Goal: Task Accomplishment & Management: Use online tool/utility

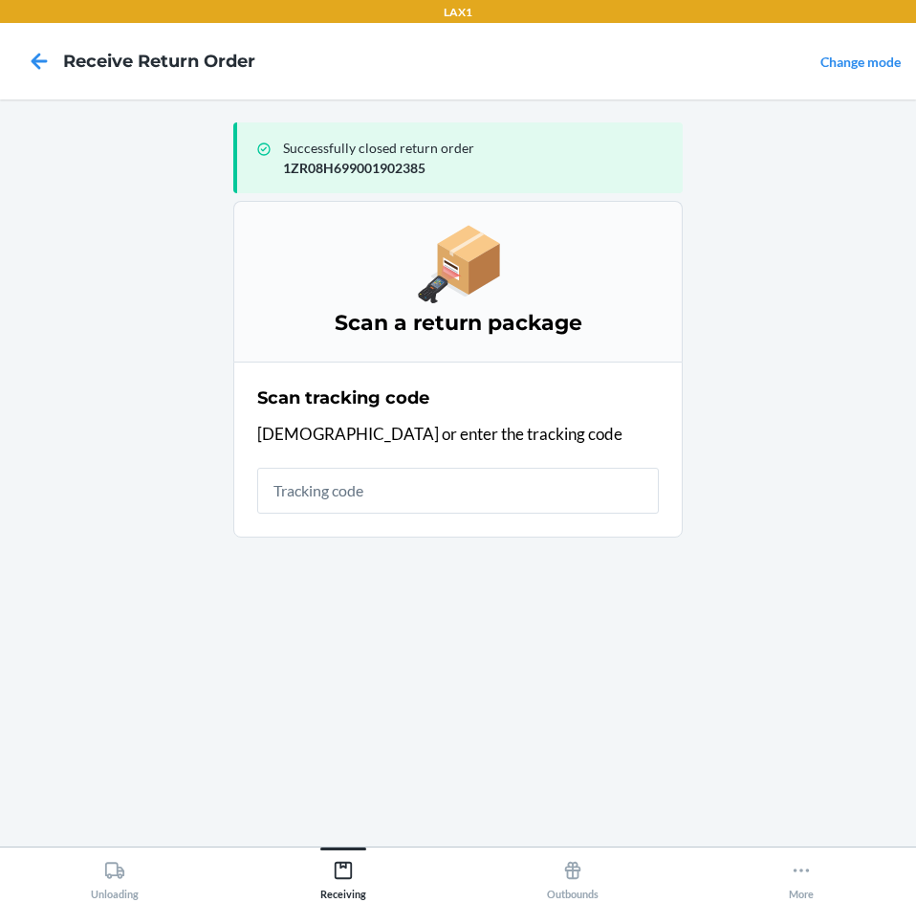
click at [491, 491] on input "text" at bounding box center [458, 491] width 402 height 46
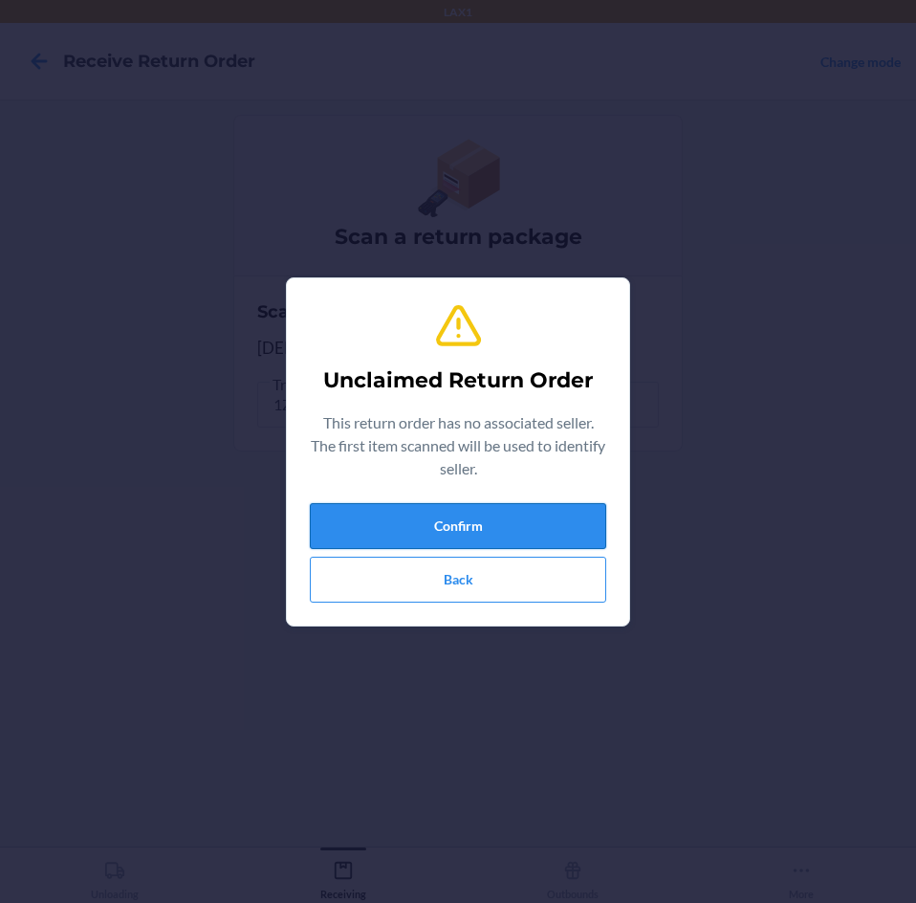
click at [539, 536] on button "Confirm" at bounding box center [458, 526] width 296 height 46
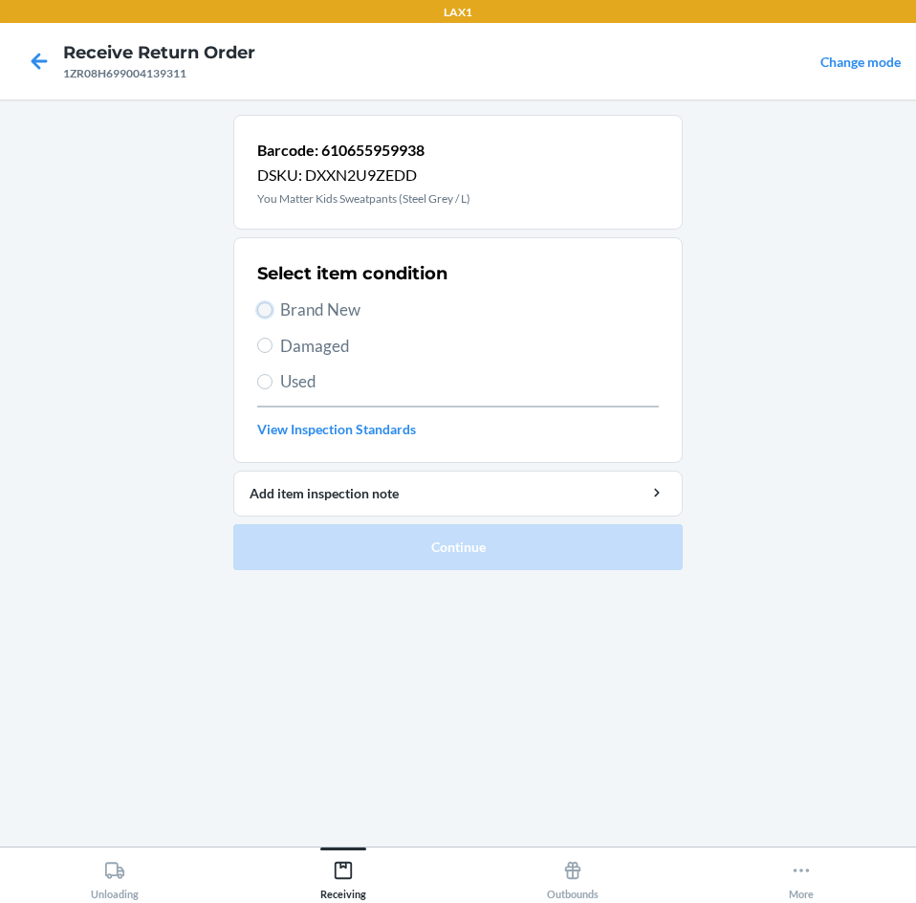
click at [265, 308] on input "Brand New" at bounding box center [264, 309] width 15 height 15
radio input "true"
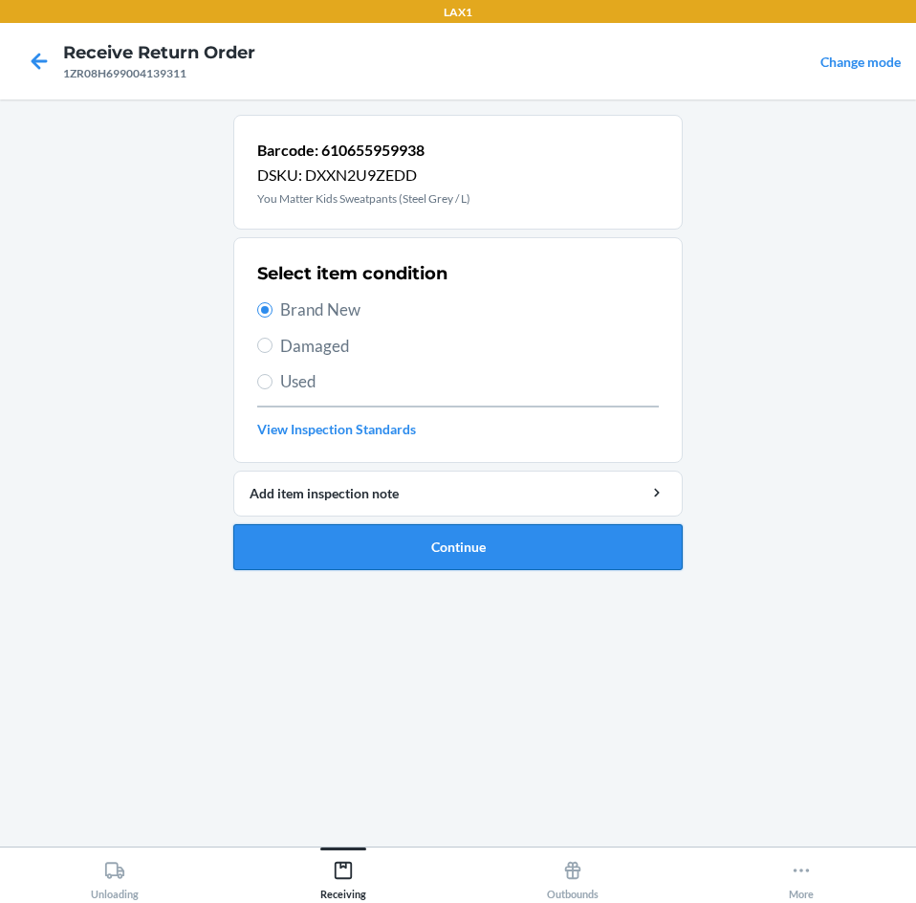
click at [538, 541] on button "Continue" at bounding box center [457, 547] width 449 height 46
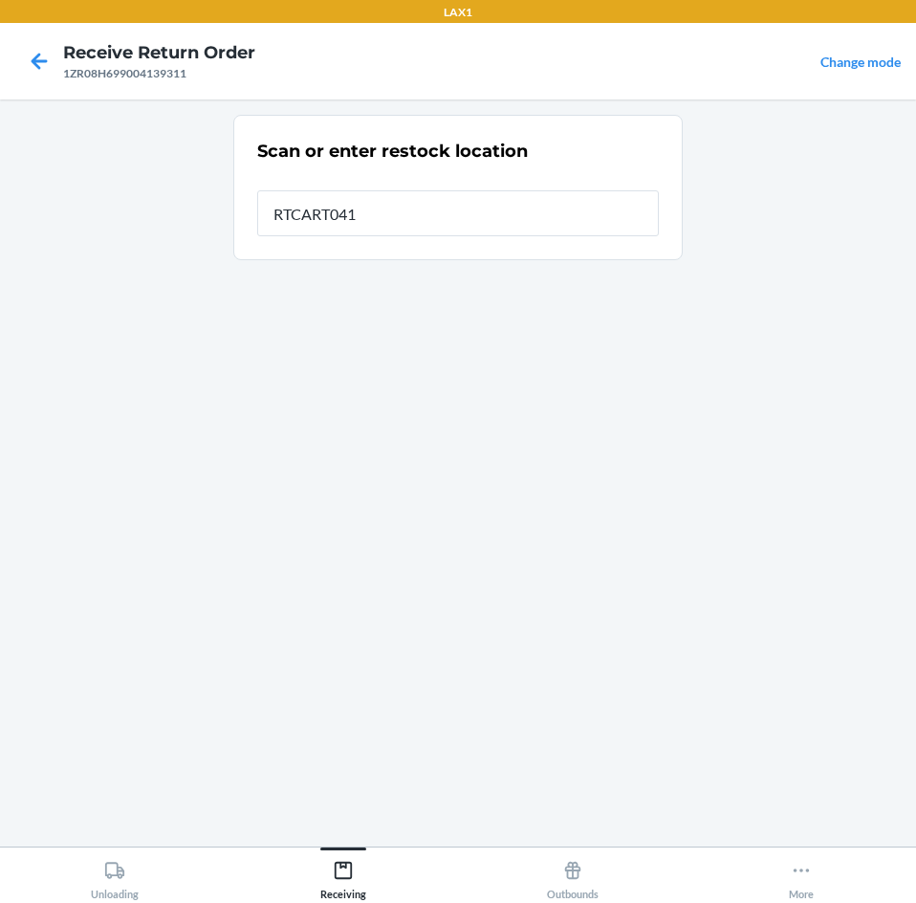
type input "RTCART041"
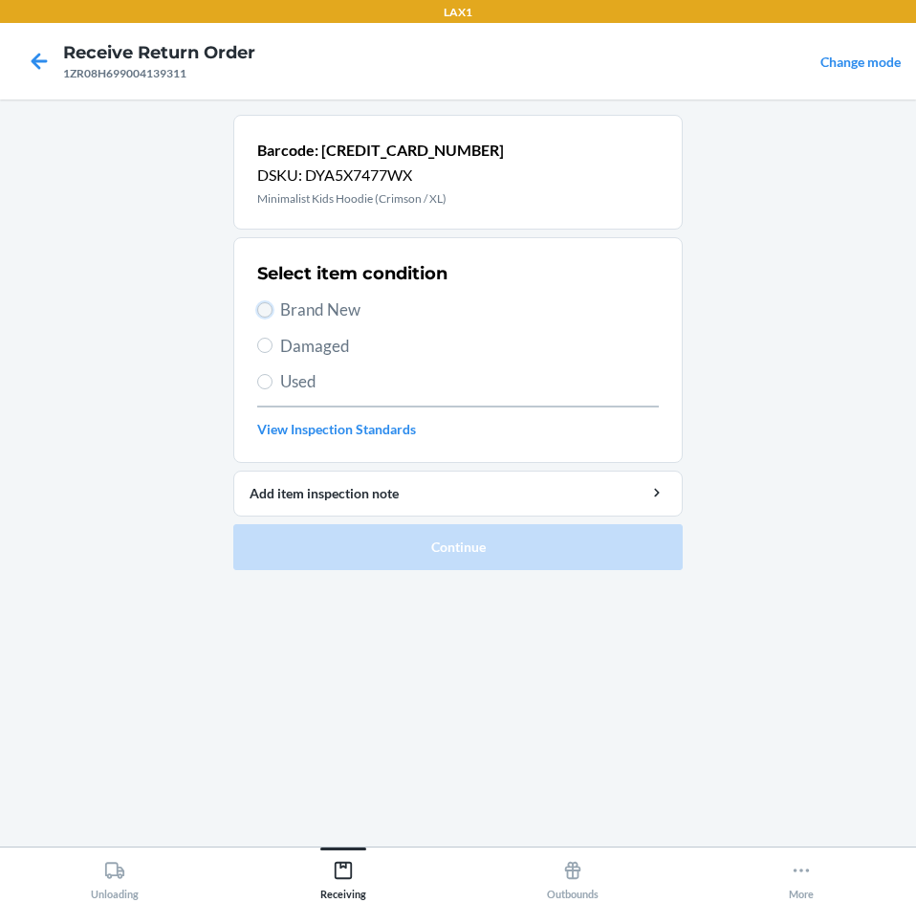
click at [262, 303] on input "Brand New" at bounding box center [264, 309] width 15 height 15
radio input "true"
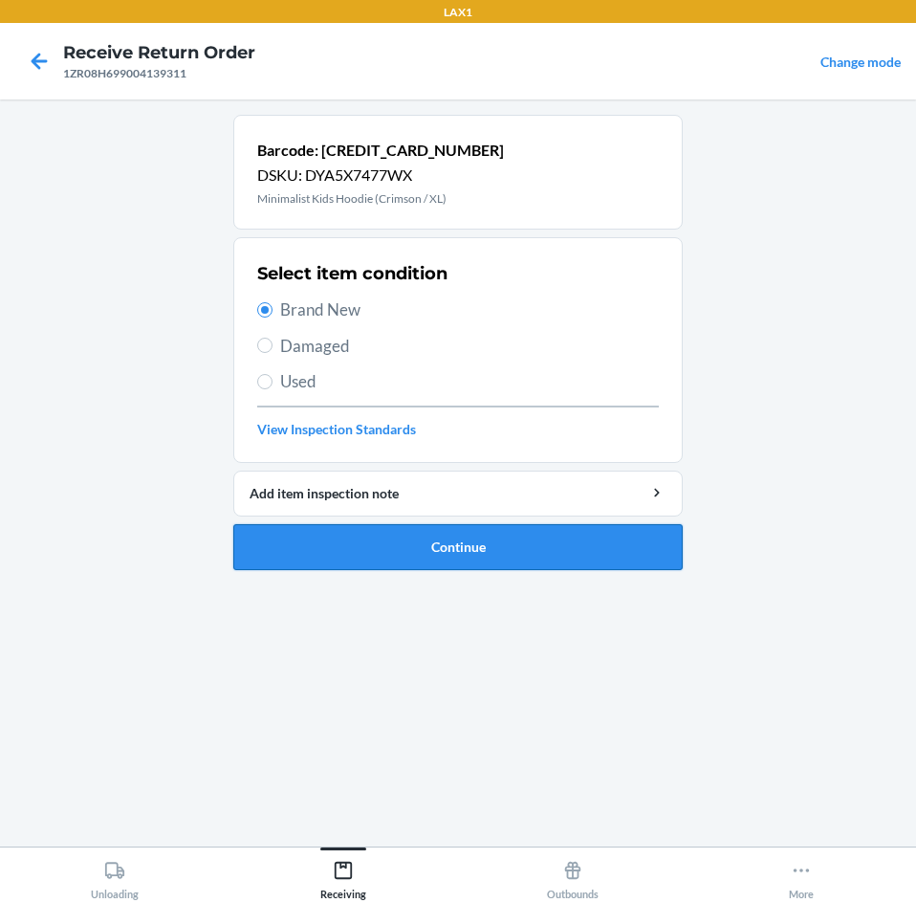
click at [549, 535] on button "Continue" at bounding box center [457, 547] width 449 height 46
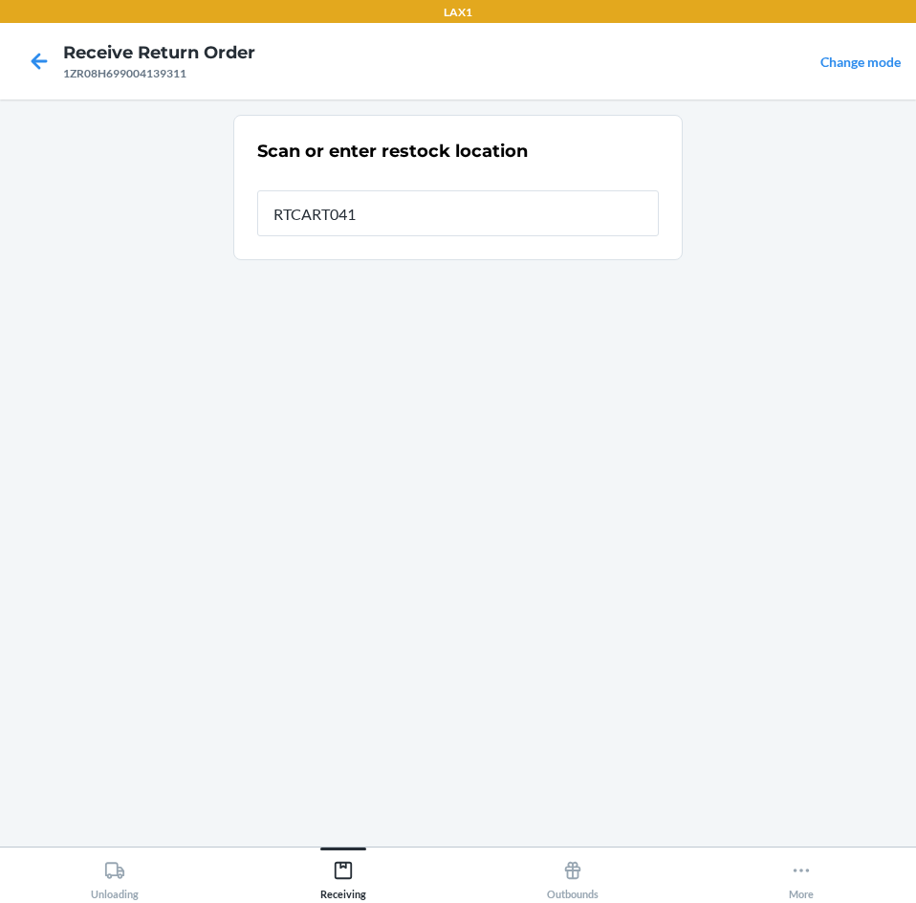
type input "RTCART041"
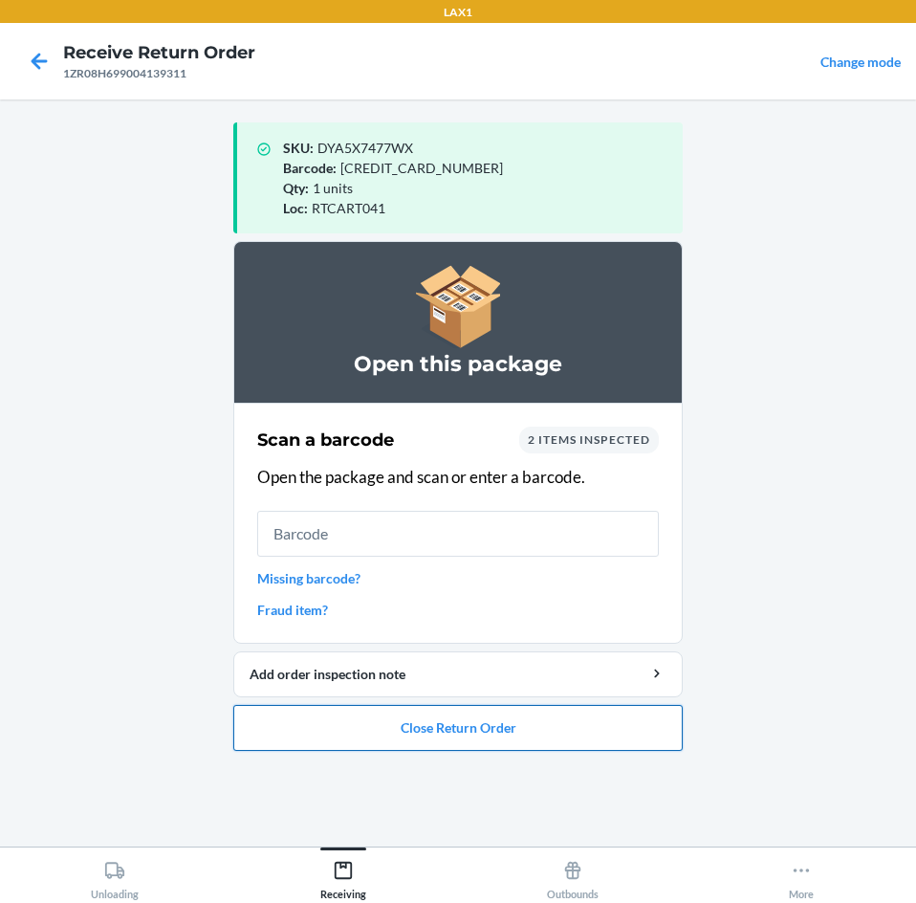
click at [565, 731] on button "Close Return Order" at bounding box center [457, 728] width 449 height 46
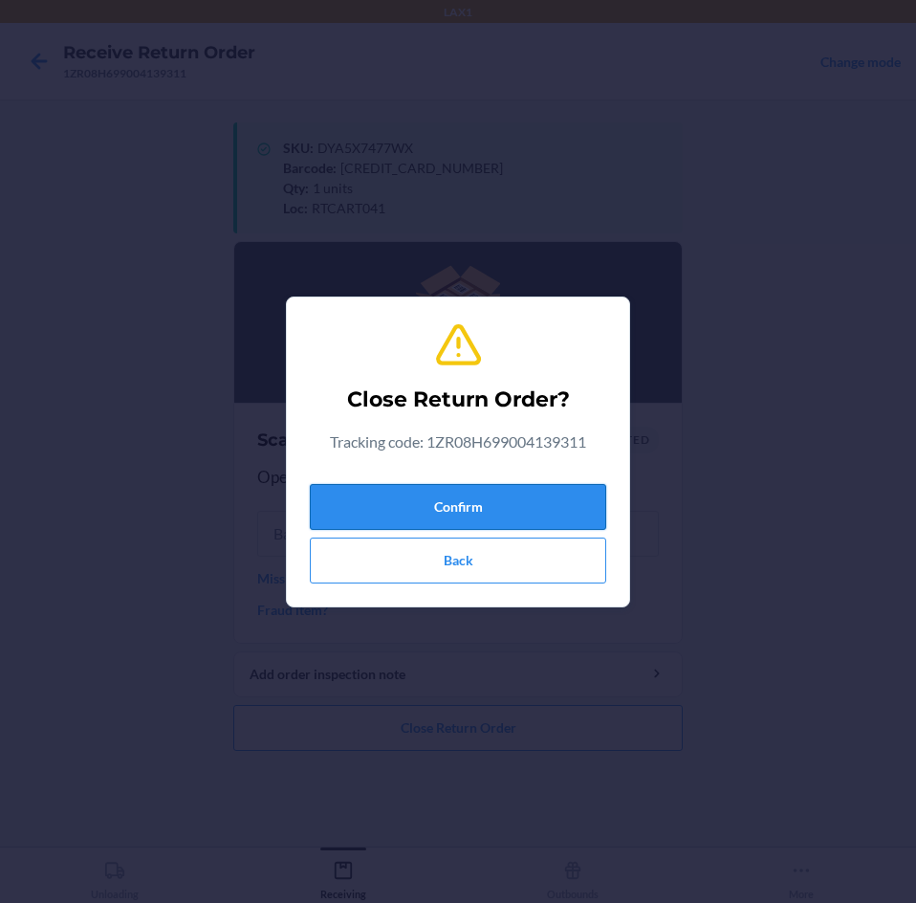
click at [554, 511] on button "Confirm" at bounding box center [458, 507] width 296 height 46
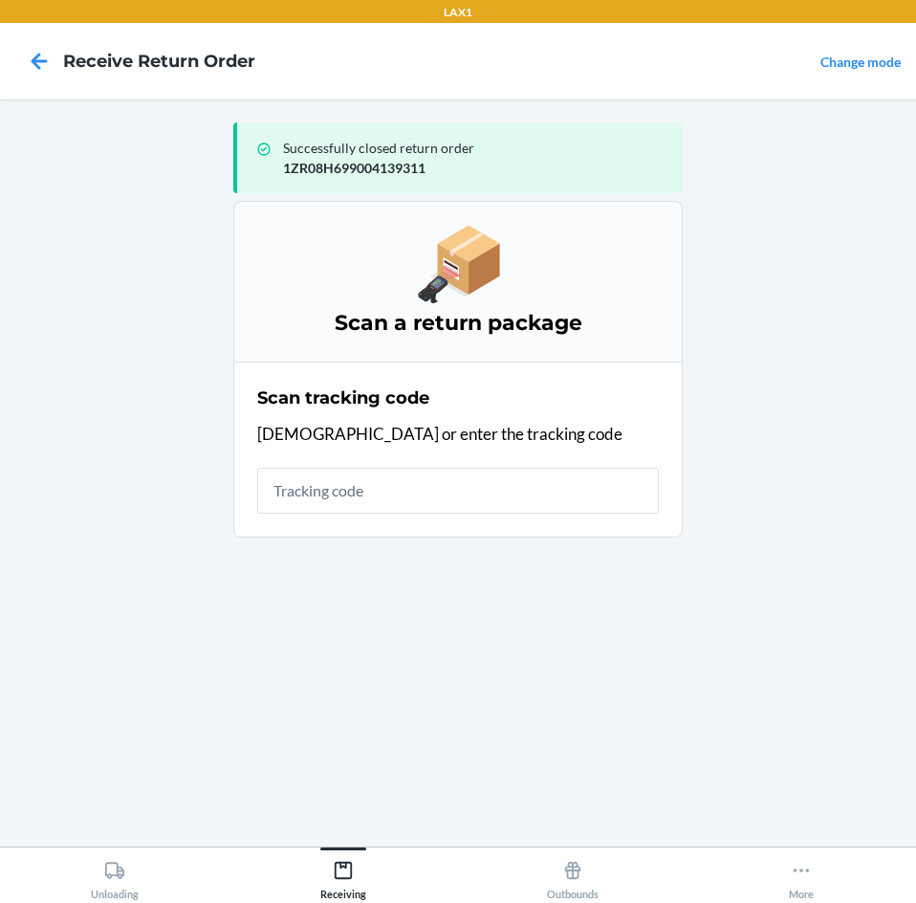
click at [554, 511] on input "text" at bounding box center [458, 491] width 402 height 46
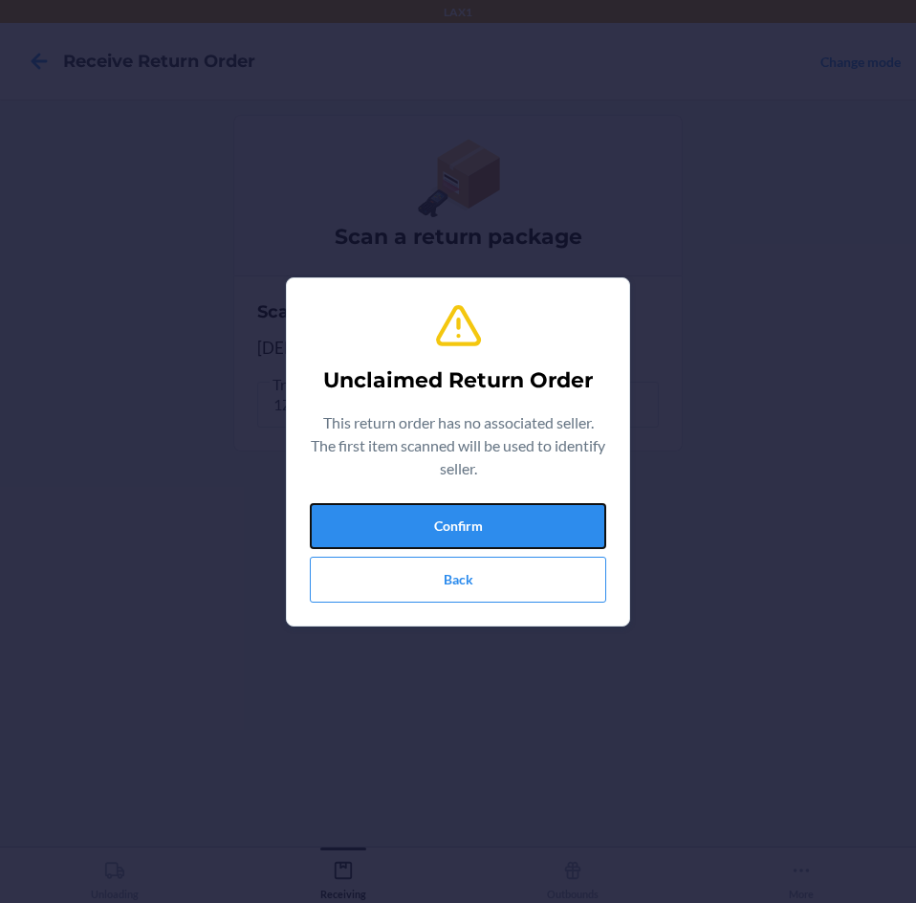
click at [554, 511] on button "Confirm" at bounding box center [458, 526] width 296 height 46
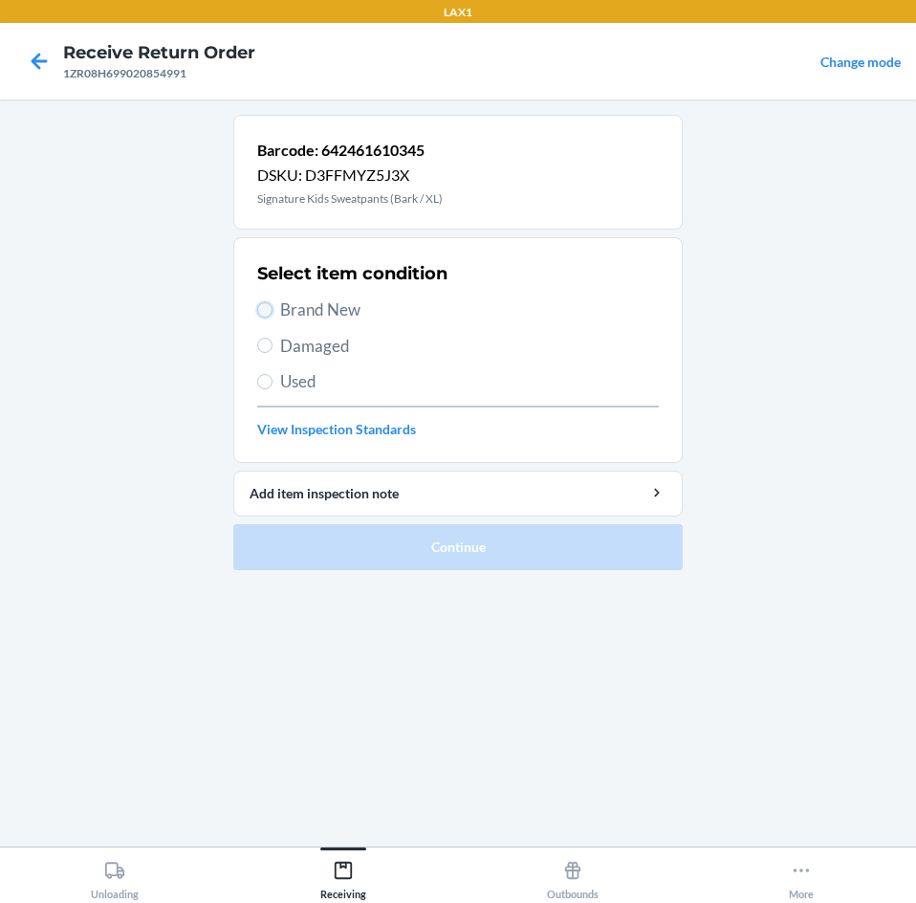
click at [271, 309] on input "Brand New" at bounding box center [264, 309] width 15 height 15
radio input "true"
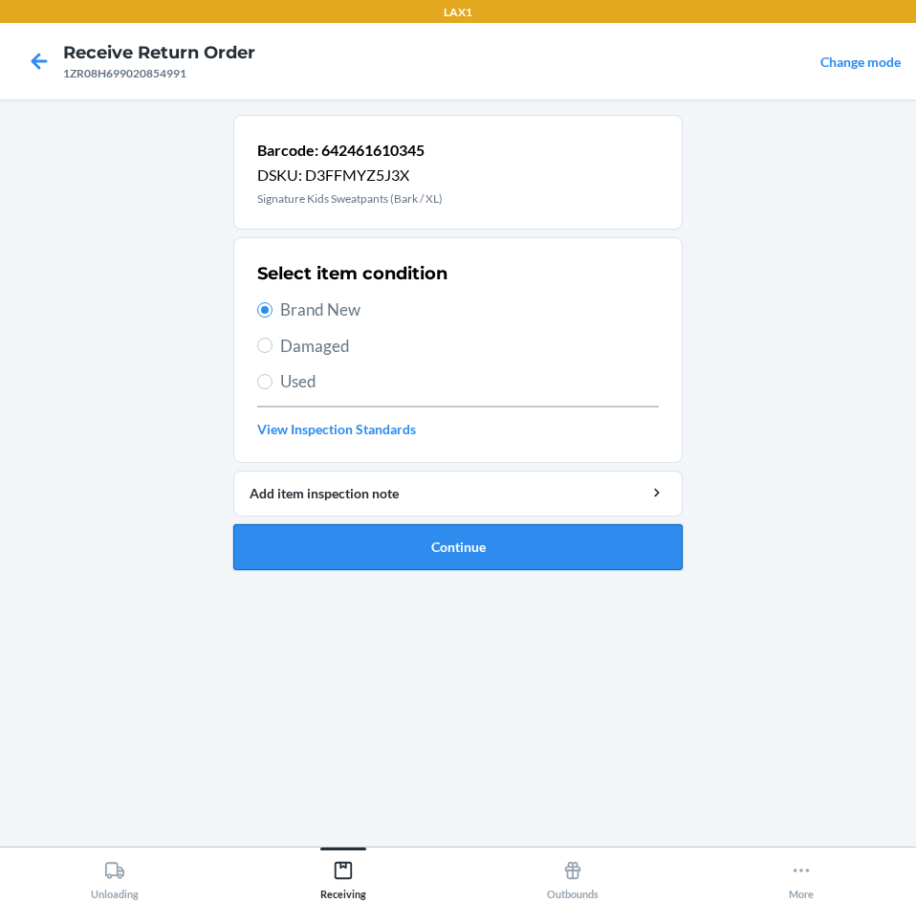
click at [562, 544] on button "Continue" at bounding box center [457, 547] width 449 height 46
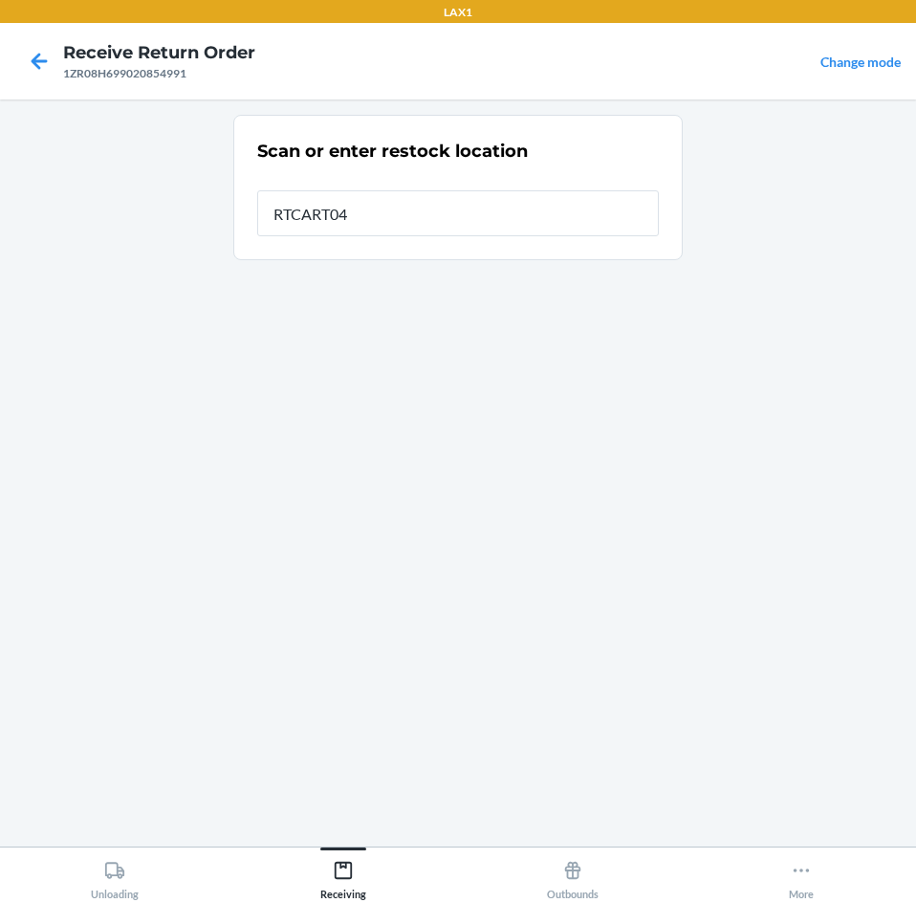
type input "RTCART041"
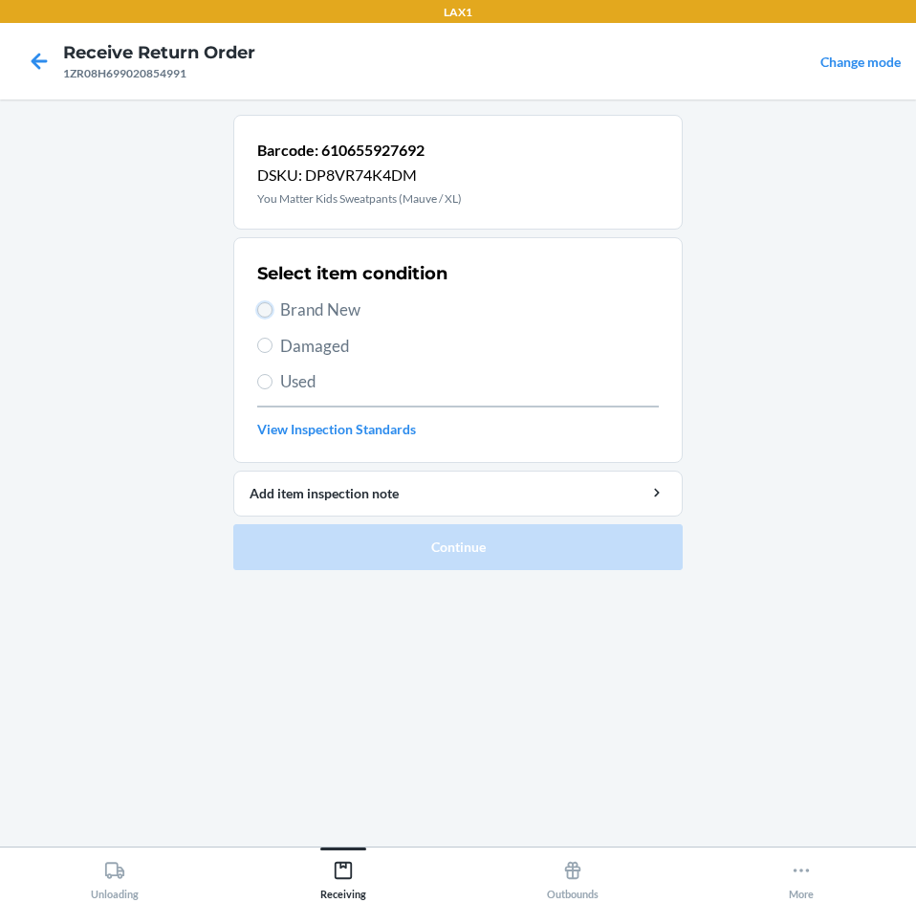
click at [261, 304] on input "Brand New" at bounding box center [264, 309] width 15 height 15
radio input "true"
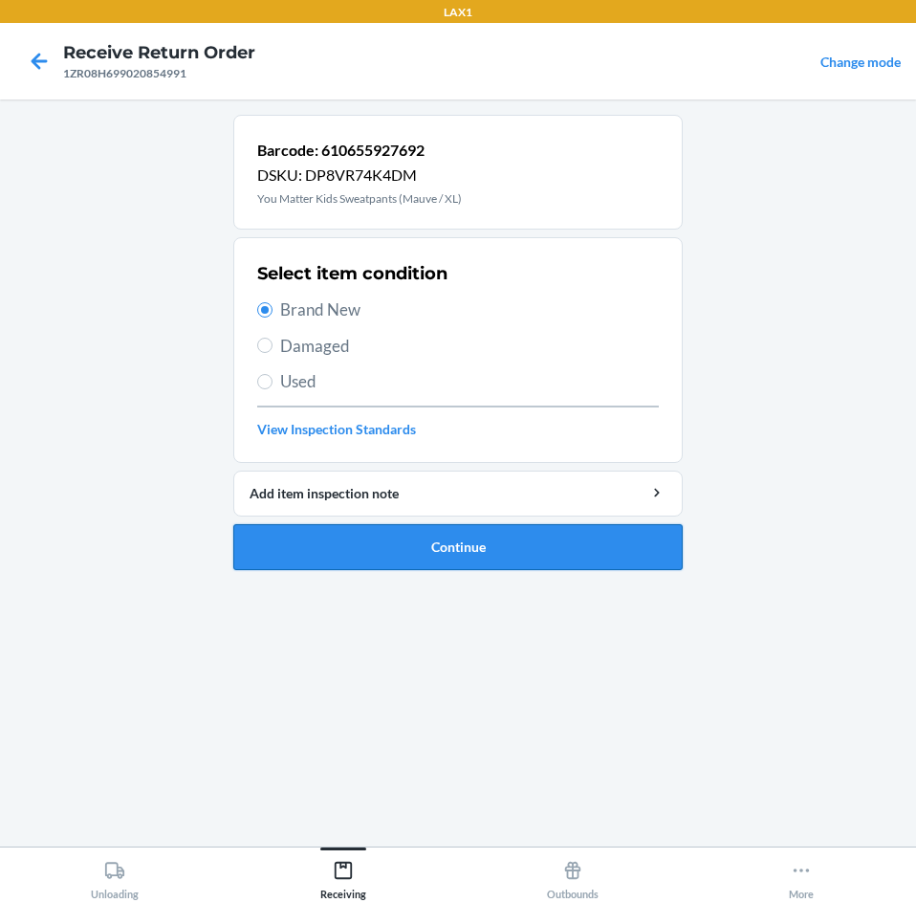
click at [518, 543] on button "Continue" at bounding box center [457, 547] width 449 height 46
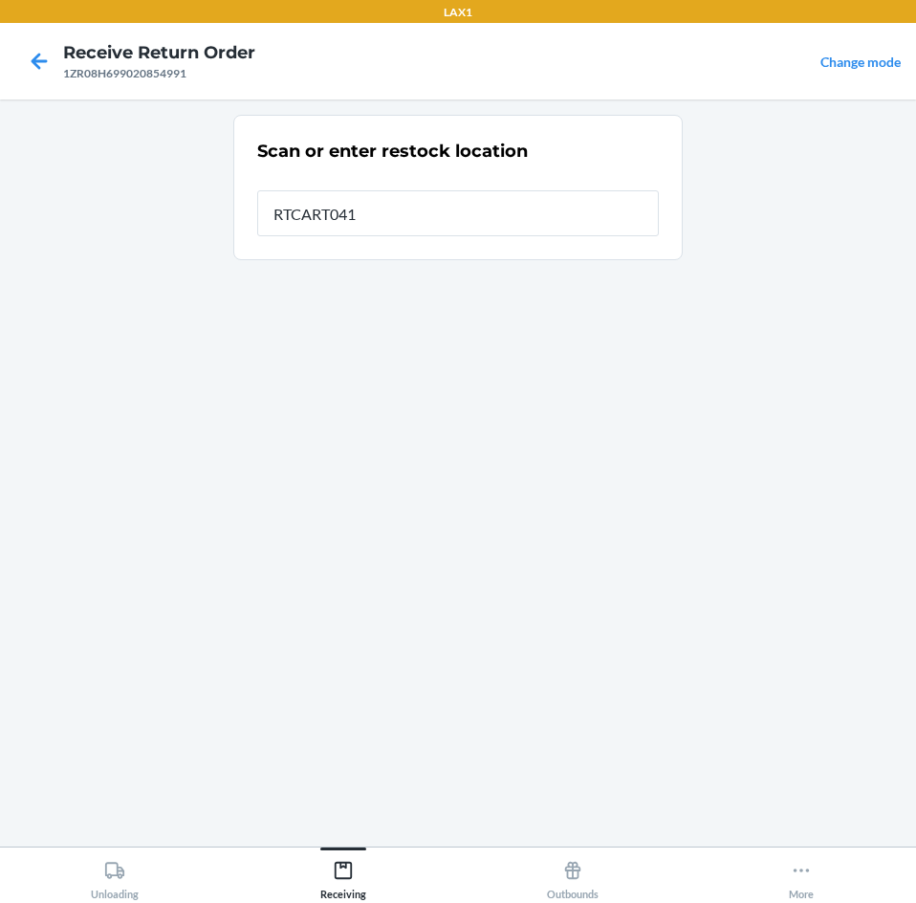
type input "RTCART041"
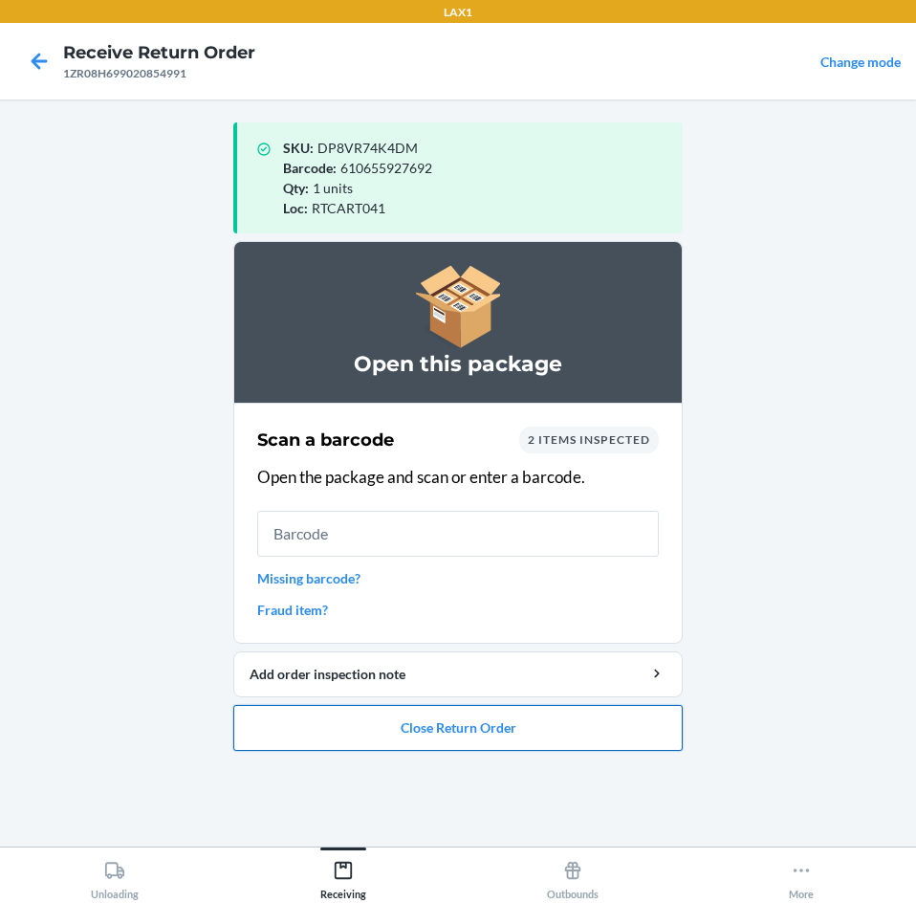
click at [519, 715] on button "Close Return Order" at bounding box center [457, 728] width 449 height 46
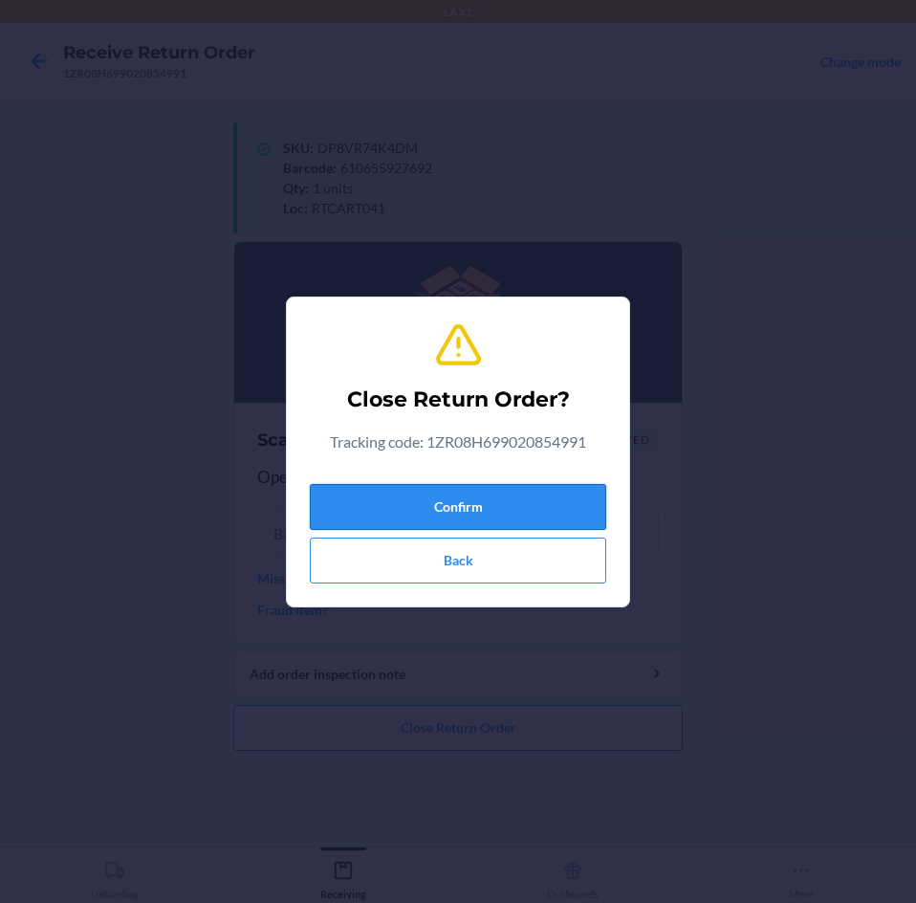
click at [535, 506] on button "Confirm" at bounding box center [458, 507] width 296 height 46
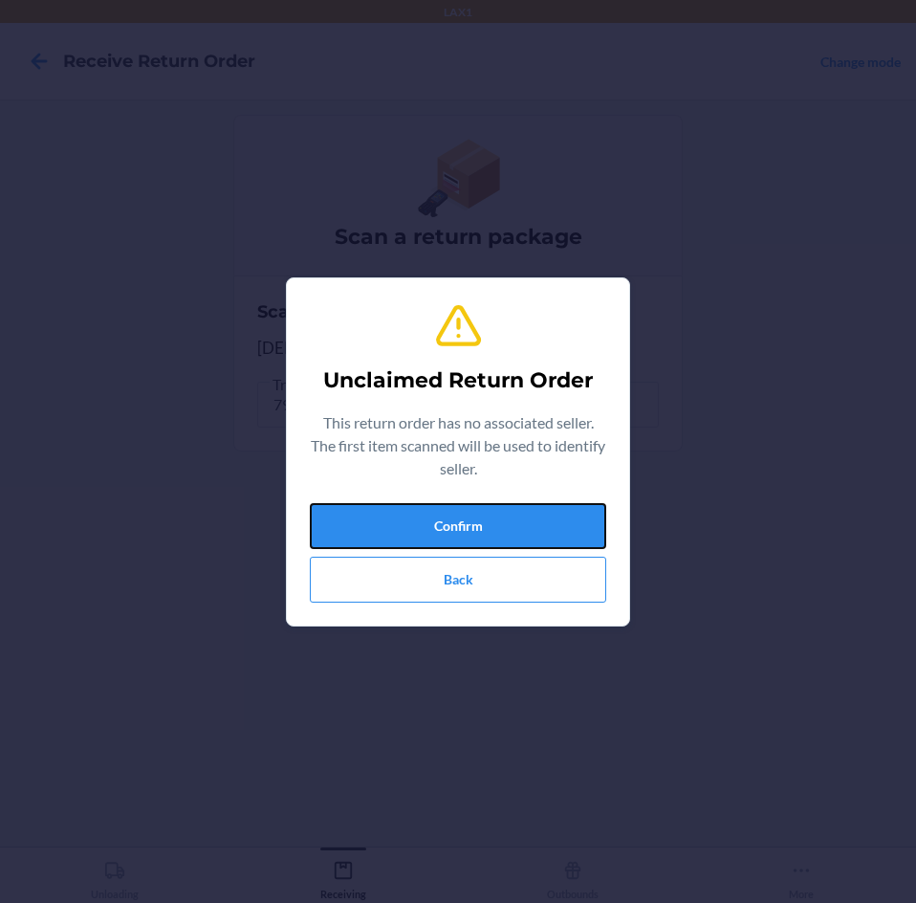
click at [534, 506] on button "Confirm" at bounding box center [458, 526] width 296 height 46
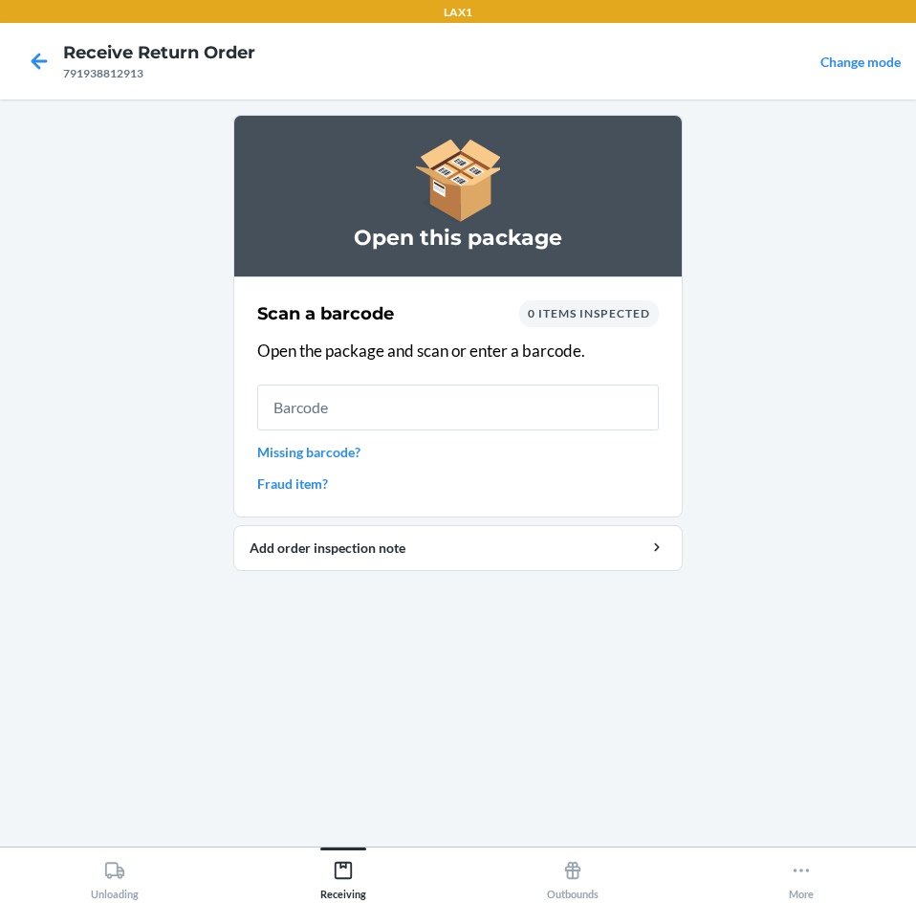
click at [535, 506] on section "Scan a barcode 0 items inspected Open the package and scan or enter a barcode. …" at bounding box center [457, 396] width 449 height 241
drag, startPoint x: 535, startPoint y: 506, endPoint x: 601, endPoint y: 692, distance: 198.1
click at [601, 692] on div "Open this package Scan a barcode 0 items inspected Open the package and scan or…" at bounding box center [457, 473] width 449 height 716
click at [471, 400] on input "text" at bounding box center [458, 407] width 402 height 46
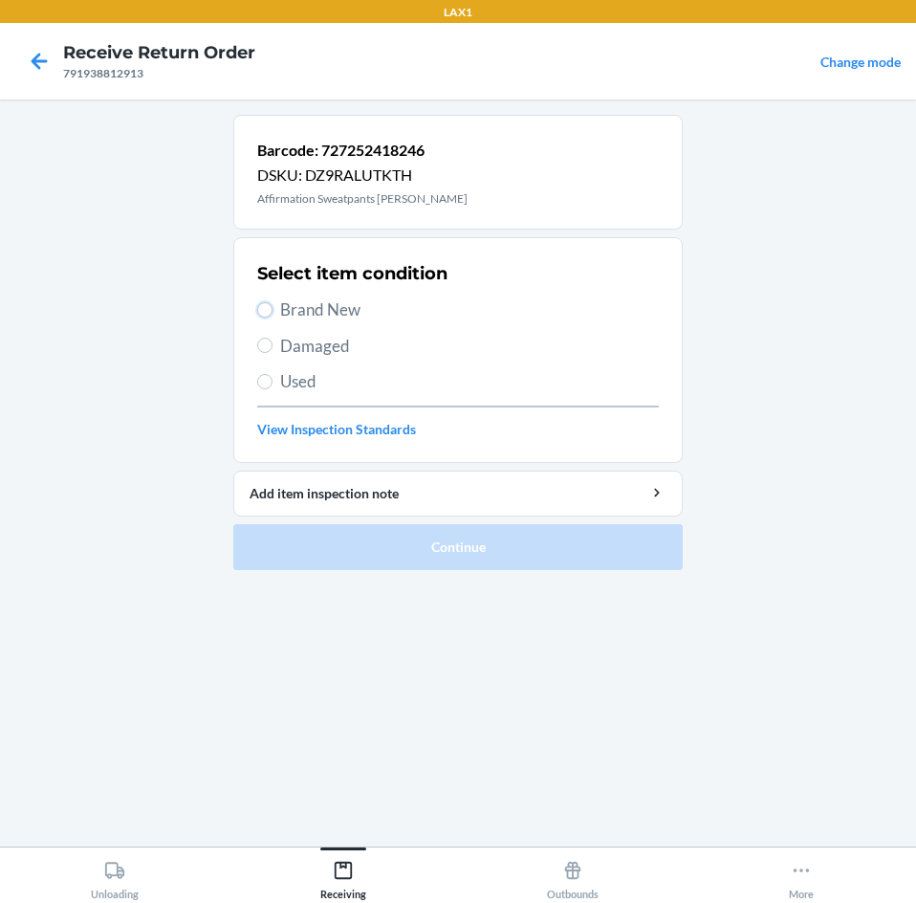
drag, startPoint x: 268, startPoint y: 311, endPoint x: 273, endPoint y: 325, distance: 15.1
click at [269, 316] on input "Brand New" at bounding box center [264, 309] width 15 height 15
radio input "true"
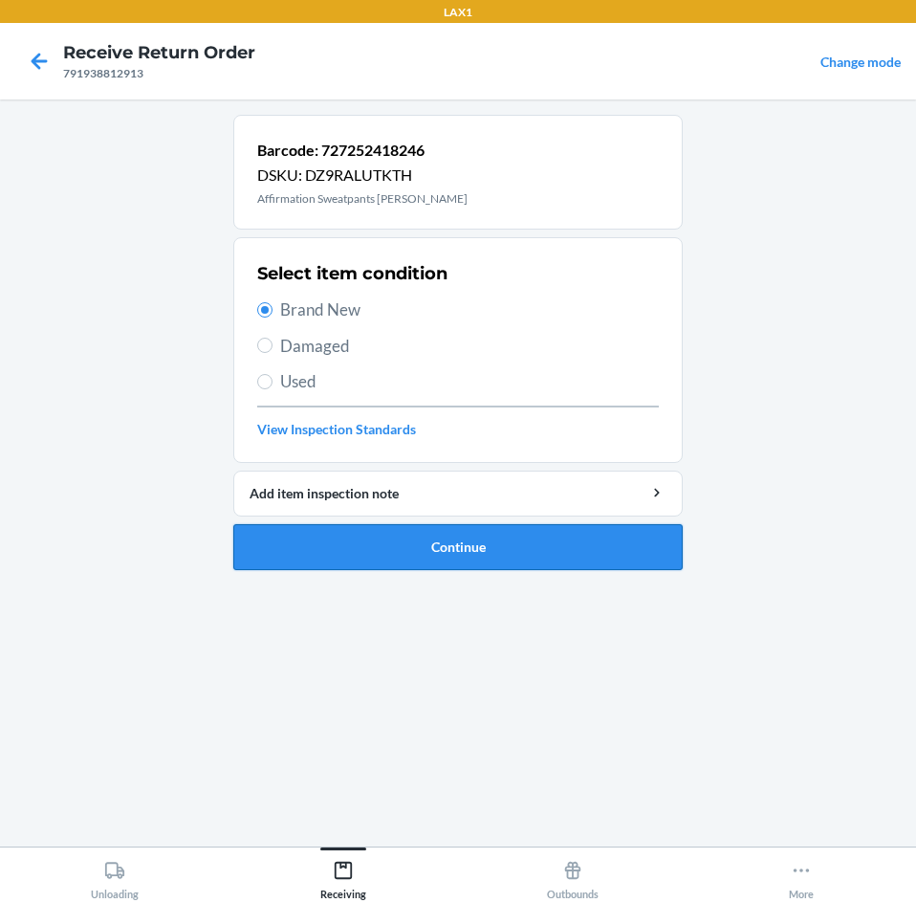
click at [611, 540] on button "Continue" at bounding box center [457, 547] width 449 height 46
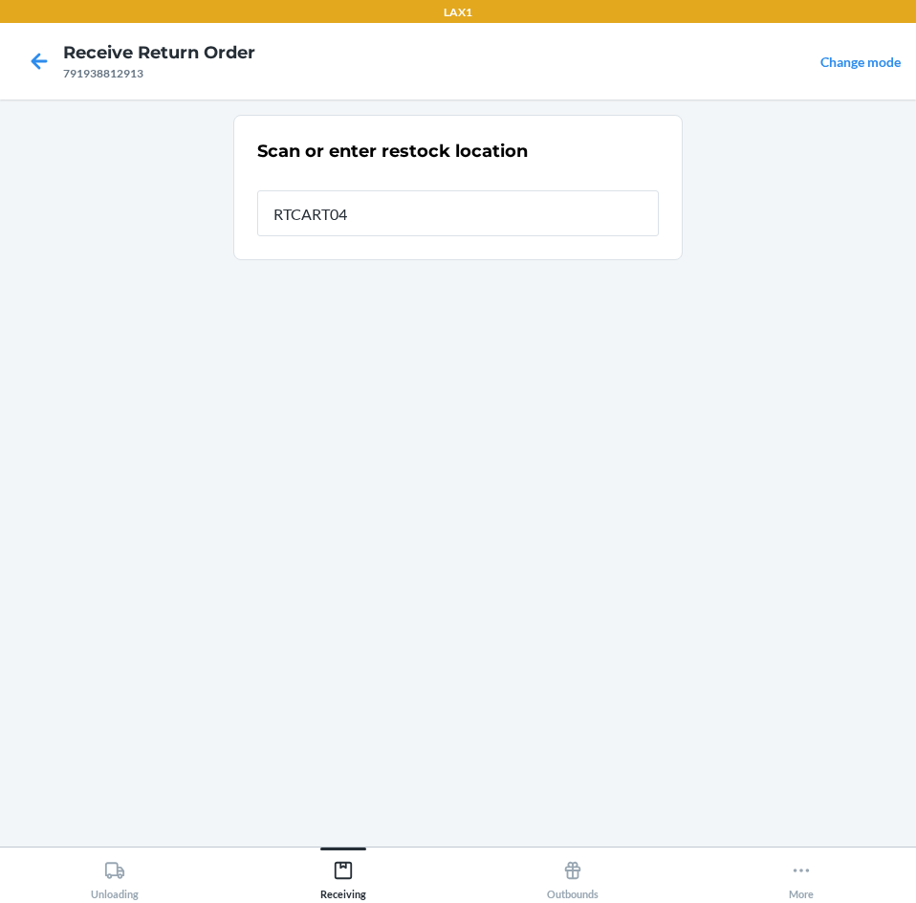
type input "RTCART041"
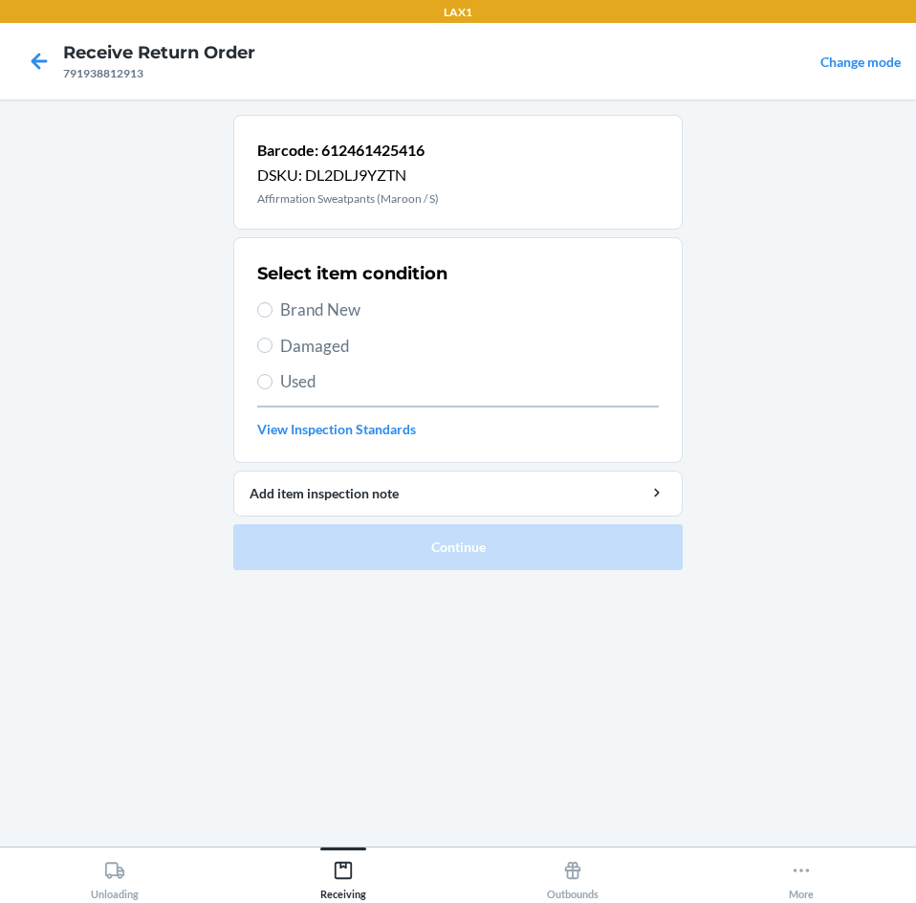
click at [281, 314] on span "Brand New" at bounding box center [469, 309] width 379 height 25
click at [273, 314] on input "Brand New" at bounding box center [264, 309] width 15 height 15
radio input "true"
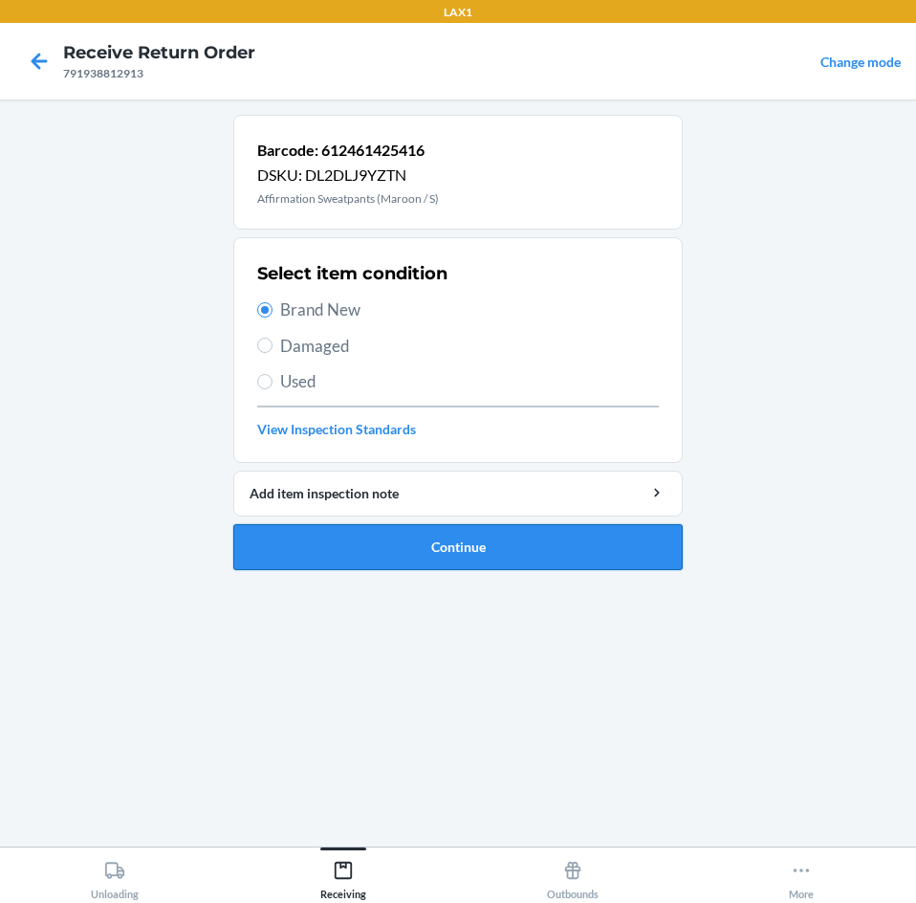
click at [579, 532] on button "Continue" at bounding box center [457, 547] width 449 height 46
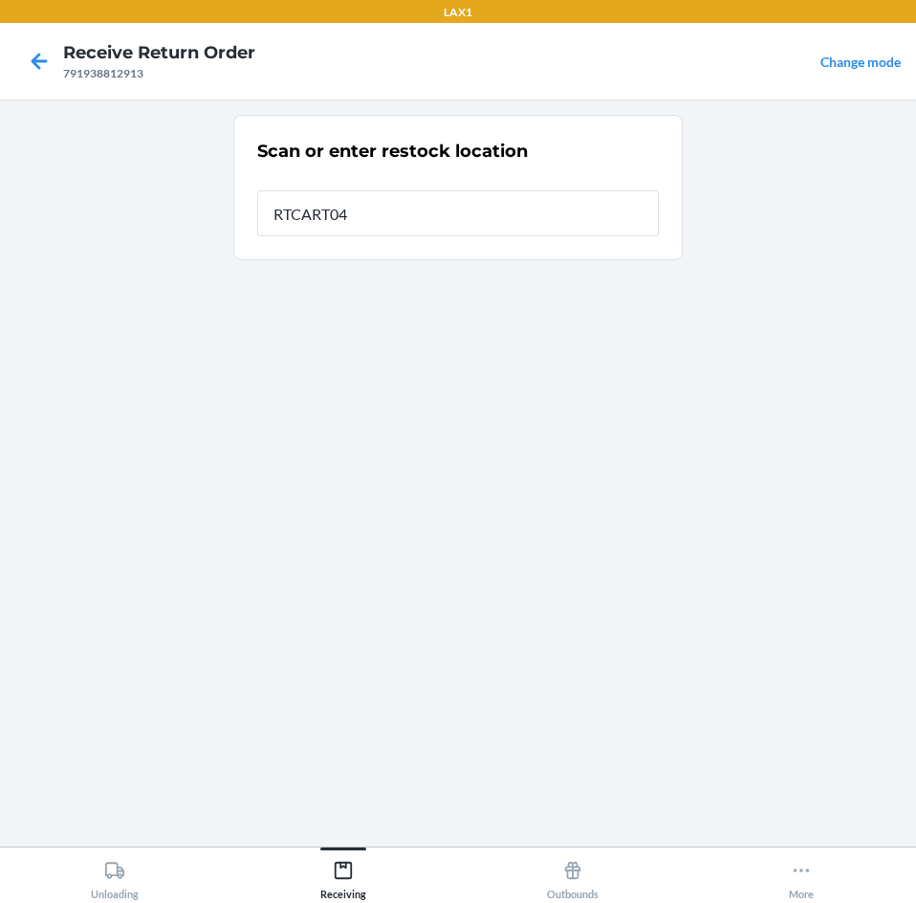
type input "RTCART041"
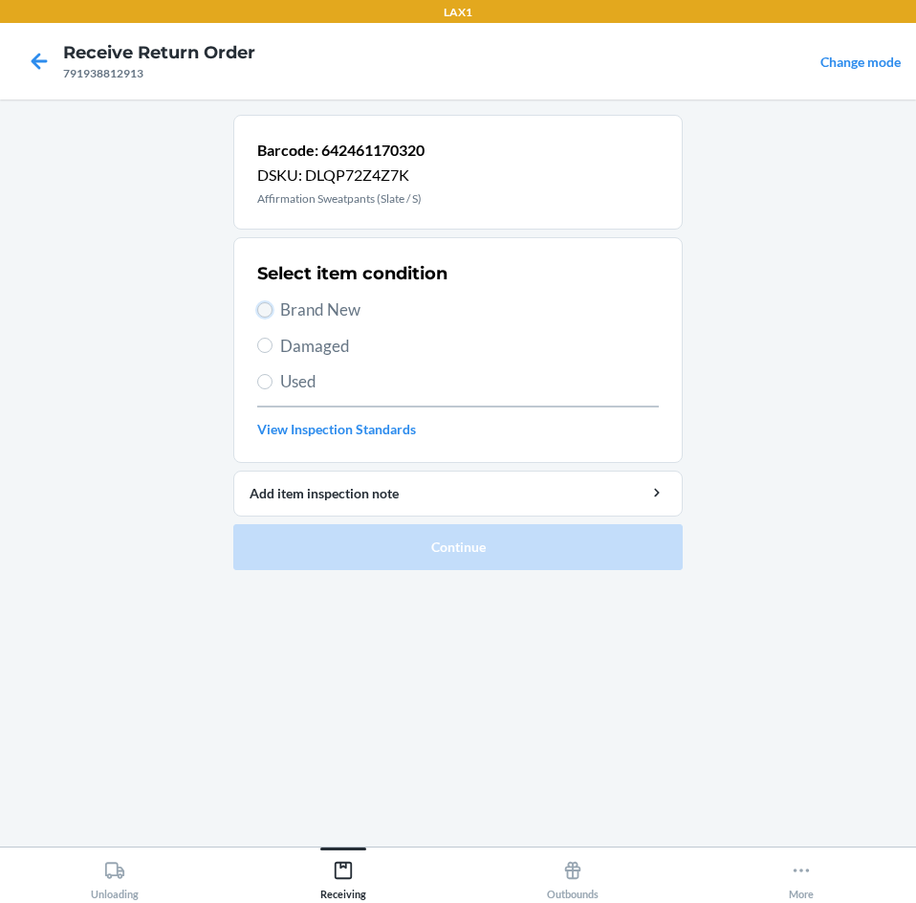
click at [267, 313] on input "Brand New" at bounding box center [264, 309] width 15 height 15
radio input "true"
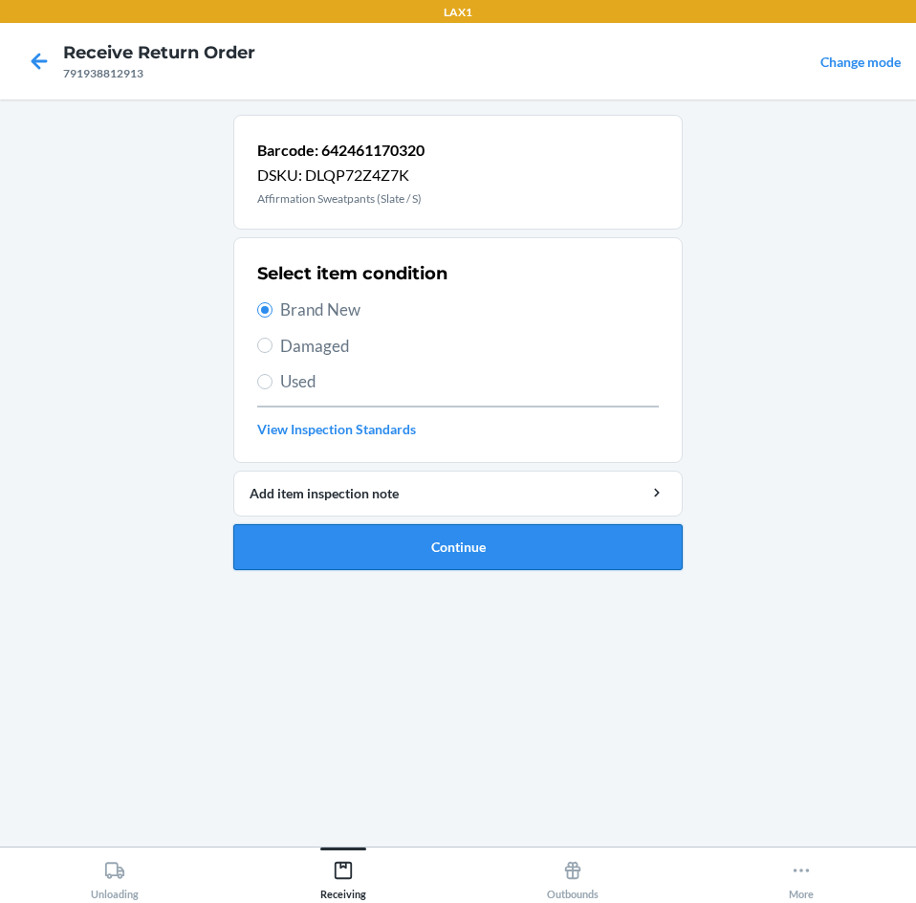
click at [609, 540] on button "Continue" at bounding box center [457, 547] width 449 height 46
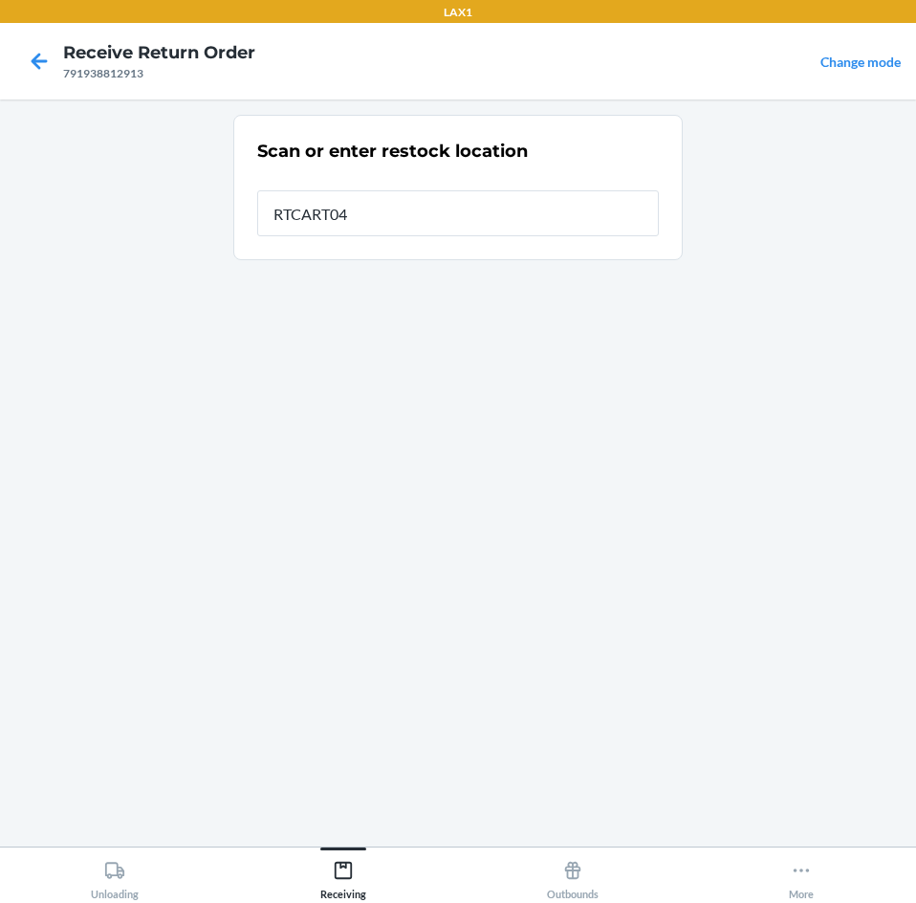
type input "RTCART041"
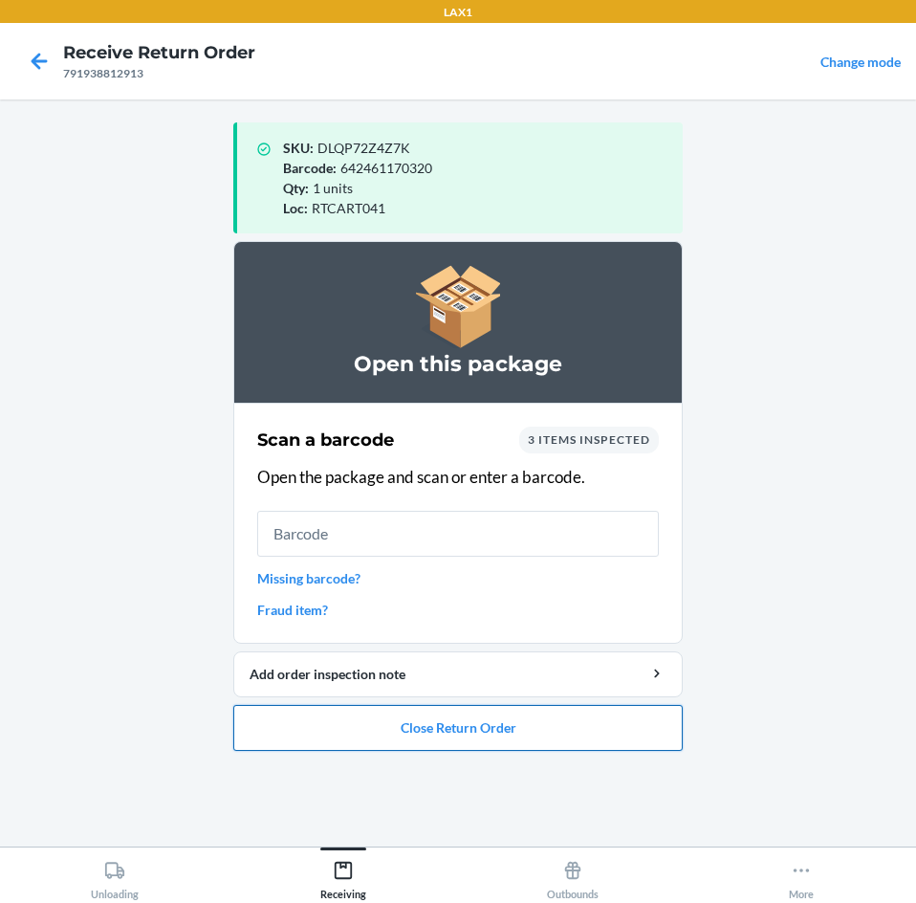
click at [644, 724] on button "Close Return Order" at bounding box center [457, 728] width 449 height 46
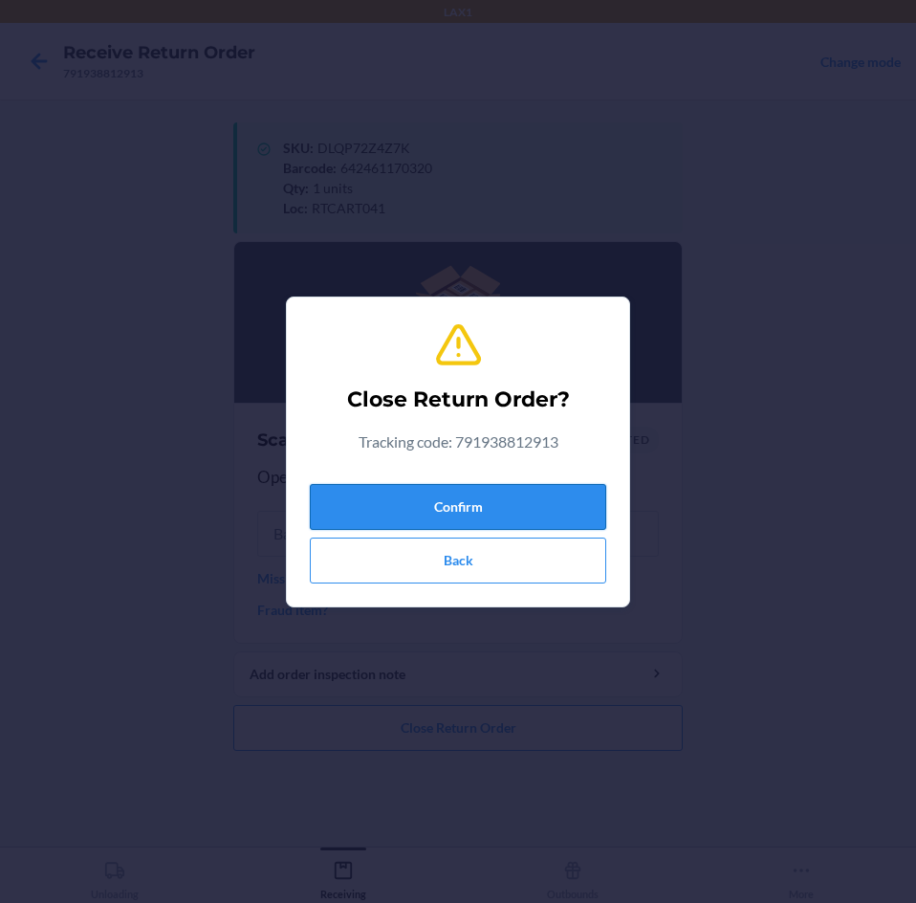
click at [573, 505] on button "Confirm" at bounding box center [458, 507] width 296 height 46
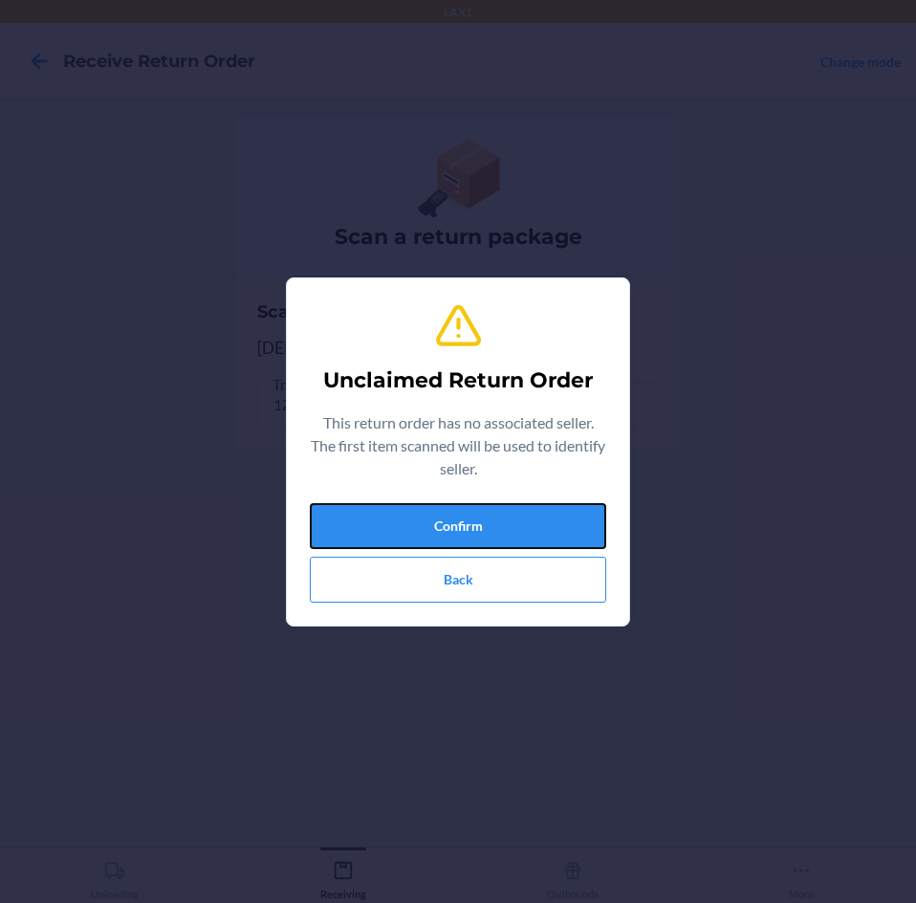
click at [573, 505] on button "Confirm" at bounding box center [458, 526] width 296 height 46
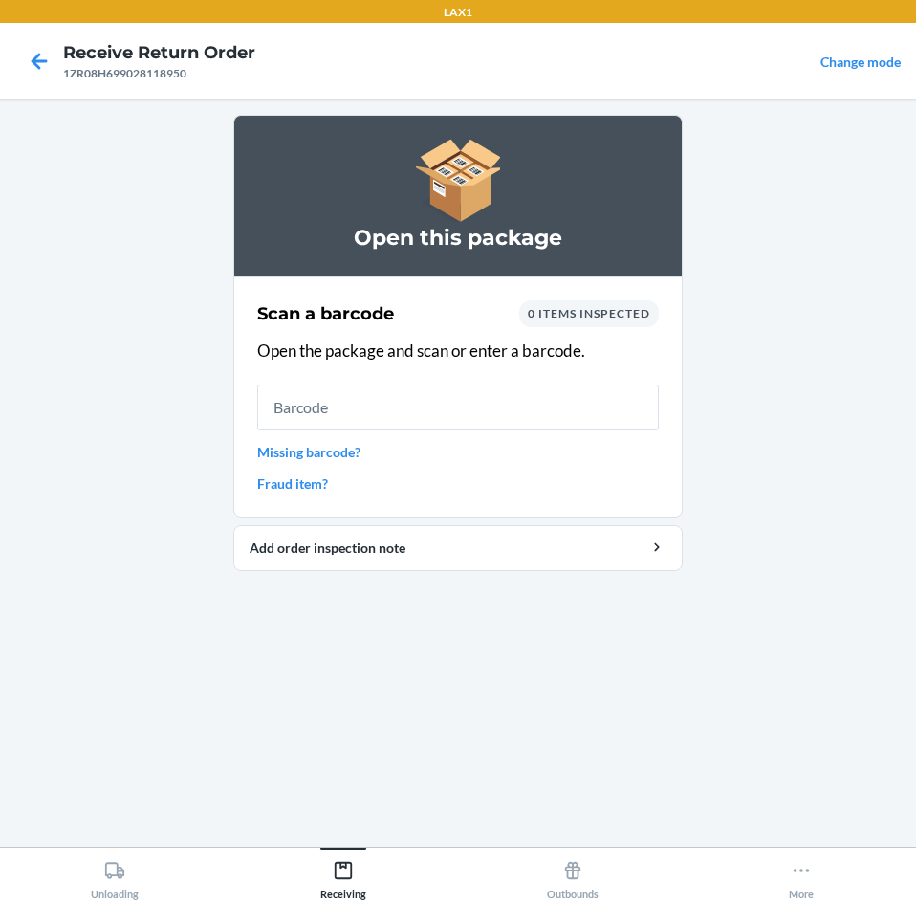
drag, startPoint x: 557, startPoint y: 506, endPoint x: 651, endPoint y: 746, distance: 257.7
click at [651, 746] on div "Open this package Scan a barcode 0 items inspected Open the package and scan or…" at bounding box center [457, 473] width 449 height 716
click at [488, 413] on input "text" at bounding box center [458, 407] width 402 height 46
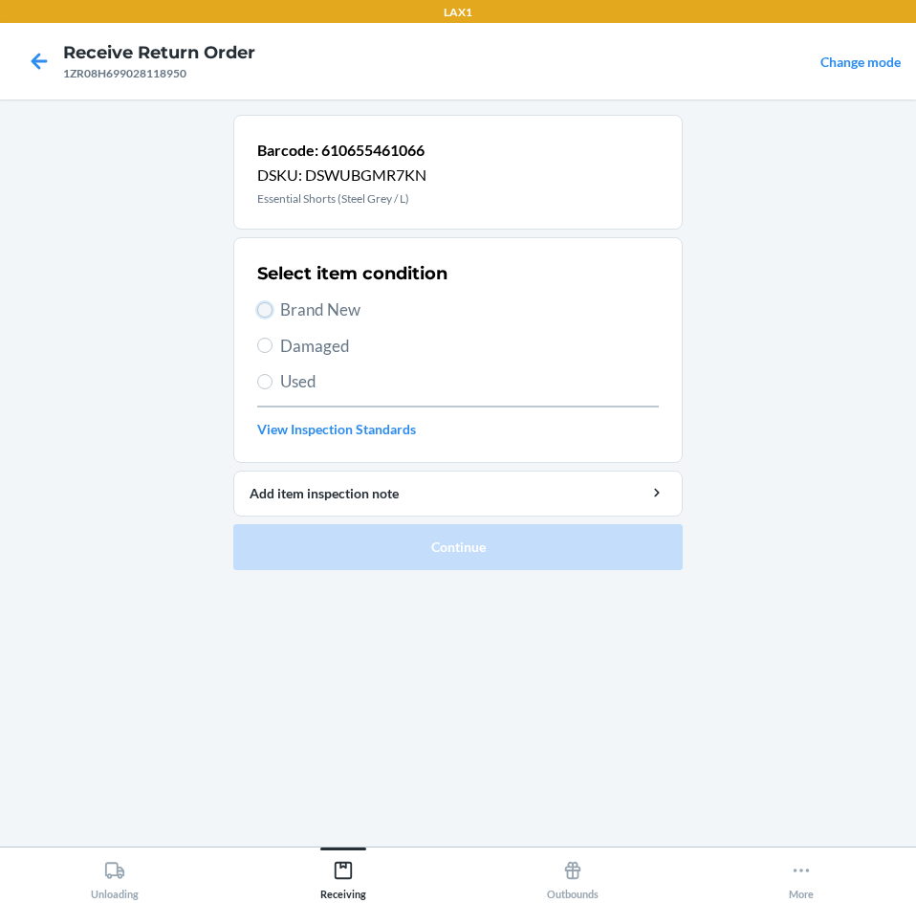
click at [271, 305] on input "Brand New" at bounding box center [264, 309] width 15 height 15
radio input "true"
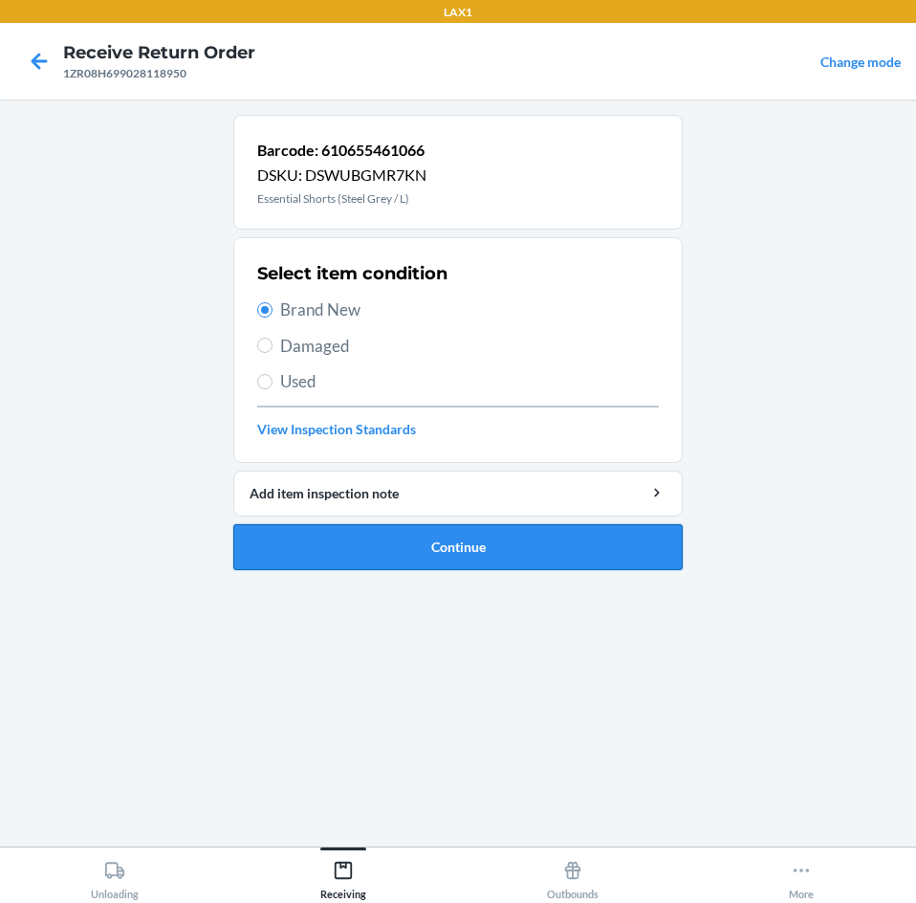
click at [557, 555] on button "Continue" at bounding box center [457, 547] width 449 height 46
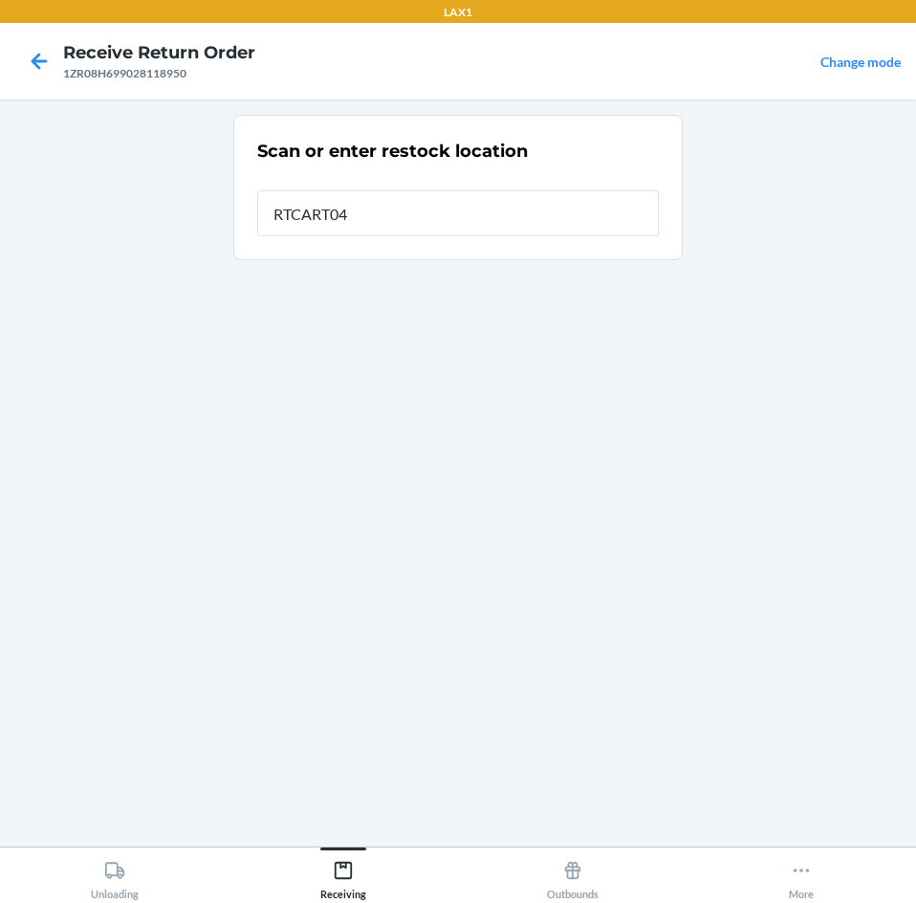
type input "RTCART041"
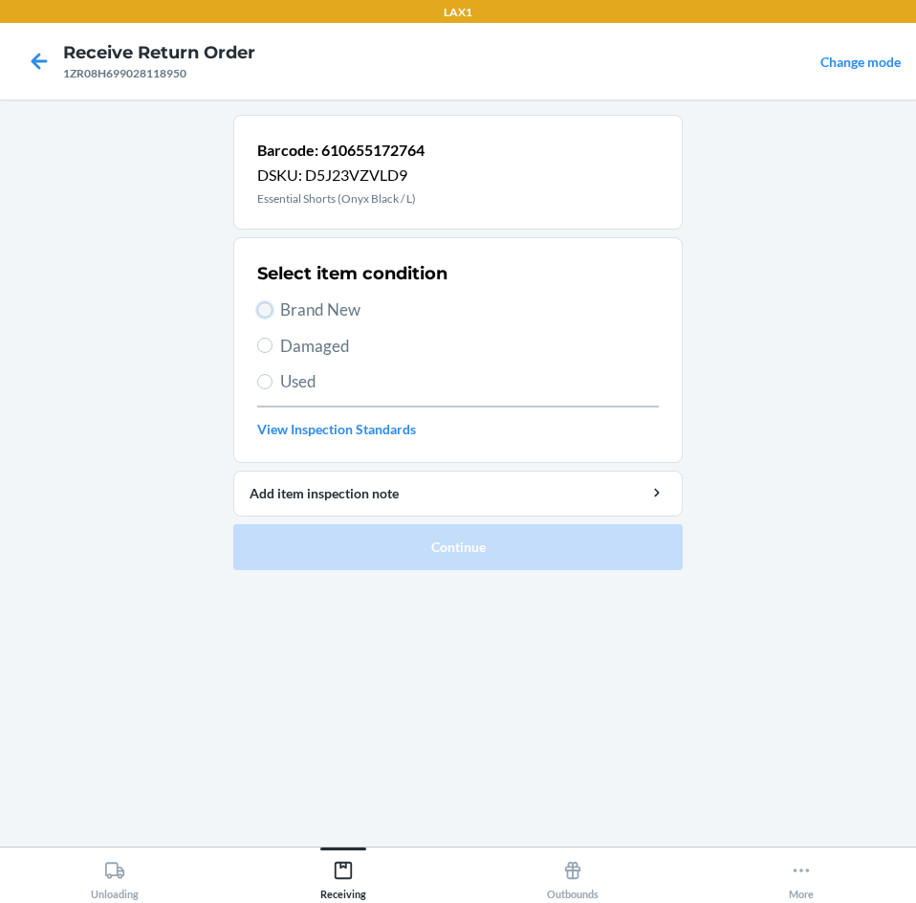
click at [271, 307] on input "Brand New" at bounding box center [264, 309] width 15 height 15
radio input "true"
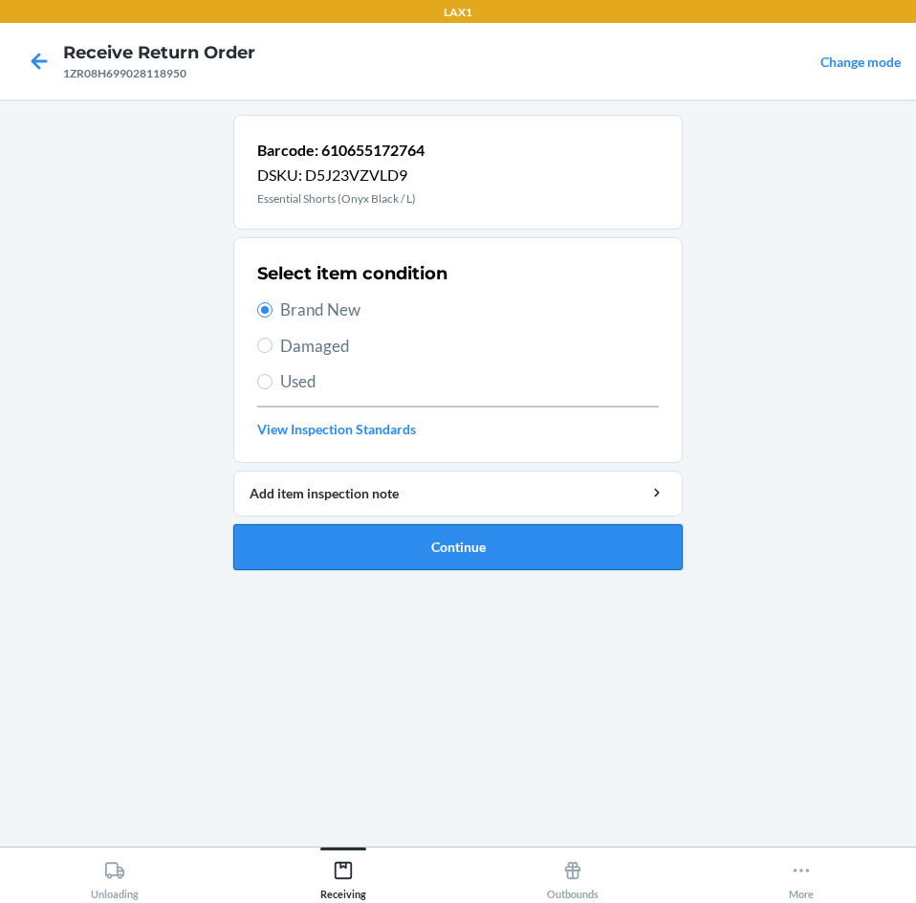
click at [552, 547] on button "Continue" at bounding box center [457, 547] width 449 height 46
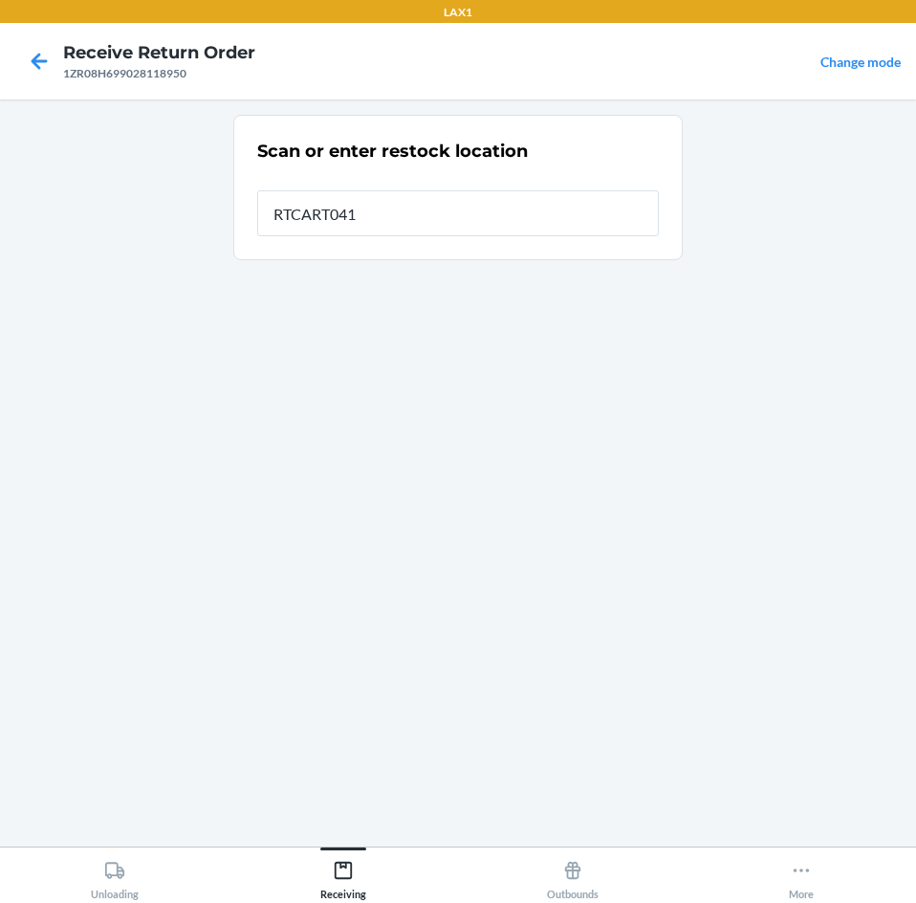
type input "RTCART041"
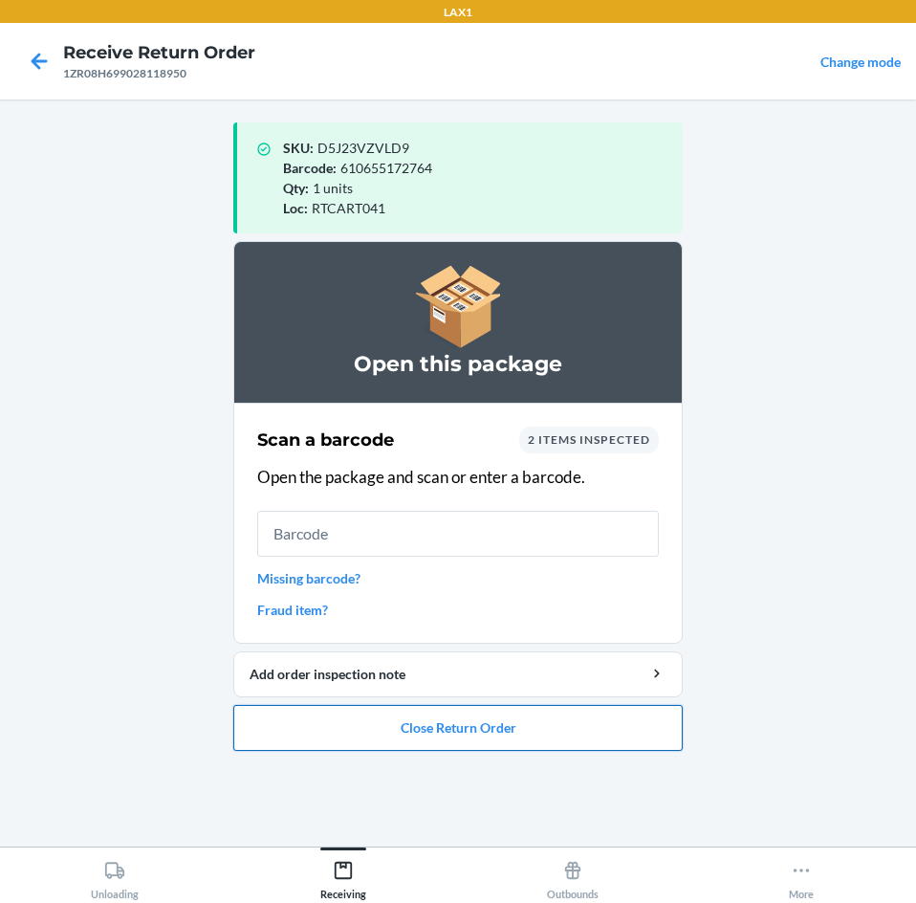
click at [557, 728] on button "Close Return Order" at bounding box center [457, 728] width 449 height 46
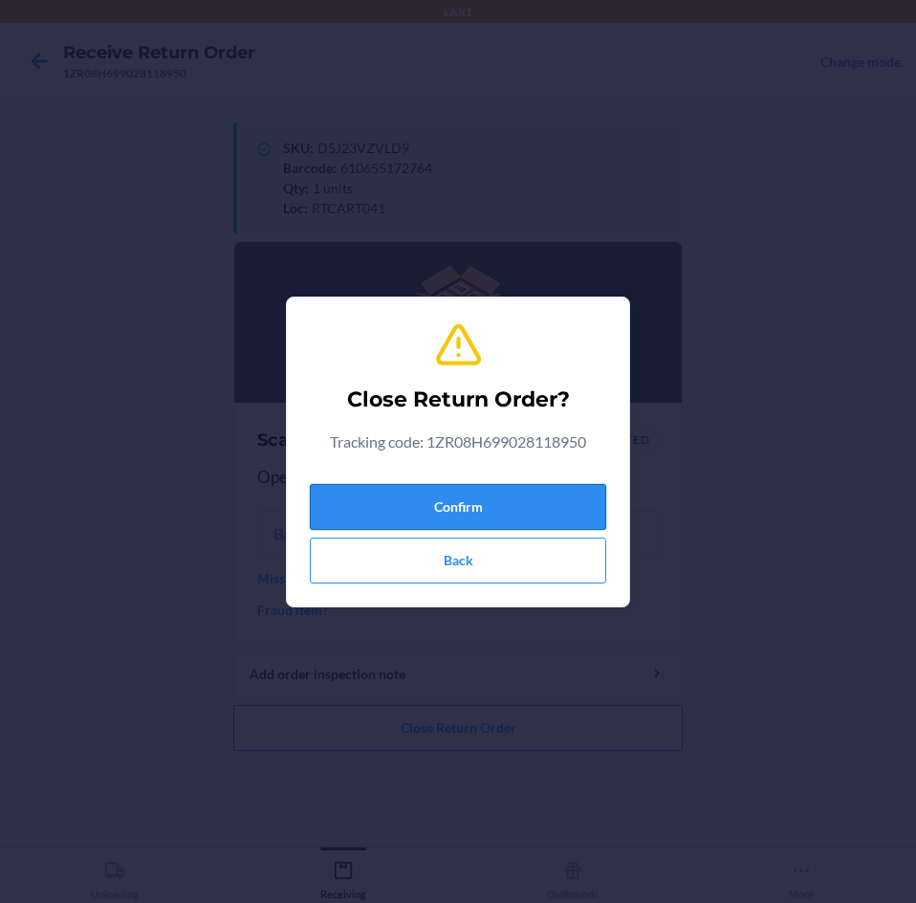
click at [556, 491] on button "Confirm" at bounding box center [458, 507] width 296 height 46
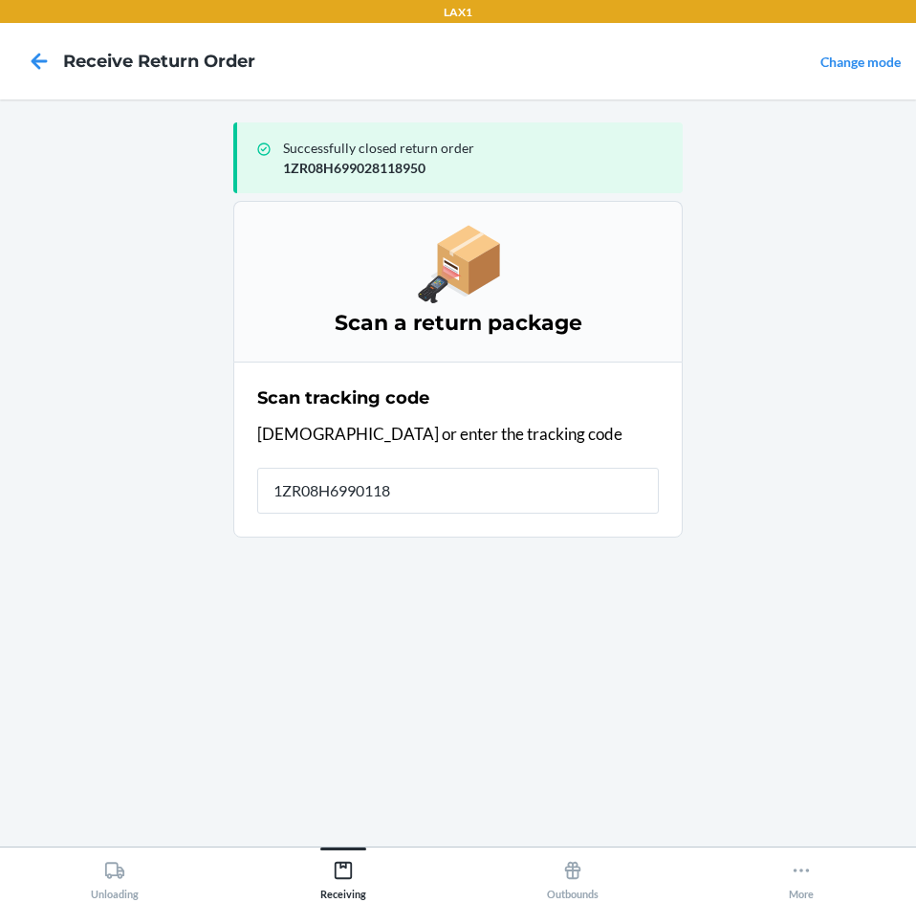
type input "1ZR08H69901180"
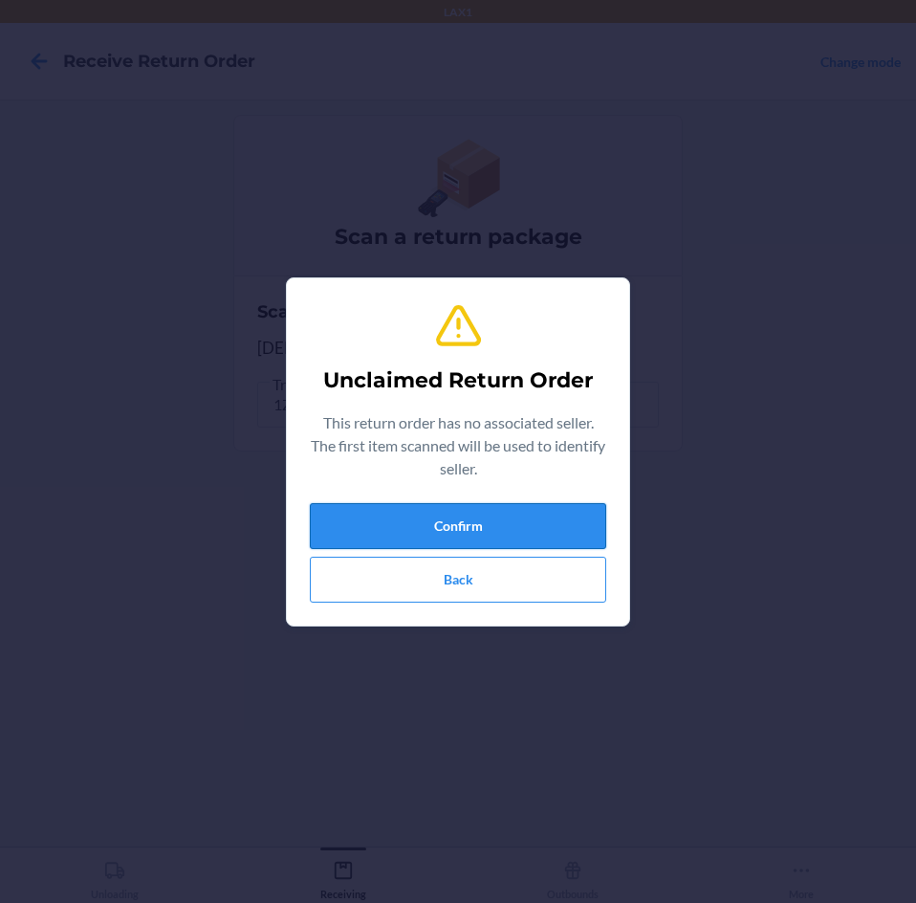
click at [552, 511] on button "Confirm" at bounding box center [458, 526] width 296 height 46
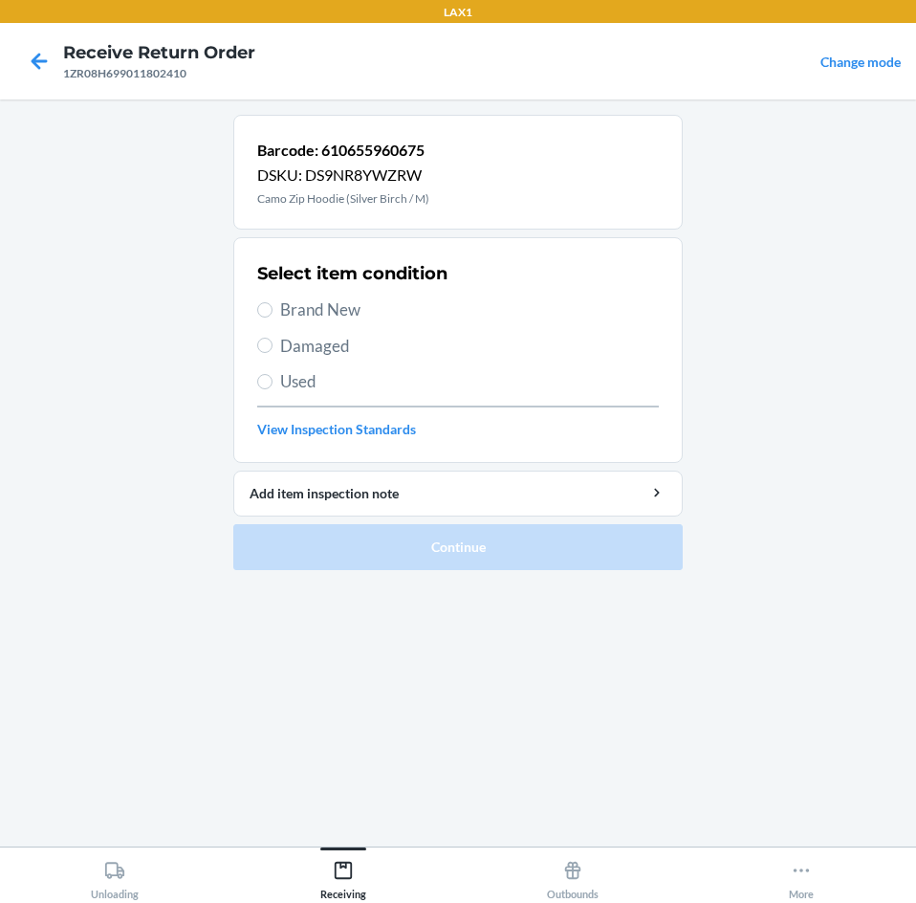
click at [281, 349] on span "Damaged" at bounding box center [469, 346] width 379 height 25
click at [273, 349] on input "Damaged" at bounding box center [264, 345] width 15 height 15
radio input "true"
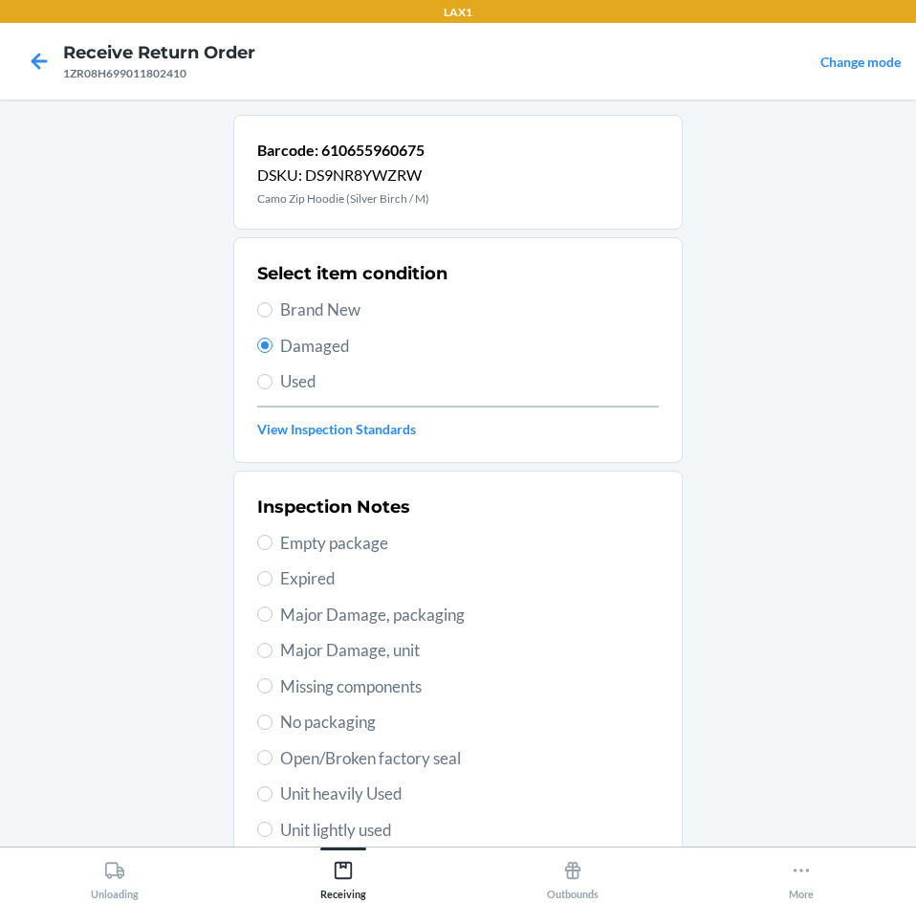
click at [281, 621] on span "Major Damage, packaging" at bounding box center [469, 614] width 379 height 25
click at [273, 621] on input "Major Damage, packaging" at bounding box center [264, 613] width 15 height 15
radio input "true"
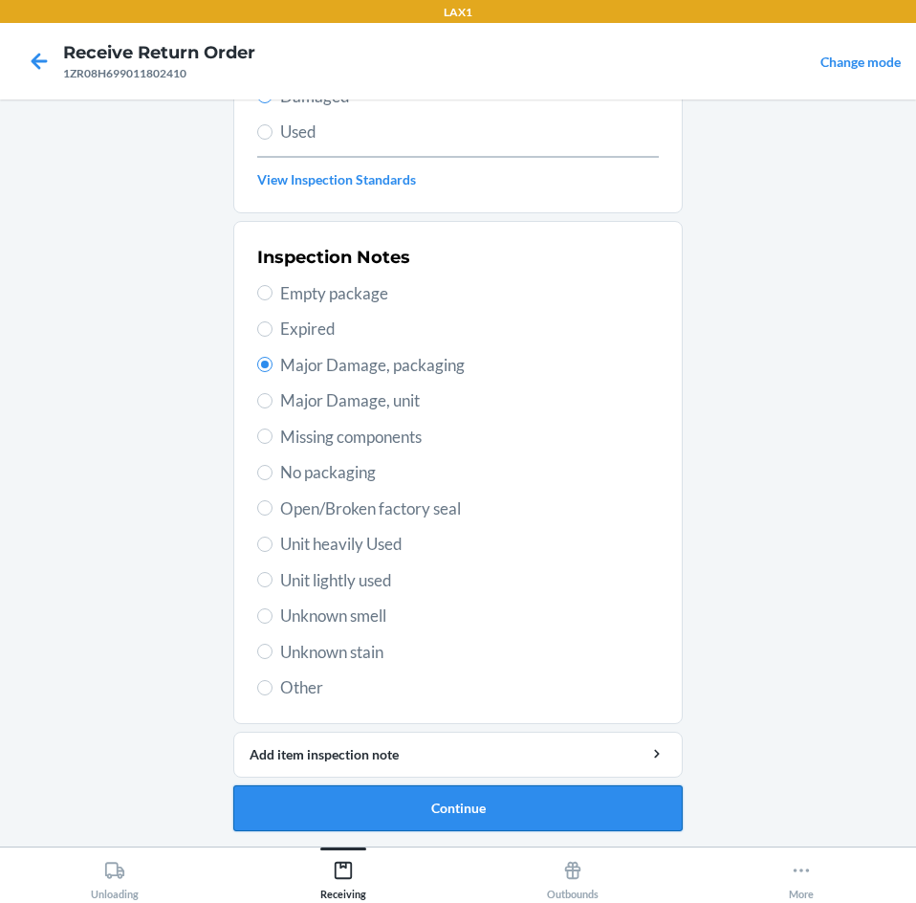
click at [606, 800] on button "Continue" at bounding box center [457, 808] width 449 height 46
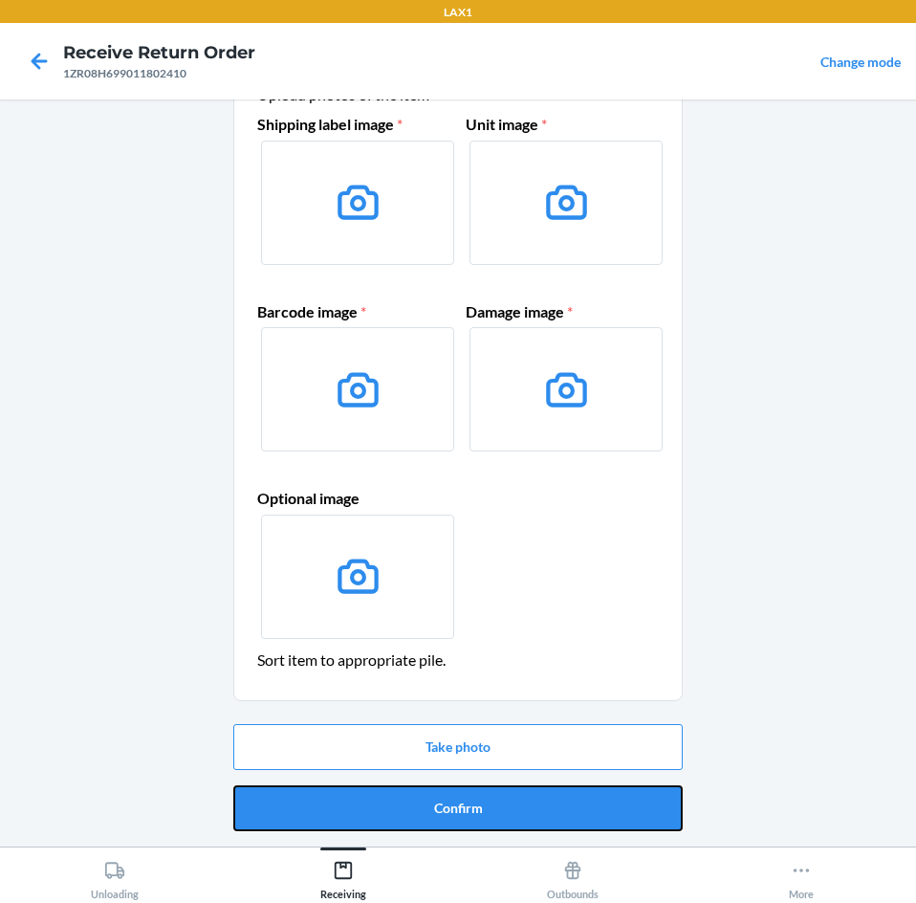
click at [606, 800] on button "Confirm" at bounding box center [457, 808] width 449 height 46
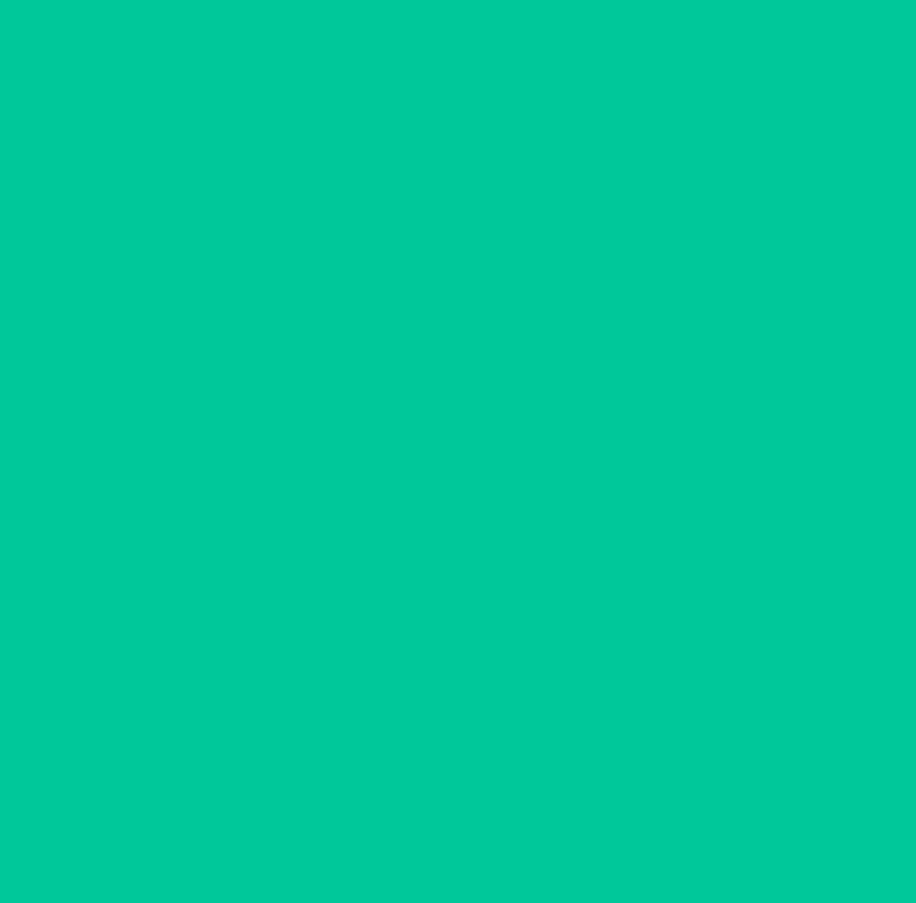
scroll to position [0, 0]
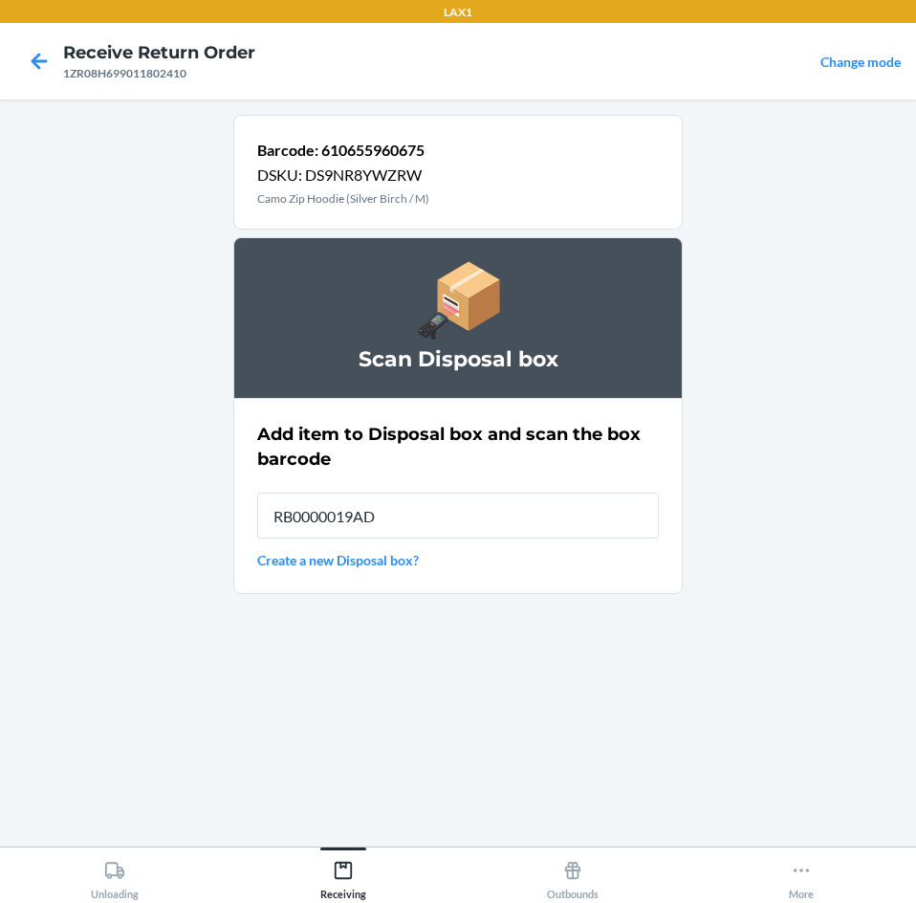
type input "RB0000019AD"
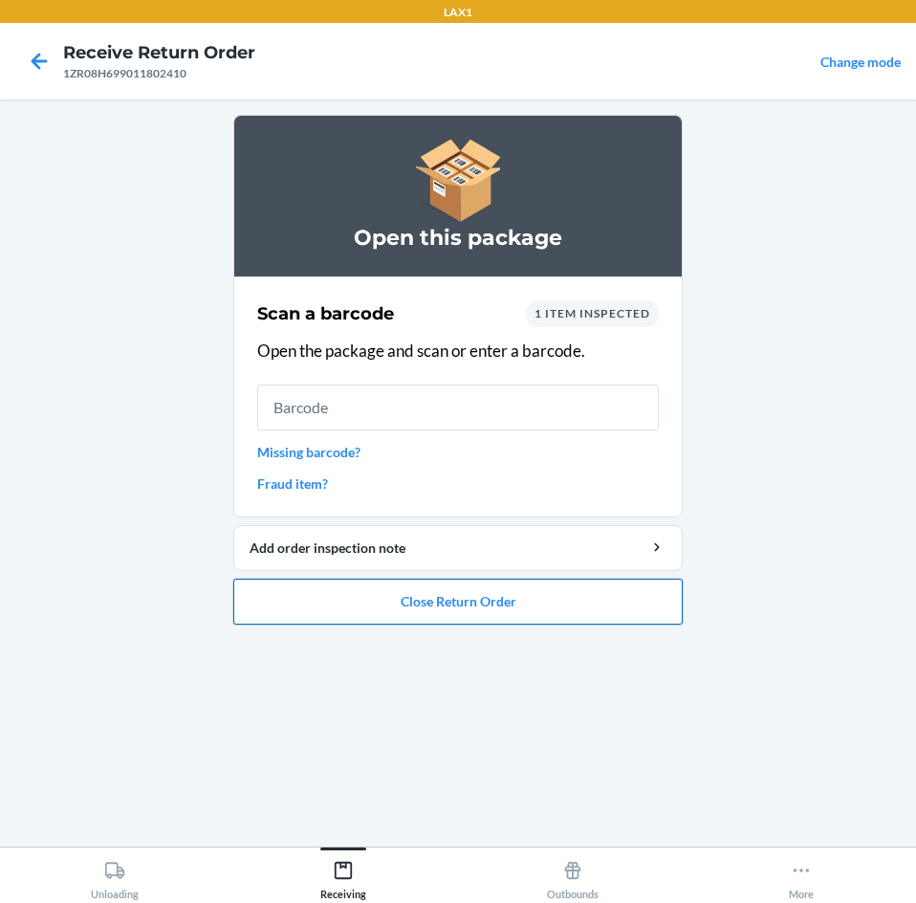
click at [587, 588] on button "Close Return Order" at bounding box center [457, 602] width 449 height 46
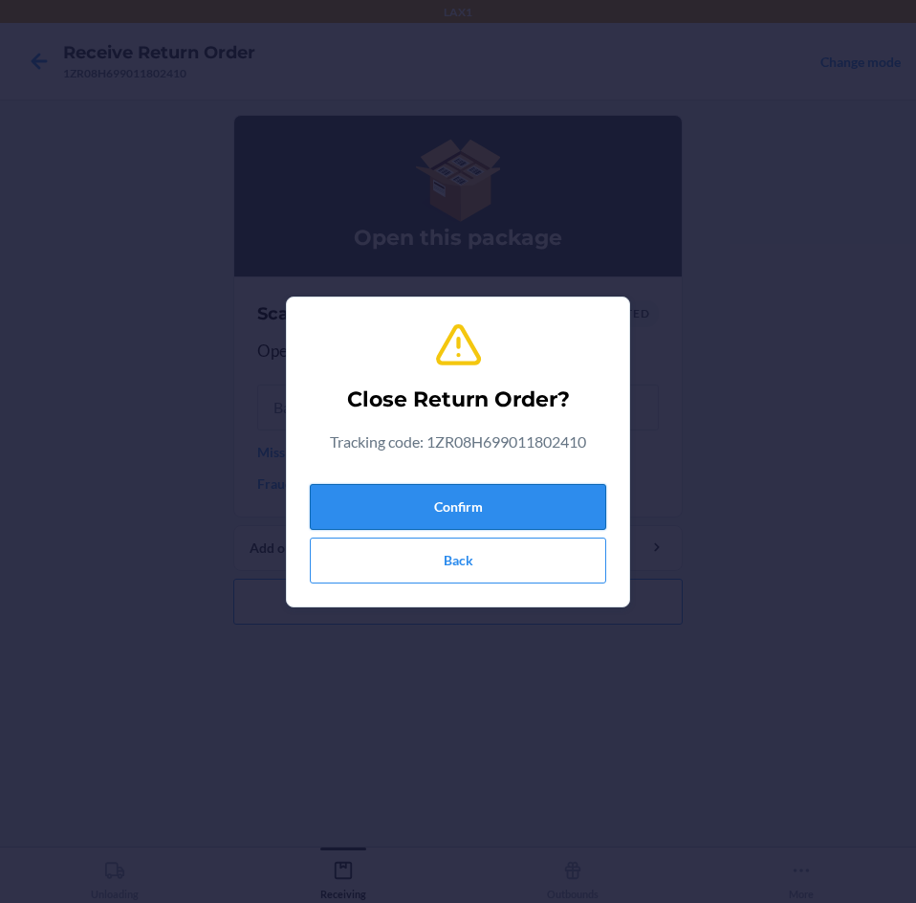
click at [573, 496] on button "Confirm" at bounding box center [458, 507] width 296 height 46
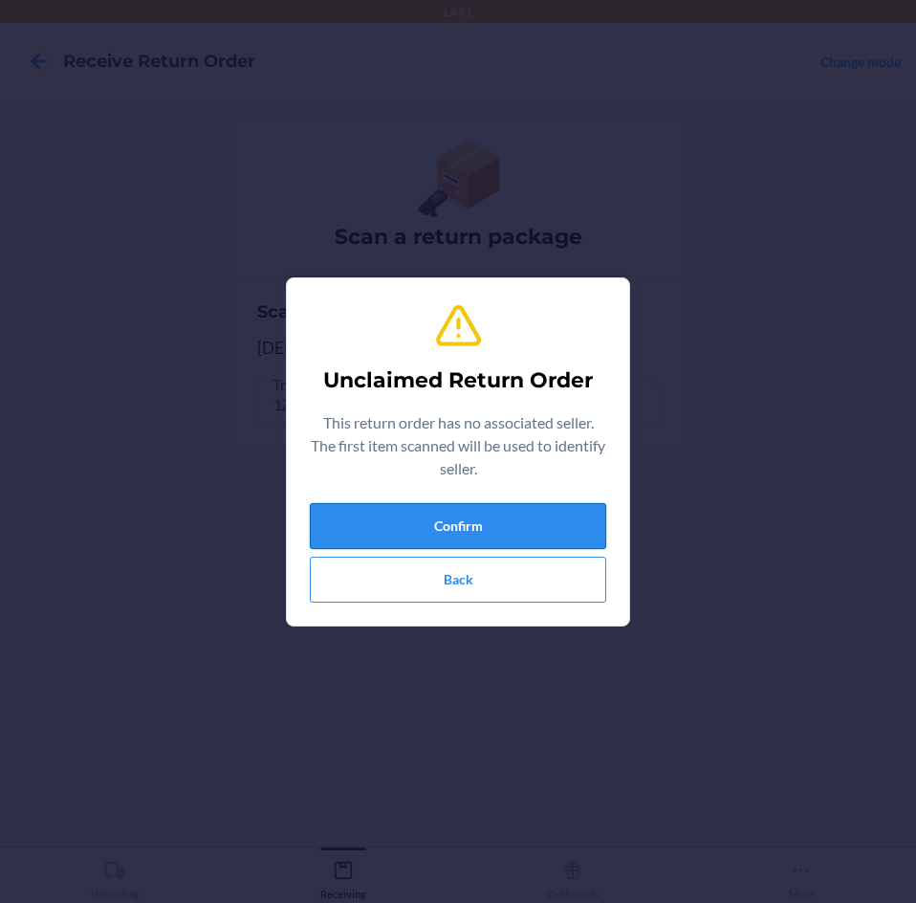
click at [570, 535] on button "Confirm" at bounding box center [458, 526] width 296 height 46
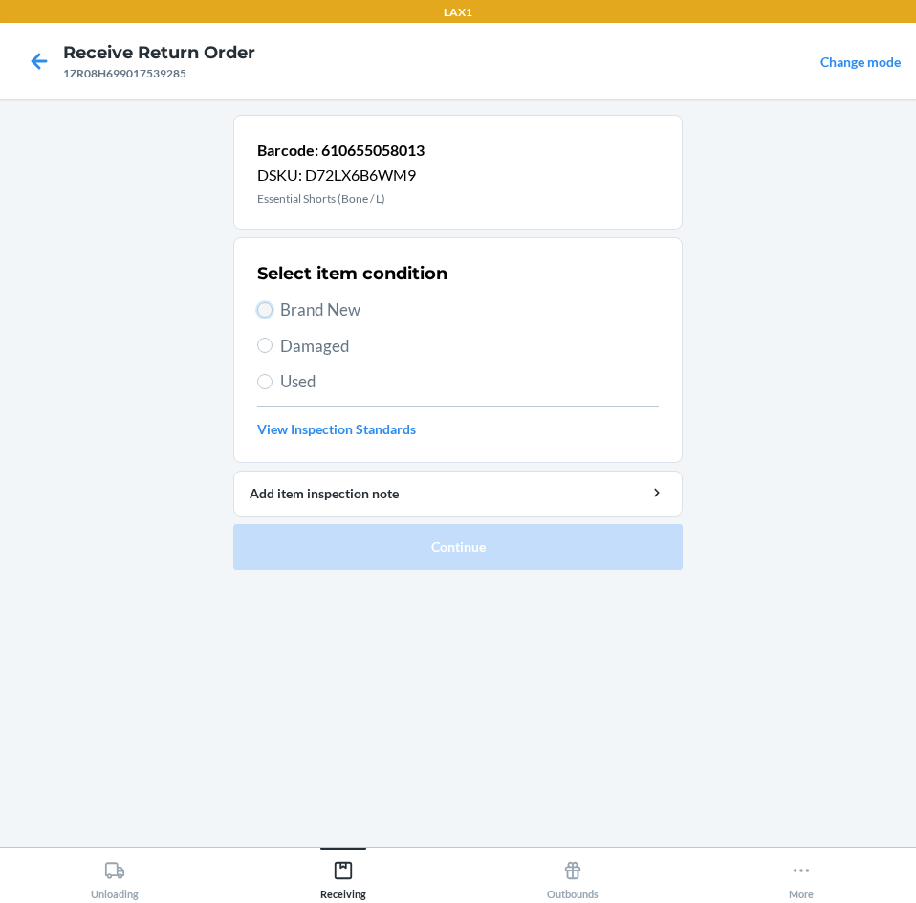
click at [265, 307] on input "Brand New" at bounding box center [264, 309] width 15 height 15
radio input "true"
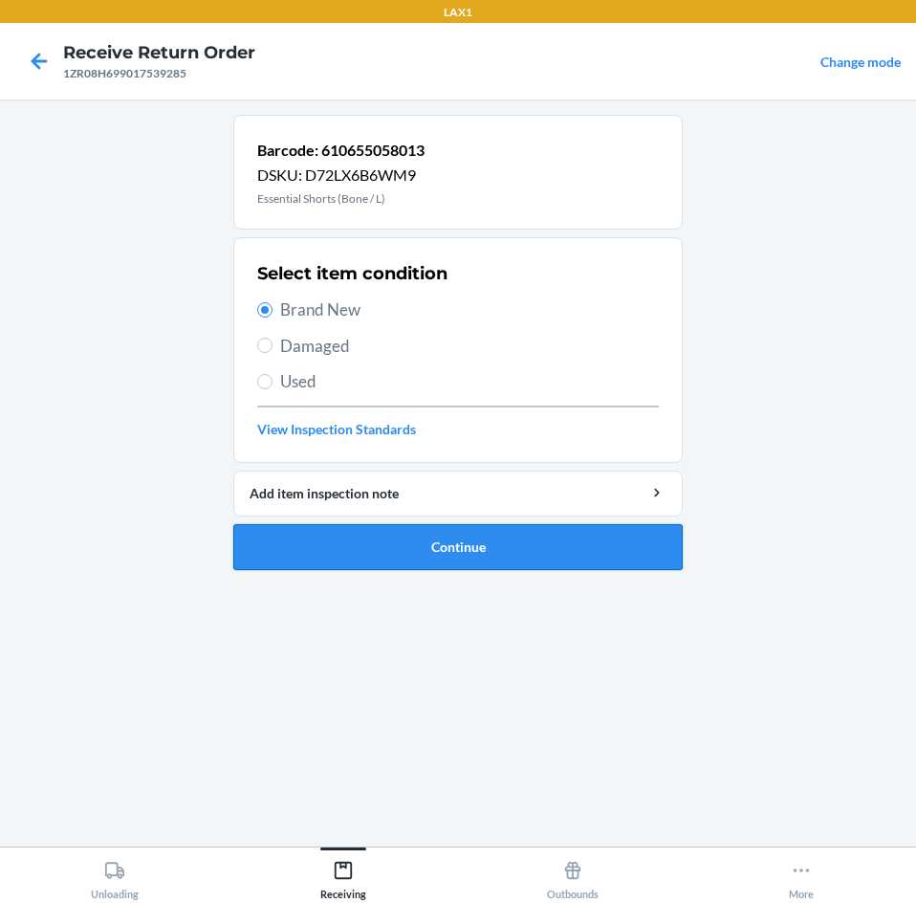
click at [598, 535] on button "Continue" at bounding box center [457, 547] width 449 height 46
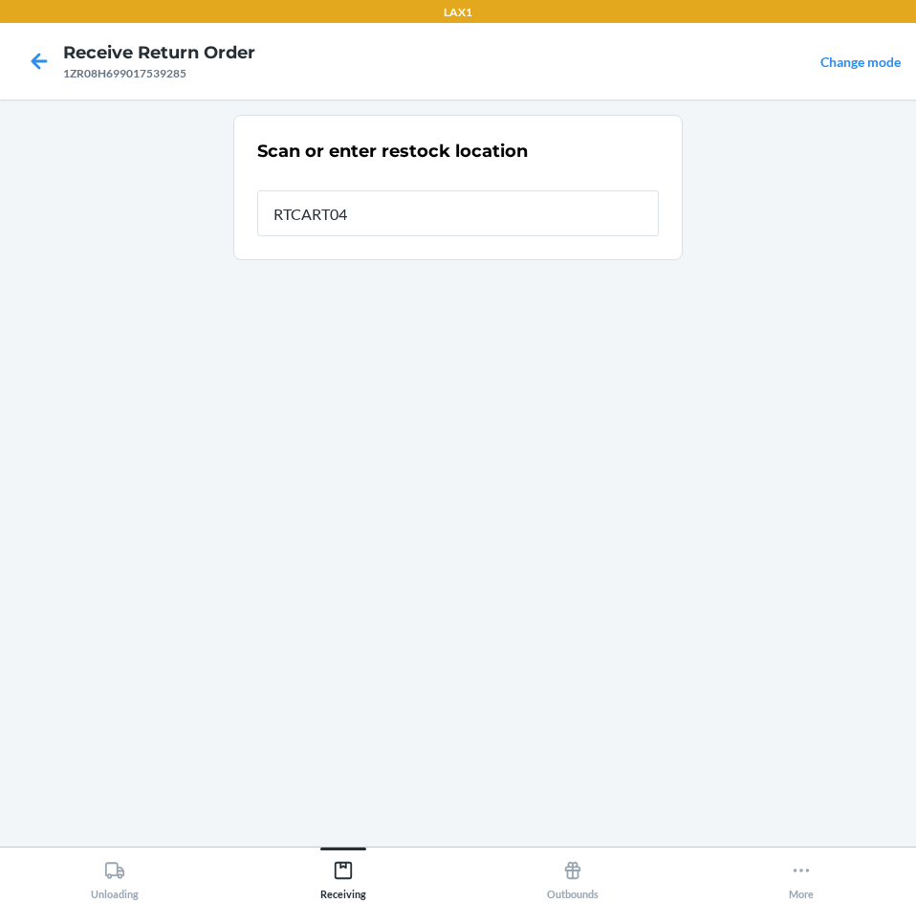
type input "RTCART041"
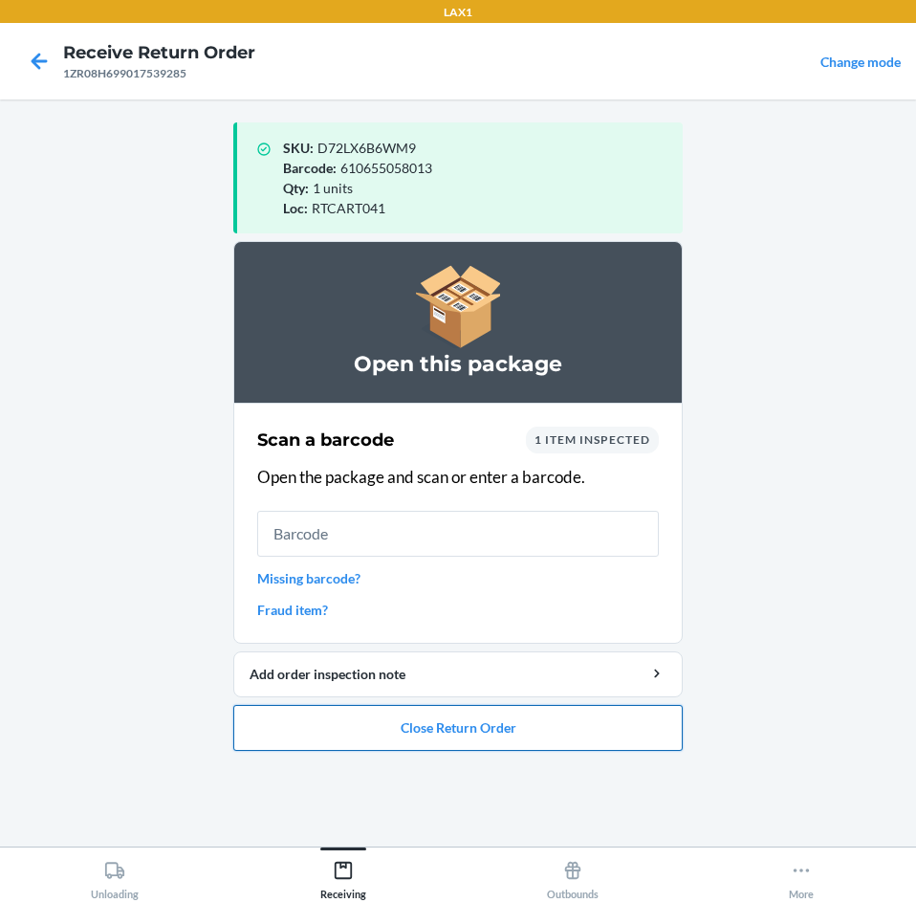
click at [623, 712] on button "Close Return Order" at bounding box center [457, 728] width 449 height 46
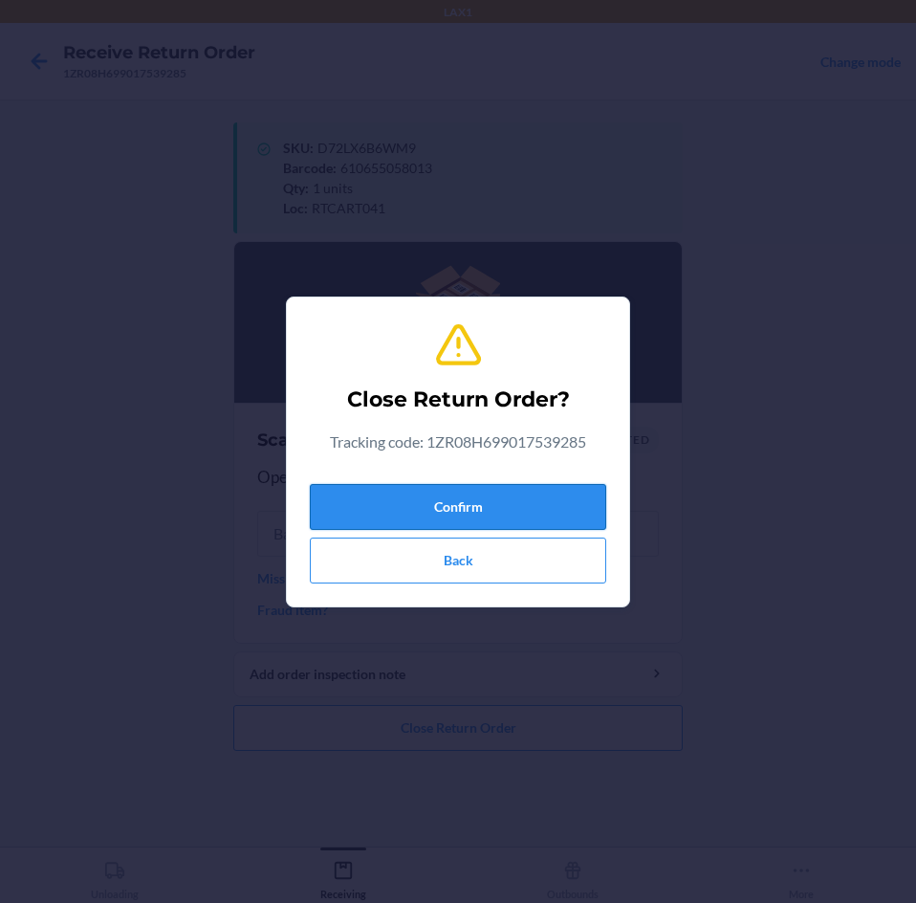
click at [560, 506] on button "Confirm" at bounding box center [458, 507] width 296 height 46
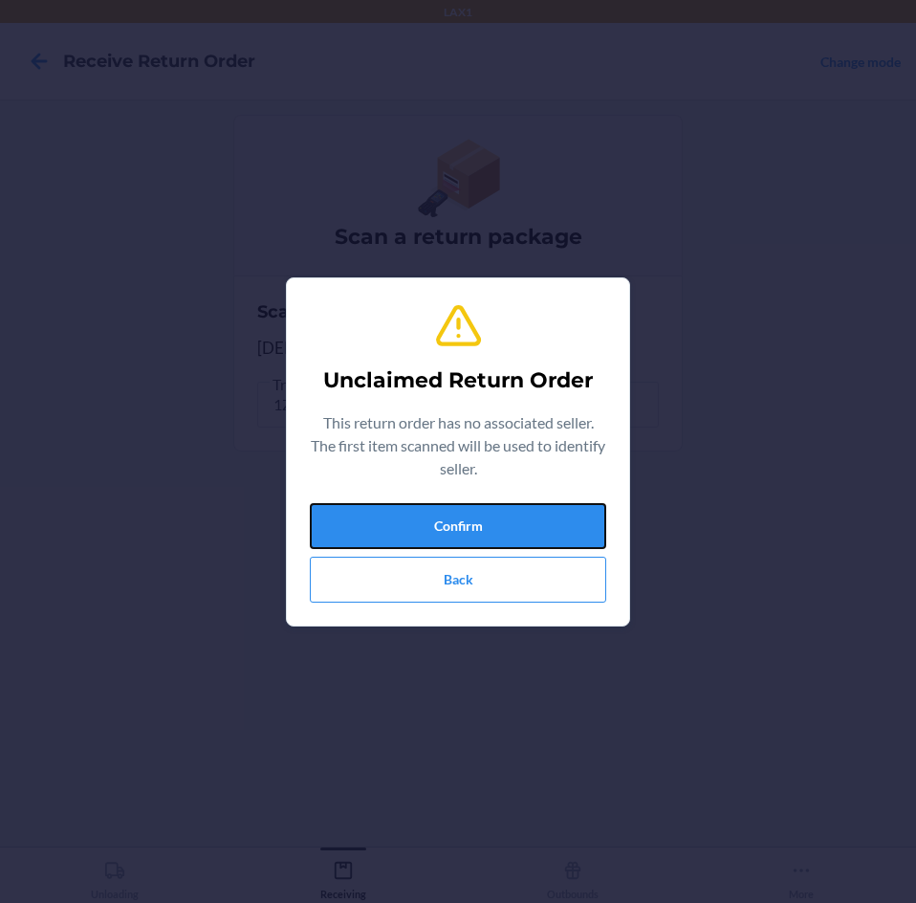
click at [560, 506] on button "Confirm" at bounding box center [458, 526] width 296 height 46
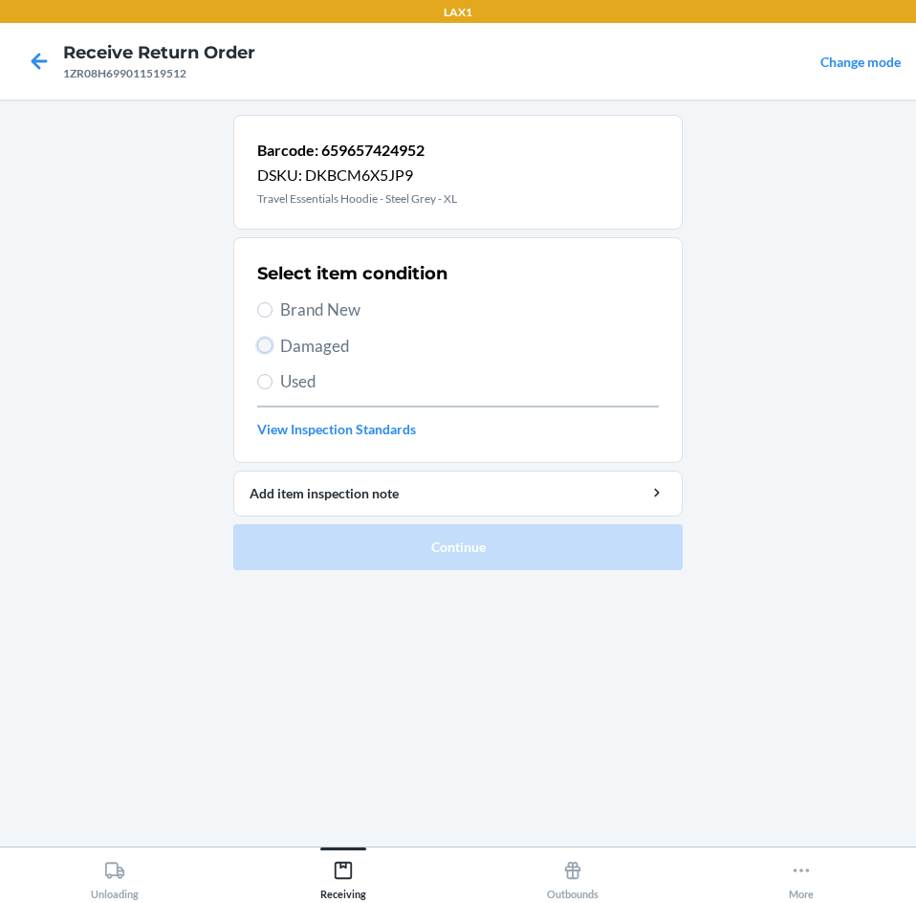
click at [265, 341] on input "Damaged" at bounding box center [264, 345] width 15 height 15
radio input "true"
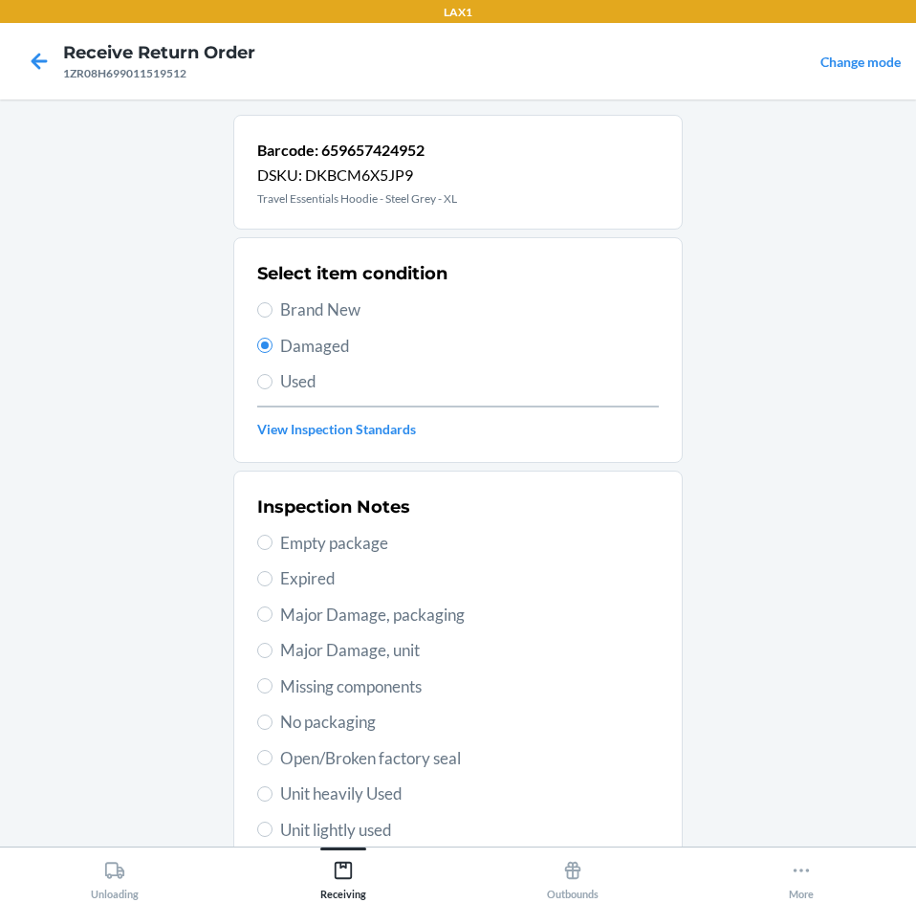
click at [258, 605] on label "Major Damage, packaging" at bounding box center [458, 614] width 402 height 25
click at [258, 606] on input "Major Damage, packaging" at bounding box center [264, 613] width 15 height 15
radio input "true"
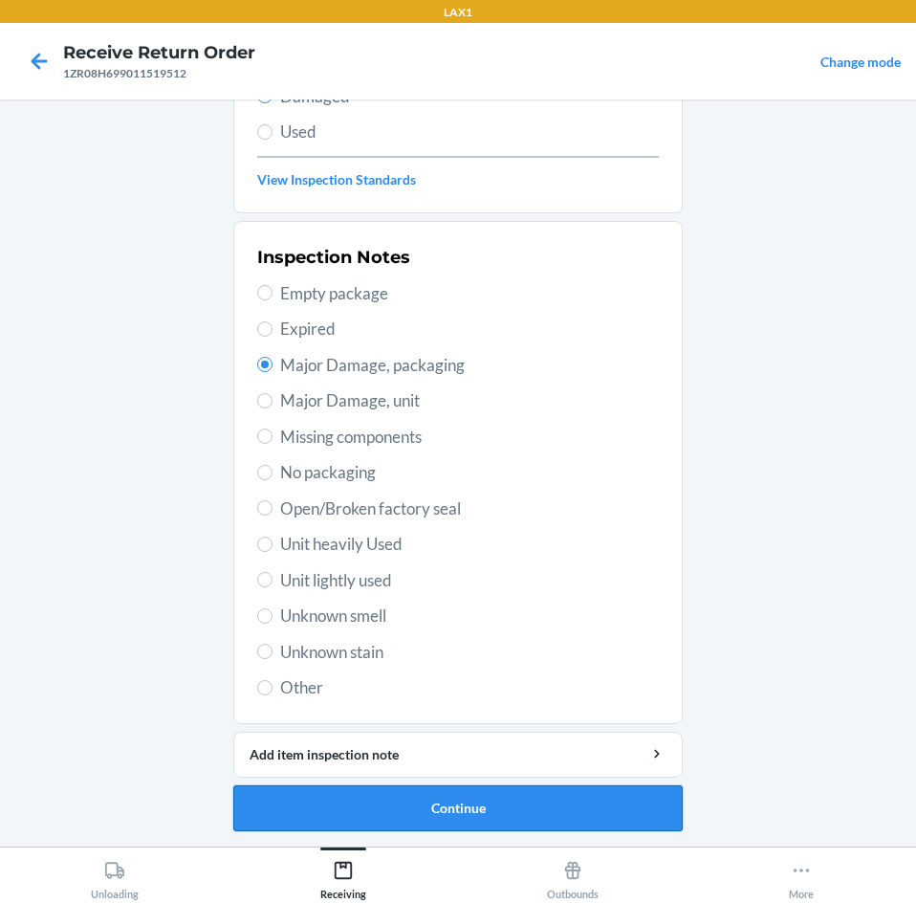
click at [577, 812] on button "Continue" at bounding box center [457, 808] width 449 height 46
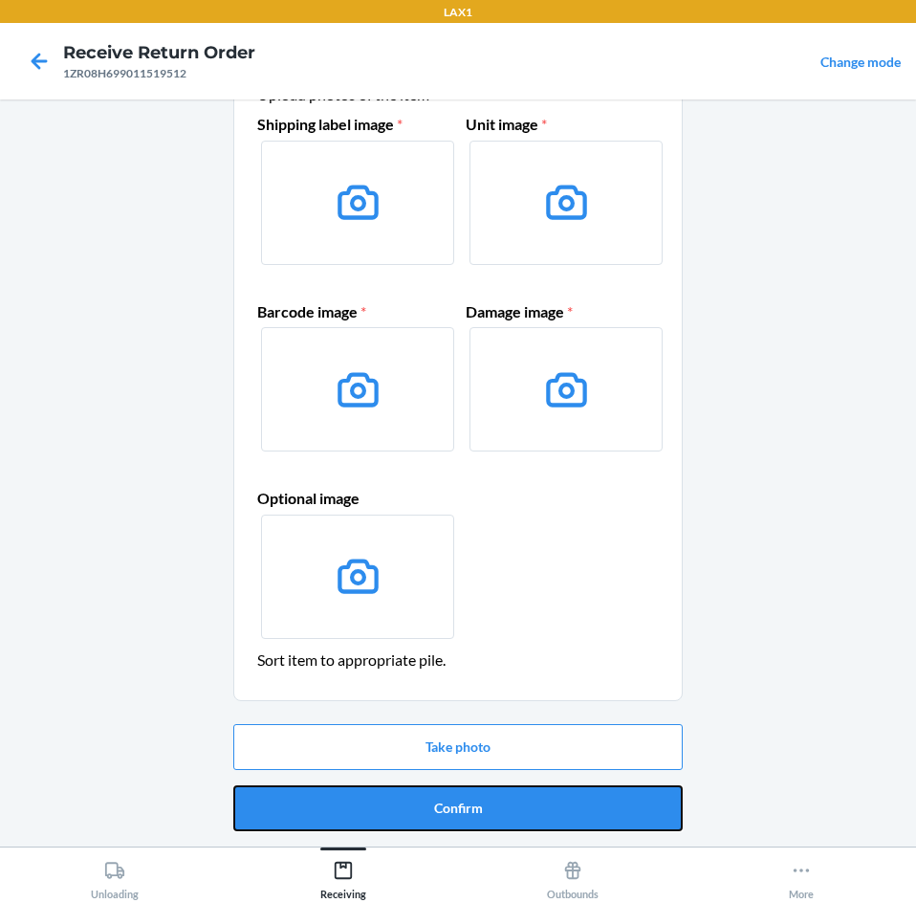
click at [577, 812] on button "Confirm" at bounding box center [457, 808] width 449 height 46
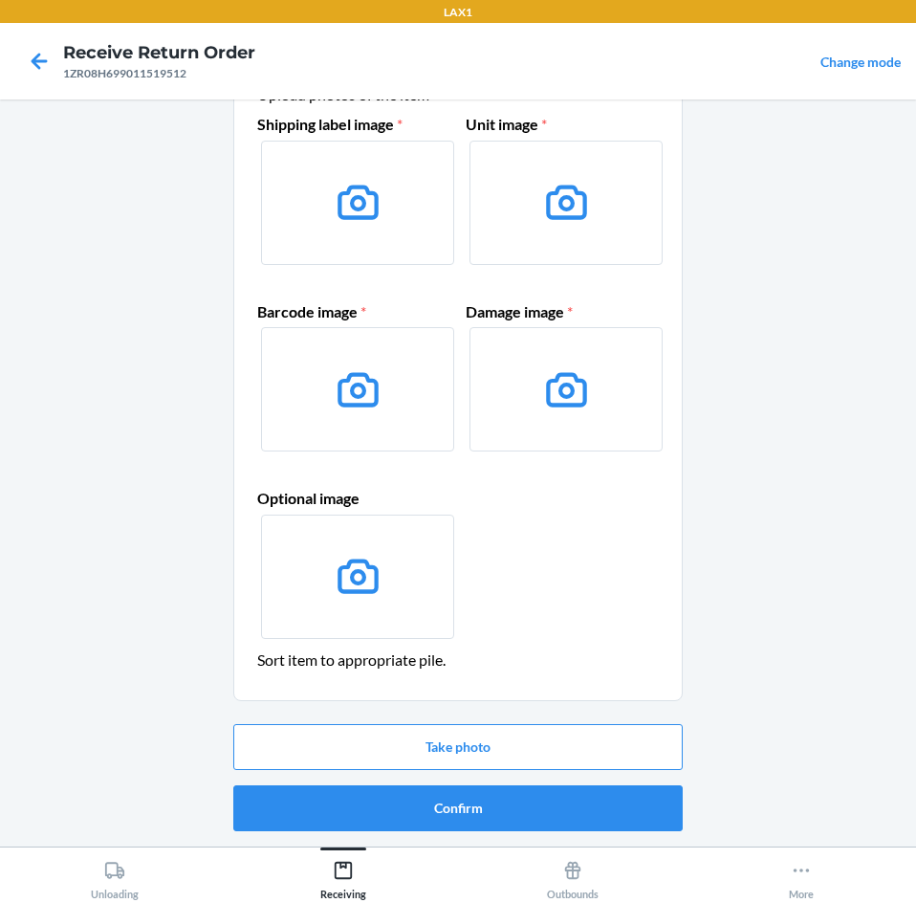
scroll to position [0, 0]
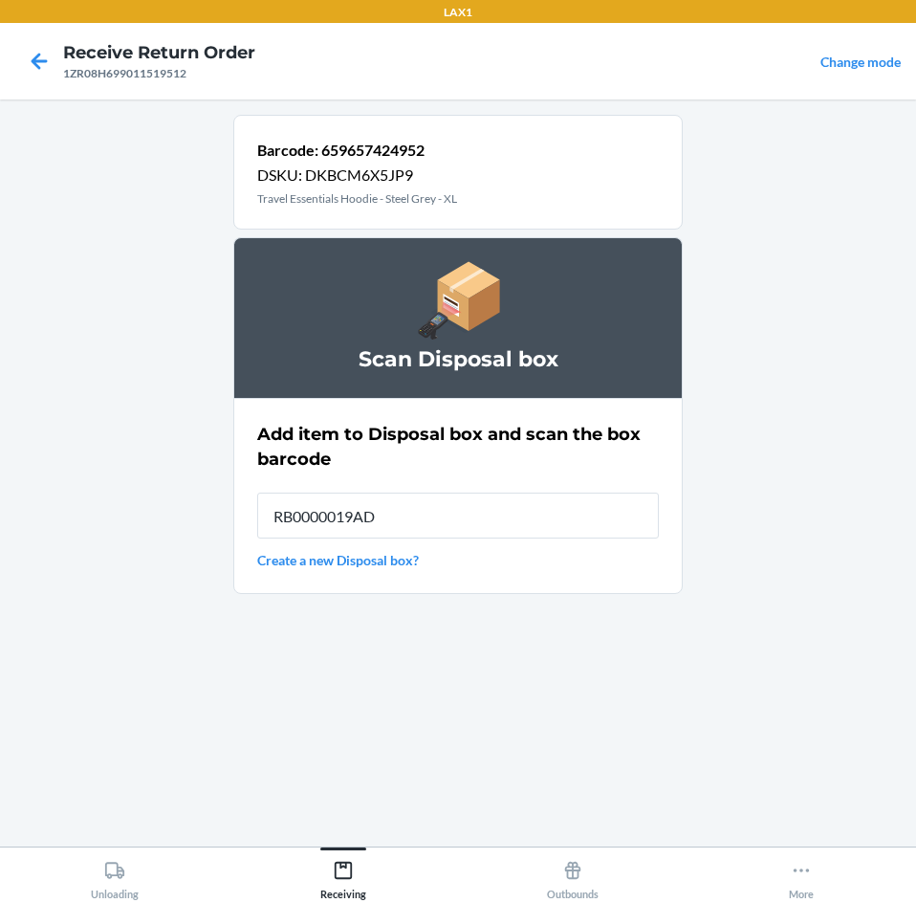
type input "RB0000019AD"
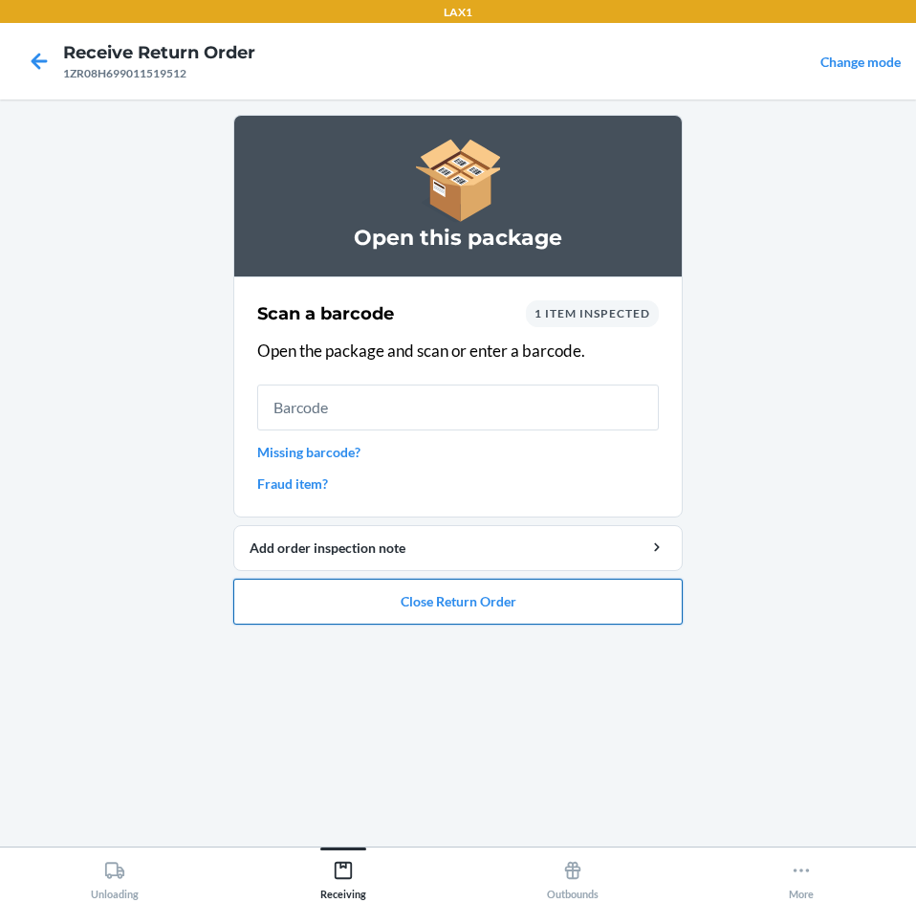
click at [541, 589] on button "Close Return Order" at bounding box center [457, 602] width 449 height 46
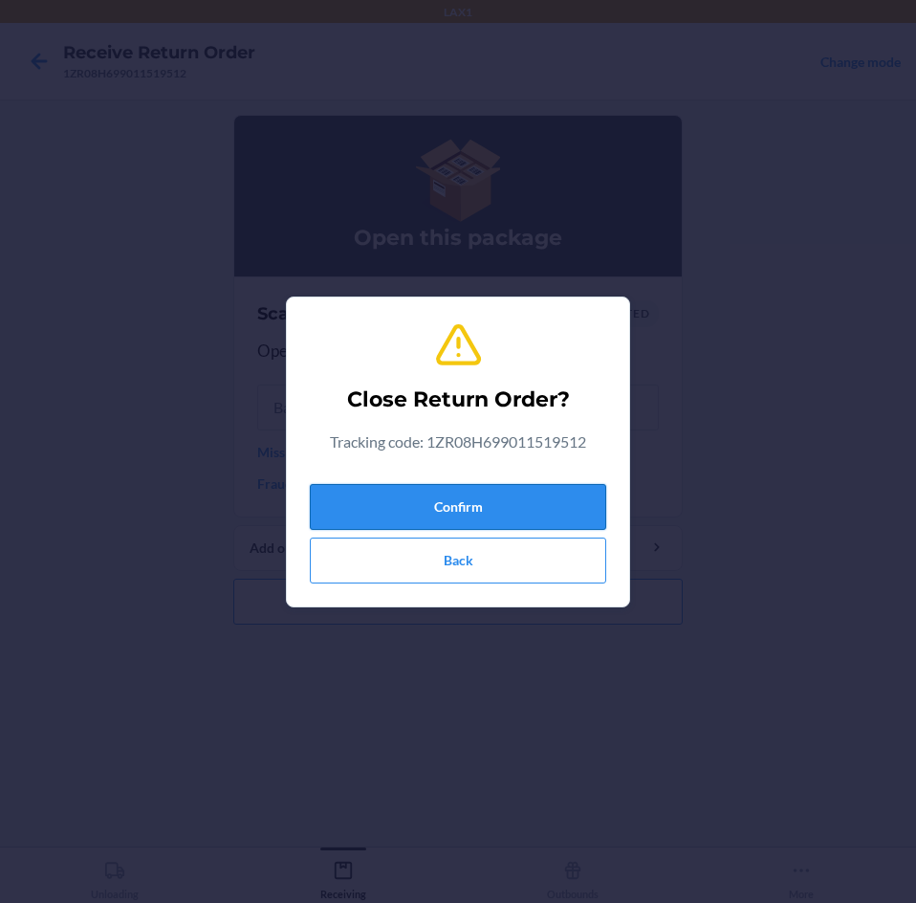
click at [531, 513] on button "Confirm" at bounding box center [458, 507] width 296 height 46
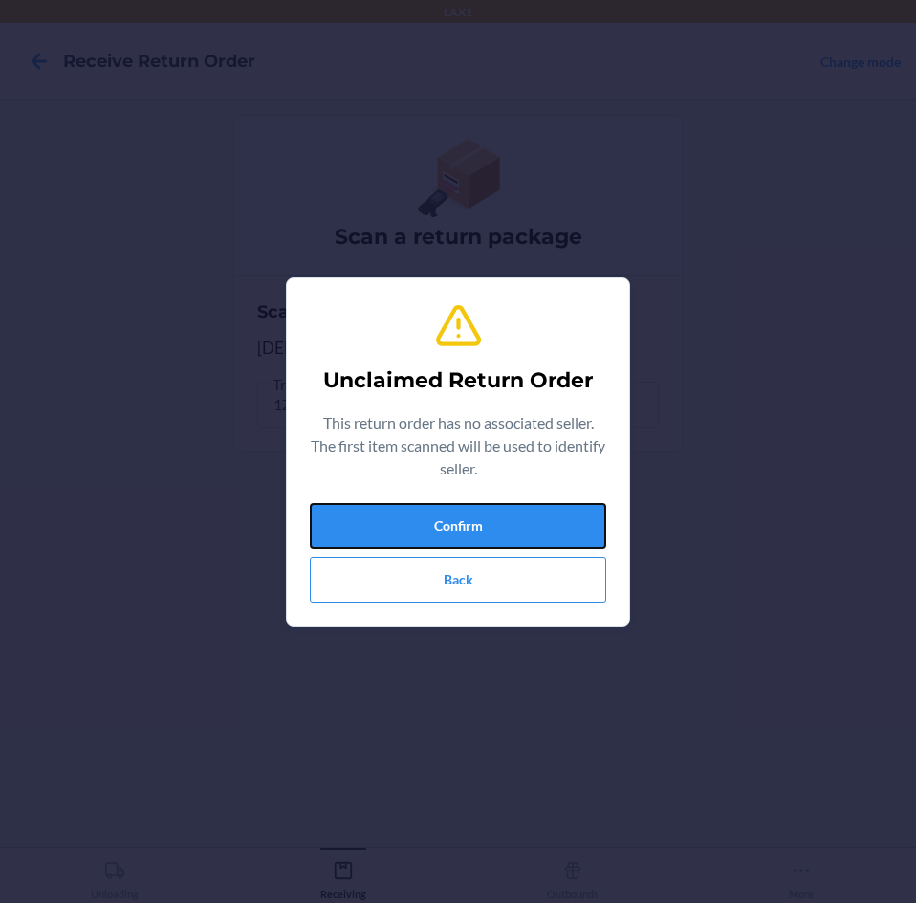
click at [531, 513] on button "Confirm" at bounding box center [458, 526] width 296 height 46
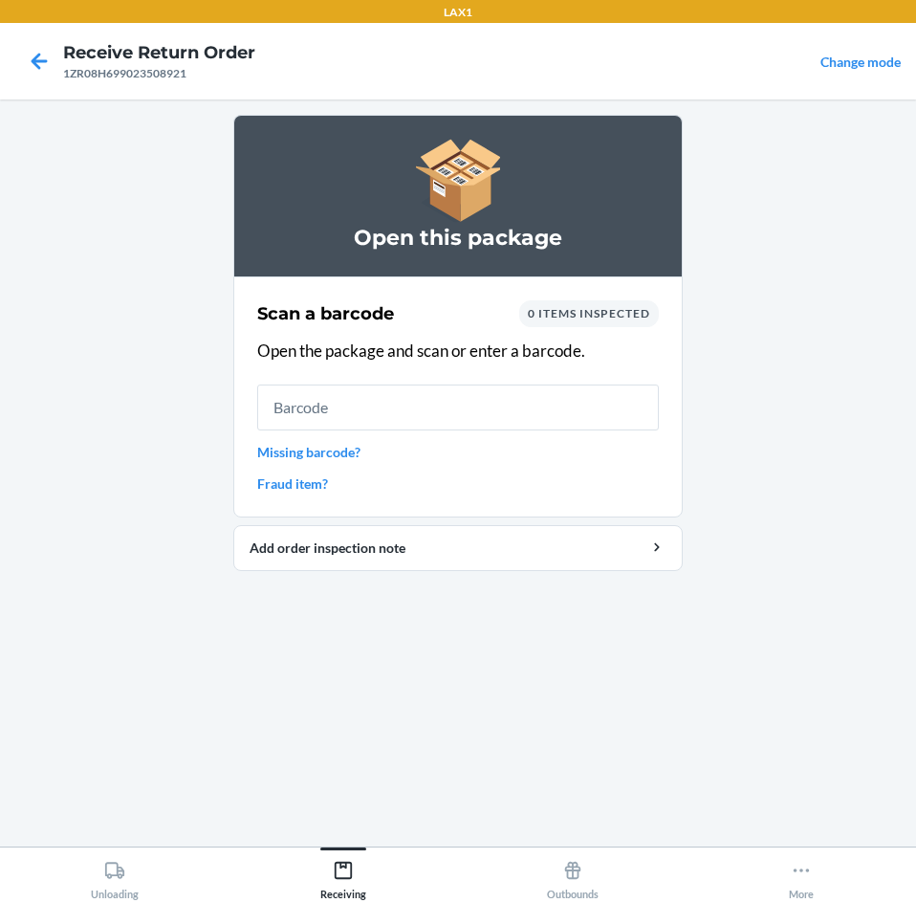
click at [350, 445] on link "Missing barcode?" at bounding box center [458, 452] width 402 height 20
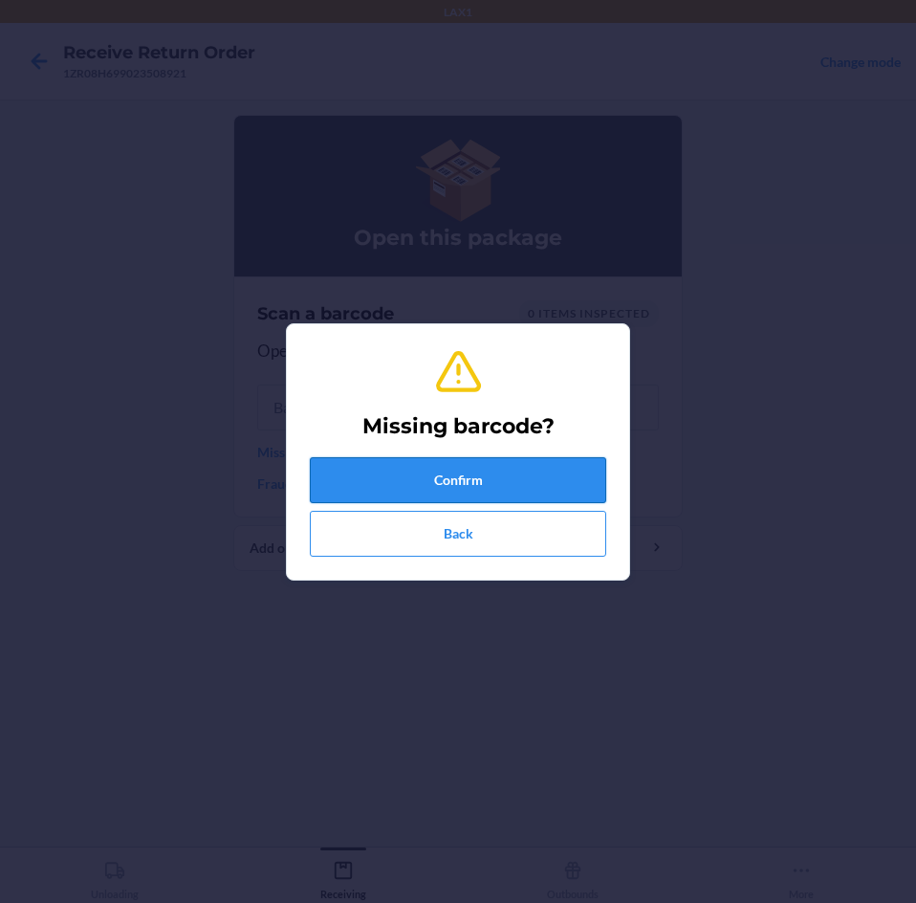
click at [498, 475] on button "Confirm" at bounding box center [458, 480] width 296 height 46
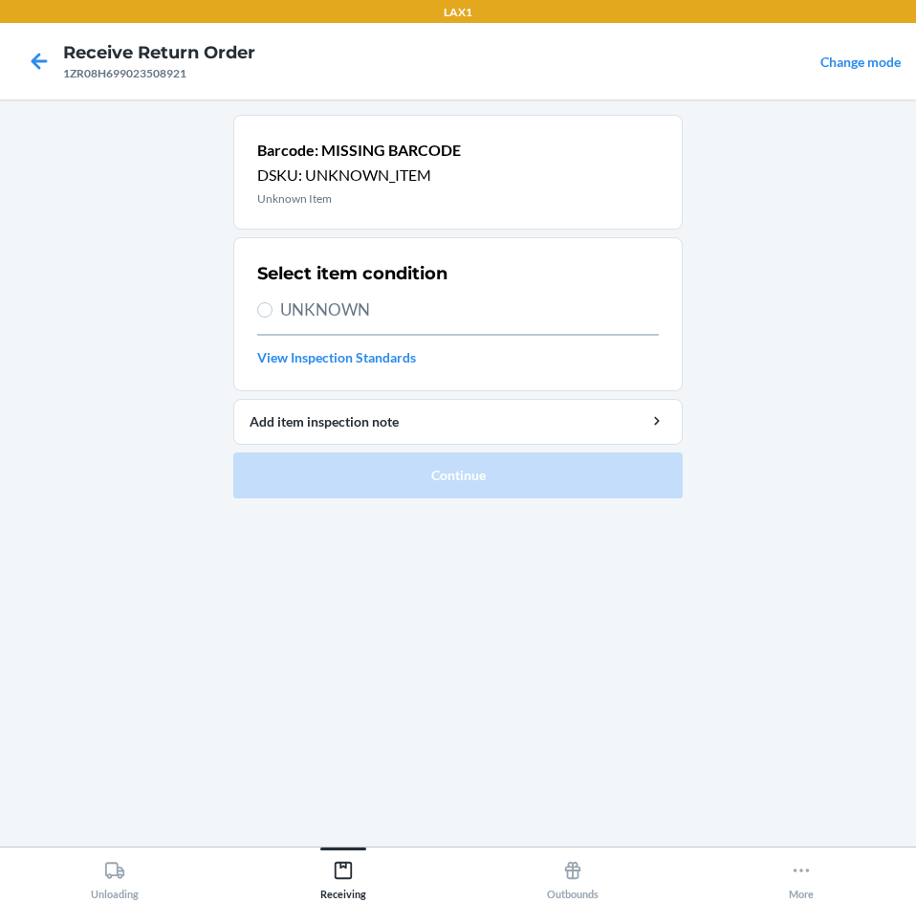
click at [273, 319] on label "UNKNOWN" at bounding box center [458, 309] width 402 height 25
click at [273, 317] on input "UNKNOWN" at bounding box center [264, 309] width 15 height 15
radio input "true"
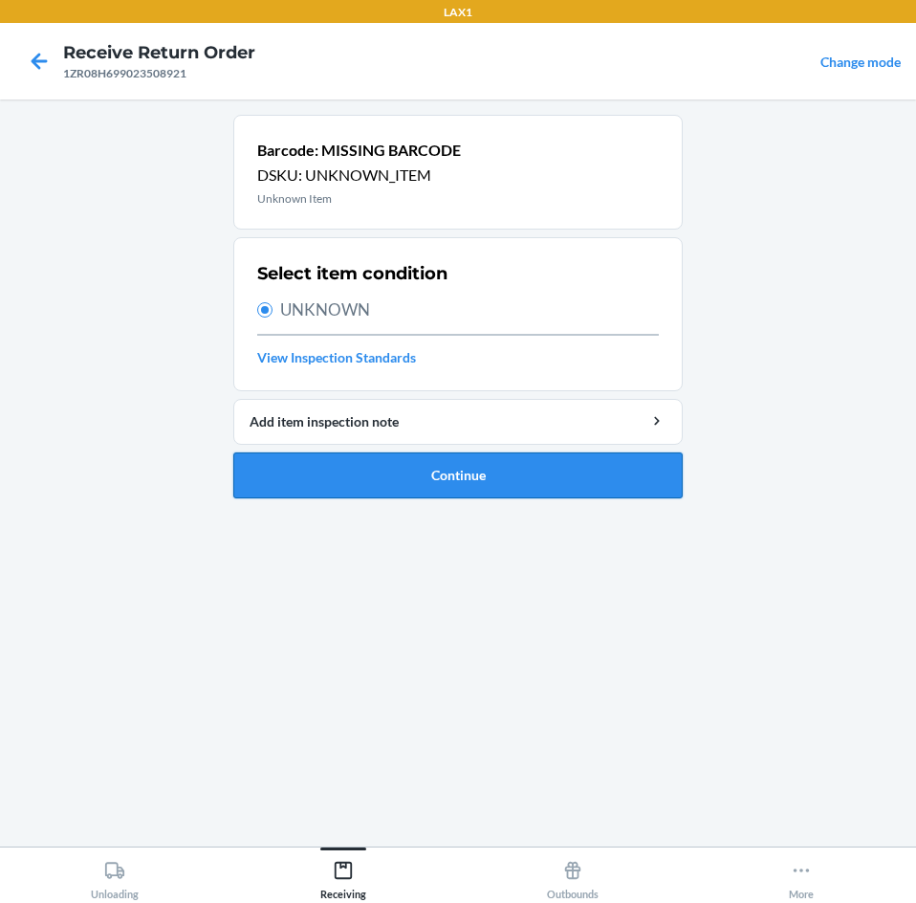
click at [560, 459] on button "Continue" at bounding box center [457, 475] width 449 height 46
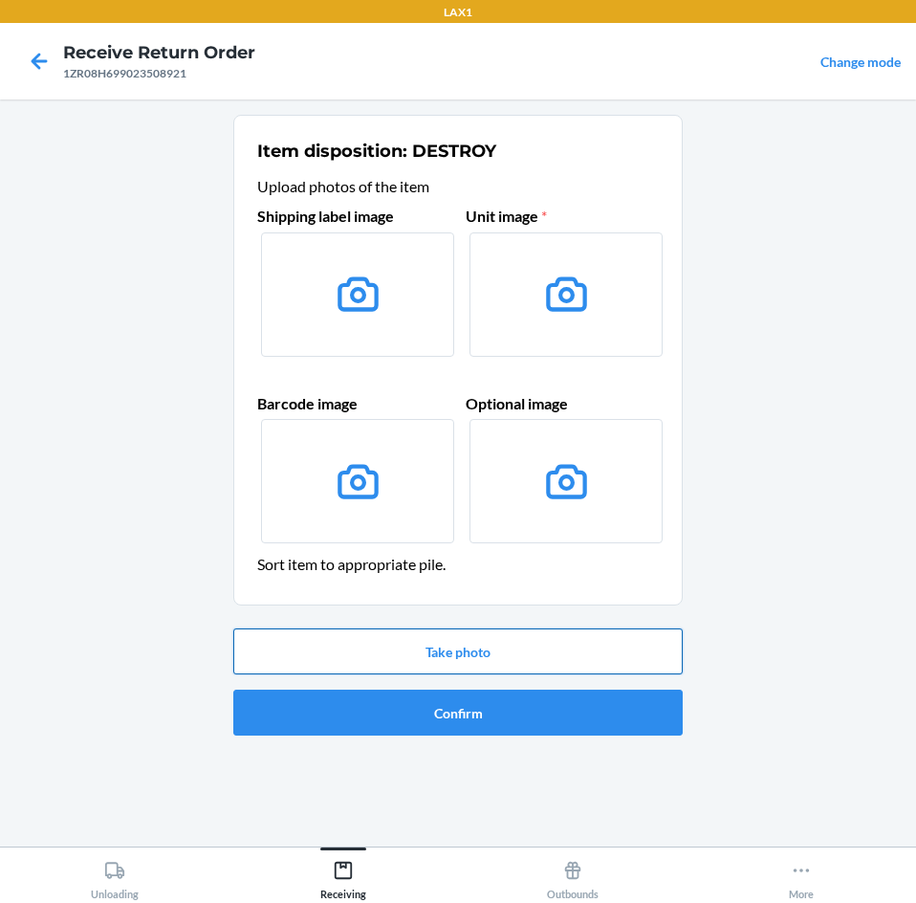
click at [602, 650] on button "Take photo" at bounding box center [457, 651] width 449 height 46
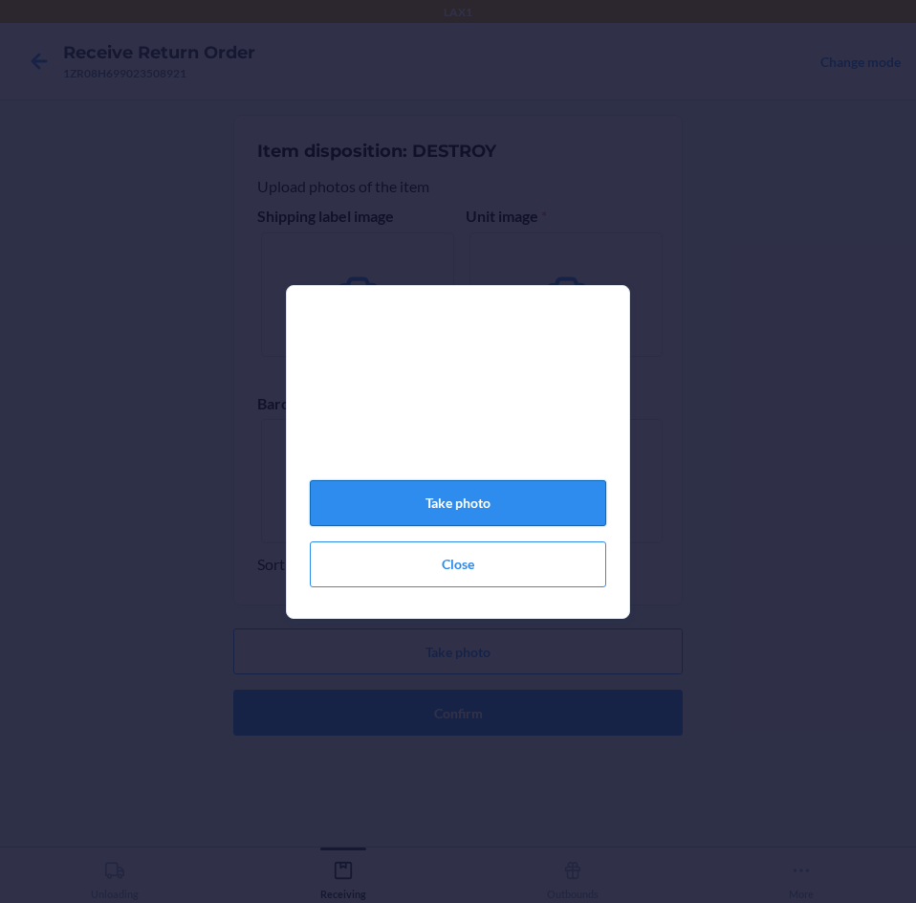
click at [517, 503] on button "Take photo" at bounding box center [458, 503] width 296 height 46
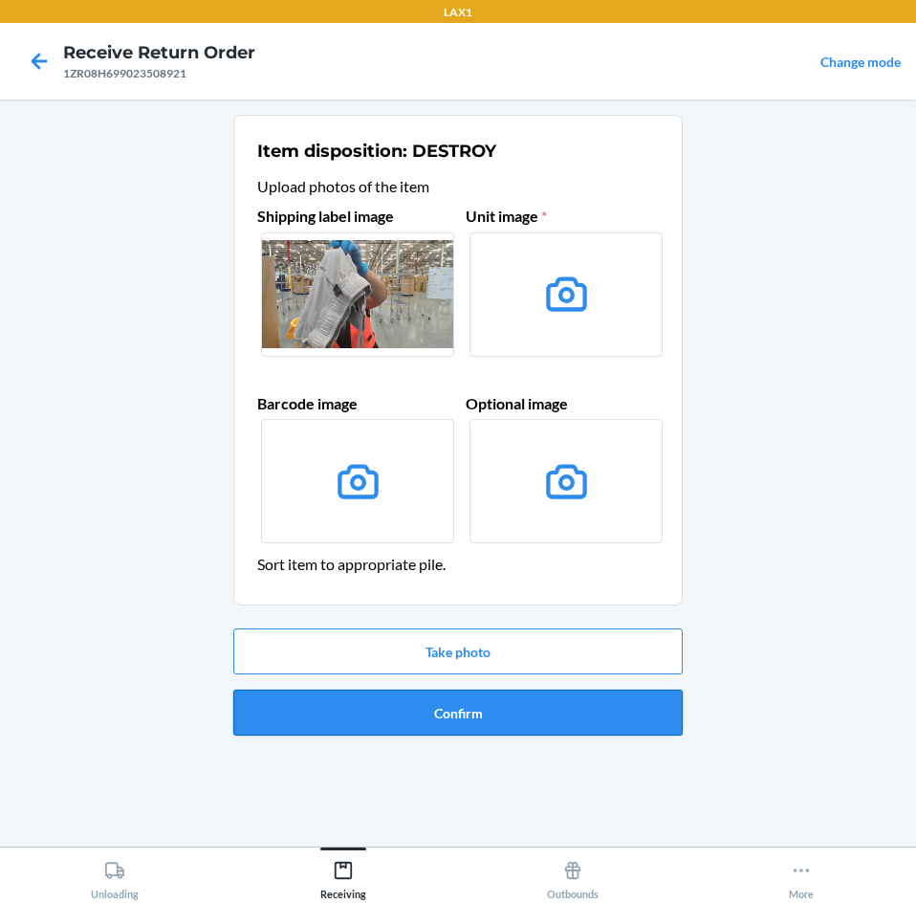
click at [577, 704] on button "Confirm" at bounding box center [457, 712] width 449 height 46
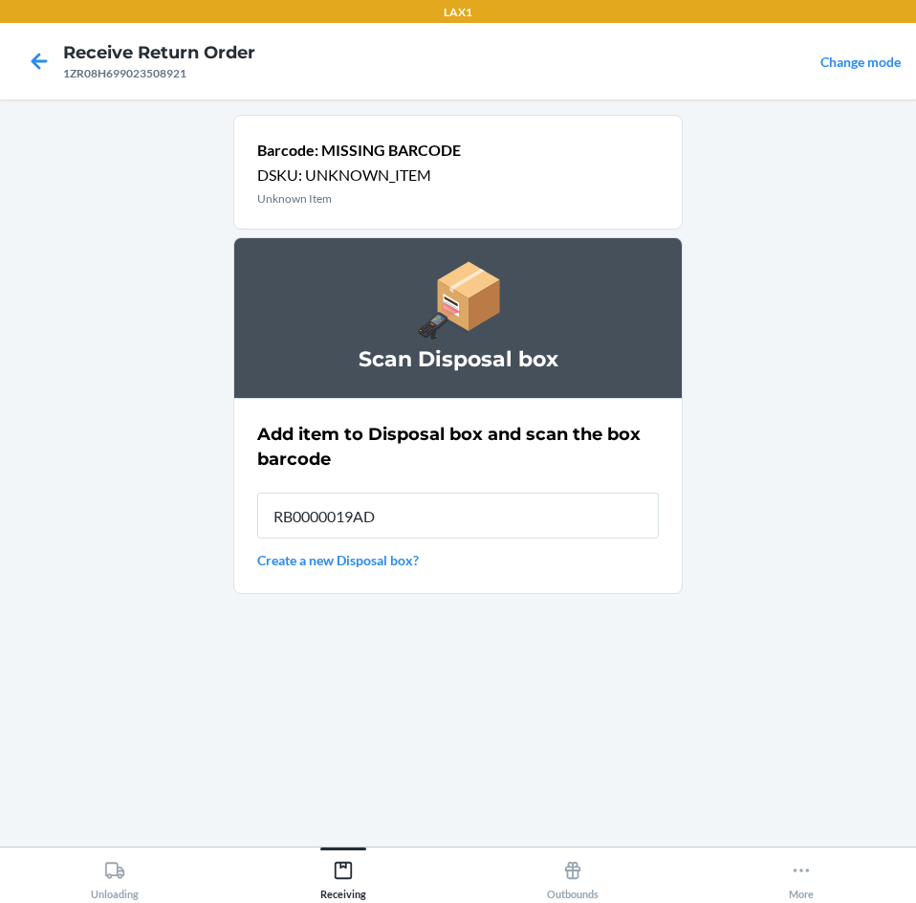
type input "RB0000019AD"
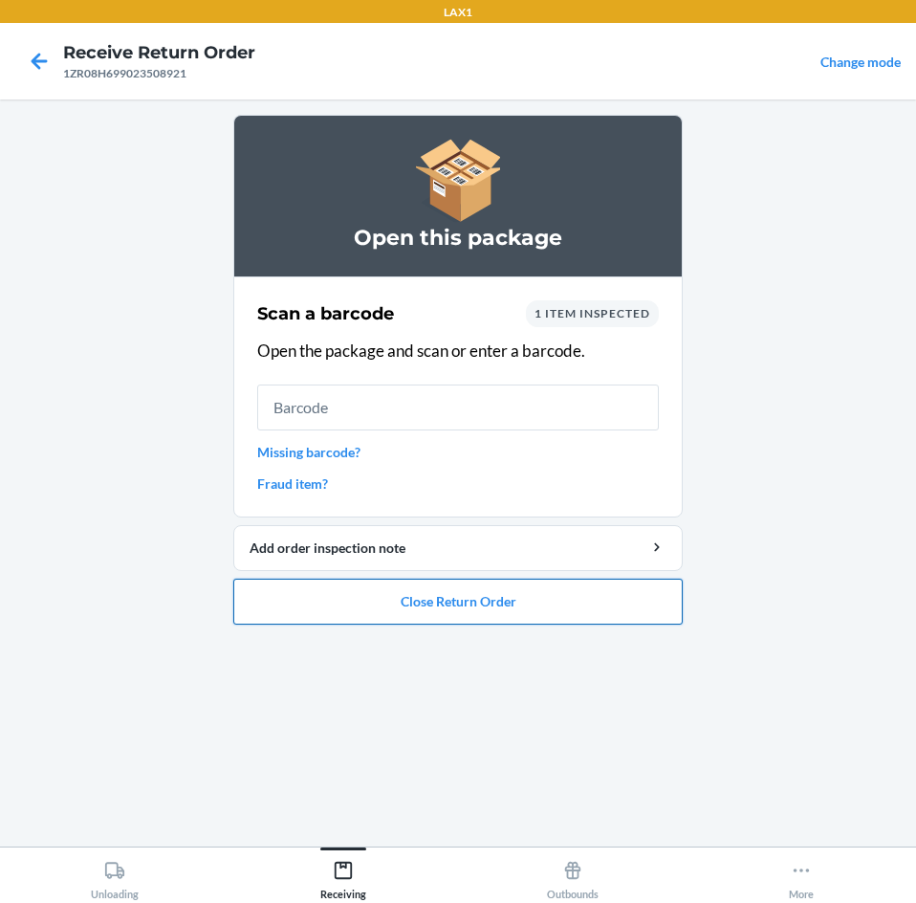
click at [551, 612] on button "Close Return Order" at bounding box center [457, 602] width 449 height 46
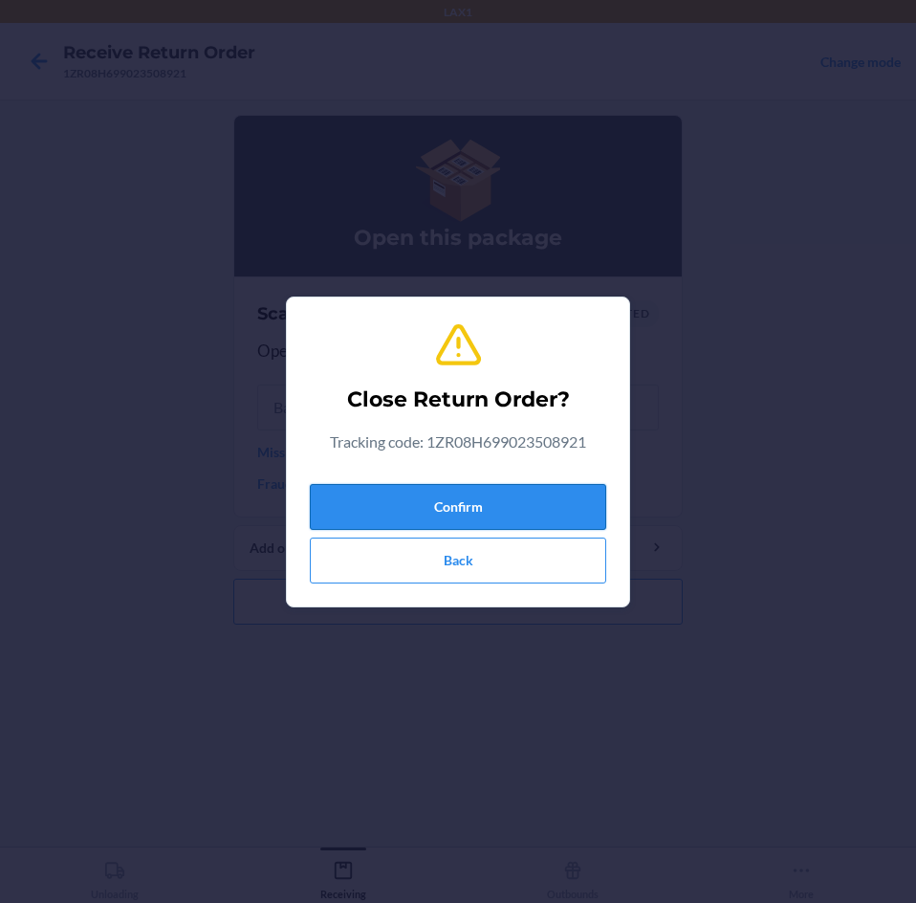
click at [548, 507] on button "Confirm" at bounding box center [458, 507] width 296 height 46
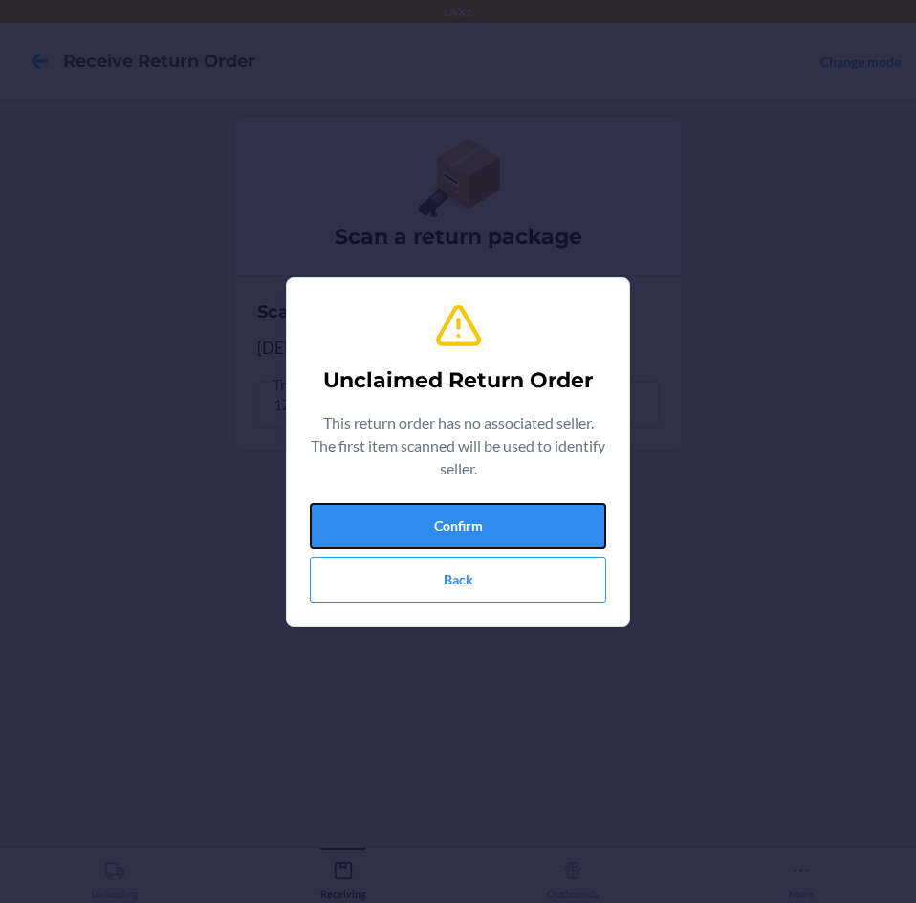
click at [548, 507] on button "Confirm" at bounding box center [458, 526] width 296 height 46
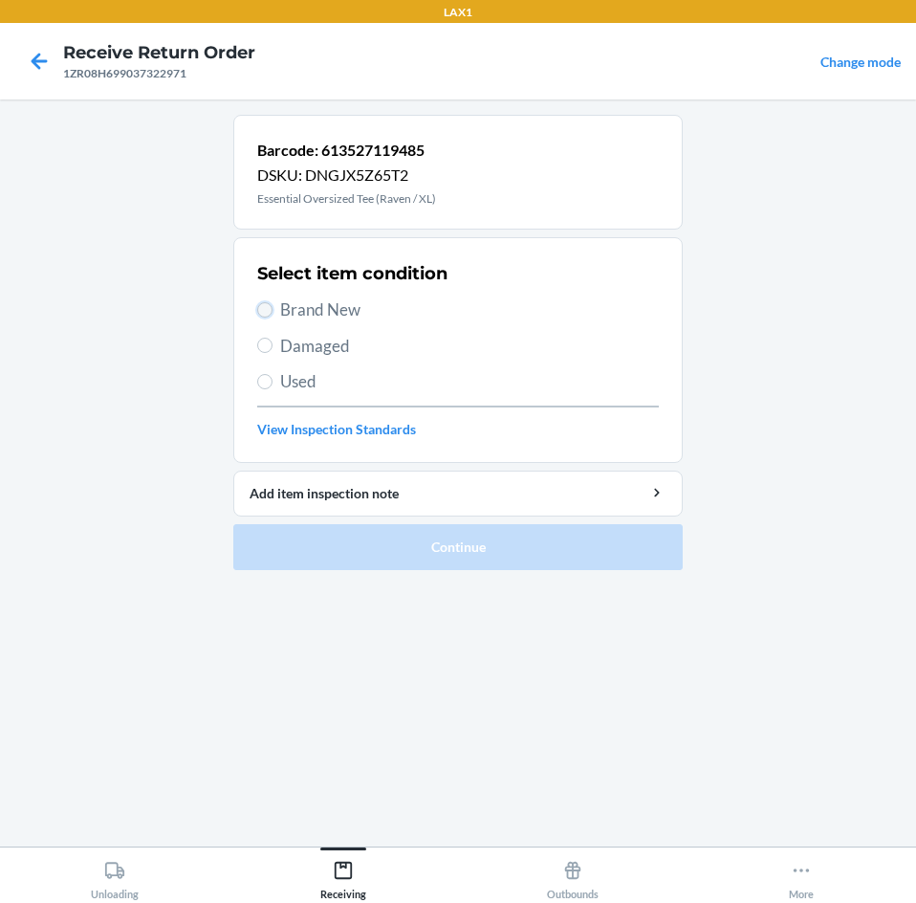
drag, startPoint x: 266, startPoint y: 303, endPoint x: 408, endPoint y: 463, distance: 214.0
click at [266, 310] on input "Brand New" at bounding box center [264, 309] width 15 height 15
radio input "true"
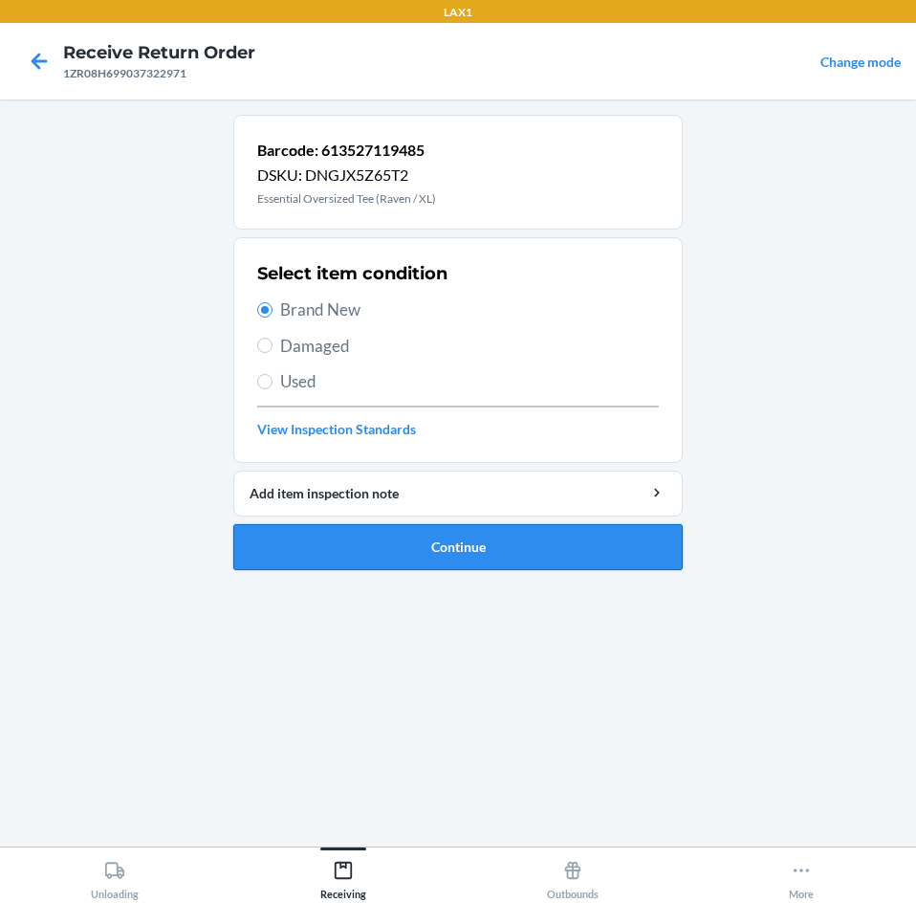
click at [613, 557] on button "Continue" at bounding box center [457, 547] width 449 height 46
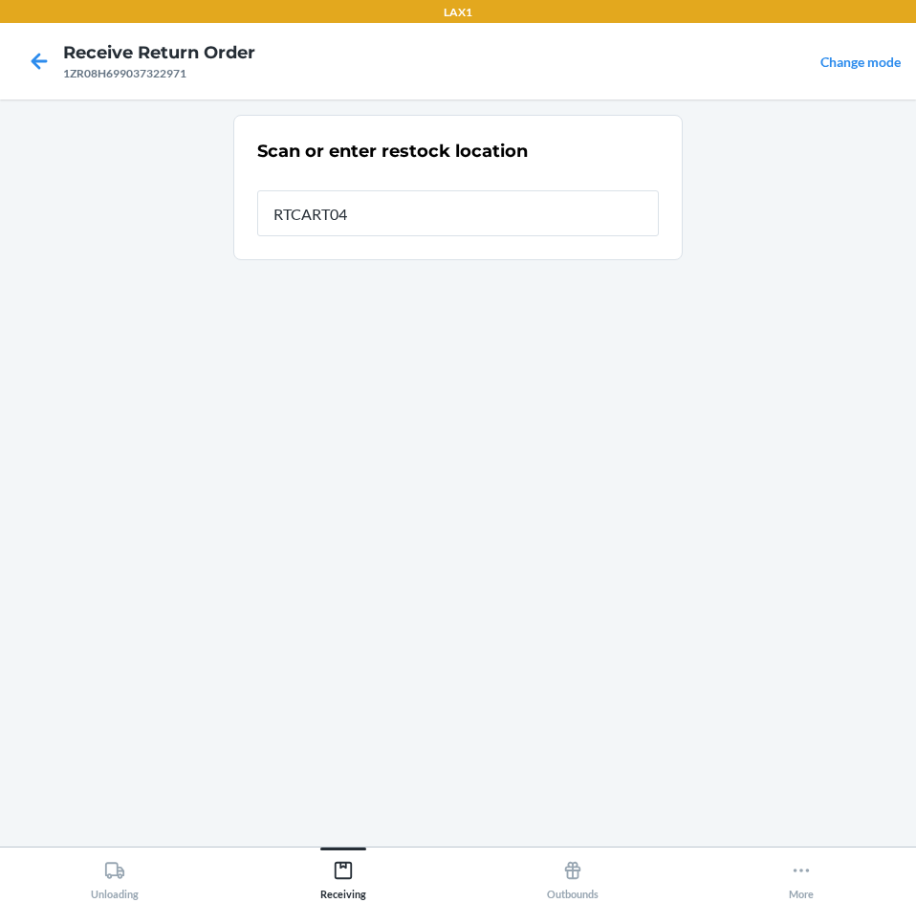
type input "RTCART041"
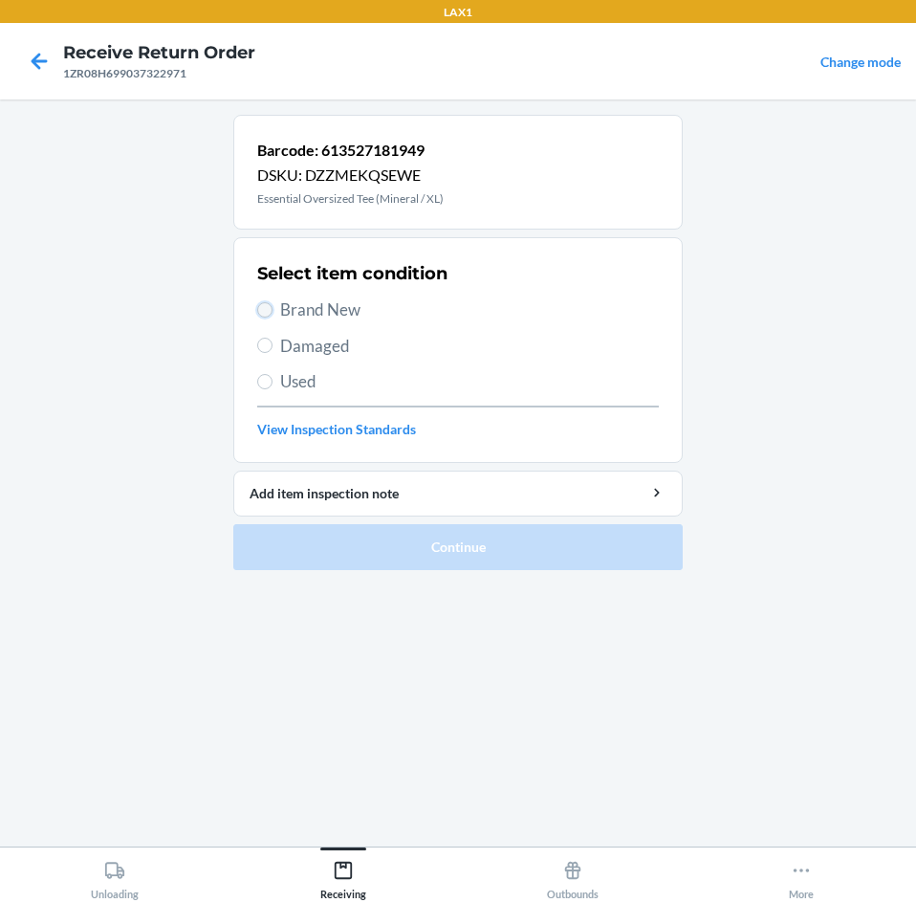
click at [259, 305] on input "Brand New" at bounding box center [264, 309] width 15 height 15
radio input "true"
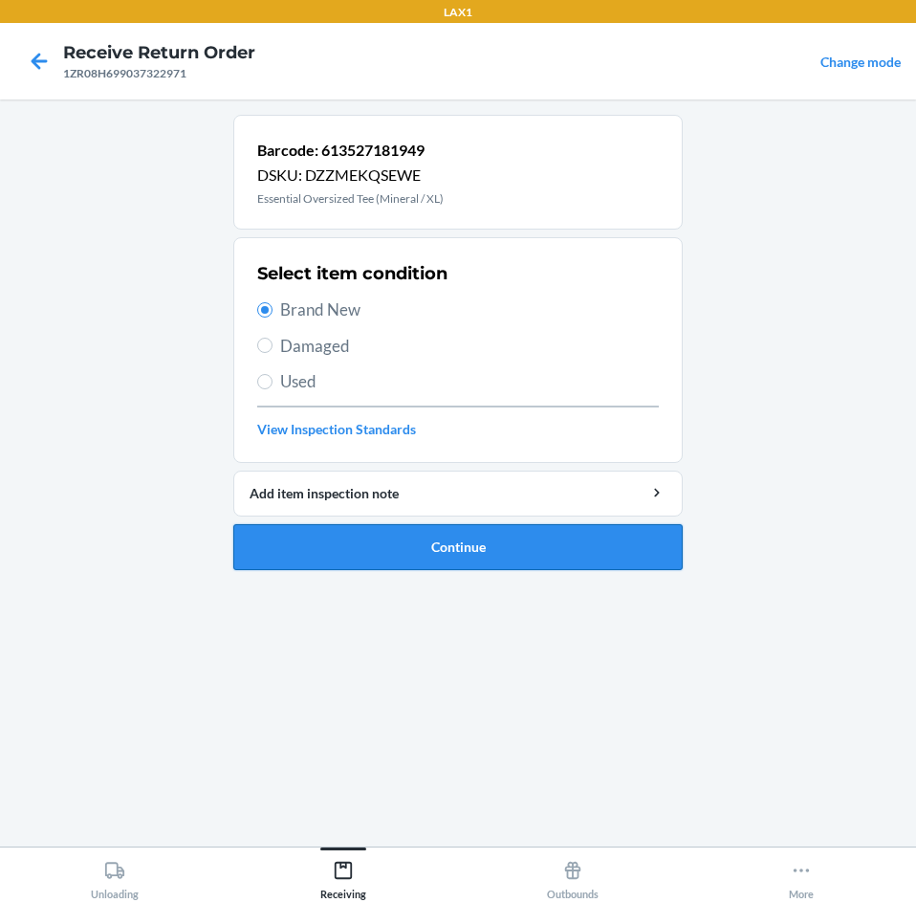
click at [525, 541] on button "Continue" at bounding box center [457, 547] width 449 height 46
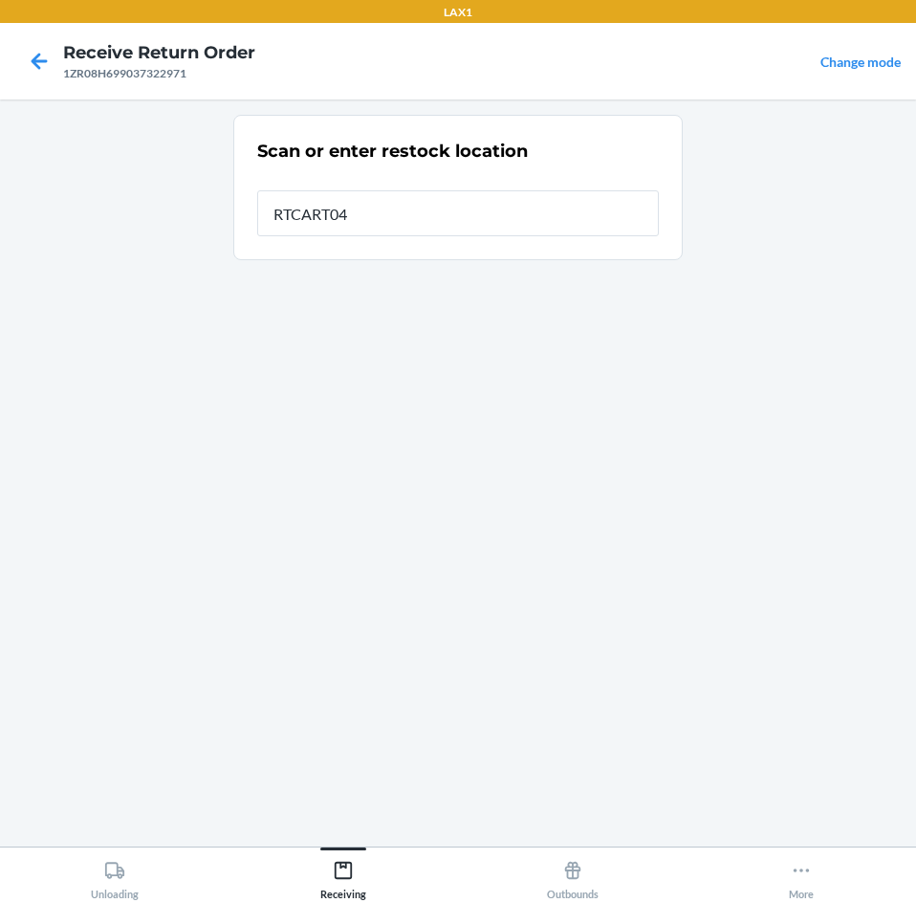
type input "RTCART041"
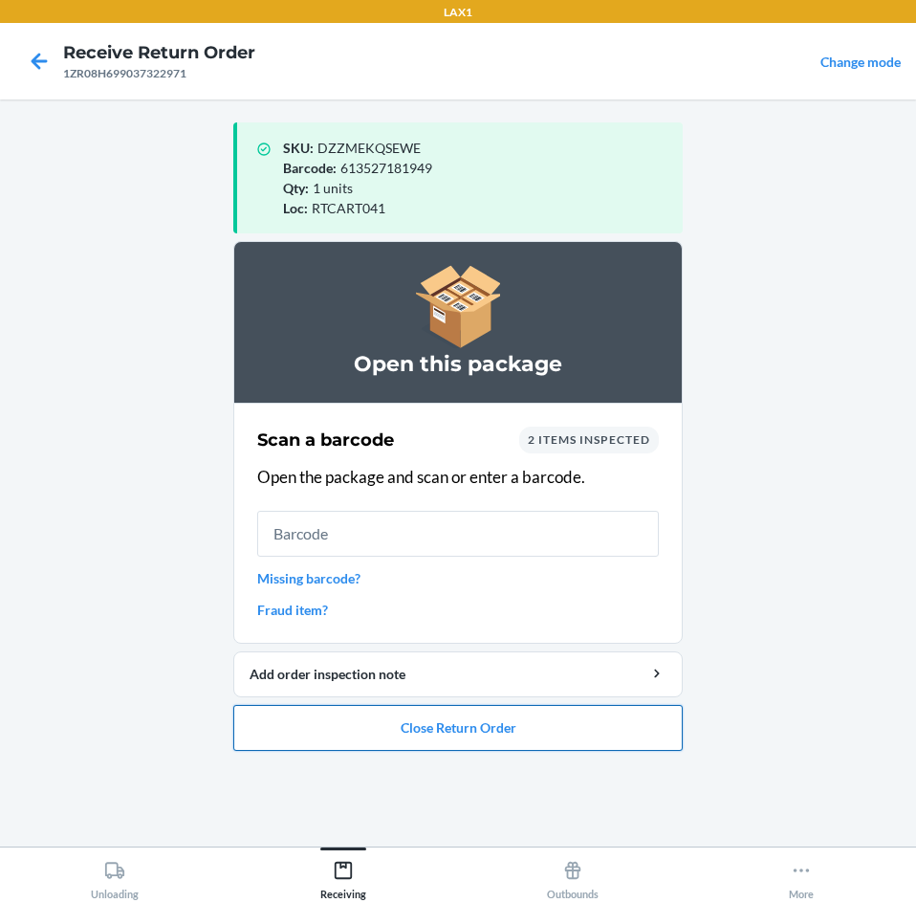
click at [549, 726] on button "Close Return Order" at bounding box center [457, 728] width 449 height 46
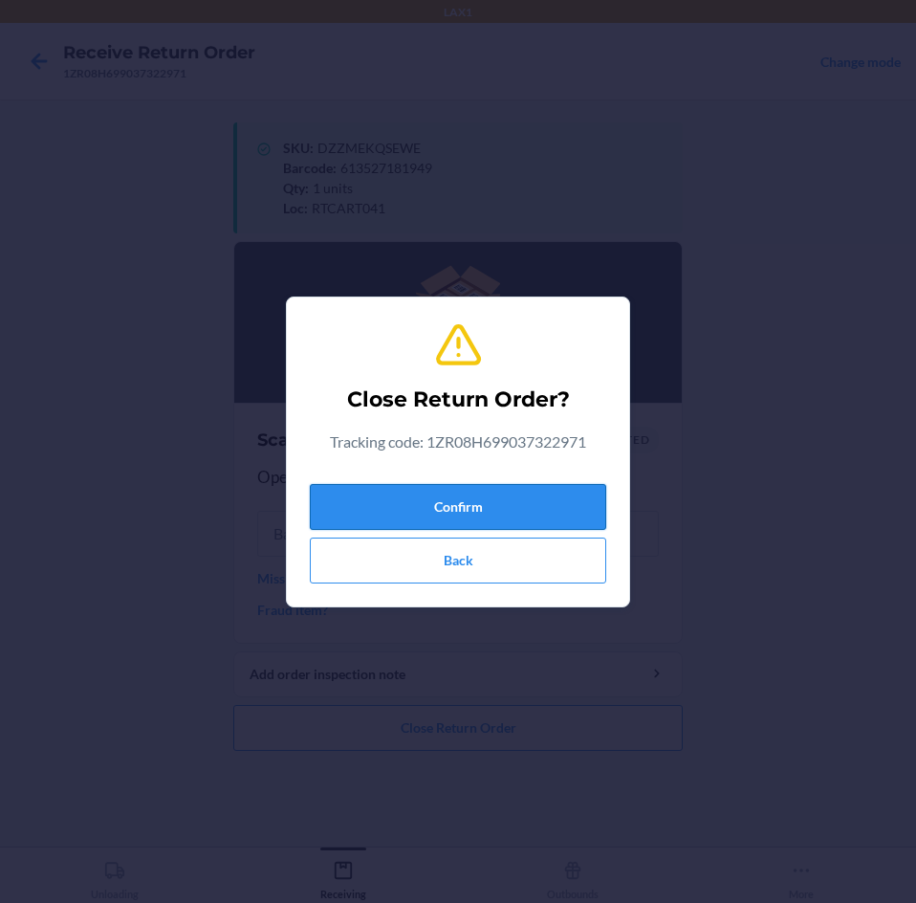
click at [556, 484] on button "Confirm" at bounding box center [458, 507] width 296 height 46
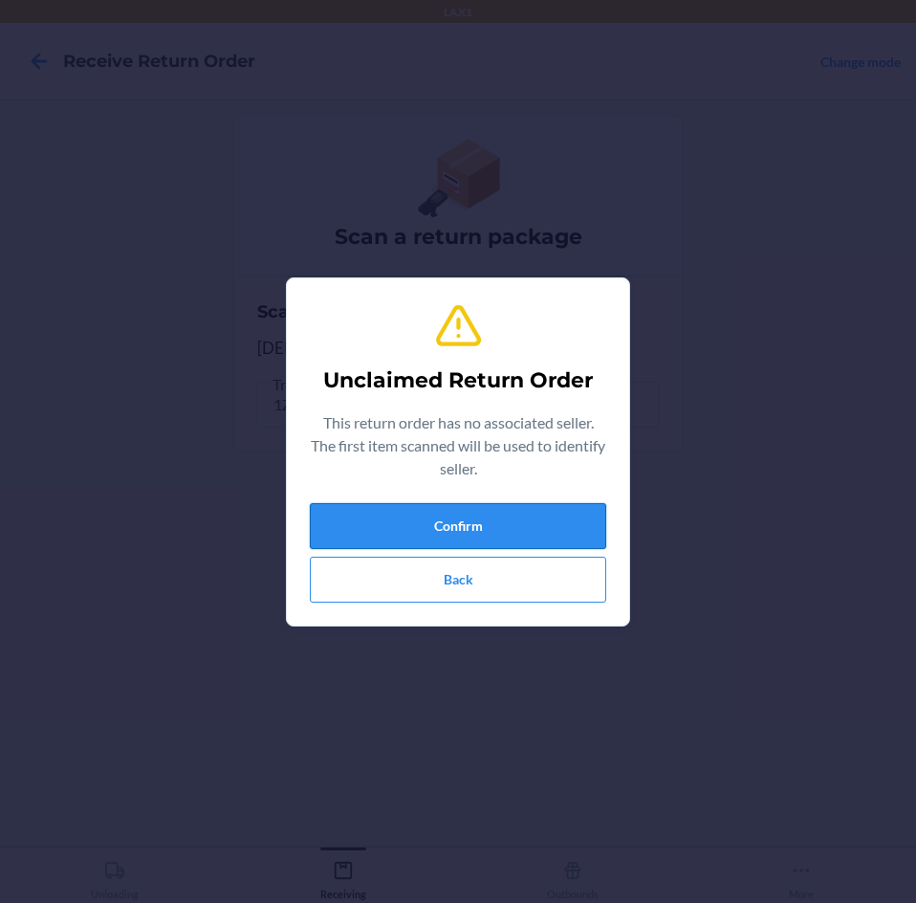
click at [557, 517] on button "Confirm" at bounding box center [458, 526] width 296 height 46
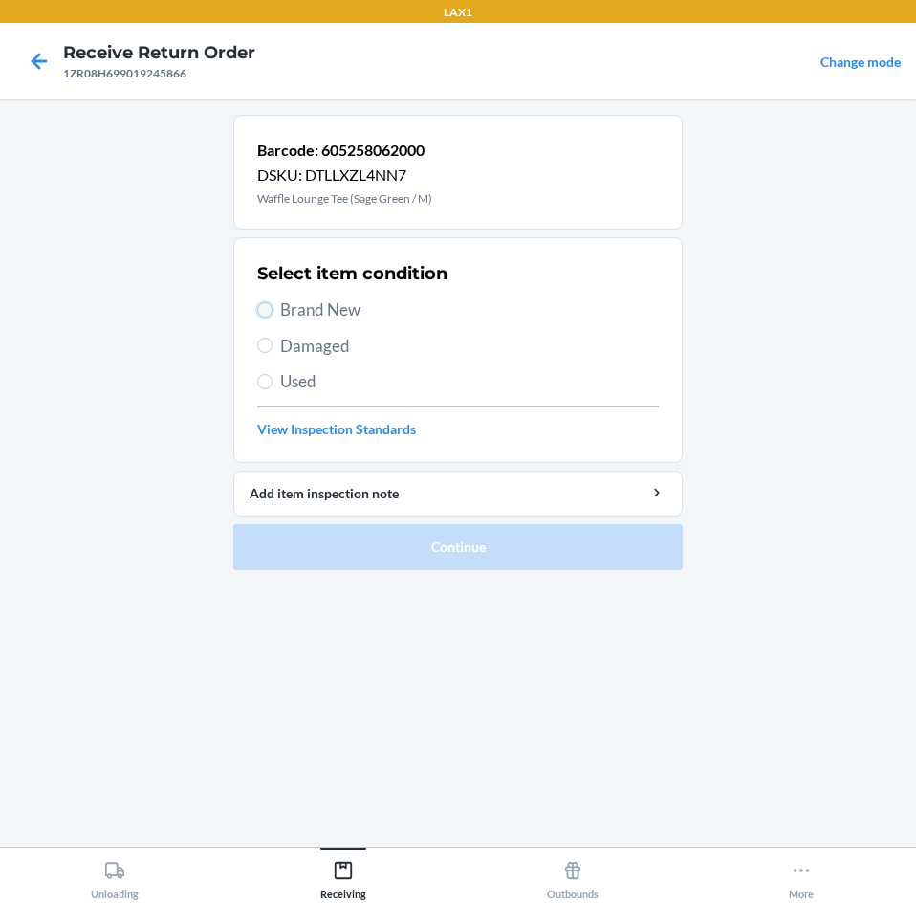
click at [271, 313] on input "Brand New" at bounding box center [264, 309] width 15 height 15
radio input "true"
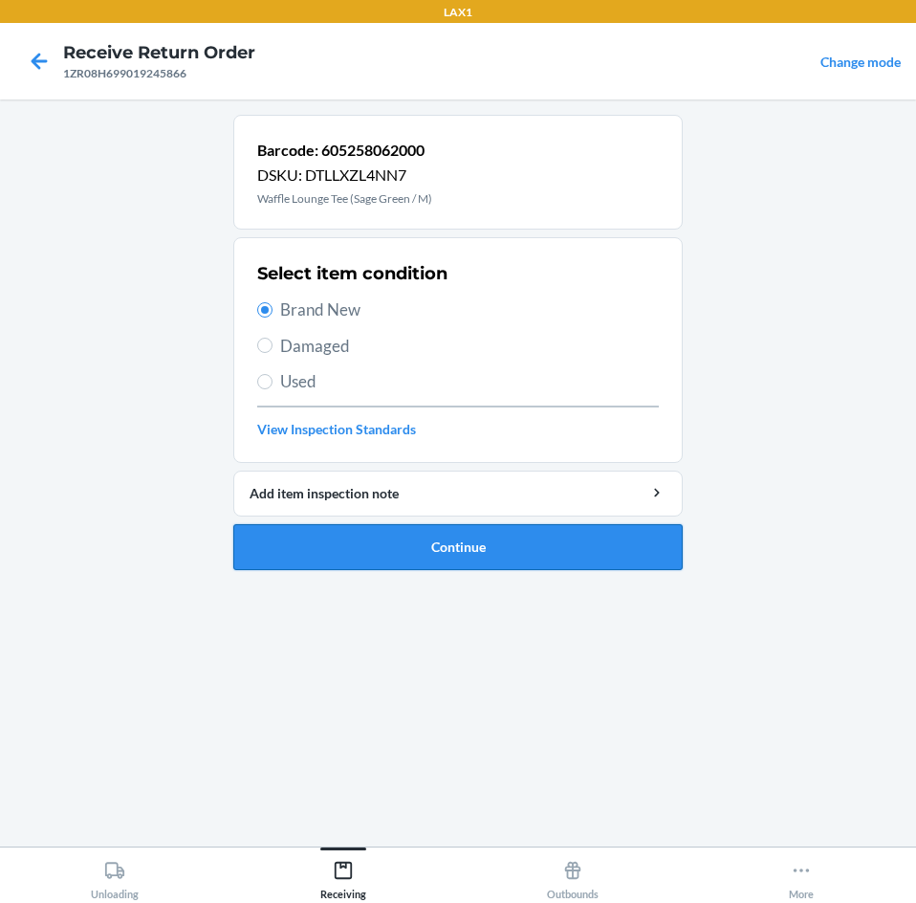
click at [599, 545] on button "Continue" at bounding box center [457, 547] width 449 height 46
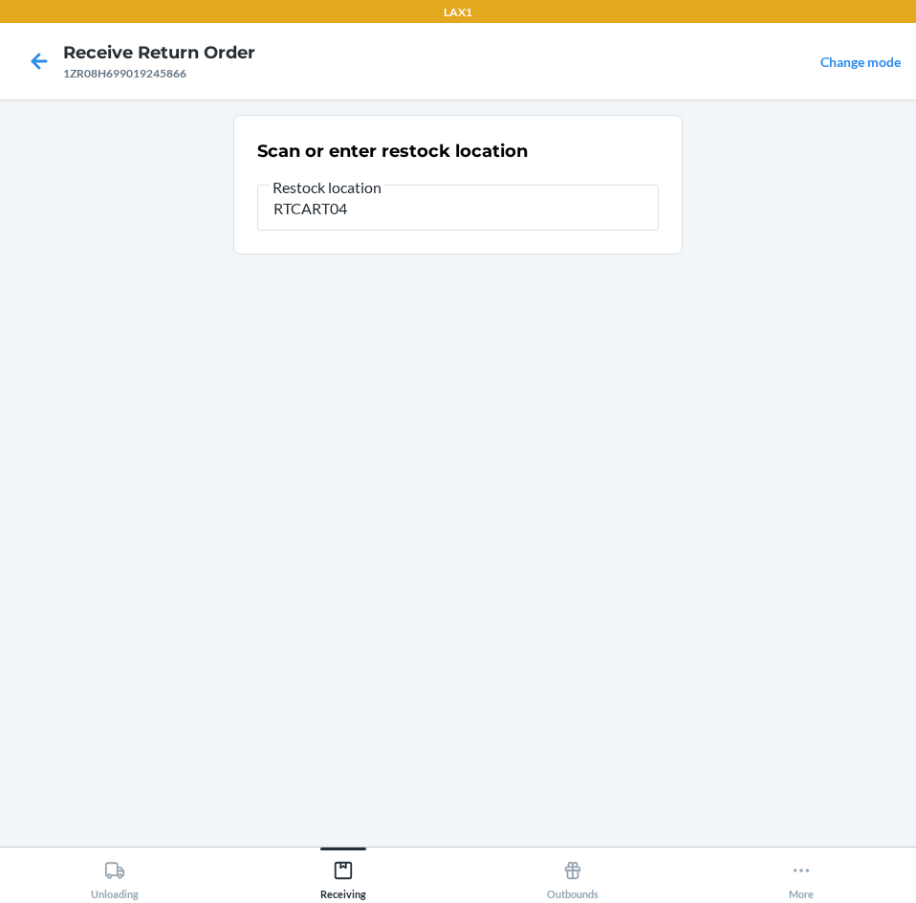
type input "RTCART041"
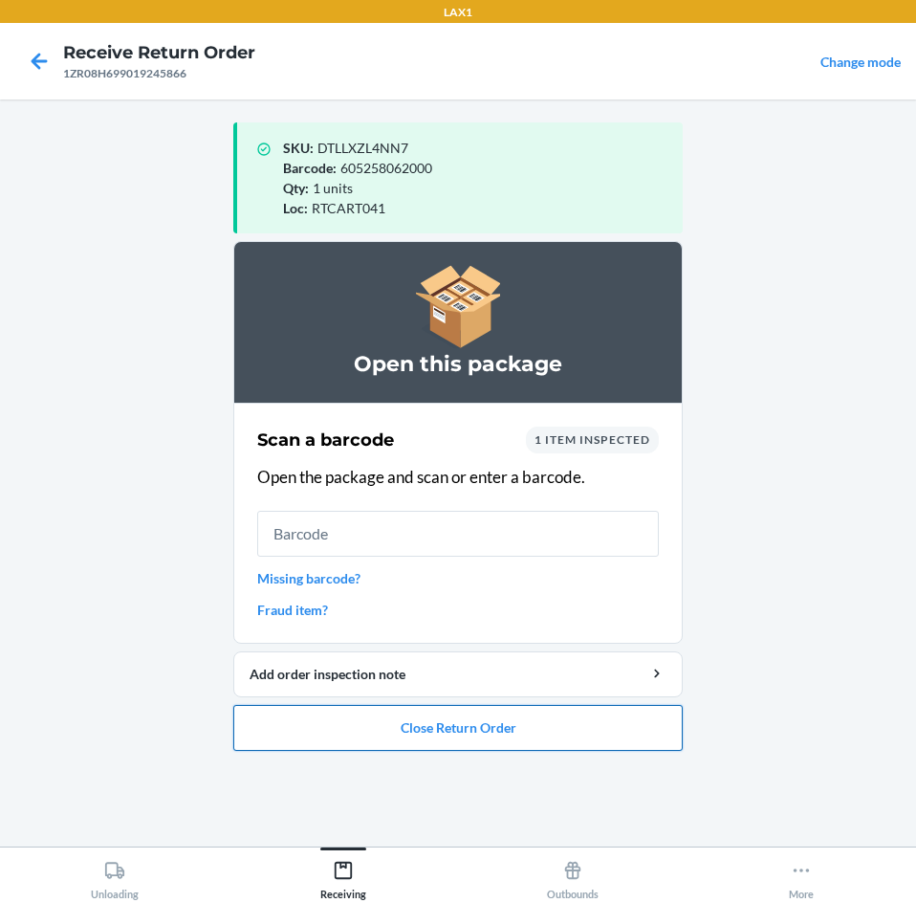
click at [555, 723] on button "Close Return Order" at bounding box center [457, 728] width 449 height 46
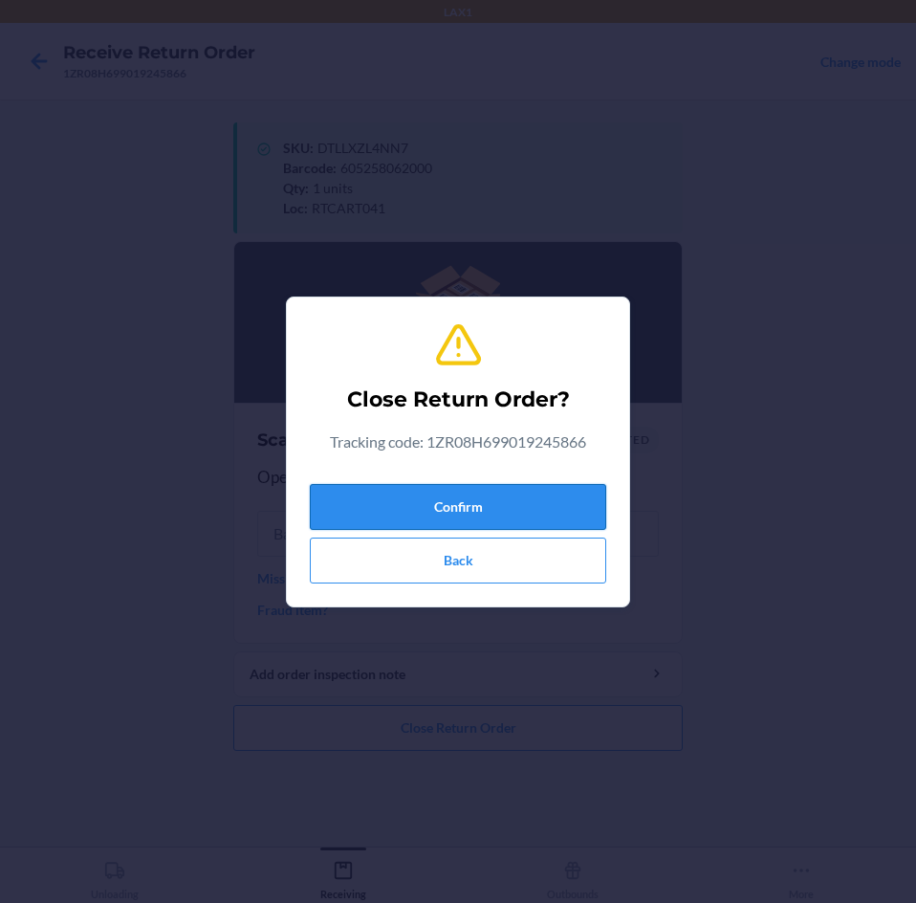
click at [564, 508] on button "Confirm" at bounding box center [458, 507] width 296 height 46
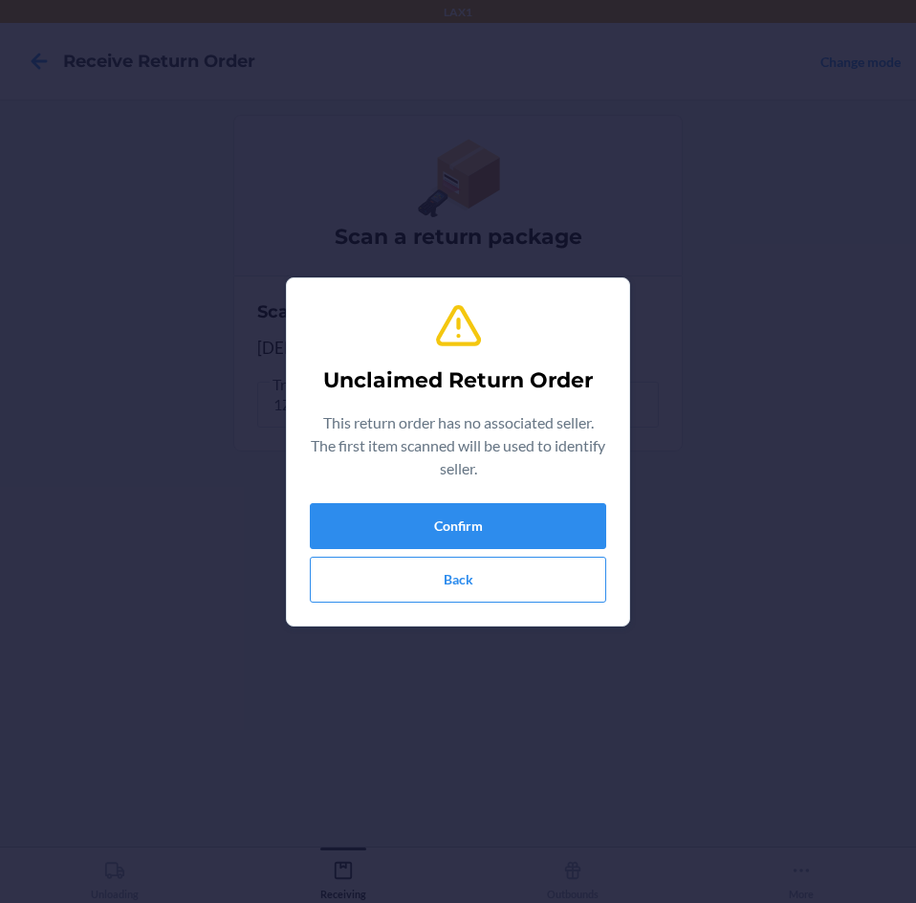
type input "612461451026"
click at [564, 508] on button "Confirm" at bounding box center [458, 526] width 296 height 46
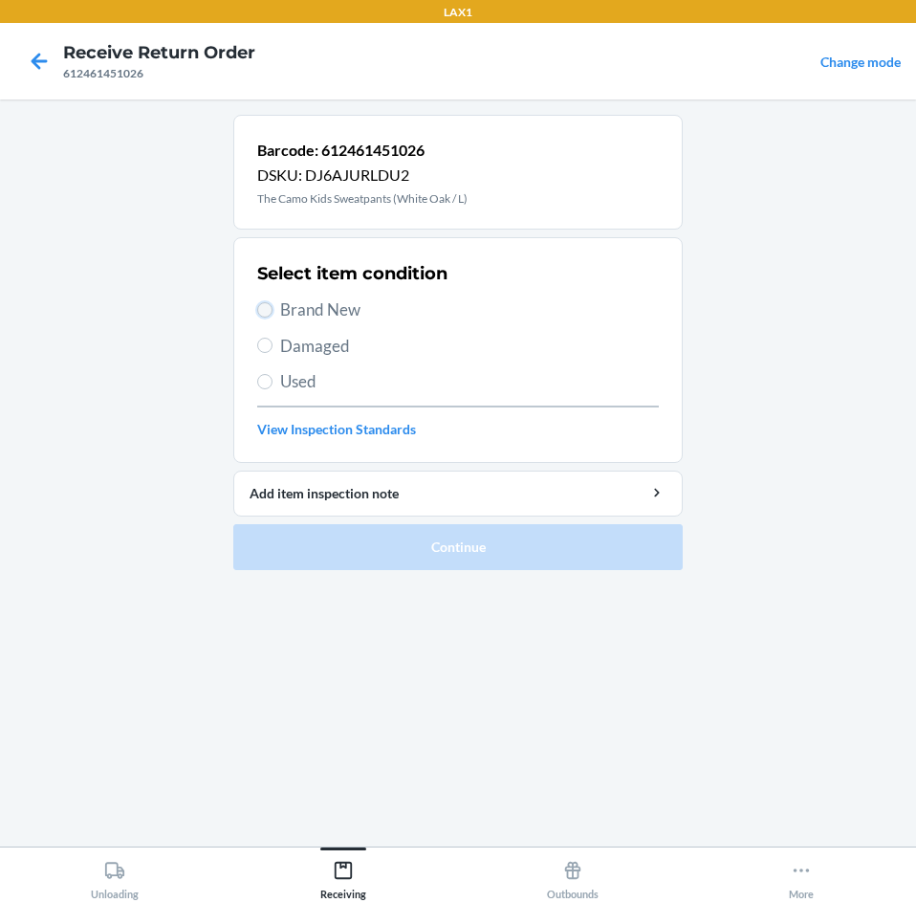
drag, startPoint x: 266, startPoint y: 303, endPoint x: 403, endPoint y: 483, distance: 225.9
click at [269, 314] on input "Brand New" at bounding box center [264, 309] width 15 height 15
radio input "true"
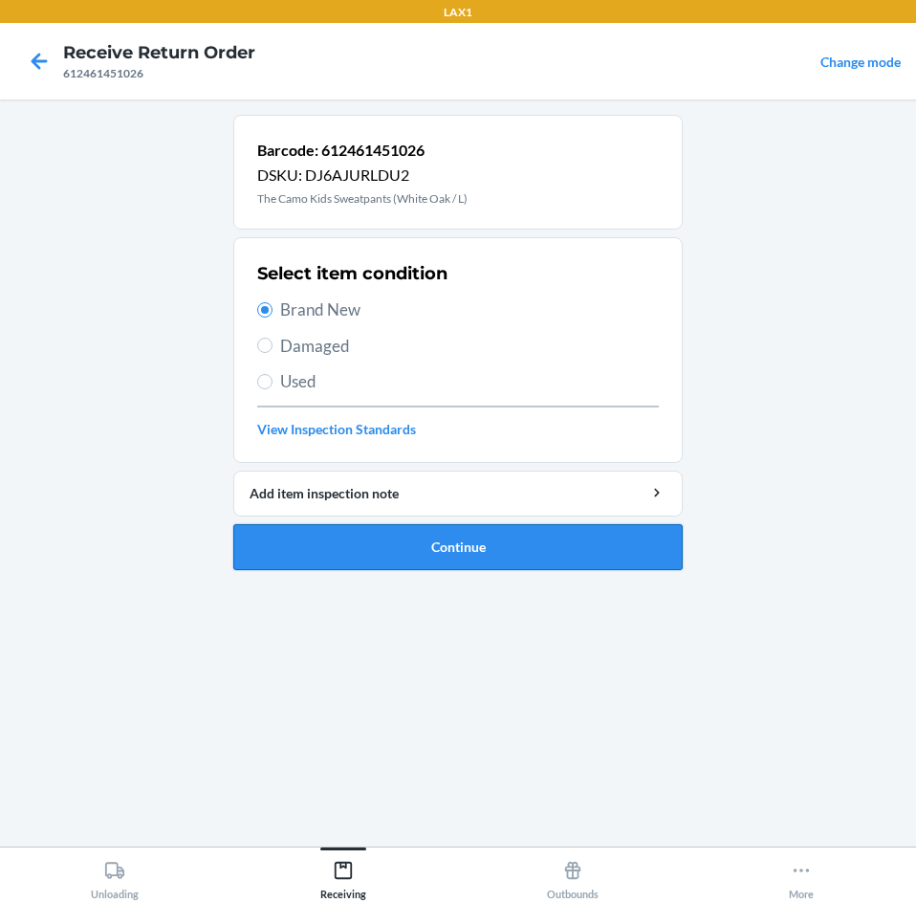
click at [548, 539] on button "Continue" at bounding box center [457, 547] width 449 height 46
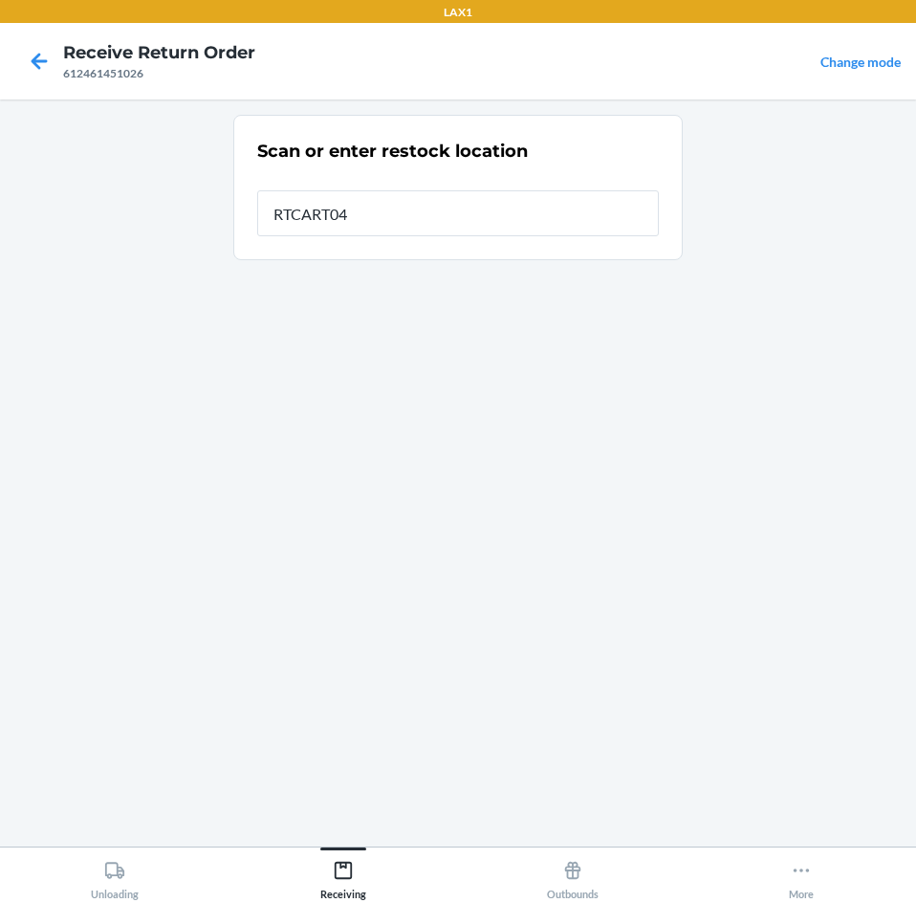
type input "RTCART041"
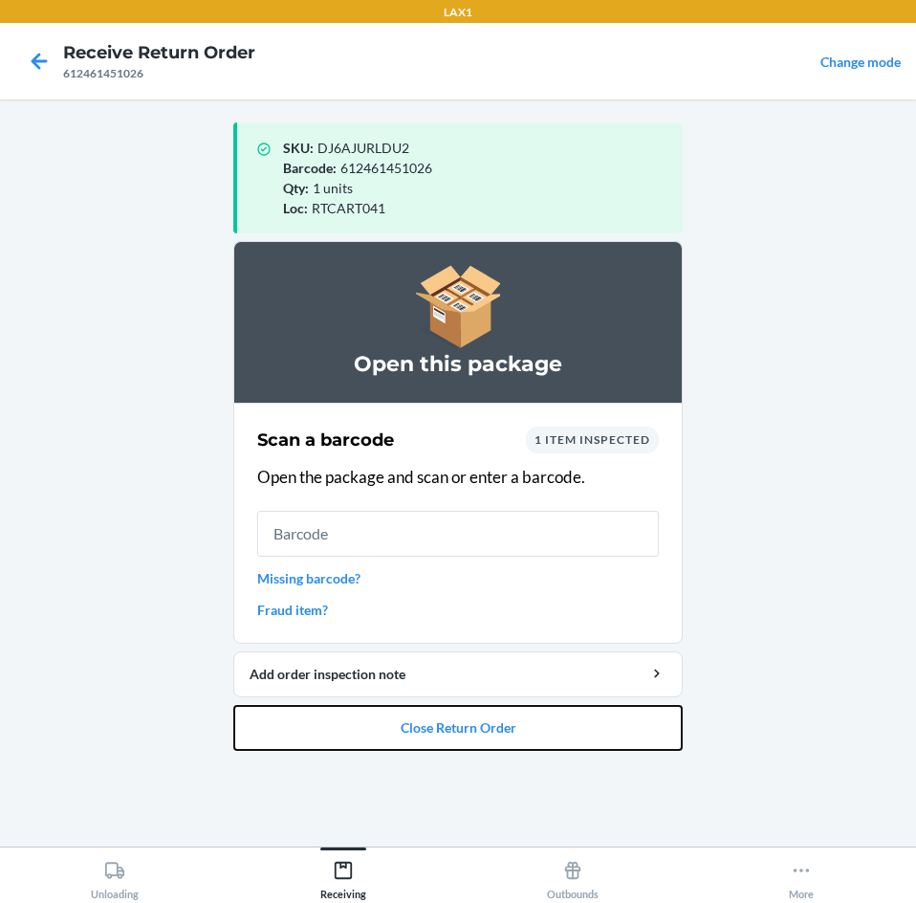
click at [538, 724] on button "Close Return Order" at bounding box center [457, 728] width 449 height 46
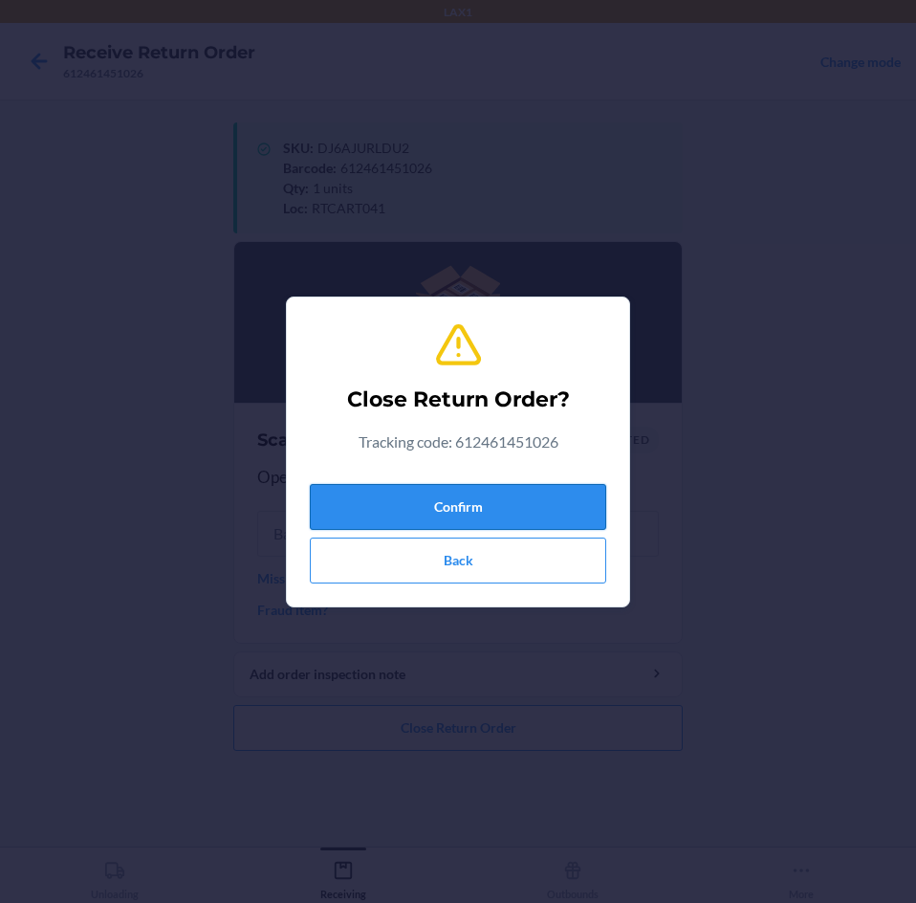
click at [548, 507] on button "Confirm" at bounding box center [458, 507] width 296 height 46
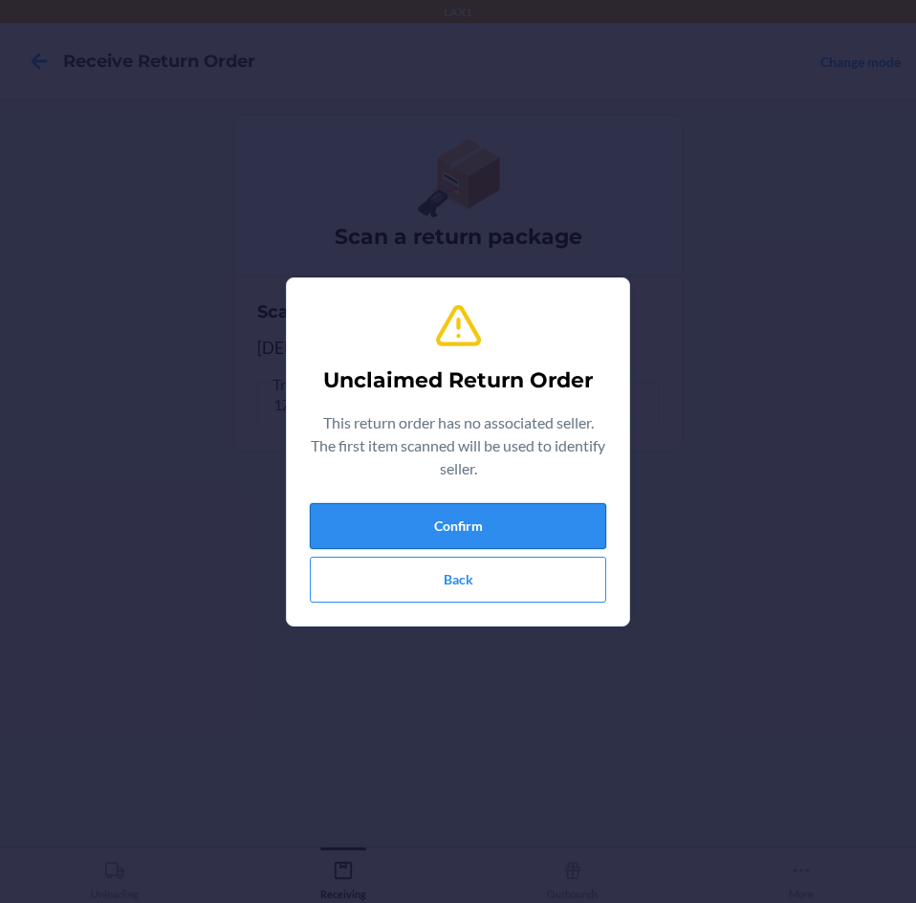
click at [553, 505] on button "Confirm" at bounding box center [458, 526] width 296 height 46
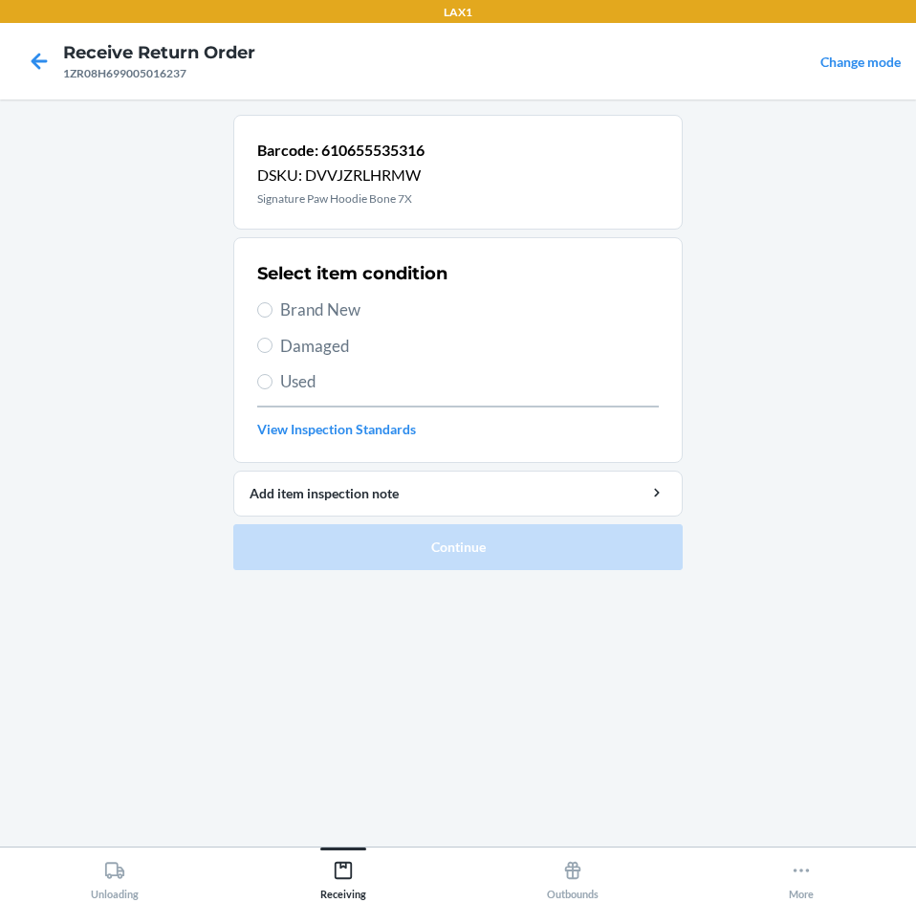
click at [254, 307] on section "Select item condition Brand New Damaged Used View Inspection Standards" at bounding box center [457, 350] width 449 height 226
click at [264, 312] on input "Brand New" at bounding box center [264, 309] width 15 height 15
radio input "true"
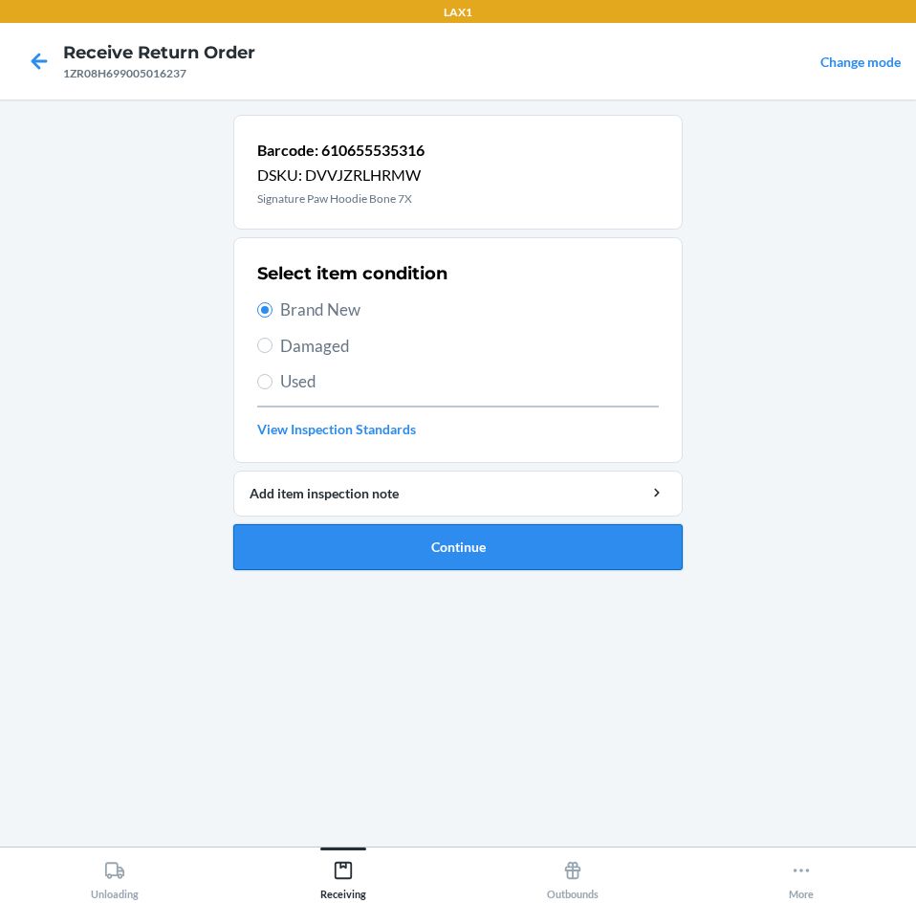
click at [534, 551] on button "Continue" at bounding box center [457, 547] width 449 height 46
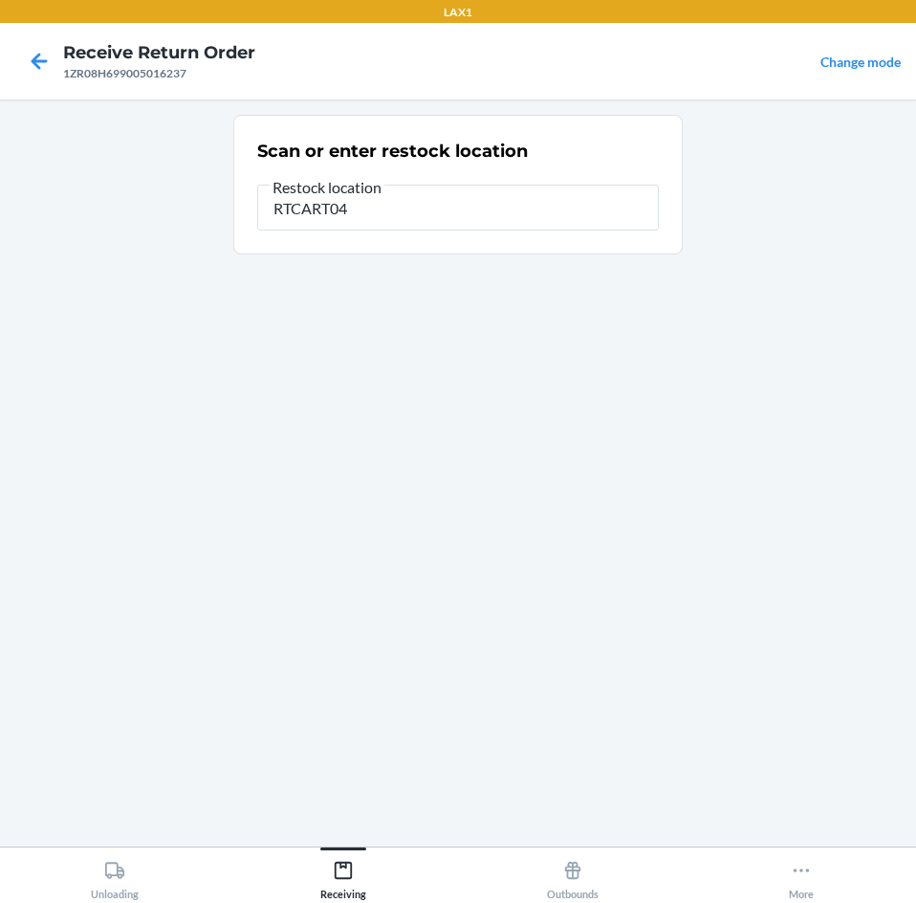
type input "RTCART041"
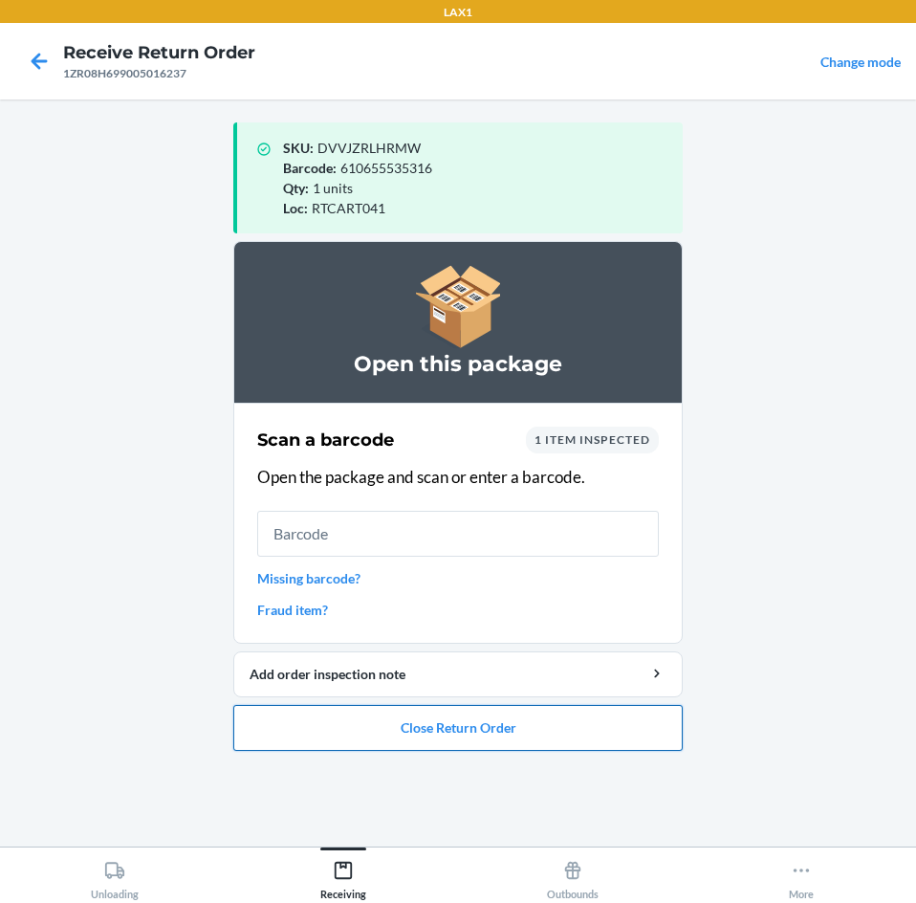
click at [600, 721] on button "Close Return Order" at bounding box center [457, 728] width 449 height 46
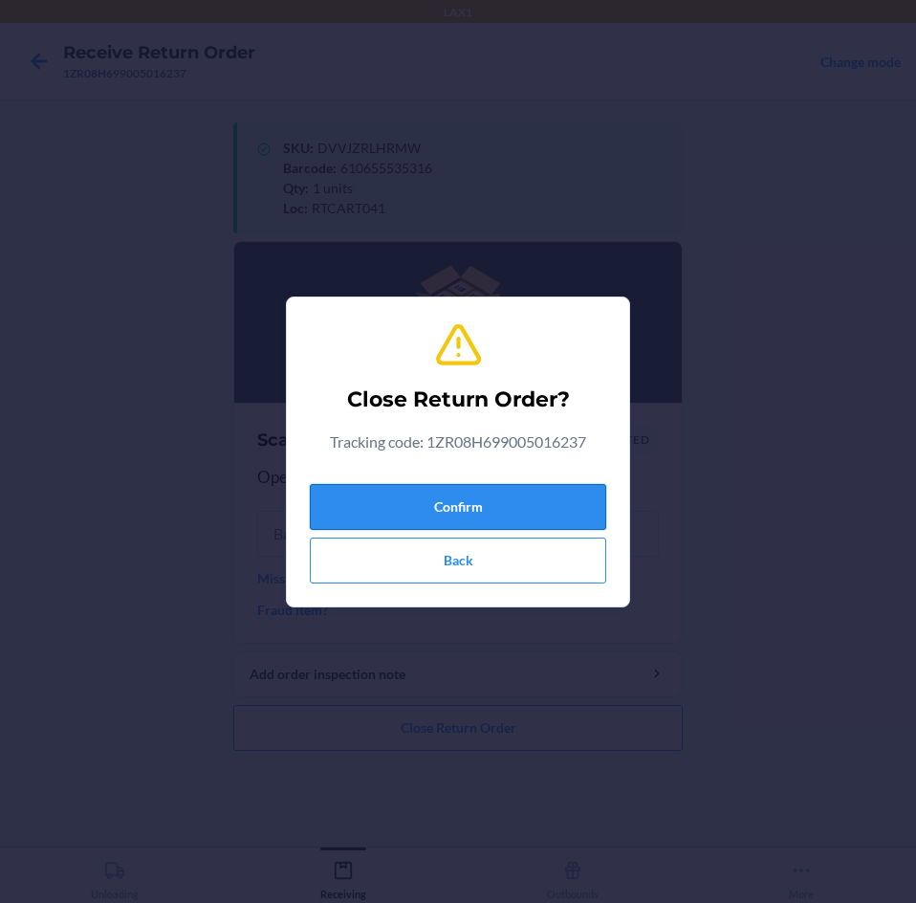
click at [559, 507] on button "Confirm" at bounding box center [458, 507] width 296 height 46
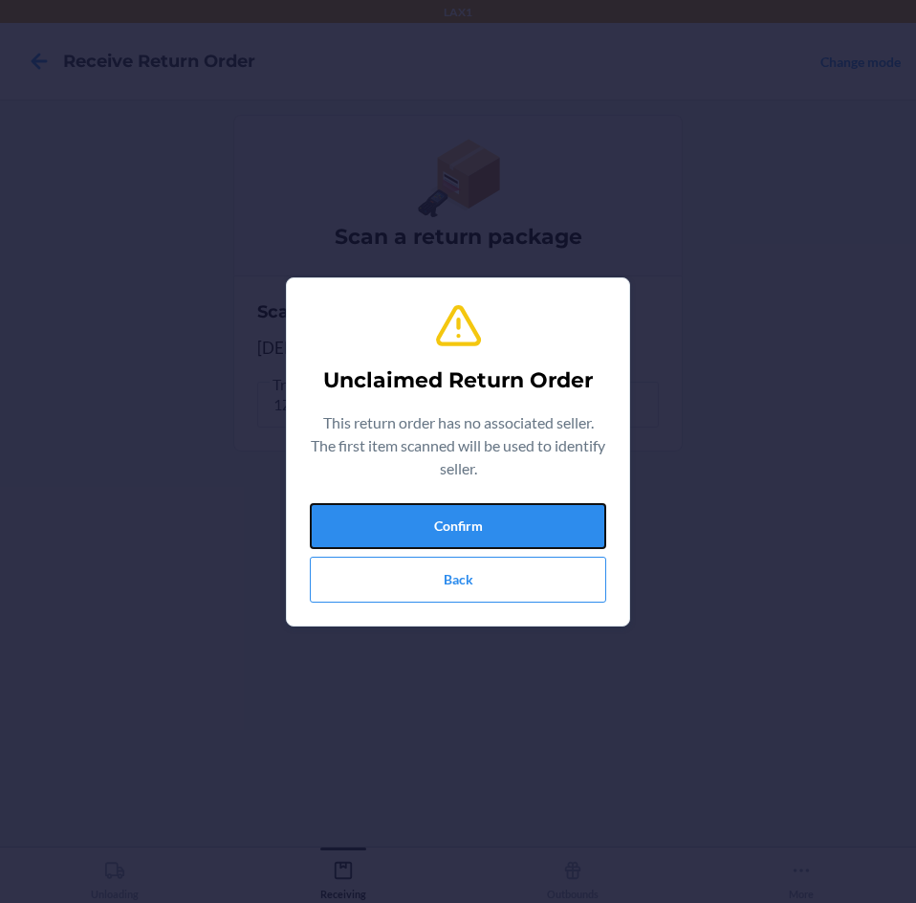
click at [559, 508] on button "Confirm" at bounding box center [458, 526] width 296 height 46
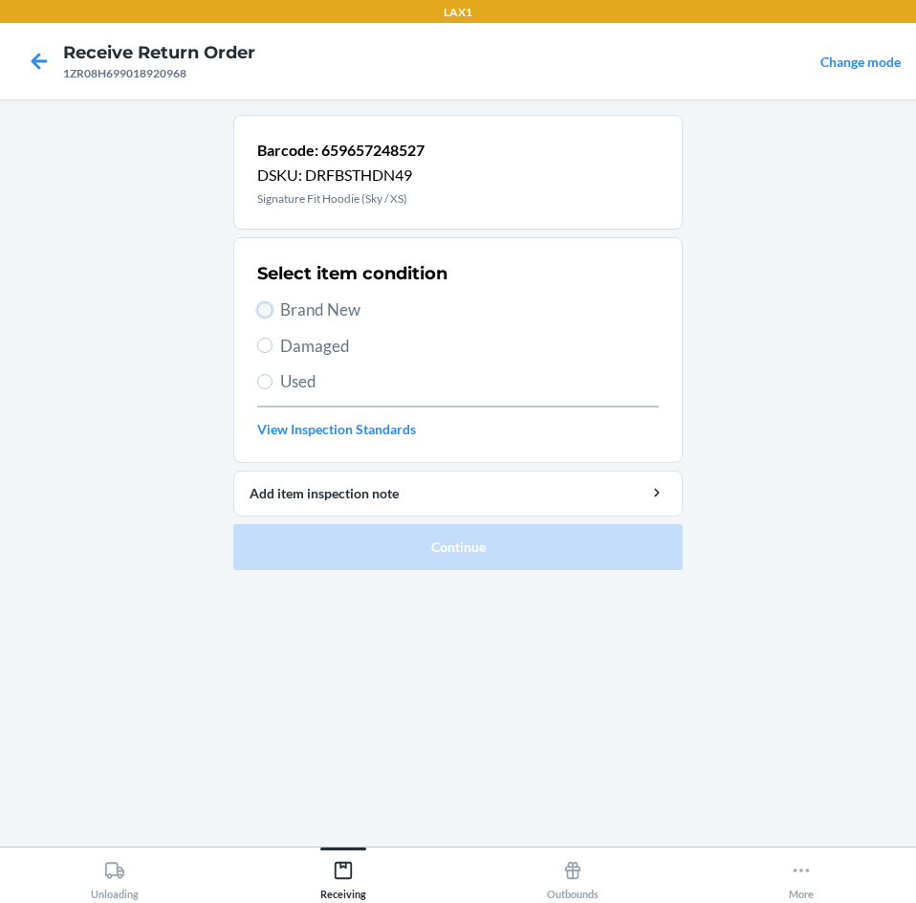
click at [272, 312] on input "Brand New" at bounding box center [264, 309] width 15 height 15
radio input "true"
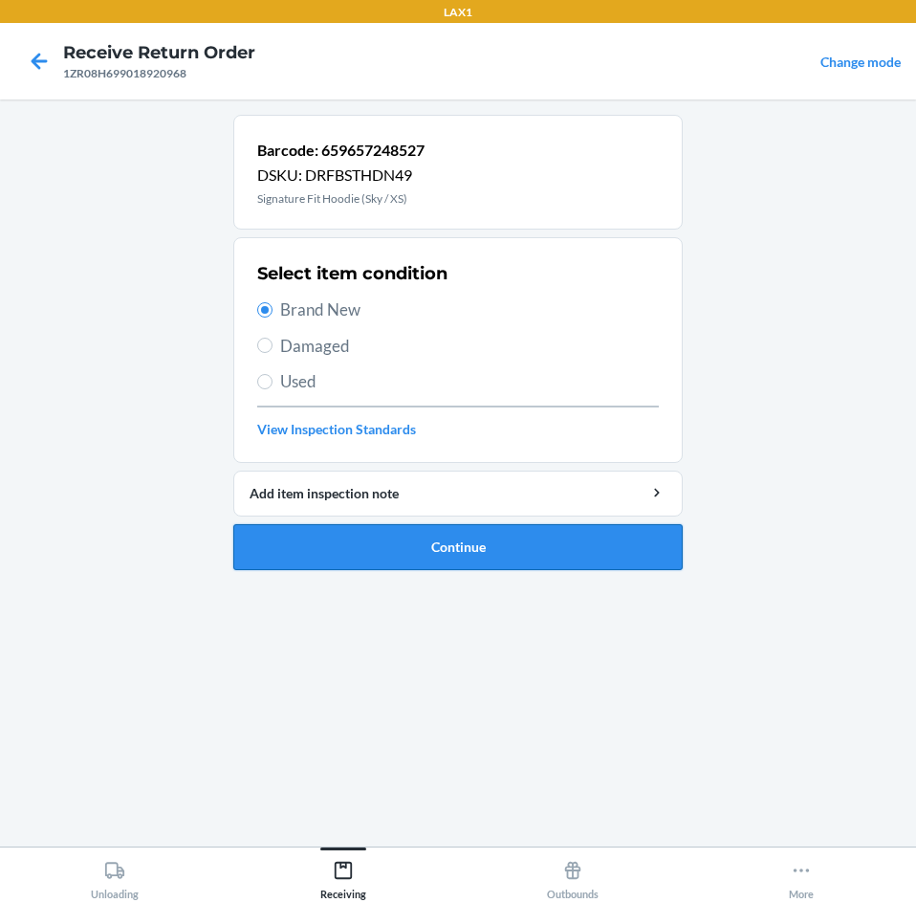
click at [494, 538] on button "Continue" at bounding box center [457, 547] width 449 height 46
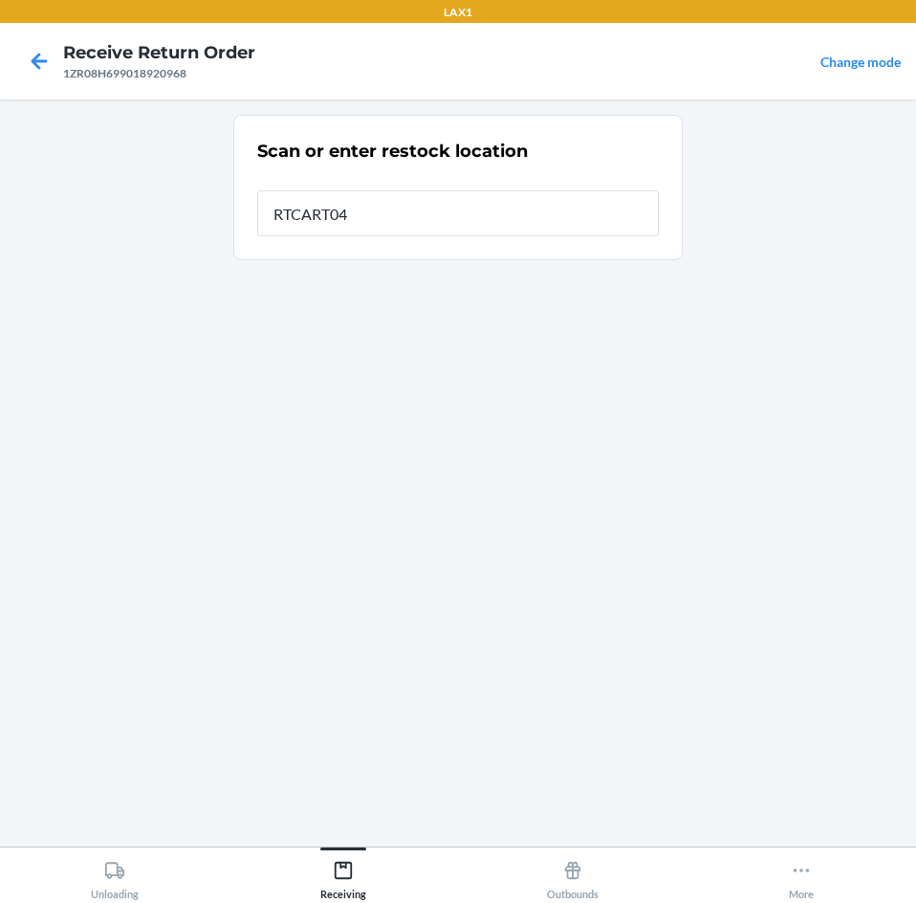
type input "RTCART041"
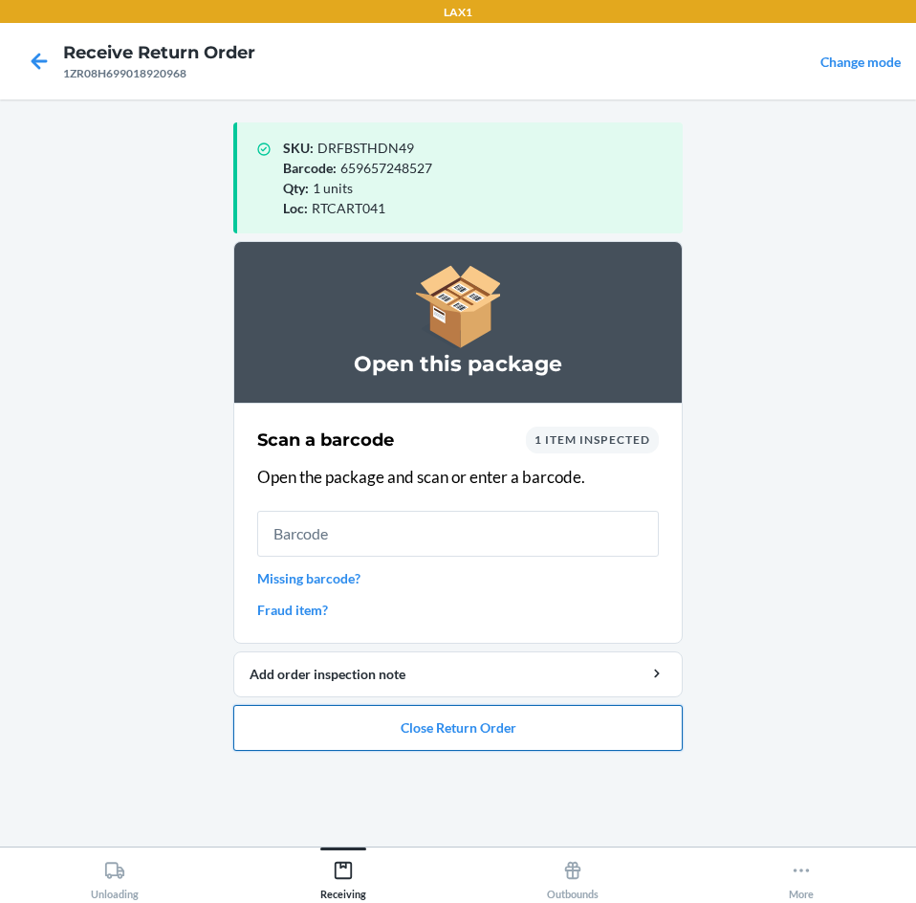
drag, startPoint x: 482, startPoint y: 722, endPoint x: 484, endPoint y: 707, distance: 15.4
click at [483, 715] on button "Close Return Order" at bounding box center [457, 728] width 449 height 46
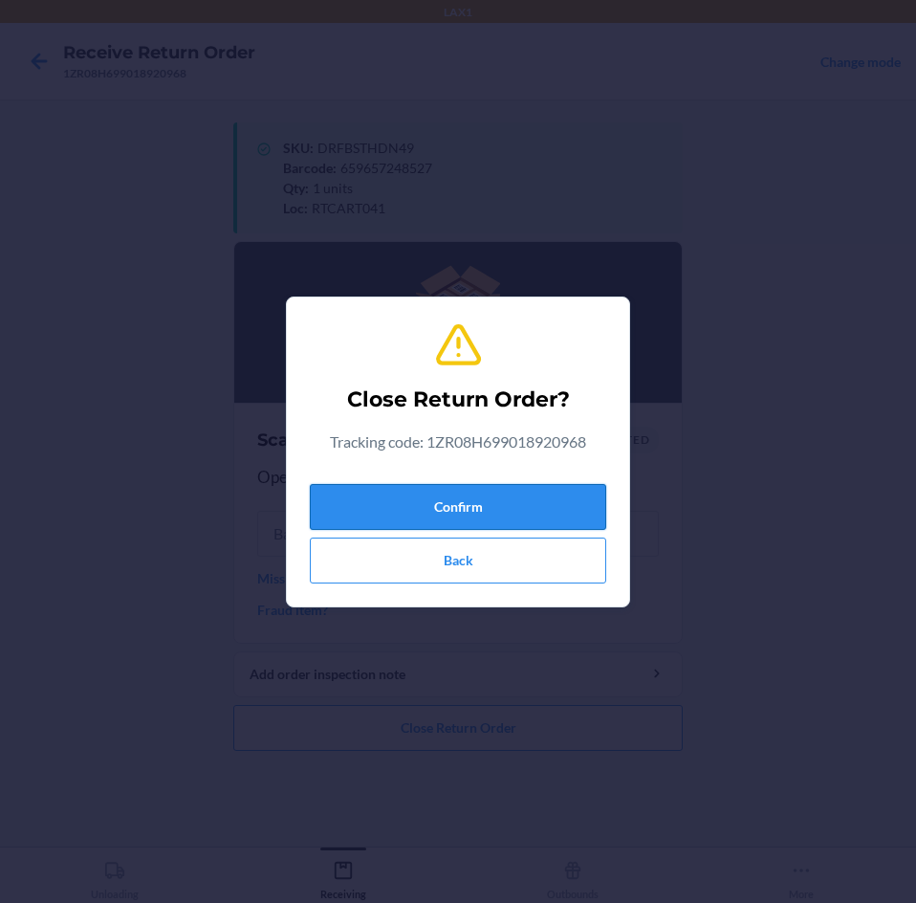
click at [513, 507] on button "Confirm" at bounding box center [458, 507] width 296 height 46
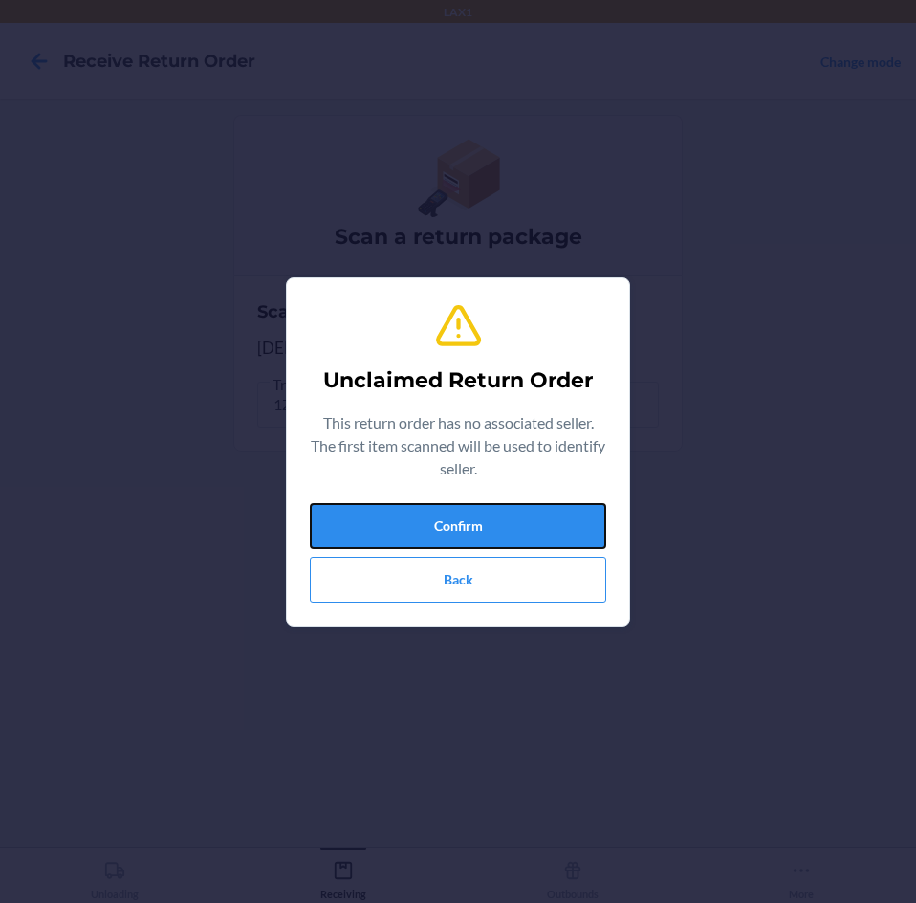
click at [513, 507] on button "Confirm" at bounding box center [458, 526] width 296 height 46
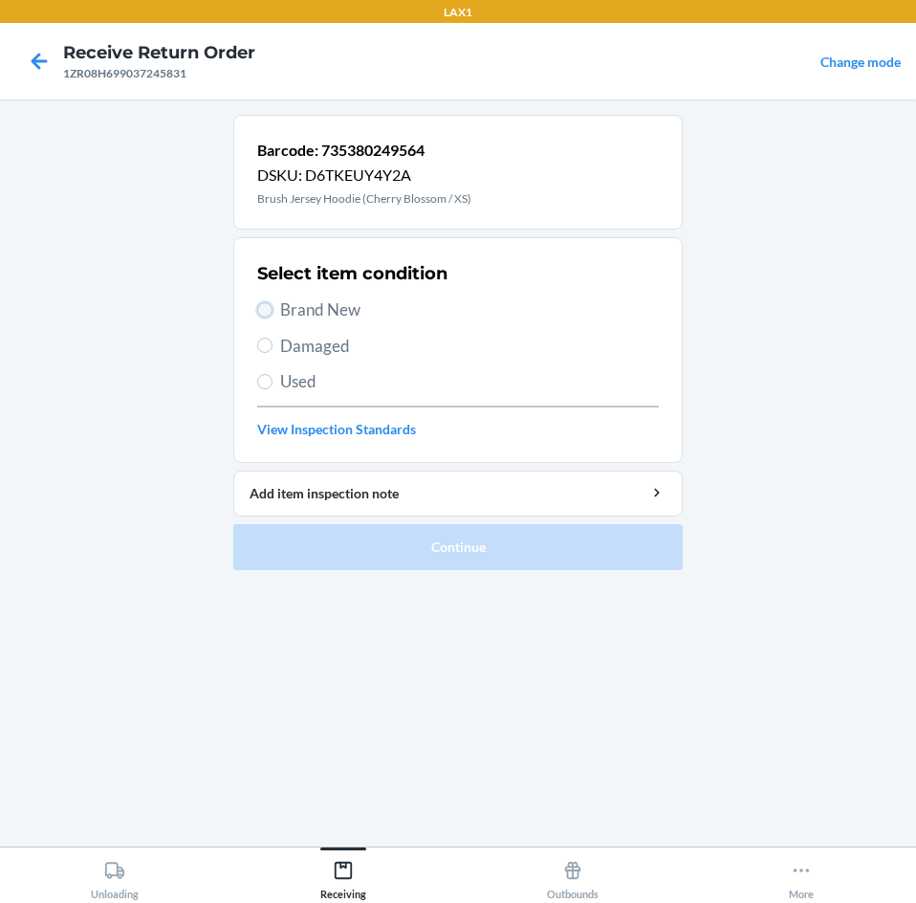
drag, startPoint x: 264, startPoint y: 306, endPoint x: 326, endPoint y: 461, distance: 166.9
click at [264, 316] on input "Brand New" at bounding box center [264, 309] width 15 height 15
radio input "true"
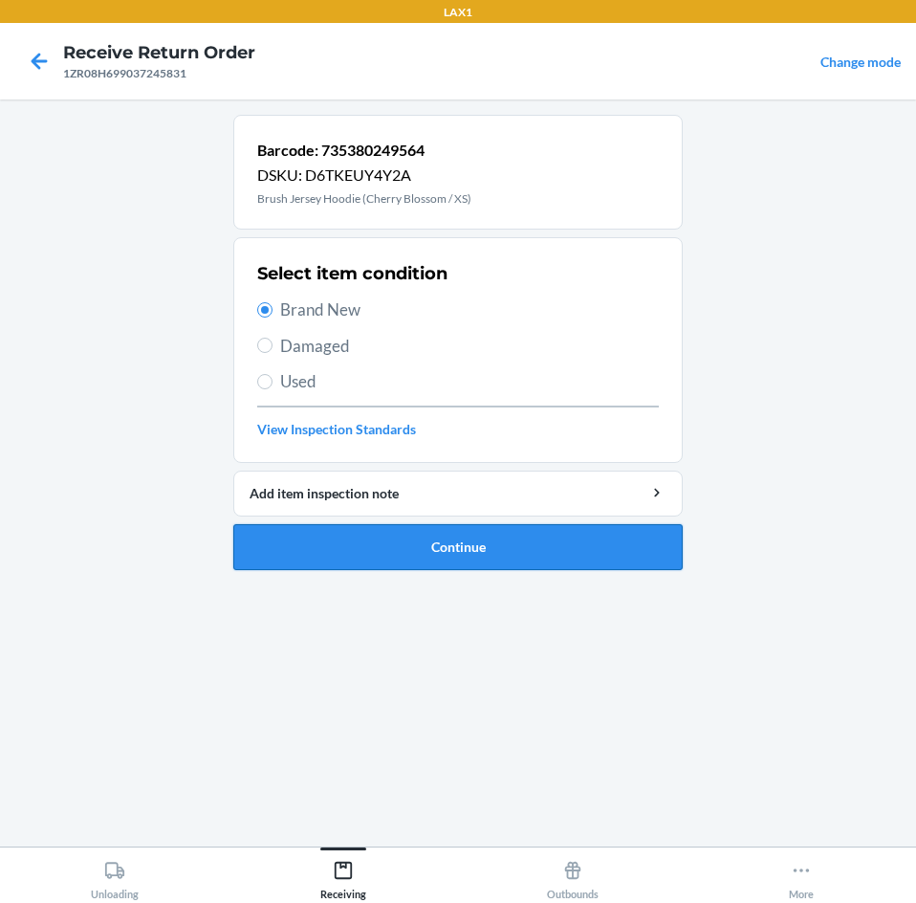
click at [488, 546] on button "Continue" at bounding box center [457, 547] width 449 height 46
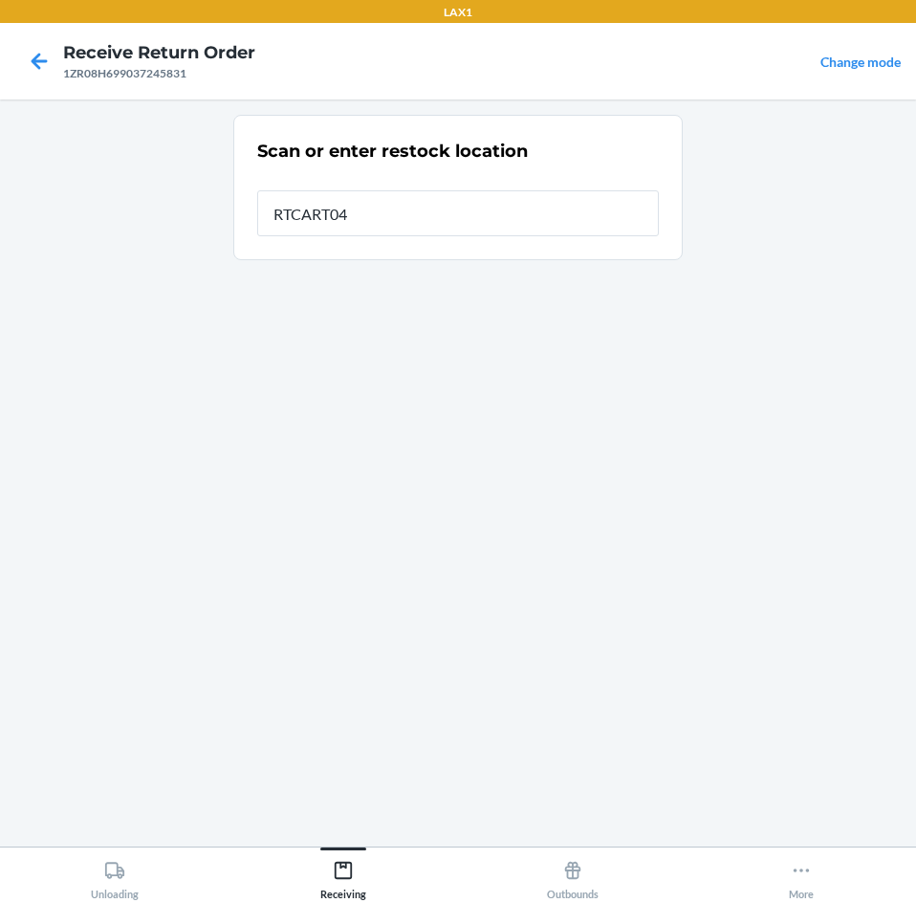
type input "RTCART041"
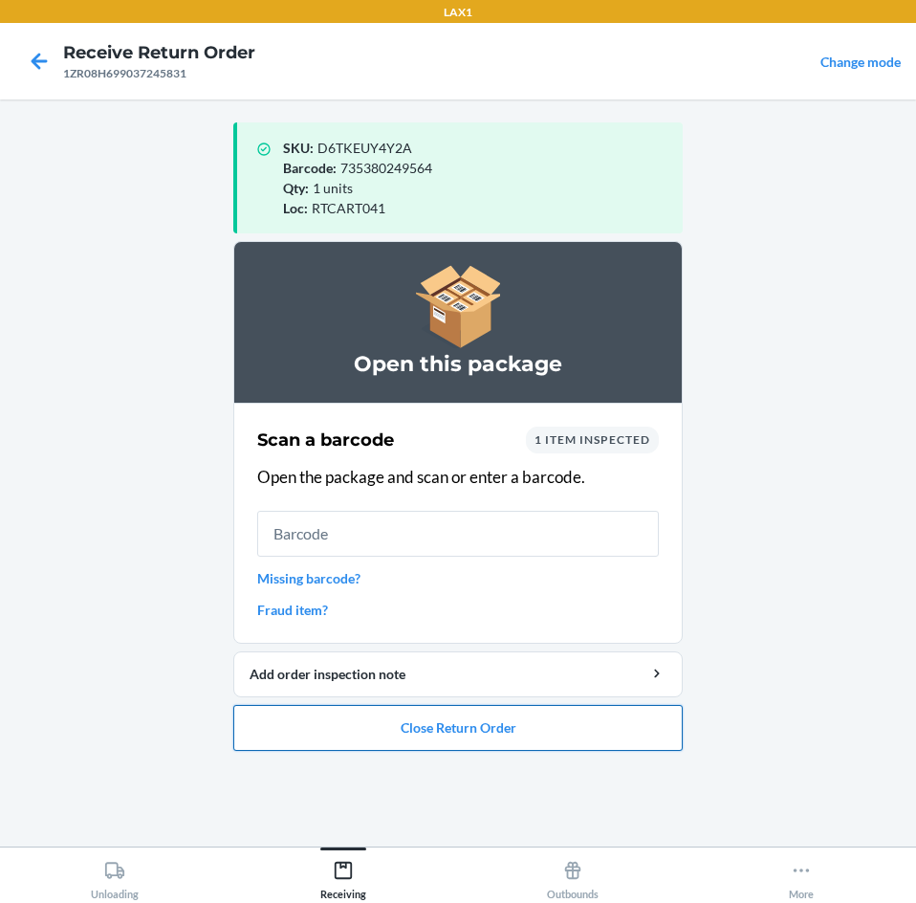
click at [521, 723] on button "Close Return Order" at bounding box center [457, 728] width 449 height 46
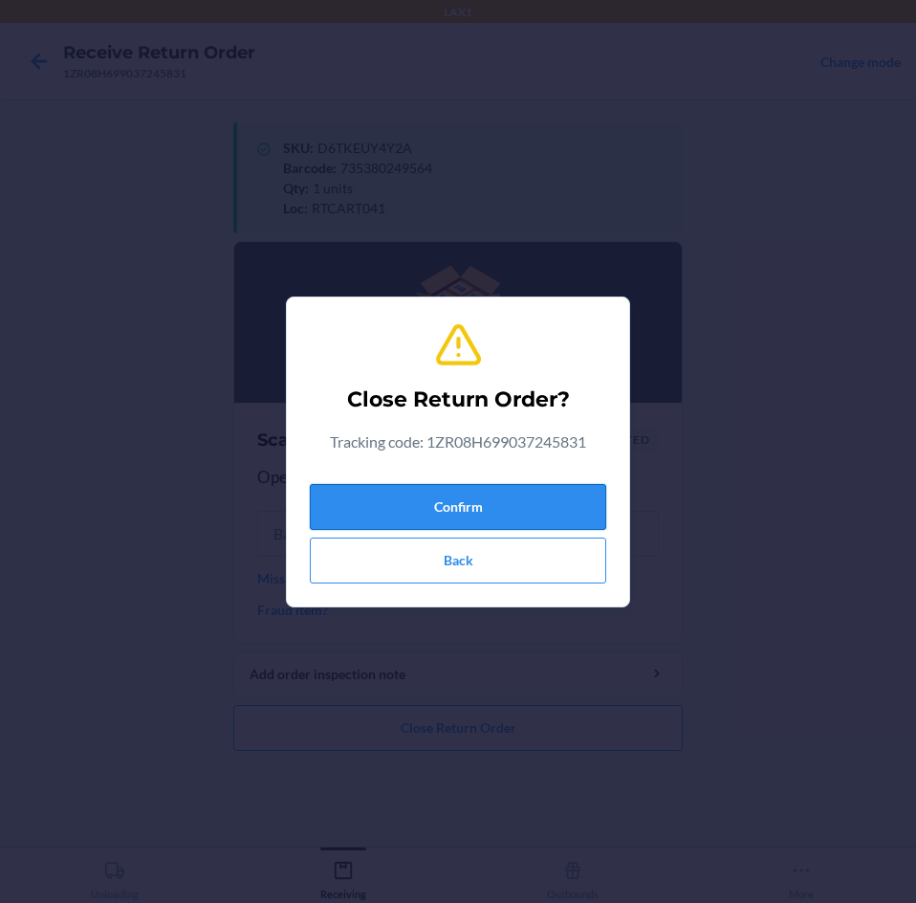
click at [518, 509] on button "Confirm" at bounding box center [458, 507] width 296 height 46
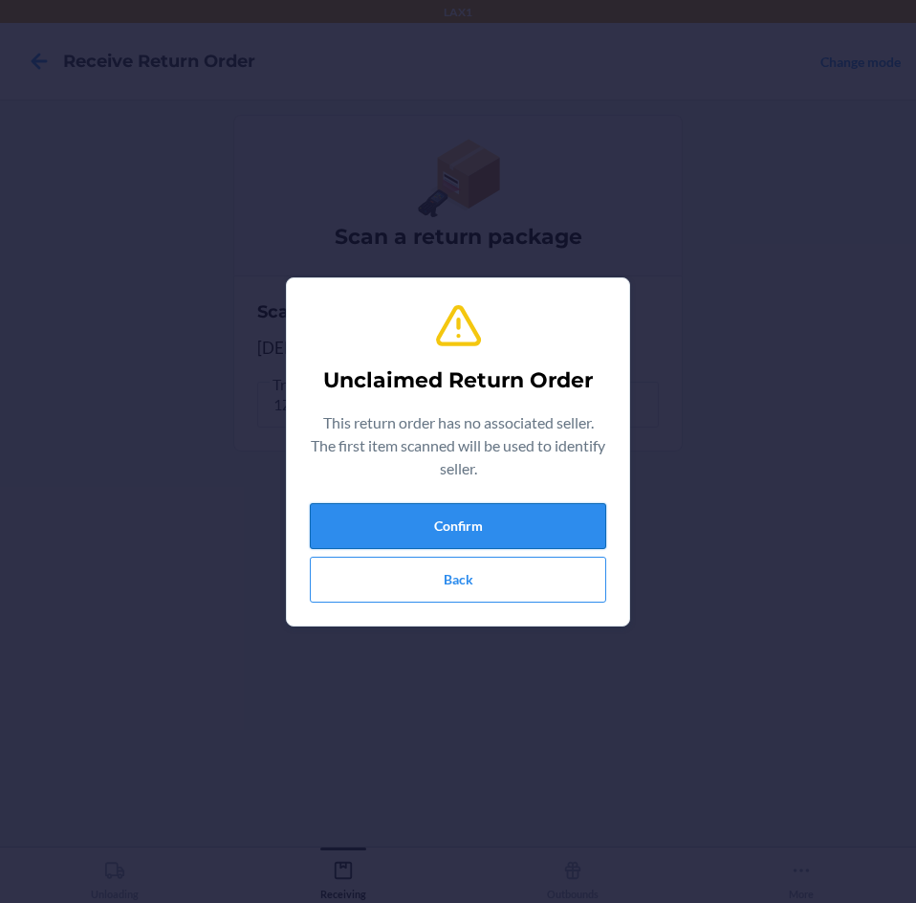
click at [499, 531] on button "Confirm" at bounding box center [458, 526] width 296 height 46
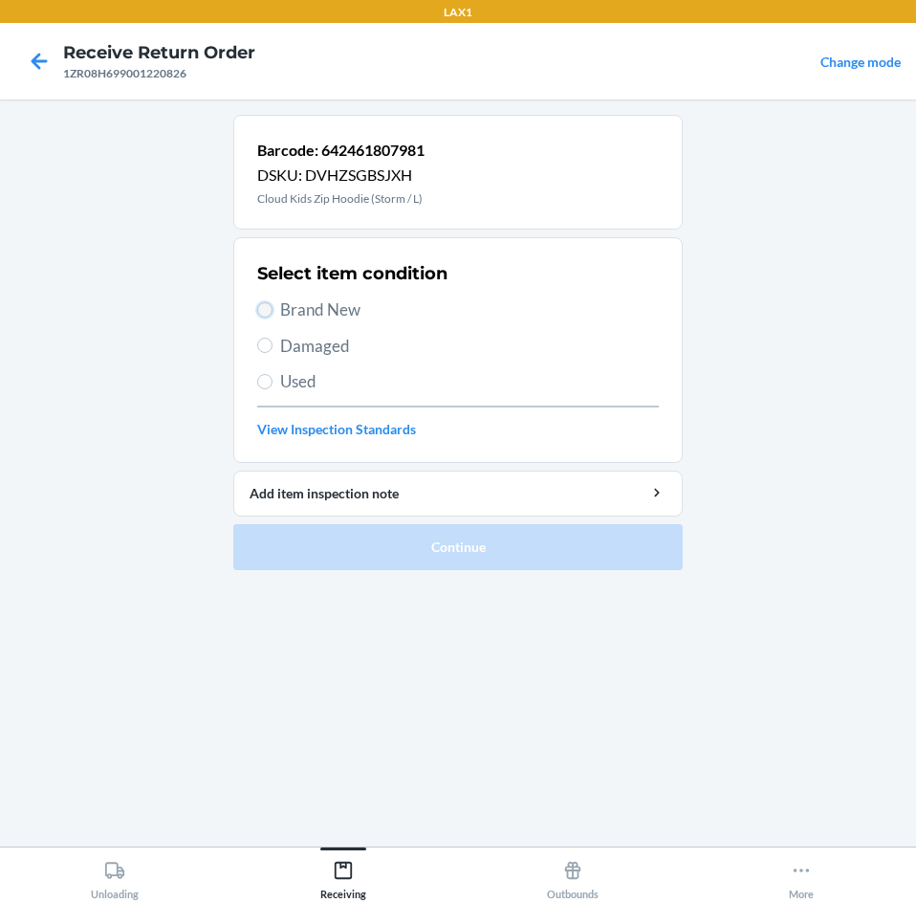
click at [268, 302] on input "Brand New" at bounding box center [264, 309] width 15 height 15
radio input "true"
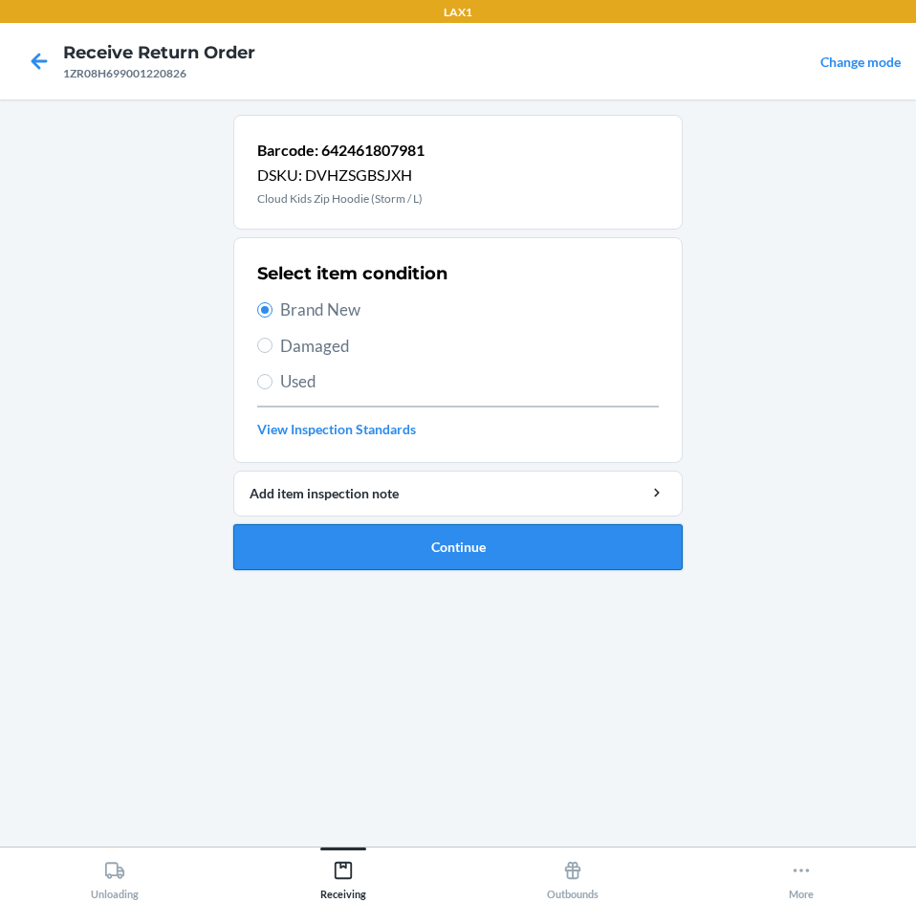
click at [617, 546] on button "Continue" at bounding box center [457, 547] width 449 height 46
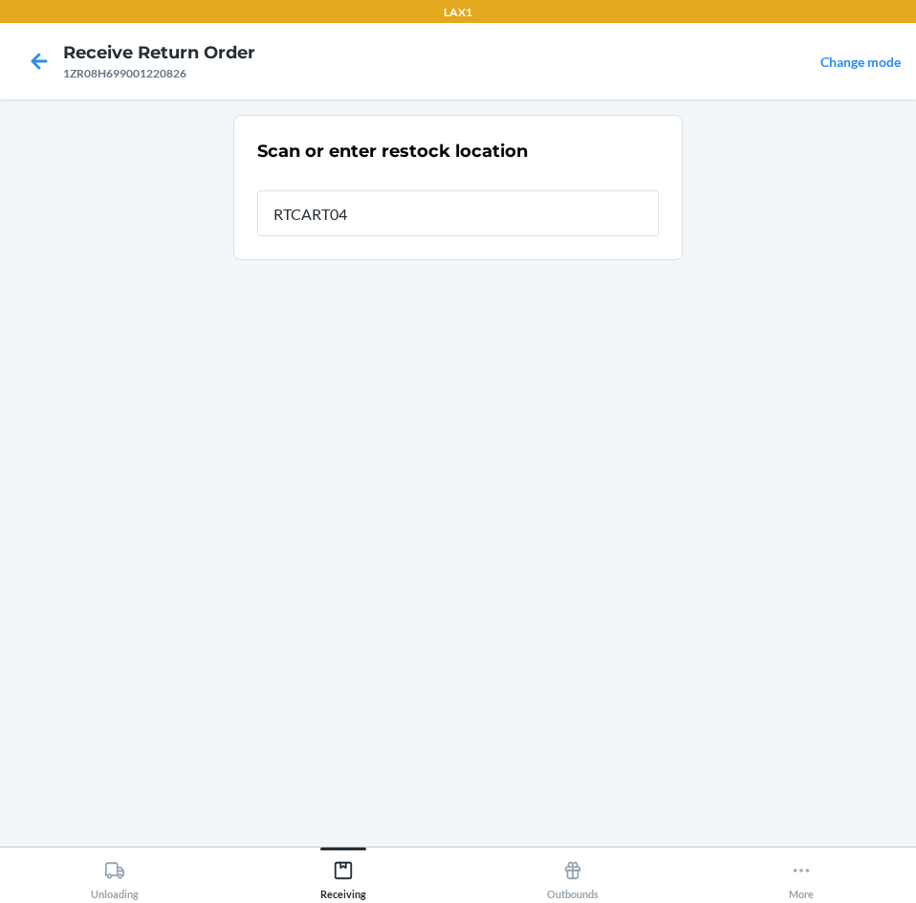
type input "RTCART041"
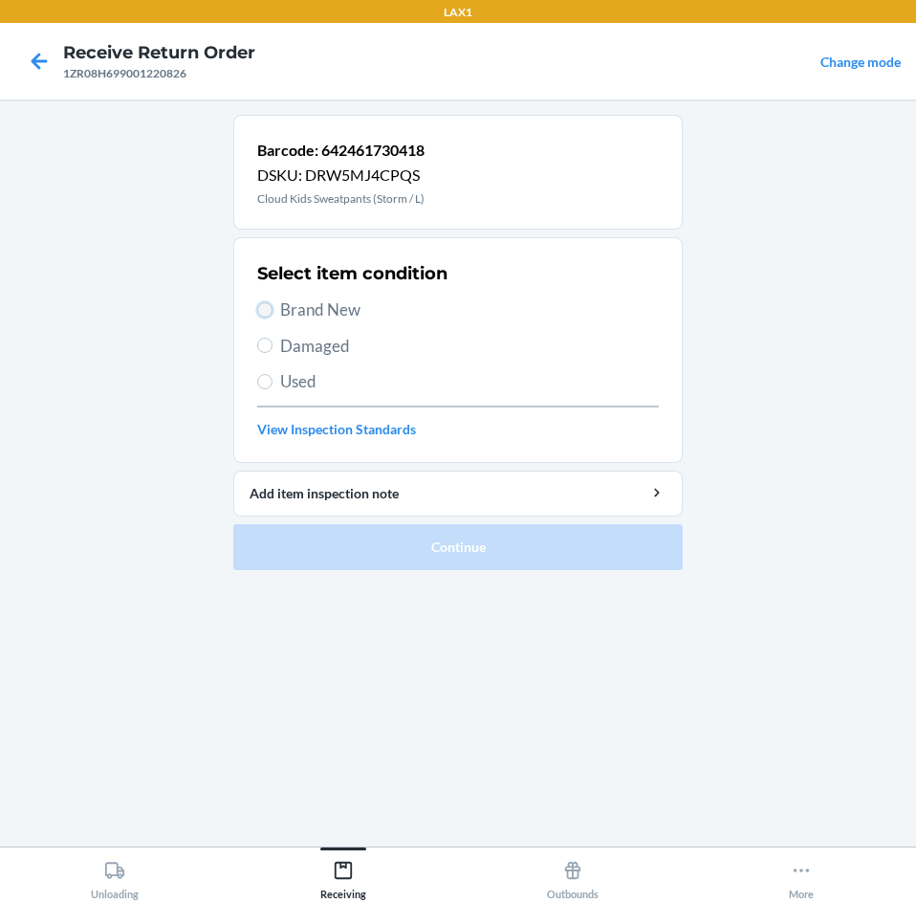
click at [266, 308] on input "Brand New" at bounding box center [264, 309] width 15 height 15
radio input "true"
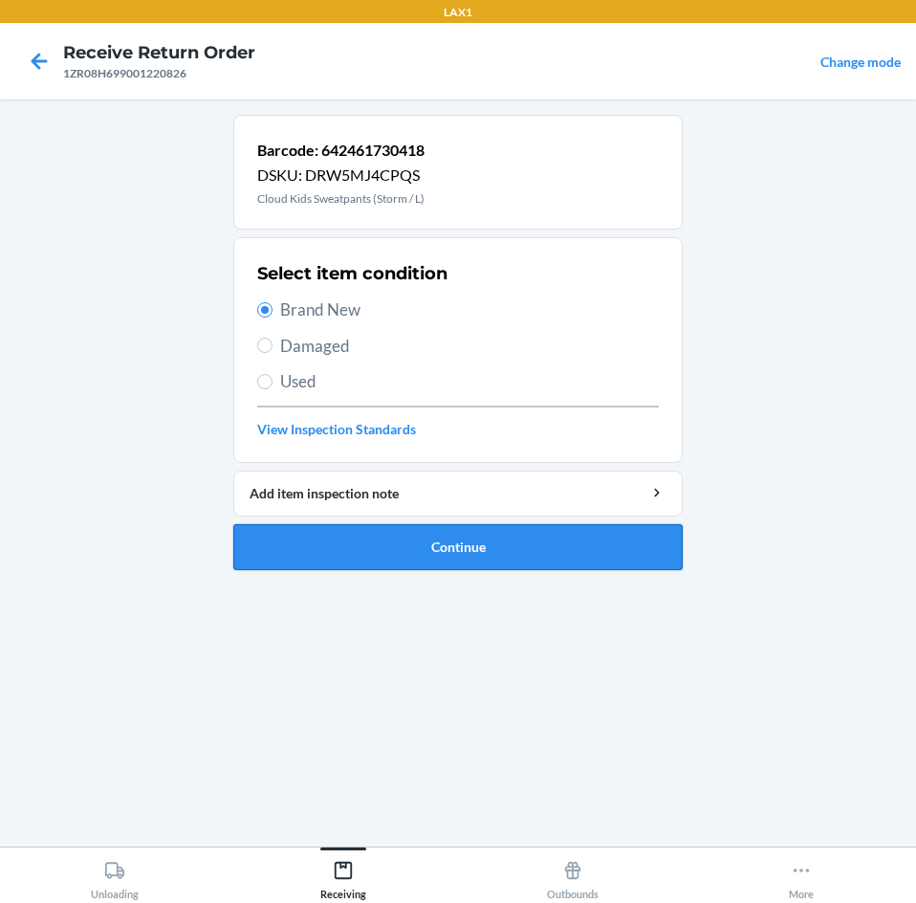
click at [575, 552] on button "Continue" at bounding box center [457, 547] width 449 height 46
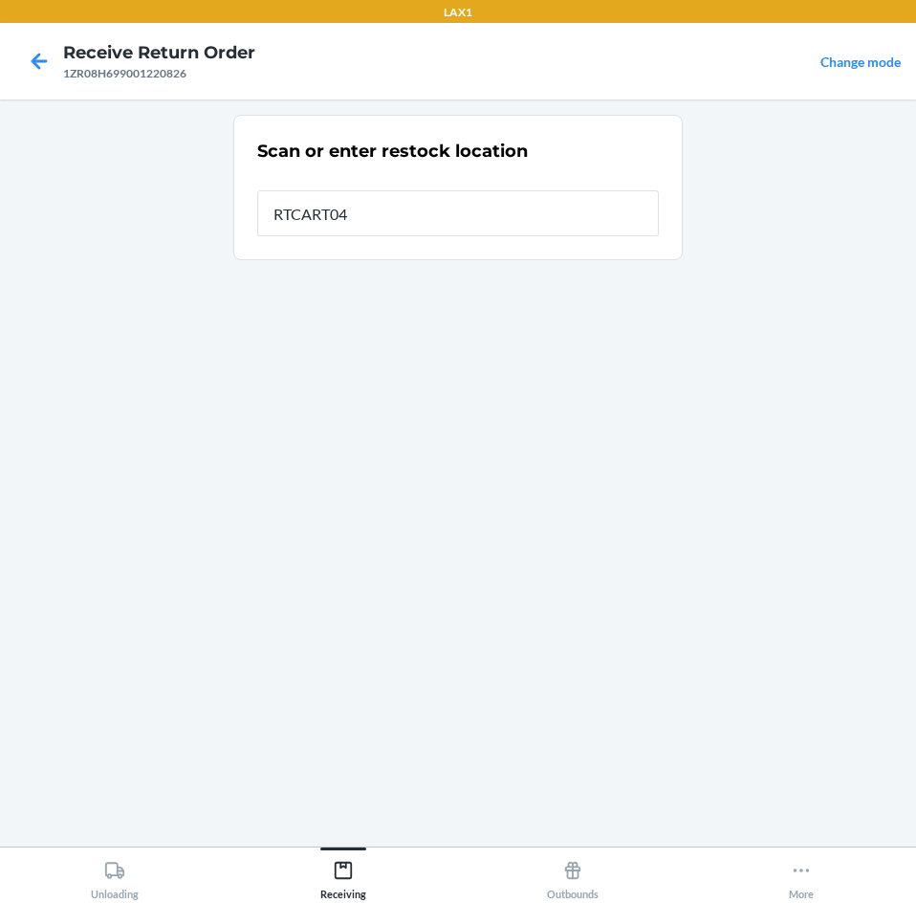
type input "RTCART041"
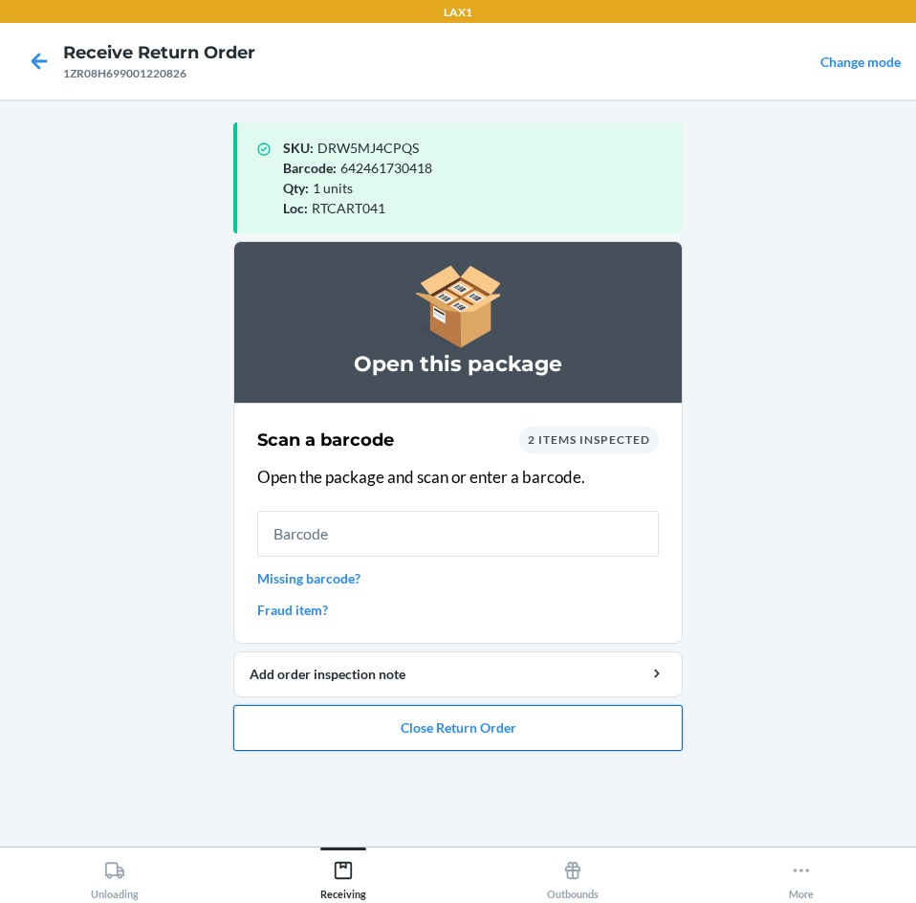
click at [545, 735] on button "Close Return Order" at bounding box center [457, 728] width 449 height 46
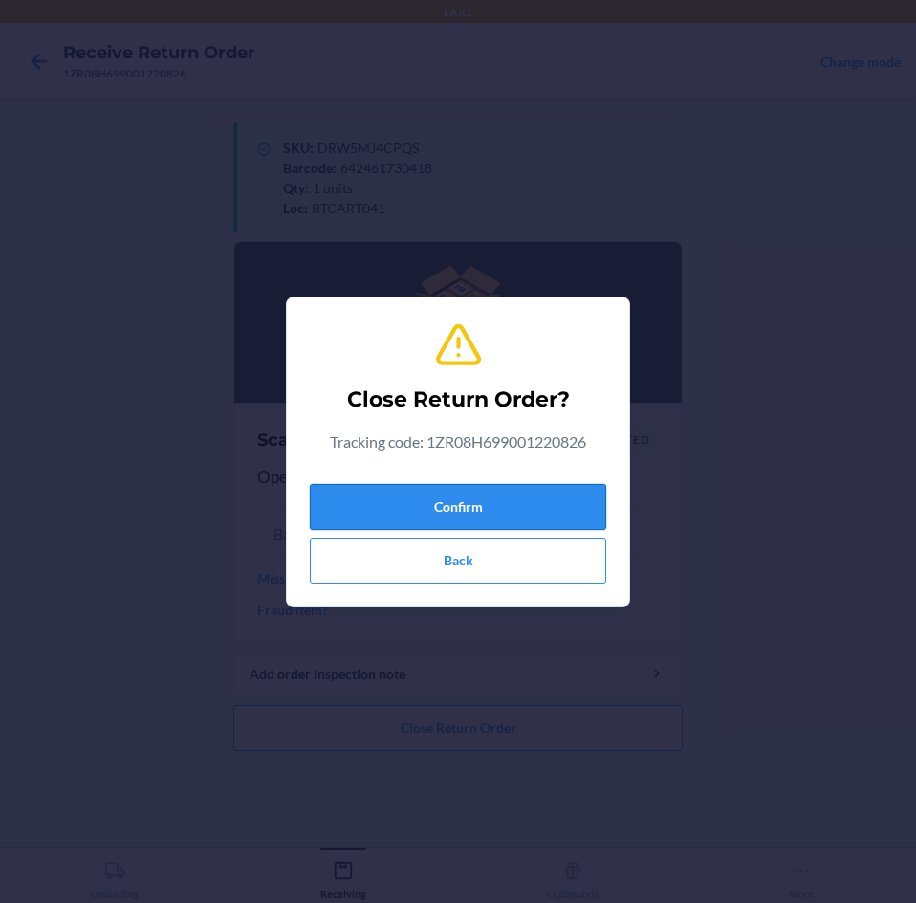
click at [515, 510] on button "Confirm" at bounding box center [458, 507] width 296 height 46
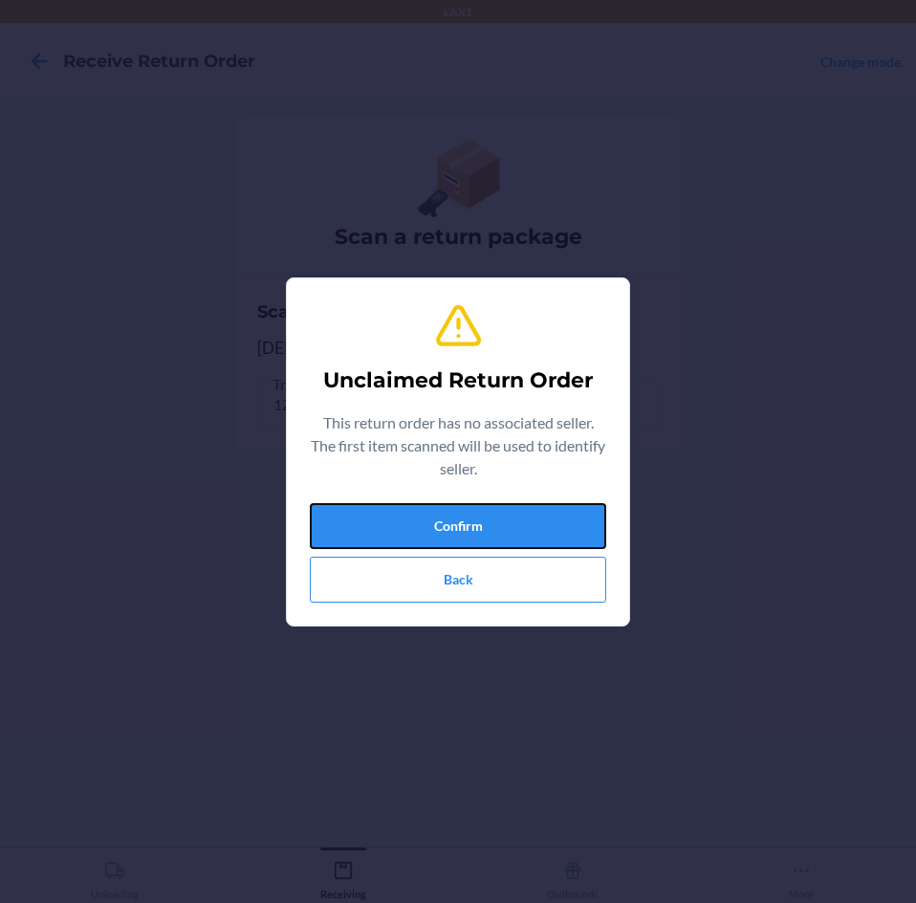
click at [515, 510] on button "Confirm" at bounding box center [458, 526] width 296 height 46
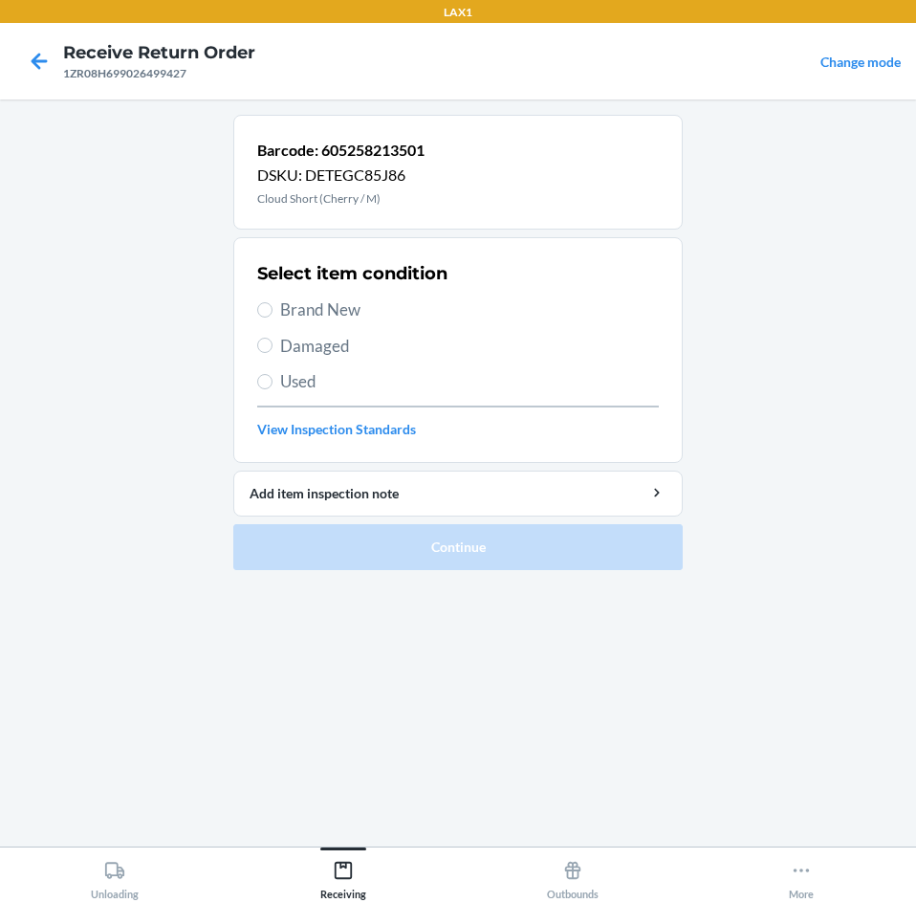
click at [277, 309] on label "Brand New" at bounding box center [458, 309] width 402 height 25
click at [273, 309] on input "Brand New" at bounding box center [264, 309] width 15 height 15
radio input "true"
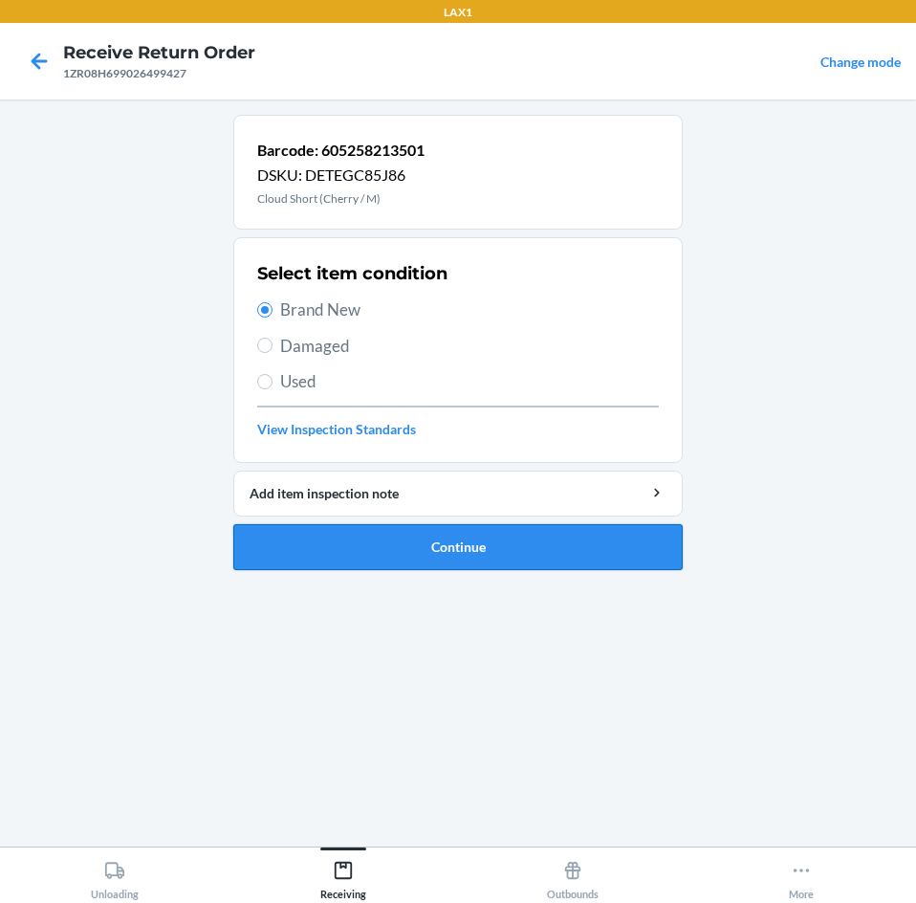
click at [533, 557] on button "Continue" at bounding box center [457, 547] width 449 height 46
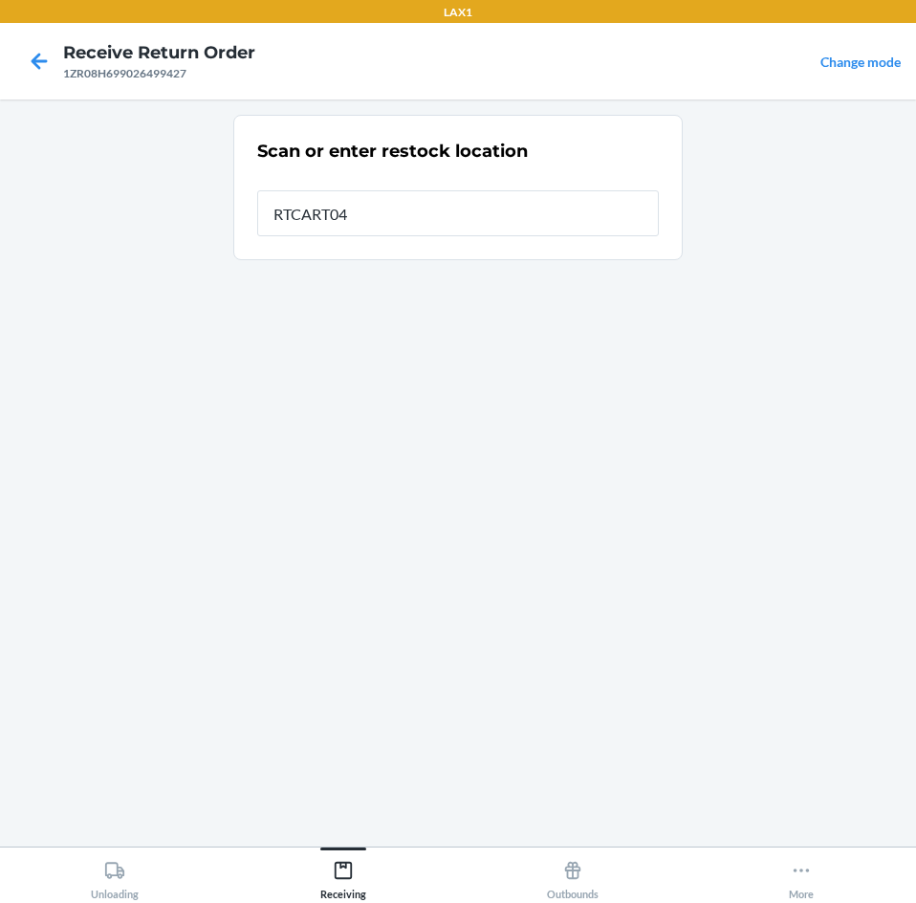
type input "RTCART041"
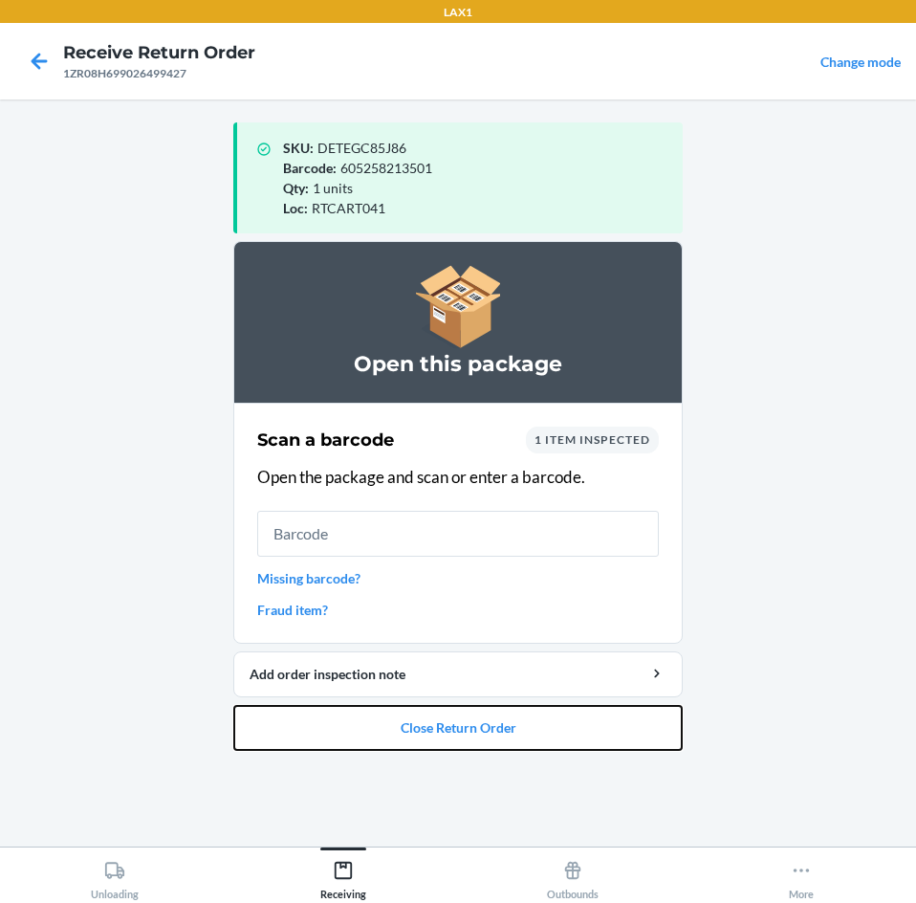
drag, startPoint x: 522, startPoint y: 719, endPoint x: 534, endPoint y: 638, distance: 82.1
click at [526, 701] on li "Open this package Scan a barcode 1 item inspected Open the package and scan or …" at bounding box center [457, 496] width 449 height 510
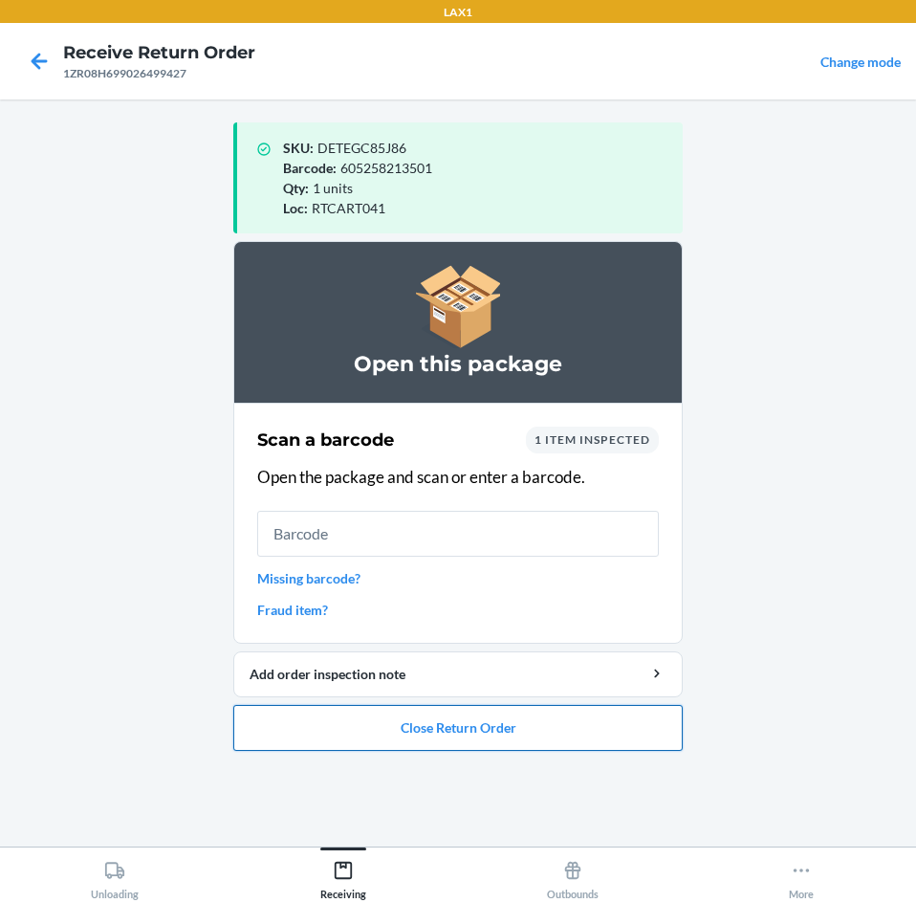
click at [526, 715] on button "Close Return Order" at bounding box center [457, 728] width 449 height 46
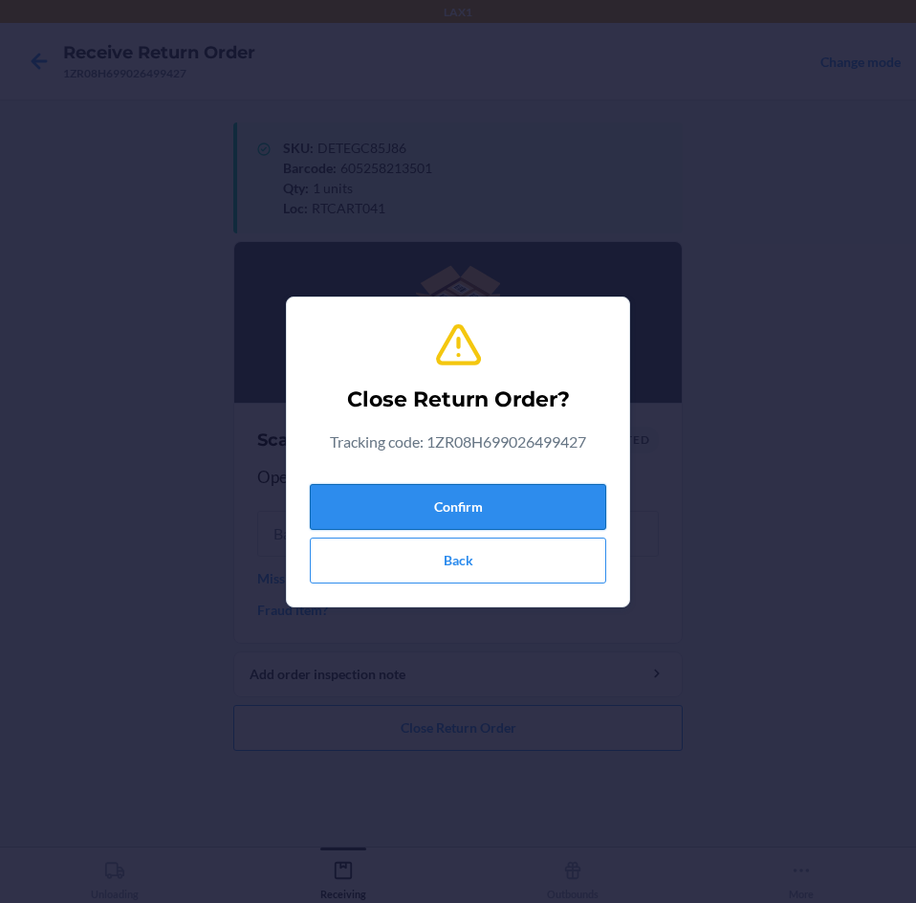
click at [555, 495] on button "Confirm" at bounding box center [458, 507] width 296 height 46
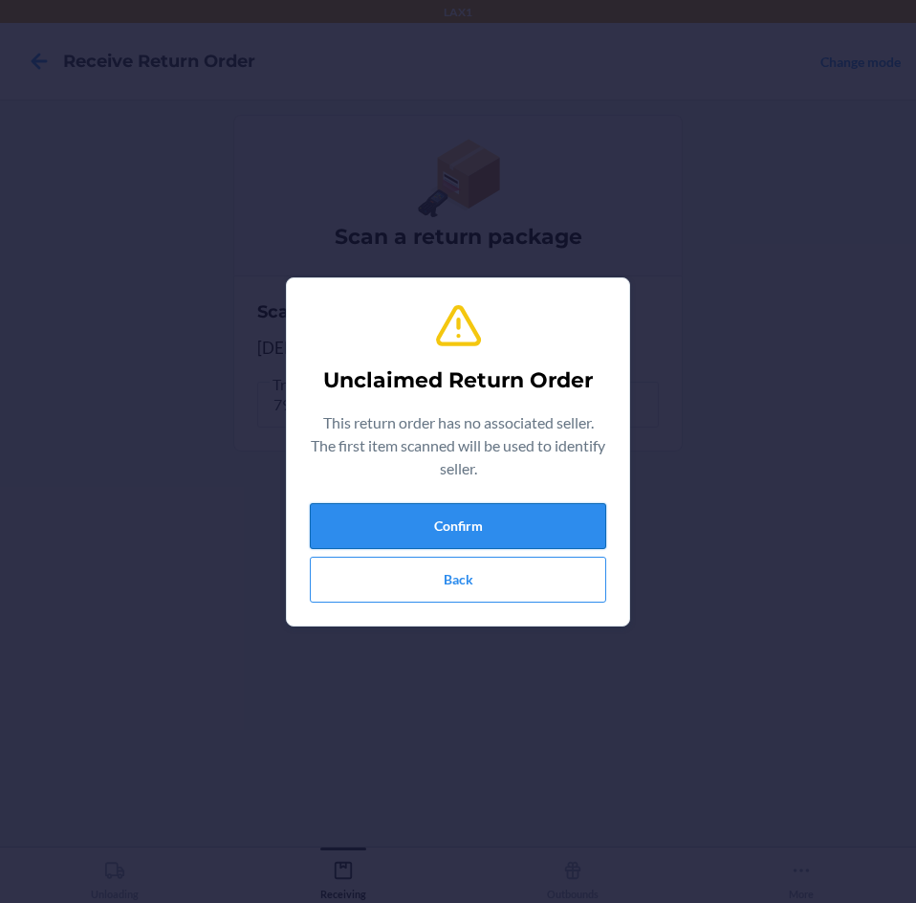
click at [552, 520] on button "Confirm" at bounding box center [458, 526] width 296 height 46
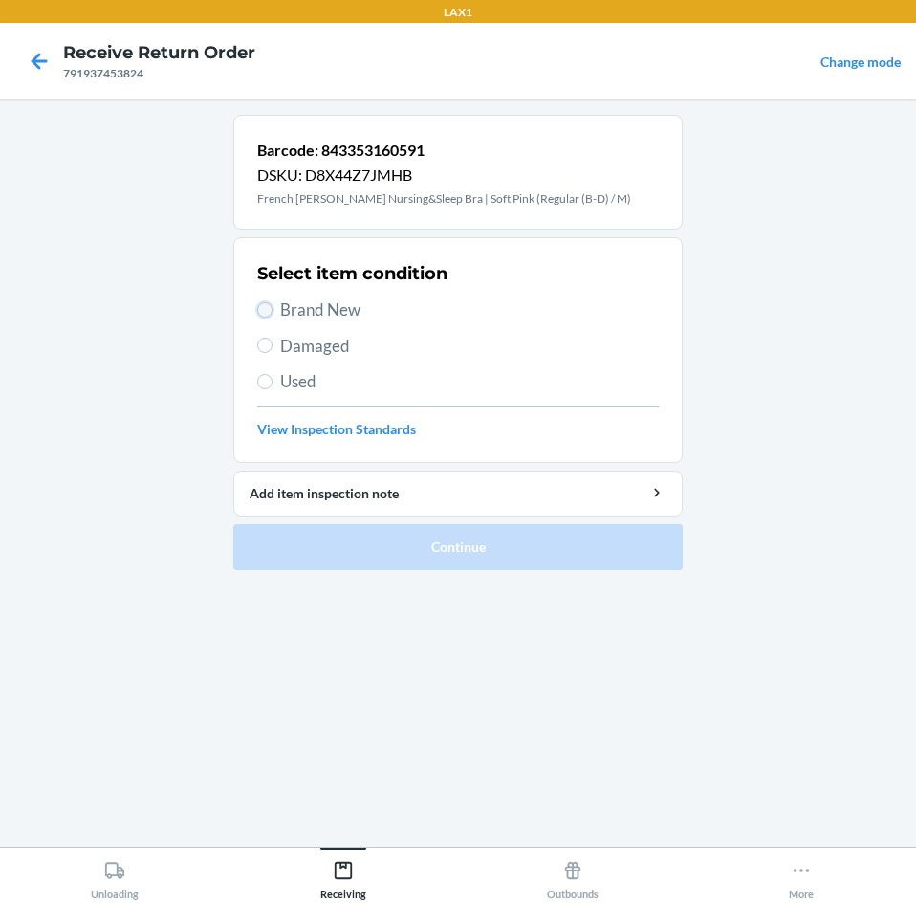
click at [259, 308] on input "Brand New" at bounding box center [264, 309] width 15 height 15
radio input "true"
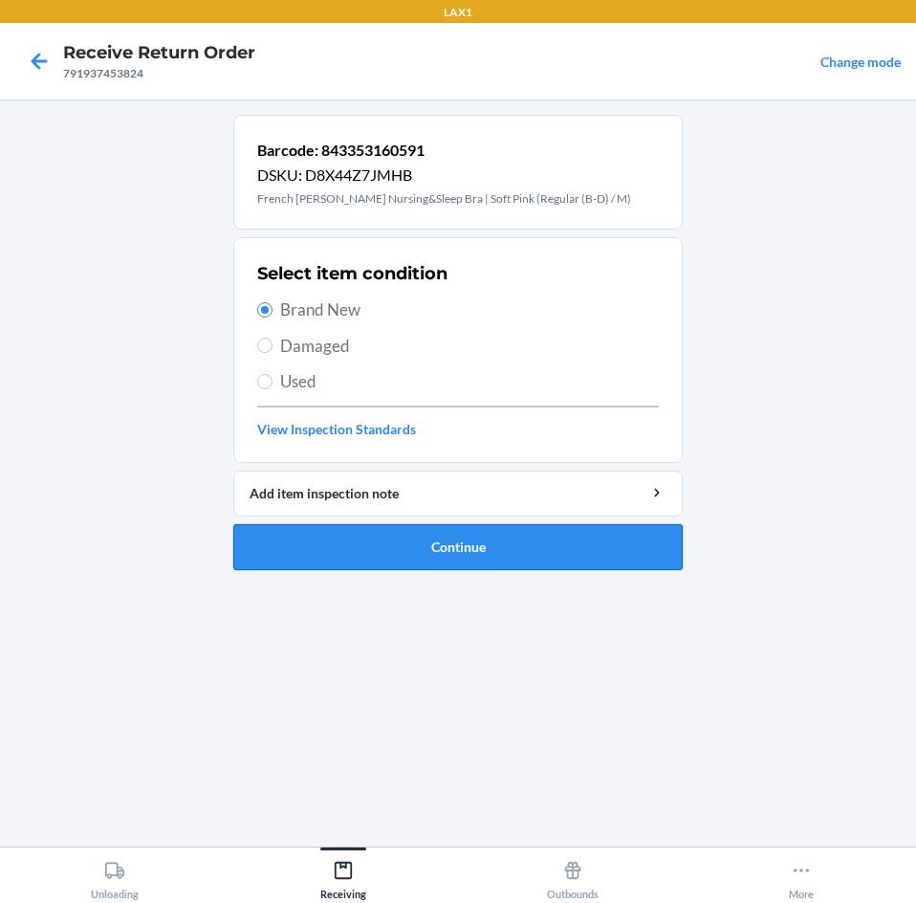
click at [553, 548] on button "Continue" at bounding box center [457, 547] width 449 height 46
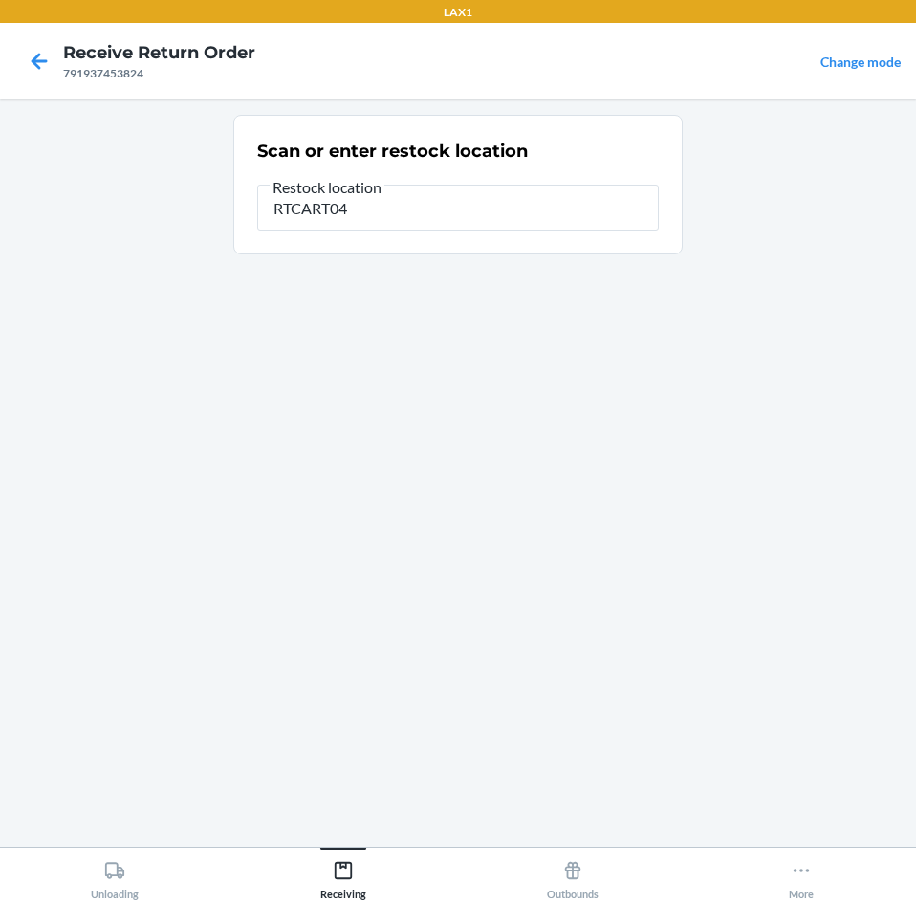
type input "RTCART041"
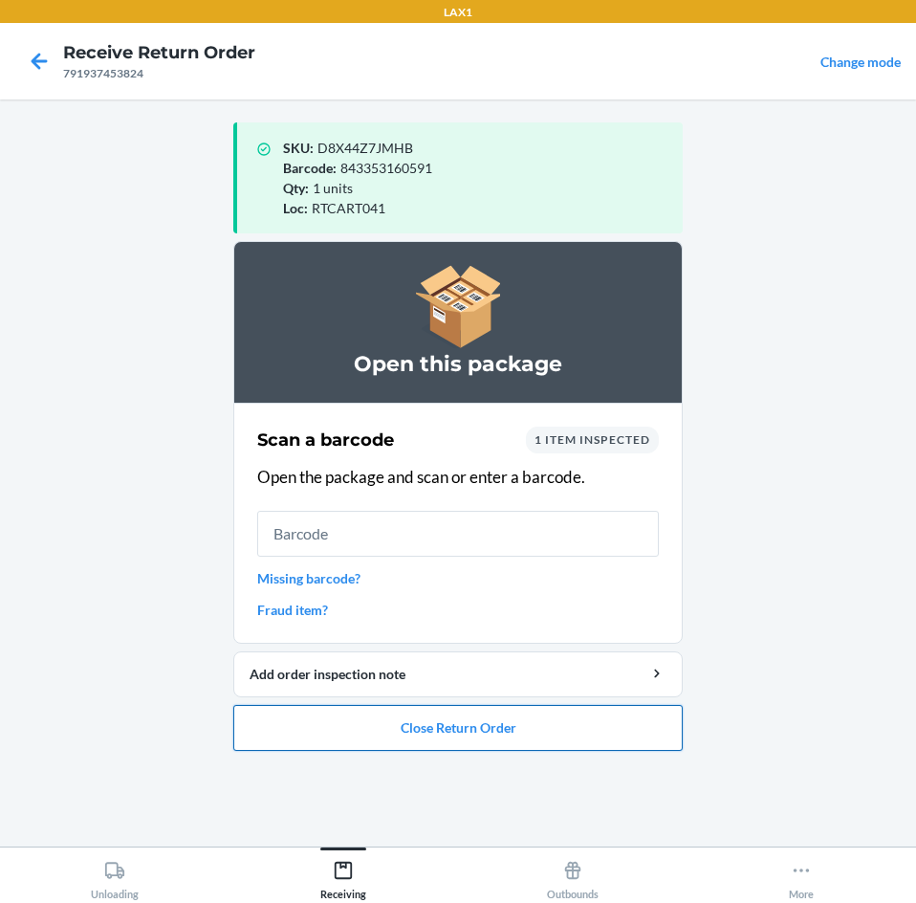
click at [542, 720] on button "Close Return Order" at bounding box center [457, 728] width 449 height 46
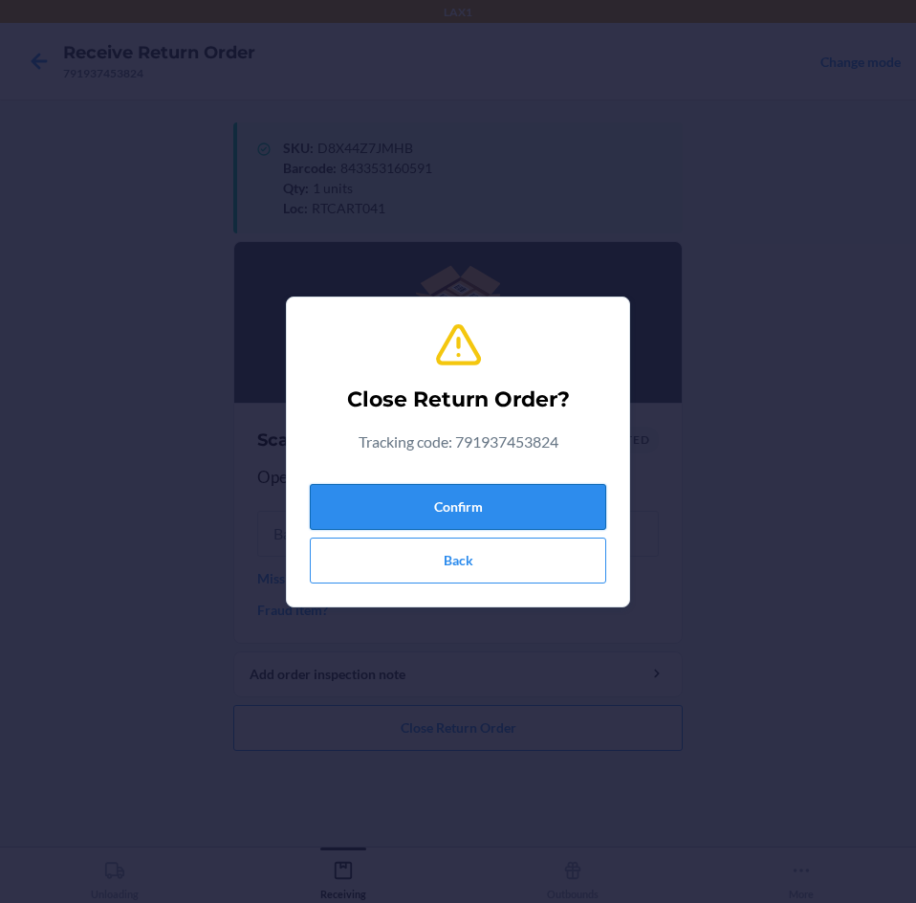
click at [551, 507] on button "Confirm" at bounding box center [458, 507] width 296 height 46
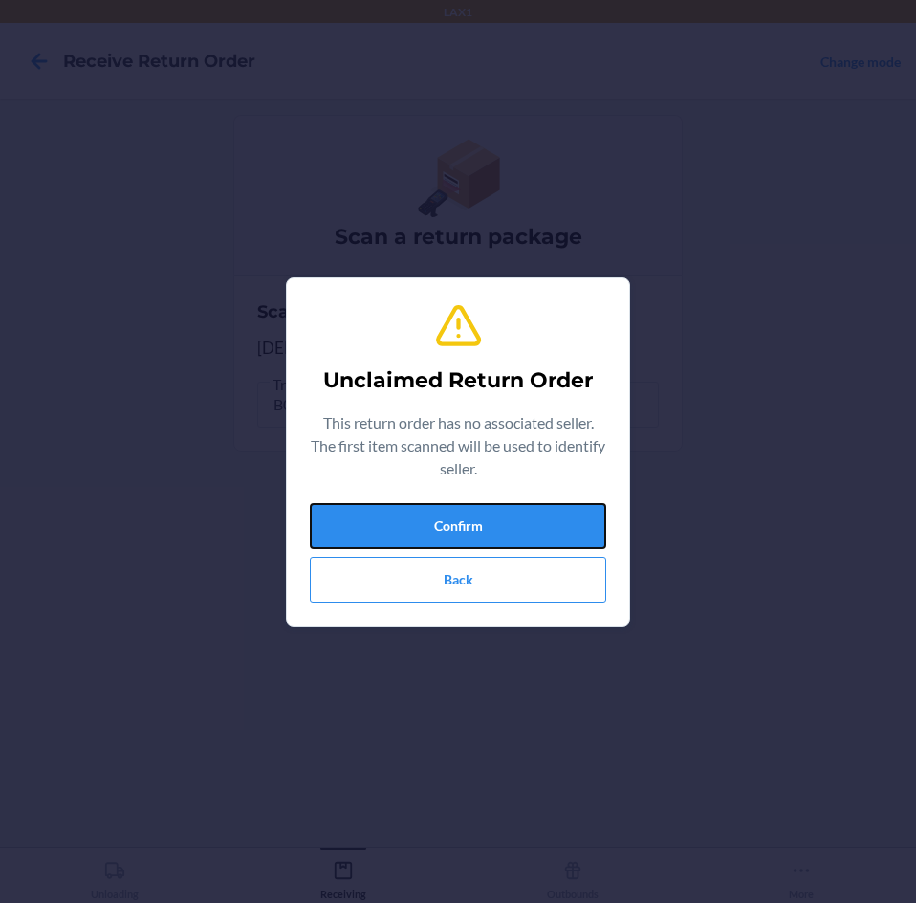
click at [551, 507] on button "Confirm" at bounding box center [458, 526] width 296 height 46
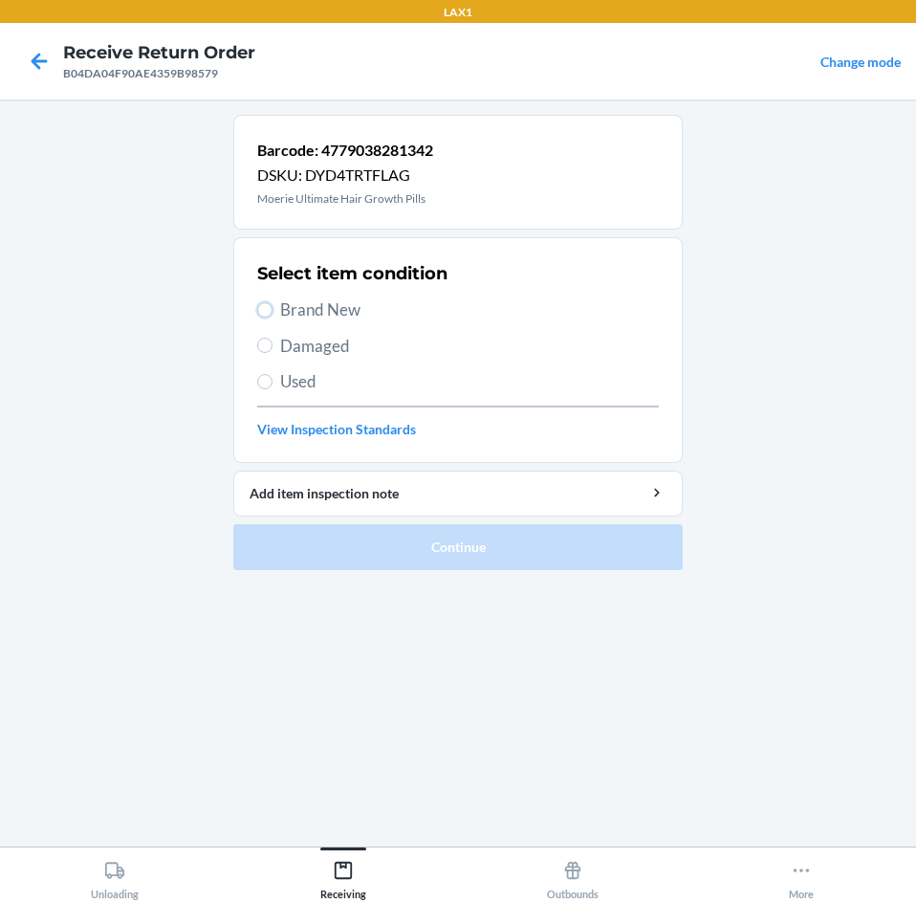
drag, startPoint x: 263, startPoint y: 305, endPoint x: 263, endPoint y: 334, distance: 28.7
click at [263, 308] on input "Brand New" at bounding box center [264, 309] width 15 height 15
radio input "true"
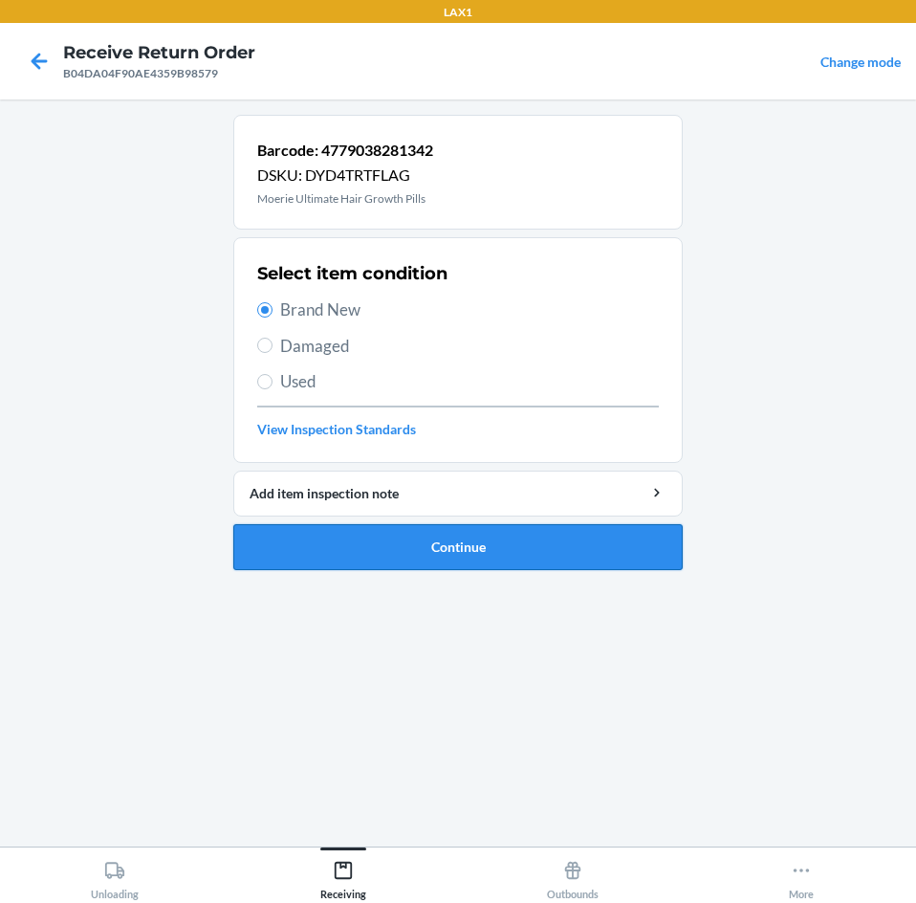
click at [583, 547] on button "Continue" at bounding box center [457, 547] width 449 height 46
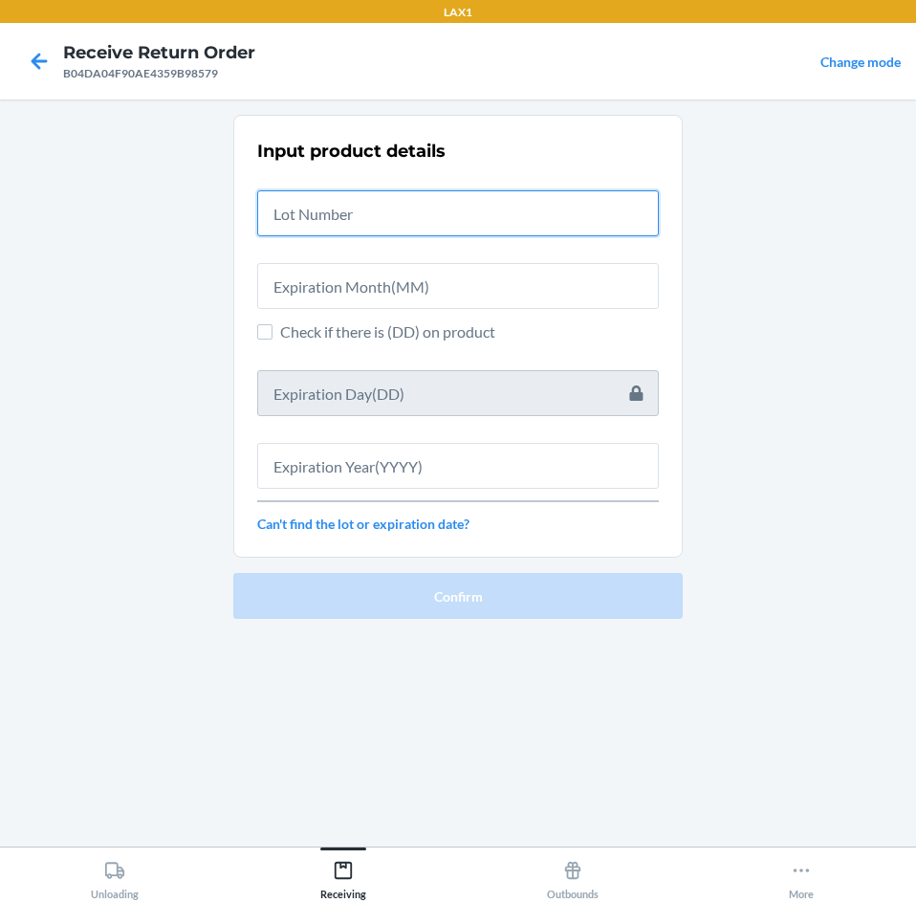
click at [549, 214] on input "text" at bounding box center [458, 213] width 402 height 46
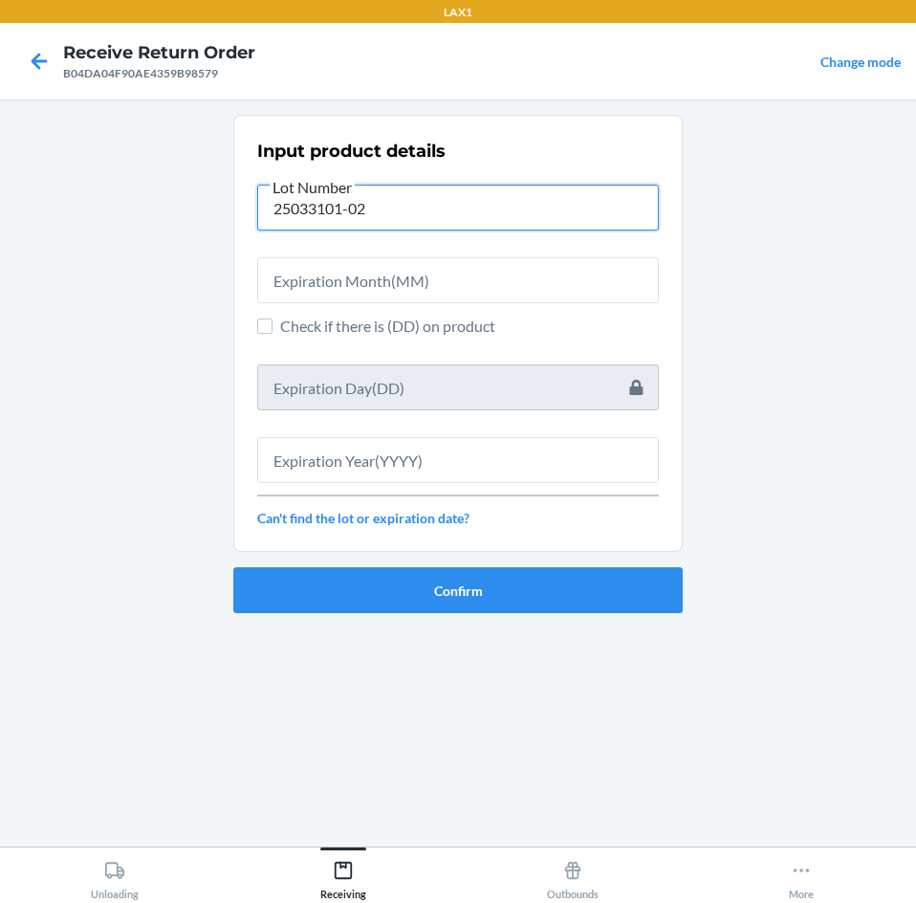
type input "25033101-02"
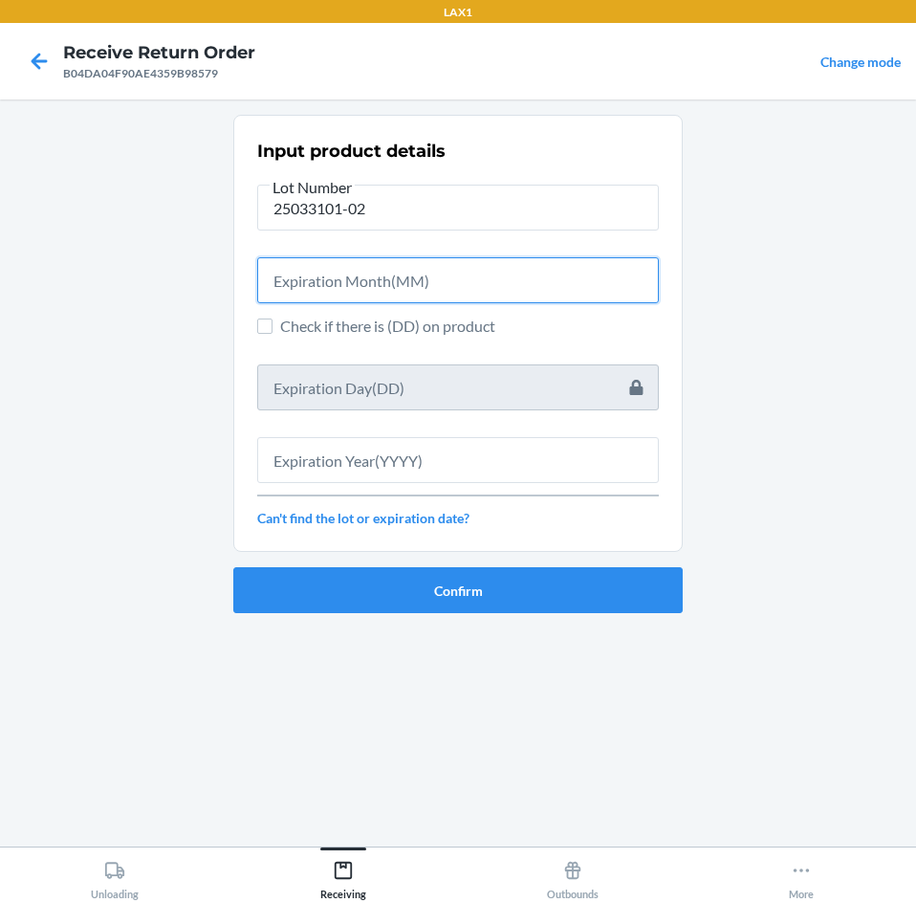
click at [548, 284] on input "text" at bounding box center [458, 280] width 402 height 46
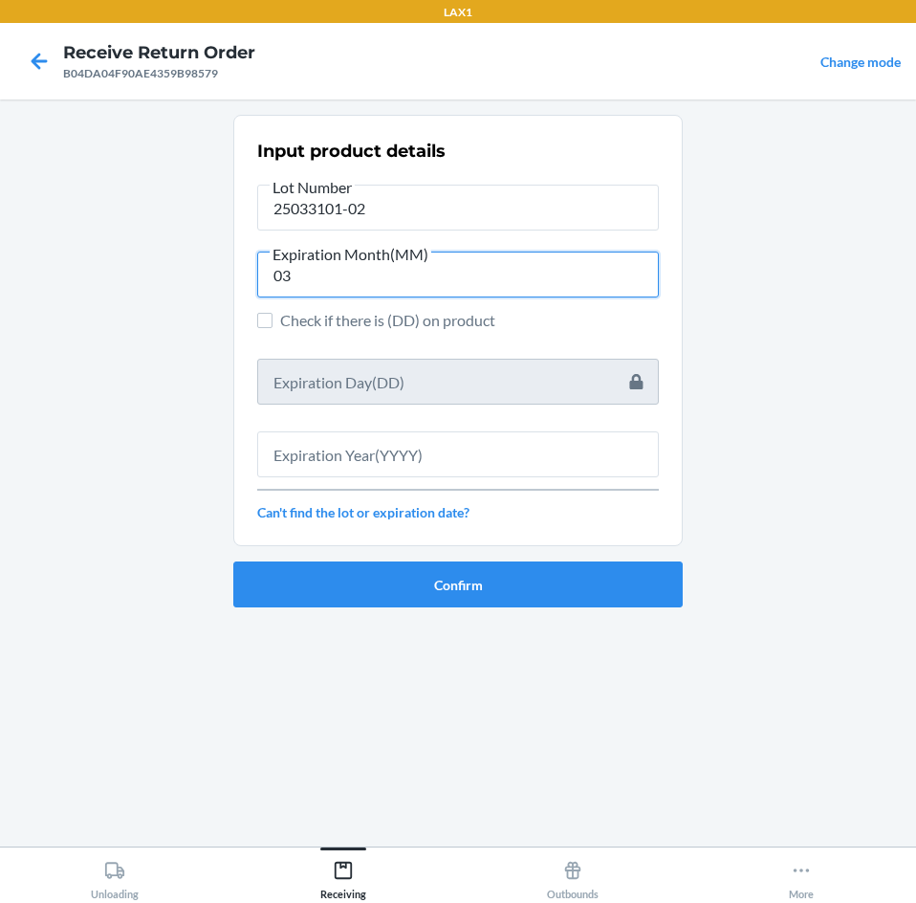
type input "03"
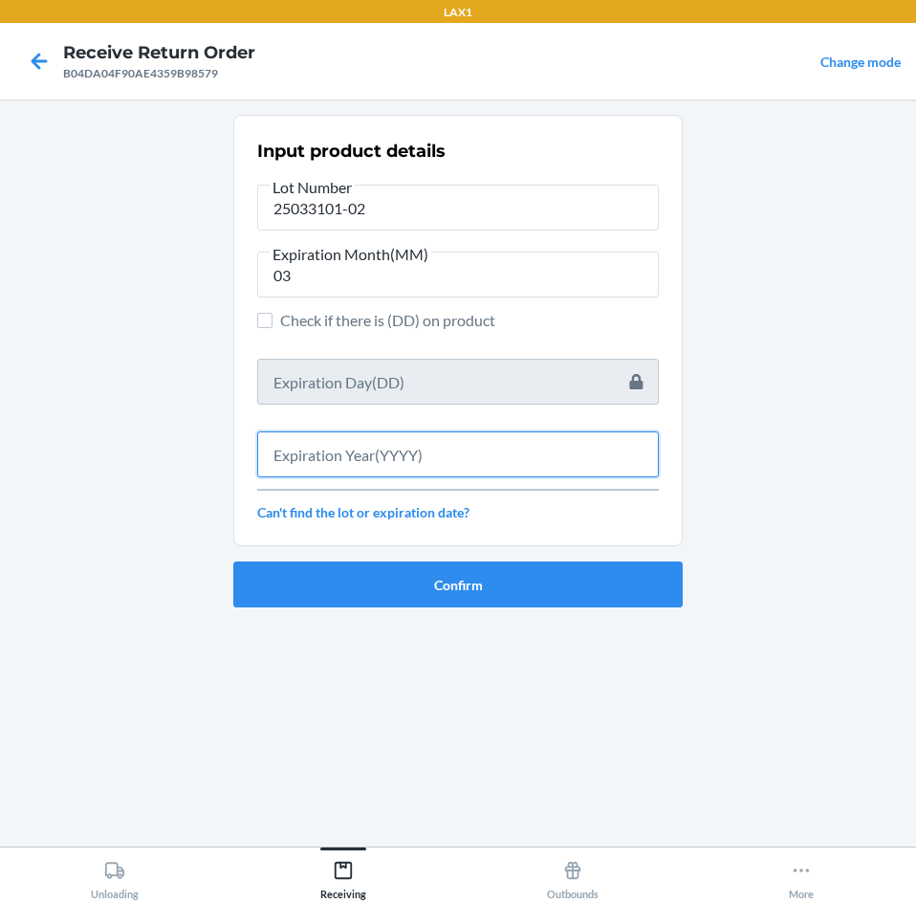
click at [506, 448] on input "text" at bounding box center [458, 454] width 402 height 46
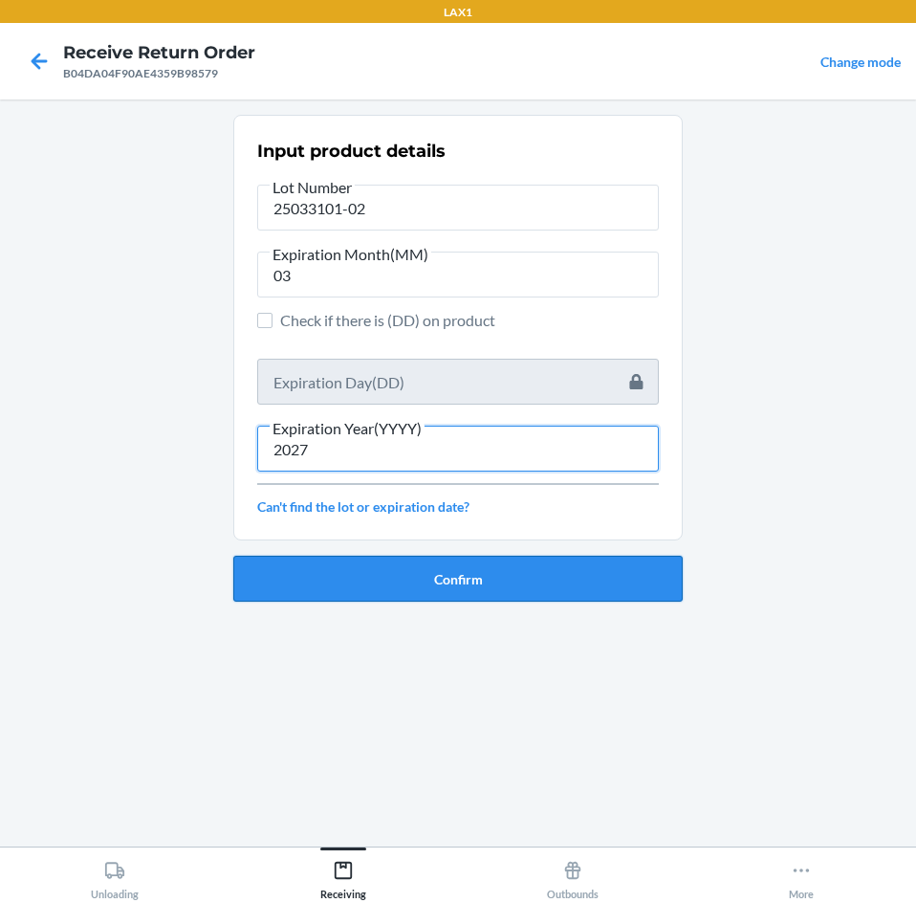
type input "2027"
click at [513, 567] on button "Confirm" at bounding box center [457, 579] width 449 height 46
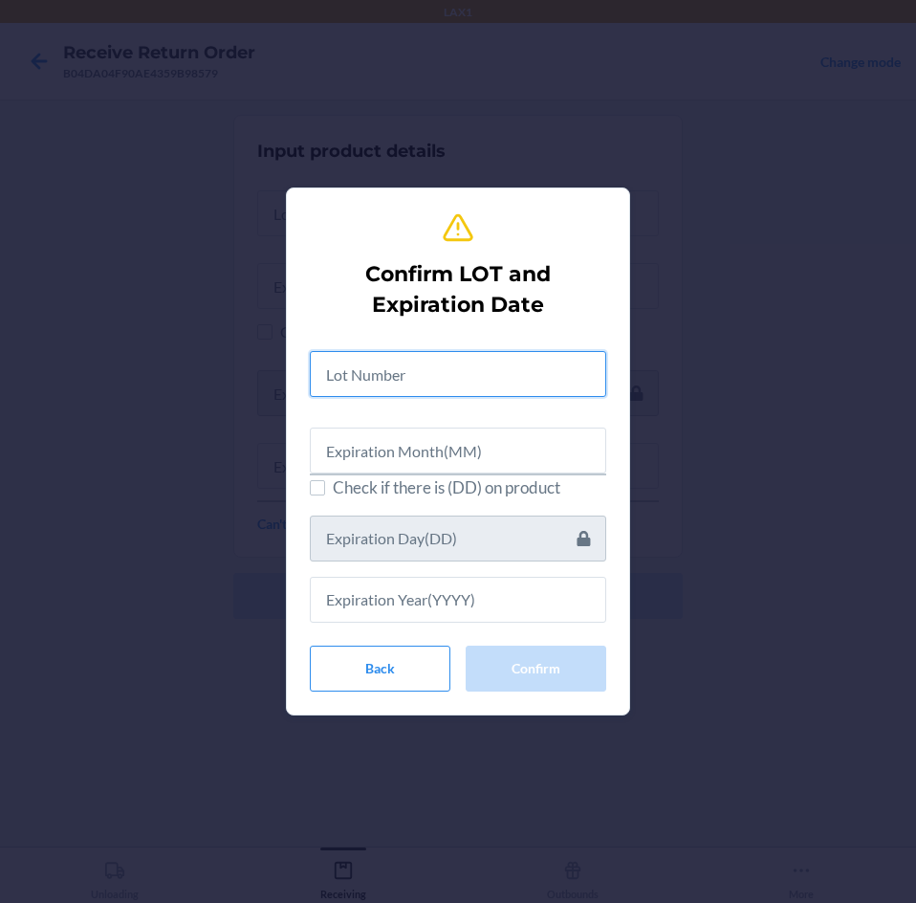
click at [535, 382] on input "text" at bounding box center [458, 374] width 296 height 46
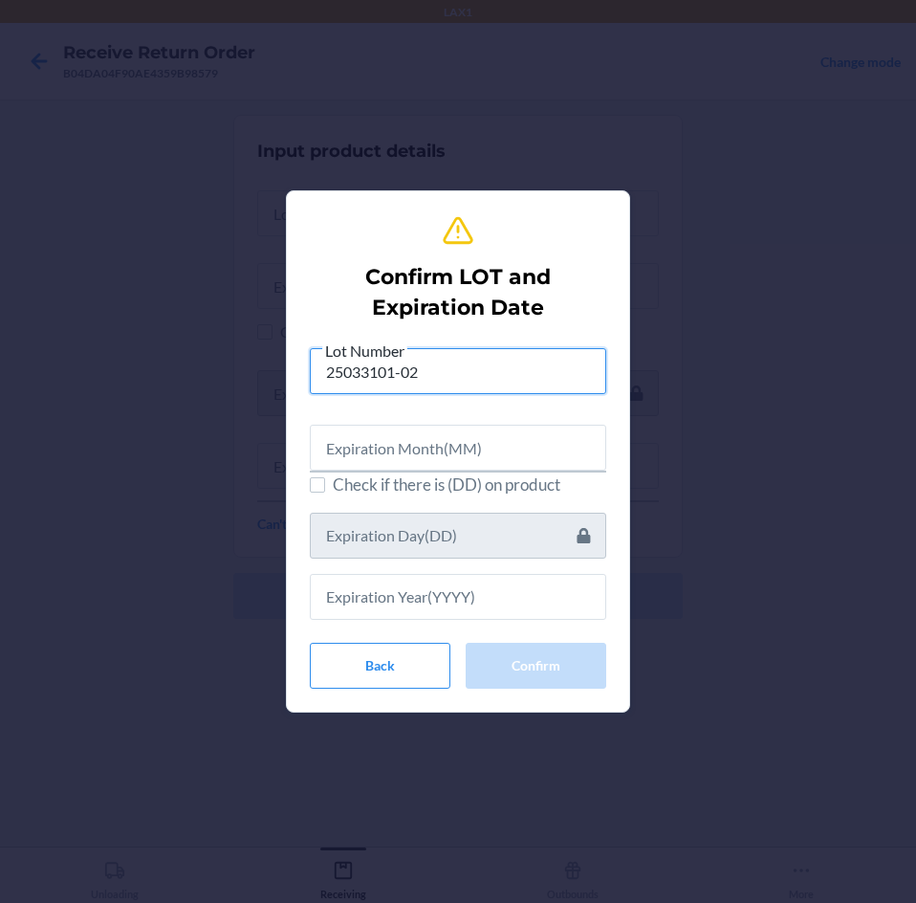
type input "25033101-02"
click at [531, 446] on input "text" at bounding box center [458, 448] width 296 height 46
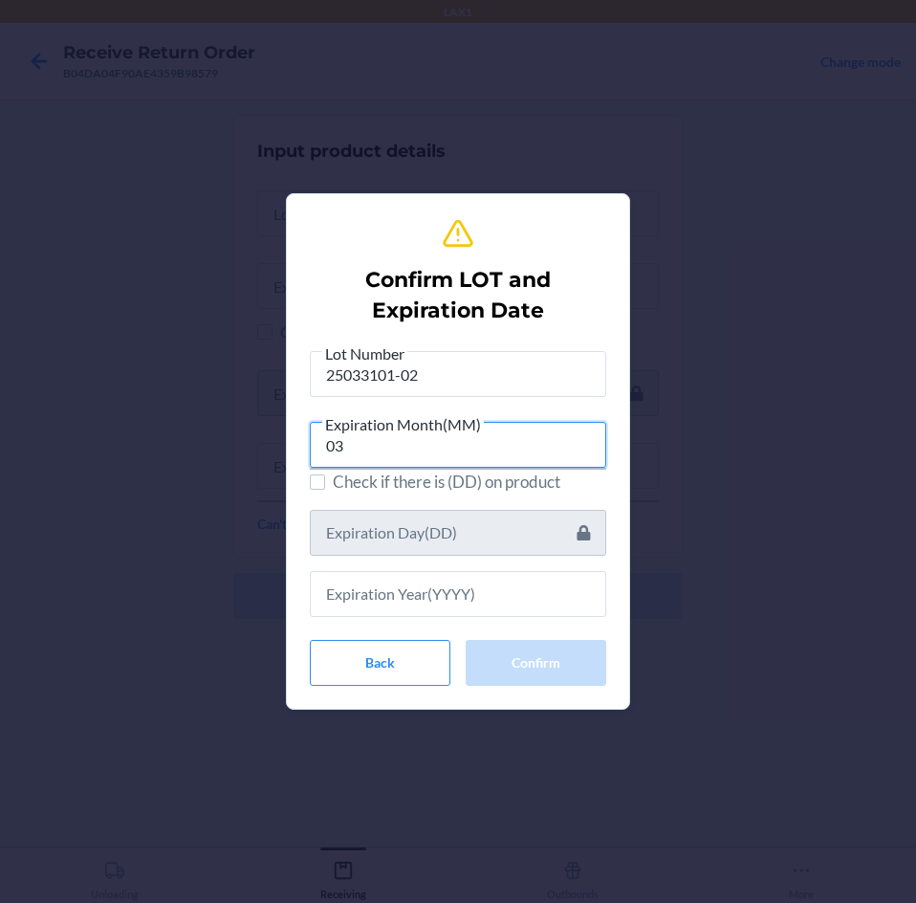
type input "03"
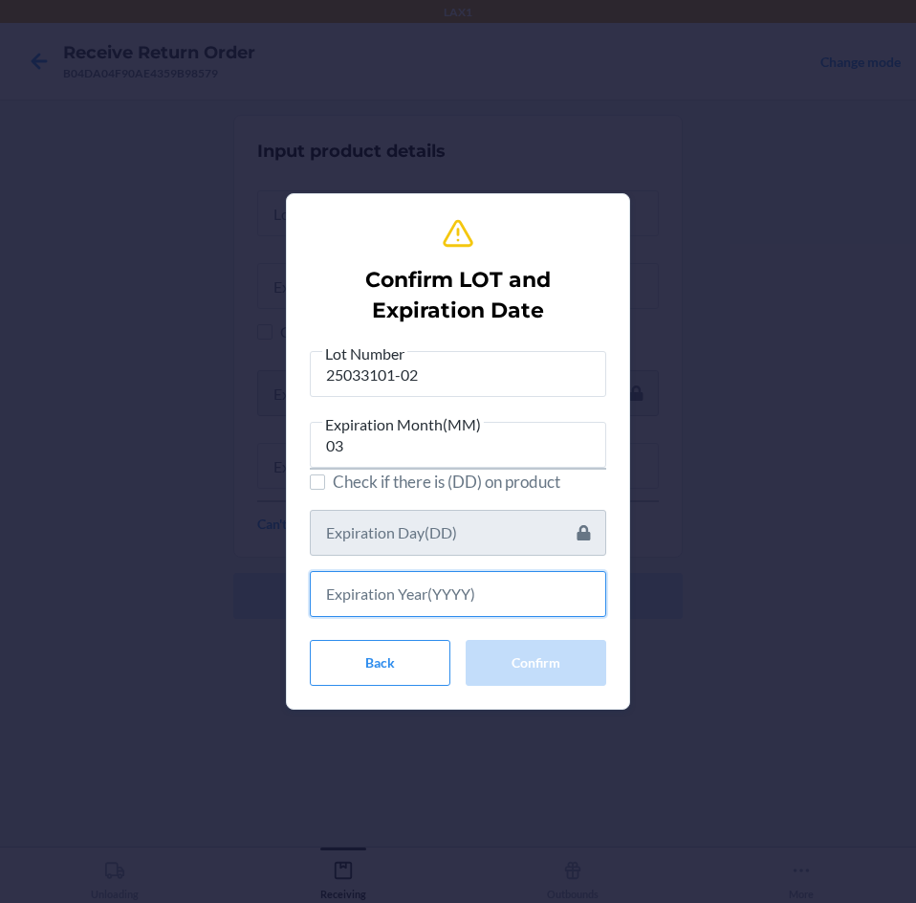
click at [528, 583] on input "text" at bounding box center [458, 594] width 296 height 46
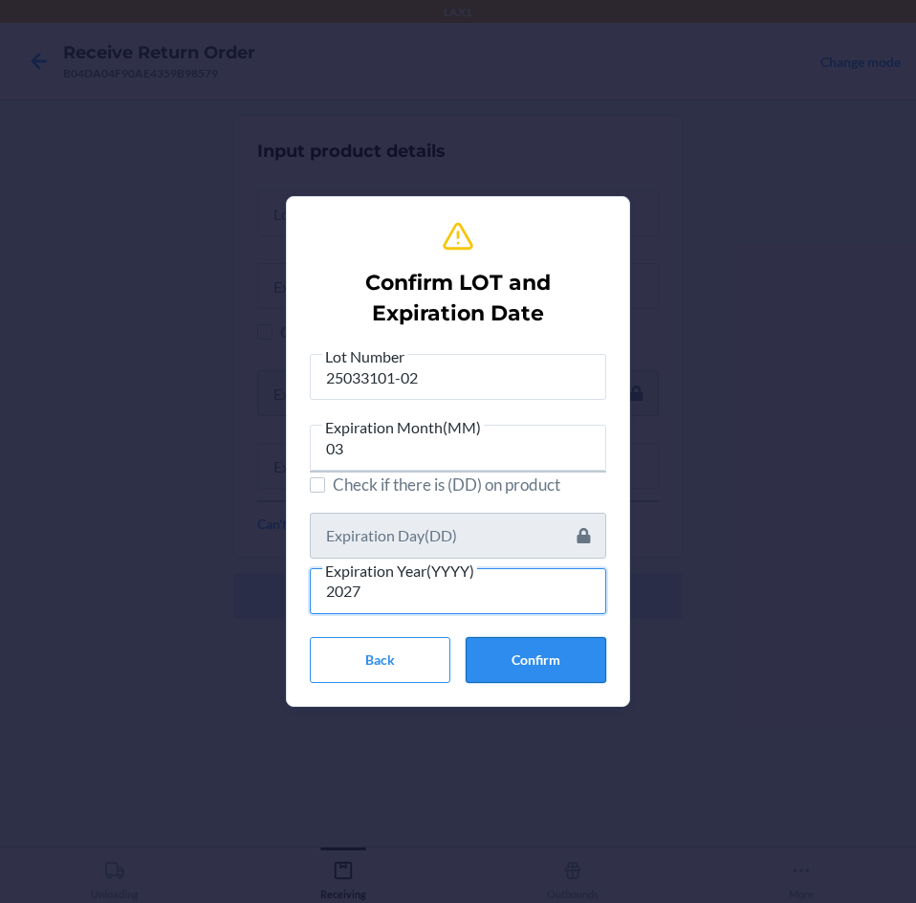
type input "2027"
click at [557, 672] on button "Confirm" at bounding box center [536, 660] width 141 height 46
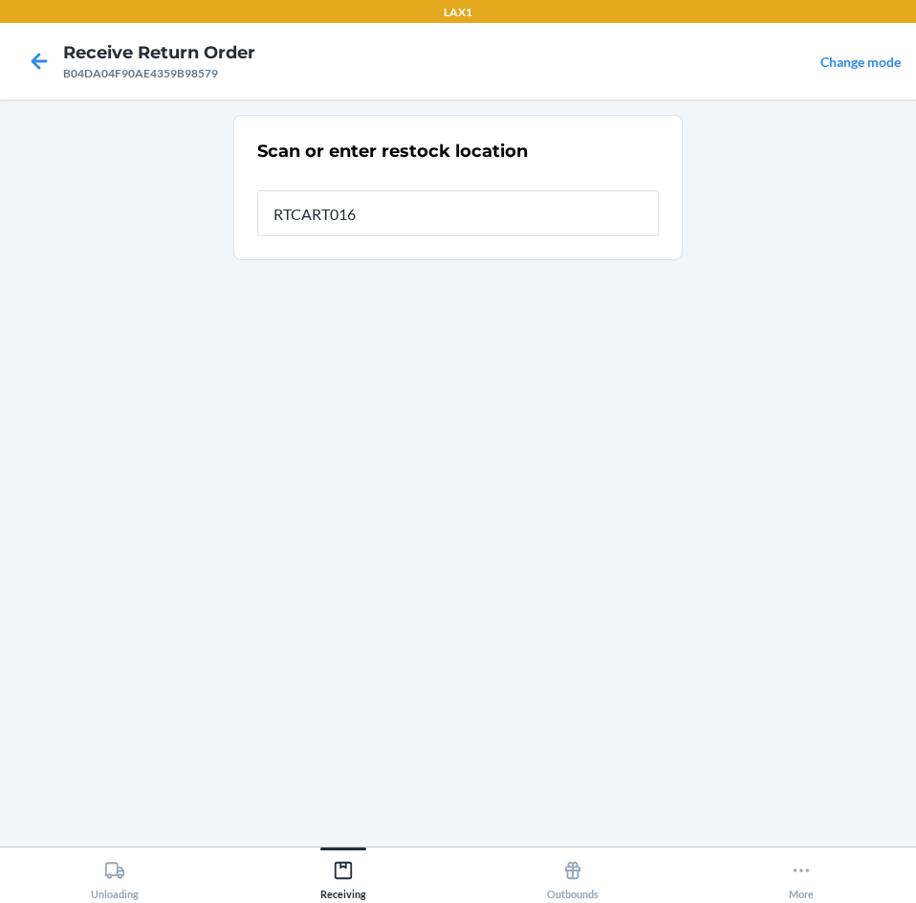
type input "RTCART016"
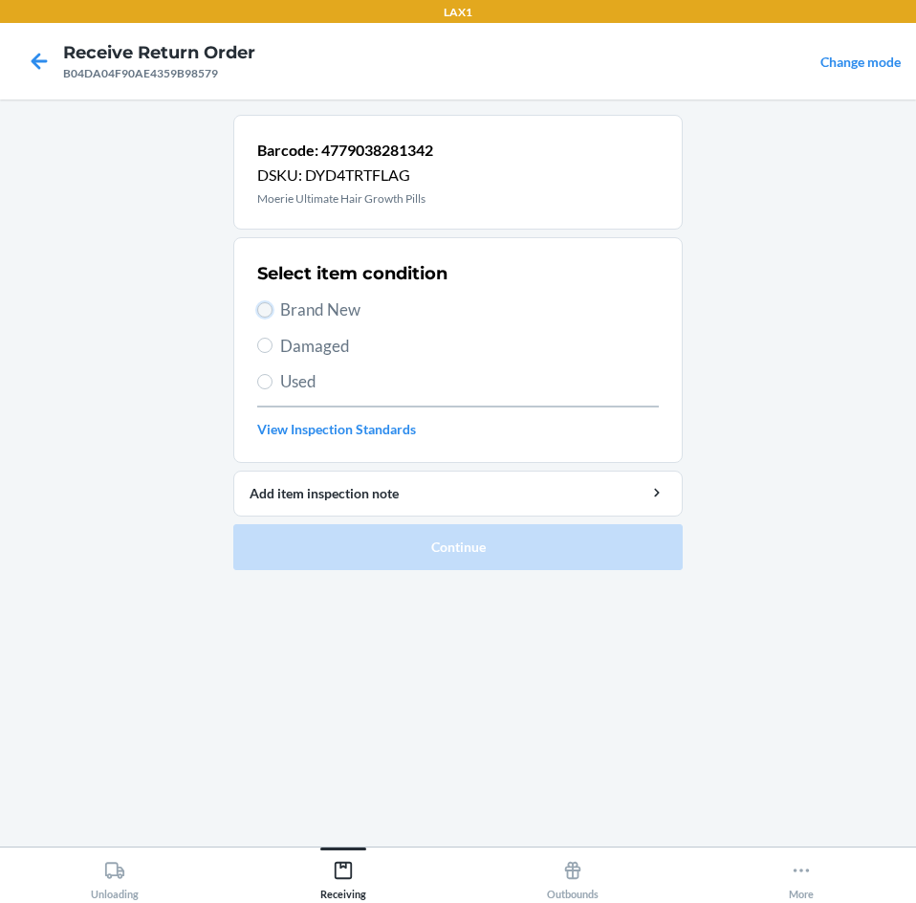
click at [264, 309] on input "Brand New" at bounding box center [264, 309] width 15 height 15
radio input "true"
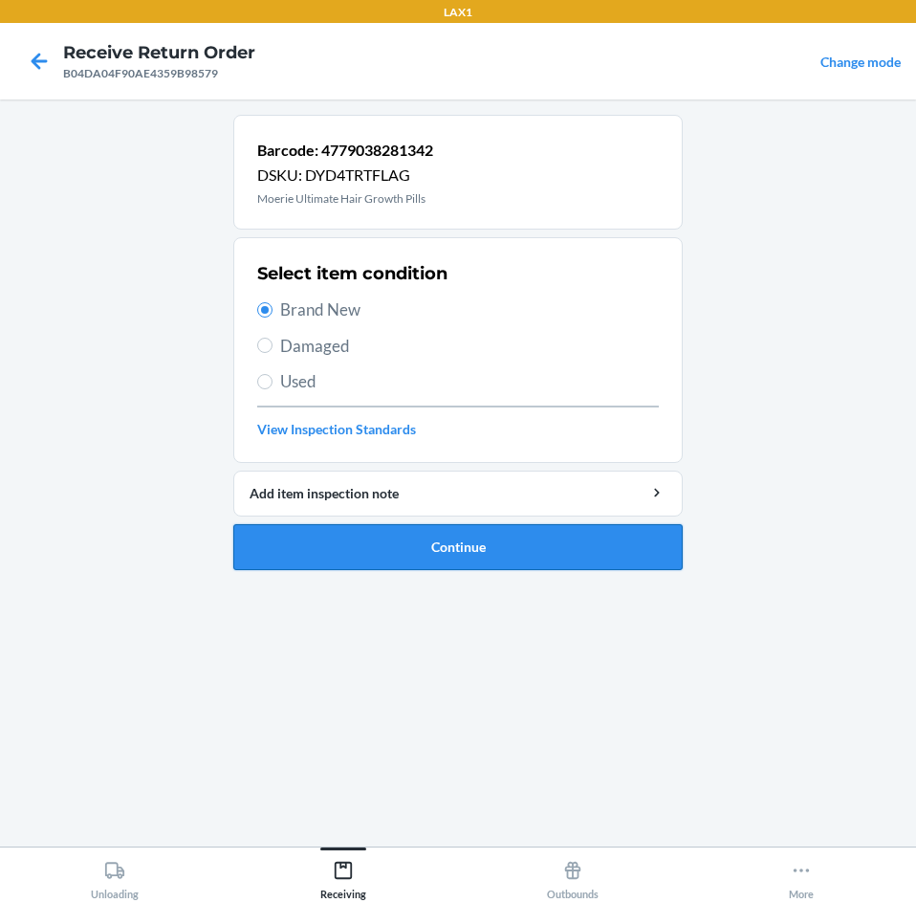
click at [506, 548] on button "Continue" at bounding box center [457, 547] width 449 height 46
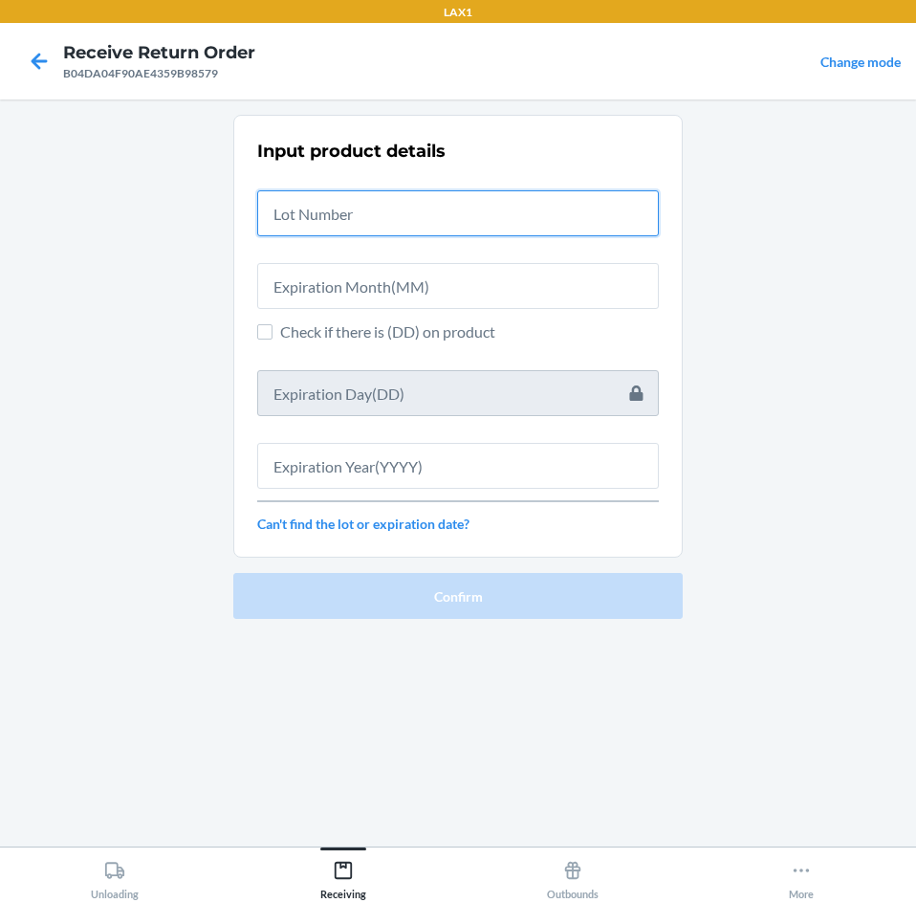
click at [512, 218] on input "text" at bounding box center [458, 213] width 402 height 46
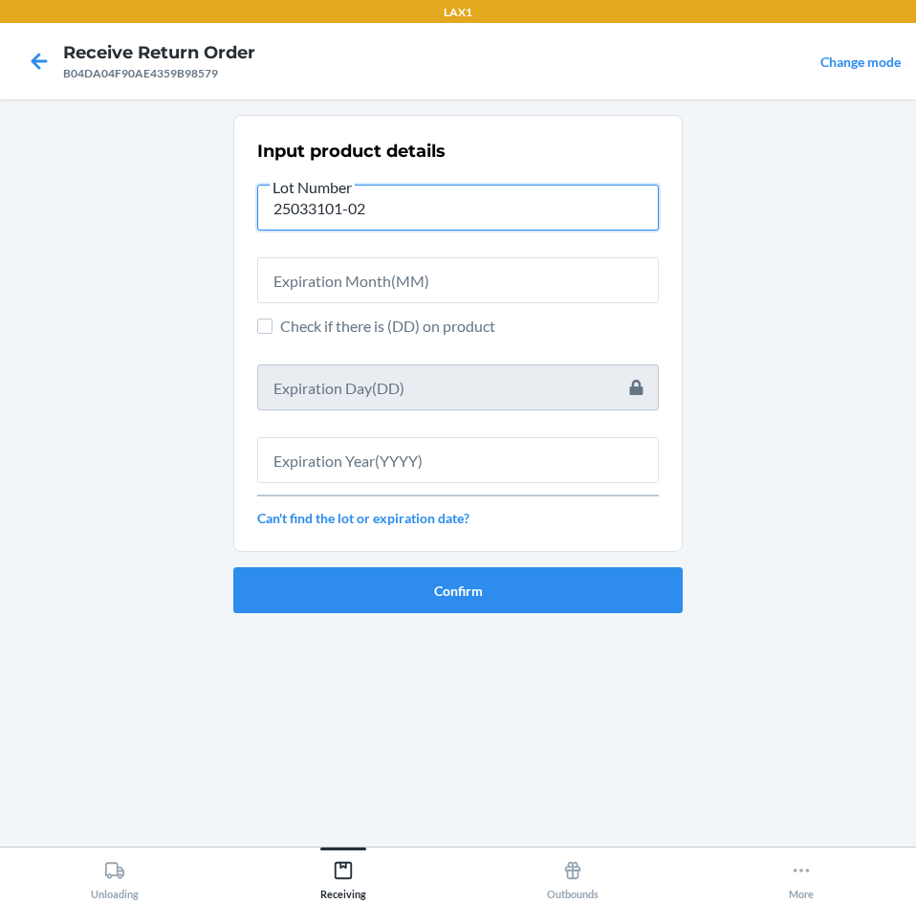
type input "25033101-02"
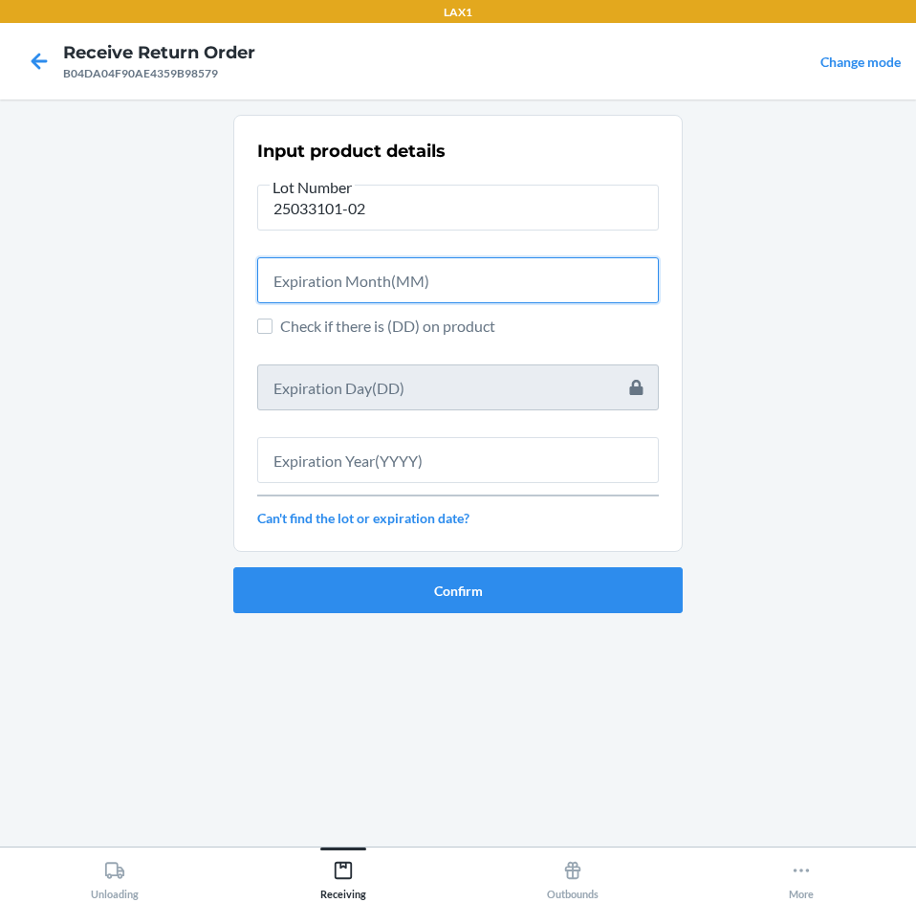
click at [501, 280] on input "text" at bounding box center [458, 280] width 402 height 46
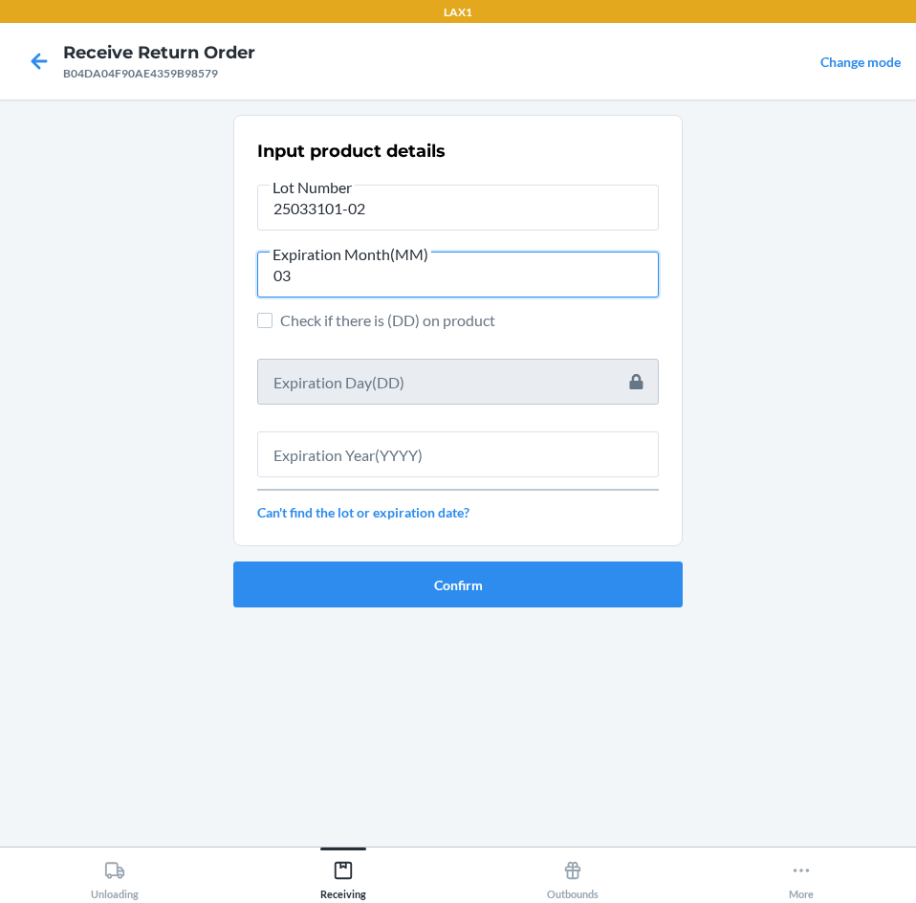
type input "03"
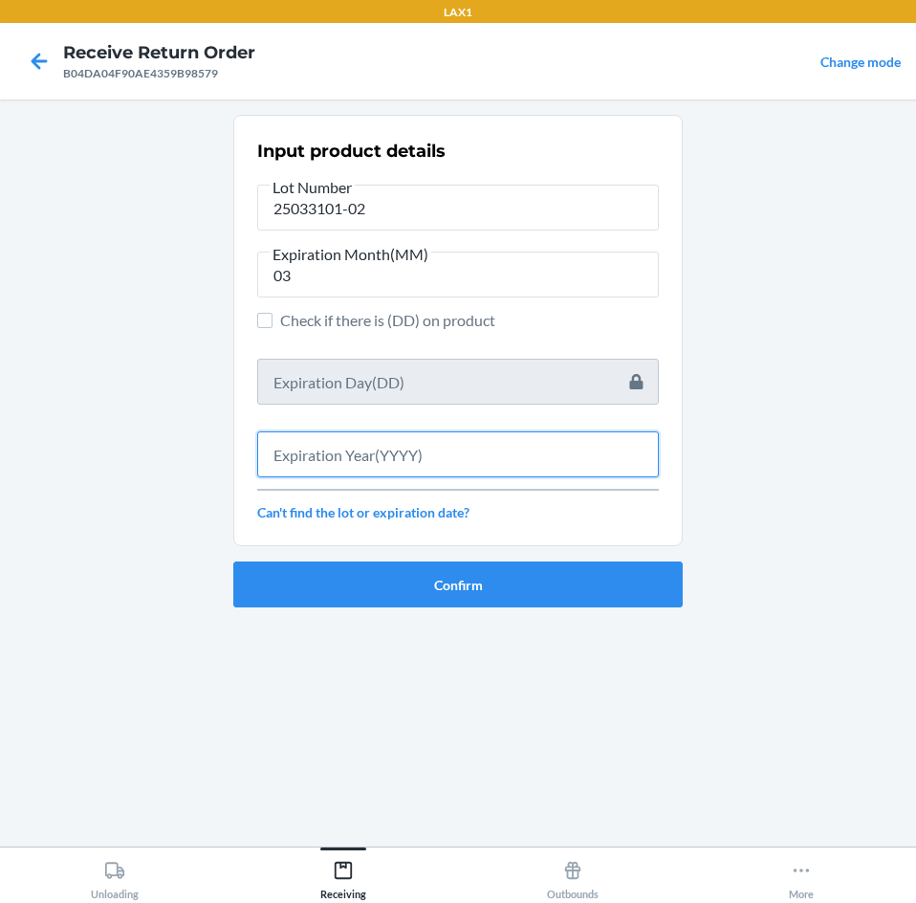
click at [467, 458] on input "text" at bounding box center [458, 454] width 402 height 46
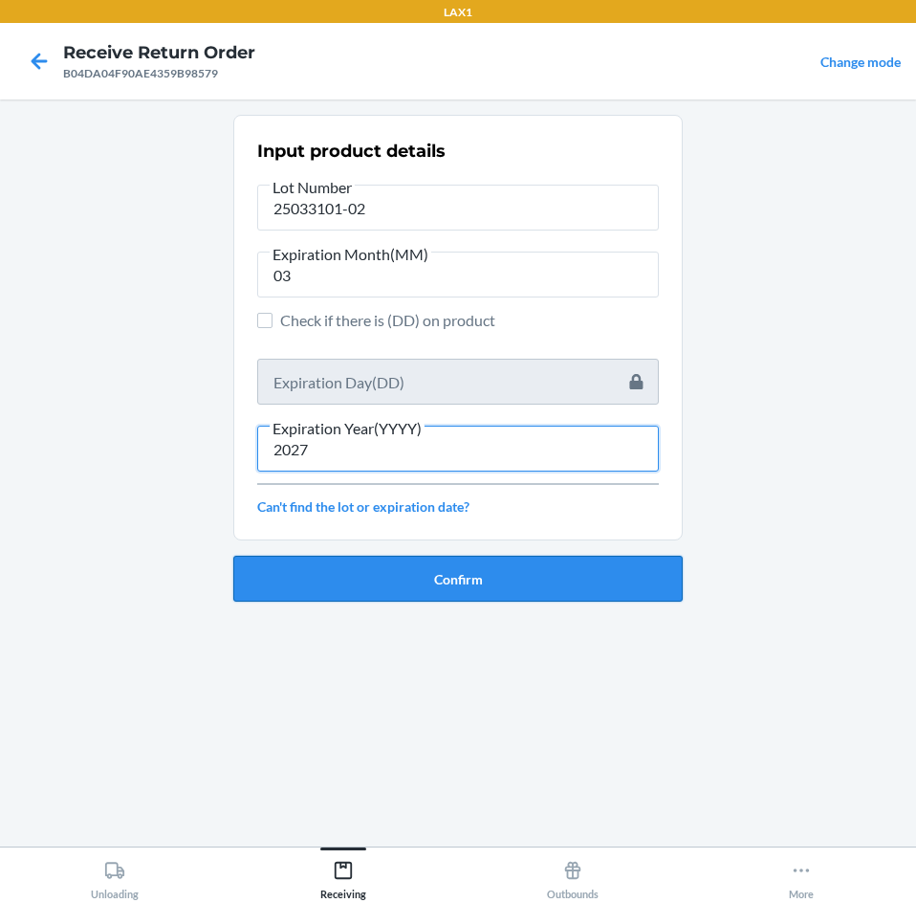
type input "2027"
click at [478, 585] on button "Confirm" at bounding box center [457, 579] width 449 height 46
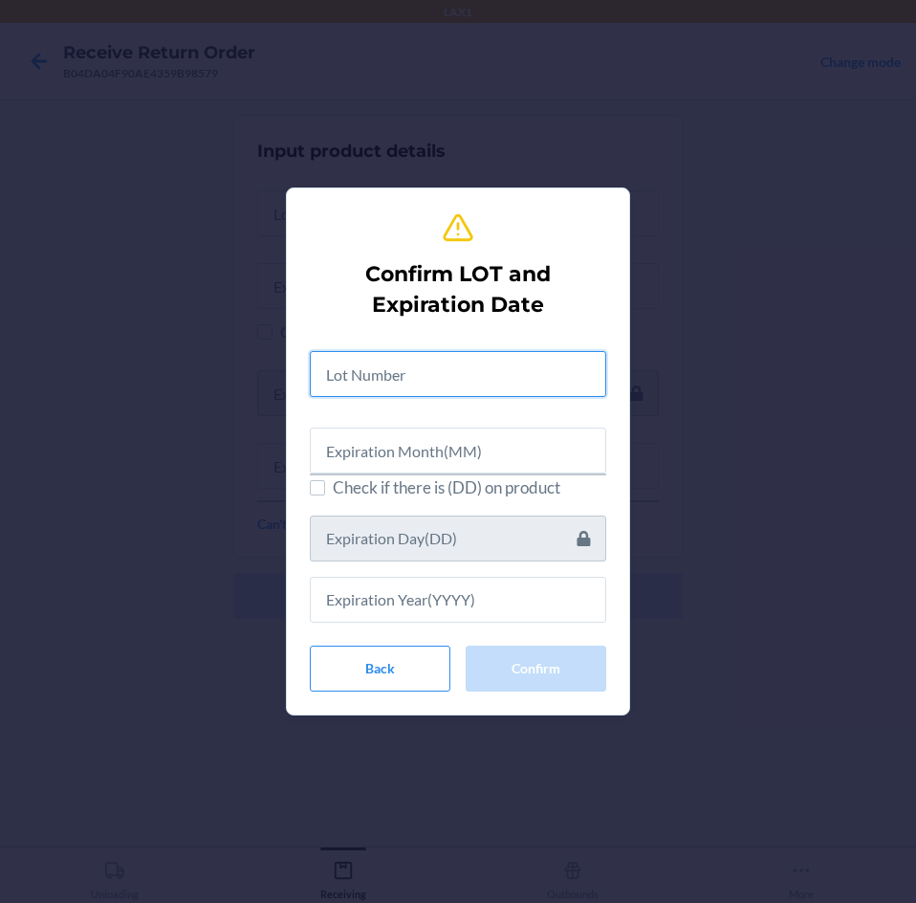
click at [521, 391] on input "text" at bounding box center [458, 374] width 296 height 46
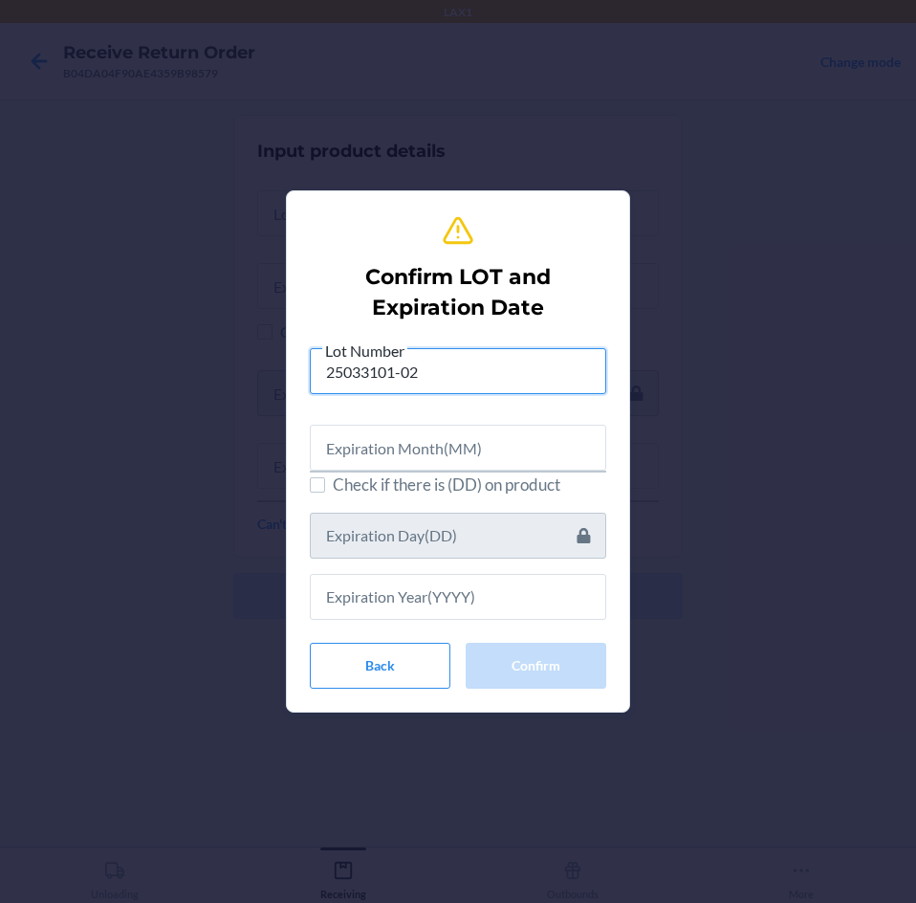
type input "25033101-02"
click at [521, 449] on input "text" at bounding box center [458, 448] width 296 height 46
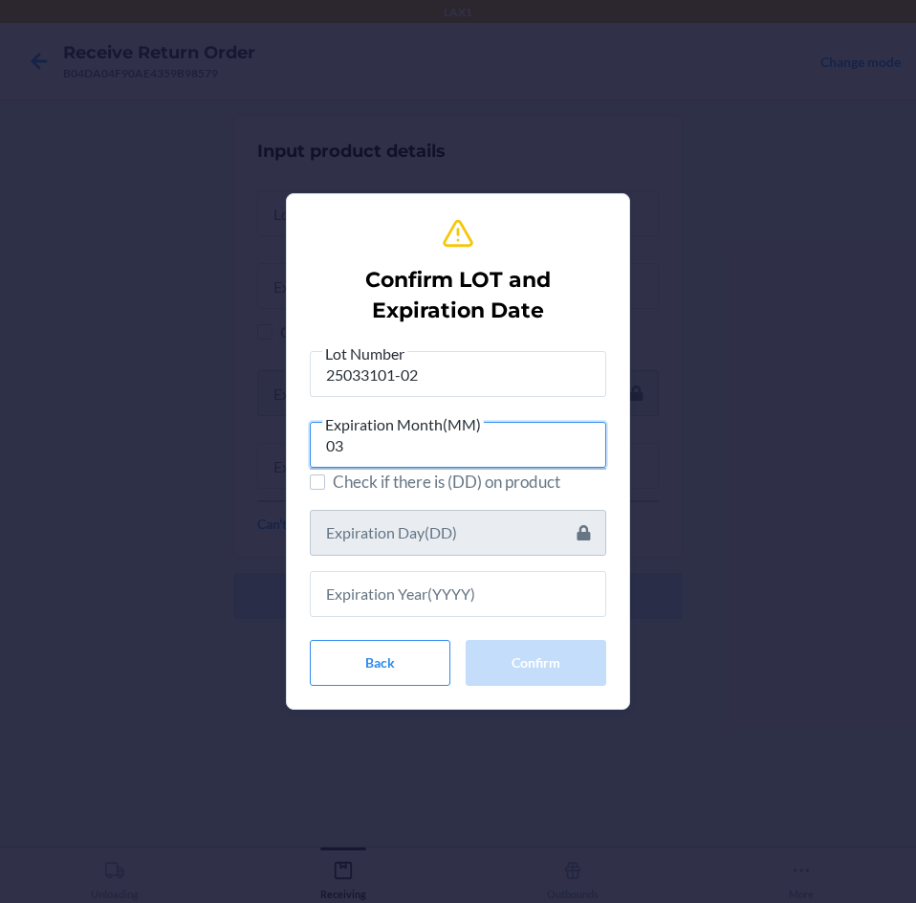
type input "03"
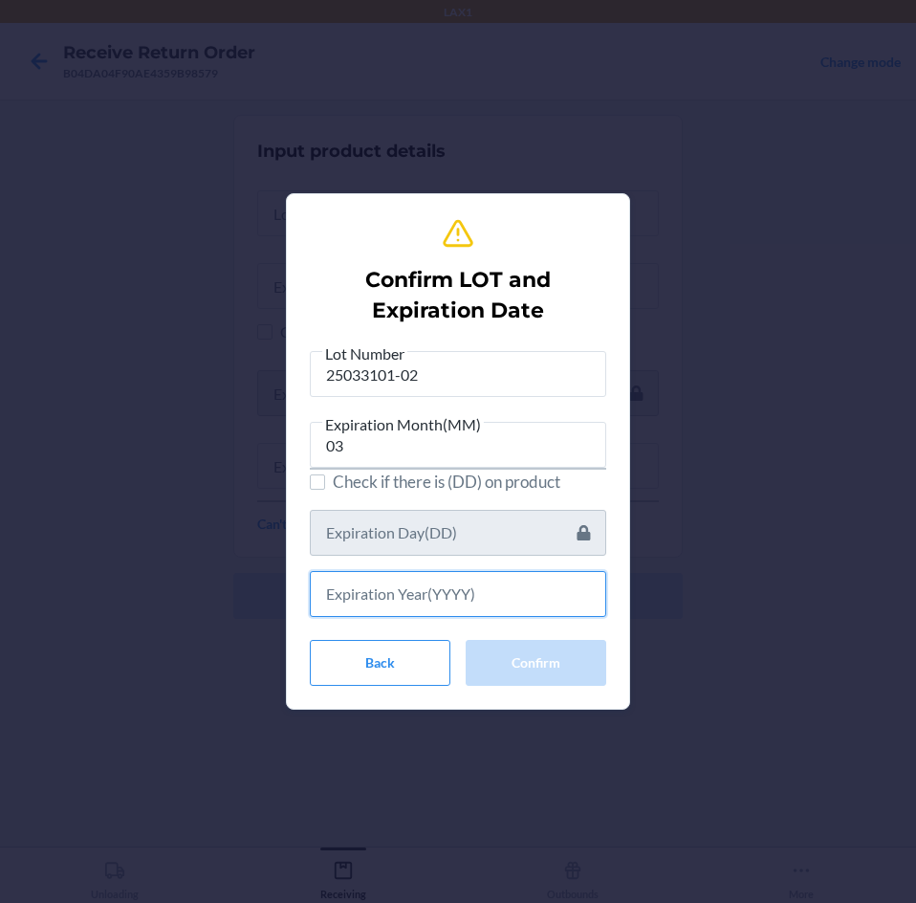
click at [513, 589] on input "text" at bounding box center [458, 594] width 296 height 46
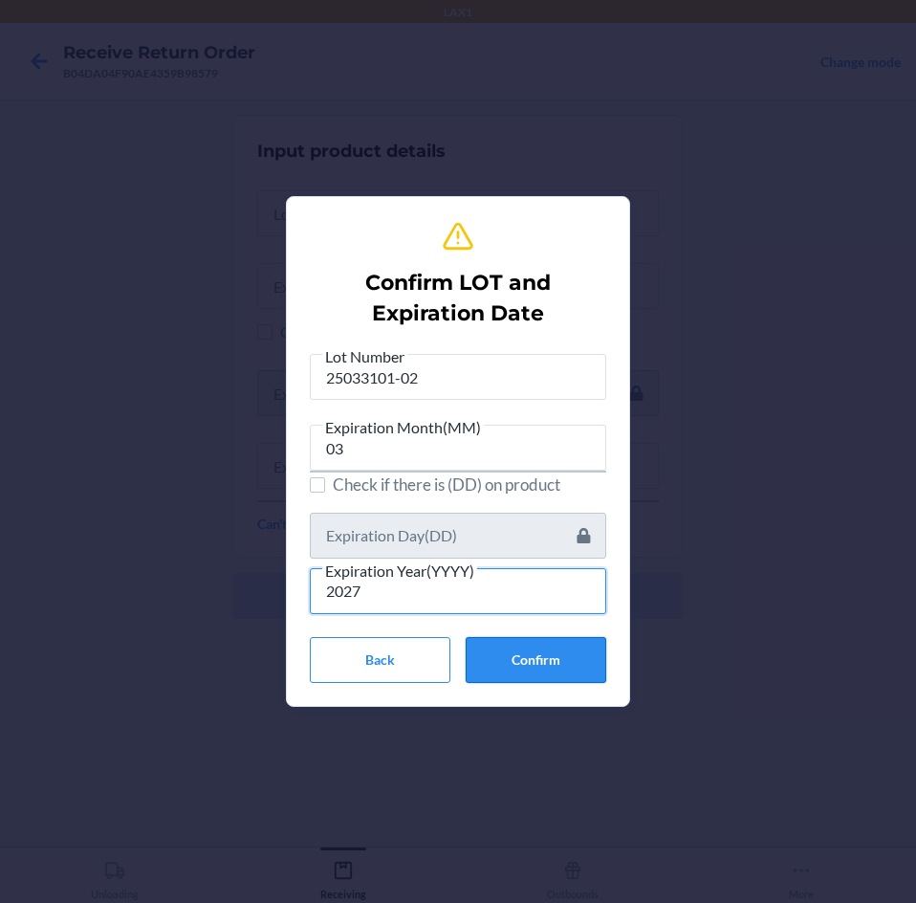
type input "2027"
click at [516, 641] on button "Confirm" at bounding box center [536, 660] width 141 height 46
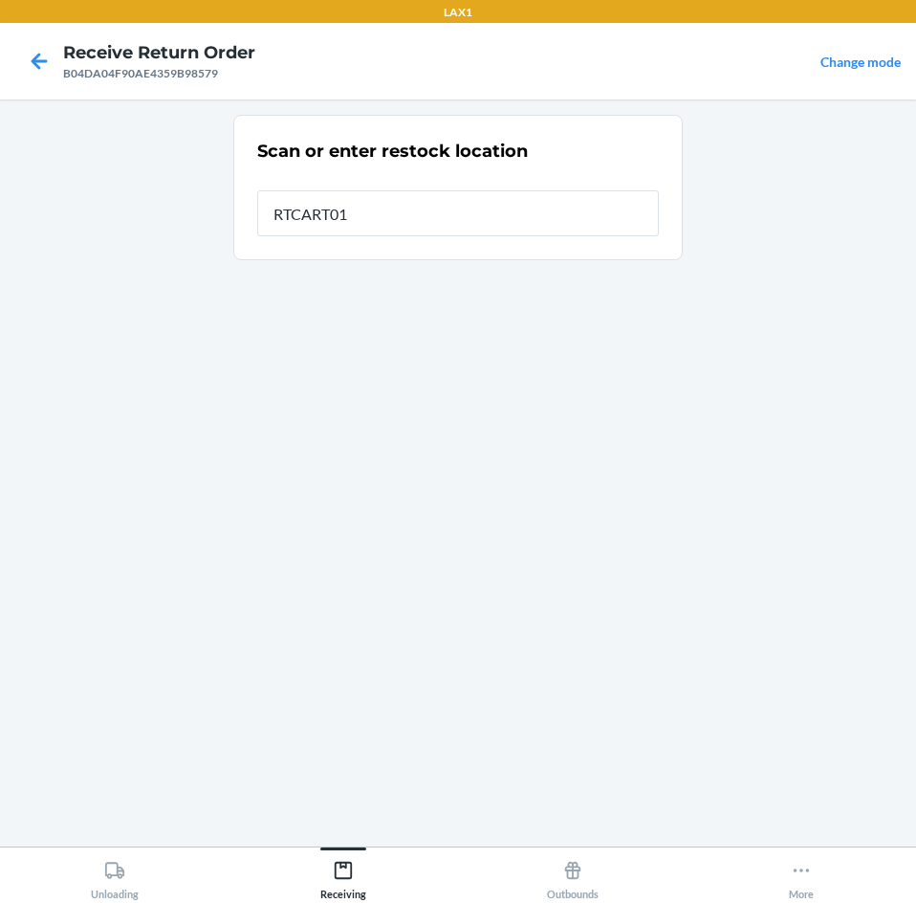
type input "RTCART016"
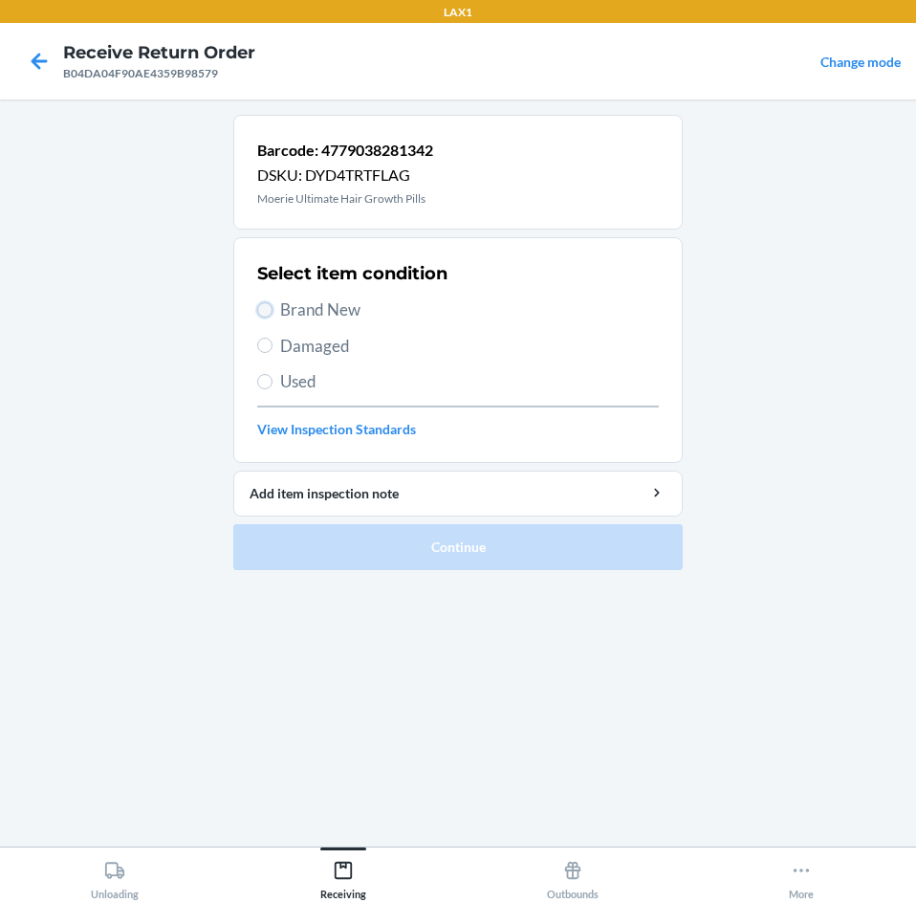
click at [269, 310] on input "Brand New" at bounding box center [264, 309] width 15 height 15
radio input "true"
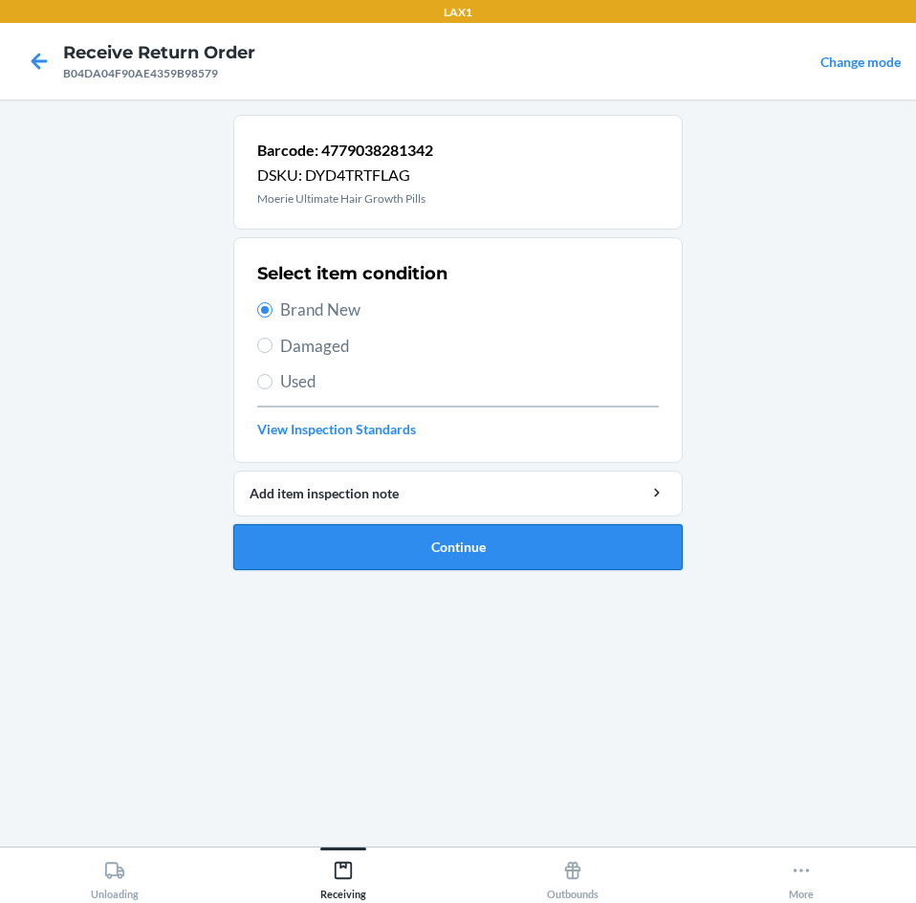
click at [565, 545] on button "Continue" at bounding box center [457, 547] width 449 height 46
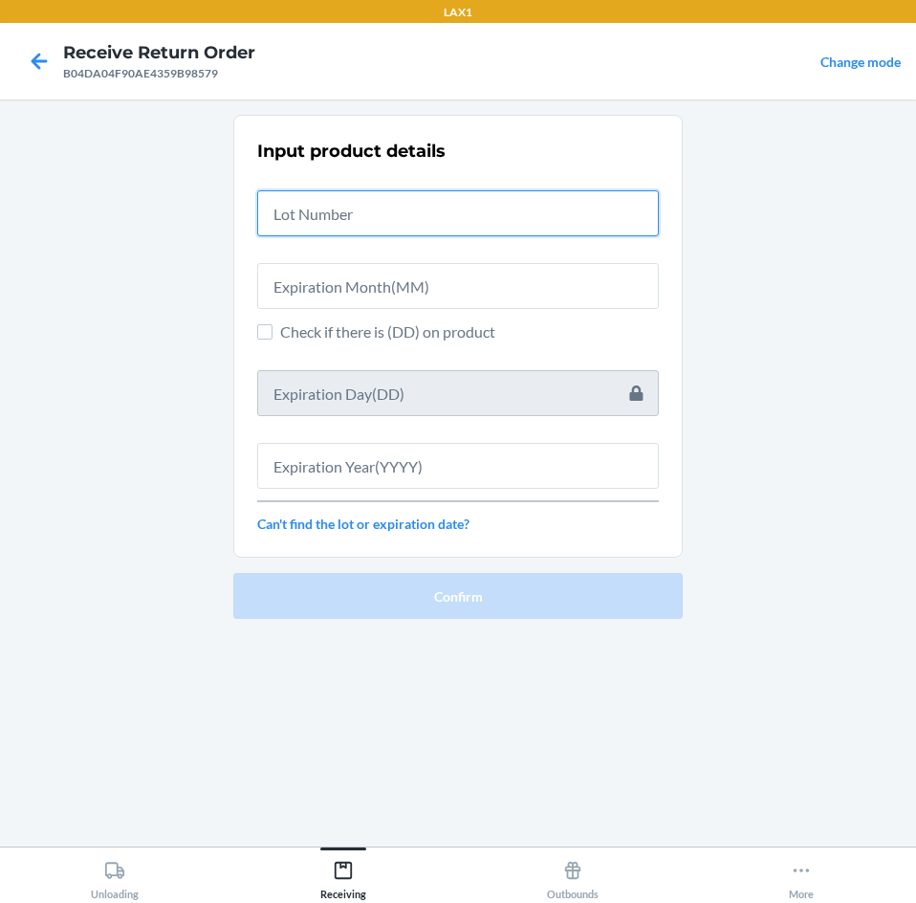
click at [464, 204] on input "text" at bounding box center [458, 213] width 402 height 46
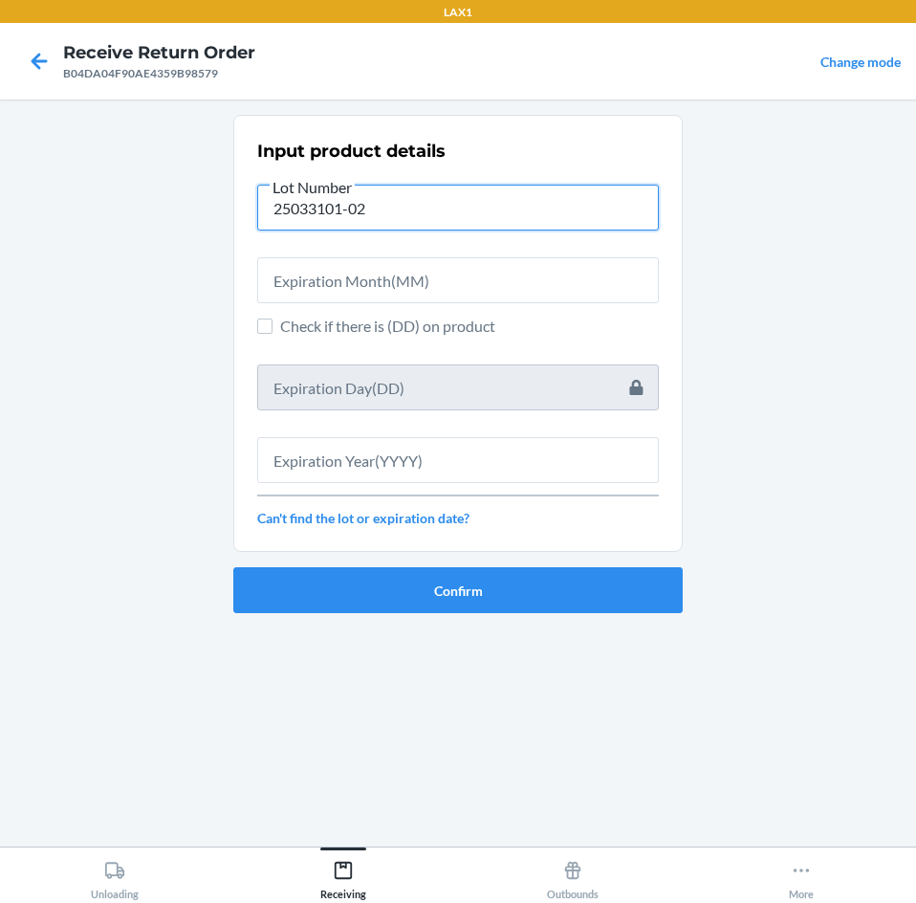
type input "25033101-02"
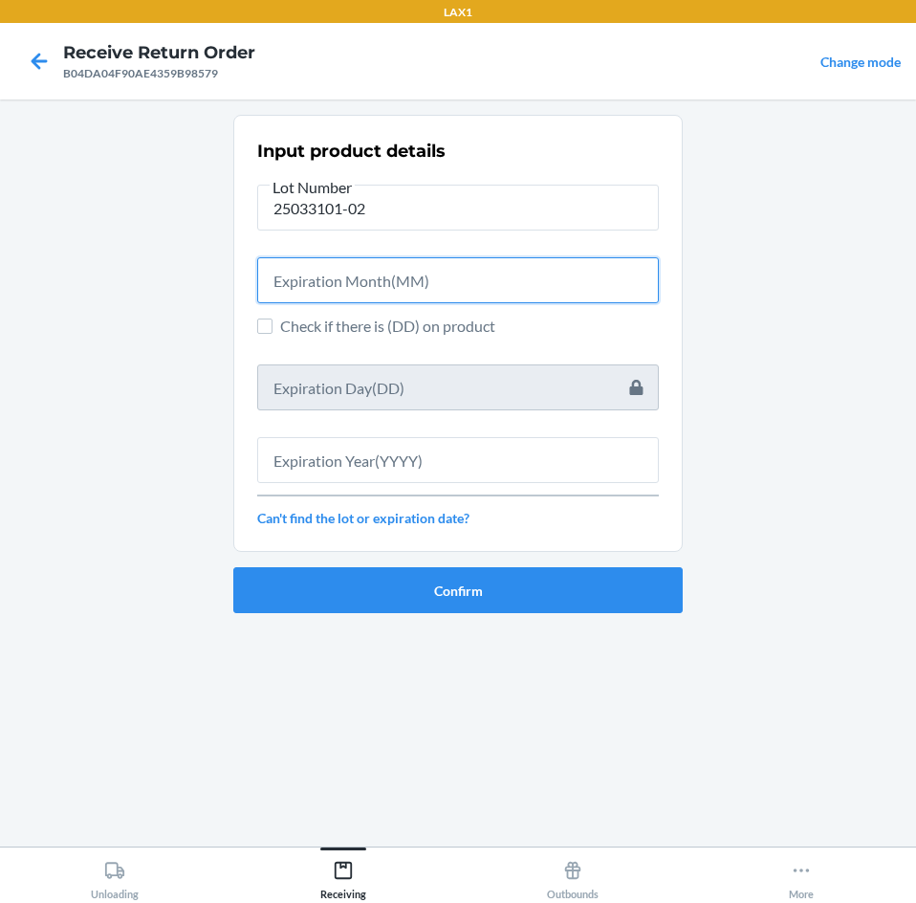
click at [396, 291] on input "text" at bounding box center [458, 280] width 402 height 46
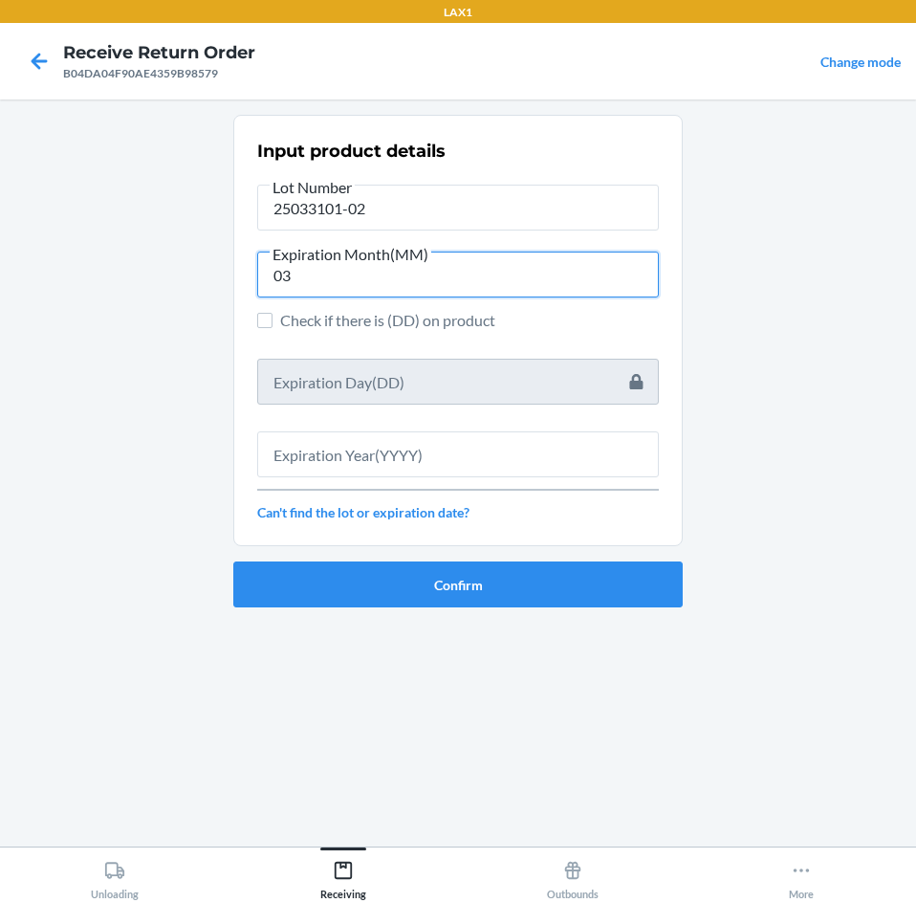
type input "03"
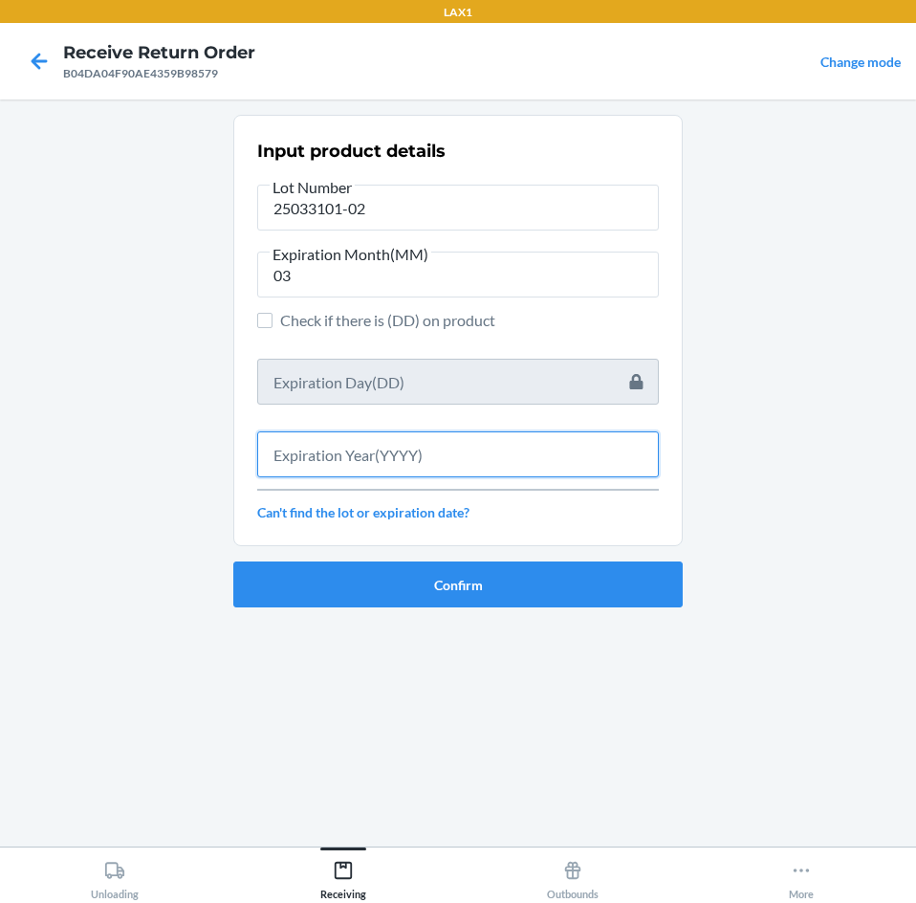
click at [397, 451] on input "text" at bounding box center [458, 454] width 402 height 46
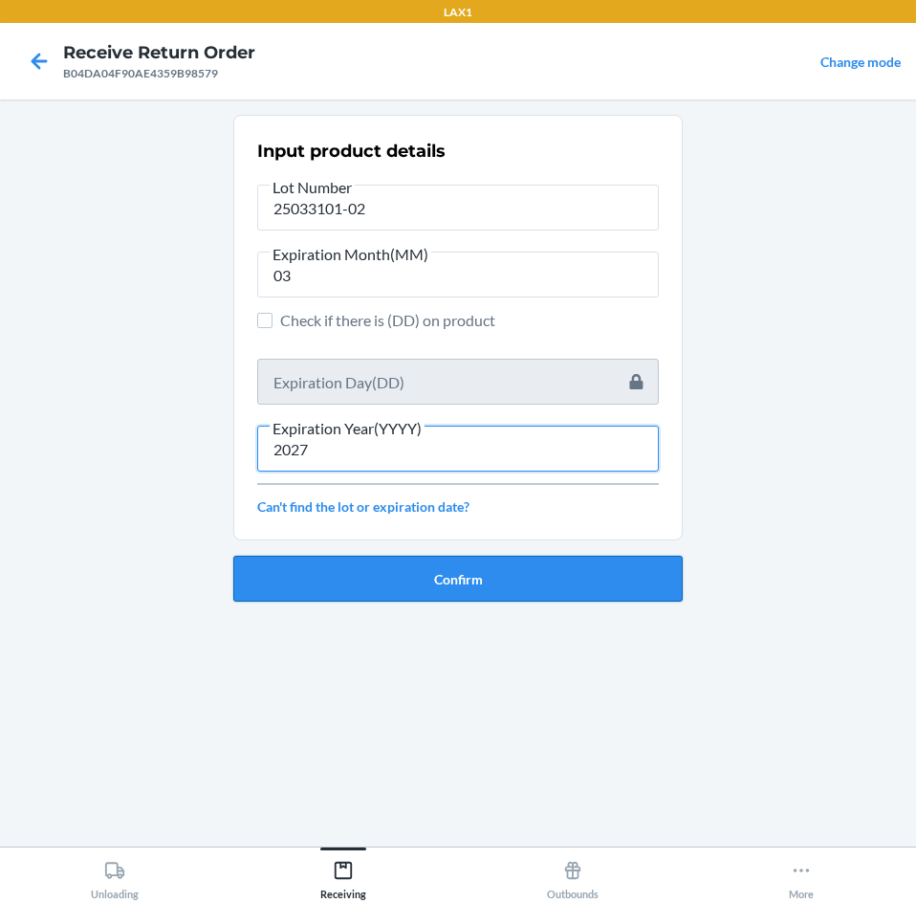
type input "2027"
click at [543, 585] on button "Confirm" at bounding box center [457, 579] width 449 height 46
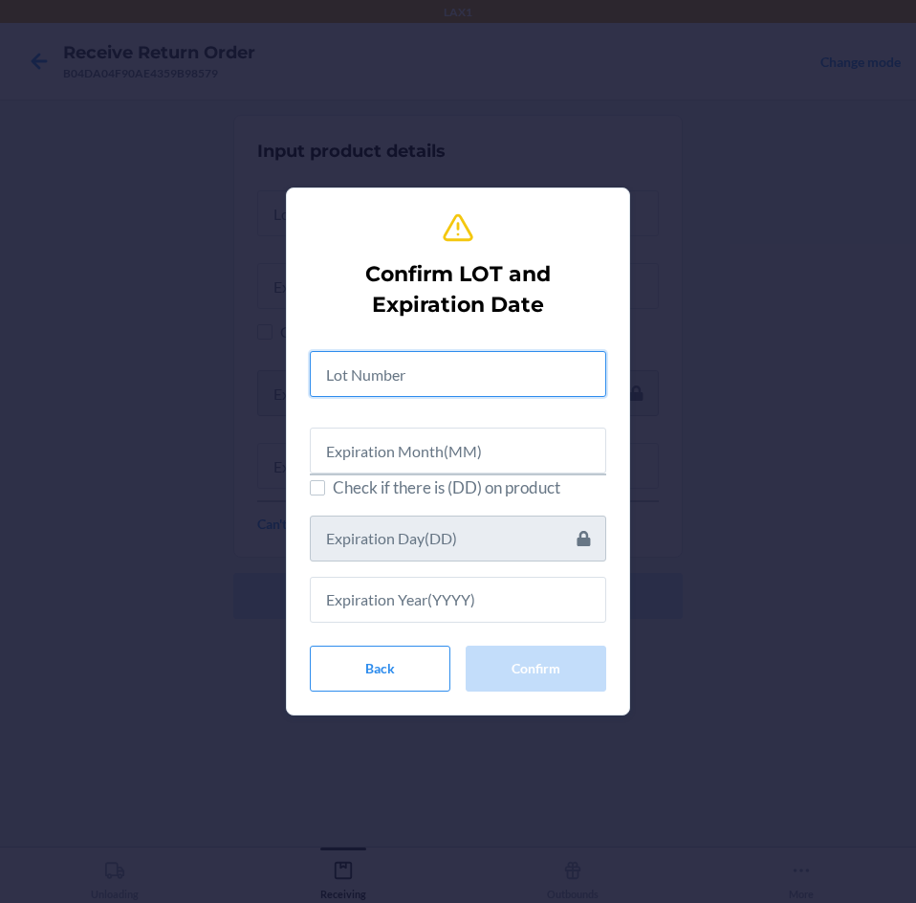
click at [497, 381] on input "text" at bounding box center [458, 374] width 296 height 46
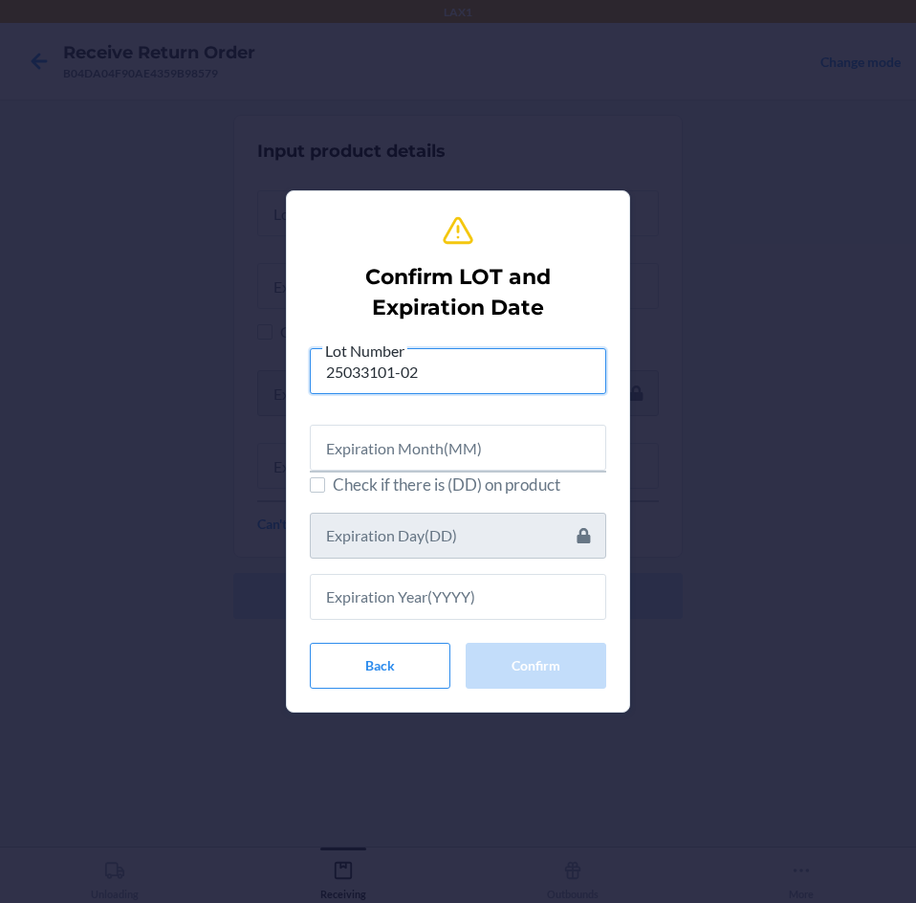
type input "25033101-02"
click at [516, 458] on input "text" at bounding box center [458, 448] width 296 height 46
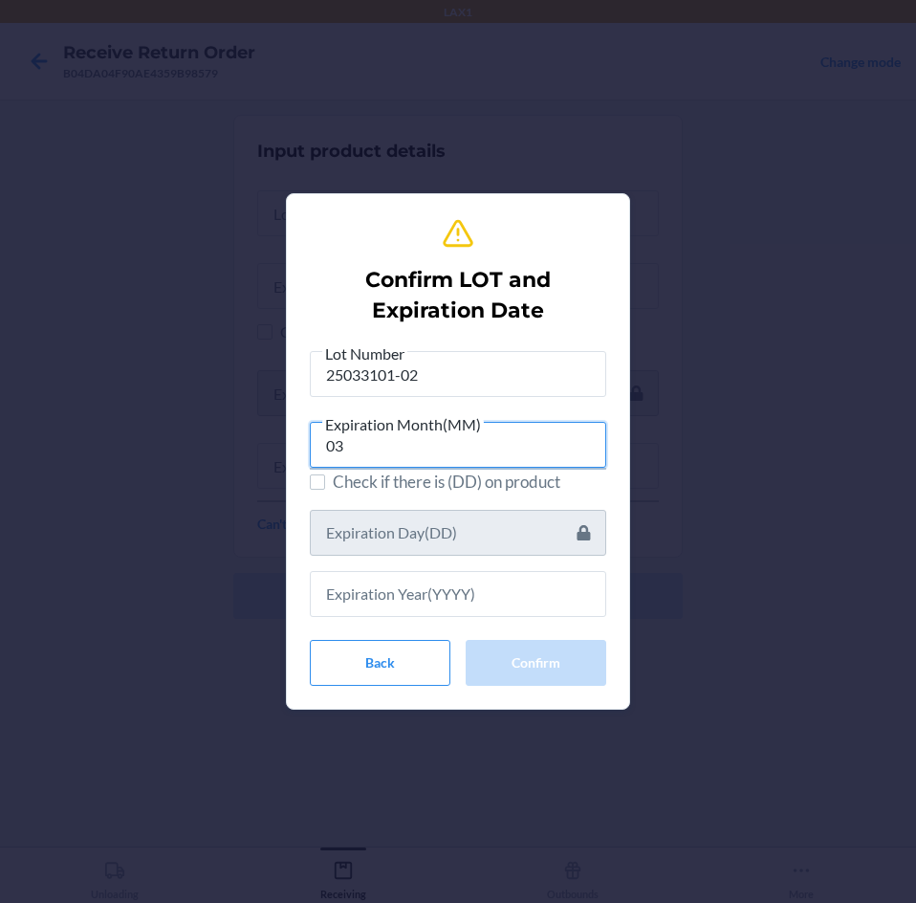
type input "03"
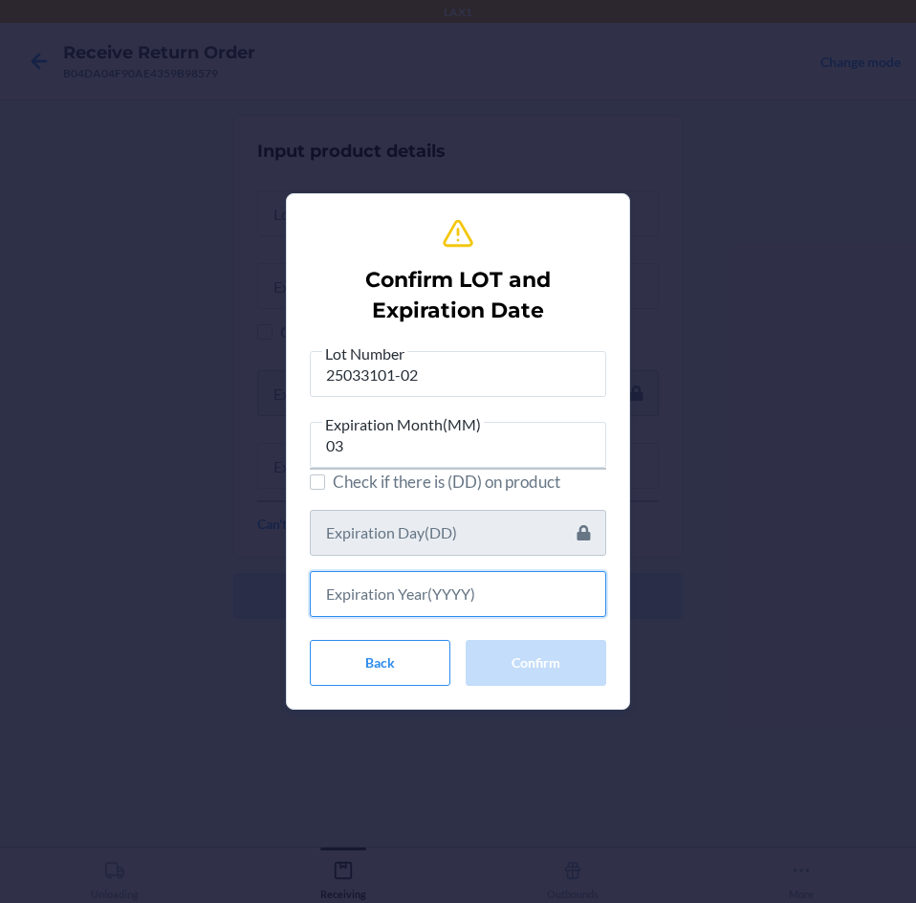
click at [497, 580] on input "text" at bounding box center [458, 594] width 296 height 46
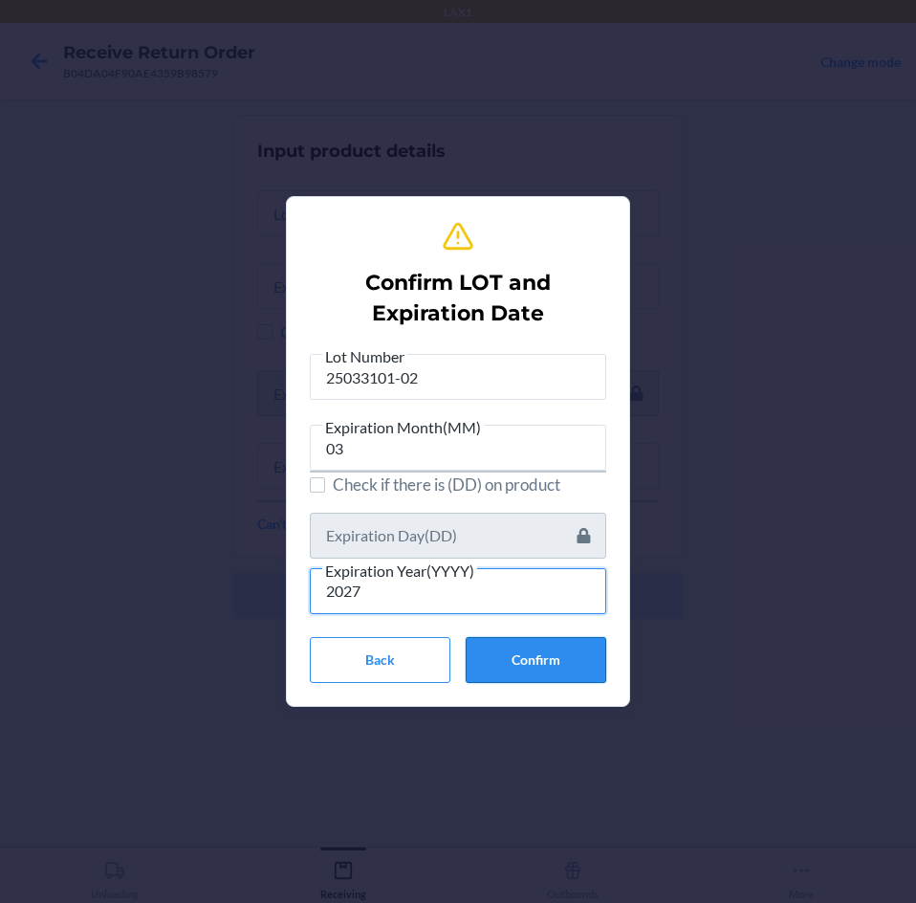
type input "2027"
click at [554, 666] on button "Confirm" at bounding box center [536, 660] width 141 height 46
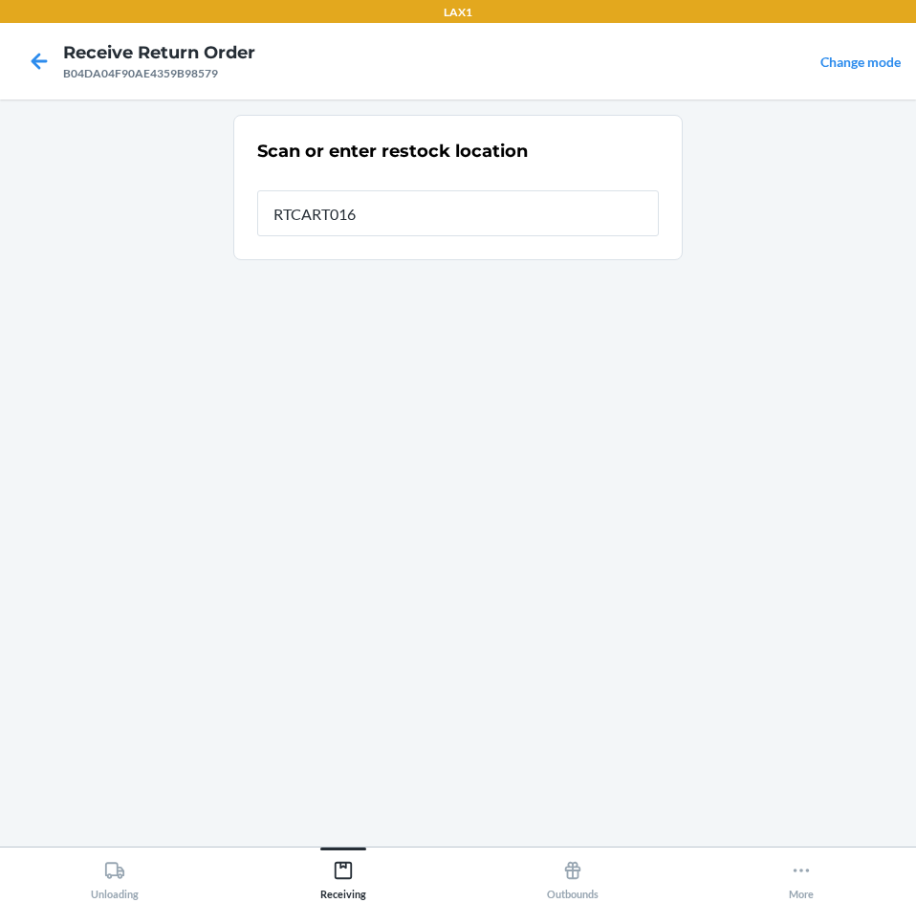
type input "RTCART016"
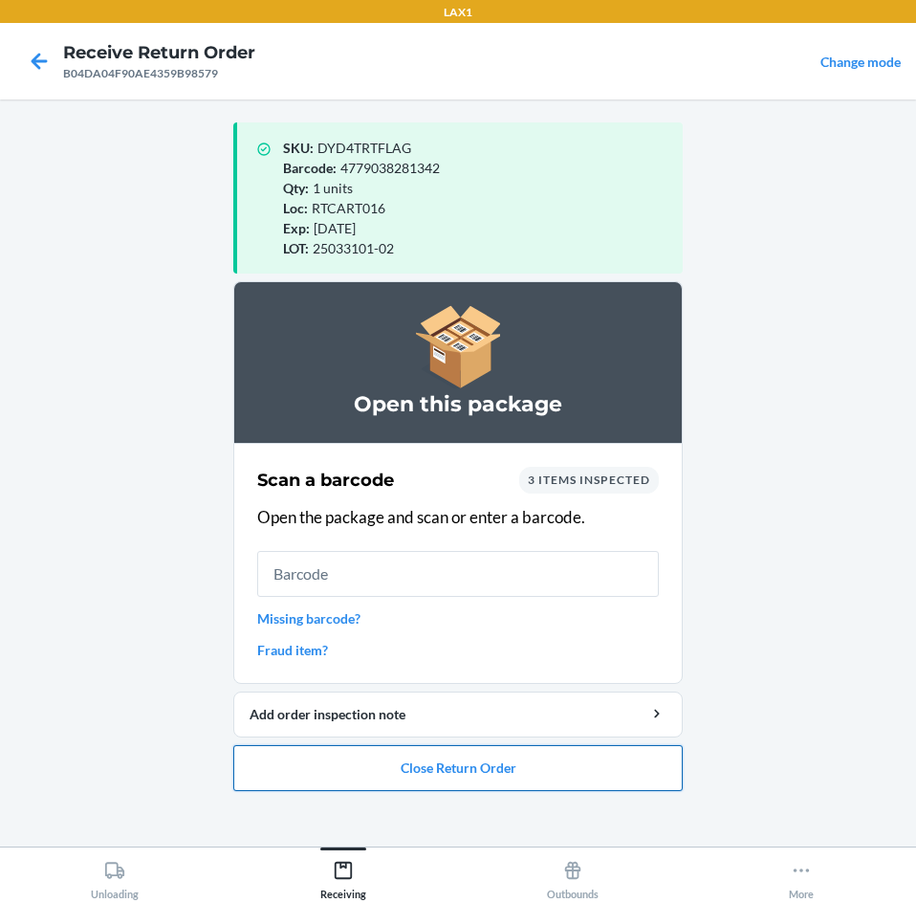
click at [533, 772] on button "Close Return Order" at bounding box center [457, 768] width 449 height 46
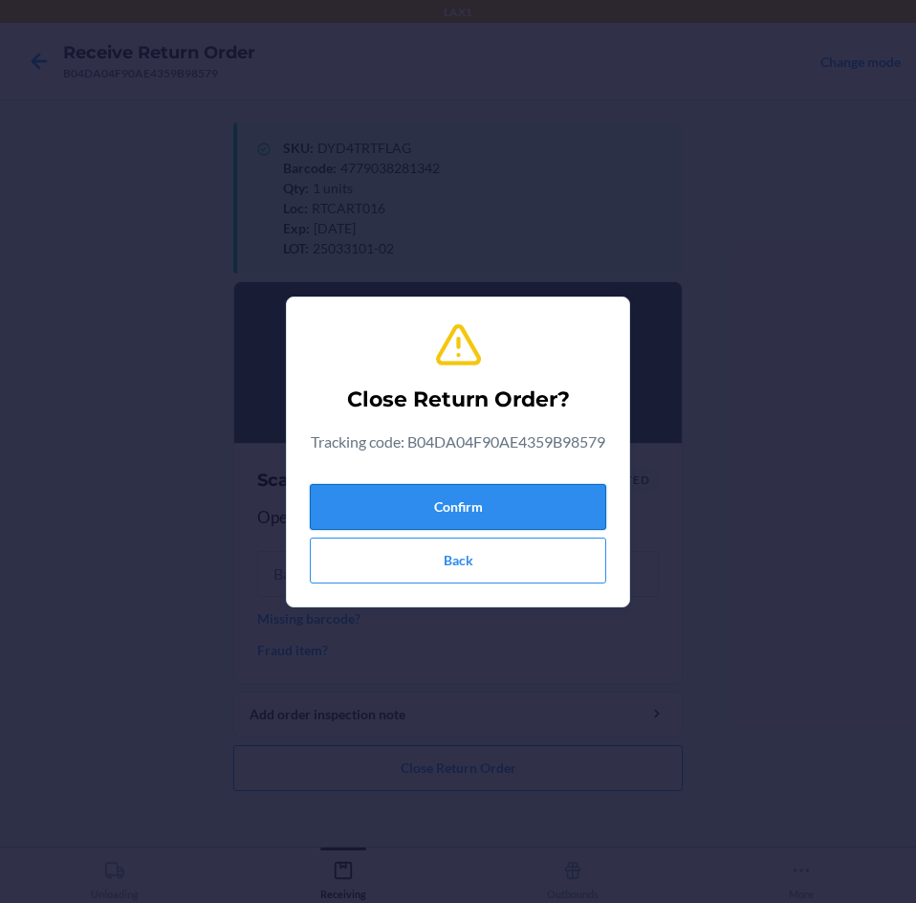
click at [515, 516] on button "Confirm" at bounding box center [458, 507] width 296 height 46
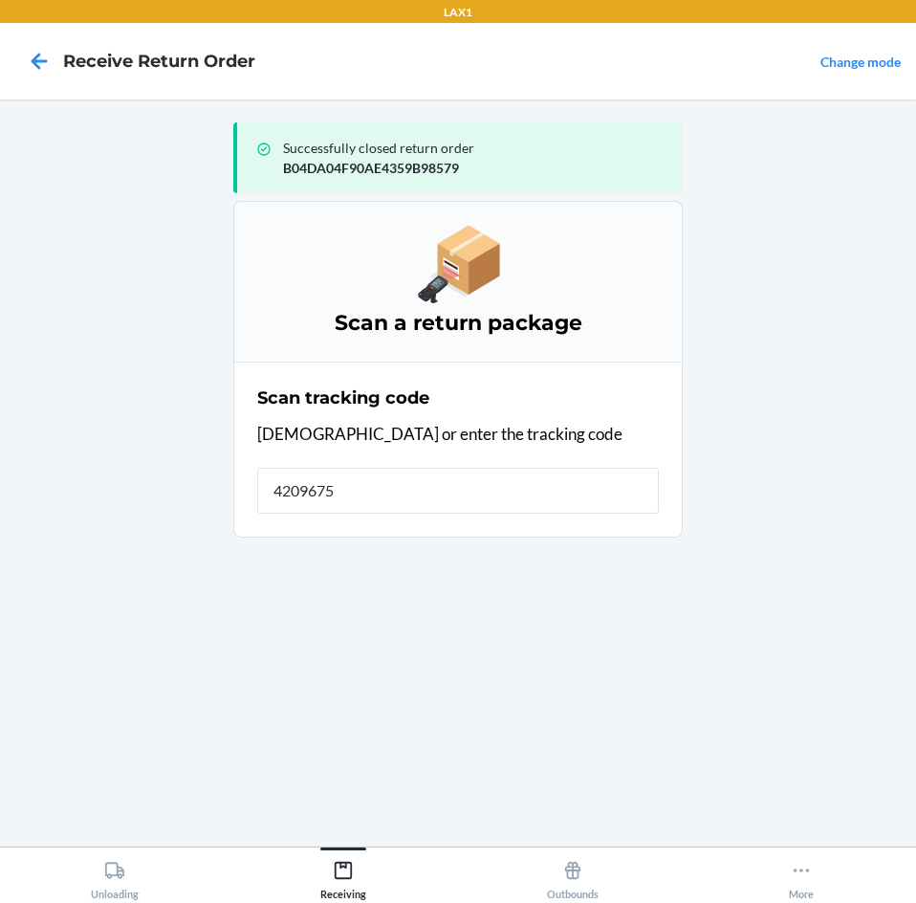
type input "42096750"
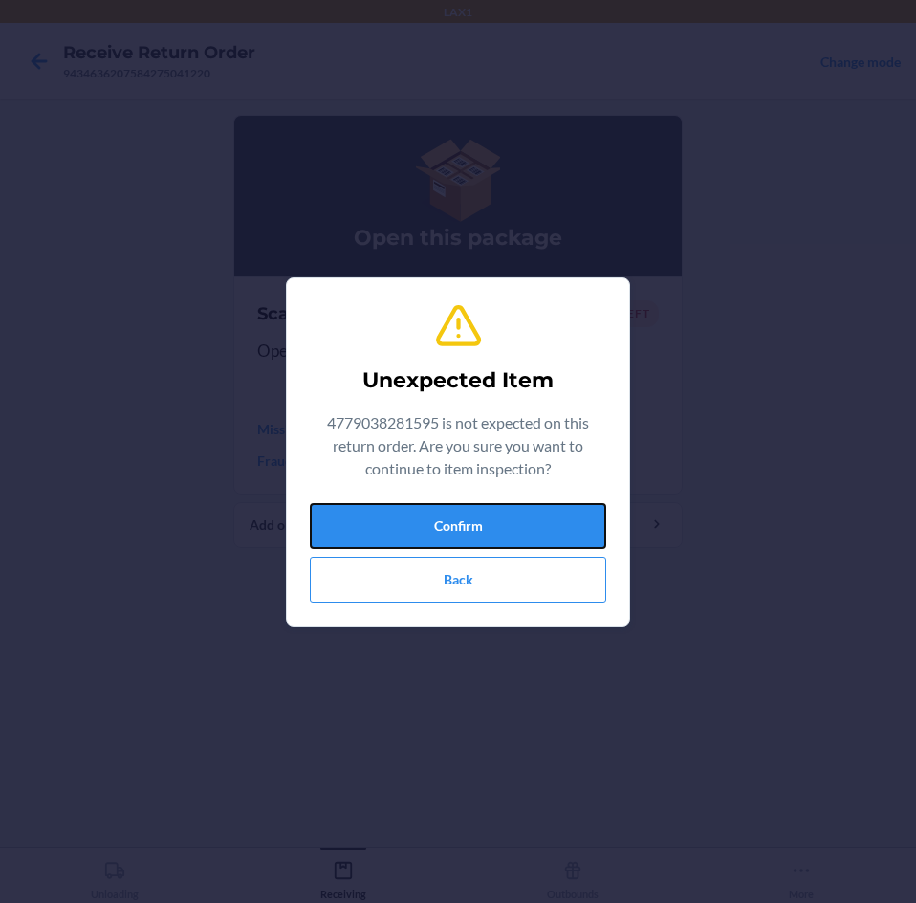
click at [516, 516] on button "Confirm" at bounding box center [458, 526] width 296 height 46
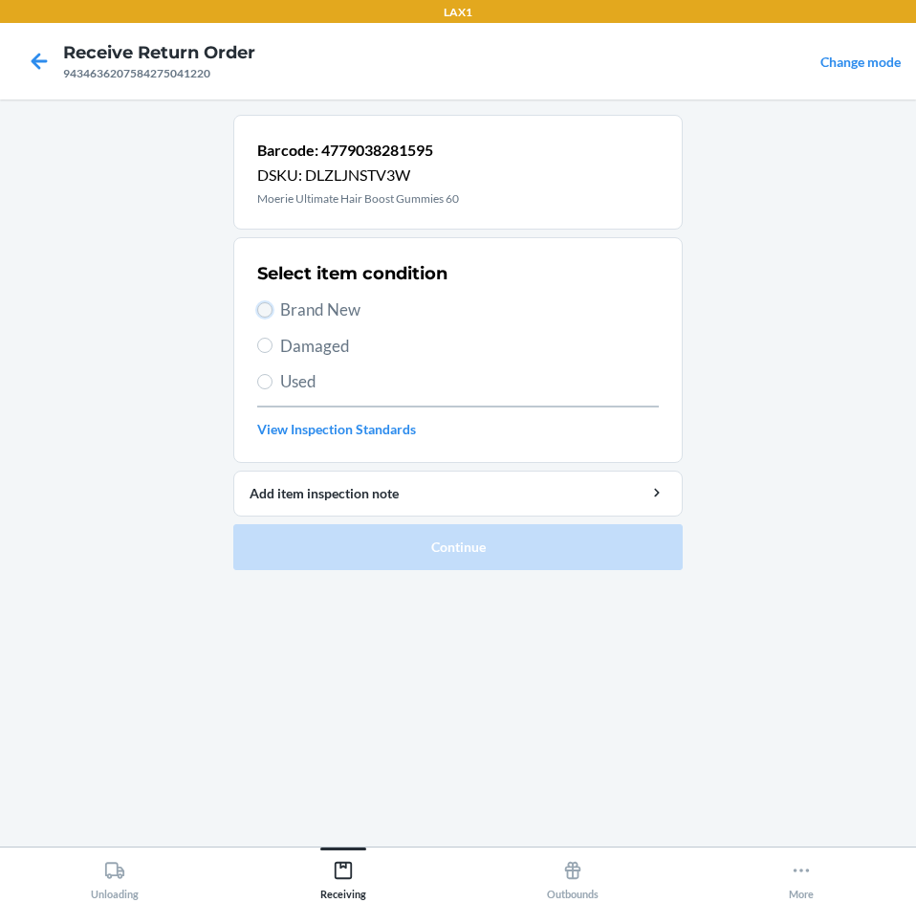
click at [267, 305] on input "Brand New" at bounding box center [264, 309] width 15 height 15
radio input "true"
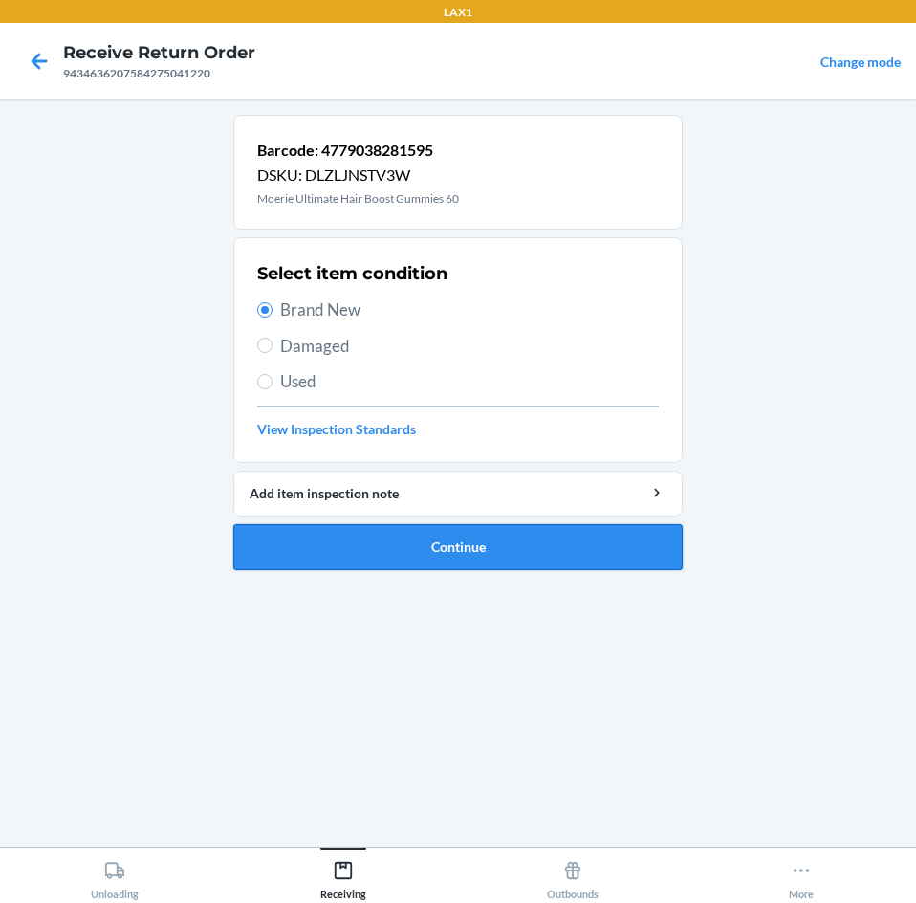
click at [583, 544] on button "Continue" at bounding box center [457, 547] width 449 height 46
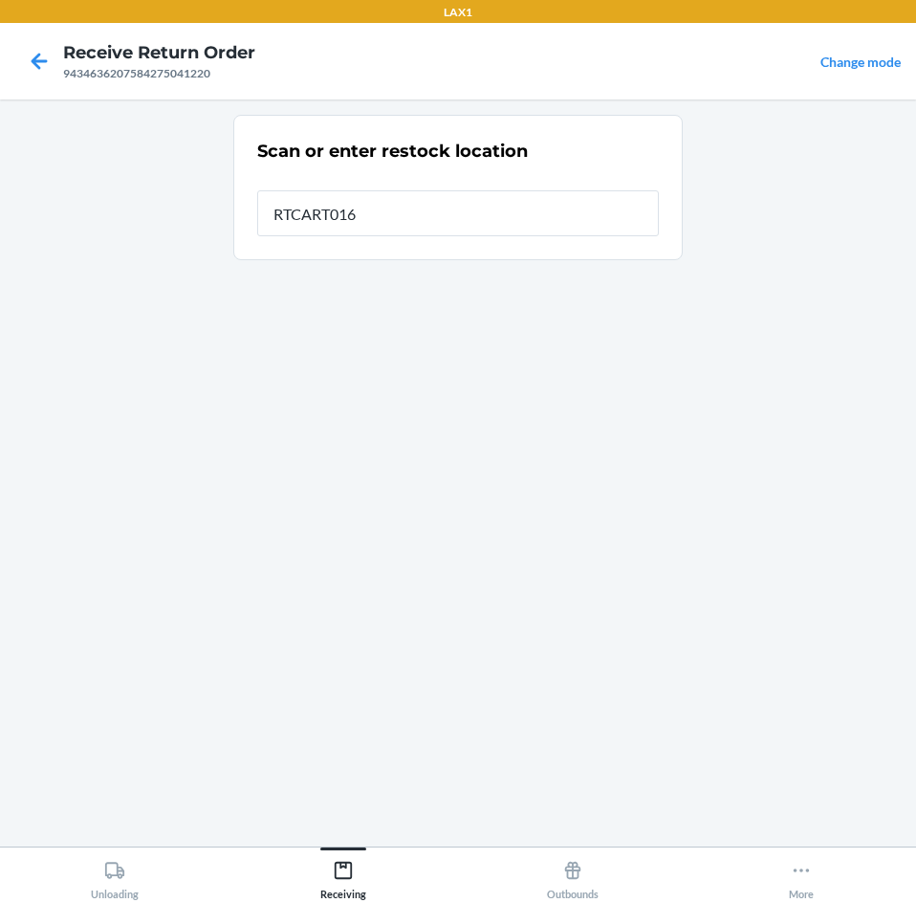
type input "RTCART016"
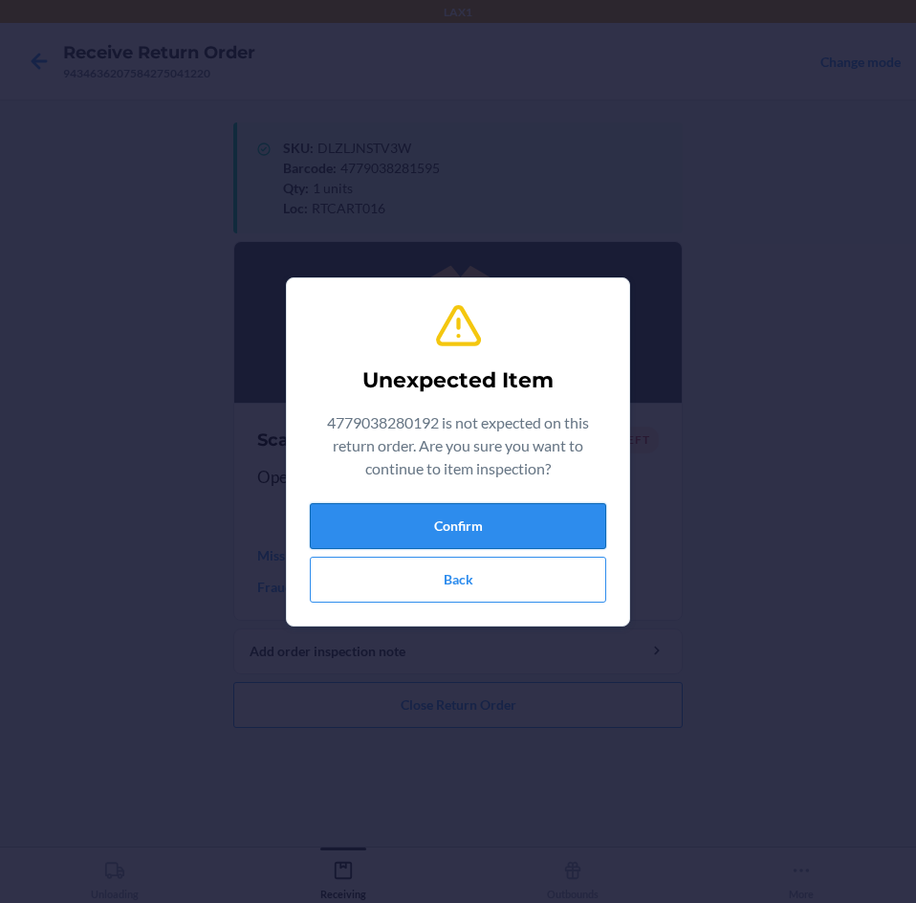
click at [583, 542] on button "Confirm" at bounding box center [458, 526] width 296 height 46
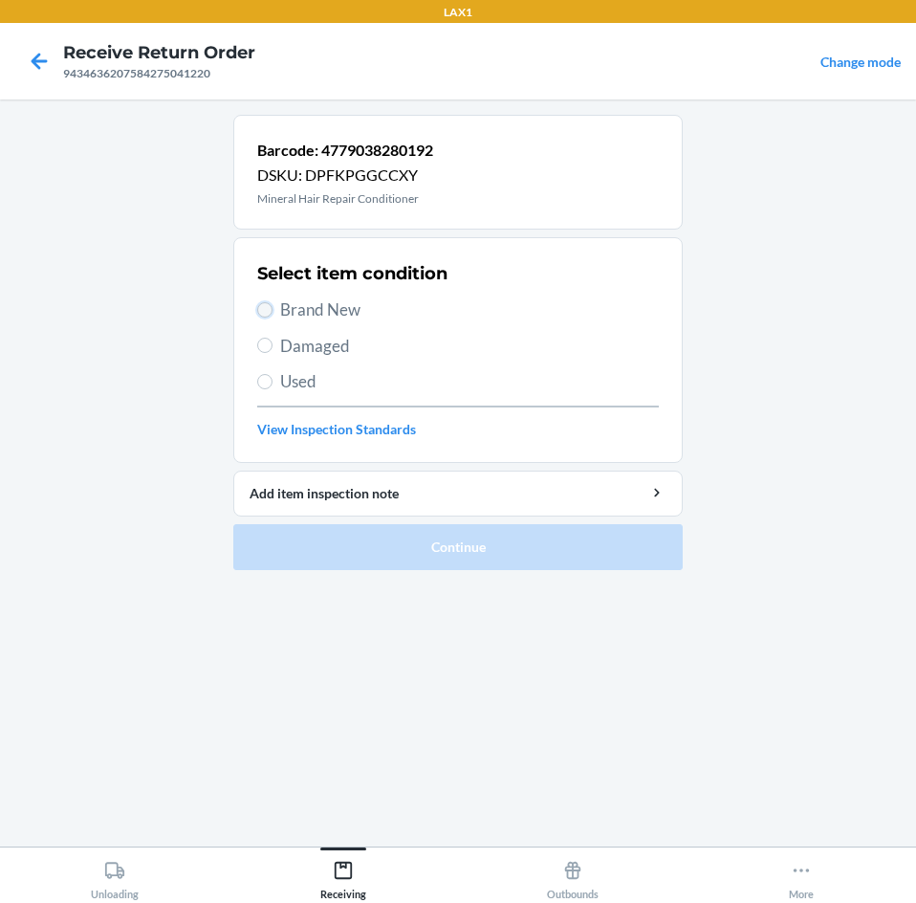
click at [264, 303] on input "Brand New" at bounding box center [264, 309] width 15 height 15
radio input "true"
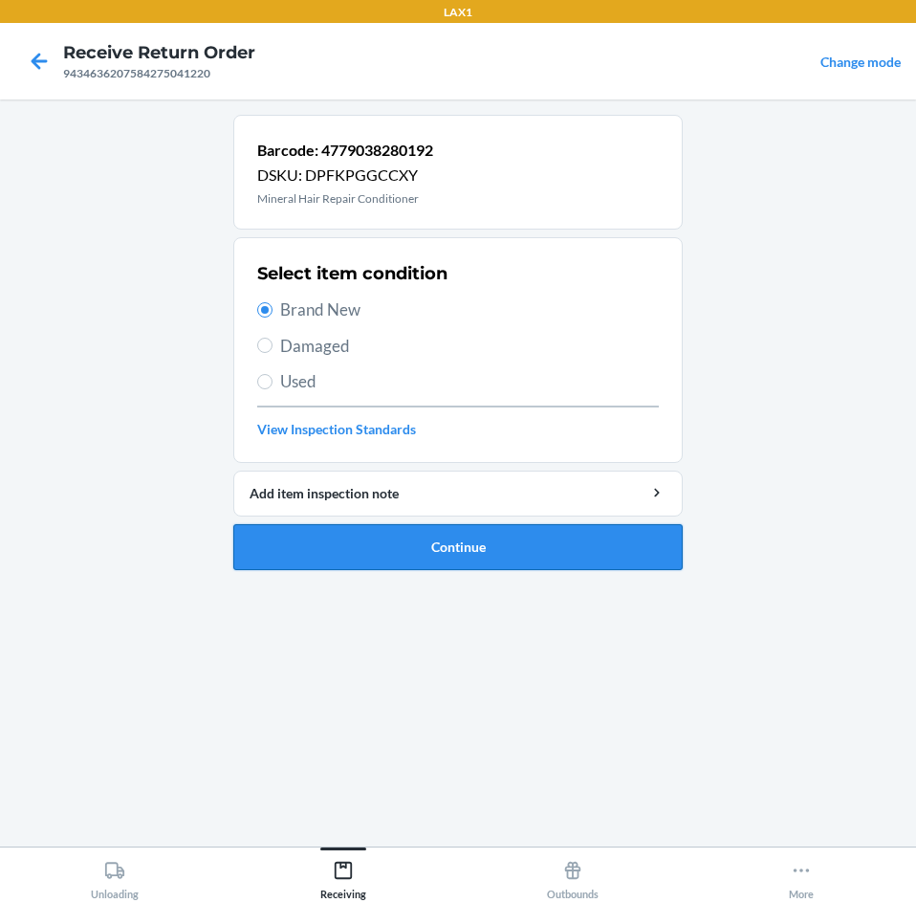
click at [542, 541] on button "Continue" at bounding box center [457, 547] width 449 height 46
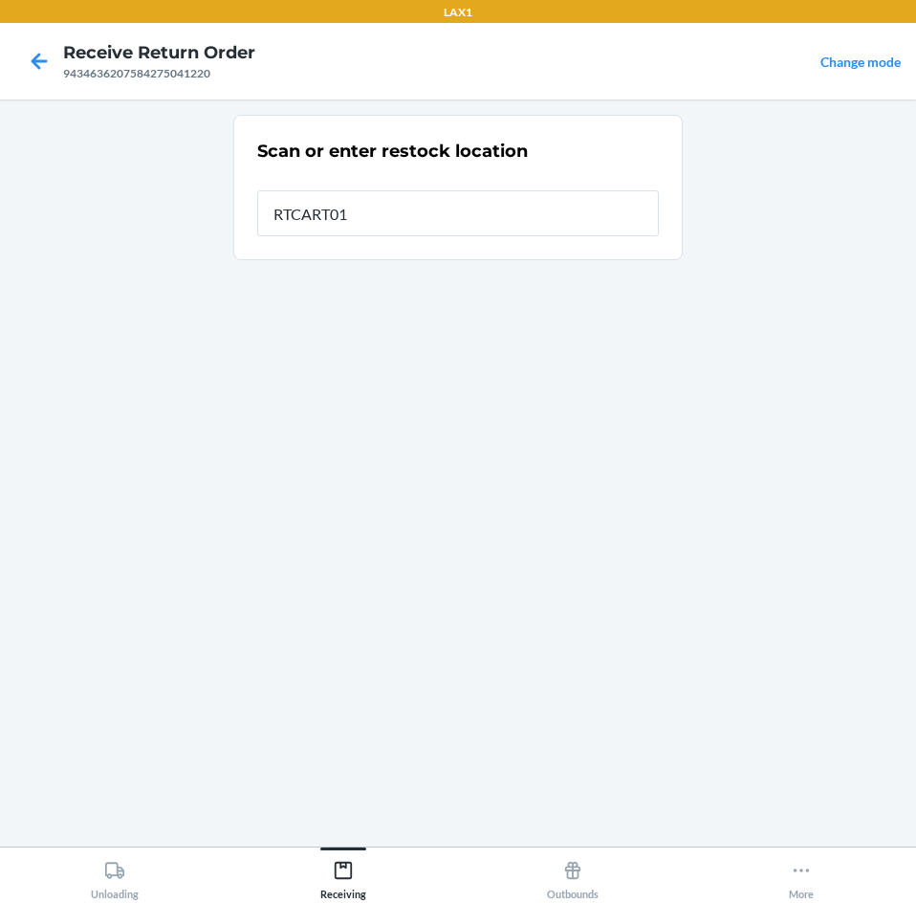
type input "RTCART016"
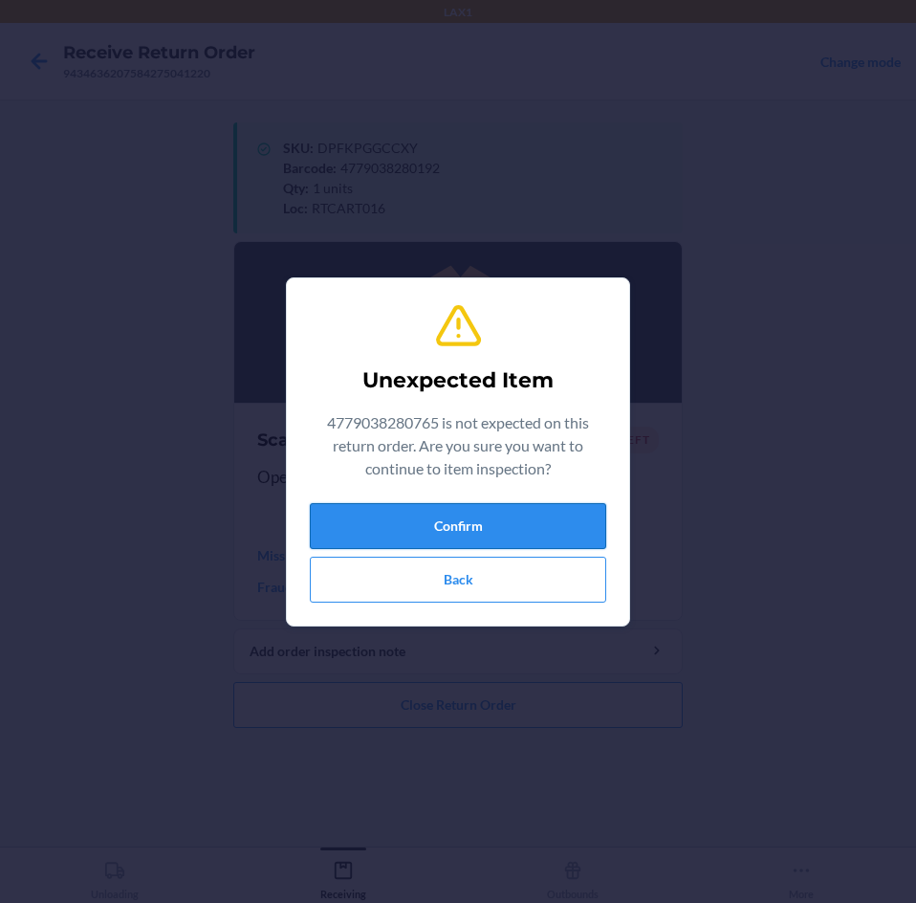
click at [540, 541] on button "Confirm" at bounding box center [458, 526] width 296 height 46
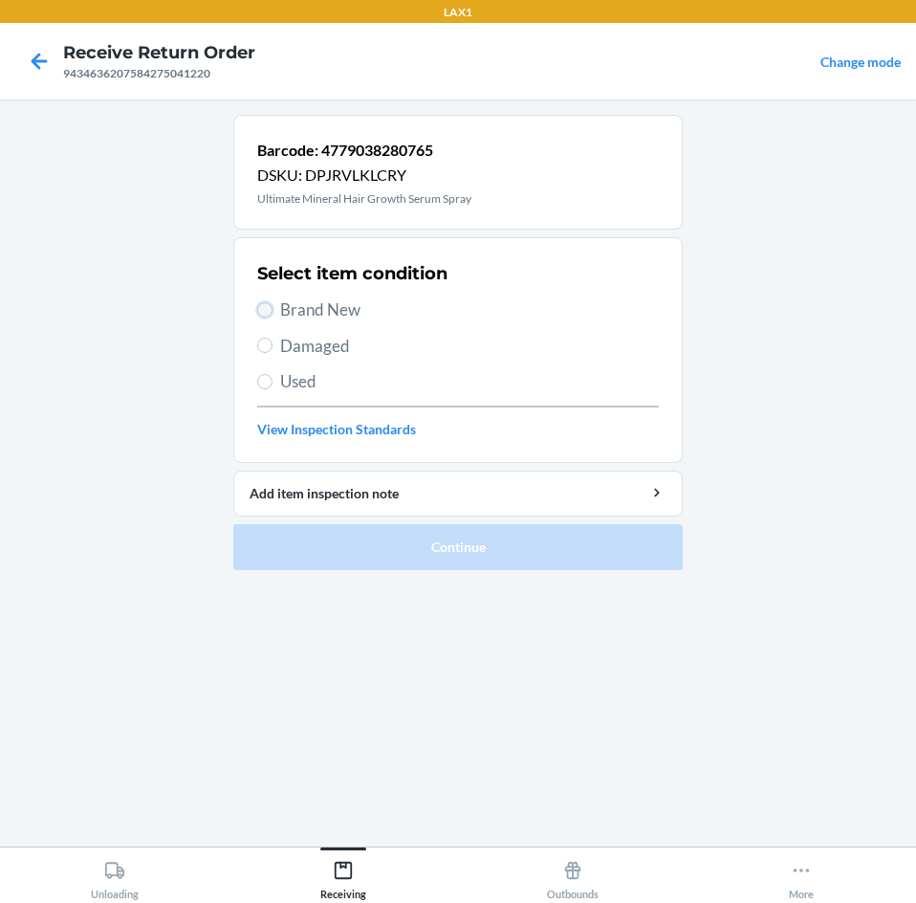
click at [266, 311] on input "Brand New" at bounding box center [264, 309] width 15 height 15
radio input "true"
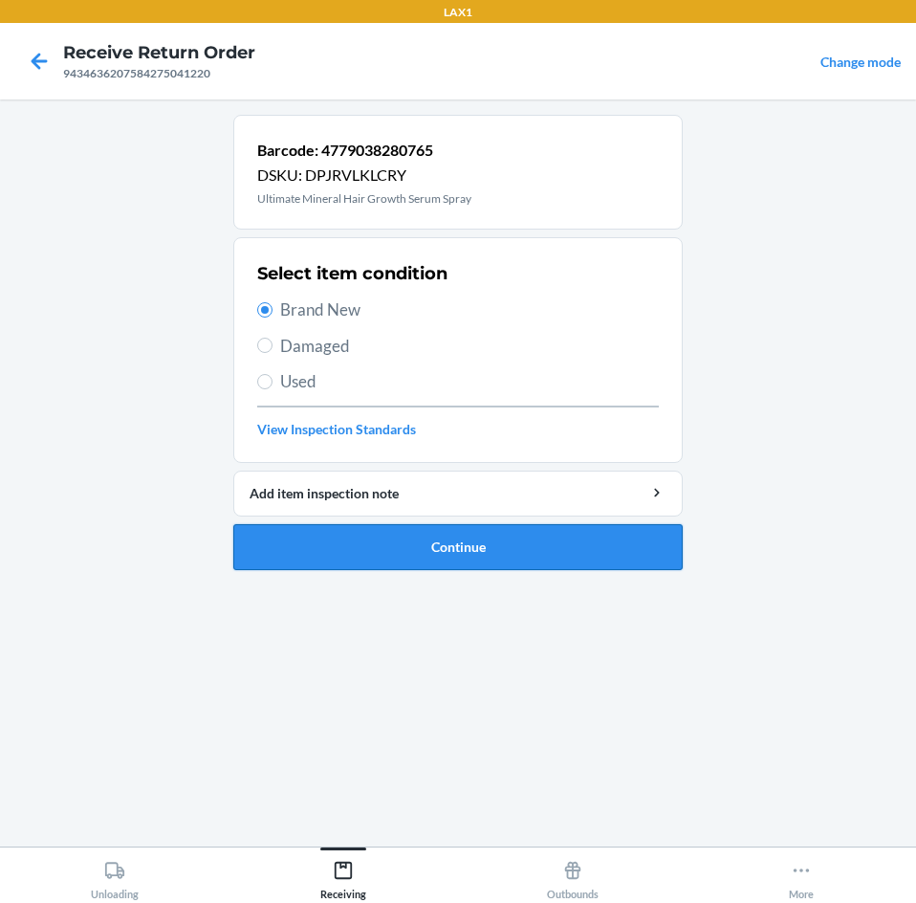
click at [548, 540] on button "Continue" at bounding box center [457, 547] width 449 height 46
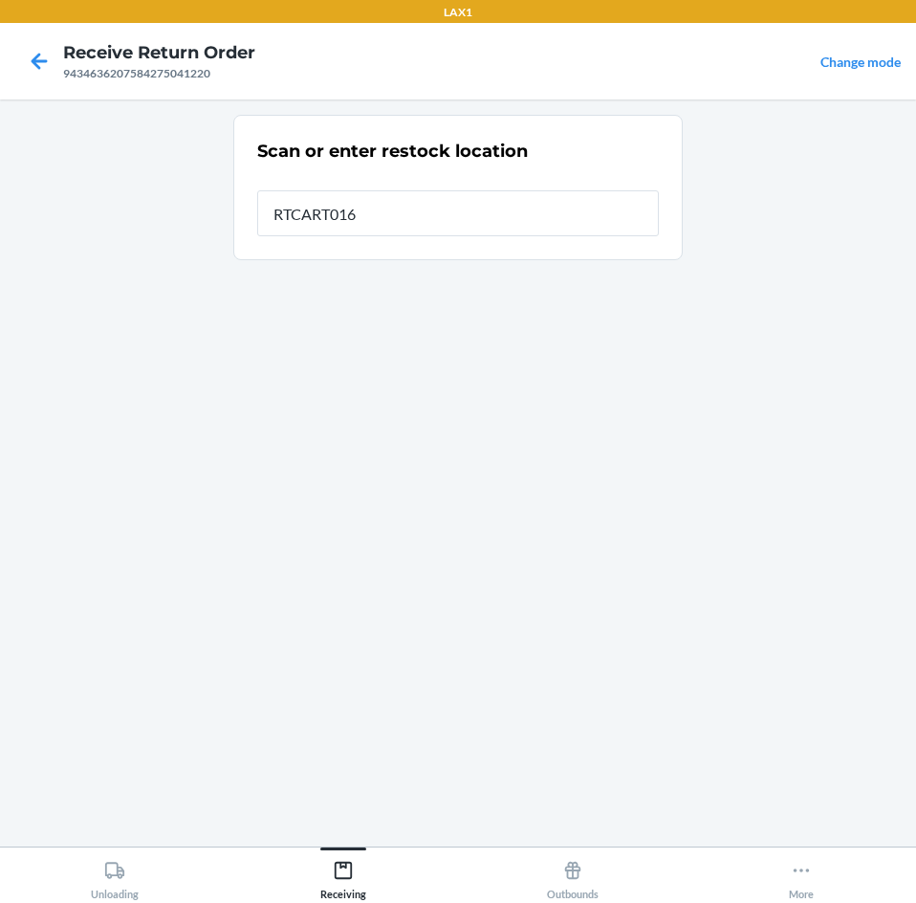
type input "RTCART016"
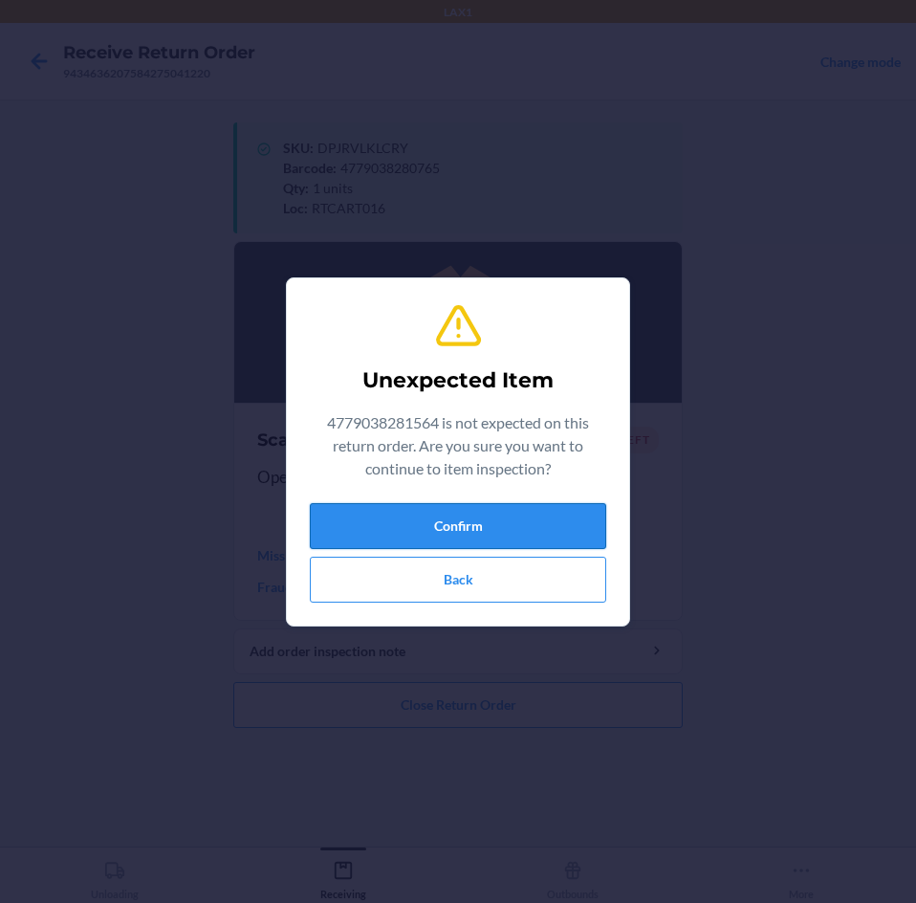
click at [542, 537] on button "Confirm" at bounding box center [458, 526] width 296 height 46
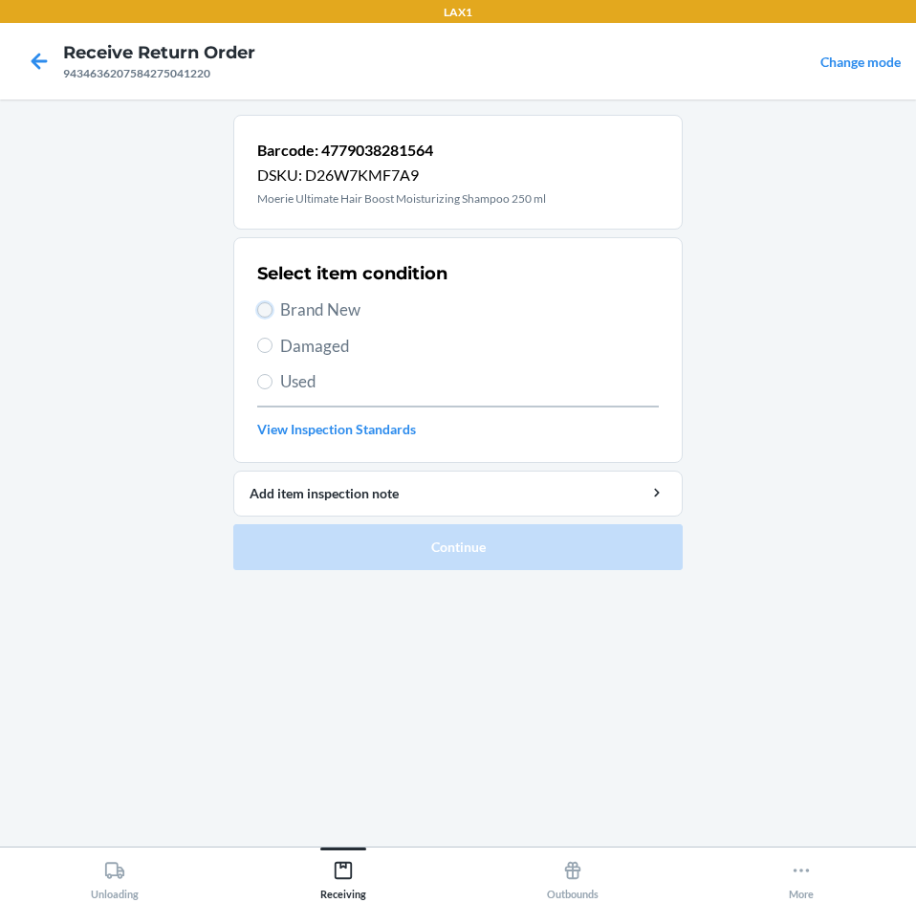
click at [260, 312] on input "Brand New" at bounding box center [264, 309] width 15 height 15
radio input "true"
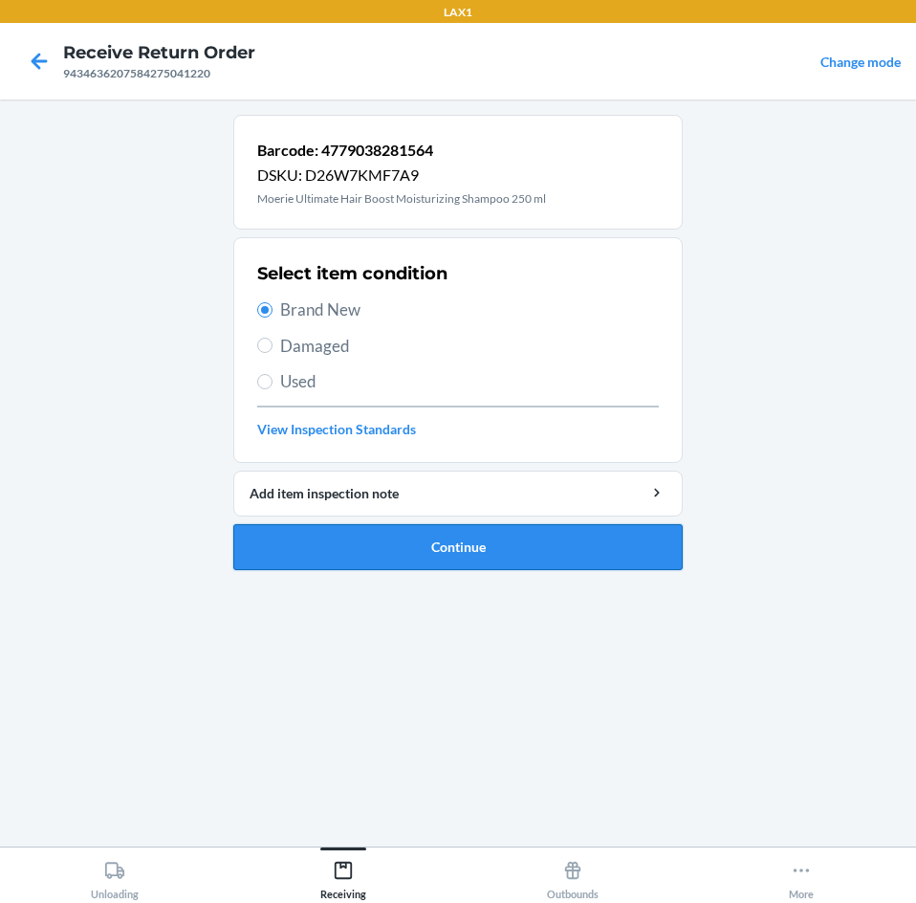
click at [623, 551] on button "Continue" at bounding box center [457, 547] width 449 height 46
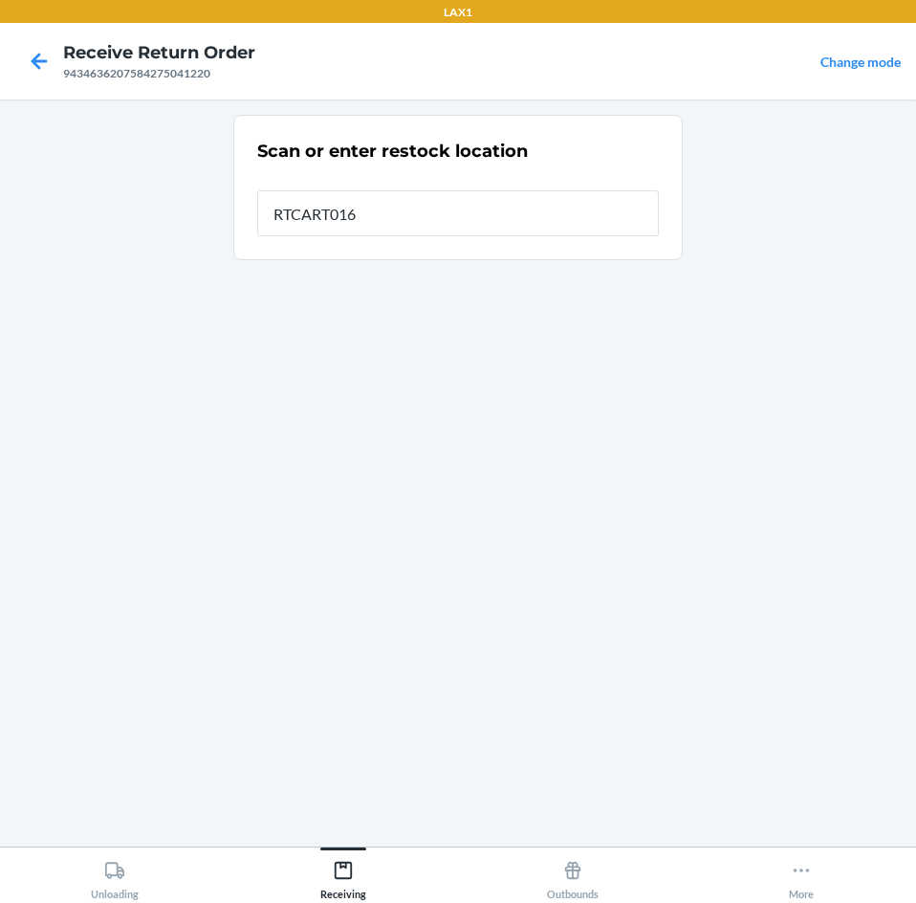
type input "RTCART016"
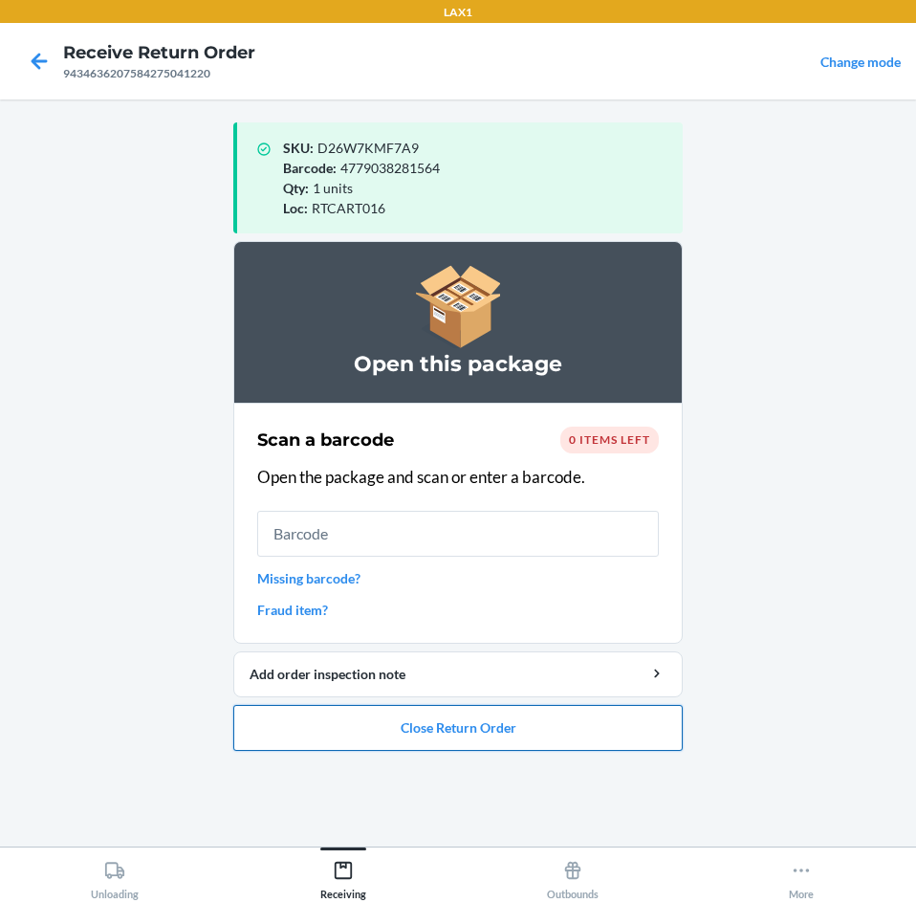
click at [642, 717] on button "Close Return Order" at bounding box center [457, 728] width 449 height 46
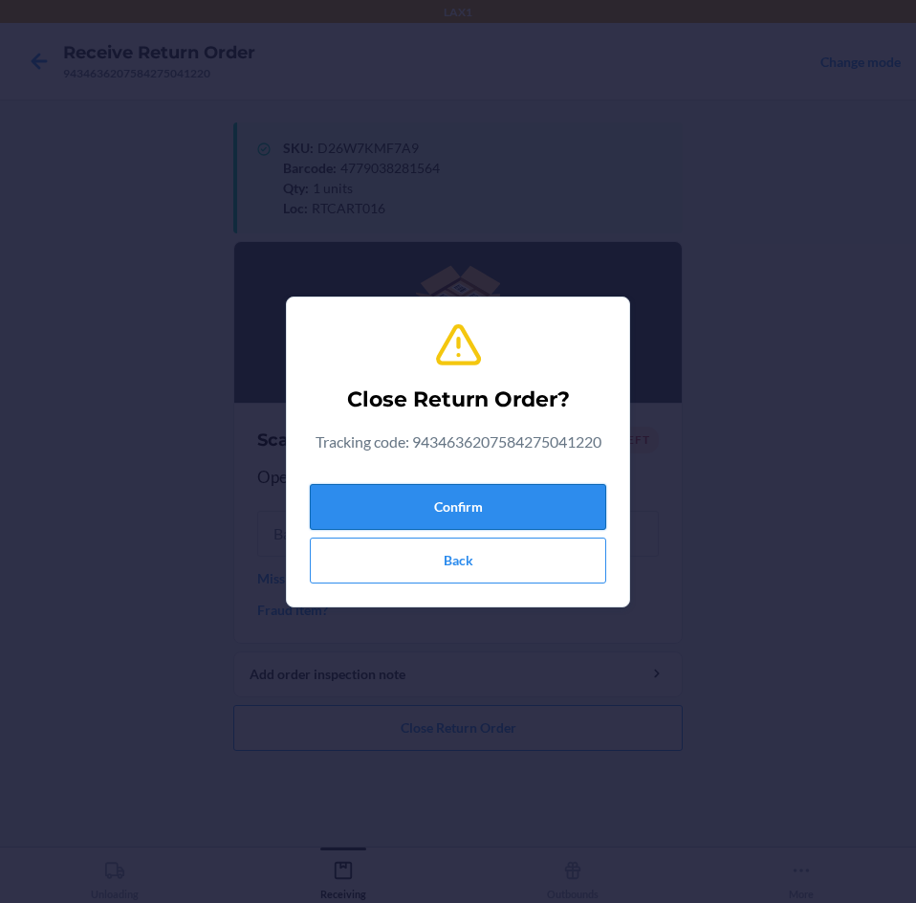
click at [580, 512] on button "Confirm" at bounding box center [458, 507] width 296 height 46
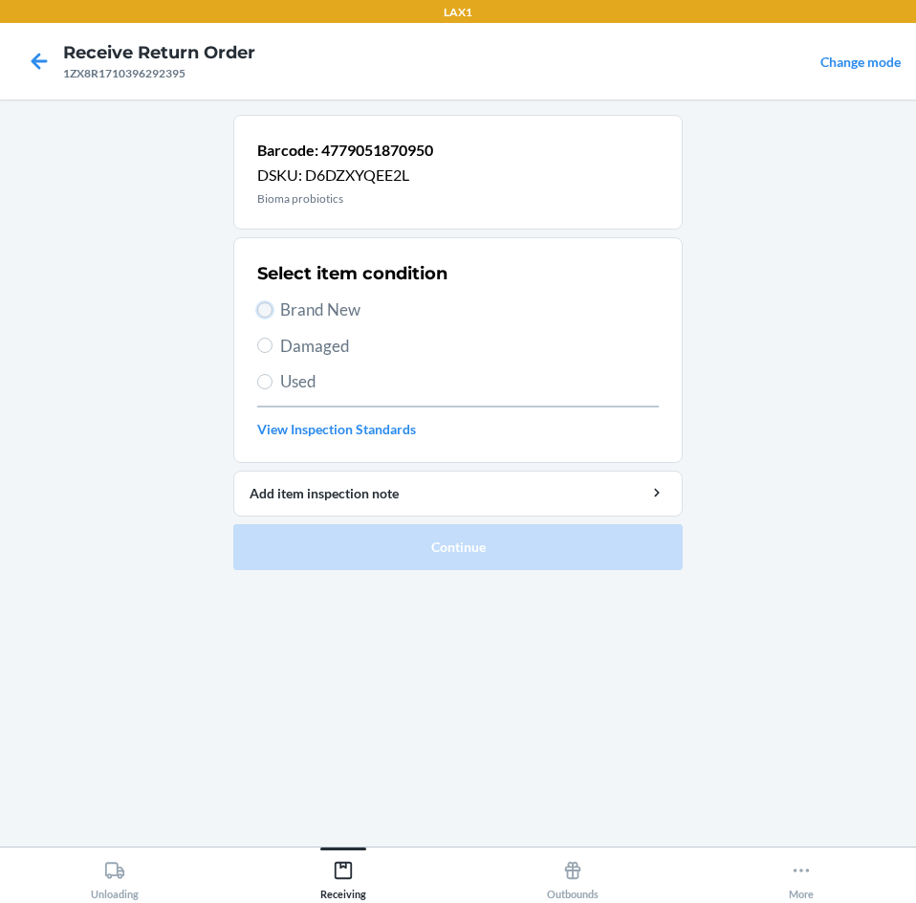
click at [258, 306] on input "Brand New" at bounding box center [264, 309] width 15 height 15
radio input "true"
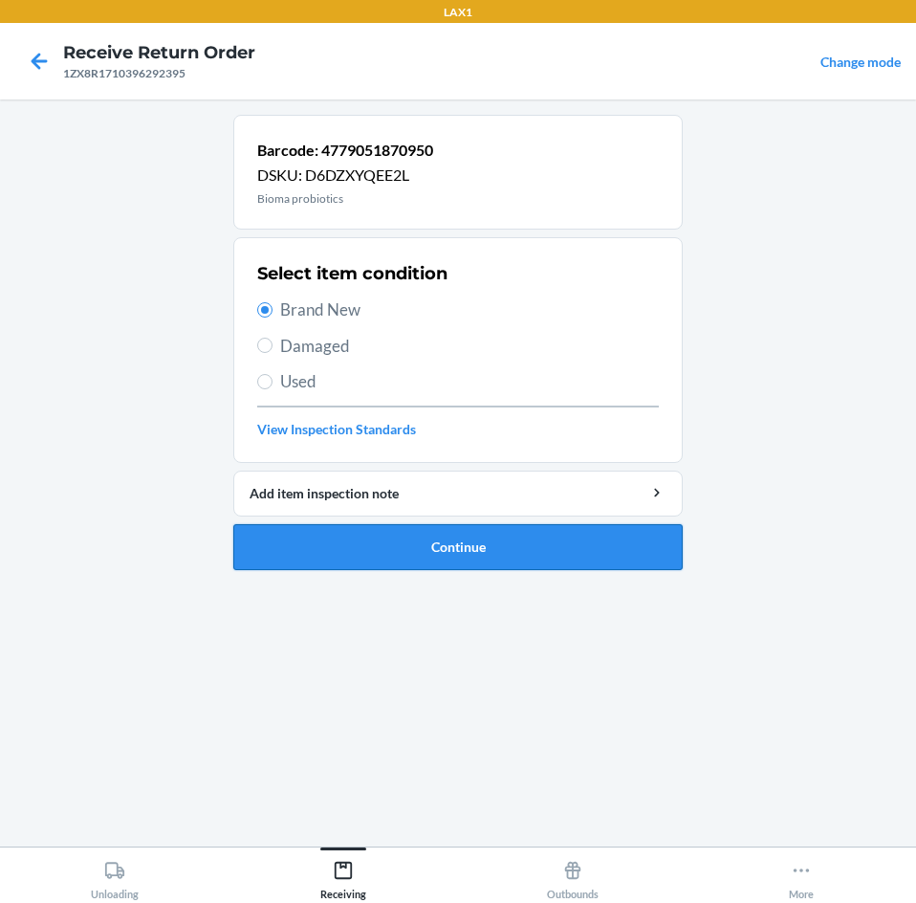
click at [472, 545] on button "Continue" at bounding box center [457, 547] width 449 height 46
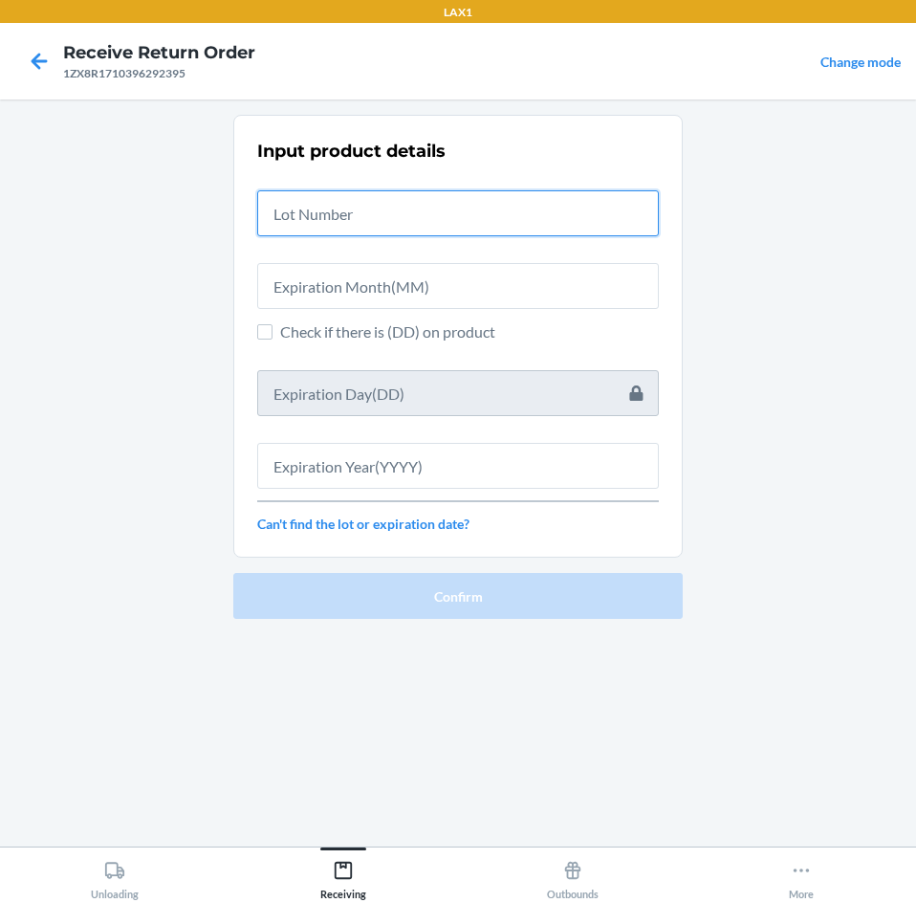
click at [512, 229] on input "text" at bounding box center [458, 213] width 402 height 46
type input "04222583"
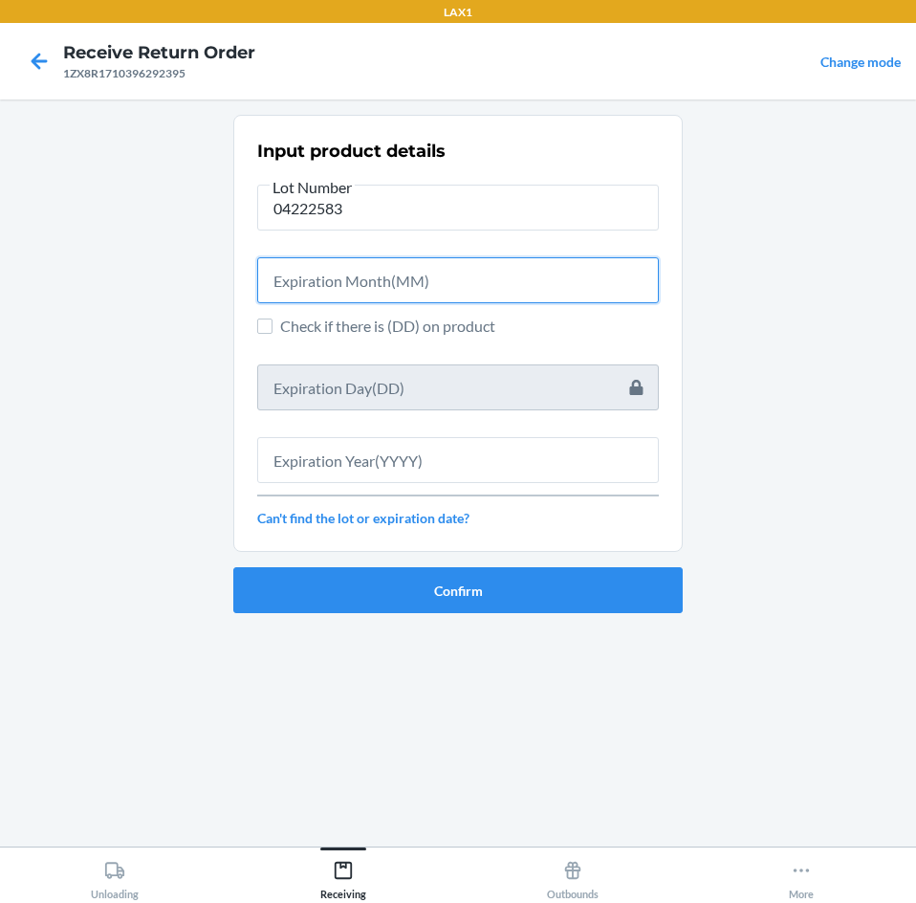
click at [494, 271] on input "text" at bounding box center [458, 280] width 402 height 46
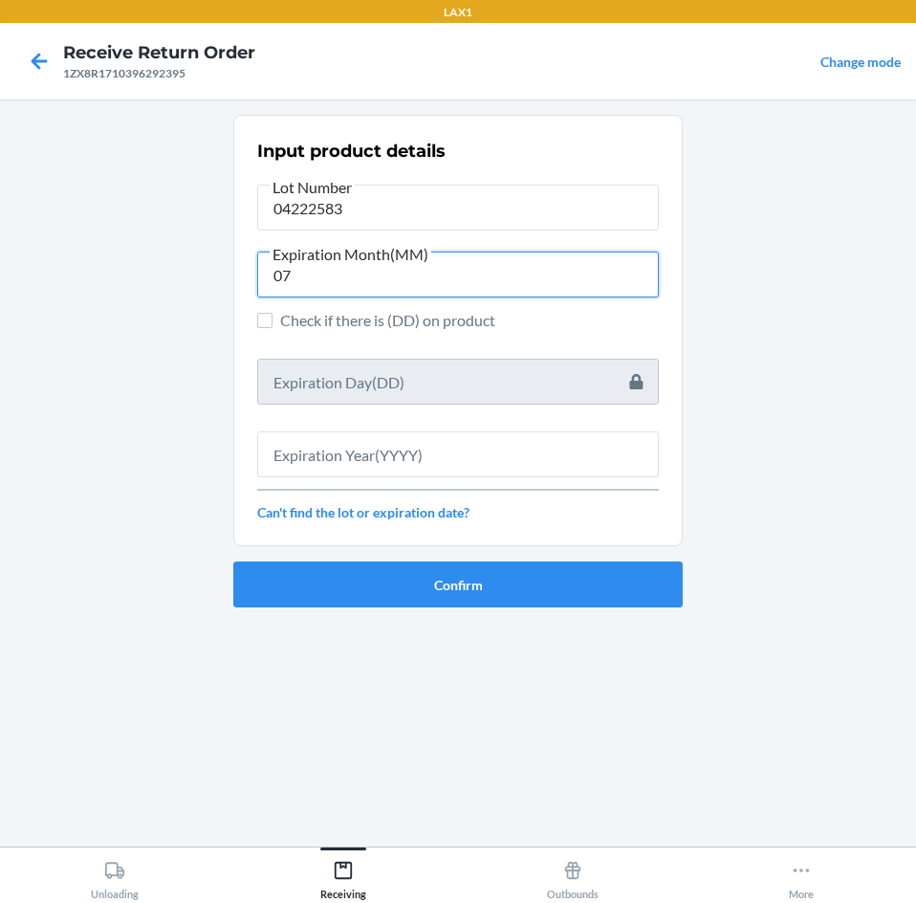
type input "07"
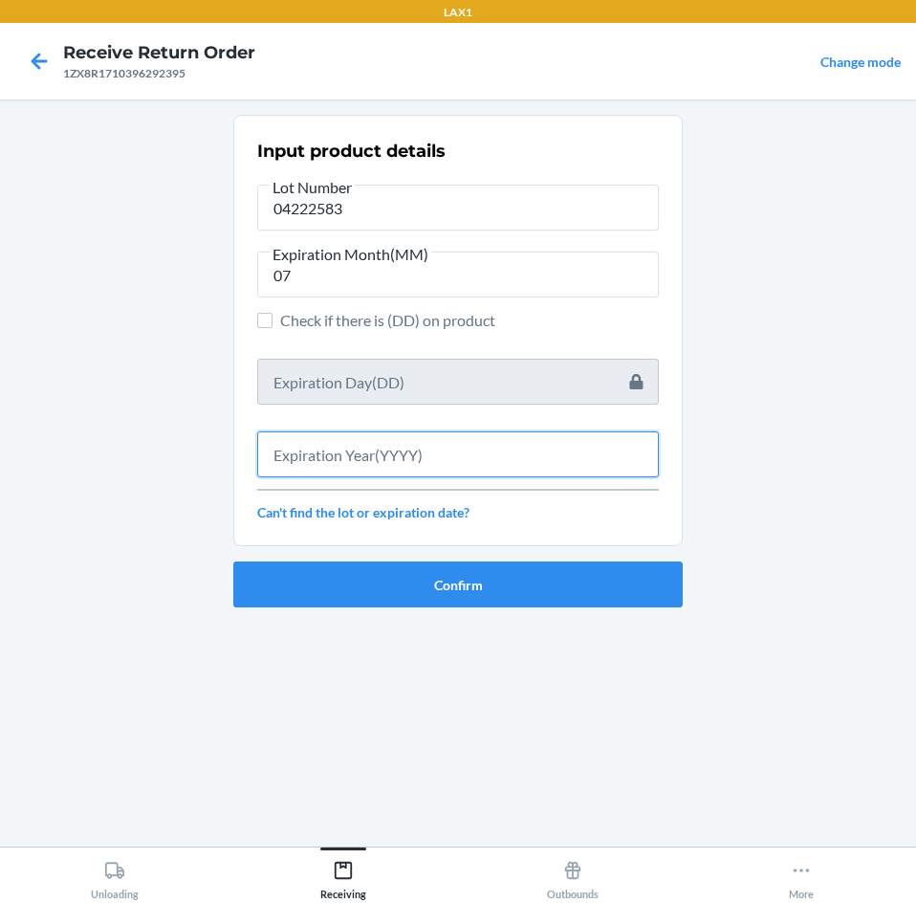
click at [468, 448] on input "text" at bounding box center [458, 454] width 402 height 46
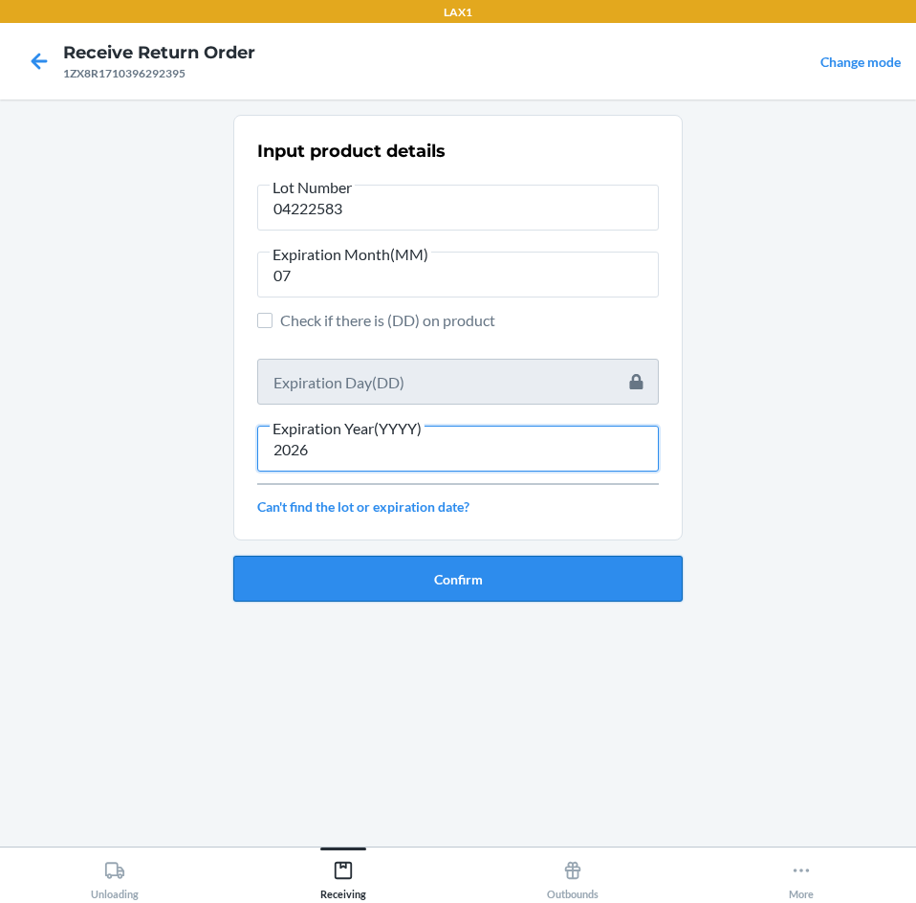
type input "2026"
click at [474, 584] on button "Confirm" at bounding box center [457, 579] width 449 height 46
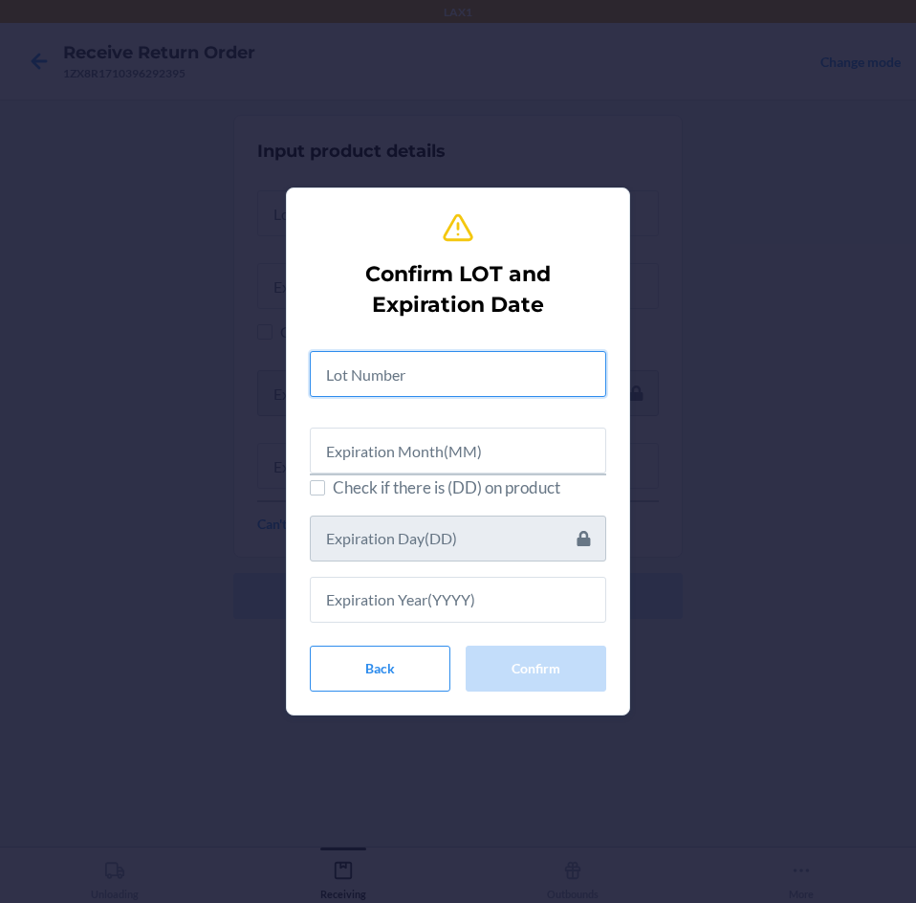
click at [483, 372] on input "text" at bounding box center [458, 374] width 296 height 46
type input "04222583"
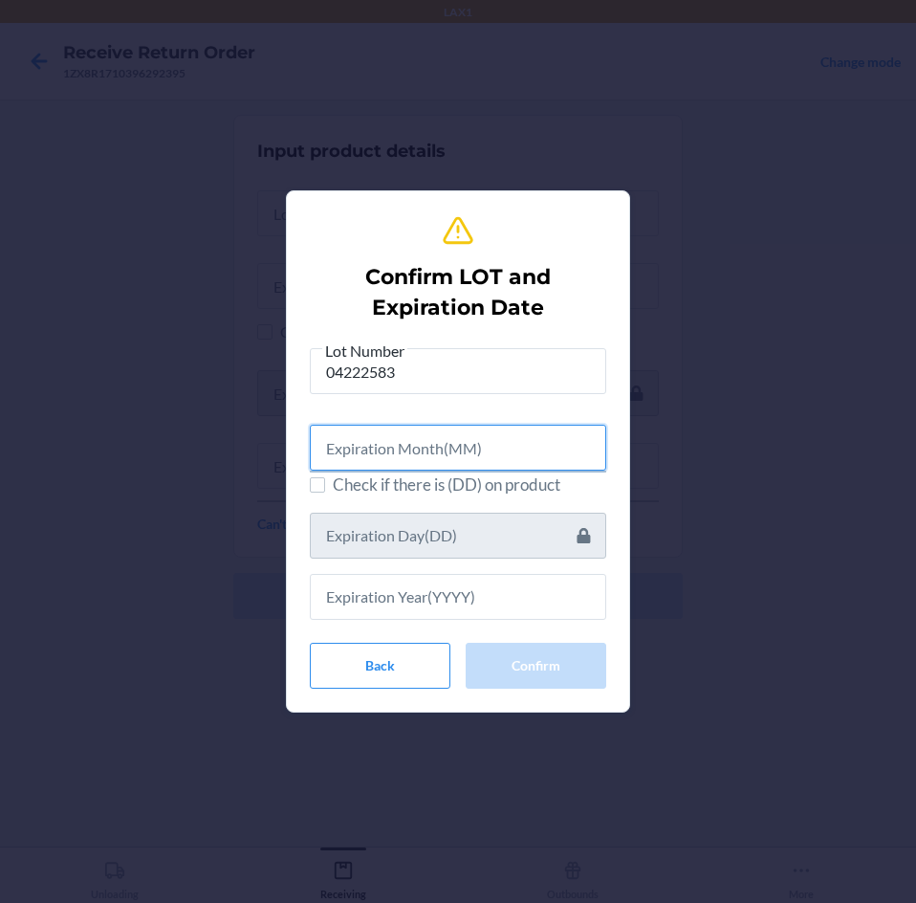
click at [467, 448] on input "text" at bounding box center [458, 448] width 296 height 46
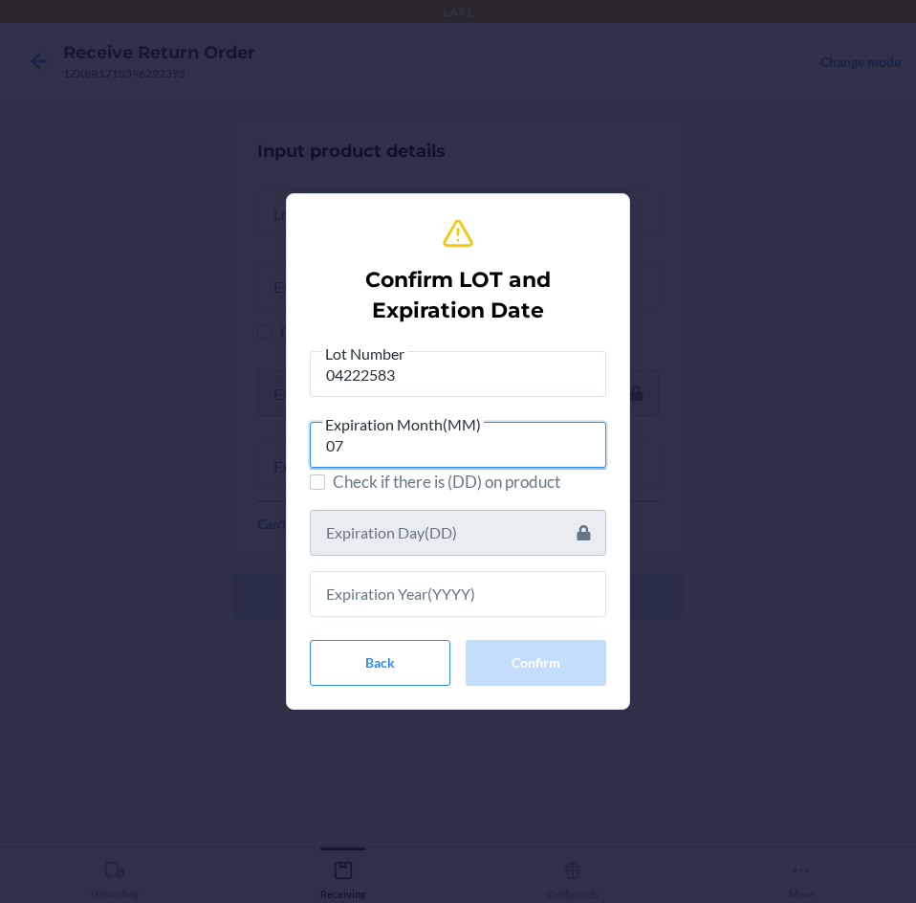
type input "07"
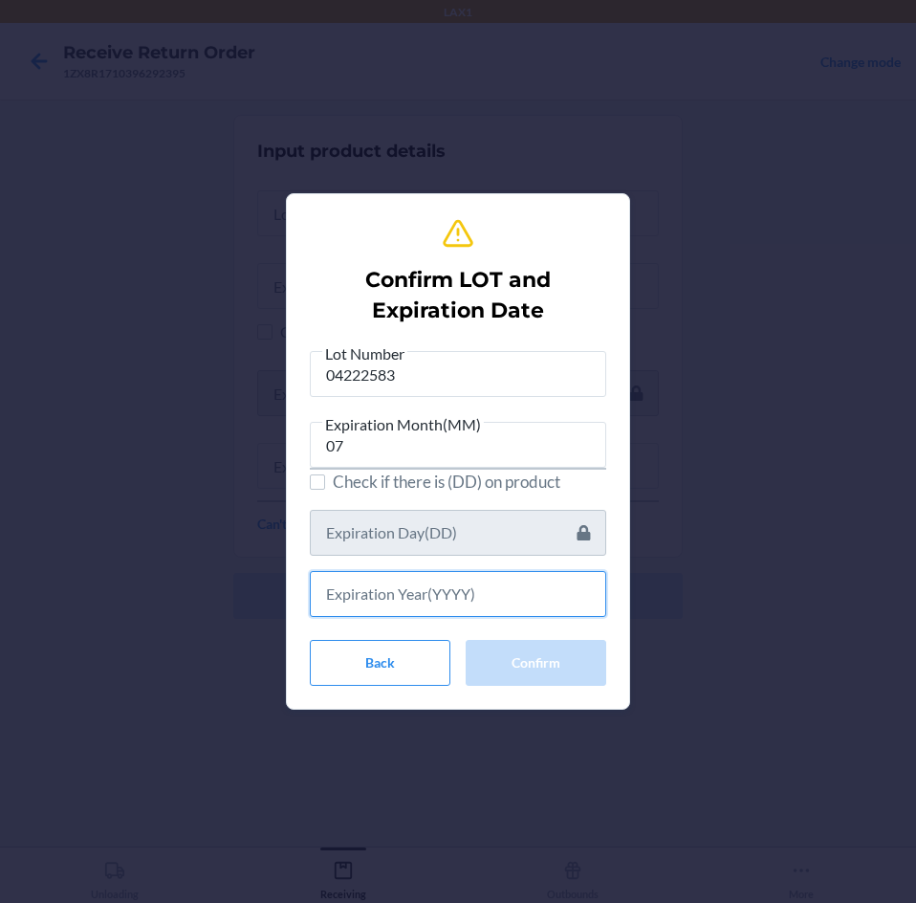
click at [426, 601] on input "text" at bounding box center [458, 594] width 296 height 46
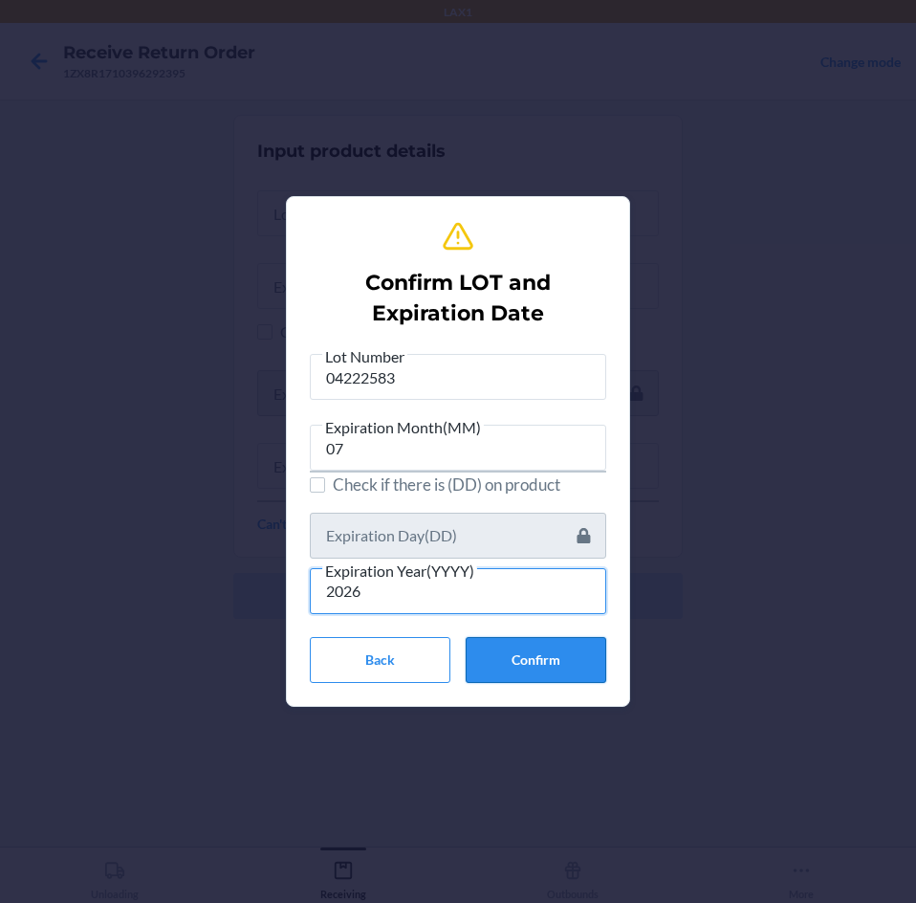
type input "2026"
click at [546, 666] on button "Confirm" at bounding box center [536, 660] width 141 height 46
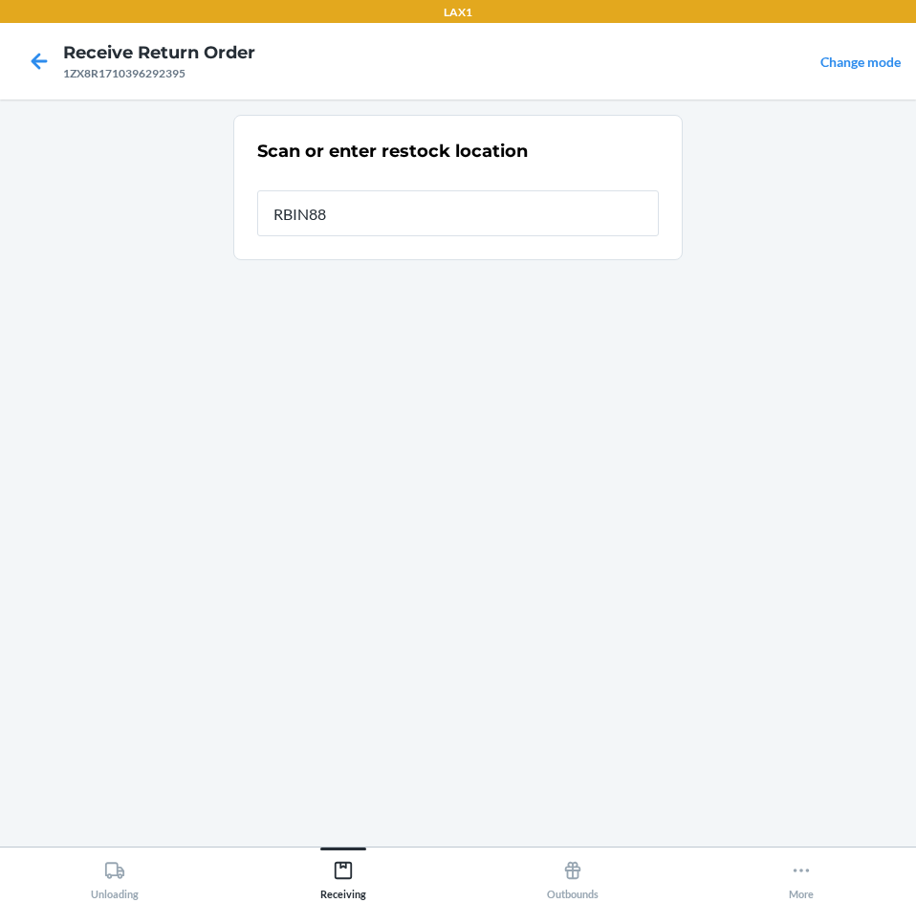
type input "RBIN889"
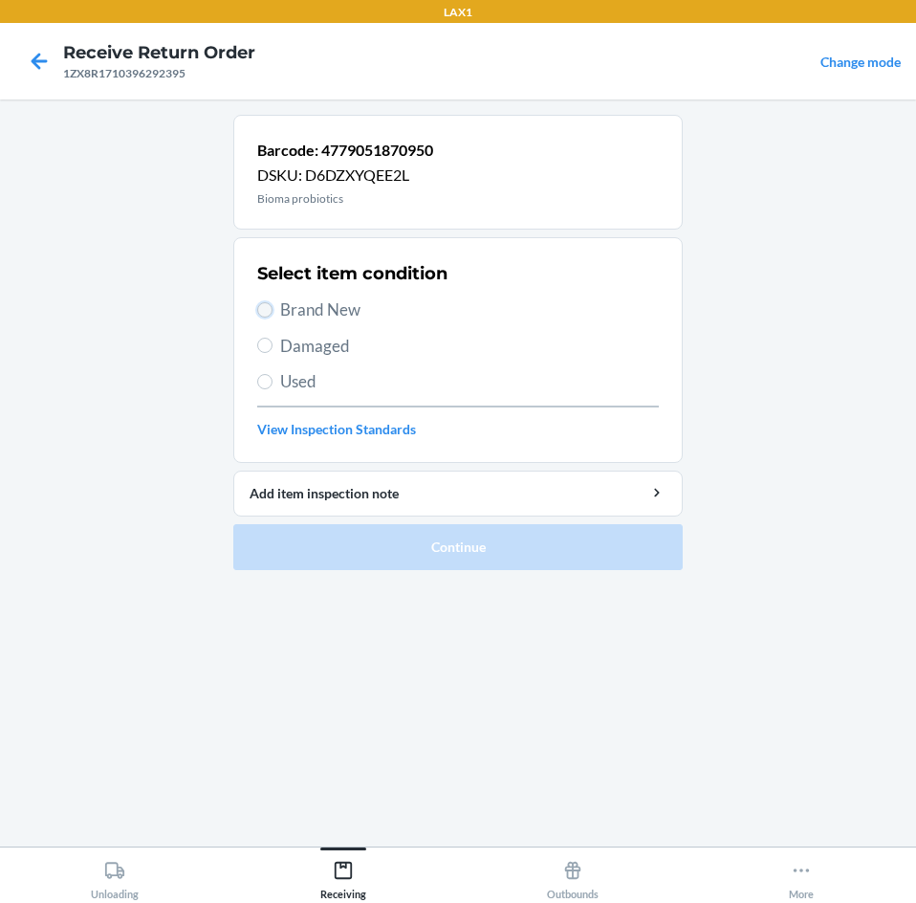
click at [264, 304] on input "Brand New" at bounding box center [264, 309] width 15 height 15
radio input "true"
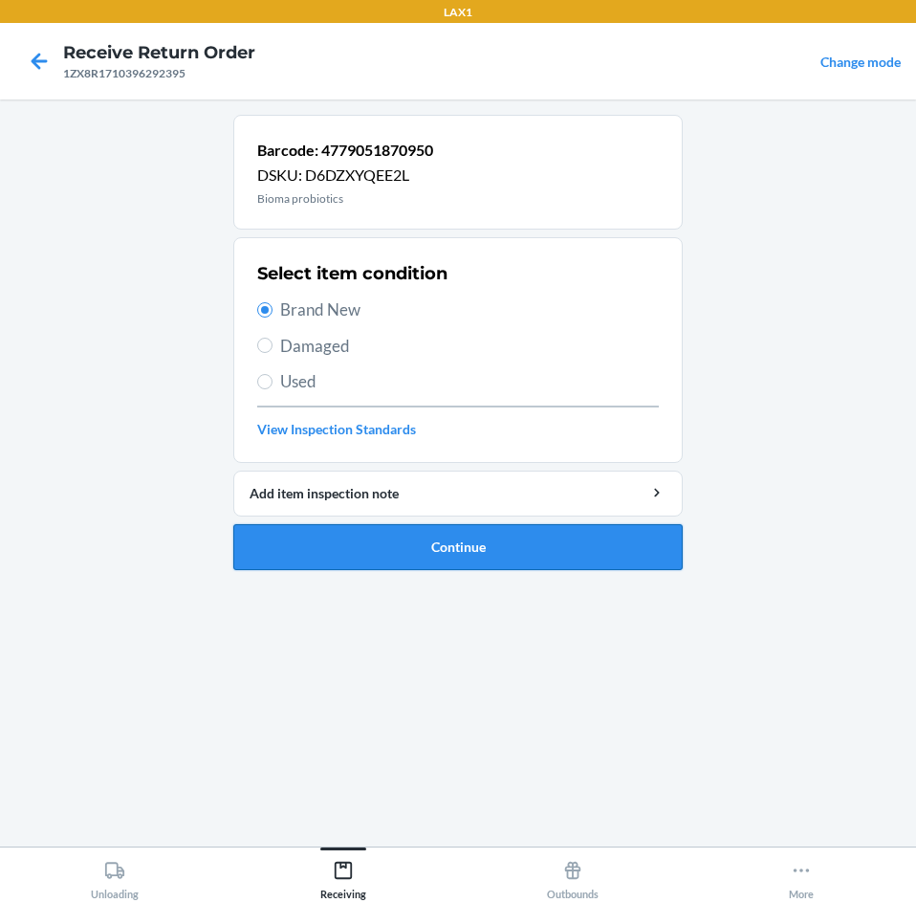
click at [585, 533] on button "Continue" at bounding box center [457, 547] width 449 height 46
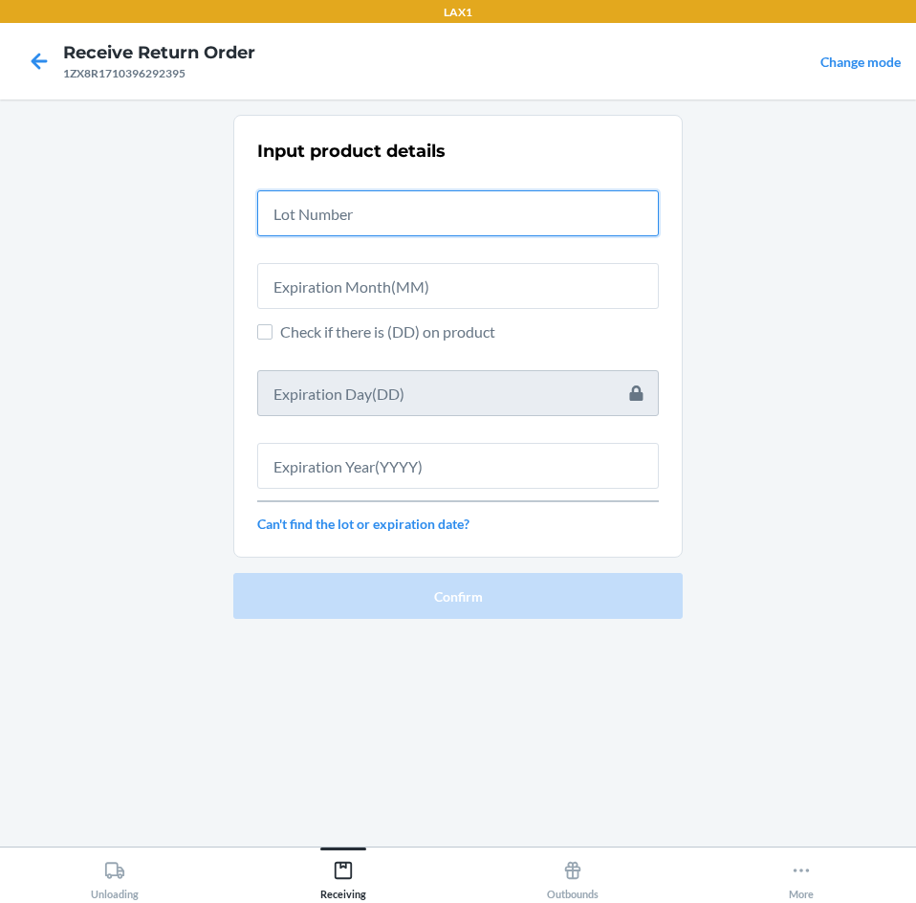
click at [505, 218] on input "text" at bounding box center [458, 213] width 402 height 46
type input "04222583"
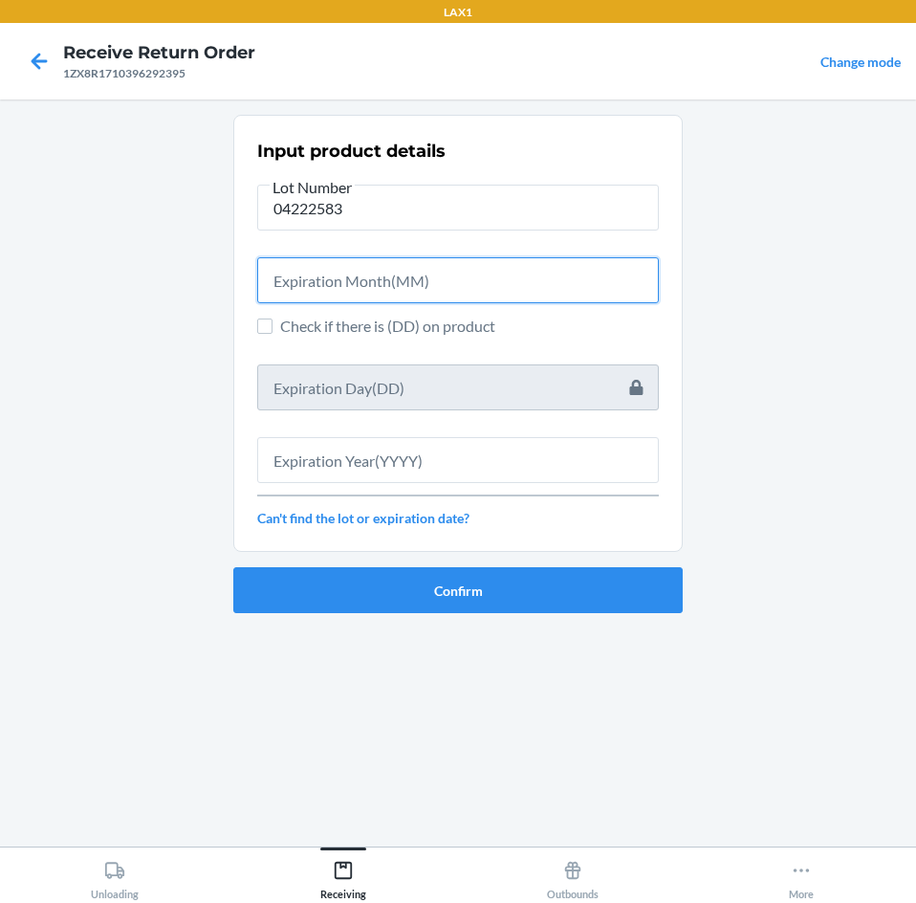
click at [481, 280] on input "text" at bounding box center [458, 280] width 402 height 46
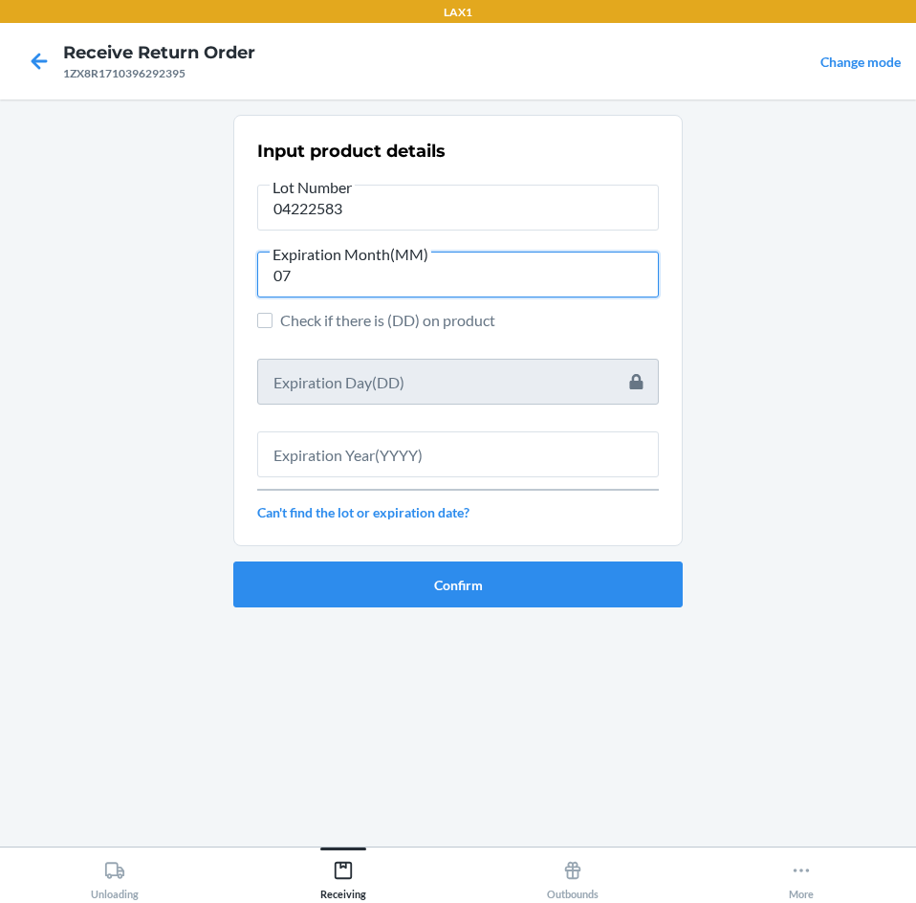
type input "07"
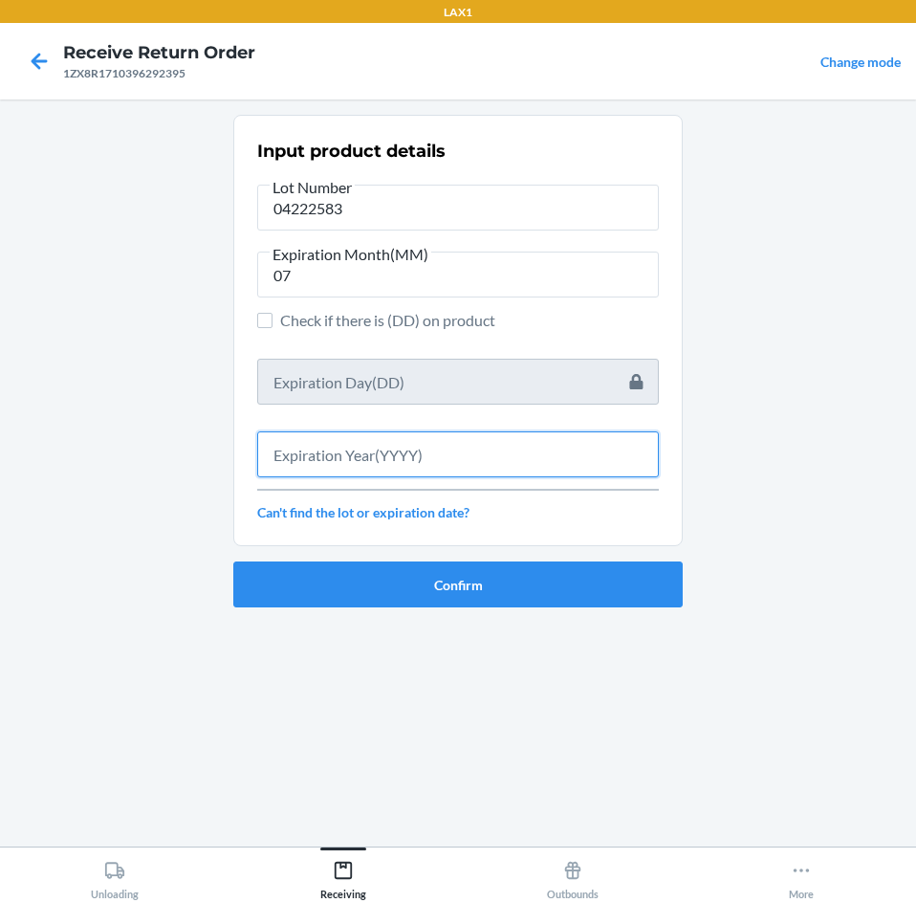
click at [477, 448] on input "text" at bounding box center [458, 454] width 402 height 46
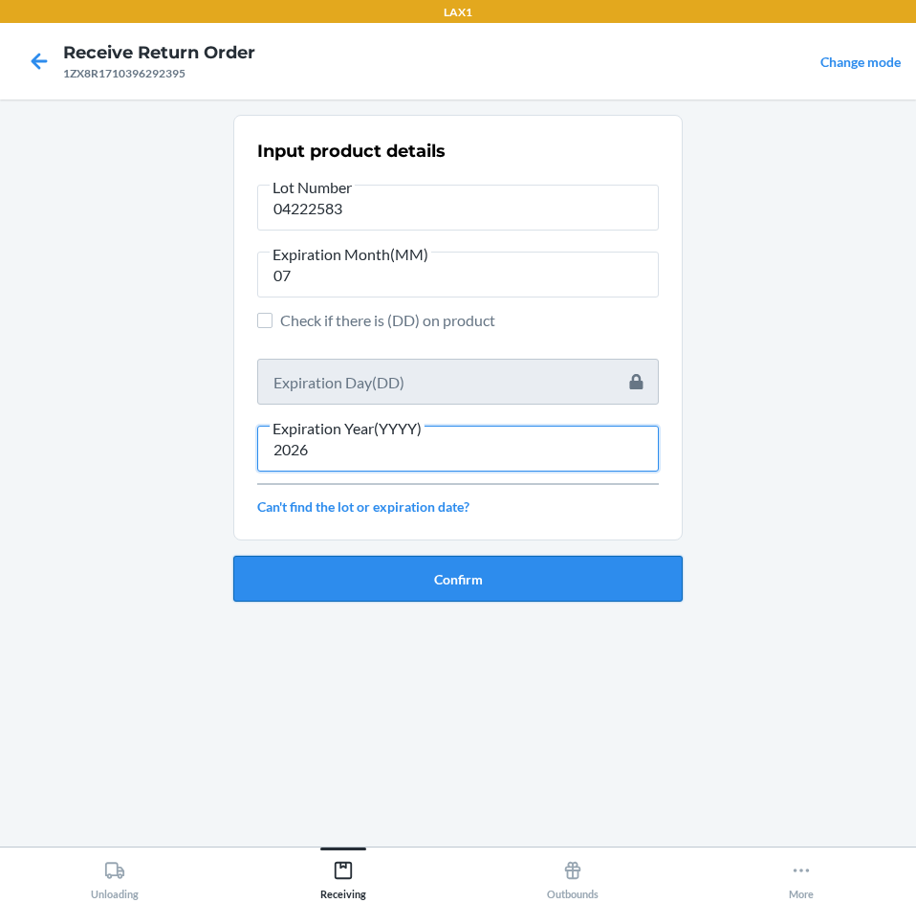
type input "2026"
click at [501, 578] on button "Confirm" at bounding box center [457, 579] width 449 height 46
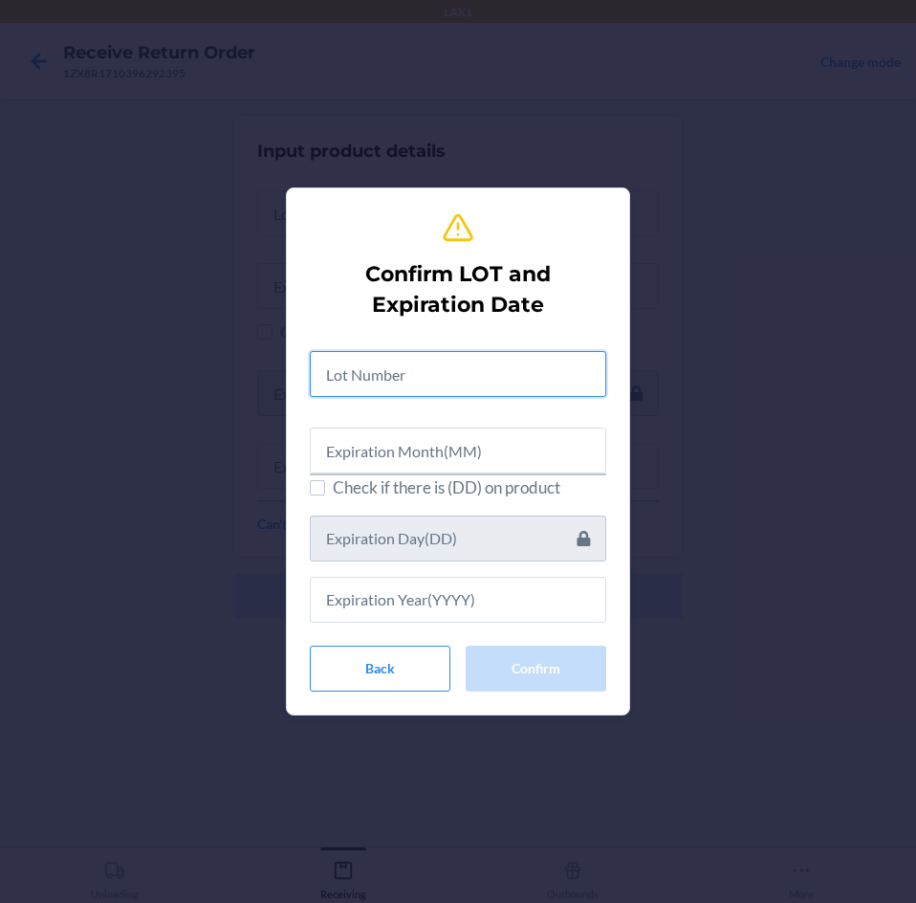
click at [505, 378] on input "text" at bounding box center [458, 374] width 296 height 46
type input "04222583"
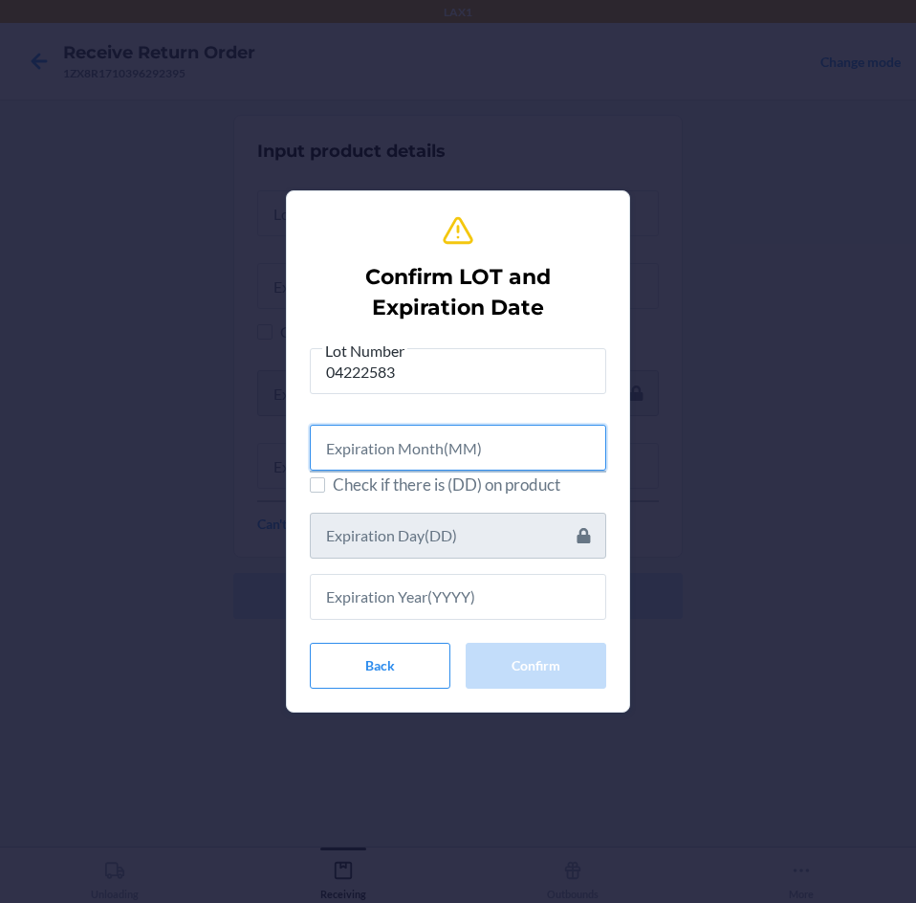
click at [487, 443] on input "text" at bounding box center [458, 448] width 296 height 46
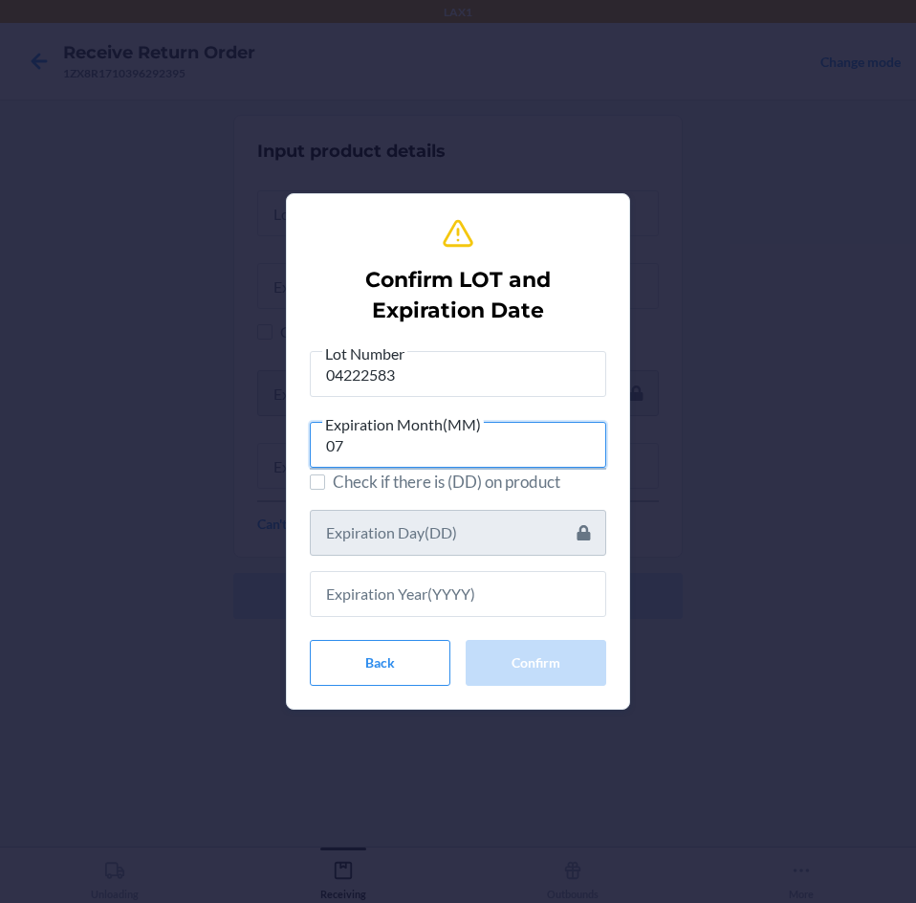
type input "07"
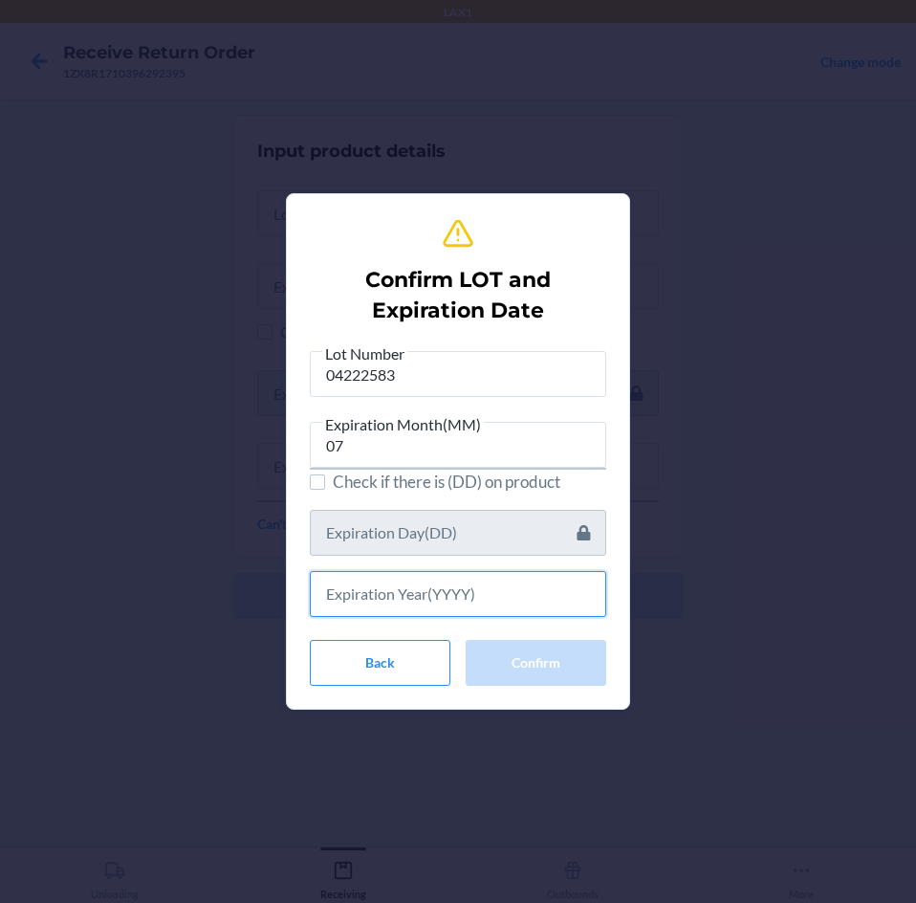
click at [530, 594] on input "text" at bounding box center [458, 594] width 296 height 46
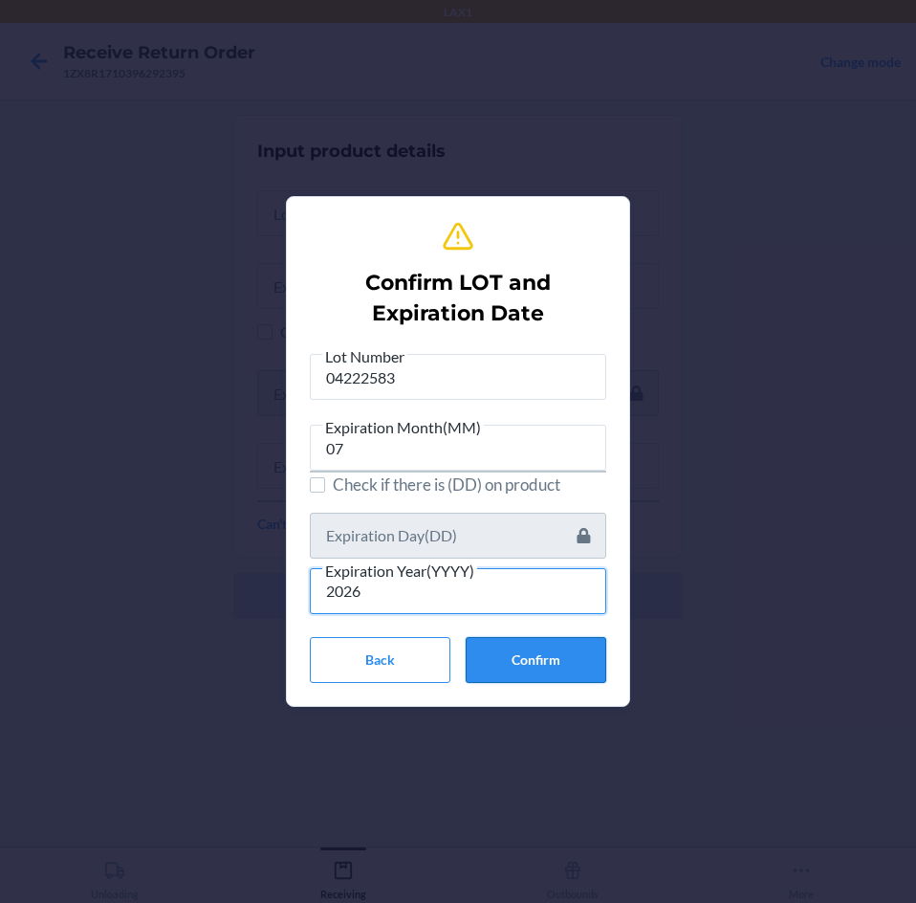
type input "2026"
click at [576, 663] on button "Confirm" at bounding box center [536, 660] width 141 height 46
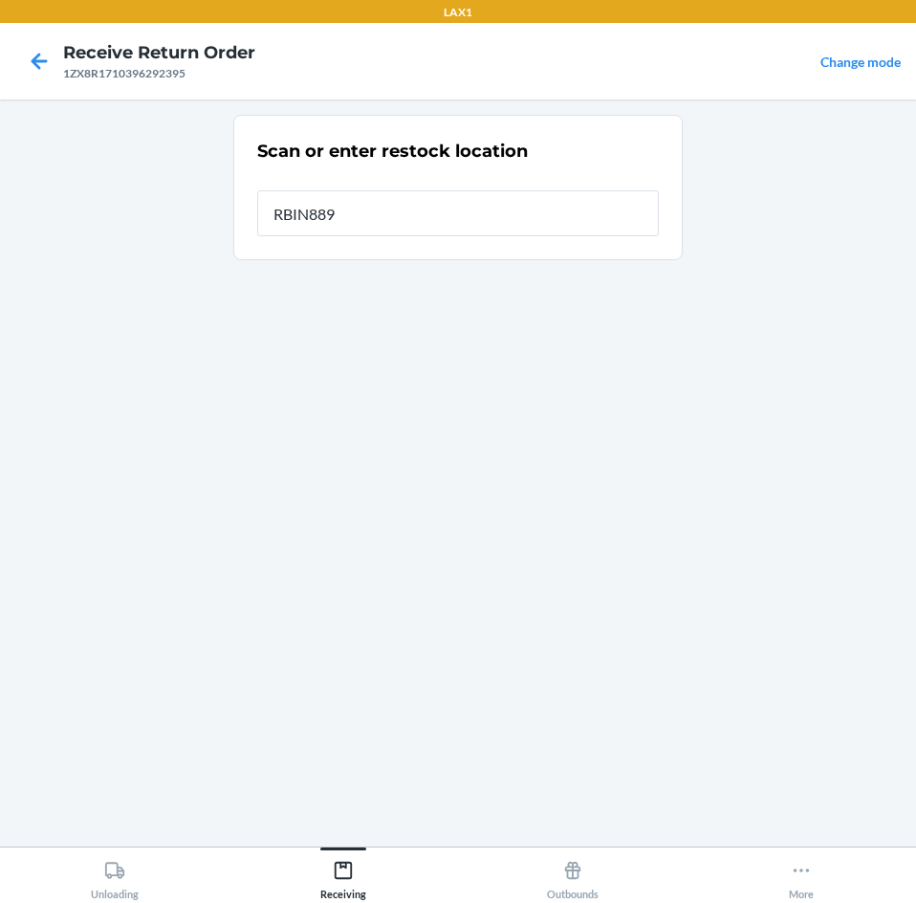
type input "RBIN889"
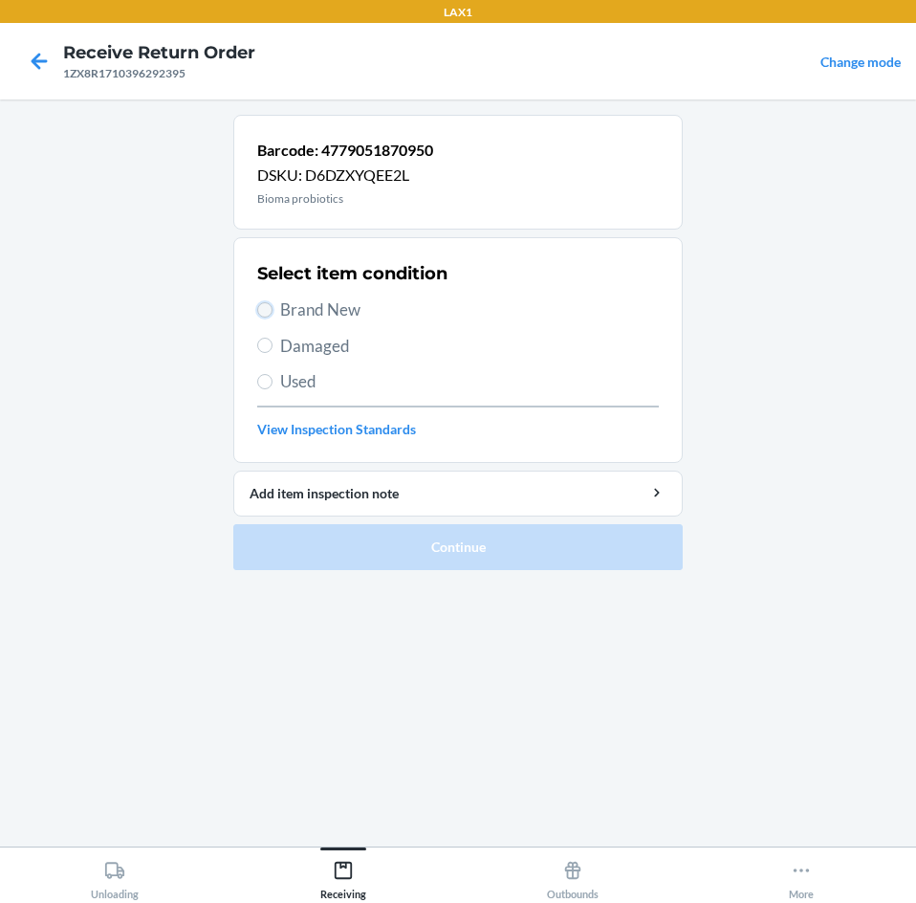
click at [265, 310] on input "Brand New" at bounding box center [264, 309] width 15 height 15
radio input "true"
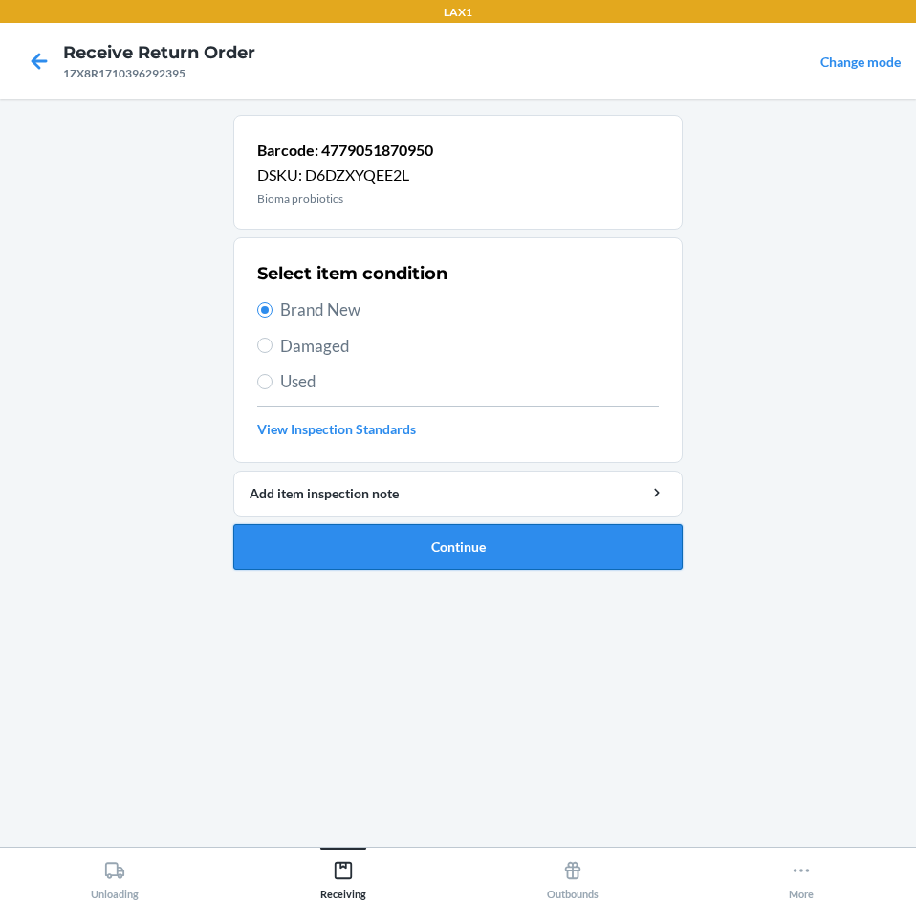
click at [519, 541] on button "Continue" at bounding box center [457, 547] width 449 height 46
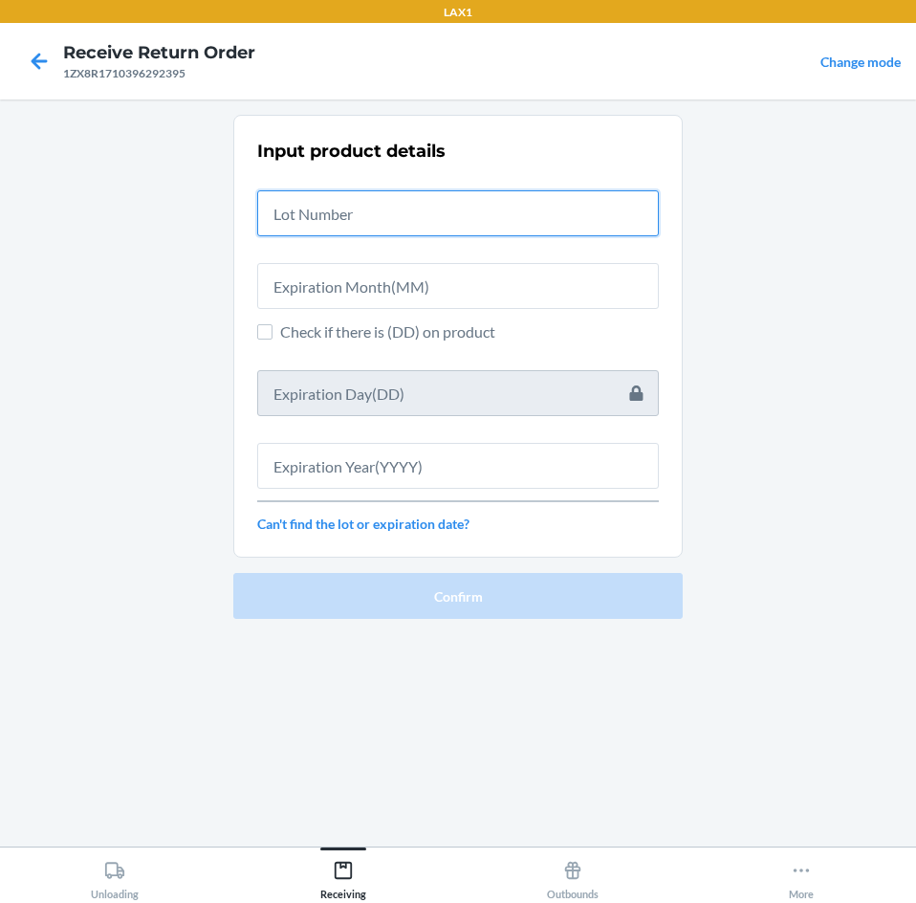
click at [492, 213] on input "text" at bounding box center [458, 213] width 402 height 46
type input "04222583"
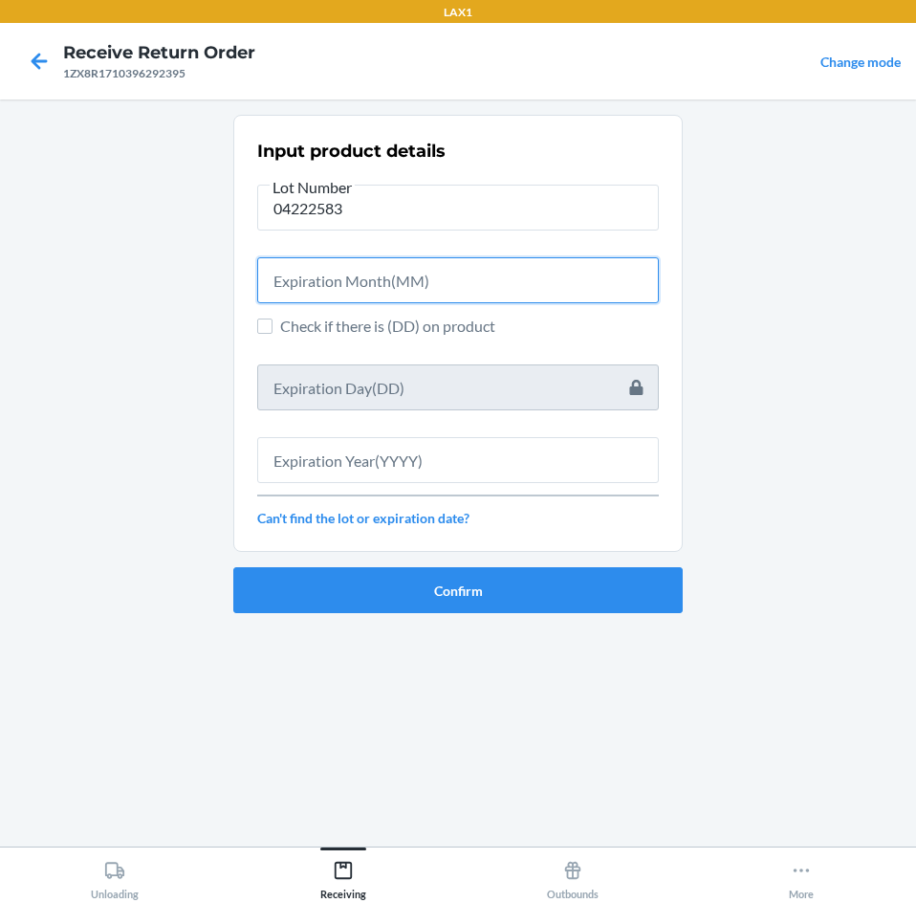
click at [483, 275] on input "text" at bounding box center [458, 280] width 402 height 46
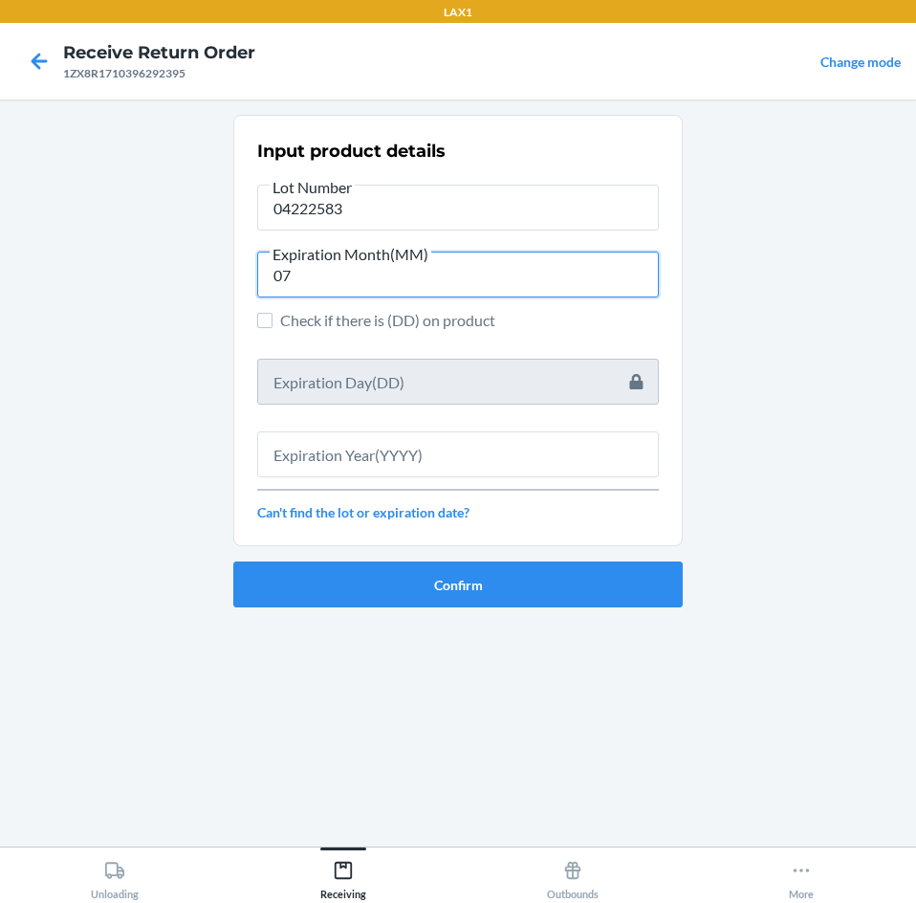
type input "07"
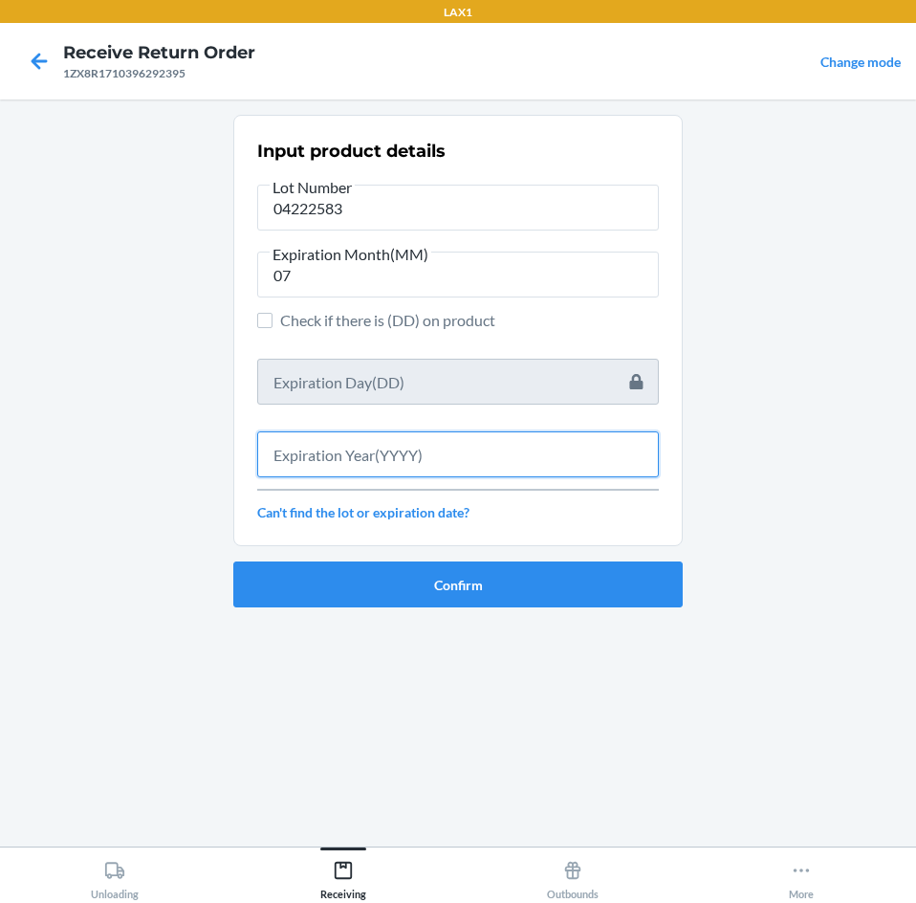
click at [489, 447] on input "text" at bounding box center [458, 454] width 402 height 46
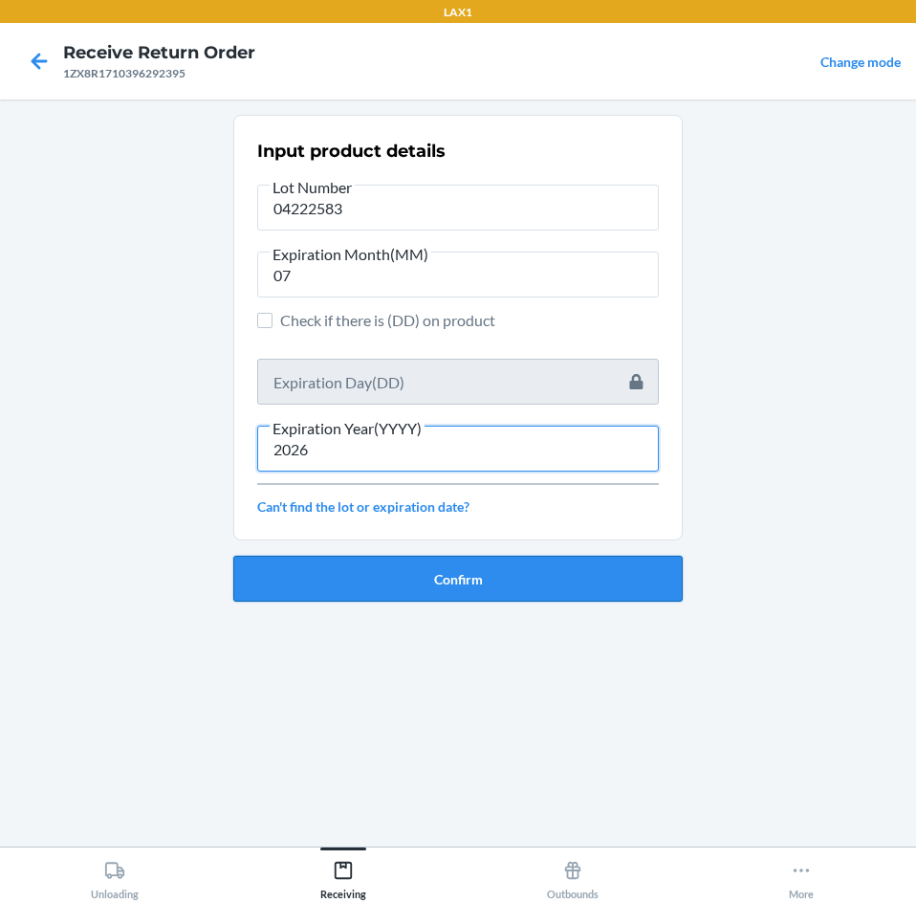
type input "2026"
click at [488, 583] on button "Confirm" at bounding box center [457, 579] width 449 height 46
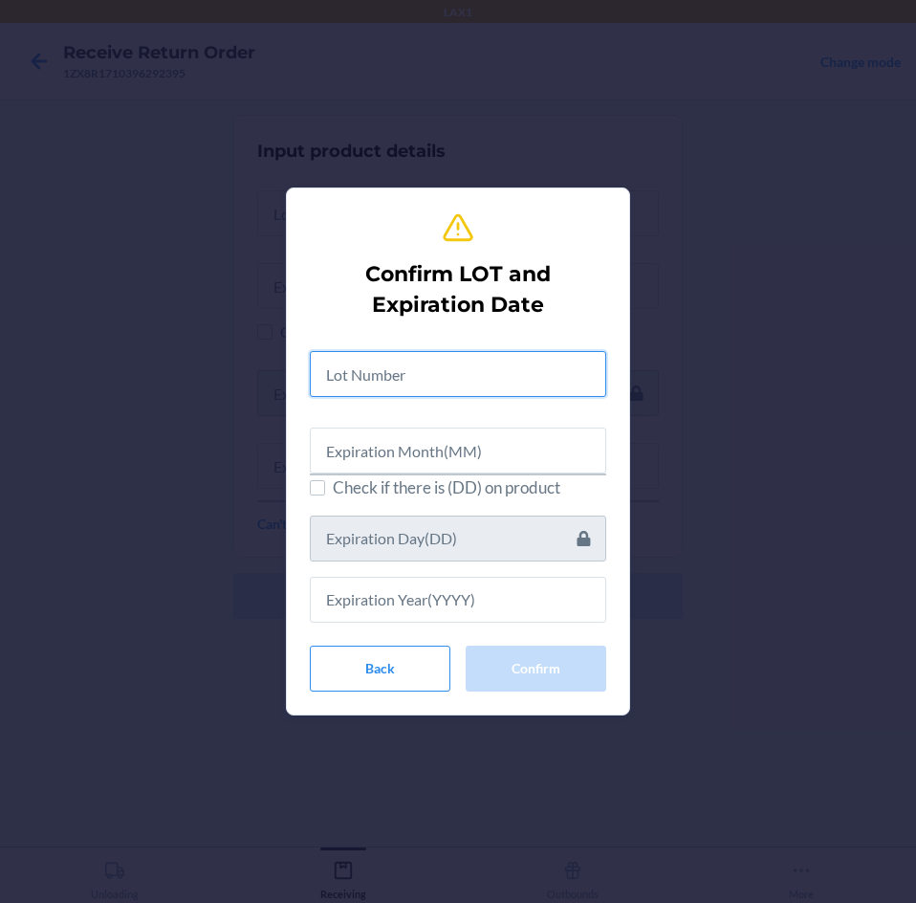
click at [465, 372] on input "text" at bounding box center [458, 374] width 296 height 46
type input "04222583"
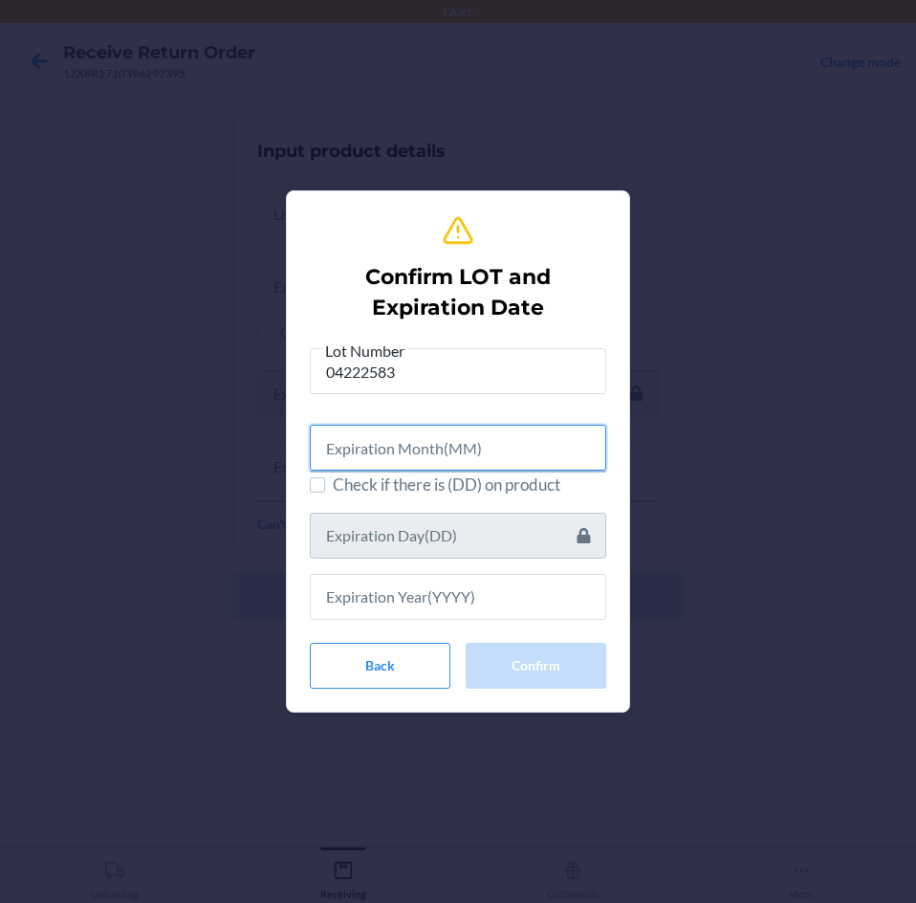
click at [465, 437] on input "text" at bounding box center [458, 448] width 296 height 46
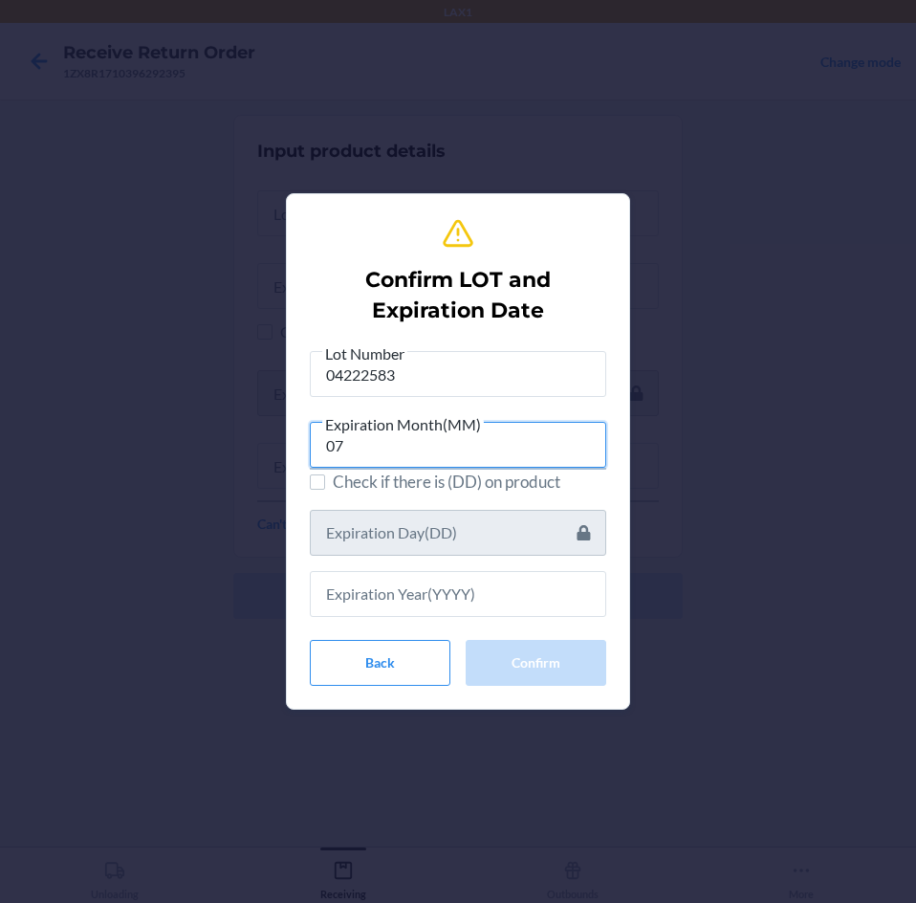
type input "07"
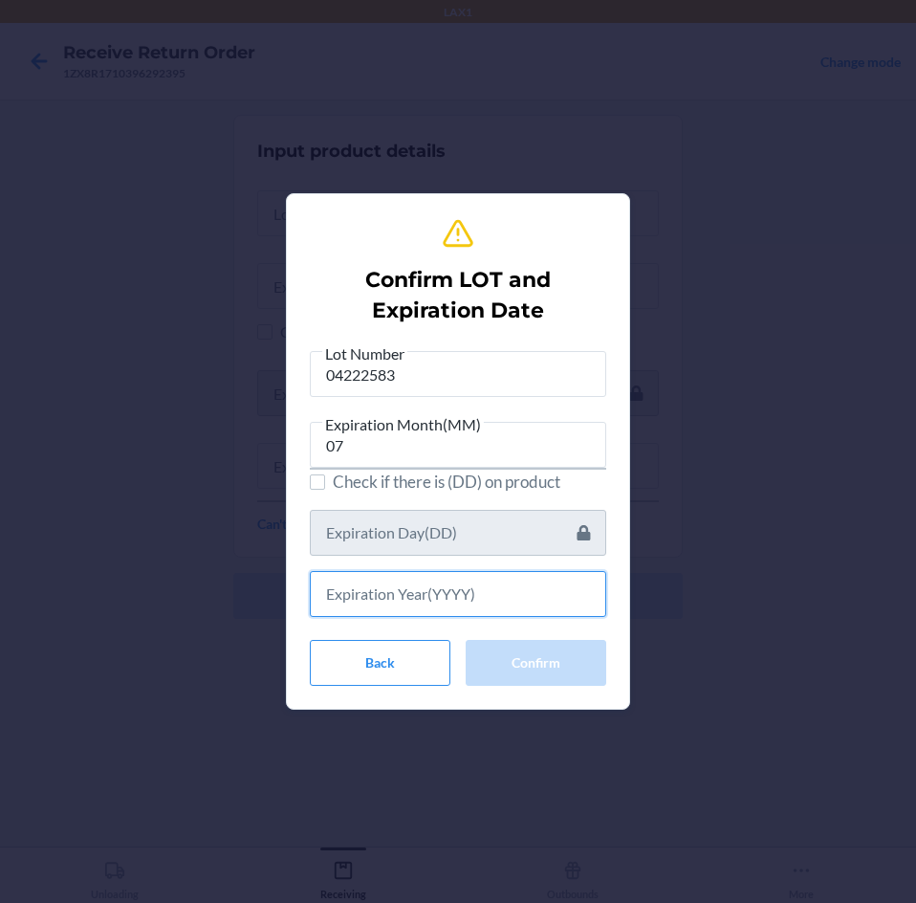
click at [483, 583] on input "text" at bounding box center [458, 594] width 296 height 46
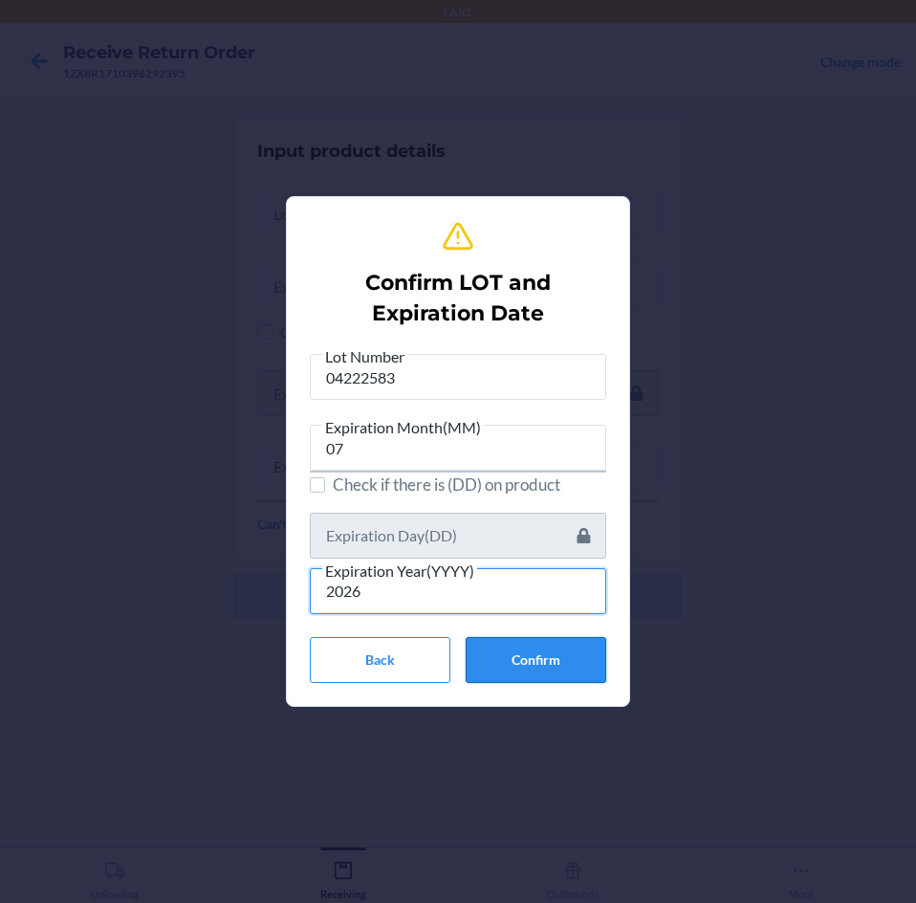
type input "2026"
click at [531, 654] on button "Confirm" at bounding box center [536, 660] width 141 height 46
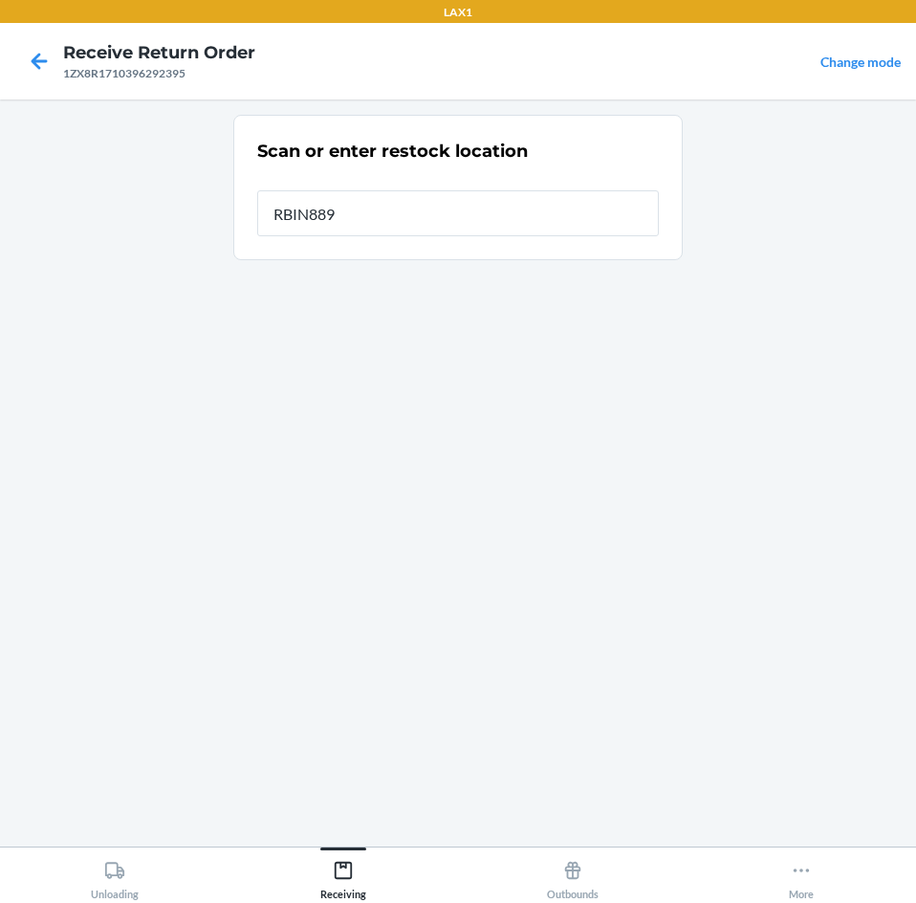
type input "RBIN889"
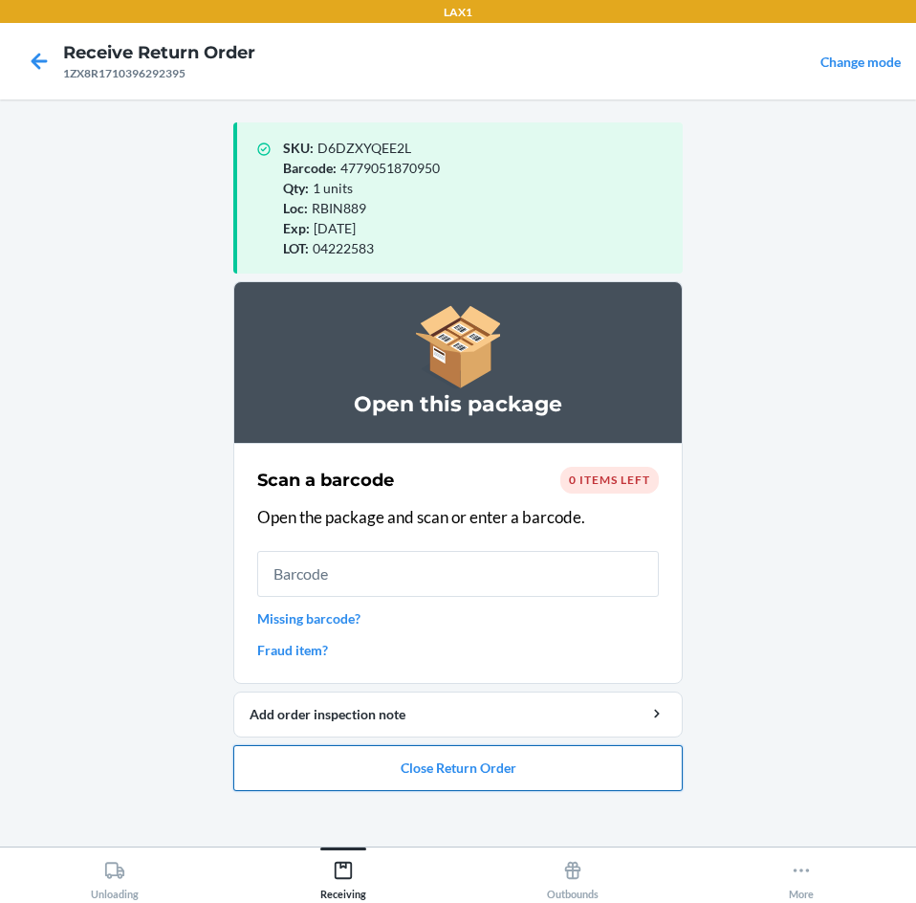
click at [587, 784] on button "Close Return Order" at bounding box center [457, 768] width 449 height 46
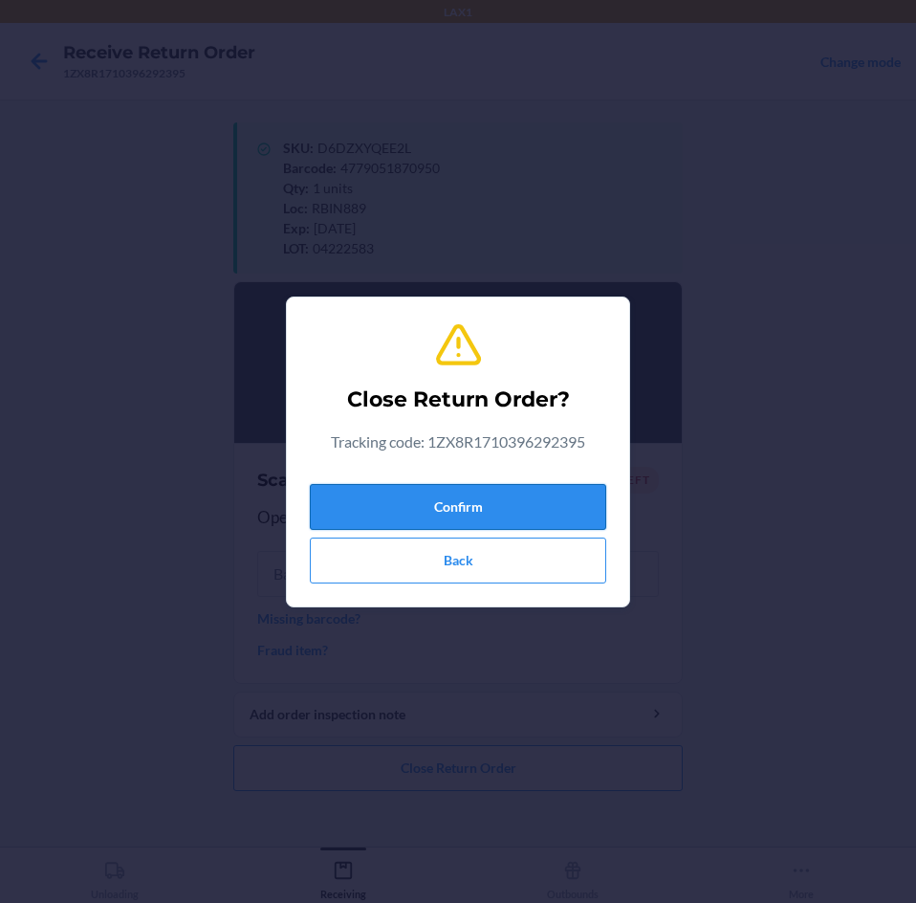
click at [560, 488] on button "Confirm" at bounding box center [458, 507] width 296 height 46
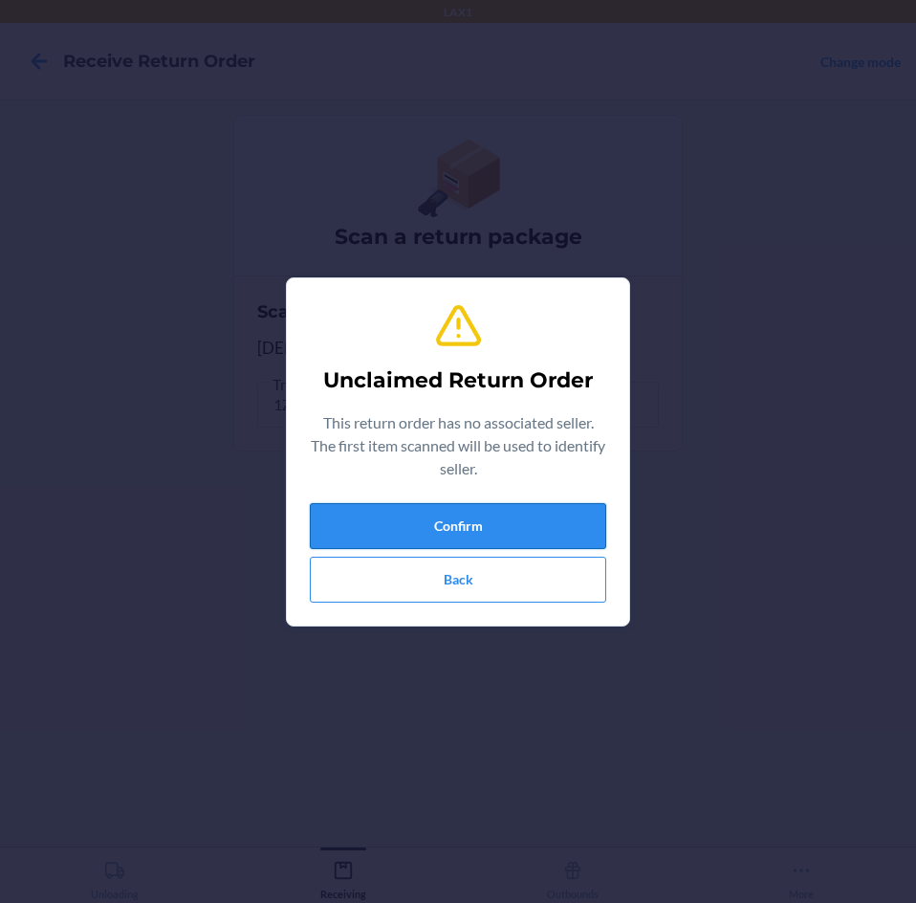
click at [553, 515] on button "Confirm" at bounding box center [458, 526] width 296 height 46
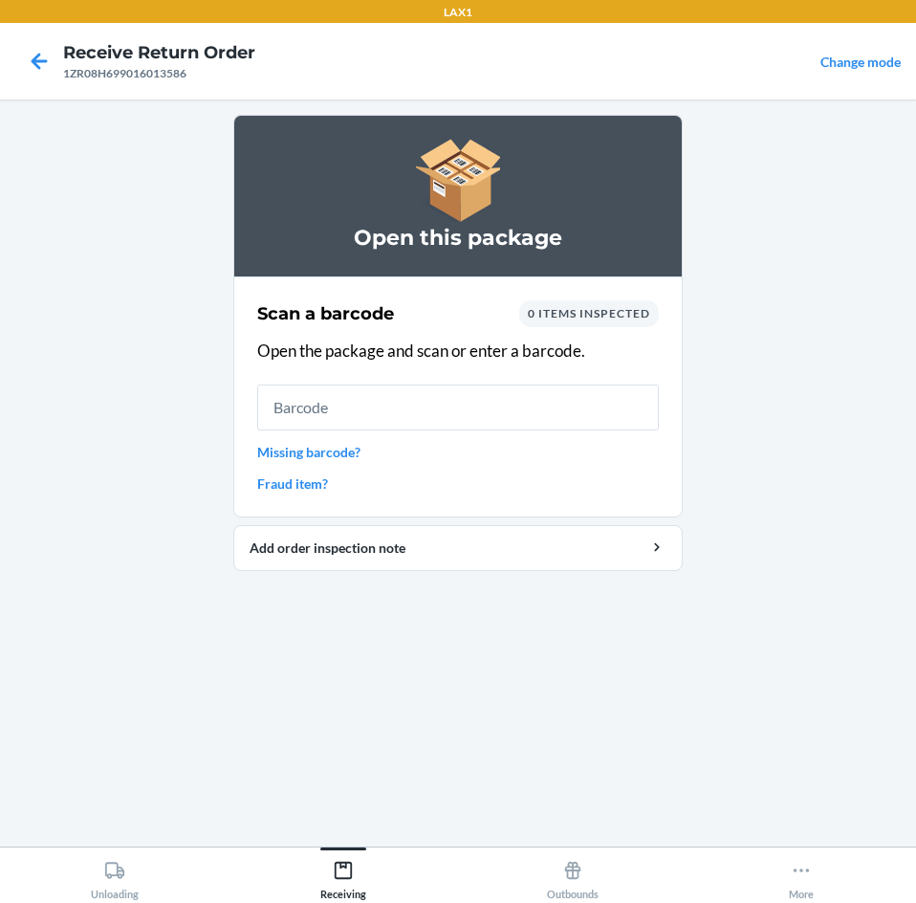
click at [336, 449] on link "Missing barcode?" at bounding box center [458, 452] width 402 height 20
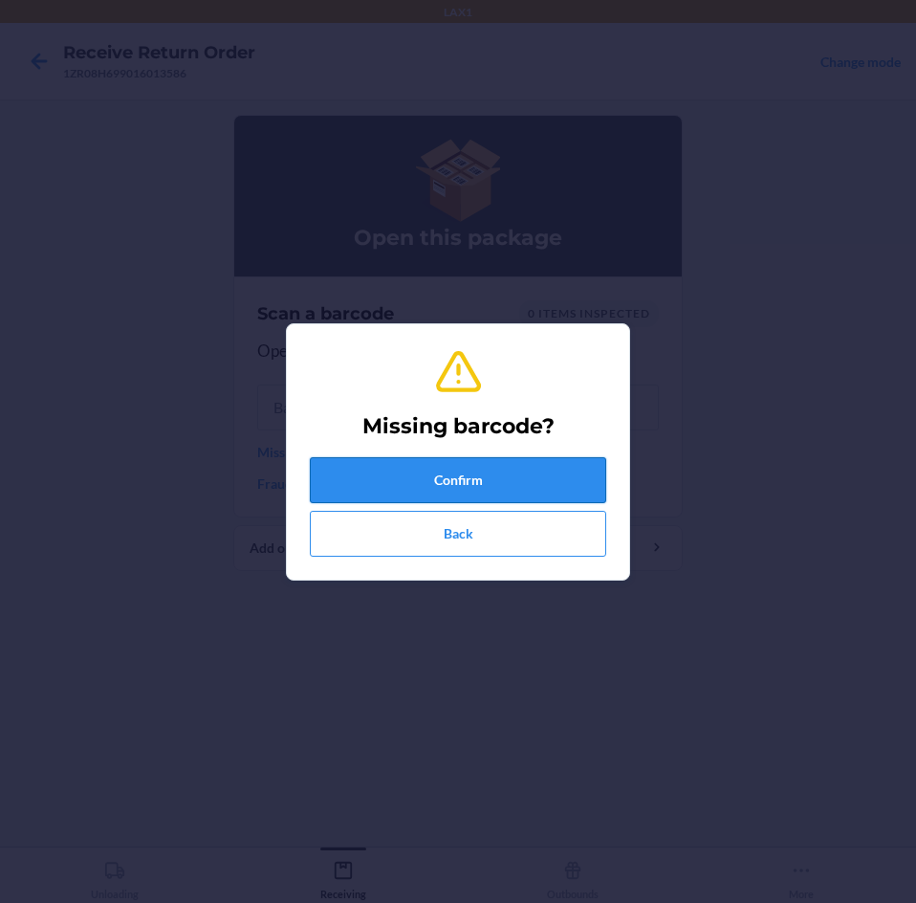
click at [431, 467] on button "Confirm" at bounding box center [458, 480] width 296 height 46
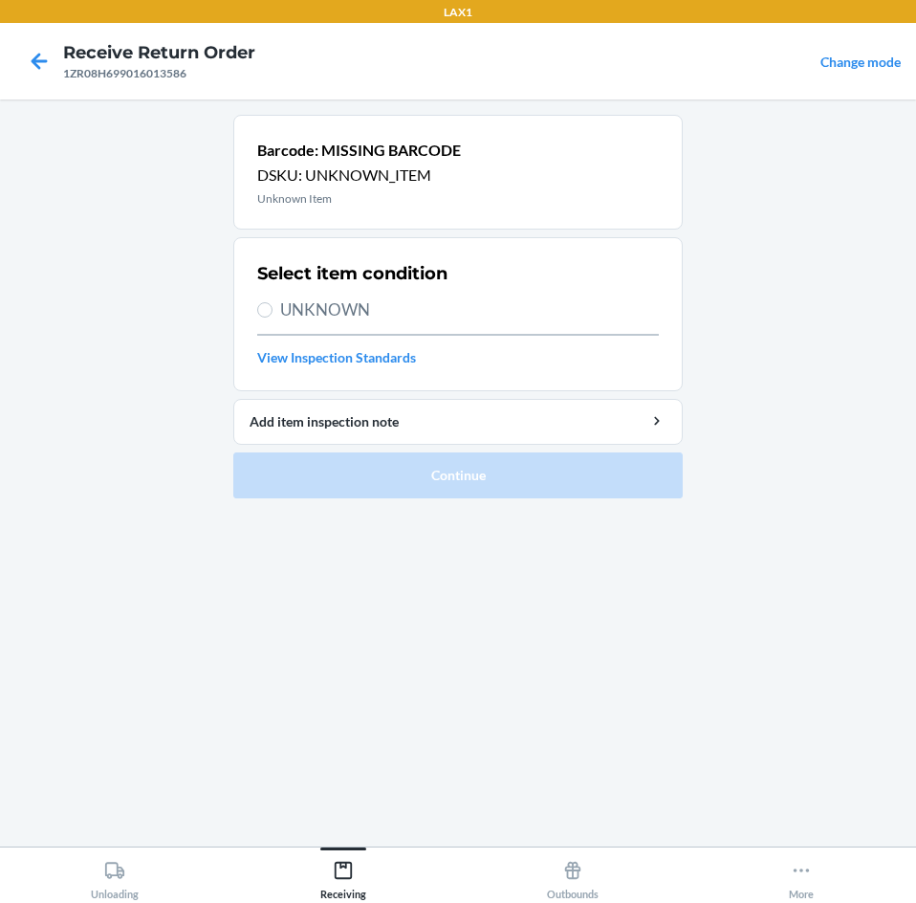
click at [275, 308] on label "UNKNOWN" at bounding box center [458, 309] width 402 height 25
click at [273, 308] on input "UNKNOWN" at bounding box center [264, 309] width 15 height 15
radio input "true"
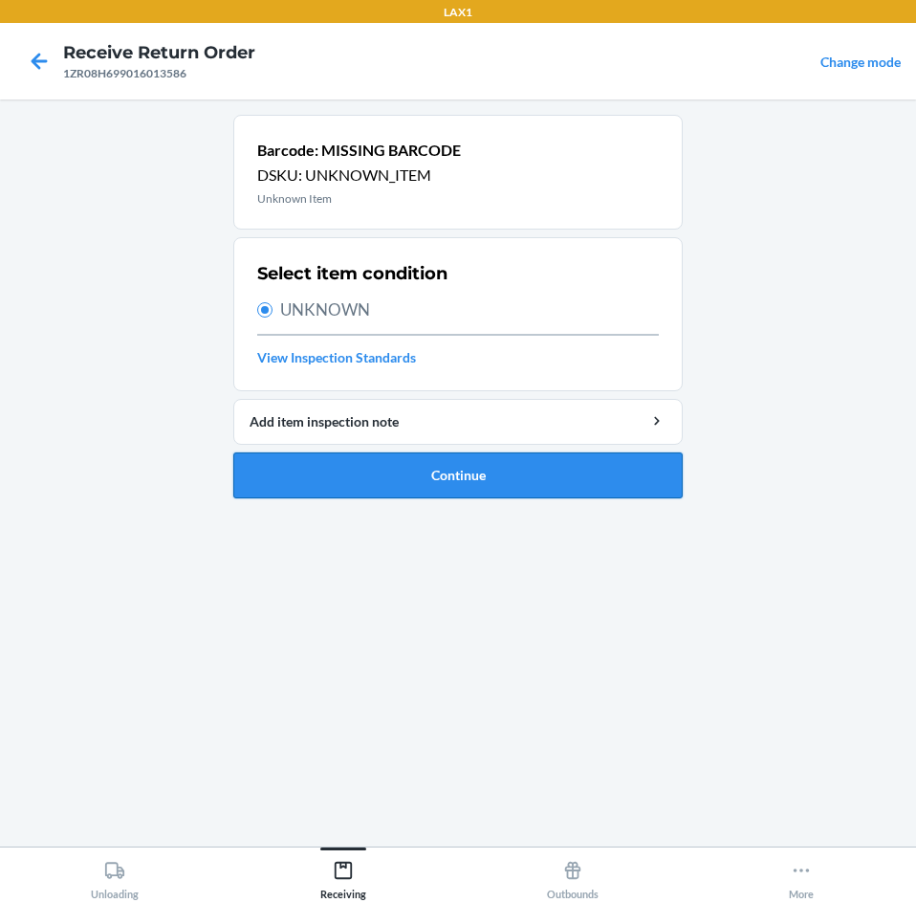
click at [513, 466] on button "Continue" at bounding box center [457, 475] width 449 height 46
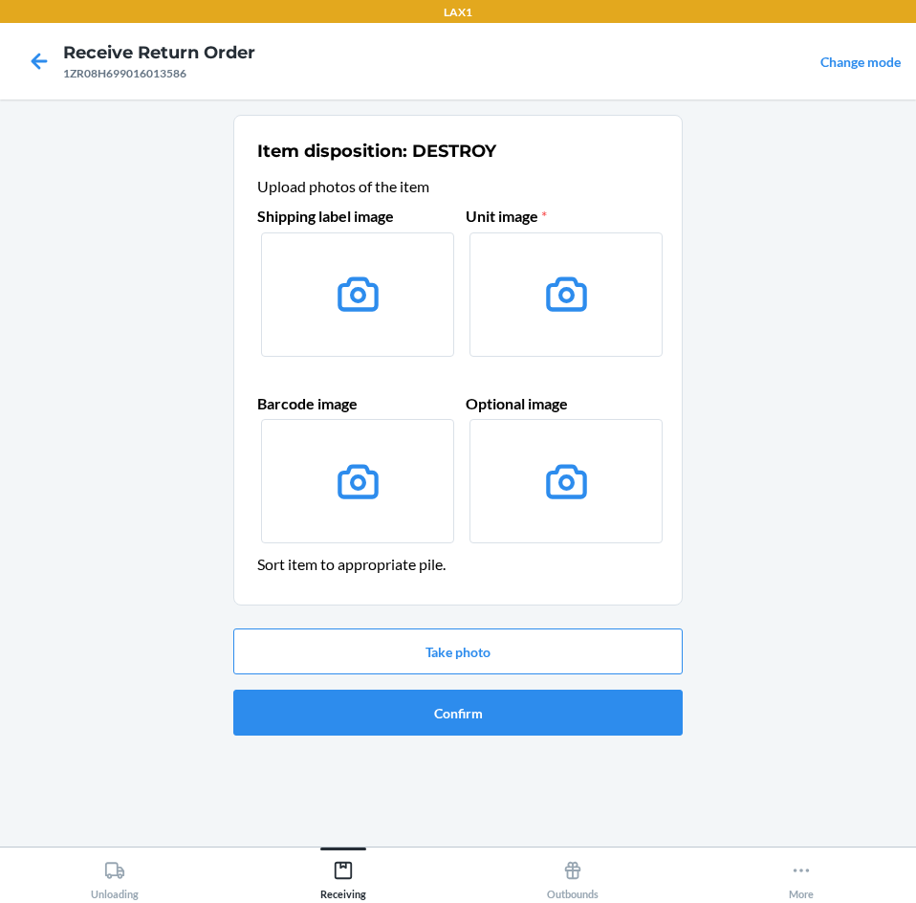
click at [533, 681] on div "Take photo Confirm" at bounding box center [457, 682] width 449 height 122
click at [528, 635] on button "Take photo" at bounding box center [457, 651] width 449 height 46
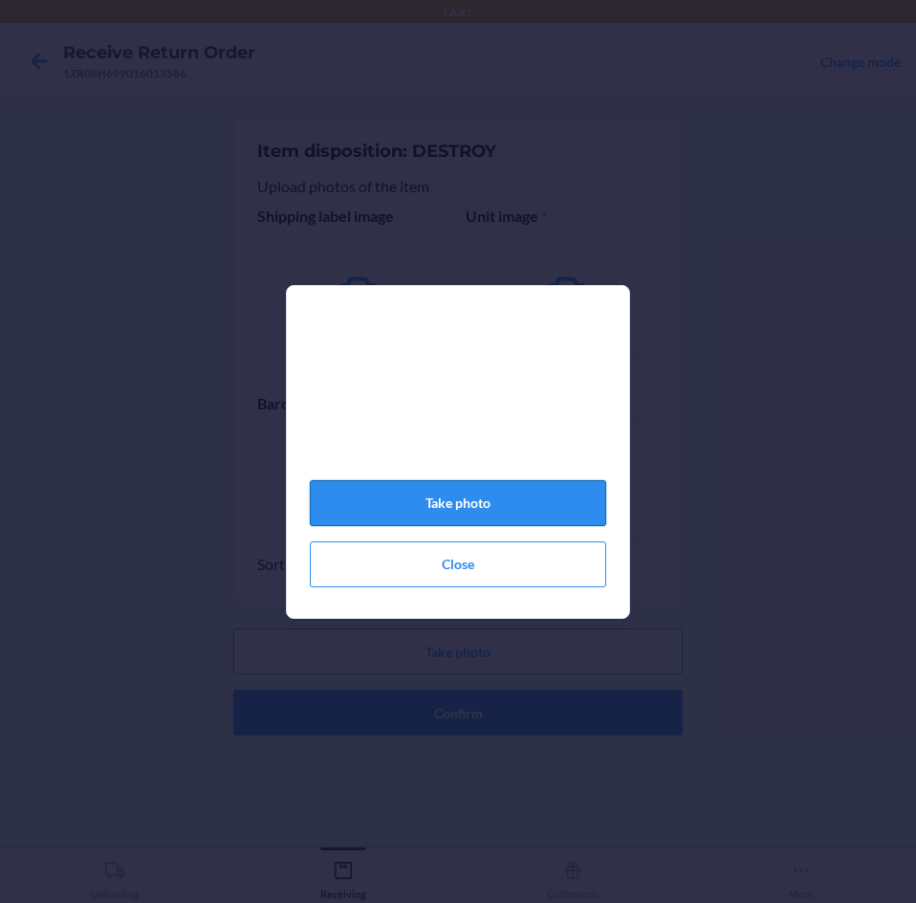
click at [499, 515] on button "Take photo" at bounding box center [458, 503] width 296 height 46
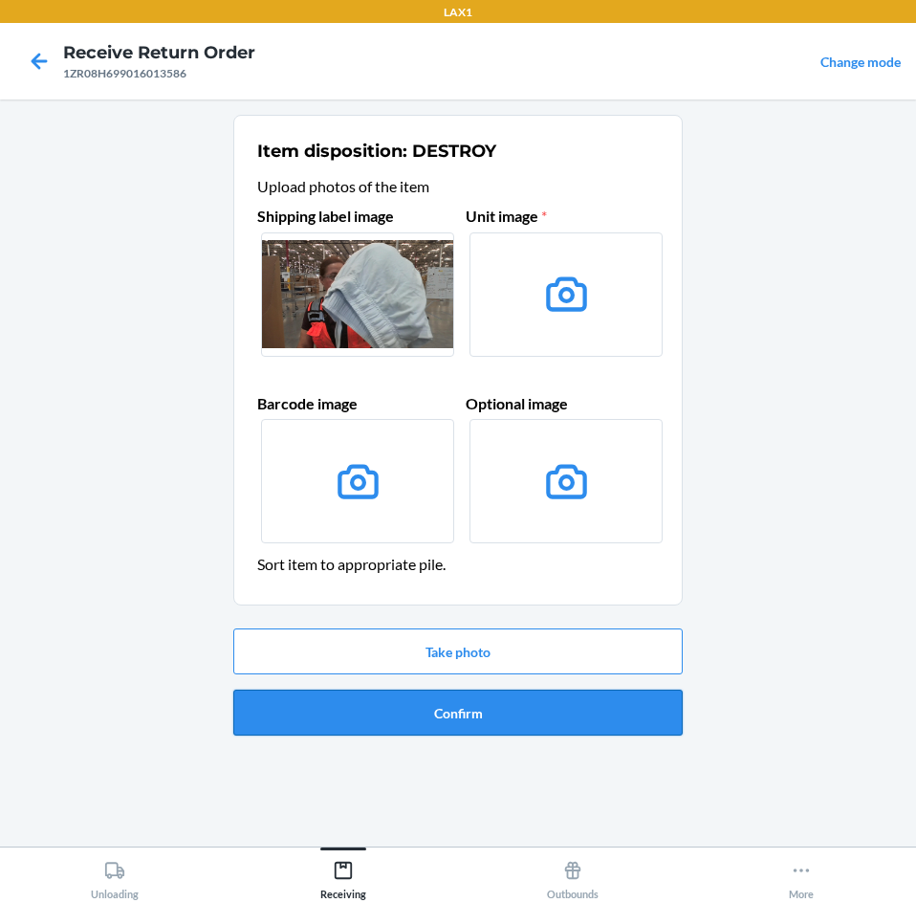
click at [524, 706] on button "Confirm" at bounding box center [457, 712] width 449 height 46
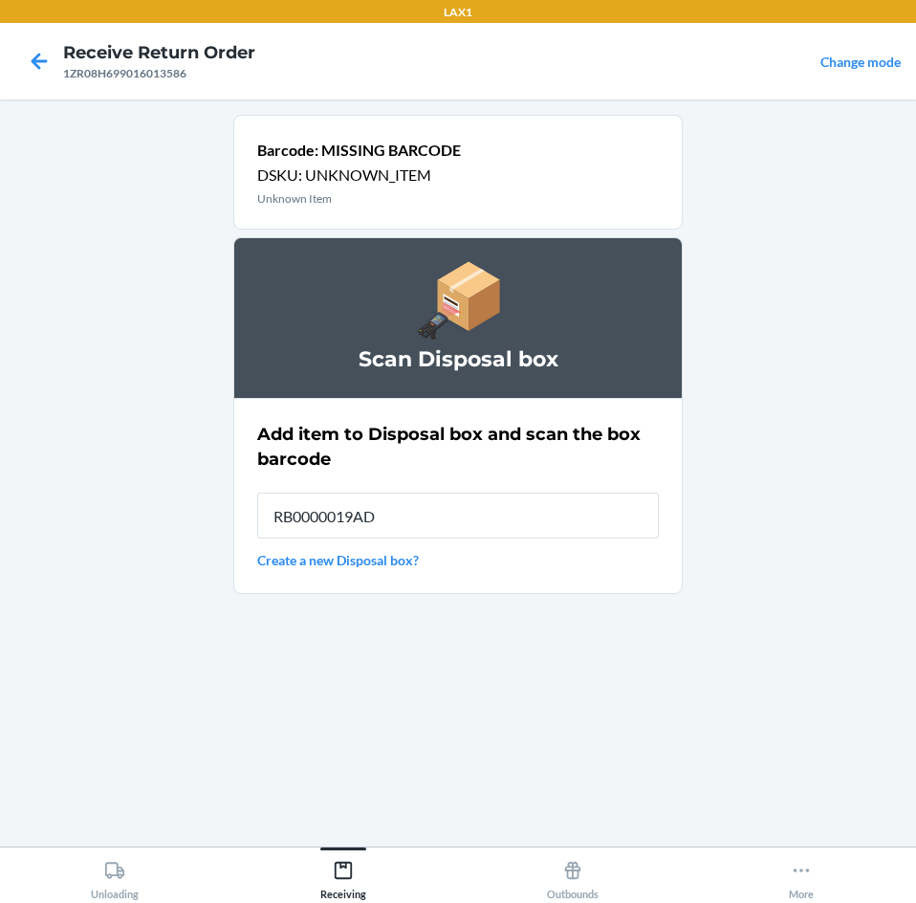
type input "RB0000019AD"
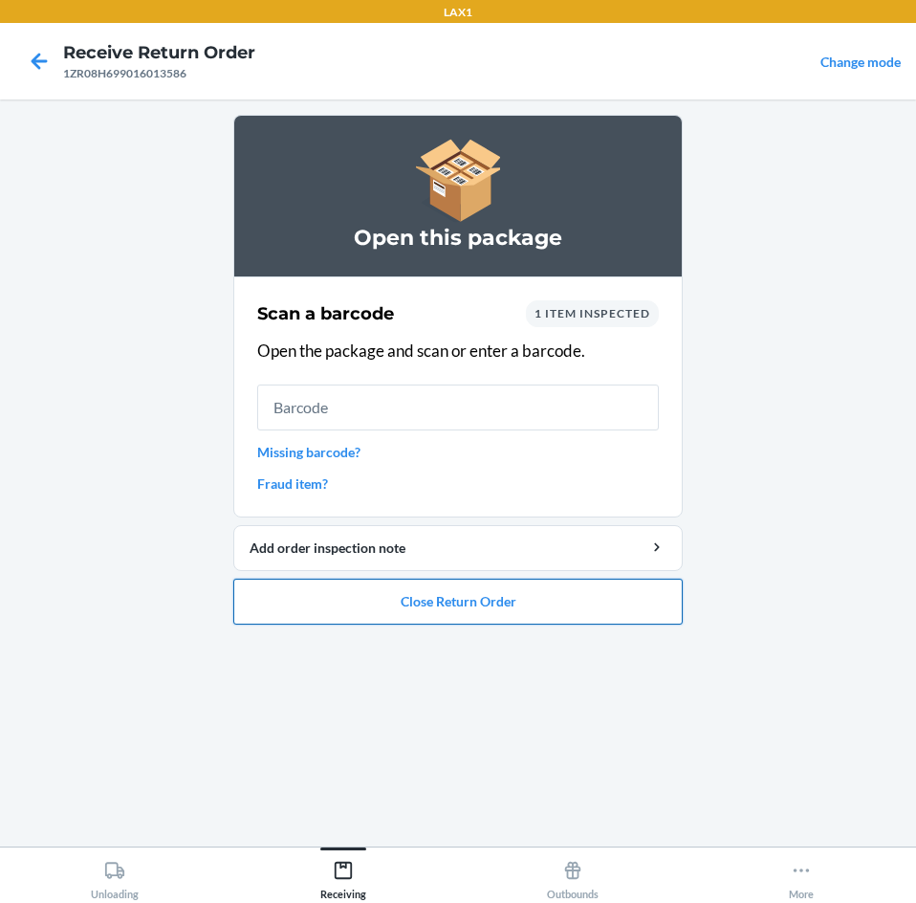
click at [515, 593] on button "Close Return Order" at bounding box center [457, 602] width 449 height 46
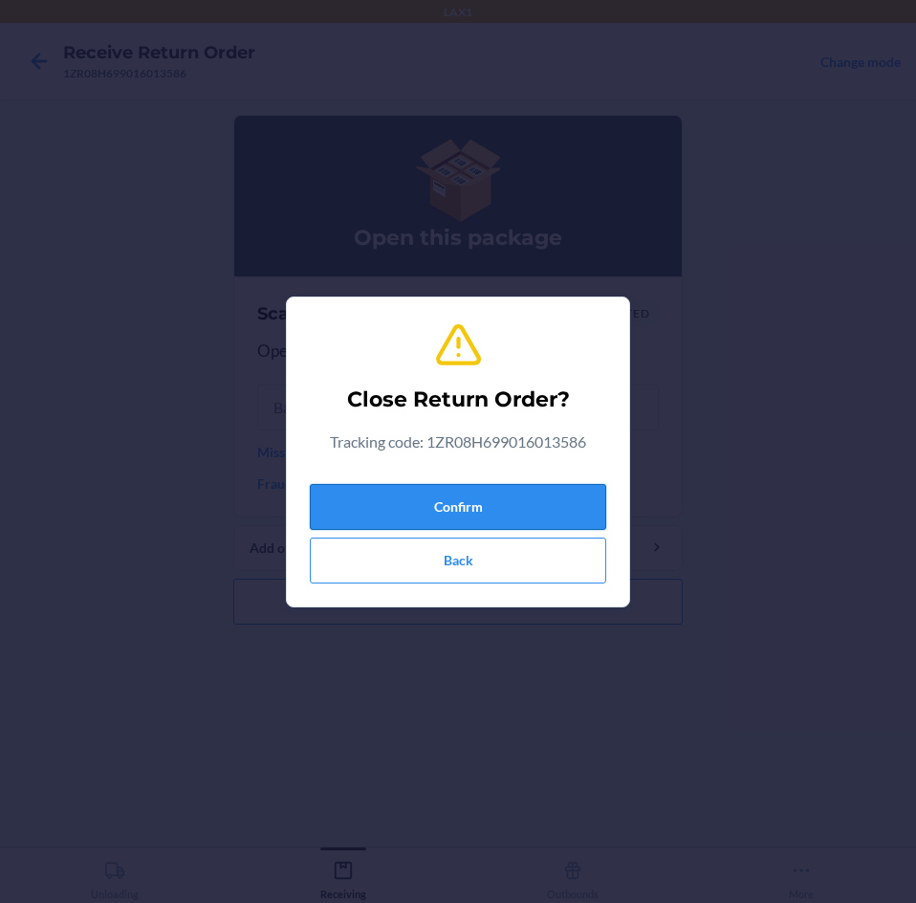
click at [507, 507] on button "Confirm" at bounding box center [458, 507] width 296 height 46
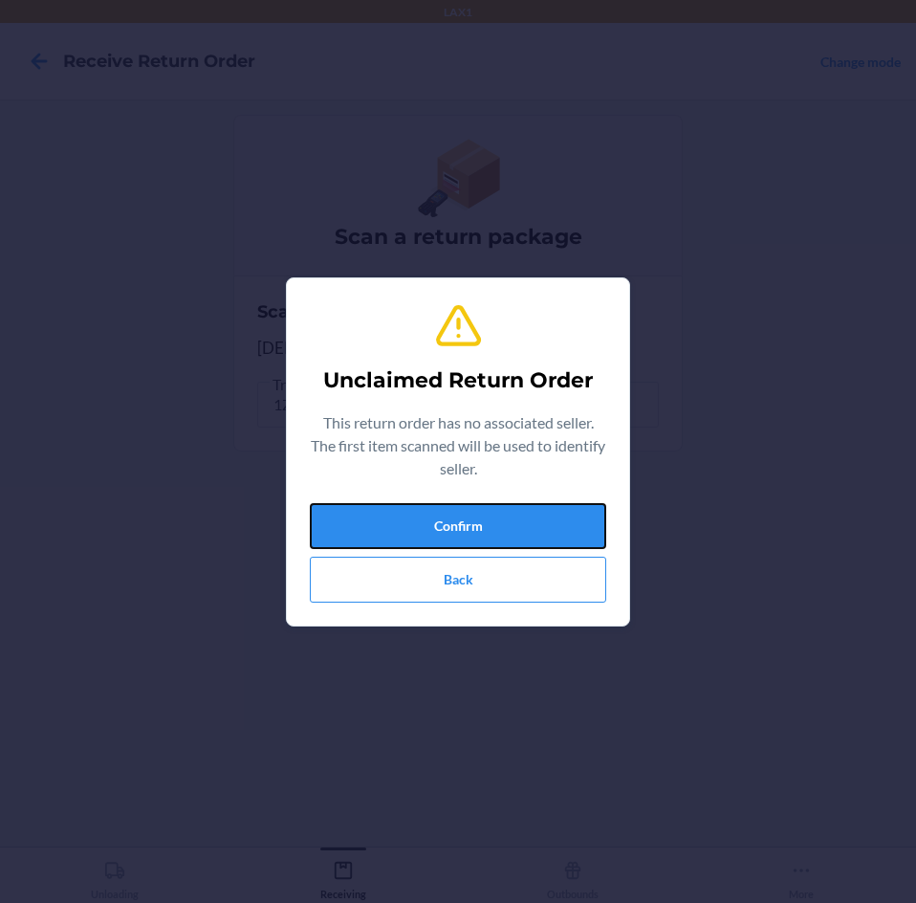
click at [507, 507] on button "Confirm" at bounding box center [458, 526] width 296 height 46
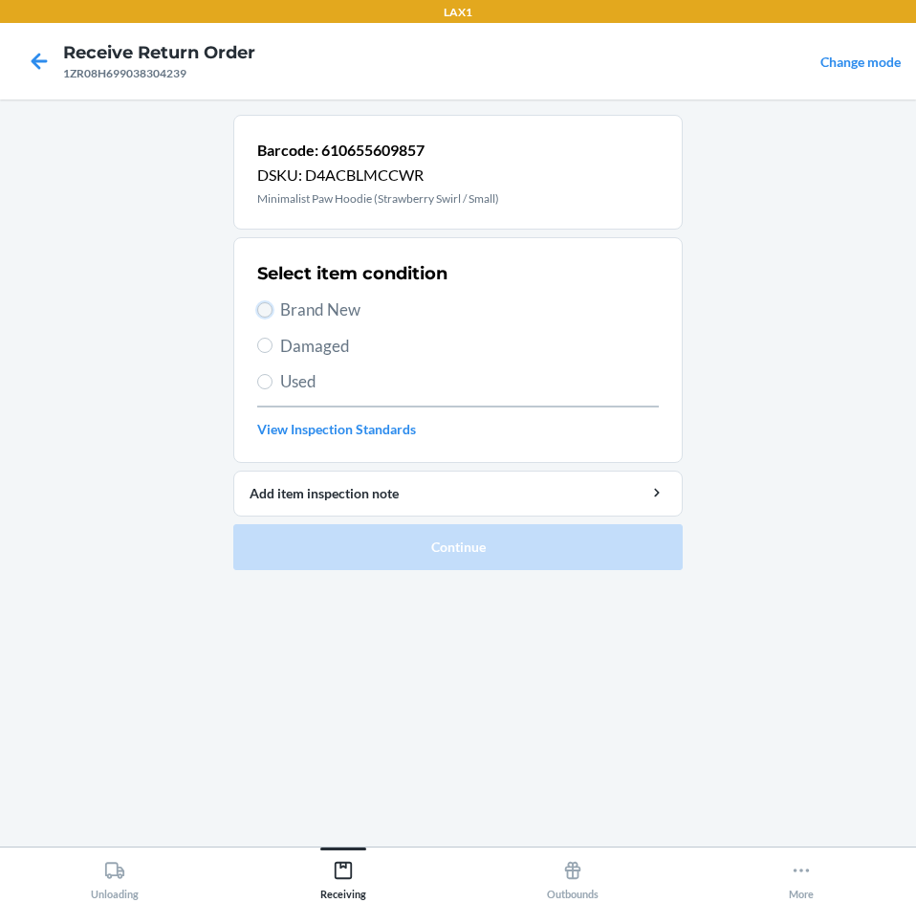
click at [269, 316] on input "Brand New" at bounding box center [264, 309] width 15 height 15
radio input "true"
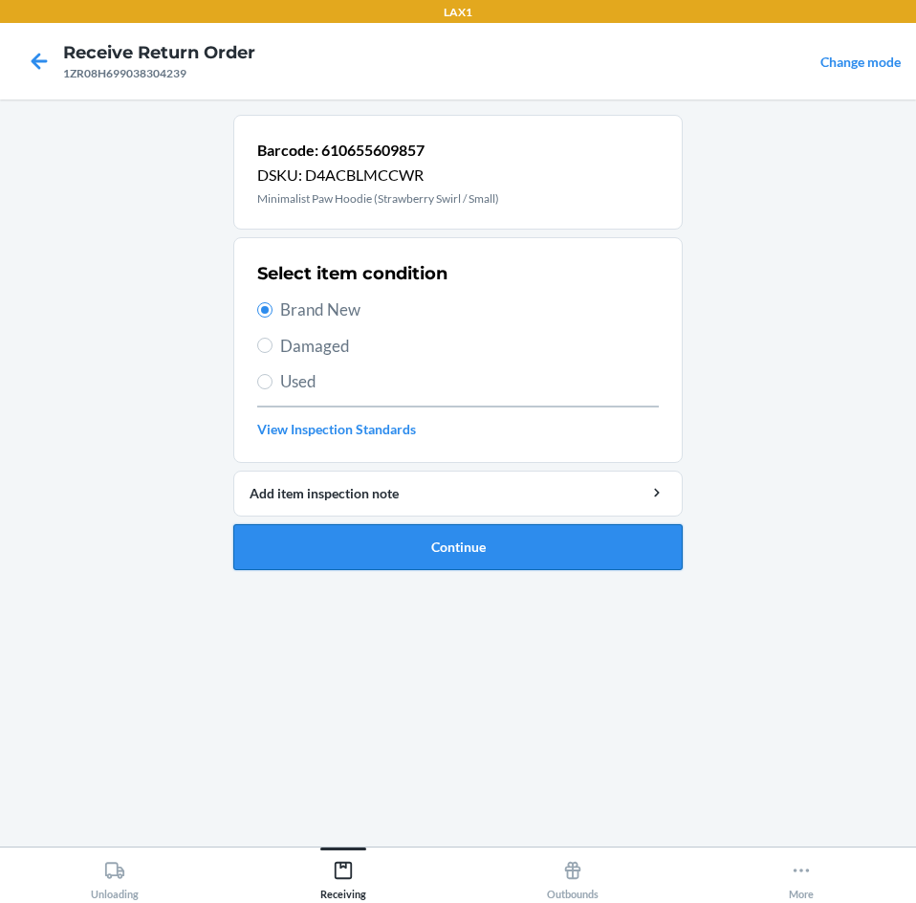
click at [520, 532] on button "Continue" at bounding box center [457, 547] width 449 height 46
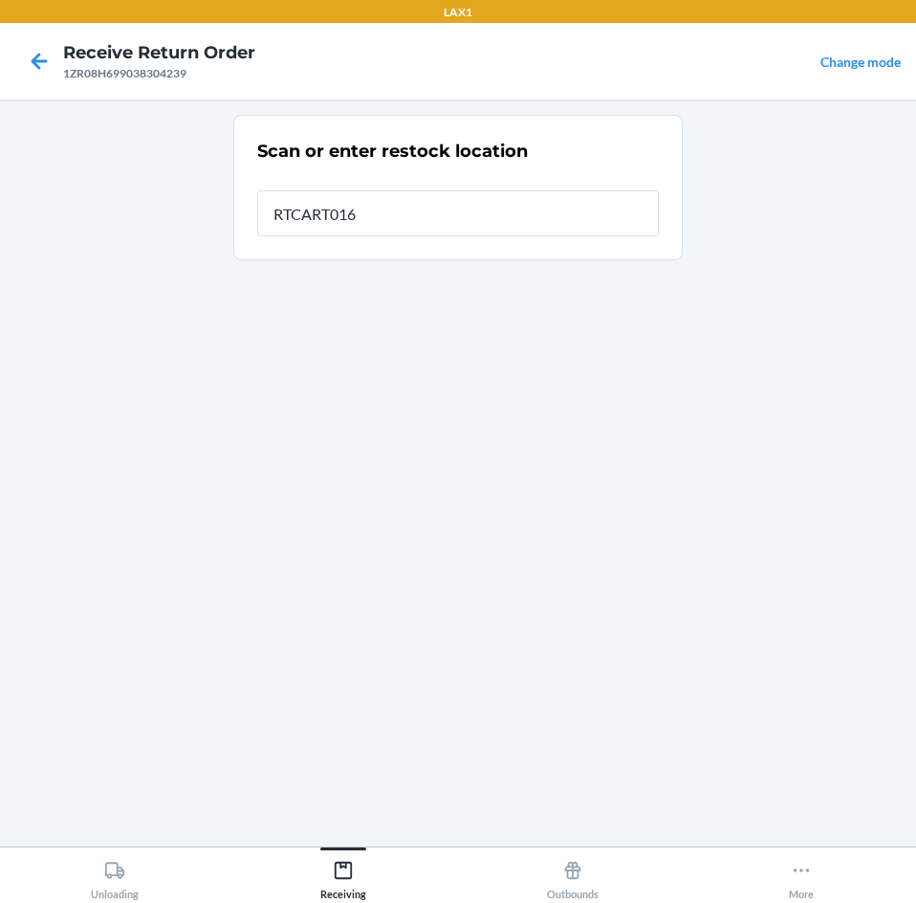
type input "RTCART016"
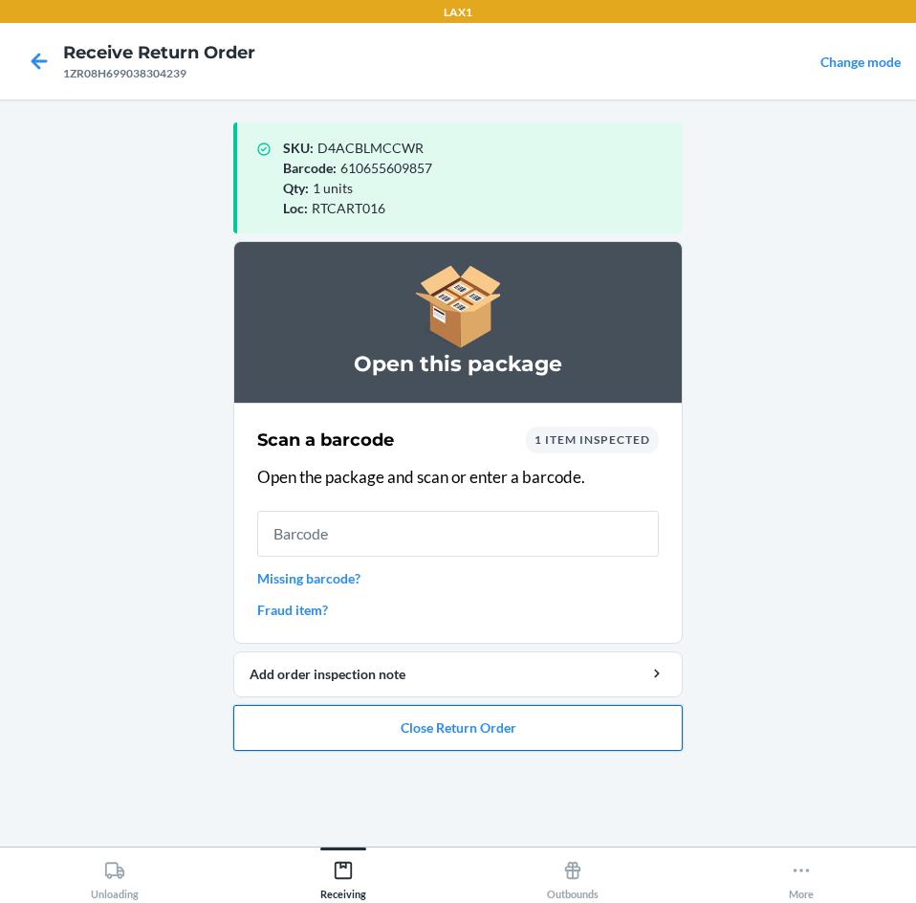
click at [510, 726] on button "Close Return Order" at bounding box center [457, 728] width 449 height 46
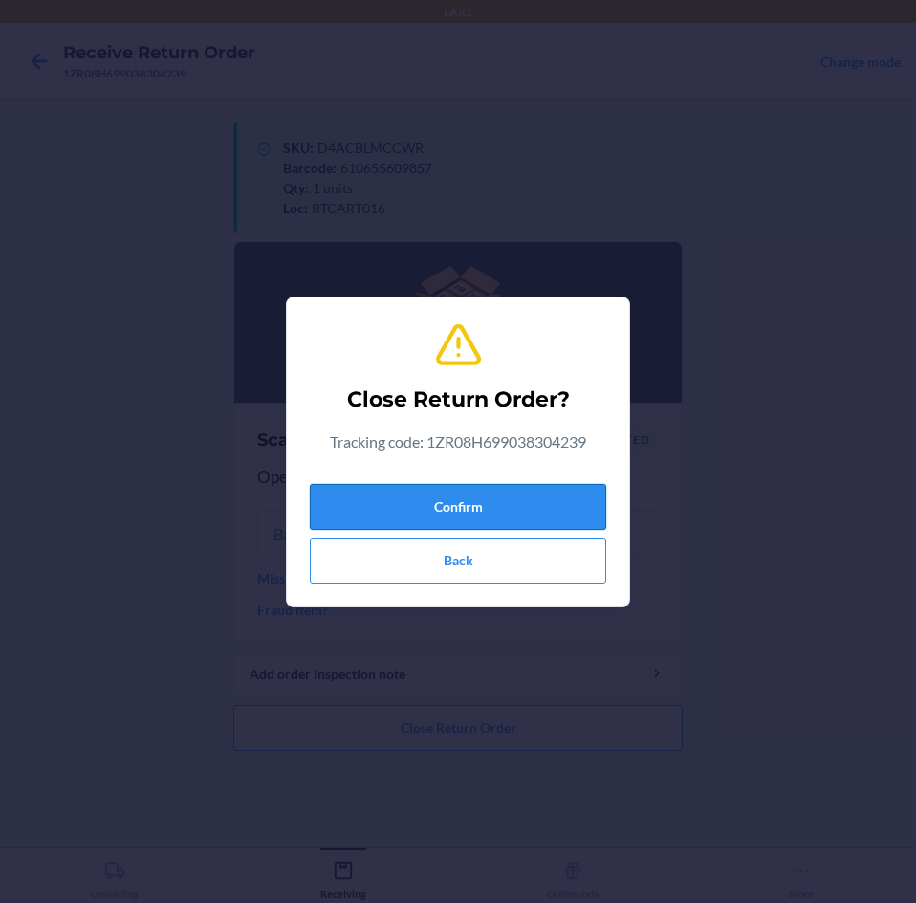
click at [510, 508] on button "Confirm" at bounding box center [458, 507] width 296 height 46
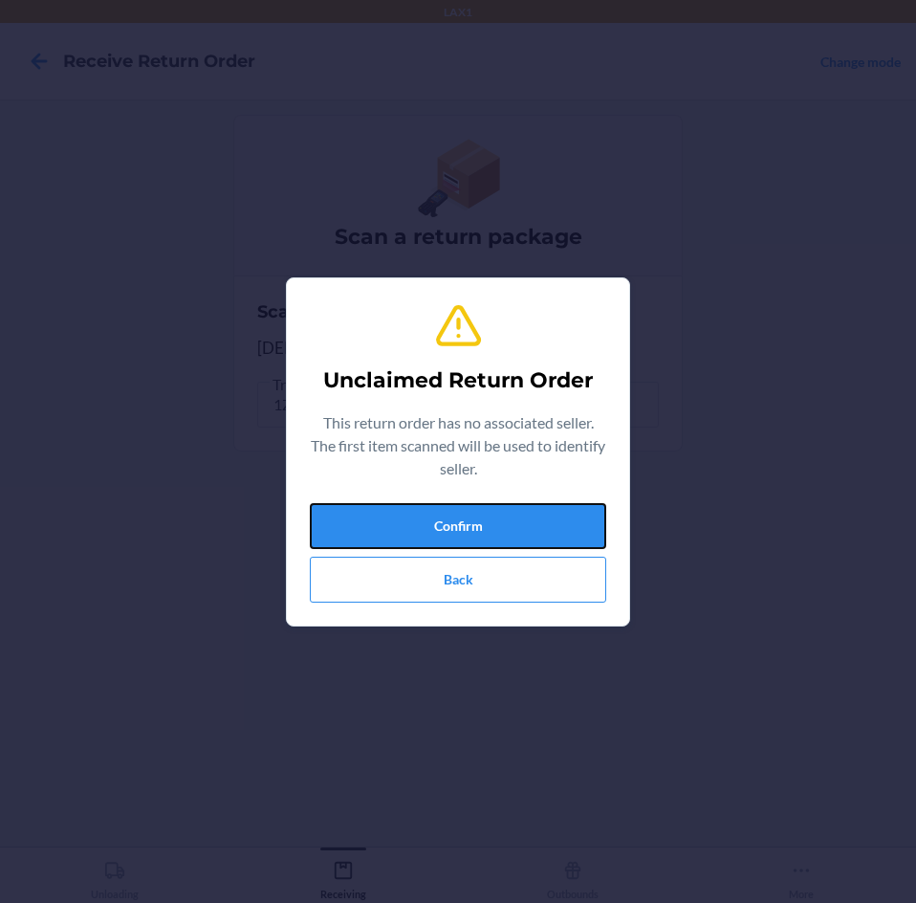
click at [510, 508] on button "Confirm" at bounding box center [458, 526] width 296 height 46
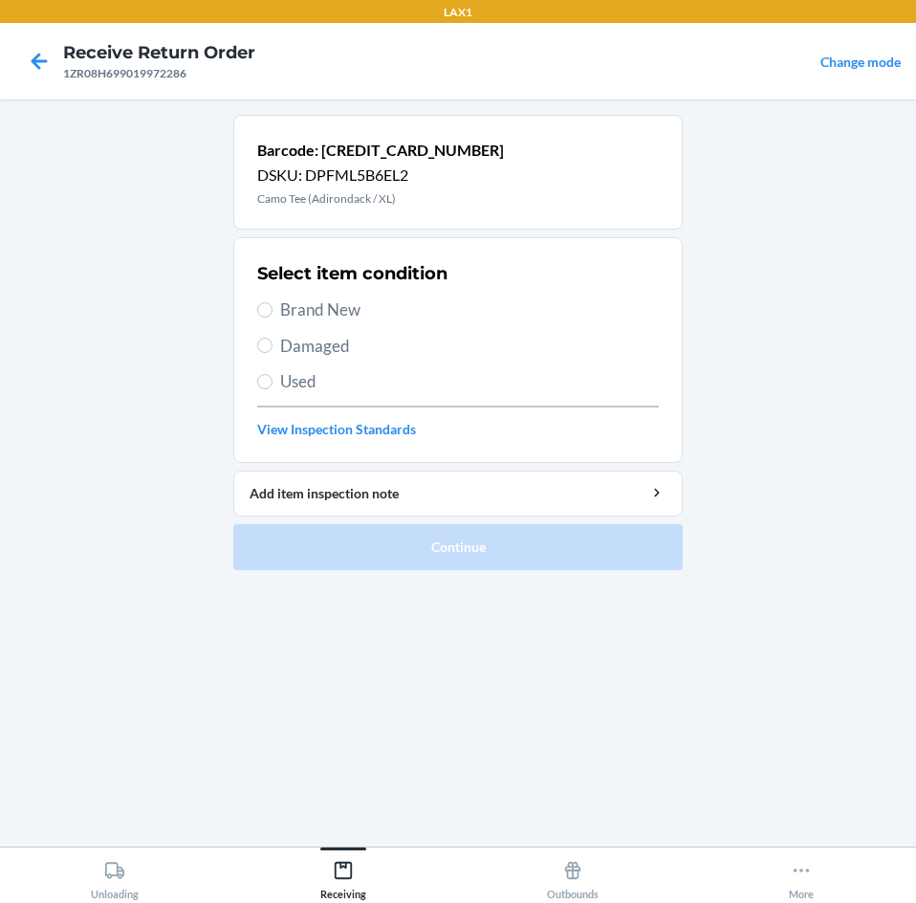
click at [273, 312] on label "Brand New" at bounding box center [458, 309] width 402 height 25
click at [273, 312] on input "Brand New" at bounding box center [264, 309] width 15 height 15
radio input "true"
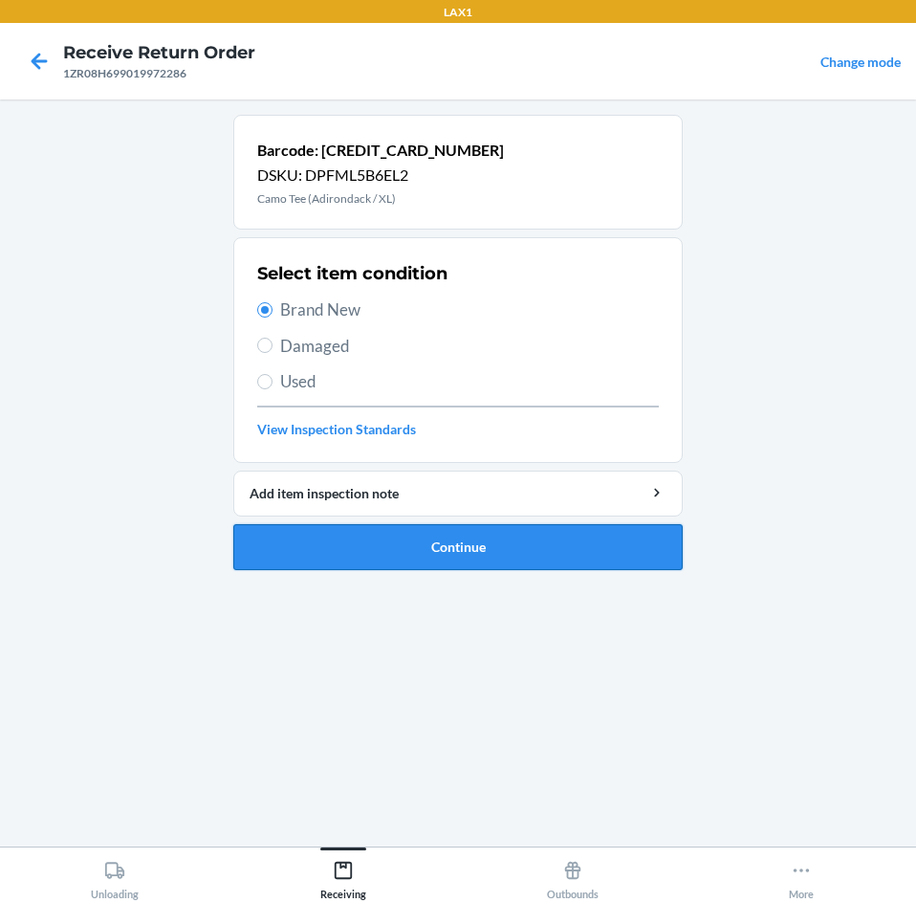
click at [556, 542] on button "Continue" at bounding box center [457, 547] width 449 height 46
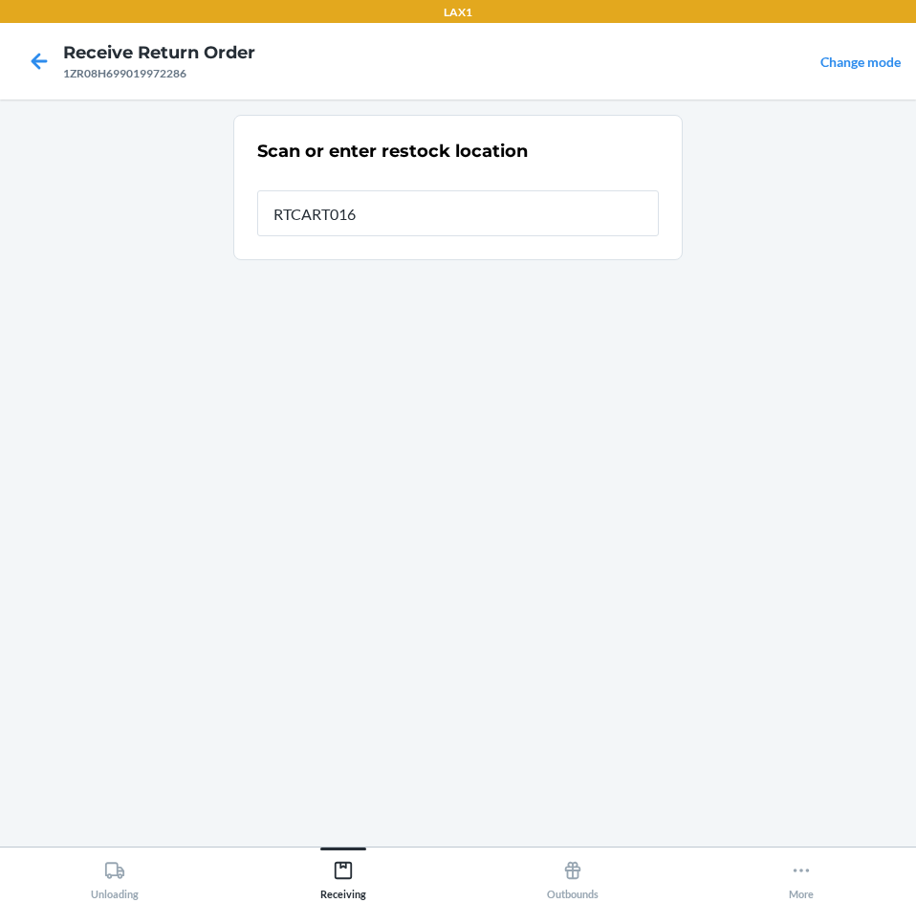
type input "RTCART016"
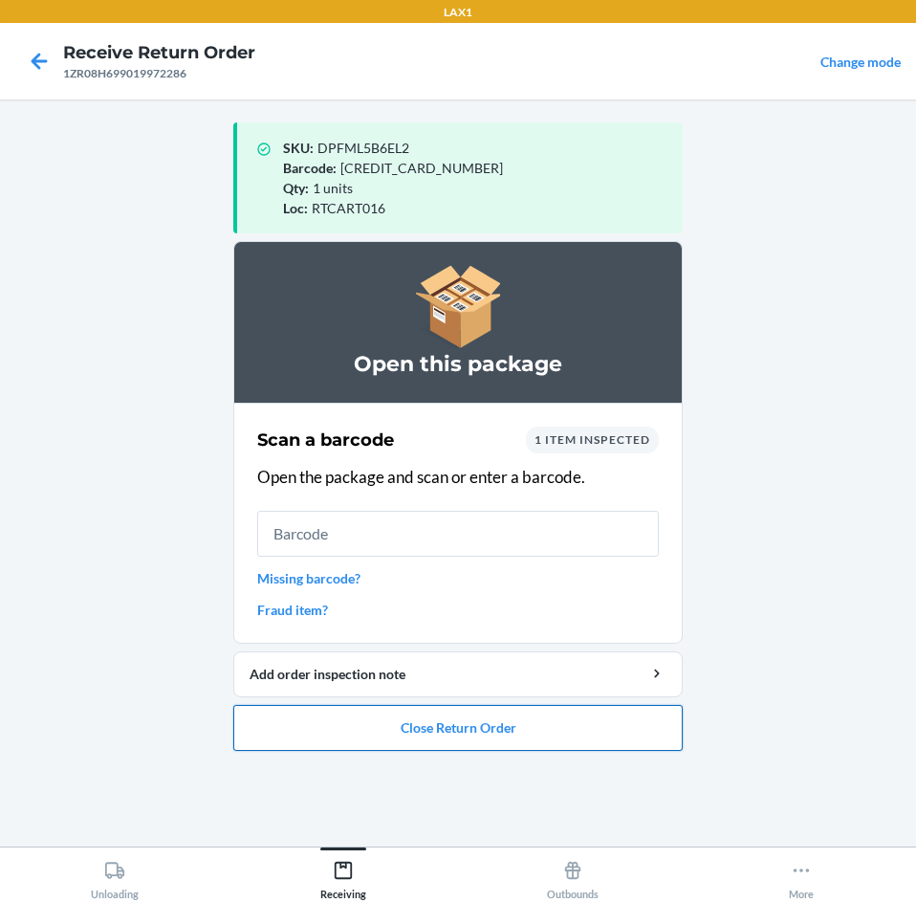
click at [537, 739] on button "Close Return Order" at bounding box center [457, 728] width 449 height 46
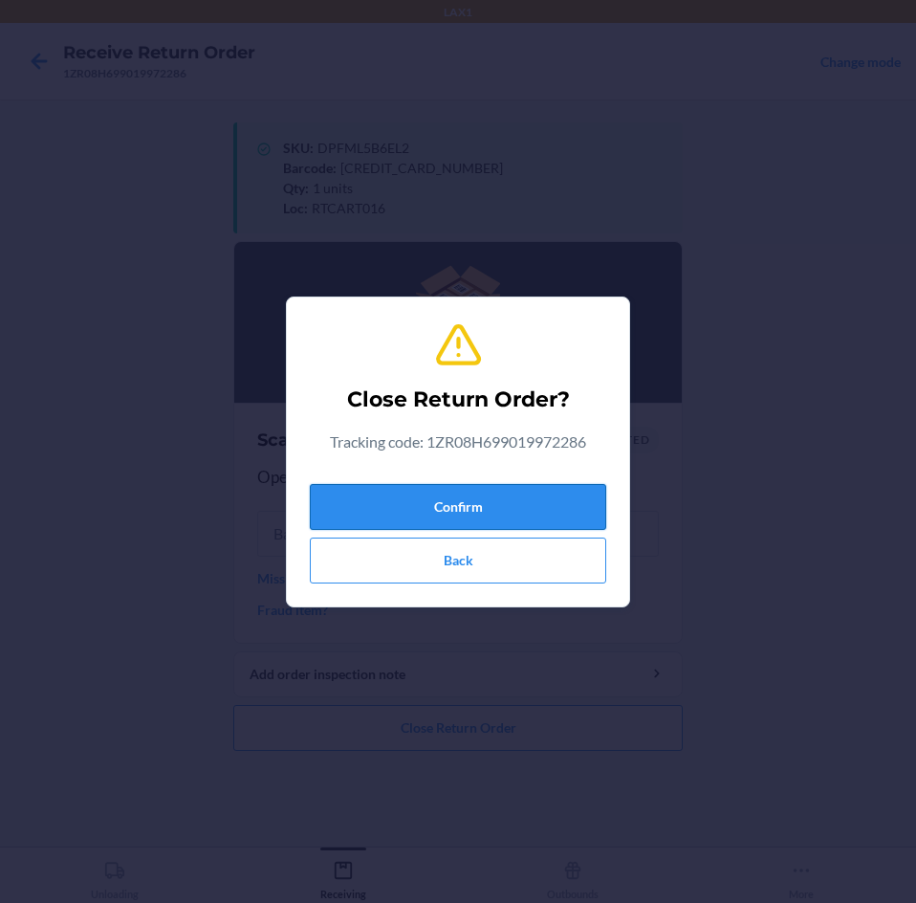
click at [574, 516] on button "Confirm" at bounding box center [458, 507] width 296 height 46
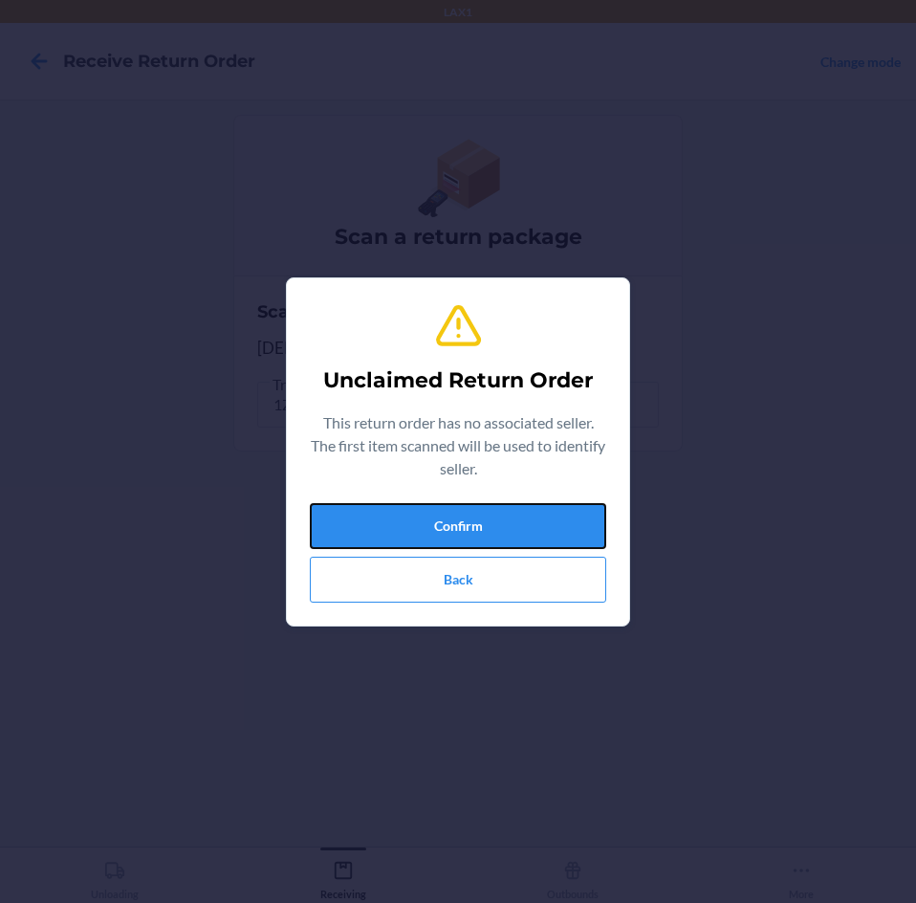
click at [574, 516] on button "Confirm" at bounding box center [458, 526] width 296 height 46
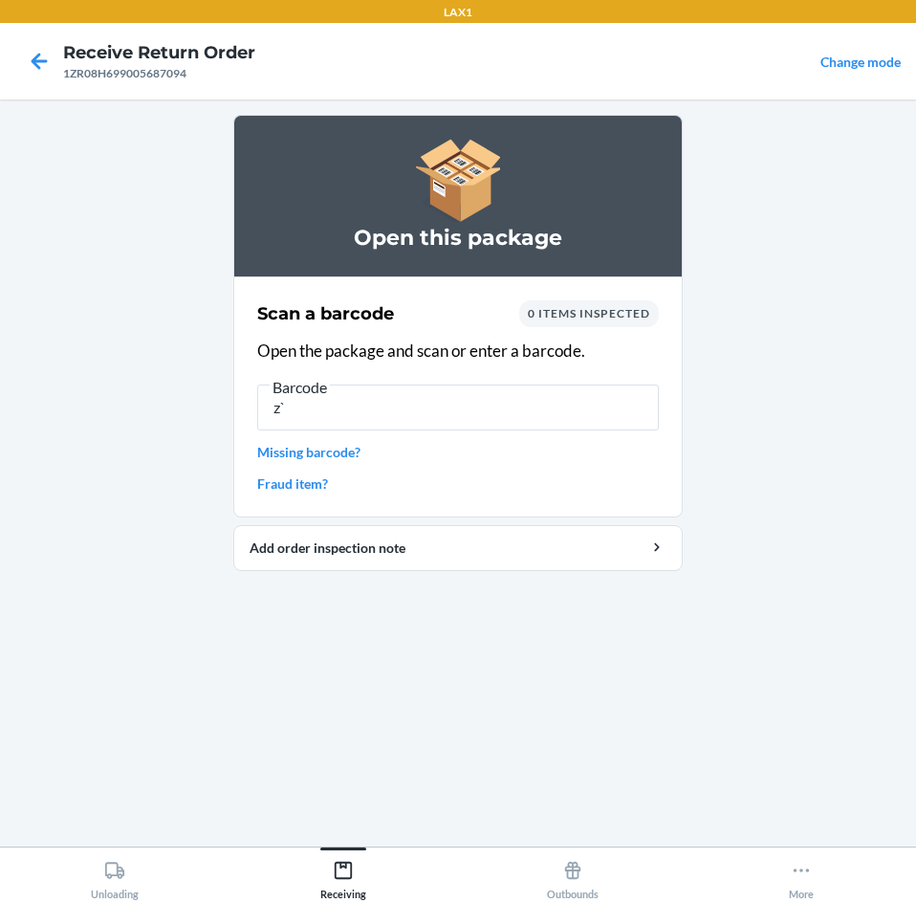
type input "z"
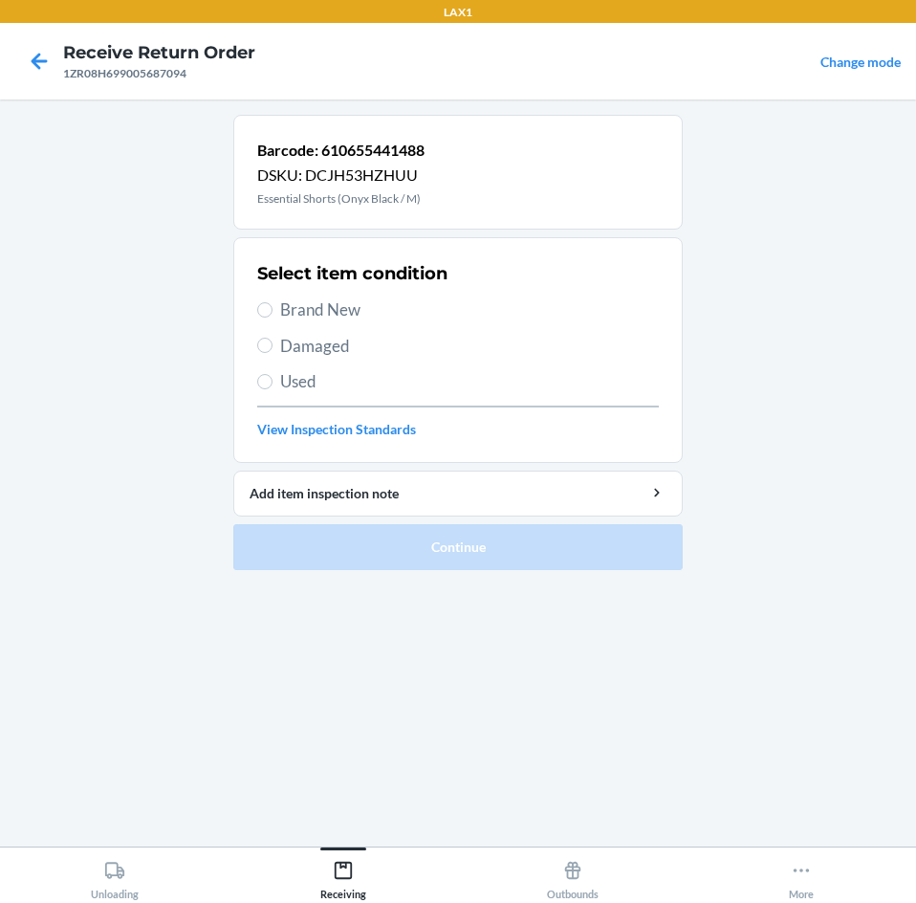
click at [276, 317] on label "Brand New" at bounding box center [458, 309] width 402 height 25
click at [273, 317] on input "Brand New" at bounding box center [264, 309] width 15 height 15
radio input "true"
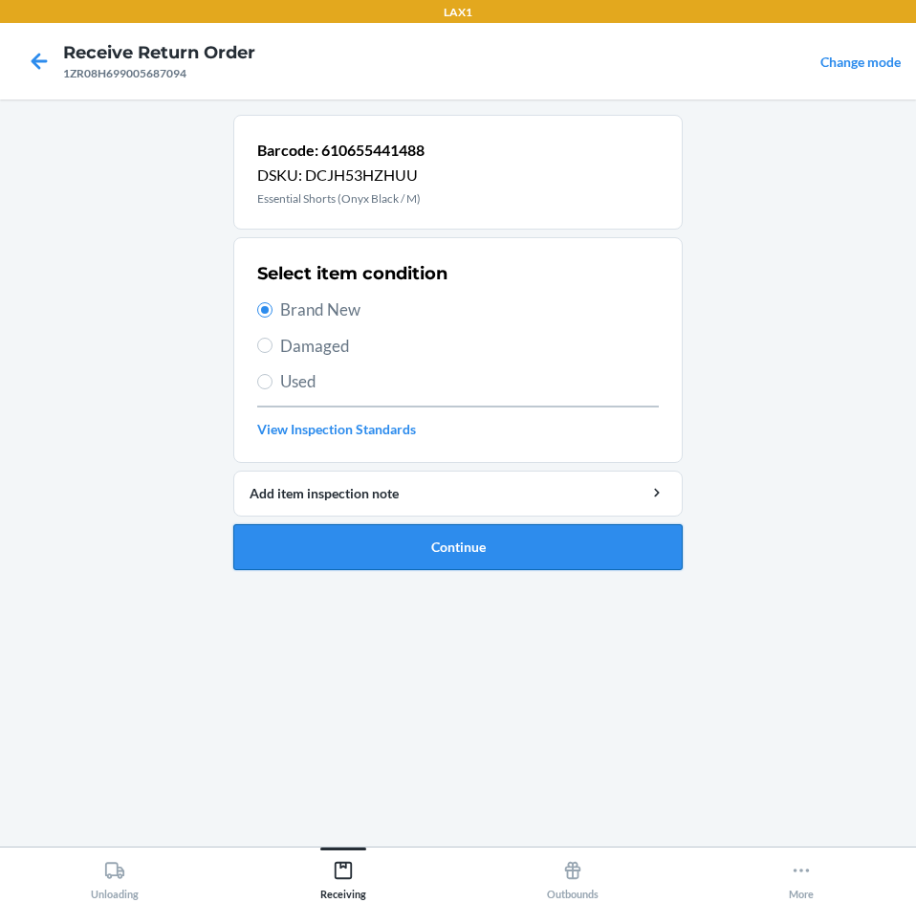
click at [508, 533] on button "Continue" at bounding box center [457, 547] width 449 height 46
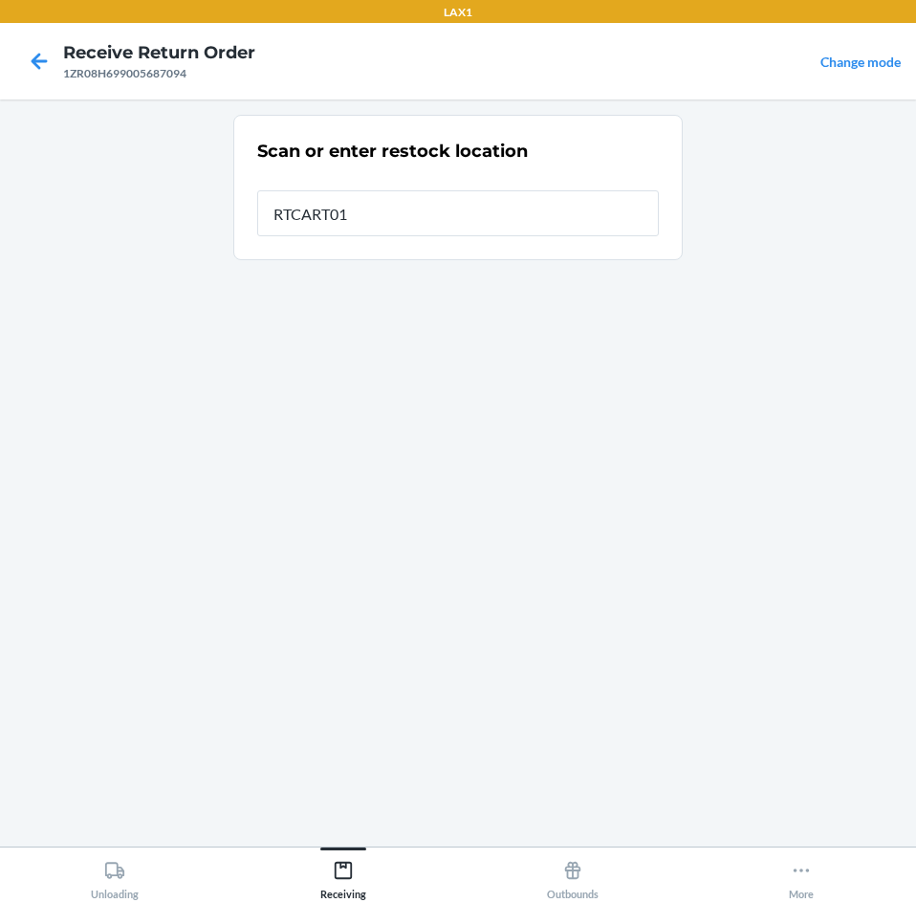
type input "RTCART016"
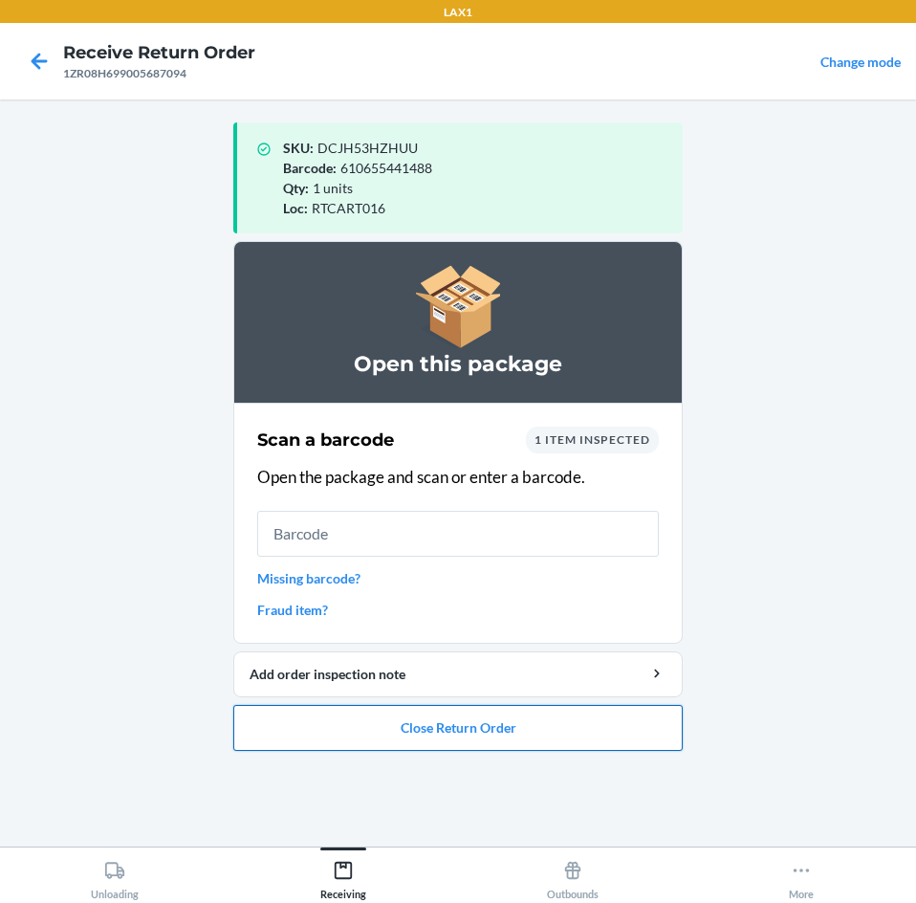
click at [515, 741] on button "Close Return Order" at bounding box center [457, 728] width 449 height 46
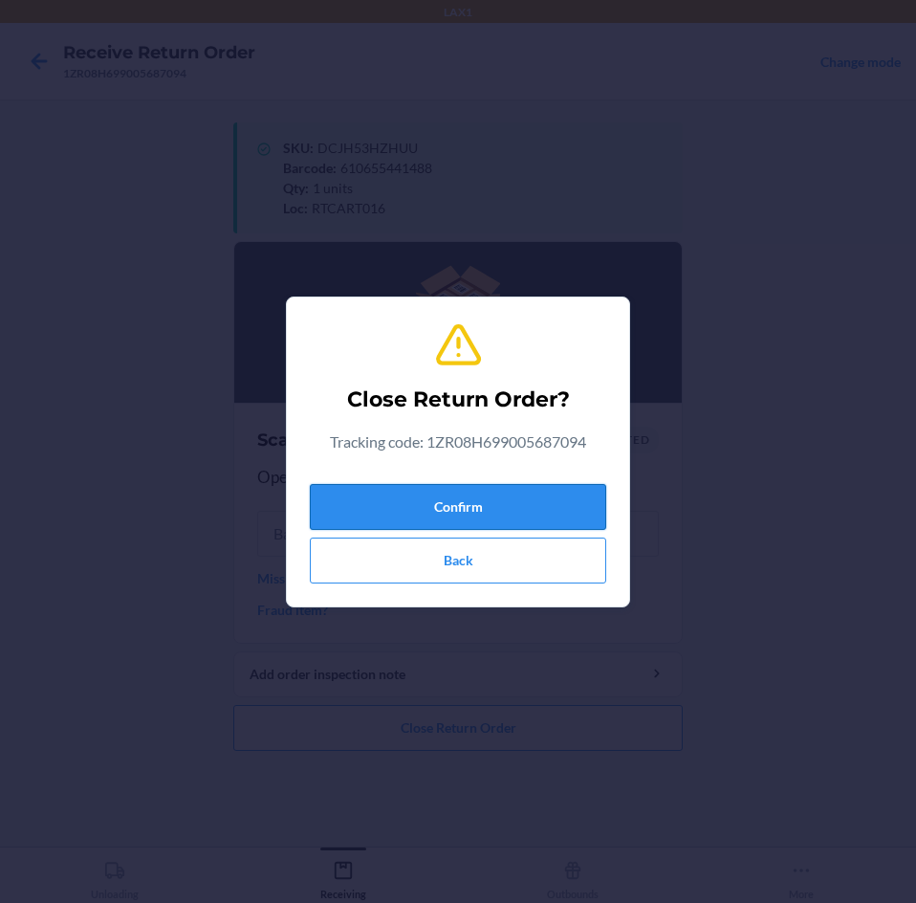
click at [477, 499] on button "Confirm" at bounding box center [458, 507] width 296 height 46
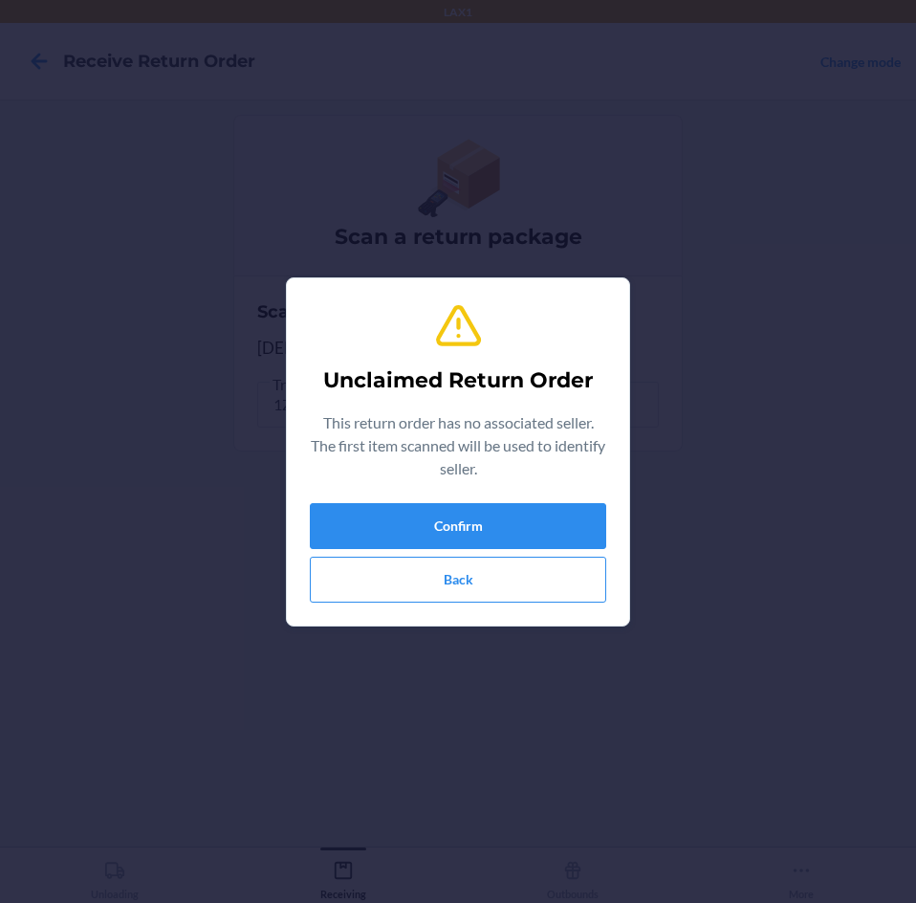
click at [477, 499] on div "Unclaimed Return Order This return order has no associated seller. The first it…" at bounding box center [458, 452] width 296 height 317
click at [480, 510] on button "Confirm" at bounding box center [458, 526] width 296 height 46
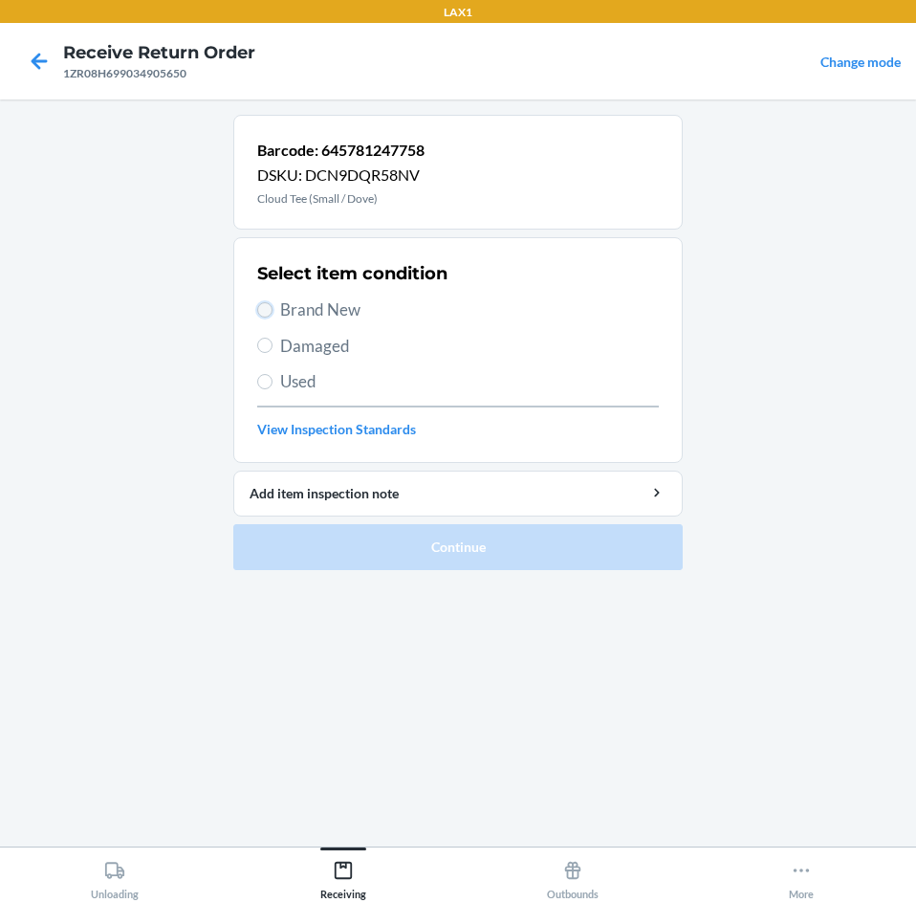
click at [269, 304] on input "Brand New" at bounding box center [264, 309] width 15 height 15
radio input "true"
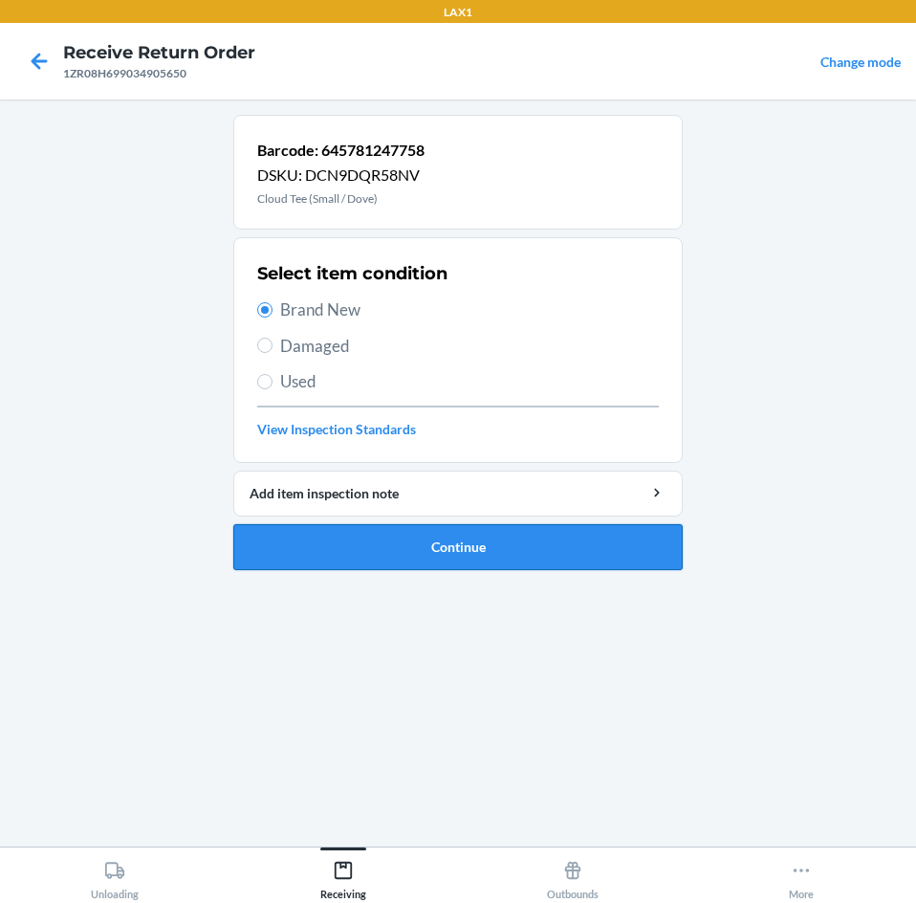
click at [600, 557] on button "Continue" at bounding box center [457, 547] width 449 height 46
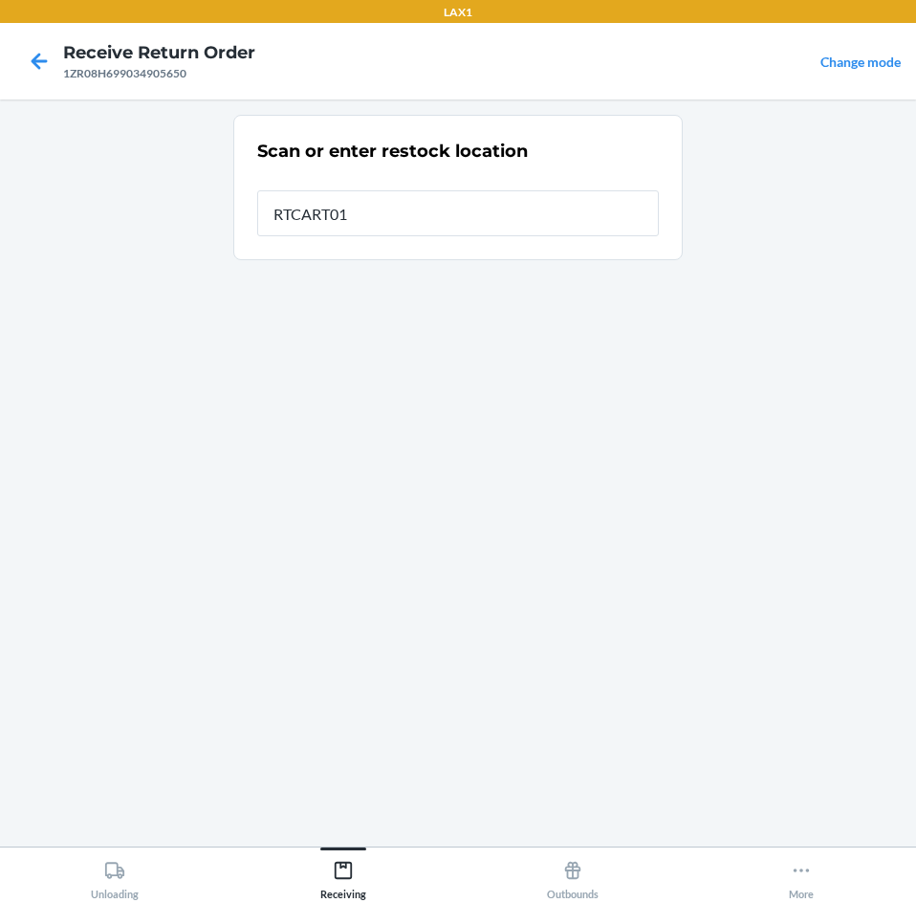
type input "RTCART016"
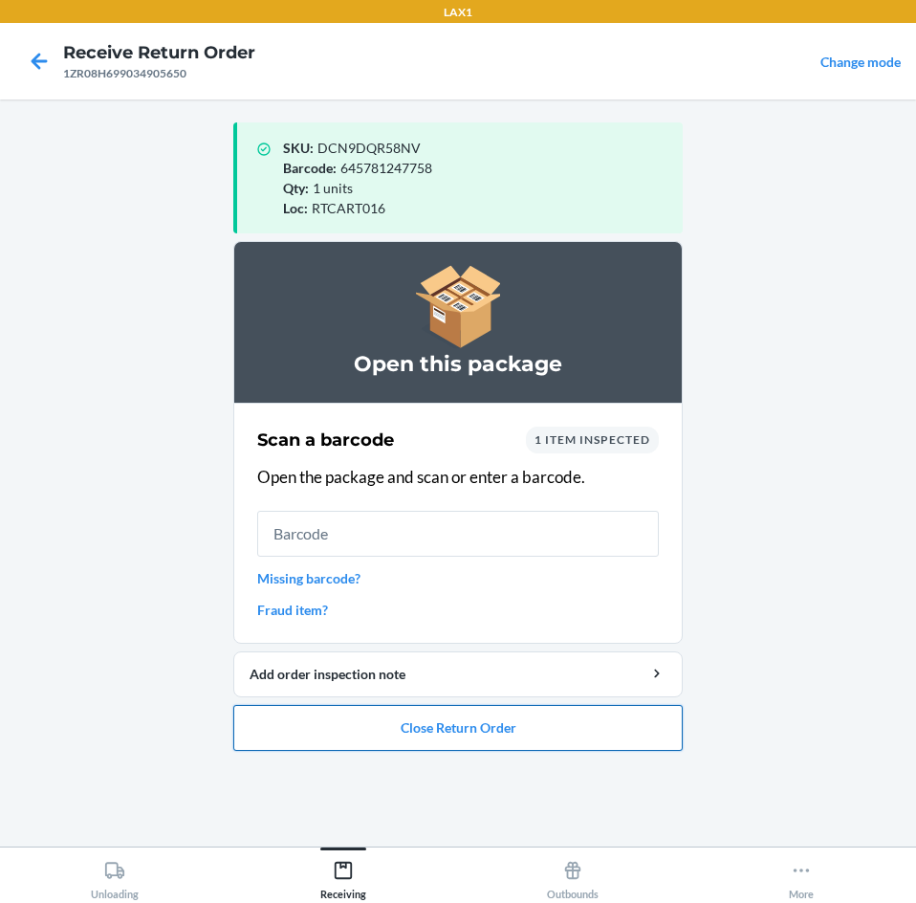
click at [600, 726] on button "Close Return Order" at bounding box center [457, 728] width 449 height 46
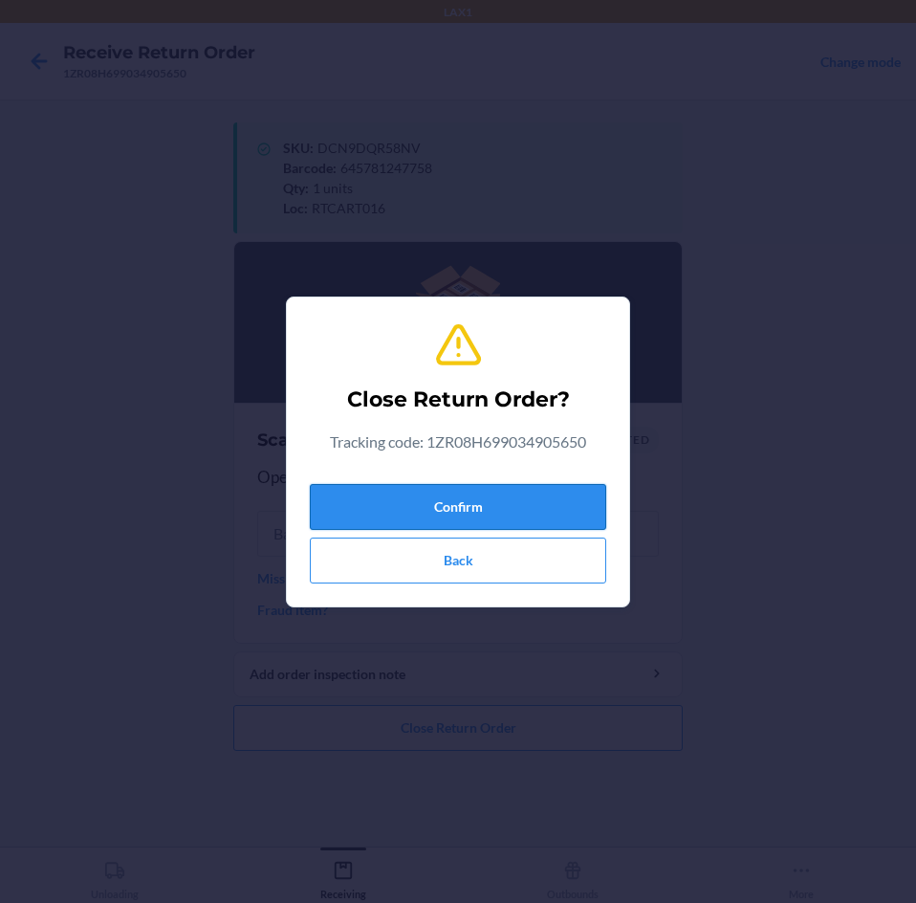
click at [546, 497] on button "Confirm" at bounding box center [458, 507] width 296 height 46
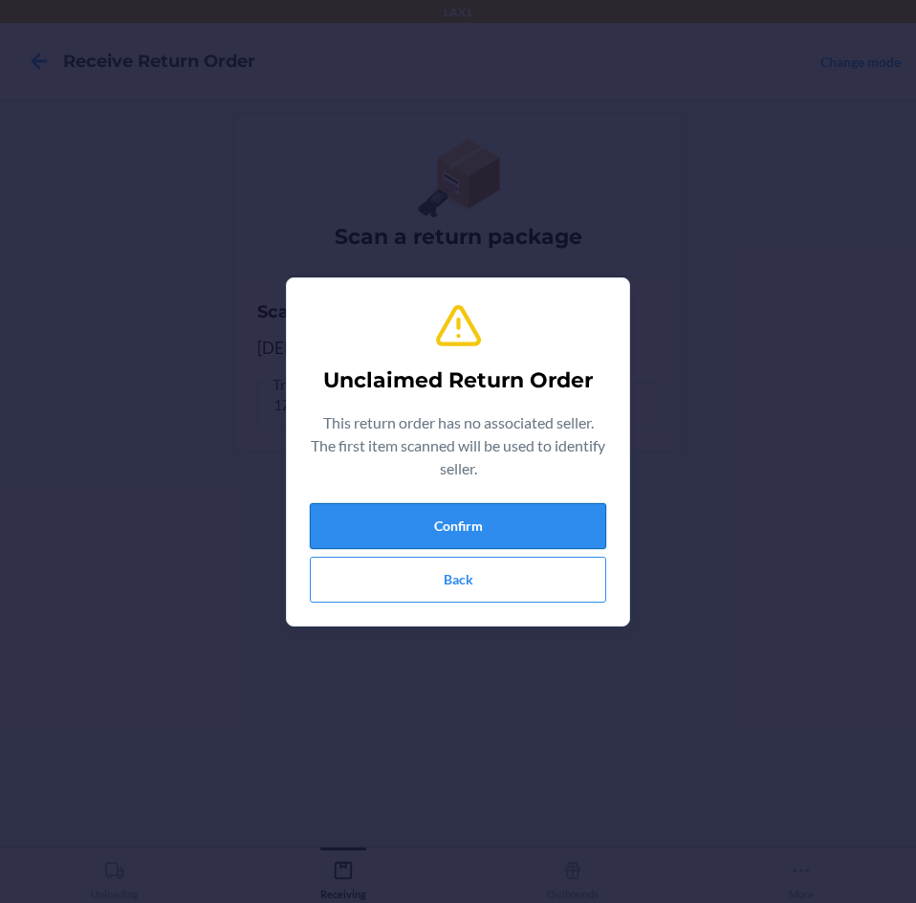
click at [546, 514] on button "Confirm" at bounding box center [458, 526] width 296 height 46
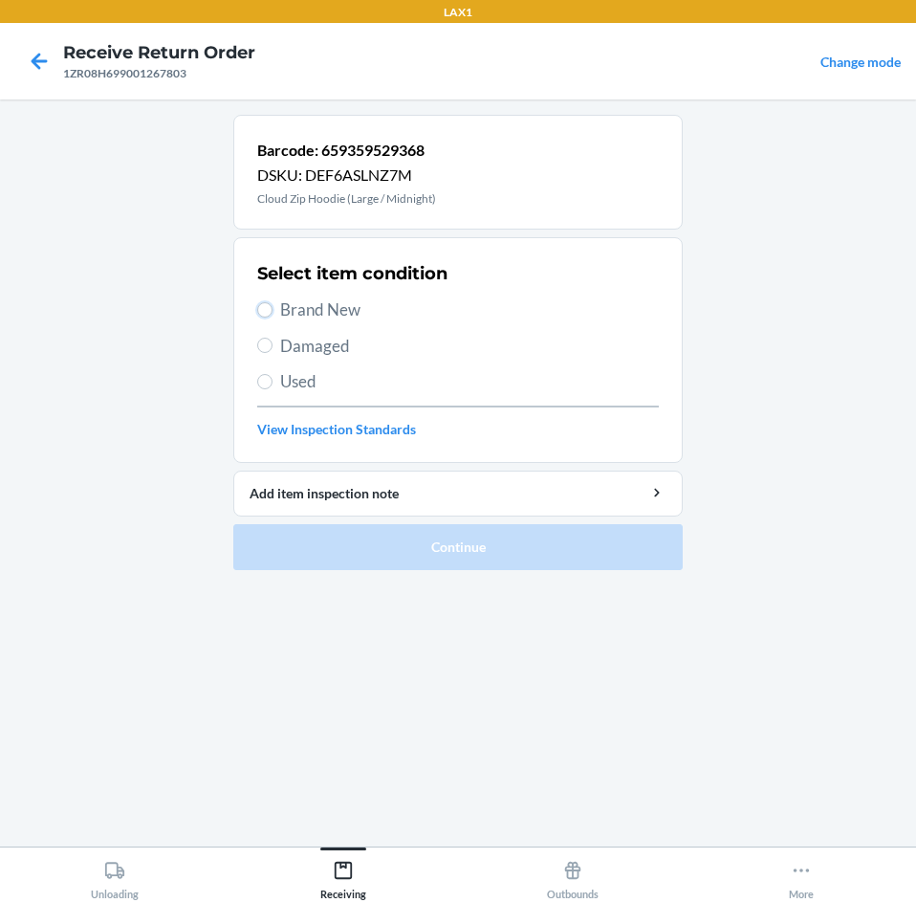
drag, startPoint x: 260, startPoint y: 304, endPoint x: 273, endPoint y: 318, distance: 19.6
click at [262, 307] on input "Brand New" at bounding box center [264, 309] width 15 height 15
radio input "true"
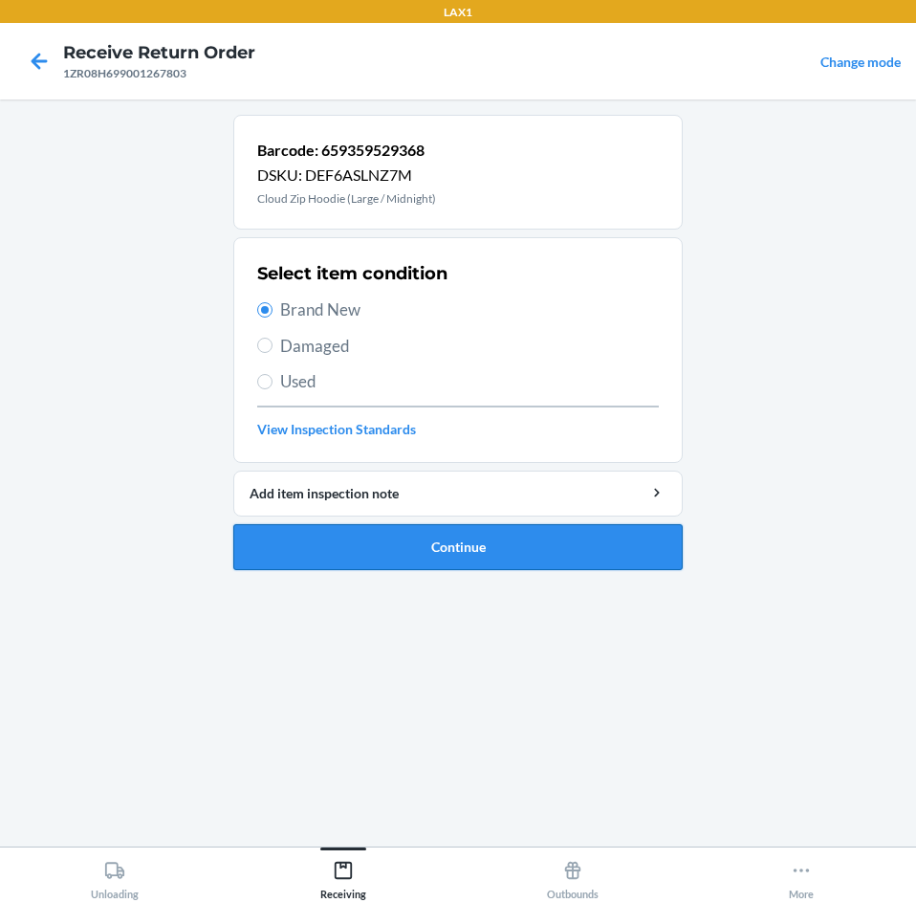
click at [553, 549] on button "Continue" at bounding box center [457, 547] width 449 height 46
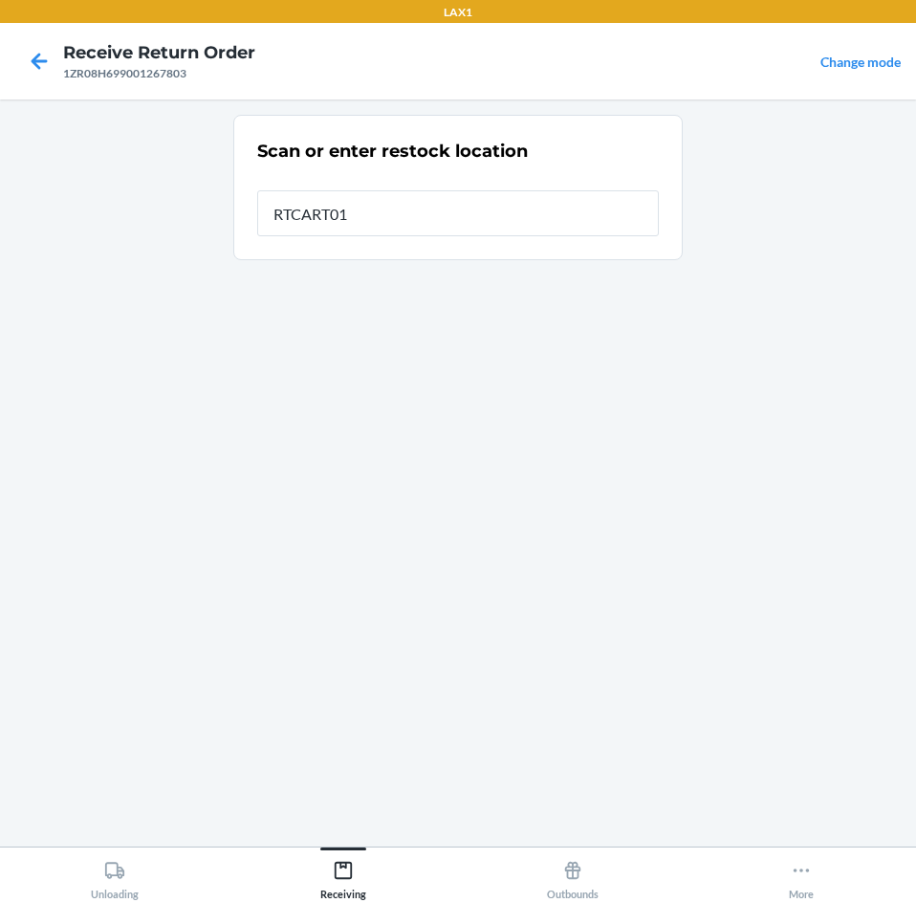
type input "RTCART016"
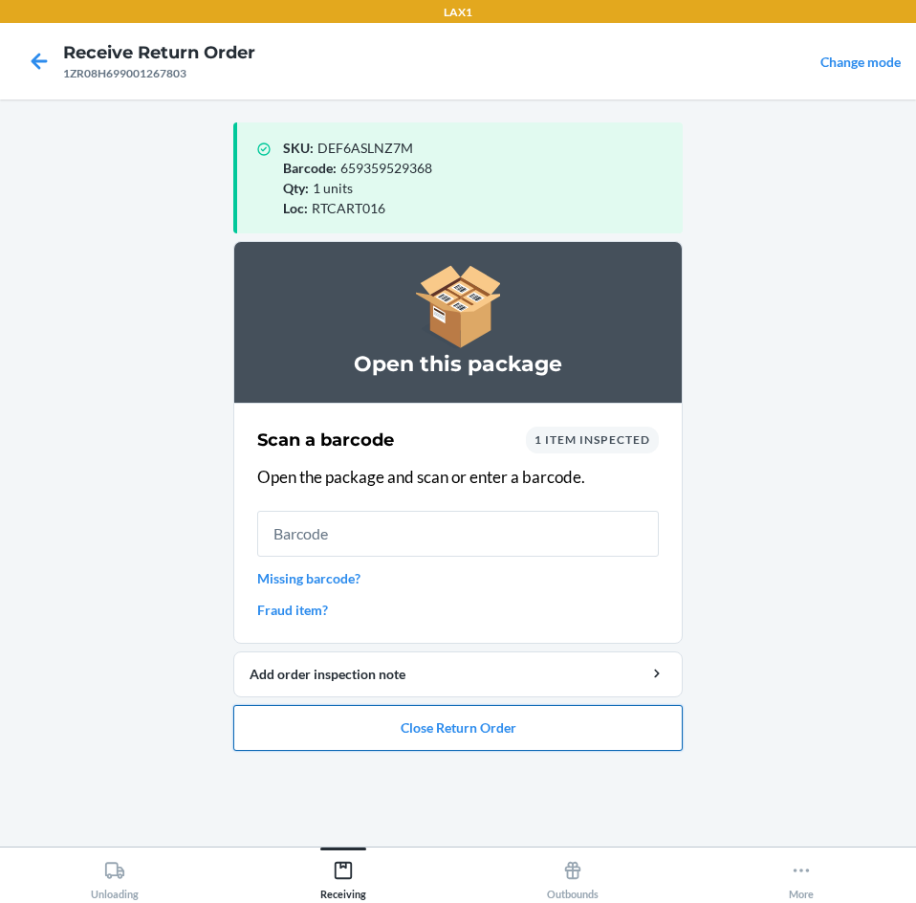
click at [534, 729] on button "Close Return Order" at bounding box center [457, 728] width 449 height 46
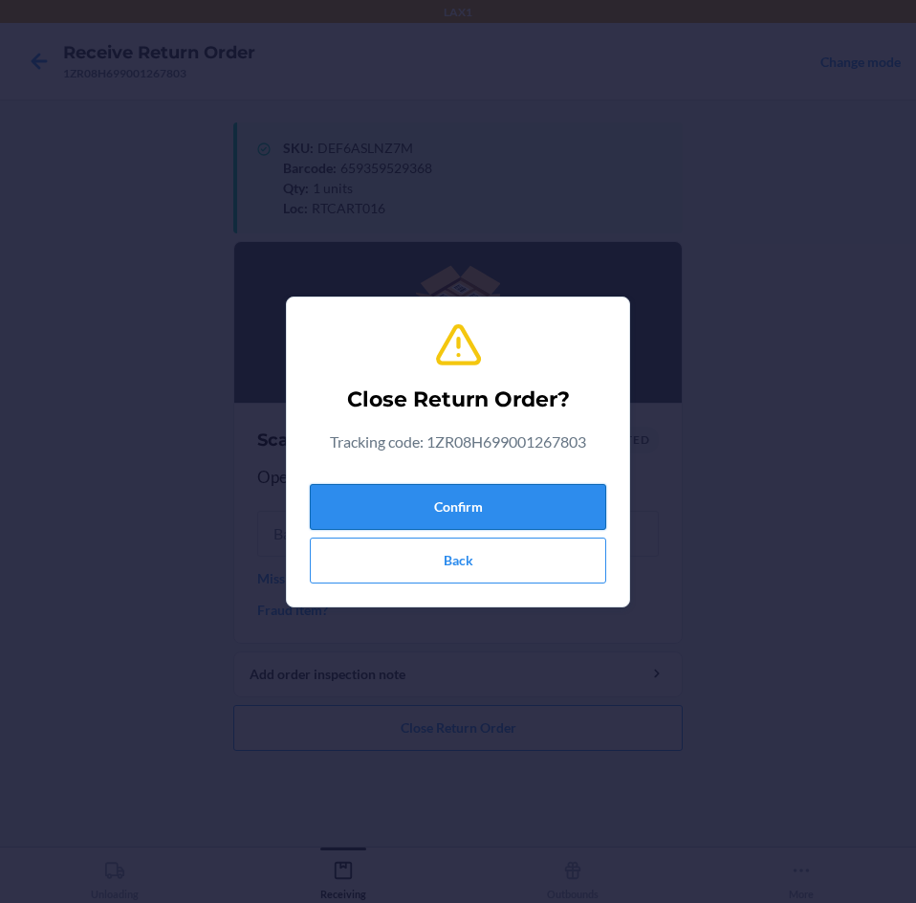
click at [549, 512] on button "Confirm" at bounding box center [458, 507] width 296 height 46
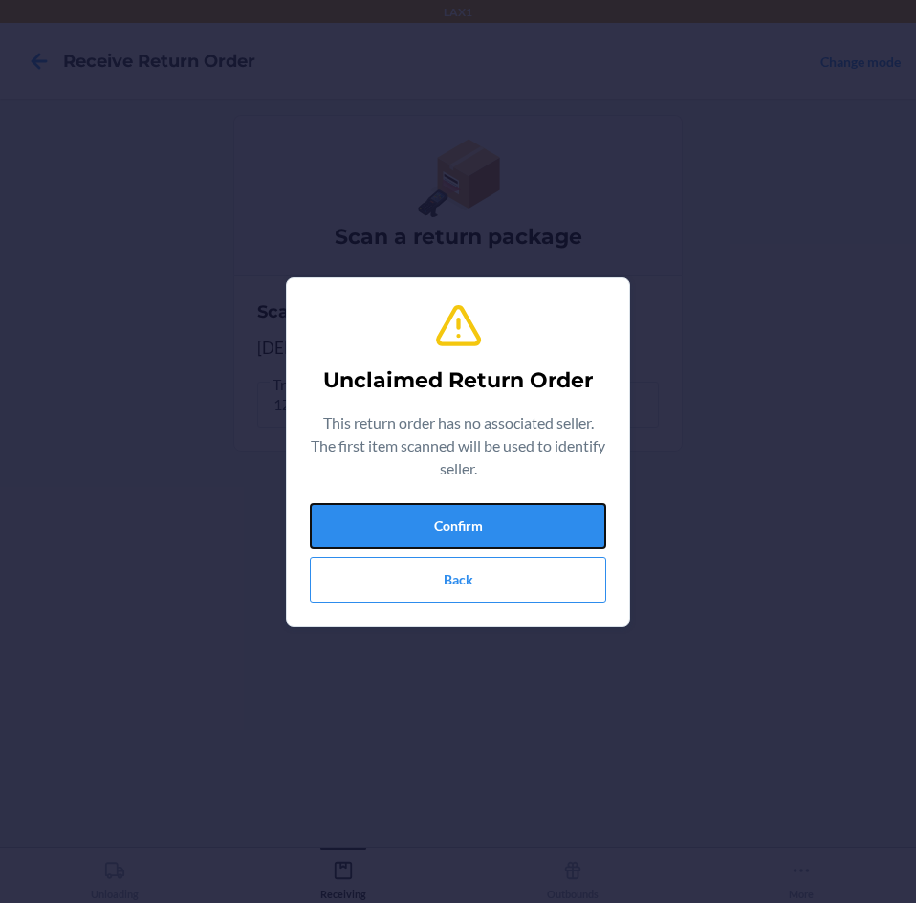
click at [549, 512] on button "Confirm" at bounding box center [458, 526] width 296 height 46
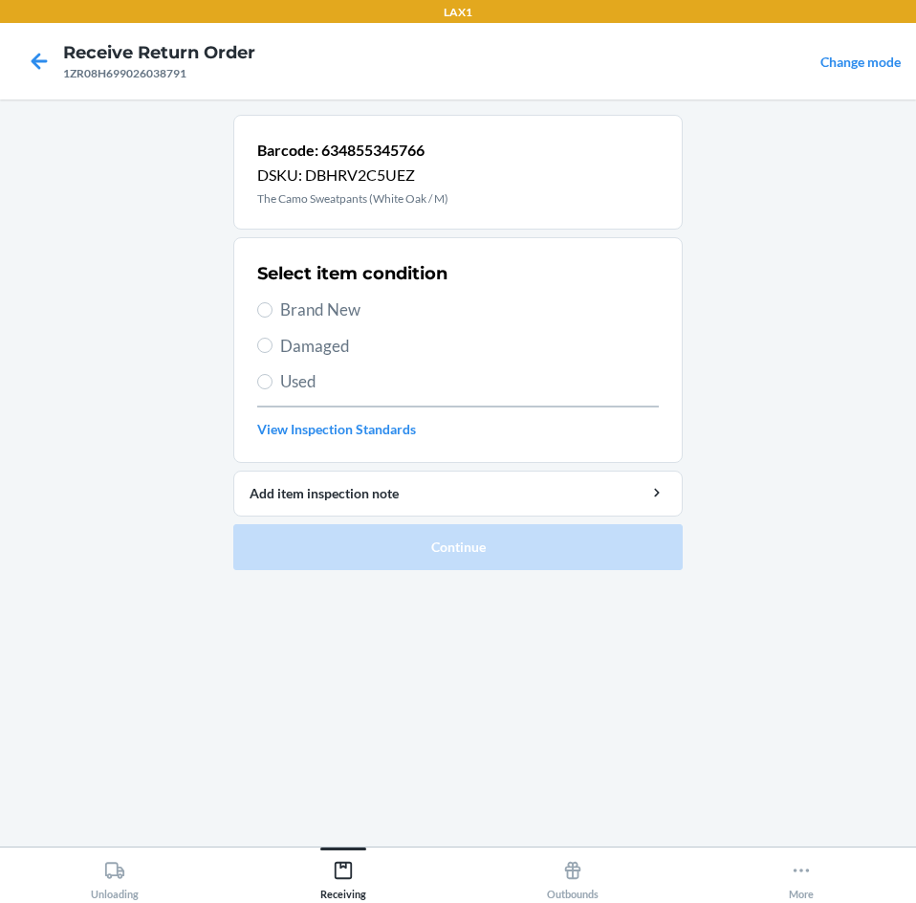
click at [274, 307] on label "Brand New" at bounding box center [458, 309] width 402 height 25
click at [273, 307] on input "Brand New" at bounding box center [264, 309] width 15 height 15
radio input "true"
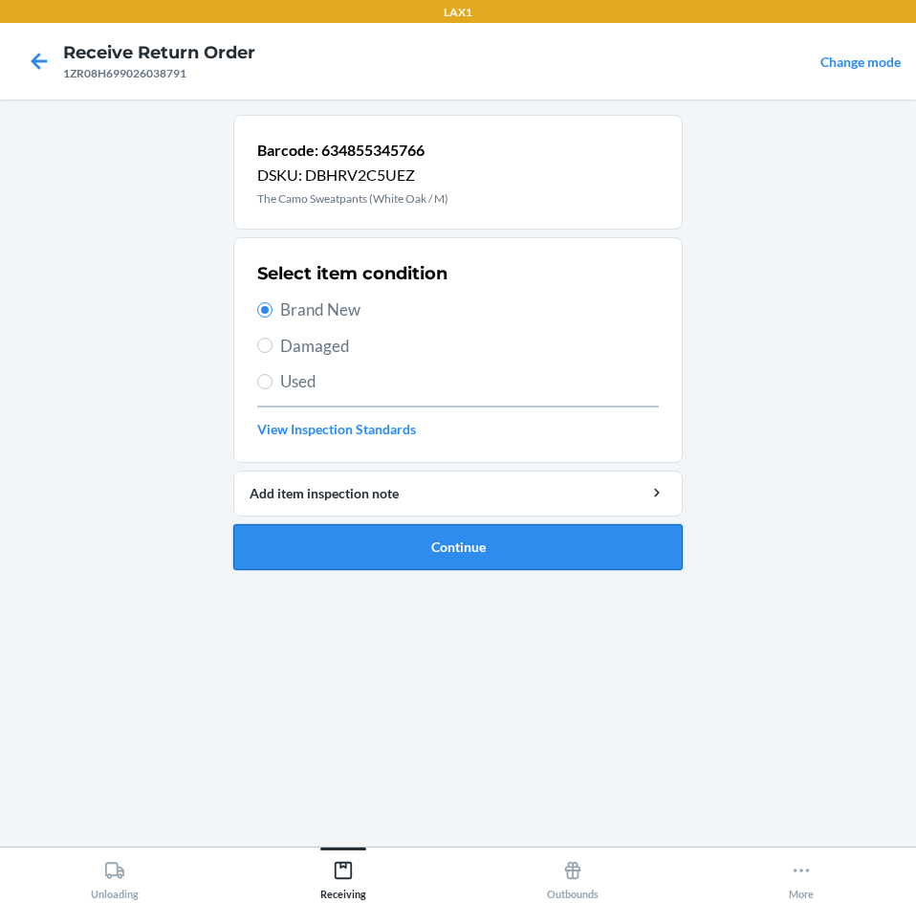
click at [574, 533] on button "Continue" at bounding box center [457, 547] width 449 height 46
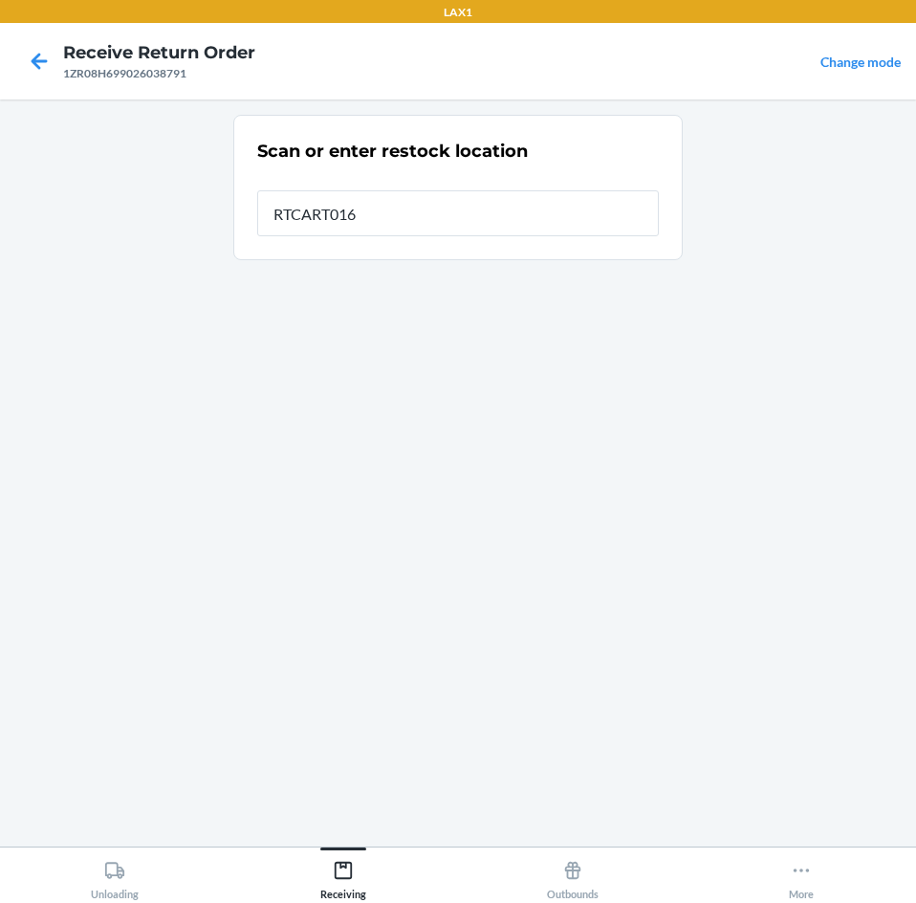
type input "RTCART016"
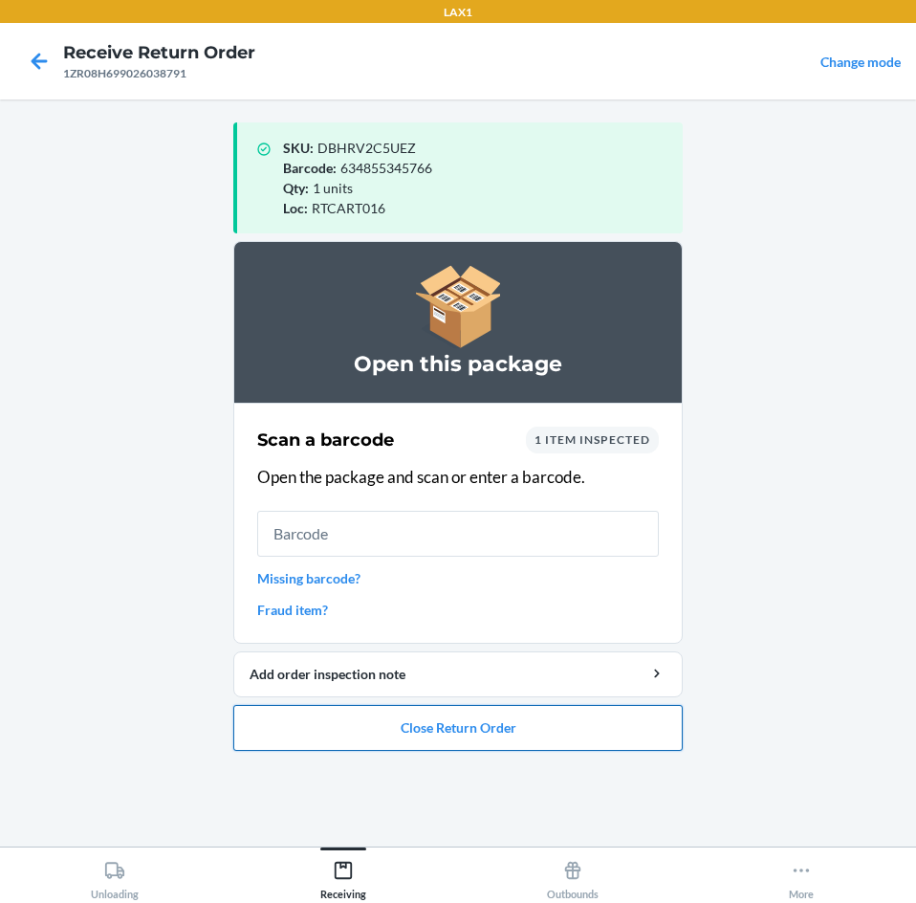
click at [573, 732] on button "Close Return Order" at bounding box center [457, 728] width 449 height 46
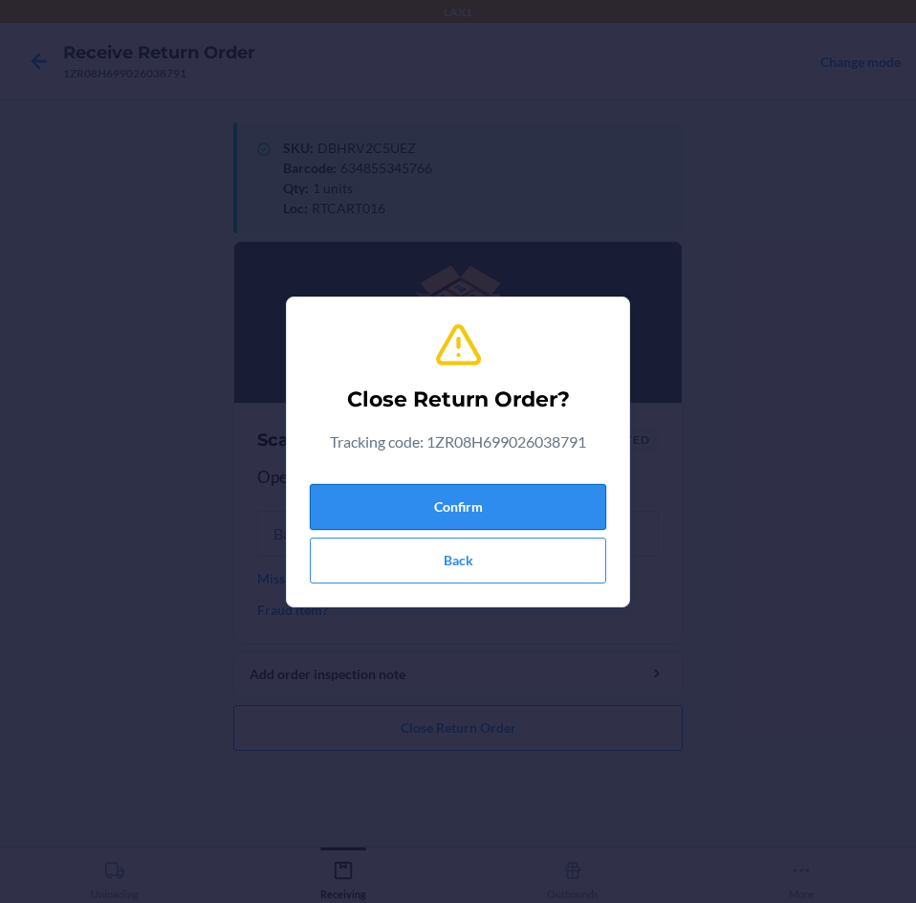
click at [570, 512] on button "Confirm" at bounding box center [458, 507] width 296 height 46
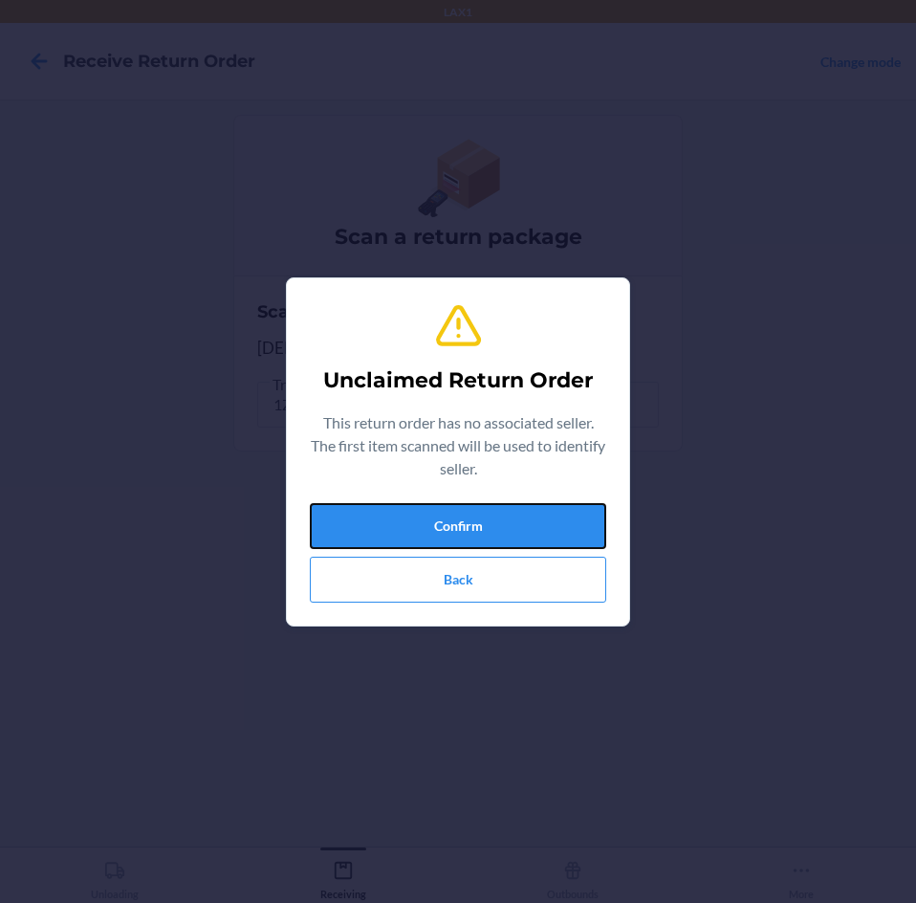
click at [570, 512] on button "Confirm" at bounding box center [458, 526] width 296 height 46
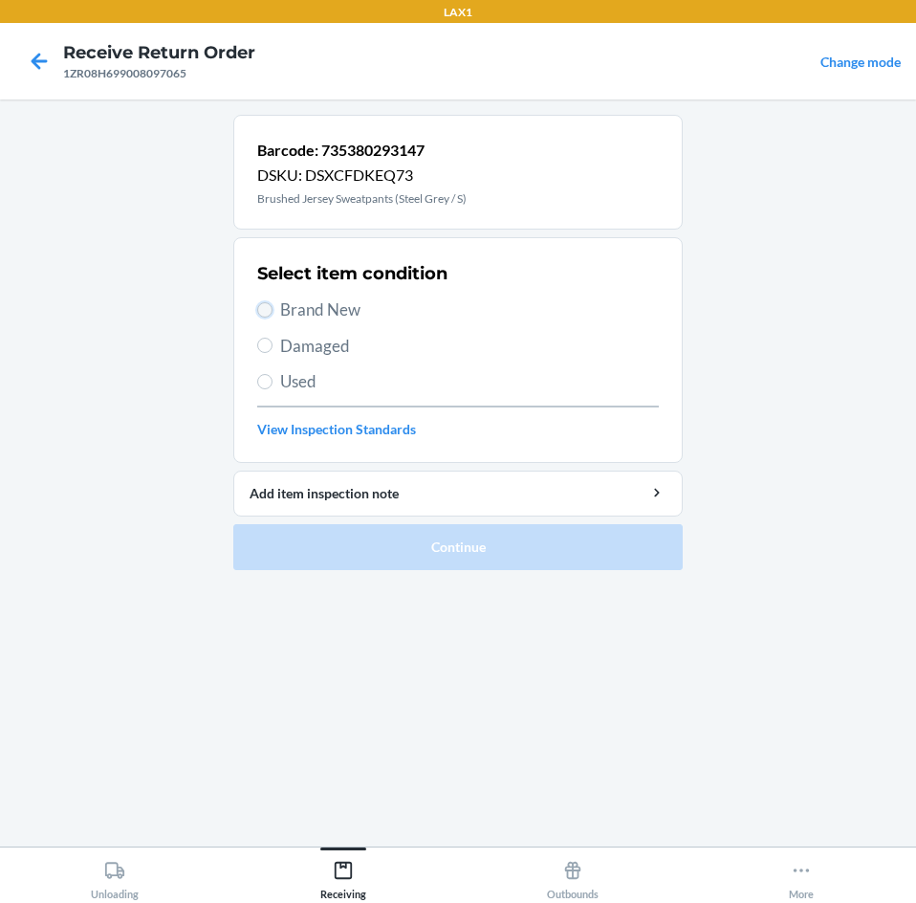
click at [265, 310] on input "Brand New" at bounding box center [264, 309] width 15 height 15
radio input "true"
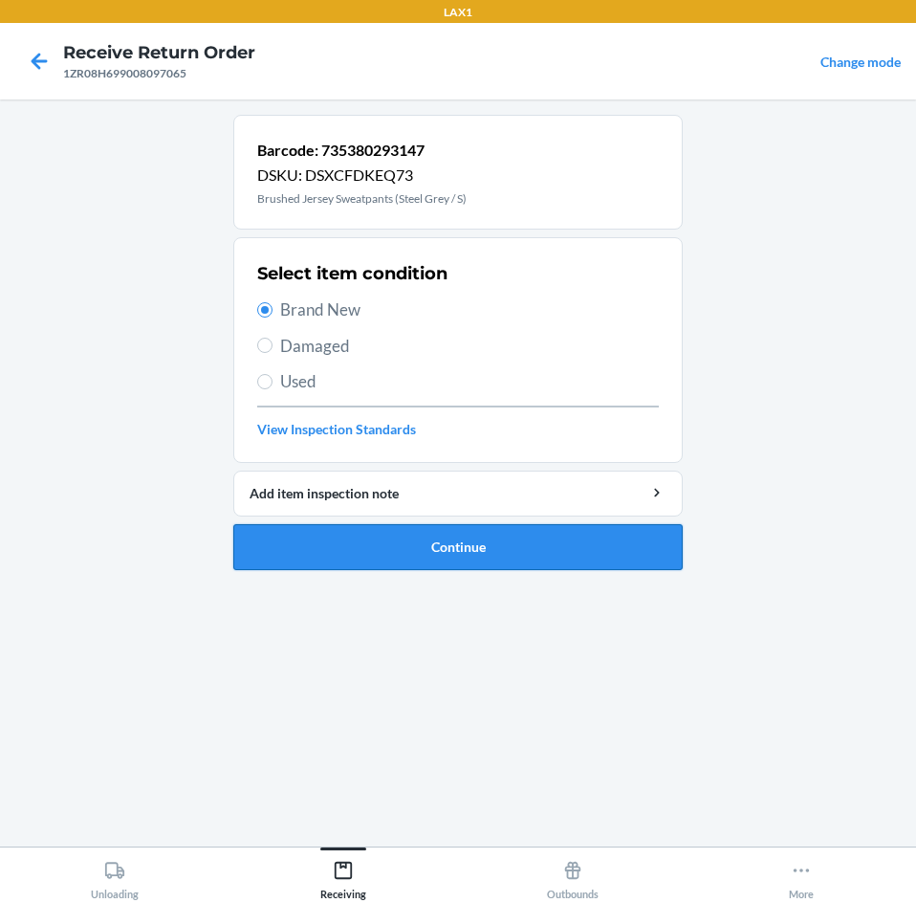
click at [498, 551] on button "Continue" at bounding box center [457, 547] width 449 height 46
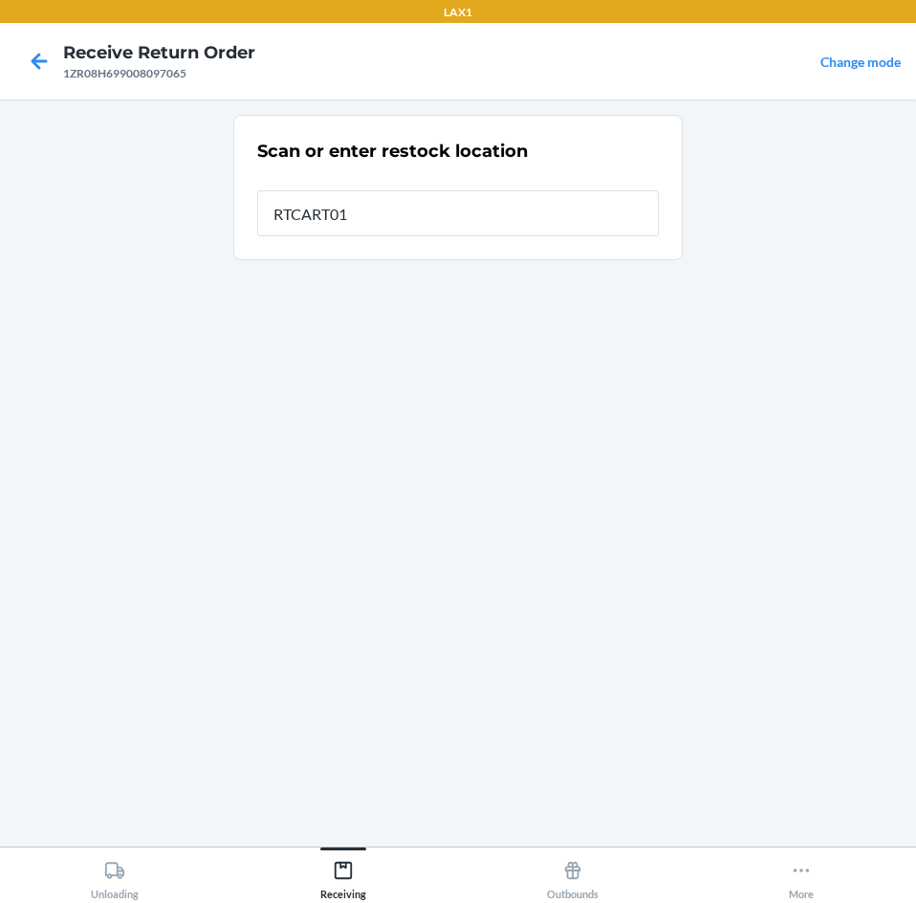
type input "RTCART016"
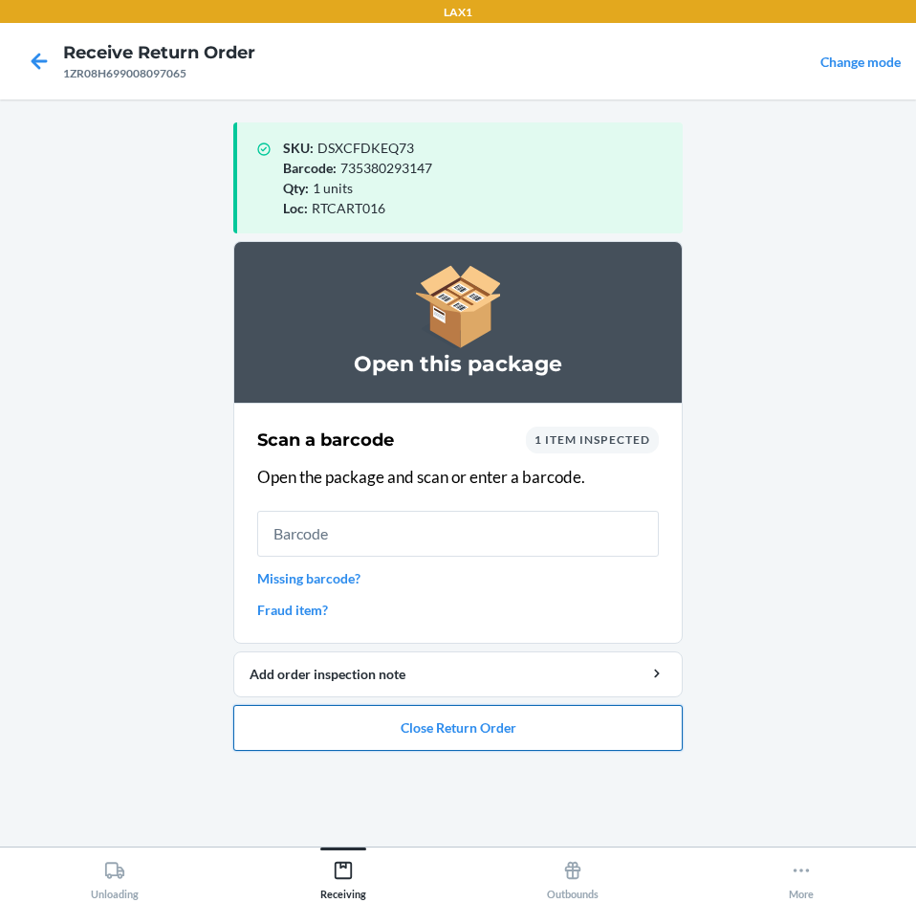
click at [509, 726] on button "Close Return Order" at bounding box center [457, 728] width 449 height 46
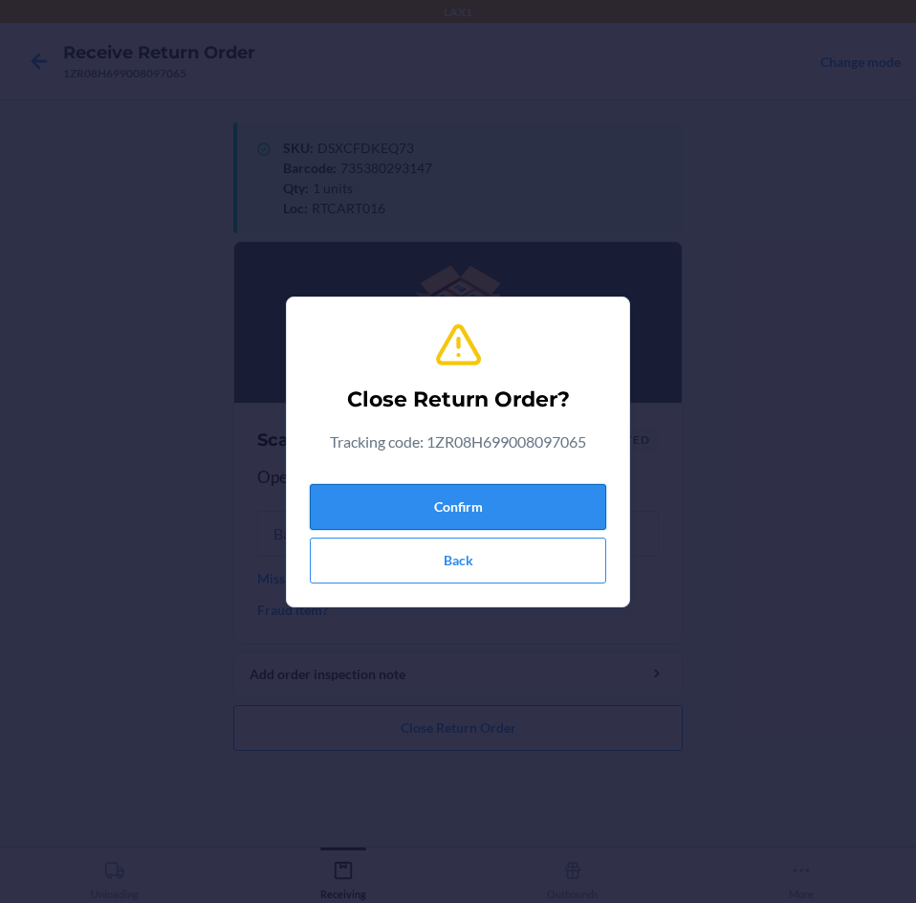
click at [513, 505] on button "Confirm" at bounding box center [458, 507] width 296 height 46
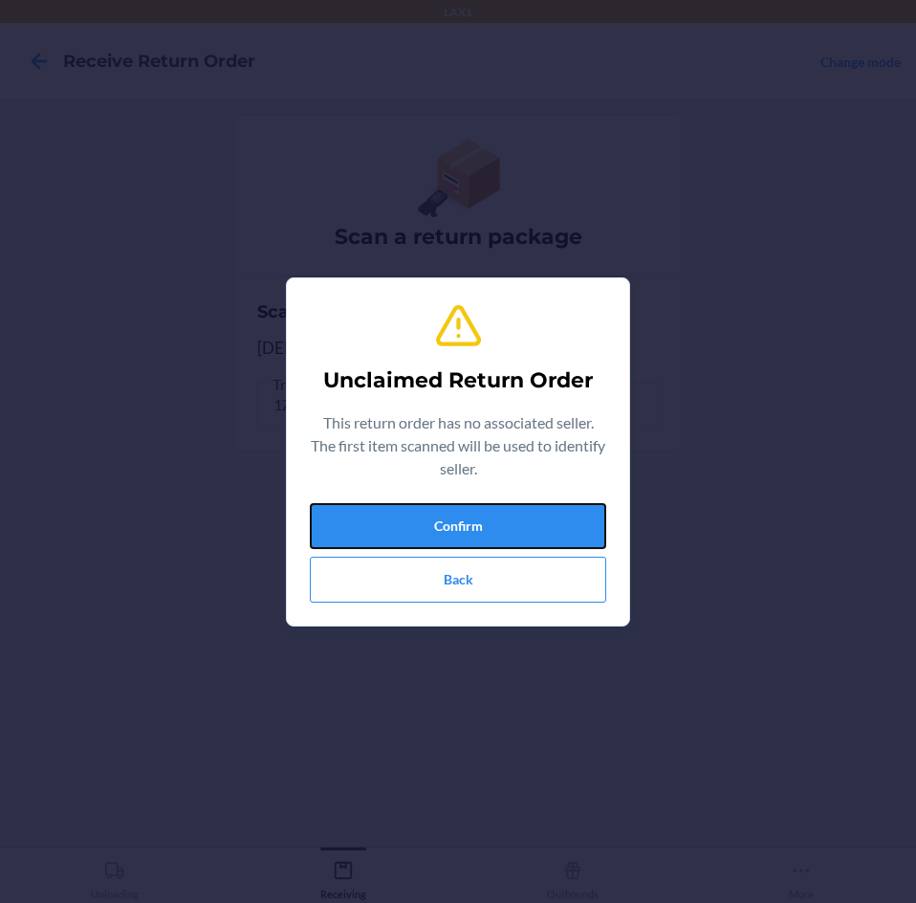
click at [513, 505] on button "Confirm" at bounding box center [458, 526] width 296 height 46
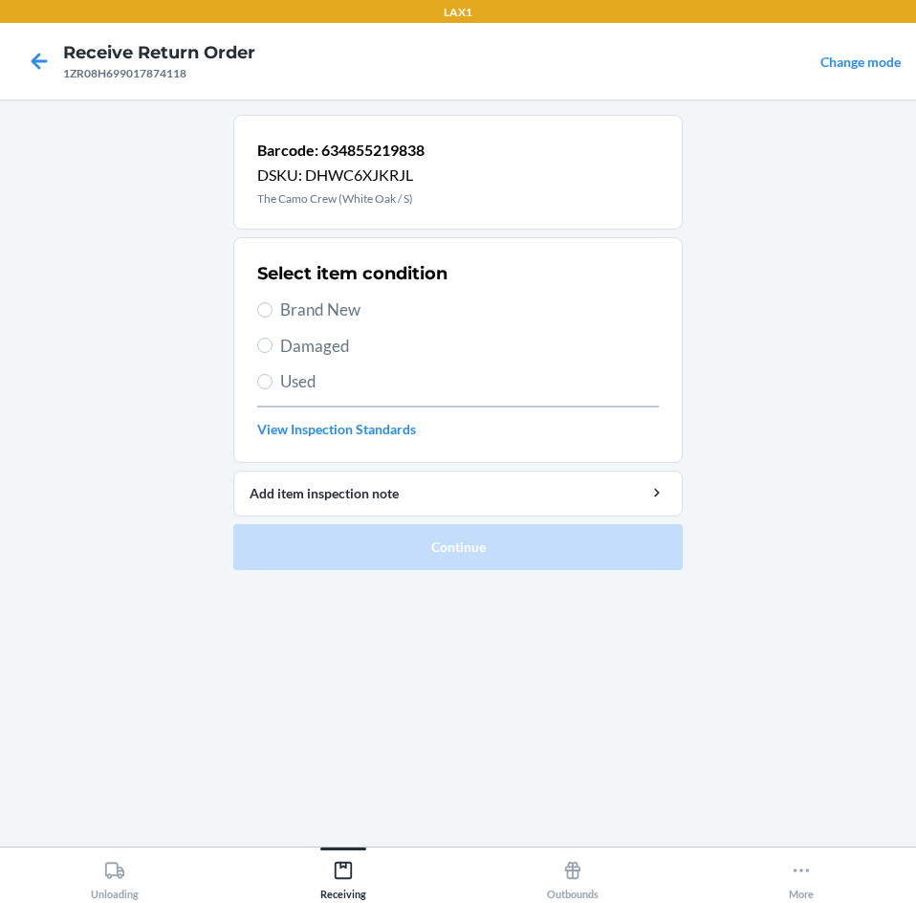
click at [273, 353] on label "Damaged" at bounding box center [458, 346] width 402 height 25
click at [273, 353] on input "Damaged" at bounding box center [264, 345] width 15 height 15
radio input "true"
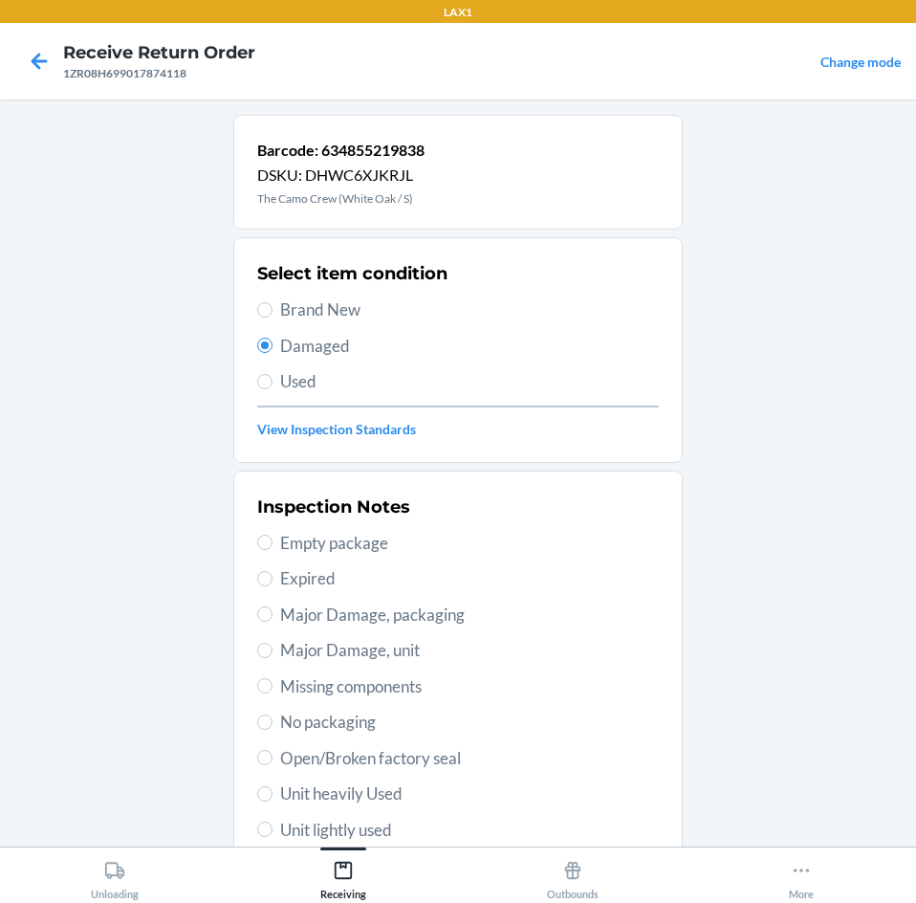
click at [404, 615] on span "Major Damage, packaging" at bounding box center [469, 614] width 379 height 25
click at [273, 615] on input "Major Damage, packaging" at bounding box center [264, 613] width 15 height 15
radio input "true"
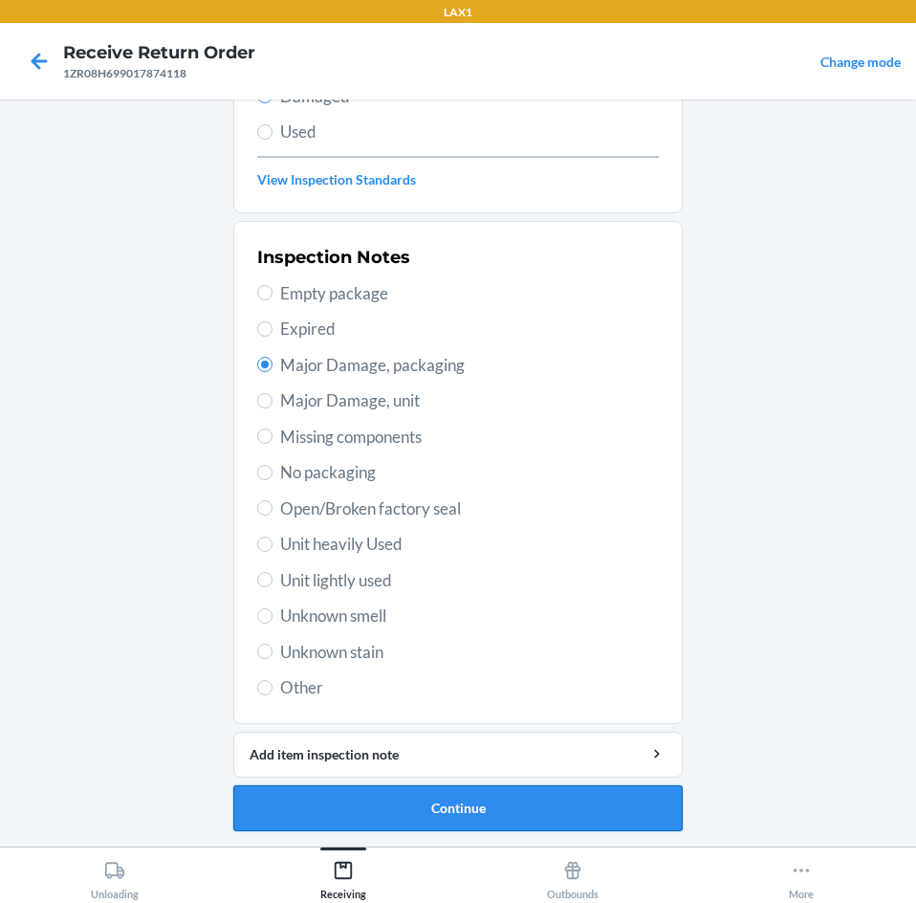
click at [503, 798] on button "Continue" at bounding box center [457, 808] width 449 height 46
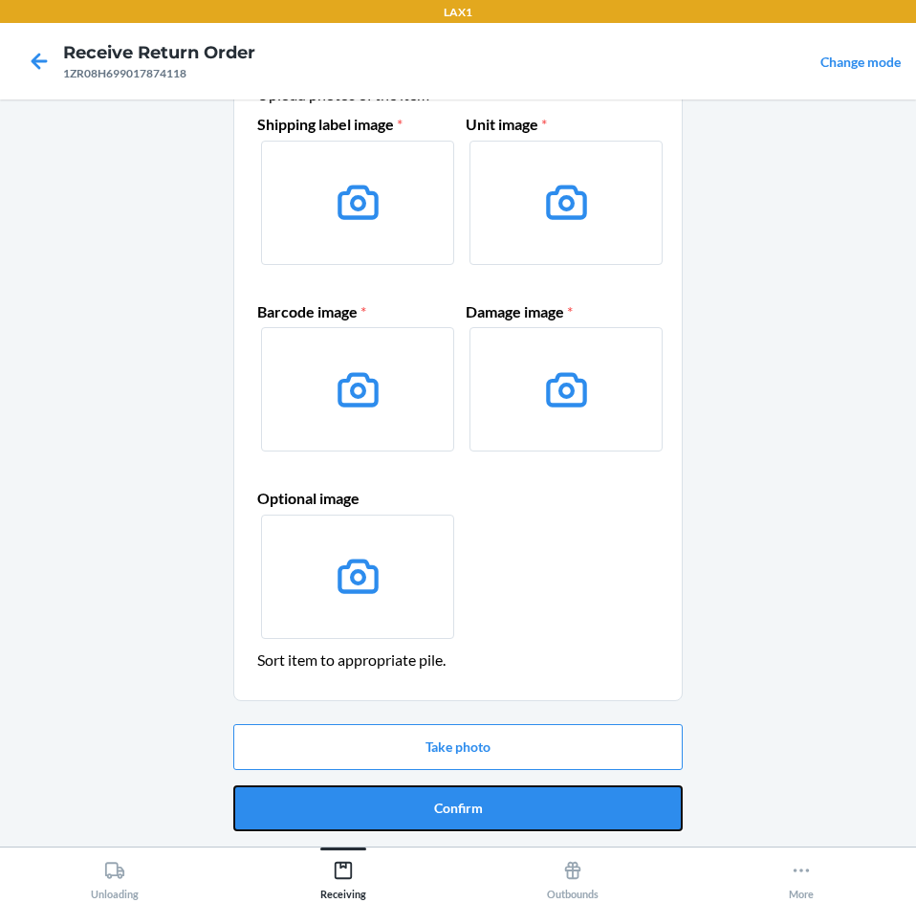
click at [503, 798] on button "Confirm" at bounding box center [457, 808] width 449 height 46
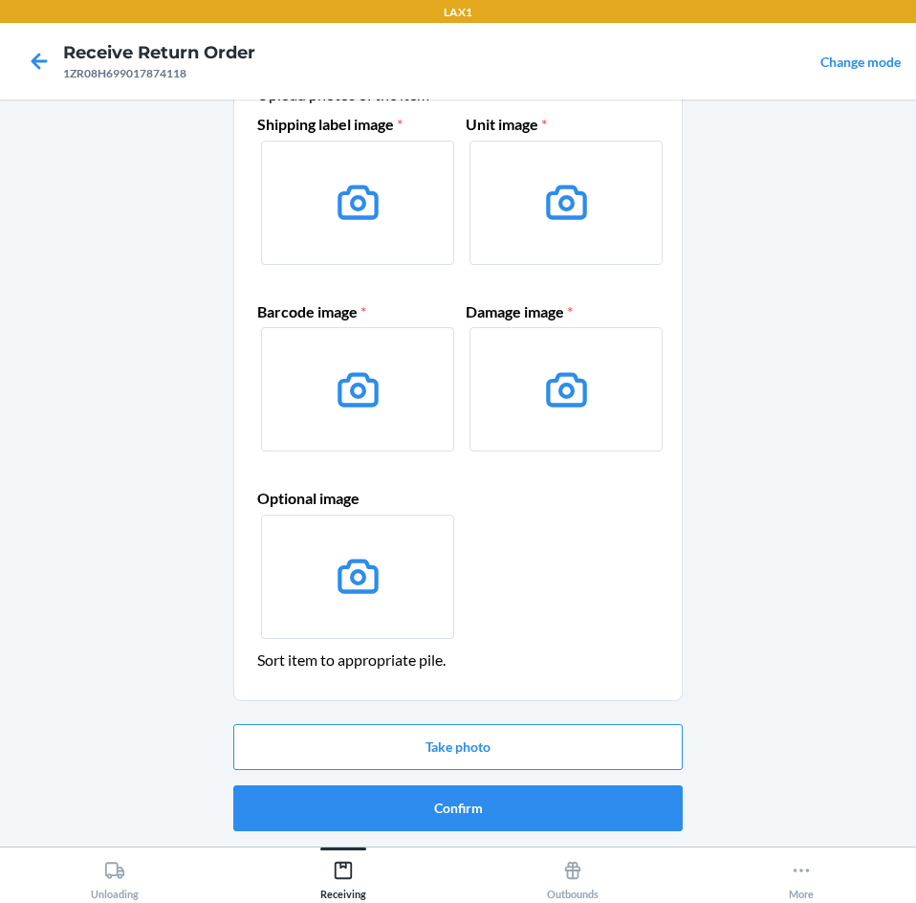
scroll to position [0, 0]
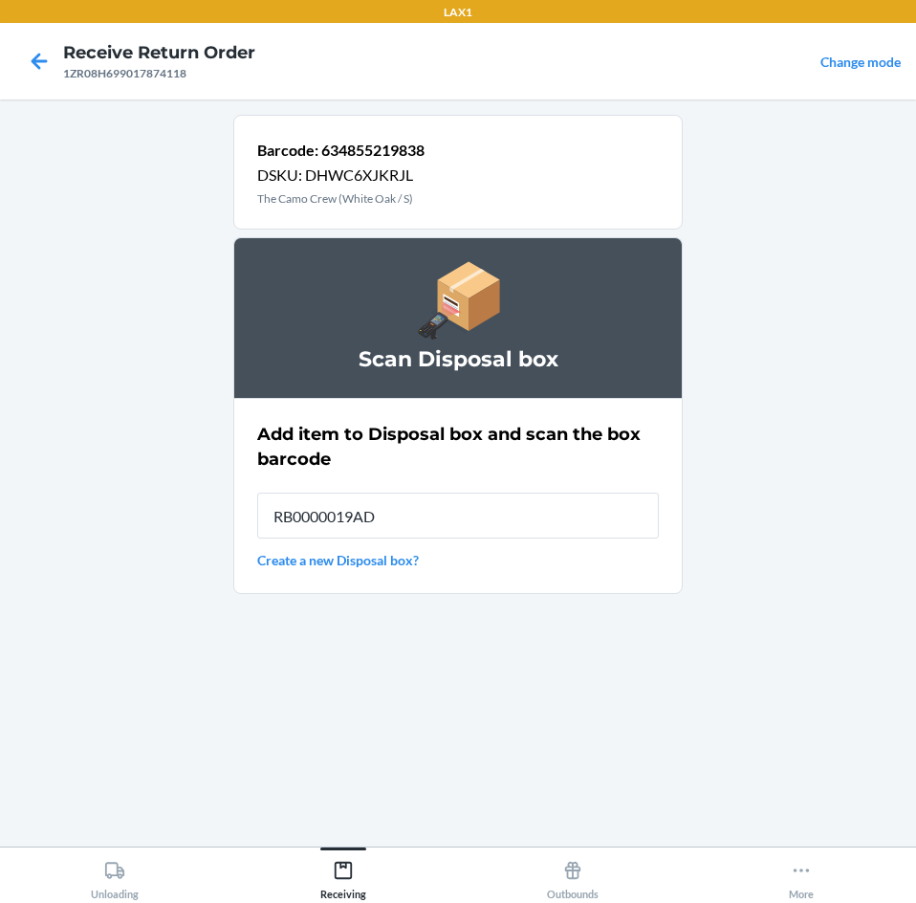
type input "RB0000019AD"
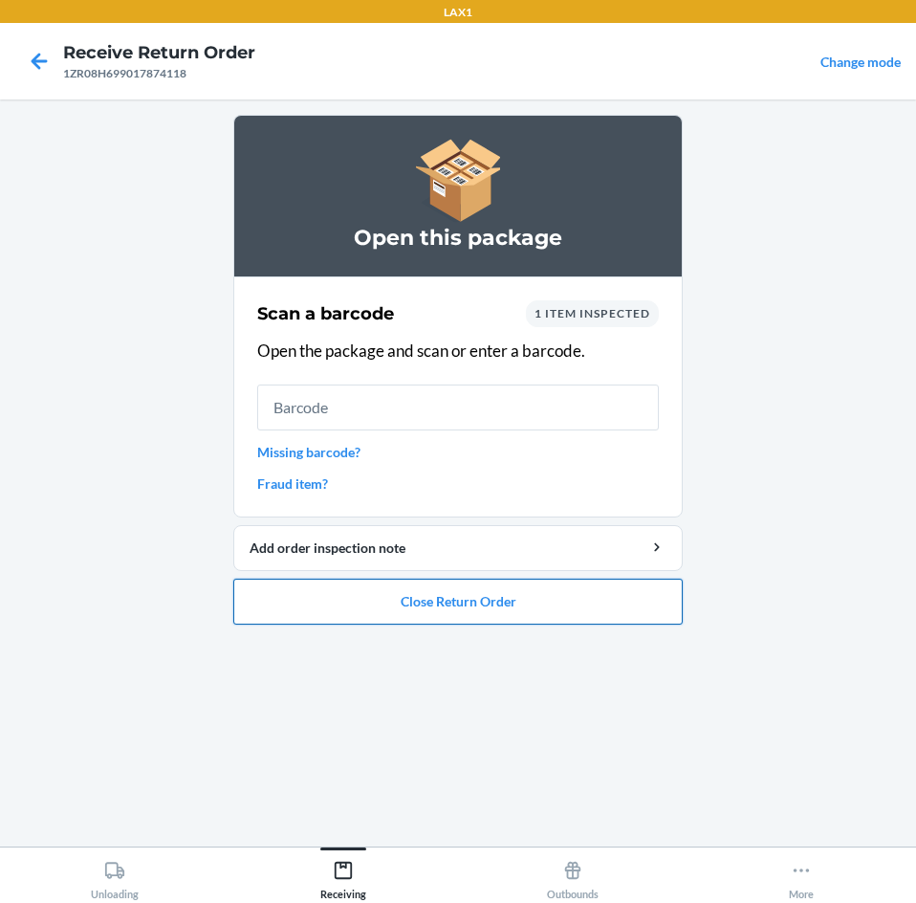
click at [522, 604] on button "Close Return Order" at bounding box center [457, 602] width 449 height 46
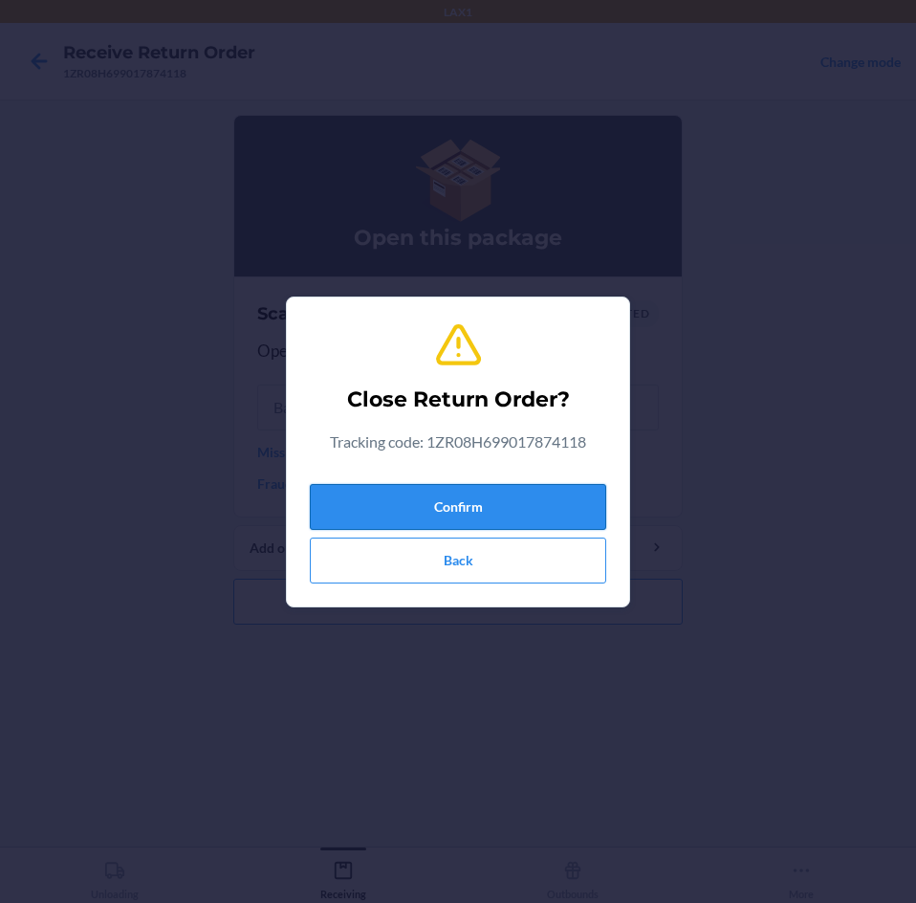
click at [526, 514] on button "Confirm" at bounding box center [458, 507] width 296 height 46
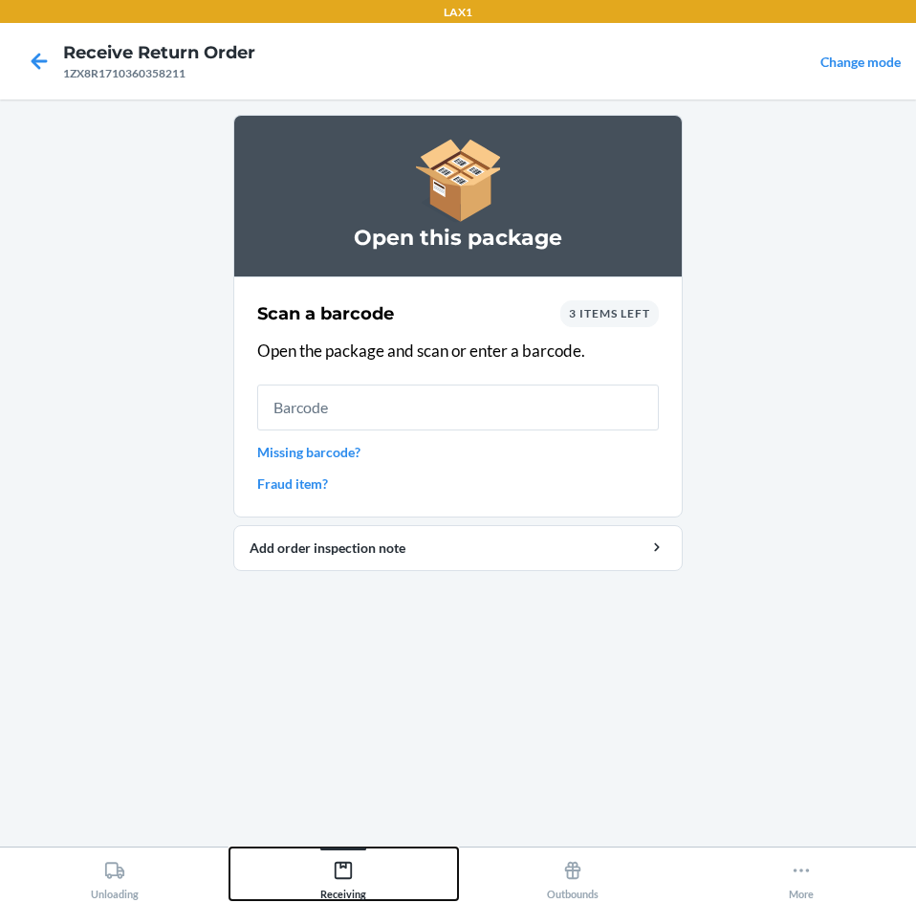
drag, startPoint x: 342, startPoint y: 870, endPoint x: 344, endPoint y: 856, distance: 14.5
click at [342, 868] on icon at bounding box center [343, 870] width 21 height 21
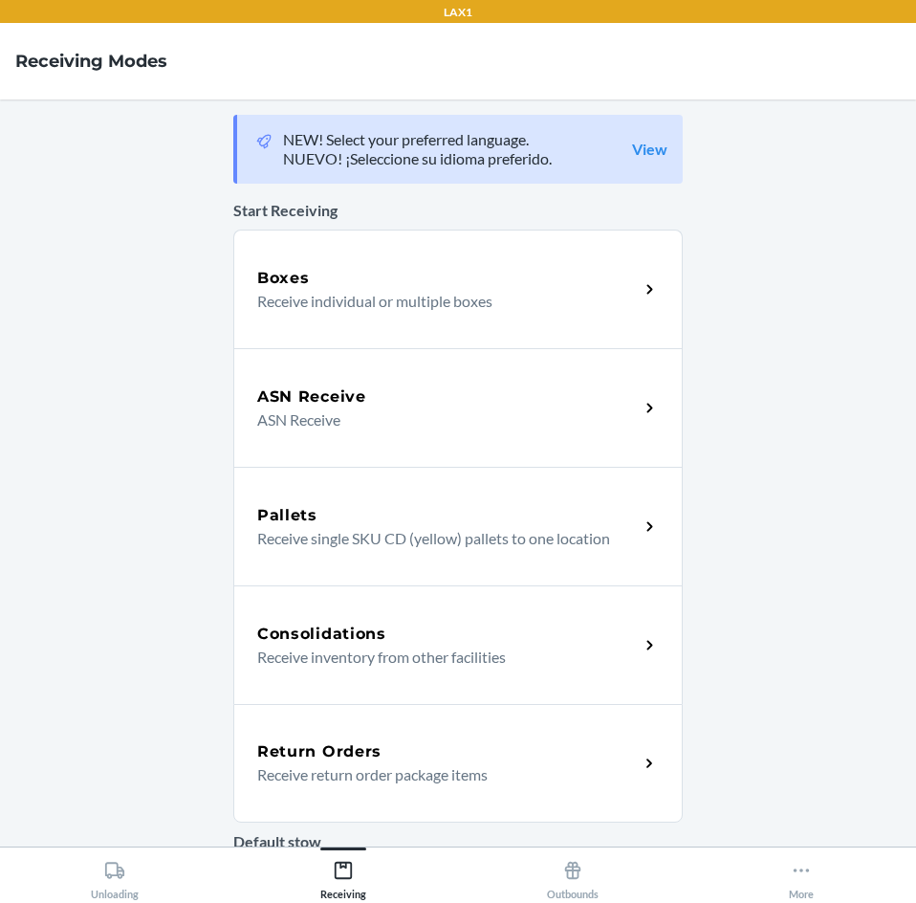
click at [421, 752] on div "Return Orders" at bounding box center [448, 751] width 382 height 23
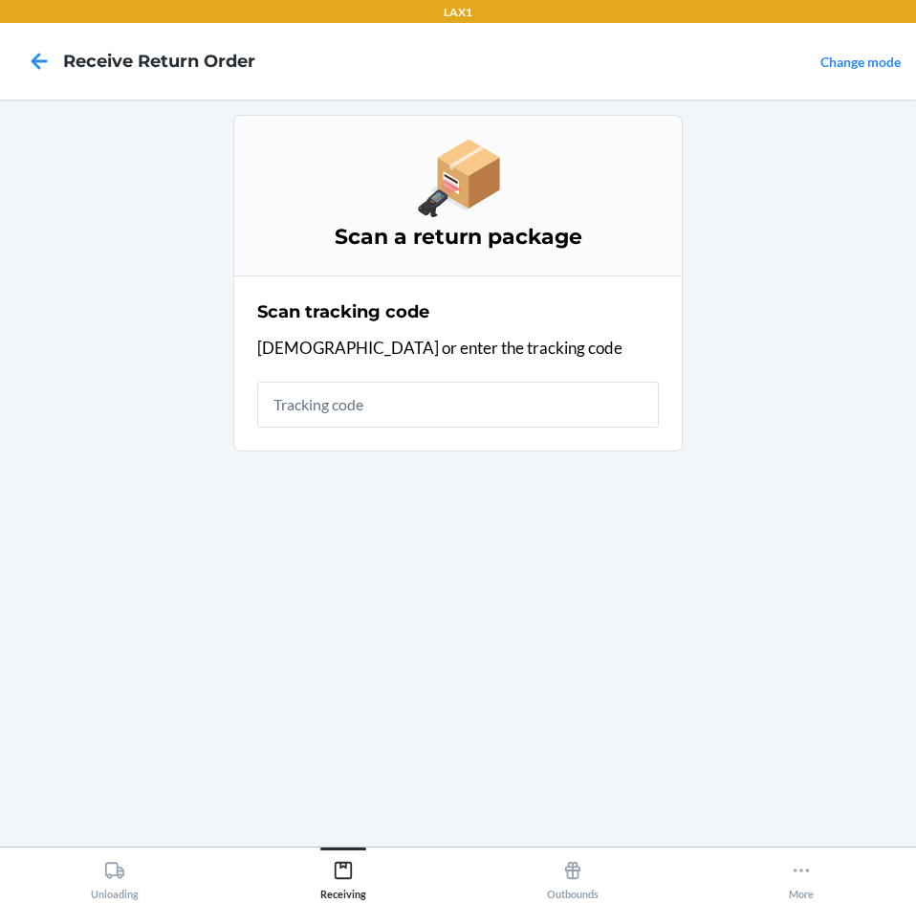
click at [491, 395] on input "text" at bounding box center [458, 405] width 402 height 46
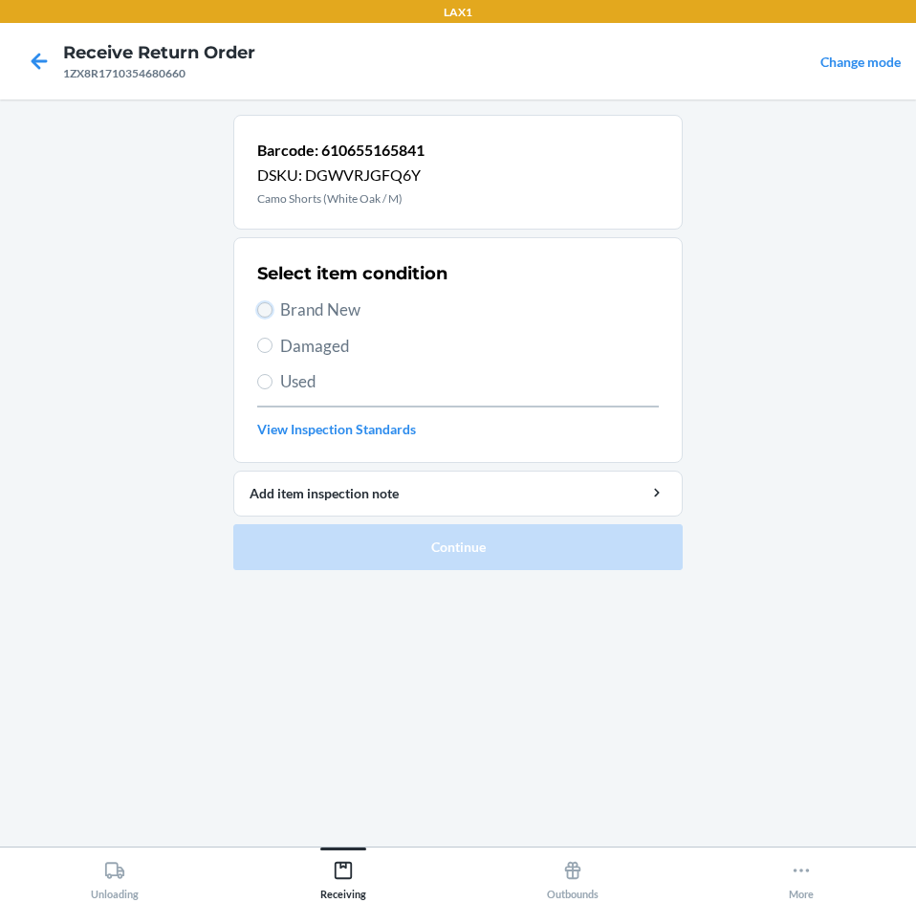
click at [267, 305] on input "Brand New" at bounding box center [264, 309] width 15 height 15
radio input "true"
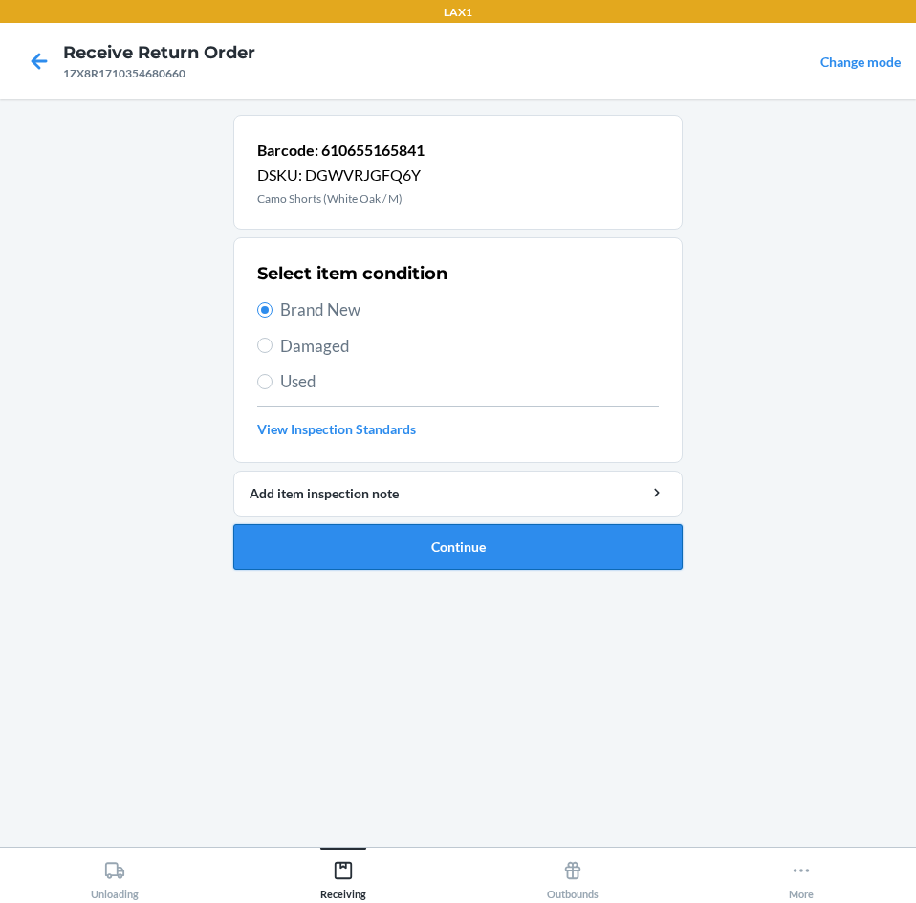
click at [542, 551] on button "Continue" at bounding box center [457, 547] width 449 height 46
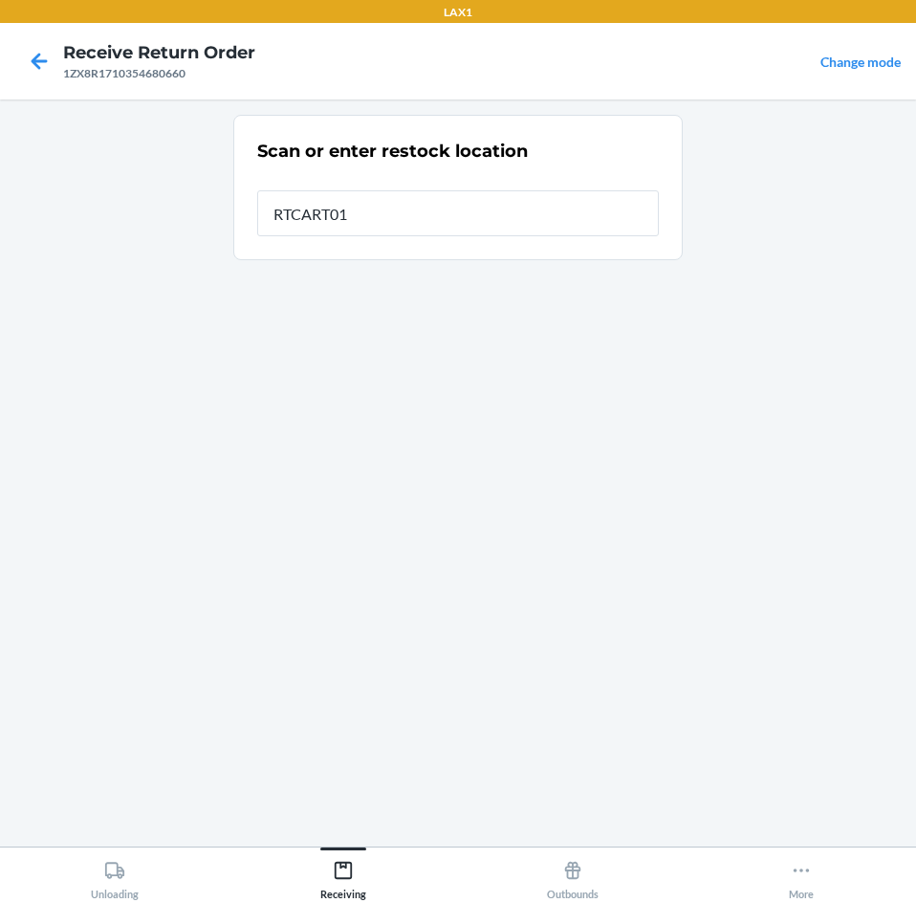
type input "RTCART016"
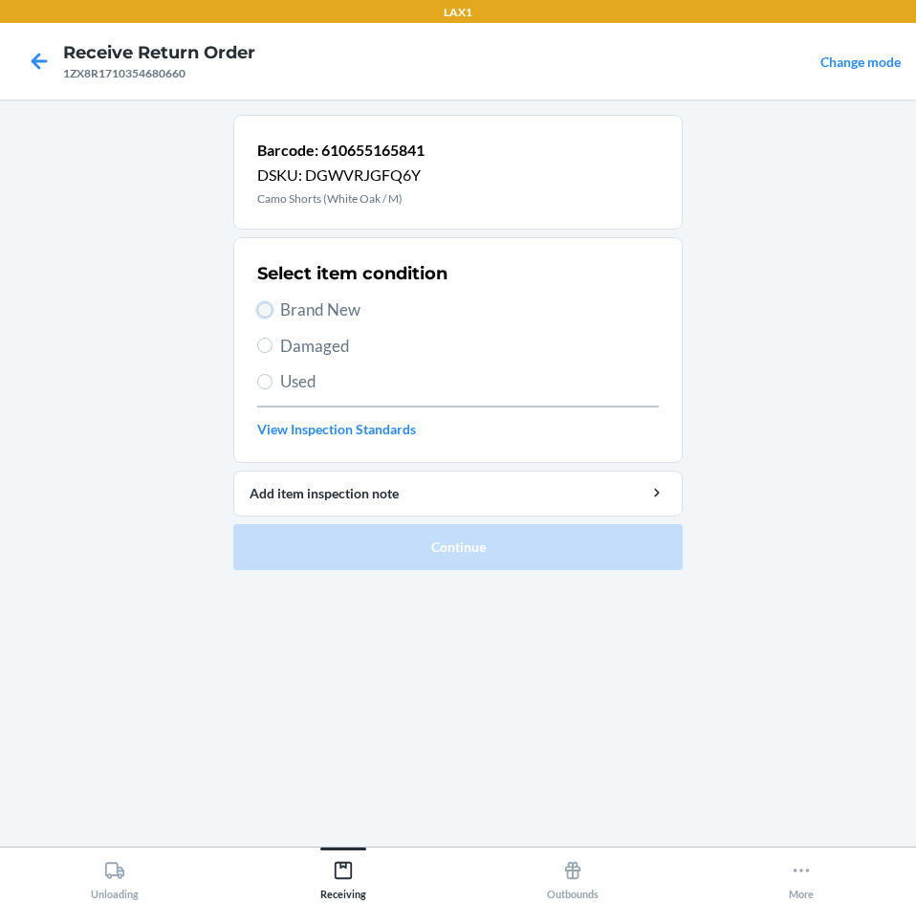
click at [262, 308] on input "Brand New" at bounding box center [264, 309] width 15 height 15
radio input "true"
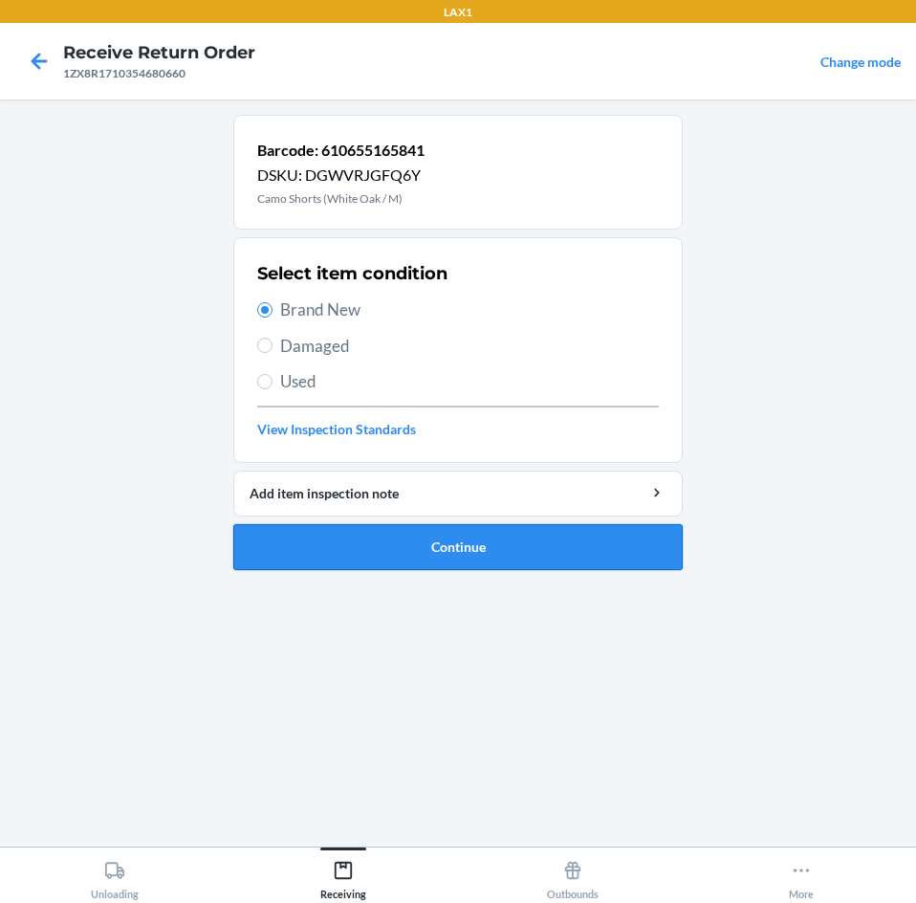
click at [579, 534] on button "Continue" at bounding box center [457, 547] width 449 height 46
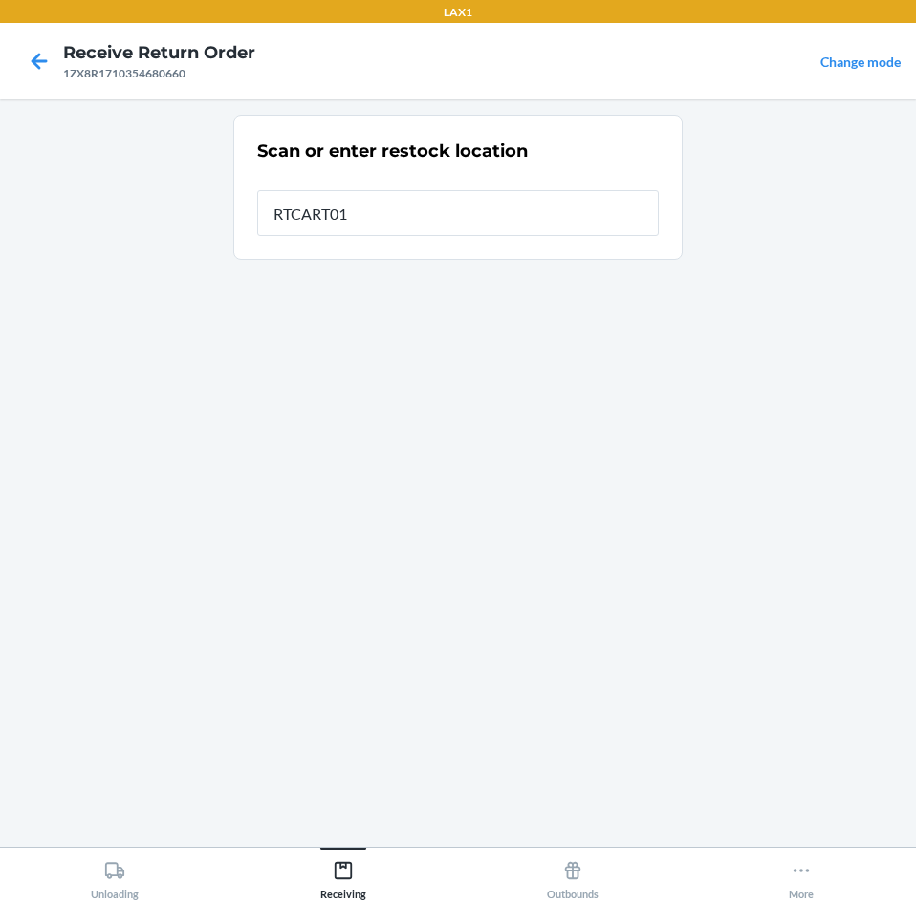
type input "RTCART016"
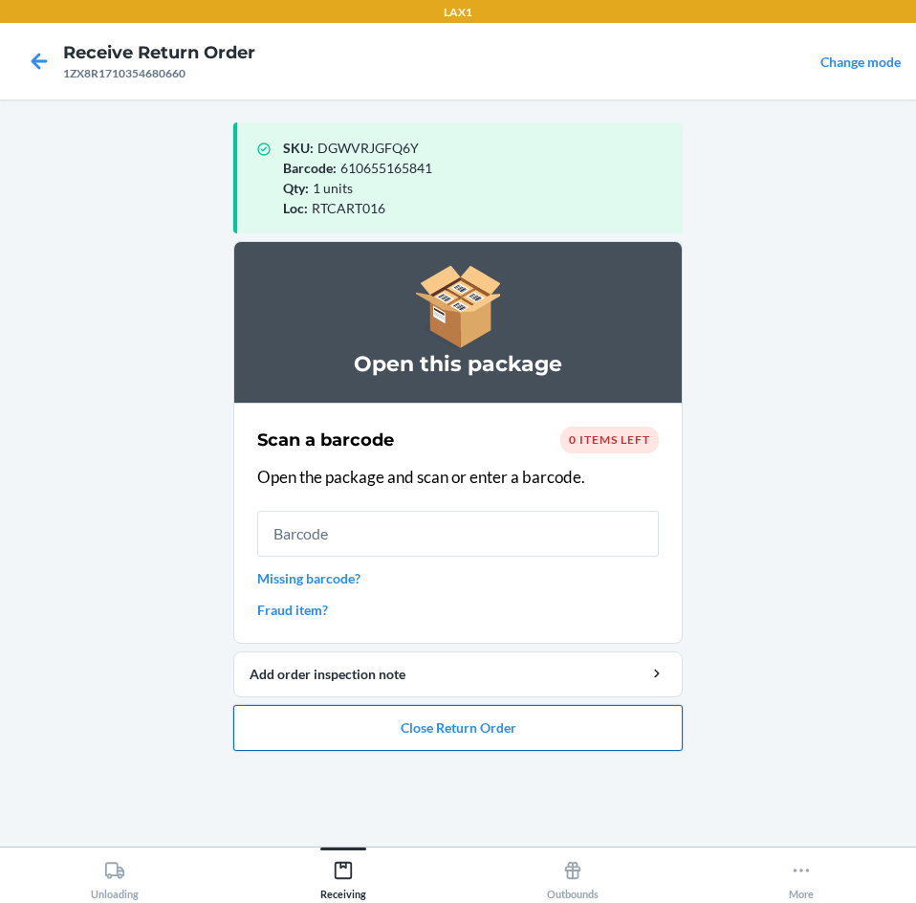
click at [591, 713] on button "Close Return Order" at bounding box center [457, 728] width 449 height 46
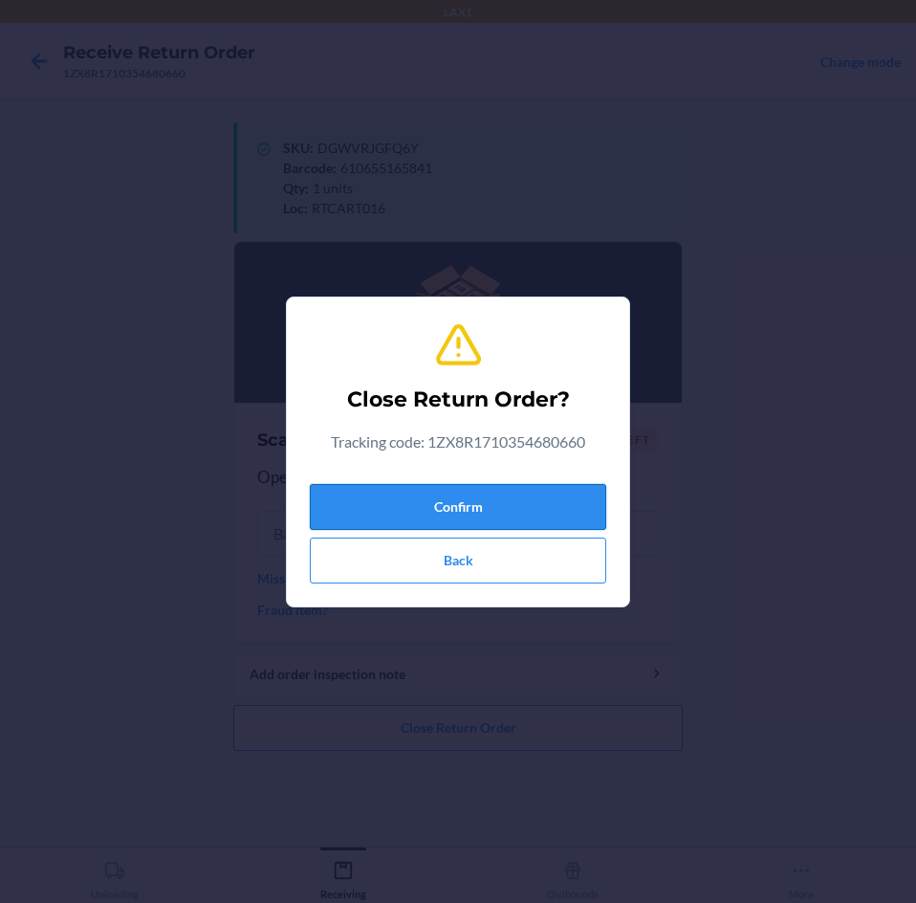
click at [573, 502] on button "Confirm" at bounding box center [458, 507] width 296 height 46
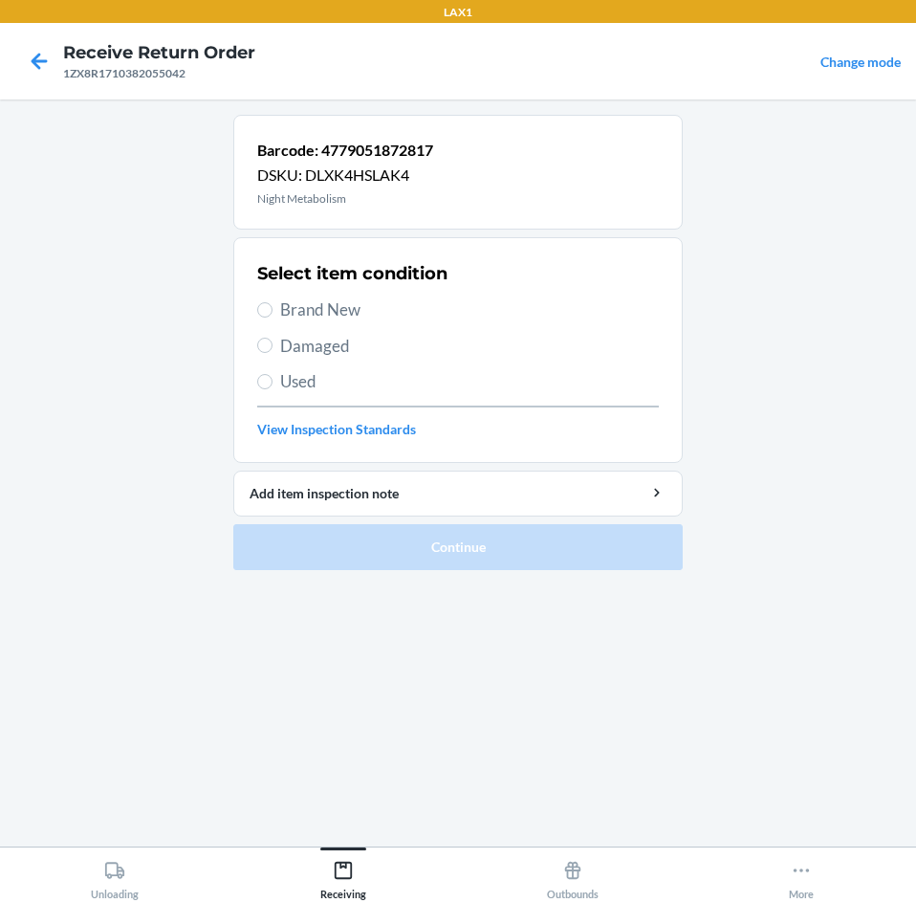
click at [277, 350] on label "Damaged" at bounding box center [458, 346] width 402 height 25
click at [273, 350] on input "Damaged" at bounding box center [264, 345] width 15 height 15
radio input "true"
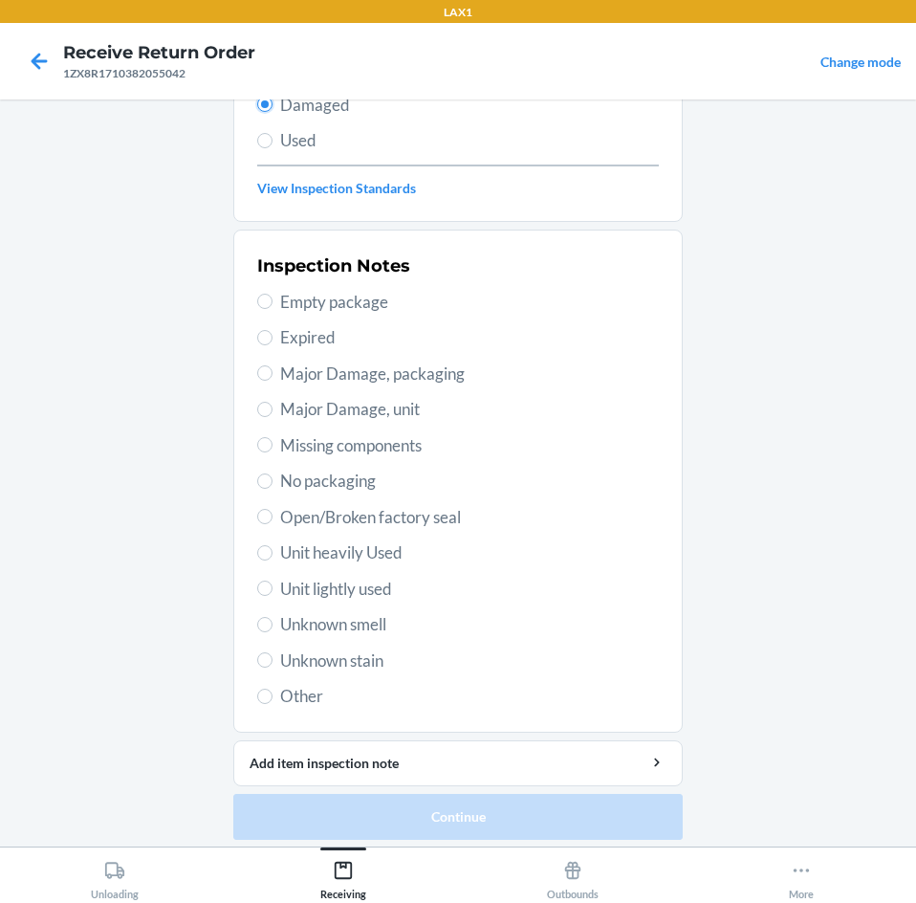
scroll to position [250, 0]
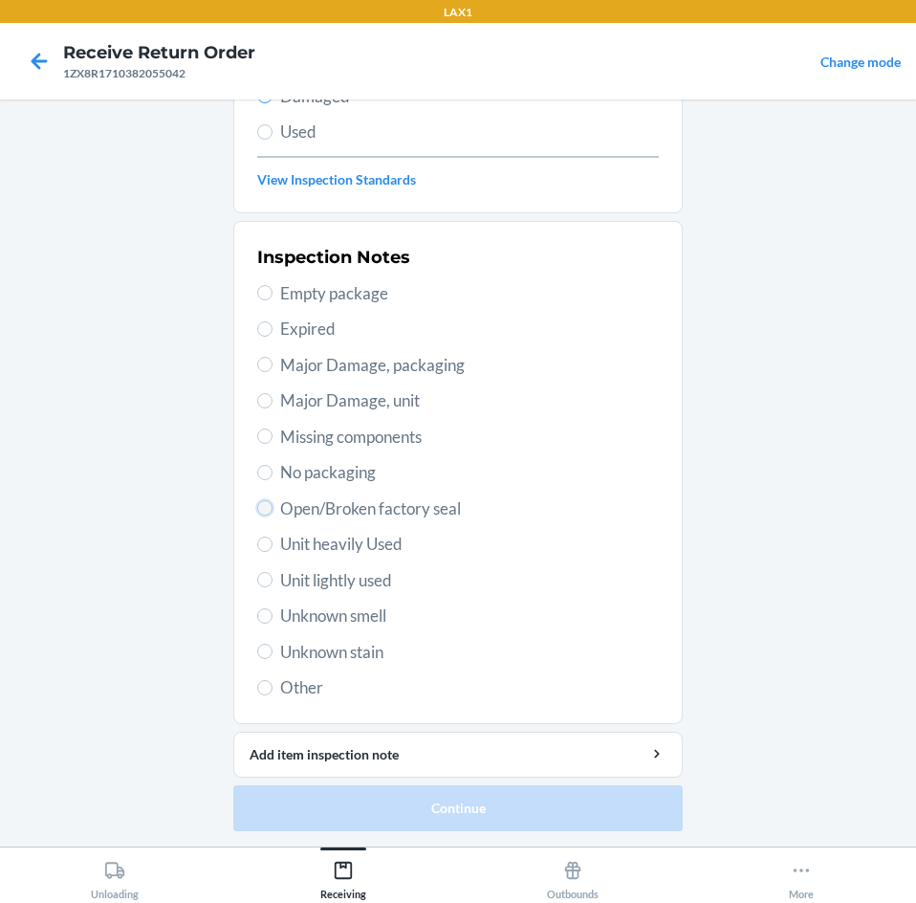
click at [257, 505] on input "Open/Broken factory seal" at bounding box center [264, 507] width 15 height 15
radio input "true"
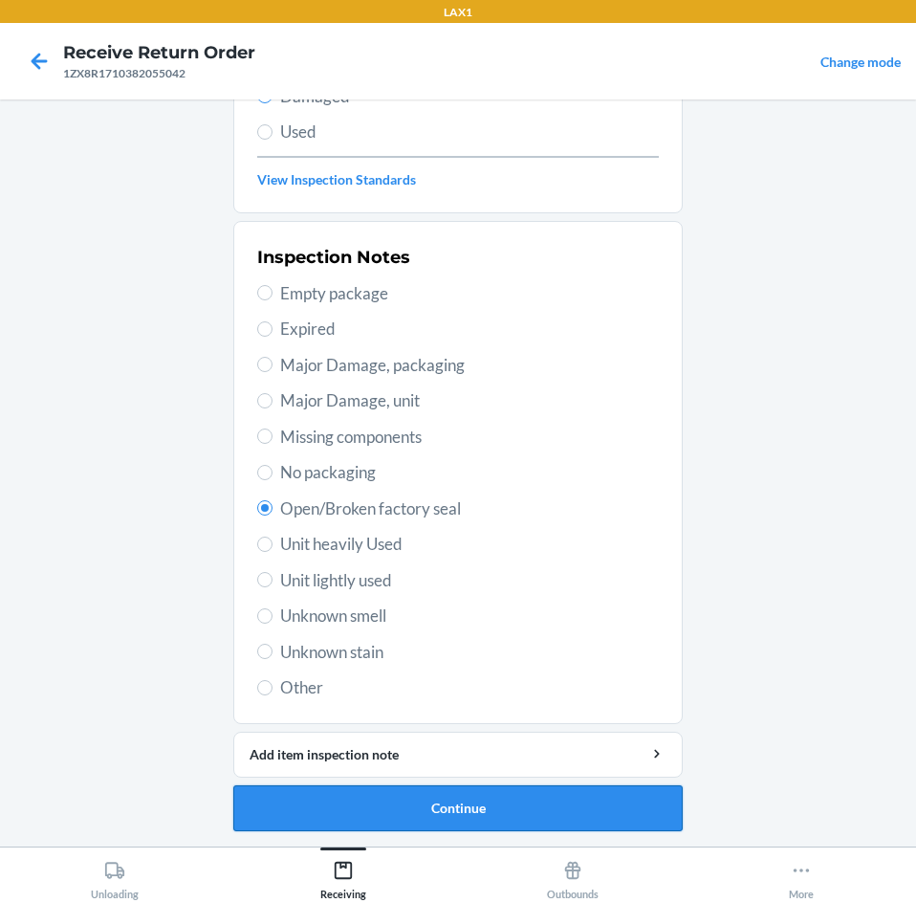
click at [548, 805] on button "Continue" at bounding box center [457, 808] width 449 height 46
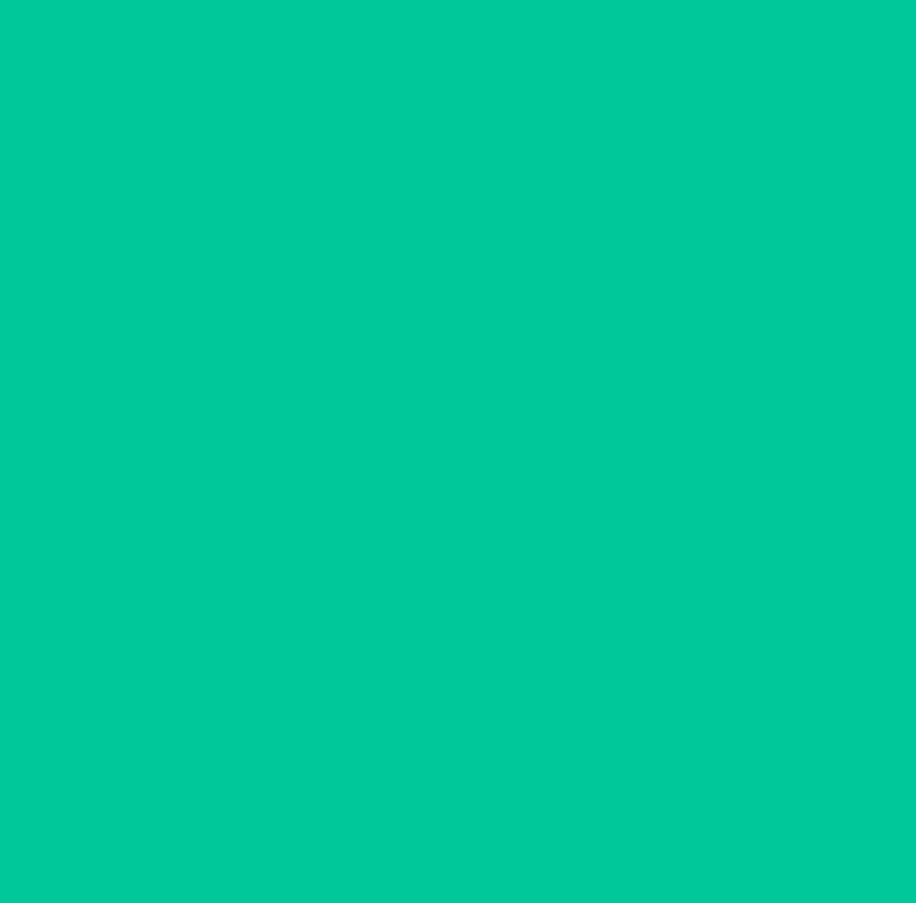
scroll to position [92, 0]
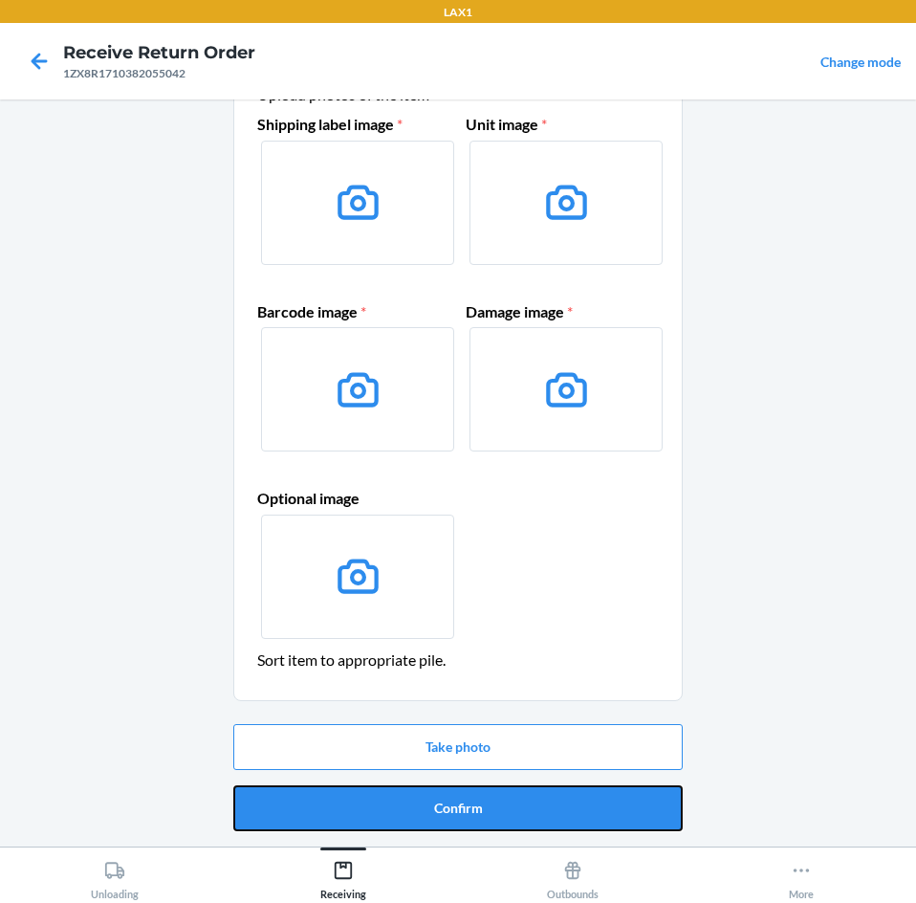
click at [548, 805] on button "Confirm" at bounding box center [457, 808] width 449 height 46
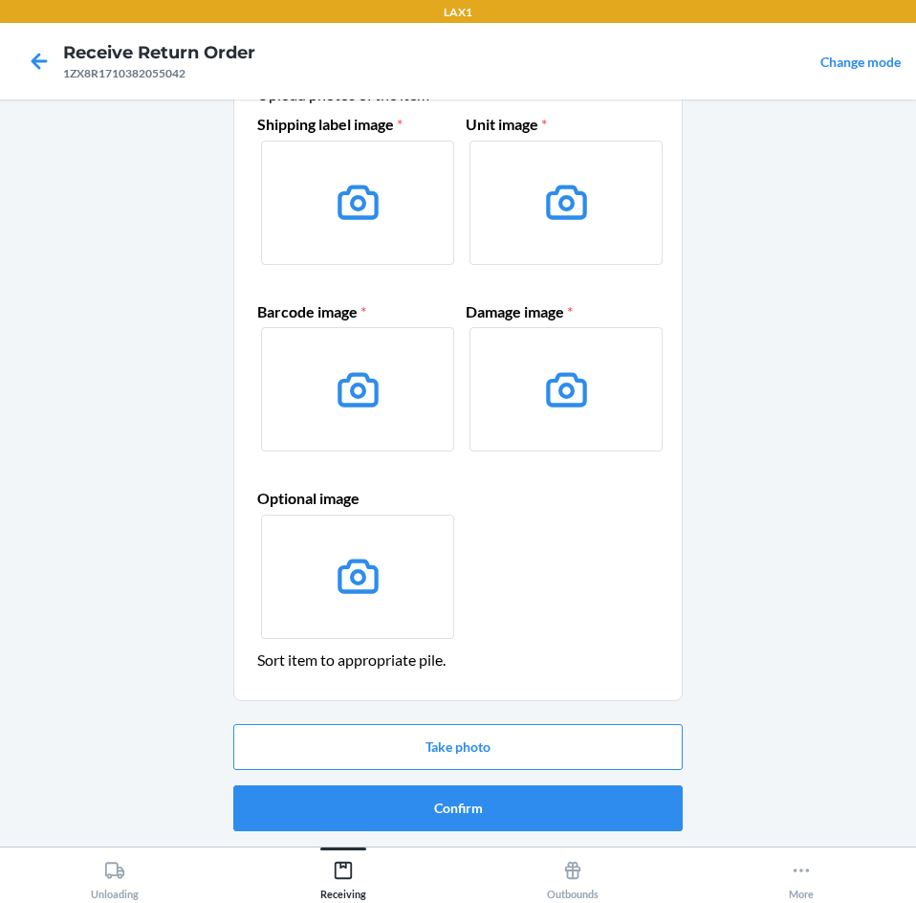
scroll to position [0, 0]
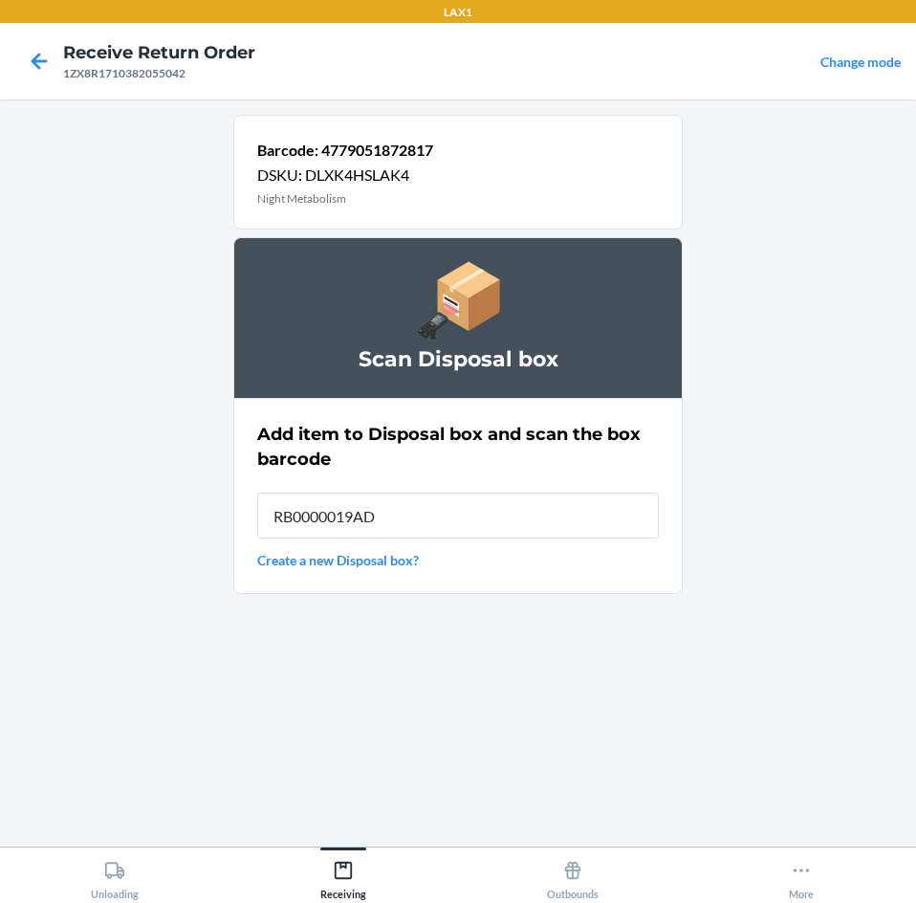
type input "RB0000019AD"
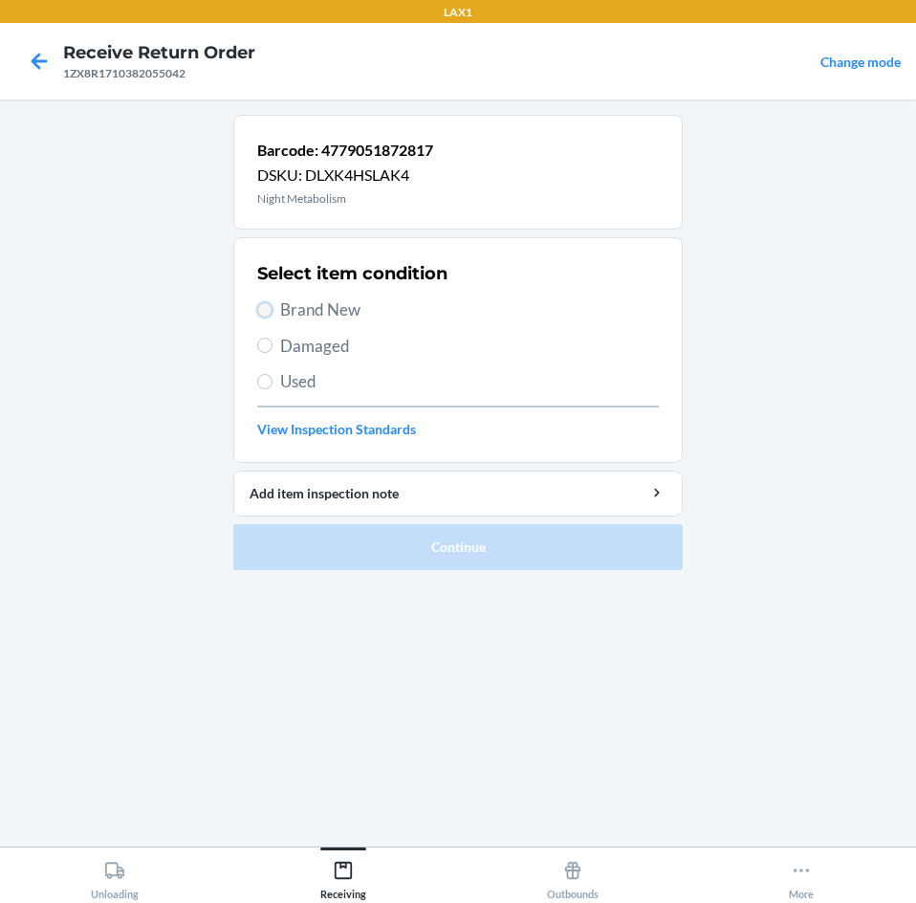
click at [268, 307] on input "Brand New" at bounding box center [264, 309] width 15 height 15
radio input "true"
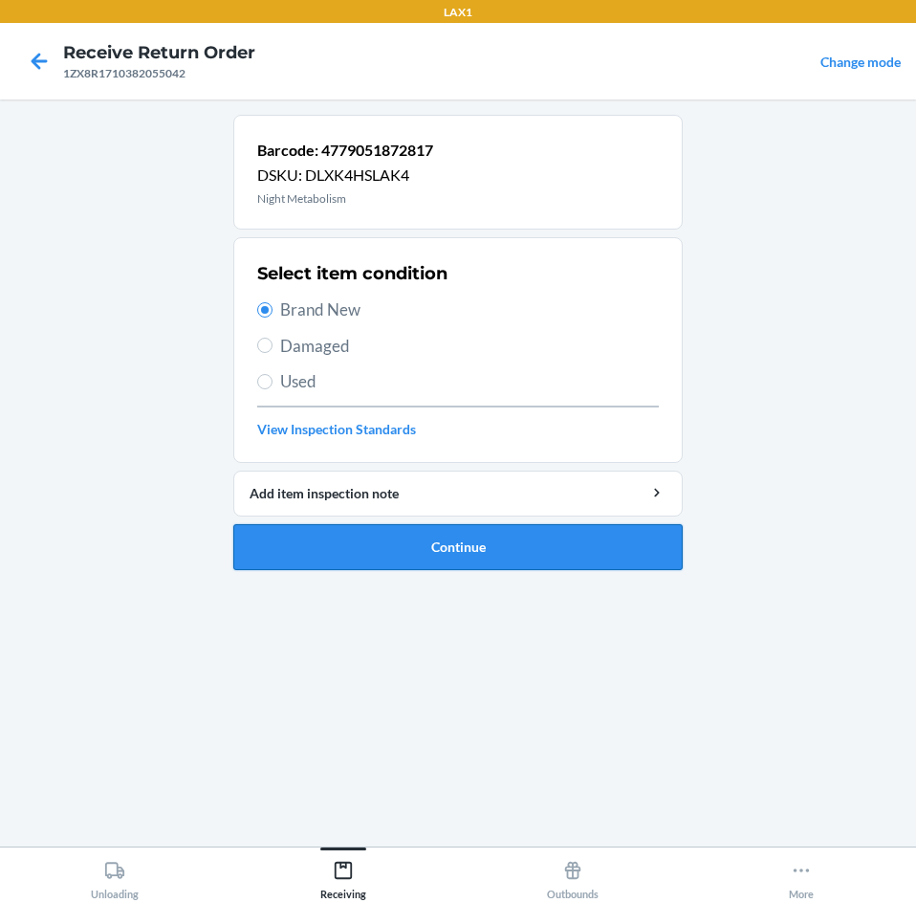
click at [507, 537] on button "Continue" at bounding box center [457, 547] width 449 height 46
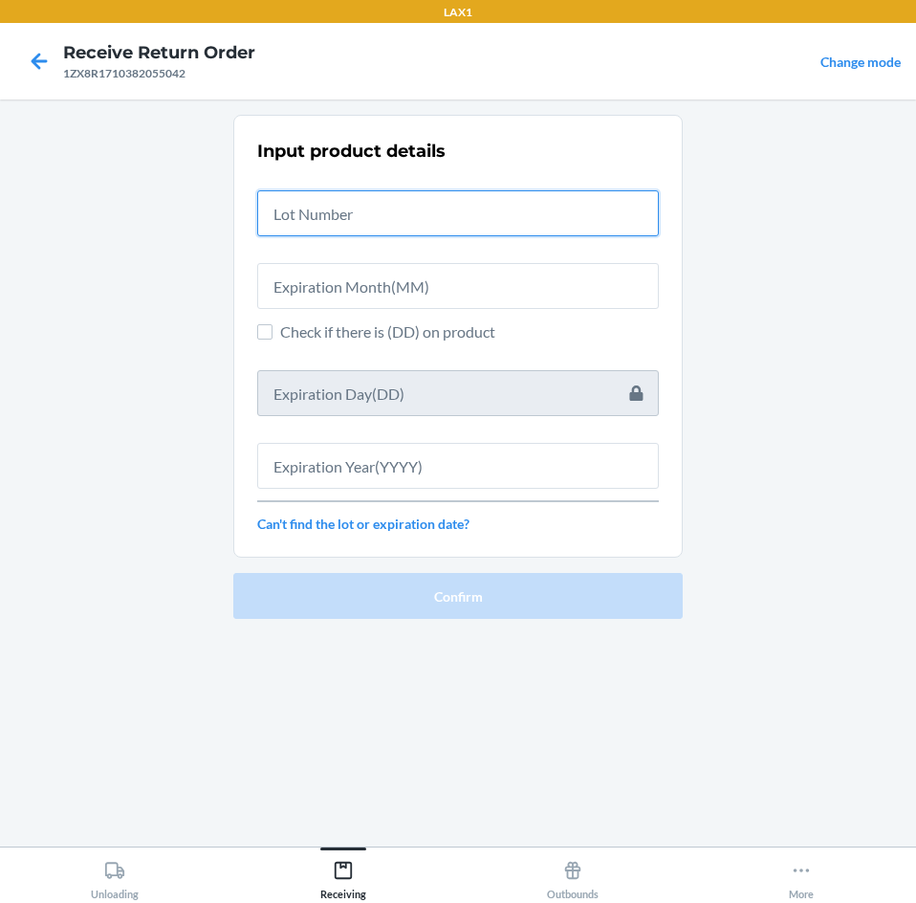
click at [585, 211] on input "text" at bounding box center [458, 213] width 402 height 46
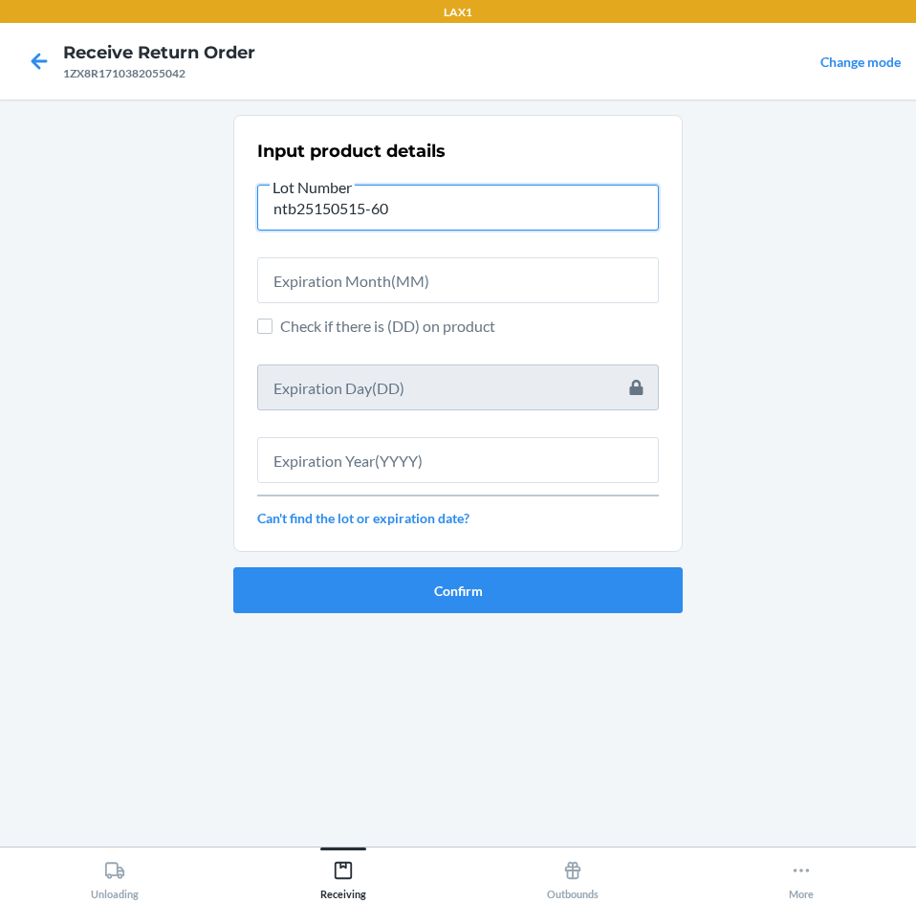
type input "ntb25150515-60"
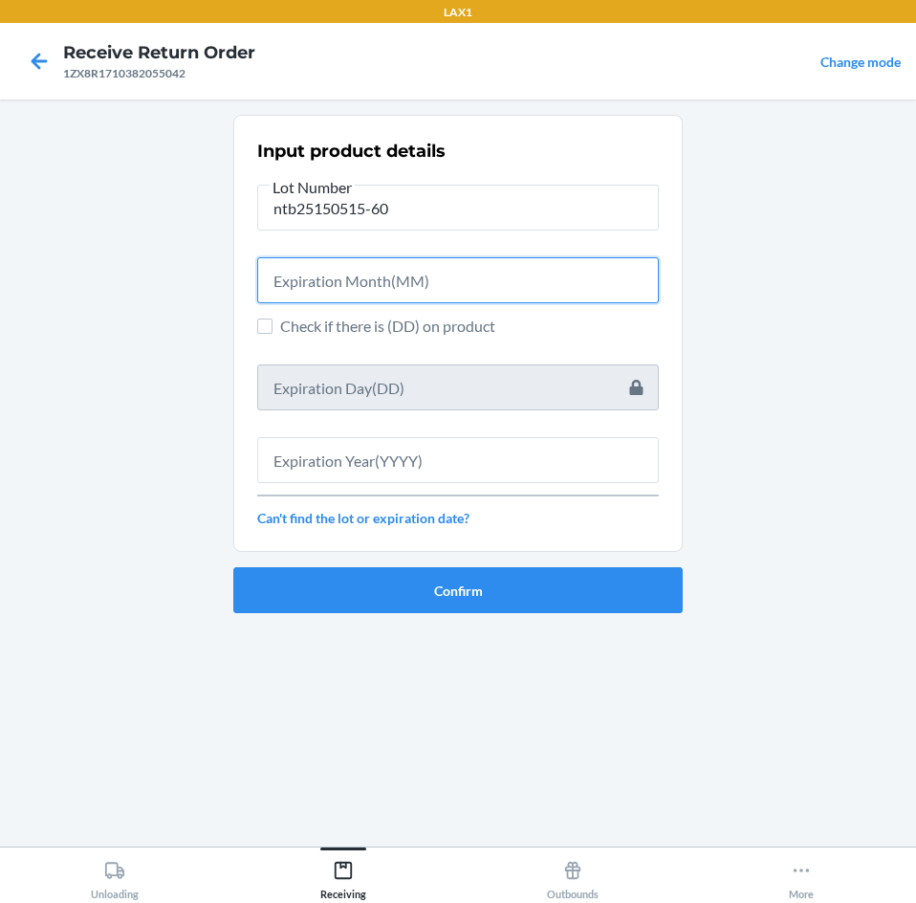
click at [571, 262] on input "text" at bounding box center [458, 280] width 402 height 46
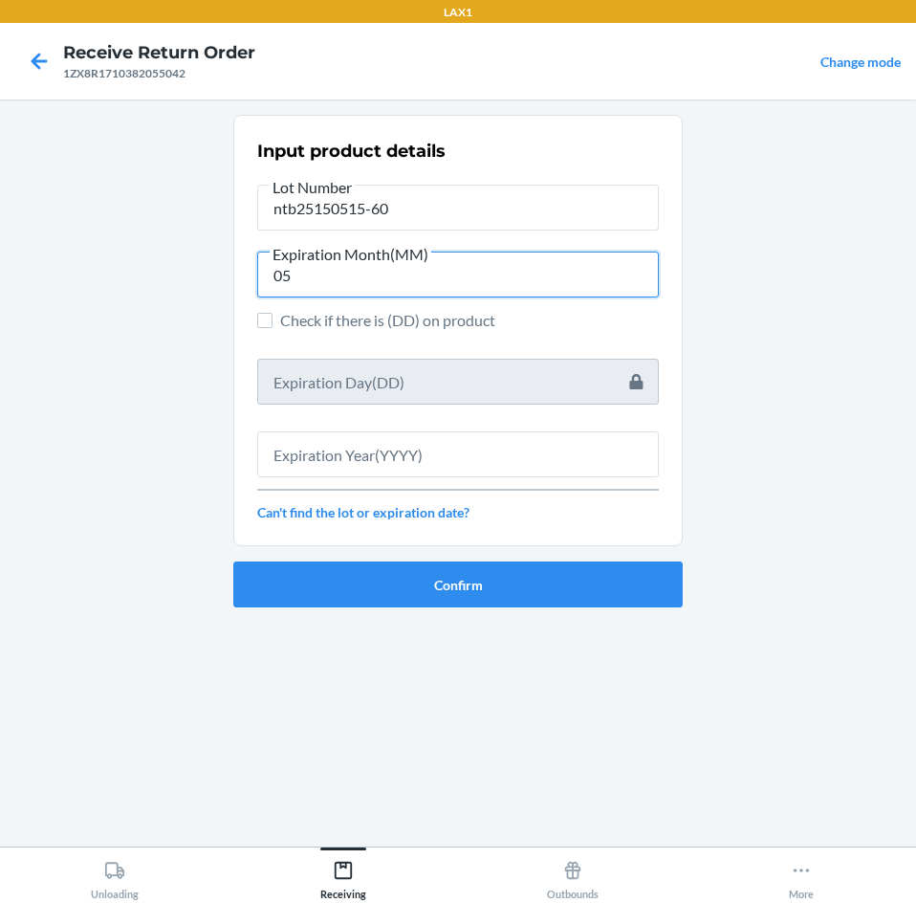
type input "05"
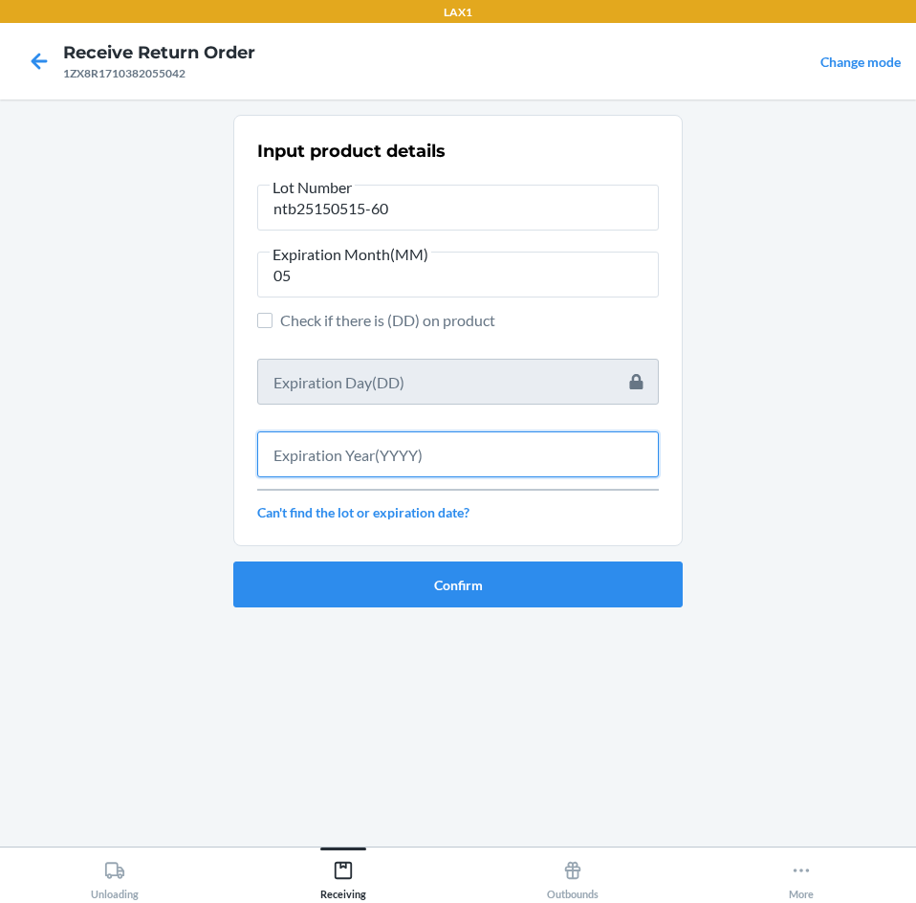
click at [508, 457] on input "text" at bounding box center [458, 454] width 402 height 46
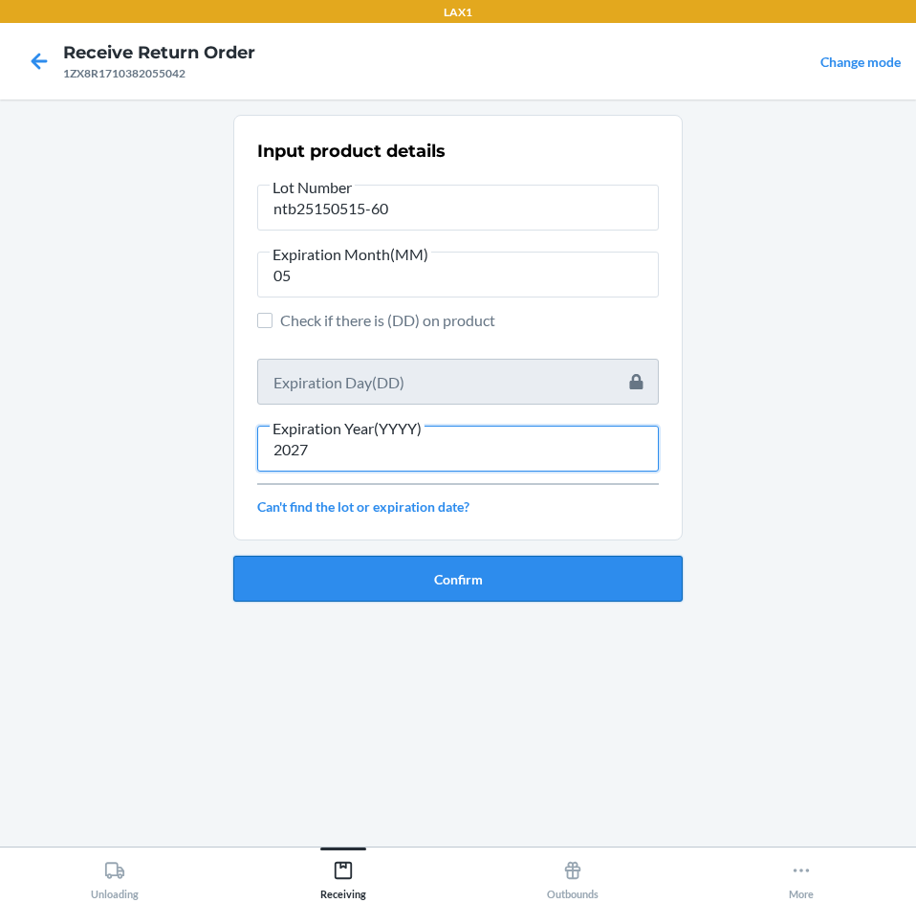
type input "2027"
click at [498, 573] on button "Confirm" at bounding box center [457, 579] width 449 height 46
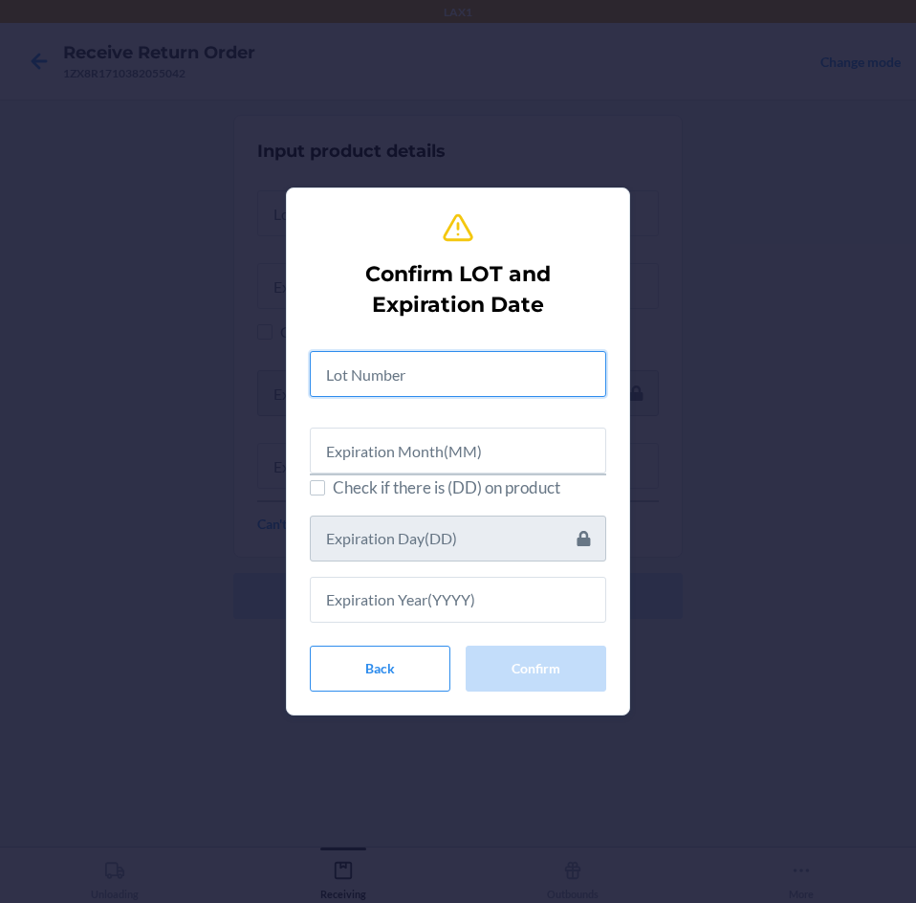
click at [493, 373] on input "text" at bounding box center [458, 374] width 296 height 46
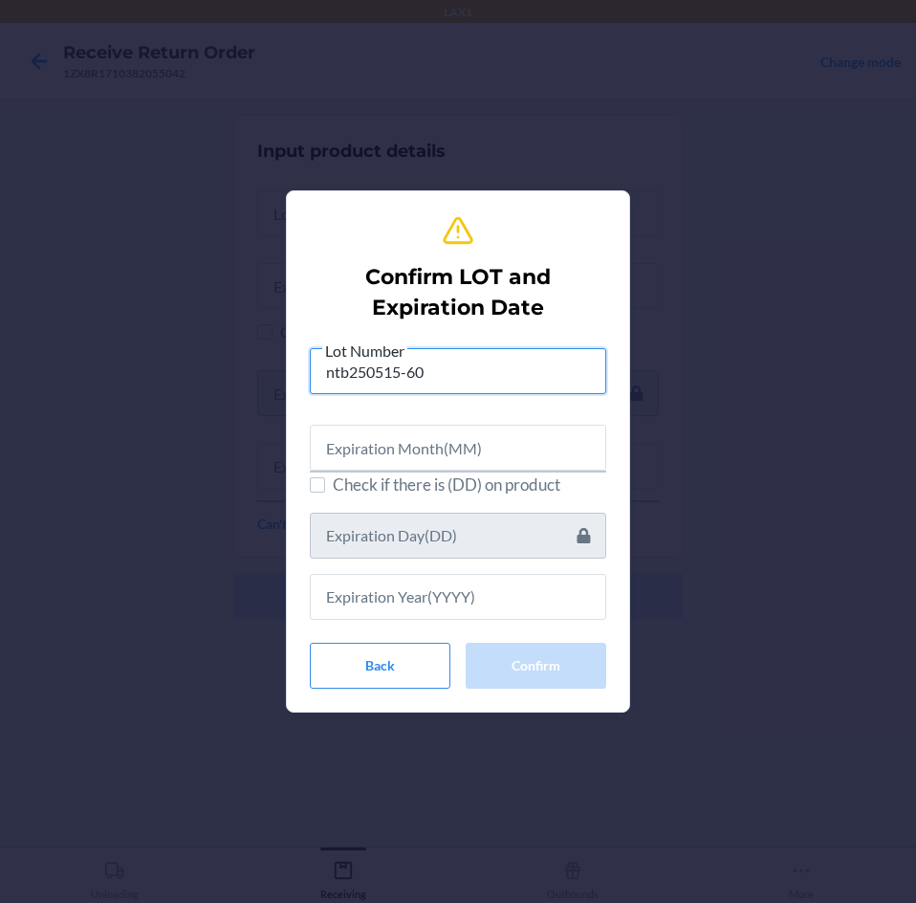
type input "ntb250515-60"
click at [477, 453] on input "text" at bounding box center [458, 448] width 296 height 46
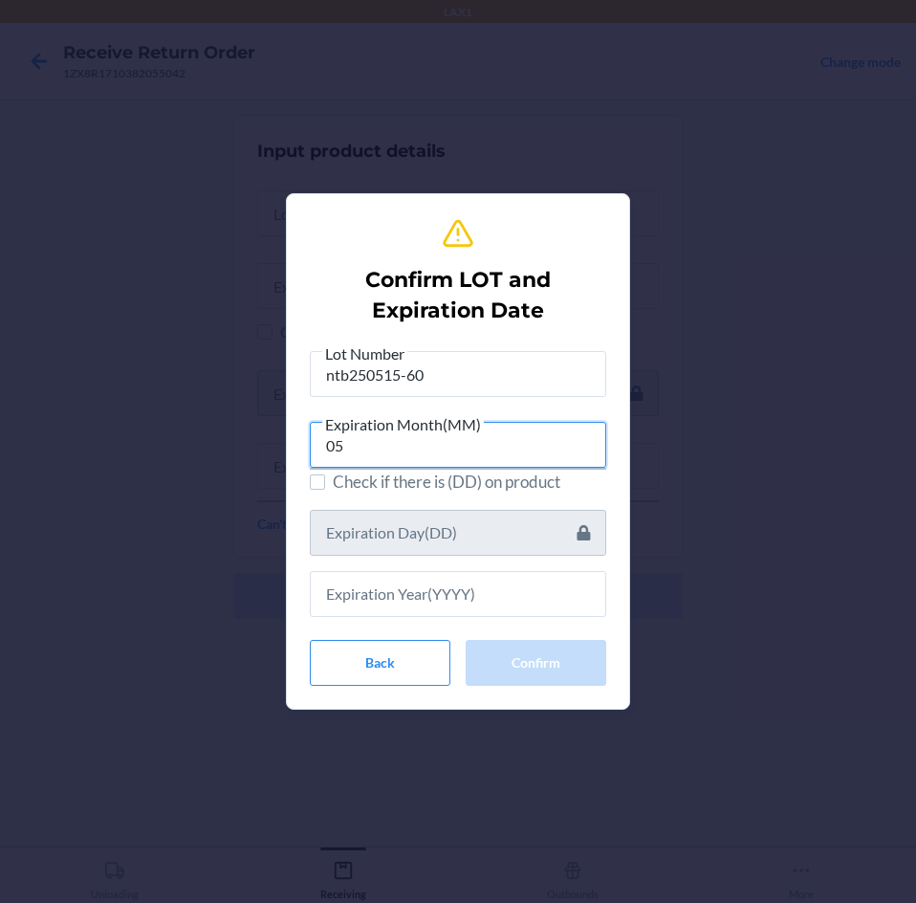
type input "05"
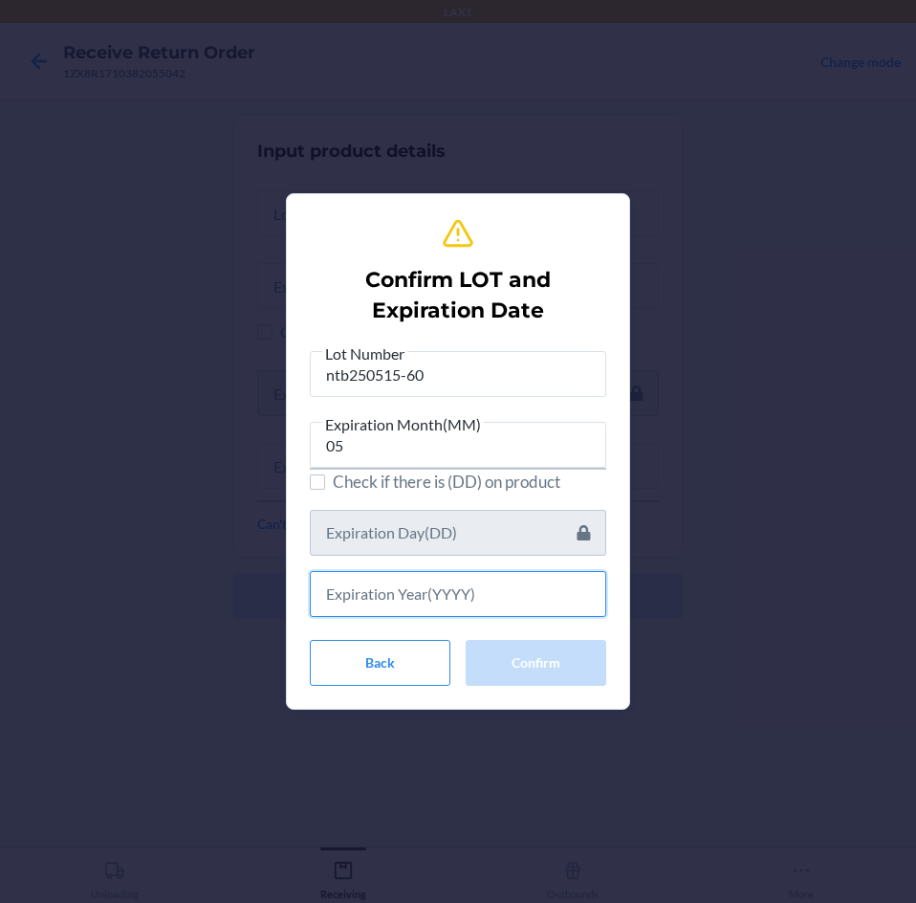
click at [465, 592] on input "text" at bounding box center [458, 594] width 296 height 46
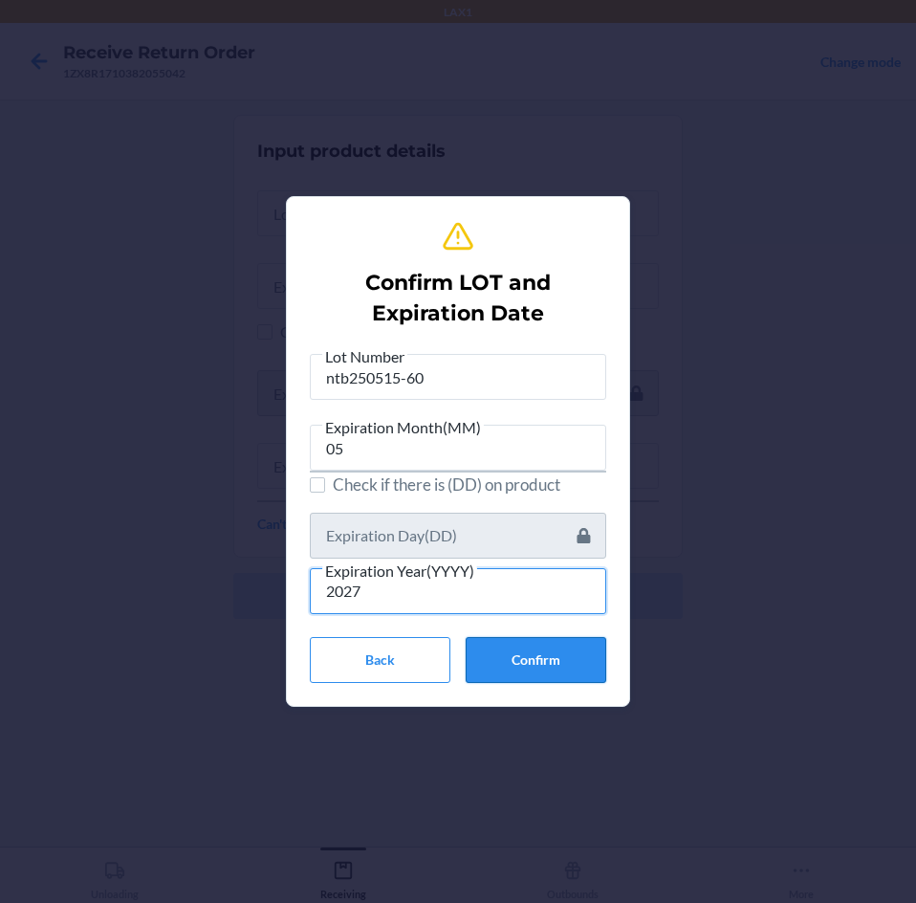
type input "2027"
click at [515, 649] on button "Confirm" at bounding box center [536, 660] width 141 height 46
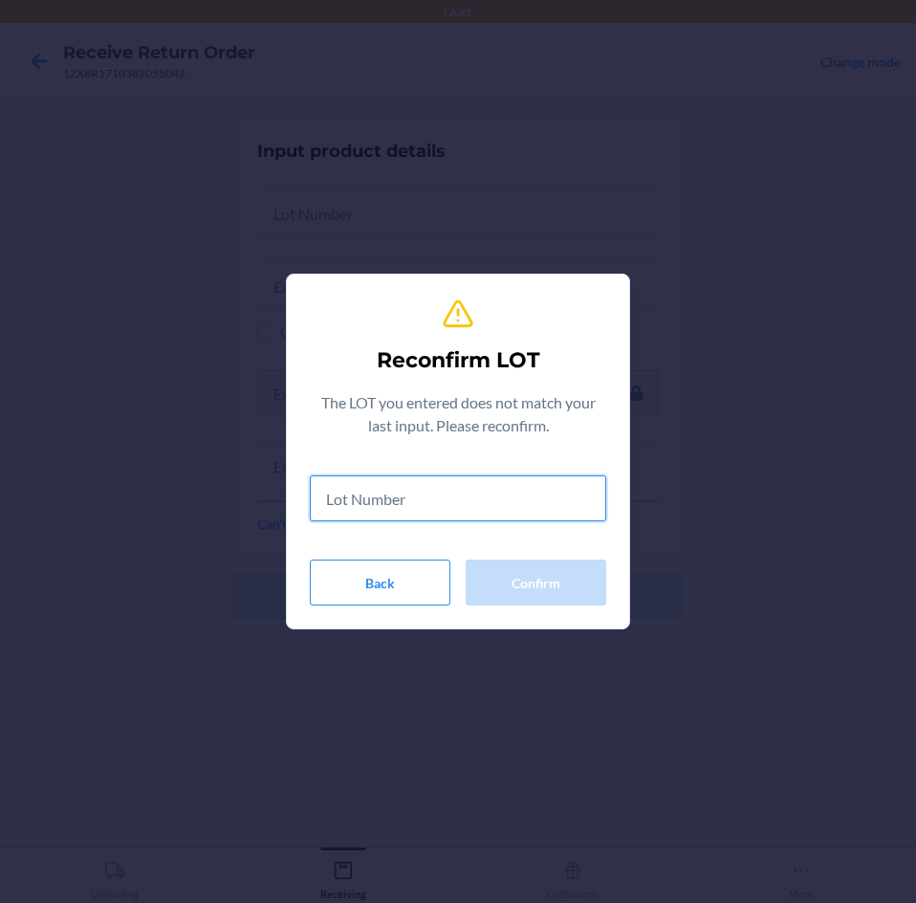
click at [463, 498] on input "text" at bounding box center [458, 498] width 296 height 46
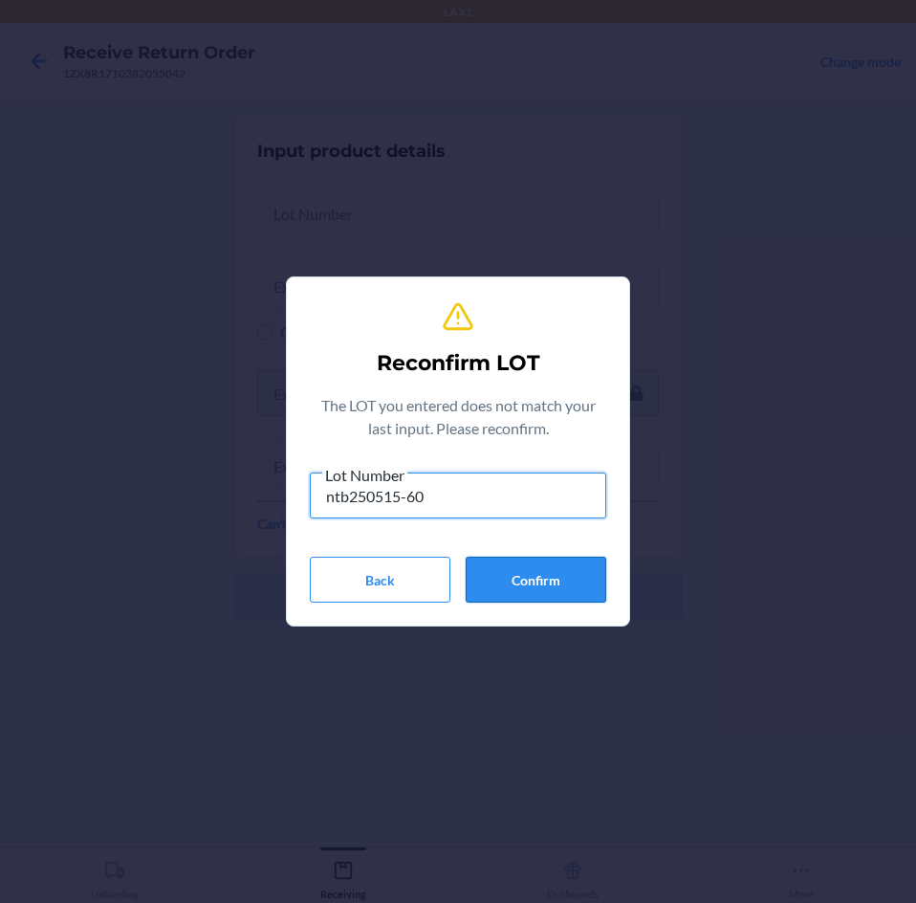
type input "ntb250515-60"
click at [523, 583] on button "Confirm" at bounding box center [536, 580] width 141 height 46
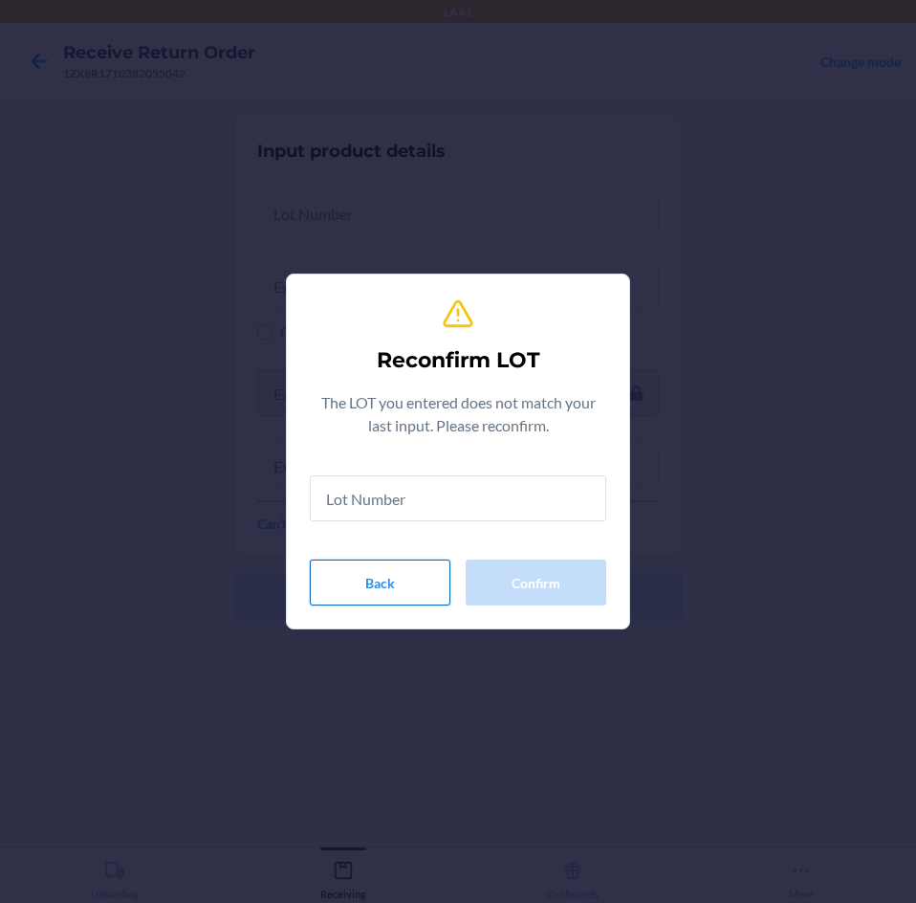
click at [398, 595] on button "Back" at bounding box center [380, 582] width 141 height 46
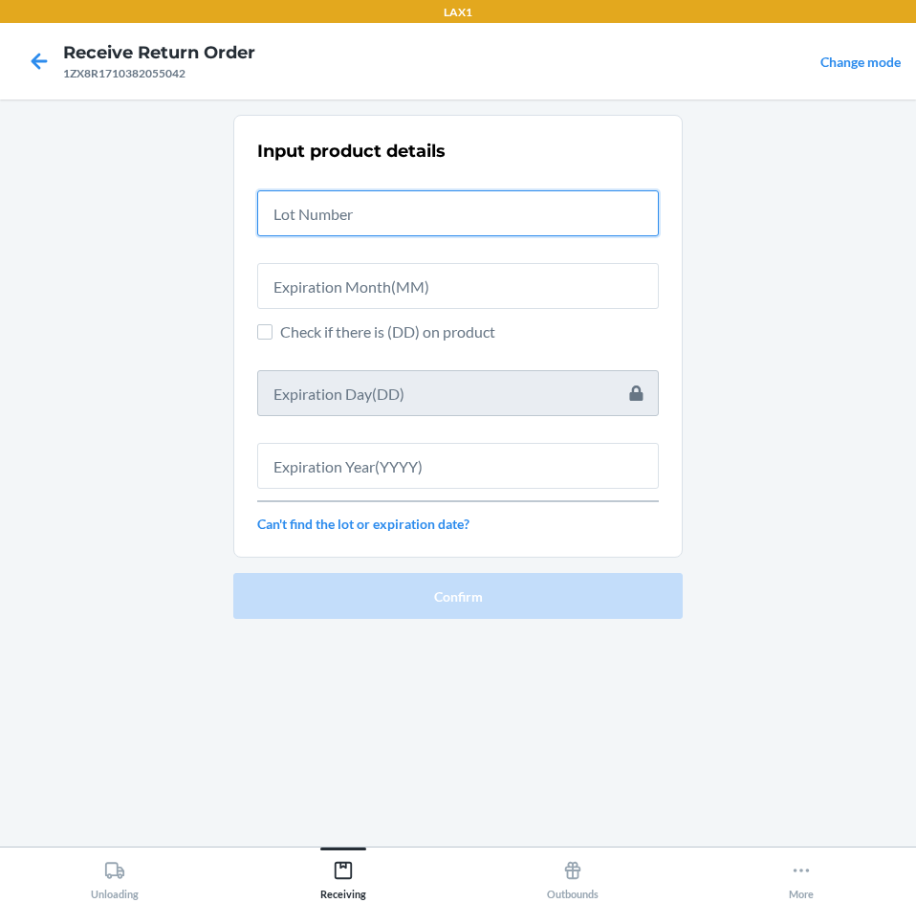
click at [438, 218] on input "text" at bounding box center [458, 213] width 402 height 46
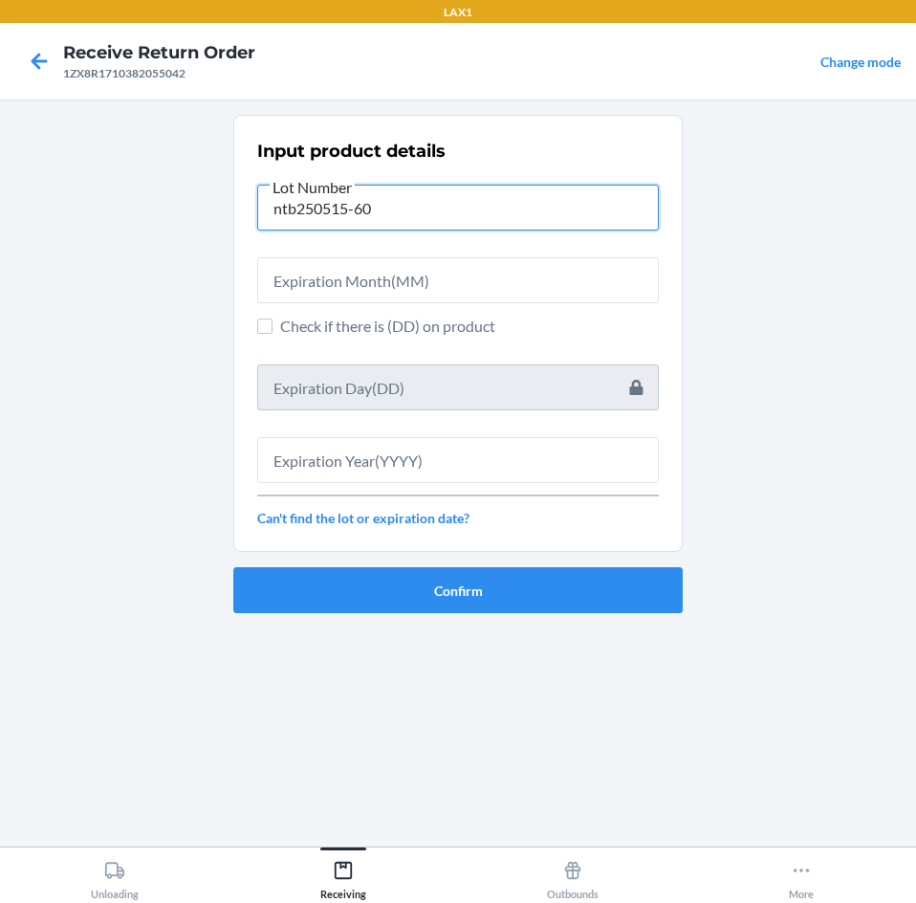
type input "ntb250515-60"
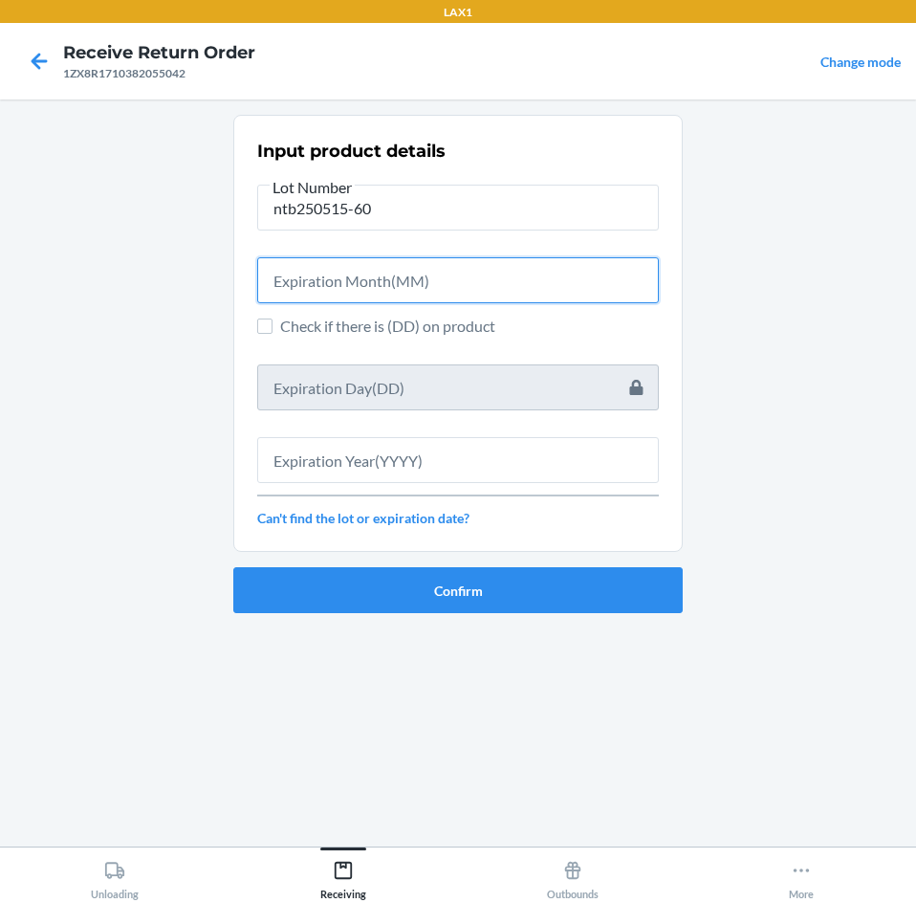
click at [440, 284] on input "text" at bounding box center [458, 280] width 402 height 46
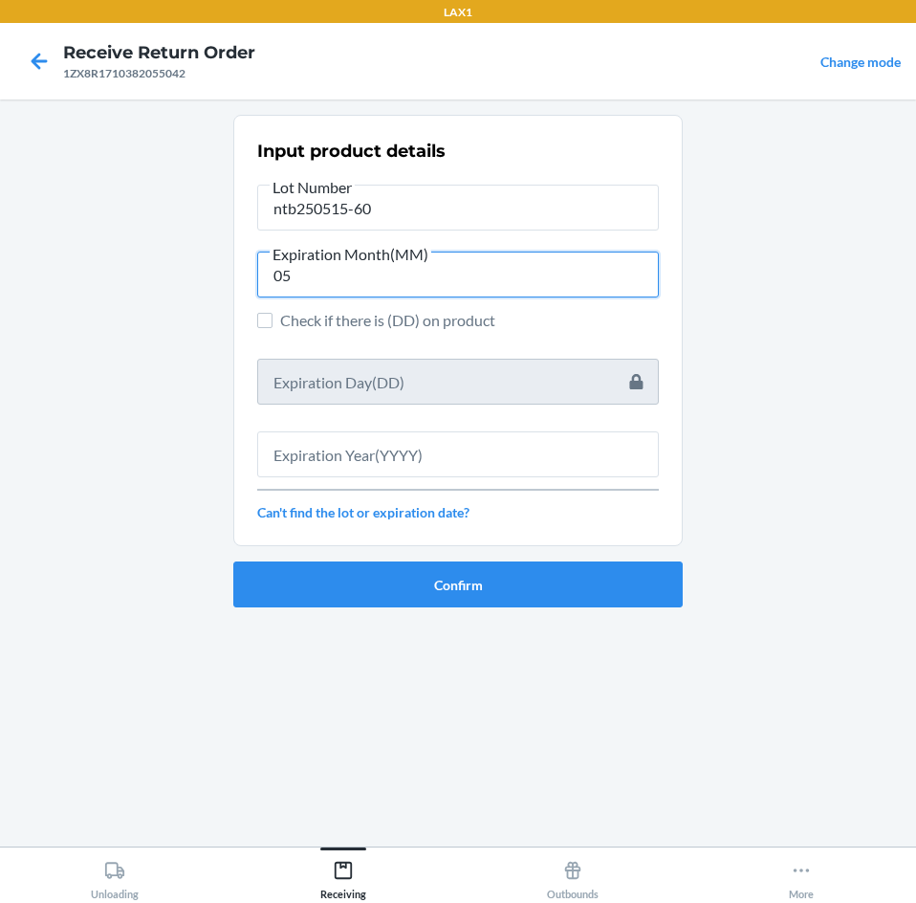
type input "05"
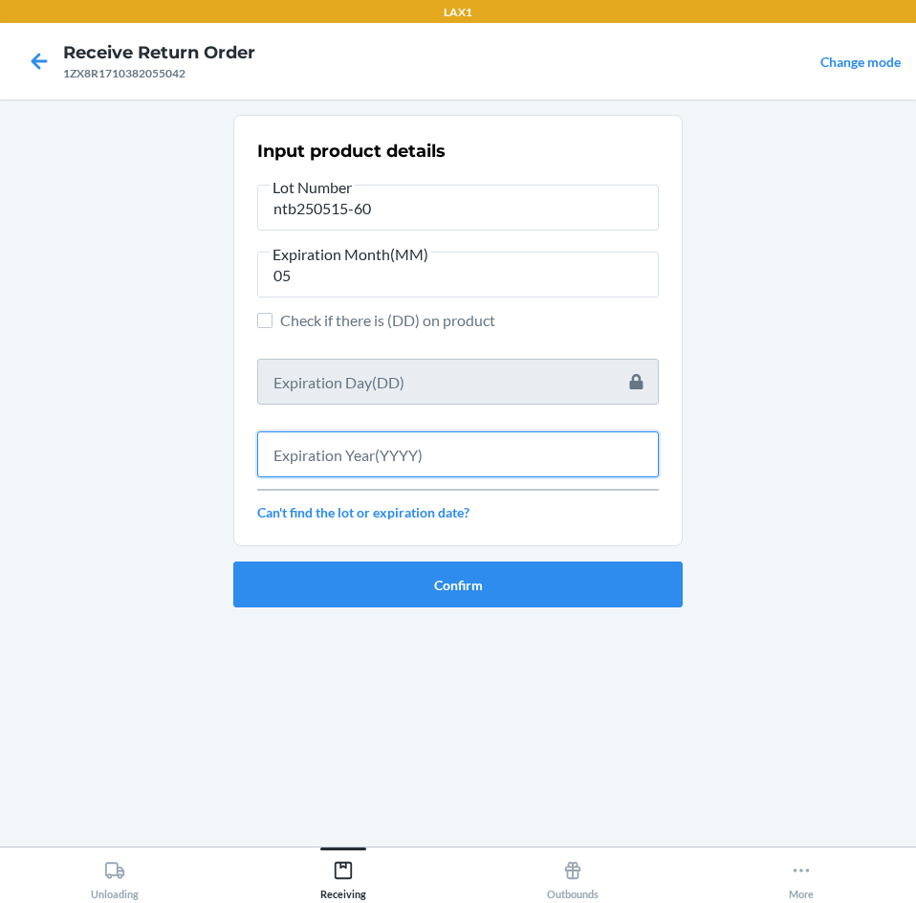
click at [432, 453] on input "text" at bounding box center [458, 454] width 402 height 46
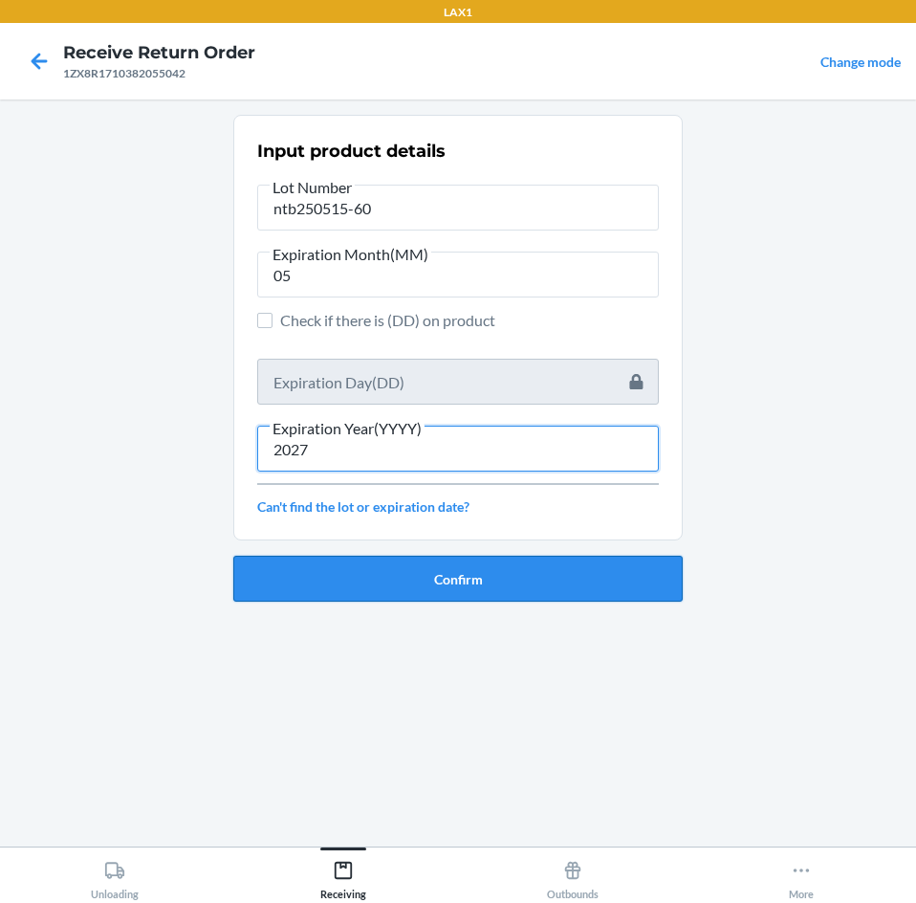
type input "2027"
click at [451, 579] on button "Confirm" at bounding box center [457, 579] width 449 height 46
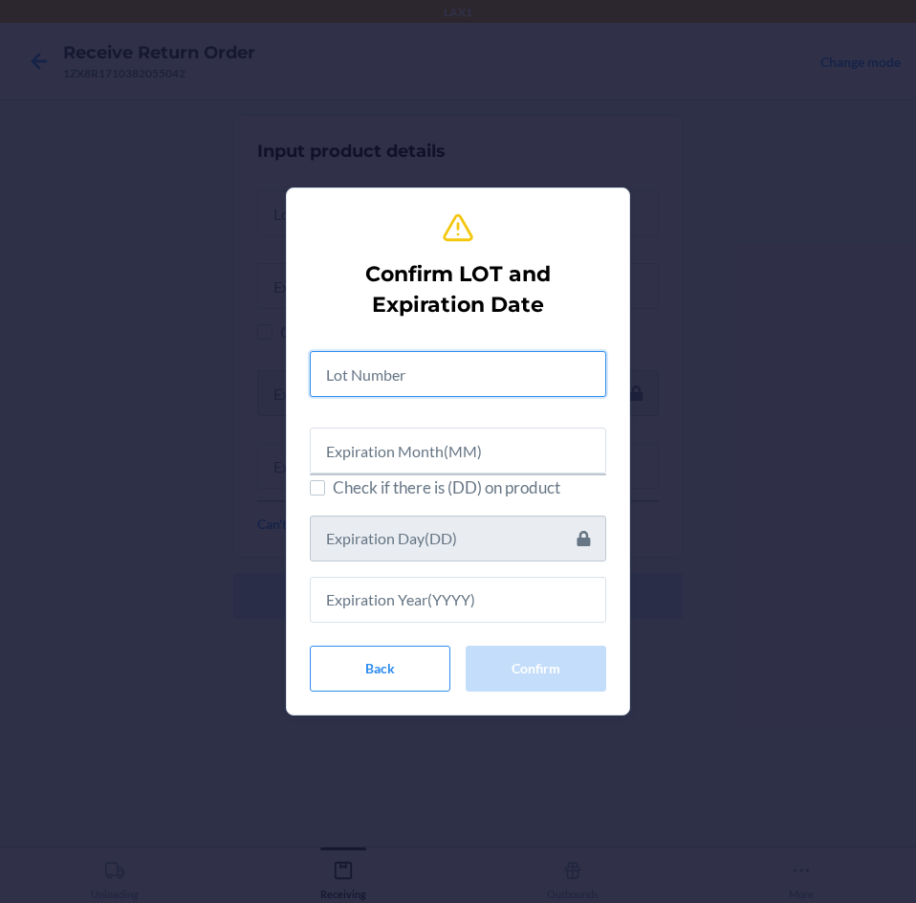
click at [463, 377] on input "text" at bounding box center [458, 374] width 296 height 46
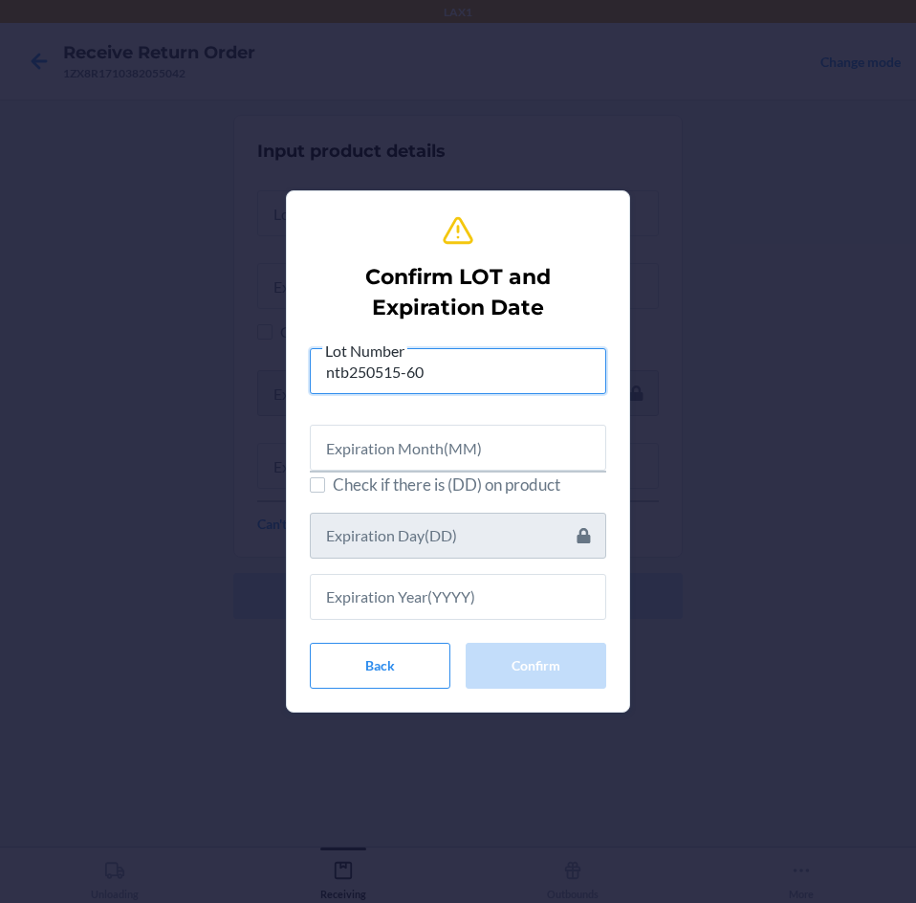
type input "ntb250515-60"
click at [503, 460] on input "text" at bounding box center [458, 448] width 296 height 46
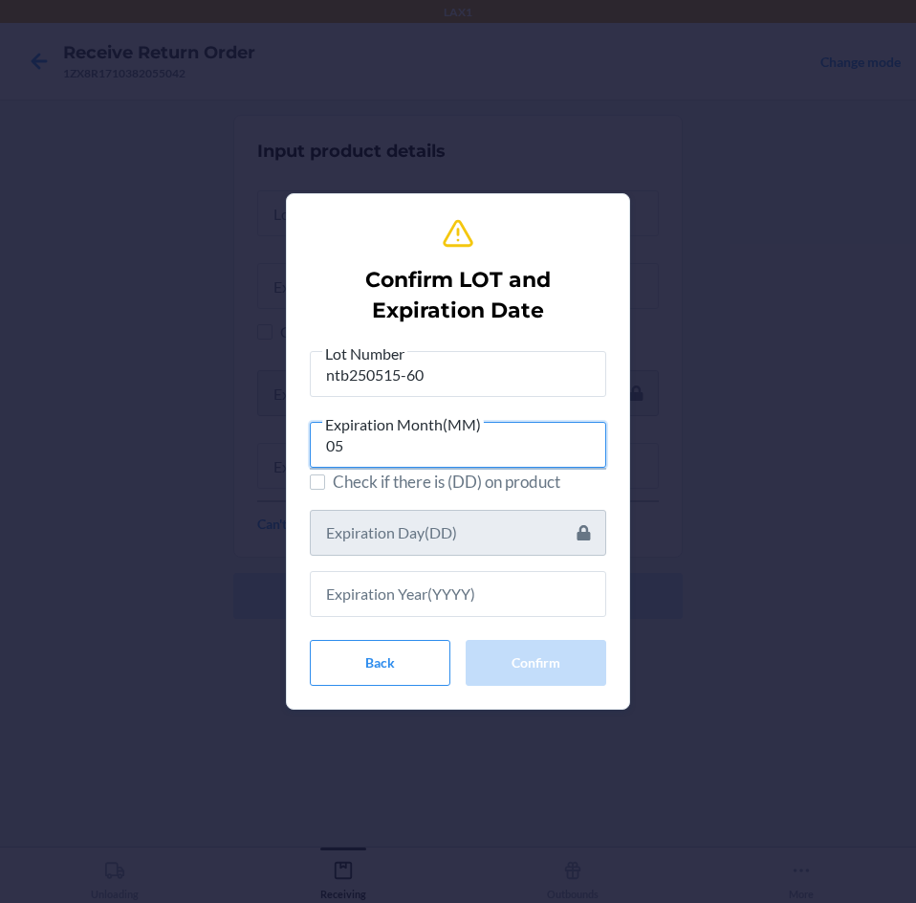
type input "05"
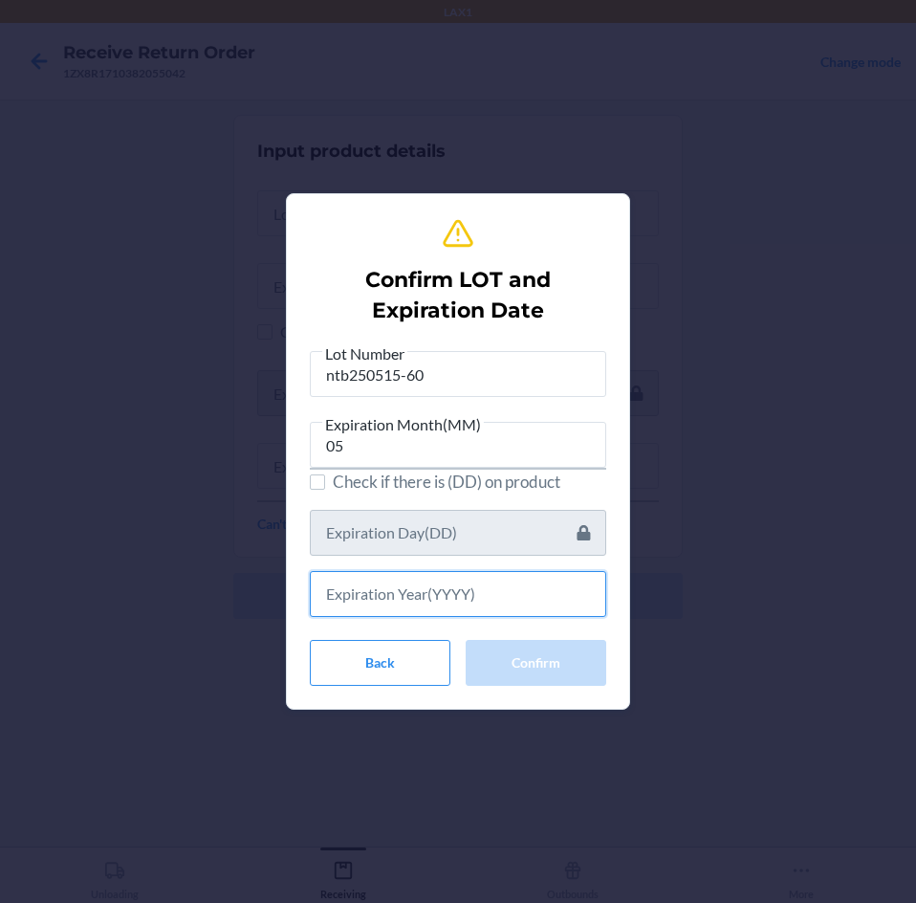
click at [489, 579] on input "text" at bounding box center [458, 594] width 296 height 46
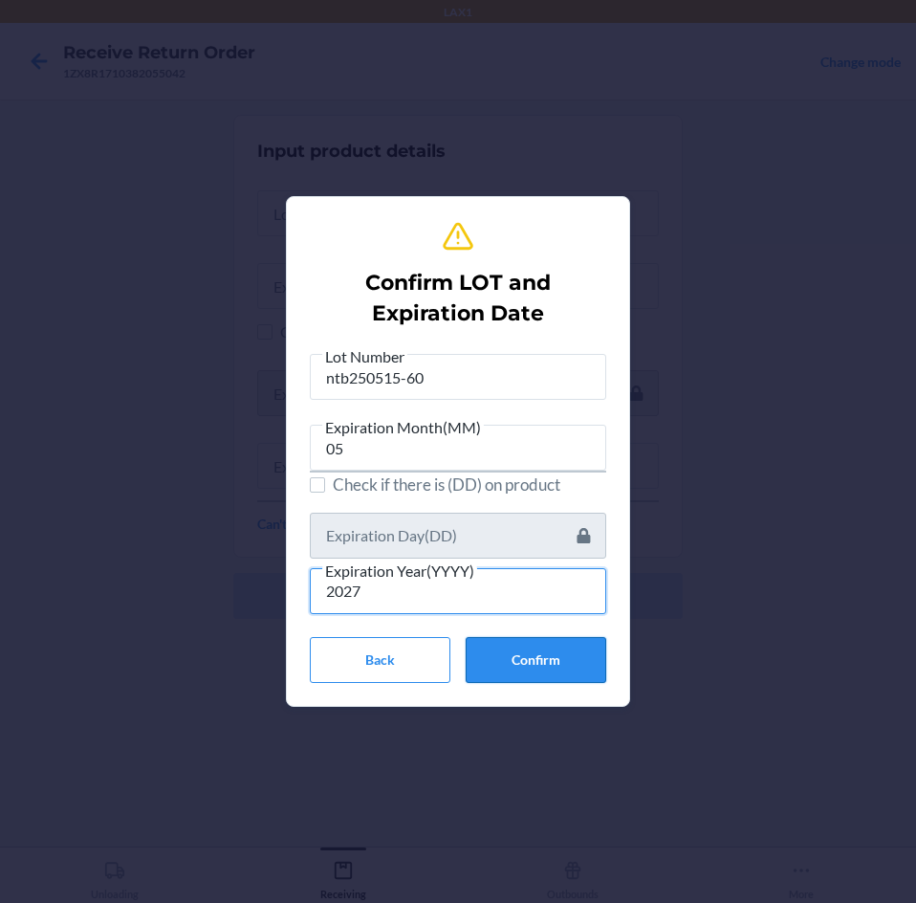
type input "2027"
click at [513, 648] on button "Confirm" at bounding box center [536, 660] width 141 height 46
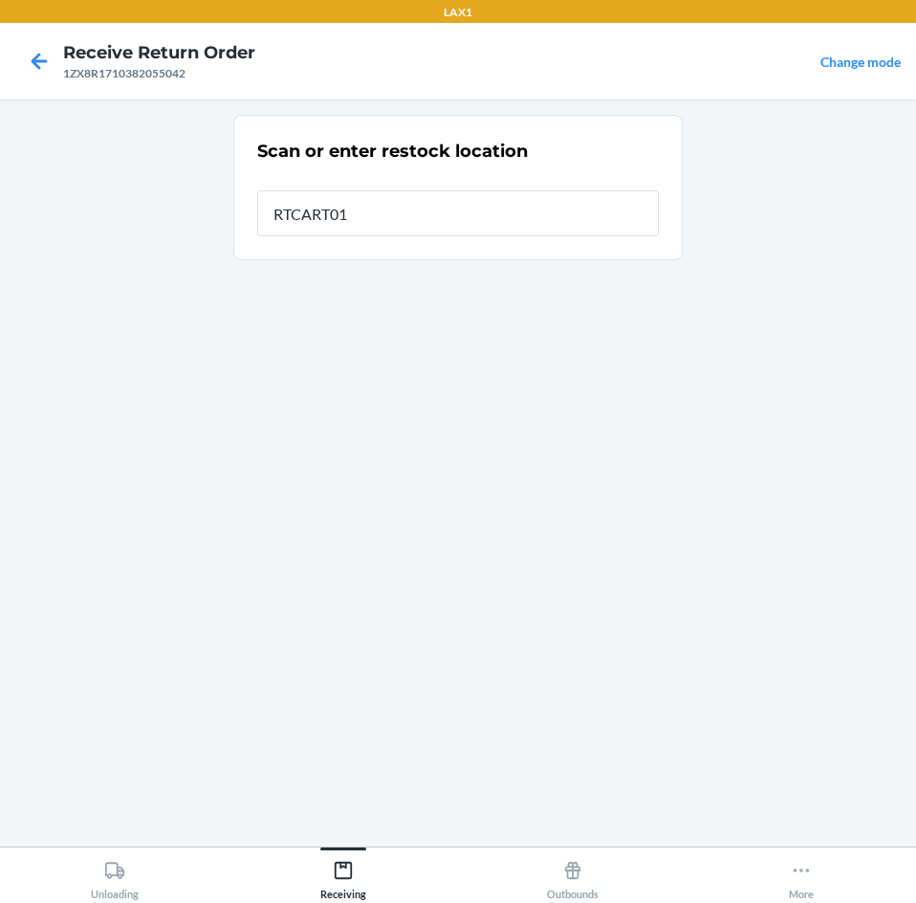
type input "RTCART016"
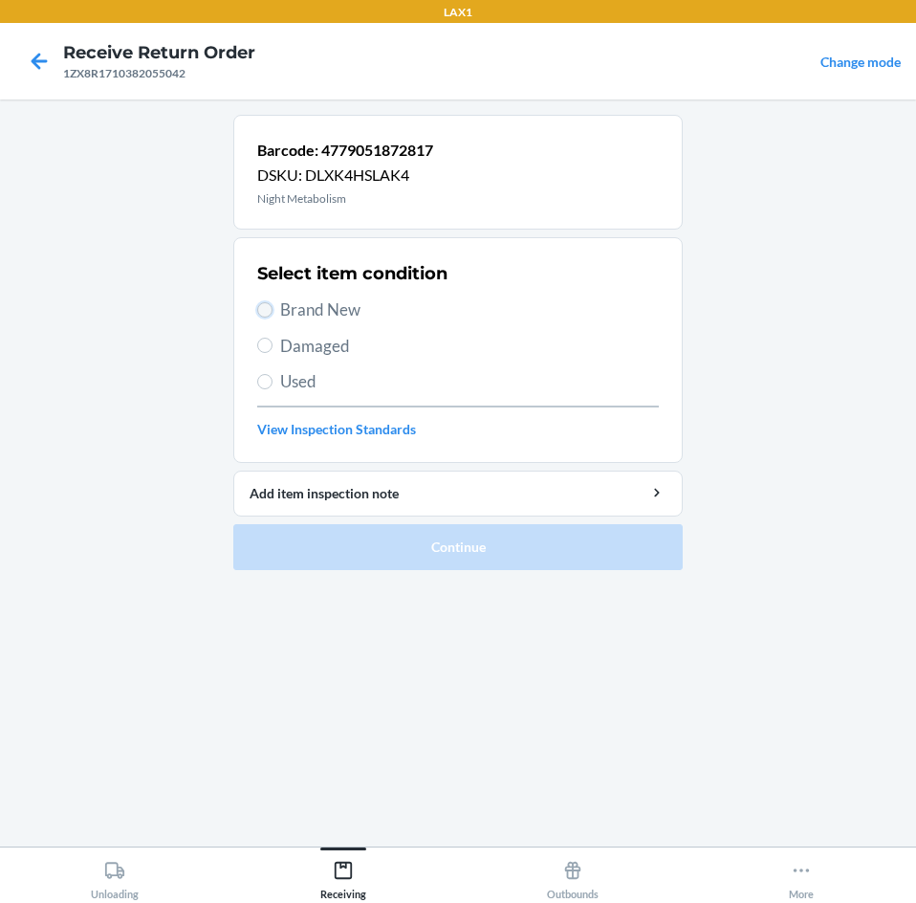
click at [263, 309] on input "Brand New" at bounding box center [264, 309] width 15 height 15
radio input "true"
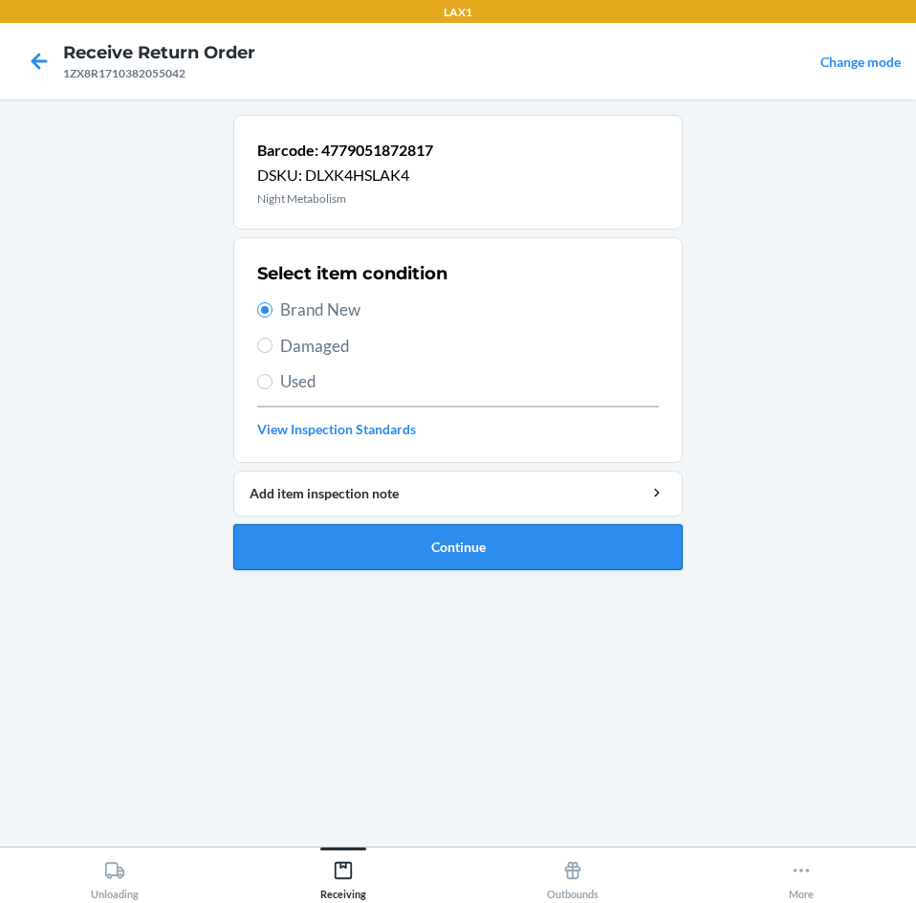
click at [556, 545] on button "Continue" at bounding box center [457, 547] width 449 height 46
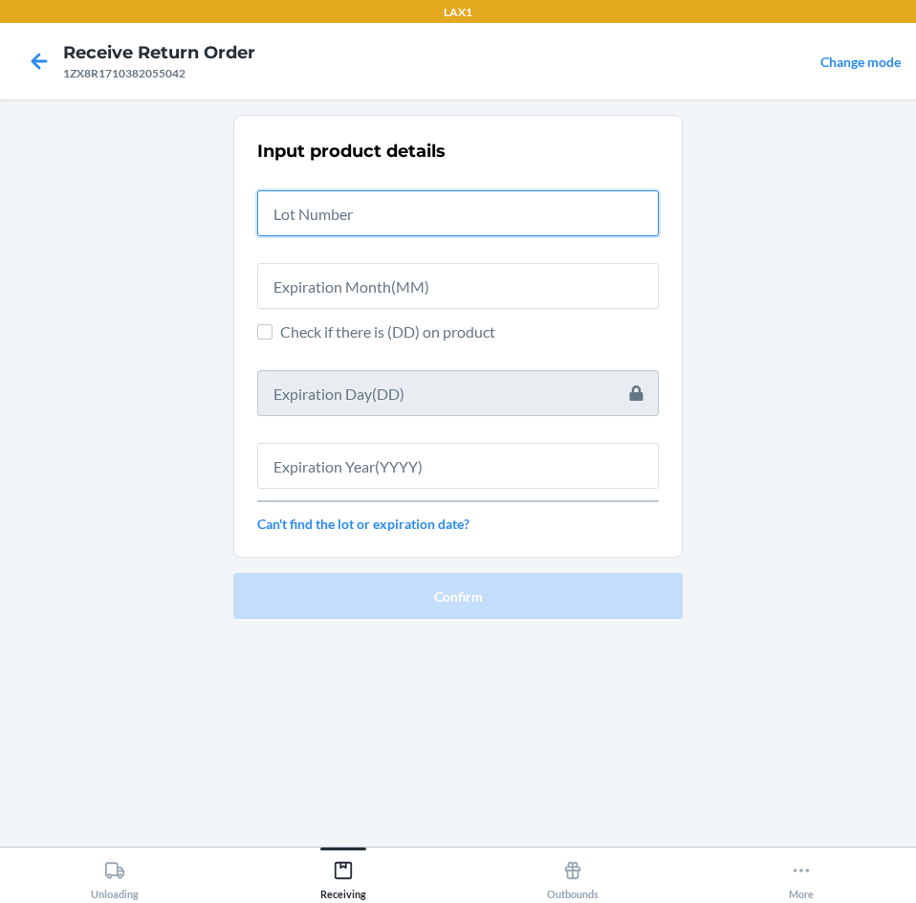
click at [550, 224] on input "text" at bounding box center [458, 213] width 402 height 46
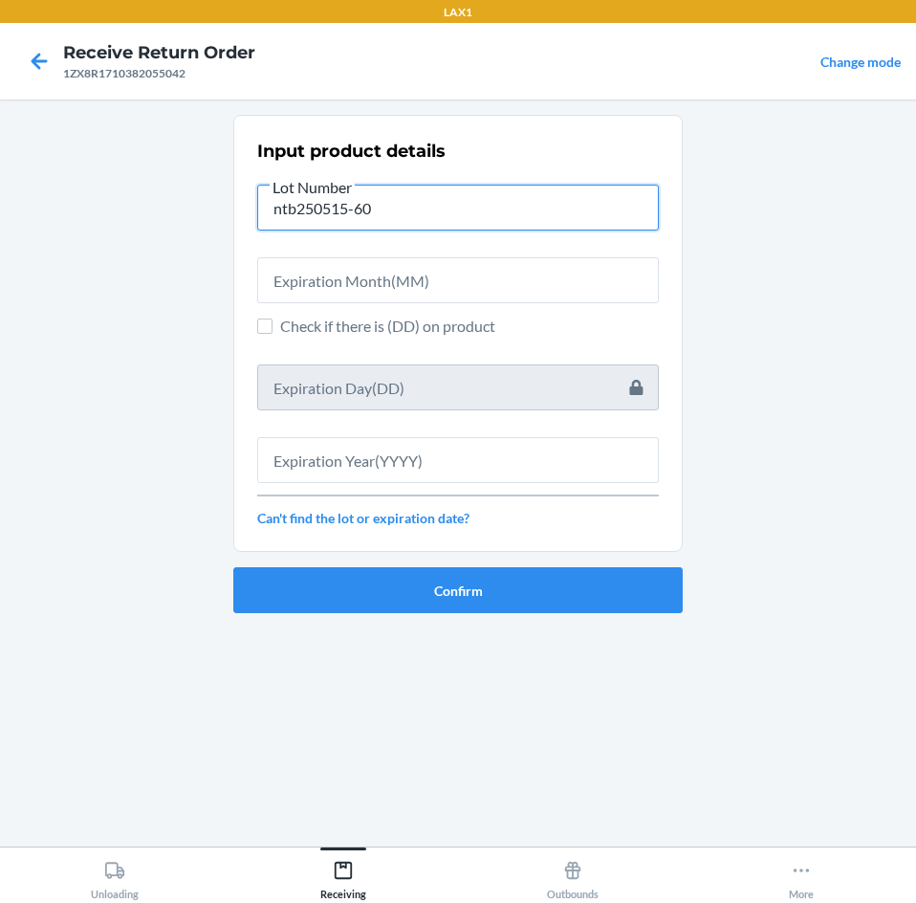
type input "ntb250515-60"
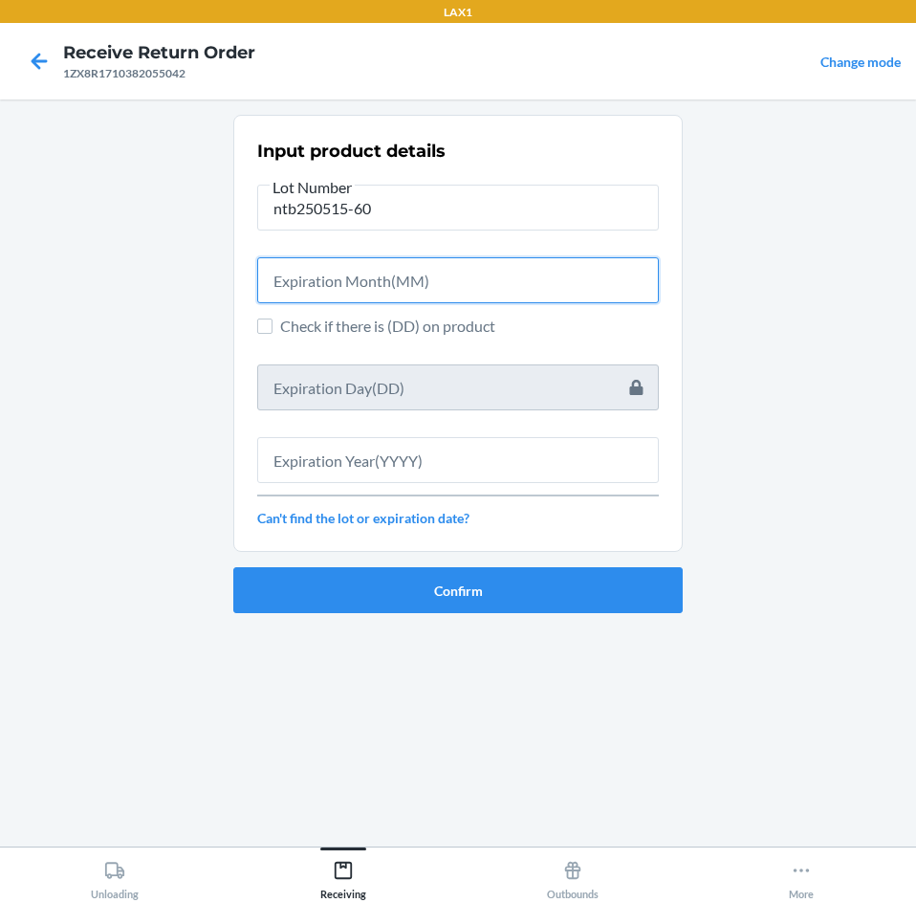
click at [525, 293] on input "text" at bounding box center [458, 280] width 402 height 46
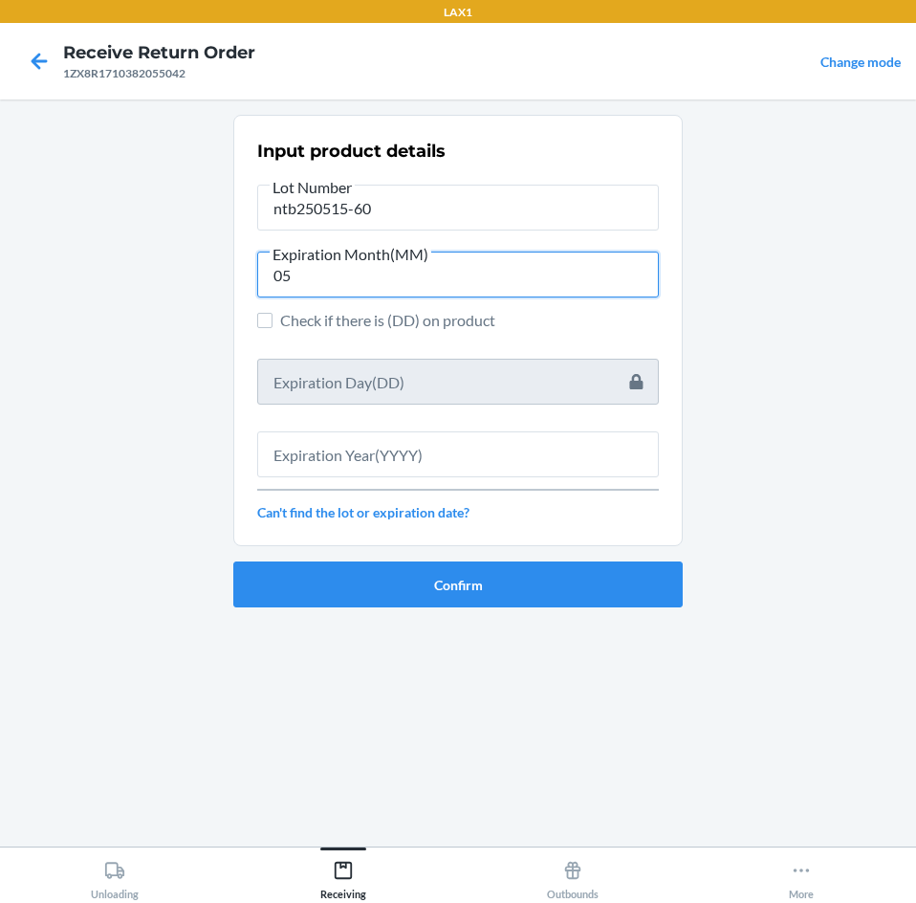
type input "05"
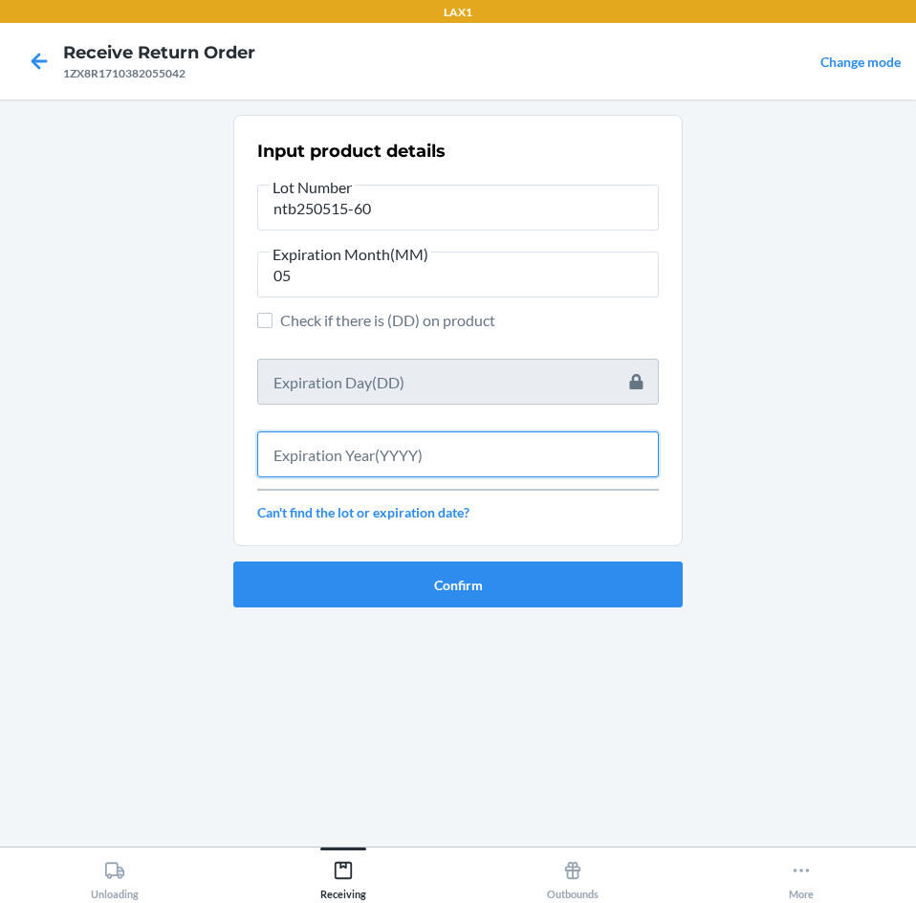
click at [511, 446] on input "text" at bounding box center [458, 454] width 402 height 46
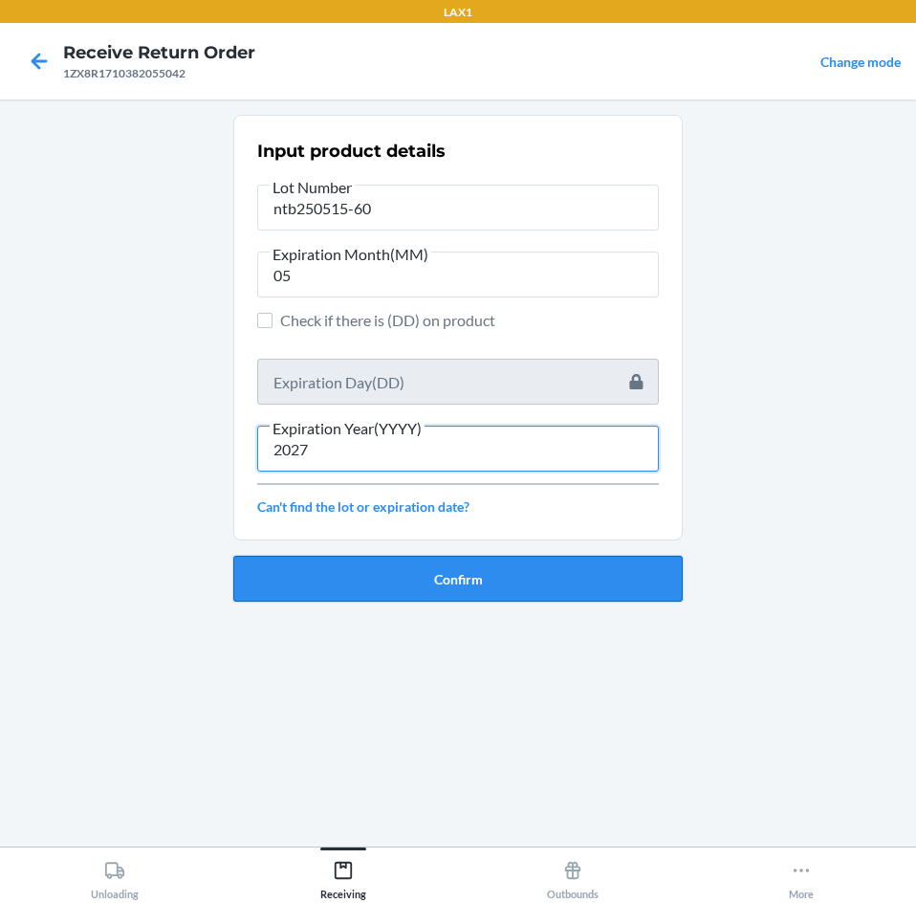
type input "2027"
click at [542, 583] on button "Confirm" at bounding box center [457, 579] width 449 height 46
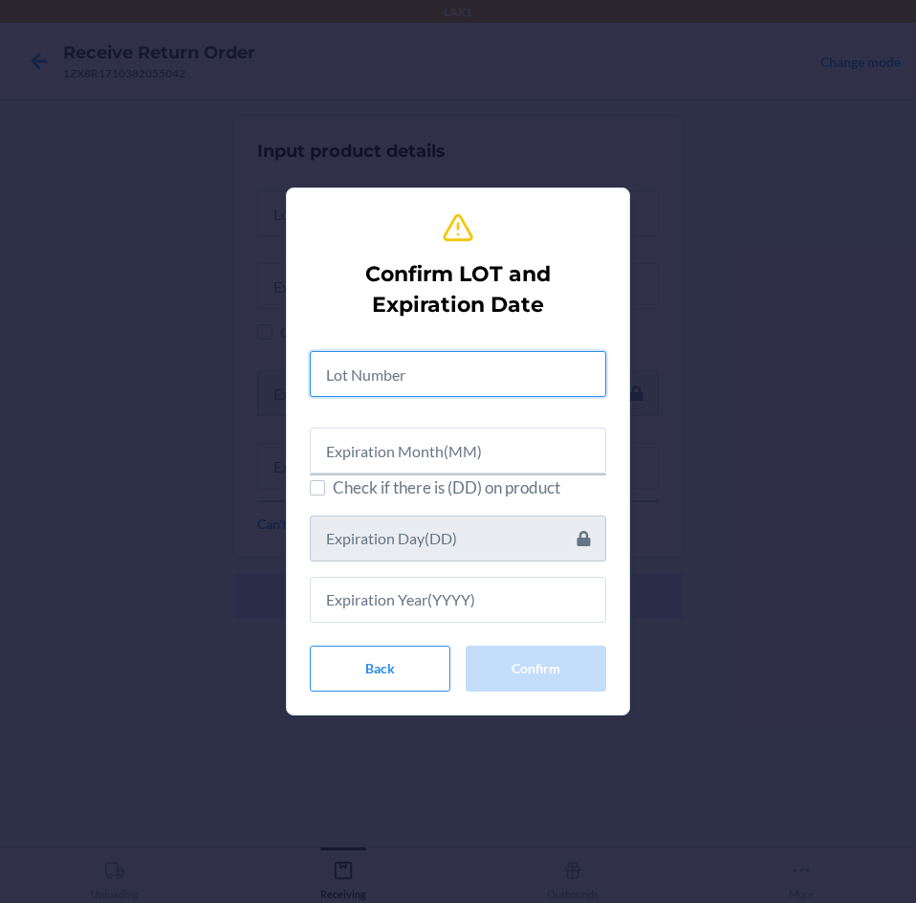
click at [546, 375] on input "text" at bounding box center [458, 374] width 296 height 46
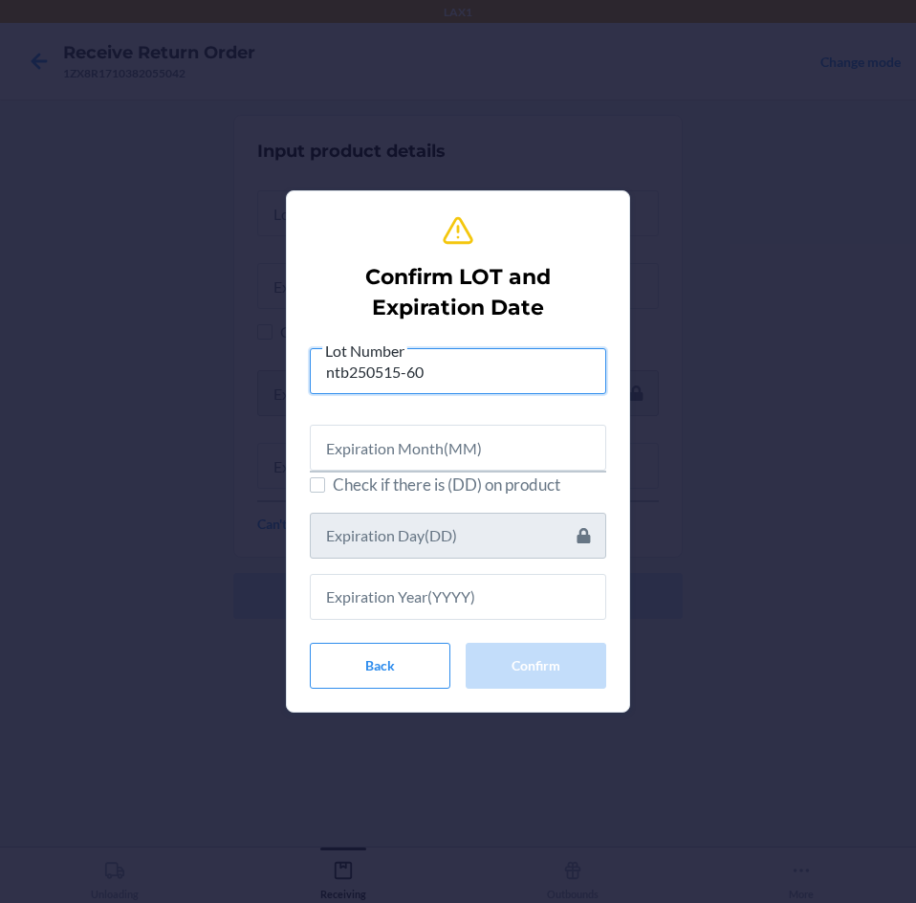
type input "ntb250515-60"
click at [549, 438] on input "text" at bounding box center [458, 448] width 296 height 46
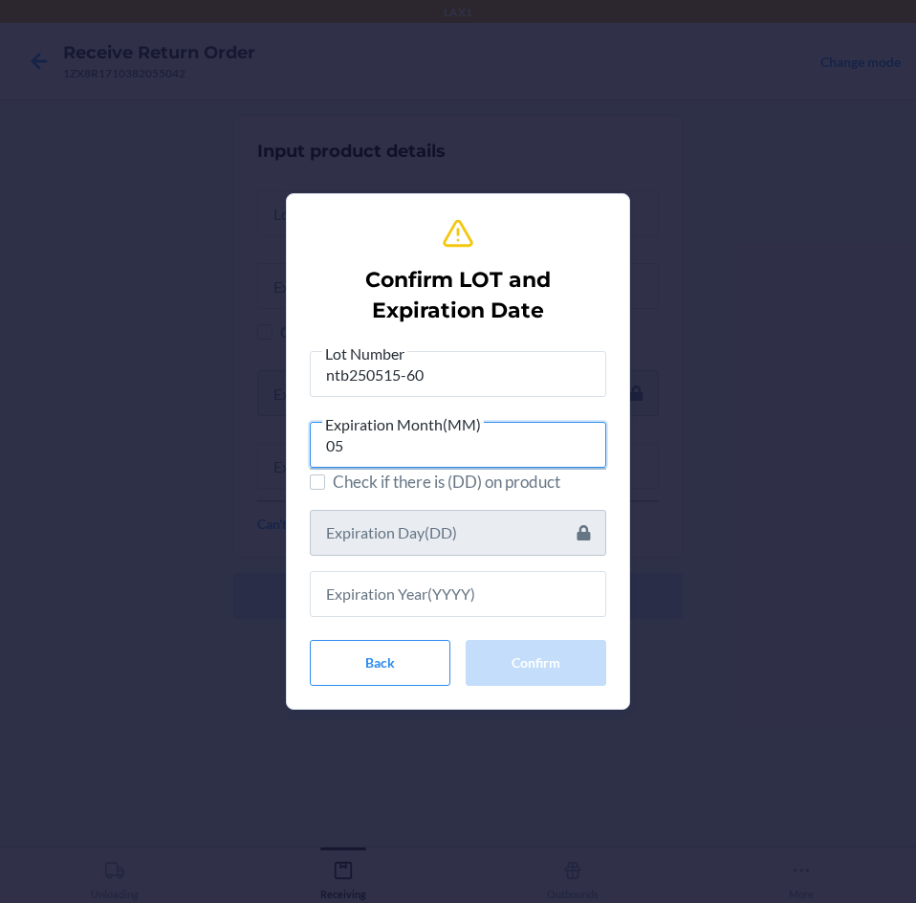
type input "05"
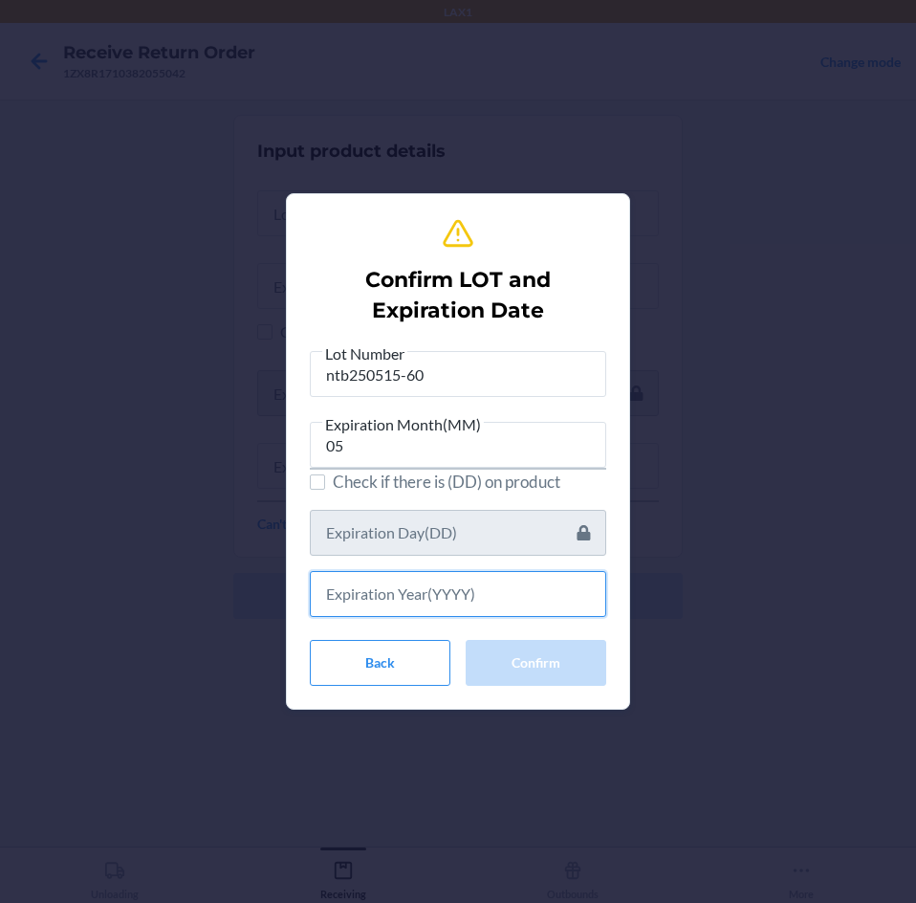
click at [531, 601] on input "text" at bounding box center [458, 594] width 296 height 46
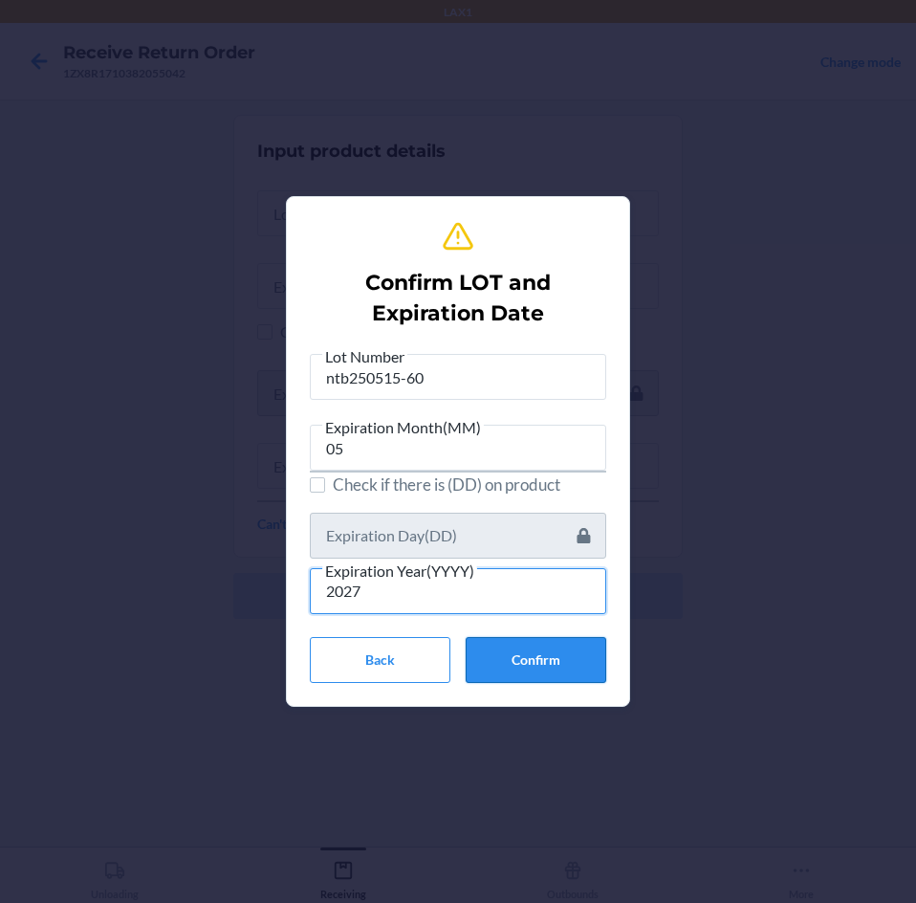
type input "2027"
click at [551, 658] on button "Confirm" at bounding box center [536, 660] width 141 height 46
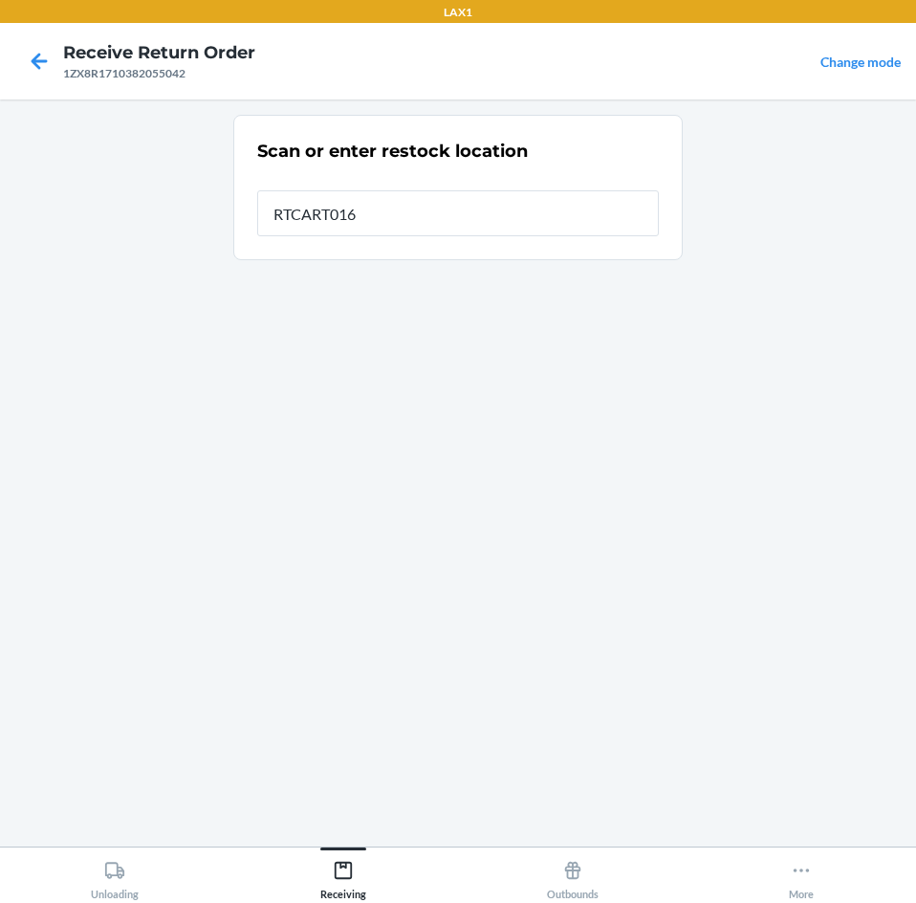
type input "RTCART016"
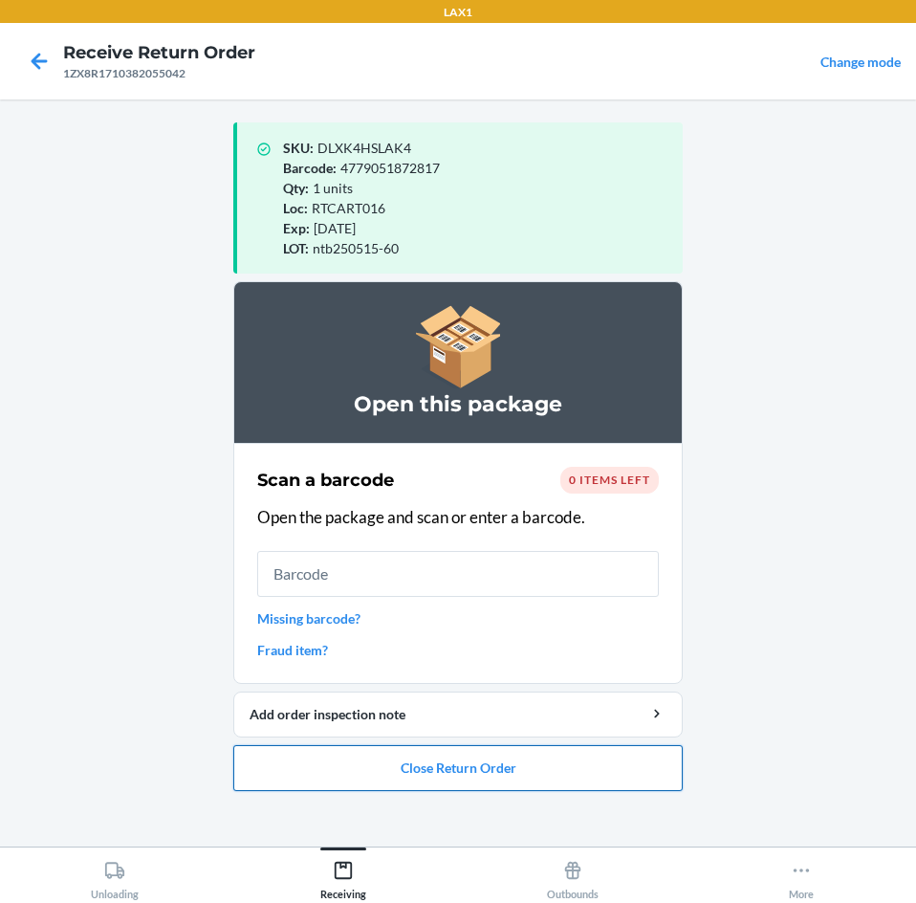
click at [588, 748] on button "Close Return Order" at bounding box center [457, 768] width 449 height 46
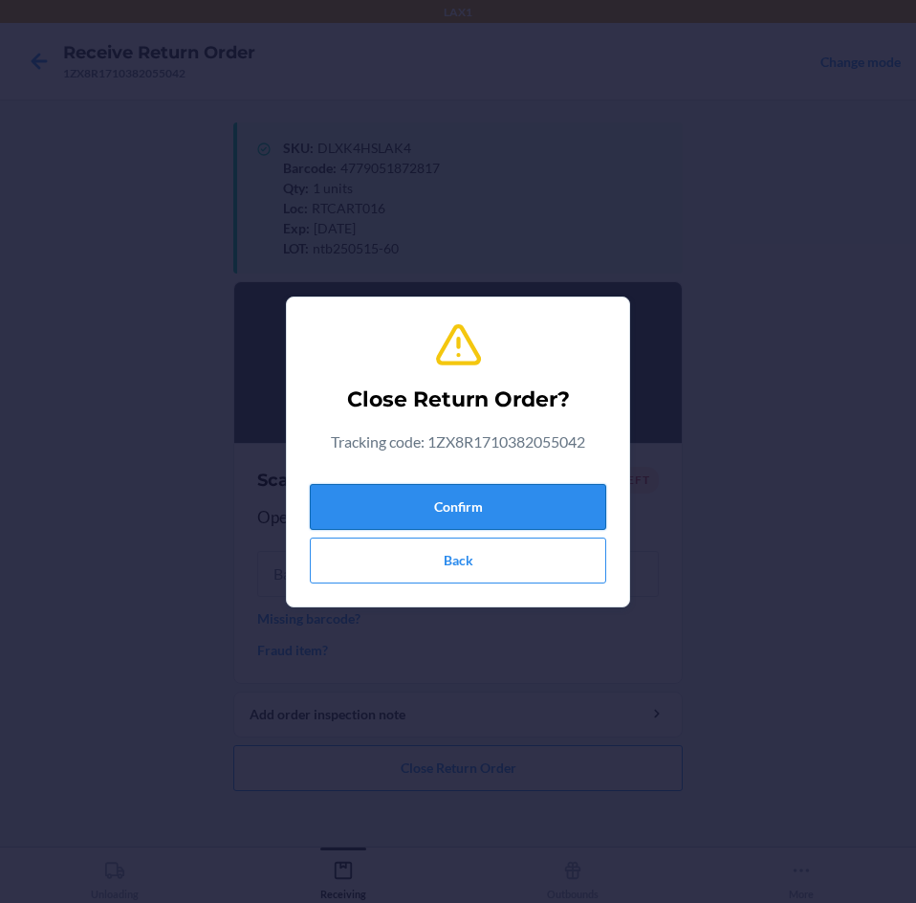
click at [573, 506] on button "Confirm" at bounding box center [458, 507] width 296 height 46
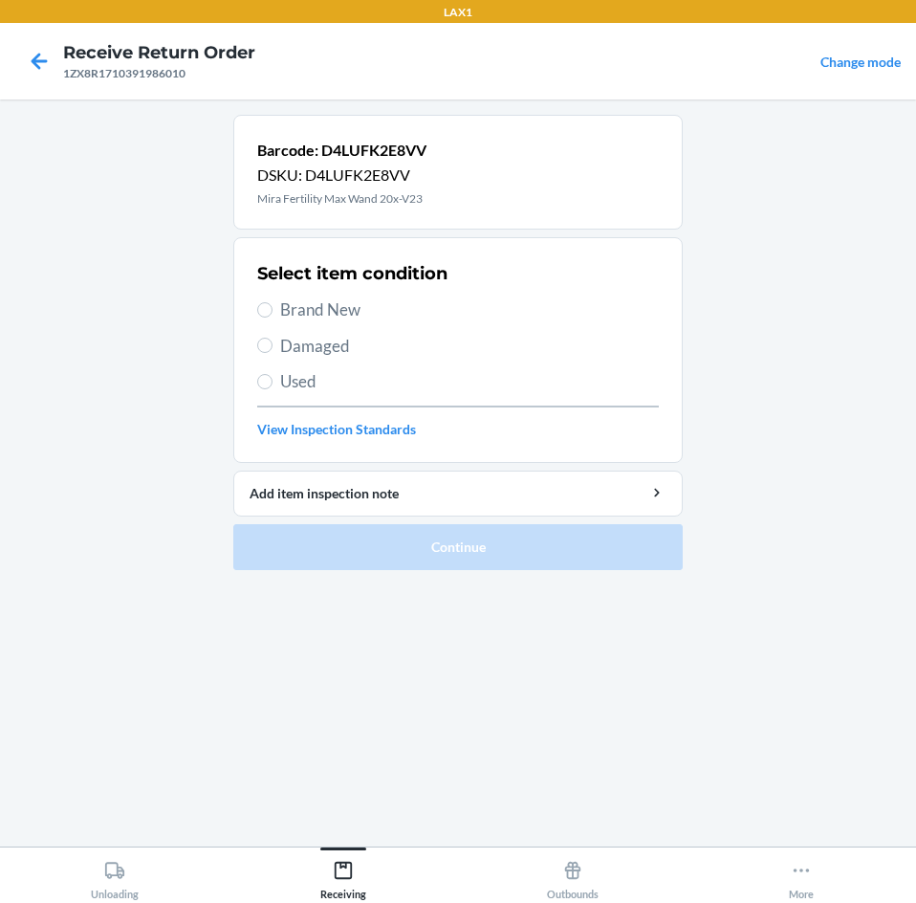
drag, startPoint x: 271, startPoint y: 301, endPoint x: 273, endPoint y: 333, distance: 31.6
click at [271, 319] on label "Brand New" at bounding box center [458, 309] width 402 height 25
click at [271, 317] on input "Brand New" at bounding box center [264, 309] width 15 height 15
radio input "true"
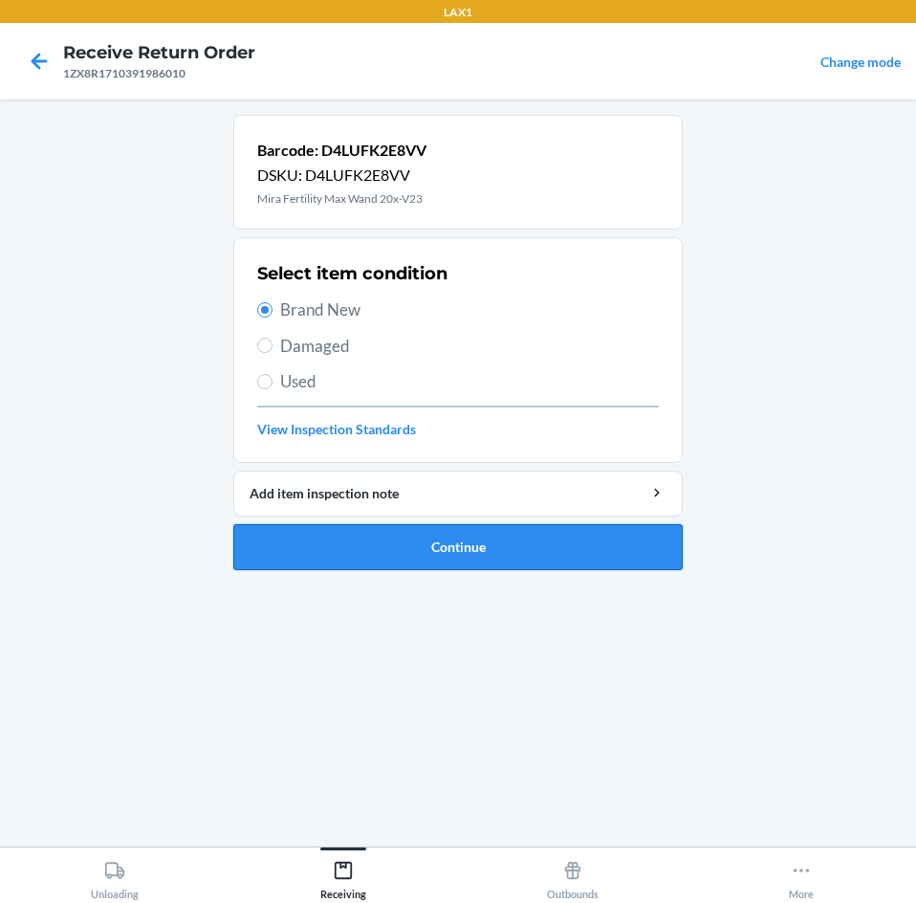
click at [600, 539] on button "Continue" at bounding box center [457, 547] width 449 height 46
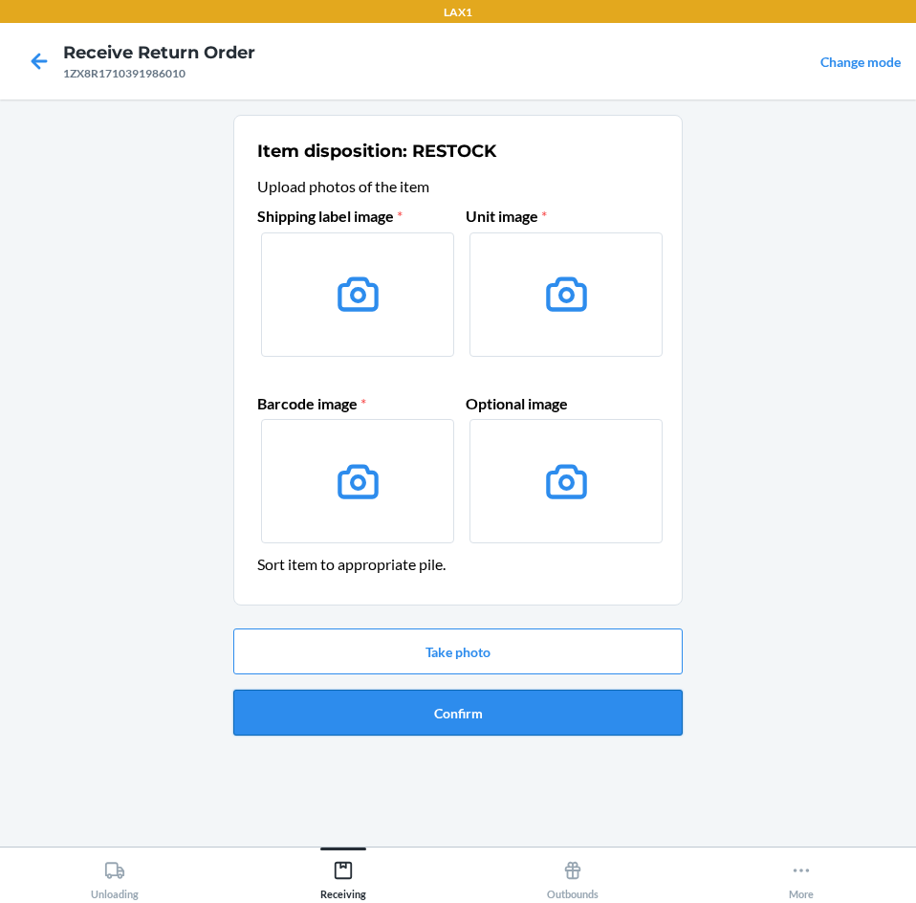
click at [526, 713] on button "Confirm" at bounding box center [457, 712] width 449 height 46
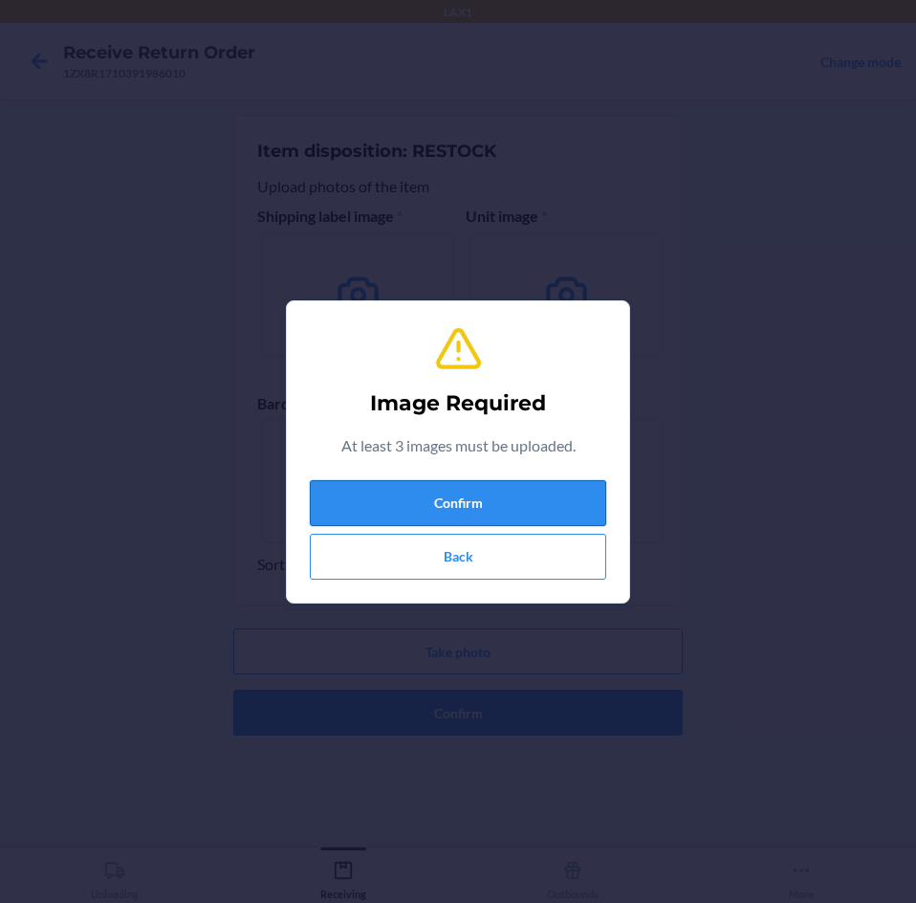
click at [531, 514] on button "Confirm" at bounding box center [458, 503] width 296 height 46
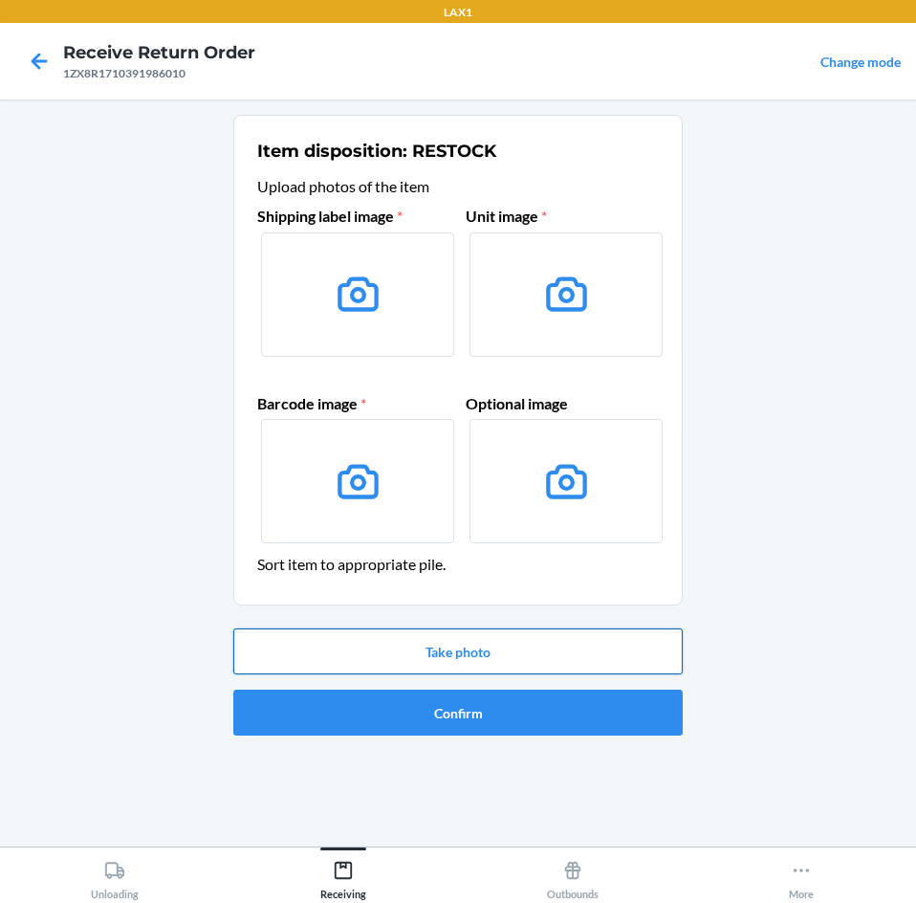
click at [553, 659] on button "Take photo" at bounding box center [457, 651] width 449 height 46
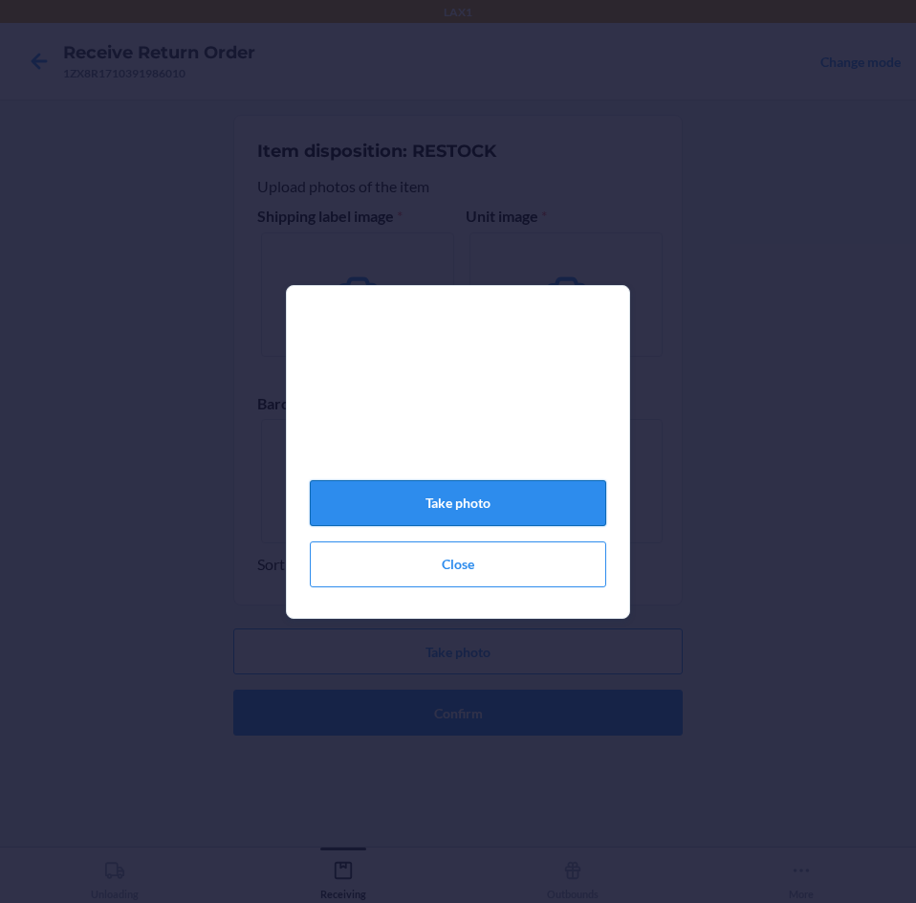
click at [518, 512] on button "Take photo" at bounding box center [458, 503] width 296 height 46
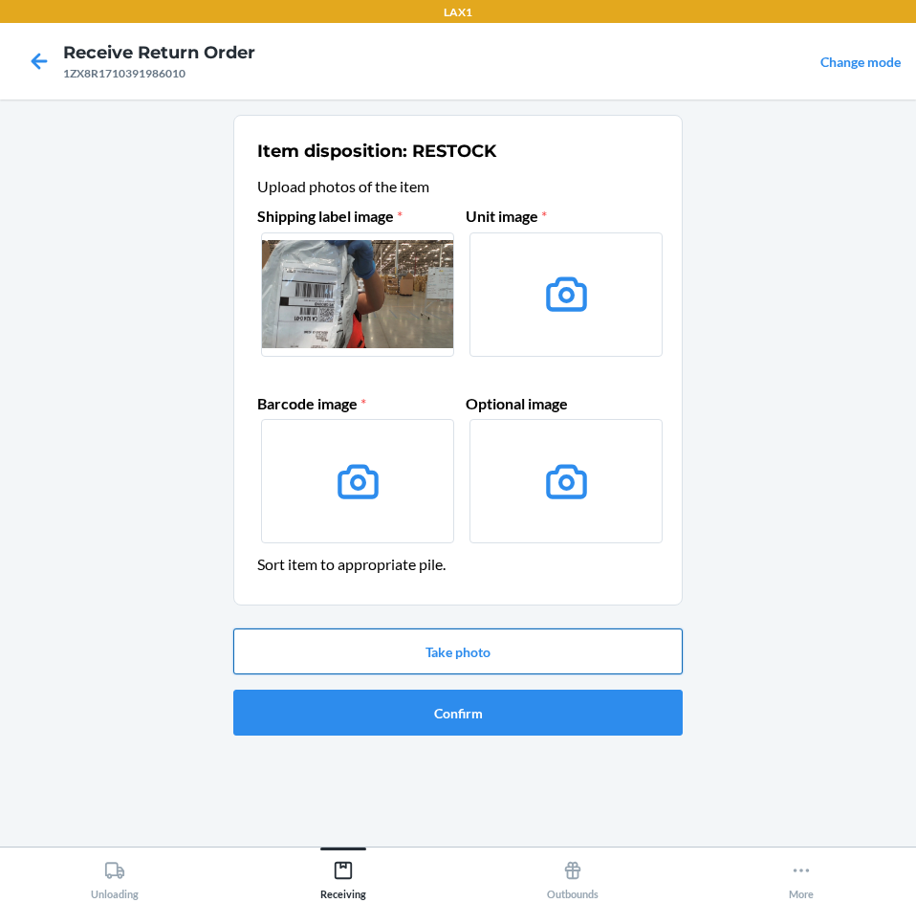
click at [549, 658] on button "Take photo" at bounding box center [457, 651] width 449 height 46
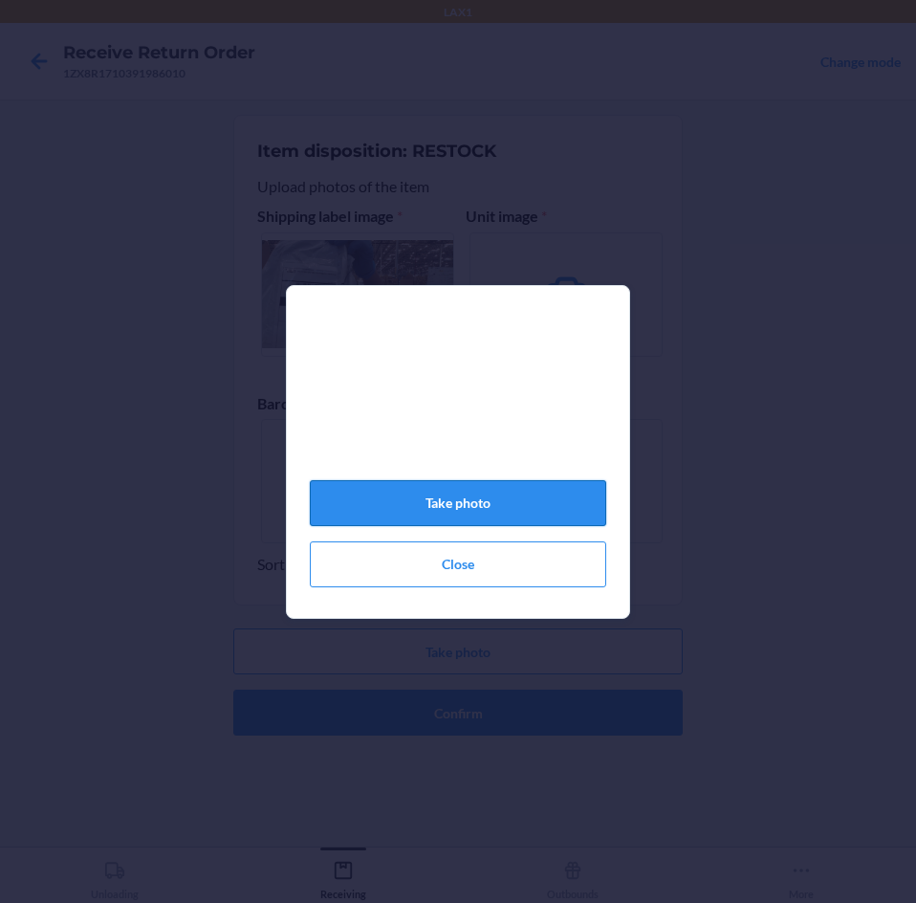
click at [514, 499] on button "Take photo" at bounding box center [458, 503] width 296 height 46
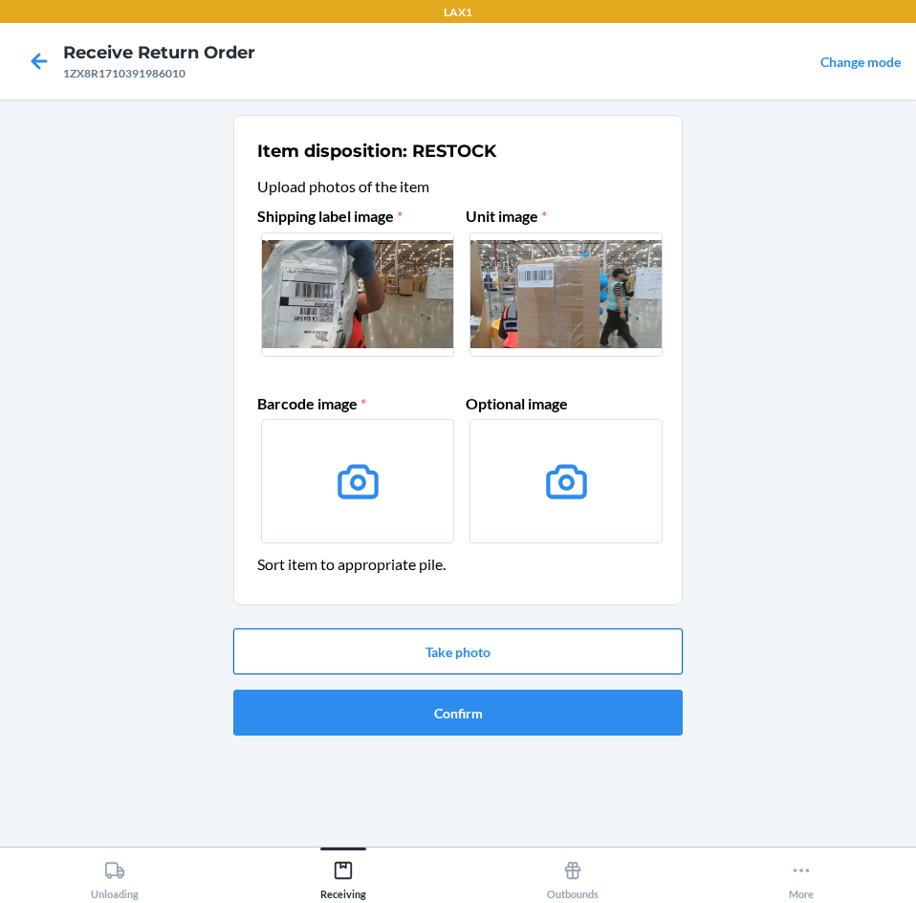
click at [538, 650] on button "Take photo" at bounding box center [457, 651] width 449 height 46
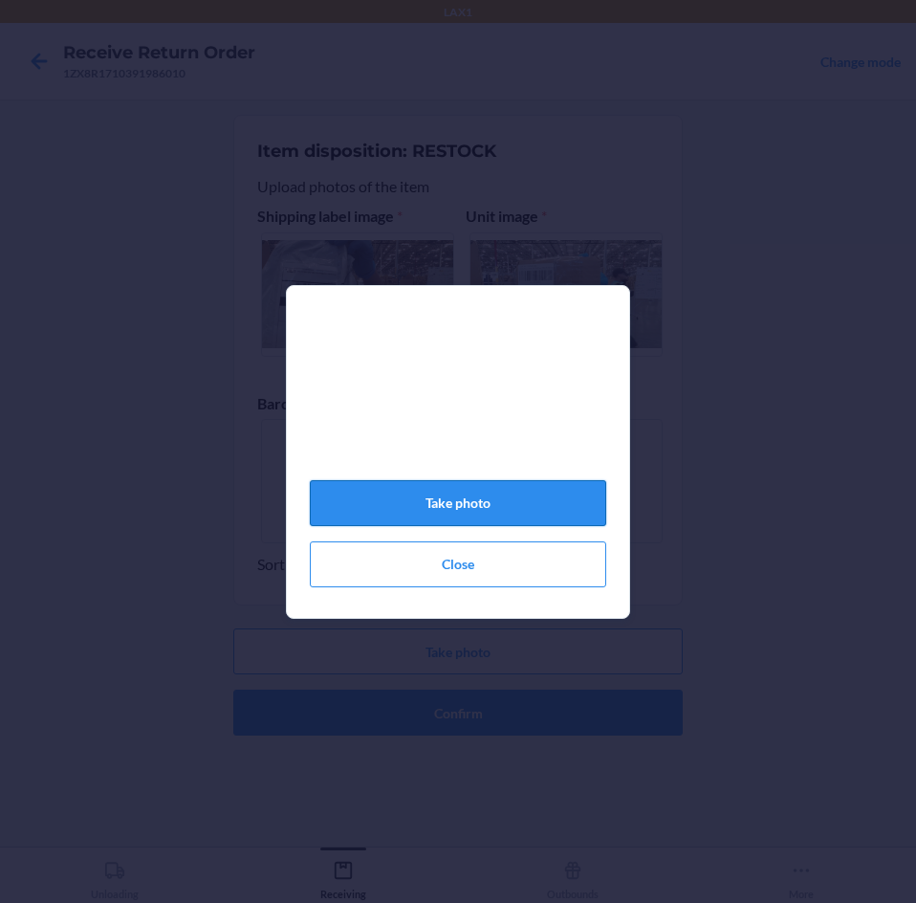
click at [557, 503] on button "Take photo" at bounding box center [458, 503] width 296 height 46
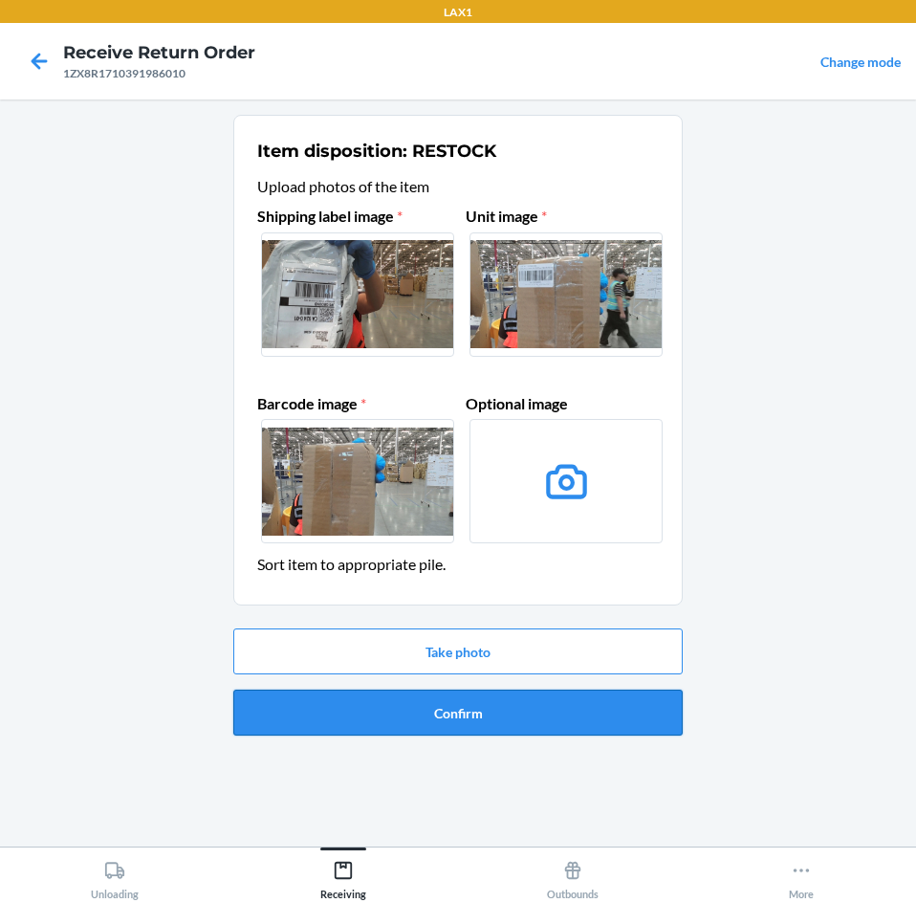
click at [572, 713] on button "Confirm" at bounding box center [457, 712] width 449 height 46
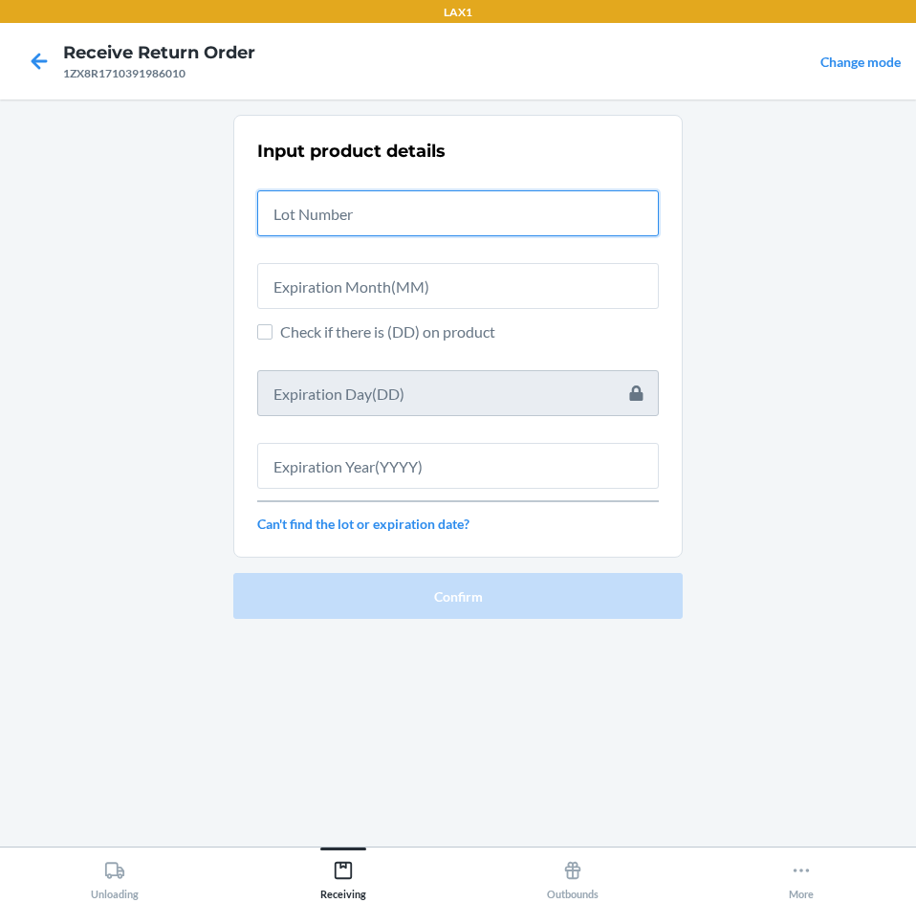
click at [553, 219] on input "text" at bounding box center [458, 213] width 402 height 46
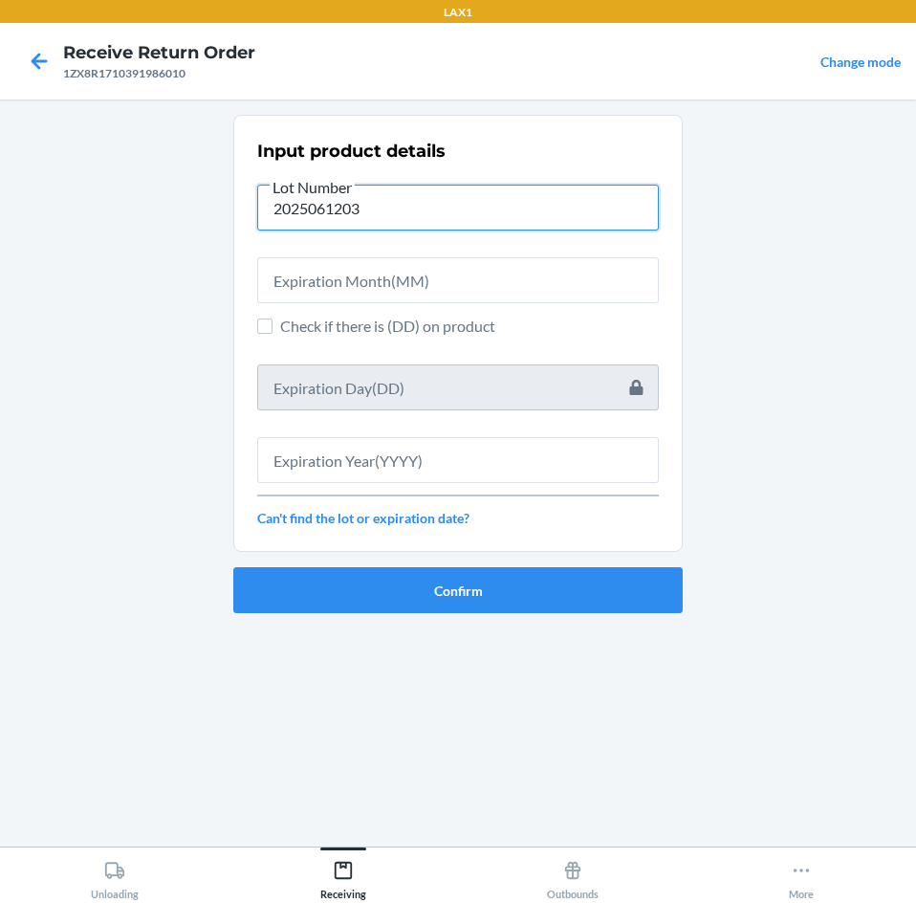
type input "2025061203"
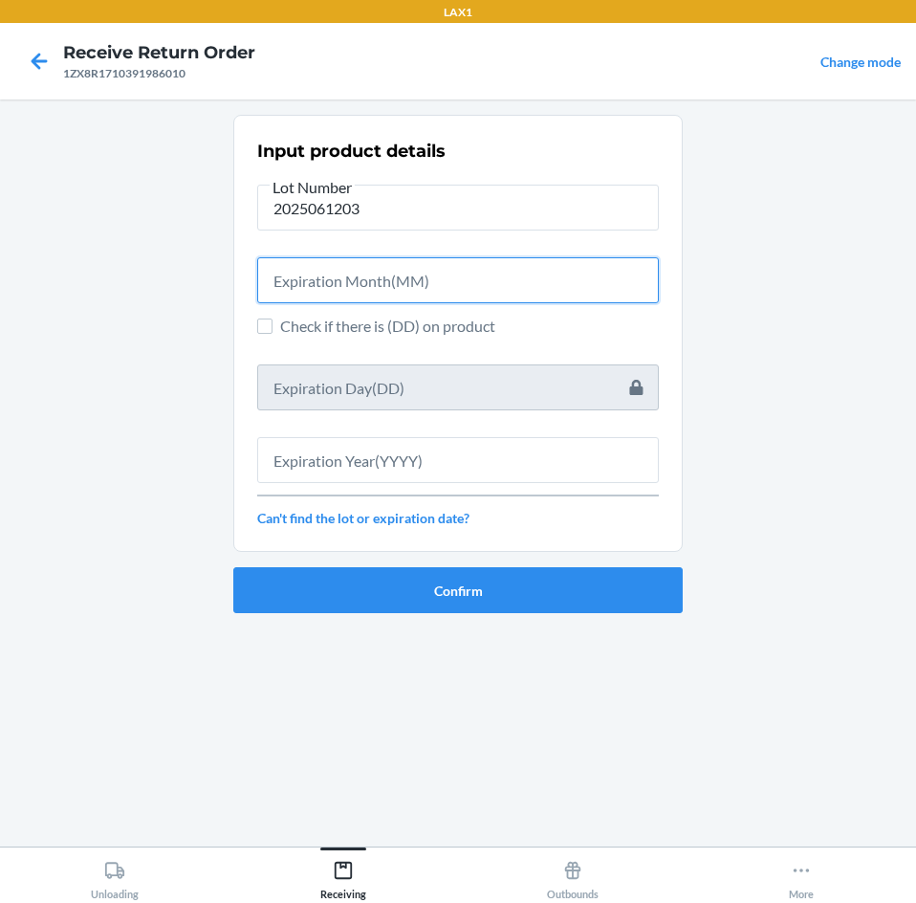
click at [527, 291] on input "text" at bounding box center [458, 280] width 402 height 46
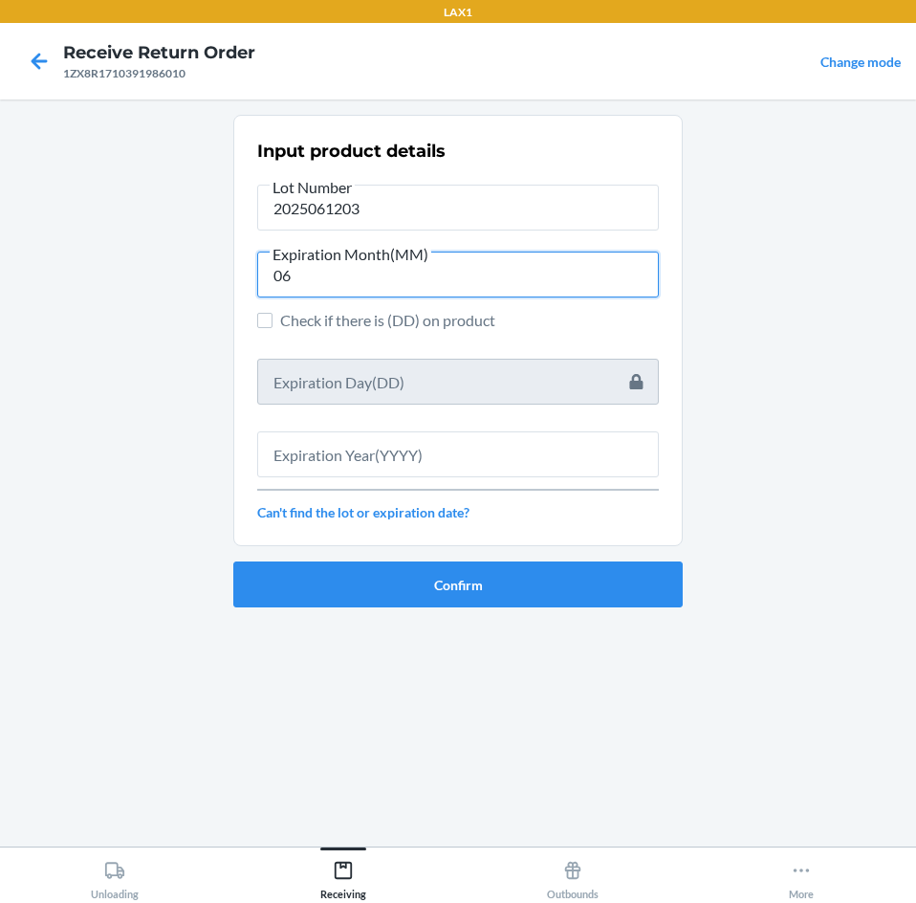
type input "06"
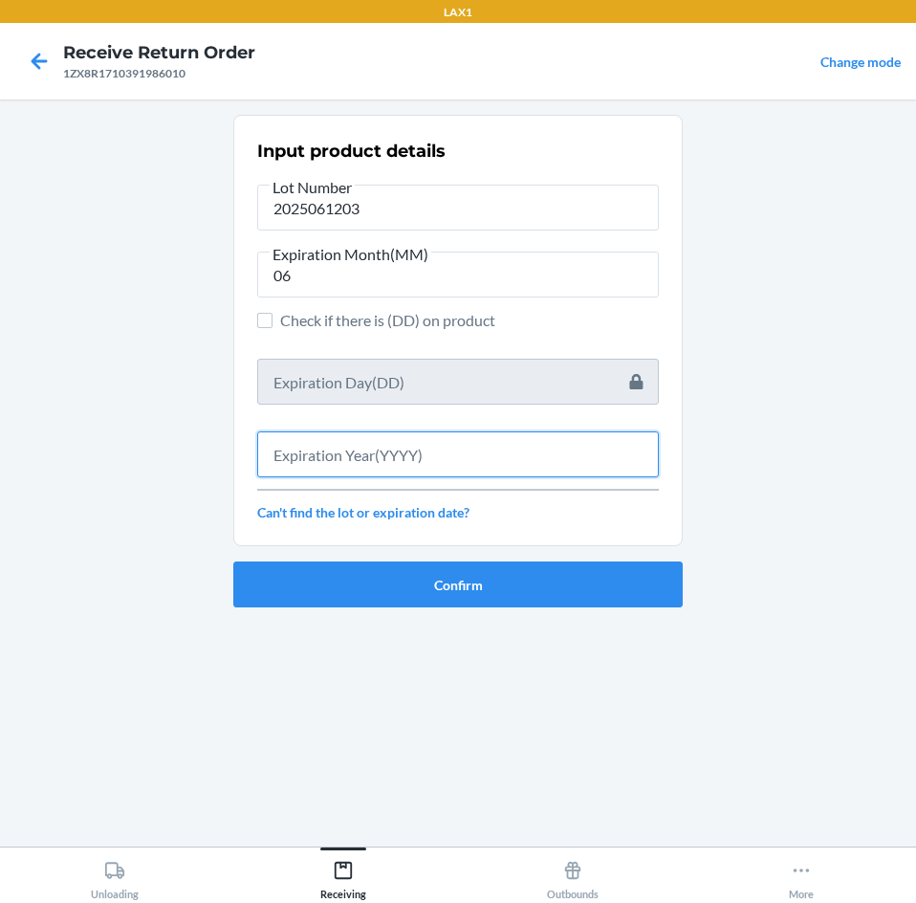
click at [529, 453] on input "text" at bounding box center [458, 454] width 402 height 46
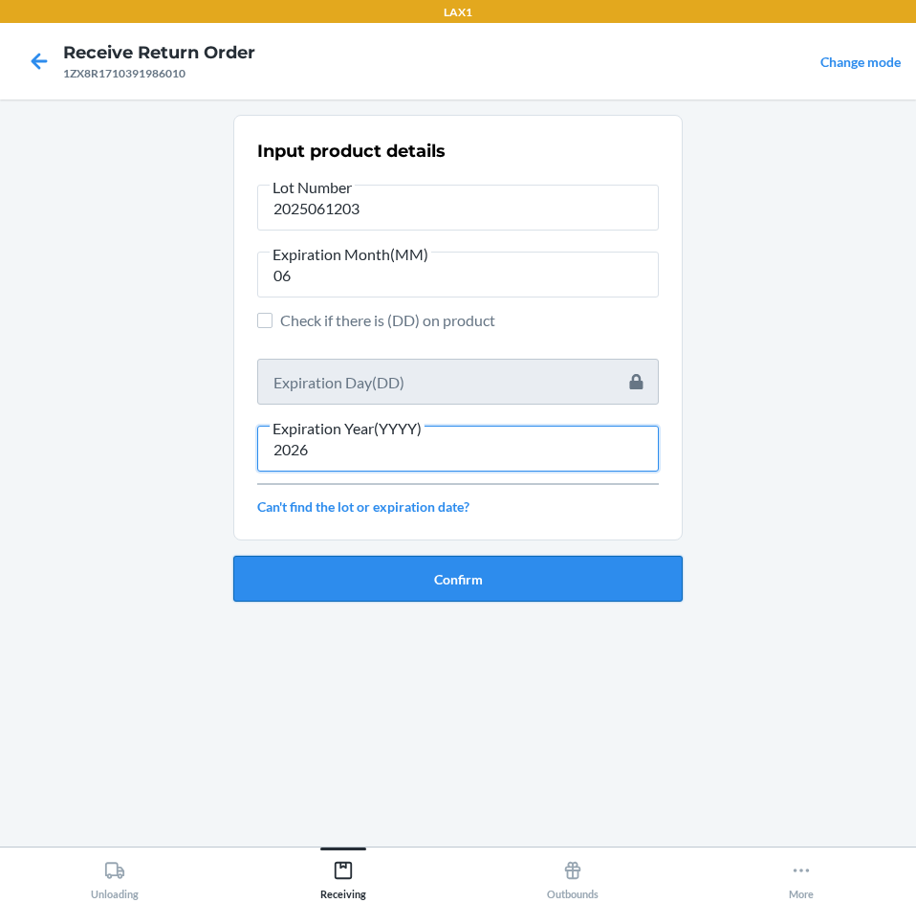
type input "2026"
click at [534, 573] on button "Confirm" at bounding box center [457, 579] width 449 height 46
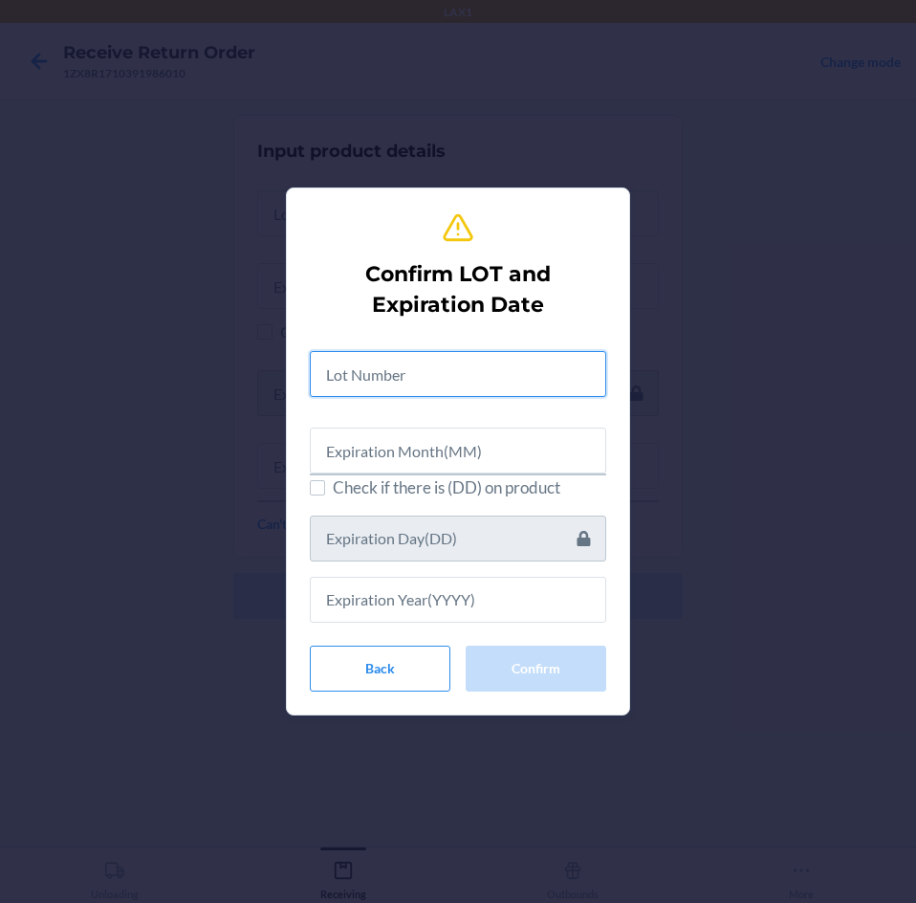
click at [520, 358] on input "text" at bounding box center [458, 374] width 296 height 46
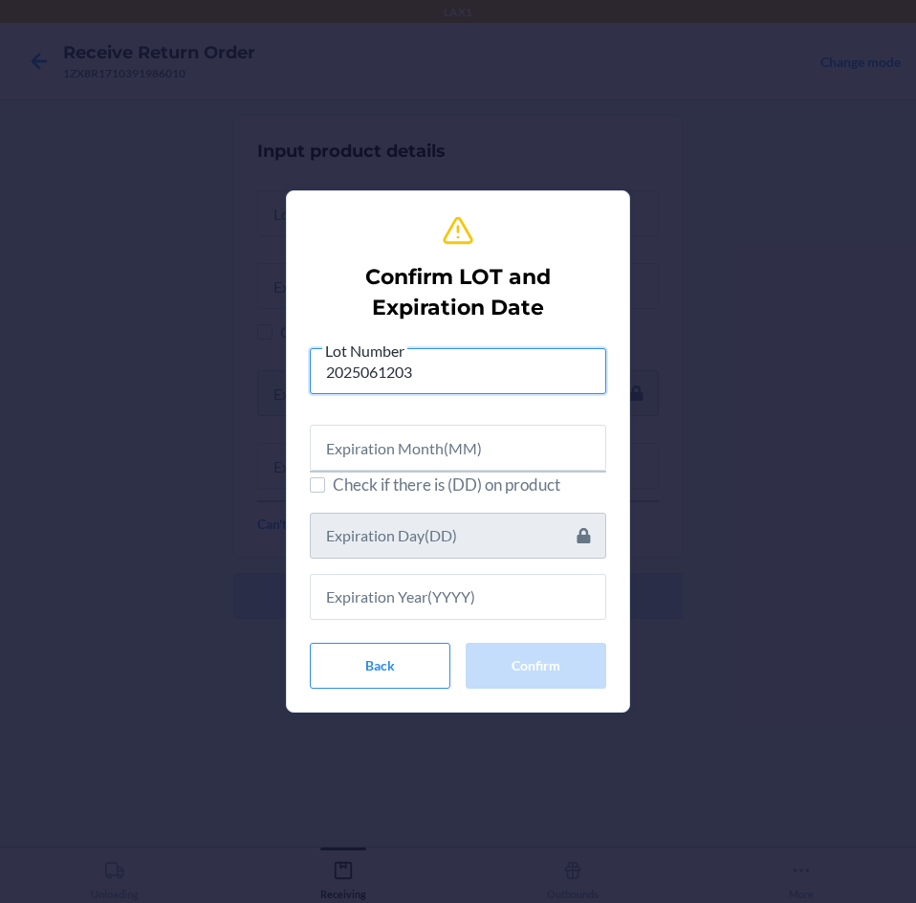
type input "2025061203"
click at [497, 442] on input "text" at bounding box center [458, 448] width 296 height 46
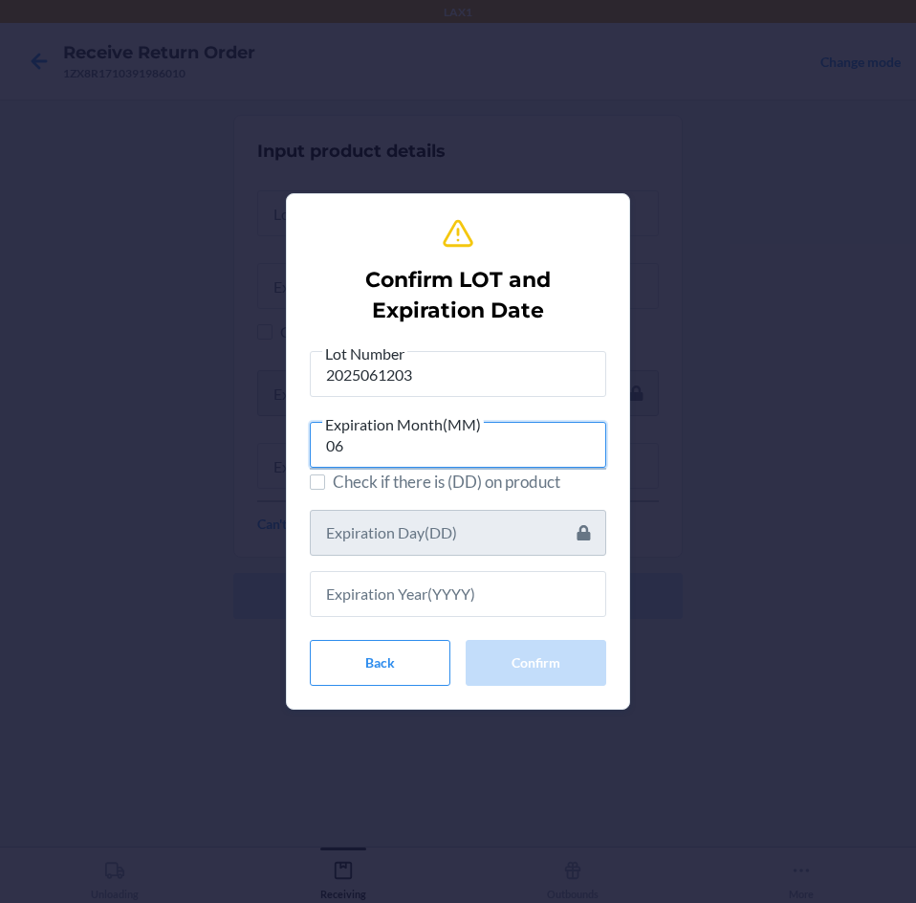
type input "06"
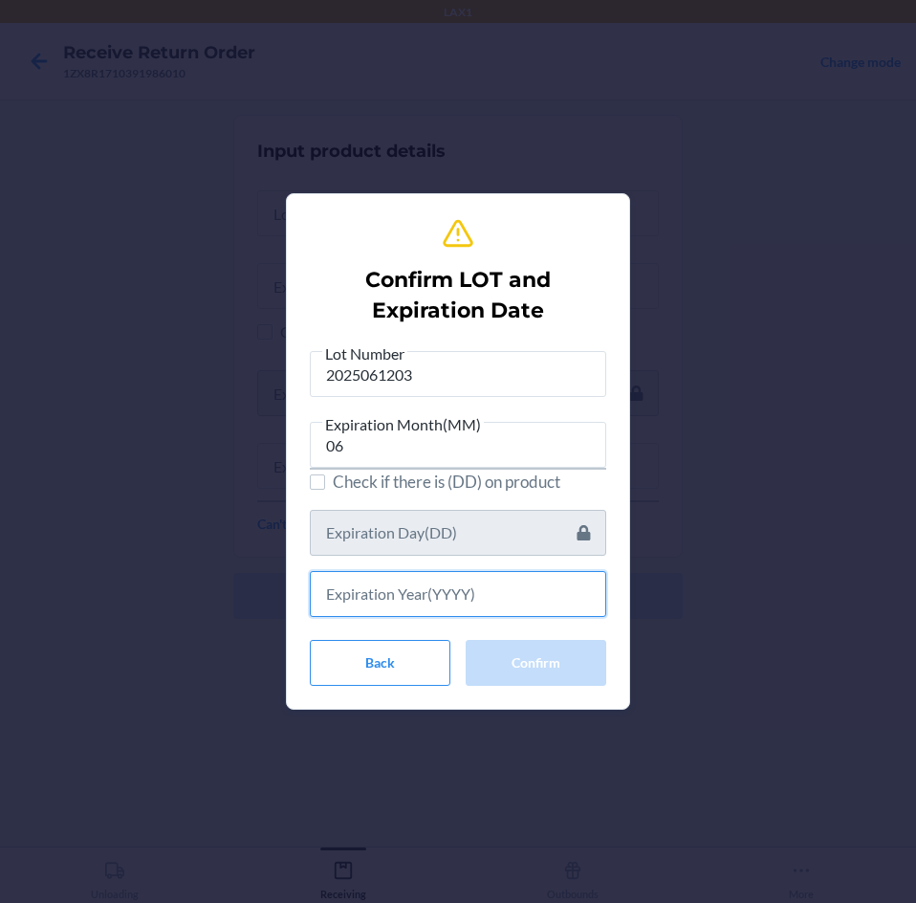
click at [467, 577] on input "text" at bounding box center [458, 594] width 296 height 46
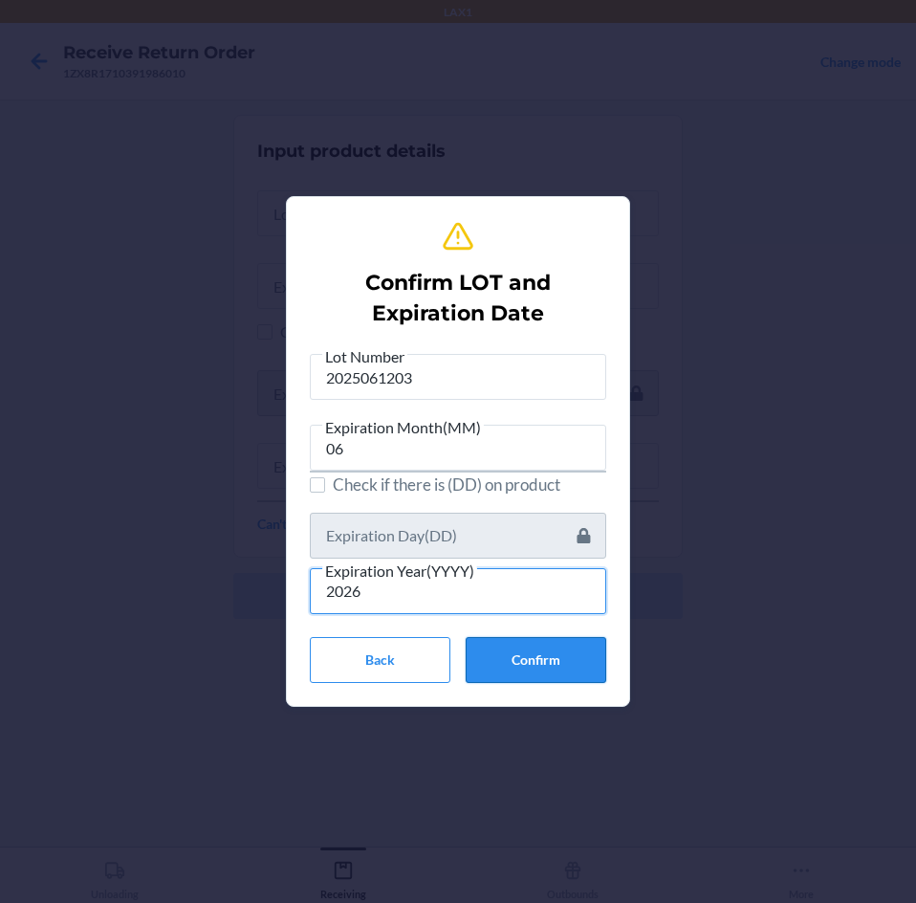
type input "2026"
click at [500, 651] on button "Confirm" at bounding box center [536, 660] width 141 height 46
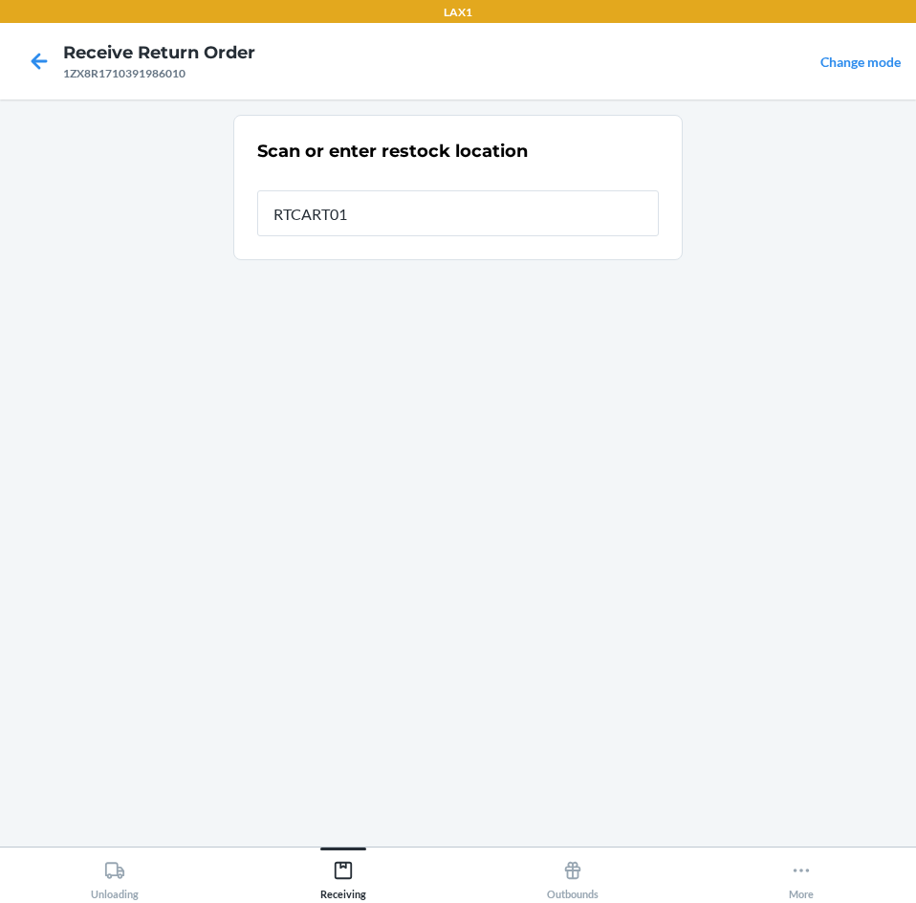
type input "RTCART016"
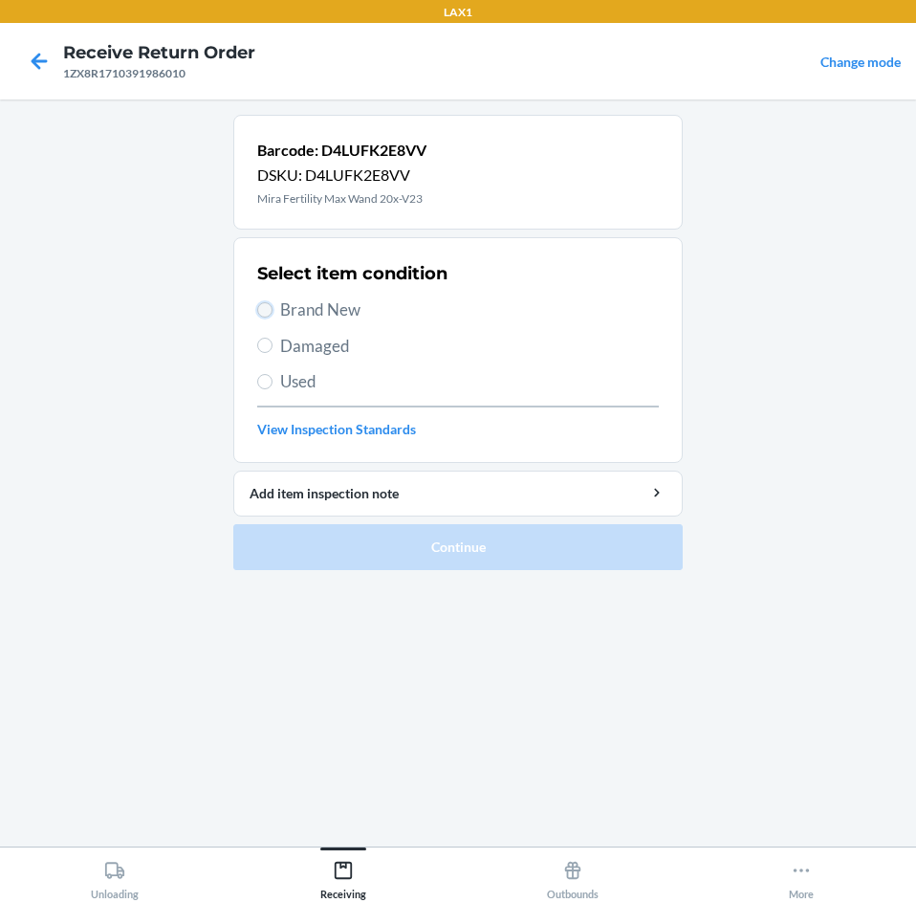
click at [269, 309] on input "Brand New" at bounding box center [264, 309] width 15 height 15
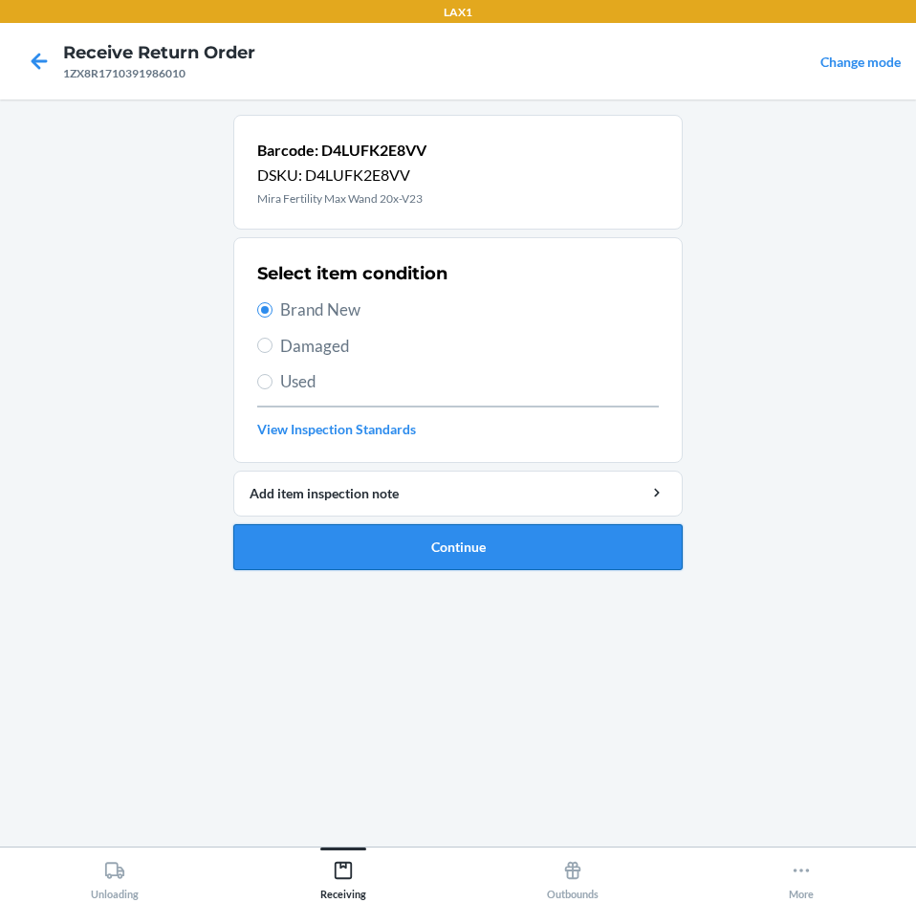
click at [548, 549] on button "Continue" at bounding box center [457, 547] width 449 height 46
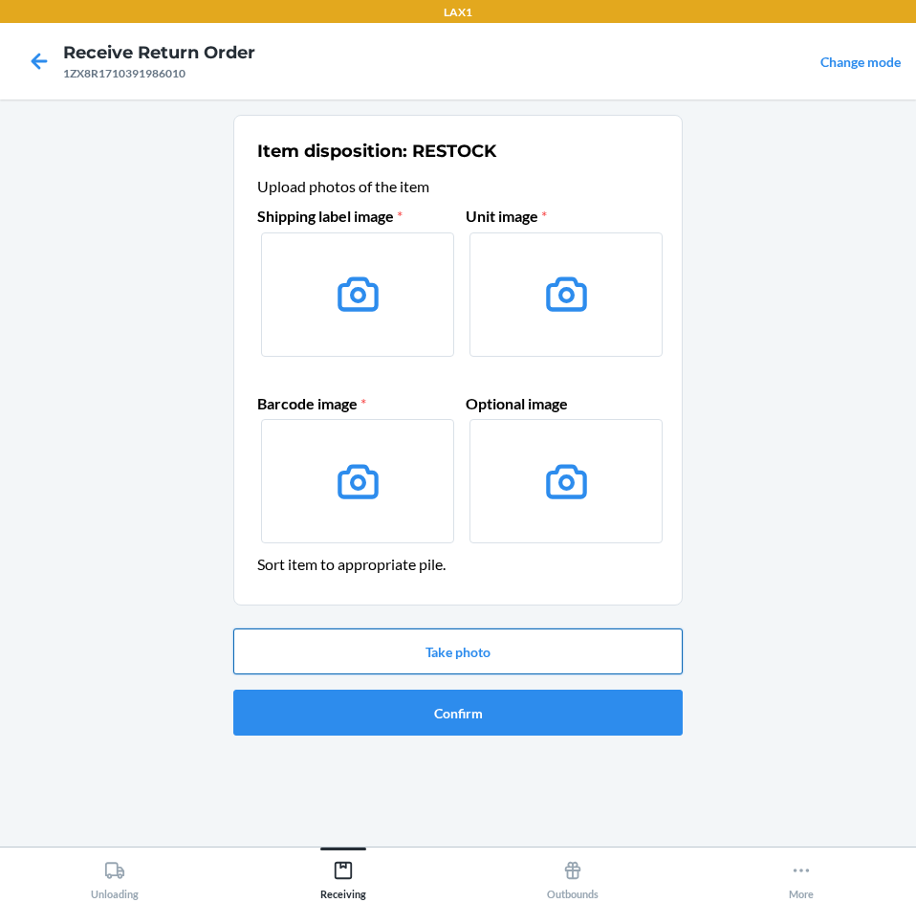
click at [532, 644] on button "Take photo" at bounding box center [457, 651] width 449 height 46
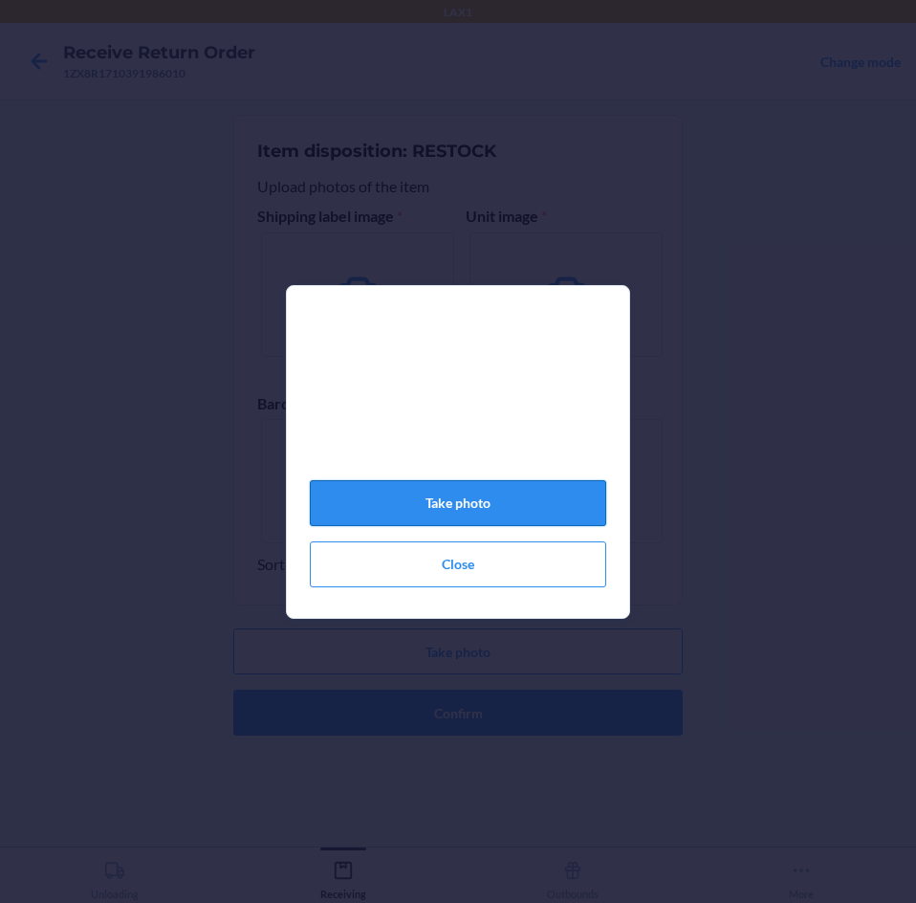
click at [490, 506] on button "Take photo" at bounding box center [458, 503] width 296 height 46
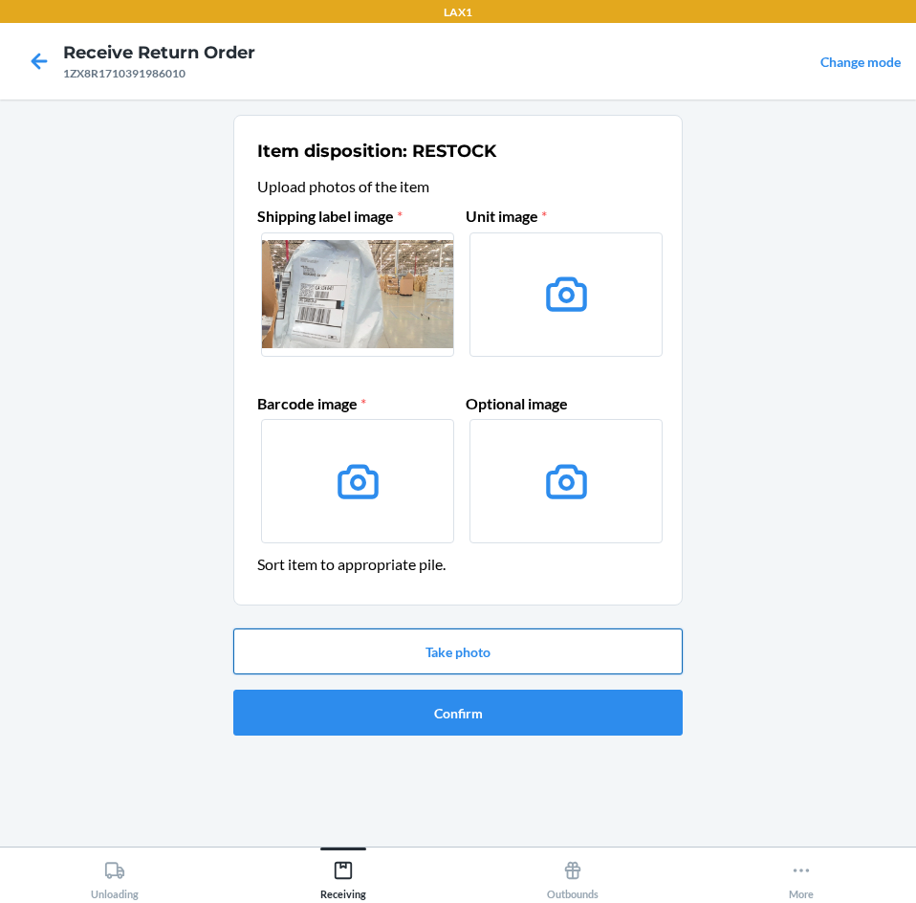
click at [551, 659] on button "Take photo" at bounding box center [457, 651] width 449 height 46
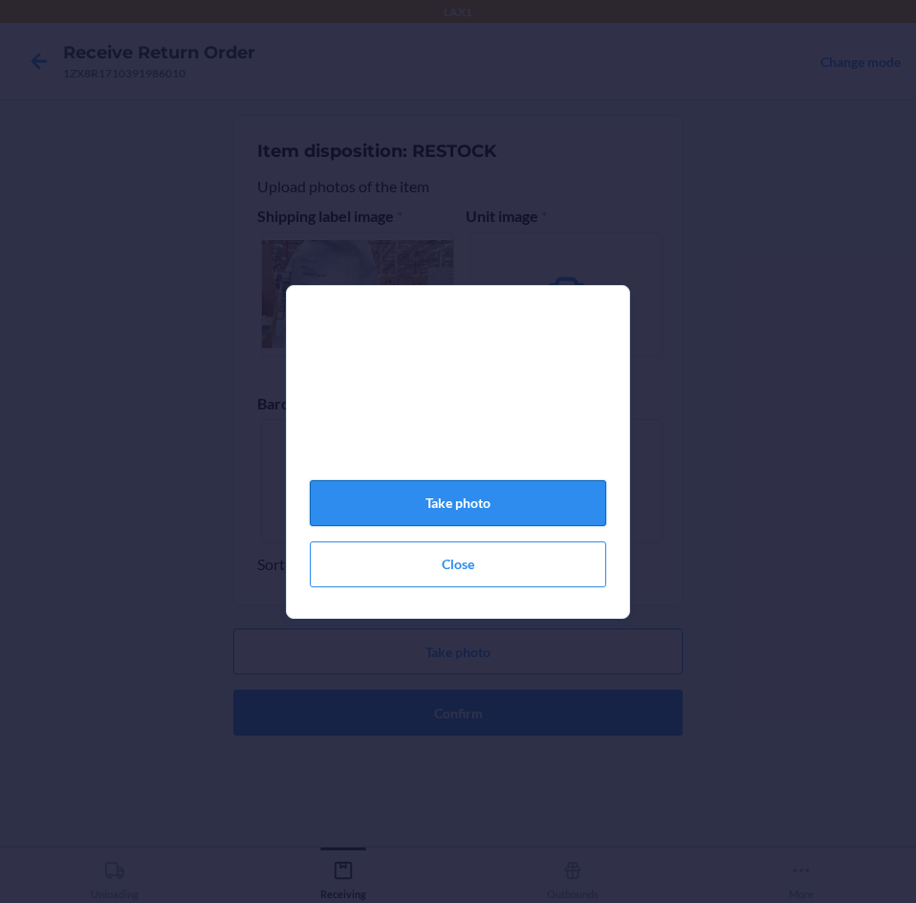
click at [508, 511] on button "Take photo" at bounding box center [458, 503] width 296 height 46
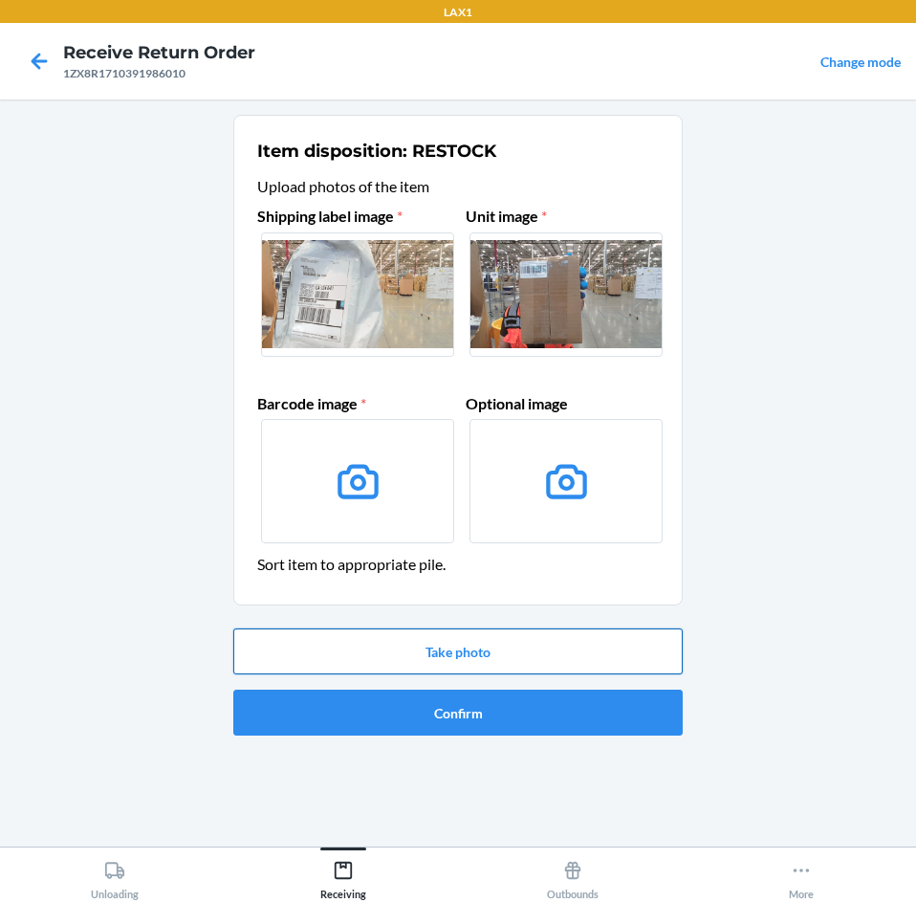
click at [533, 654] on button "Take photo" at bounding box center [457, 651] width 449 height 46
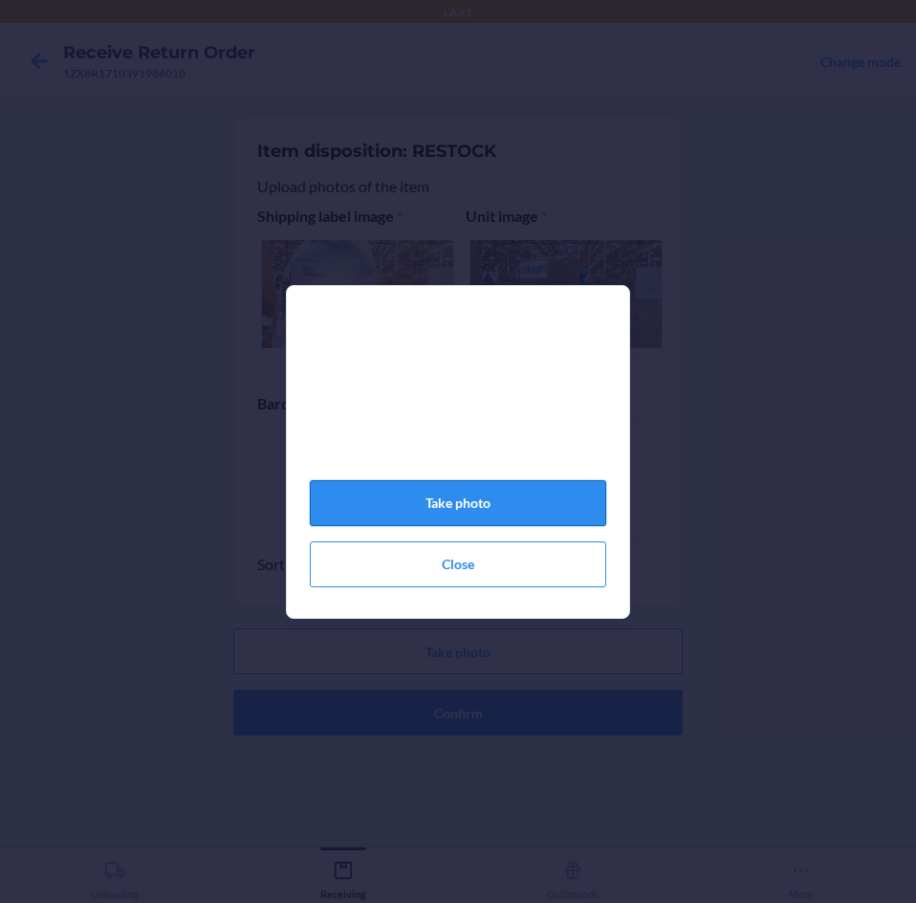
click at [516, 512] on button "Take photo" at bounding box center [458, 503] width 296 height 46
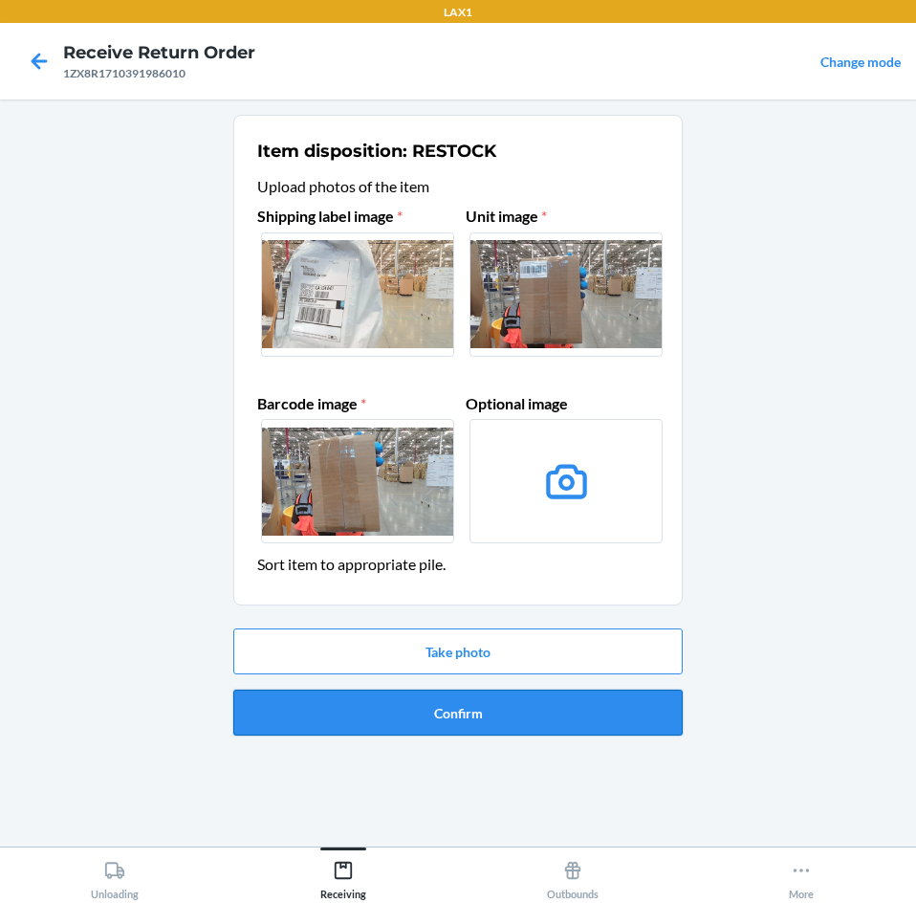
click at [511, 709] on button "Confirm" at bounding box center [457, 712] width 449 height 46
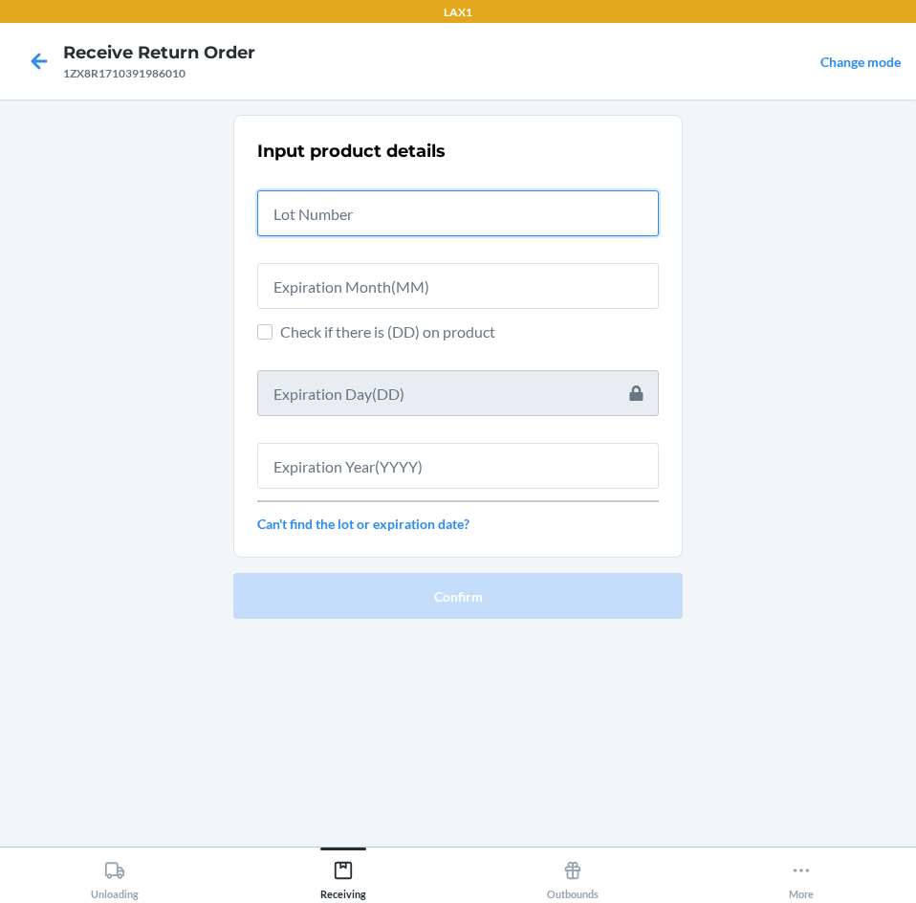
click at [571, 205] on input "text" at bounding box center [458, 213] width 402 height 46
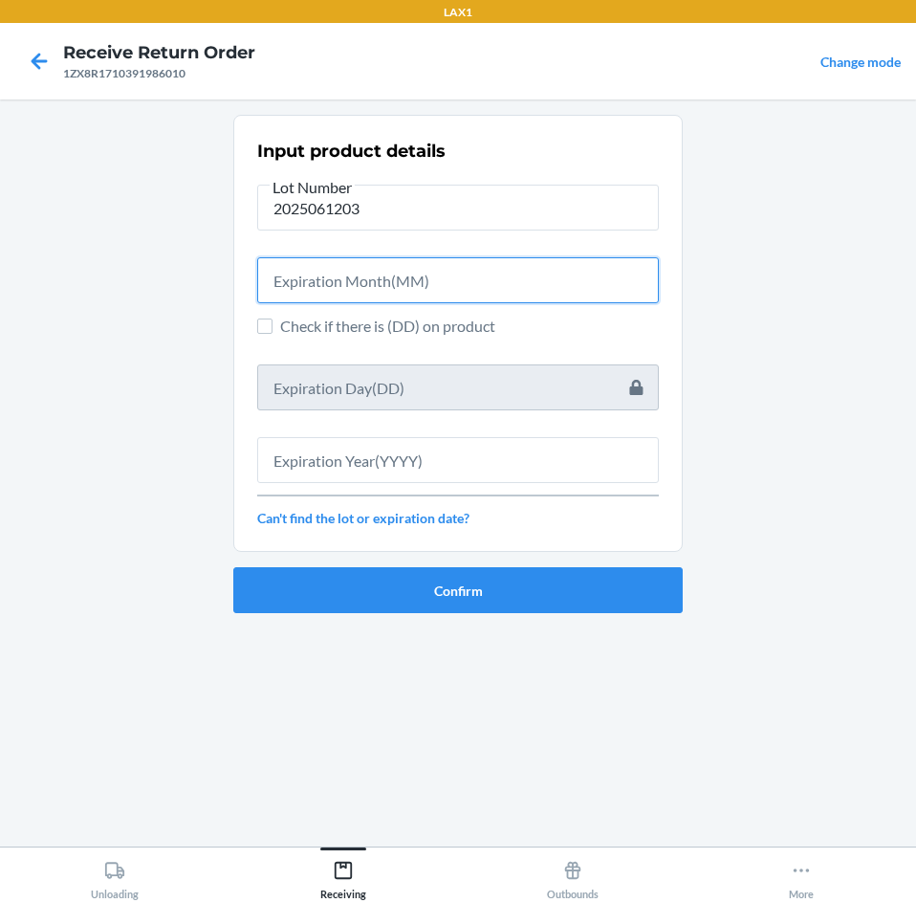
click at [556, 268] on input "text" at bounding box center [458, 280] width 402 height 46
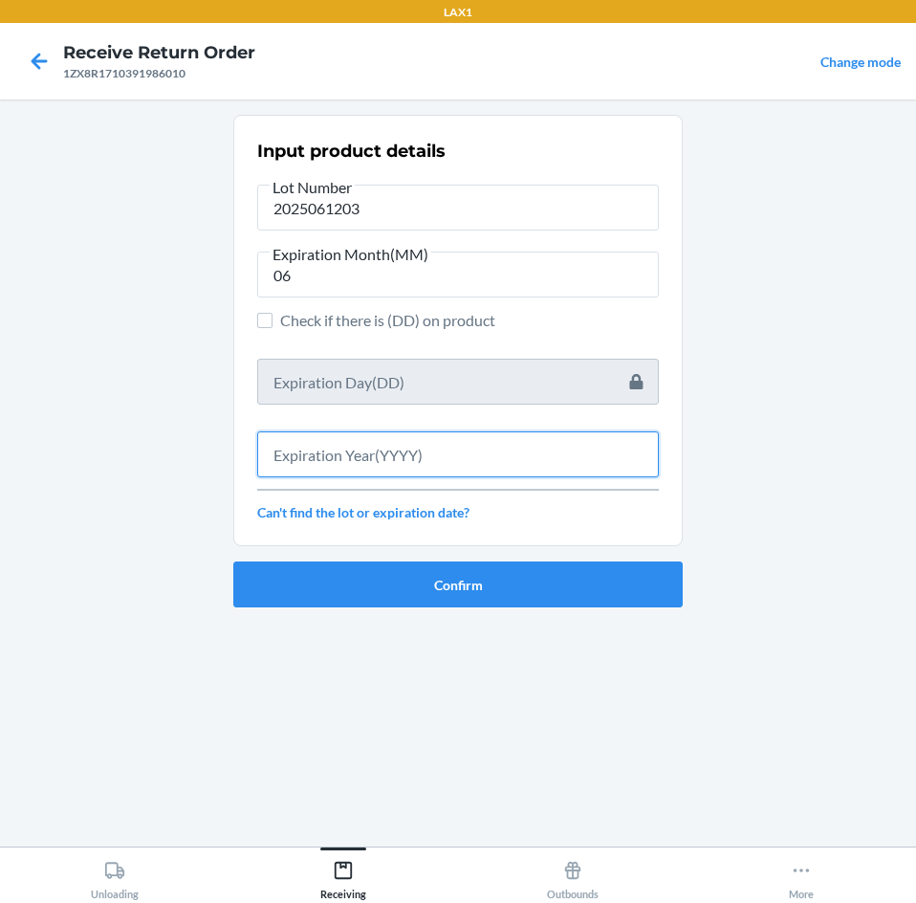
click at [509, 452] on input "text" at bounding box center [458, 454] width 402 height 46
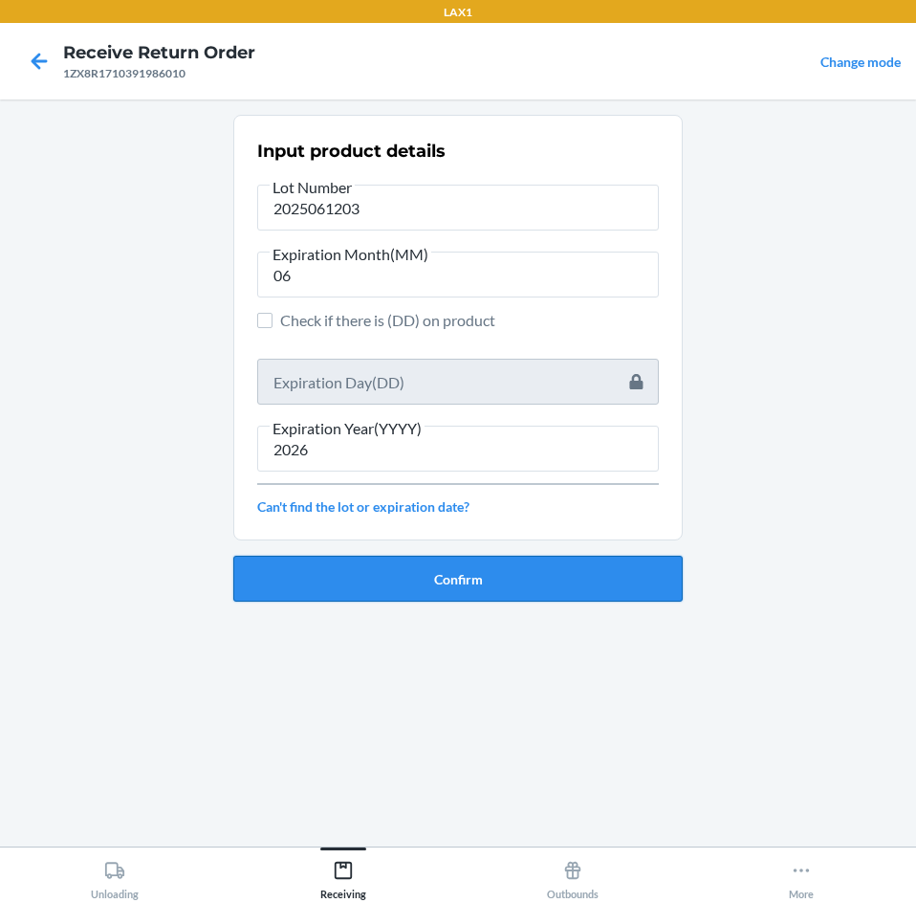
click at [503, 572] on button "Confirm" at bounding box center [457, 579] width 449 height 46
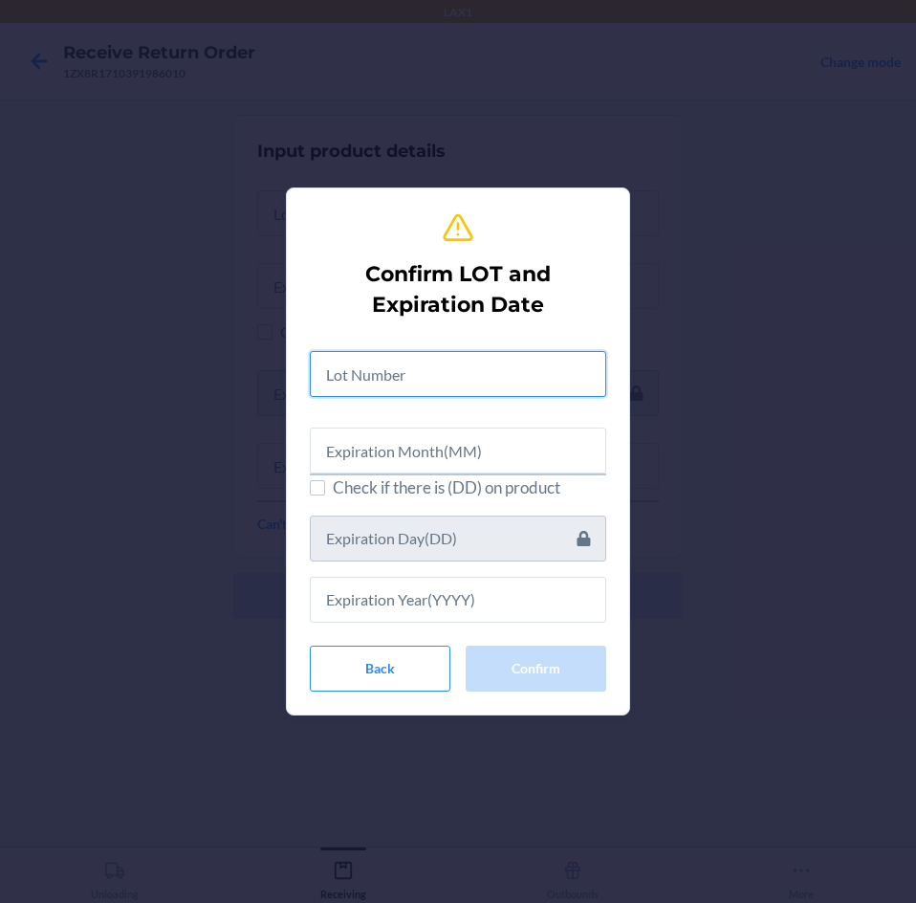
click at [513, 390] on input "text" at bounding box center [458, 374] width 296 height 46
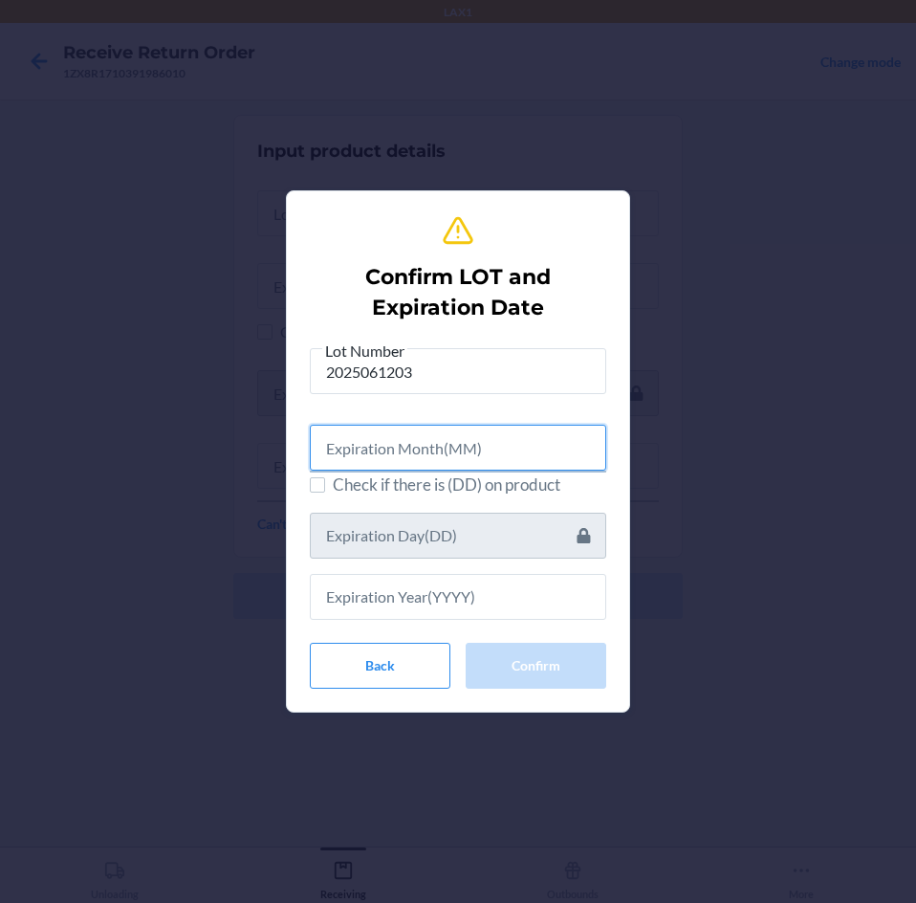
click at [502, 461] on input "text" at bounding box center [458, 448] width 296 height 46
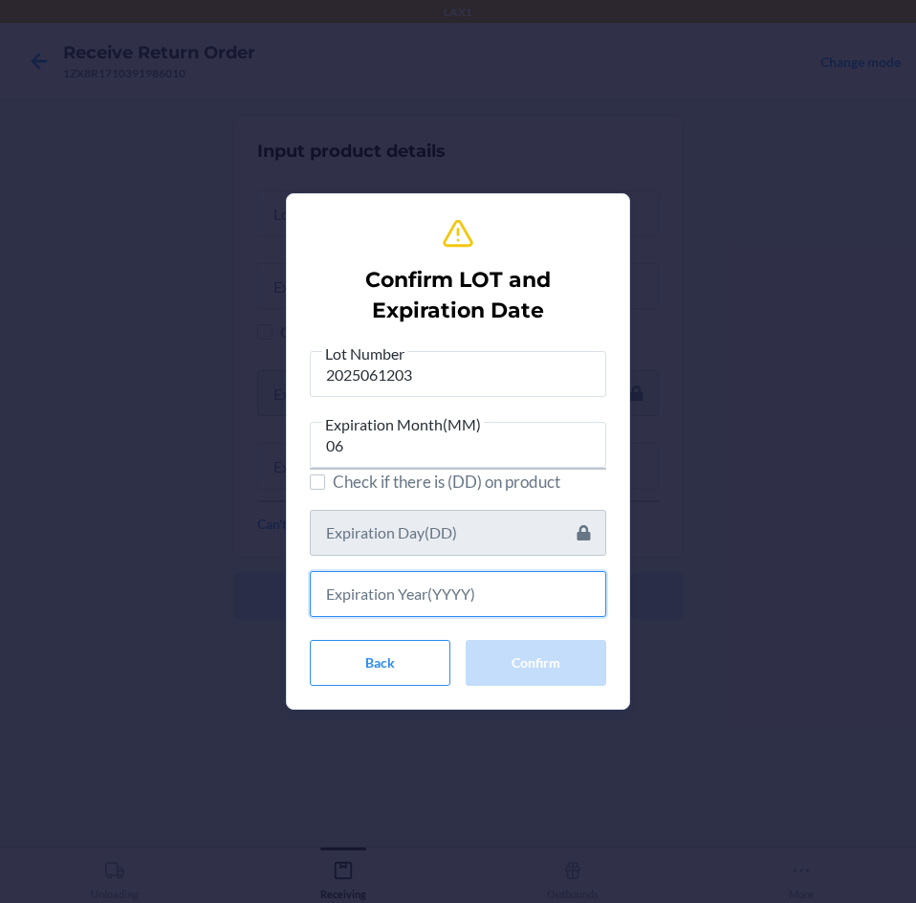
click at [490, 579] on input "text" at bounding box center [458, 594] width 296 height 46
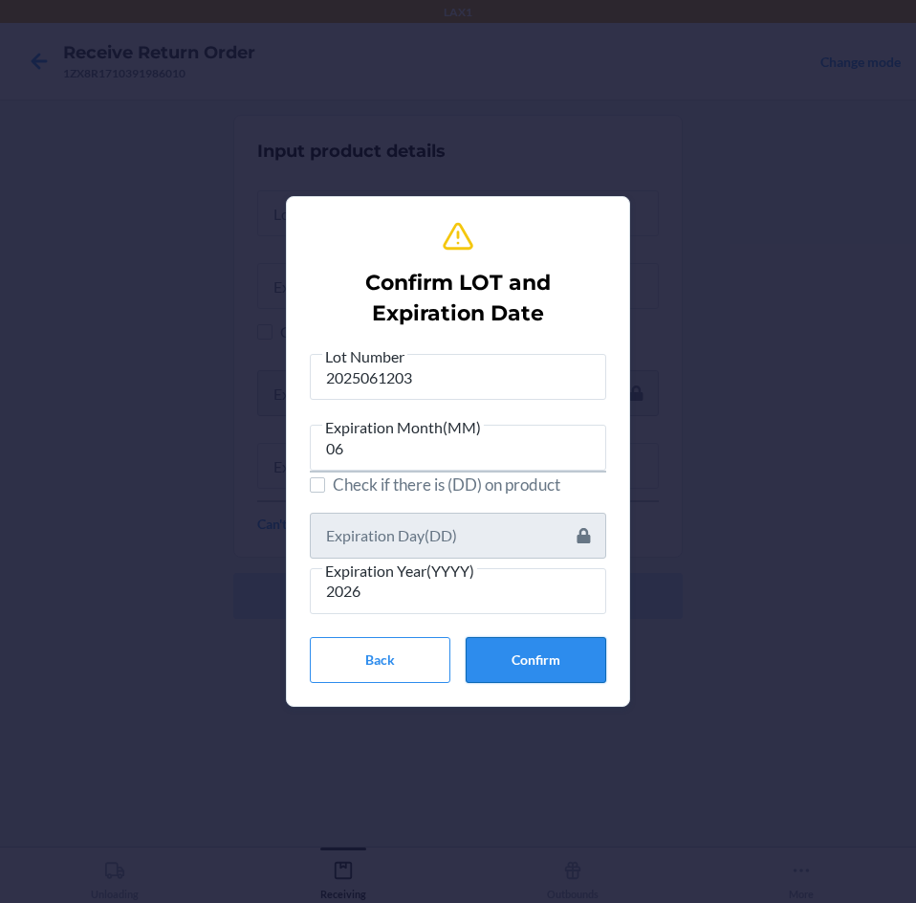
click at [535, 655] on button "Confirm" at bounding box center [536, 660] width 141 height 46
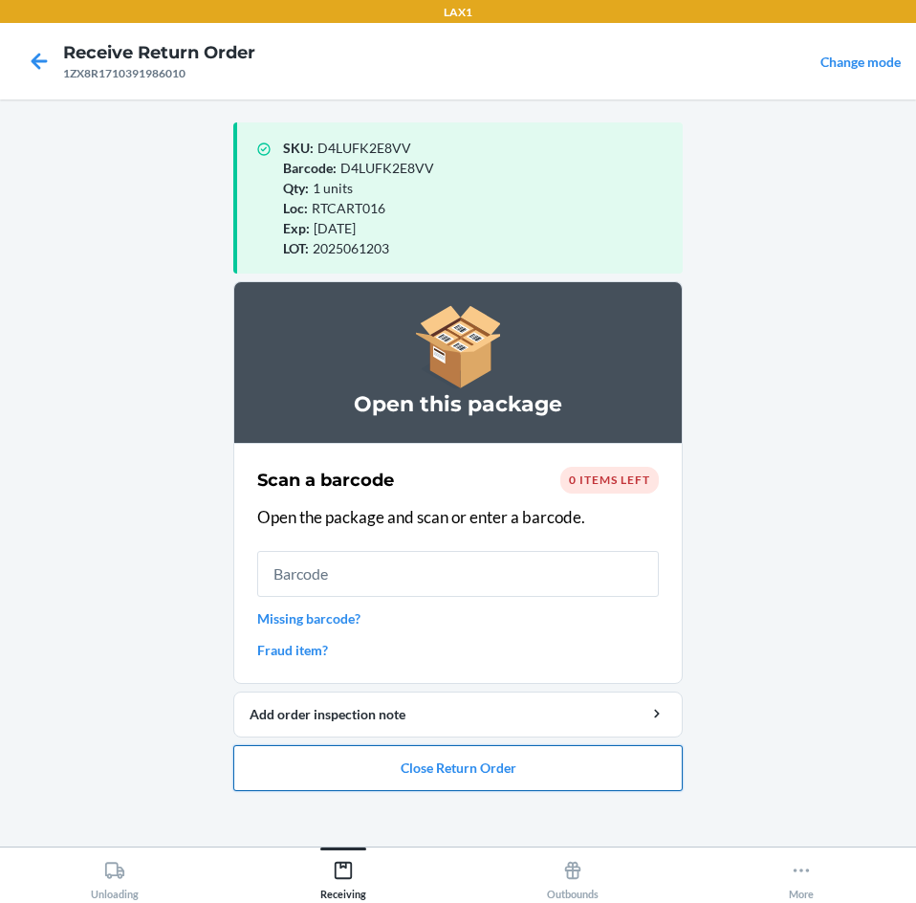
click at [585, 774] on button "Close Return Order" at bounding box center [457, 768] width 449 height 46
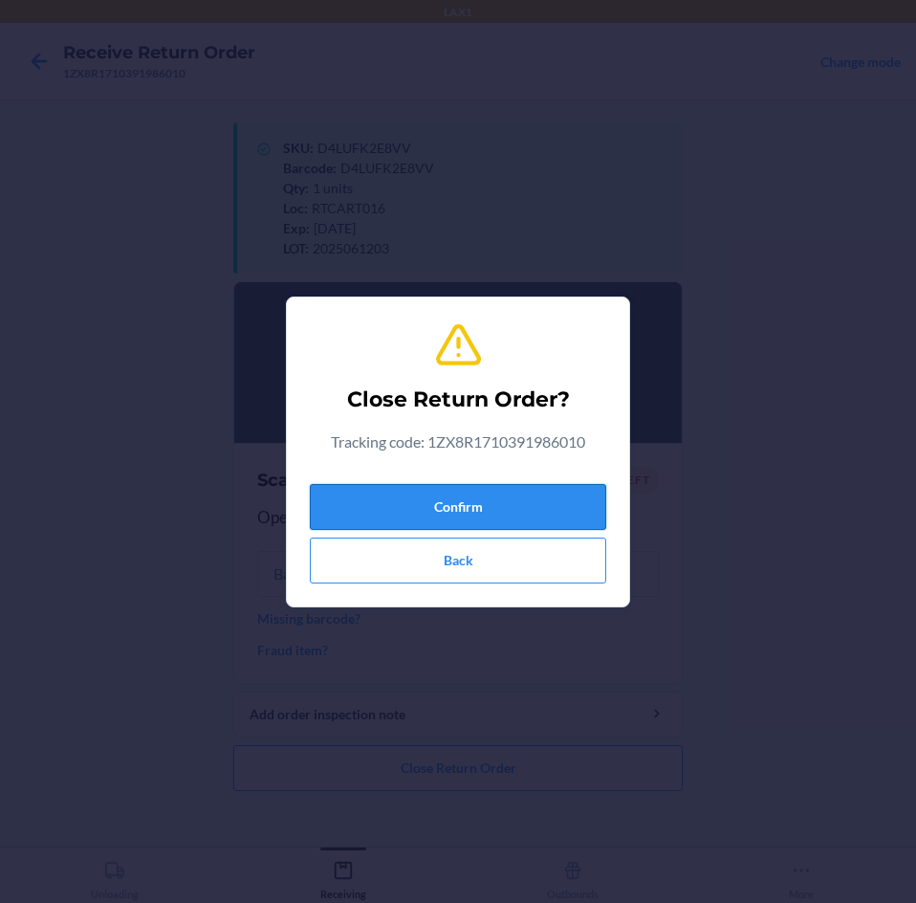
click at [573, 517] on button "Confirm" at bounding box center [458, 507] width 296 height 46
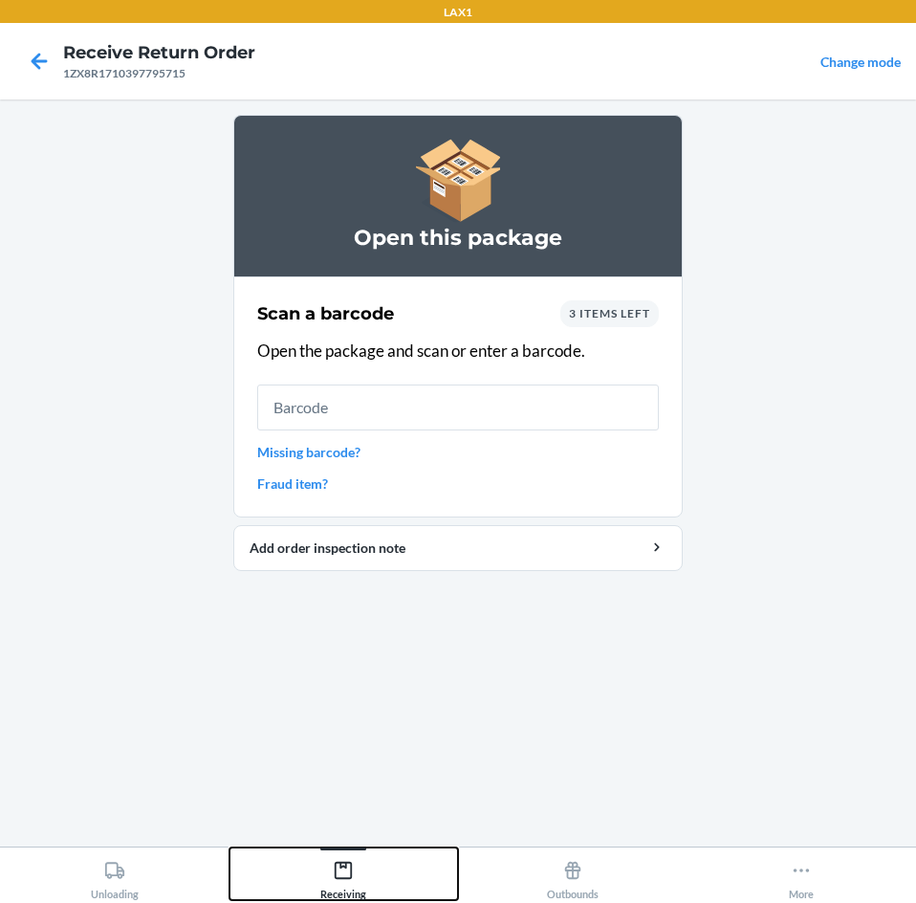
click at [348, 852] on div "Receiving" at bounding box center [343, 876] width 46 height 48
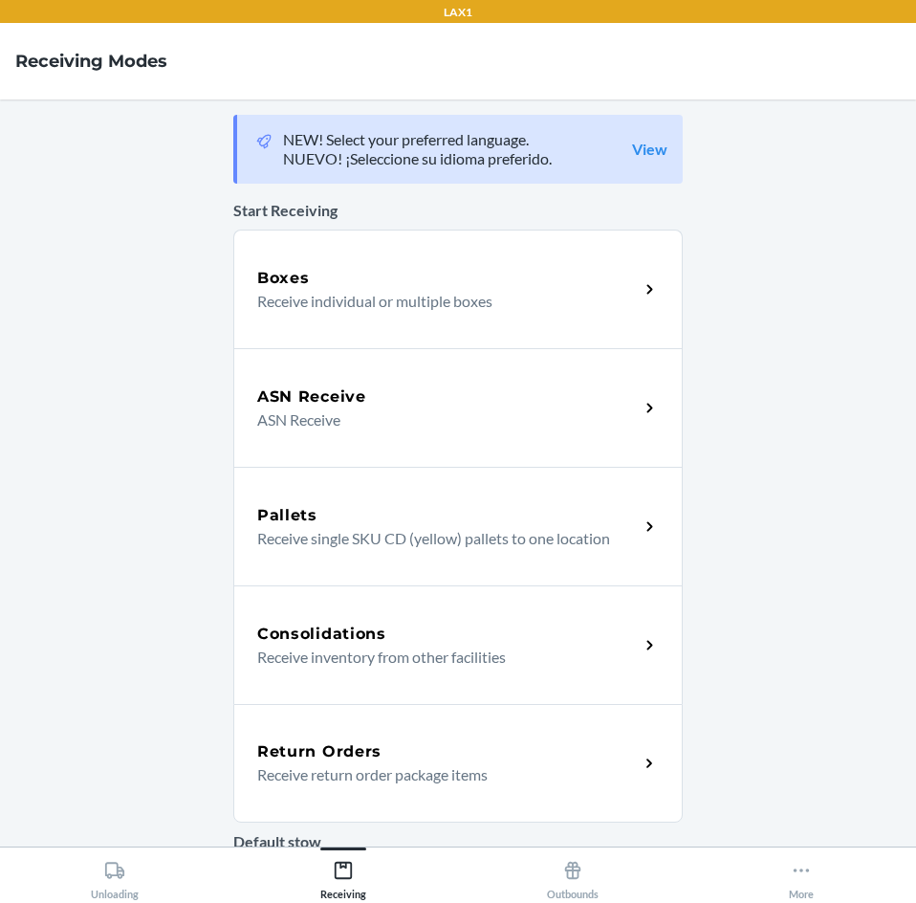
click at [495, 747] on div "Return Orders" at bounding box center [448, 751] width 382 height 23
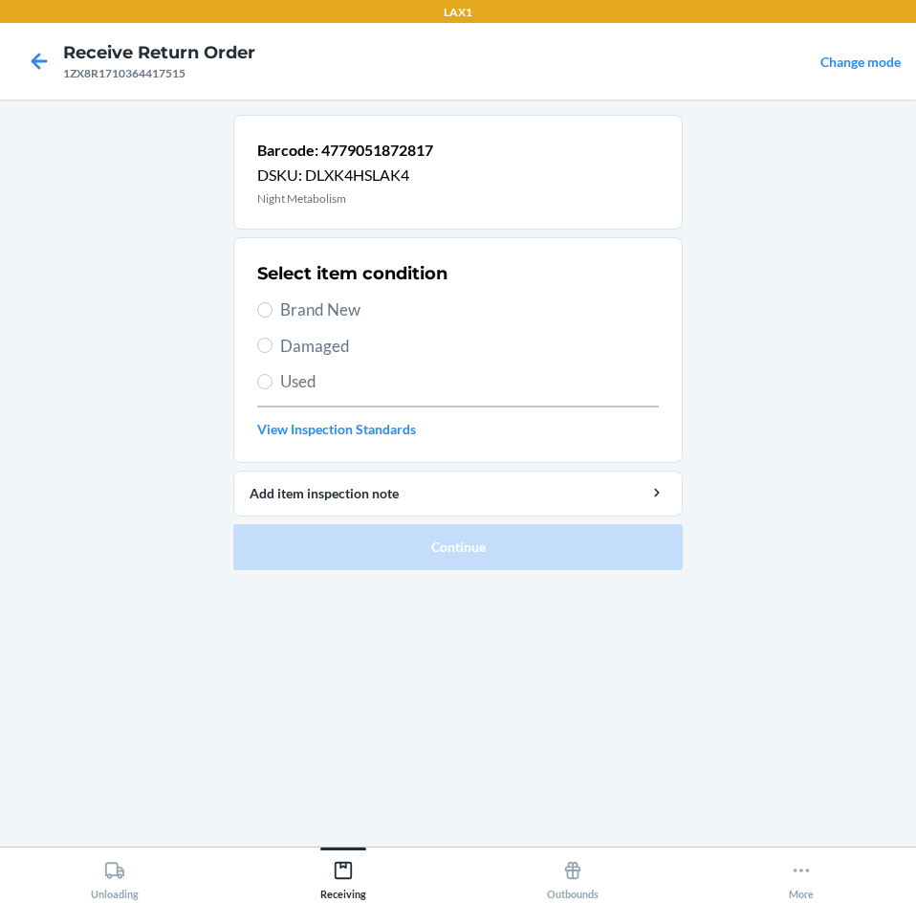
click at [274, 309] on label "Brand New" at bounding box center [458, 309] width 402 height 25
click at [273, 309] on input "Brand New" at bounding box center [264, 309] width 15 height 15
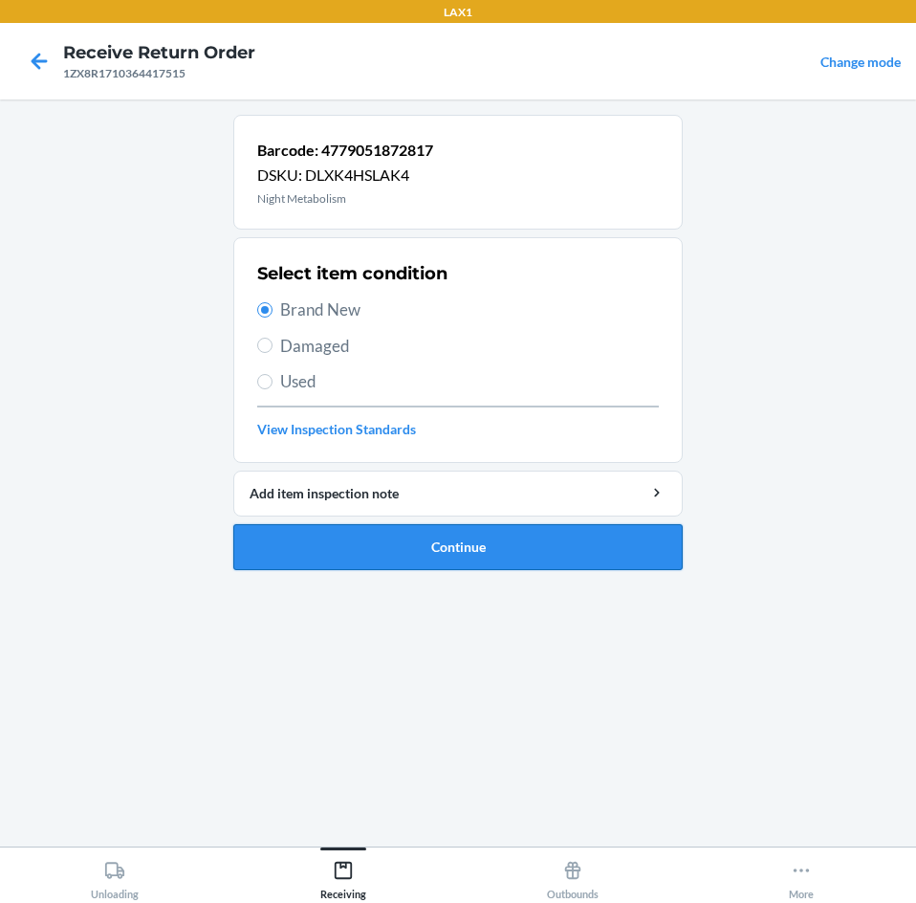
click at [555, 554] on button "Continue" at bounding box center [457, 547] width 449 height 46
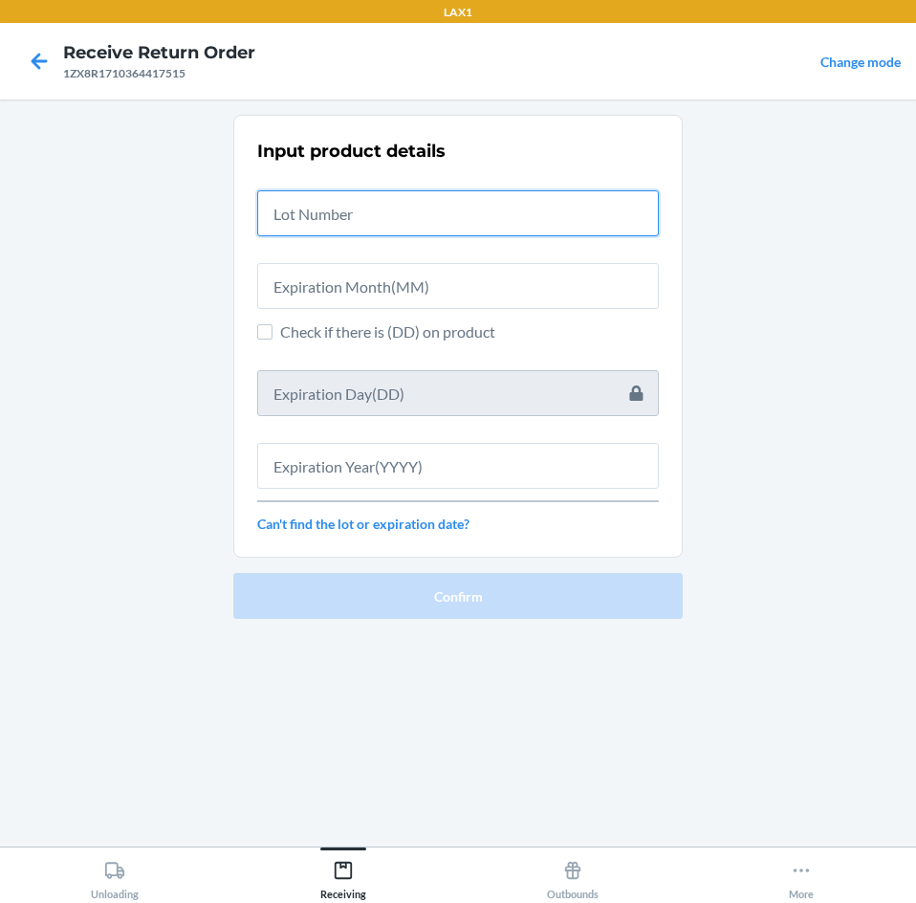
click at [507, 212] on input "text" at bounding box center [458, 213] width 402 height 46
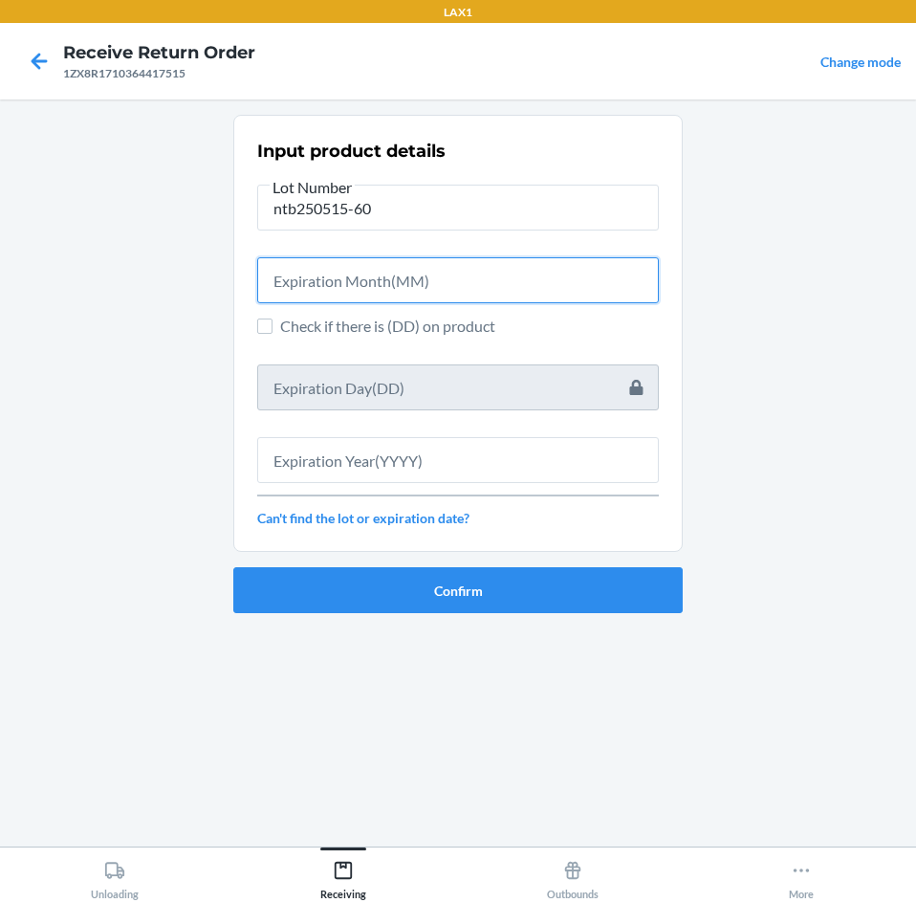
click at [492, 271] on input "text" at bounding box center [458, 280] width 402 height 46
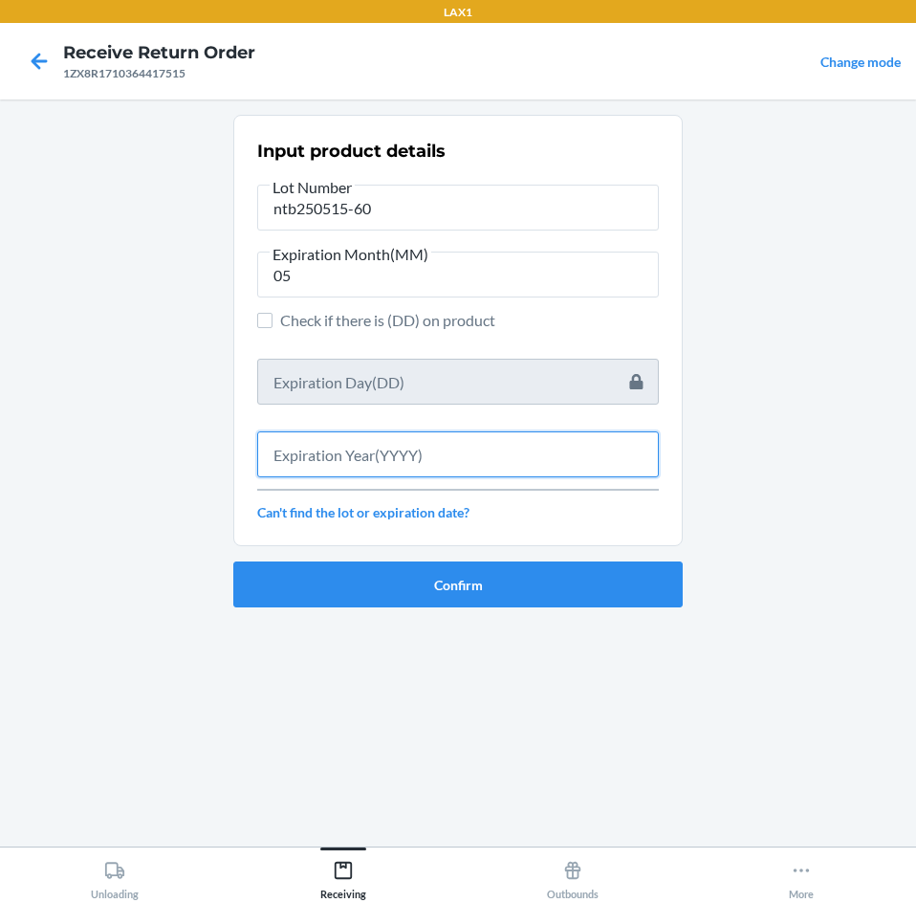
click at [482, 452] on input "text" at bounding box center [458, 454] width 402 height 46
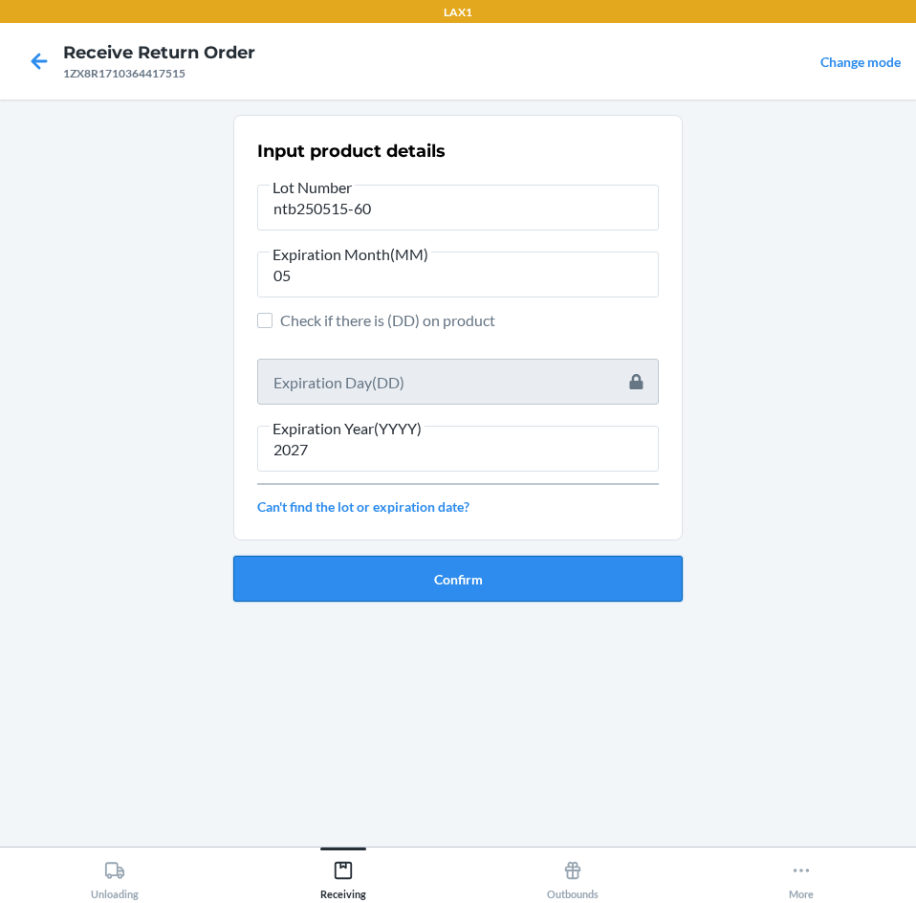
click at [517, 587] on button "Confirm" at bounding box center [457, 579] width 449 height 46
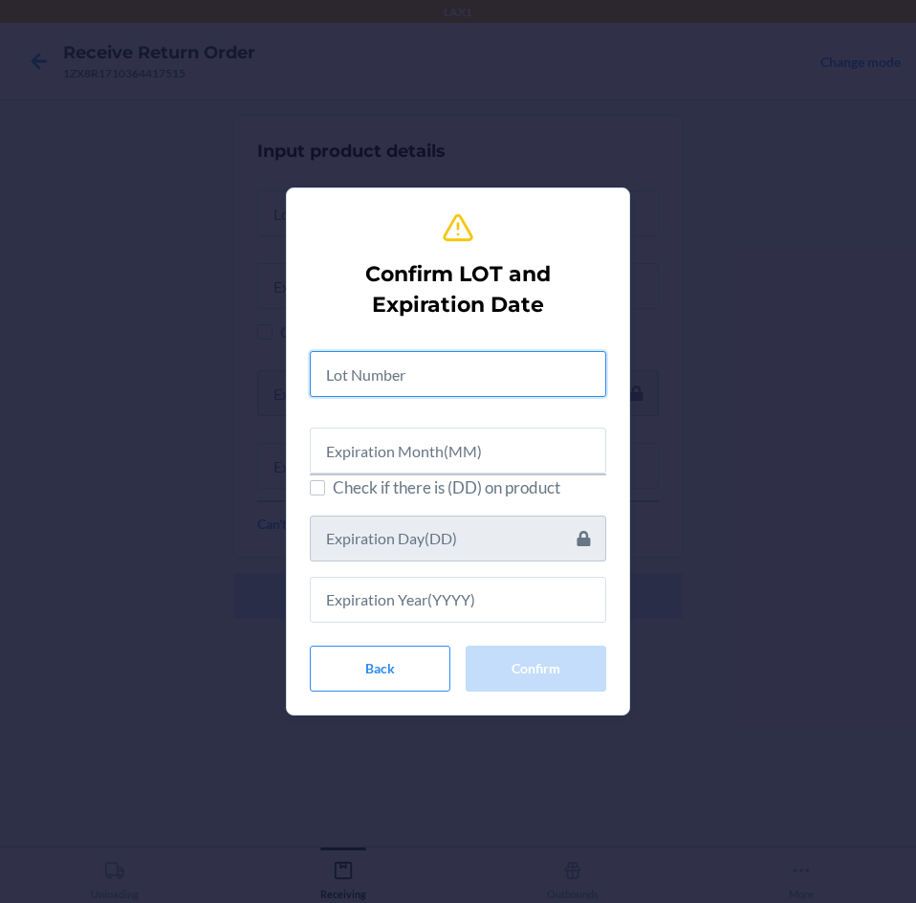
click at [522, 380] on input "text" at bounding box center [458, 374] width 296 height 46
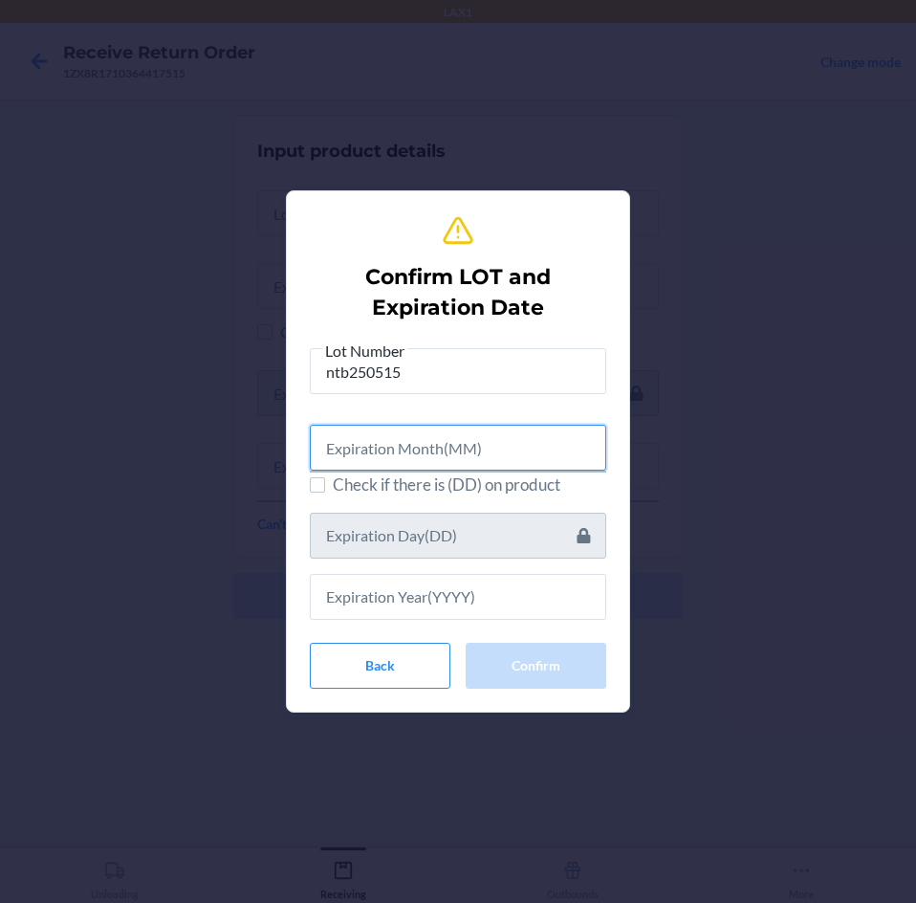
click at [519, 448] on input "text" at bounding box center [458, 448] width 296 height 46
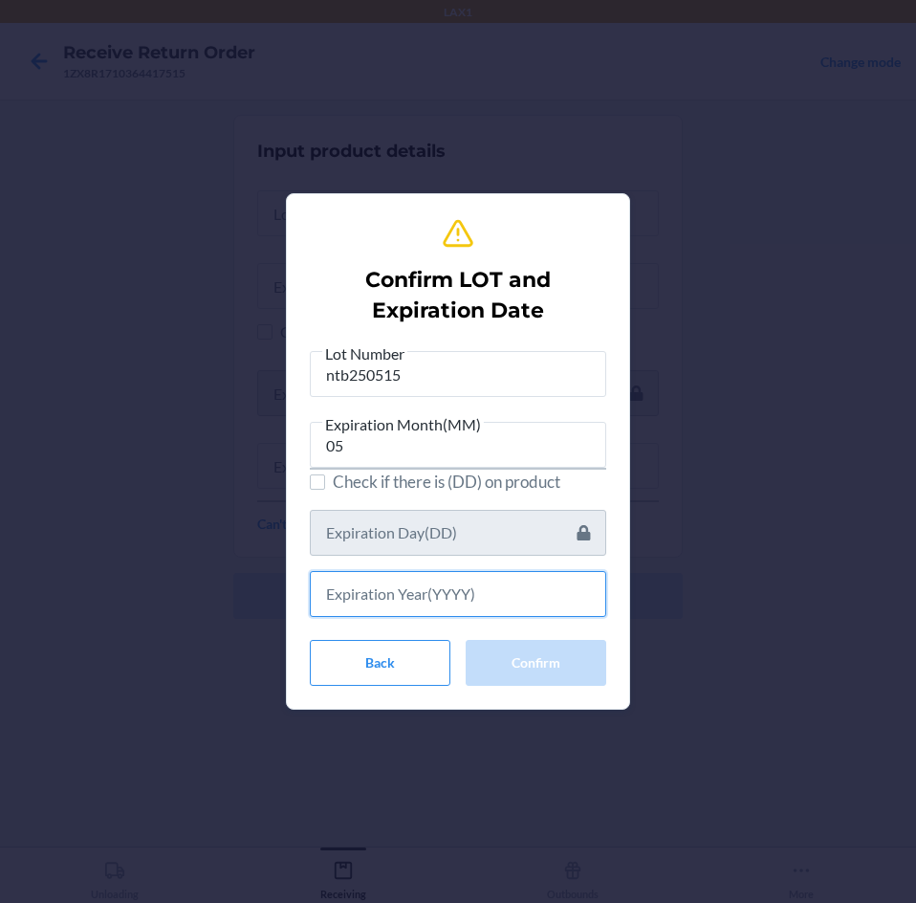
click at [506, 586] on input "text" at bounding box center [458, 594] width 296 height 46
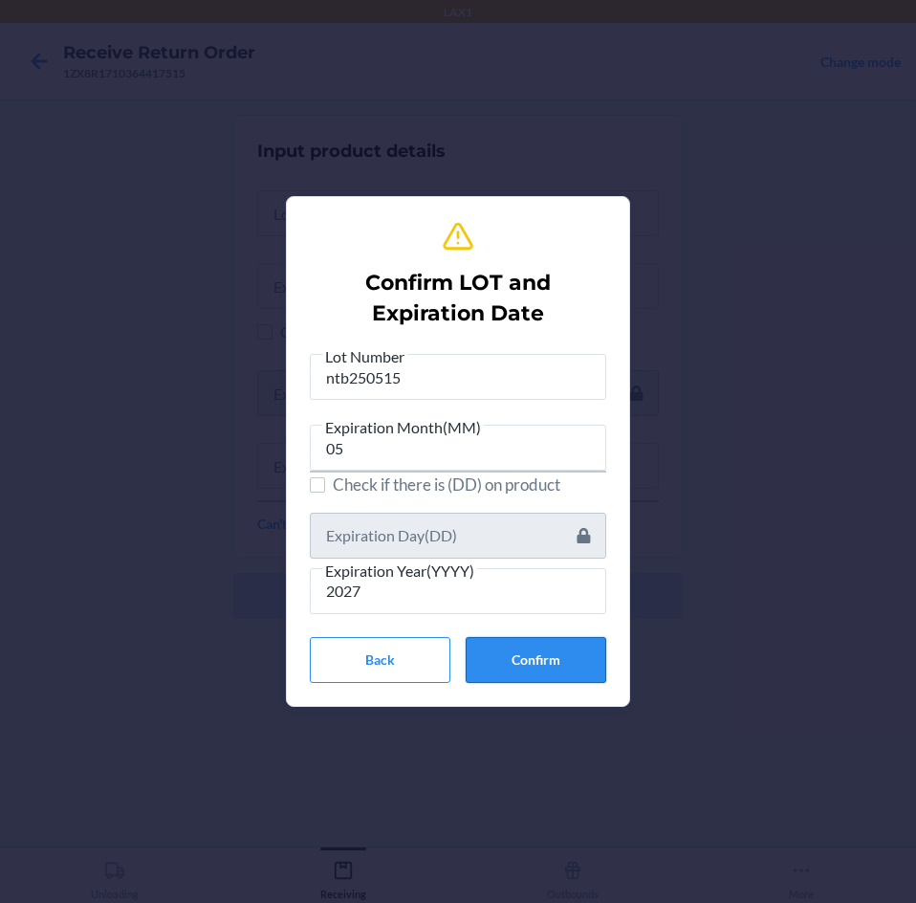
click at [549, 661] on button "Confirm" at bounding box center [536, 660] width 141 height 46
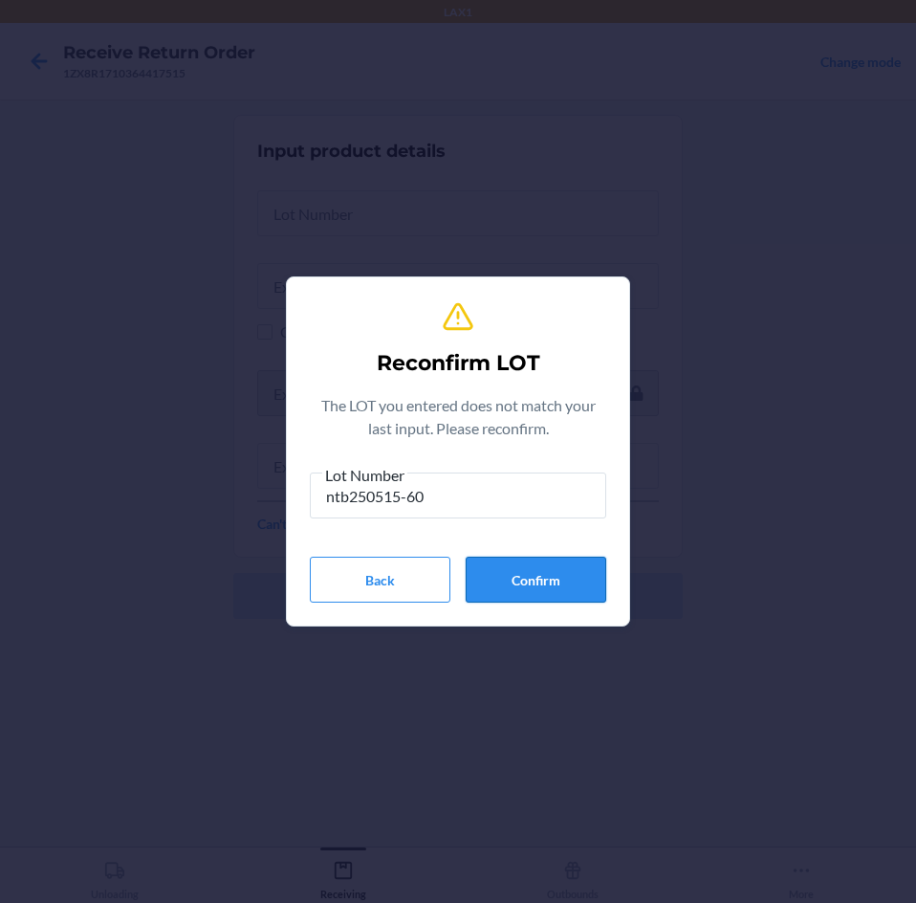
click at [561, 563] on button "Confirm" at bounding box center [536, 580] width 141 height 46
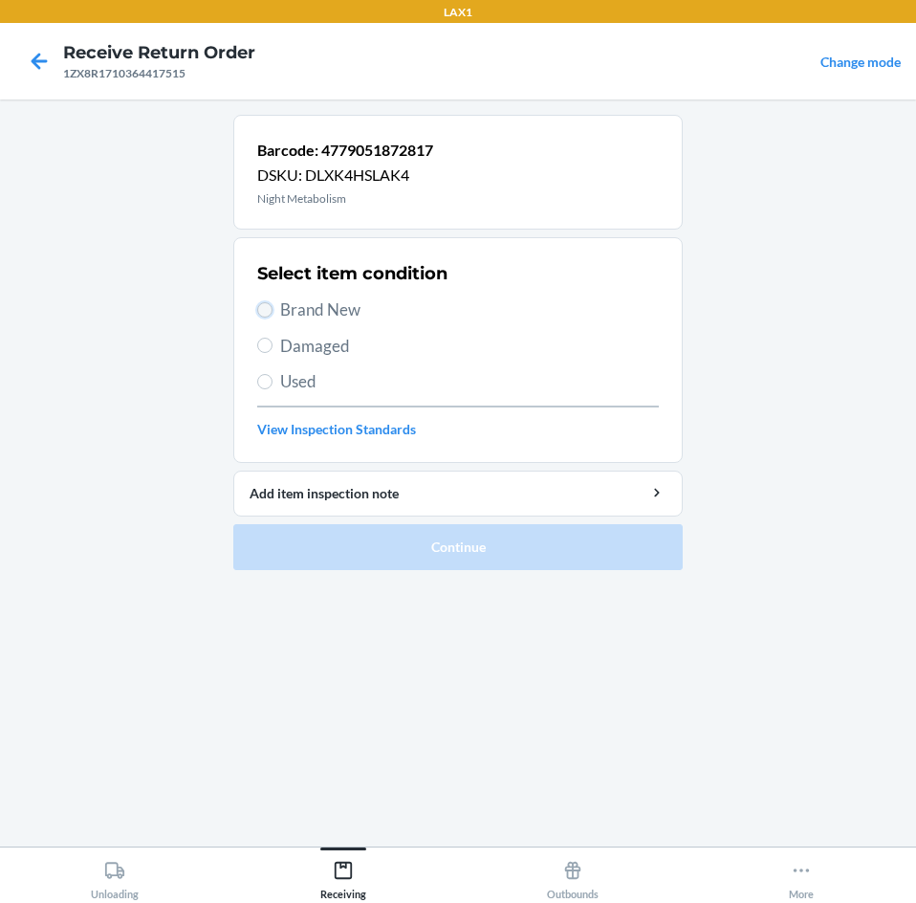
click at [267, 308] on input "Brand New" at bounding box center [264, 309] width 15 height 15
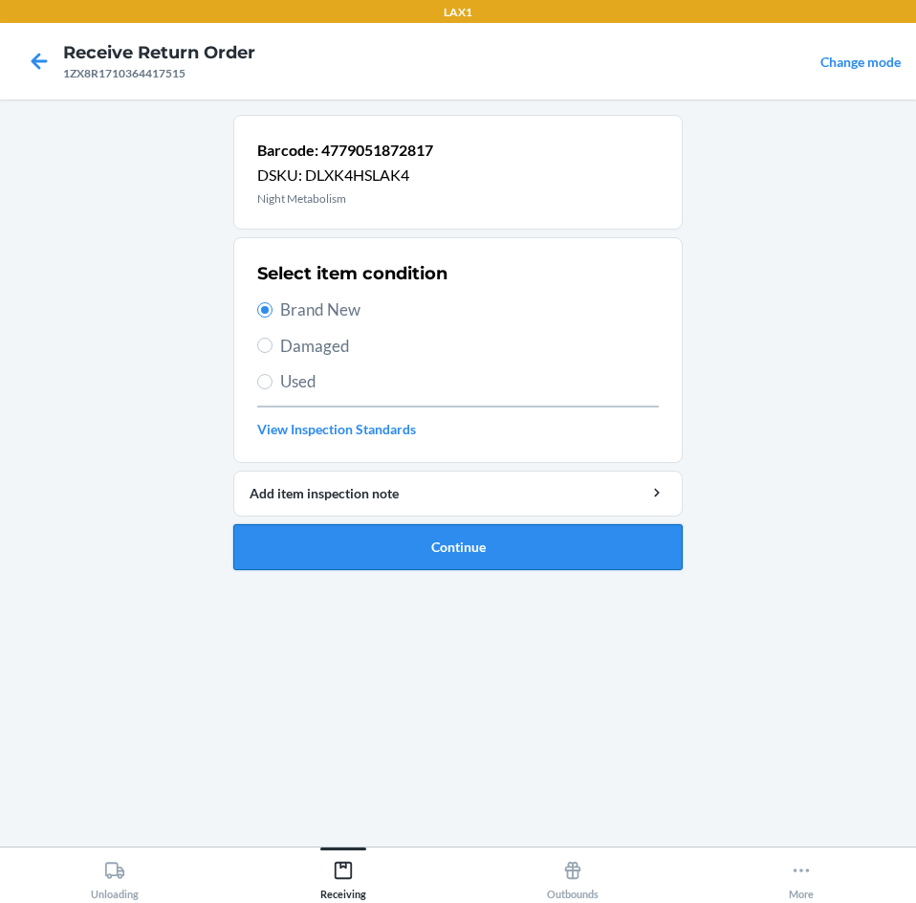
click at [478, 542] on button "Continue" at bounding box center [457, 547] width 449 height 46
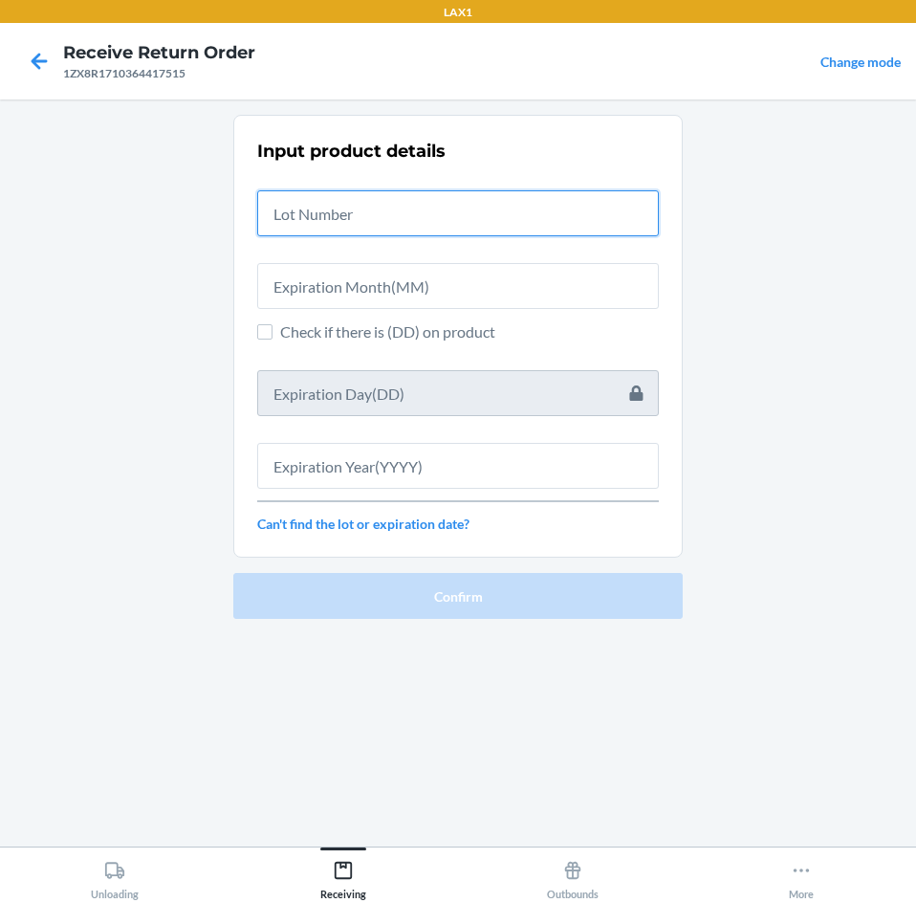
click at [545, 208] on input "text" at bounding box center [458, 213] width 402 height 46
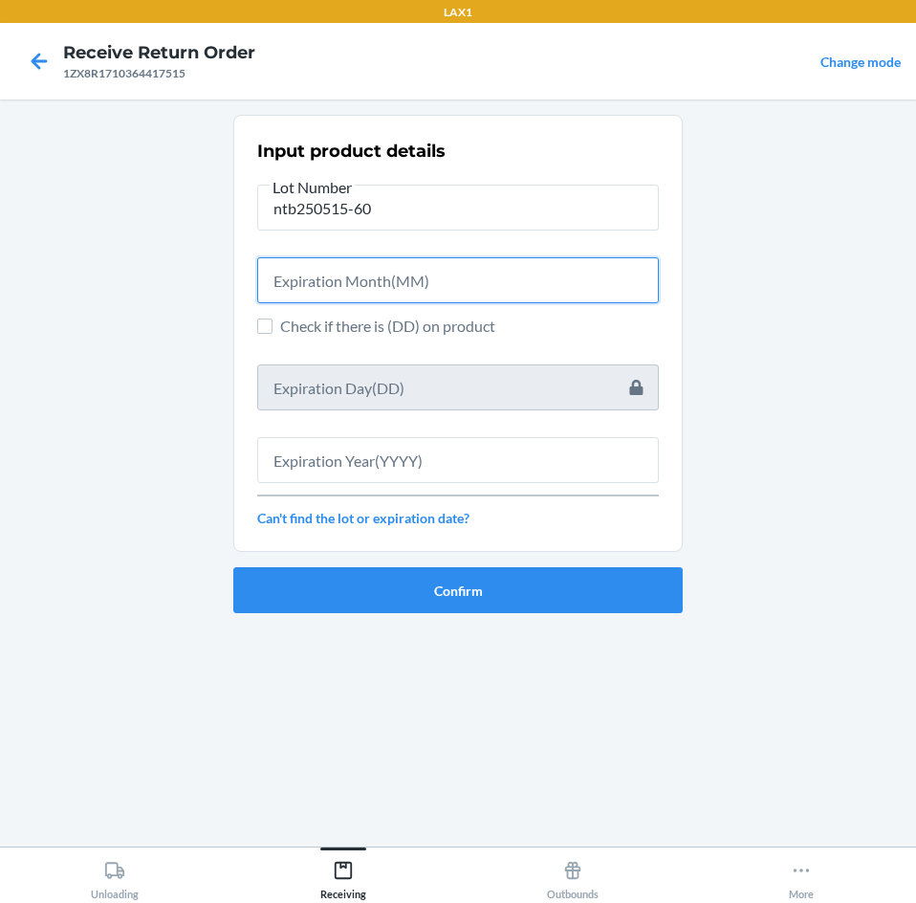
click at [544, 270] on input "text" at bounding box center [458, 280] width 402 height 46
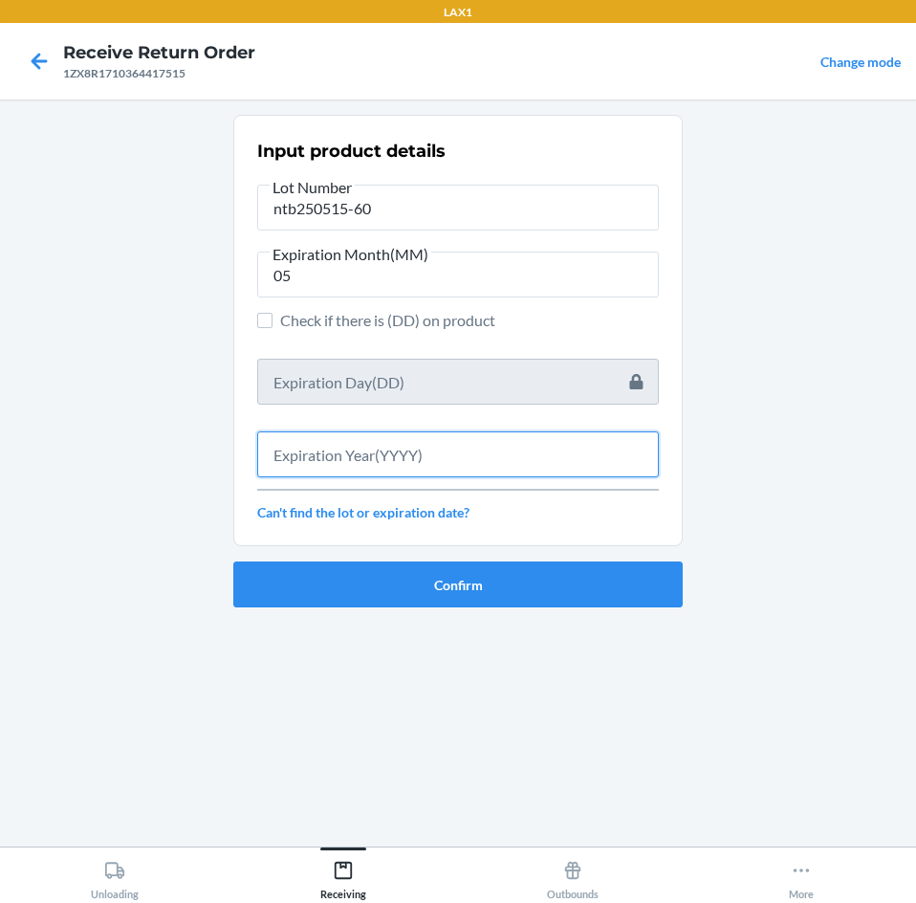
click at [535, 467] on input "text" at bounding box center [458, 454] width 402 height 46
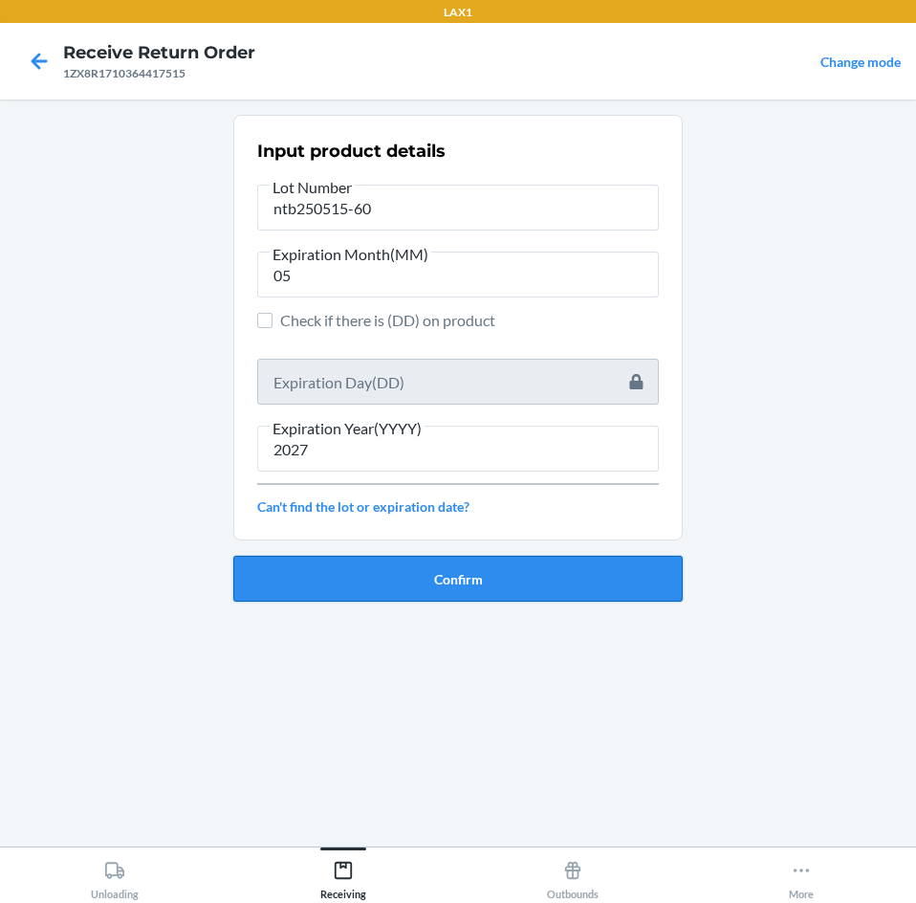
click at [548, 575] on button "Confirm" at bounding box center [457, 579] width 449 height 46
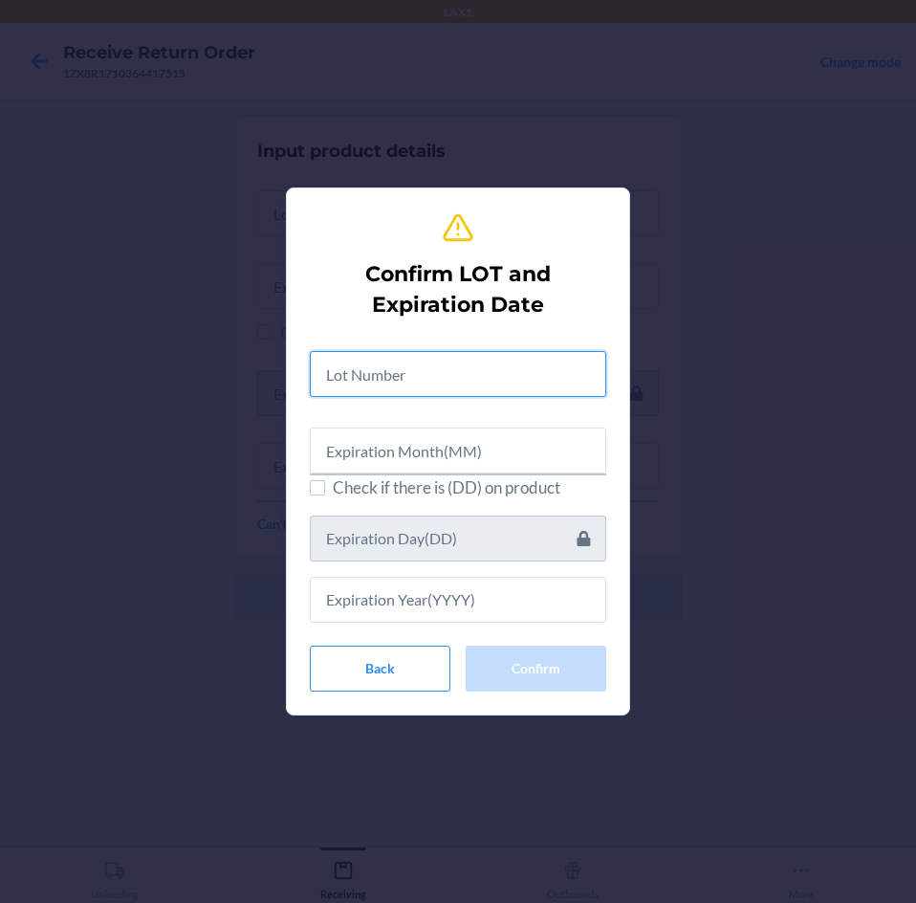
click at [530, 370] on input "text" at bounding box center [458, 374] width 296 height 46
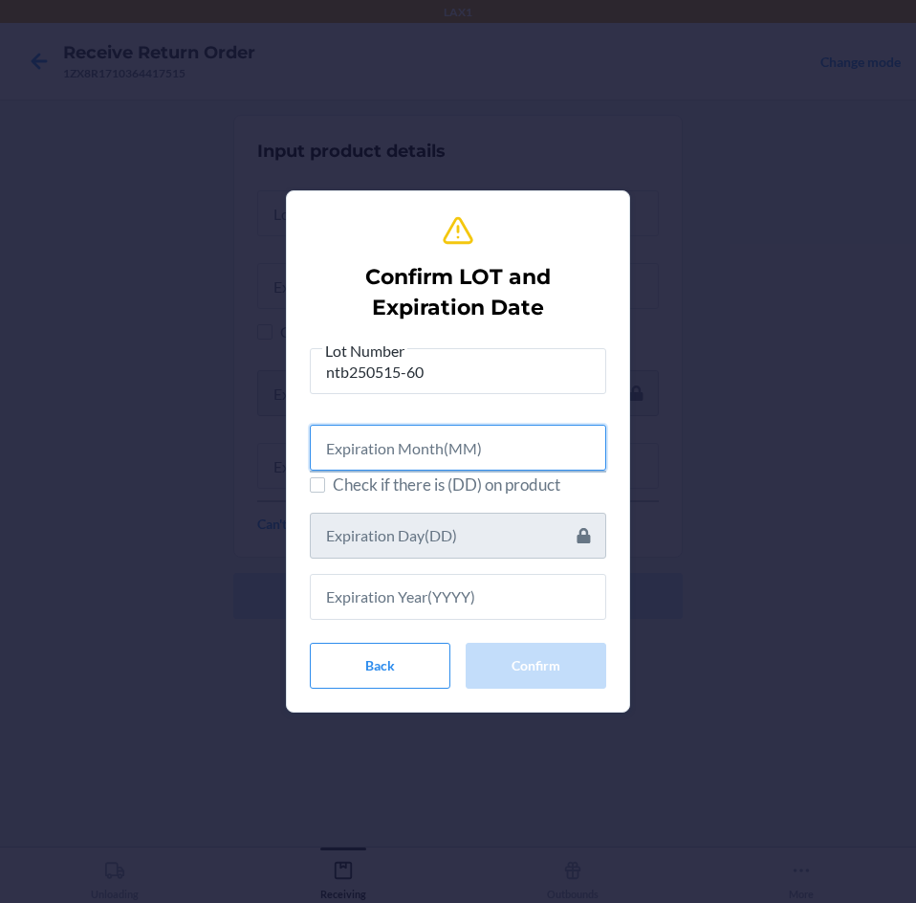
click at [512, 444] on input "text" at bounding box center [458, 448] width 296 height 46
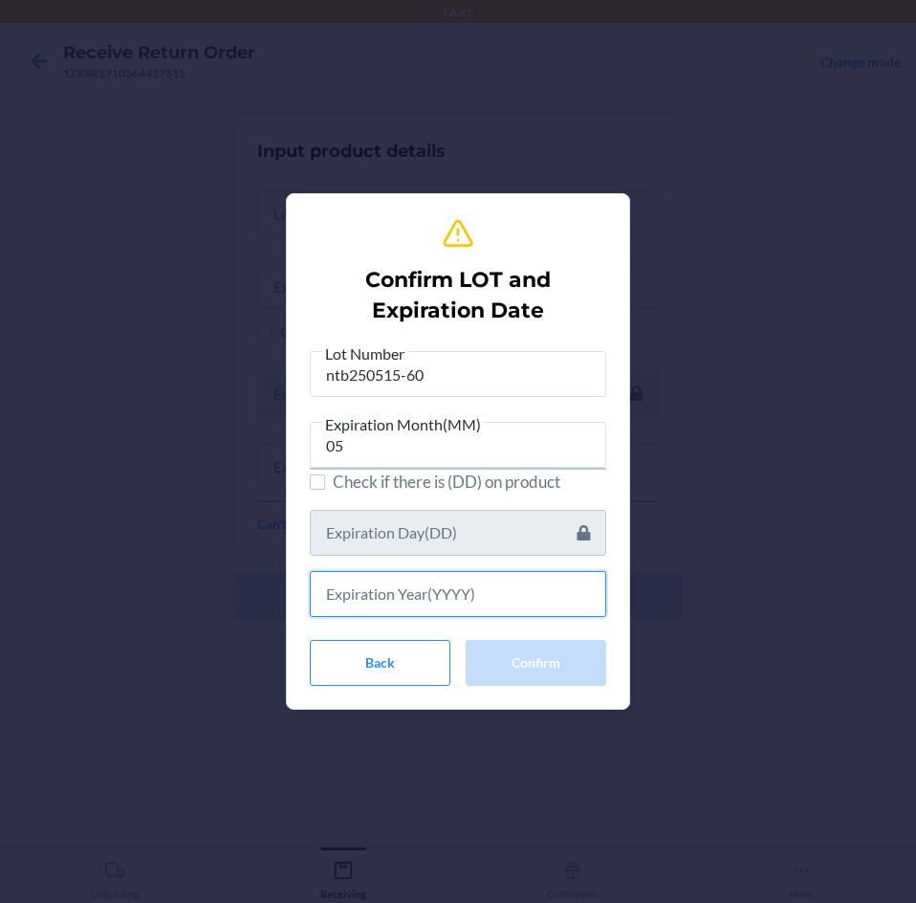
click at [497, 586] on input "text" at bounding box center [458, 594] width 296 height 46
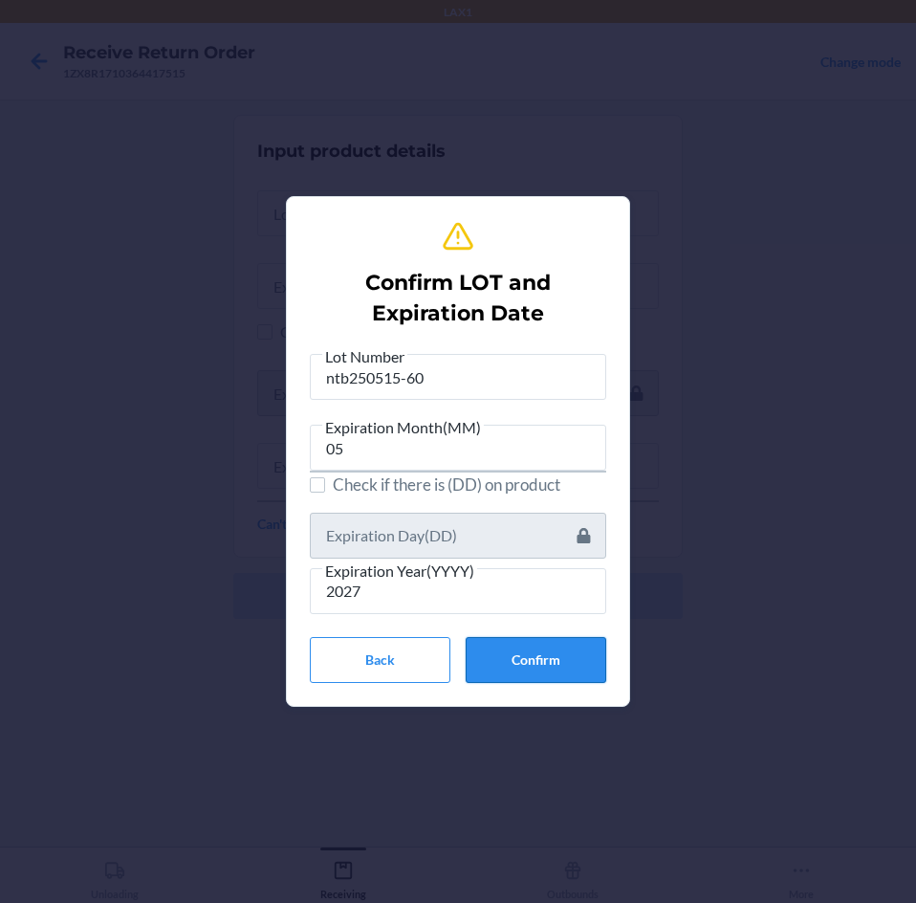
click at [545, 648] on button "Confirm" at bounding box center [536, 660] width 141 height 46
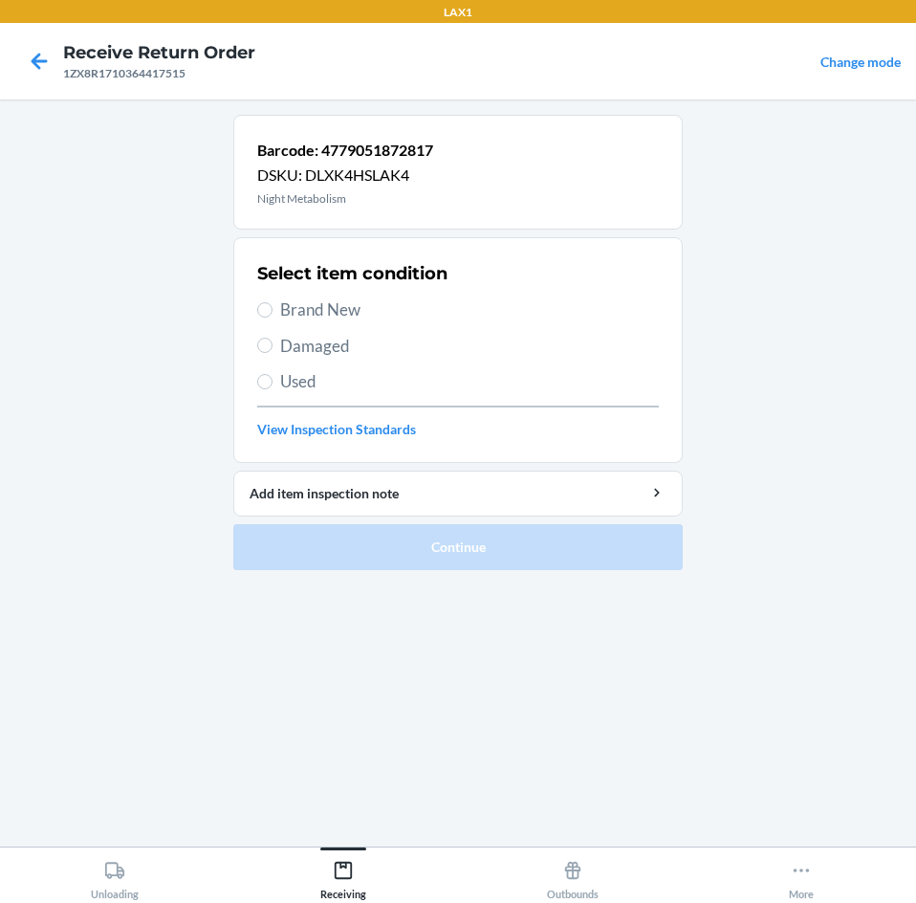
click at [276, 311] on label "Brand New" at bounding box center [458, 309] width 402 height 25
click at [273, 311] on input "Brand New" at bounding box center [264, 309] width 15 height 15
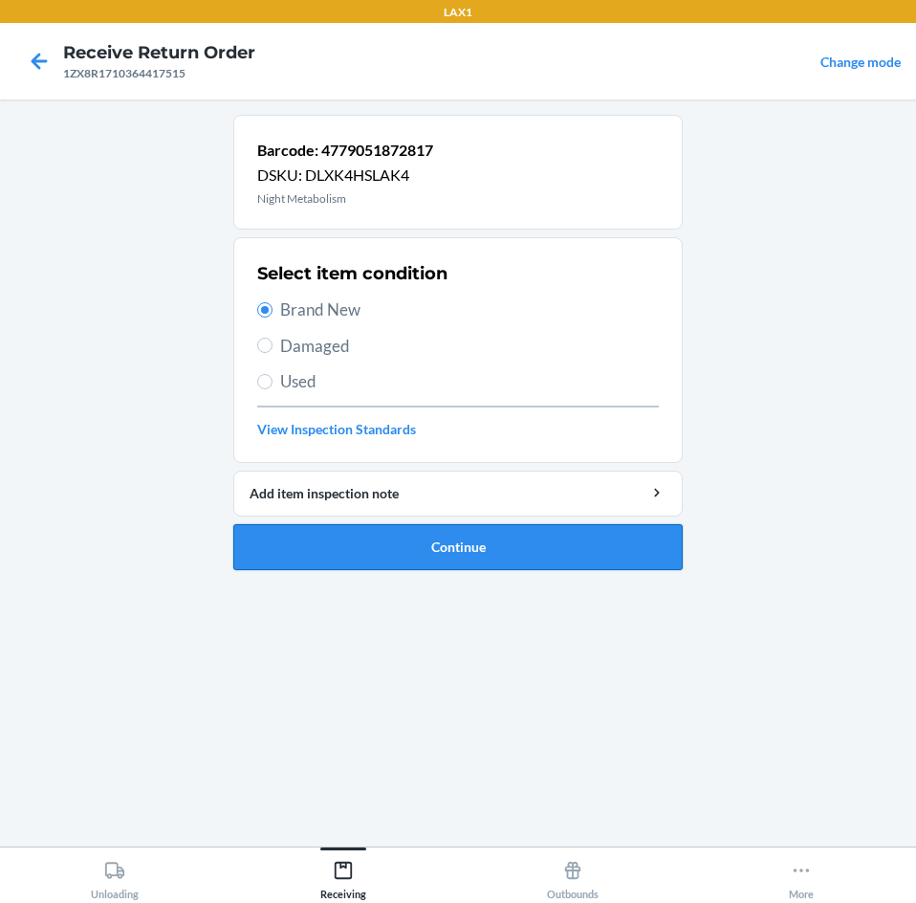
click at [533, 540] on button "Continue" at bounding box center [457, 547] width 449 height 46
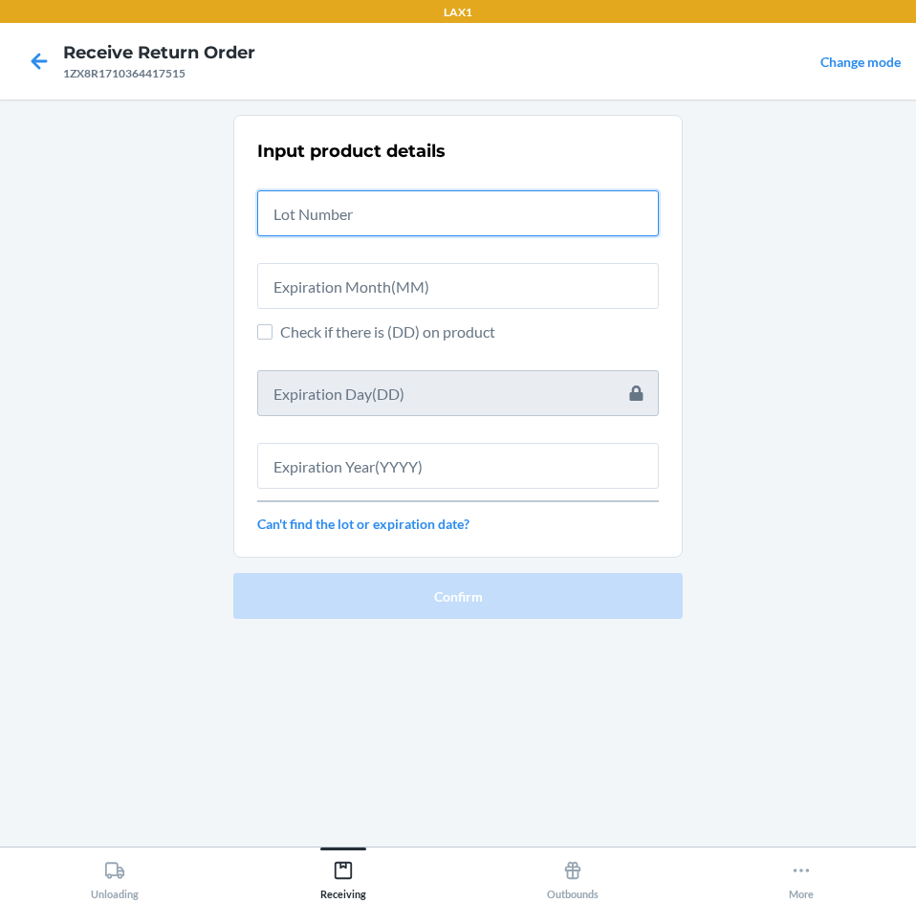
click at [527, 219] on input "text" at bounding box center [458, 213] width 402 height 46
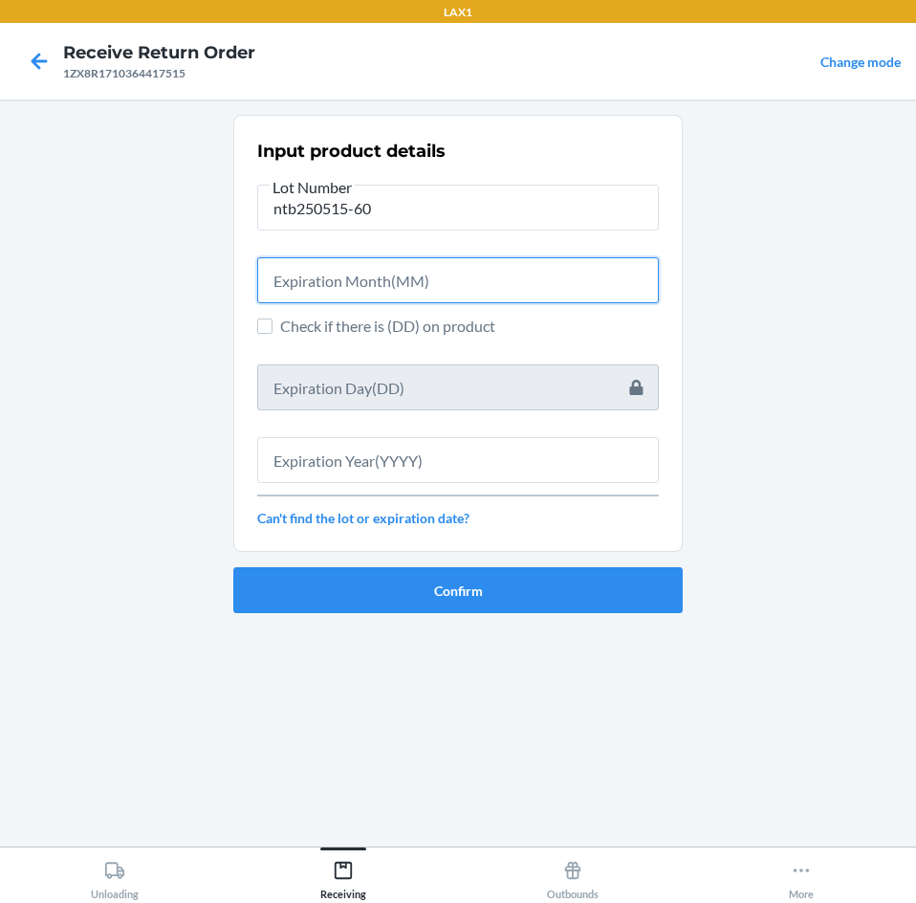
click at [513, 284] on input "text" at bounding box center [458, 280] width 402 height 46
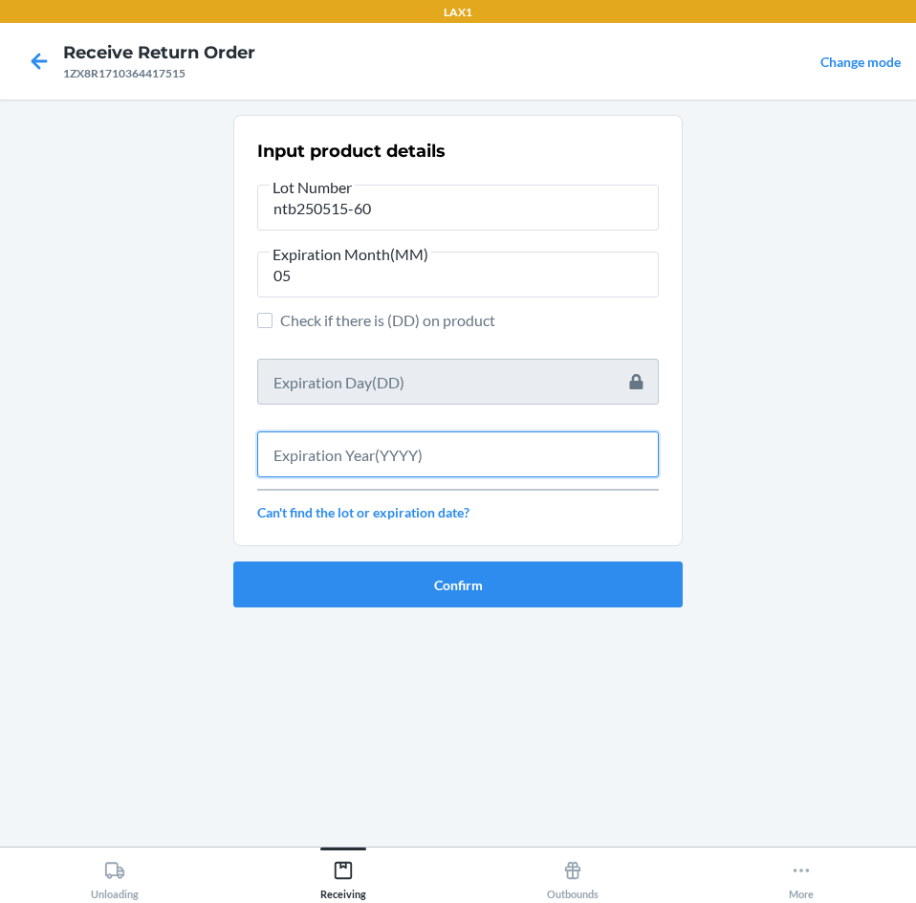
click at [488, 456] on input "text" at bounding box center [458, 454] width 402 height 46
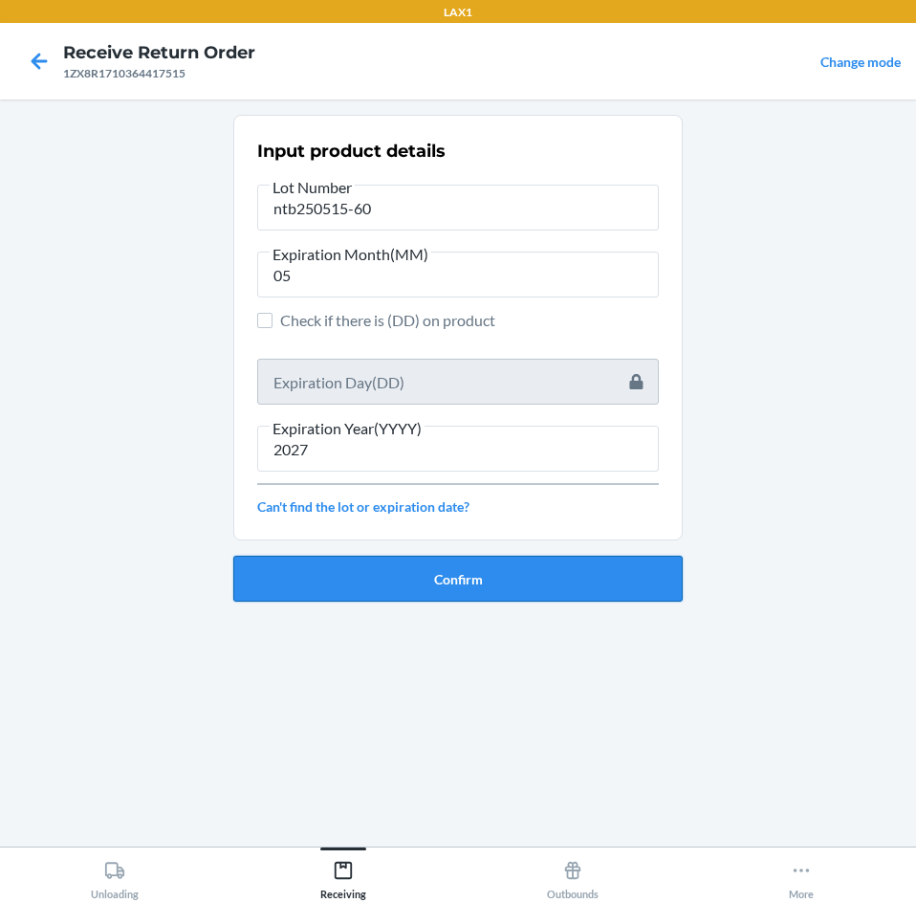
click at [491, 577] on button "Confirm" at bounding box center [457, 579] width 449 height 46
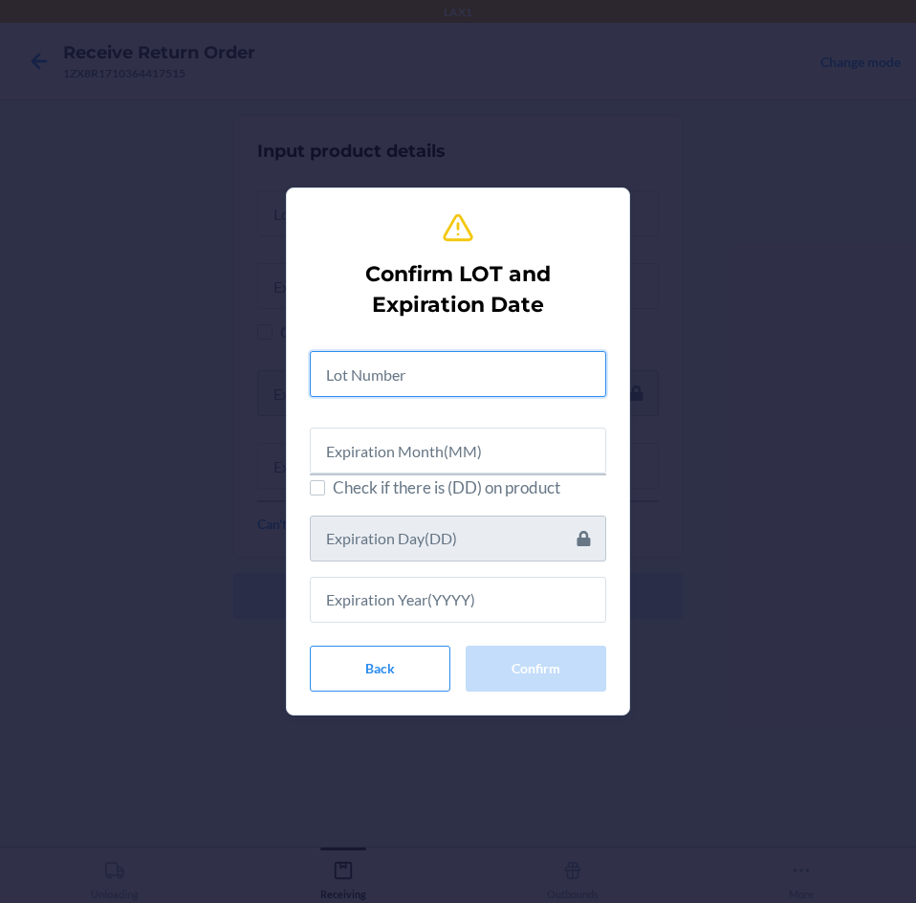
click at [493, 364] on input "text" at bounding box center [458, 374] width 296 height 46
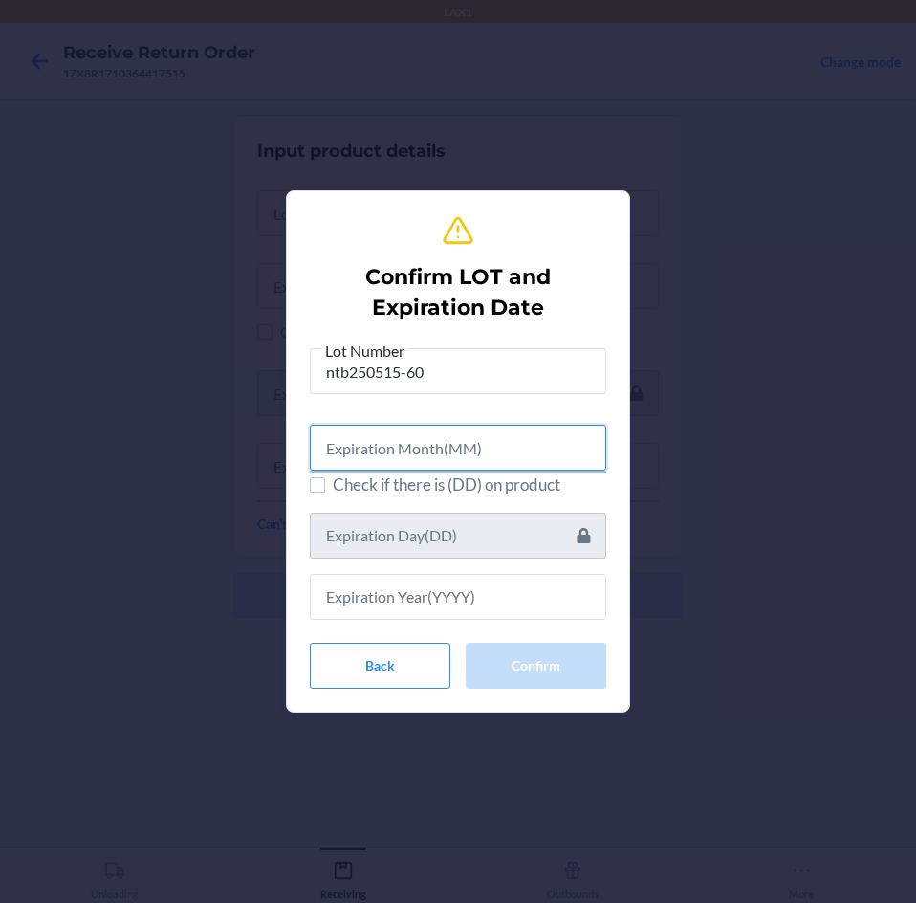
click at [501, 440] on input "text" at bounding box center [458, 448] width 296 height 46
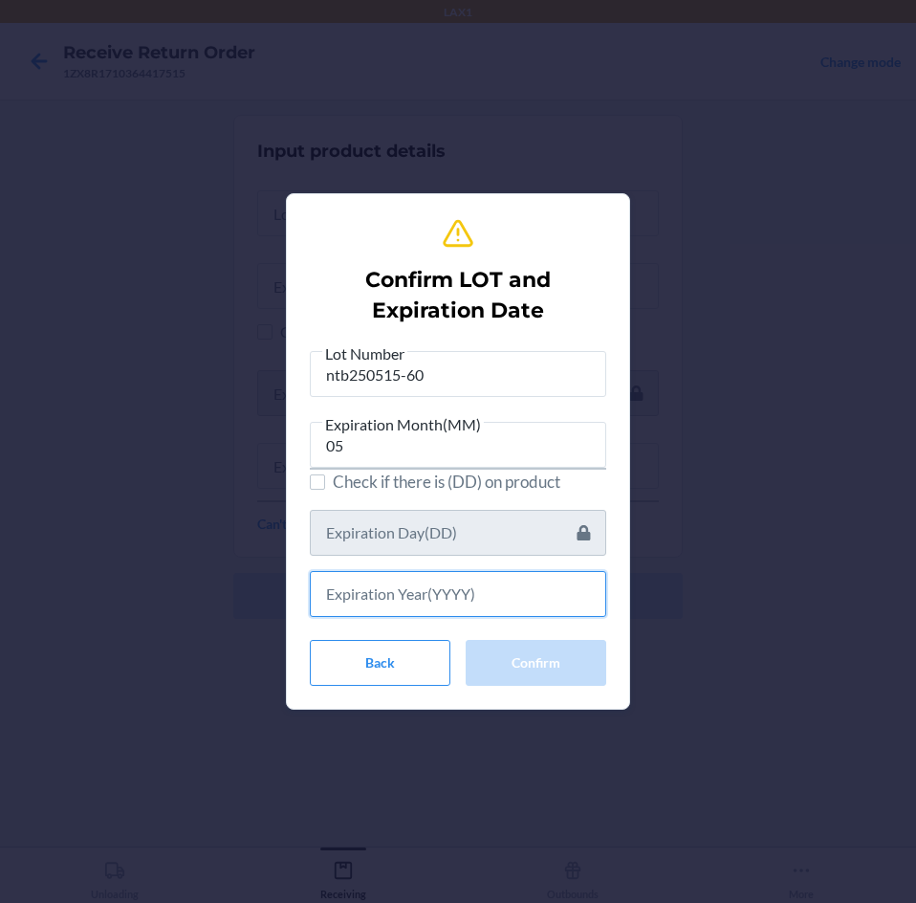
click at [492, 598] on input "text" at bounding box center [458, 594] width 296 height 46
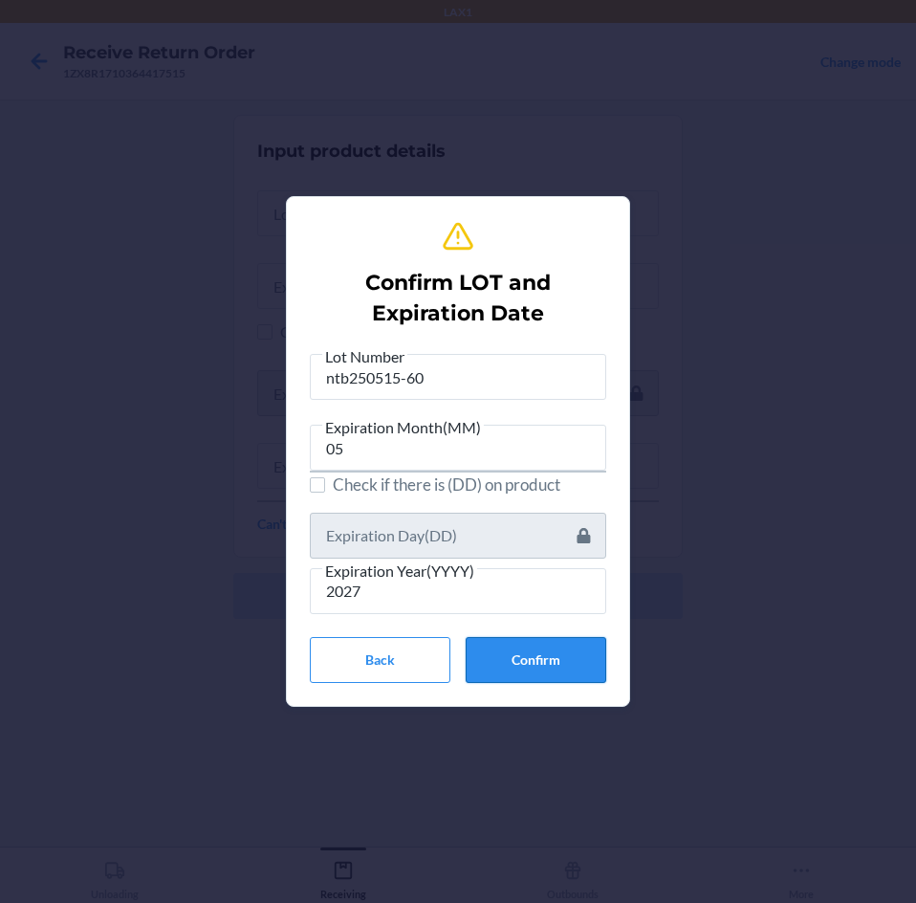
click at [545, 647] on button "Confirm" at bounding box center [536, 660] width 141 height 46
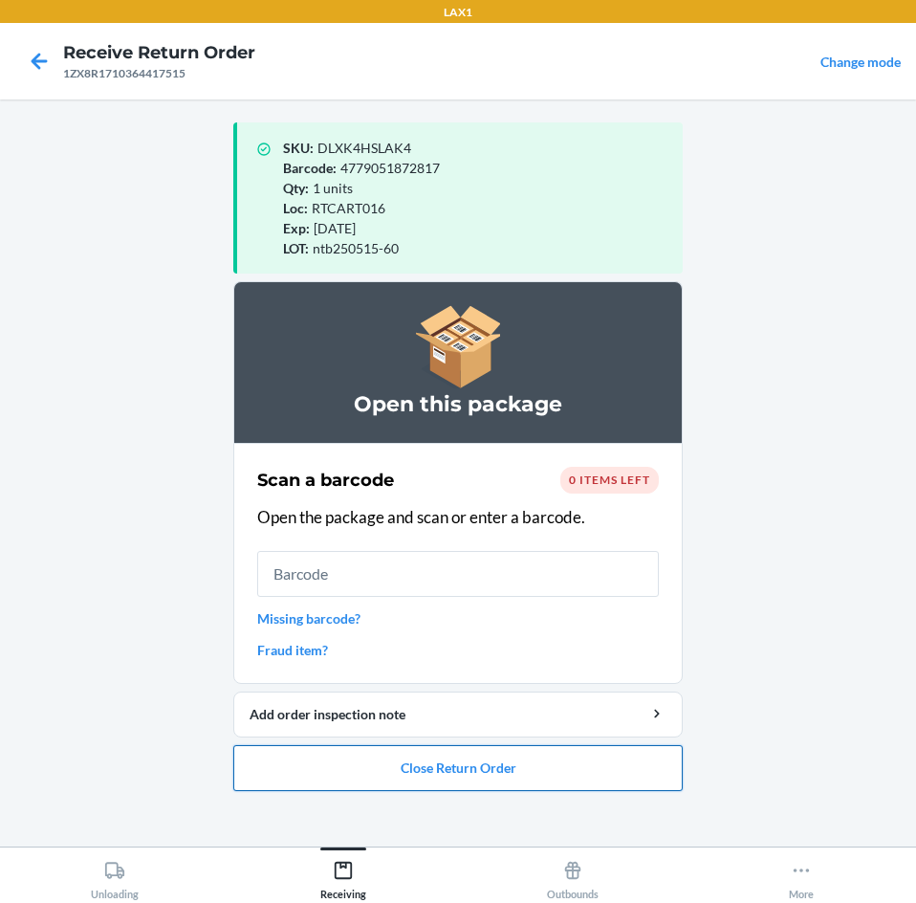
click at [596, 747] on button "Close Return Order" at bounding box center [457, 768] width 449 height 46
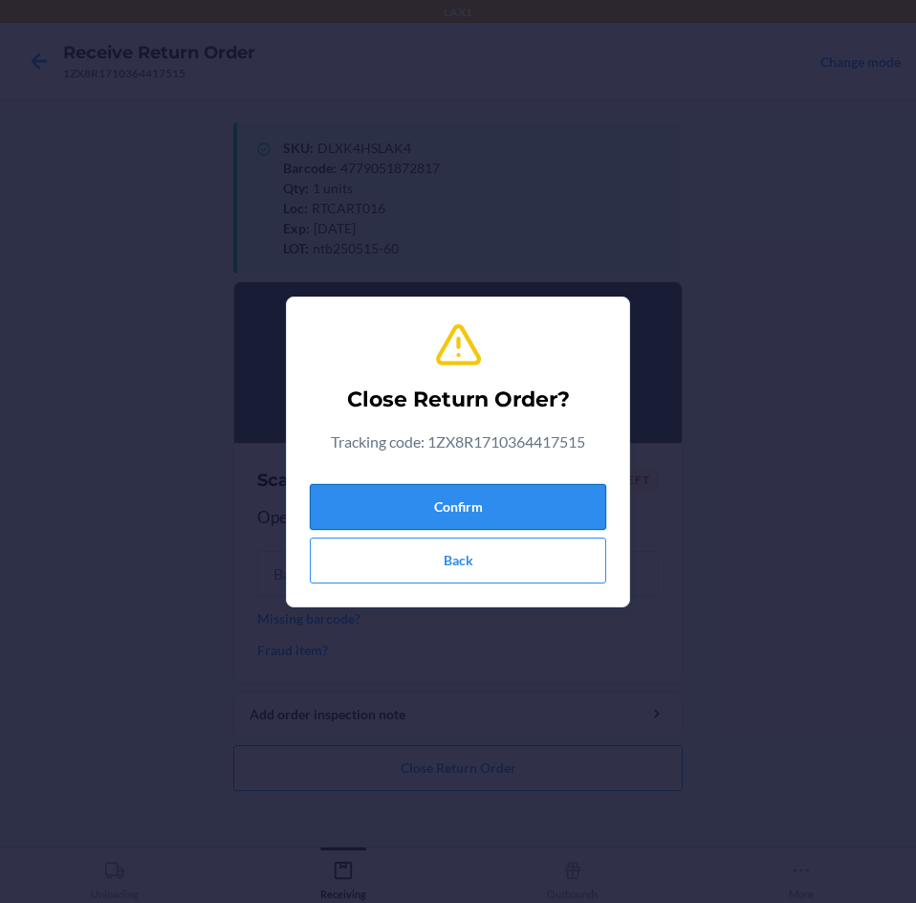
click at [564, 502] on button "Confirm" at bounding box center [458, 507] width 296 height 46
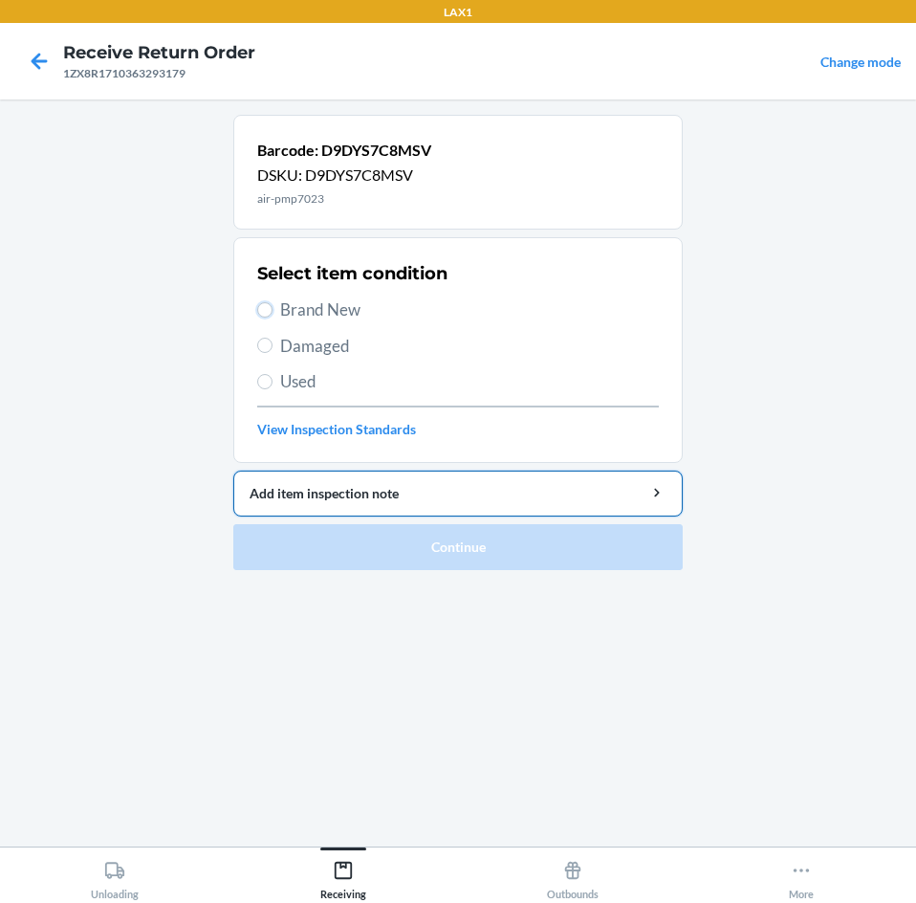
drag, startPoint x: 265, startPoint y: 310, endPoint x: 430, endPoint y: 484, distance: 240.1
click at [266, 313] on input "Brand New" at bounding box center [264, 309] width 15 height 15
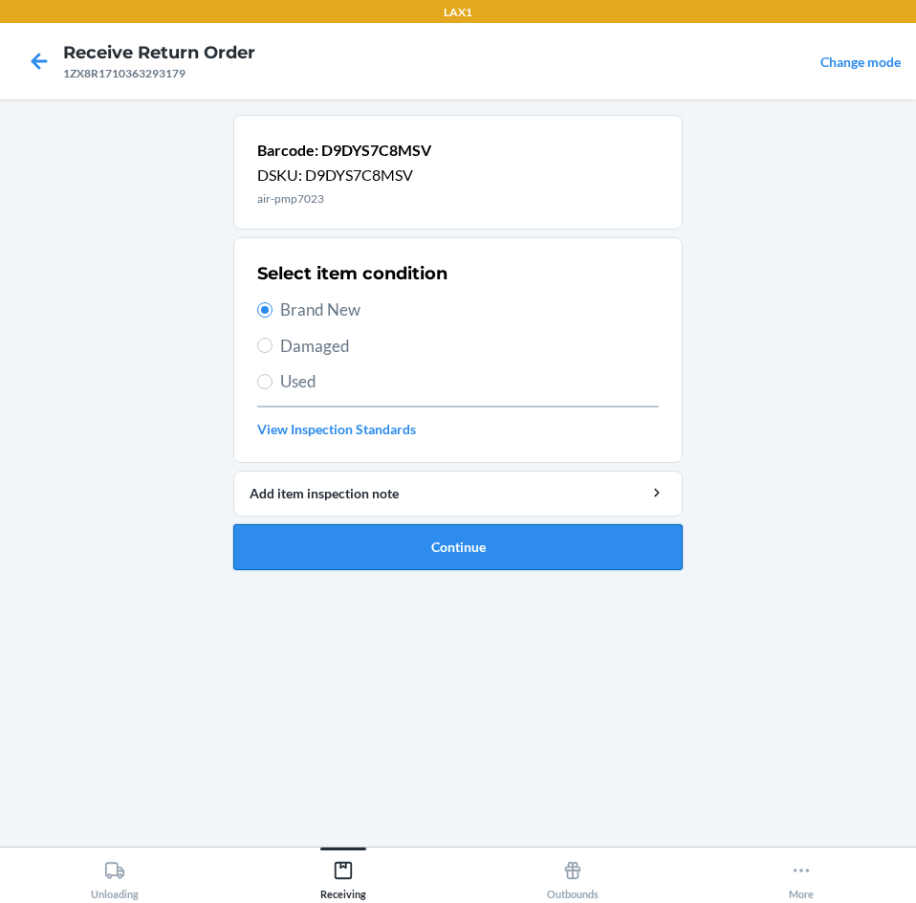
click at [535, 527] on button "Continue" at bounding box center [457, 547] width 449 height 46
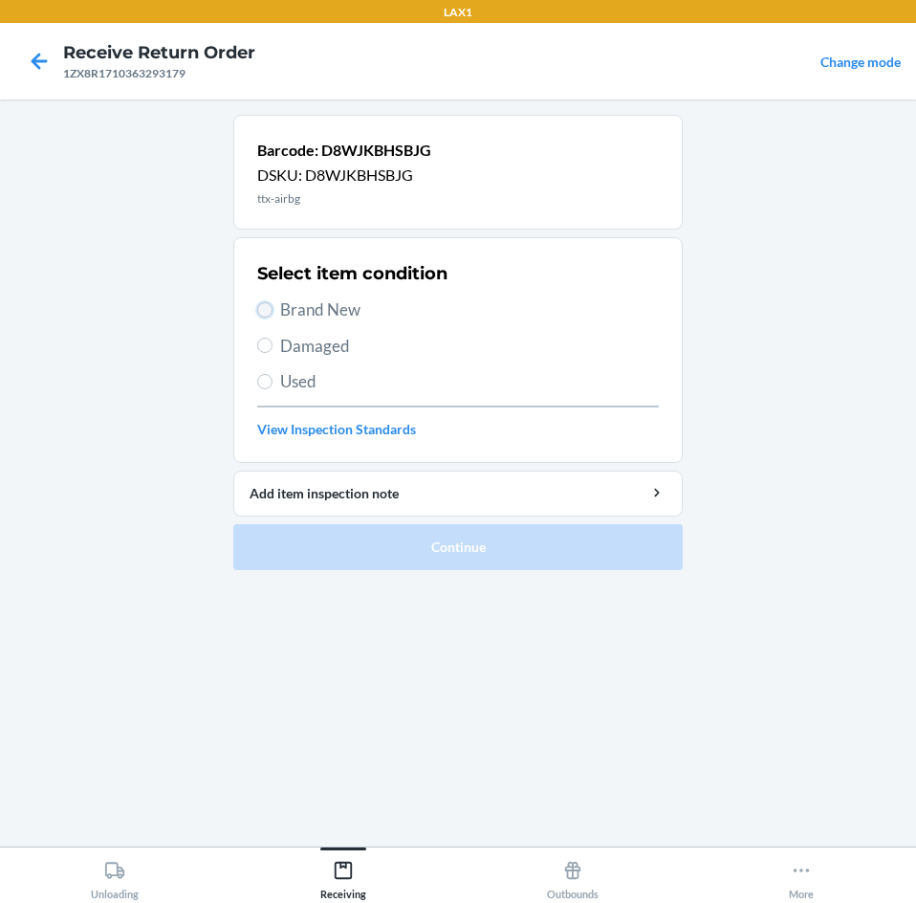
click at [266, 307] on input "Brand New" at bounding box center [264, 309] width 15 height 15
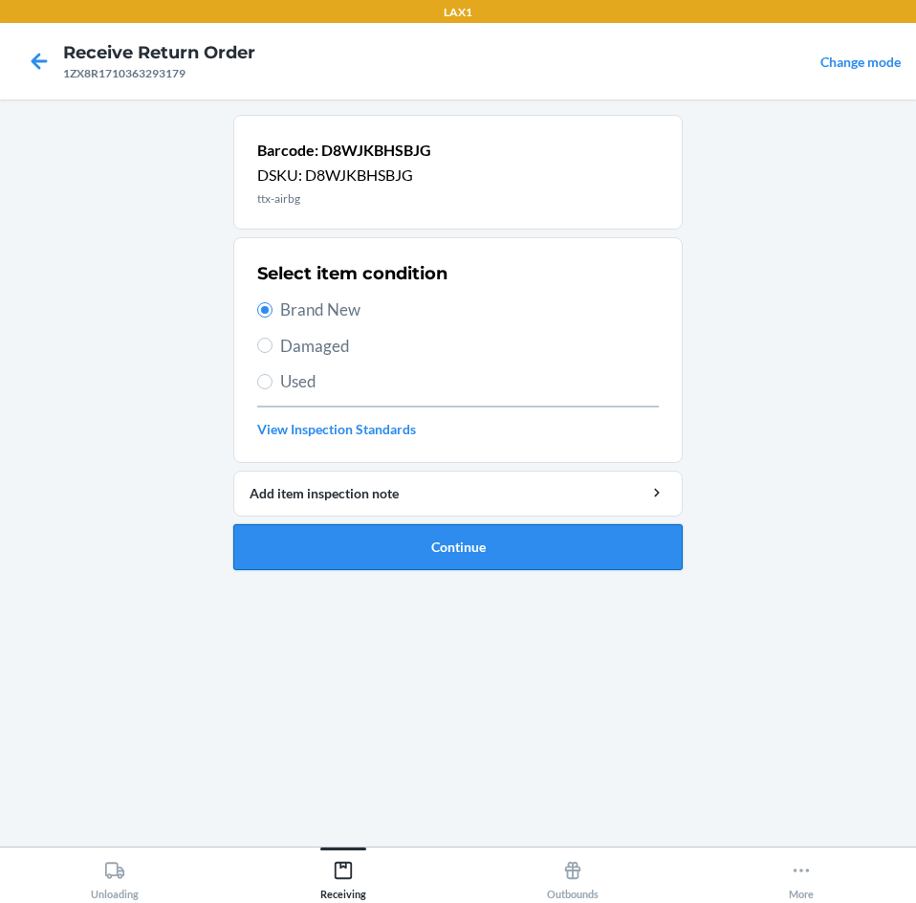
click at [557, 546] on button "Continue" at bounding box center [457, 547] width 449 height 46
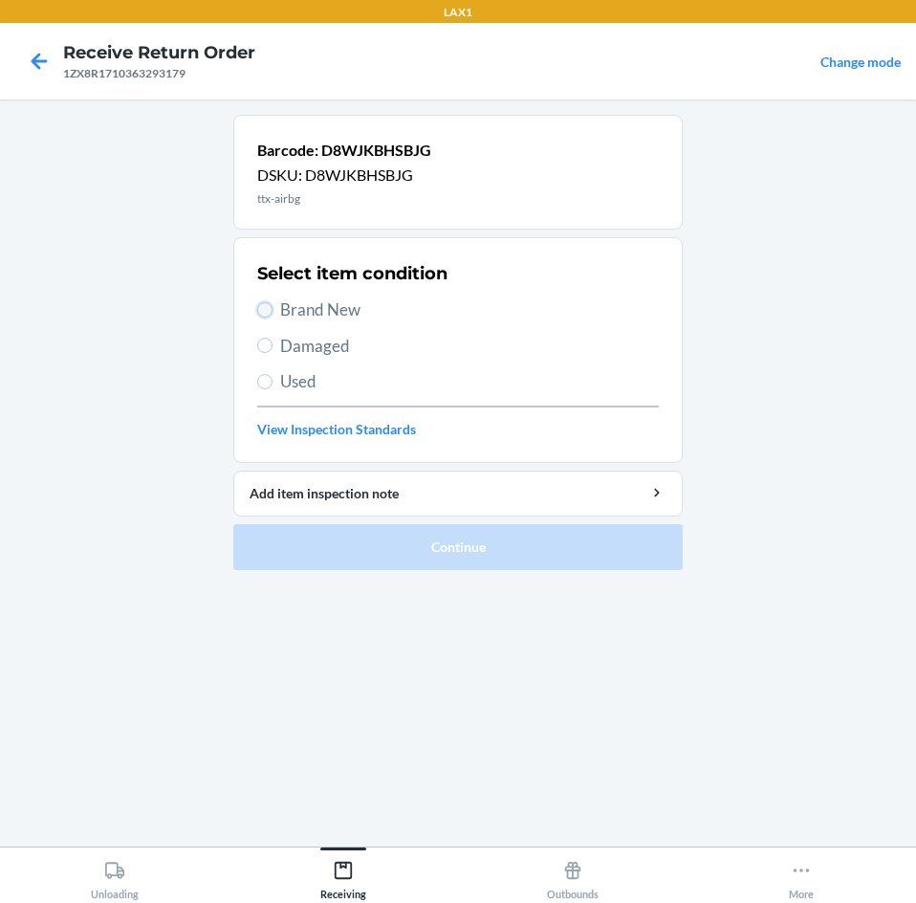
click at [269, 312] on input "Brand New" at bounding box center [264, 309] width 15 height 15
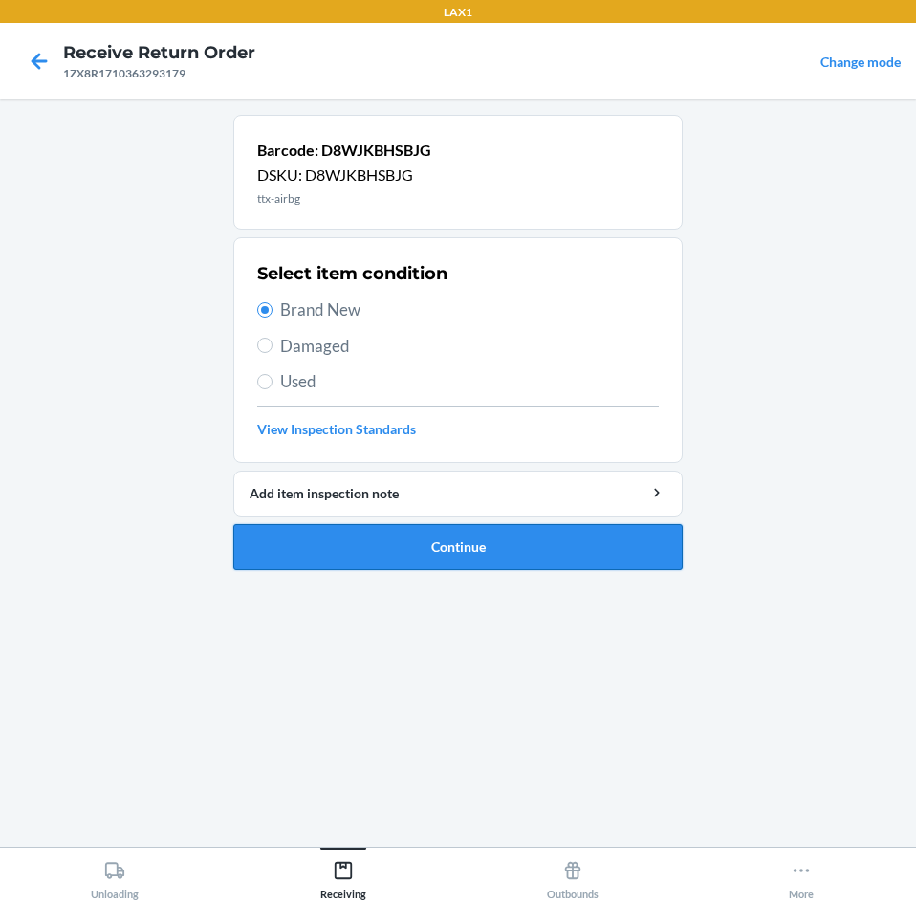
click at [521, 543] on button "Continue" at bounding box center [457, 547] width 449 height 46
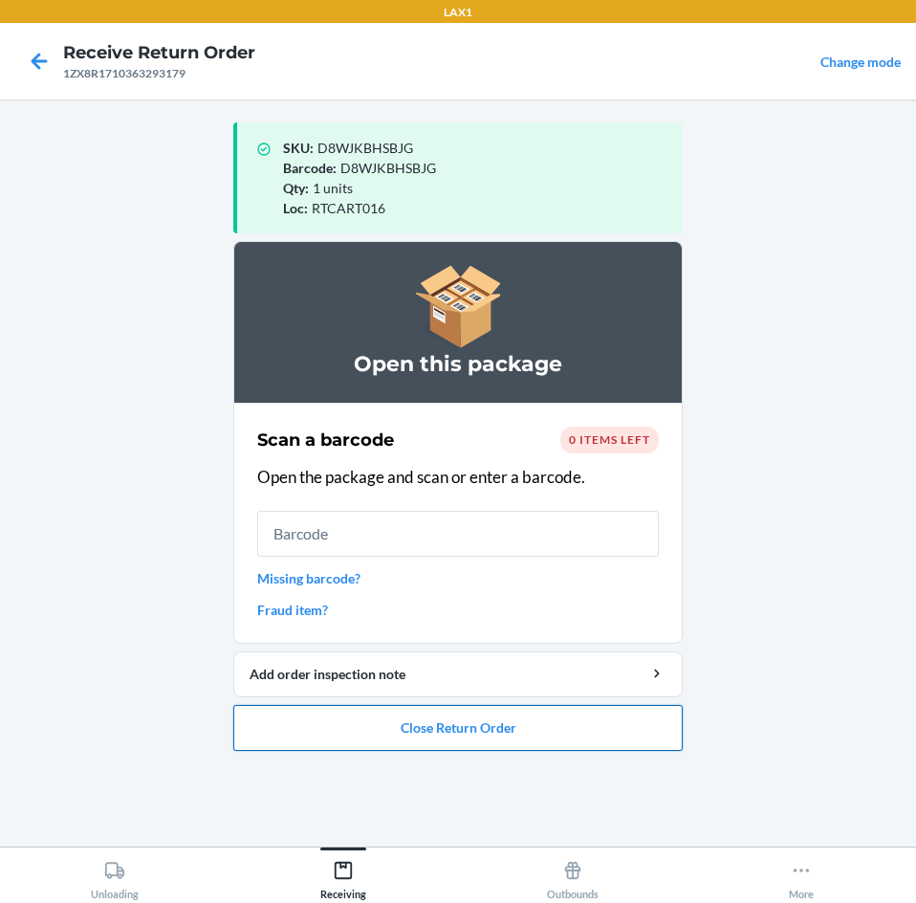
click at [561, 715] on button "Close Return Order" at bounding box center [457, 728] width 449 height 46
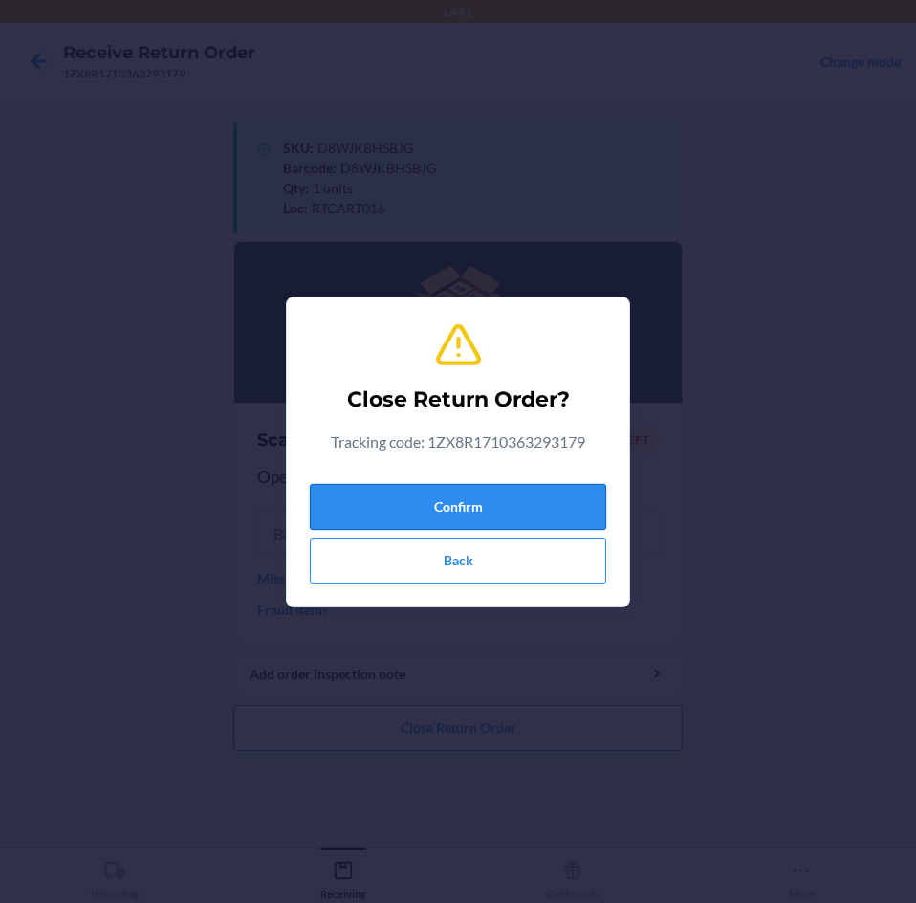
click at [545, 502] on button "Confirm" at bounding box center [458, 507] width 296 height 46
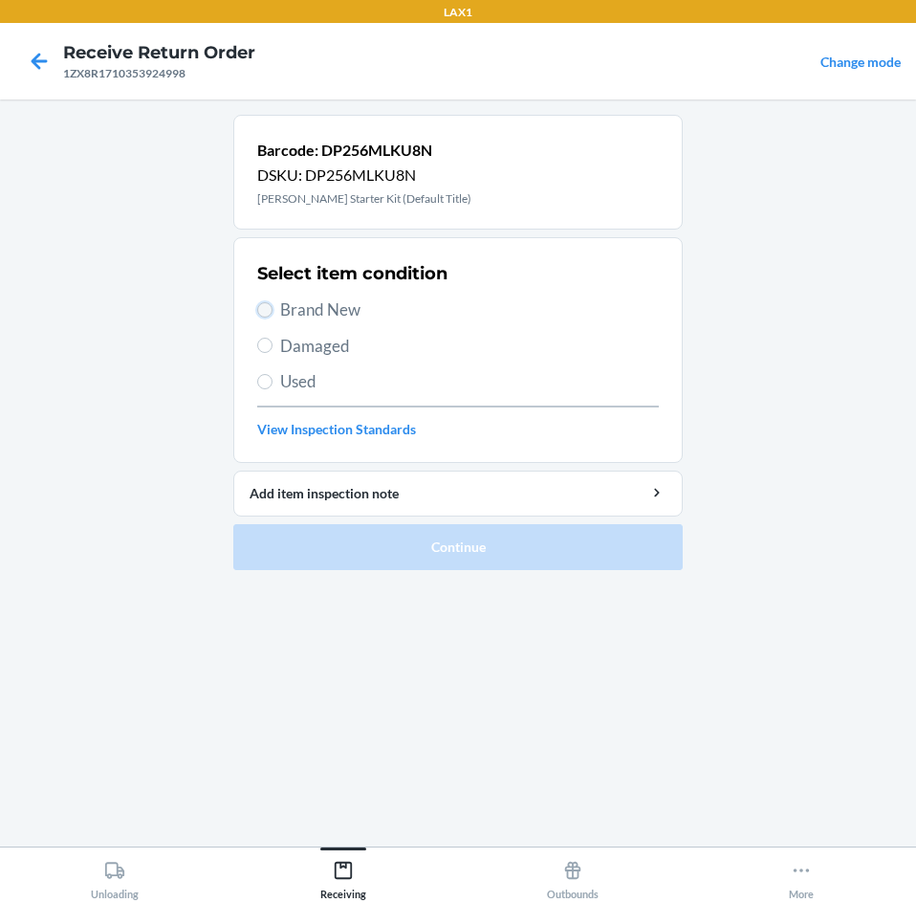
click at [259, 311] on input "Brand New" at bounding box center [264, 309] width 15 height 15
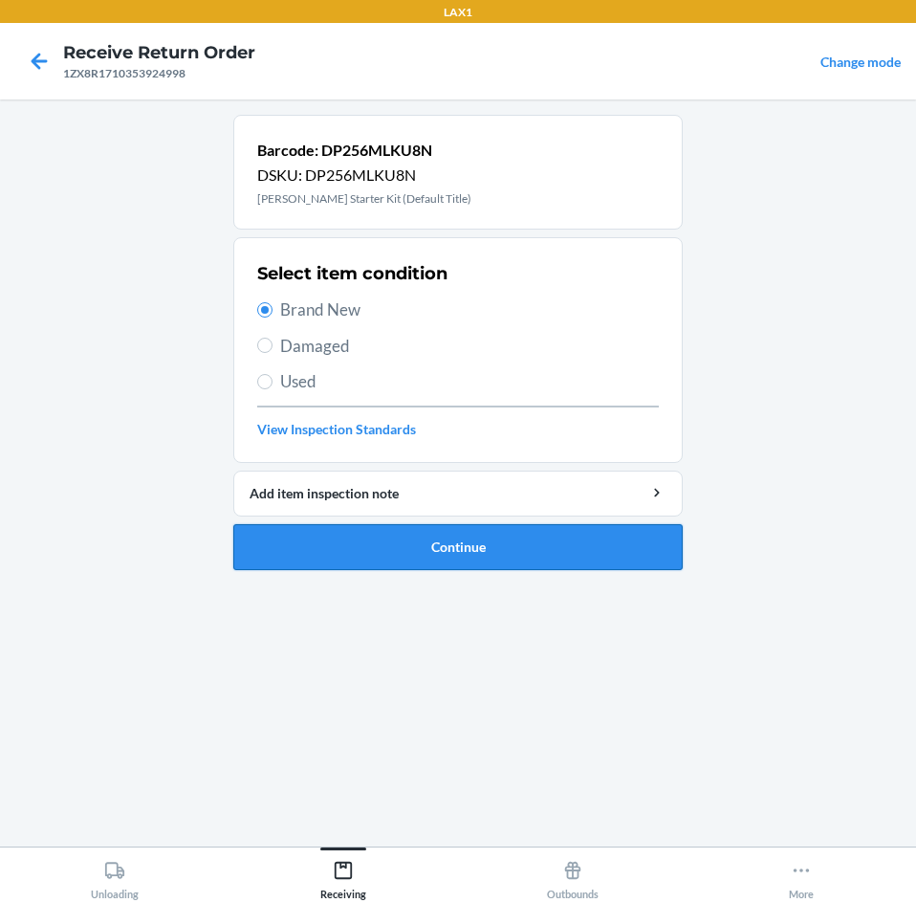
click at [569, 542] on button "Continue" at bounding box center [457, 547] width 449 height 46
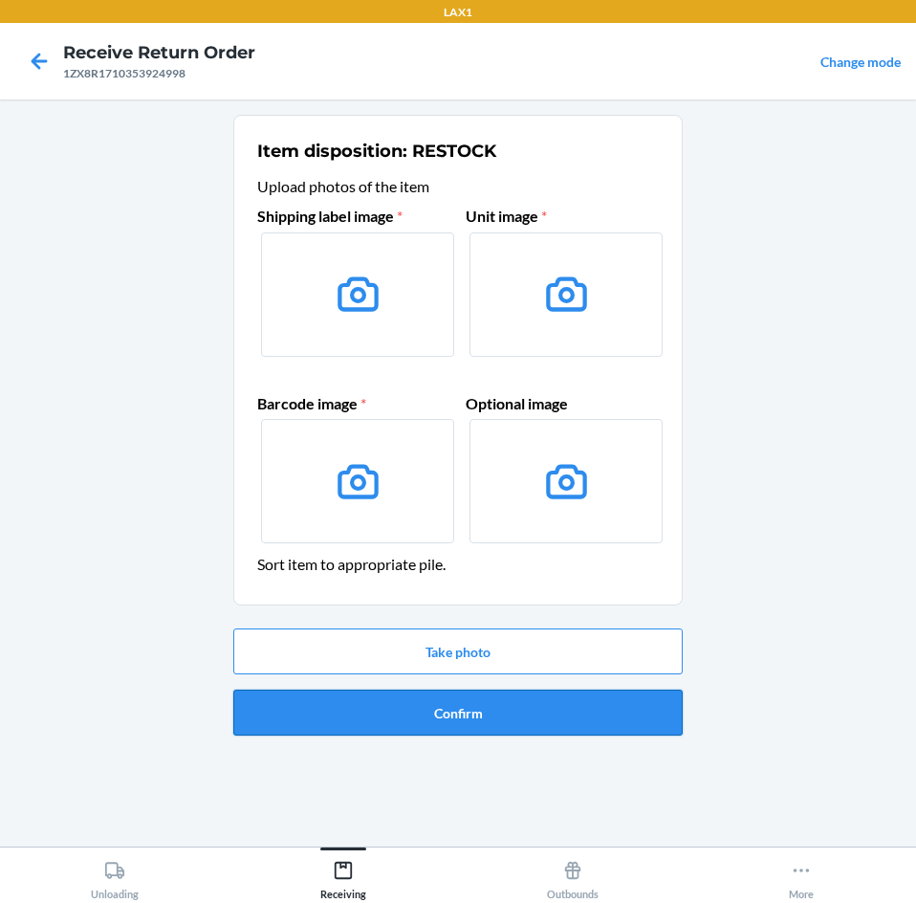
click at [575, 706] on button "Confirm" at bounding box center [457, 712] width 449 height 46
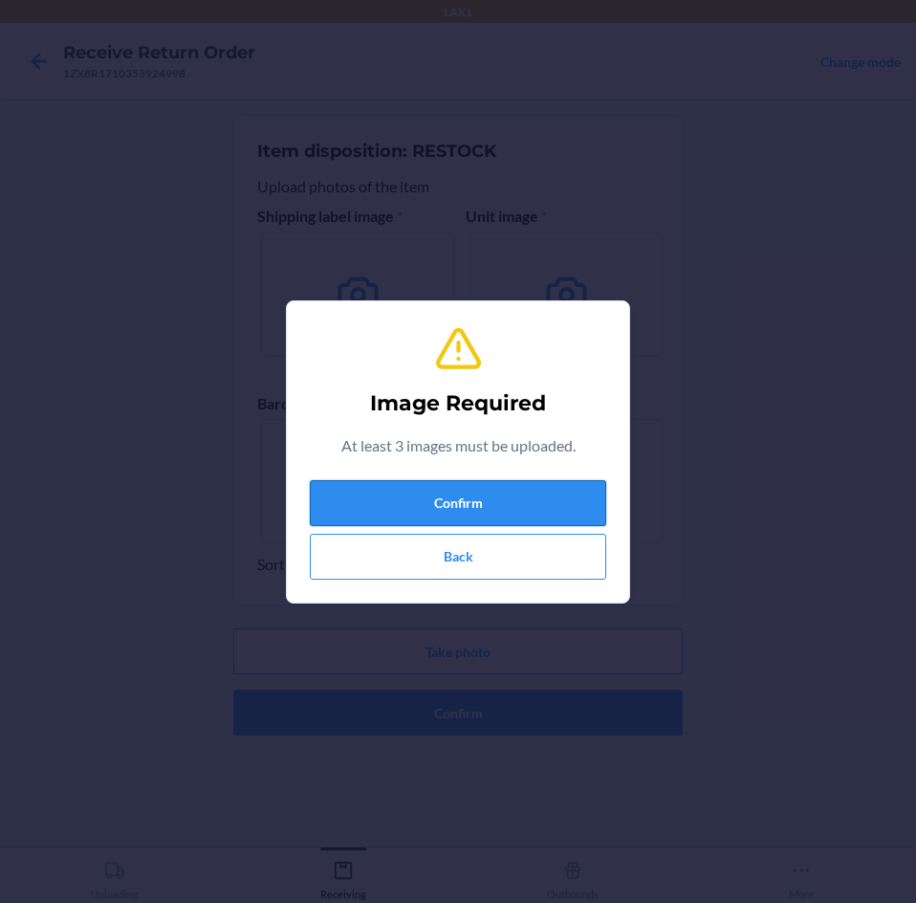
click at [566, 519] on button "Confirm" at bounding box center [458, 503] width 296 height 46
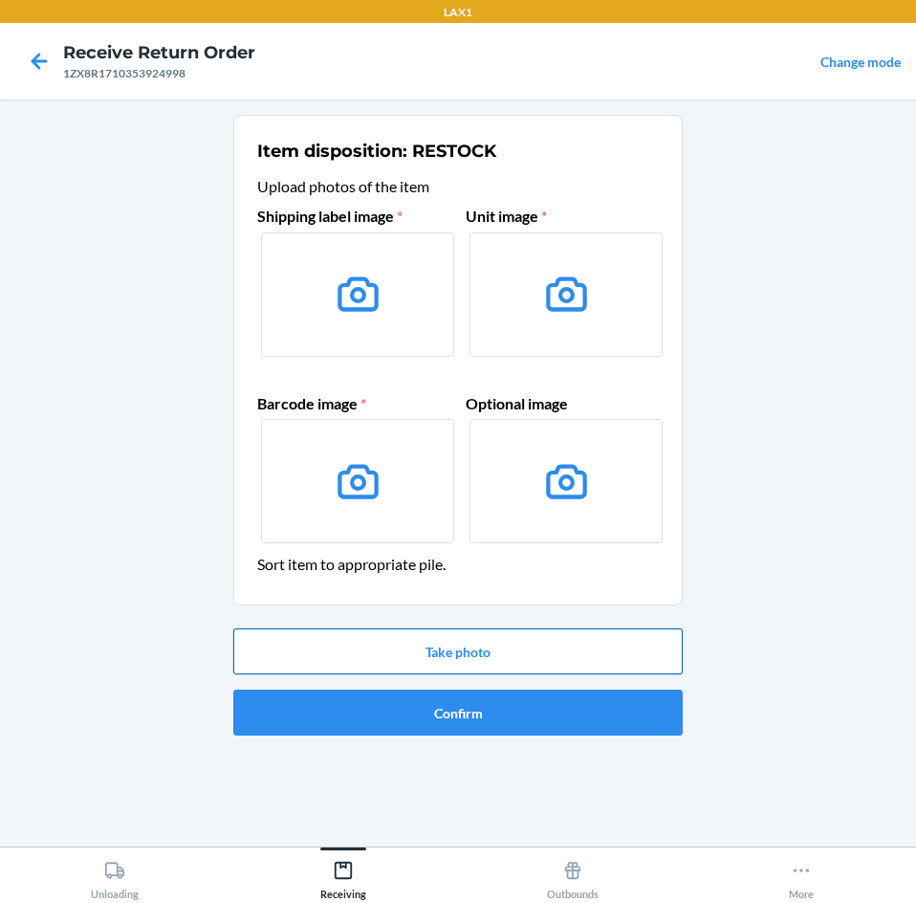
click at [504, 655] on button "Take photo" at bounding box center [457, 651] width 449 height 46
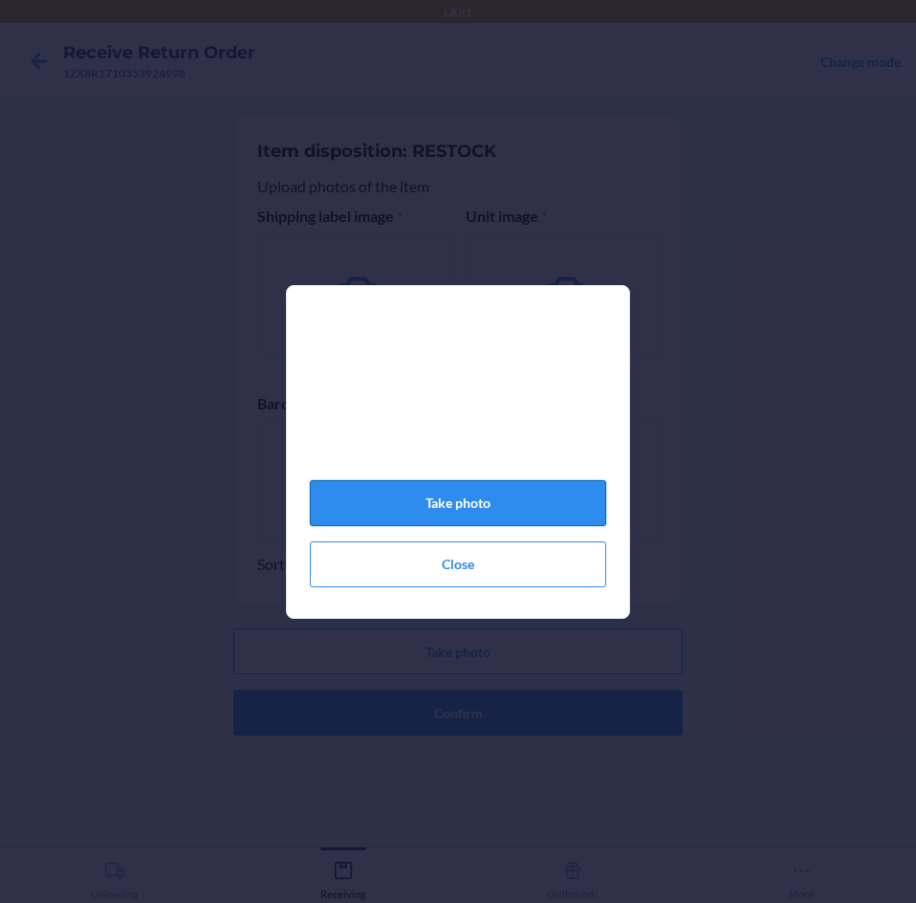
click at [456, 504] on button "Take photo" at bounding box center [458, 503] width 296 height 46
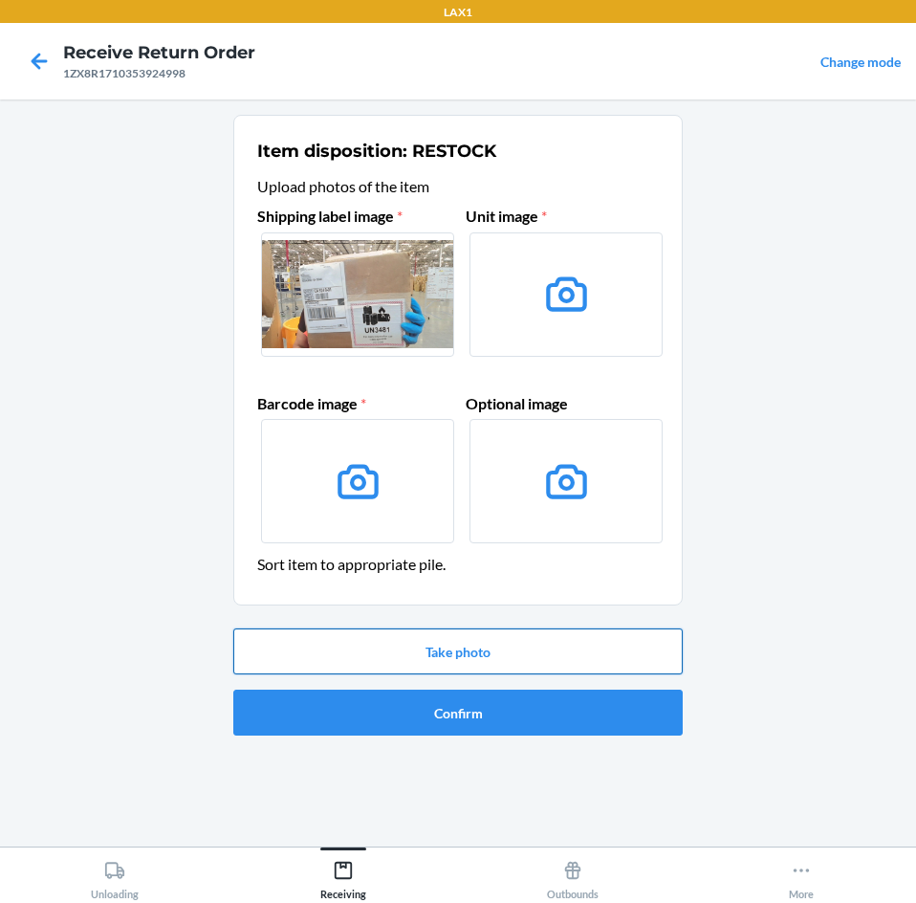
click at [513, 660] on button "Take photo" at bounding box center [457, 651] width 449 height 46
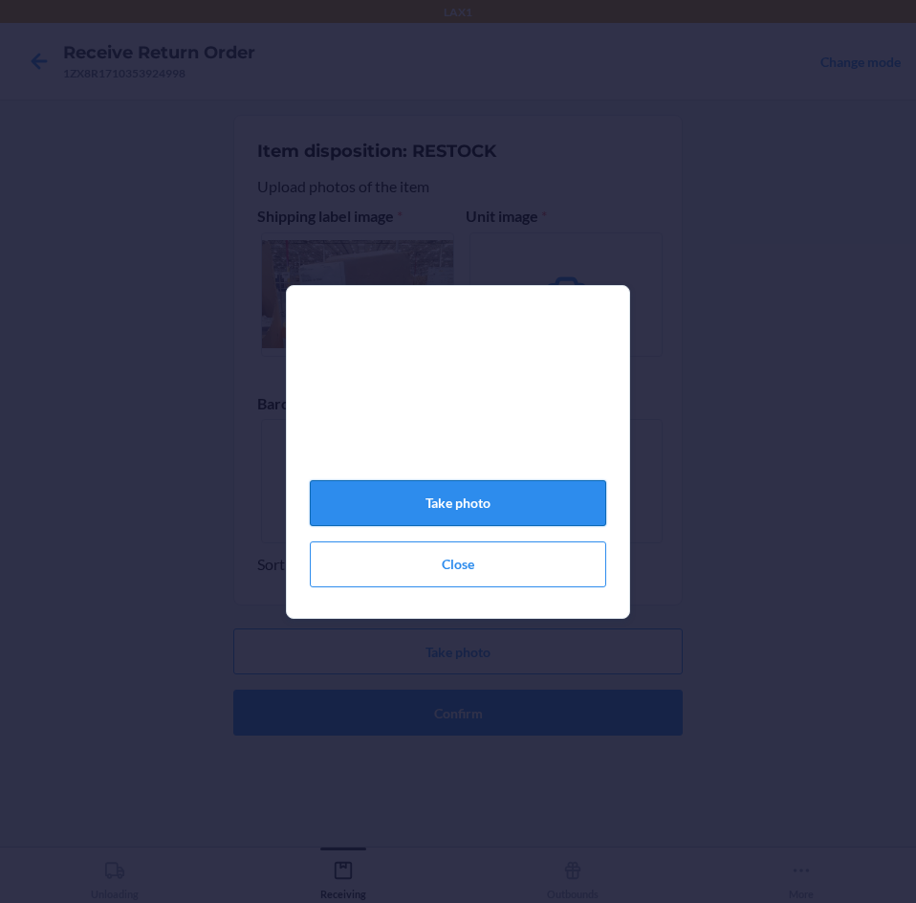
click at [520, 503] on button "Take photo" at bounding box center [458, 503] width 296 height 46
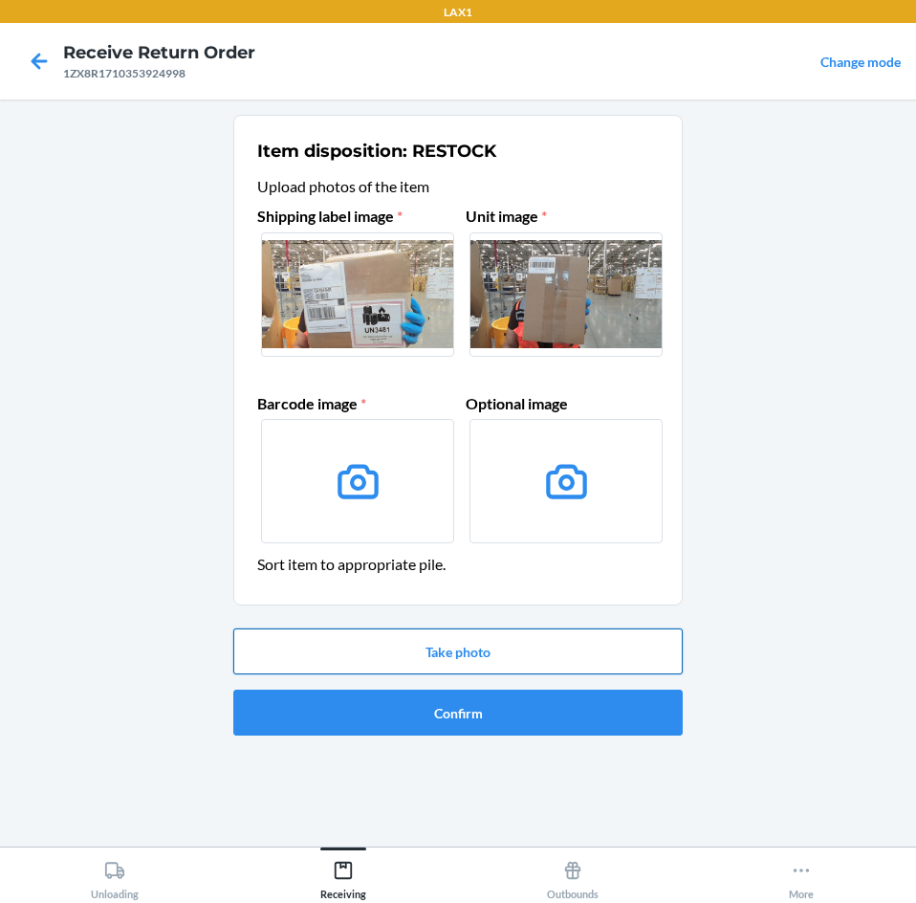
click at [537, 665] on button "Take photo" at bounding box center [457, 651] width 449 height 46
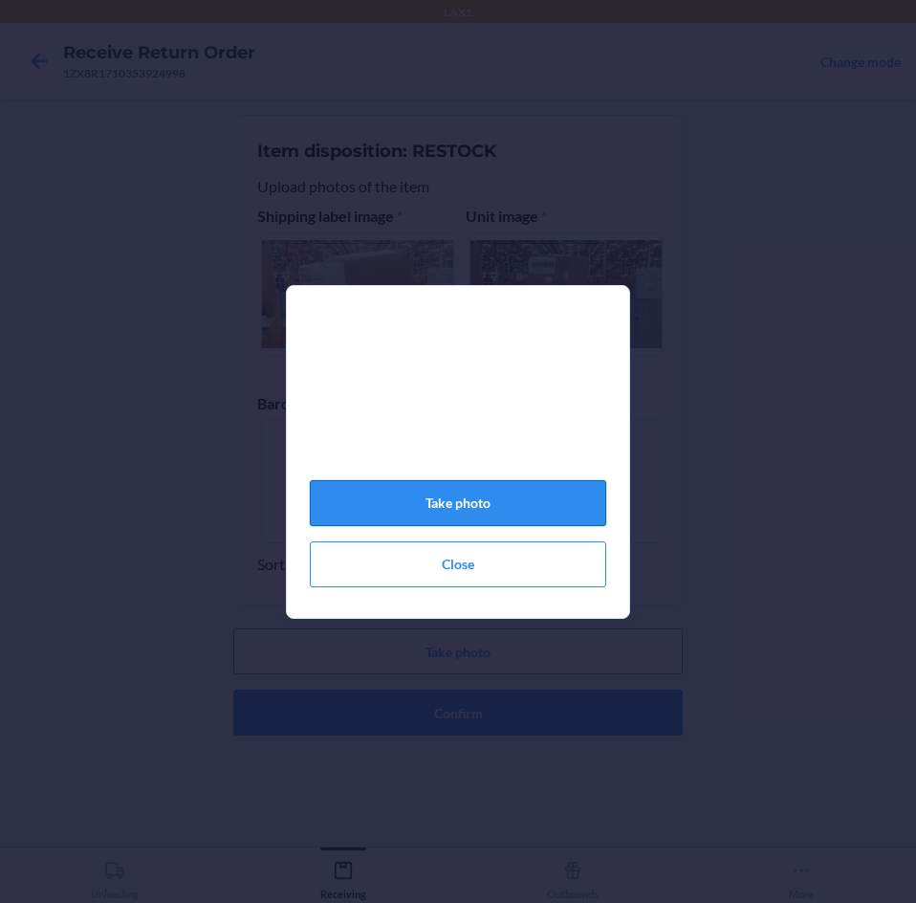
click at [528, 513] on button "Take photo" at bounding box center [458, 503] width 296 height 46
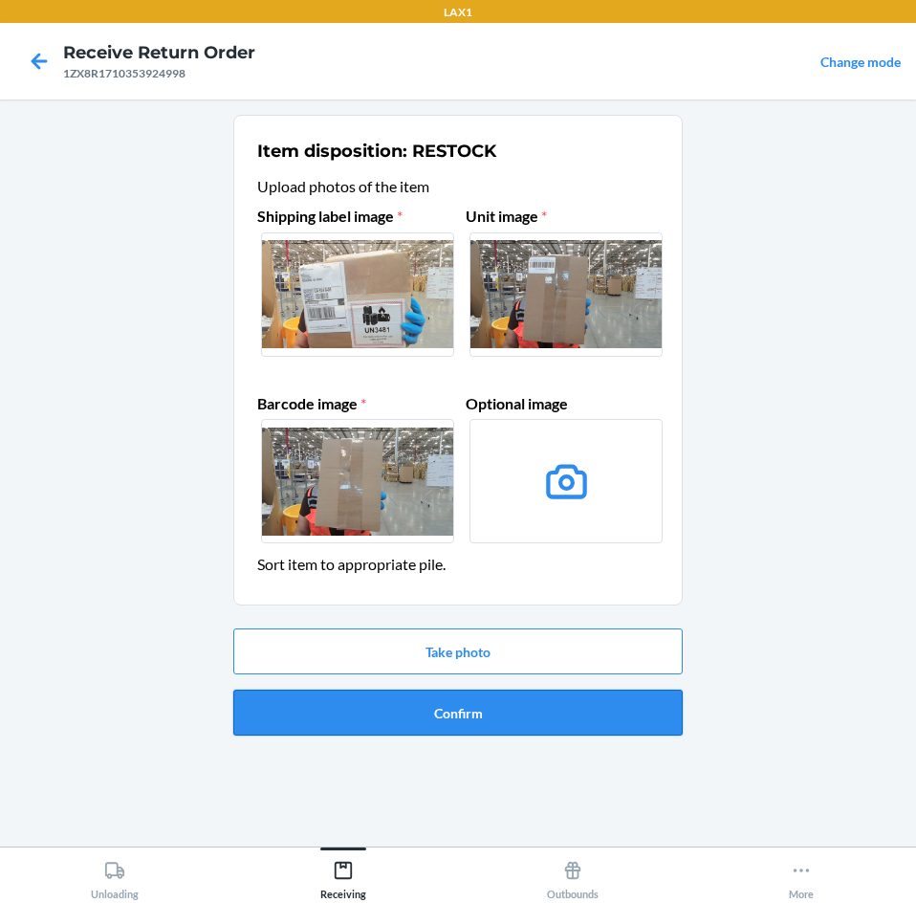
click at [539, 716] on button "Confirm" at bounding box center [457, 712] width 449 height 46
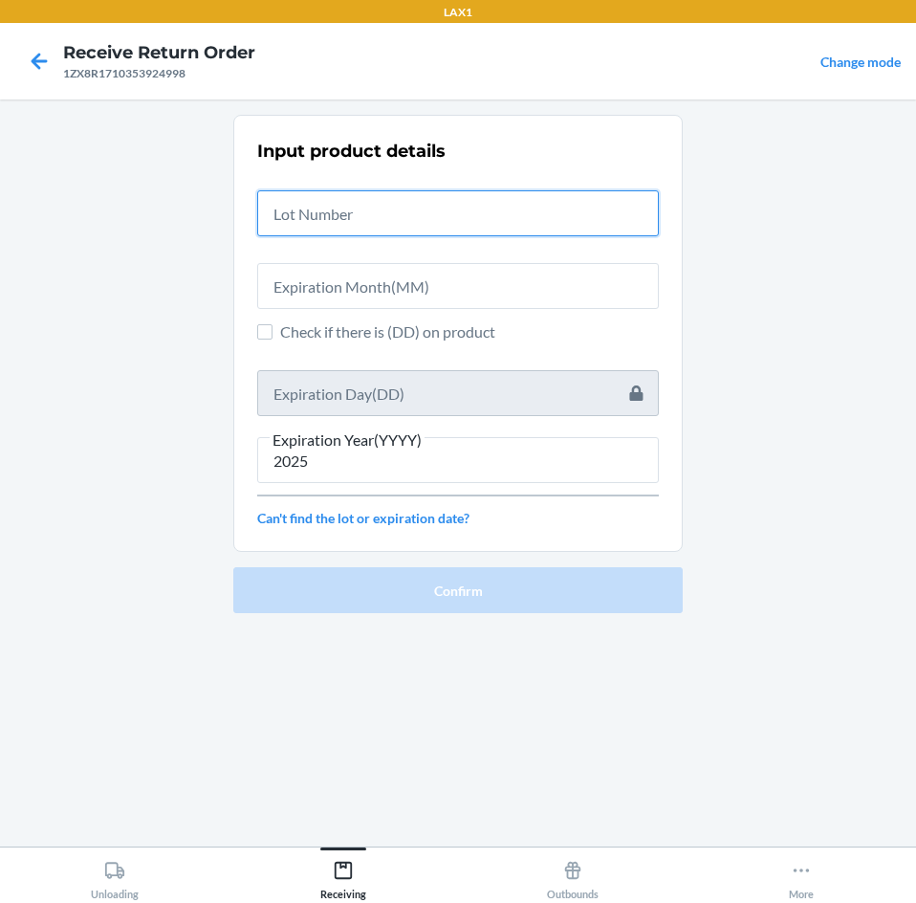
click at [472, 200] on input "text" at bounding box center [458, 213] width 402 height 46
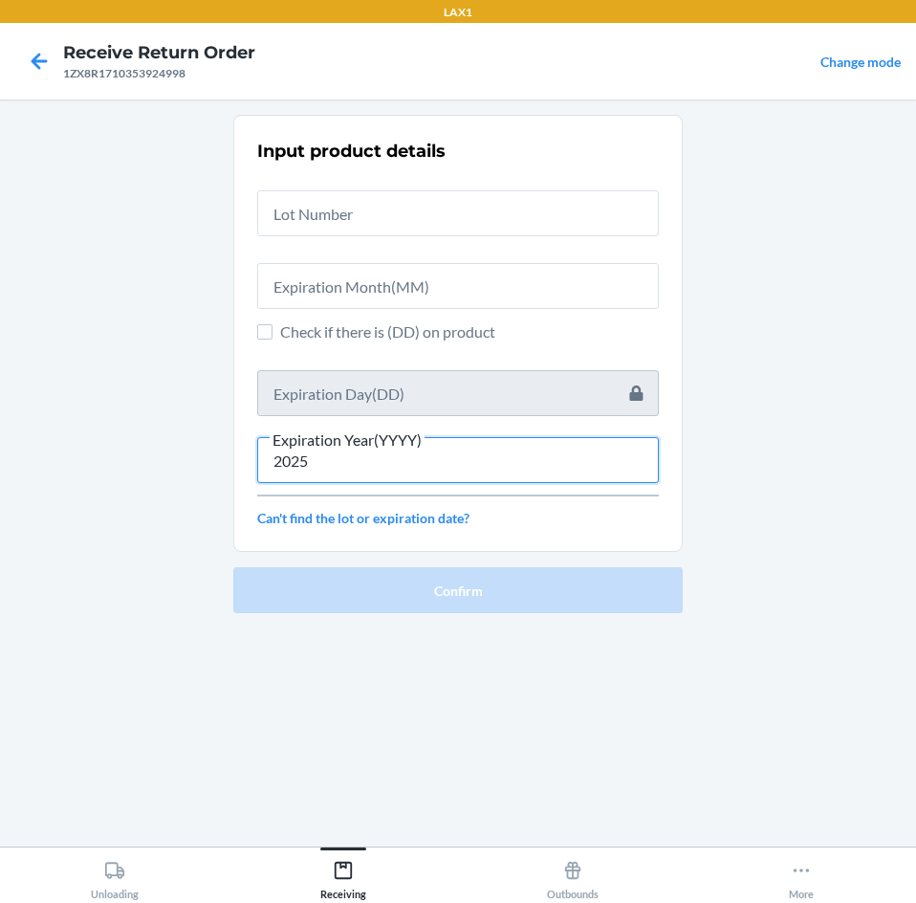
click at [336, 466] on input "2025" at bounding box center [458, 460] width 402 height 46
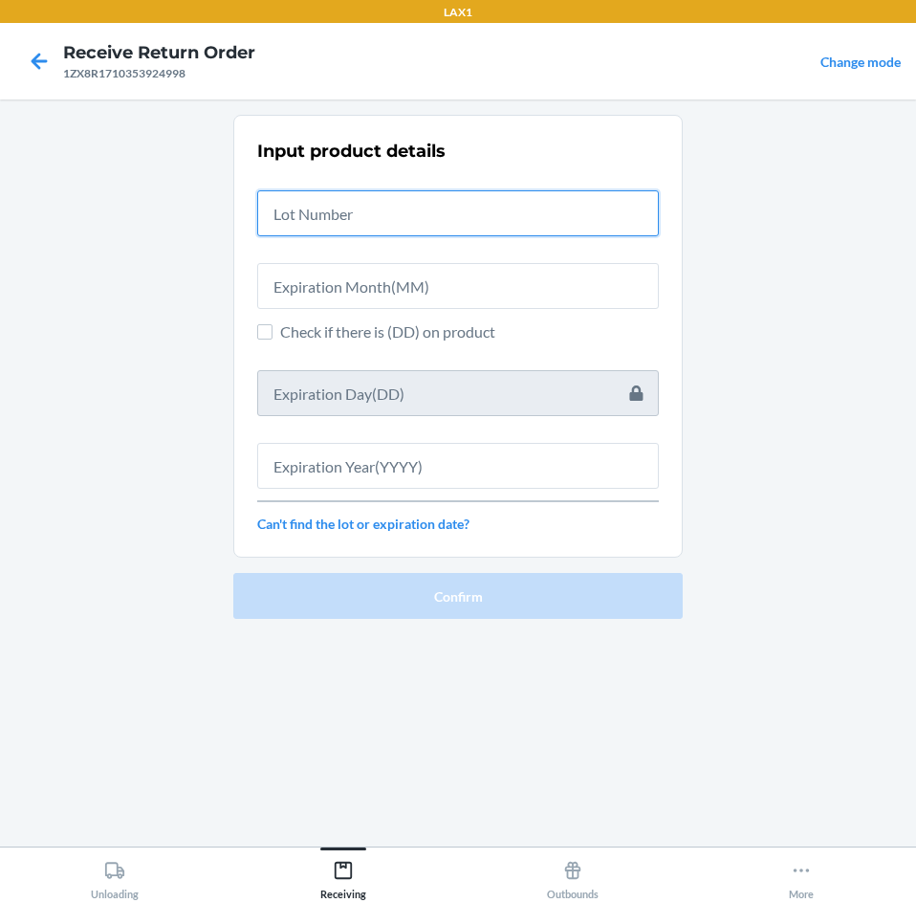
click at [325, 204] on input "text" at bounding box center [458, 213] width 402 height 46
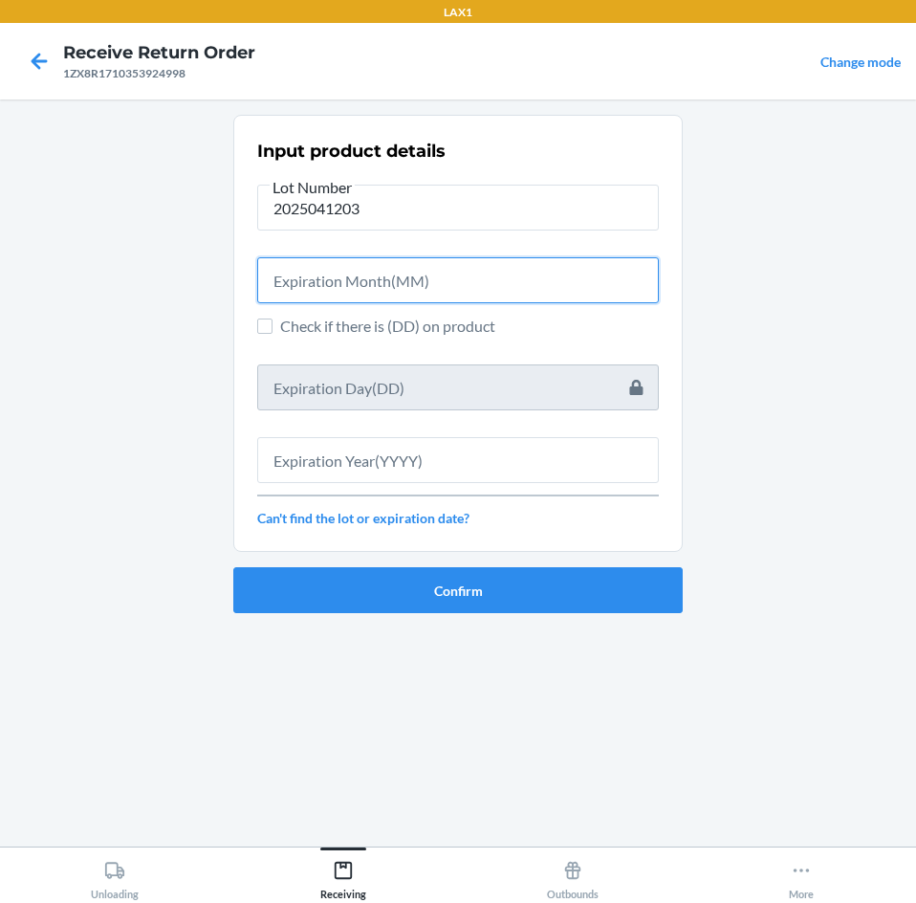
click at [409, 279] on input "text" at bounding box center [458, 280] width 402 height 46
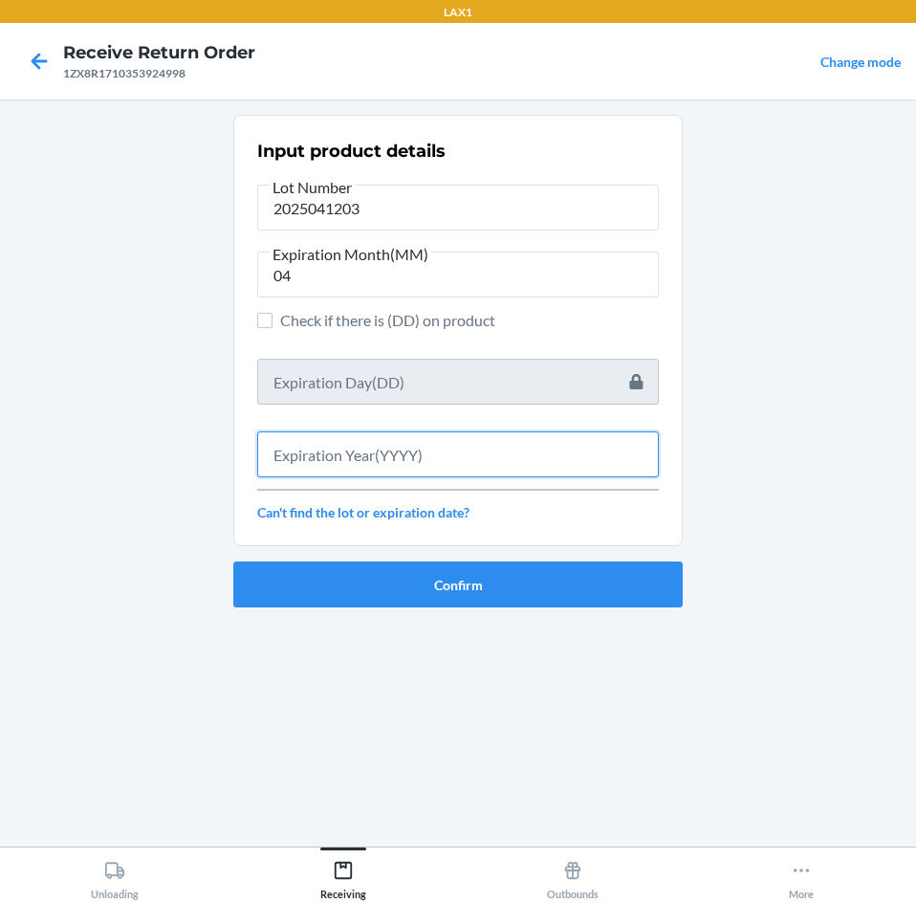
click at [396, 447] on input "text" at bounding box center [458, 454] width 402 height 46
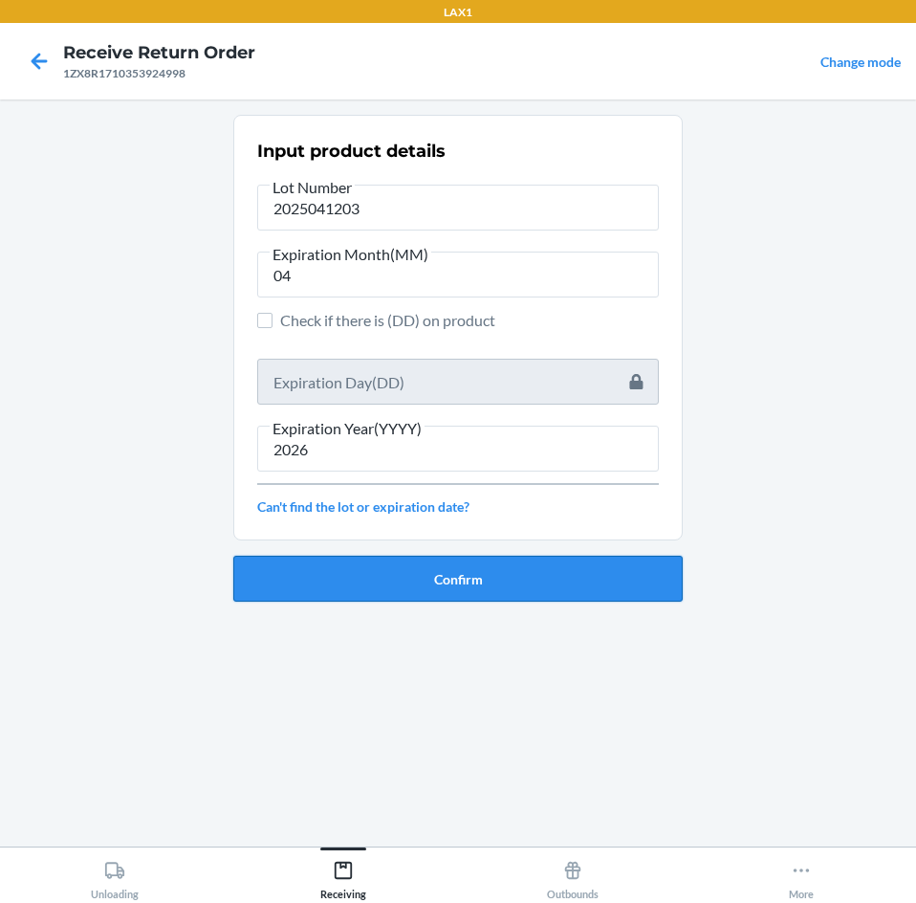
click at [438, 575] on button "Confirm" at bounding box center [457, 579] width 449 height 46
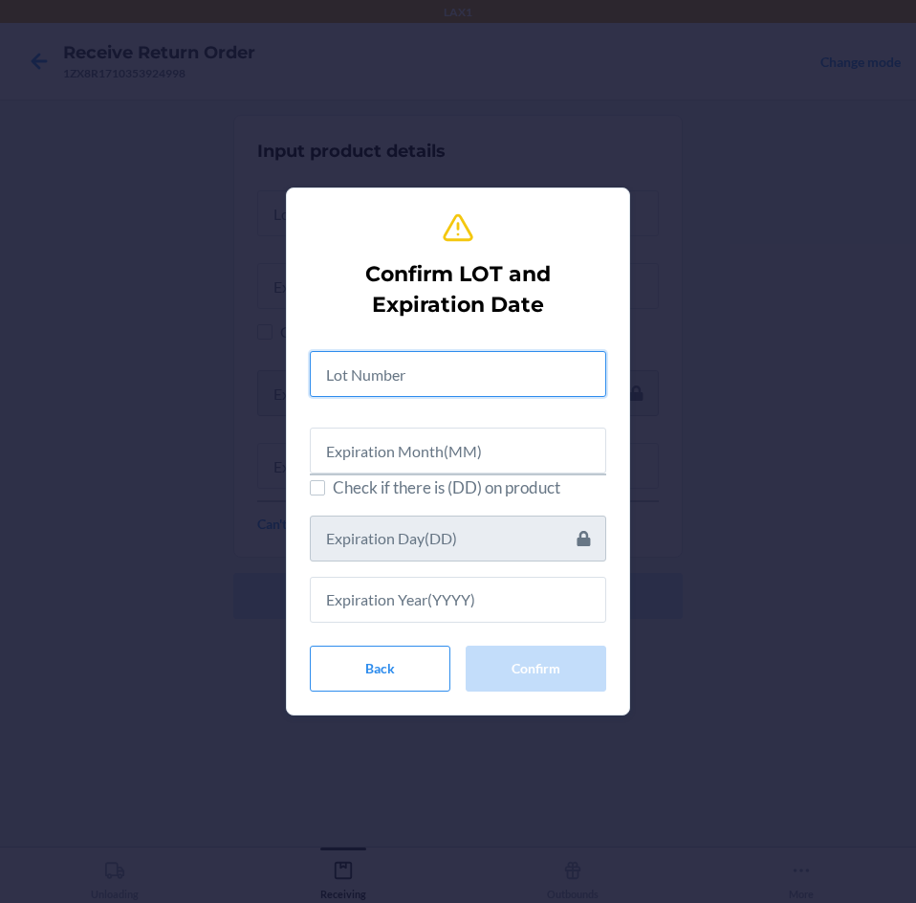
click at [480, 371] on input "text" at bounding box center [458, 374] width 296 height 46
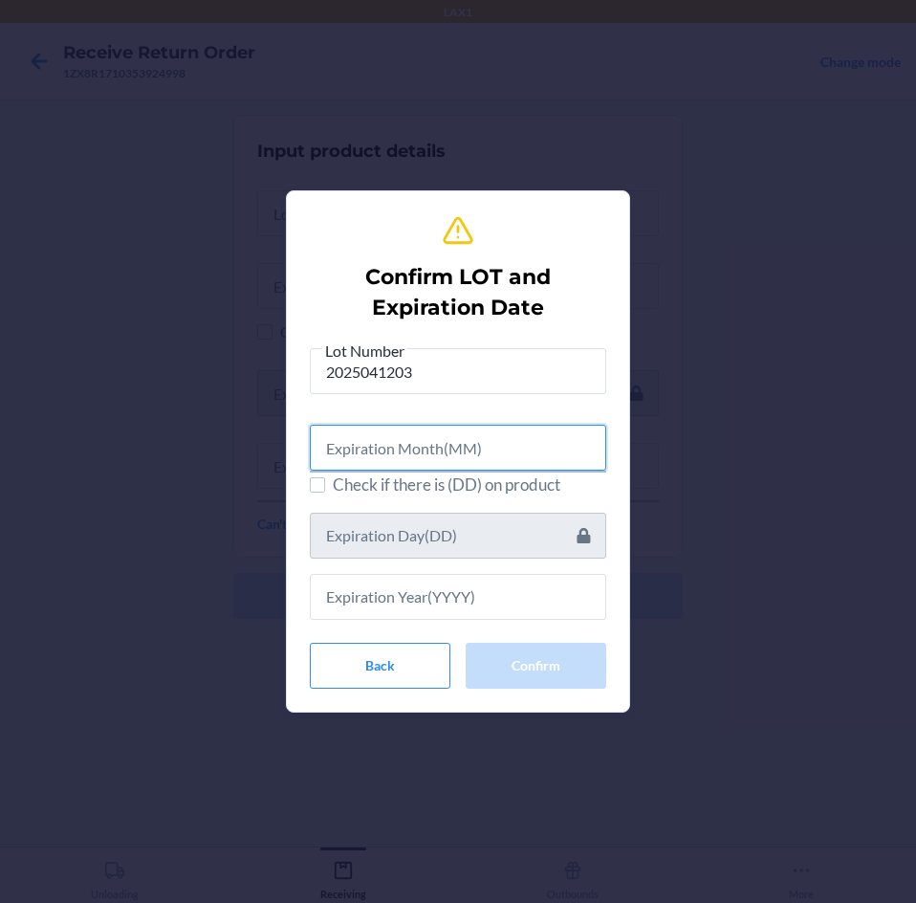
click at [474, 453] on input "text" at bounding box center [458, 448] width 296 height 46
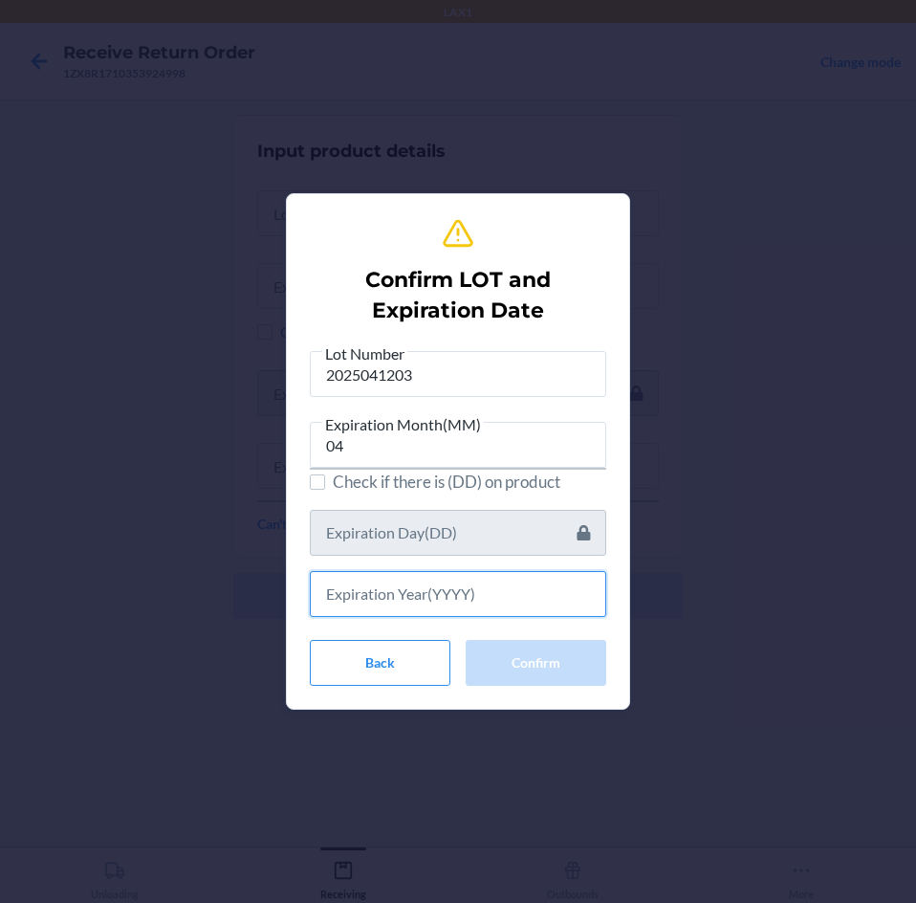
click at [470, 591] on input "text" at bounding box center [458, 594] width 296 height 46
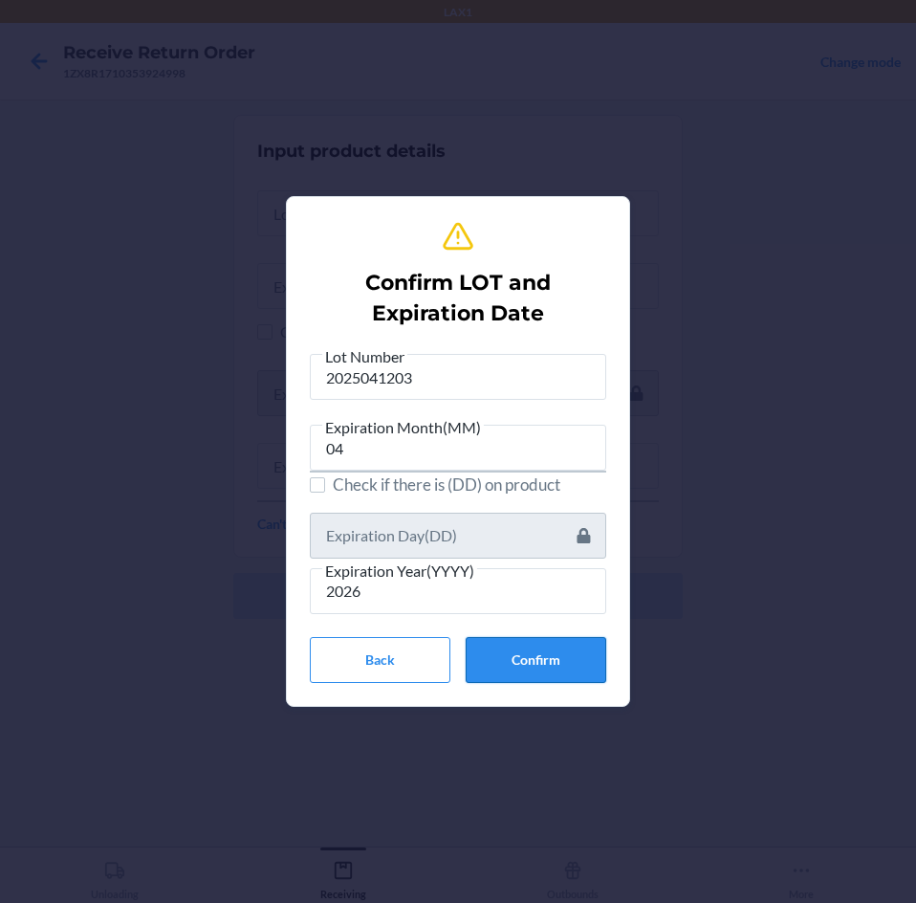
click at [505, 654] on button "Confirm" at bounding box center [536, 660] width 141 height 46
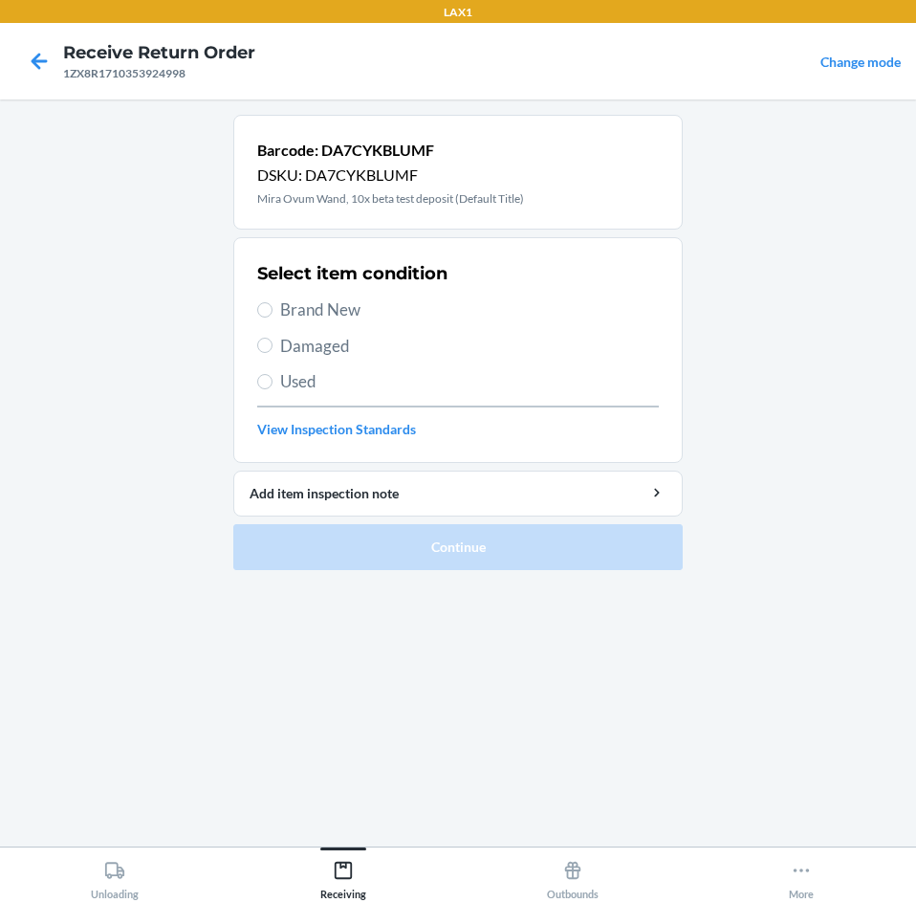
click at [274, 310] on label "Brand New" at bounding box center [458, 309] width 402 height 25
click at [273, 310] on input "Brand New" at bounding box center [264, 309] width 15 height 15
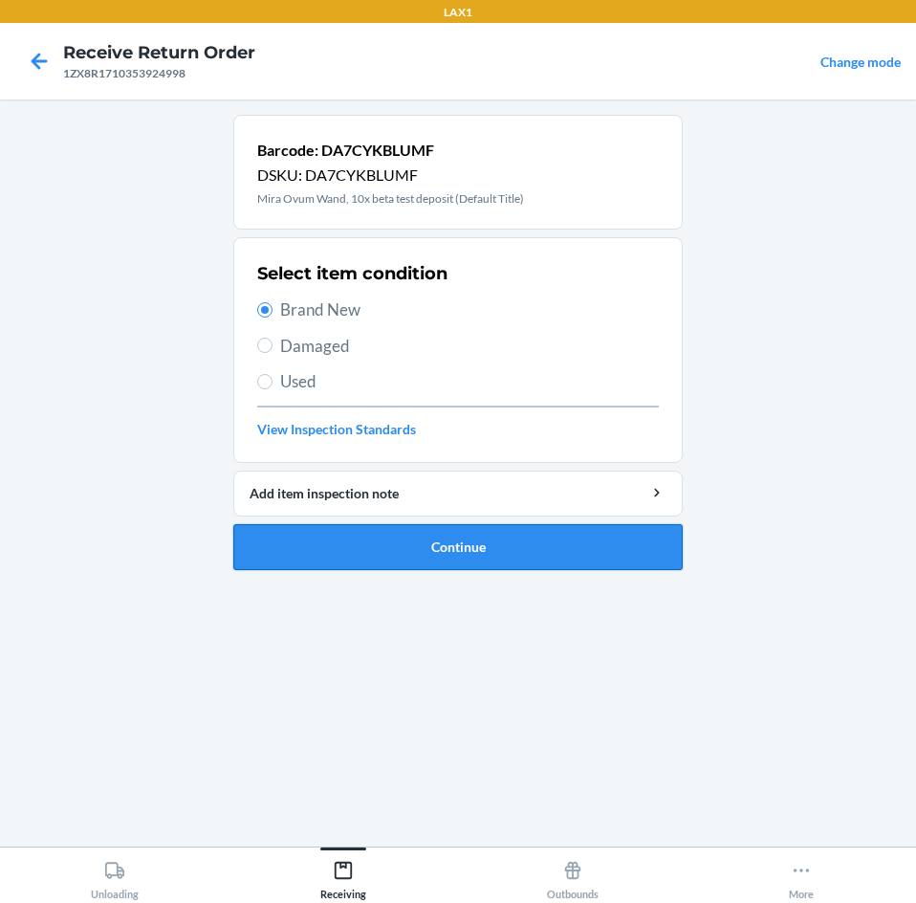
click at [584, 535] on button "Continue" at bounding box center [457, 547] width 449 height 46
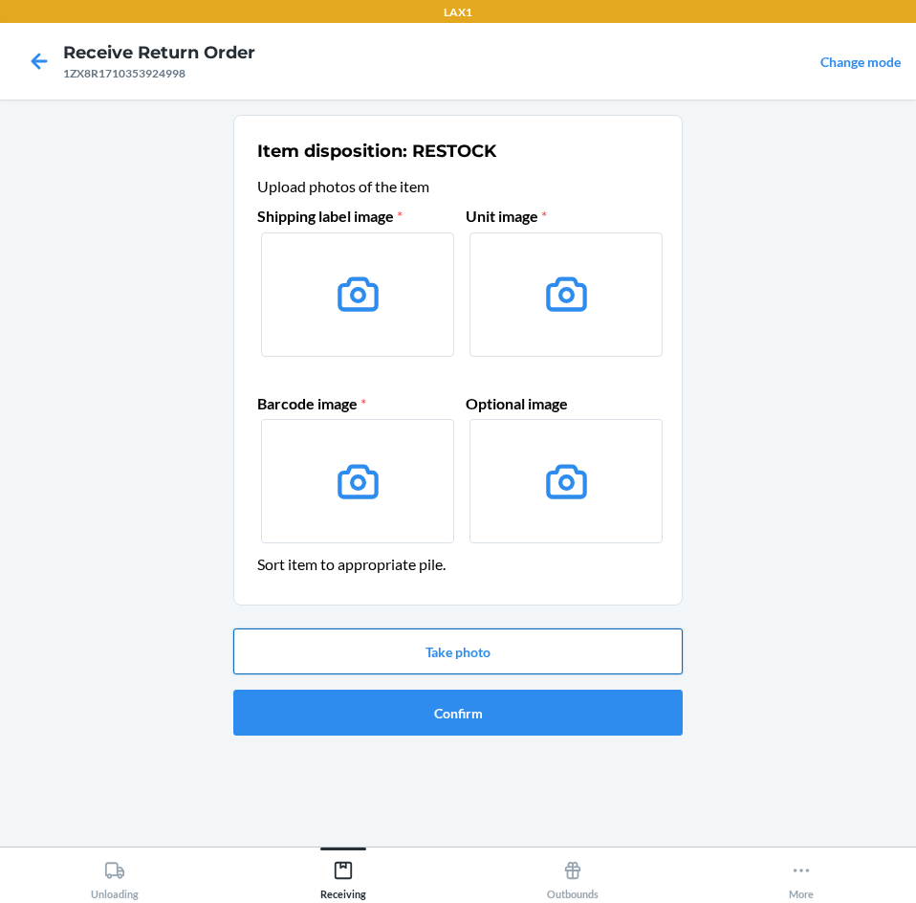
click at [535, 642] on button "Take photo" at bounding box center [457, 651] width 449 height 46
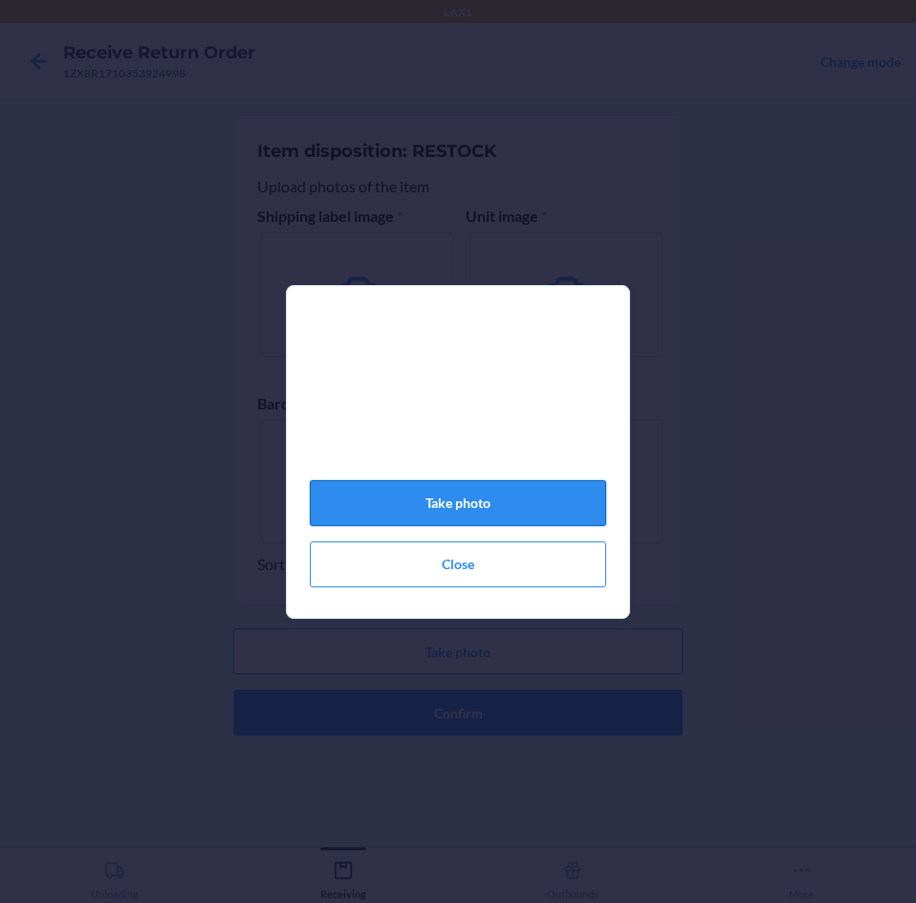
click at [506, 506] on button "Take photo" at bounding box center [458, 503] width 296 height 46
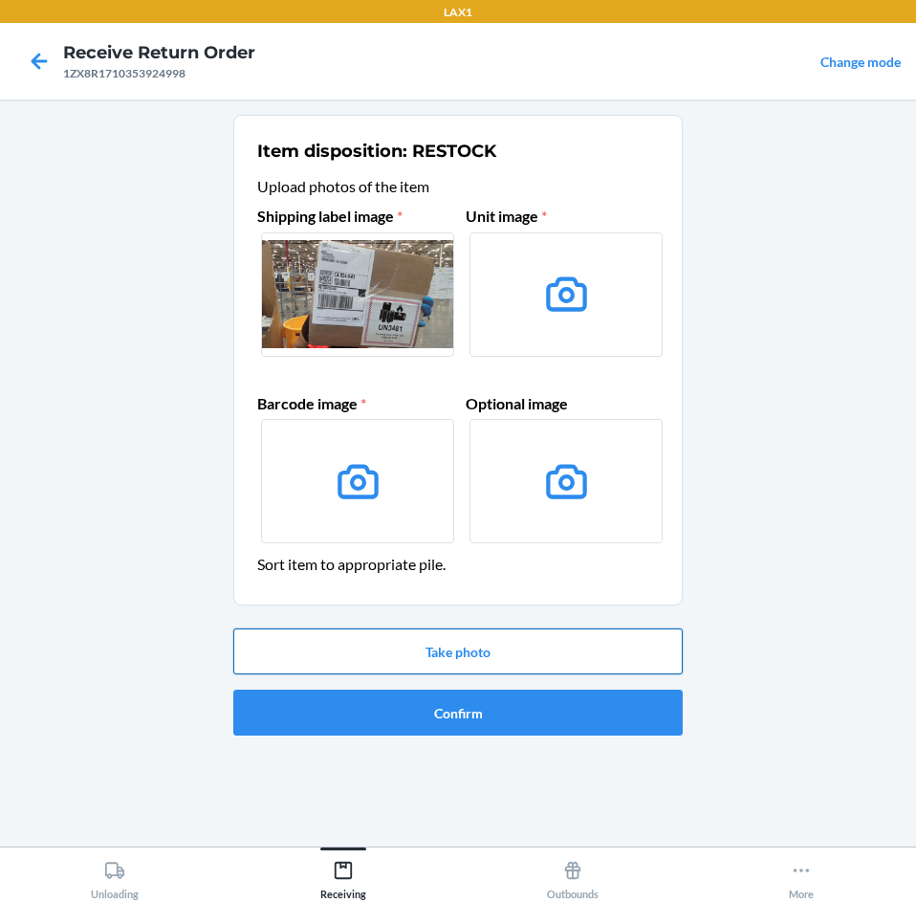
click at [527, 654] on button "Take photo" at bounding box center [457, 651] width 449 height 46
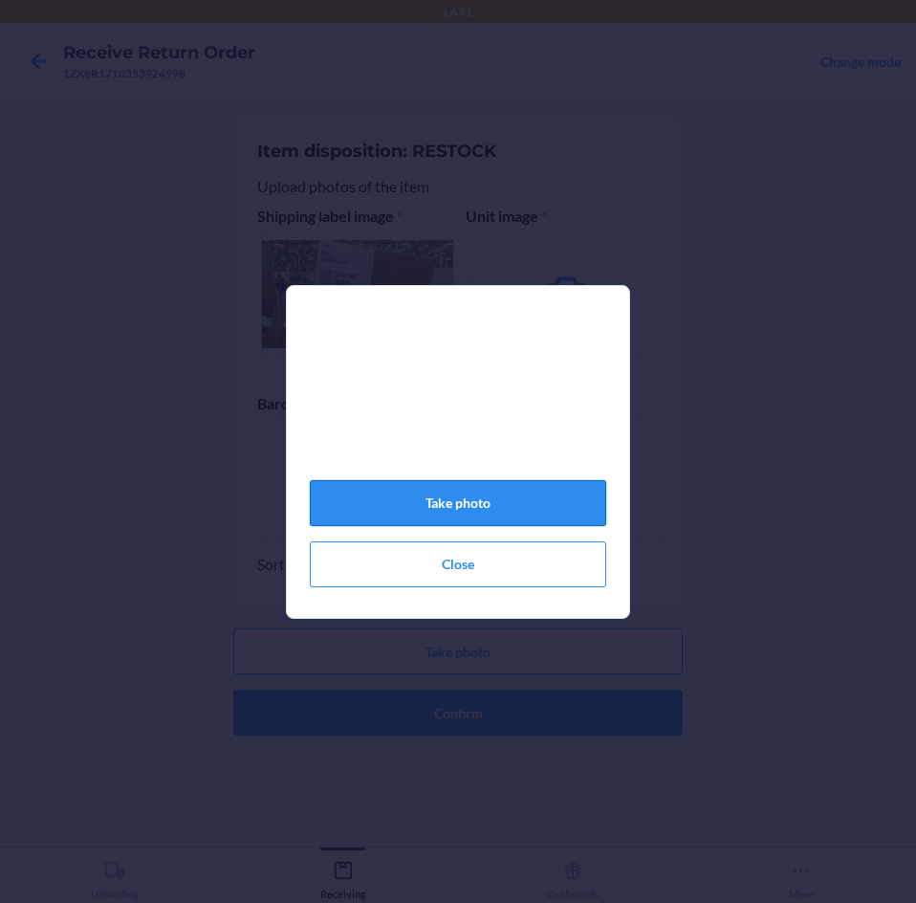
click at [494, 506] on button "Take photo" at bounding box center [458, 503] width 296 height 46
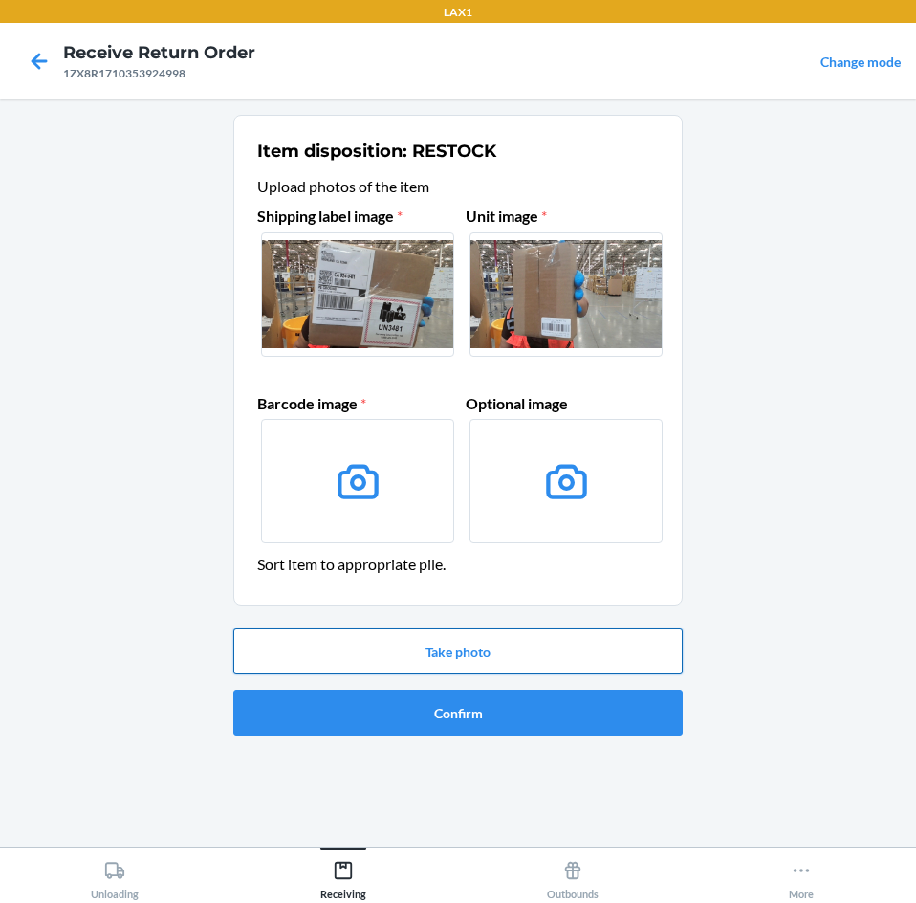
click at [557, 649] on button "Take photo" at bounding box center [457, 651] width 449 height 46
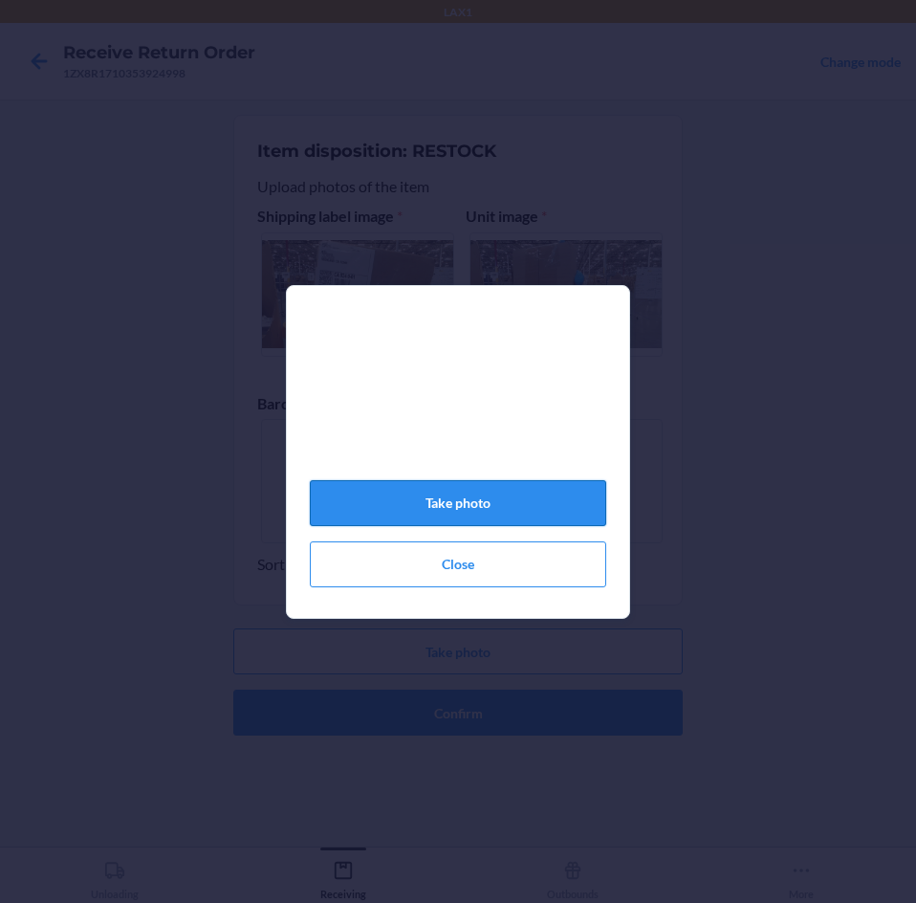
click at [525, 513] on button "Take photo" at bounding box center [458, 503] width 296 height 46
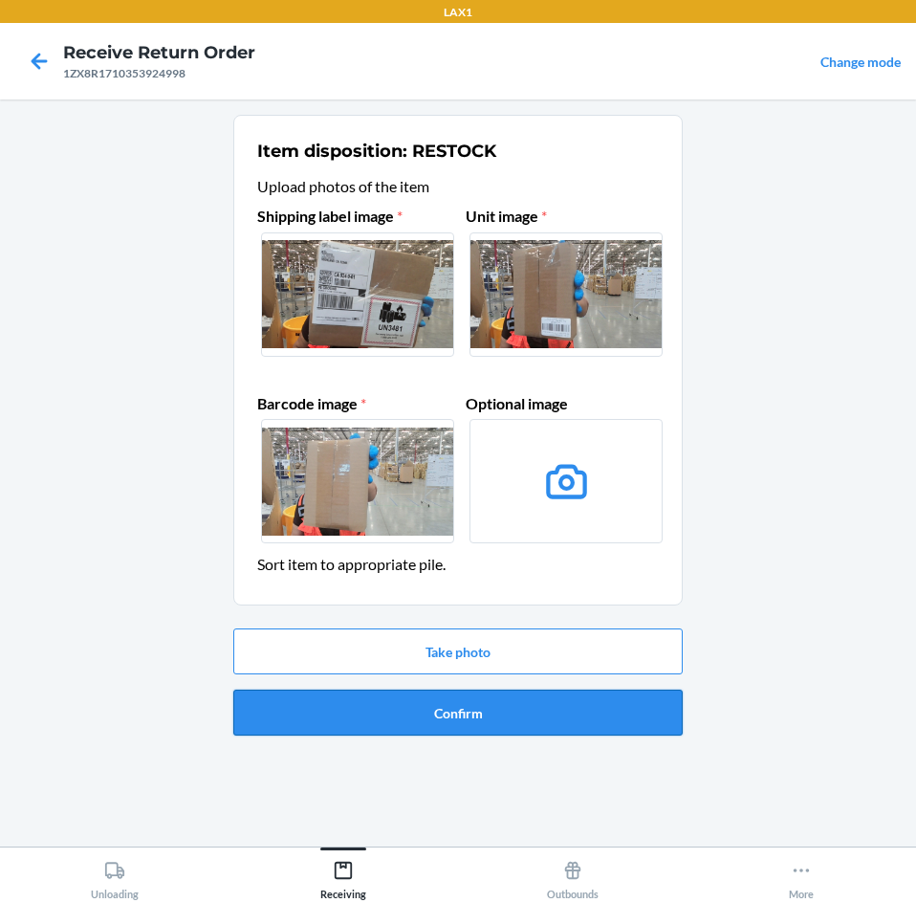
click at [555, 703] on button "Confirm" at bounding box center [457, 712] width 449 height 46
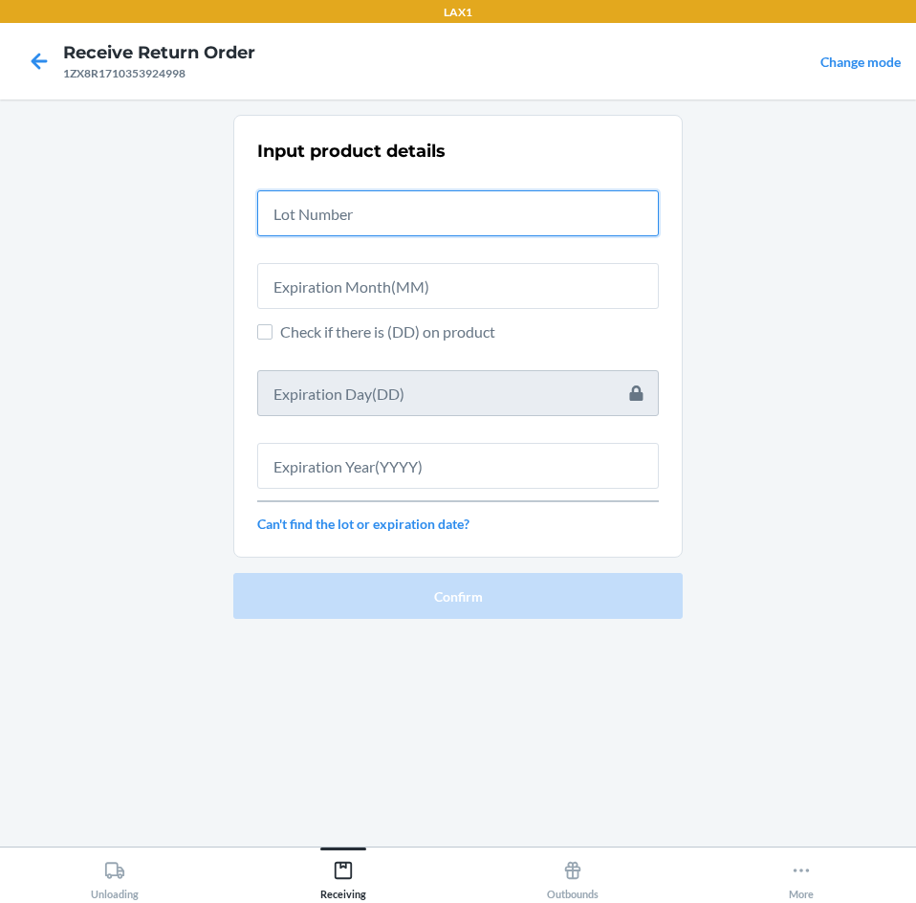
click at [512, 220] on input "text" at bounding box center [458, 213] width 402 height 46
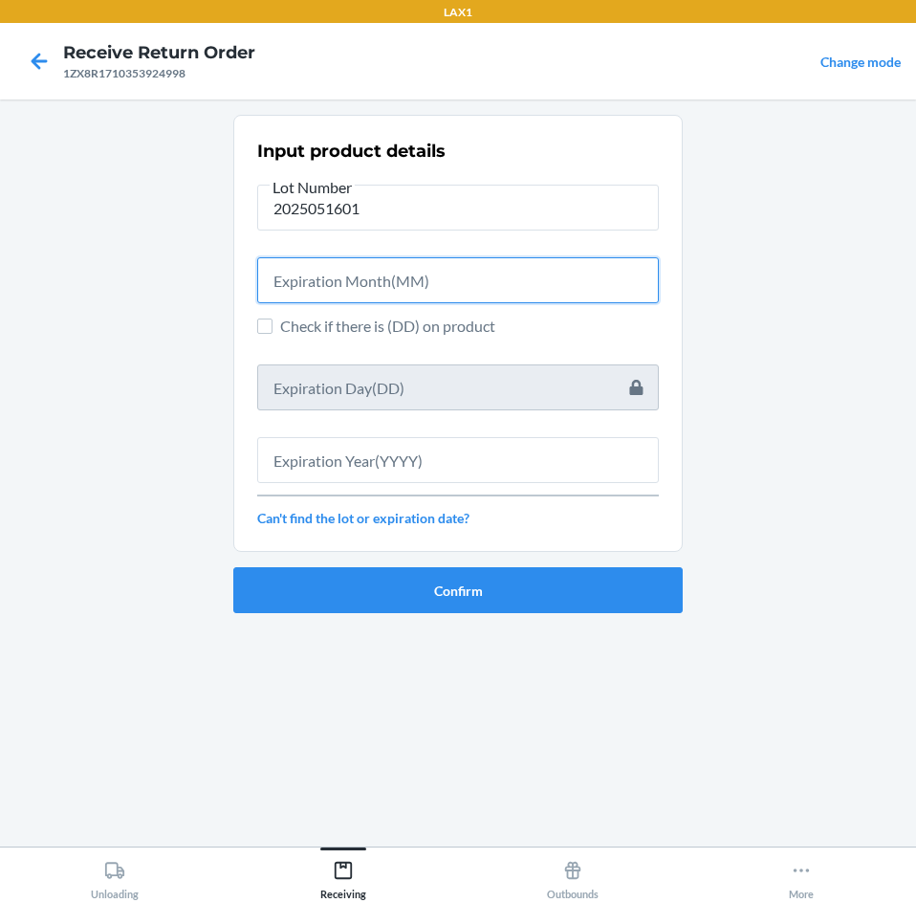
click at [480, 270] on input "text" at bounding box center [458, 280] width 402 height 46
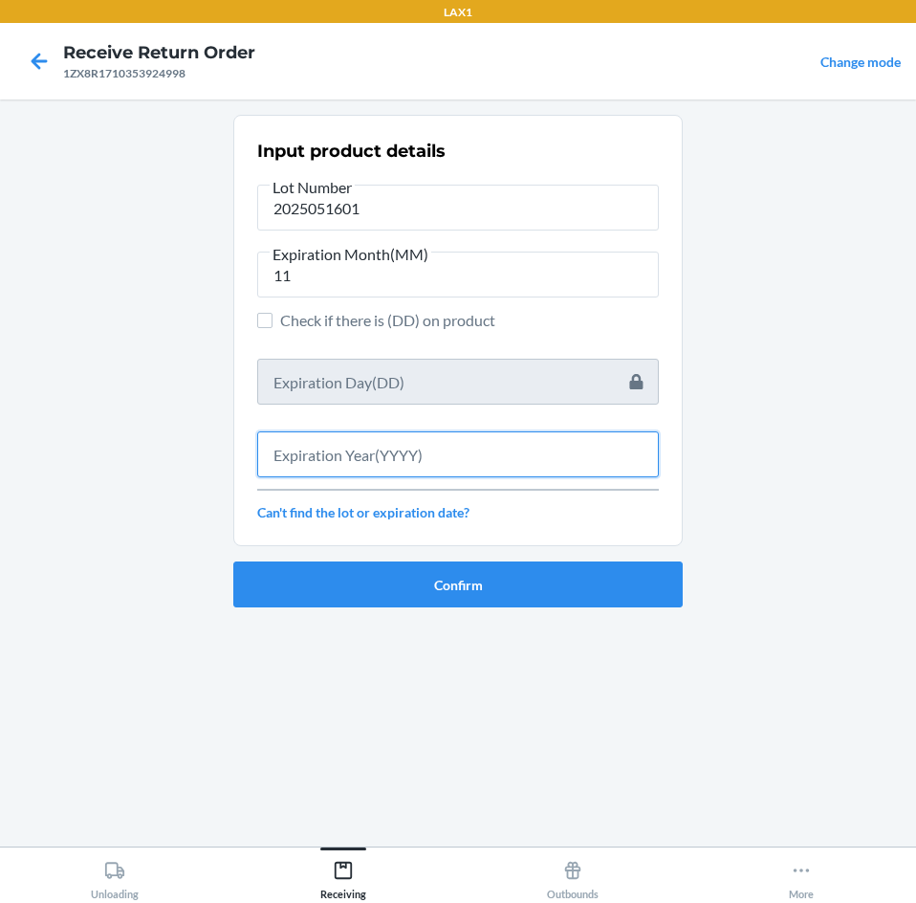
click at [486, 463] on input "text" at bounding box center [458, 454] width 402 height 46
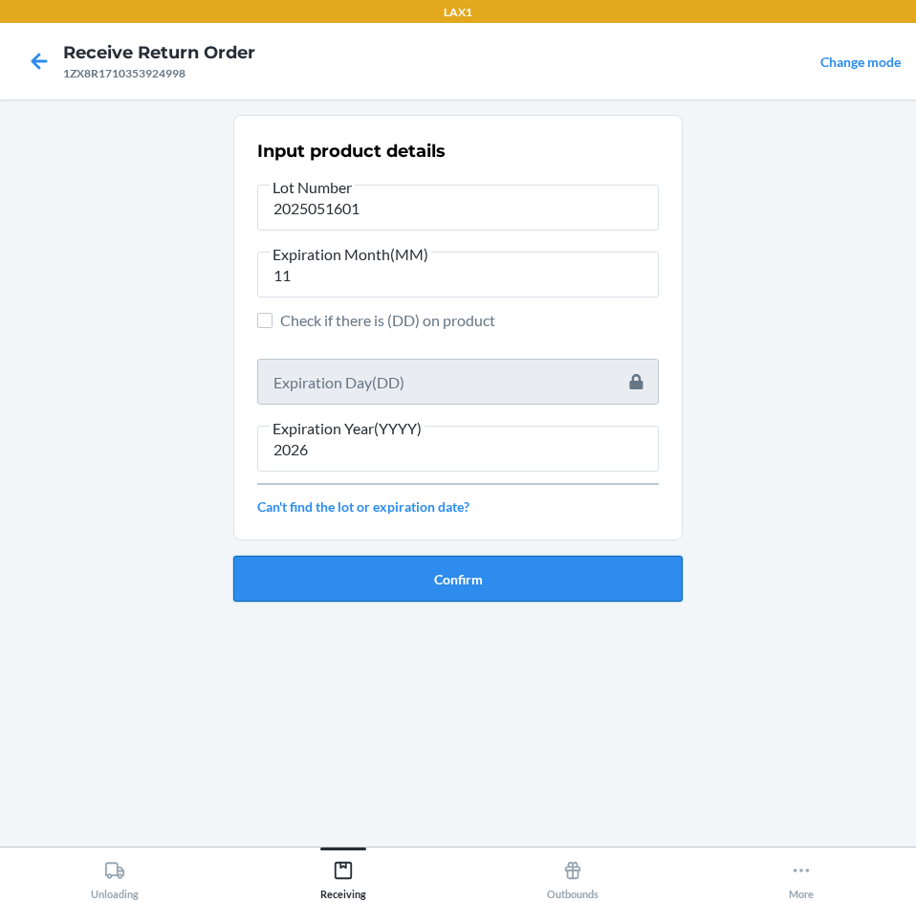
click at [499, 578] on button "Confirm" at bounding box center [457, 579] width 449 height 46
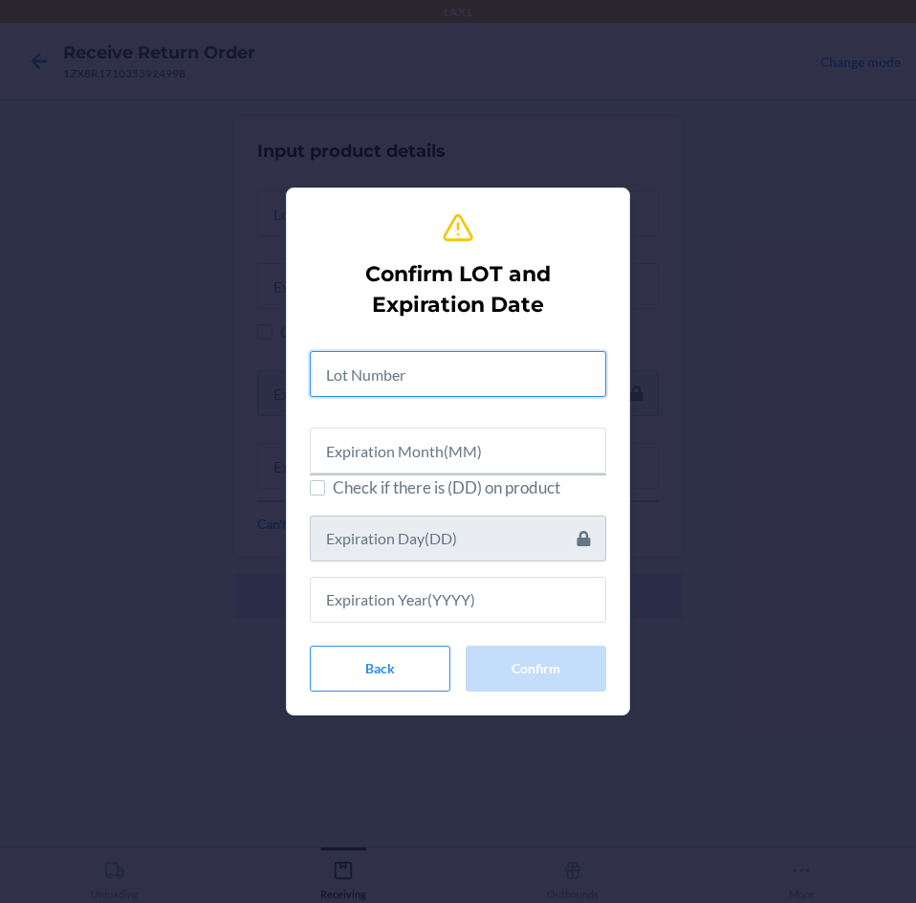
click at [510, 364] on input "text" at bounding box center [458, 374] width 296 height 46
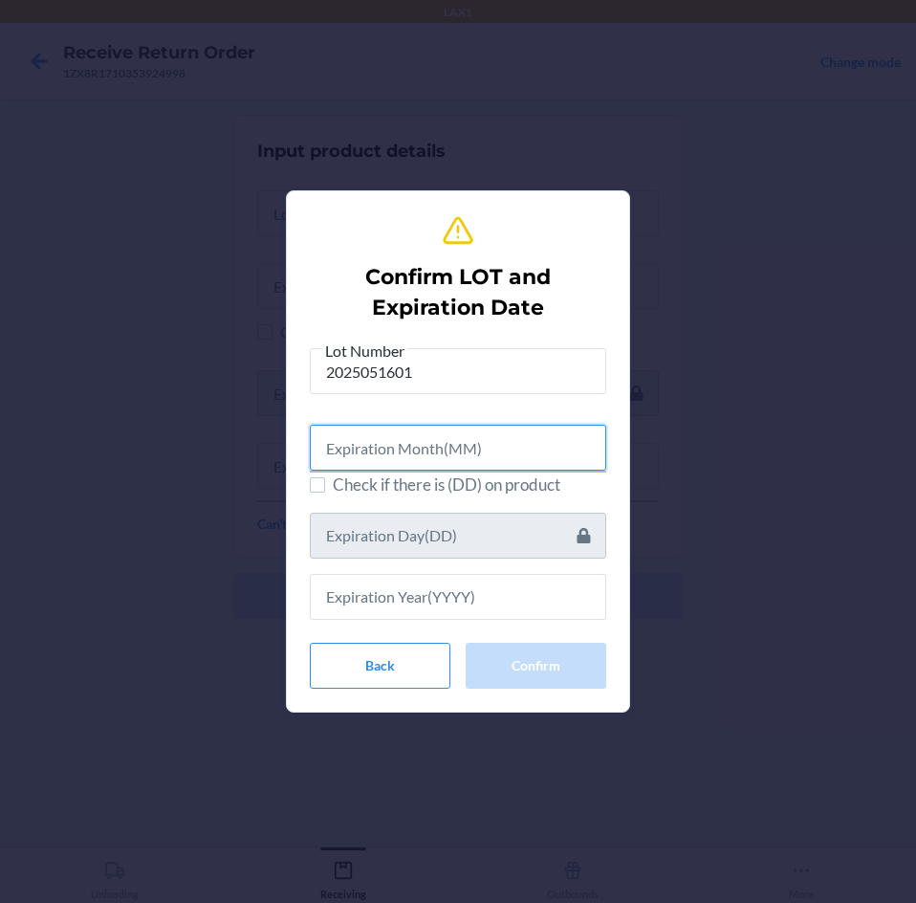
click at [476, 456] on input "text" at bounding box center [458, 448] width 296 height 46
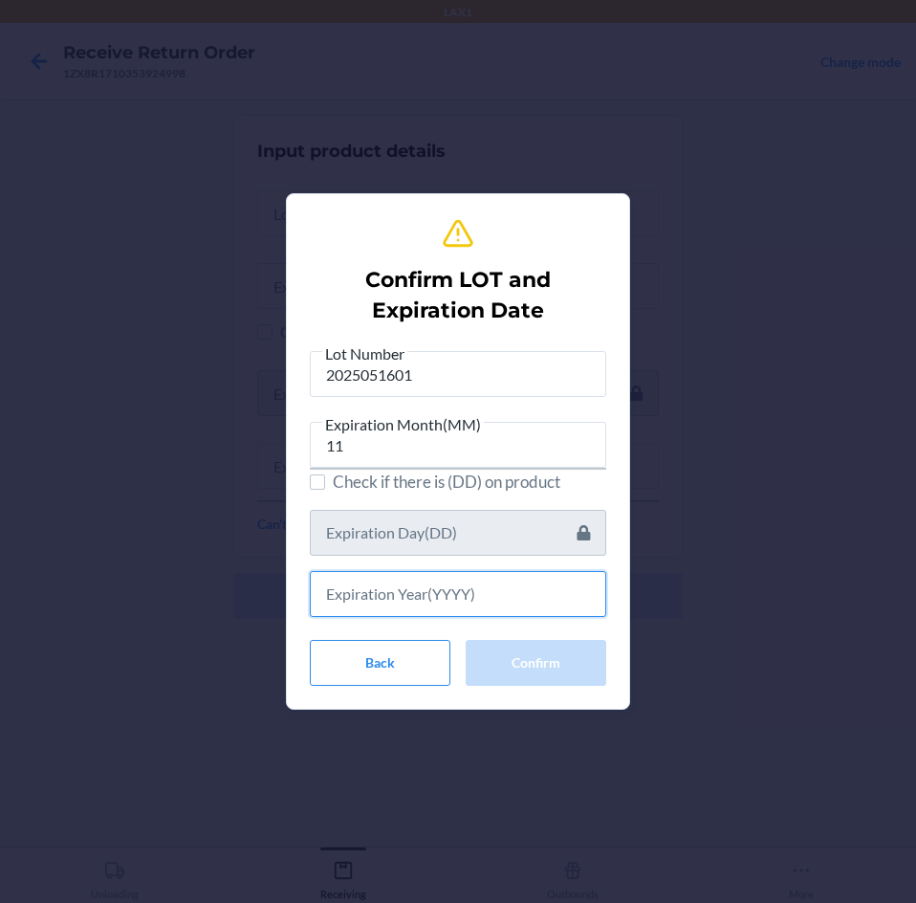
click at [466, 594] on input "text" at bounding box center [458, 594] width 296 height 46
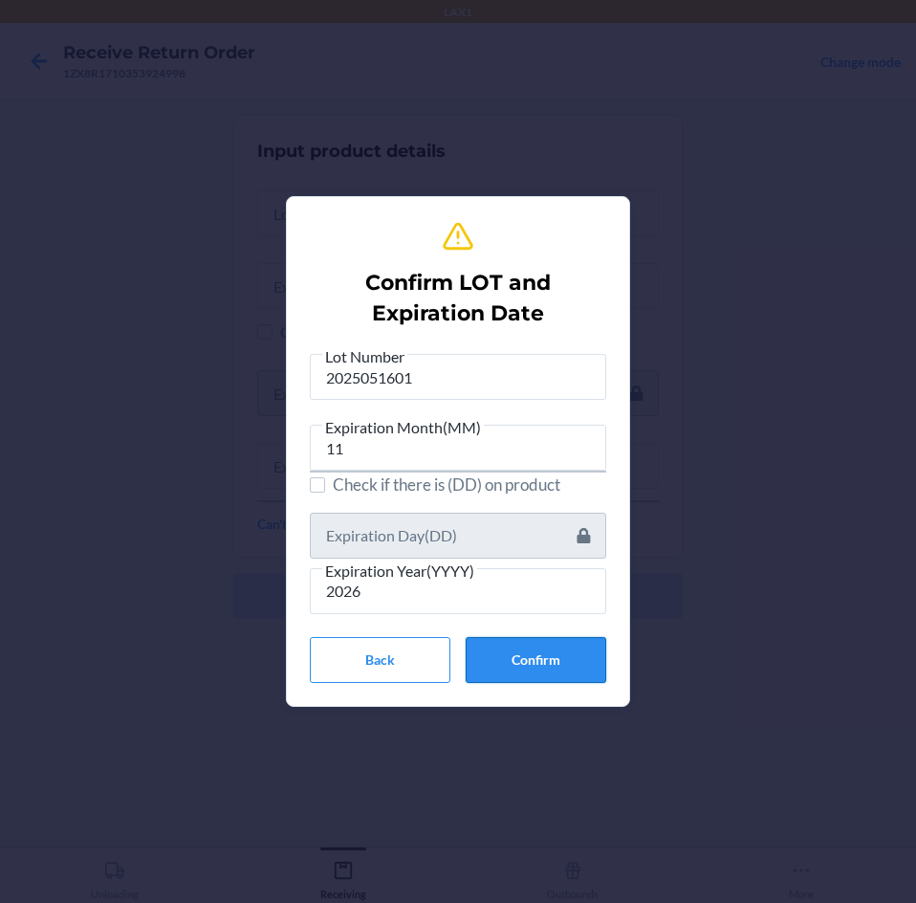
click at [523, 654] on button "Confirm" at bounding box center [536, 660] width 141 height 46
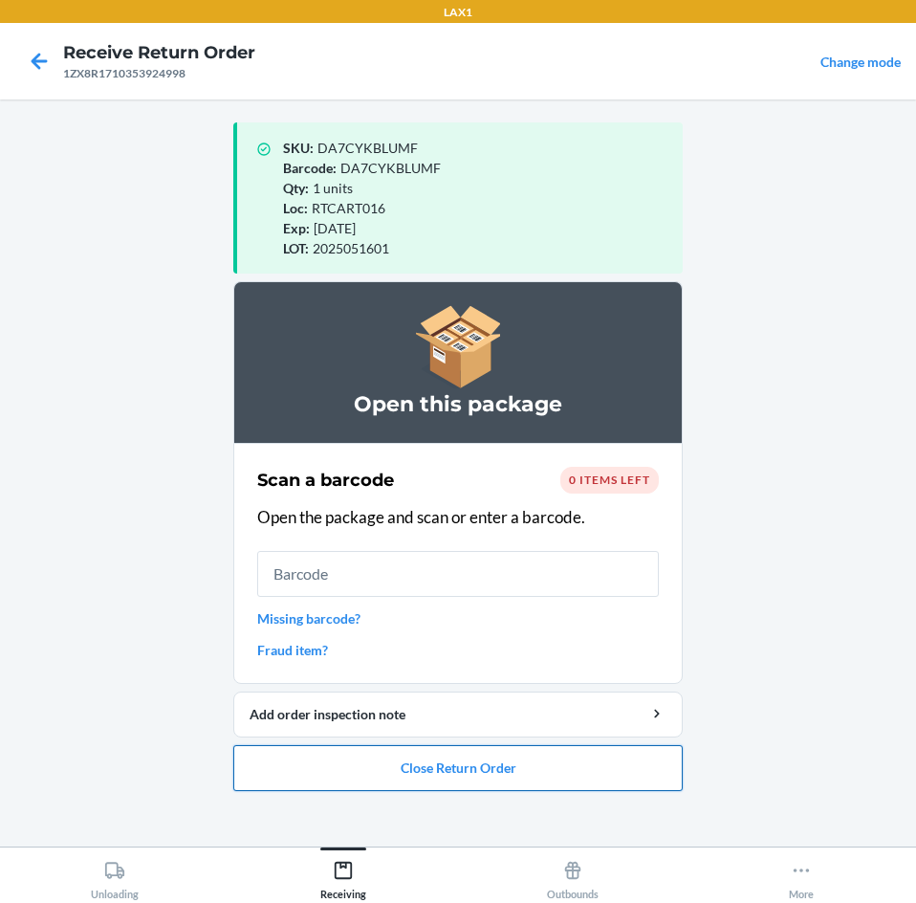
click at [545, 775] on button "Close Return Order" at bounding box center [457, 768] width 449 height 46
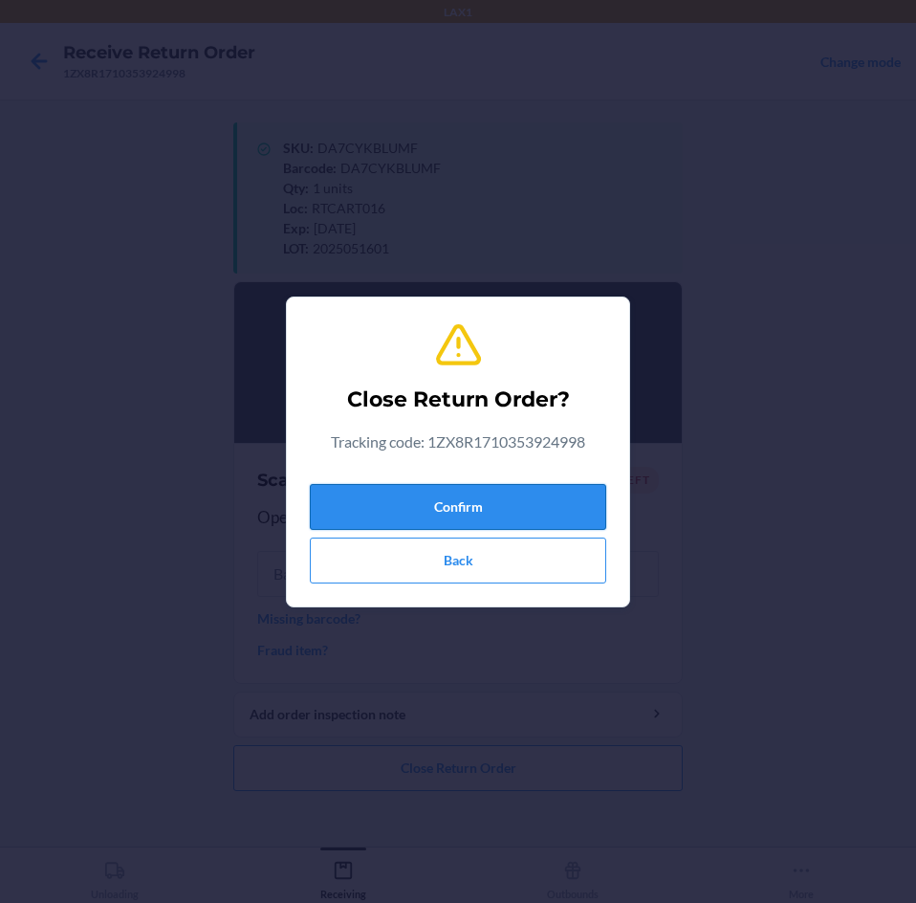
click at [547, 499] on button "Confirm" at bounding box center [458, 507] width 296 height 46
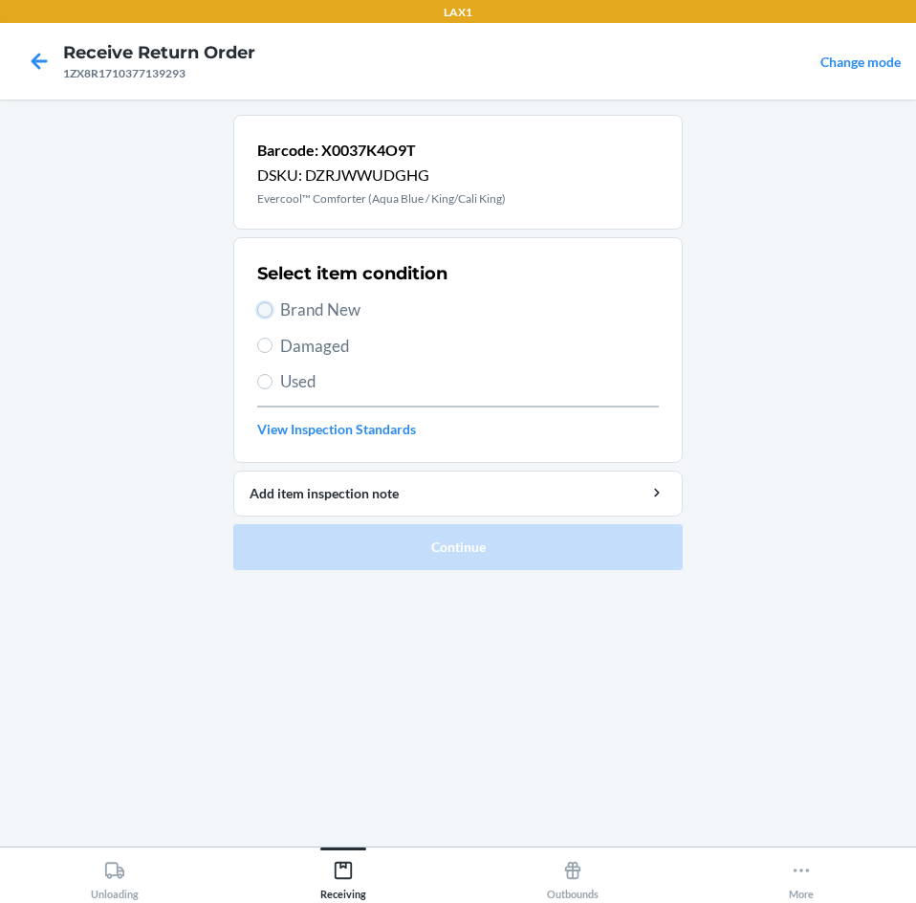
click at [271, 314] on input "Brand New" at bounding box center [264, 309] width 15 height 15
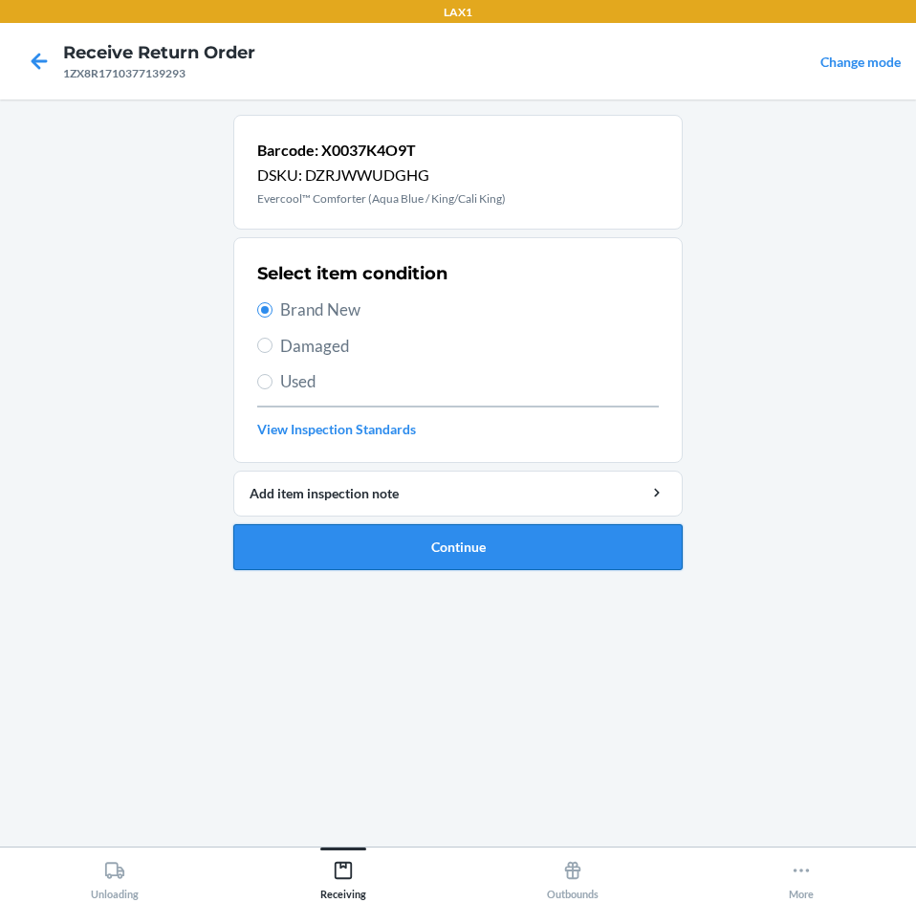
click at [575, 535] on button "Continue" at bounding box center [457, 547] width 449 height 46
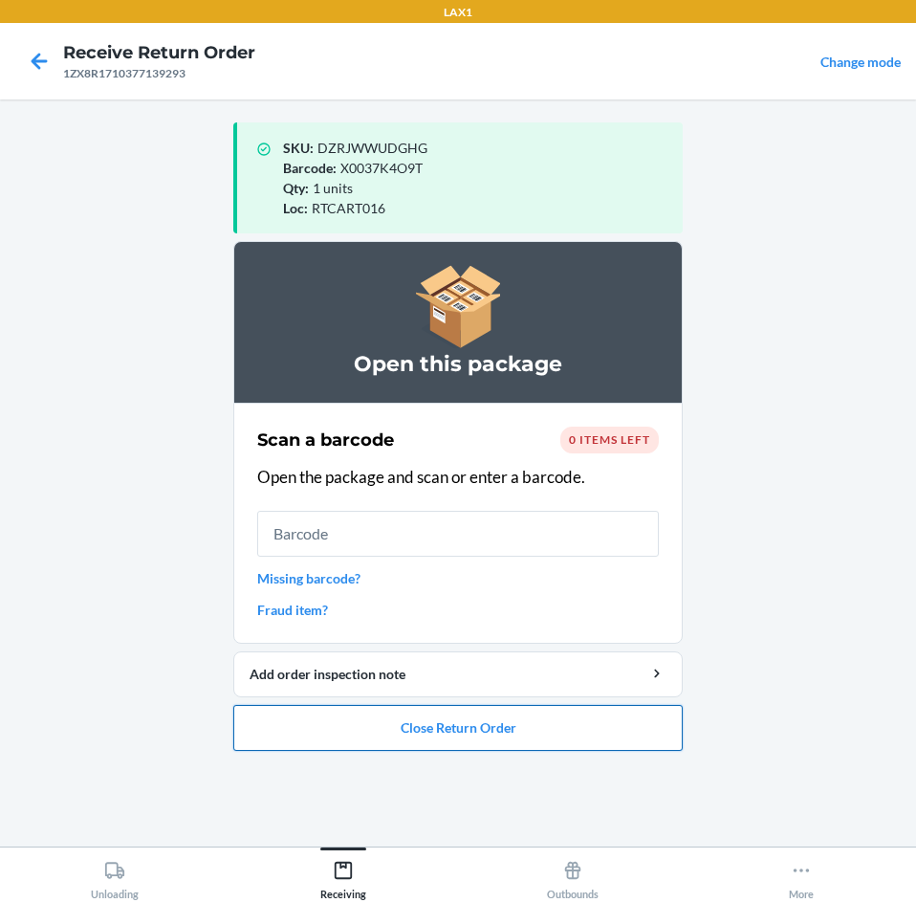
click at [559, 728] on button "Close Return Order" at bounding box center [457, 728] width 449 height 46
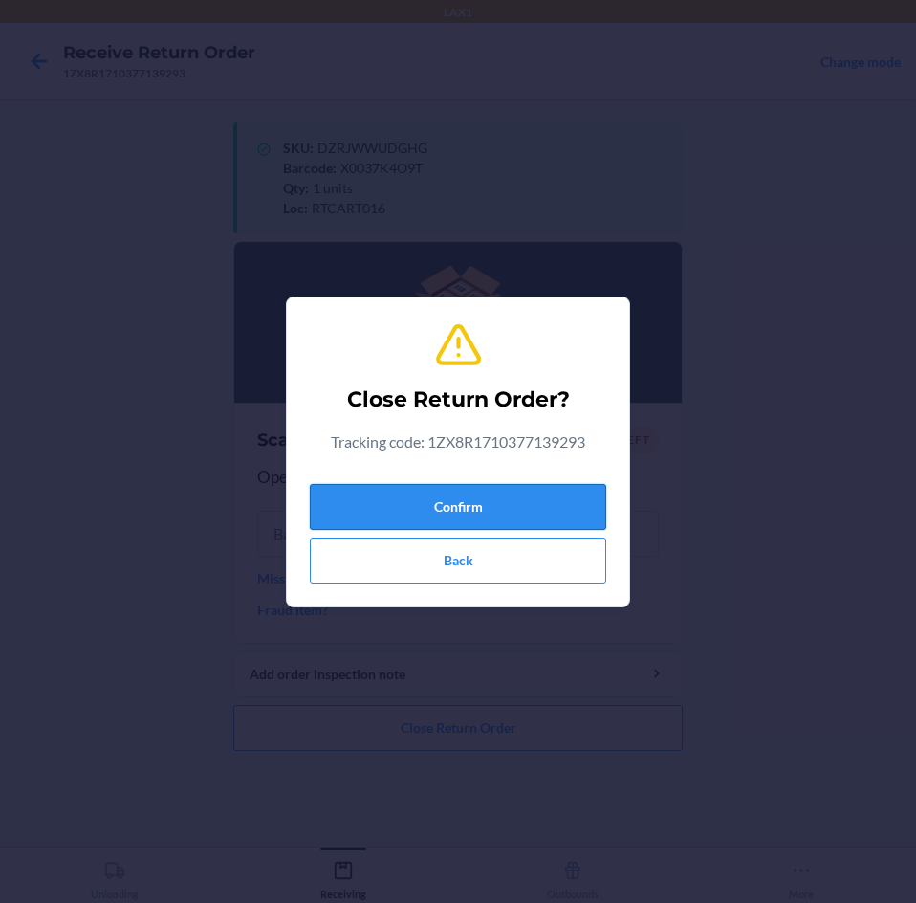
click at [553, 500] on button "Confirm" at bounding box center [458, 507] width 296 height 46
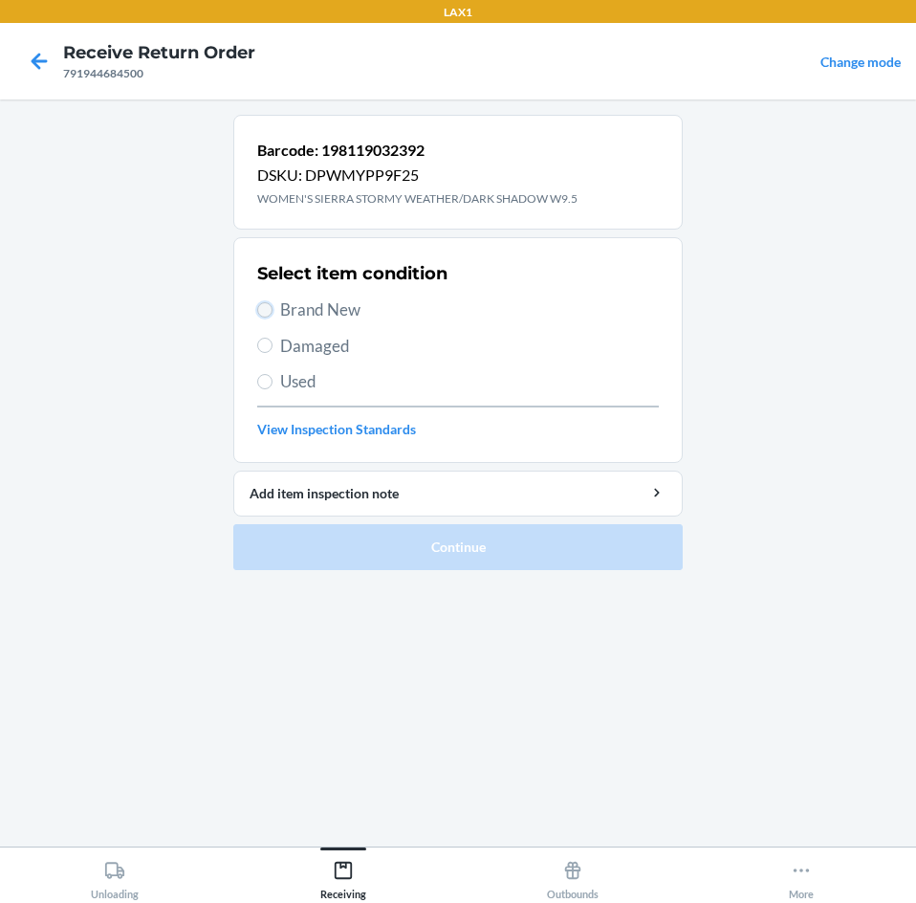
click at [264, 308] on input "Brand New" at bounding box center [264, 309] width 15 height 15
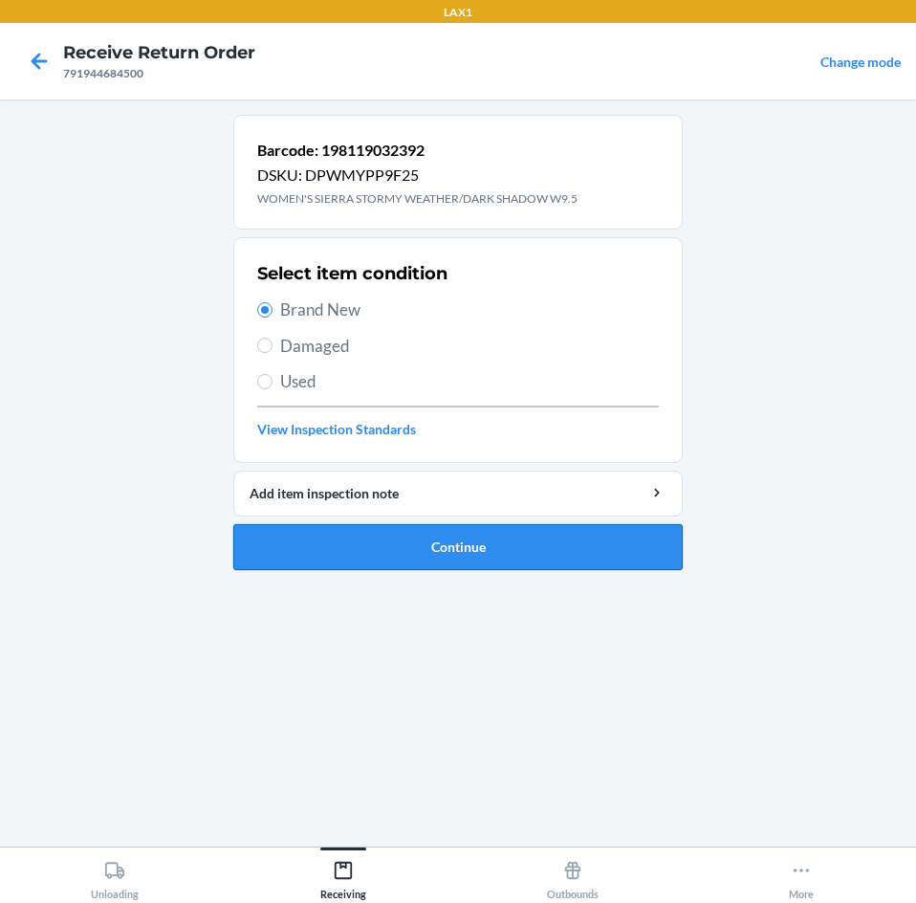
click at [500, 549] on button "Continue" at bounding box center [457, 547] width 449 height 46
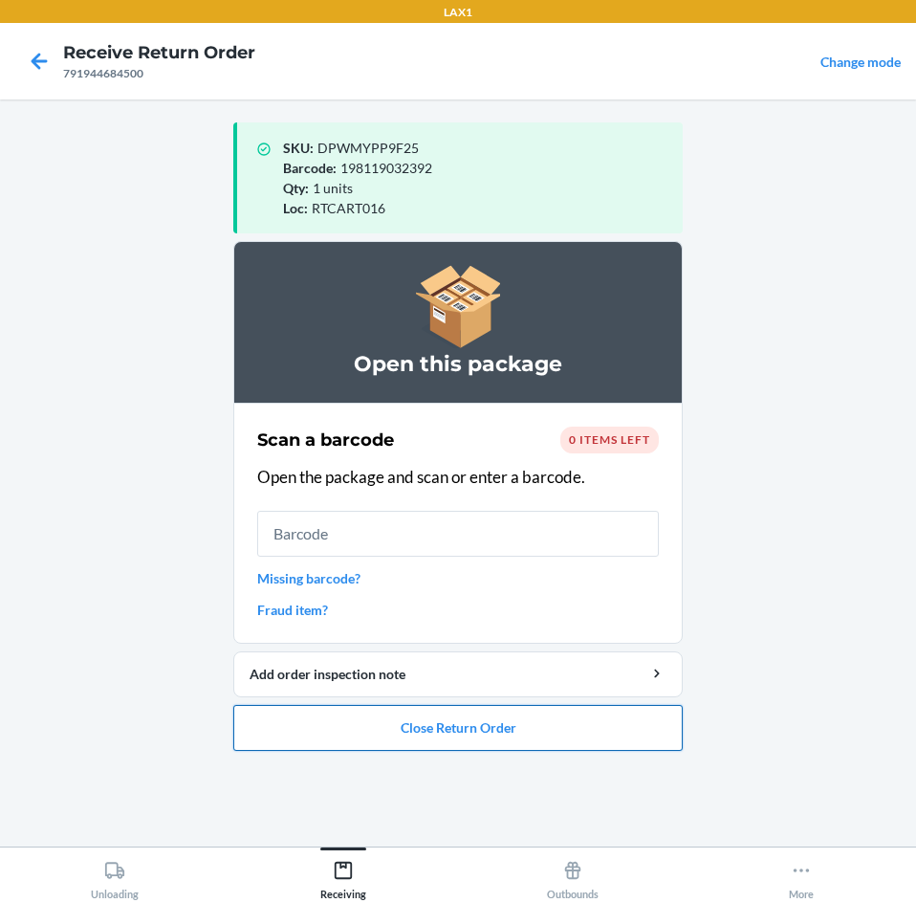
click at [545, 743] on button "Close Return Order" at bounding box center [457, 728] width 449 height 46
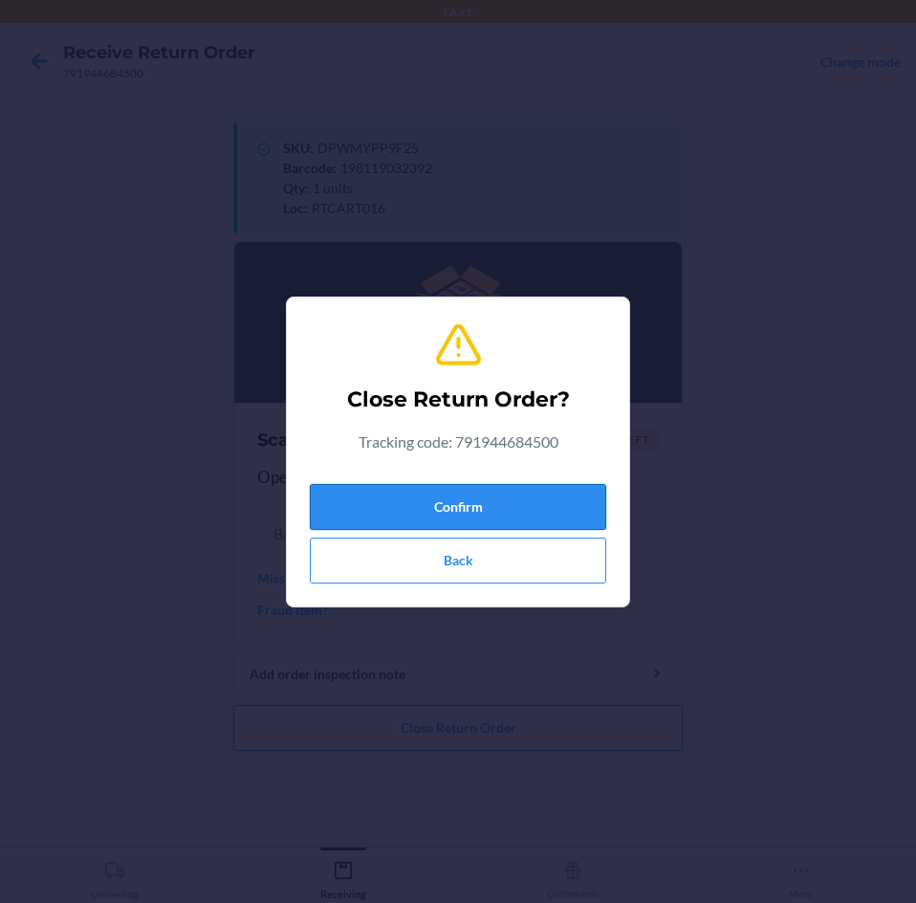
click at [549, 514] on button "Confirm" at bounding box center [458, 507] width 296 height 46
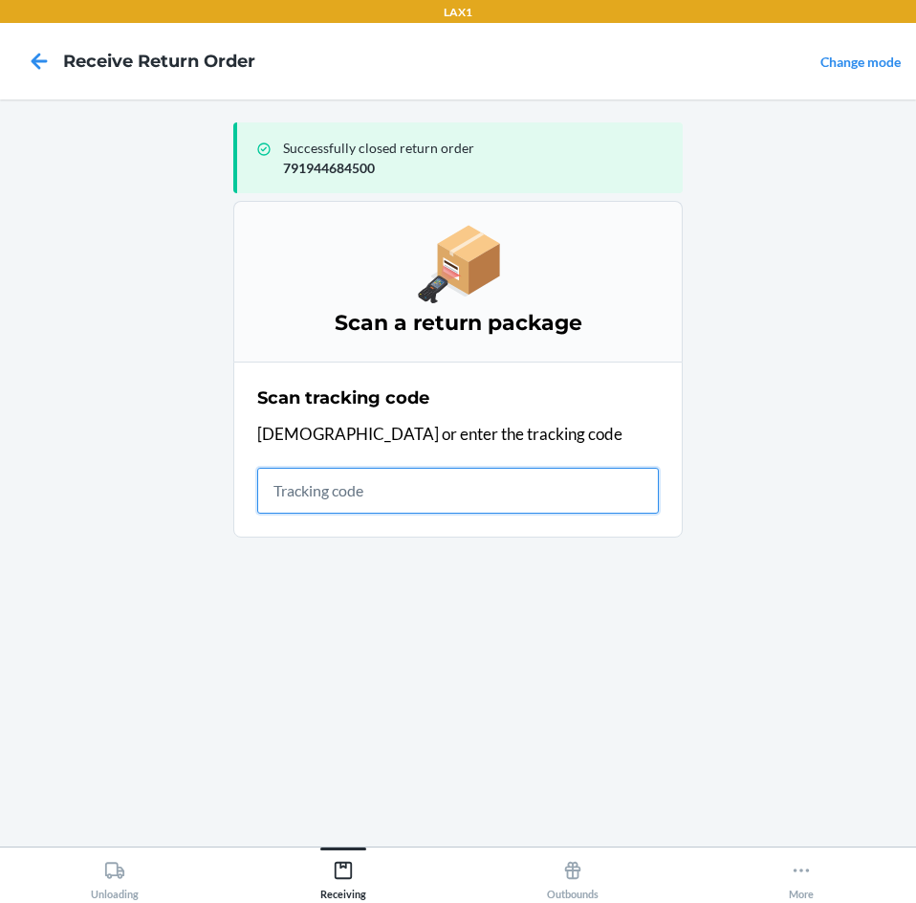
click at [563, 480] on input "text" at bounding box center [458, 491] width 402 height 46
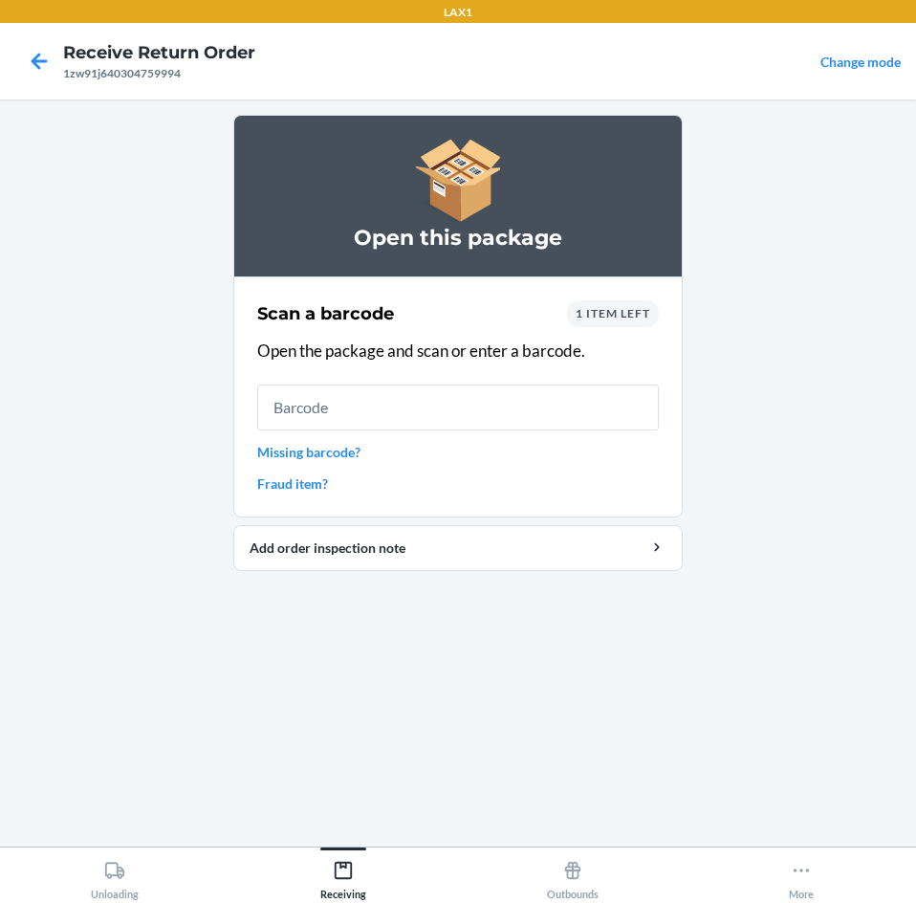
click at [632, 317] on span "1 item left" at bounding box center [613, 313] width 75 height 14
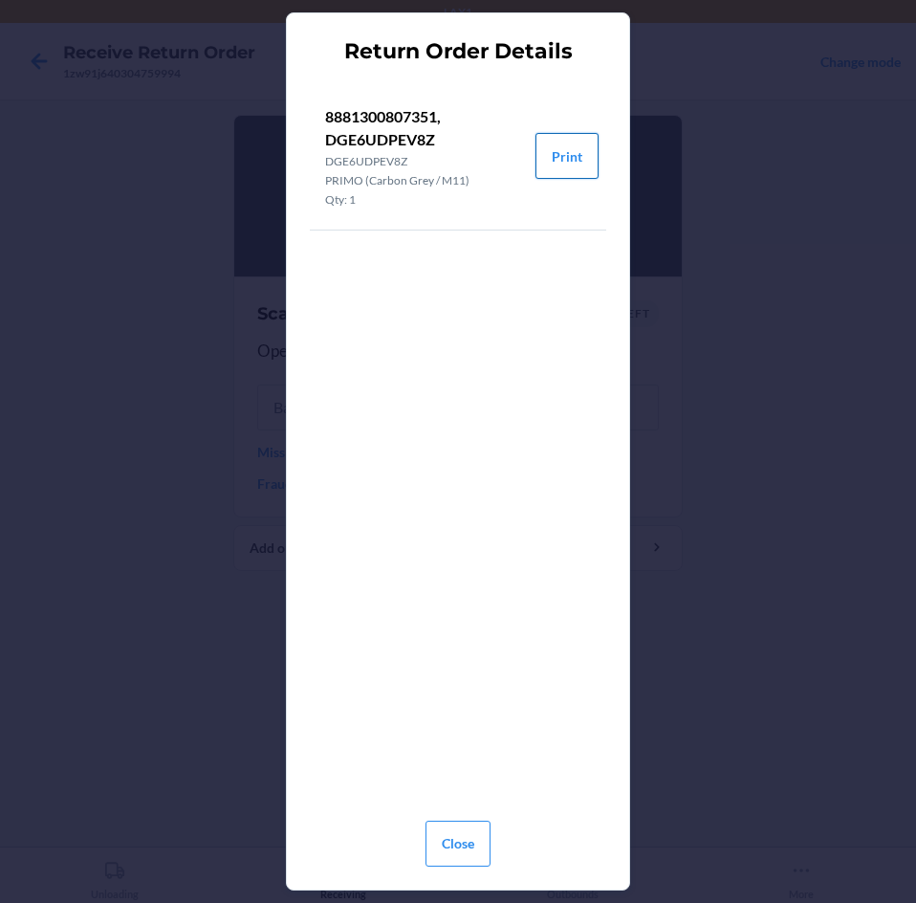
click at [577, 161] on button "Print" at bounding box center [566, 156] width 63 height 46
click at [463, 842] on button "Close" at bounding box center [458, 843] width 65 height 46
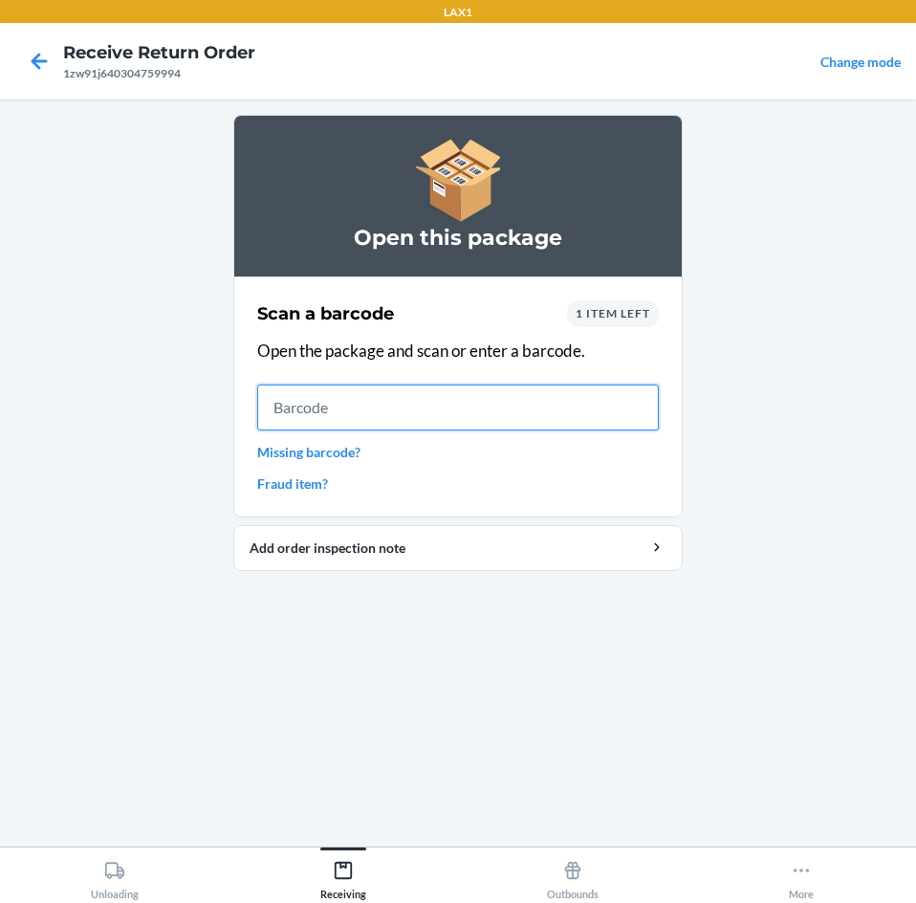
click at [512, 384] on input "text" at bounding box center [458, 407] width 402 height 46
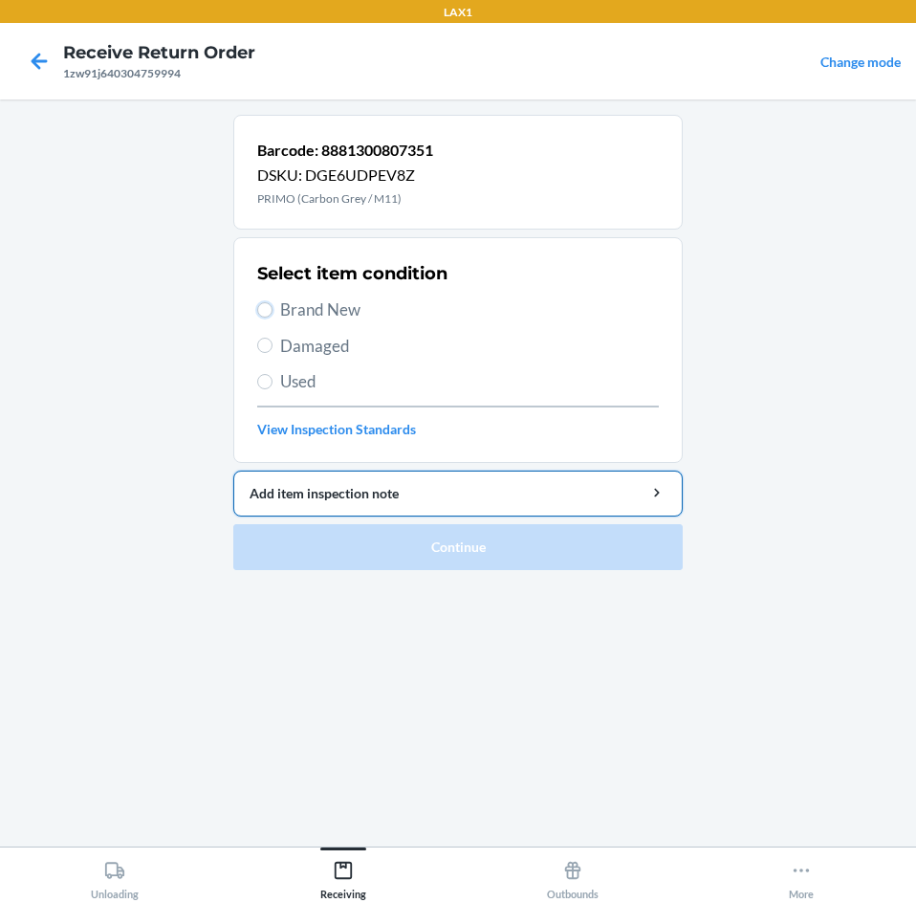
drag, startPoint x: 272, startPoint y: 311, endPoint x: 365, endPoint y: 470, distance: 185.2
click at [272, 312] on input "Brand New" at bounding box center [264, 309] width 15 height 15
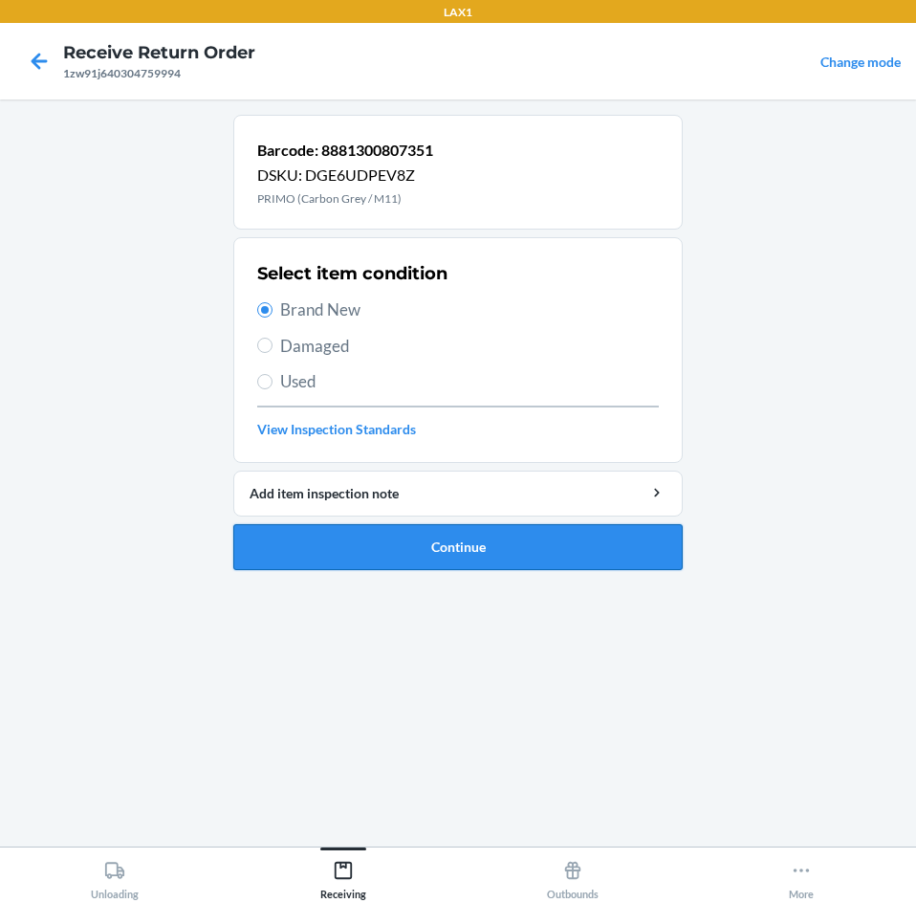
click at [645, 533] on button "Continue" at bounding box center [457, 547] width 449 height 46
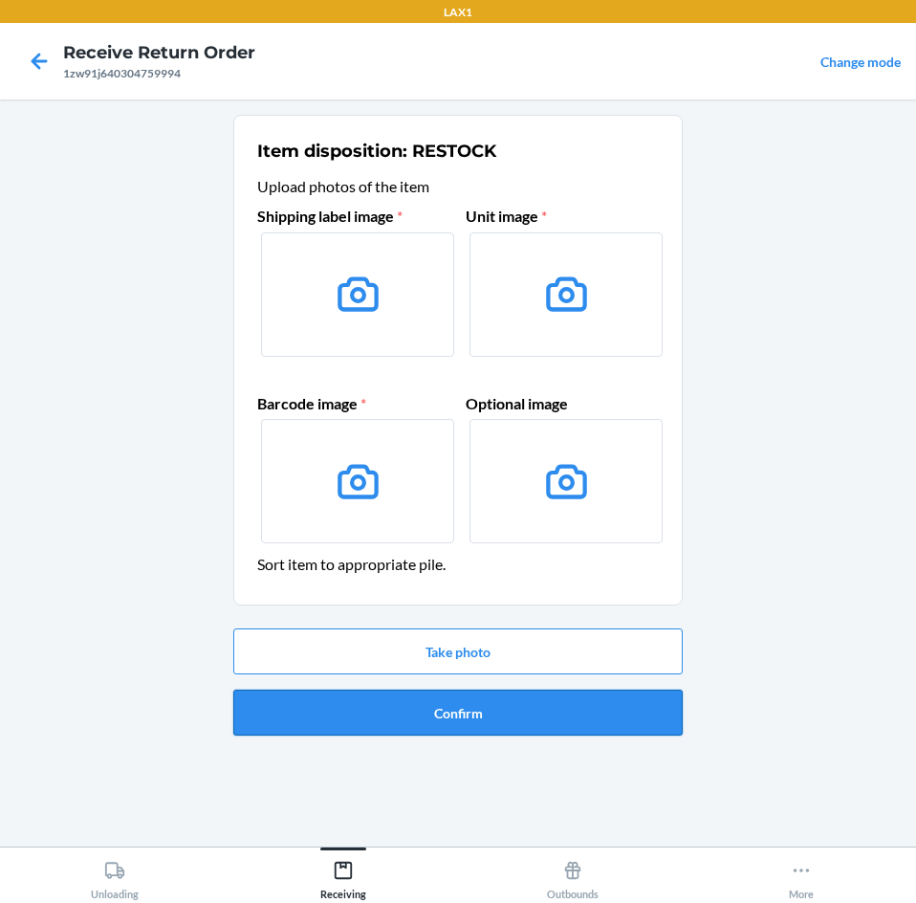
click at [564, 700] on button "Confirm" at bounding box center [457, 712] width 449 height 46
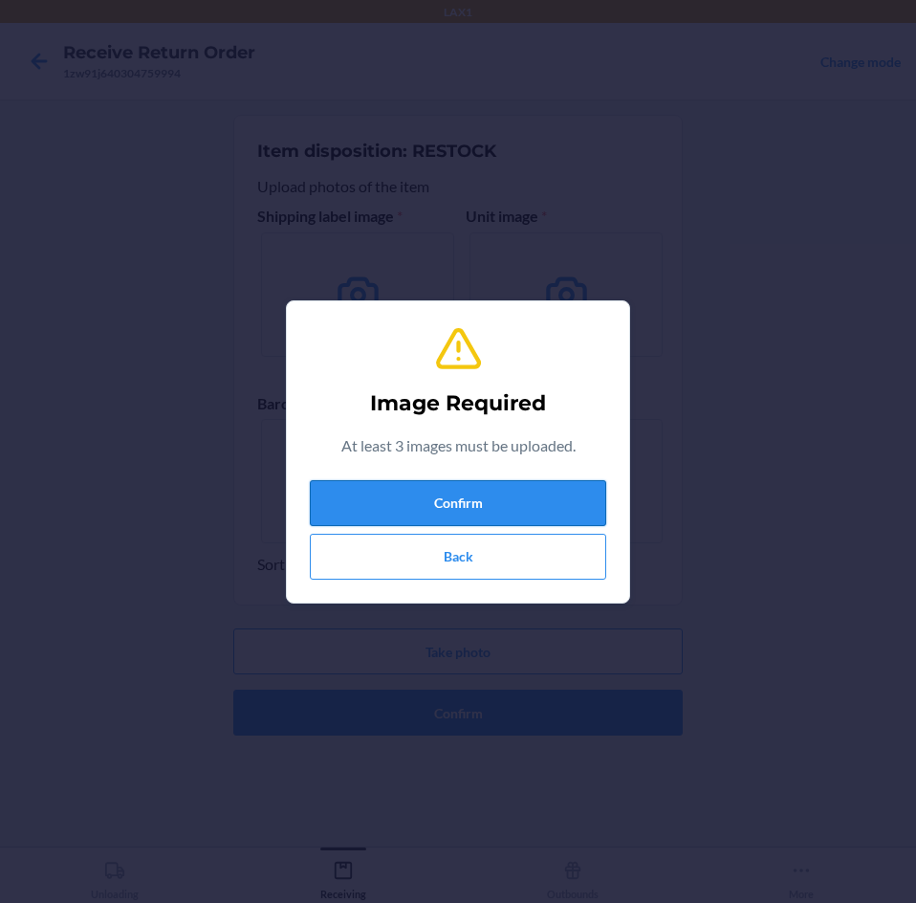
click at [556, 507] on button "Confirm" at bounding box center [458, 503] width 296 height 46
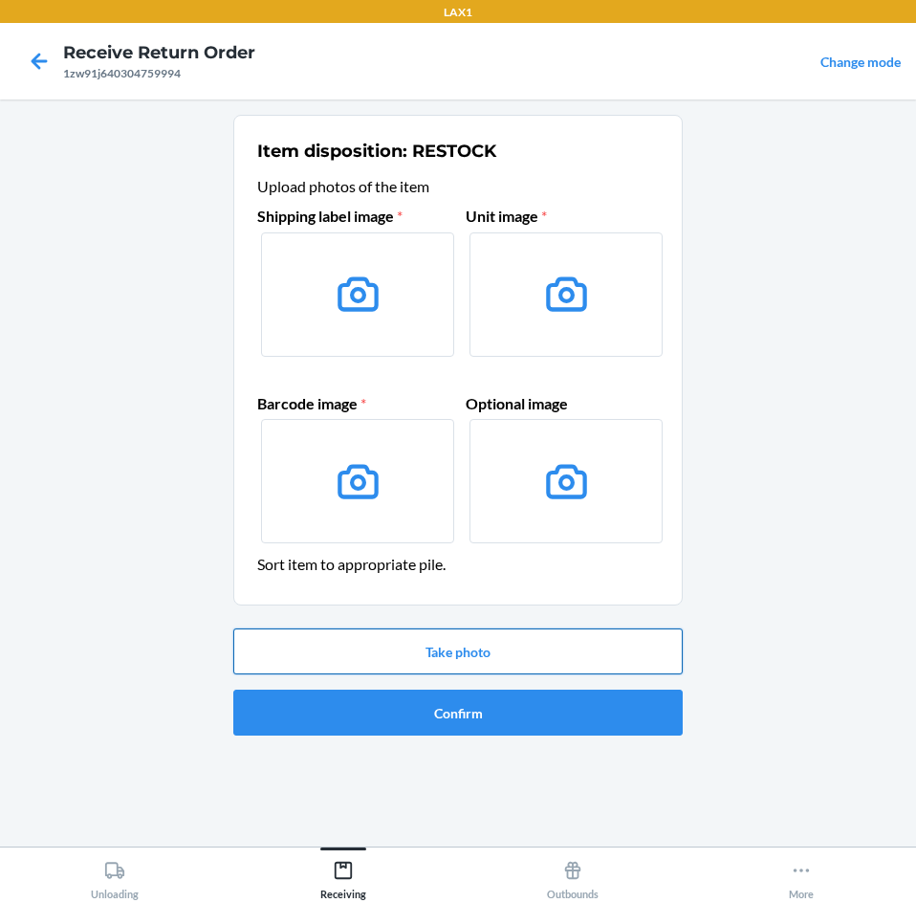
click at [572, 657] on button "Take photo" at bounding box center [457, 651] width 449 height 46
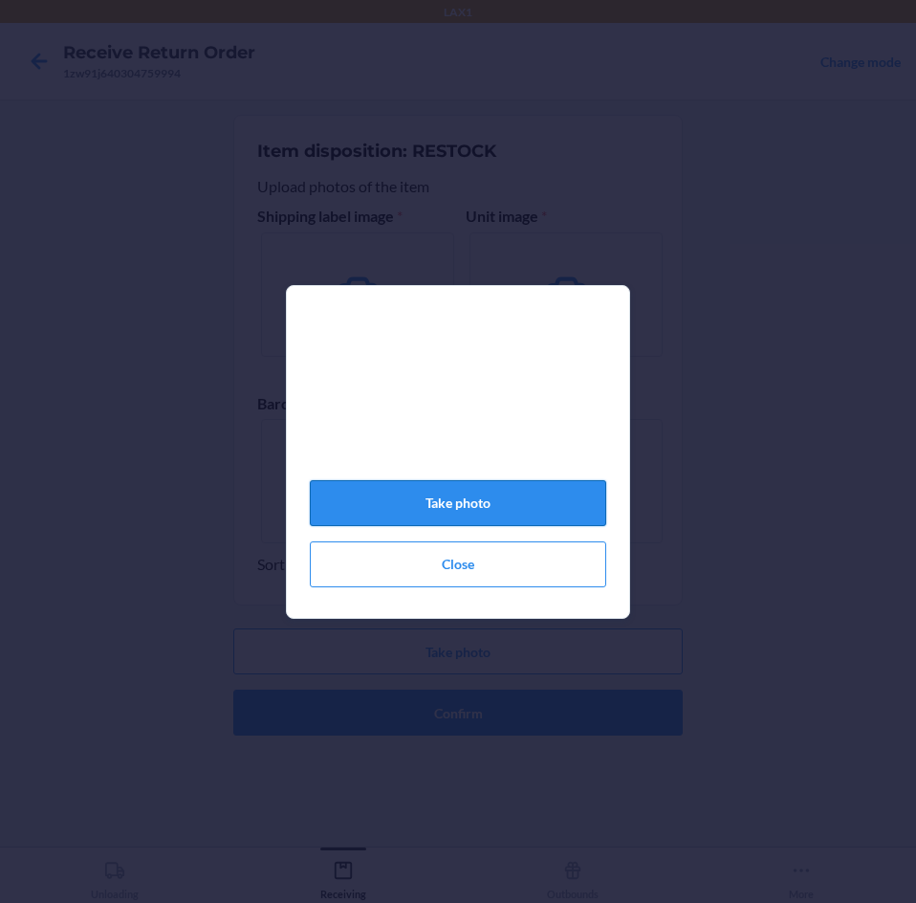
click at [495, 504] on button "Take photo" at bounding box center [458, 503] width 296 height 46
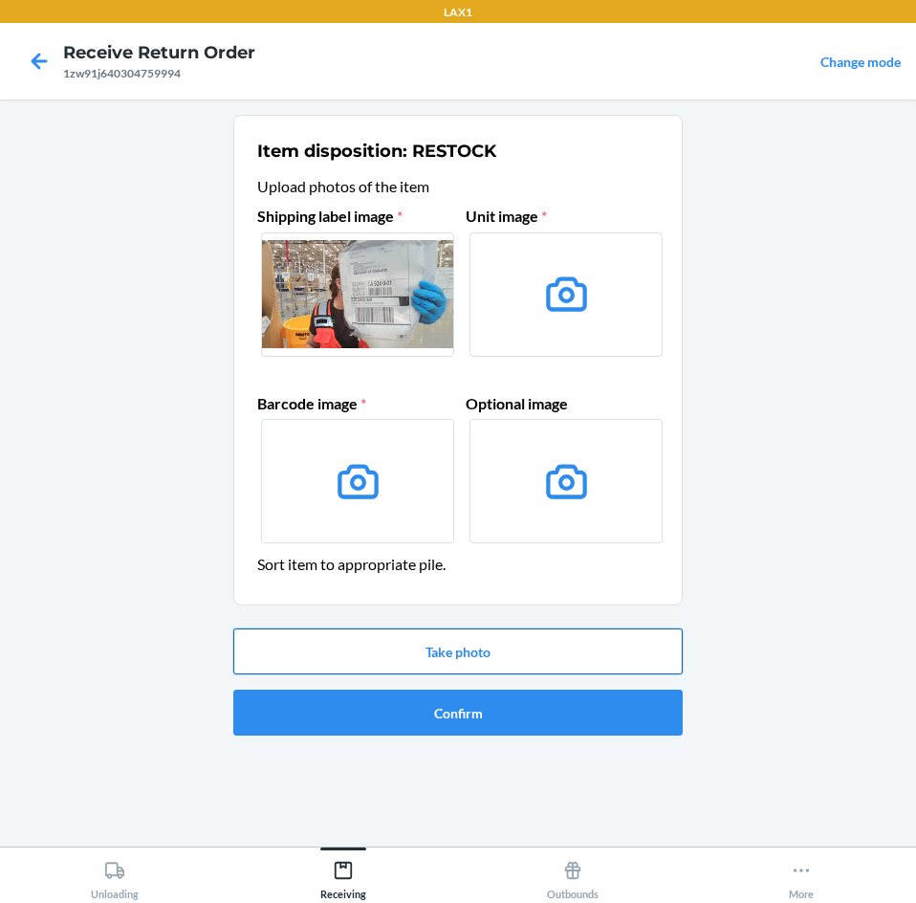
click at [534, 651] on button "Take photo" at bounding box center [457, 651] width 449 height 46
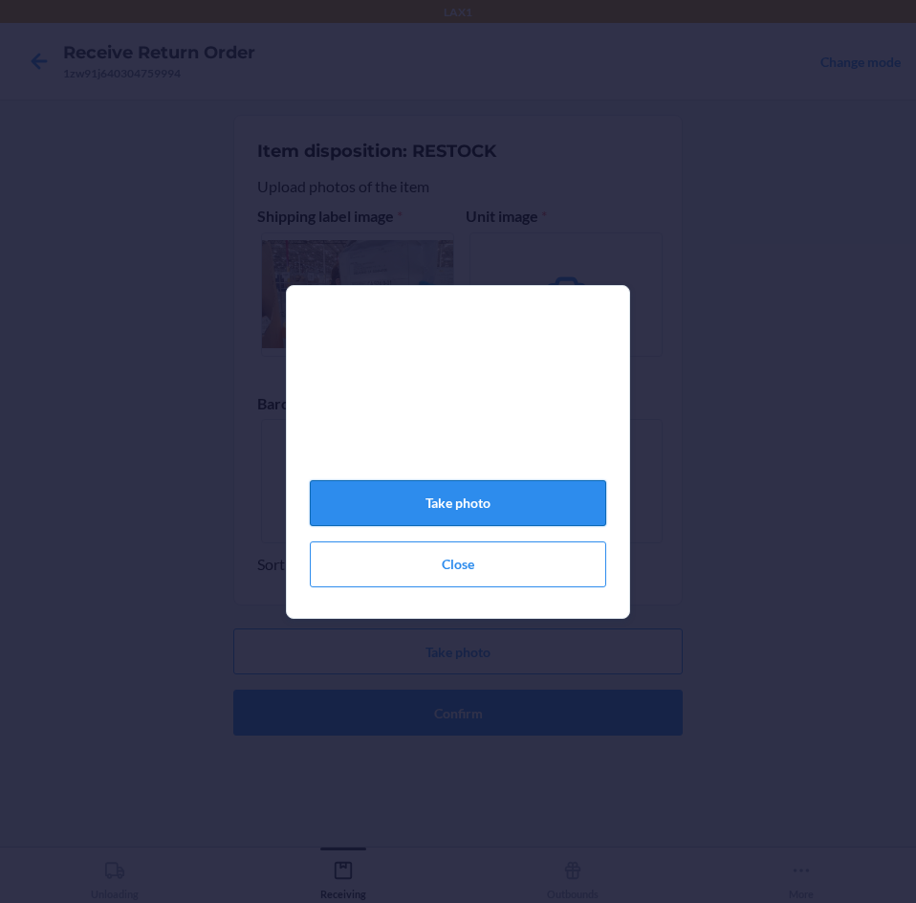
click at [504, 512] on button "Take photo" at bounding box center [458, 503] width 296 height 46
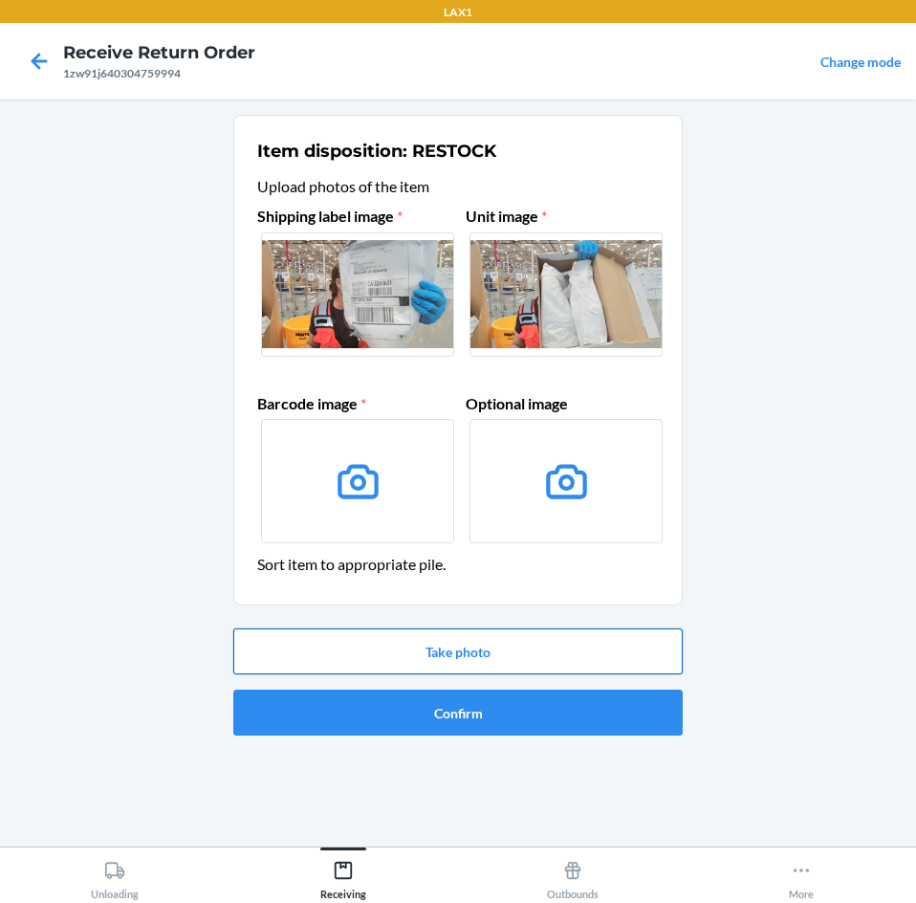
click at [496, 648] on button "Take photo" at bounding box center [457, 651] width 449 height 46
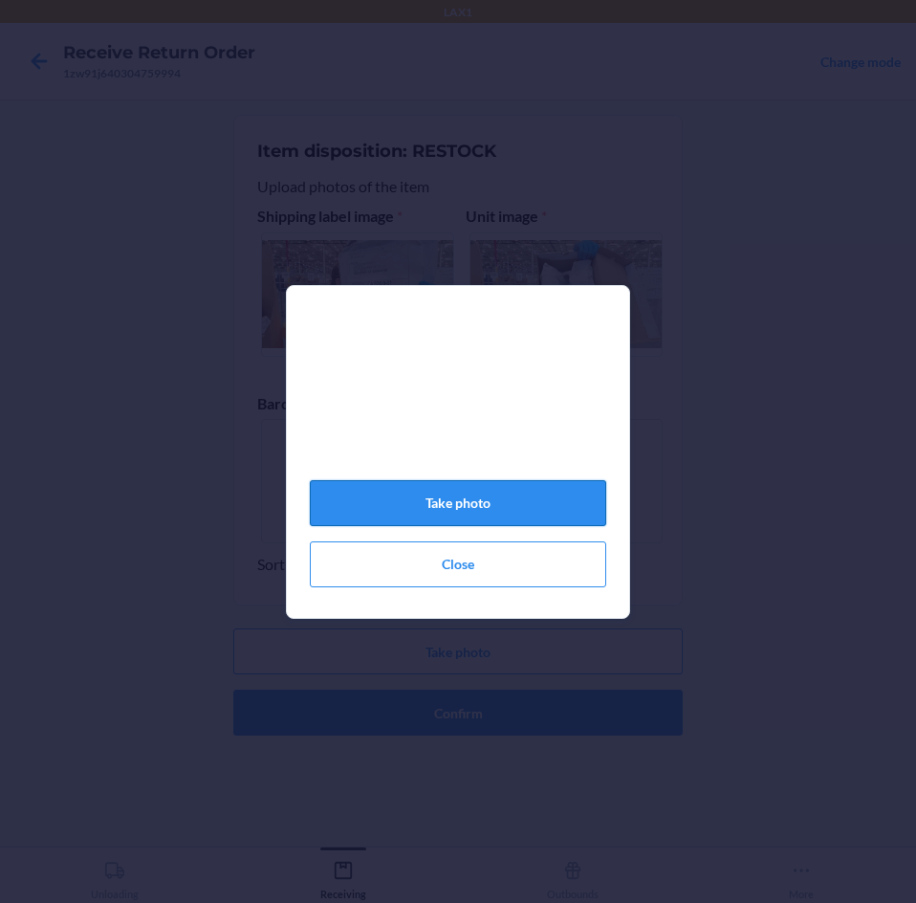
click at [470, 512] on button "Take photo" at bounding box center [458, 503] width 296 height 46
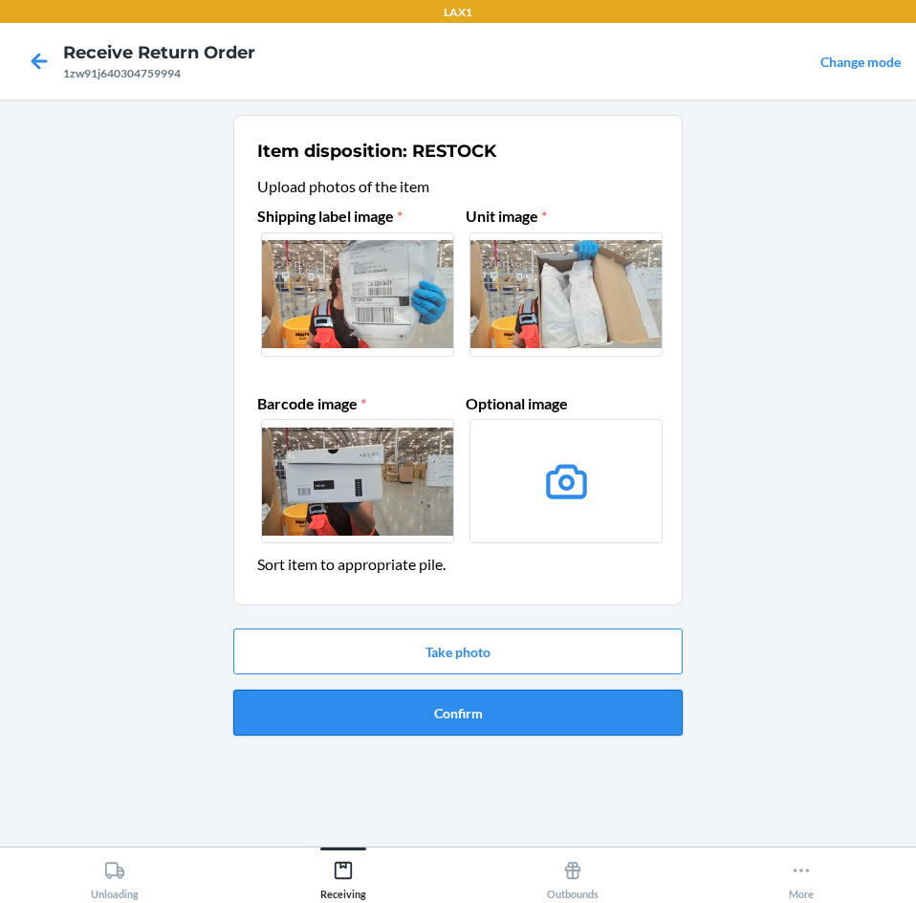
click at [512, 698] on button "Confirm" at bounding box center [457, 712] width 449 height 46
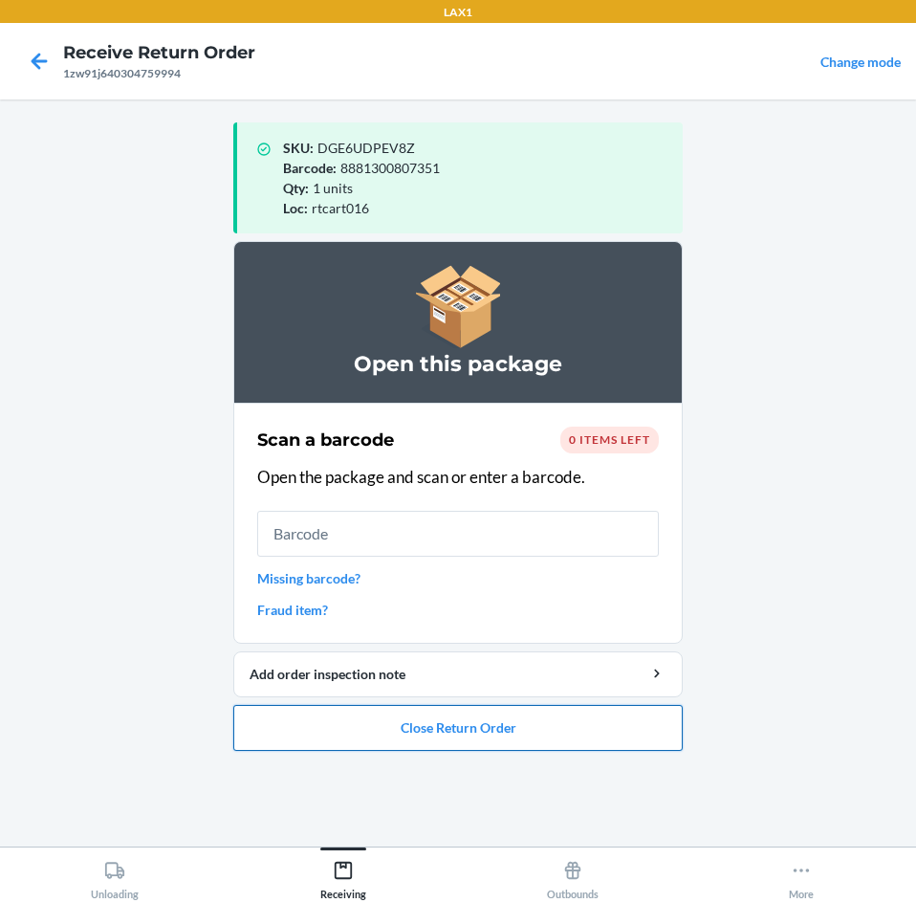
click at [514, 738] on button "Close Return Order" at bounding box center [457, 728] width 449 height 46
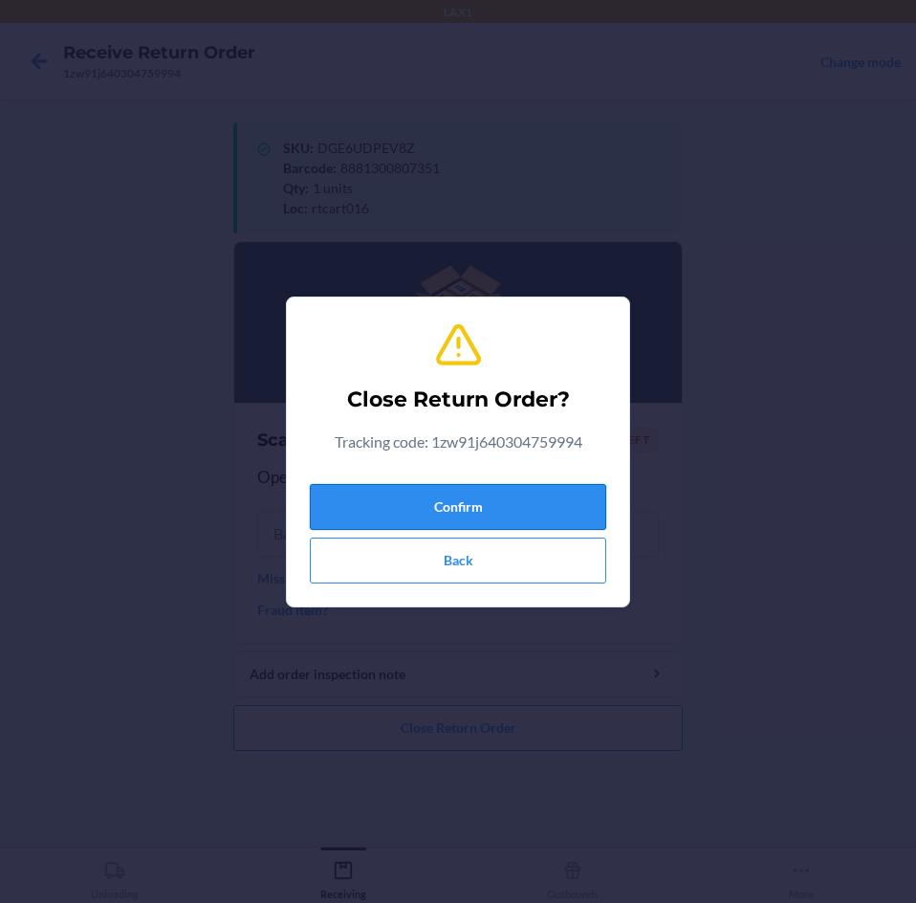
click at [537, 509] on button "Confirm" at bounding box center [458, 507] width 296 height 46
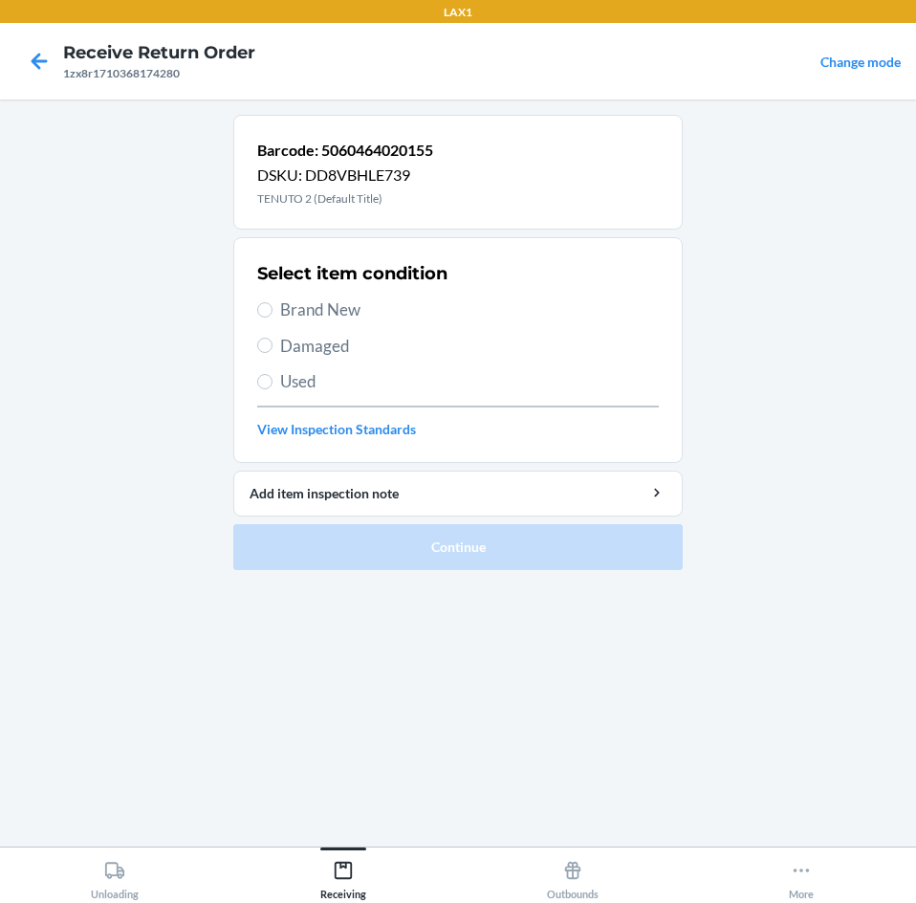
click at [274, 310] on label "Brand New" at bounding box center [458, 309] width 402 height 25
click at [273, 310] on input "Brand New" at bounding box center [264, 309] width 15 height 15
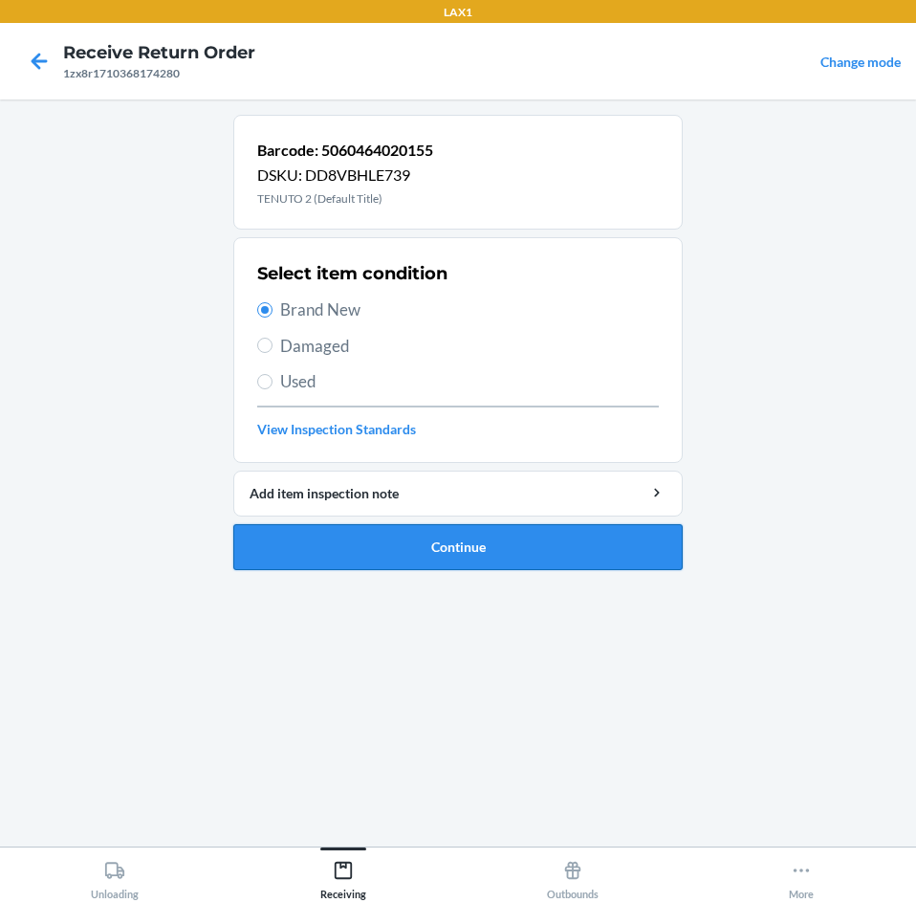
click at [570, 546] on button "Continue" at bounding box center [457, 547] width 449 height 46
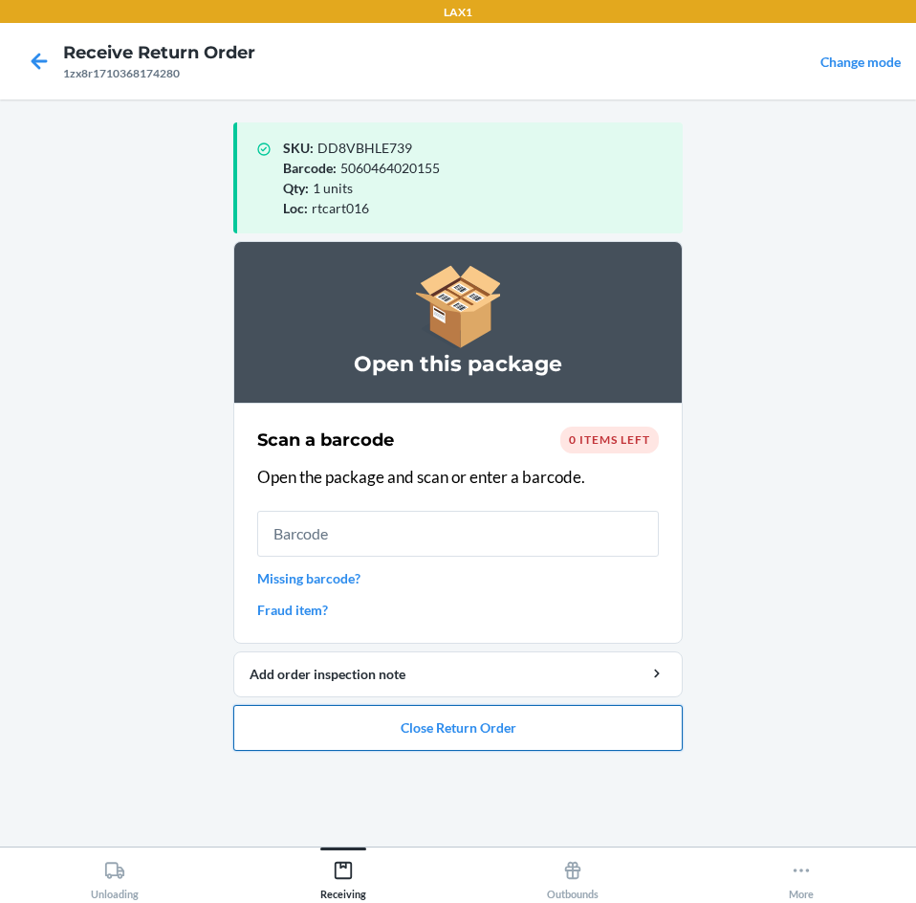
click at [606, 738] on button "Close Return Order" at bounding box center [457, 728] width 449 height 46
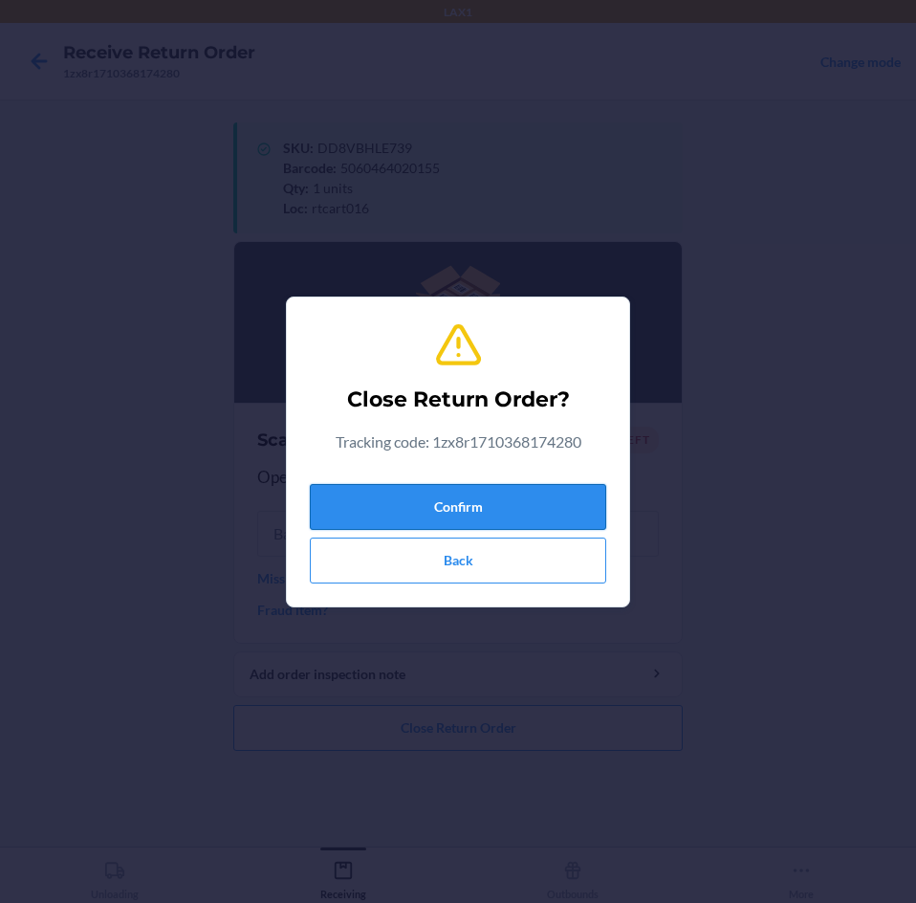
click at [584, 502] on button "Confirm" at bounding box center [458, 507] width 296 height 46
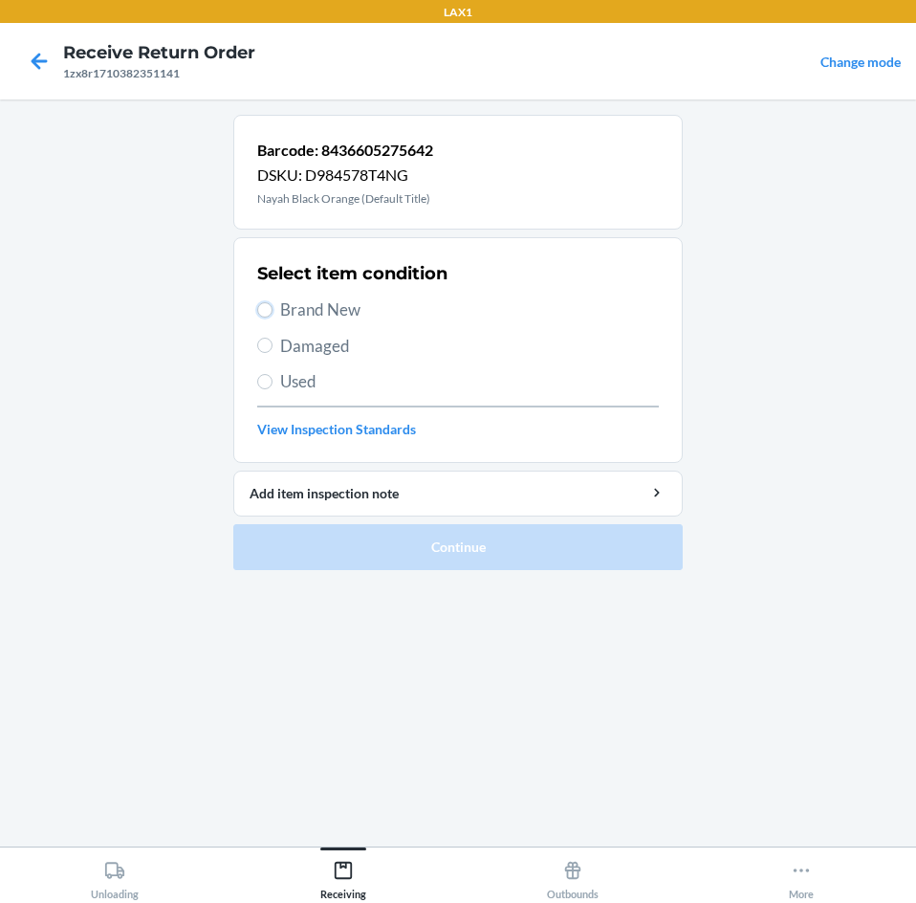
drag, startPoint x: 260, startPoint y: 308, endPoint x: 360, endPoint y: 426, distance: 154.6
click at [261, 308] on input "Brand New" at bounding box center [264, 309] width 15 height 15
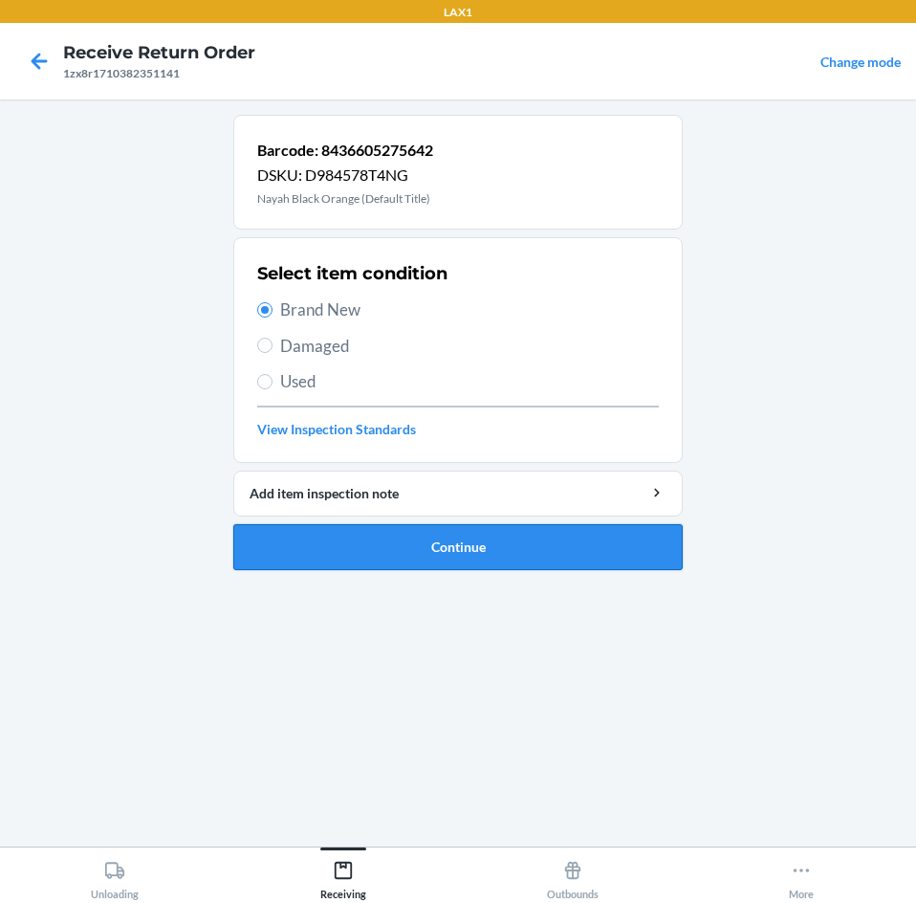
click at [513, 531] on button "Continue" at bounding box center [457, 547] width 449 height 46
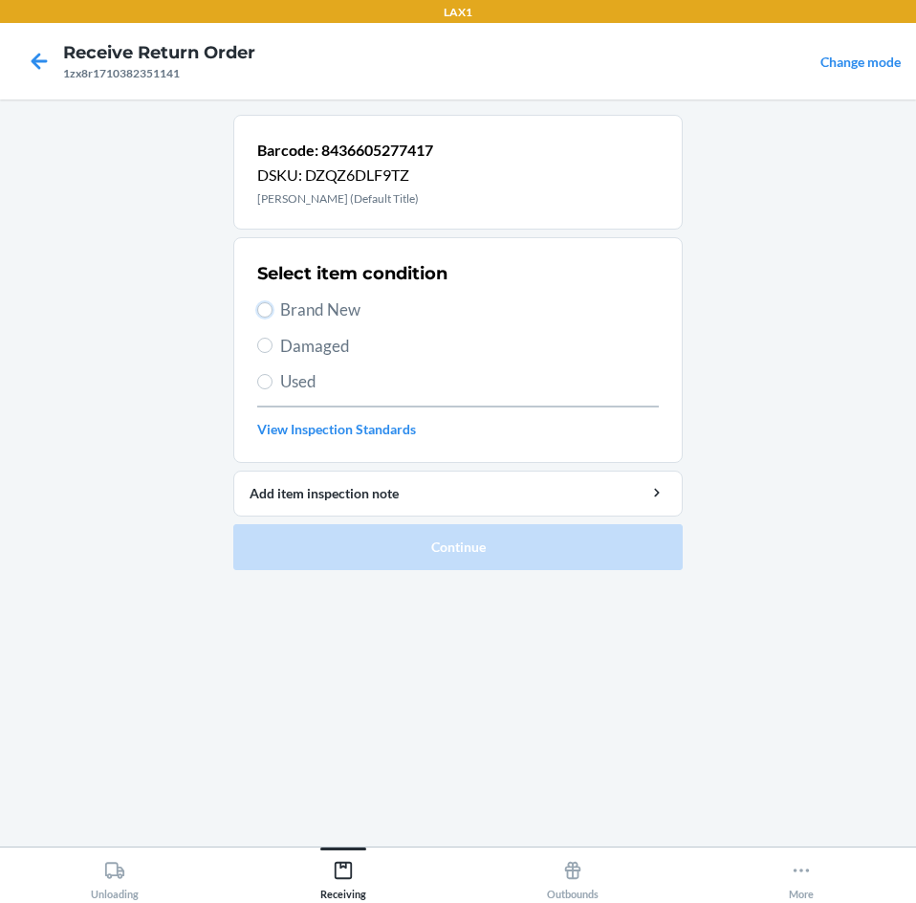
click at [267, 313] on input "Brand New" at bounding box center [264, 309] width 15 height 15
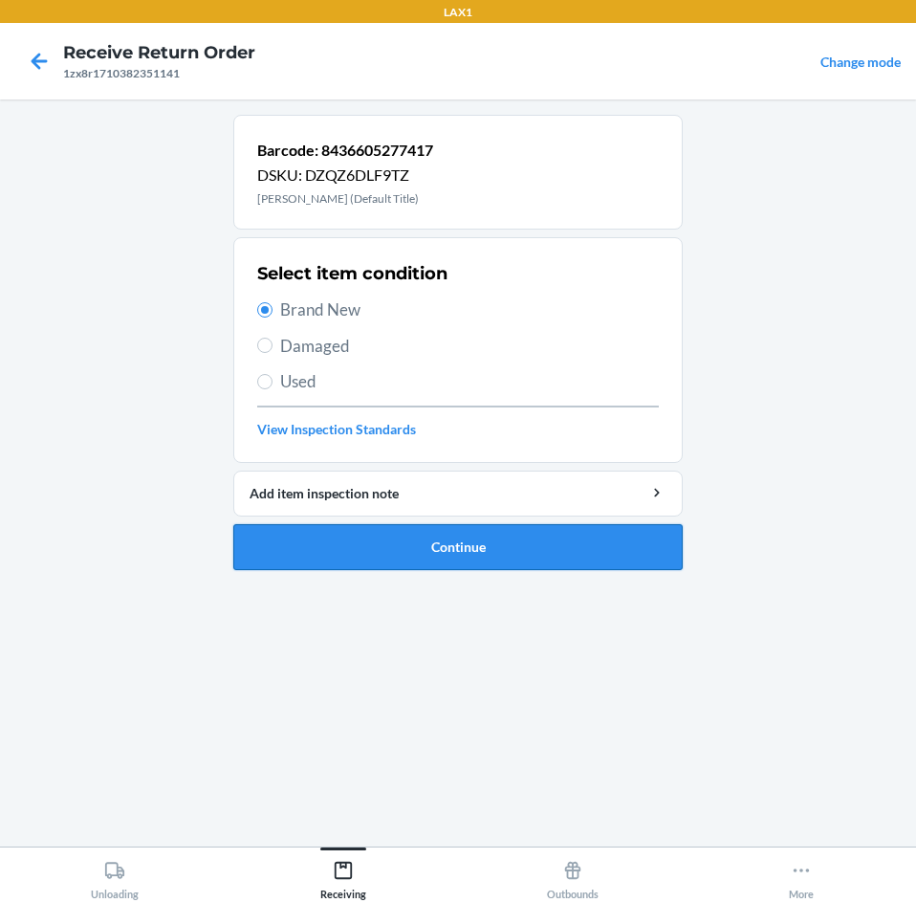
click at [519, 526] on button "Continue" at bounding box center [457, 547] width 449 height 46
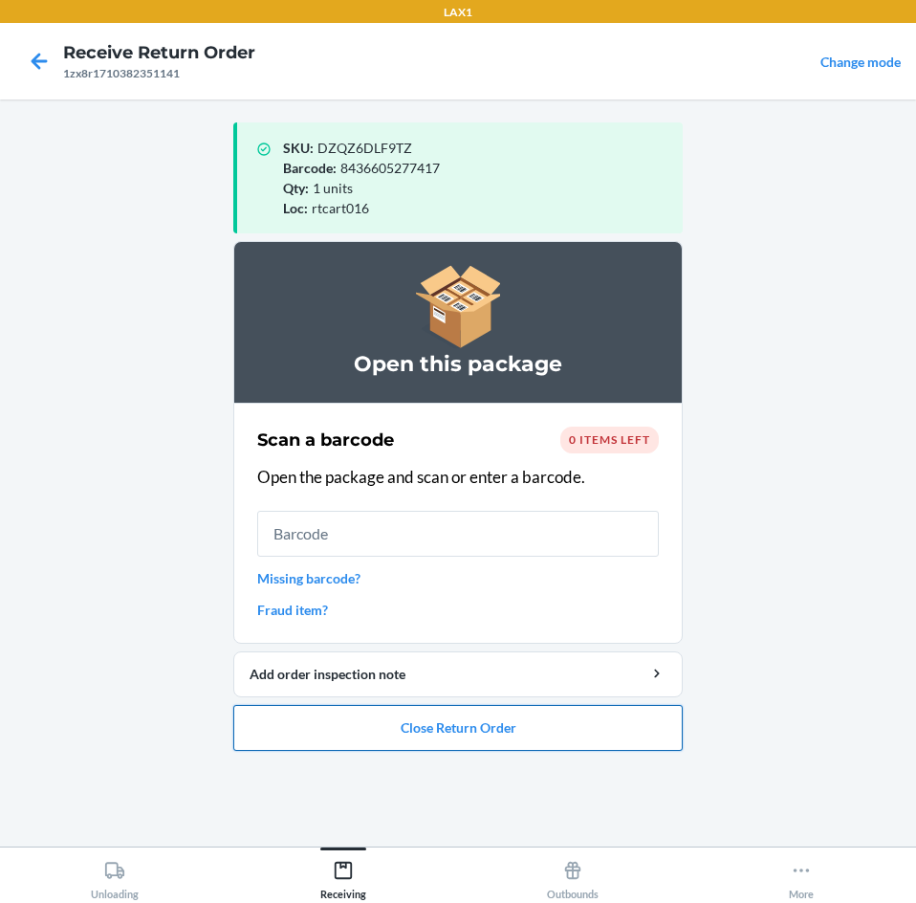
click at [541, 728] on button "Close Return Order" at bounding box center [457, 728] width 449 height 46
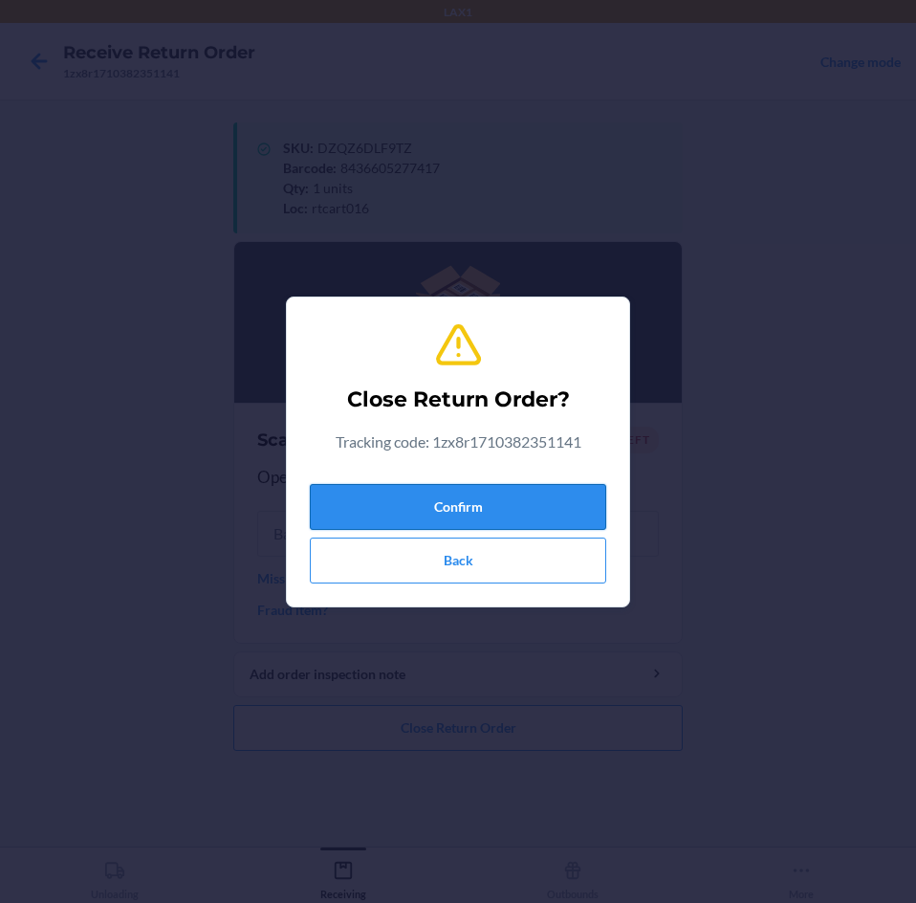
click at [535, 510] on button "Confirm" at bounding box center [458, 507] width 296 height 46
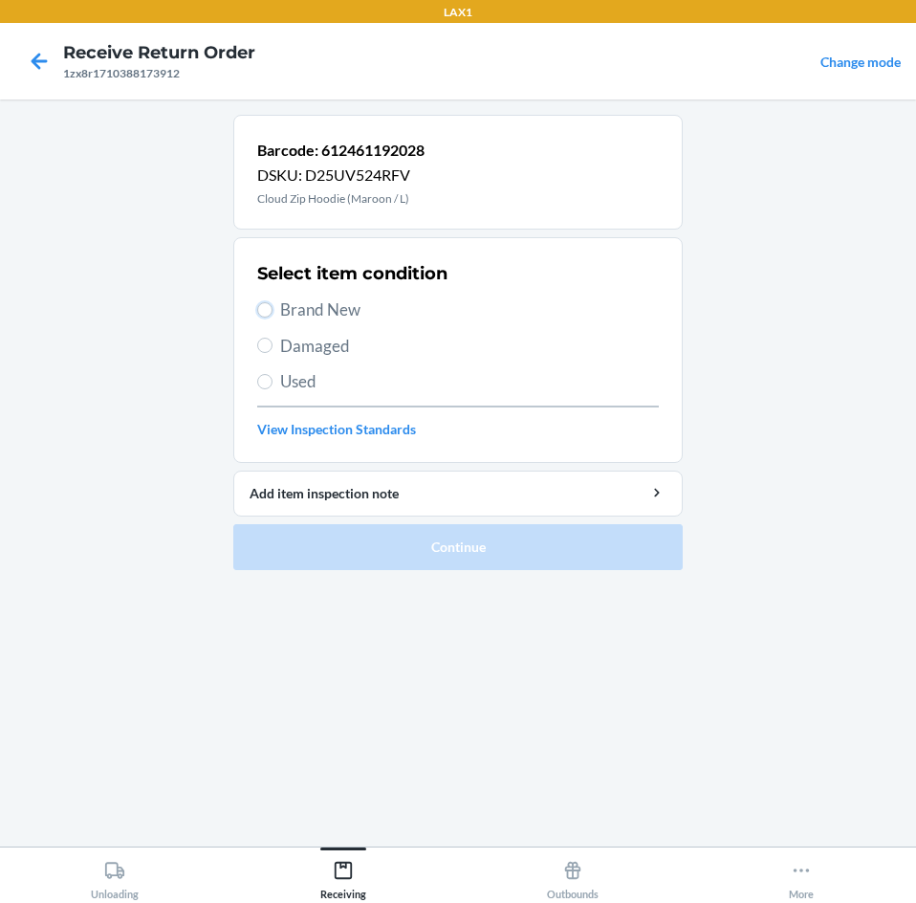
drag, startPoint x: 272, startPoint y: 308, endPoint x: 345, endPoint y: 408, distance: 124.5
click at [272, 310] on input "Brand New" at bounding box center [264, 309] width 15 height 15
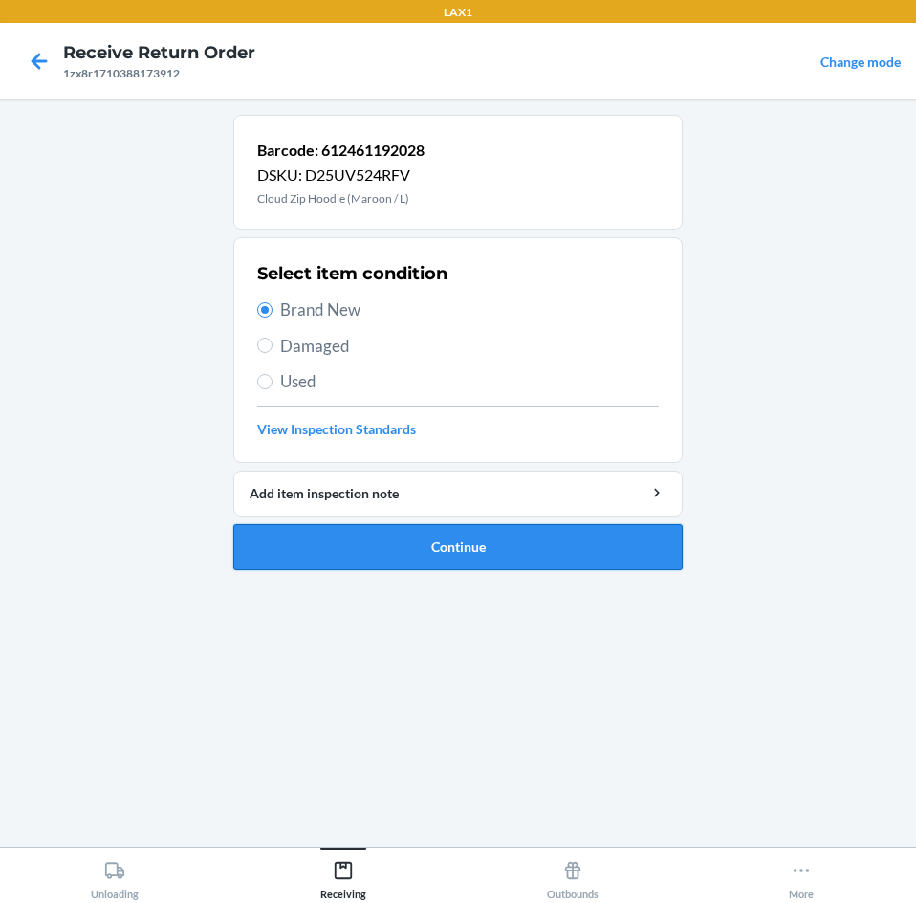
click at [584, 545] on button "Continue" at bounding box center [457, 547] width 449 height 46
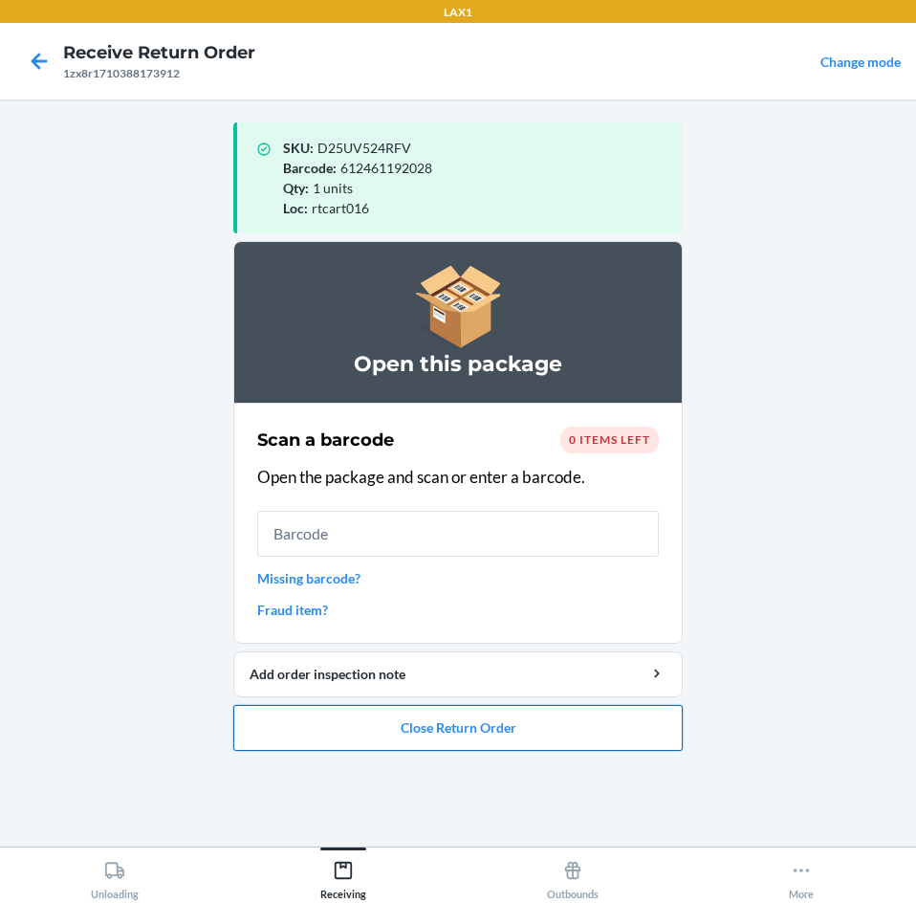
click at [586, 727] on button "Close Return Order" at bounding box center [457, 728] width 449 height 46
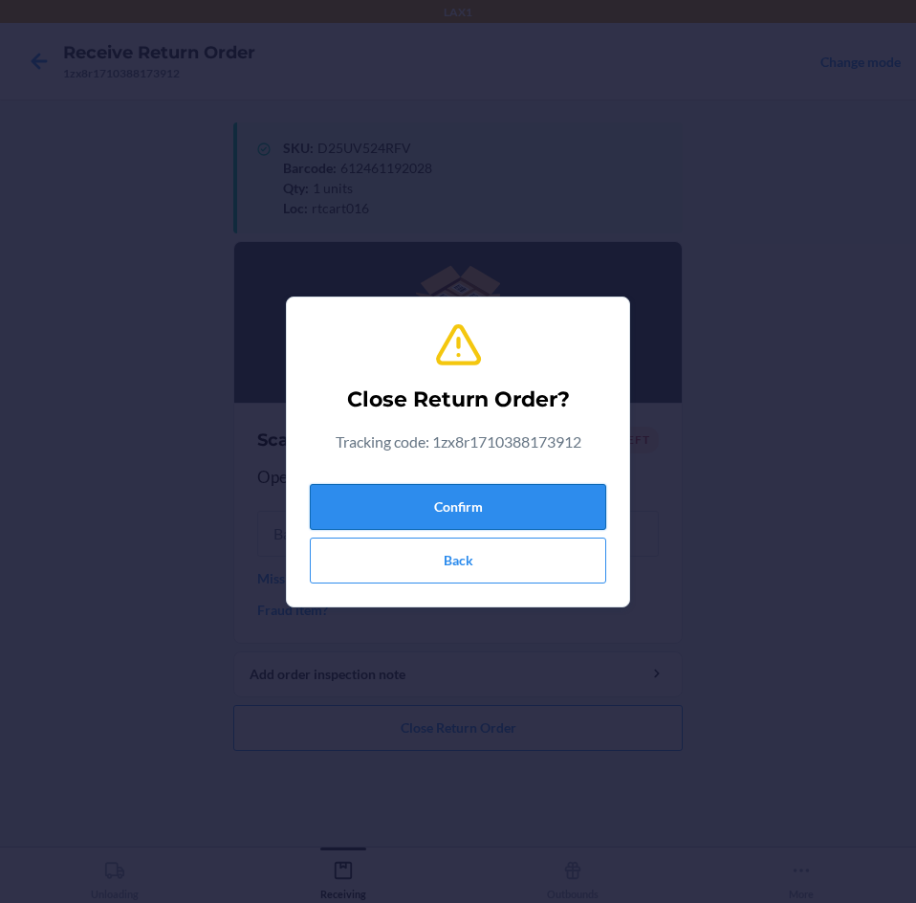
click at [552, 509] on button "Confirm" at bounding box center [458, 507] width 296 height 46
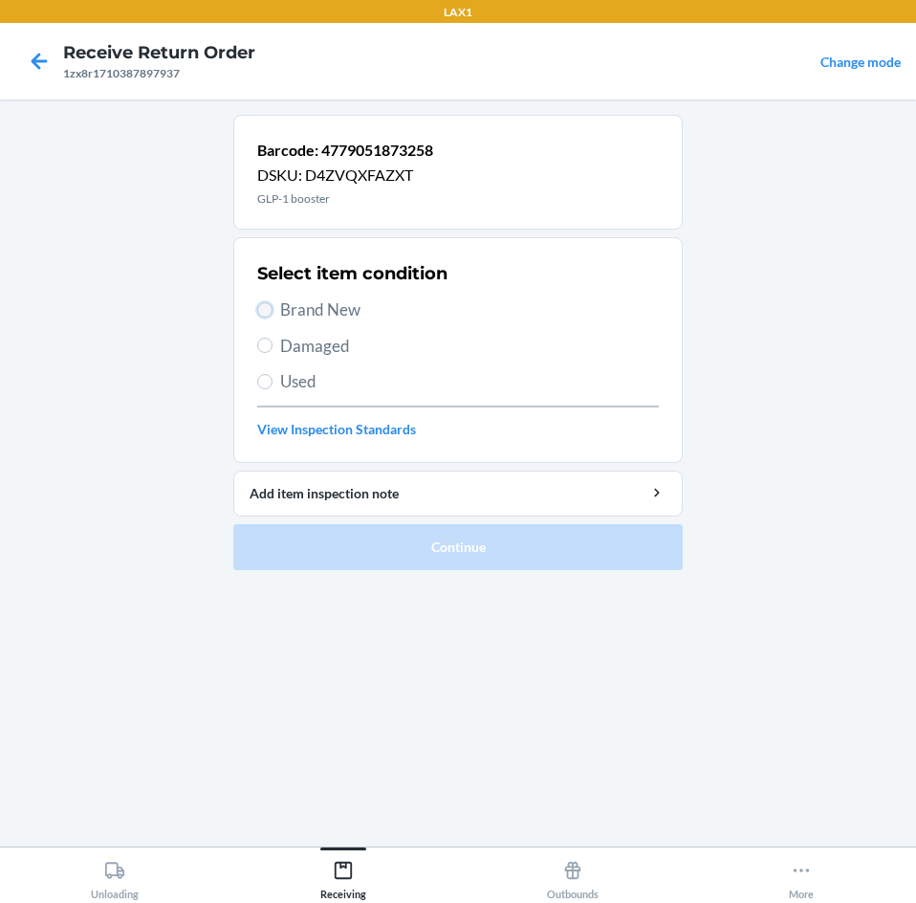
click at [266, 305] on input "Brand New" at bounding box center [264, 309] width 15 height 15
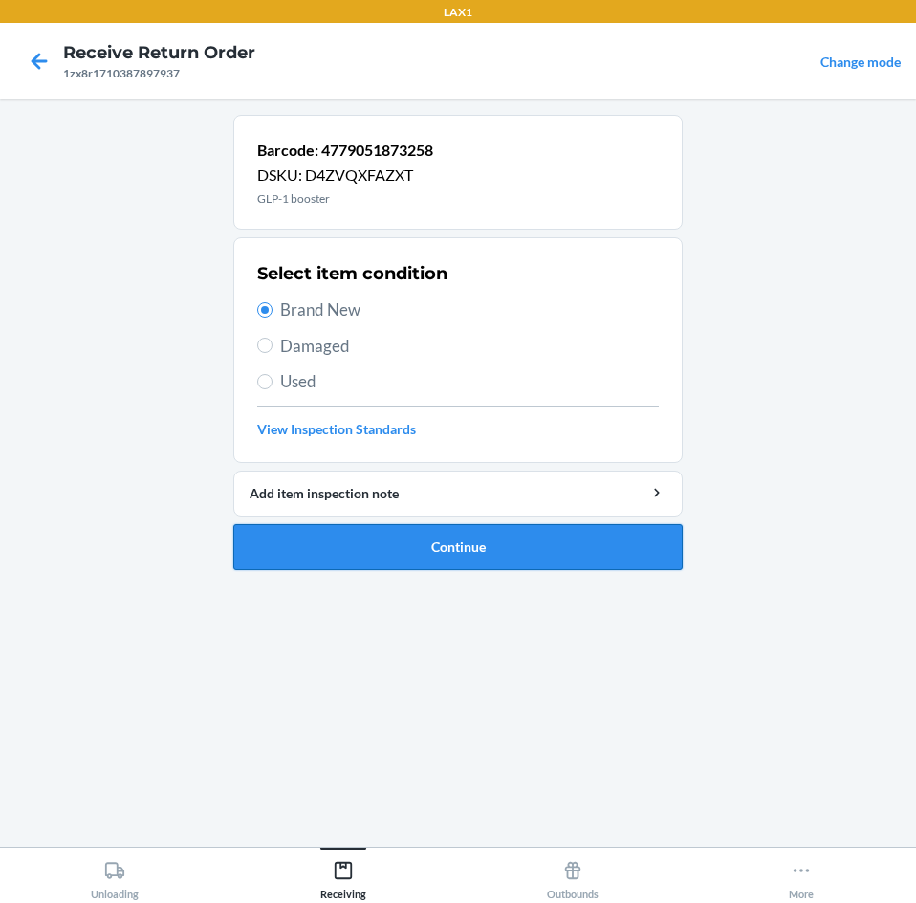
click at [605, 543] on button "Continue" at bounding box center [457, 547] width 449 height 46
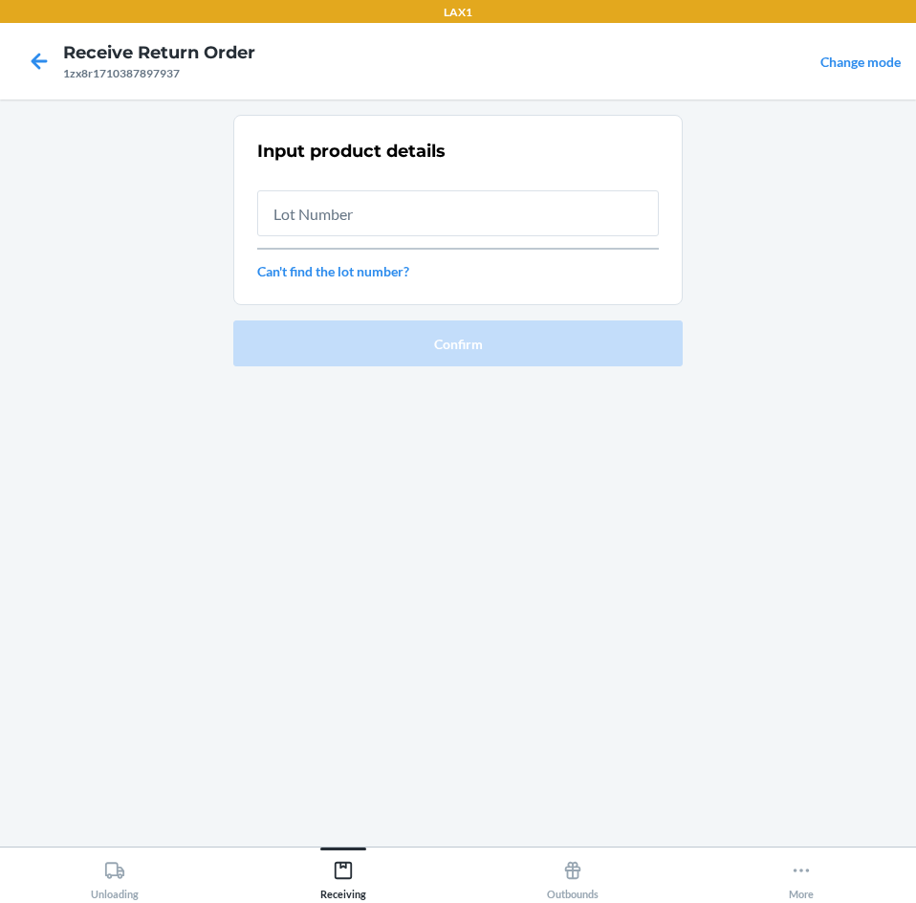
click at [546, 239] on div "Input product details Can't find the lot number?" at bounding box center [458, 210] width 402 height 154
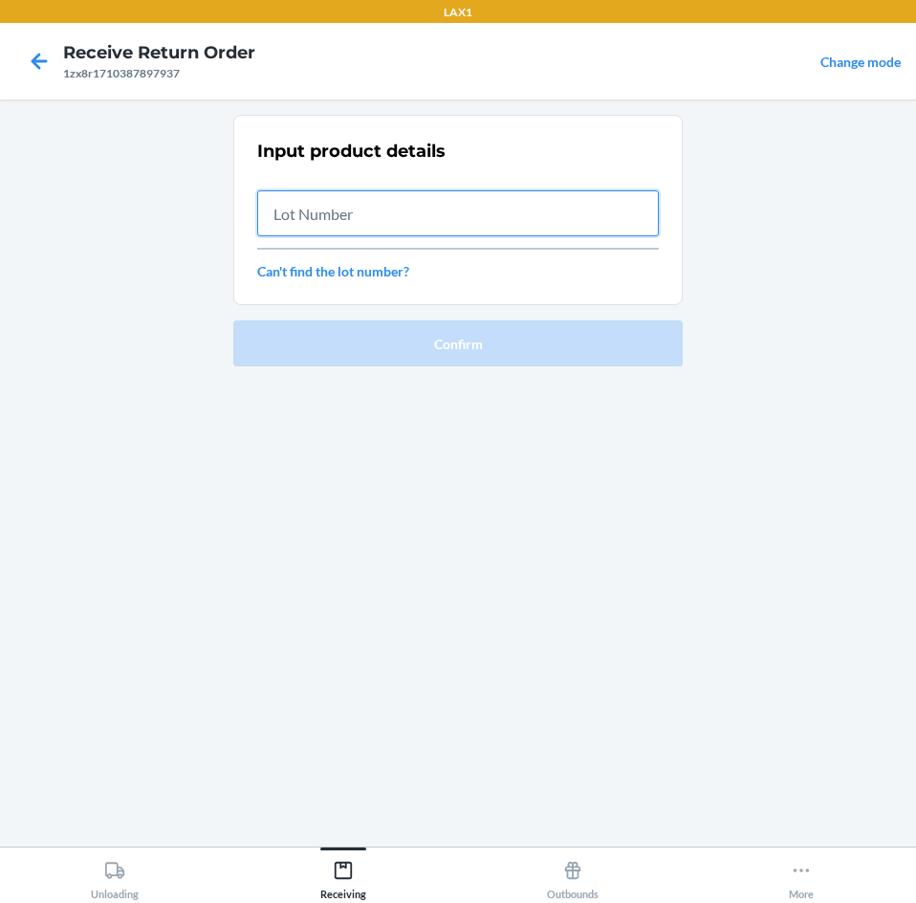
click at [362, 214] on input "text" at bounding box center [458, 213] width 402 height 46
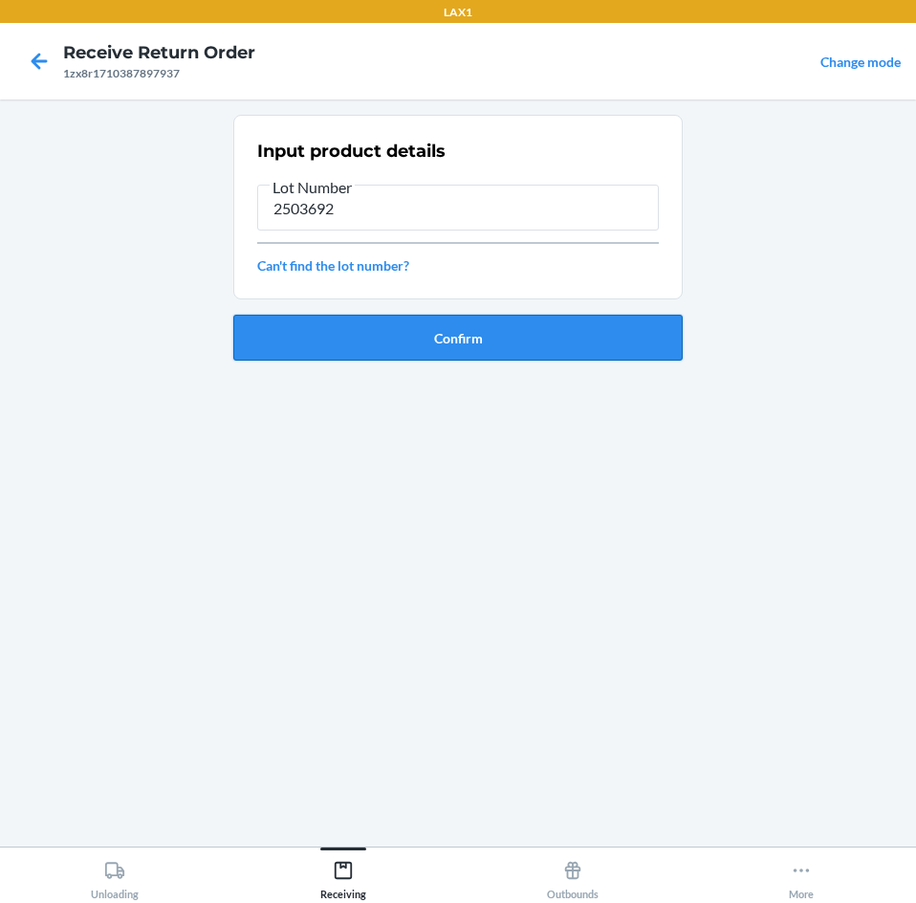
click at [469, 332] on button "Confirm" at bounding box center [457, 338] width 449 height 46
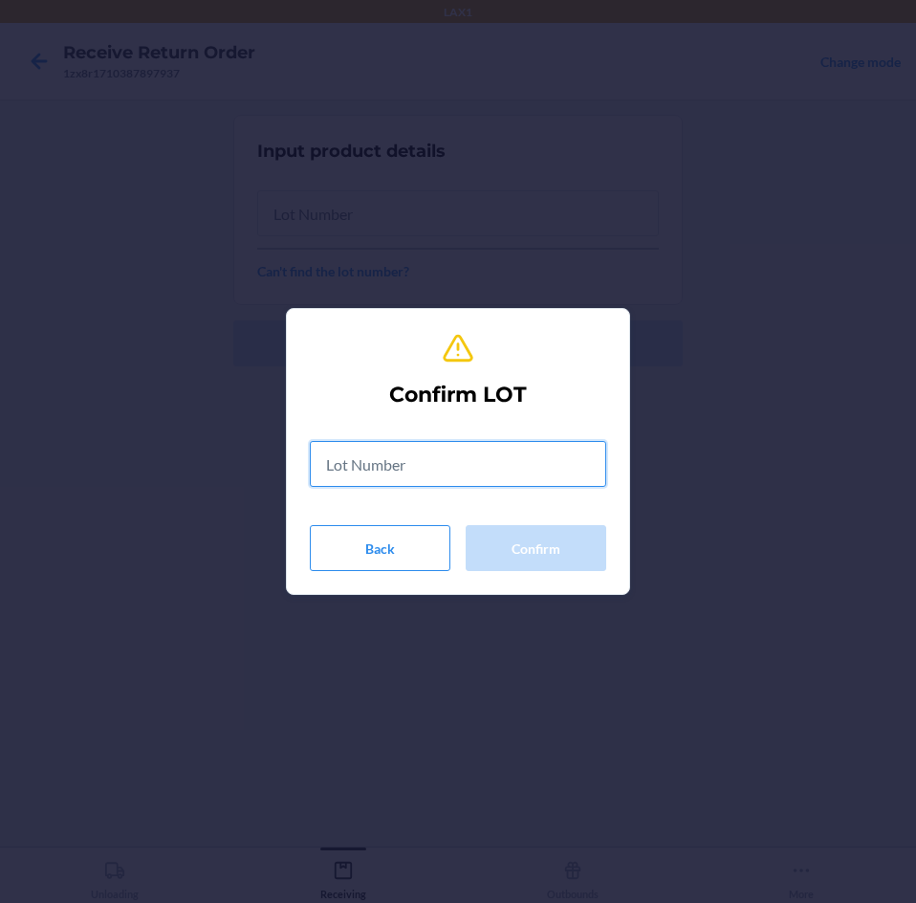
click at [439, 450] on input "text" at bounding box center [458, 464] width 296 height 46
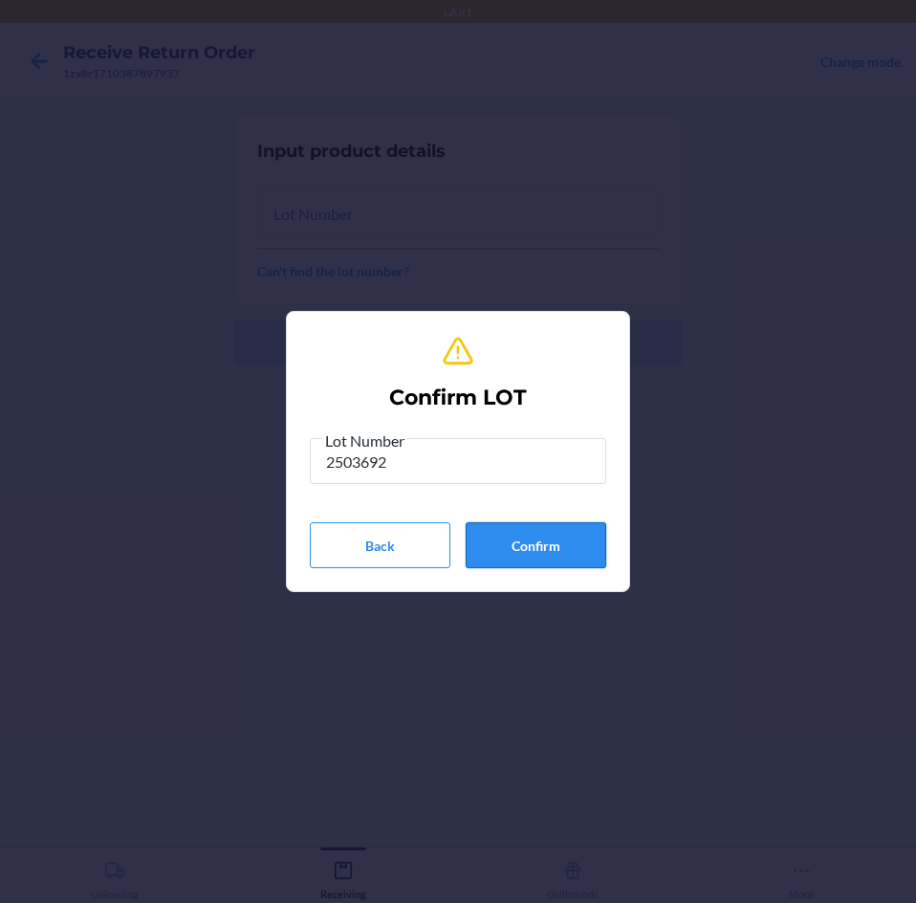
click at [557, 544] on button "Confirm" at bounding box center [536, 545] width 141 height 46
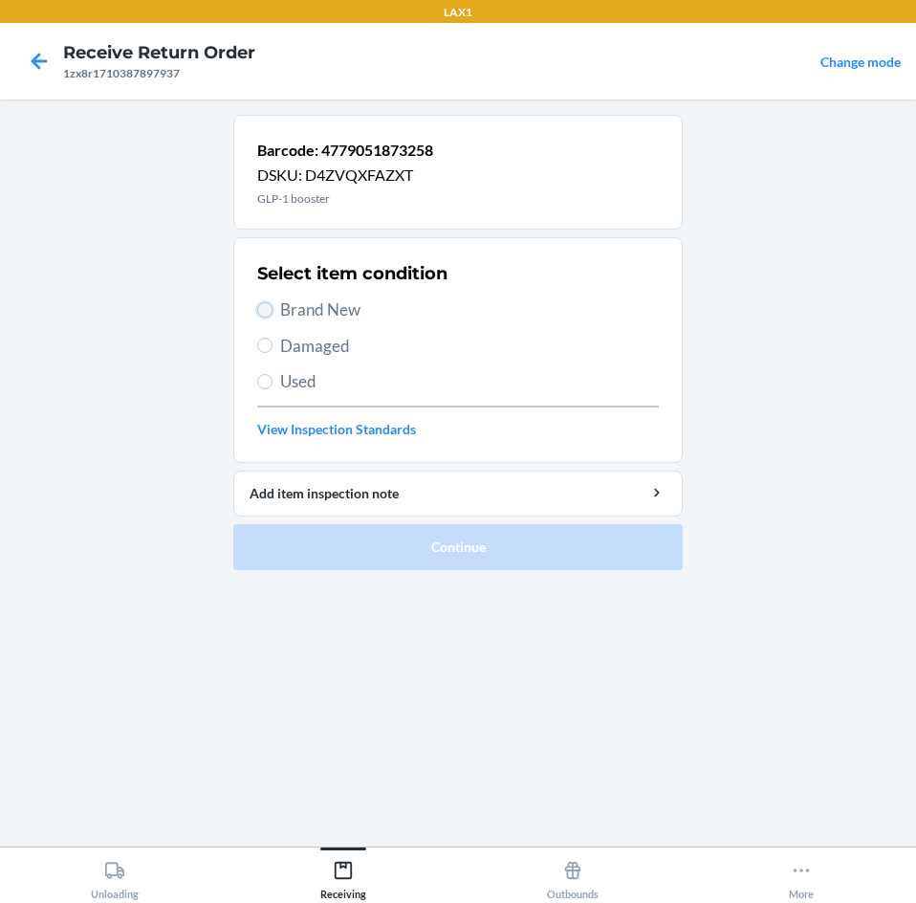
click at [259, 306] on input "Brand New" at bounding box center [264, 309] width 15 height 15
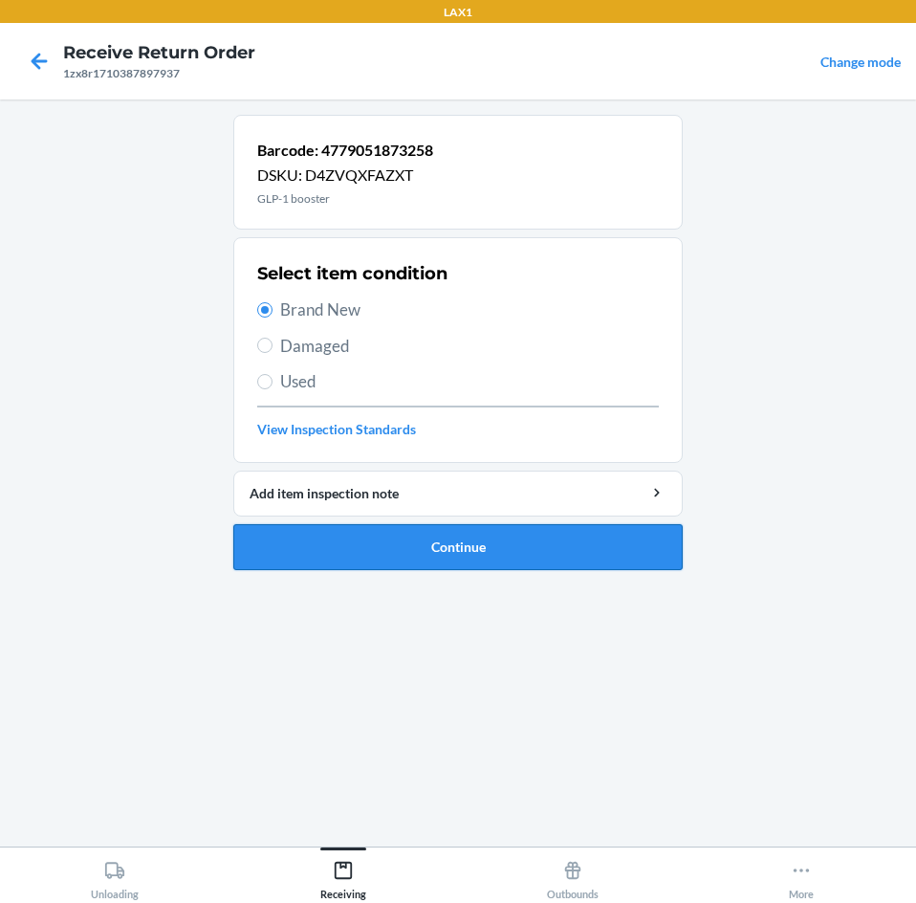
click at [534, 548] on button "Continue" at bounding box center [457, 547] width 449 height 46
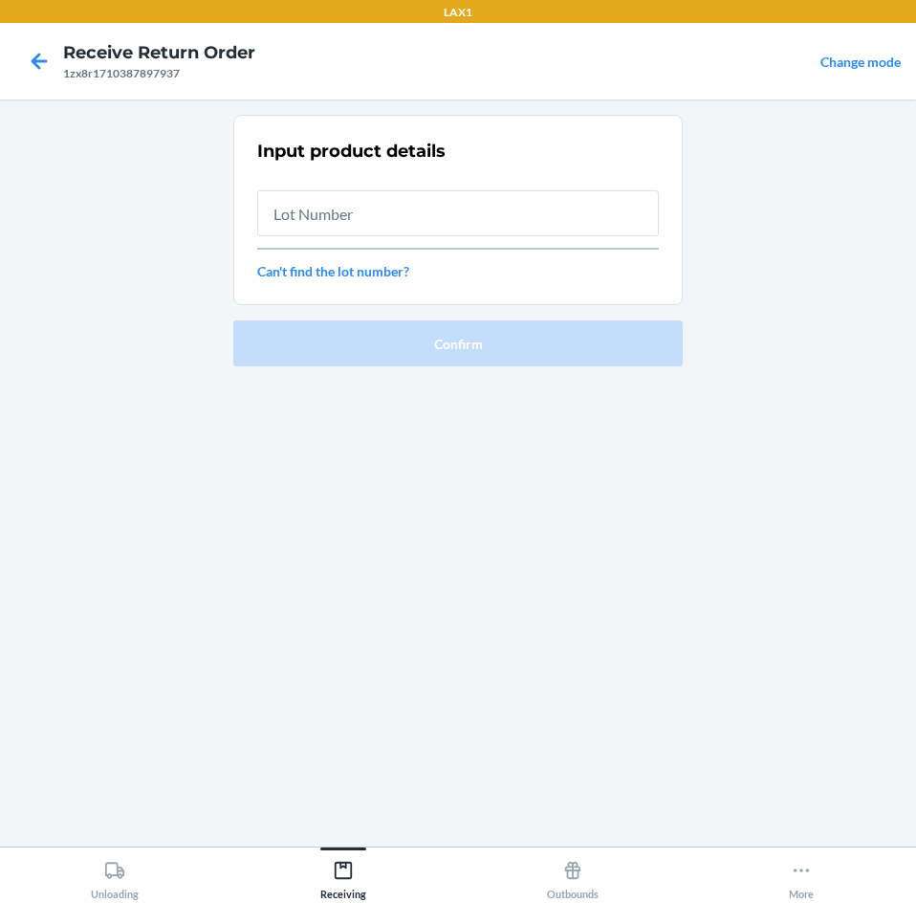
click at [479, 210] on input "text" at bounding box center [458, 213] width 402 height 46
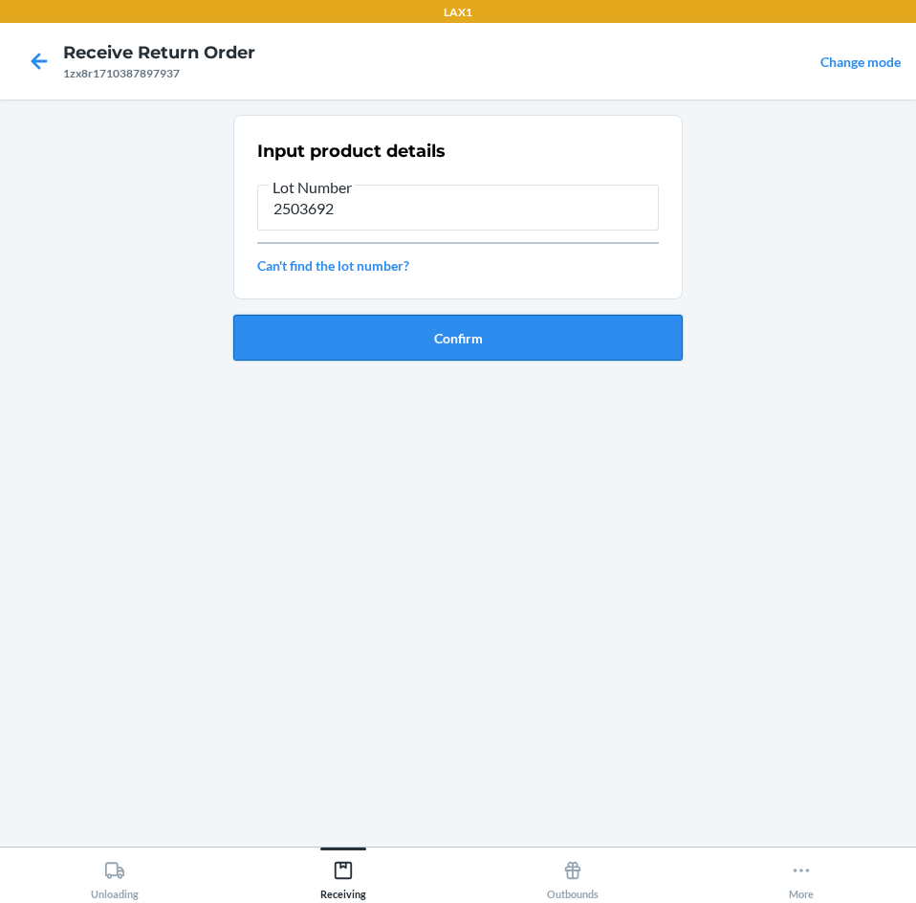
click at [523, 328] on button "Confirm" at bounding box center [457, 338] width 449 height 46
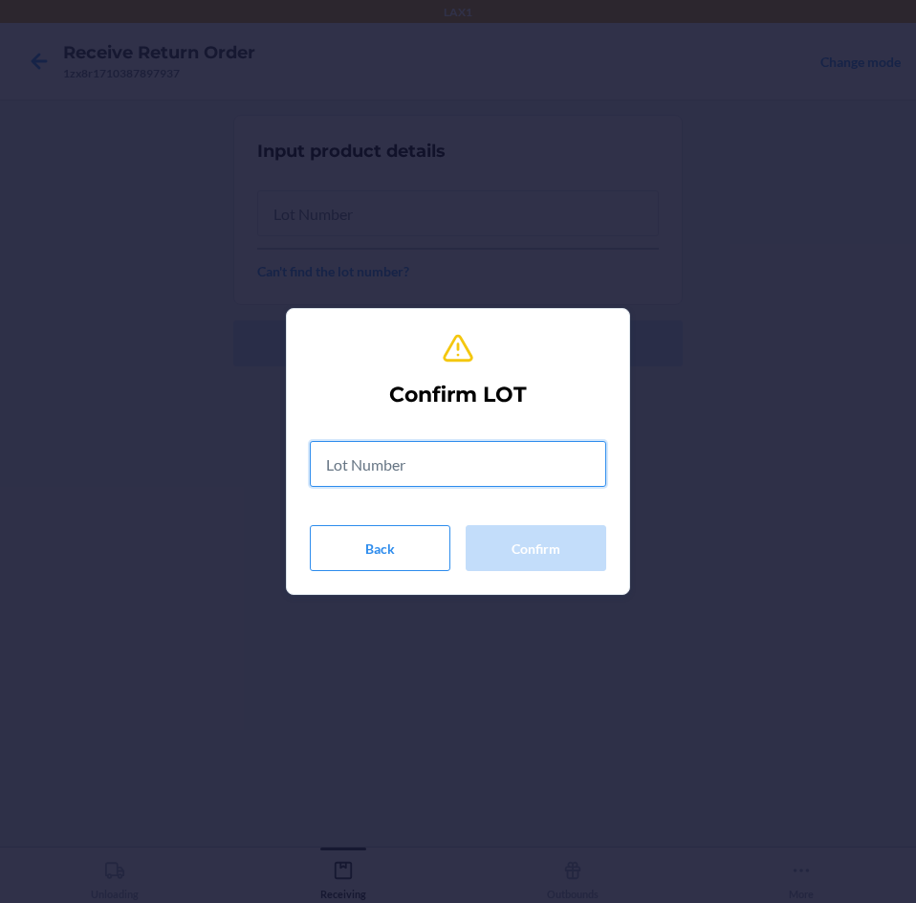
click at [507, 444] on input "text" at bounding box center [458, 464] width 296 height 46
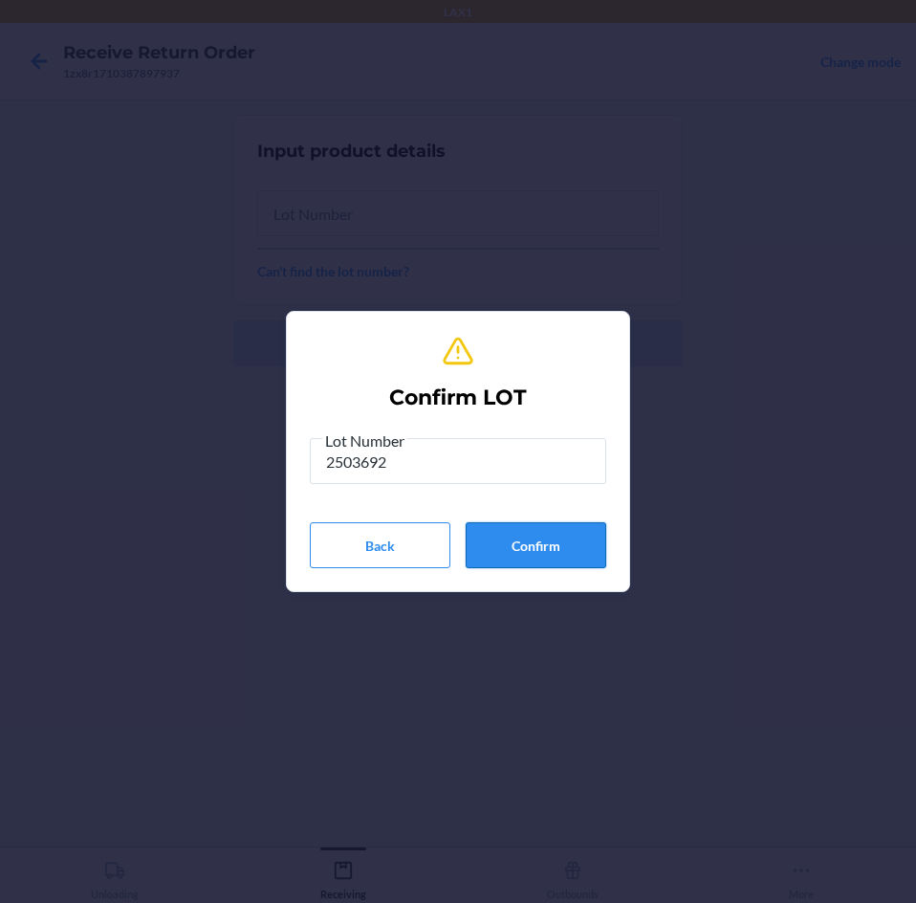
click at [553, 546] on button "Confirm" at bounding box center [536, 545] width 141 height 46
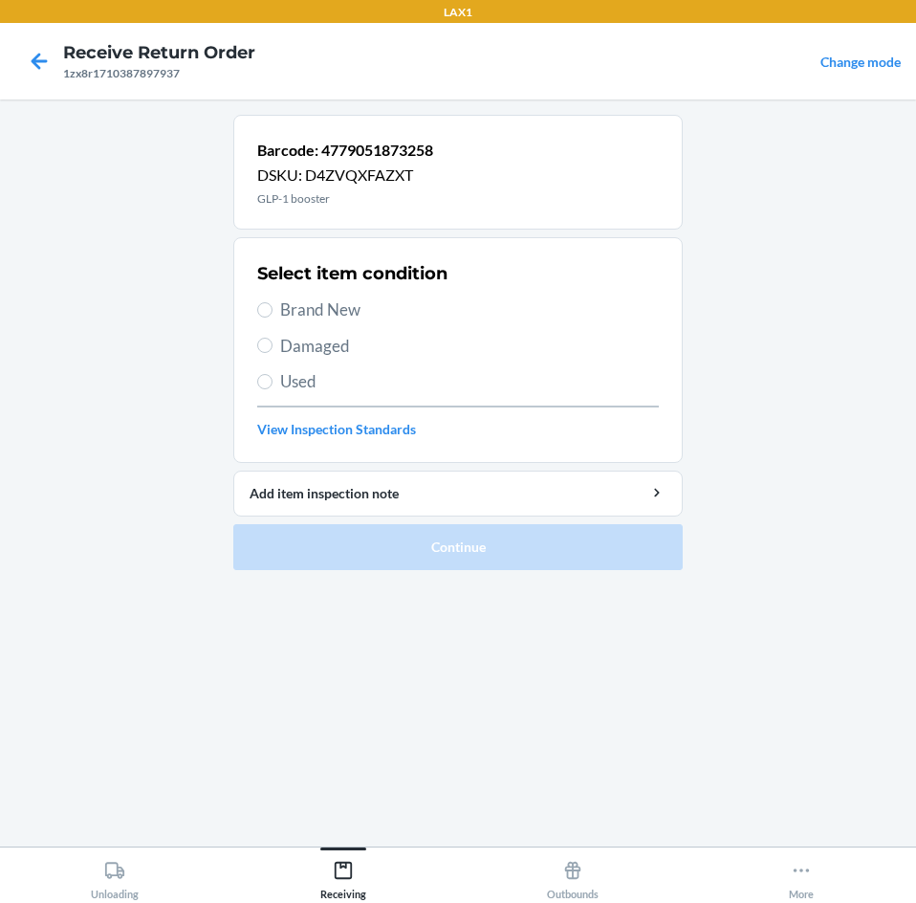
click at [295, 308] on span "Brand New" at bounding box center [469, 309] width 379 height 25
click at [273, 308] on input "Brand New" at bounding box center [264, 309] width 15 height 15
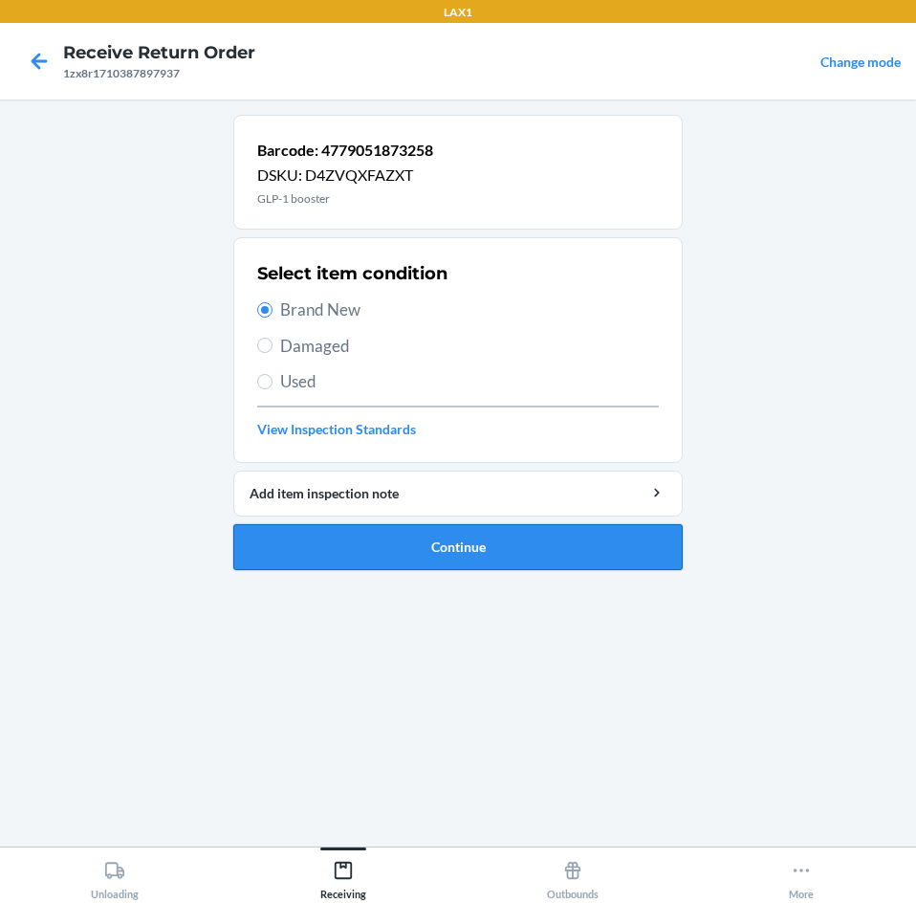
click at [566, 558] on button "Continue" at bounding box center [457, 547] width 449 height 46
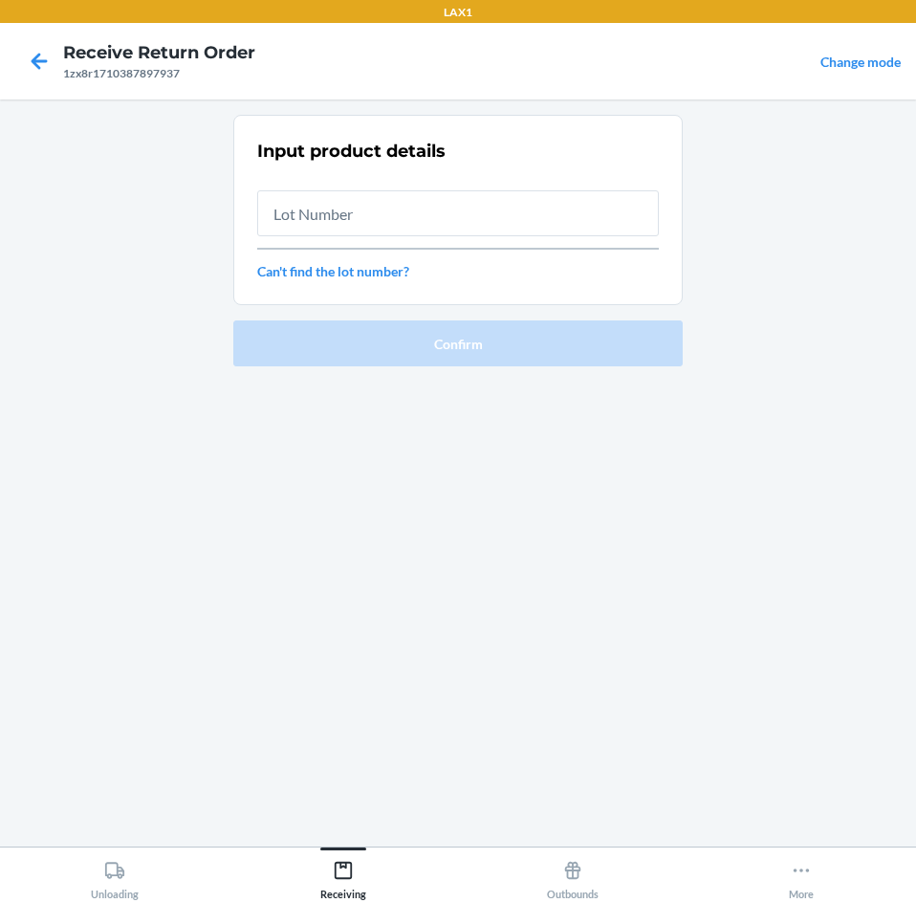
click at [515, 213] on input "text" at bounding box center [458, 213] width 402 height 46
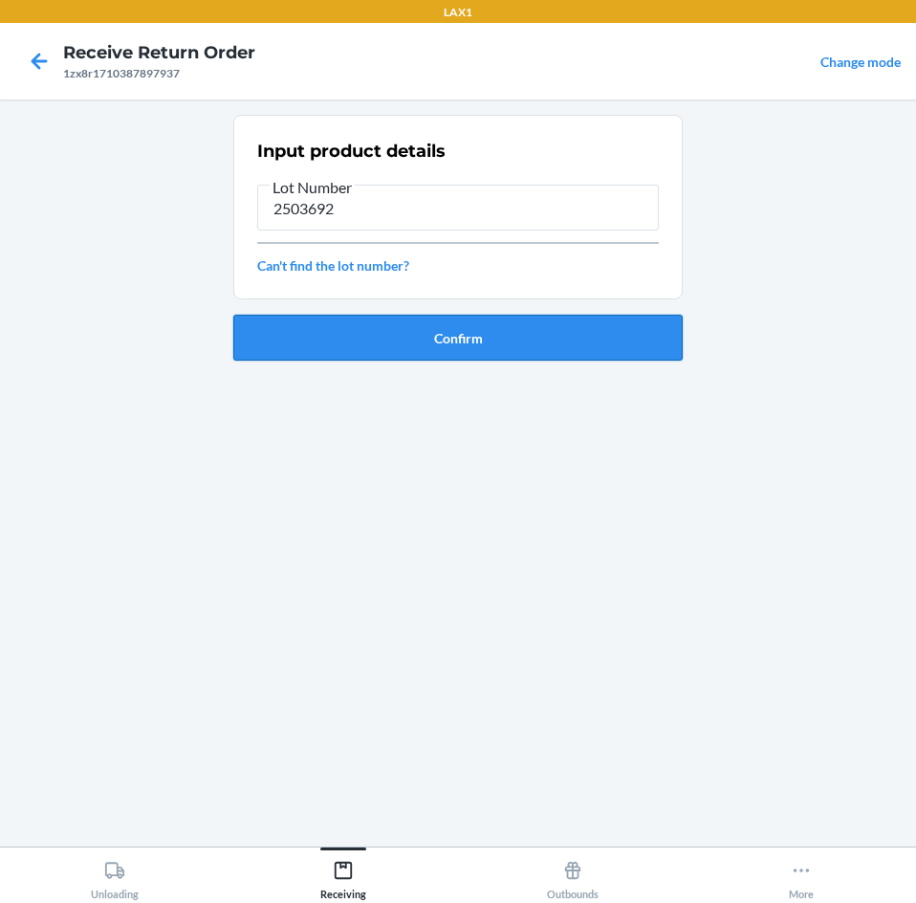
click at [508, 334] on button "Confirm" at bounding box center [457, 338] width 449 height 46
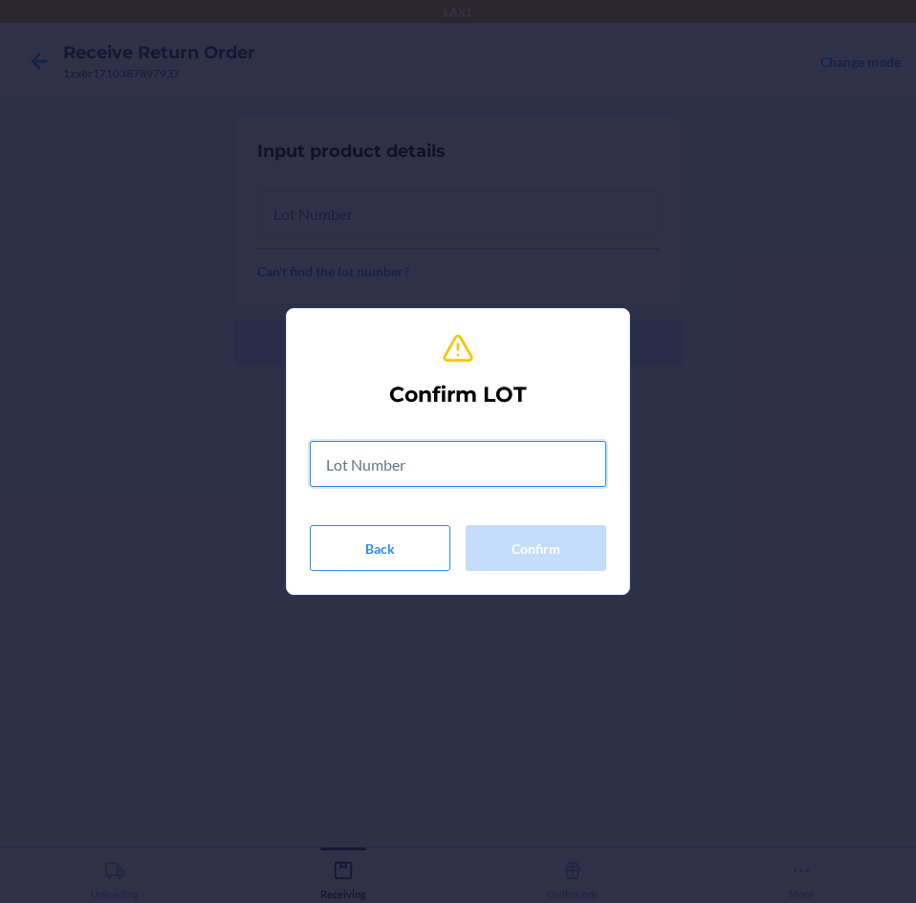
click at [479, 464] on input "text" at bounding box center [458, 464] width 296 height 46
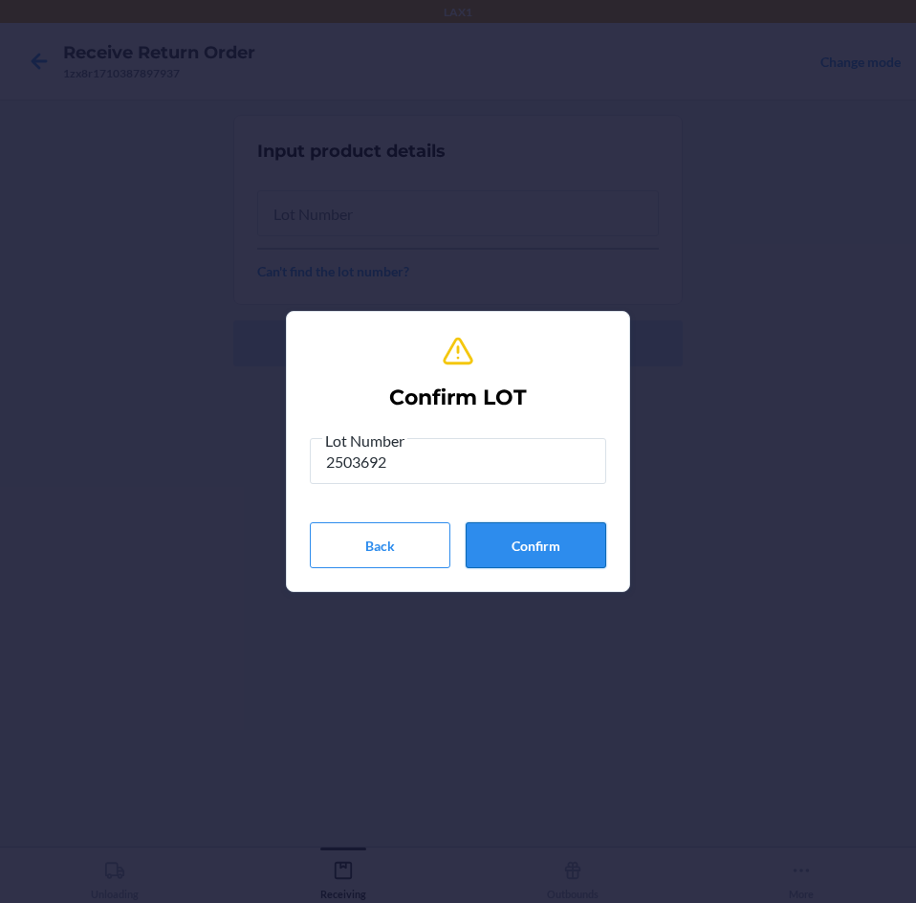
click at [557, 547] on button "Confirm" at bounding box center [536, 545] width 141 height 46
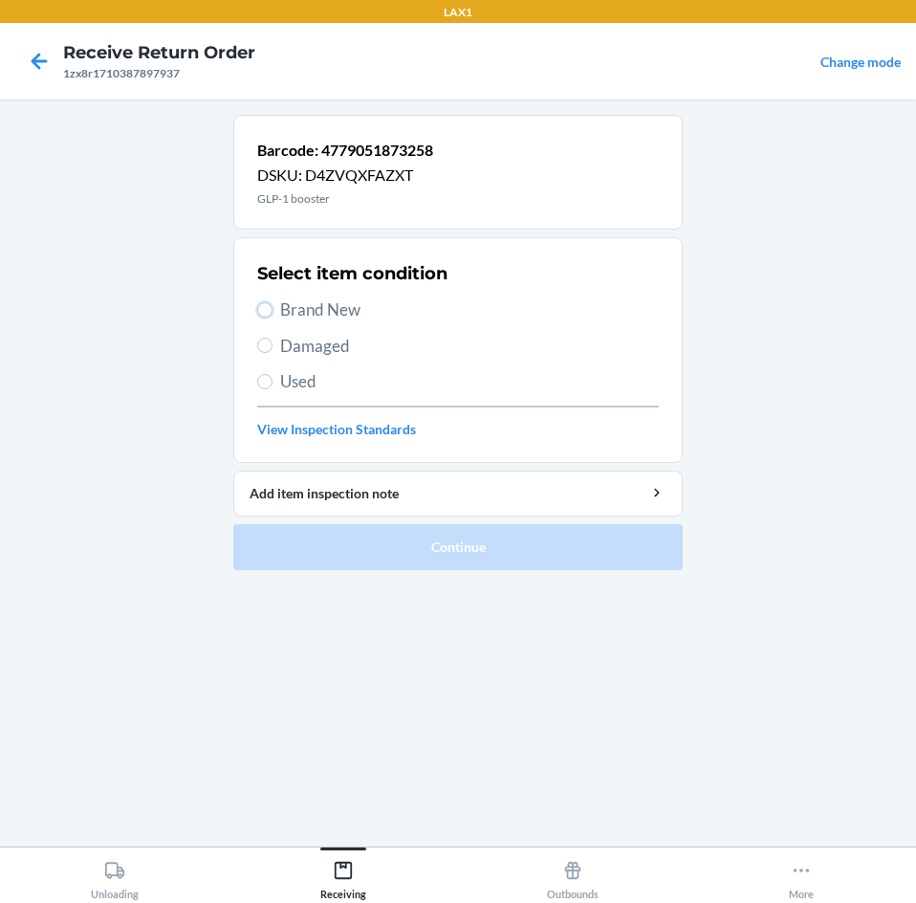
drag, startPoint x: 260, startPoint y: 307, endPoint x: 331, endPoint y: 429, distance: 141.4
click at [260, 312] on input "Brand New" at bounding box center [264, 309] width 15 height 15
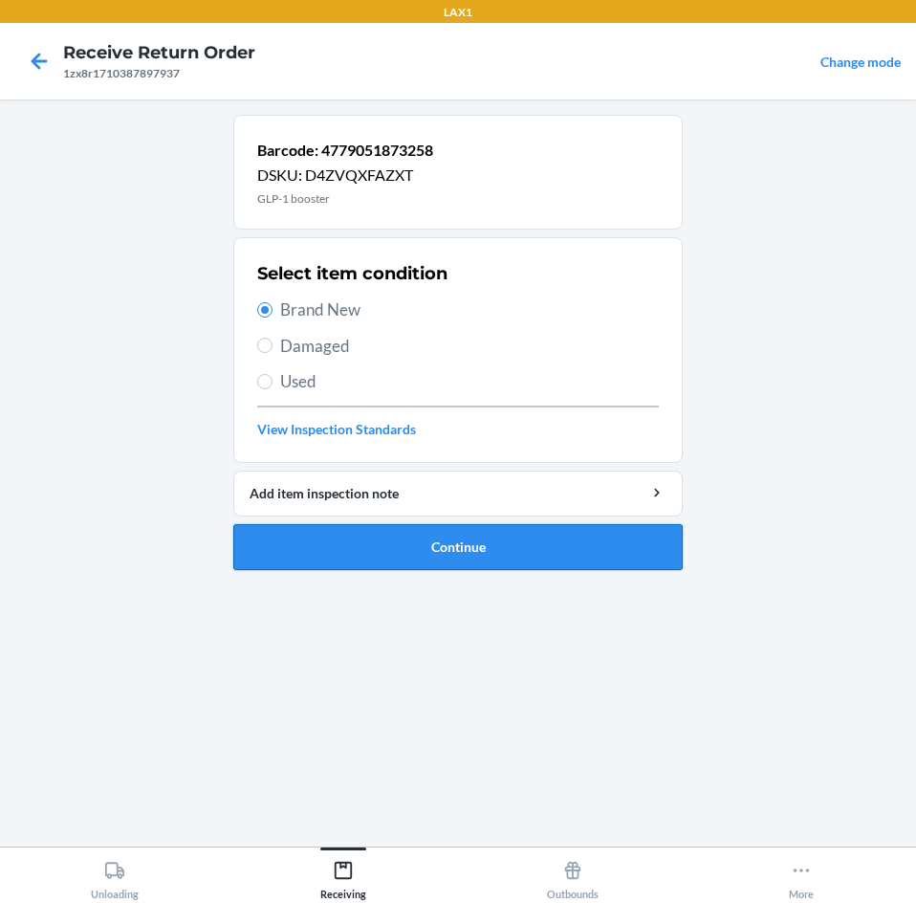
click at [558, 544] on button "Continue" at bounding box center [457, 547] width 449 height 46
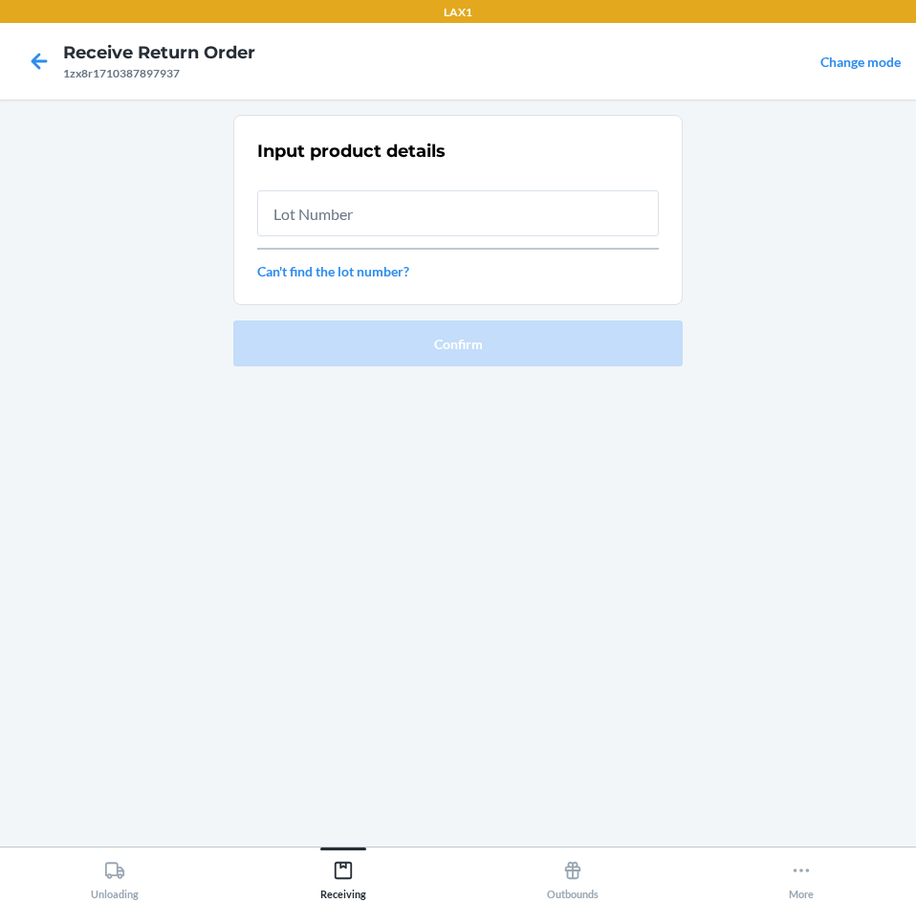
click at [499, 218] on input "text" at bounding box center [458, 213] width 402 height 46
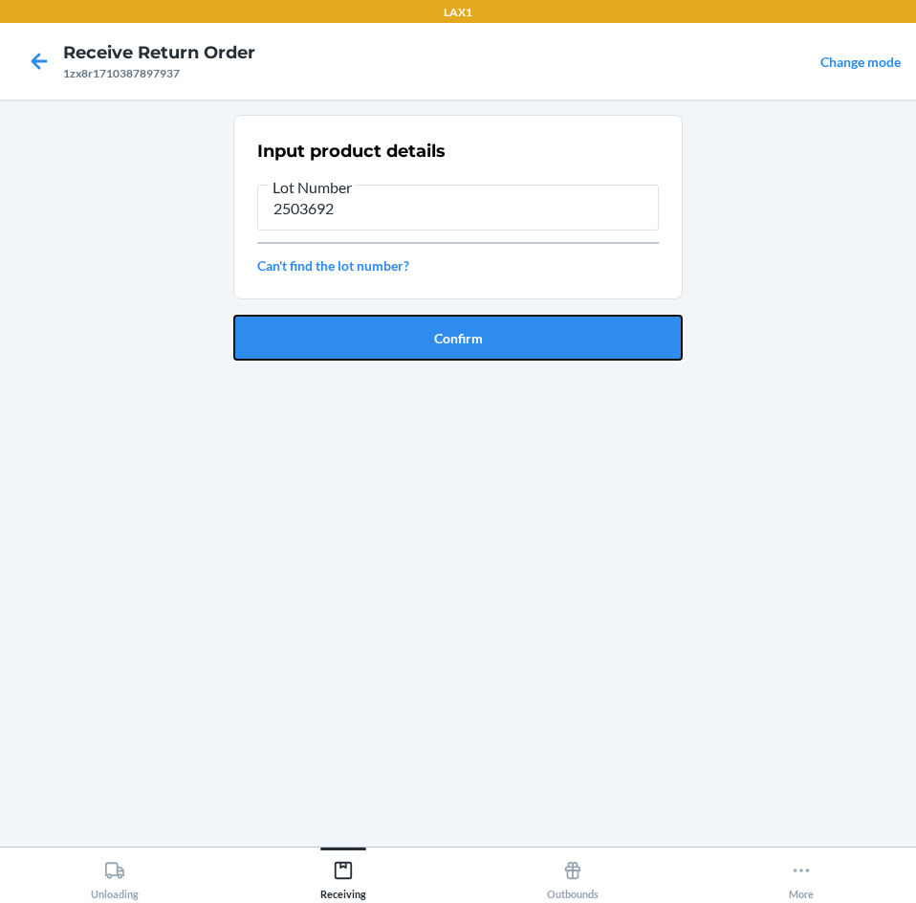
click at [492, 317] on button "Confirm" at bounding box center [457, 338] width 449 height 46
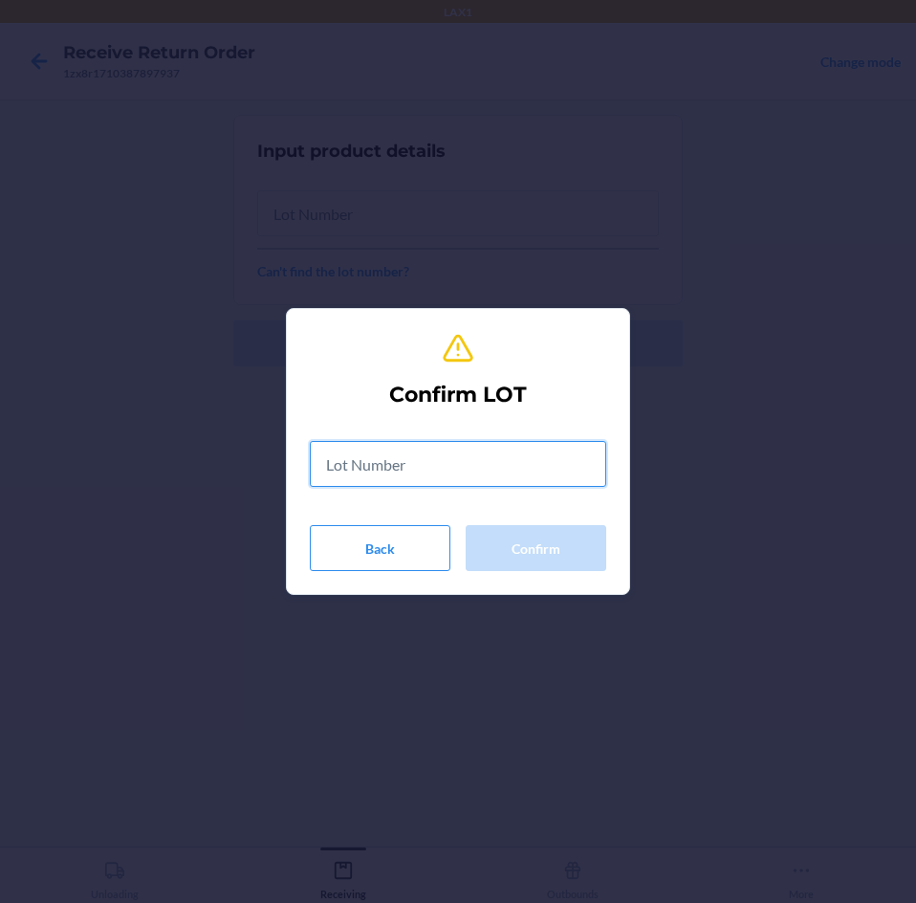
click at [470, 463] on input "text" at bounding box center [458, 464] width 296 height 46
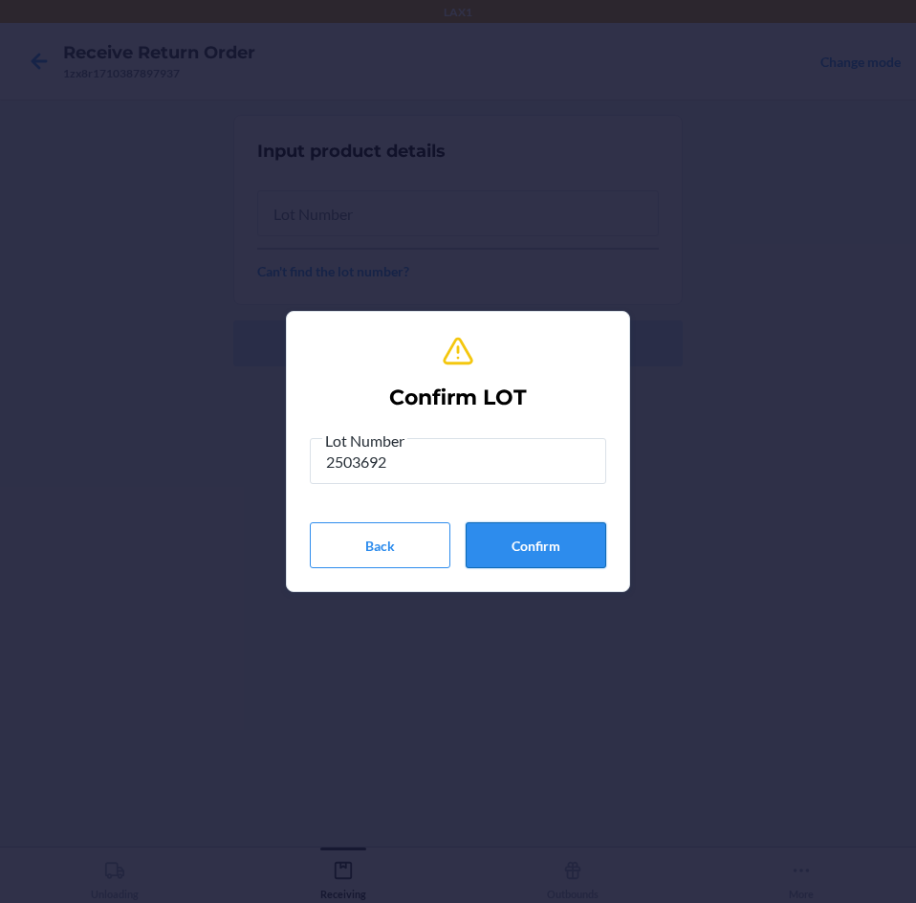
click at [506, 548] on button "Confirm" at bounding box center [536, 545] width 141 height 46
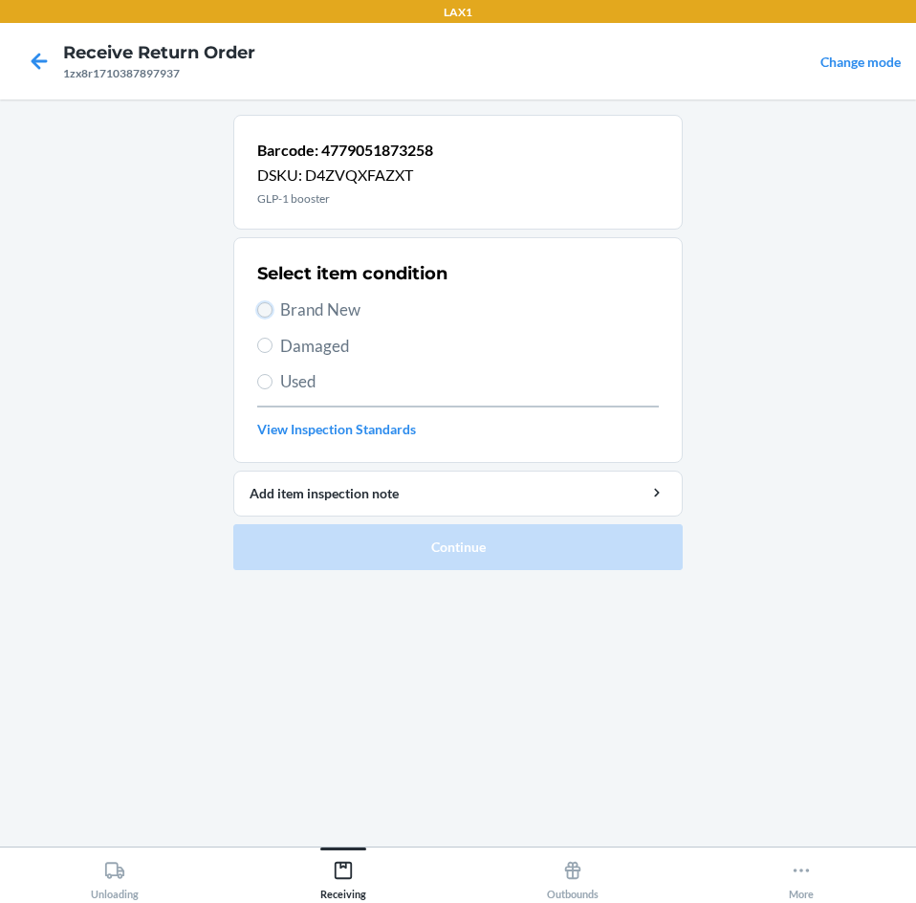
click at [271, 311] on input "Brand New" at bounding box center [264, 309] width 15 height 15
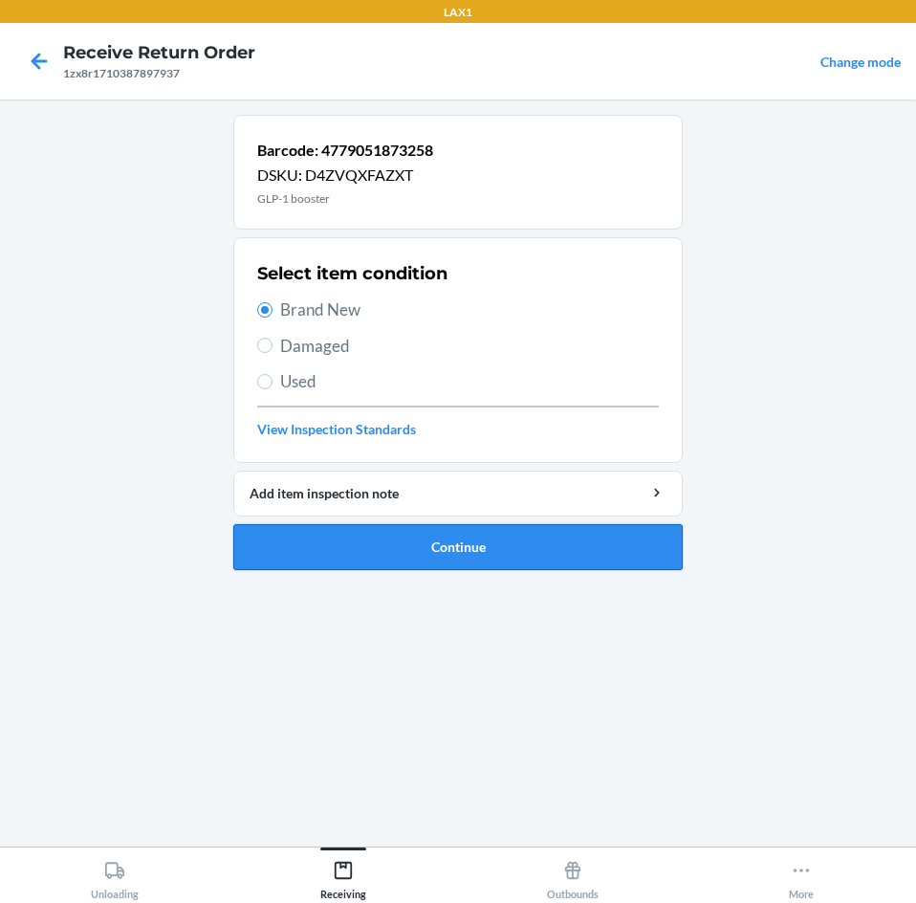
click at [568, 554] on button "Continue" at bounding box center [457, 547] width 449 height 46
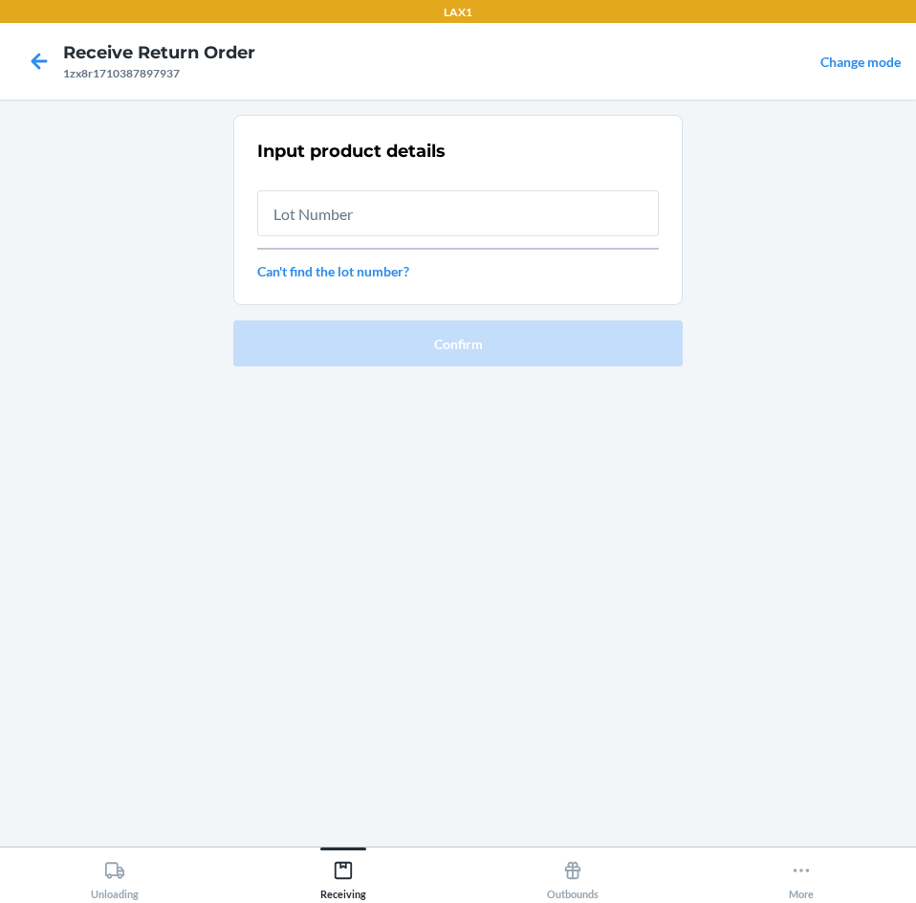
click at [471, 205] on input "text" at bounding box center [458, 213] width 402 height 46
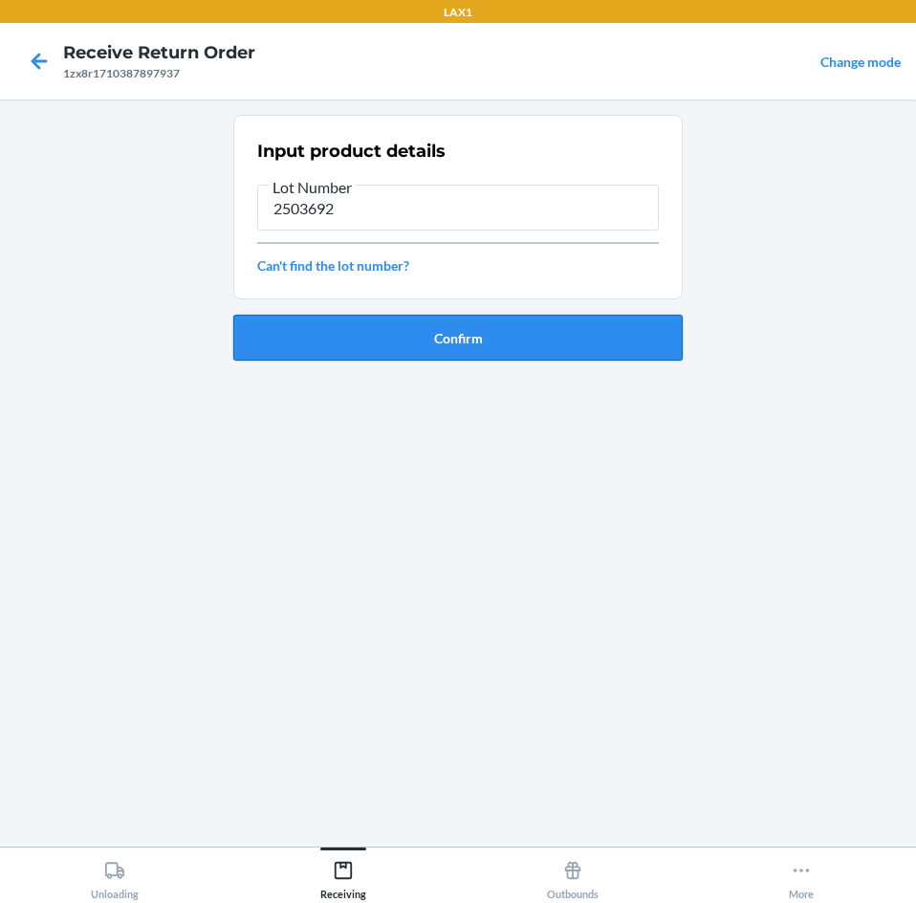
click at [538, 335] on button "Confirm" at bounding box center [457, 338] width 449 height 46
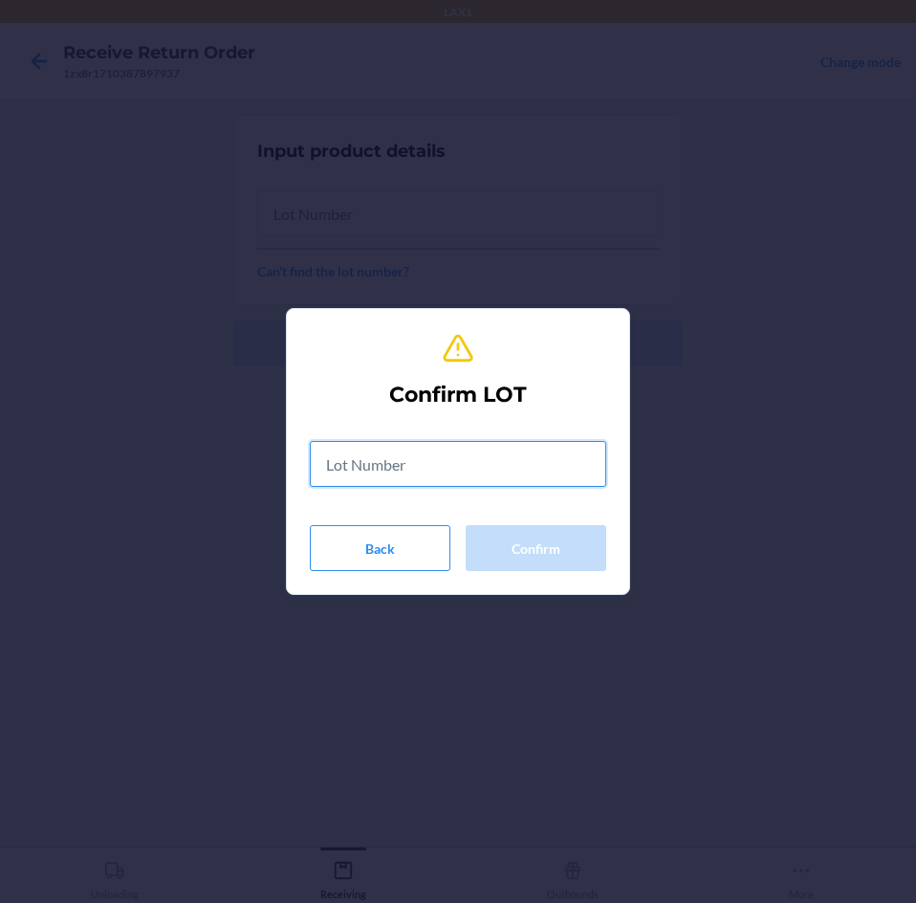
click at [500, 462] on input "text" at bounding box center [458, 464] width 296 height 46
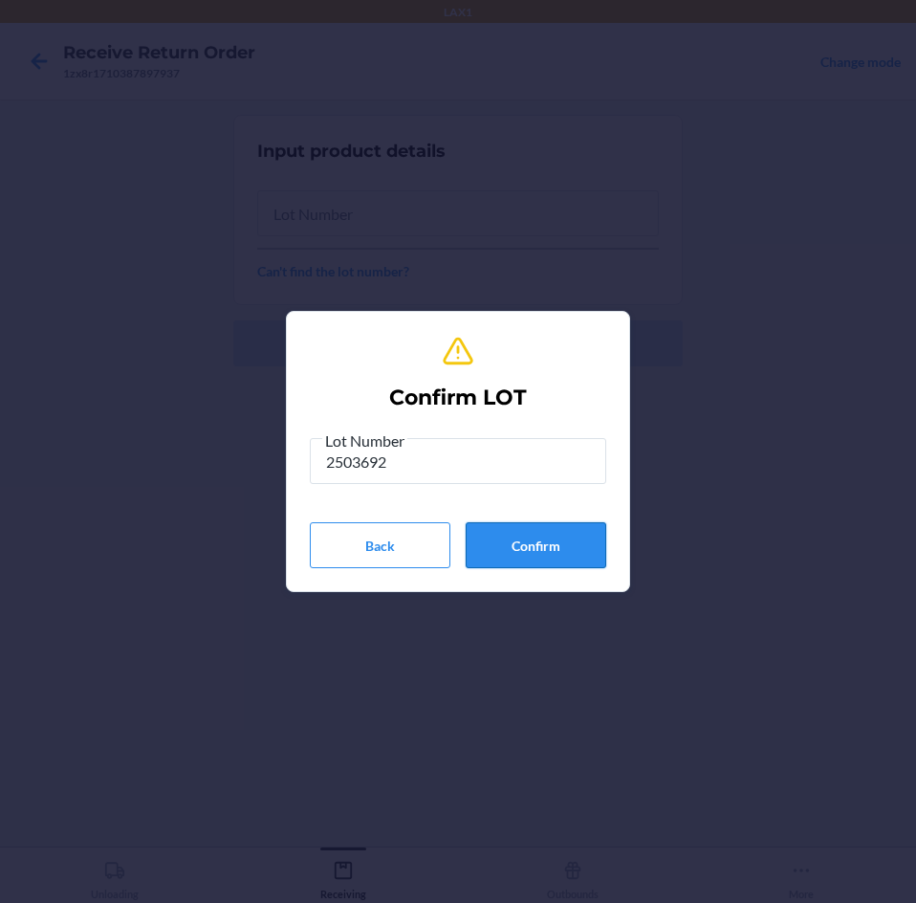
click at [570, 546] on button "Confirm" at bounding box center [536, 545] width 141 height 46
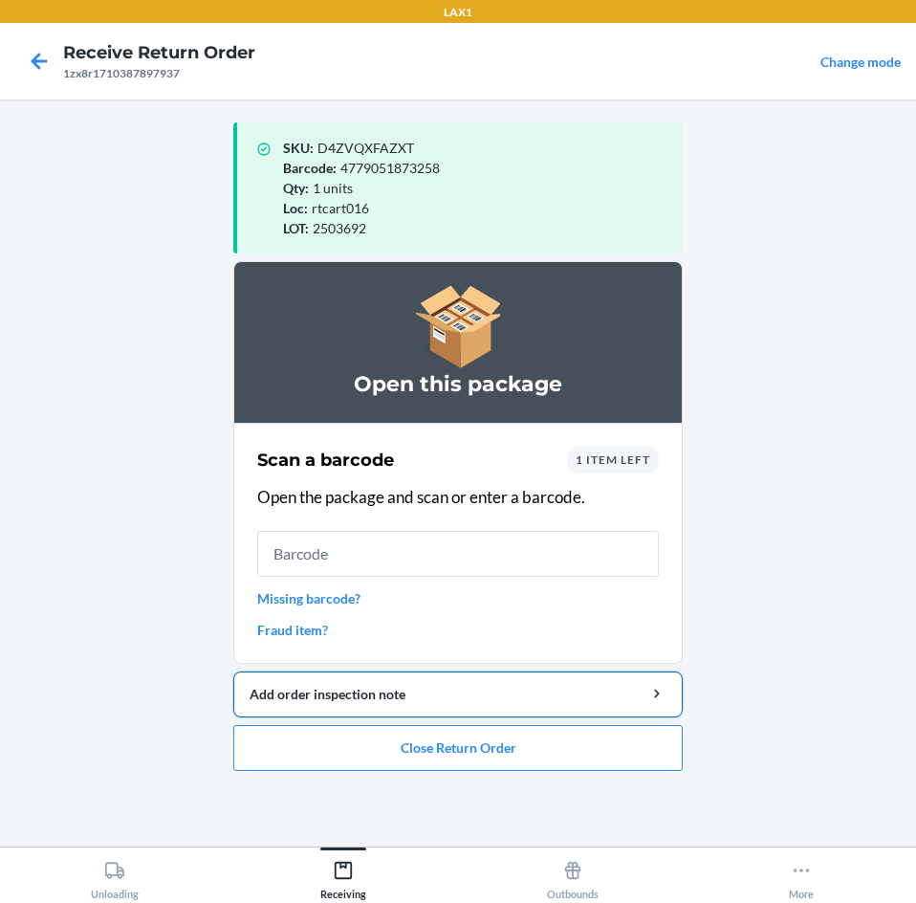
click at [370, 700] on div "Add order inspection note" at bounding box center [458, 694] width 417 height 20
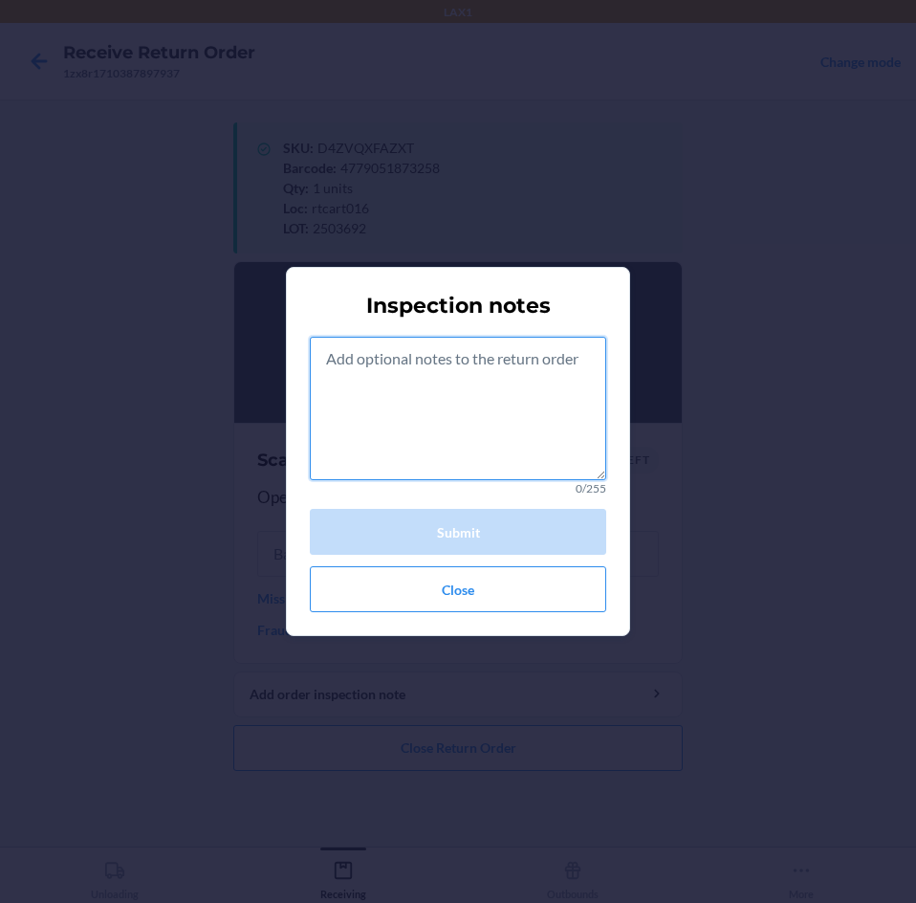
click at [438, 402] on textarea at bounding box center [458, 408] width 296 height 143
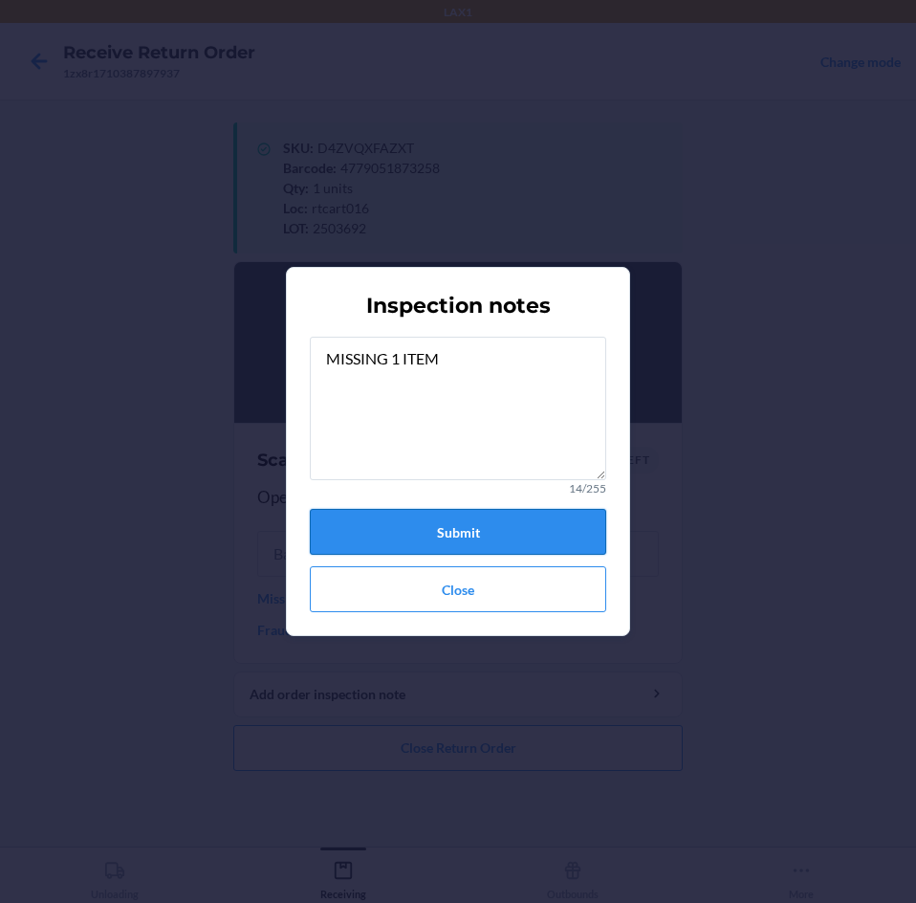
click at [544, 533] on button "Submit" at bounding box center [458, 532] width 296 height 46
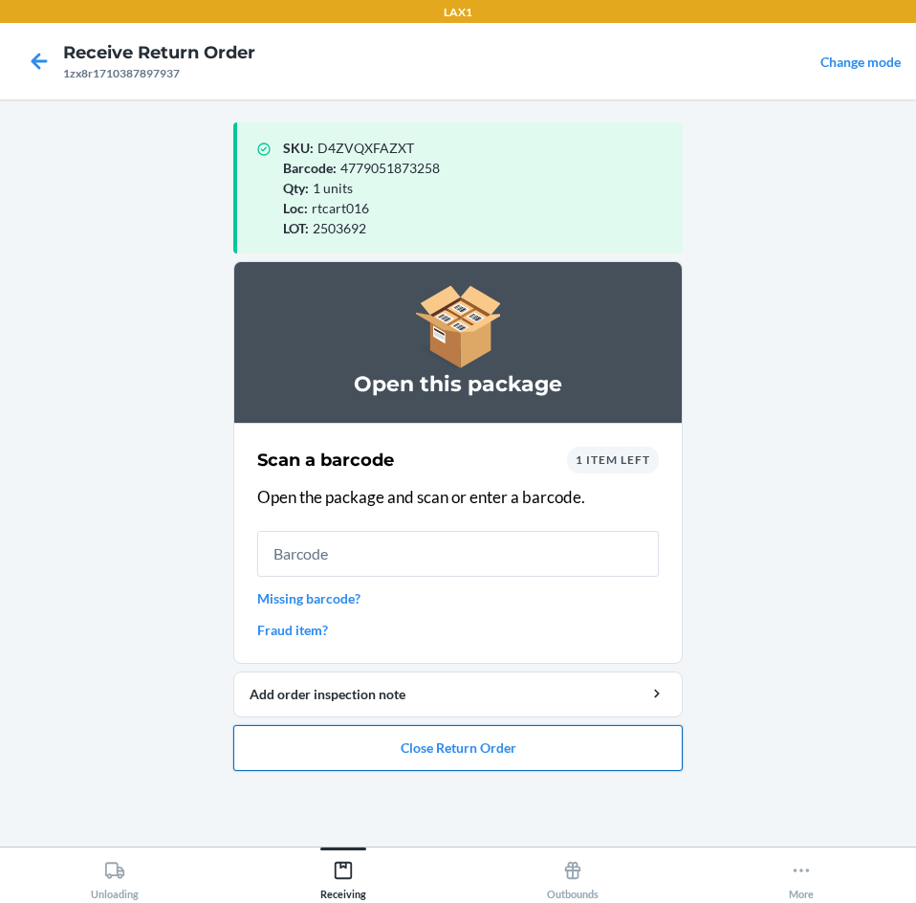
click at [560, 739] on button "Close Return Order" at bounding box center [457, 748] width 449 height 46
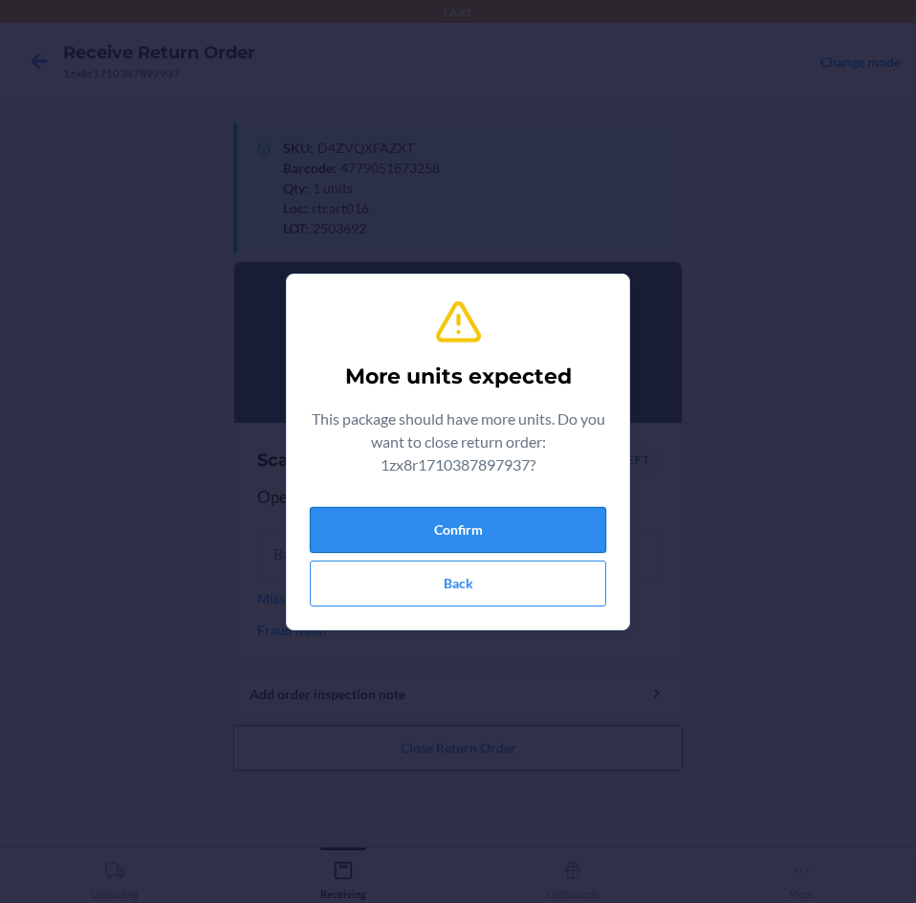
click at [557, 519] on button "Confirm" at bounding box center [458, 530] width 296 height 46
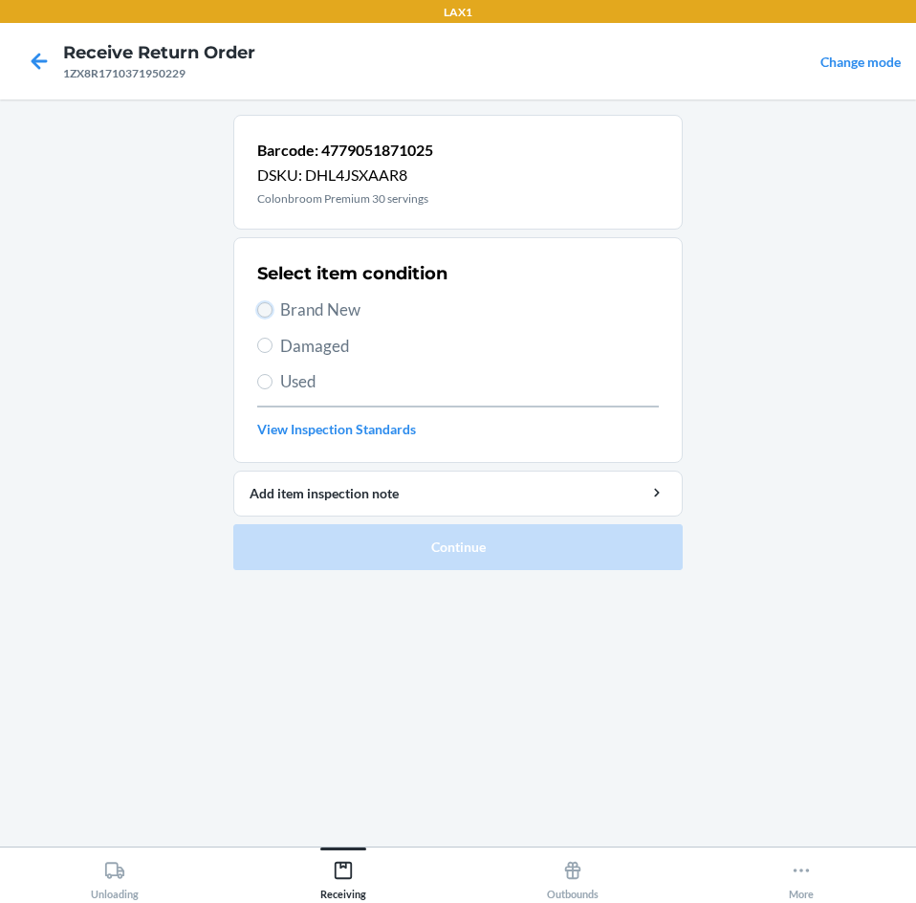
click at [266, 310] on input "Brand New" at bounding box center [264, 309] width 15 height 15
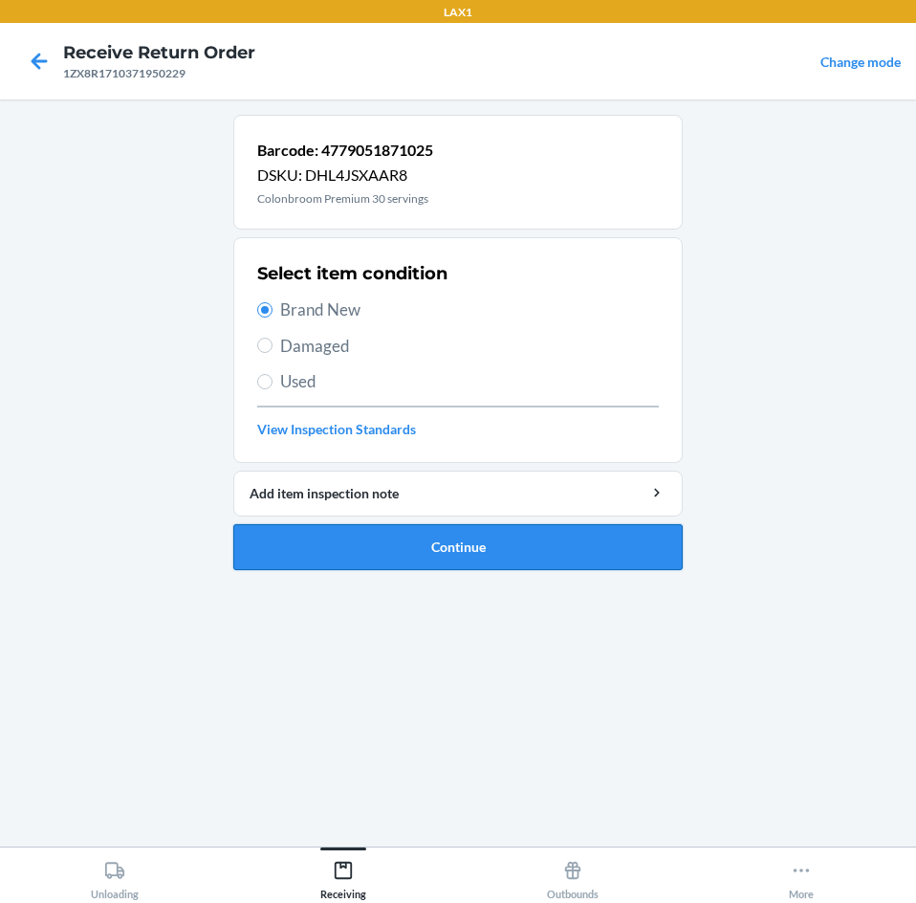
click at [490, 529] on button "Continue" at bounding box center [457, 547] width 449 height 46
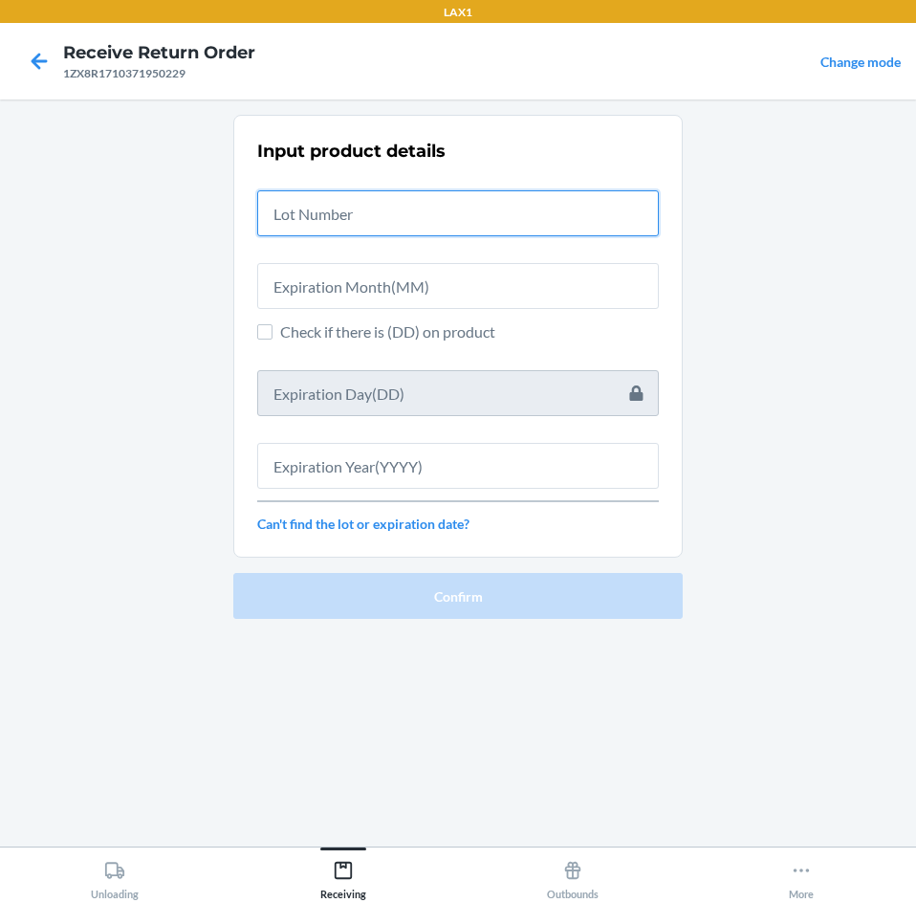
click at [501, 228] on input "text" at bounding box center [458, 213] width 402 height 46
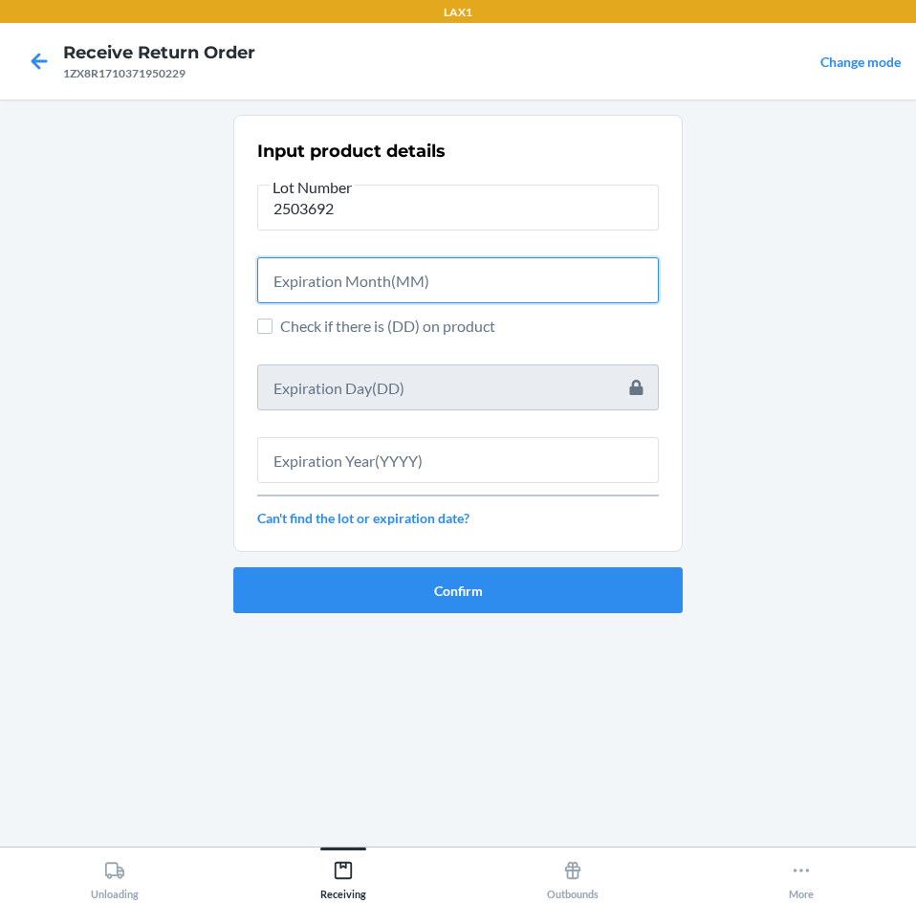
click at [476, 287] on input "text" at bounding box center [458, 280] width 402 height 46
click at [442, 268] on input "text" at bounding box center [458, 280] width 402 height 46
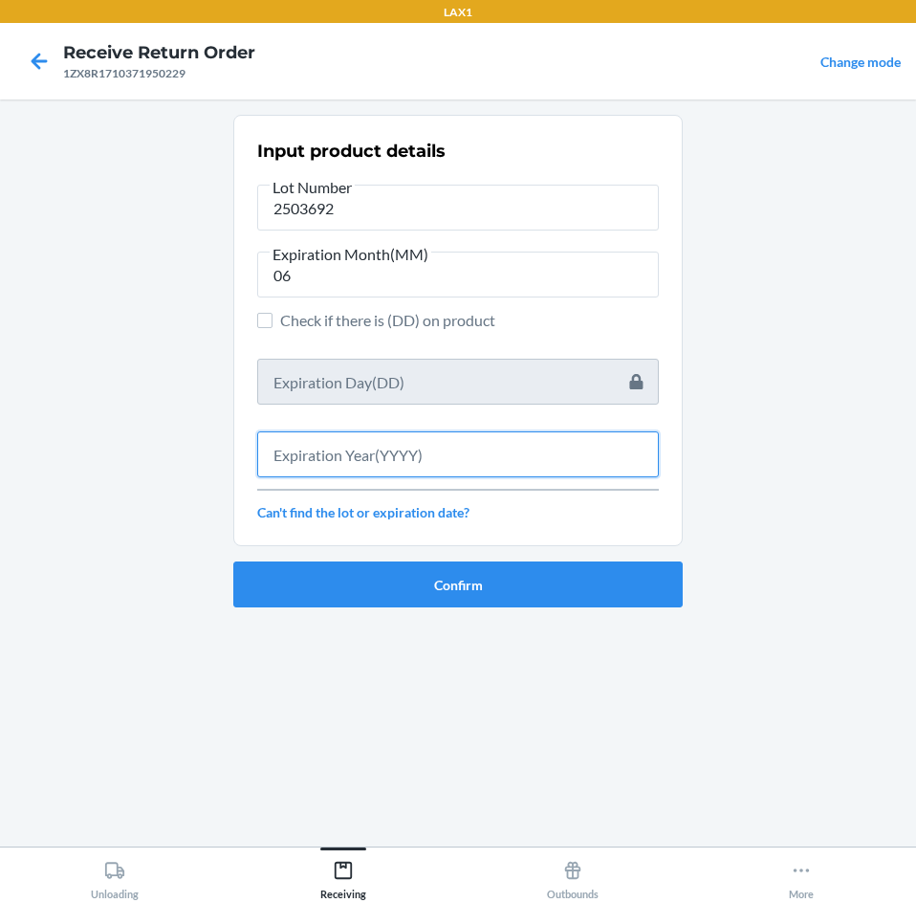
click at [426, 473] on input "text" at bounding box center [458, 454] width 402 height 46
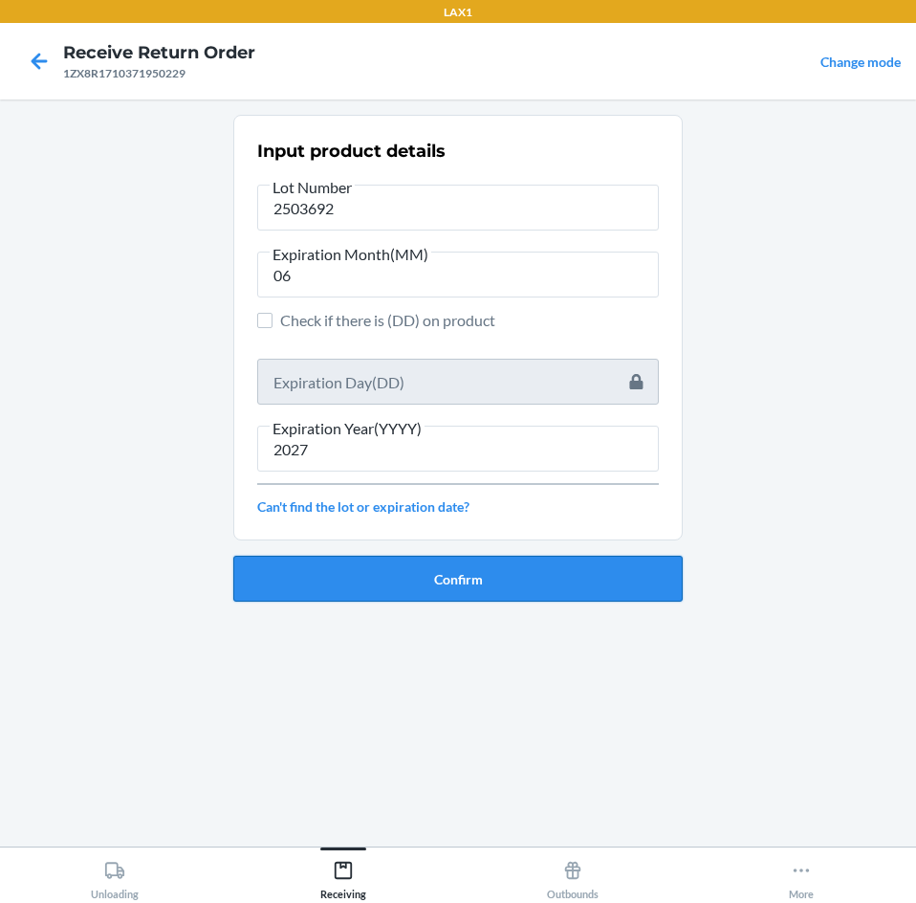
click at [458, 588] on button "Confirm" at bounding box center [457, 579] width 449 height 46
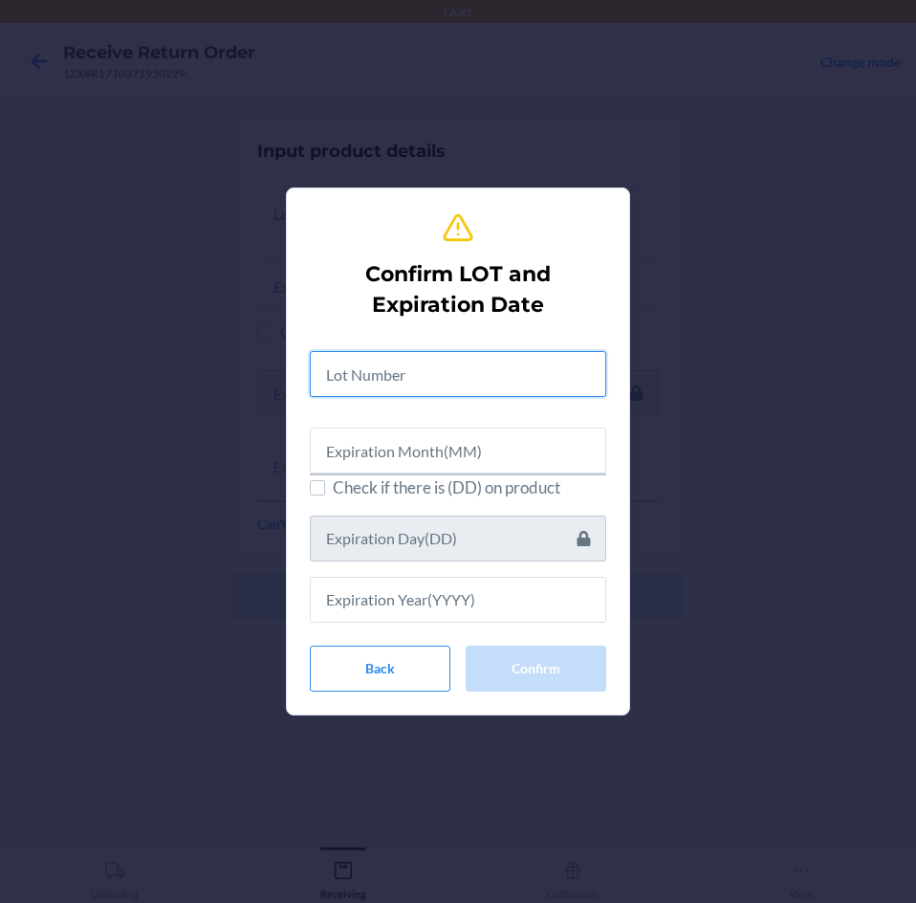
click at [503, 370] on input "text" at bounding box center [458, 374] width 296 height 46
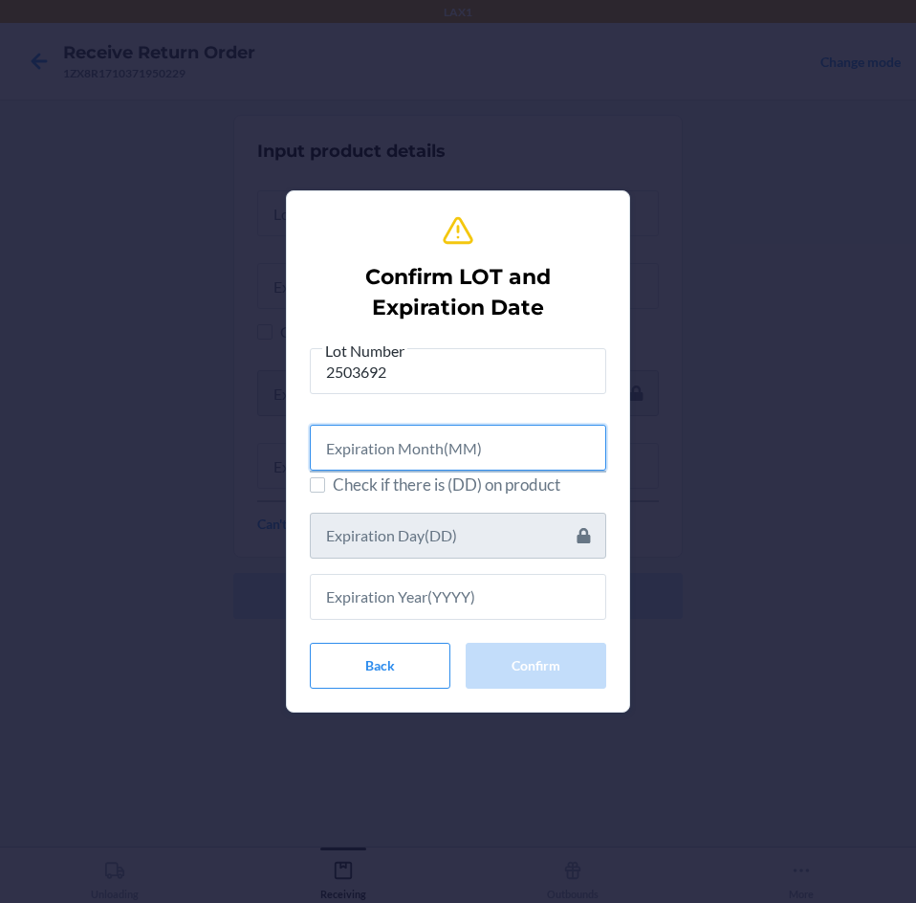
click at [485, 448] on input "text" at bounding box center [458, 448] width 296 height 46
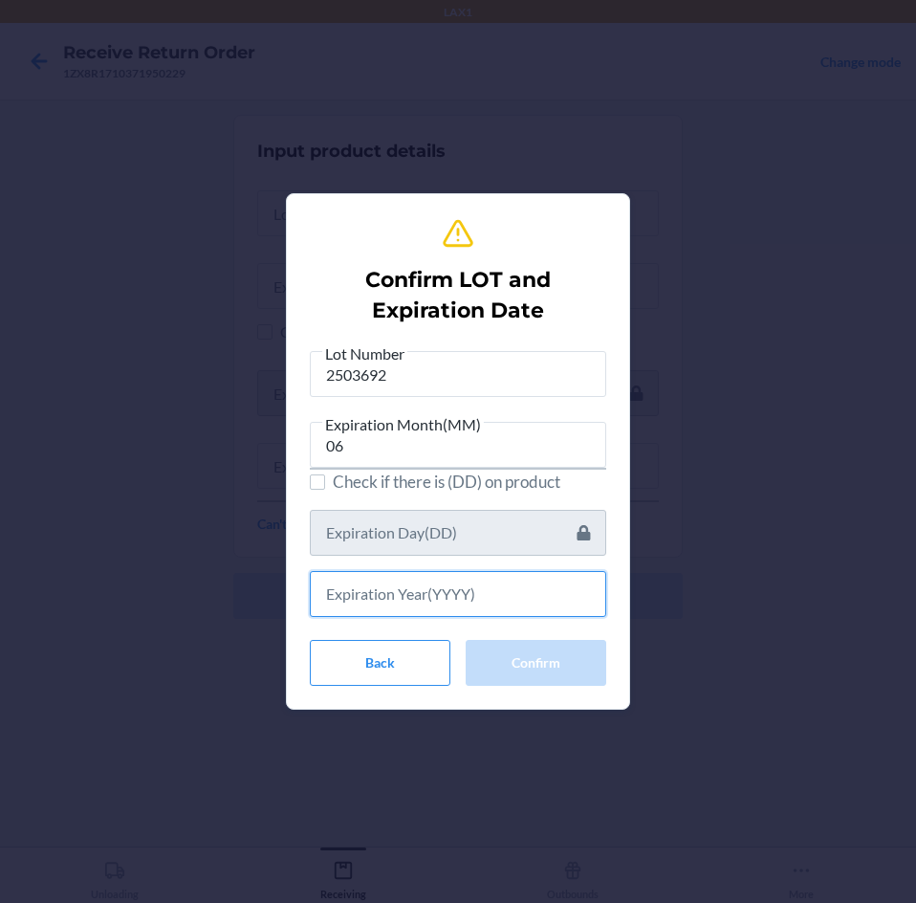
click at [488, 605] on input "text" at bounding box center [458, 594] width 296 height 46
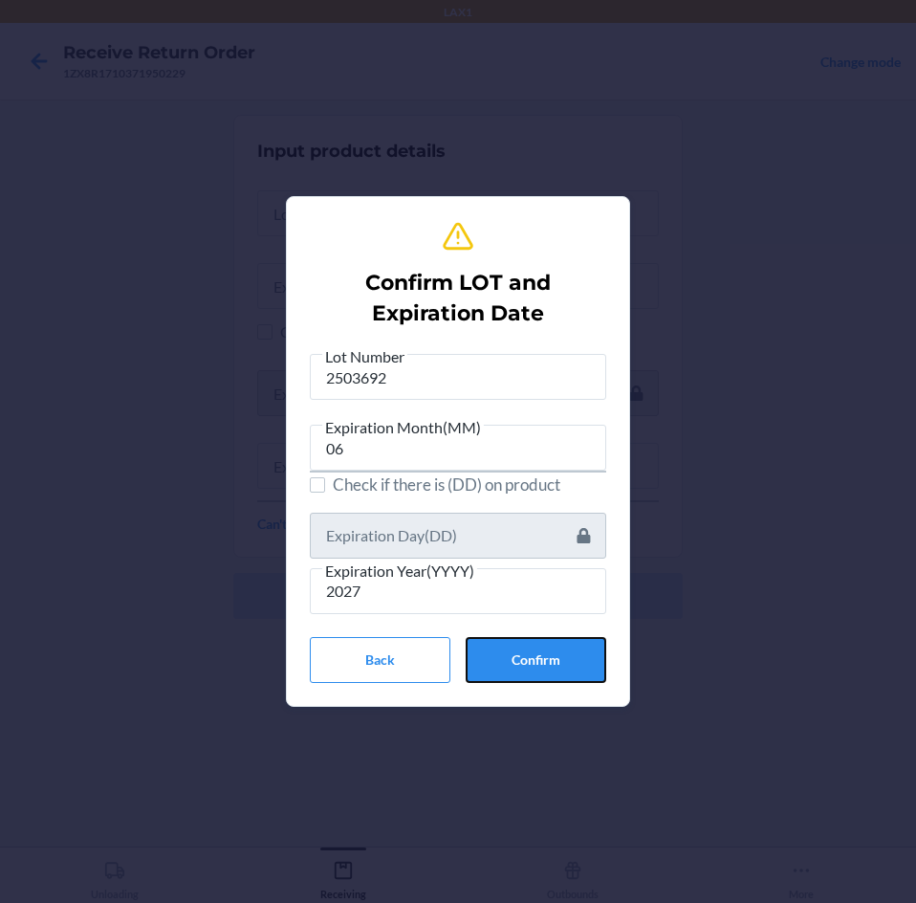
click at [541, 654] on button "Confirm" at bounding box center [536, 660] width 141 height 46
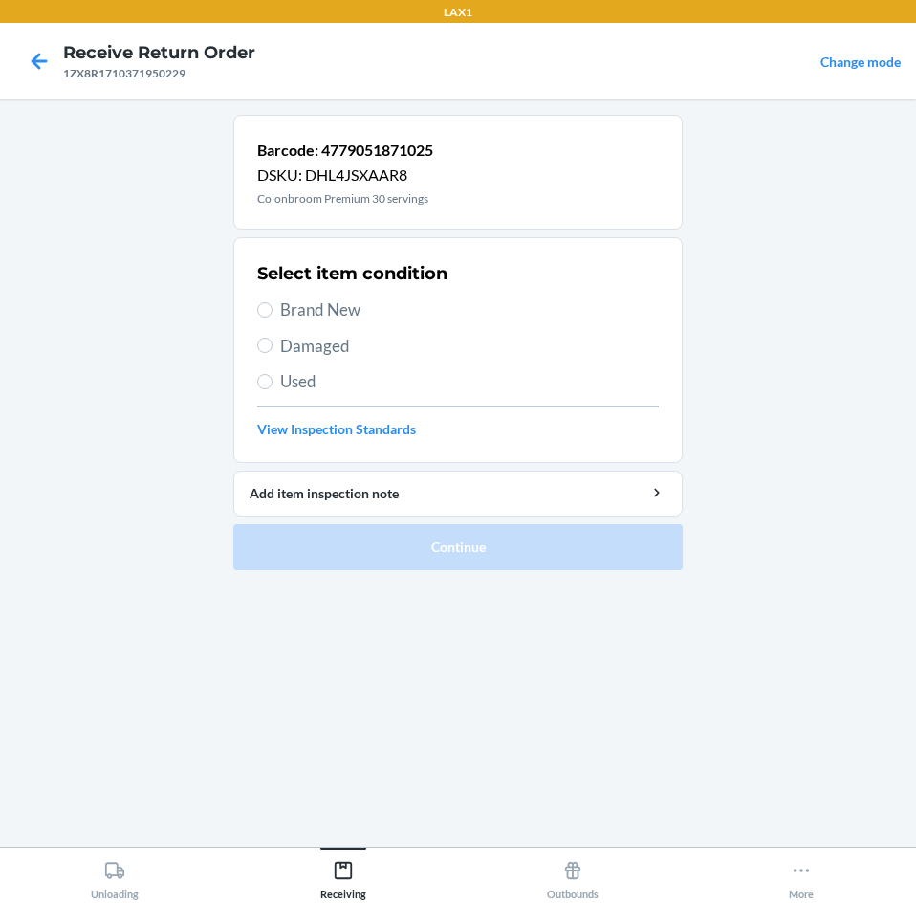
click at [274, 312] on label "Brand New" at bounding box center [458, 309] width 402 height 25
click at [273, 312] on input "Brand New" at bounding box center [264, 309] width 15 height 15
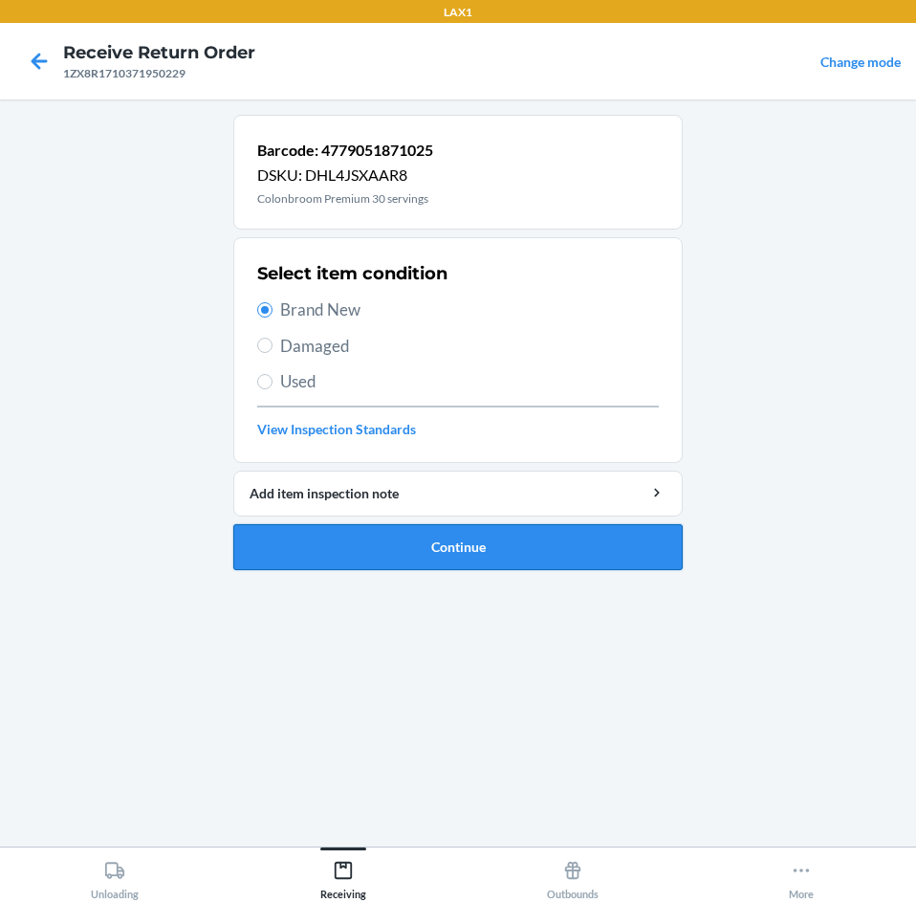
click at [495, 538] on button "Continue" at bounding box center [457, 547] width 449 height 46
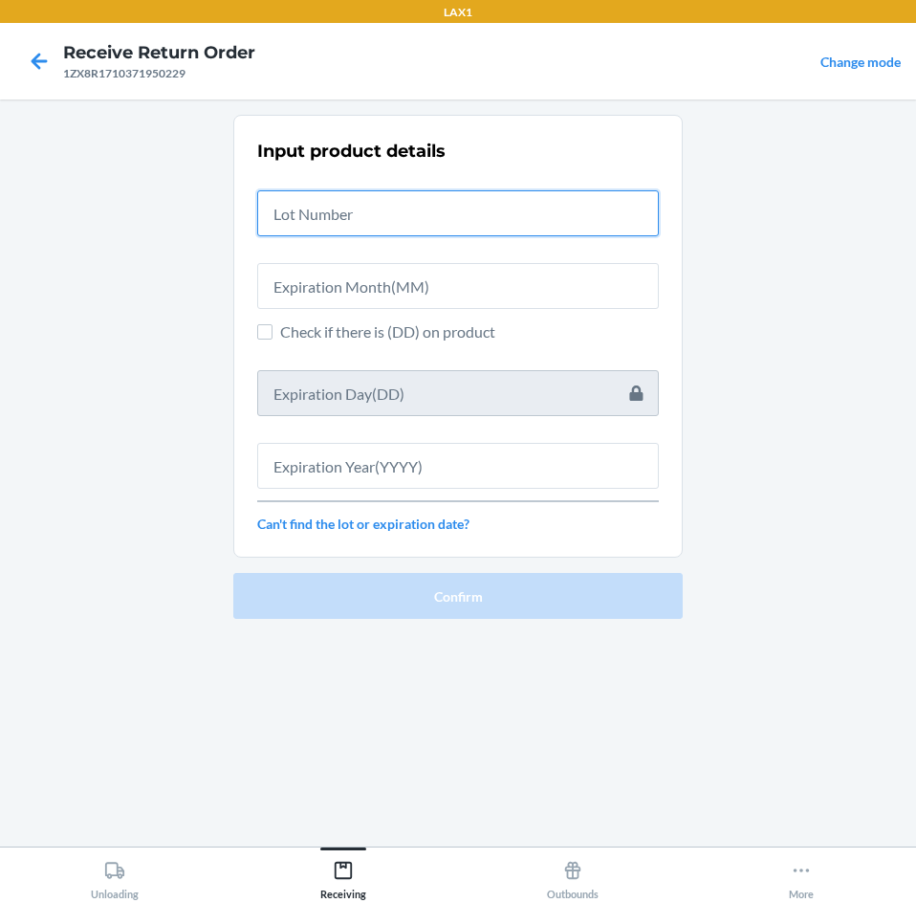
click at [477, 219] on input "text" at bounding box center [458, 213] width 402 height 46
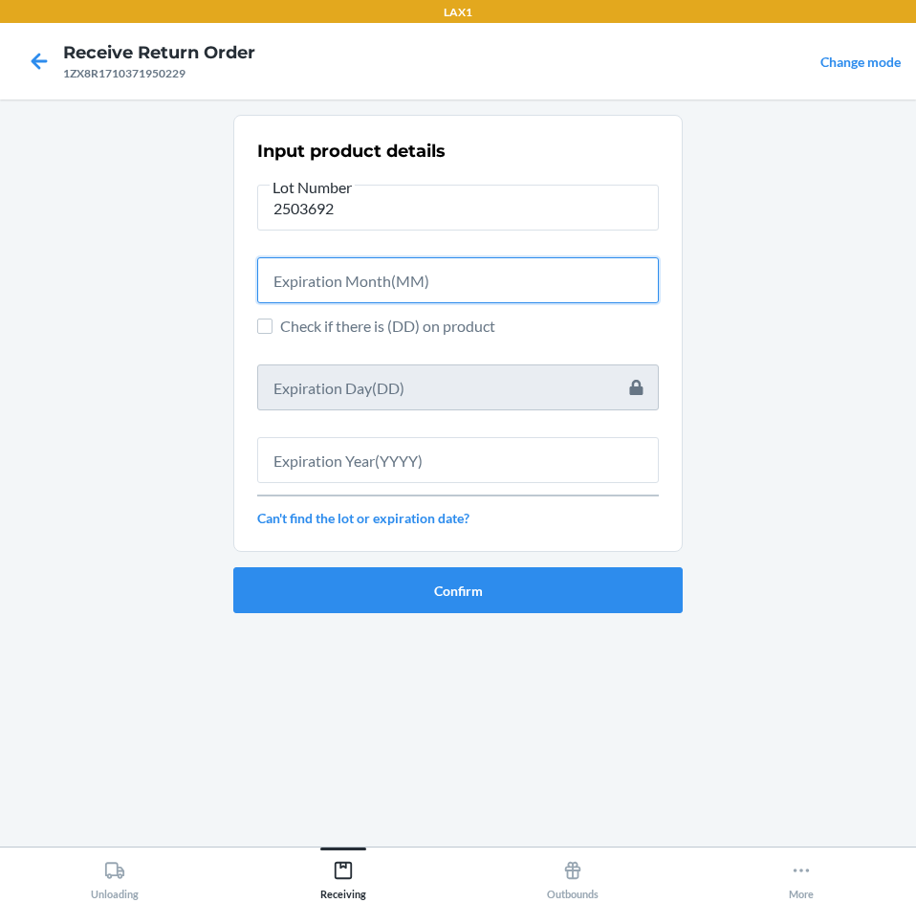
click at [470, 287] on input "text" at bounding box center [458, 280] width 402 height 46
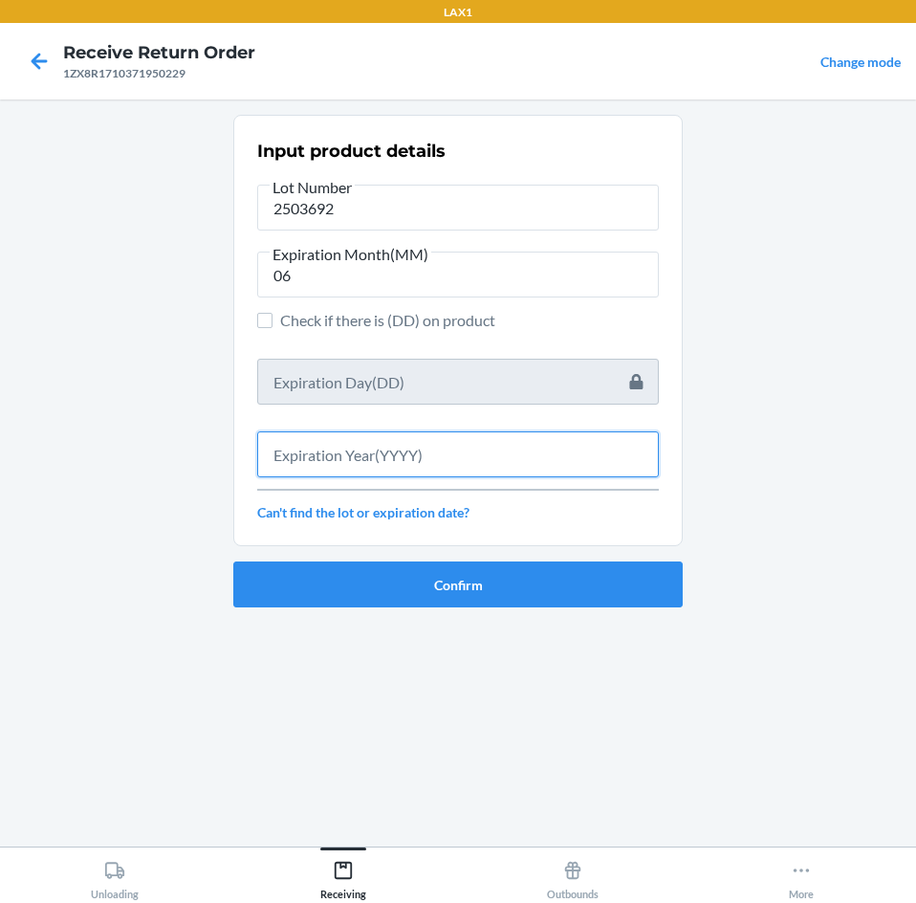
click at [456, 459] on input "text" at bounding box center [458, 454] width 402 height 46
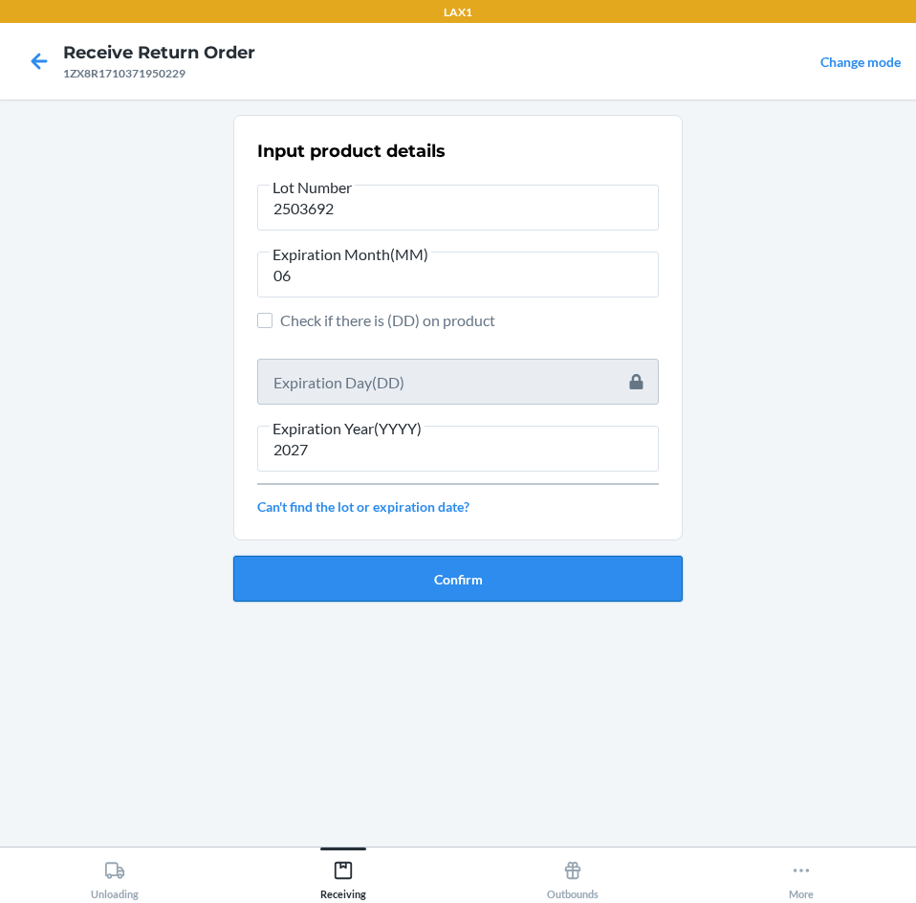
click at [503, 565] on button "Confirm" at bounding box center [457, 579] width 449 height 46
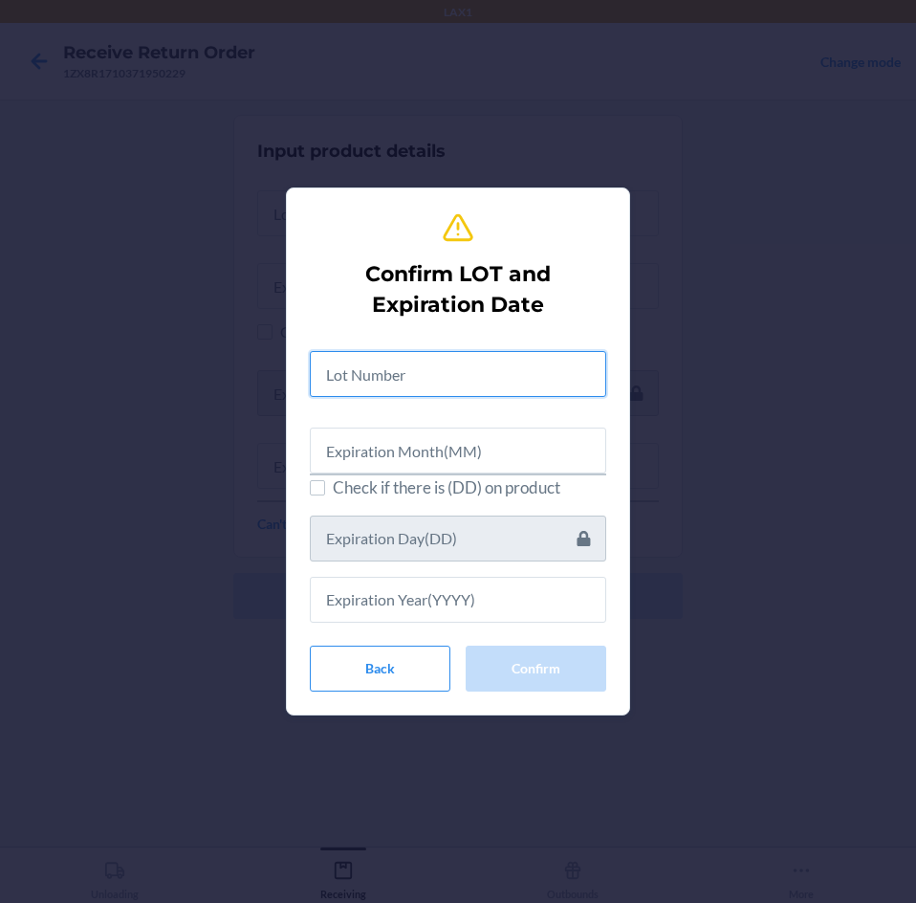
click at [513, 376] on input "text" at bounding box center [458, 374] width 296 height 46
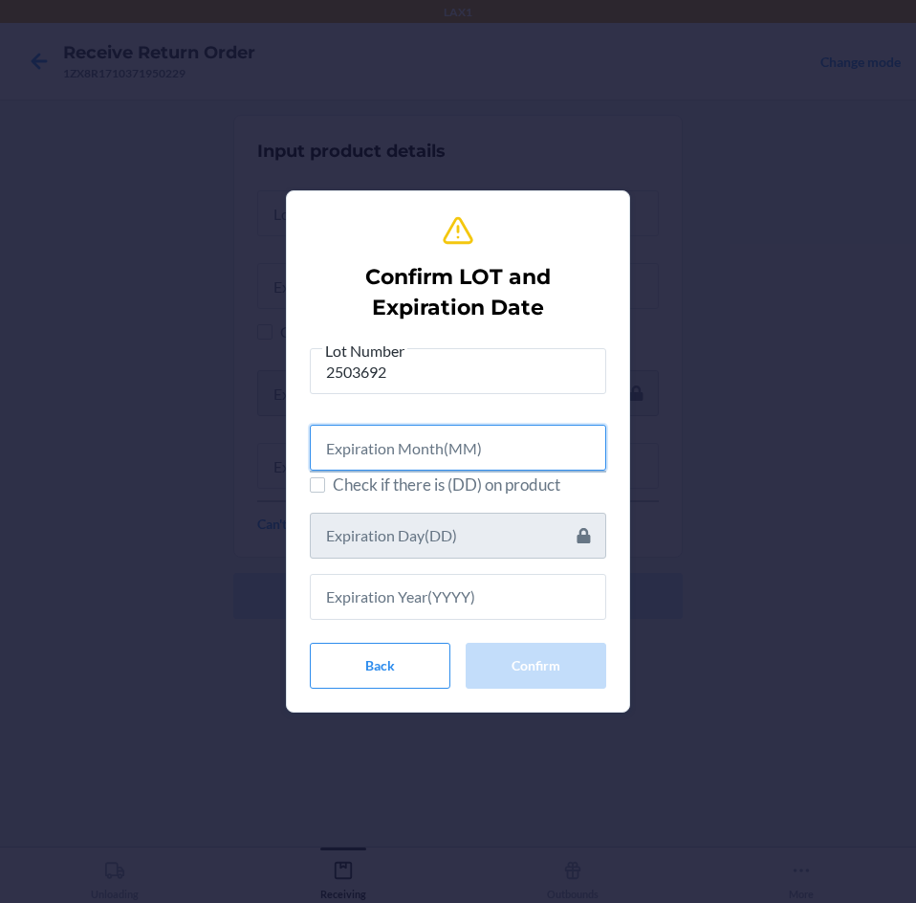
click at [524, 446] on input "text" at bounding box center [458, 448] width 296 height 46
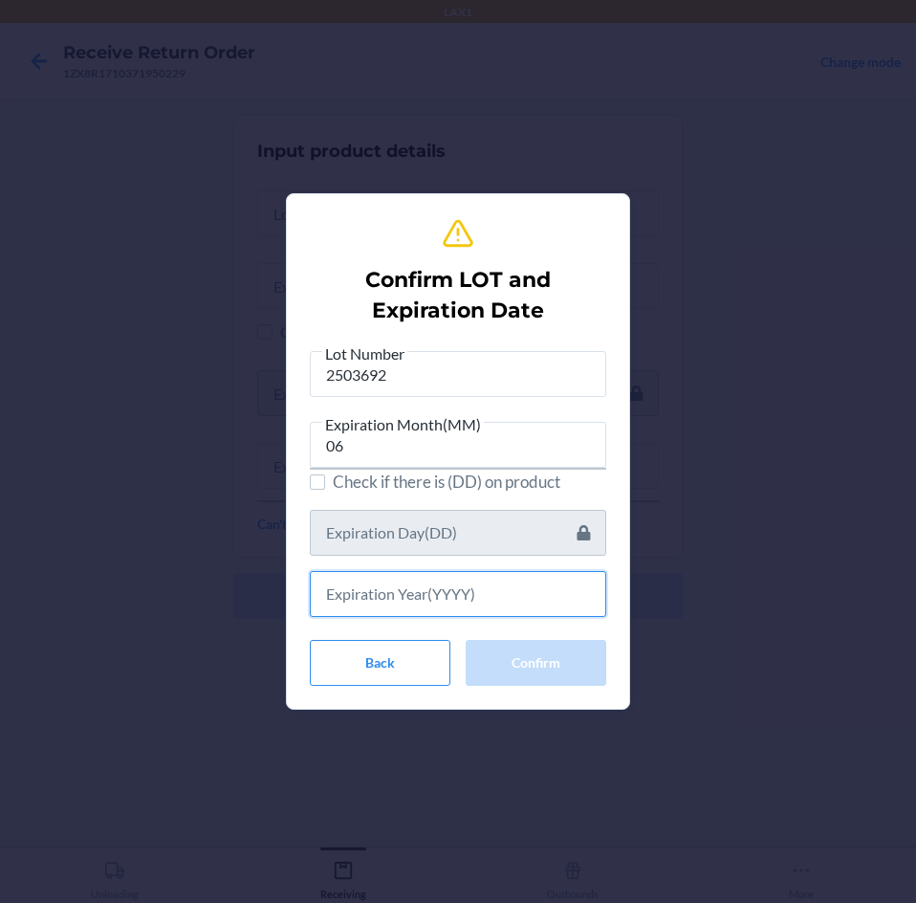
click at [517, 588] on input "text" at bounding box center [458, 594] width 296 height 46
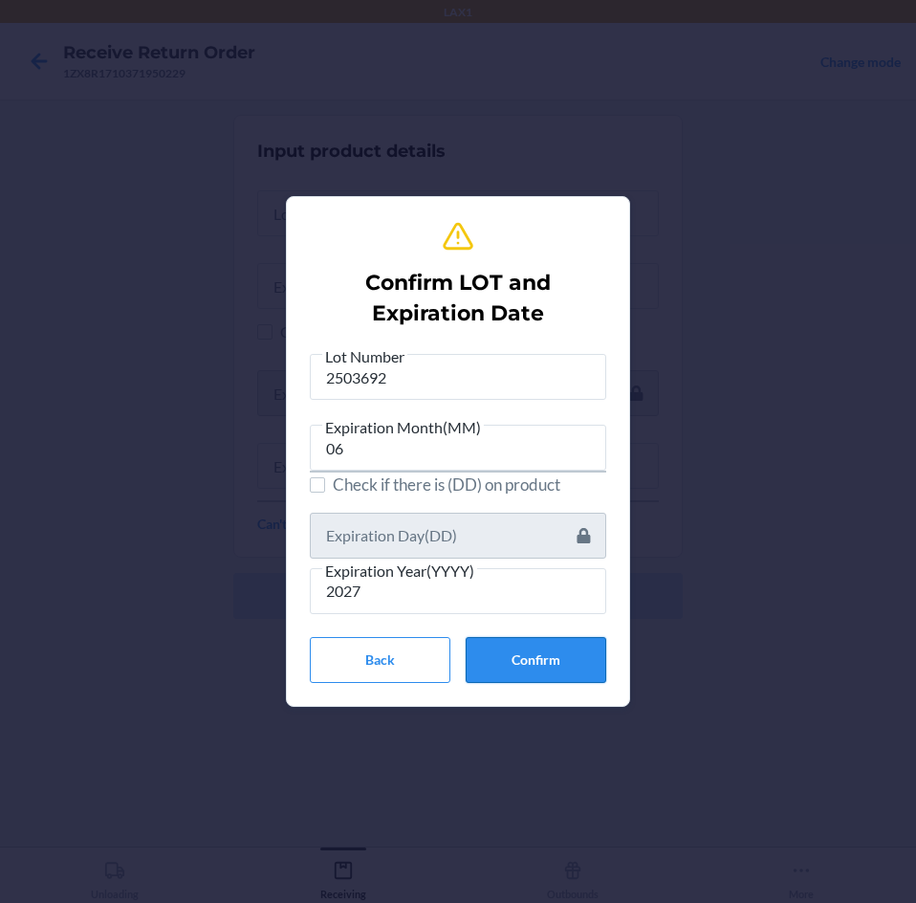
click at [583, 651] on button "Confirm" at bounding box center [536, 660] width 141 height 46
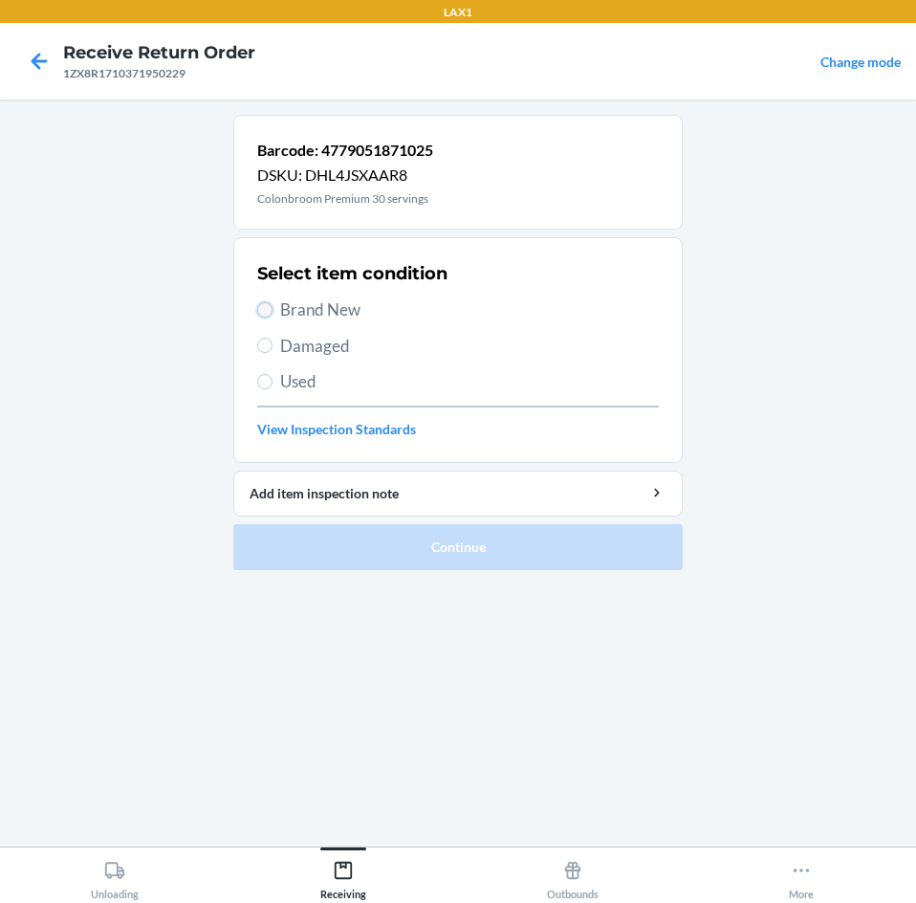
click at [263, 306] on input "Brand New" at bounding box center [264, 309] width 15 height 15
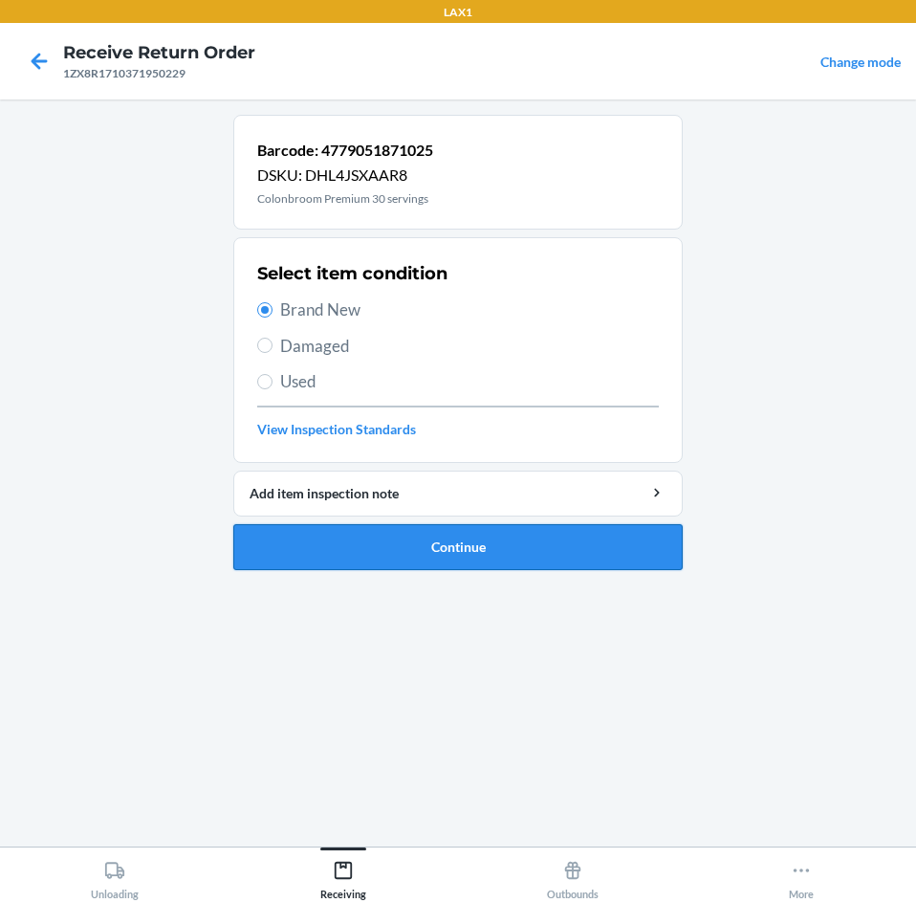
click at [548, 550] on button "Continue" at bounding box center [457, 547] width 449 height 46
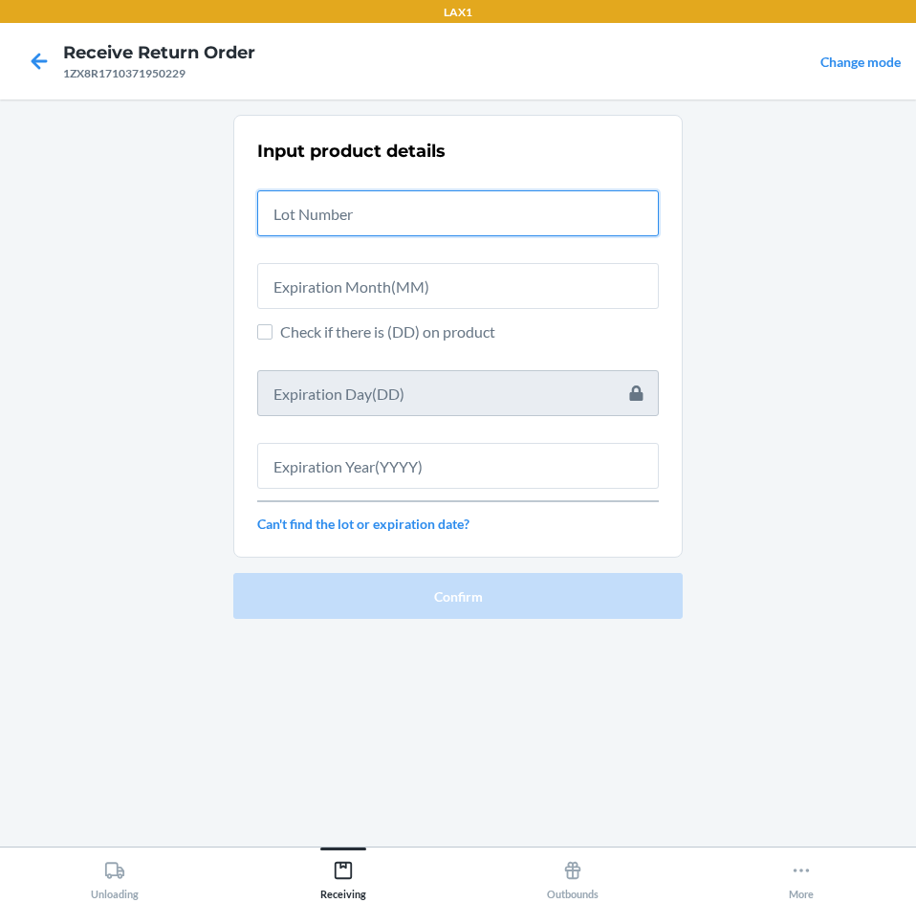
click at [496, 213] on input "text" at bounding box center [458, 213] width 402 height 46
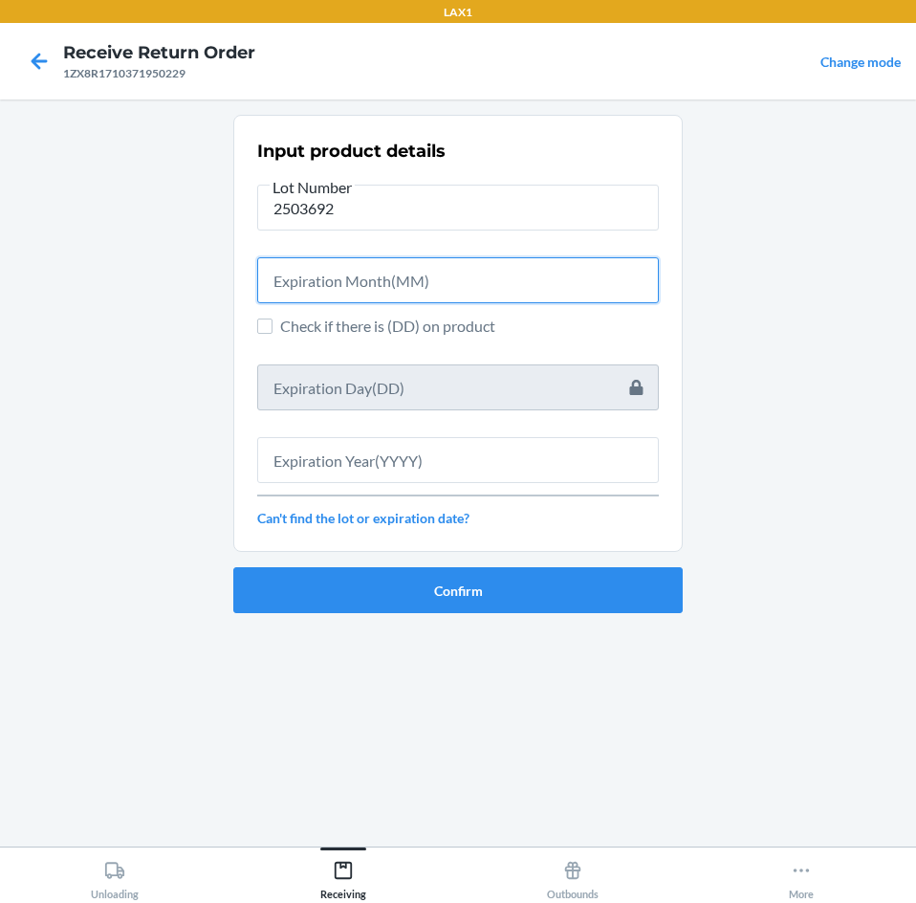
click at [545, 292] on input "text" at bounding box center [458, 280] width 402 height 46
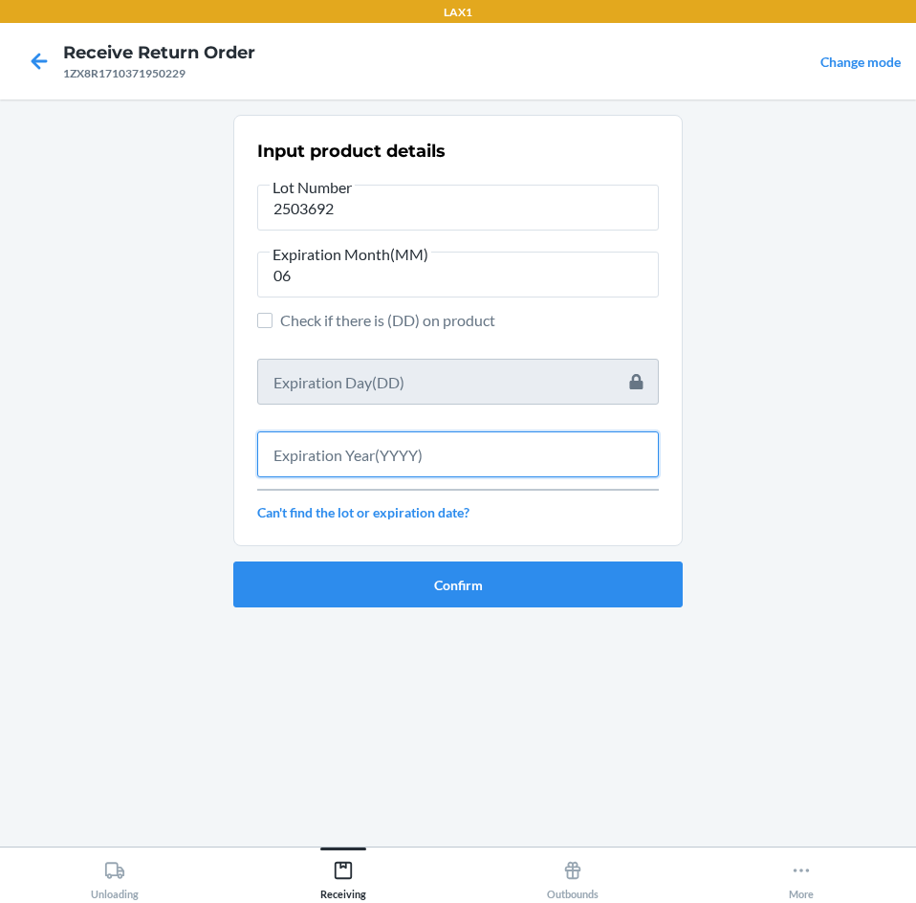
click at [495, 470] on input "text" at bounding box center [458, 454] width 402 height 46
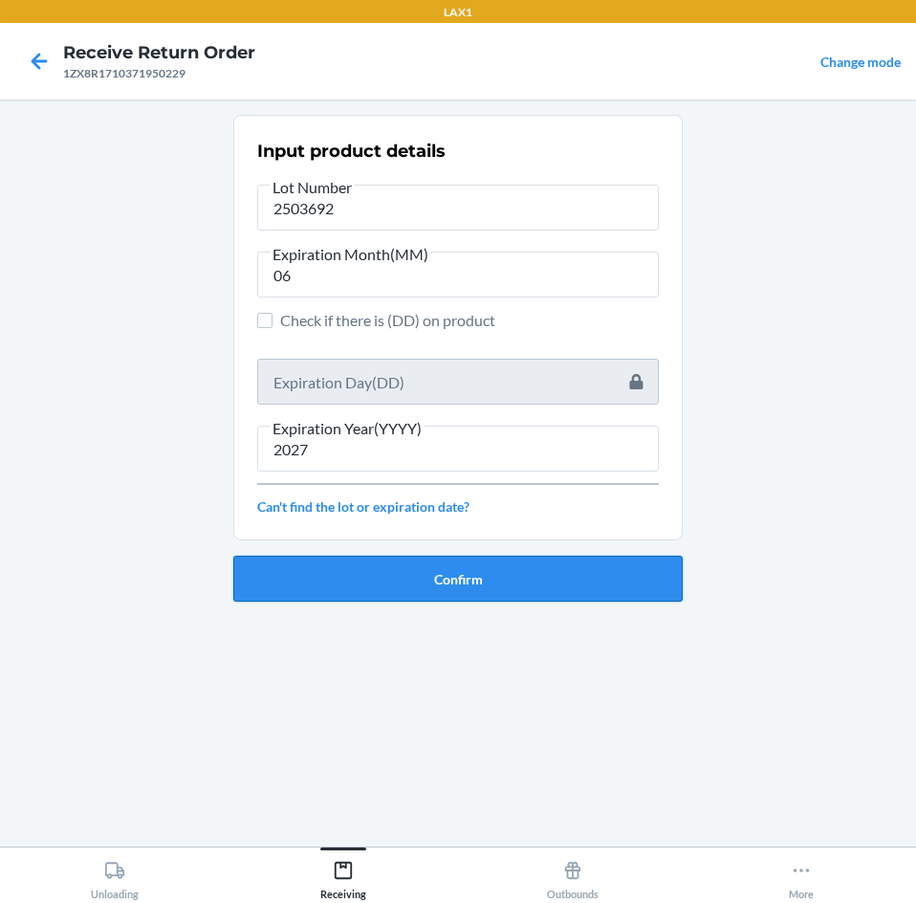
click at [492, 574] on button "Confirm" at bounding box center [457, 579] width 449 height 46
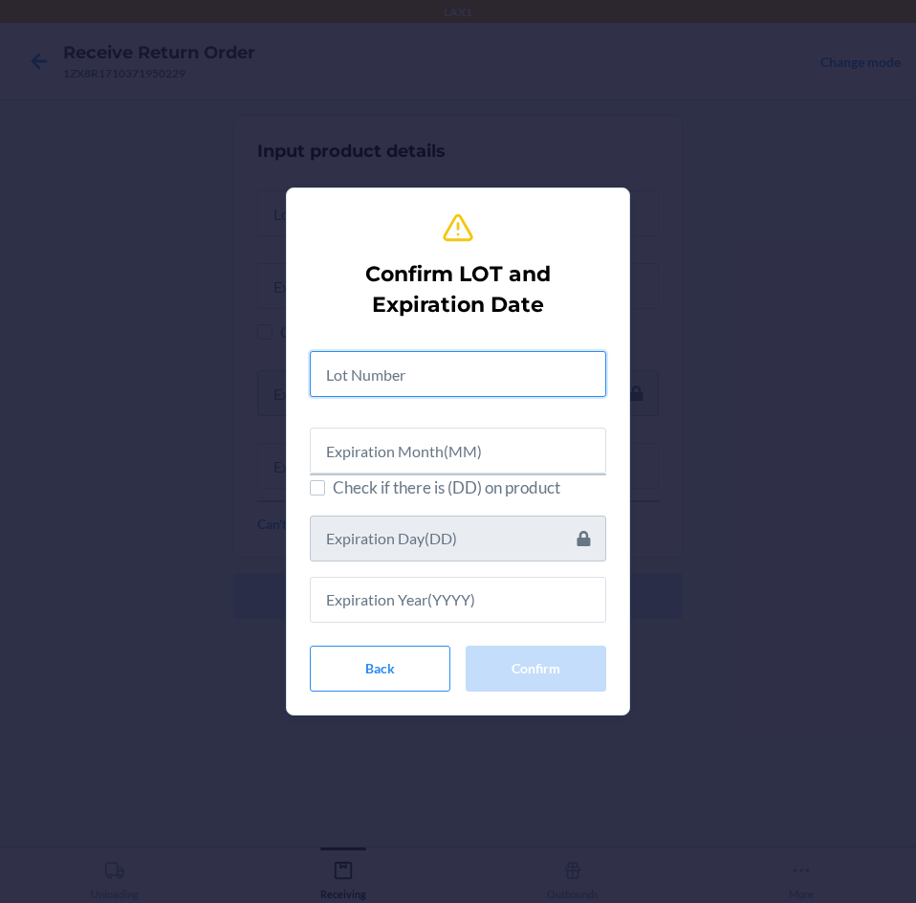
click at [516, 380] on input "text" at bounding box center [458, 374] width 296 height 46
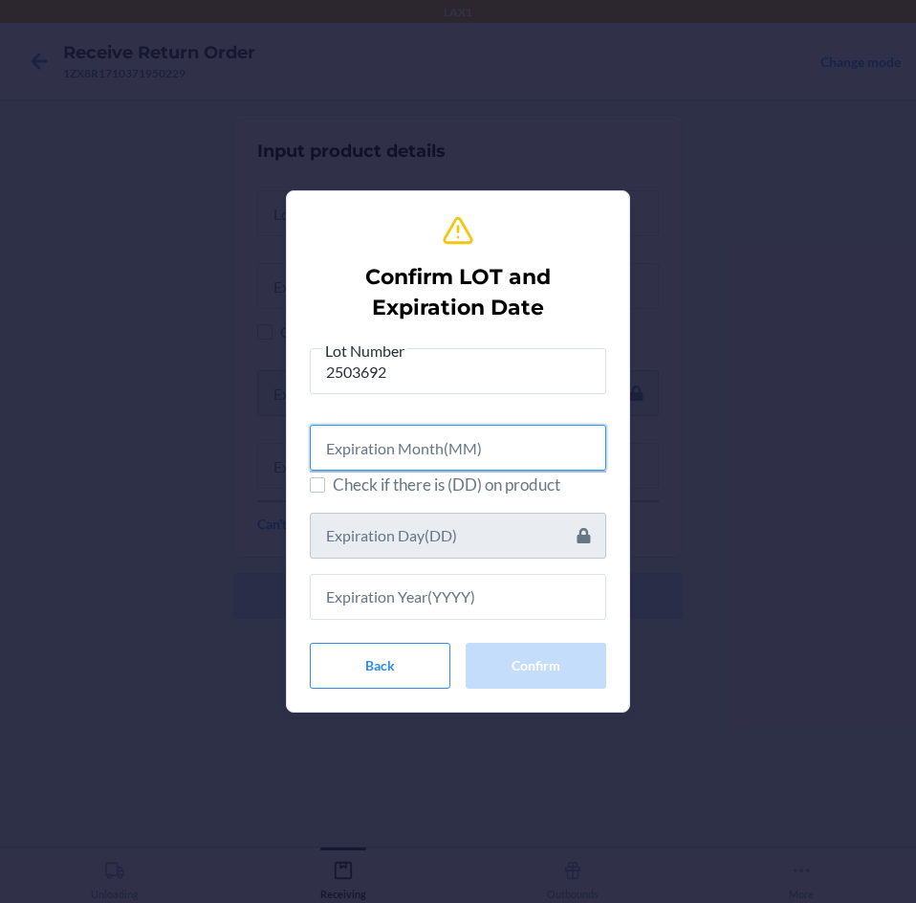
click at [512, 452] on input "text" at bounding box center [458, 448] width 296 height 46
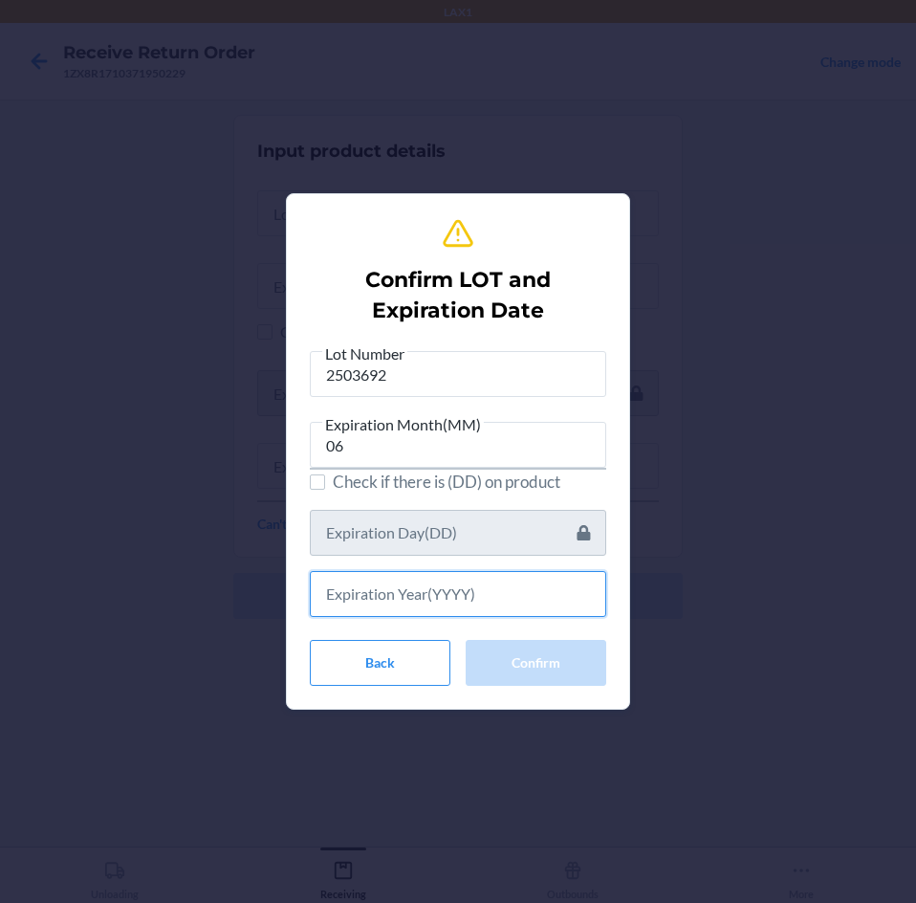
click at [486, 588] on input "text" at bounding box center [458, 594] width 296 height 46
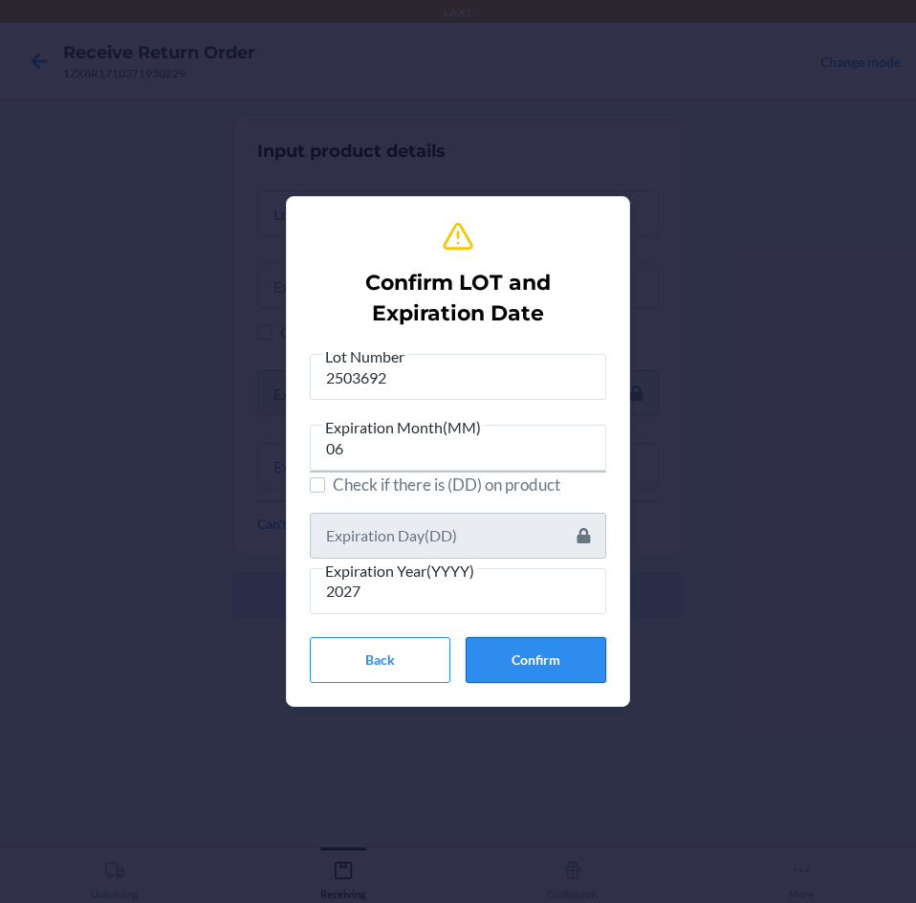
click at [557, 659] on button "Confirm" at bounding box center [536, 660] width 141 height 46
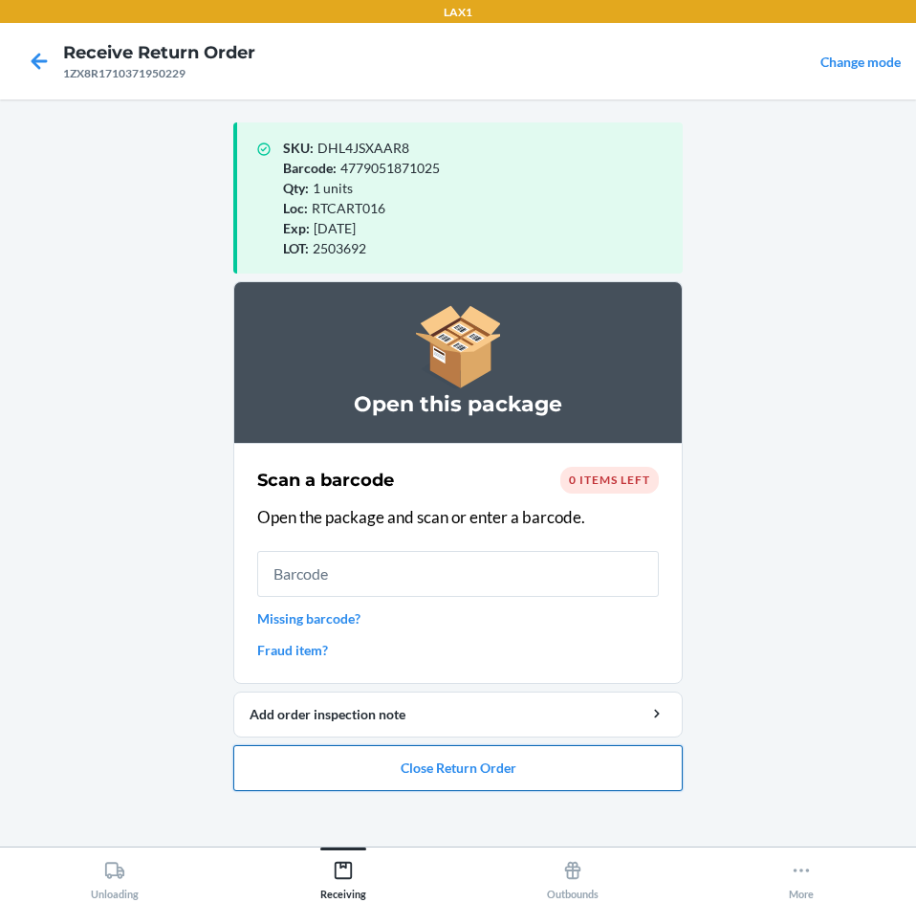
click at [643, 771] on button "Close Return Order" at bounding box center [457, 768] width 449 height 46
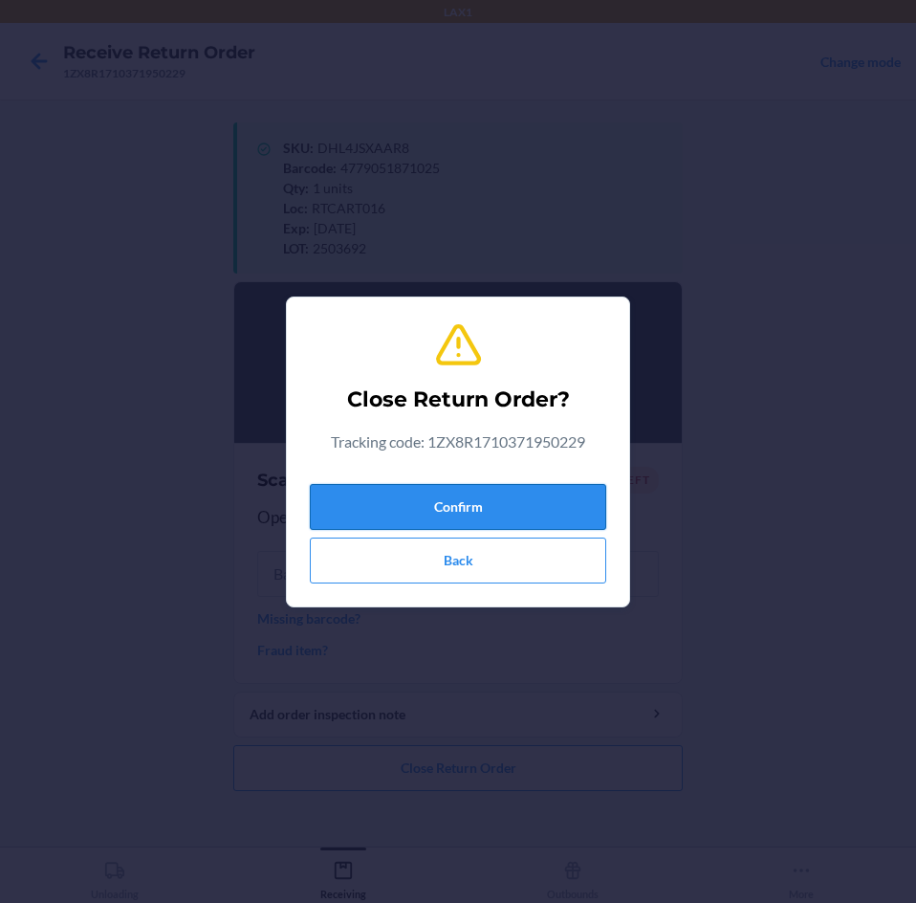
click at [557, 484] on button "Confirm" at bounding box center [458, 507] width 296 height 46
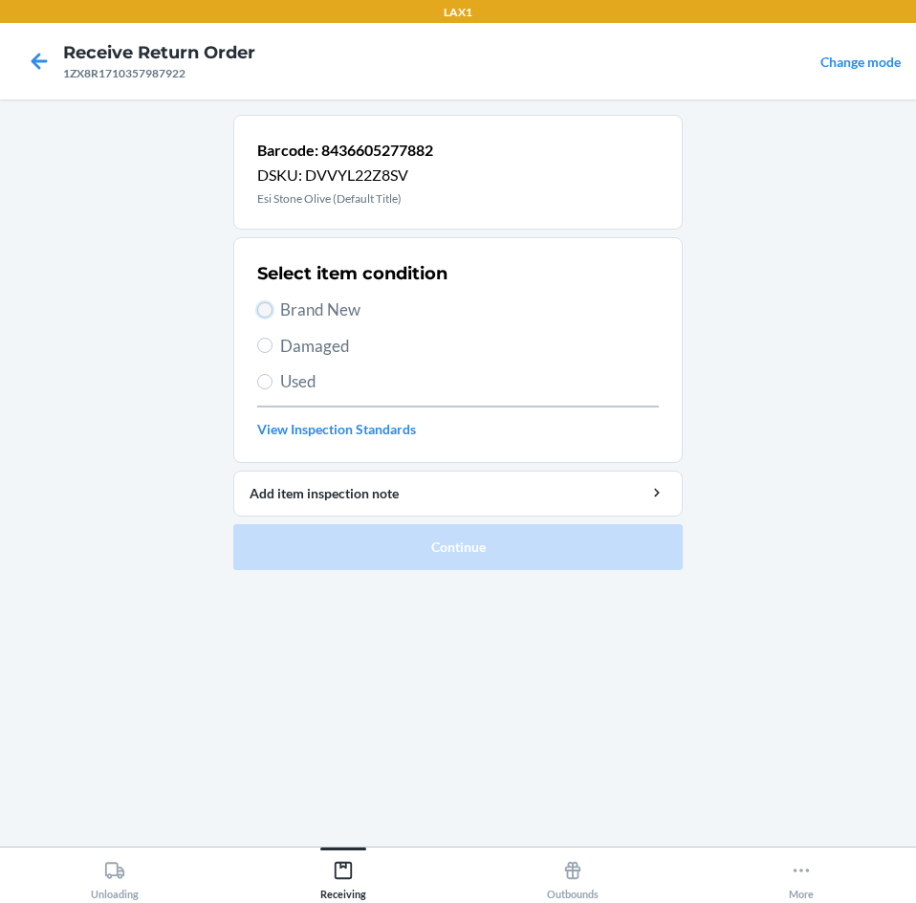
click at [268, 310] on input "Brand New" at bounding box center [264, 309] width 15 height 15
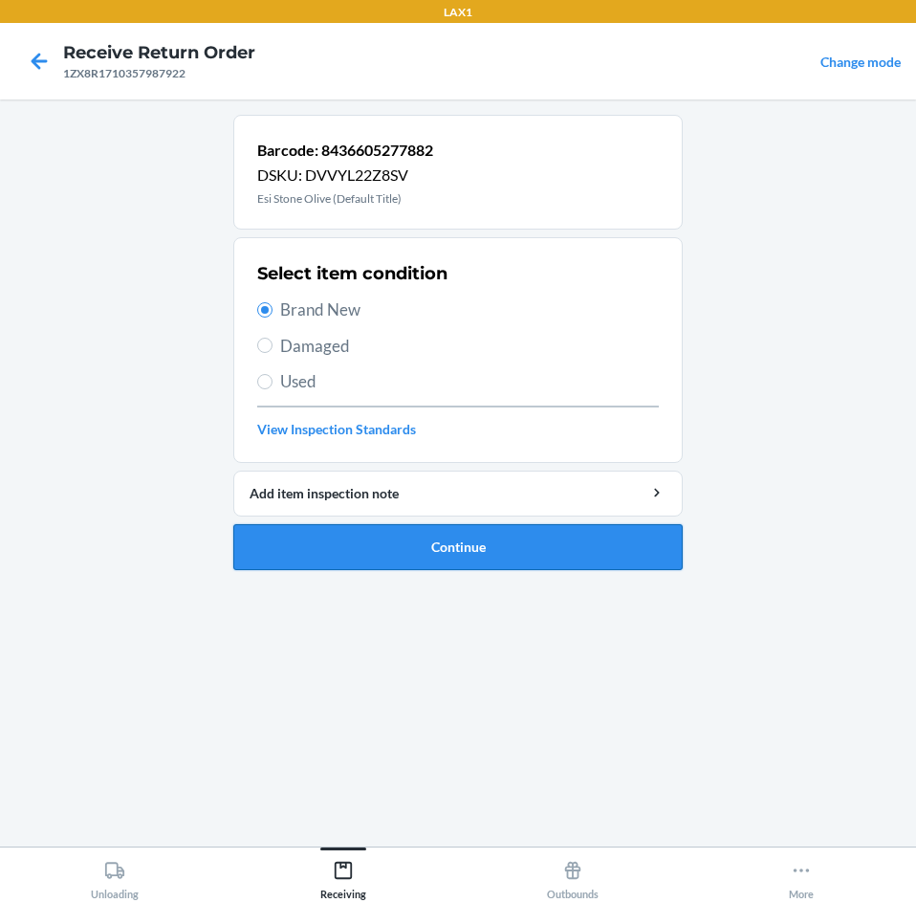
click at [558, 552] on button "Continue" at bounding box center [457, 547] width 449 height 46
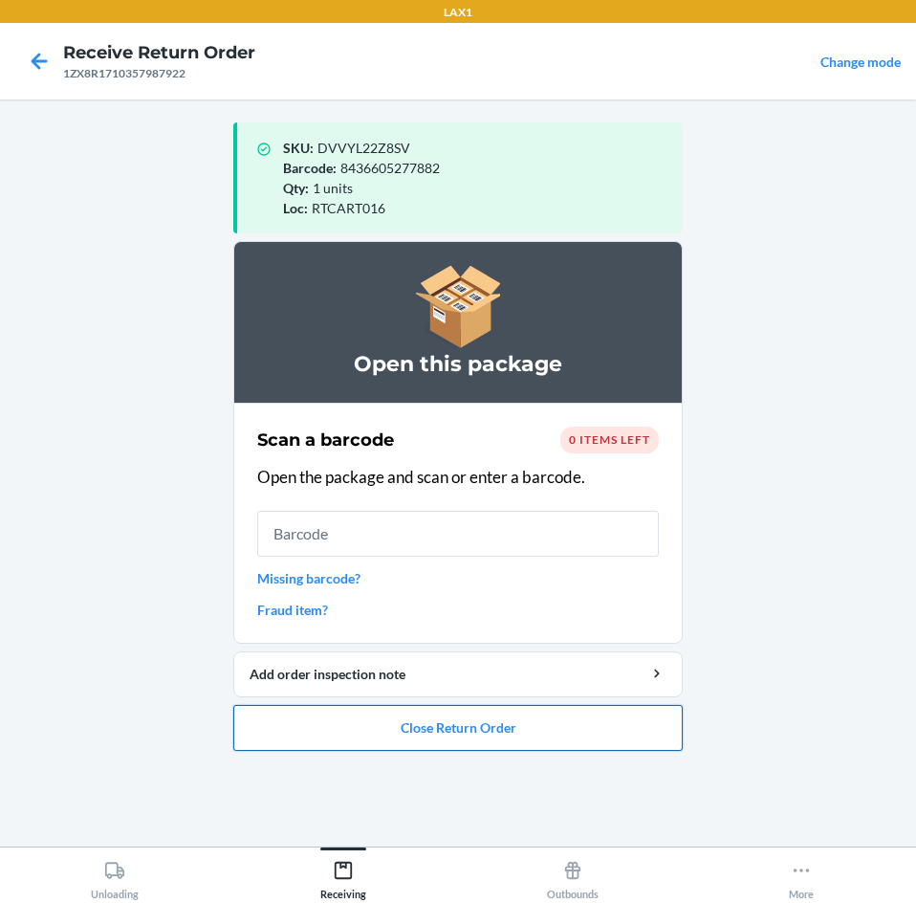
click at [528, 729] on button "Close Return Order" at bounding box center [457, 728] width 449 height 46
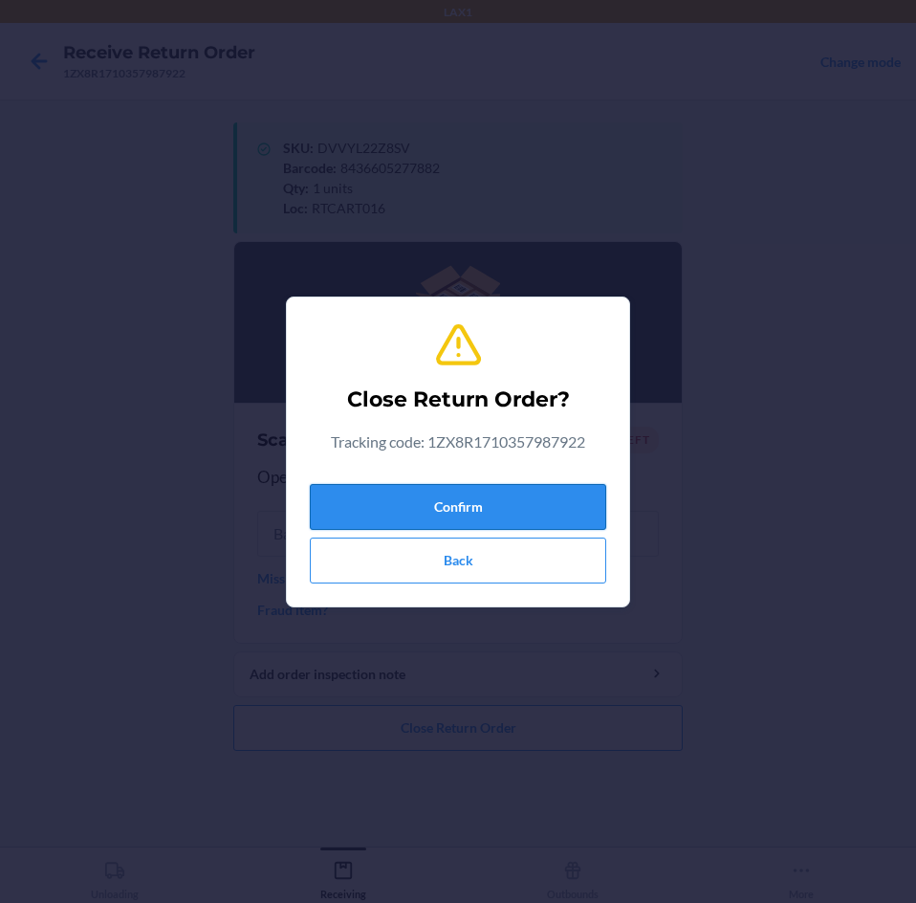
click at [525, 502] on button "Confirm" at bounding box center [458, 507] width 296 height 46
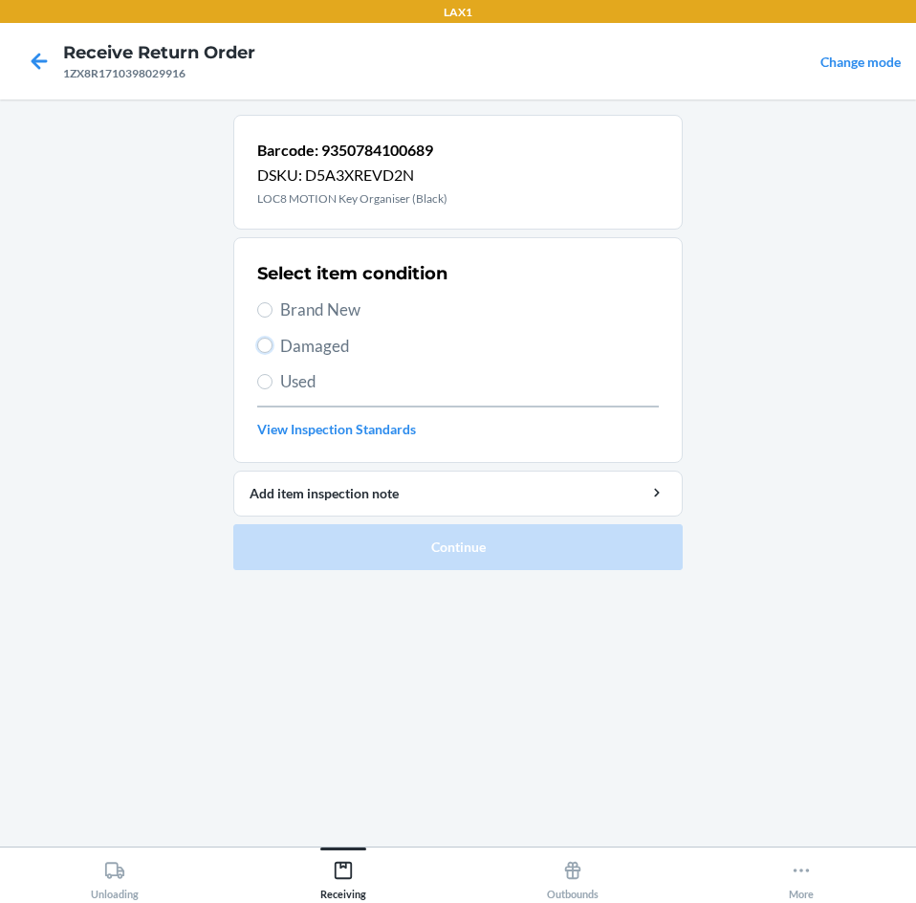
drag, startPoint x: 268, startPoint y: 351, endPoint x: 288, endPoint y: 388, distance: 42.4
click at [268, 350] on input "Damaged" at bounding box center [264, 345] width 15 height 15
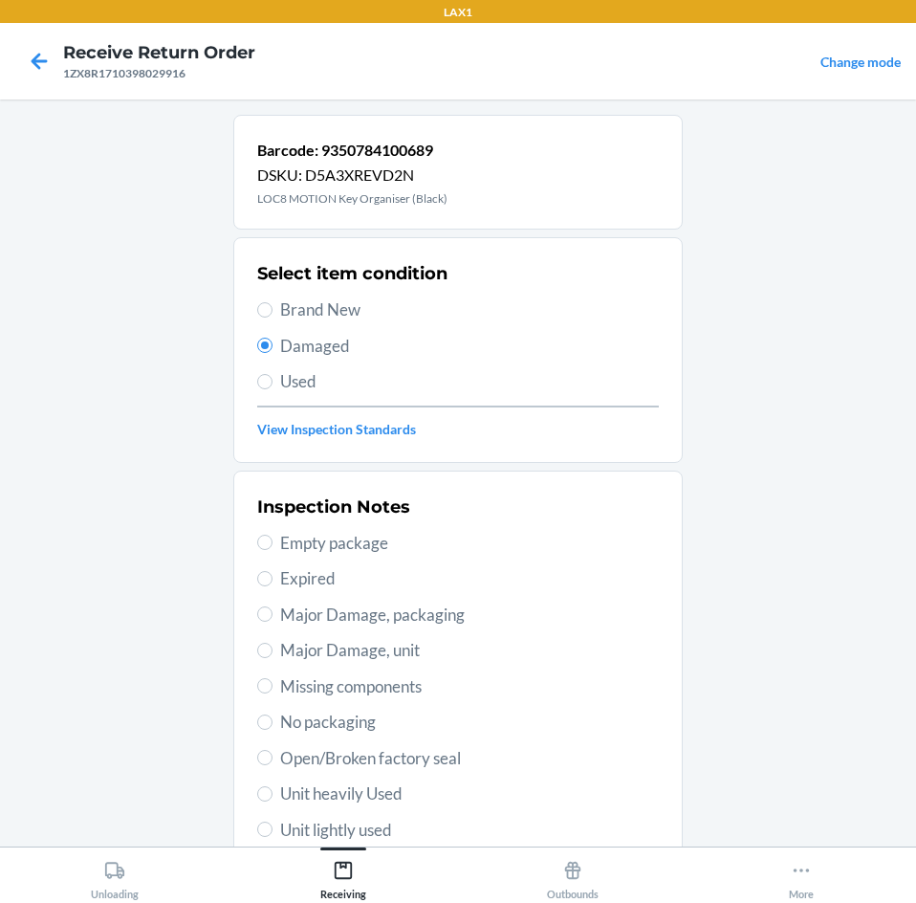
drag, startPoint x: 267, startPoint y: 605, endPoint x: 310, endPoint y: 680, distance: 86.1
click at [270, 627] on div "Inspection Notes Empty package Expired Major Damage, packaging Major Damage, un…" at bounding box center [458, 722] width 402 height 467
click at [260, 615] on input "Major Damage, packaging" at bounding box center [264, 613] width 15 height 15
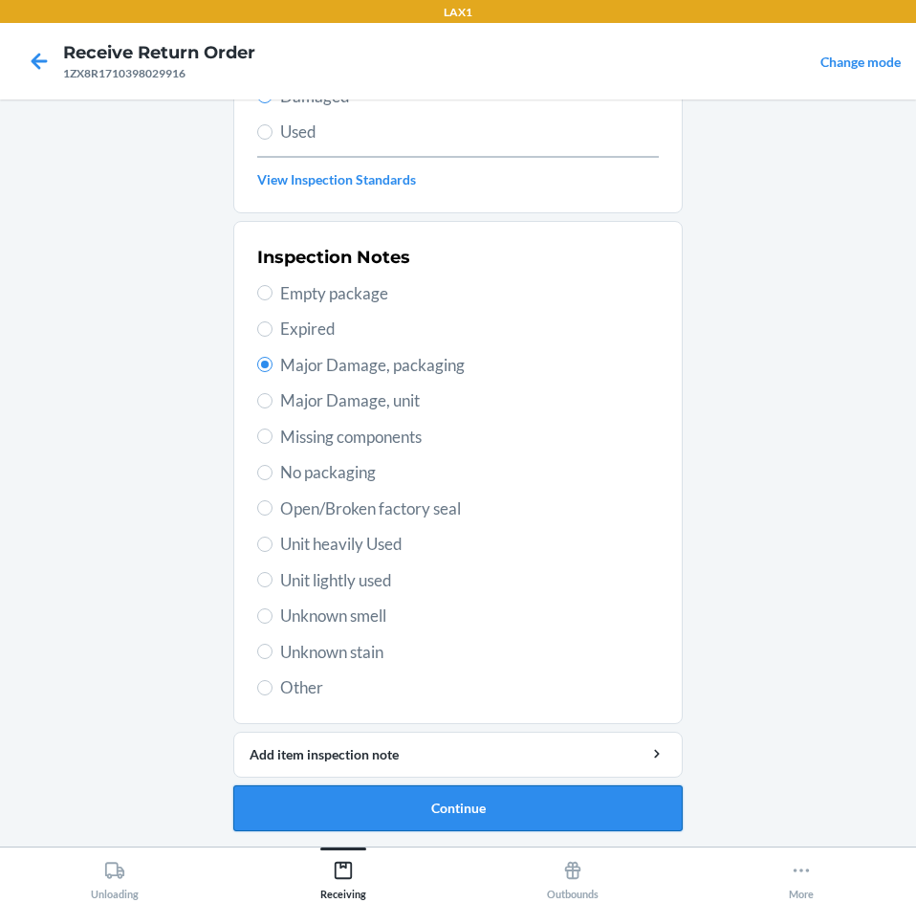
click at [489, 810] on button "Continue" at bounding box center [457, 808] width 449 height 46
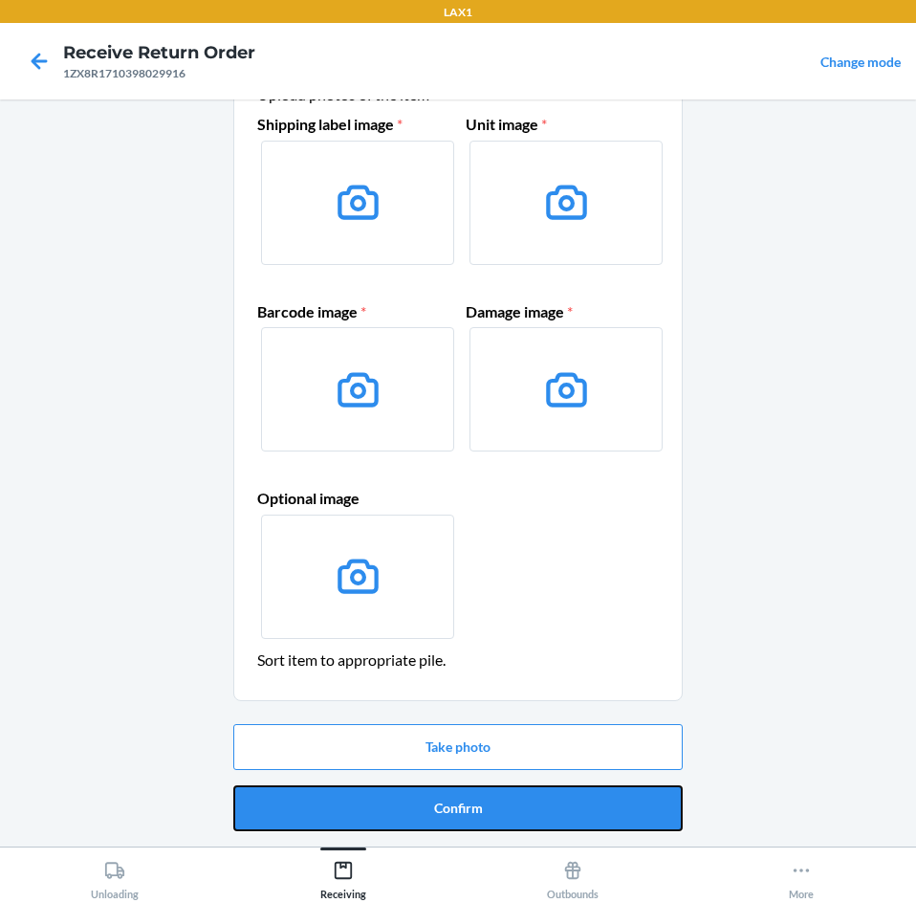
click at [489, 810] on button "Confirm" at bounding box center [457, 808] width 449 height 46
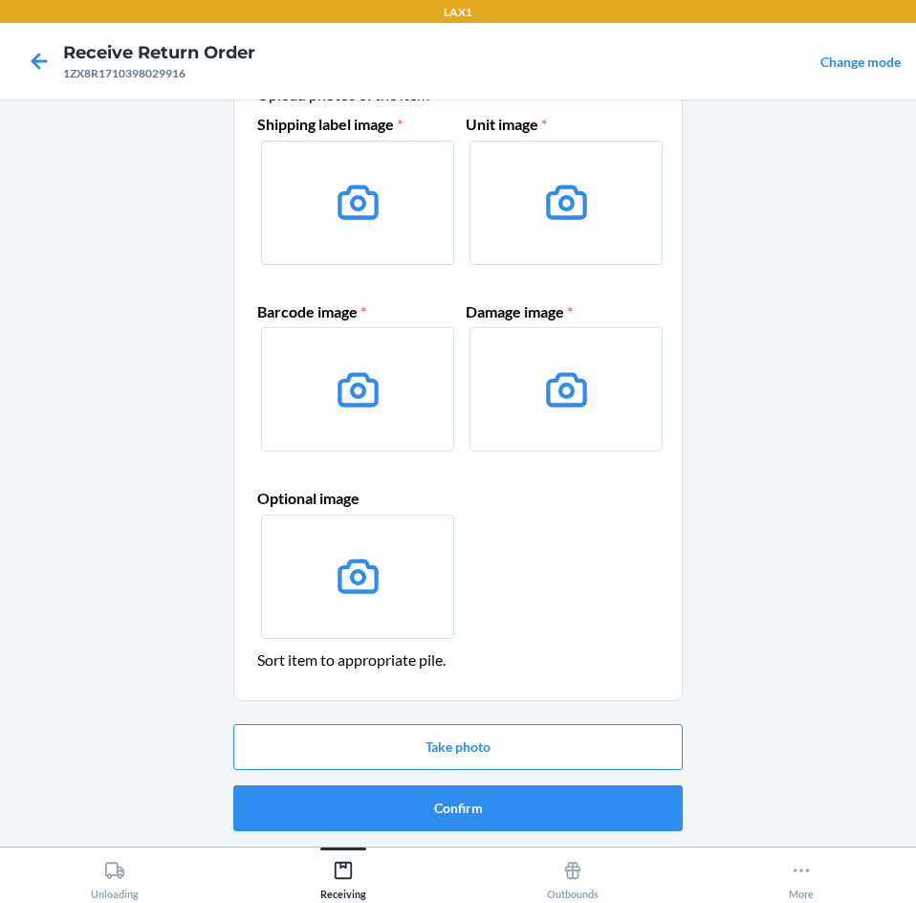
scroll to position [0, 0]
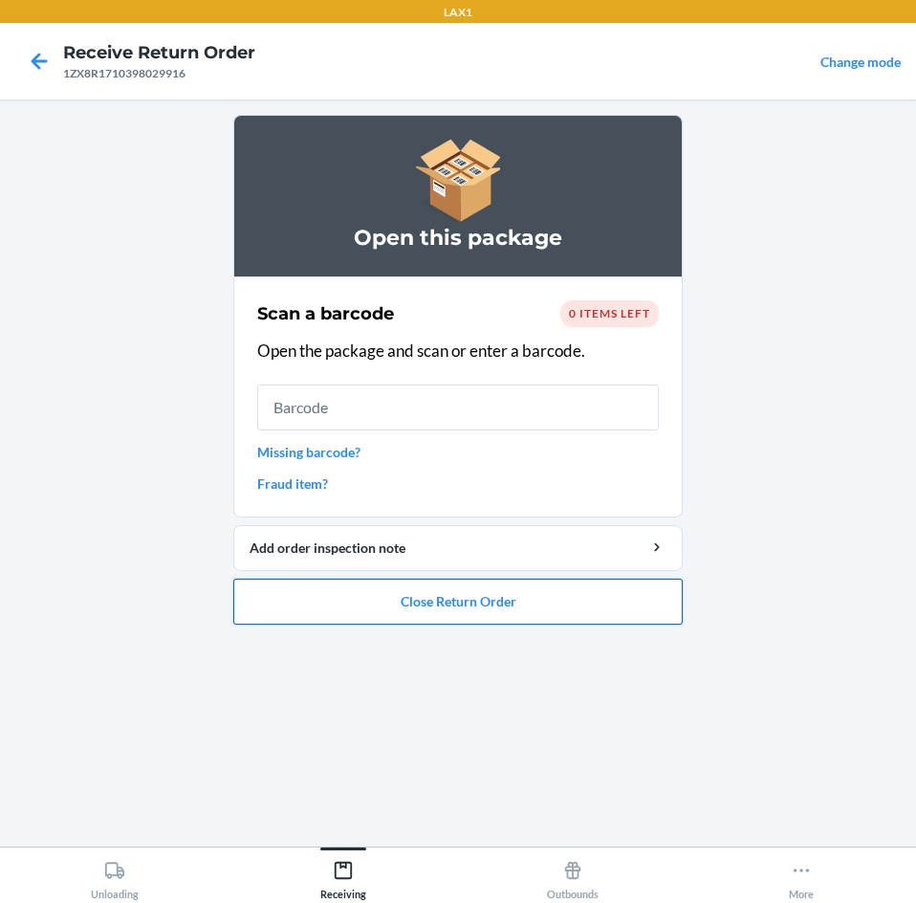
click at [579, 607] on button "Close Return Order" at bounding box center [457, 602] width 449 height 46
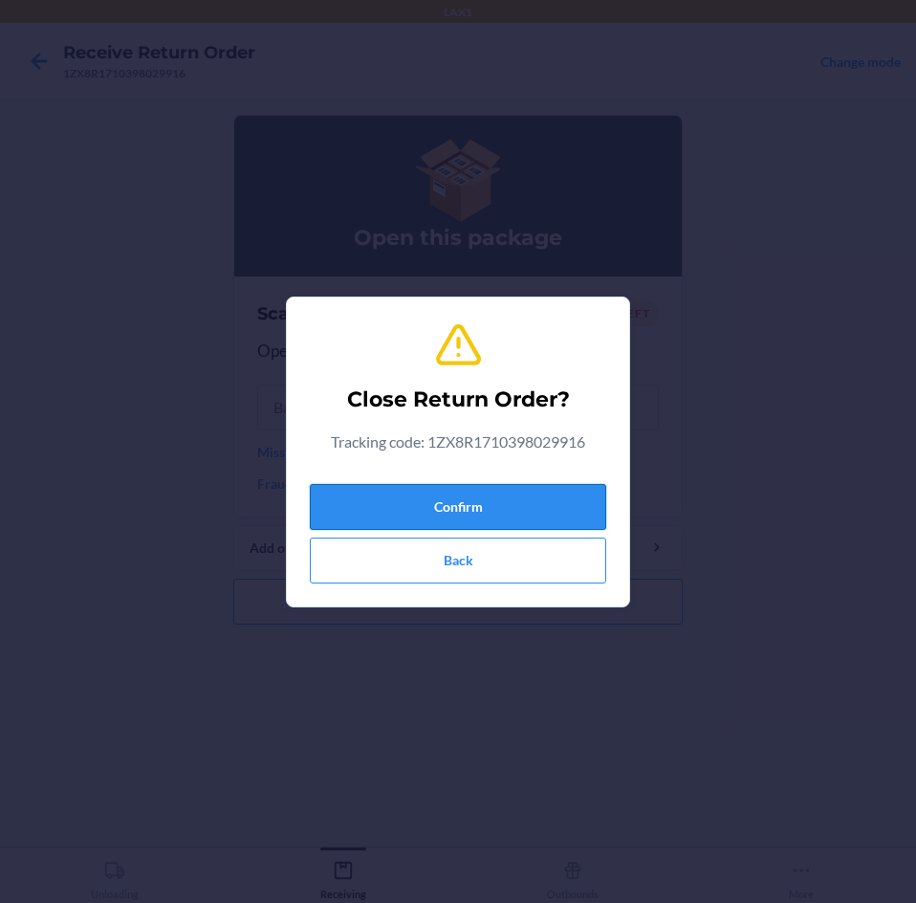
click at [512, 491] on button "Confirm" at bounding box center [458, 507] width 296 height 46
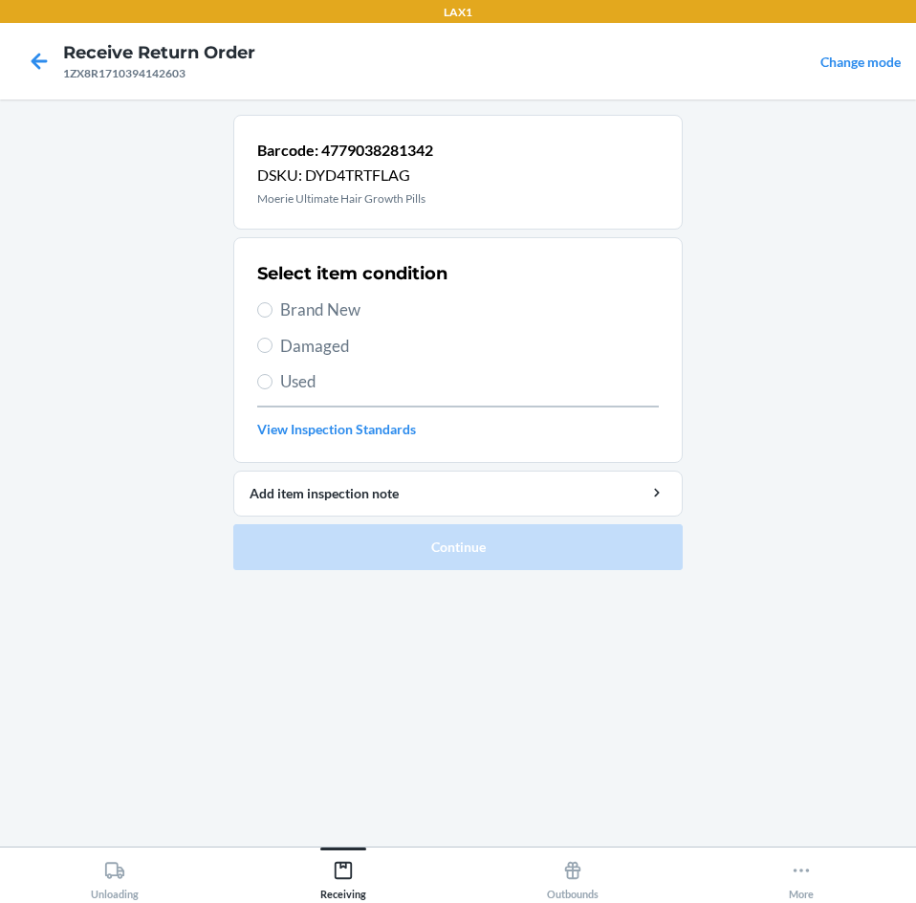
click at [275, 311] on label "Brand New" at bounding box center [458, 309] width 402 height 25
click at [273, 311] on input "Brand New" at bounding box center [264, 309] width 15 height 15
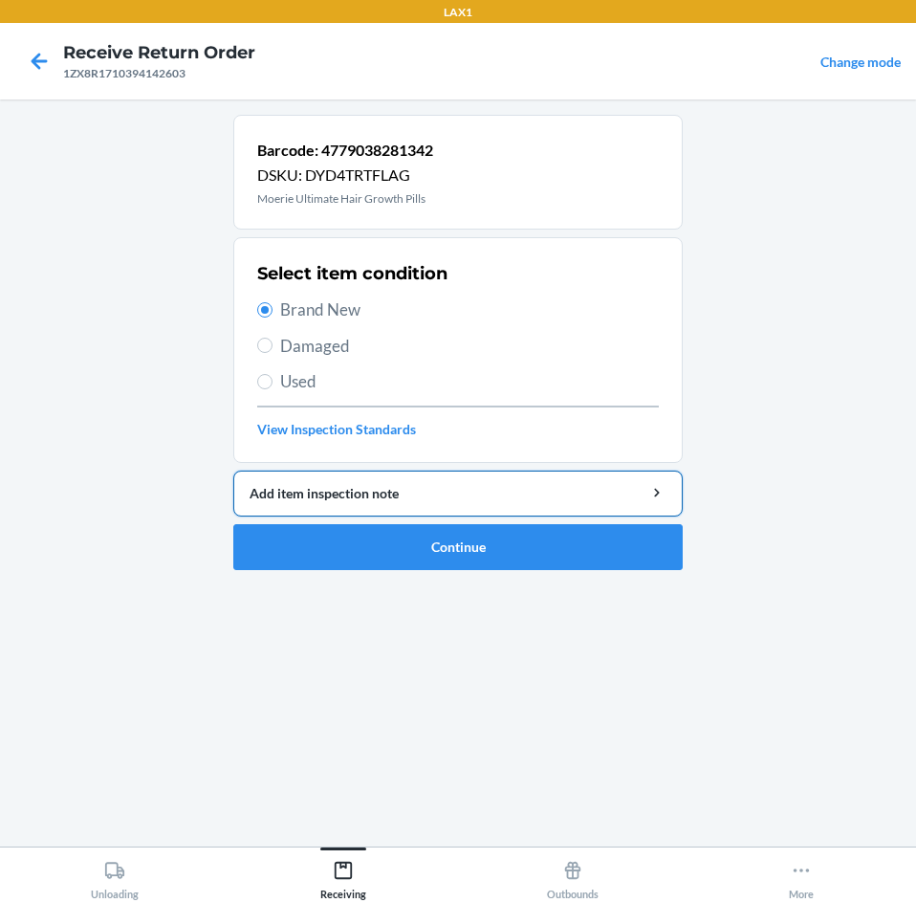
drag, startPoint x: 508, startPoint y: 493, endPoint x: 512, endPoint y: 512, distance: 18.6
click at [512, 512] on button "Add item inspection note" at bounding box center [457, 493] width 449 height 46
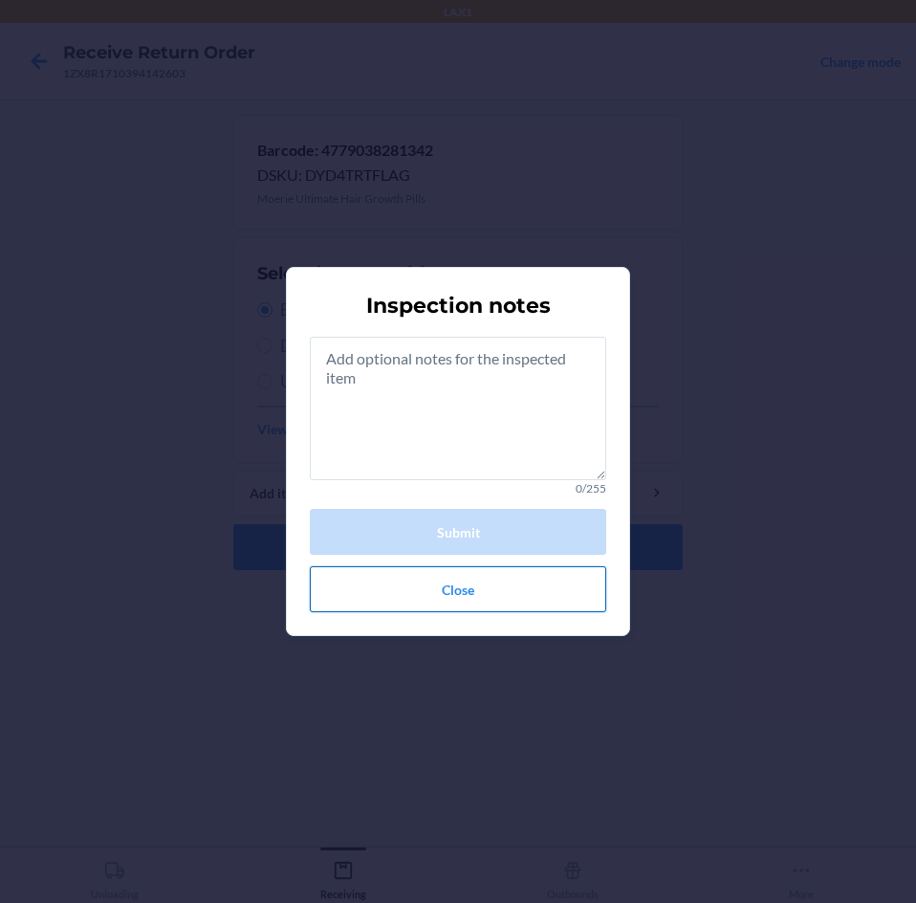
click at [489, 579] on button "Close" at bounding box center [458, 589] width 296 height 46
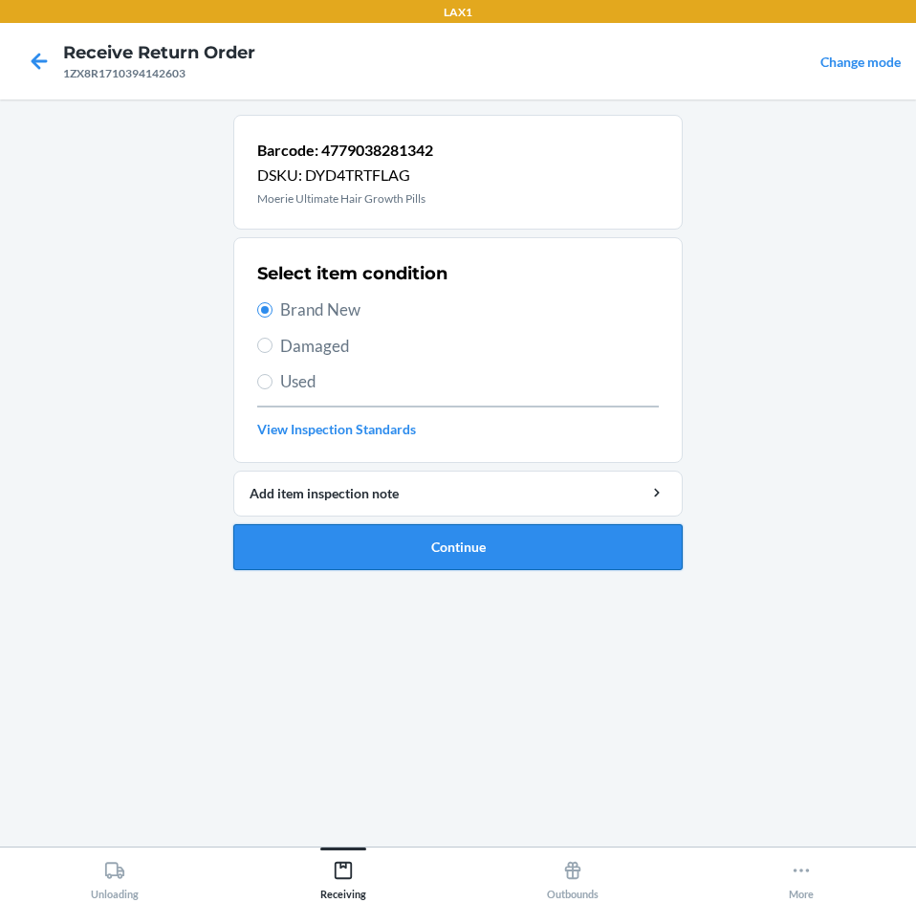
click at [472, 543] on button "Continue" at bounding box center [457, 547] width 449 height 46
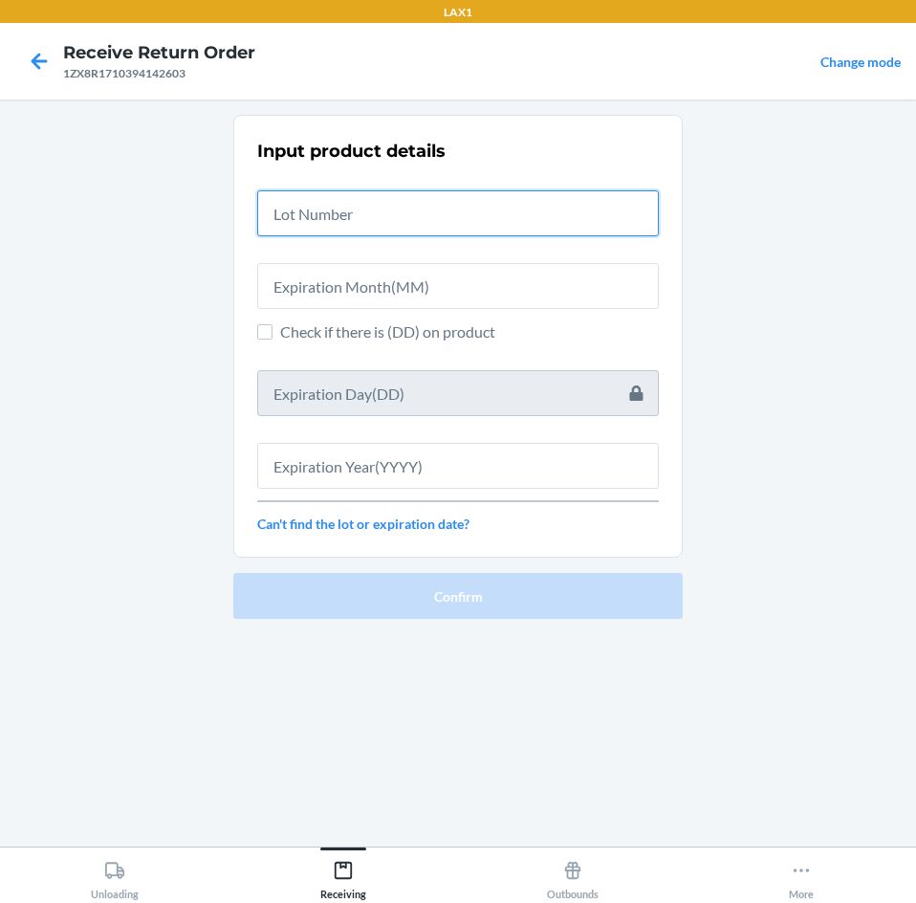
click at [420, 206] on input "text" at bounding box center [458, 213] width 402 height 46
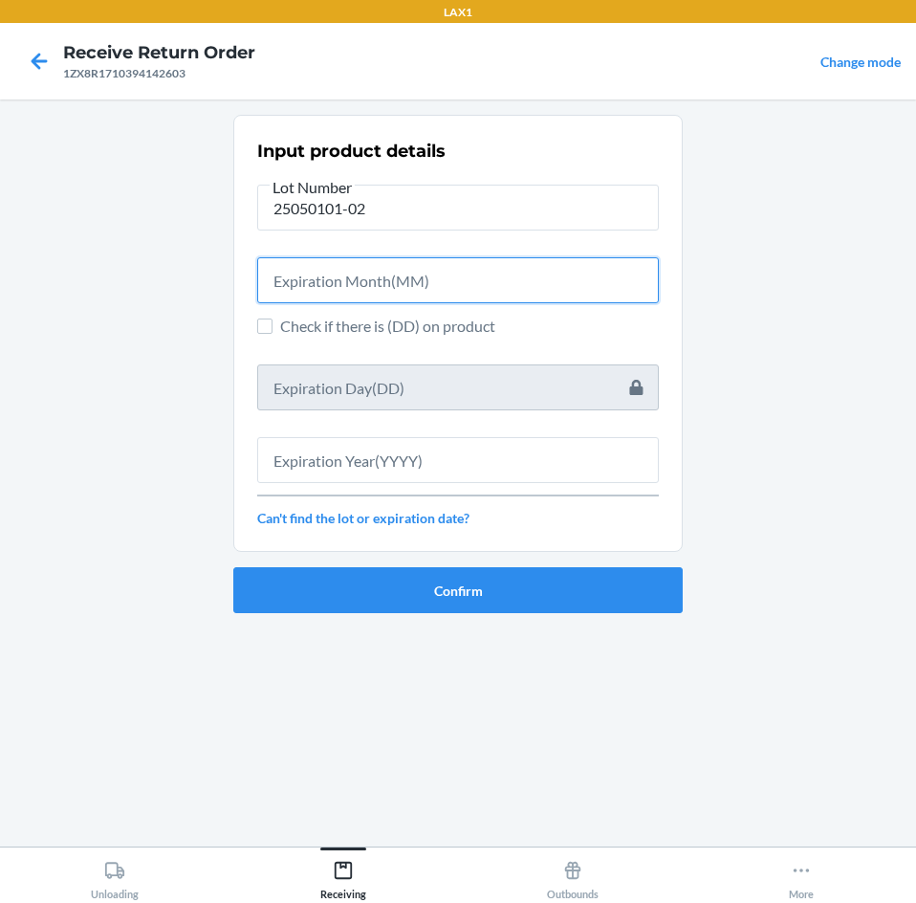
click at [388, 280] on input "text" at bounding box center [458, 280] width 402 height 46
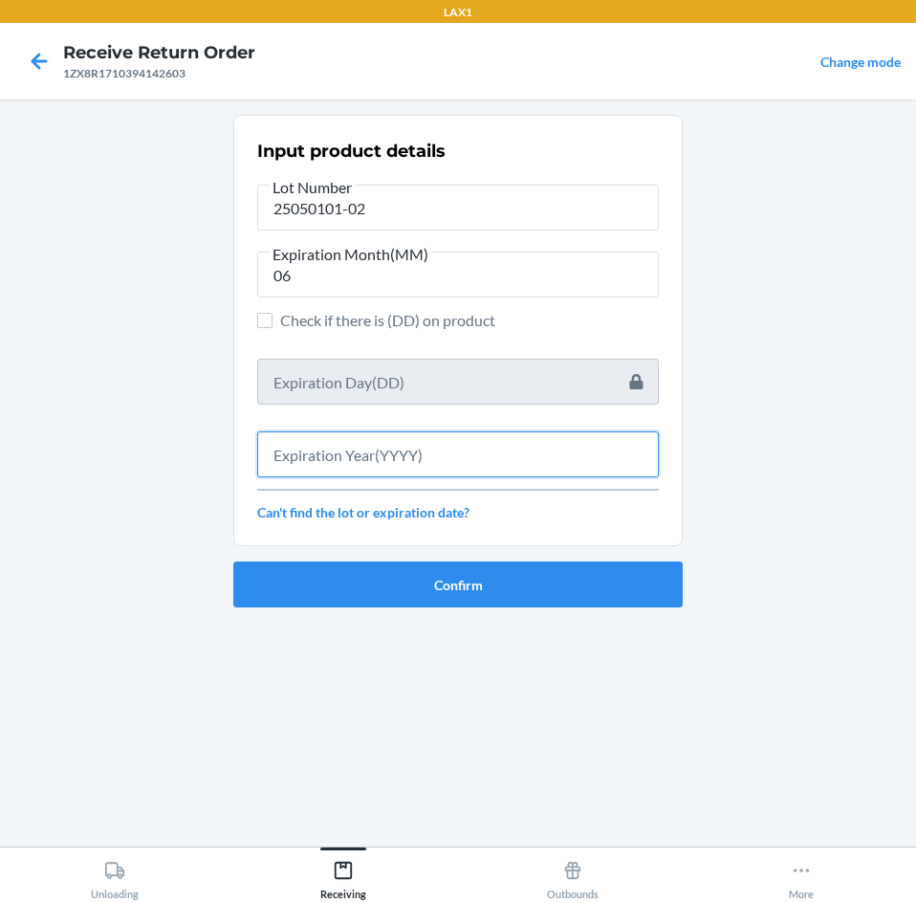
click at [433, 463] on input "text" at bounding box center [458, 454] width 402 height 46
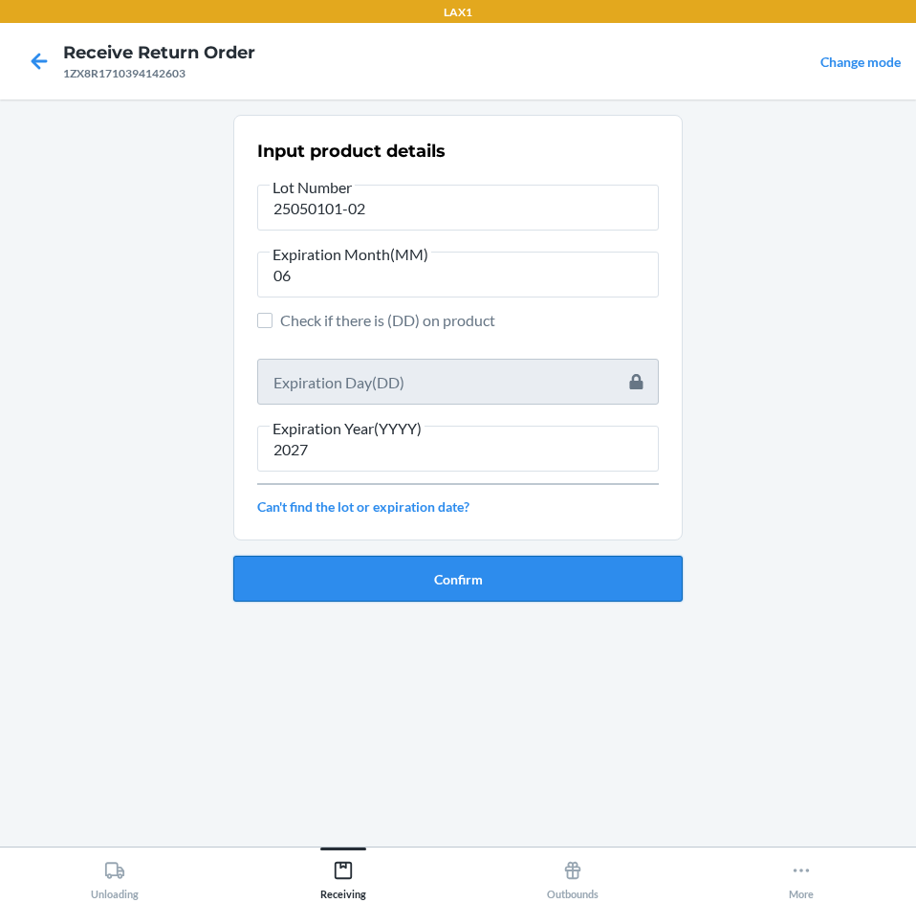
click at [447, 589] on button "Confirm" at bounding box center [457, 579] width 449 height 46
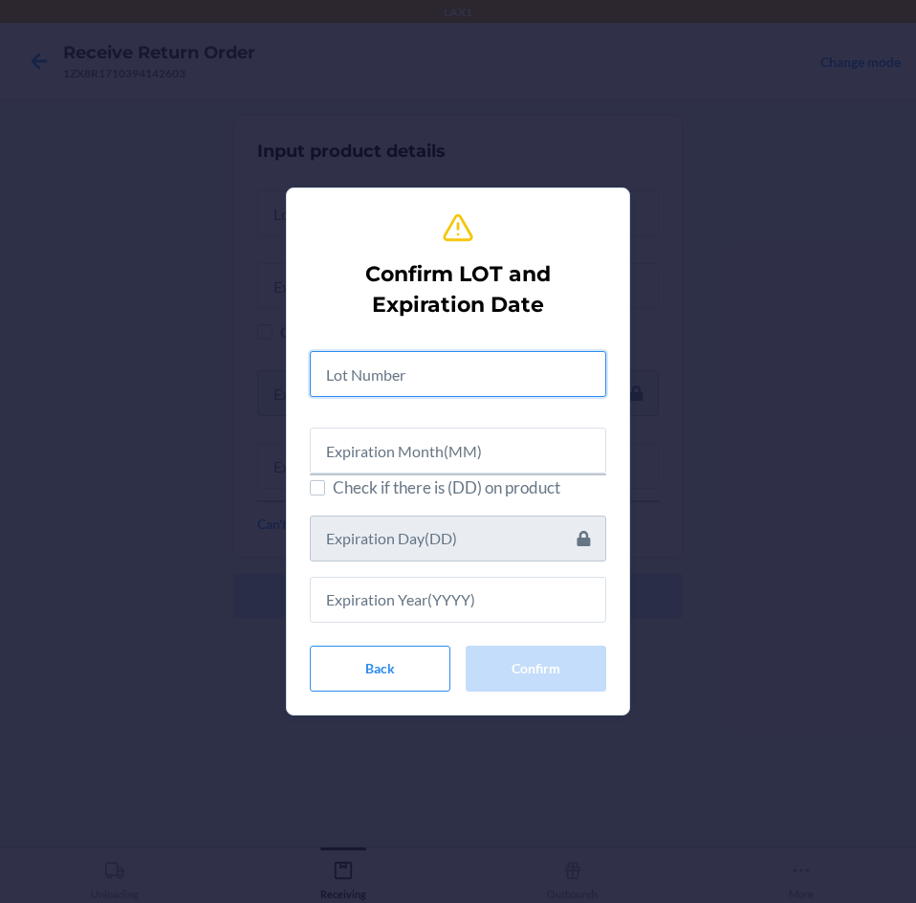
click at [476, 384] on input "text" at bounding box center [458, 374] width 296 height 46
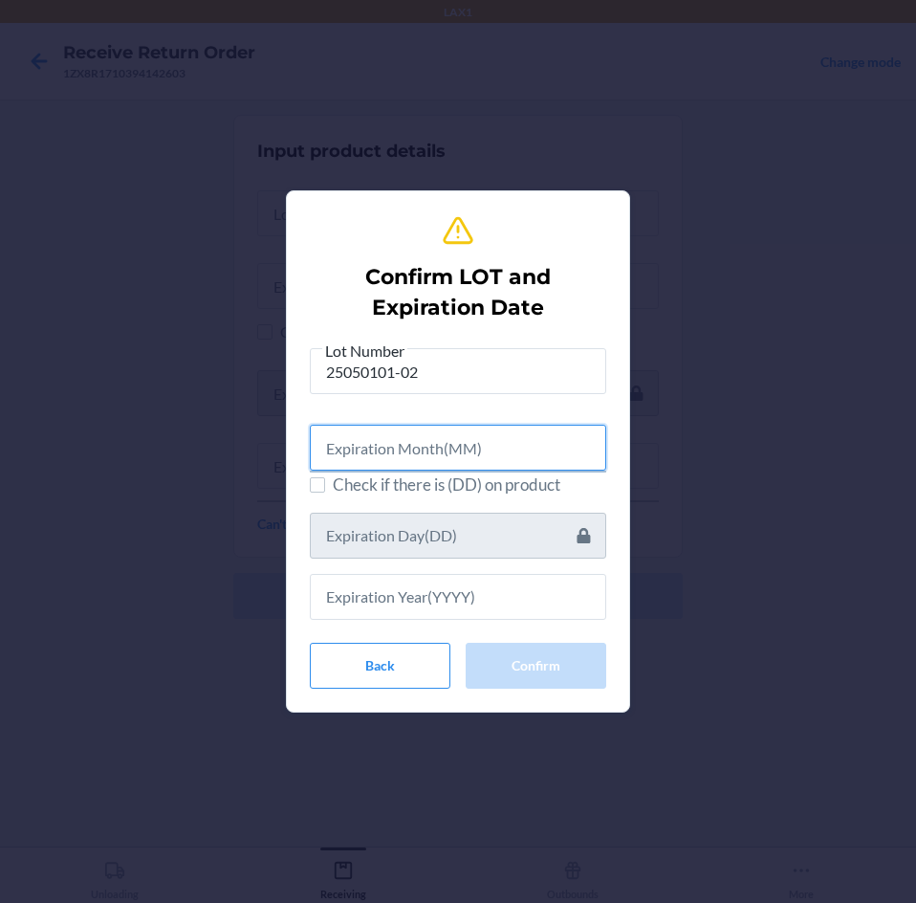
click at [462, 460] on input "text" at bounding box center [458, 448] width 296 height 46
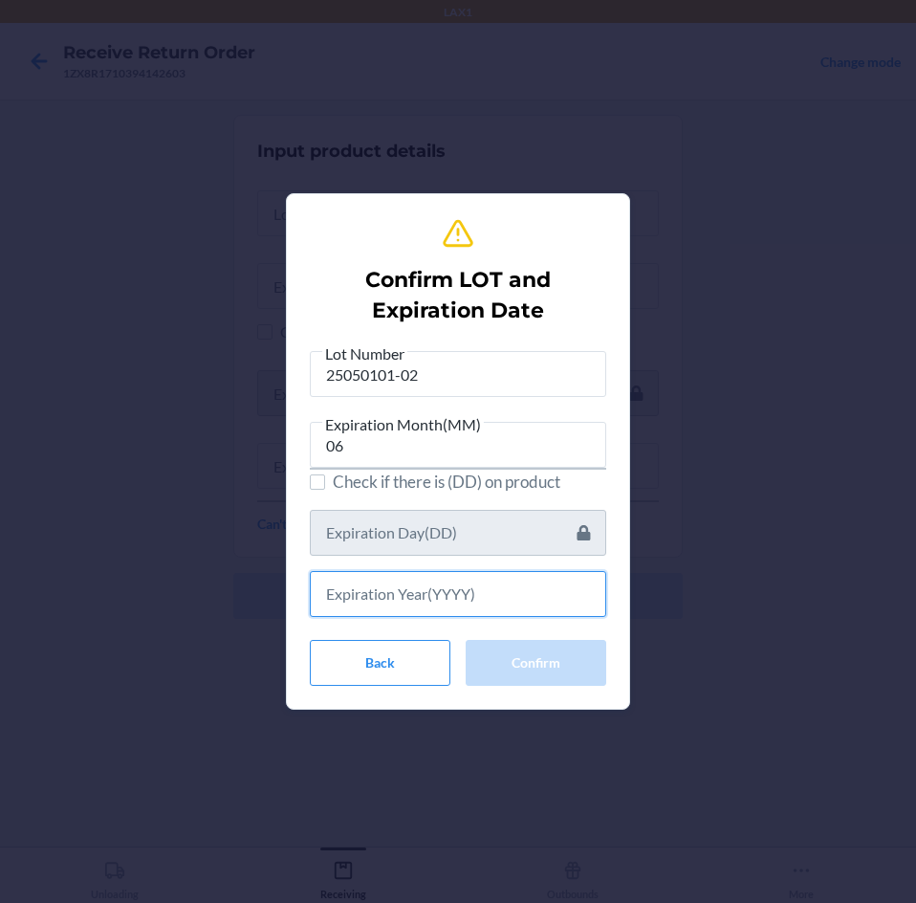
click at [480, 589] on input "text" at bounding box center [458, 594] width 296 height 46
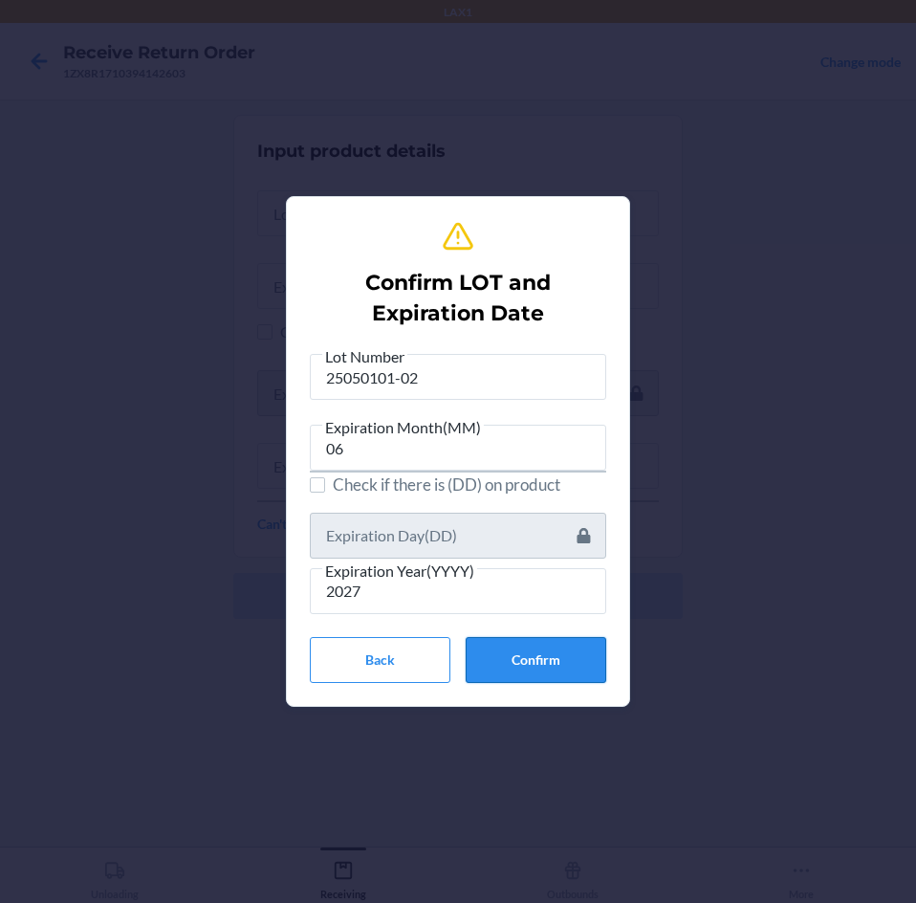
click at [567, 667] on button "Confirm" at bounding box center [536, 660] width 141 height 46
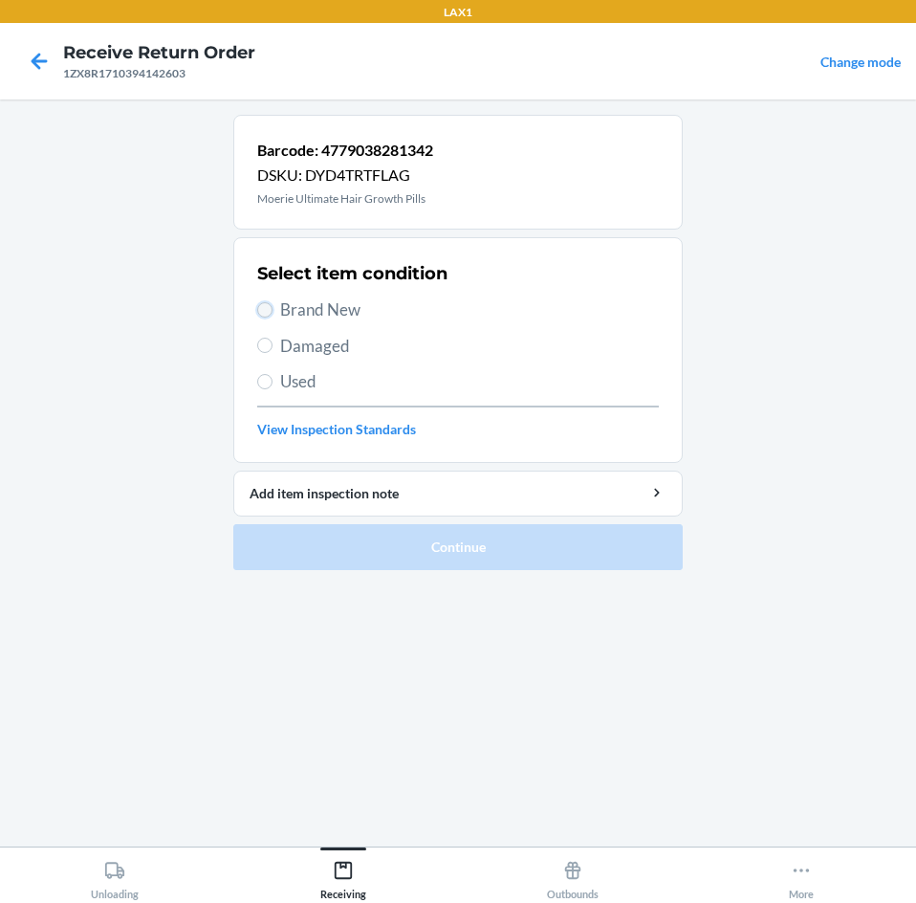
click at [262, 305] on input "Brand New" at bounding box center [264, 309] width 15 height 15
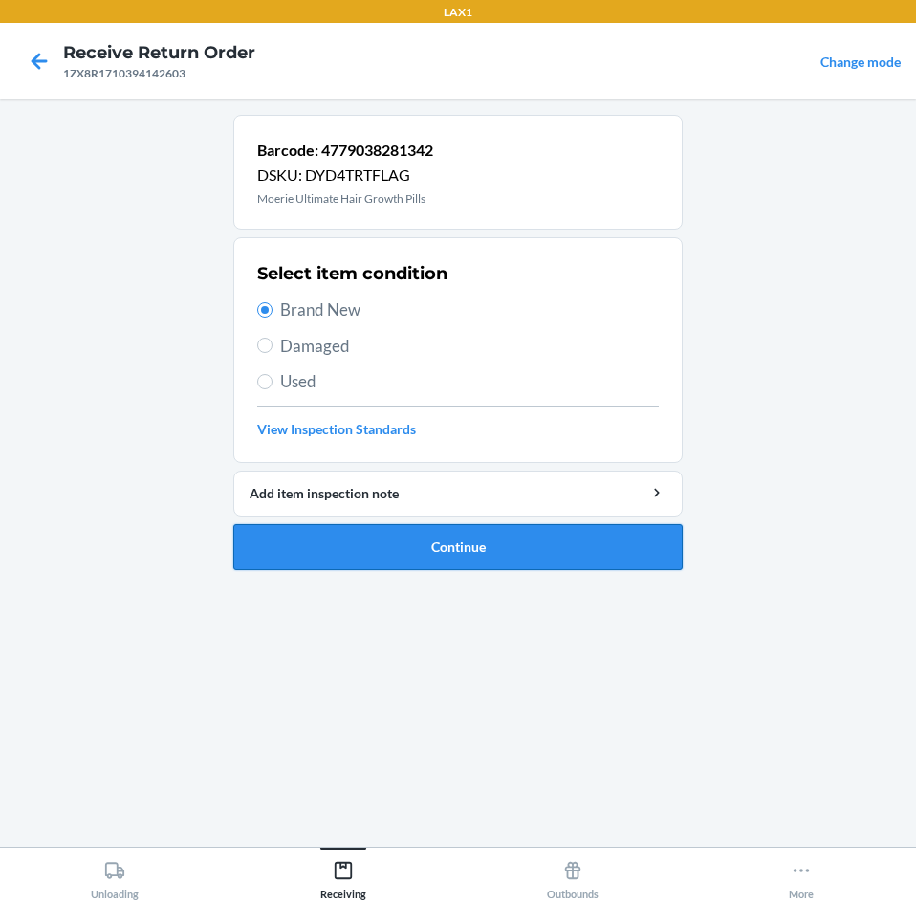
click at [555, 545] on button "Continue" at bounding box center [457, 547] width 449 height 46
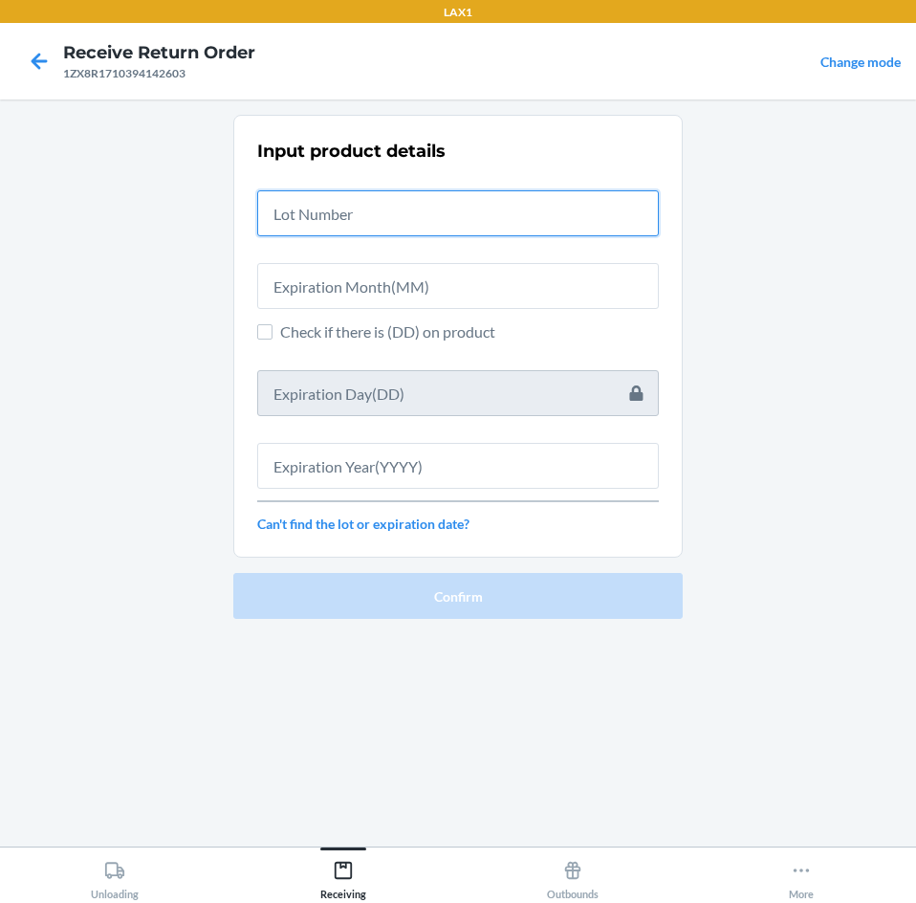
click at [514, 226] on input "text" at bounding box center [458, 213] width 402 height 46
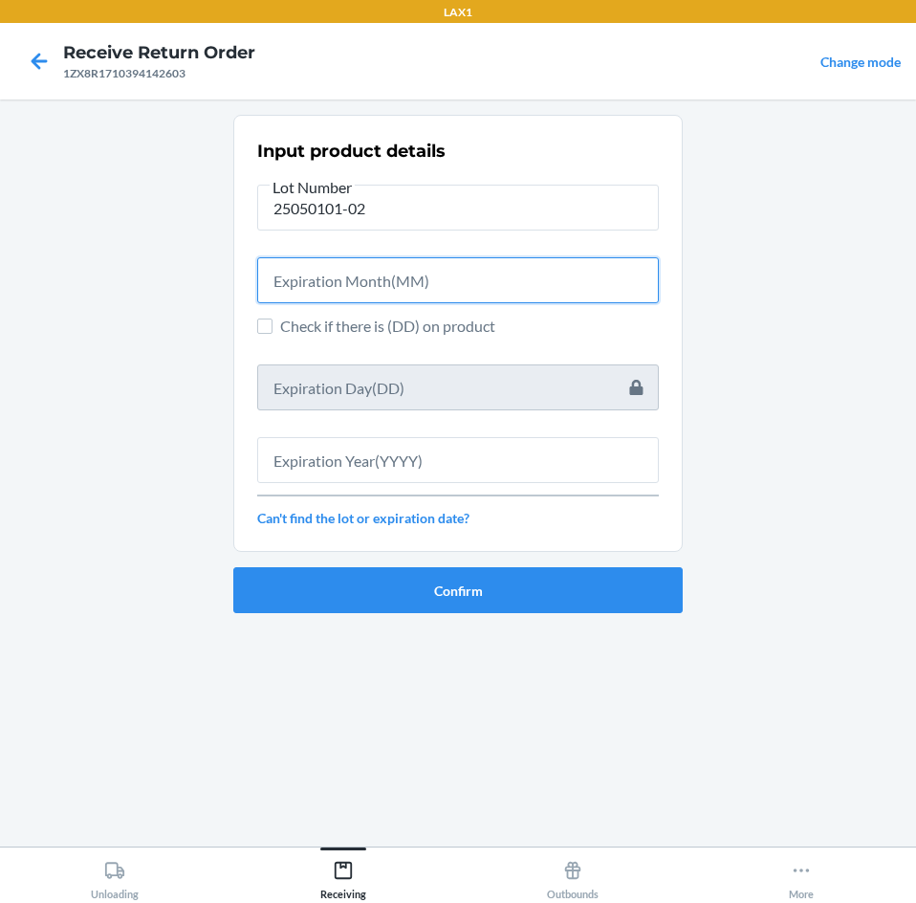
click at [500, 280] on input "text" at bounding box center [458, 280] width 402 height 46
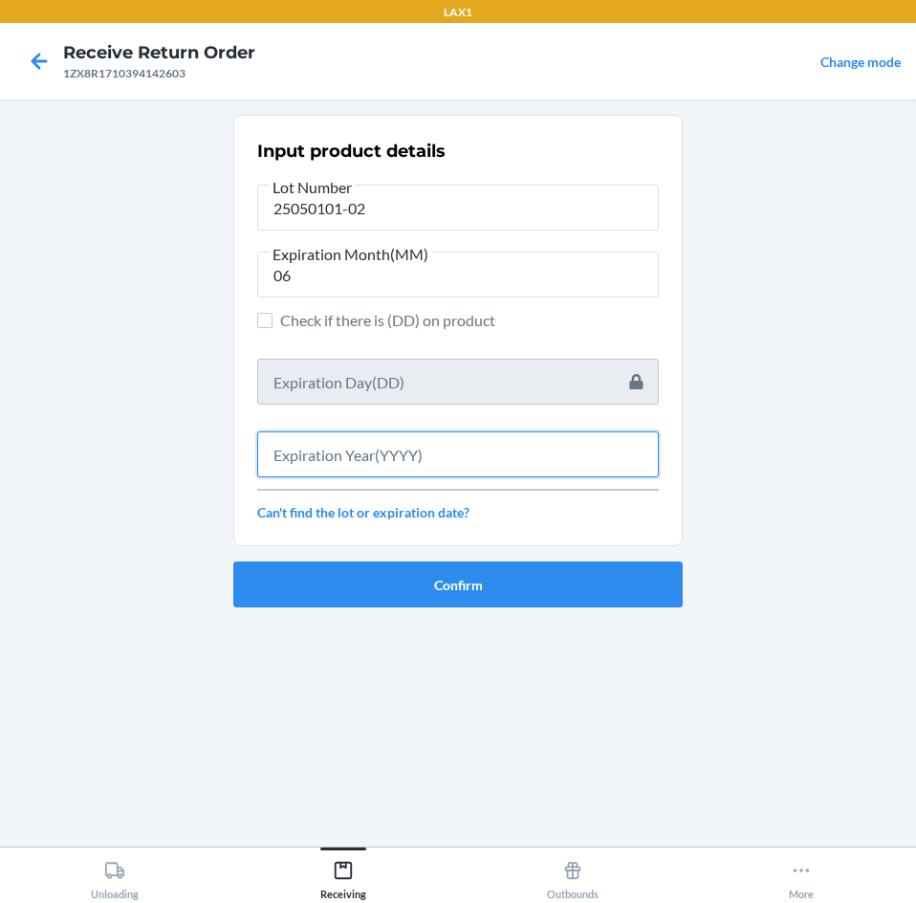
click at [496, 452] on input "text" at bounding box center [458, 454] width 402 height 46
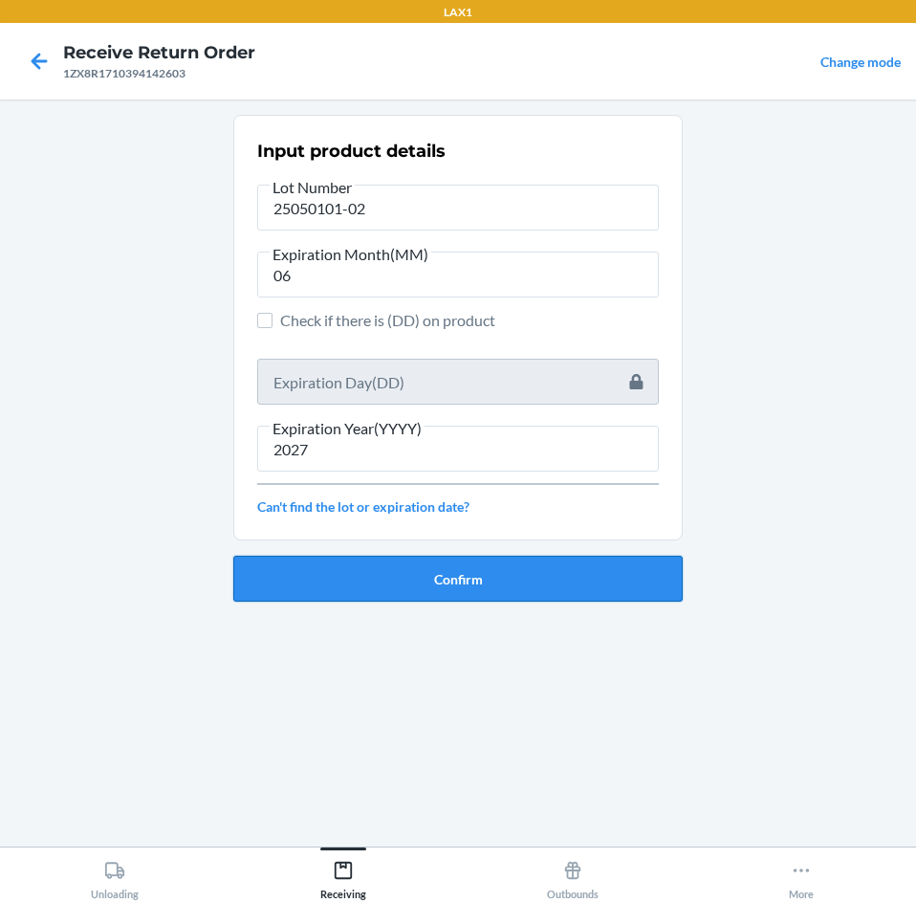
click at [581, 573] on button "Confirm" at bounding box center [457, 579] width 449 height 46
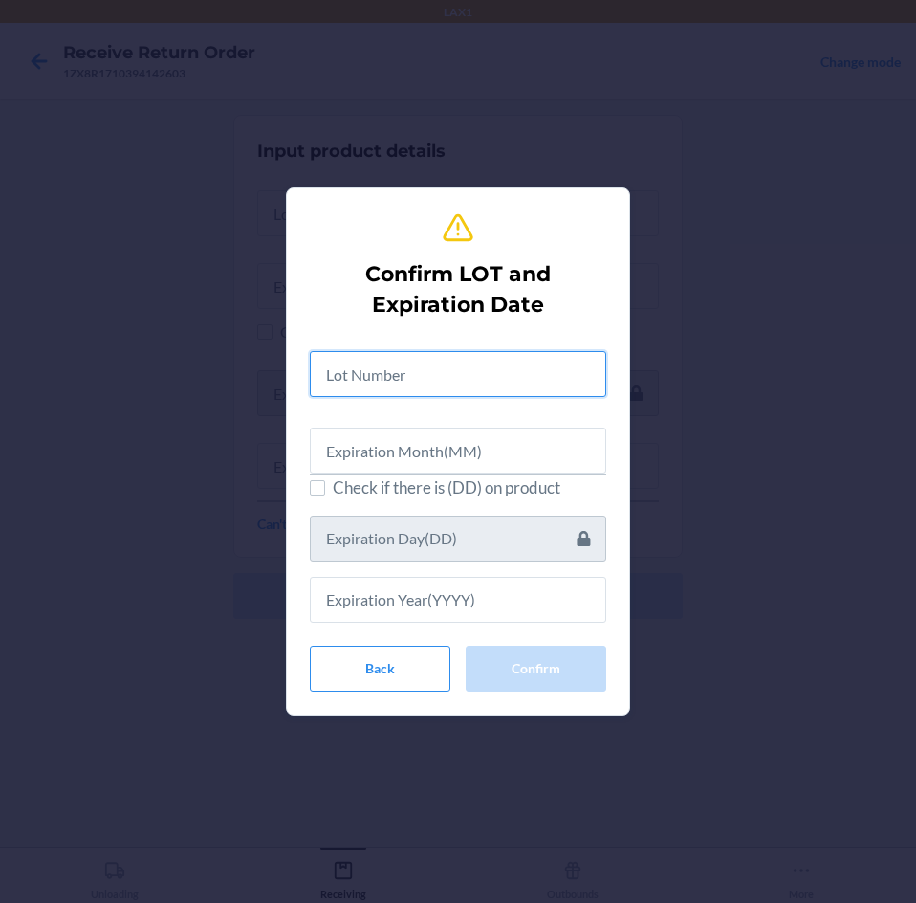
click at [548, 379] on input "text" at bounding box center [458, 374] width 296 height 46
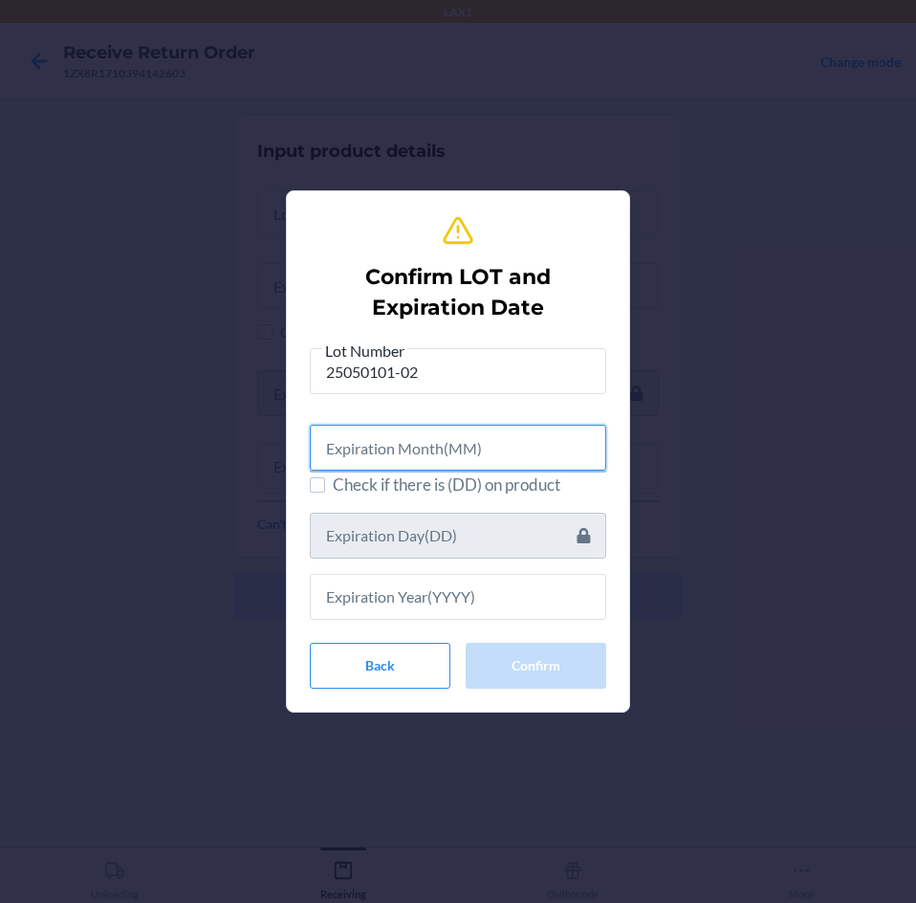
click at [552, 464] on input "text" at bounding box center [458, 448] width 296 height 46
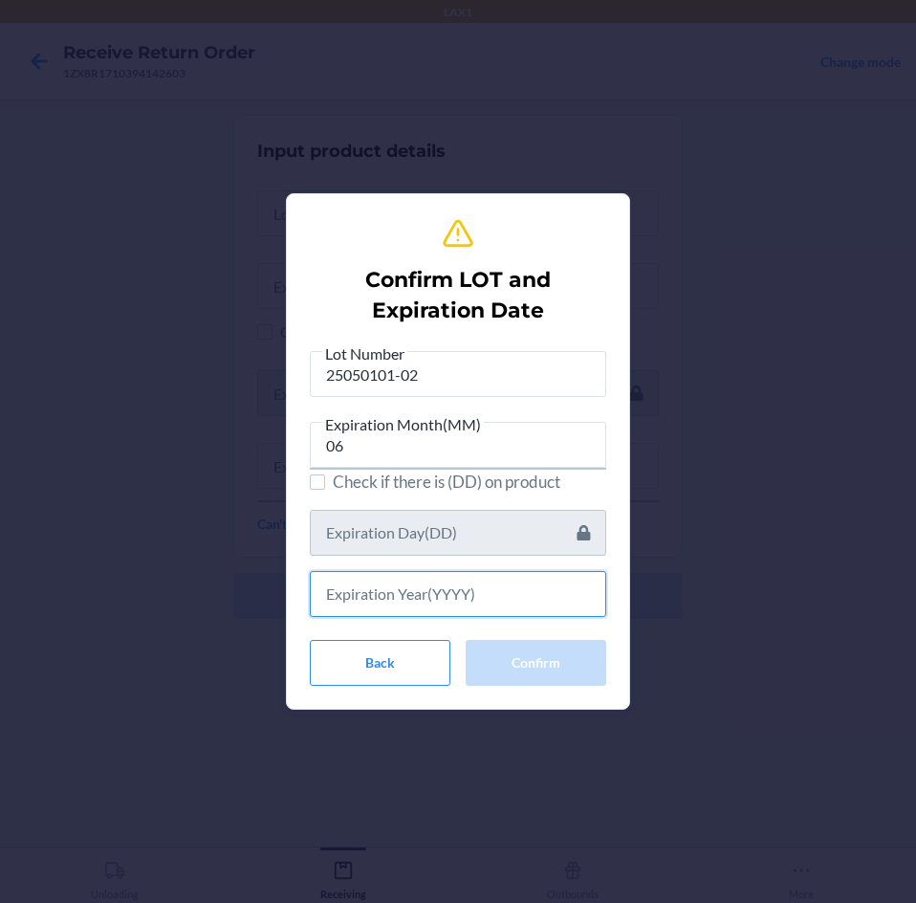
click at [551, 603] on input "text" at bounding box center [458, 594] width 296 height 46
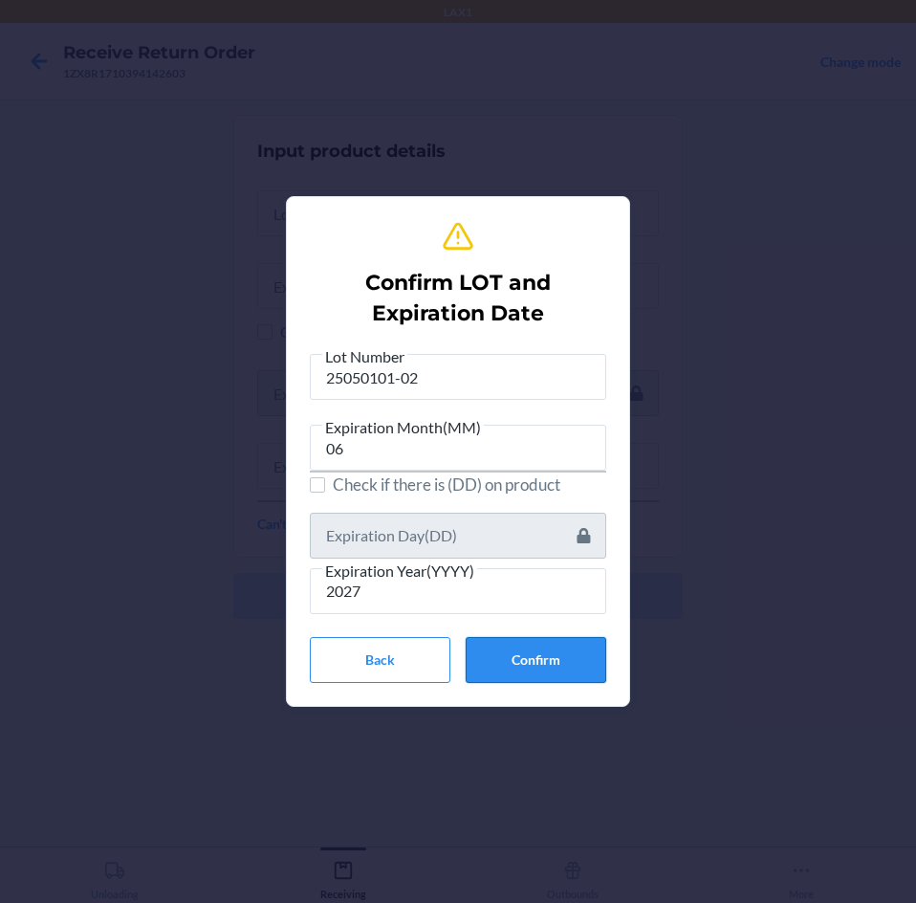
click at [583, 662] on button "Confirm" at bounding box center [536, 660] width 141 height 46
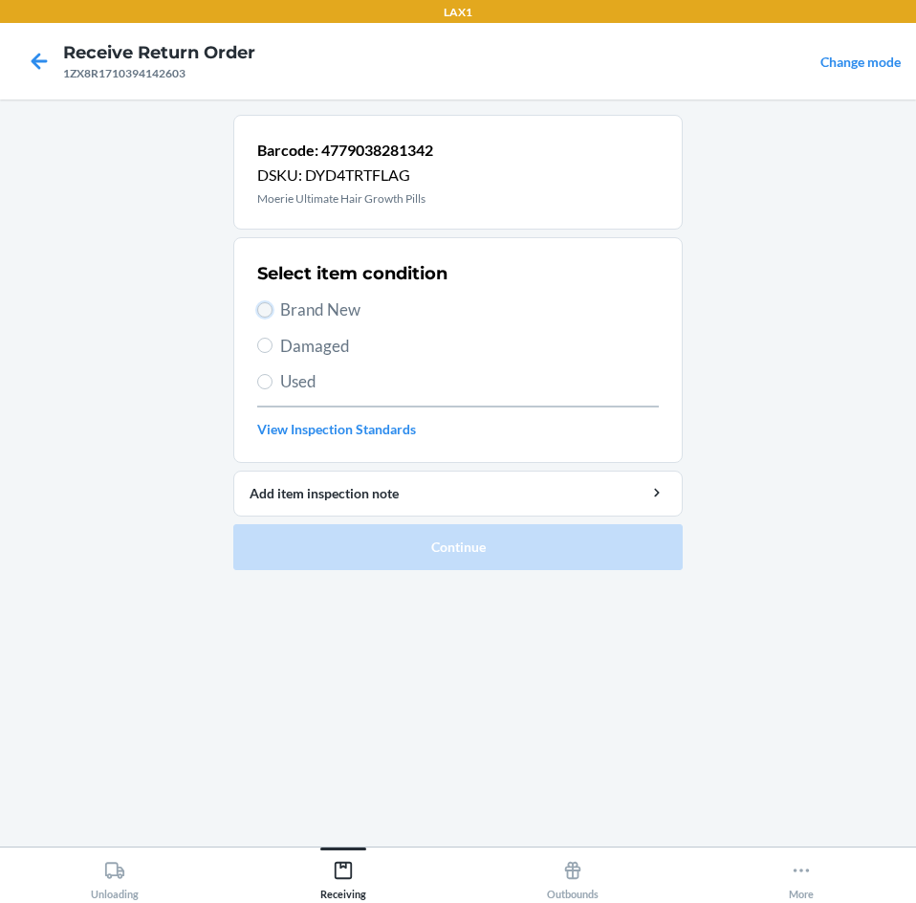
click at [270, 313] on input "Brand New" at bounding box center [264, 309] width 15 height 15
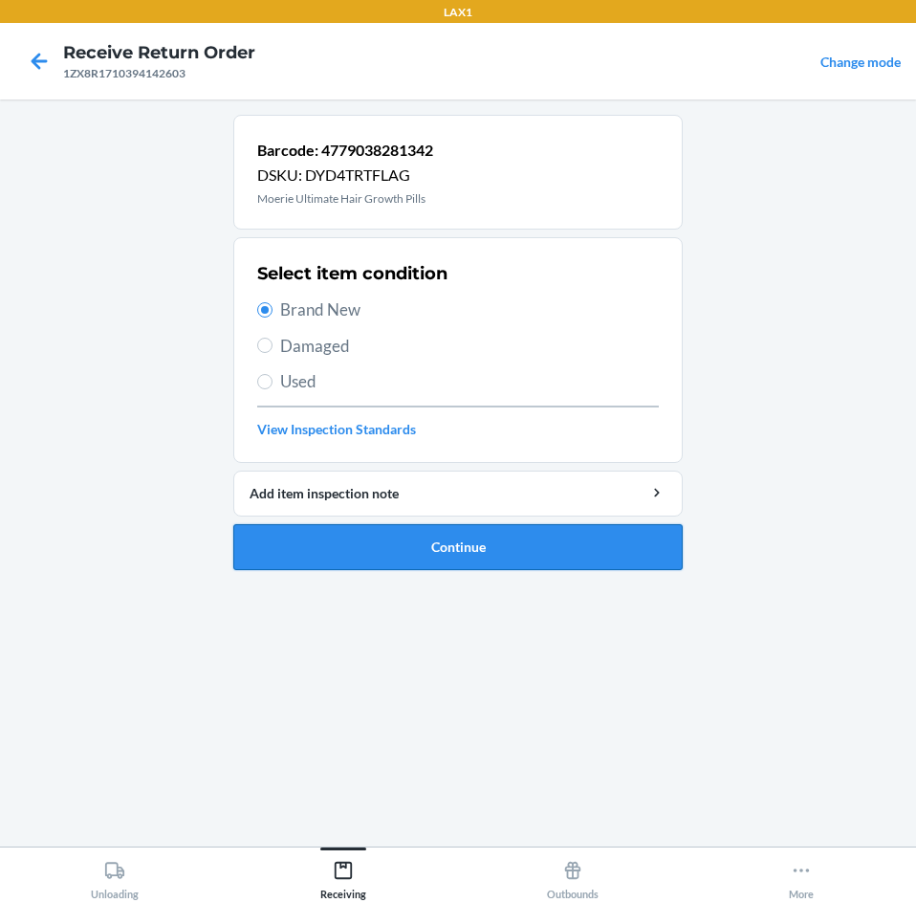
click at [508, 534] on button "Continue" at bounding box center [457, 547] width 449 height 46
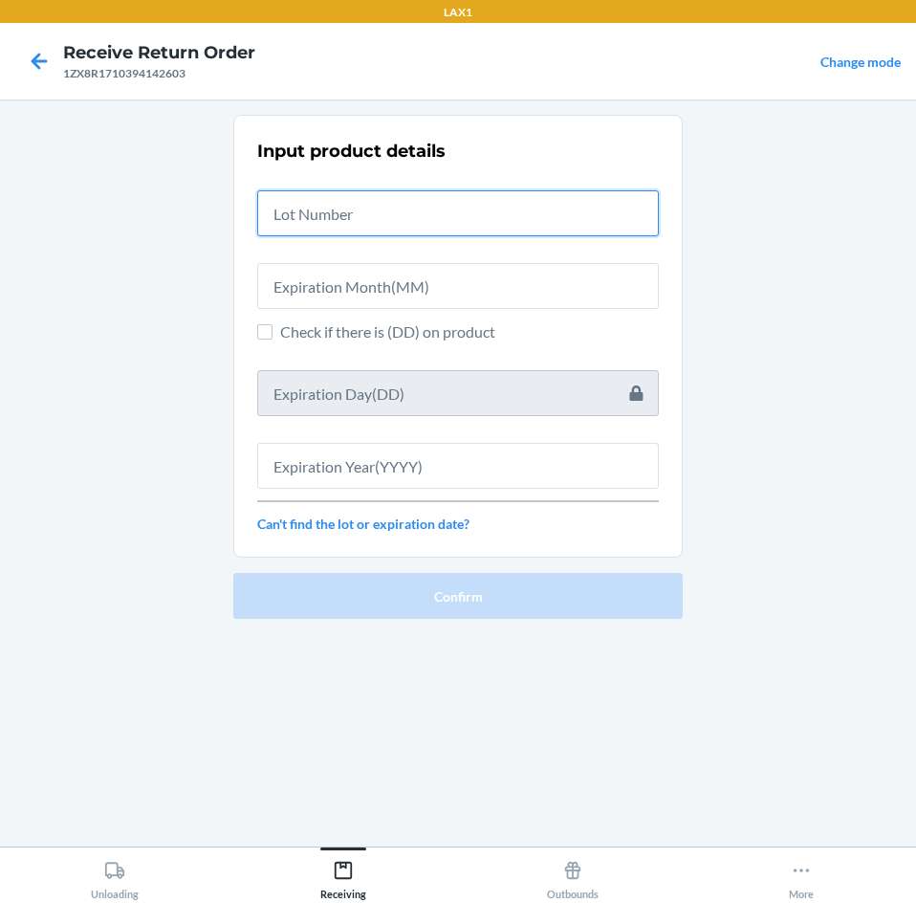
click at [504, 226] on input "text" at bounding box center [458, 213] width 402 height 46
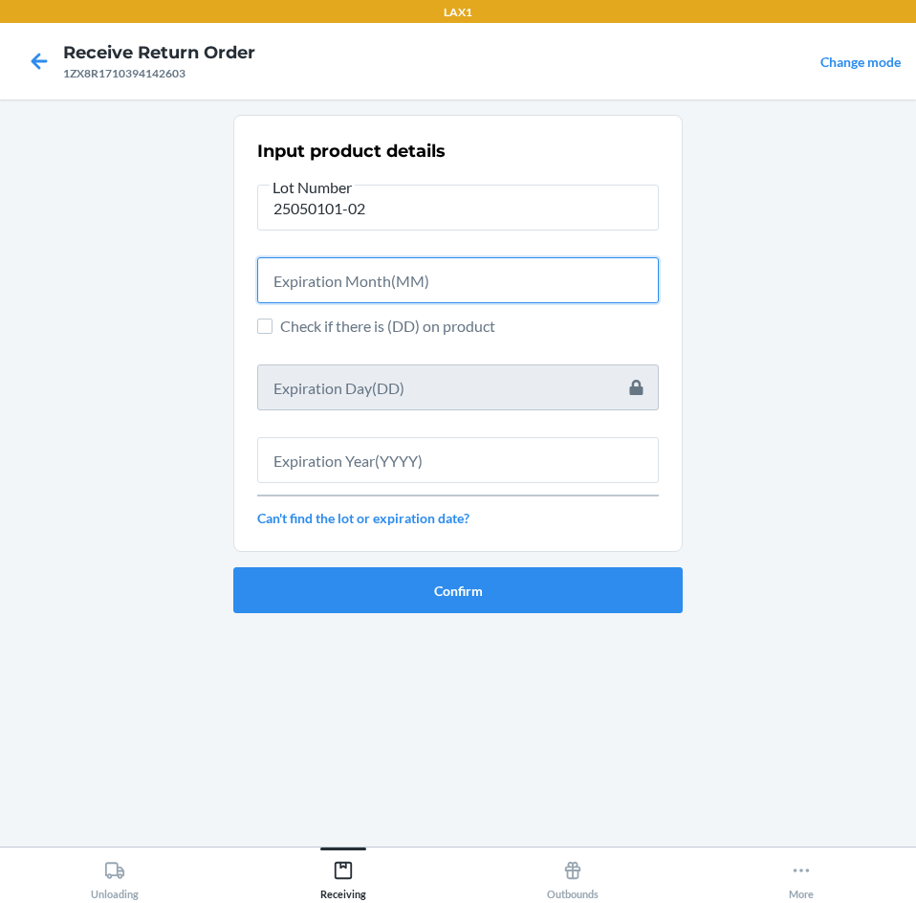
click at [489, 271] on input "text" at bounding box center [458, 280] width 402 height 46
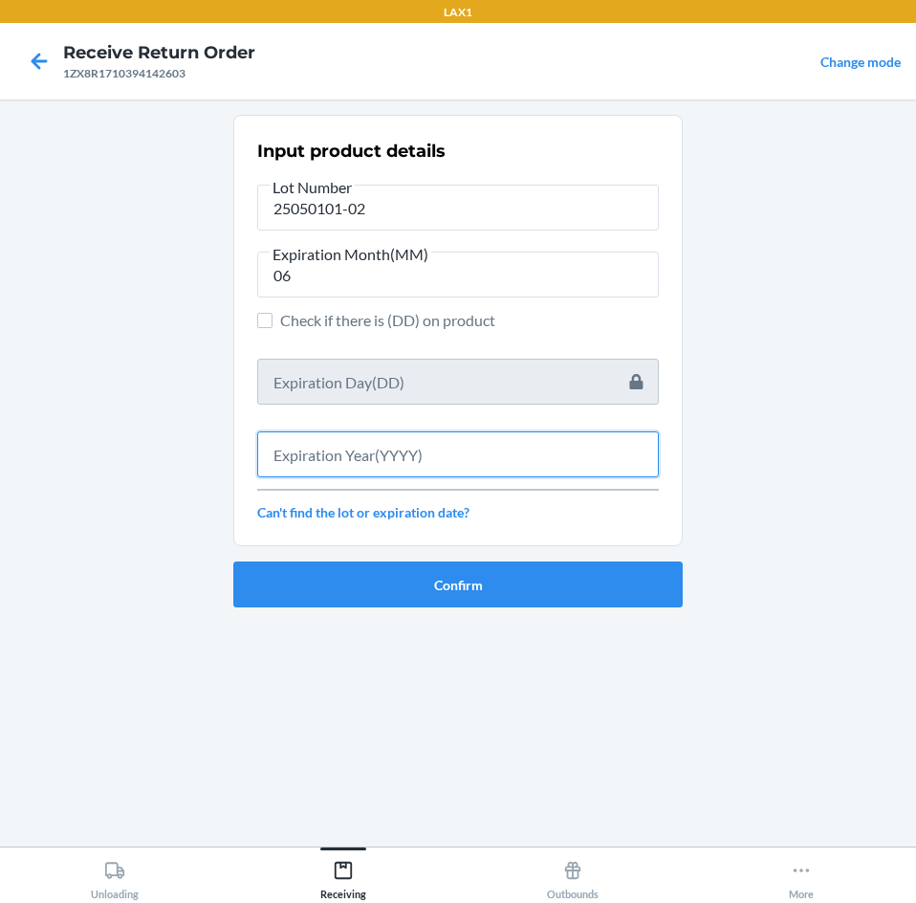
click at [428, 474] on input "text" at bounding box center [458, 454] width 402 height 46
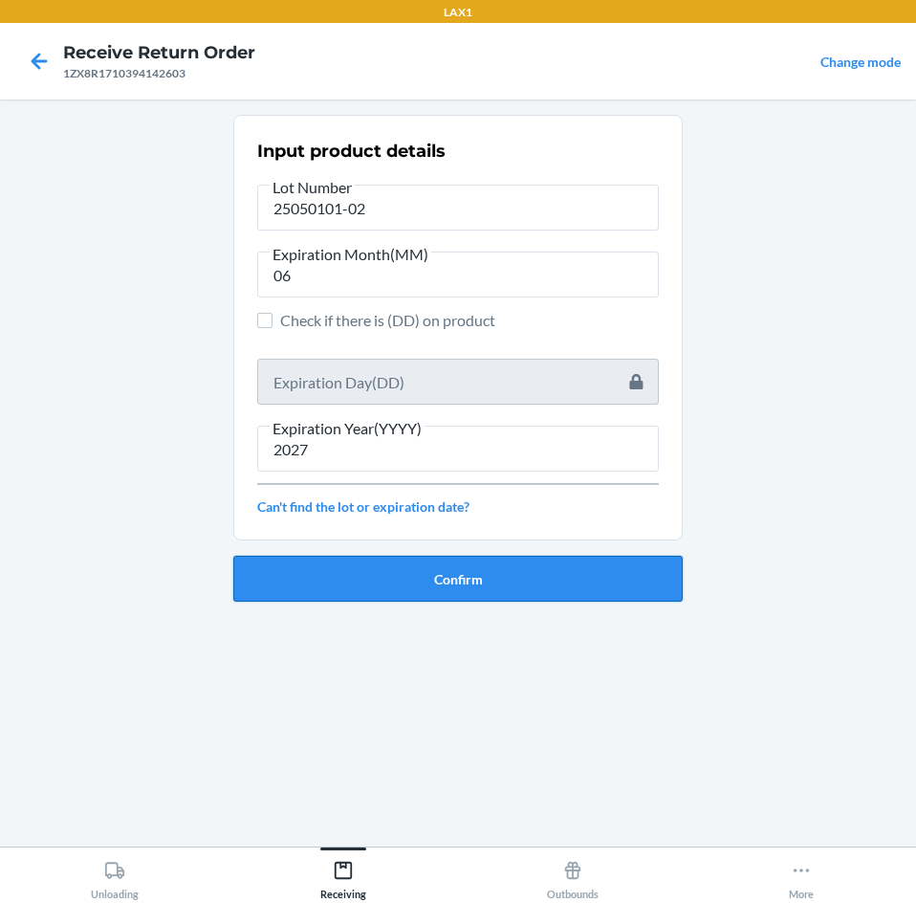
click at [516, 583] on button "Confirm" at bounding box center [457, 579] width 449 height 46
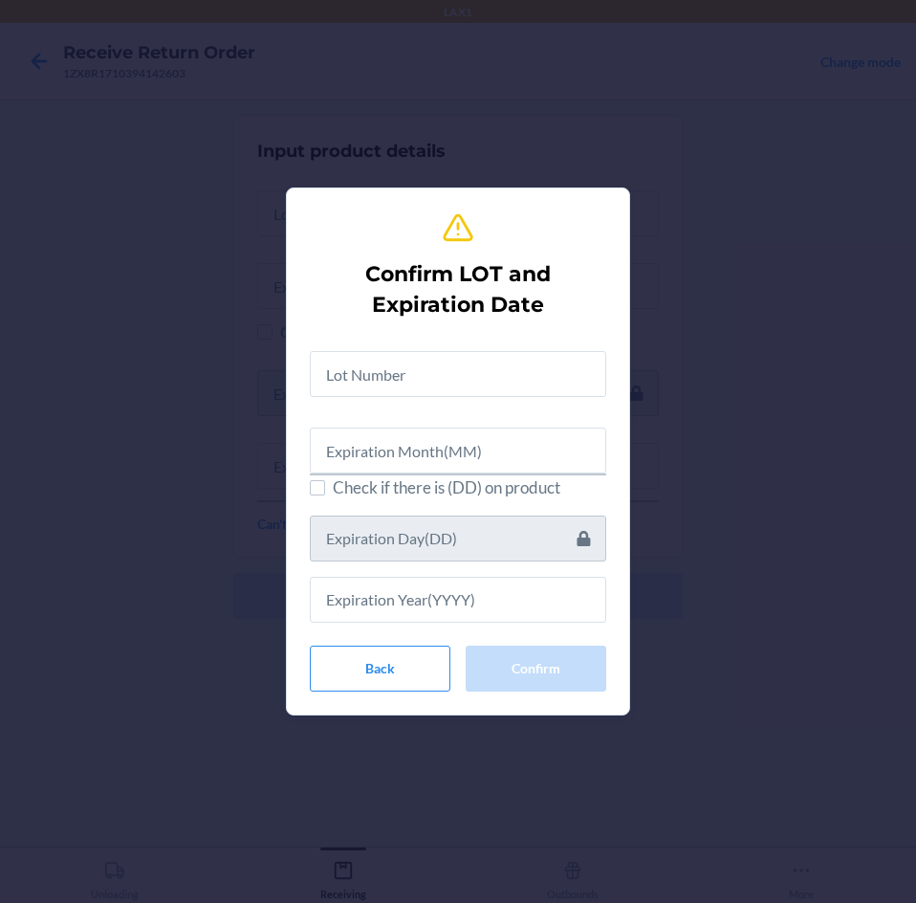
click at [497, 401] on div "Check if there is (DD) on product" at bounding box center [458, 479] width 296 height 287
click at [503, 370] on input "text" at bounding box center [458, 374] width 296 height 46
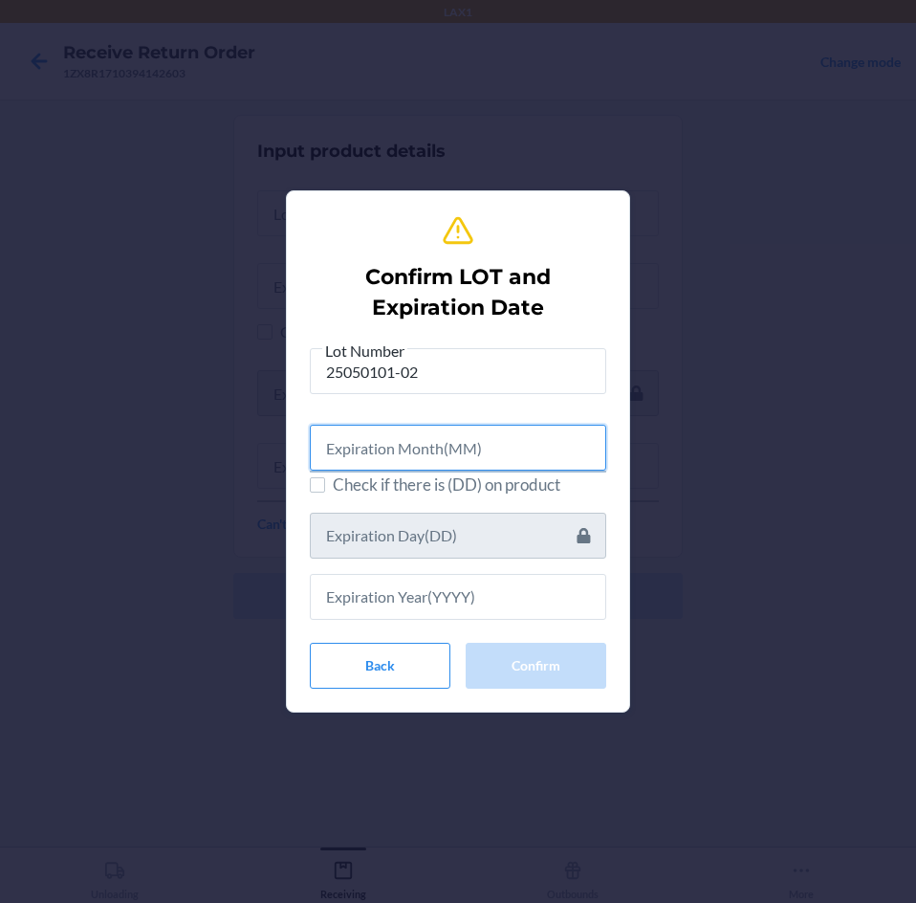
click at [519, 449] on input "text" at bounding box center [458, 448] width 296 height 46
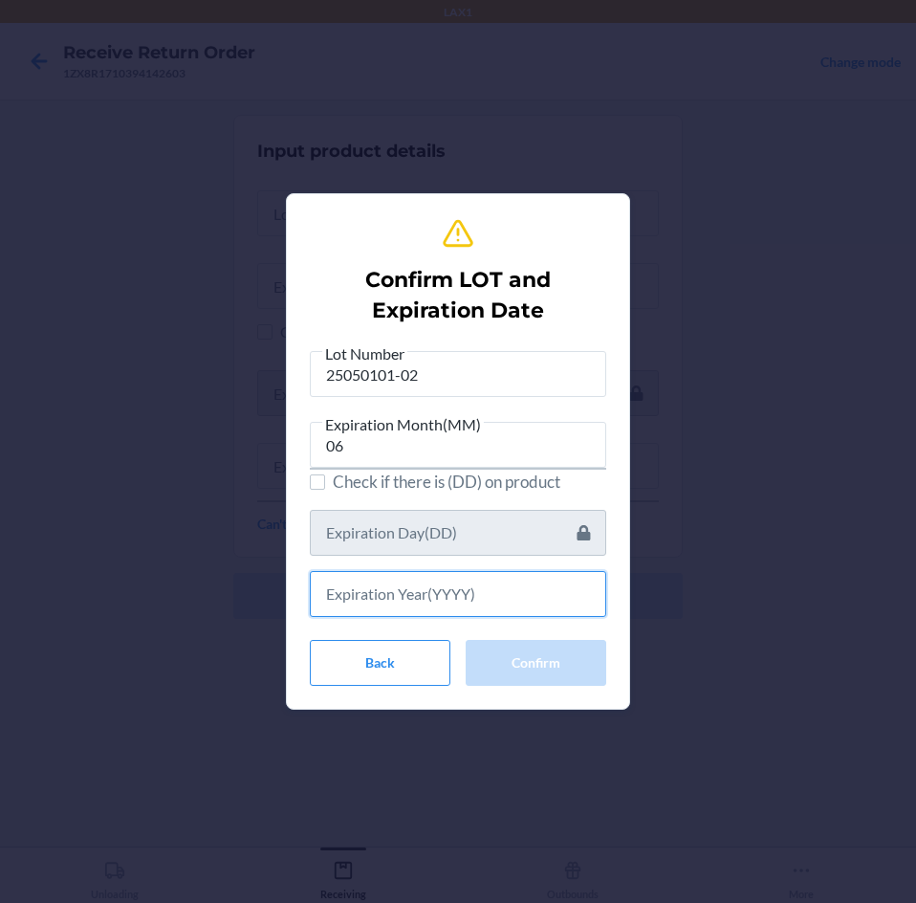
click at [512, 603] on input "text" at bounding box center [458, 594] width 296 height 46
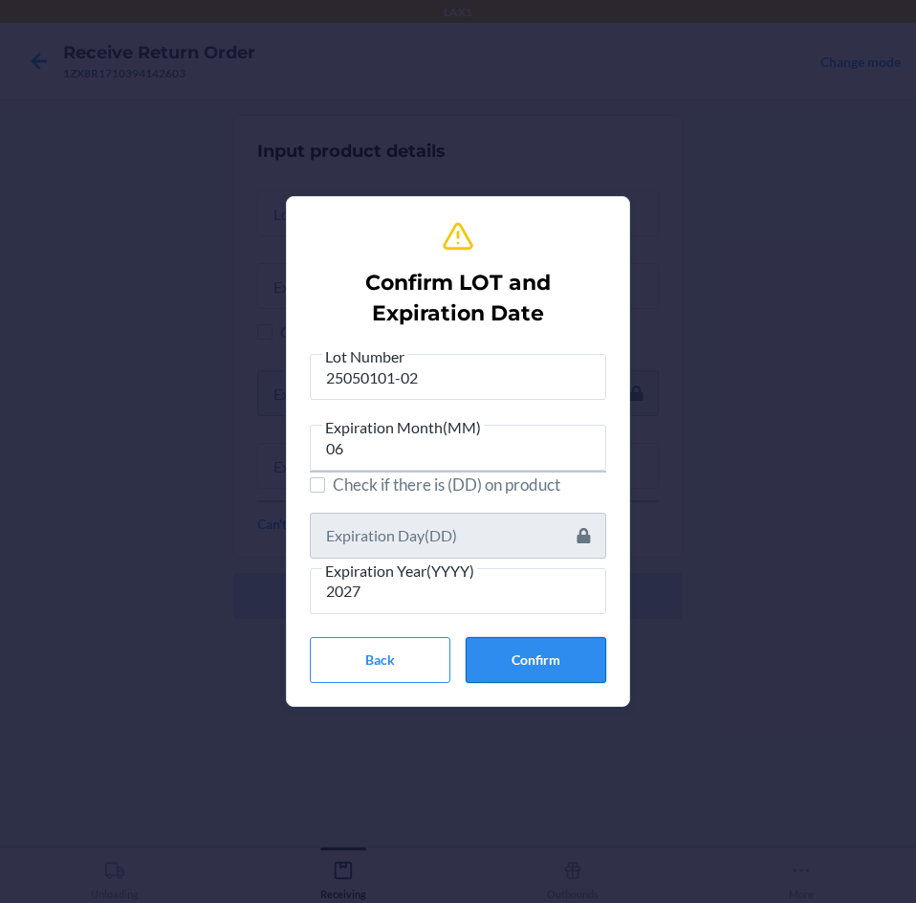
click at [530, 658] on button "Confirm" at bounding box center [536, 660] width 141 height 46
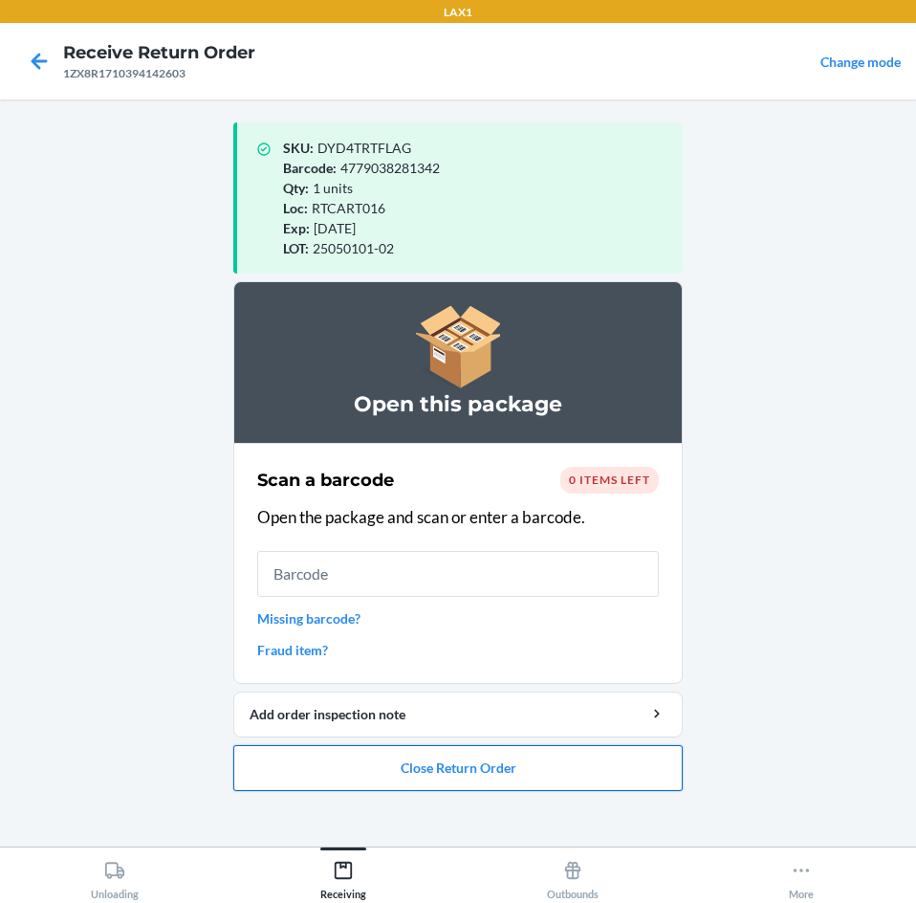
click at [557, 757] on button "Close Return Order" at bounding box center [457, 768] width 449 height 46
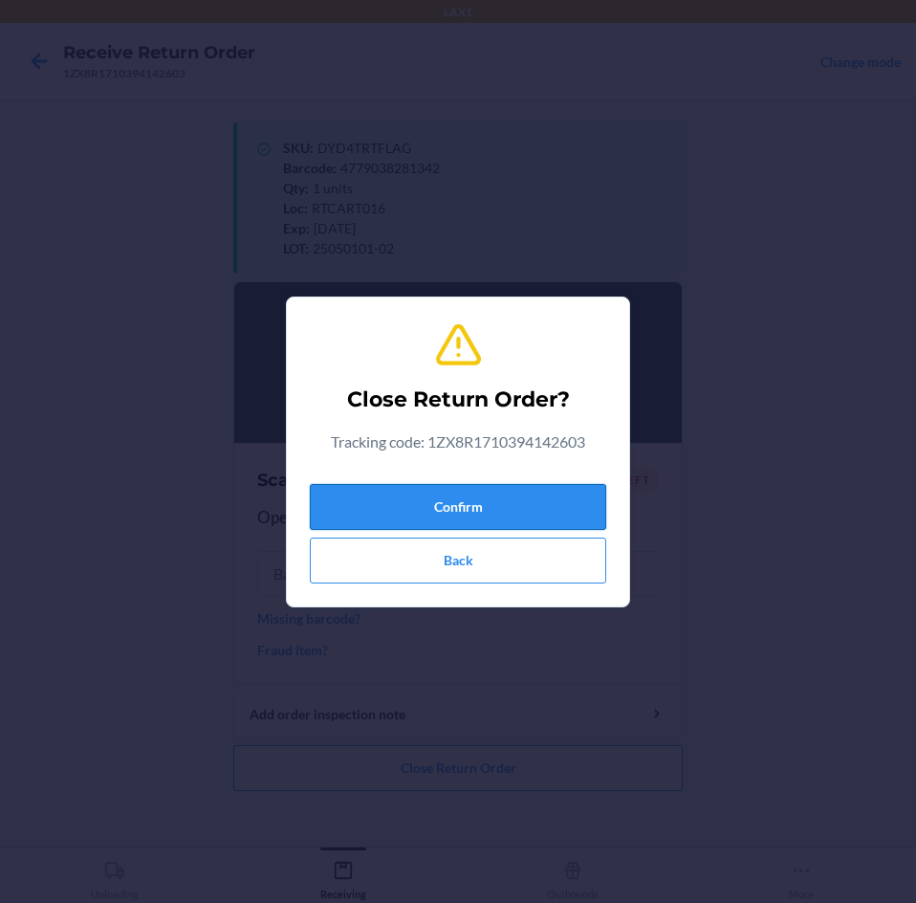
click at [474, 499] on button "Confirm" at bounding box center [458, 507] width 296 height 46
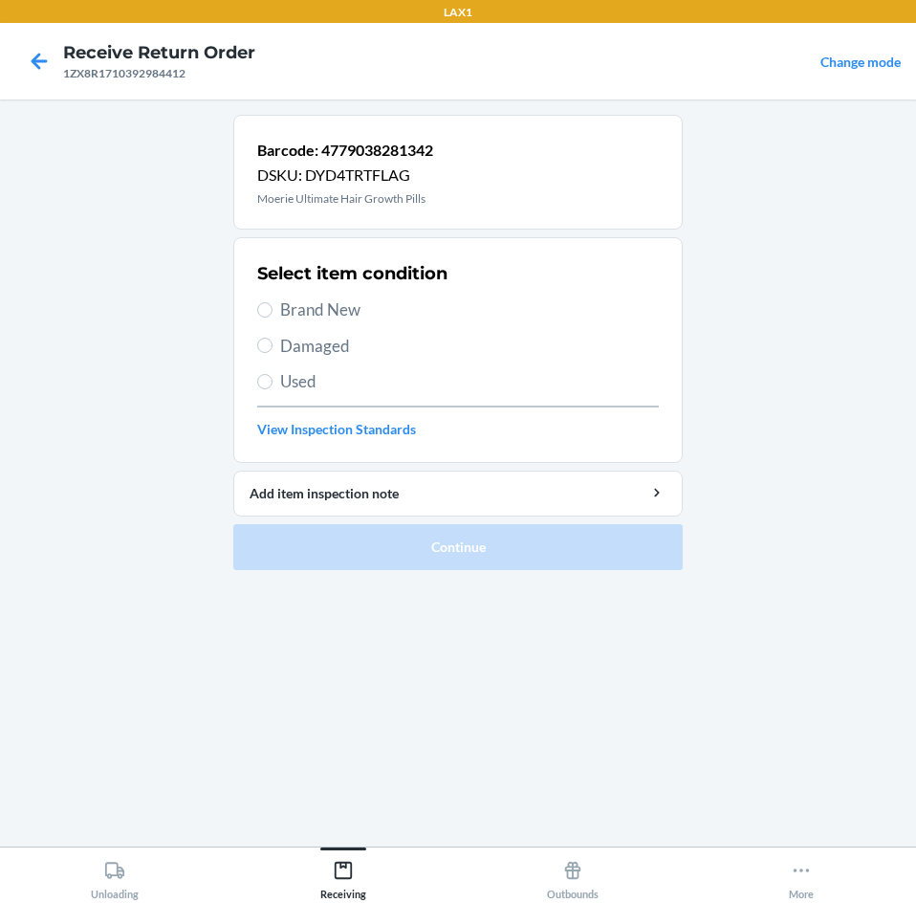
drag, startPoint x: 273, startPoint y: 302, endPoint x: 421, endPoint y: 468, distance: 222.1
click at [273, 308] on label "Brand New" at bounding box center [458, 309] width 402 height 25
click at [273, 308] on input "Brand New" at bounding box center [264, 309] width 15 height 15
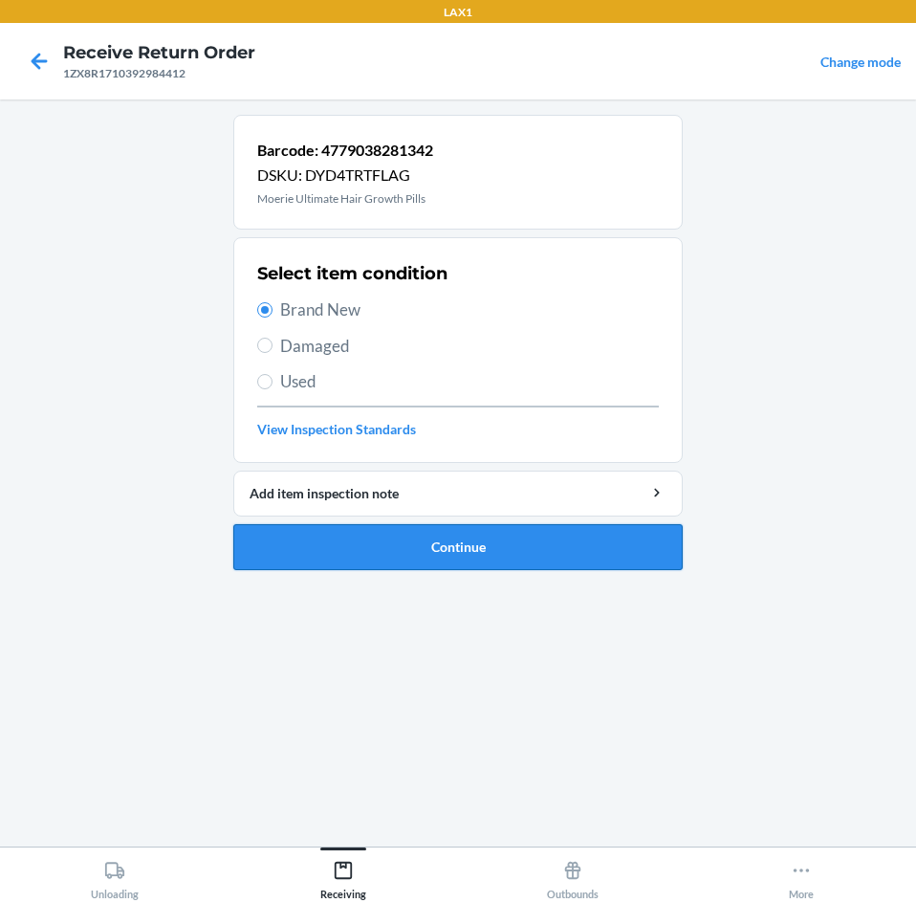
click at [544, 561] on button "Continue" at bounding box center [457, 547] width 449 height 46
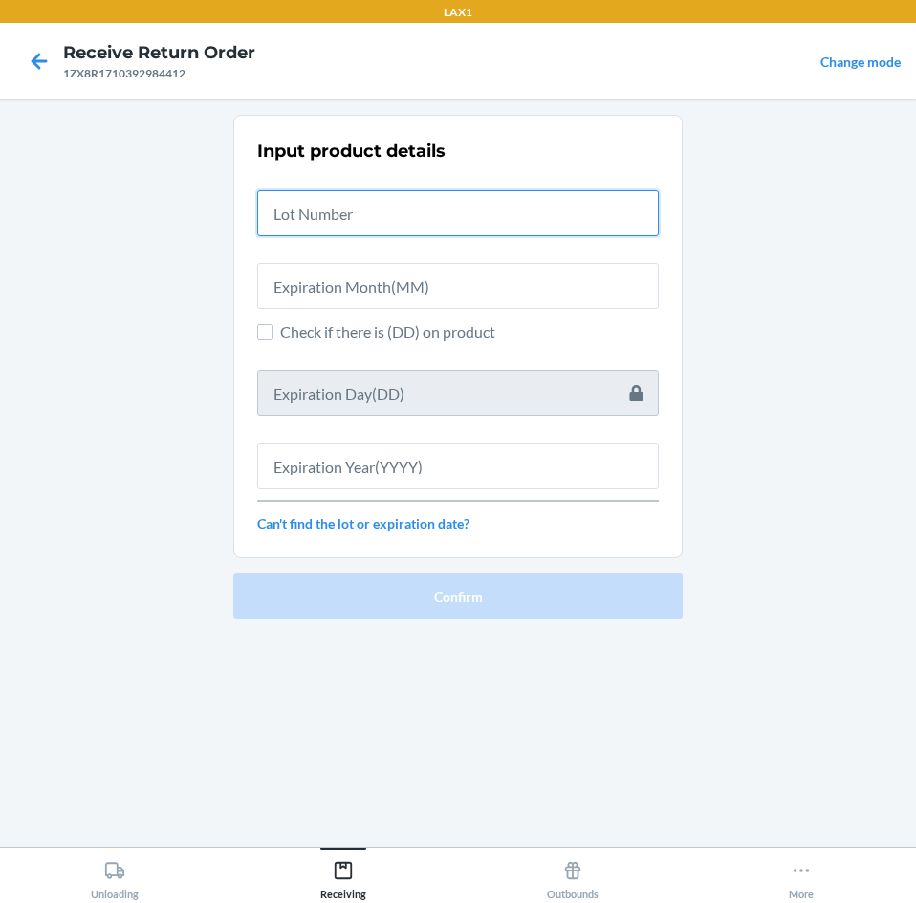
click at [528, 224] on input "text" at bounding box center [458, 213] width 402 height 46
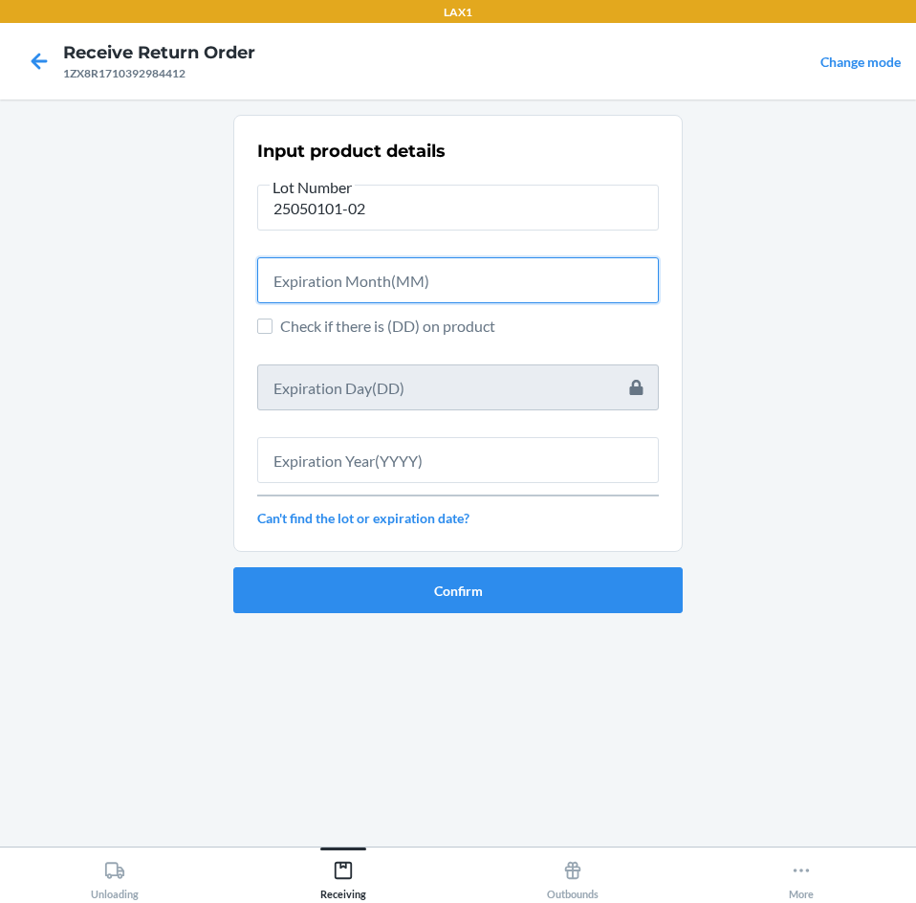
click at [512, 267] on input "text" at bounding box center [458, 280] width 402 height 46
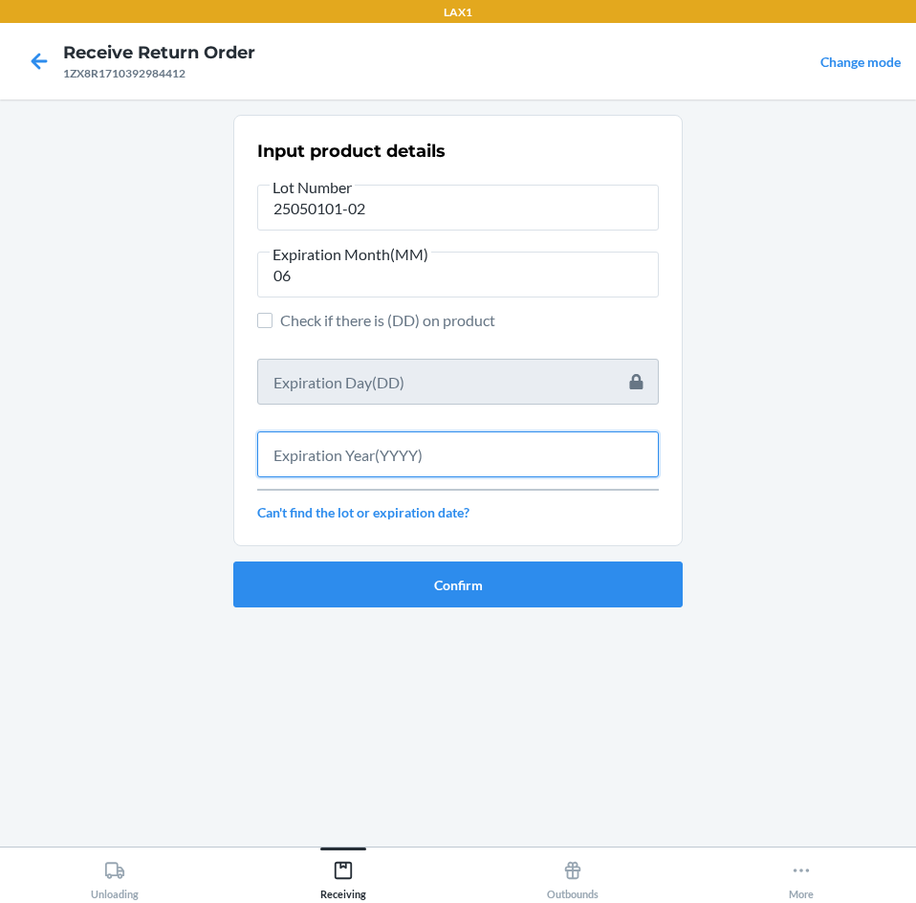
click at [441, 462] on input "text" at bounding box center [458, 454] width 402 height 46
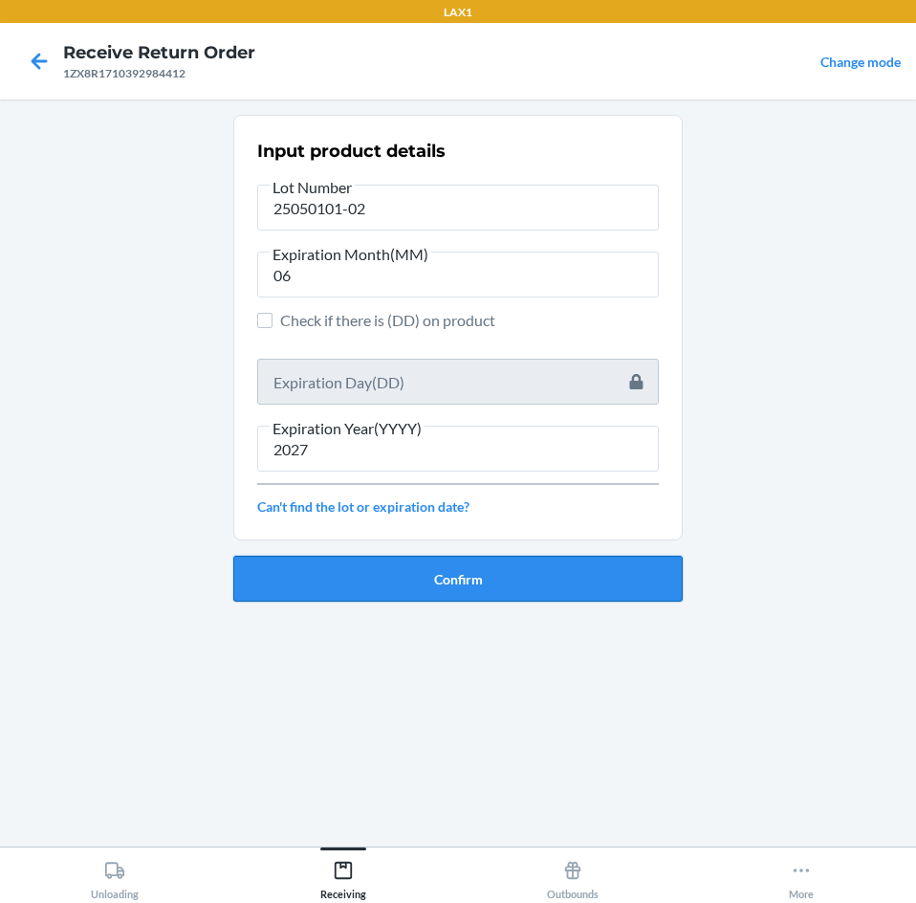
click at [473, 574] on button "Confirm" at bounding box center [457, 579] width 449 height 46
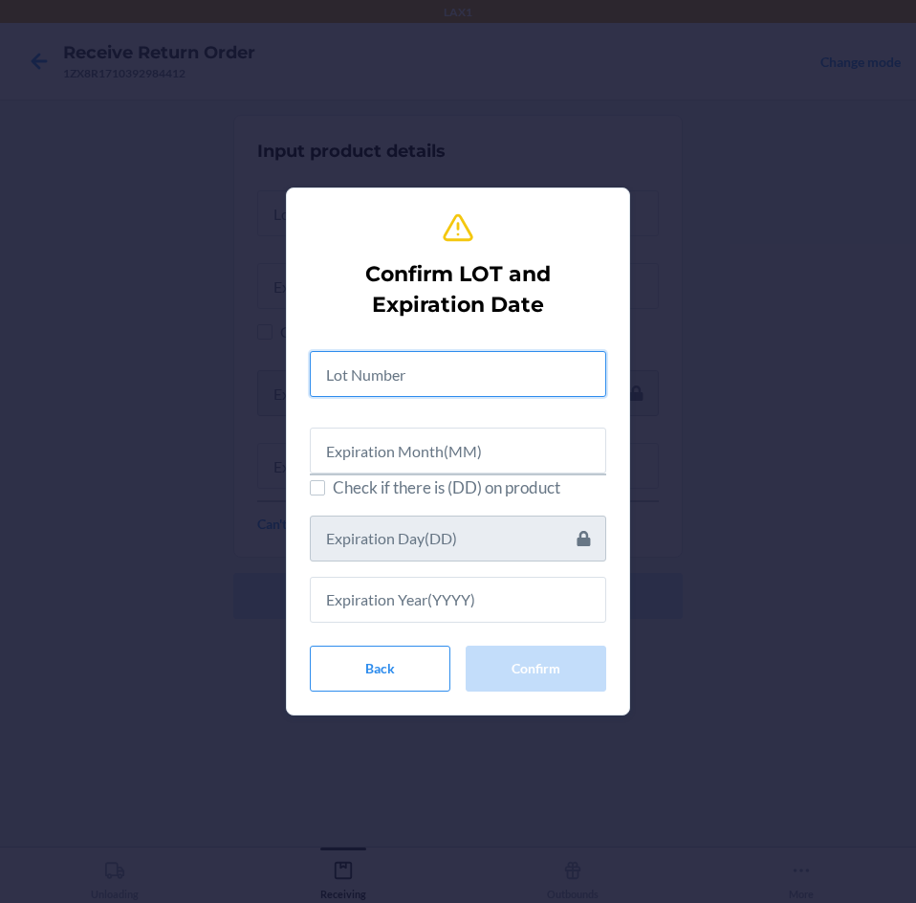
click at [490, 378] on input "text" at bounding box center [458, 374] width 296 height 46
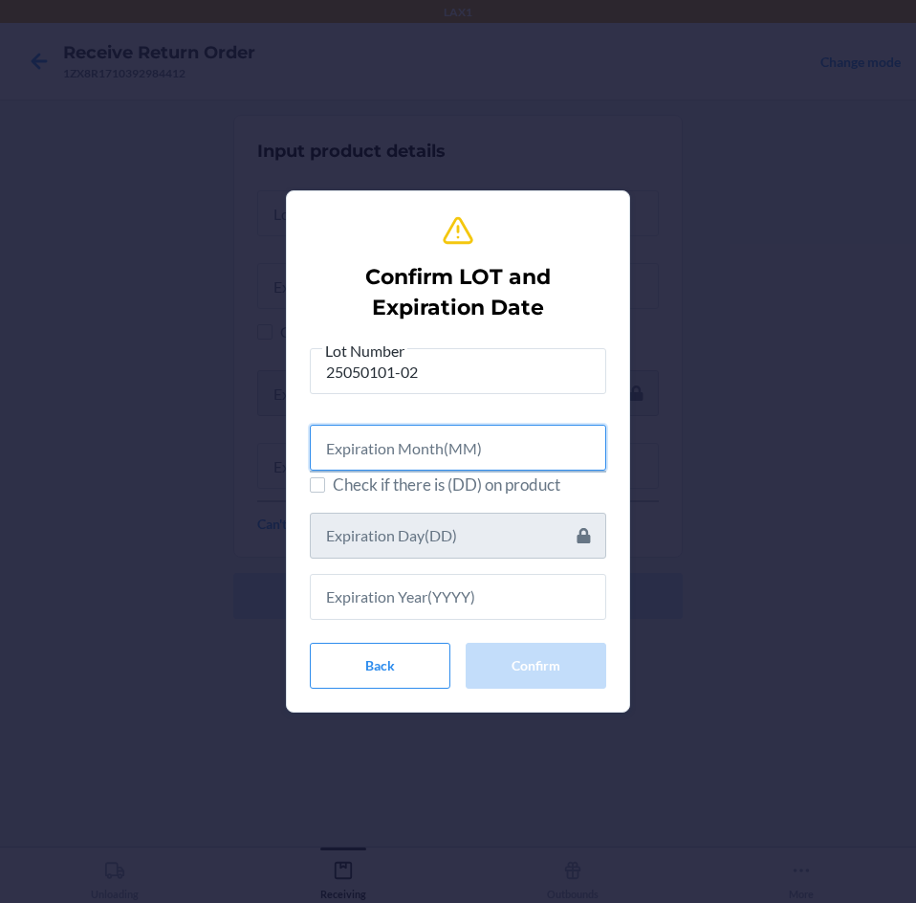
click at [465, 452] on input "text" at bounding box center [458, 448] width 296 height 46
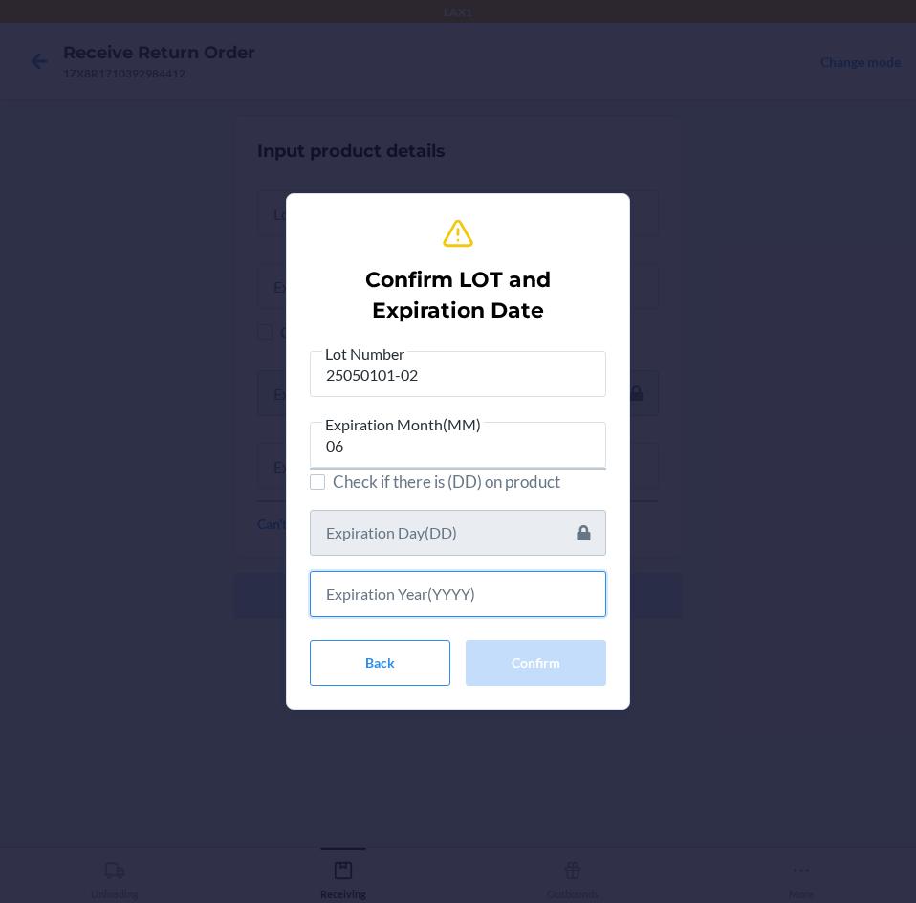
click at [441, 587] on input "text" at bounding box center [458, 594] width 296 height 46
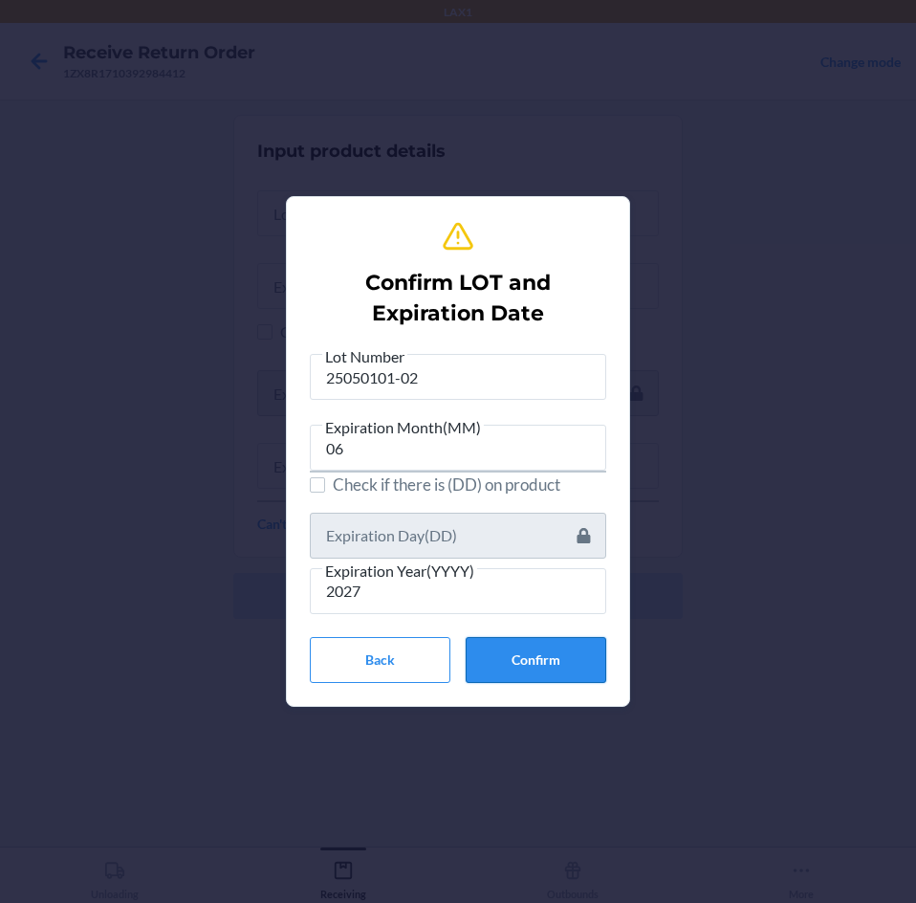
click at [553, 658] on button "Confirm" at bounding box center [536, 660] width 141 height 46
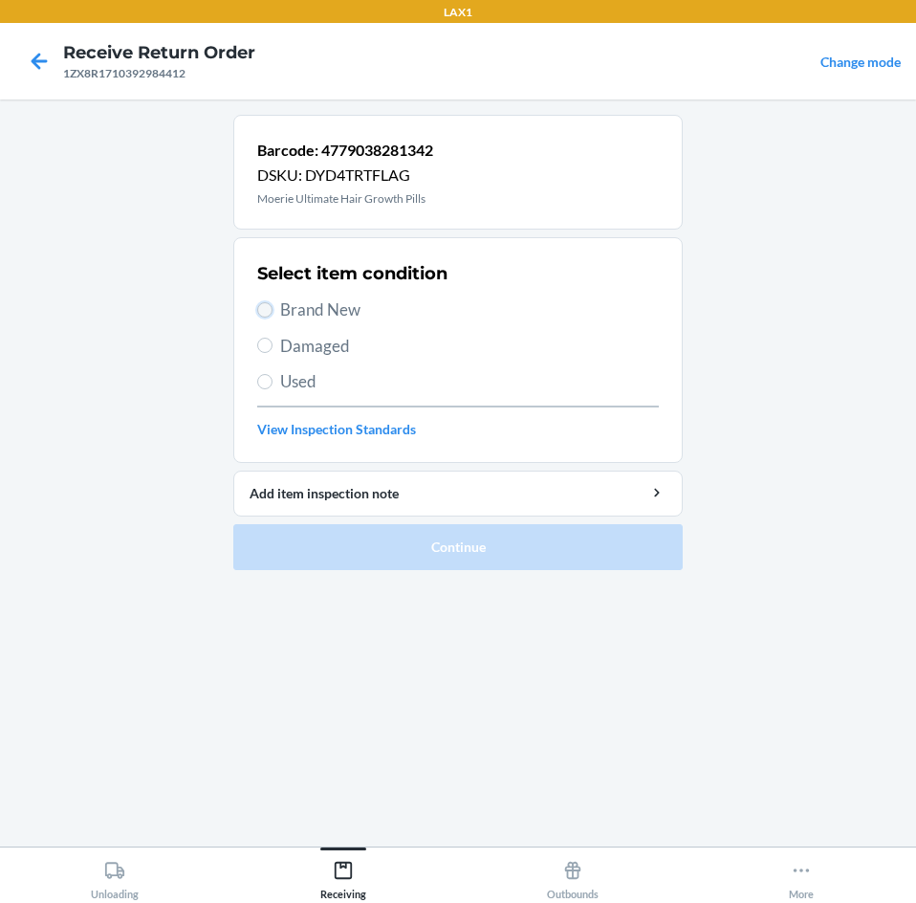
click at [268, 310] on input "Brand New" at bounding box center [264, 309] width 15 height 15
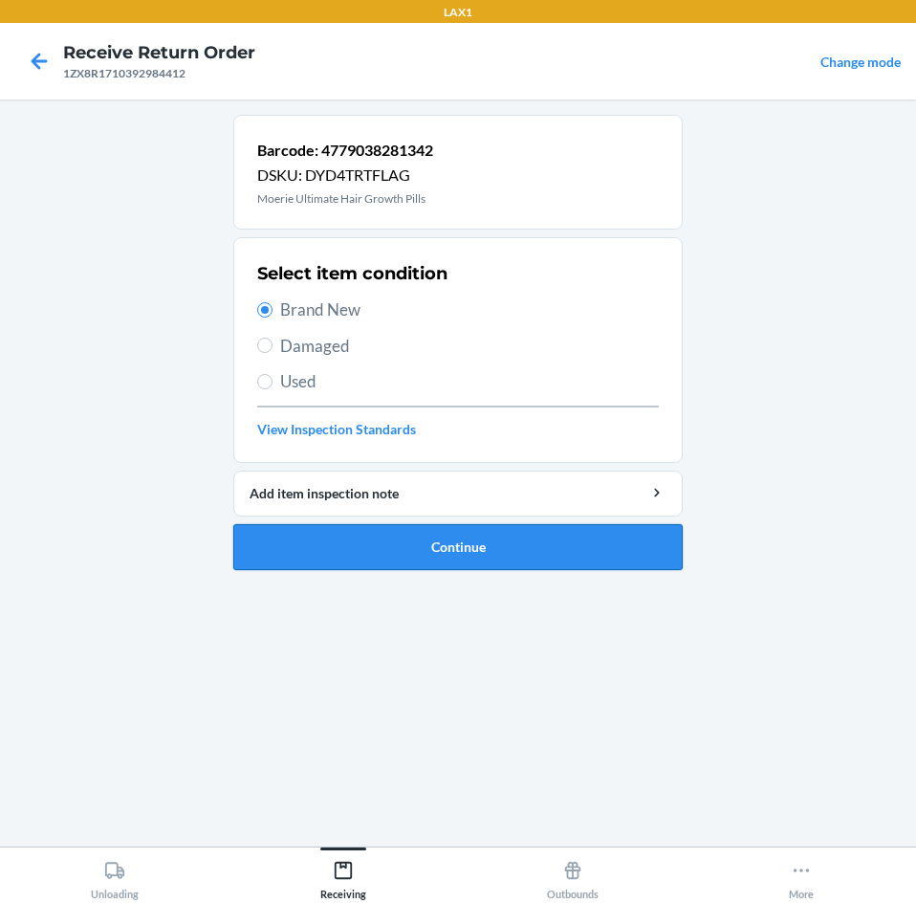
click at [488, 548] on button "Continue" at bounding box center [457, 547] width 449 height 46
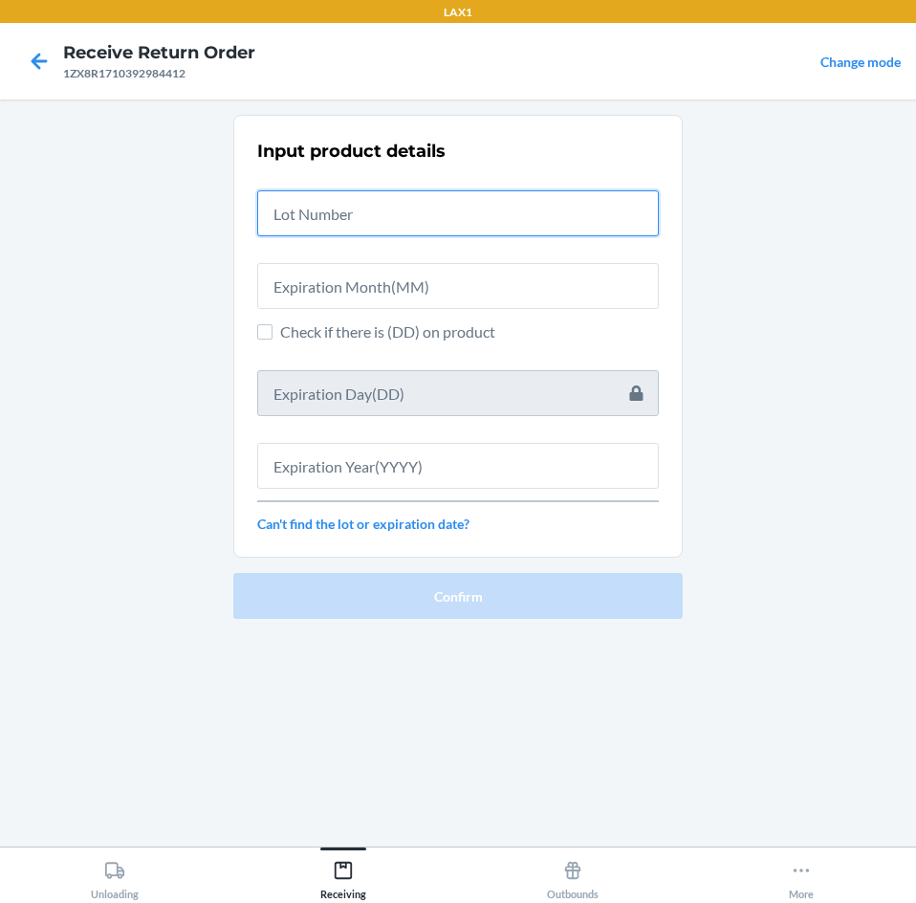
click at [515, 222] on input "text" at bounding box center [458, 213] width 402 height 46
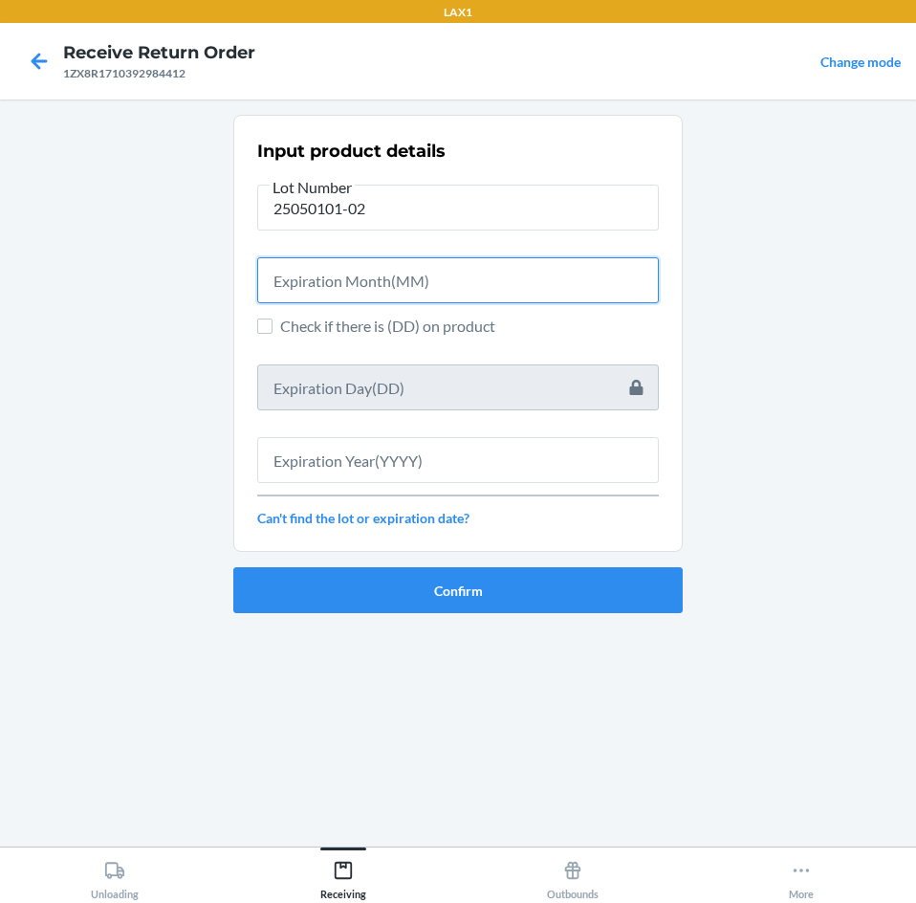
click at [511, 275] on input "text" at bounding box center [458, 280] width 402 height 46
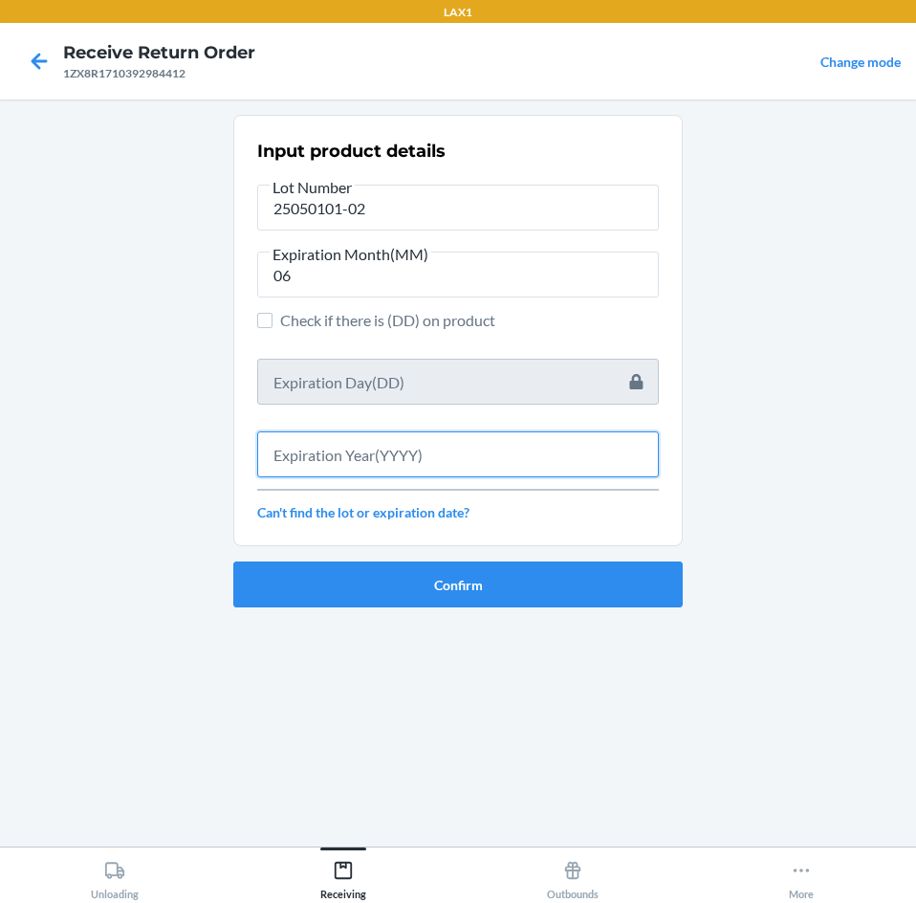
click at [475, 458] on input "text" at bounding box center [458, 454] width 402 height 46
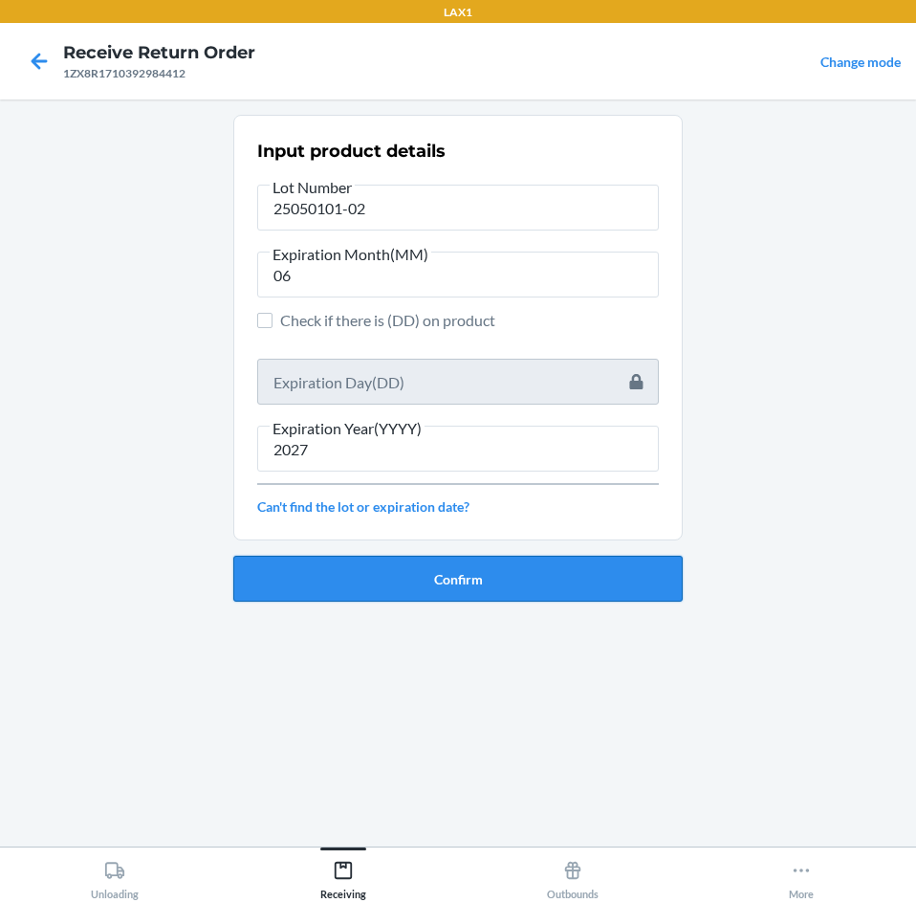
click at [497, 572] on button "Confirm" at bounding box center [457, 579] width 449 height 46
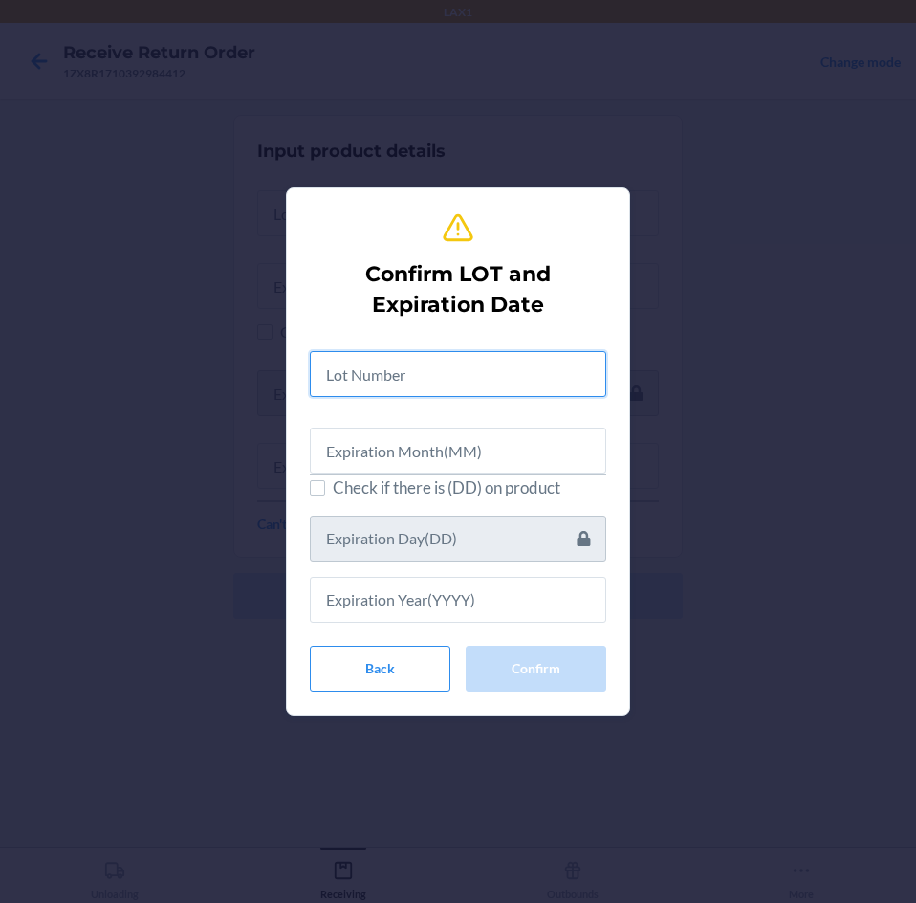
click at [484, 366] on input "text" at bounding box center [458, 374] width 296 height 46
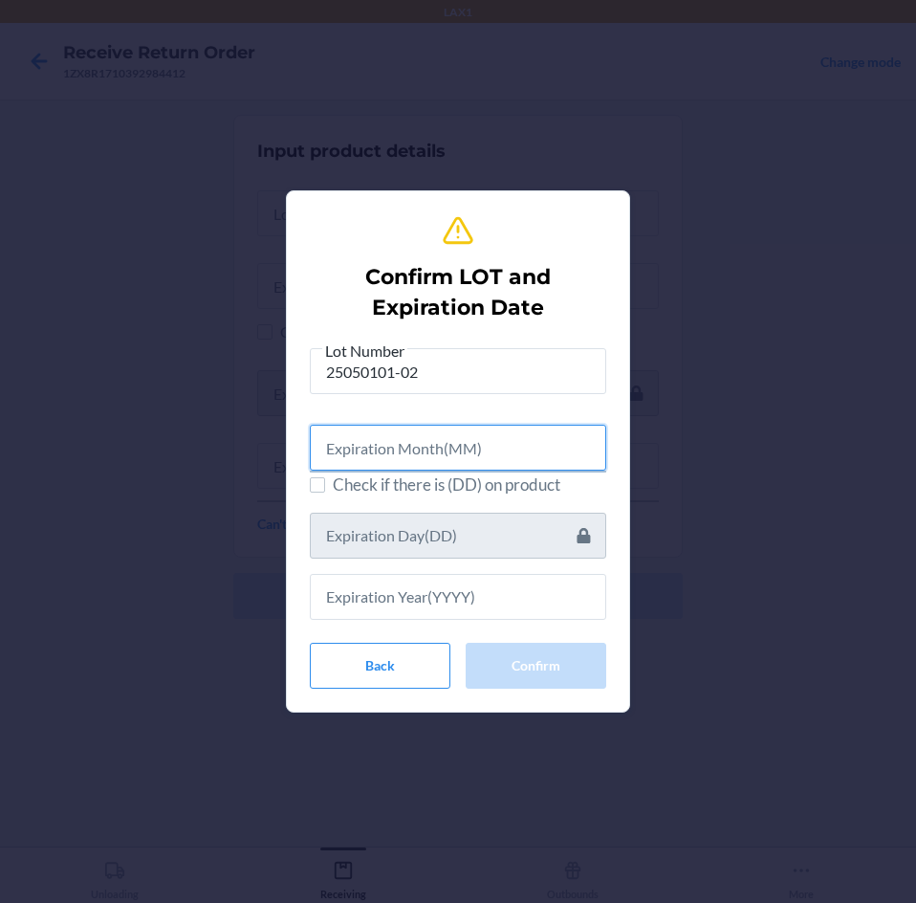
click at [468, 447] on input "text" at bounding box center [458, 448] width 296 height 46
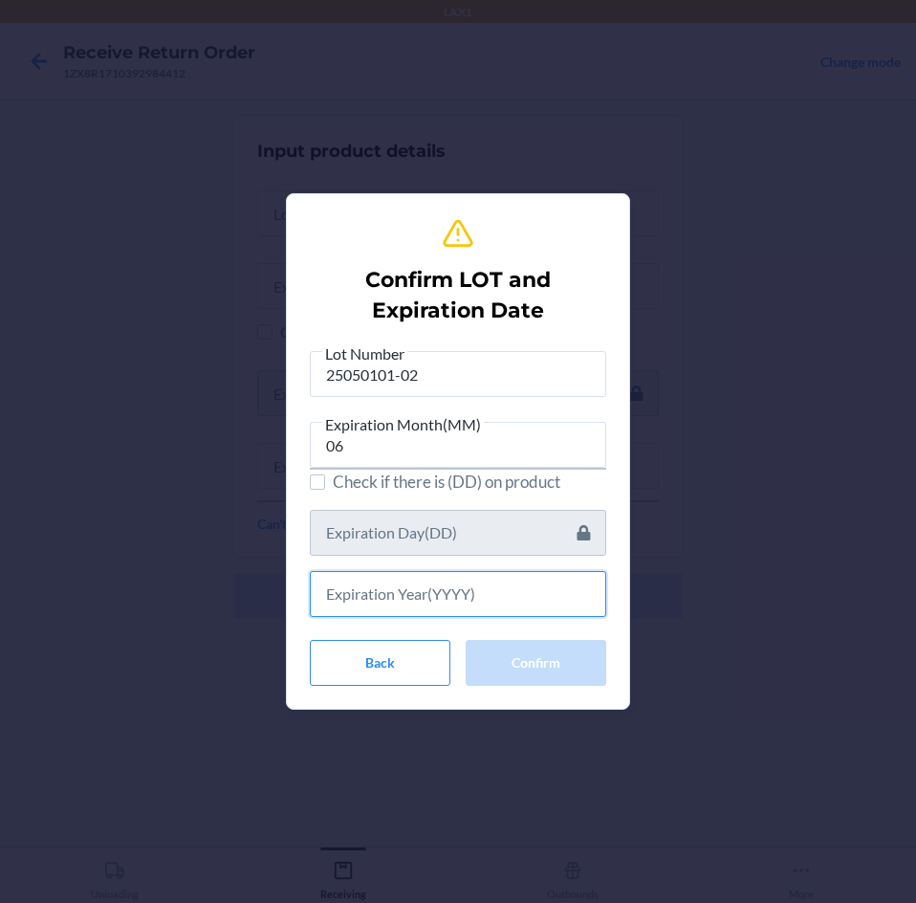
click at [447, 582] on input "text" at bounding box center [458, 594] width 296 height 46
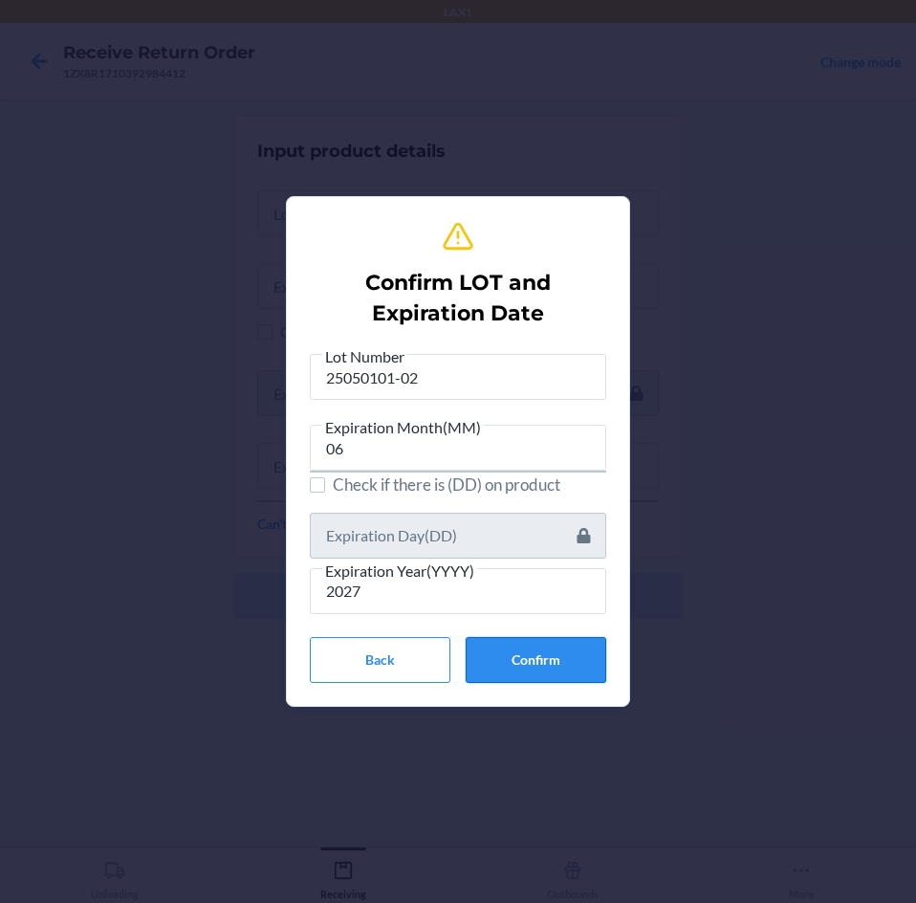
click at [528, 665] on button "Confirm" at bounding box center [536, 660] width 141 height 46
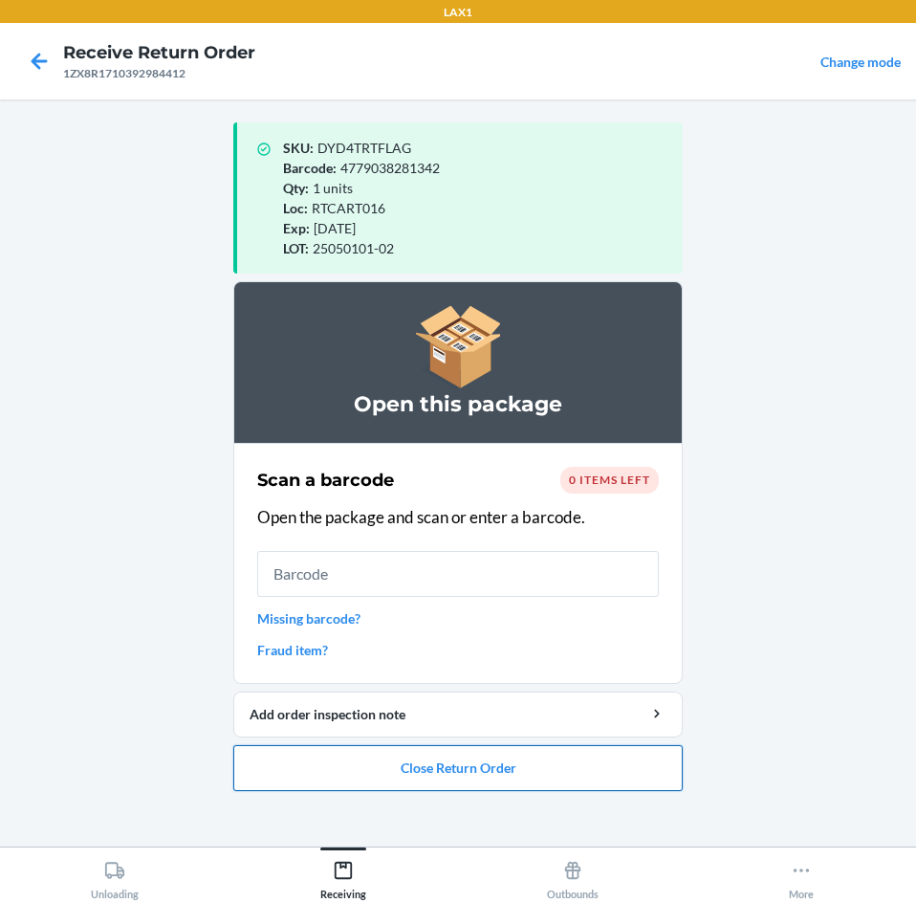
click at [530, 773] on button "Close Return Order" at bounding box center [457, 768] width 449 height 46
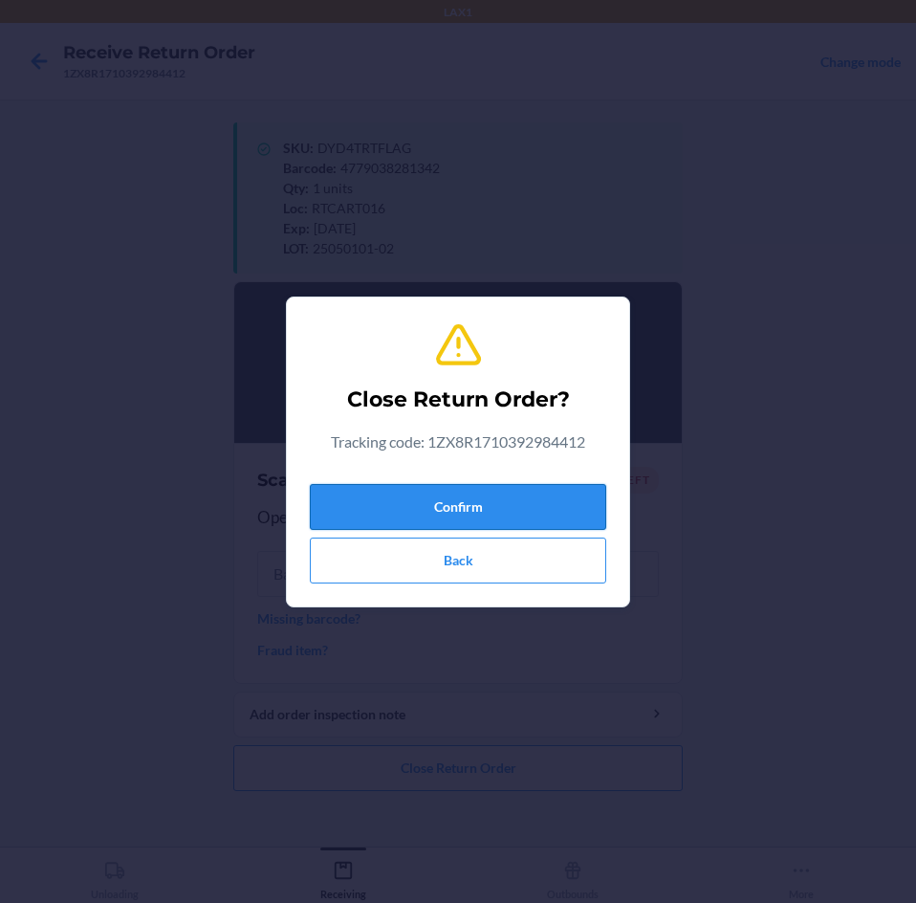
click at [536, 506] on button "Confirm" at bounding box center [458, 507] width 296 height 46
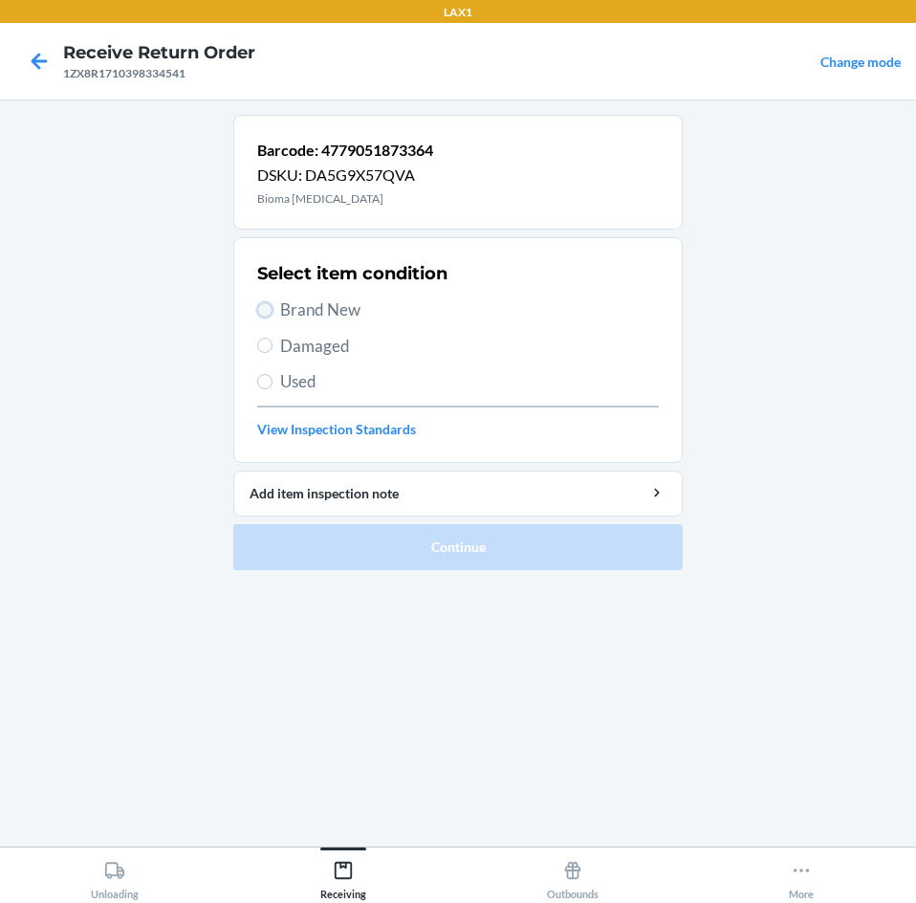
click at [262, 312] on input "Brand New" at bounding box center [264, 309] width 15 height 15
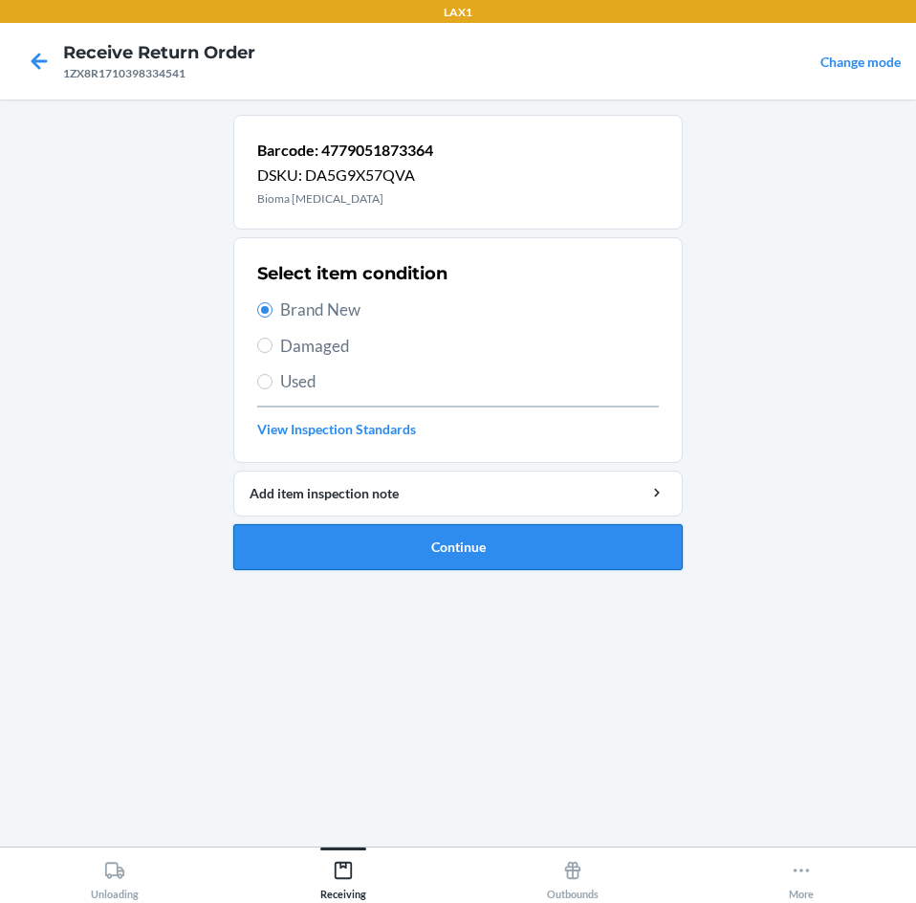
click at [484, 544] on button "Continue" at bounding box center [457, 547] width 449 height 46
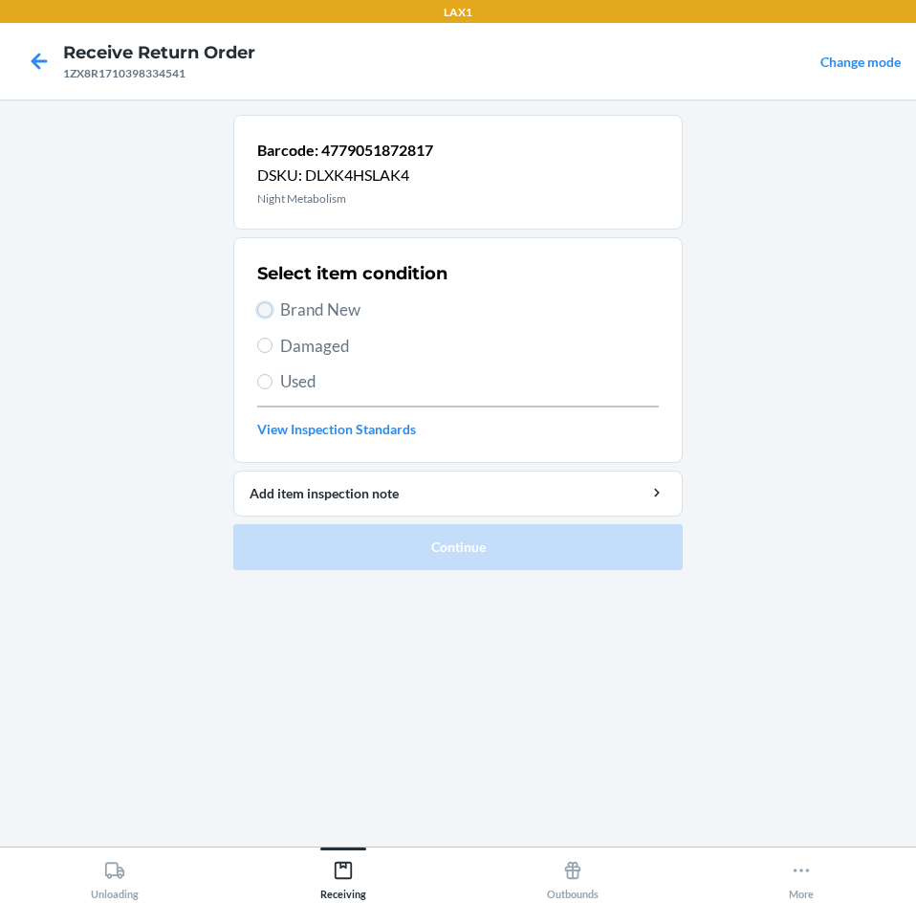
click at [258, 307] on input "Brand New" at bounding box center [264, 309] width 15 height 15
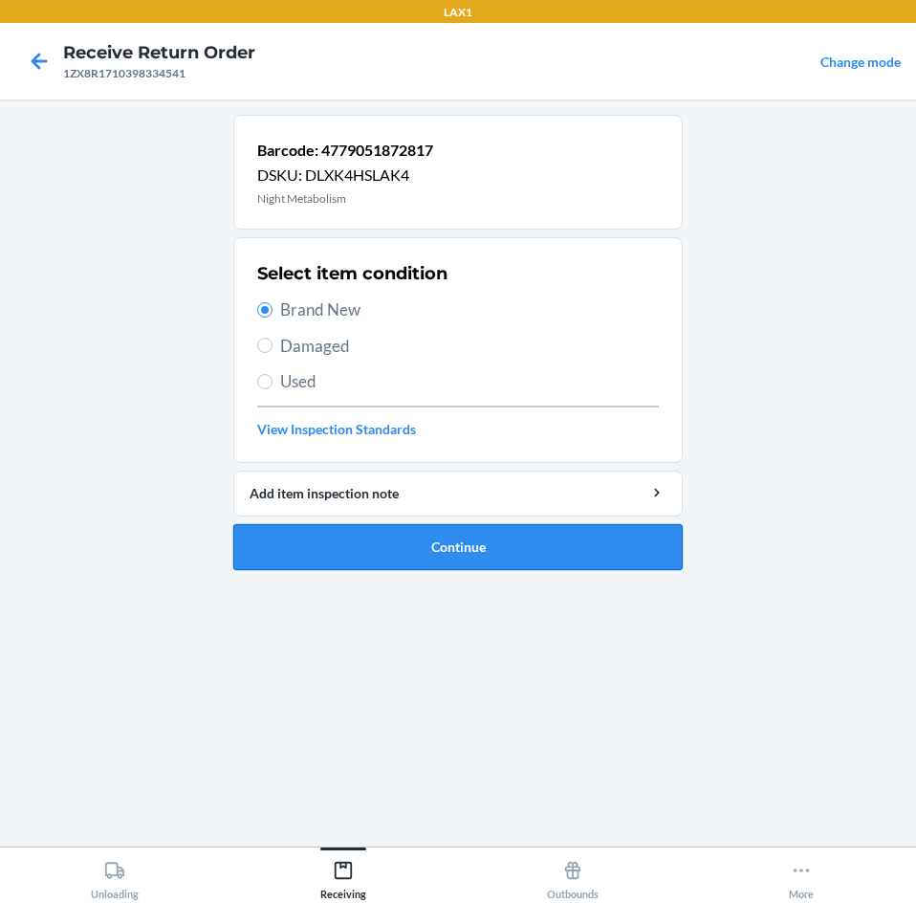
click at [544, 550] on button "Continue" at bounding box center [457, 547] width 449 height 46
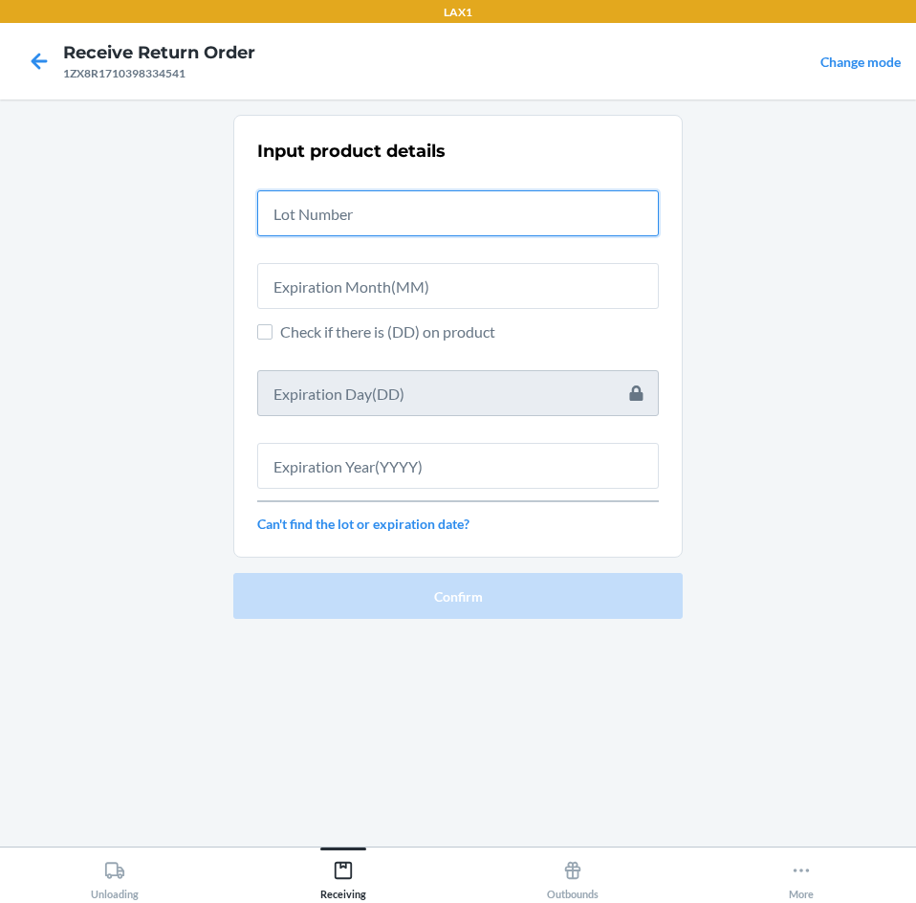
click at [508, 217] on input "text" at bounding box center [458, 213] width 402 height 46
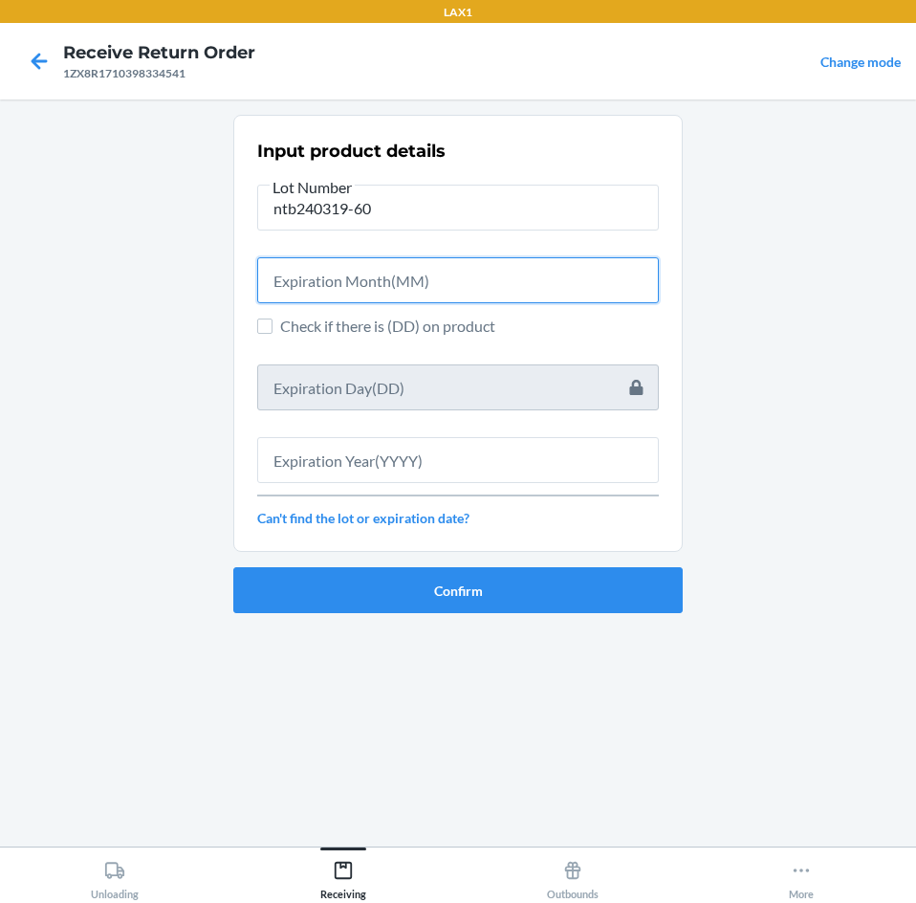
click at [518, 267] on input "text" at bounding box center [458, 280] width 402 height 46
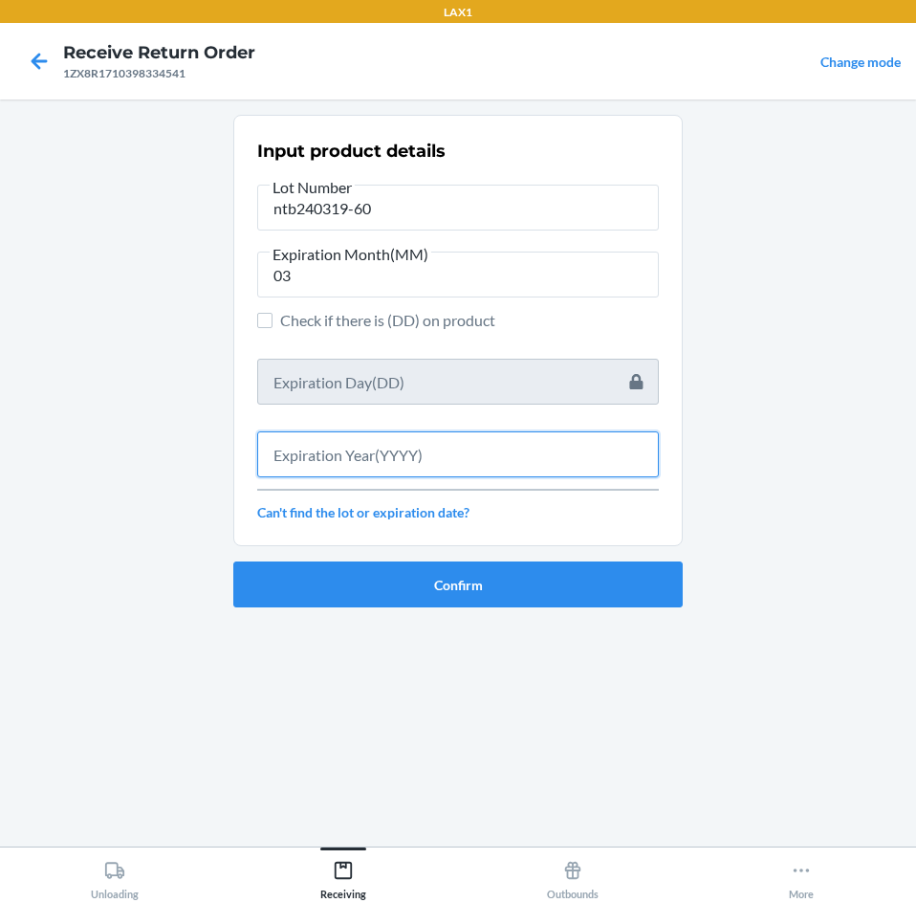
click at [471, 462] on input "text" at bounding box center [458, 454] width 402 height 46
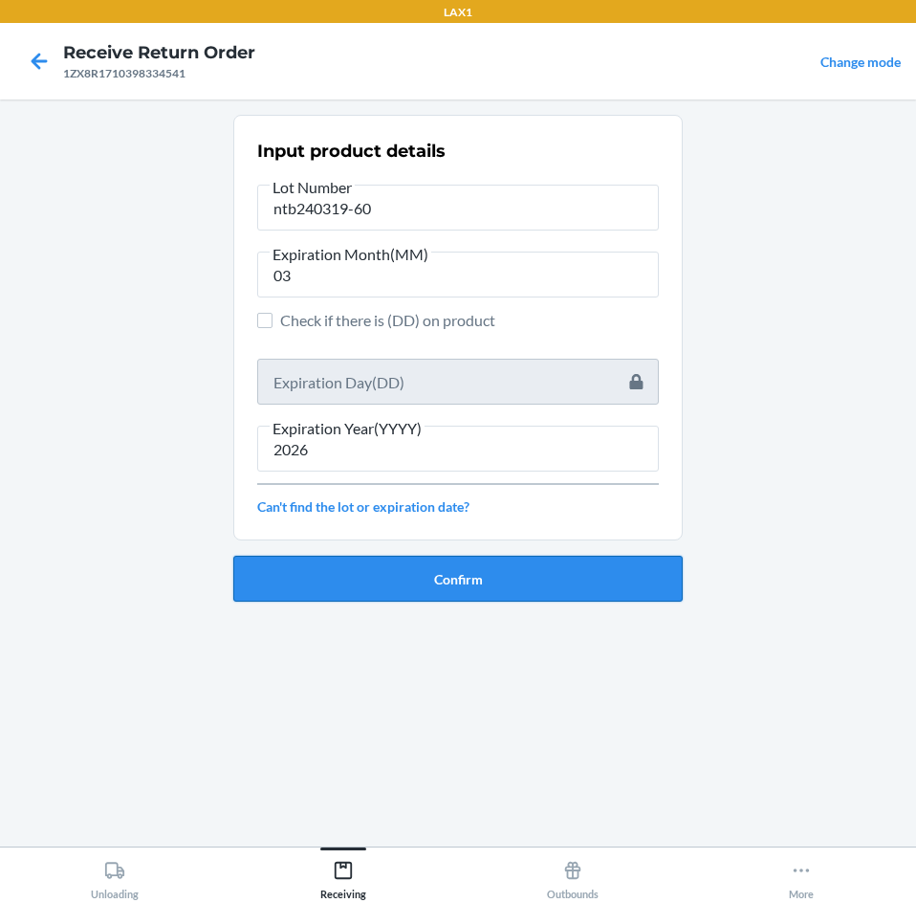
click at [460, 583] on button "Confirm" at bounding box center [457, 579] width 449 height 46
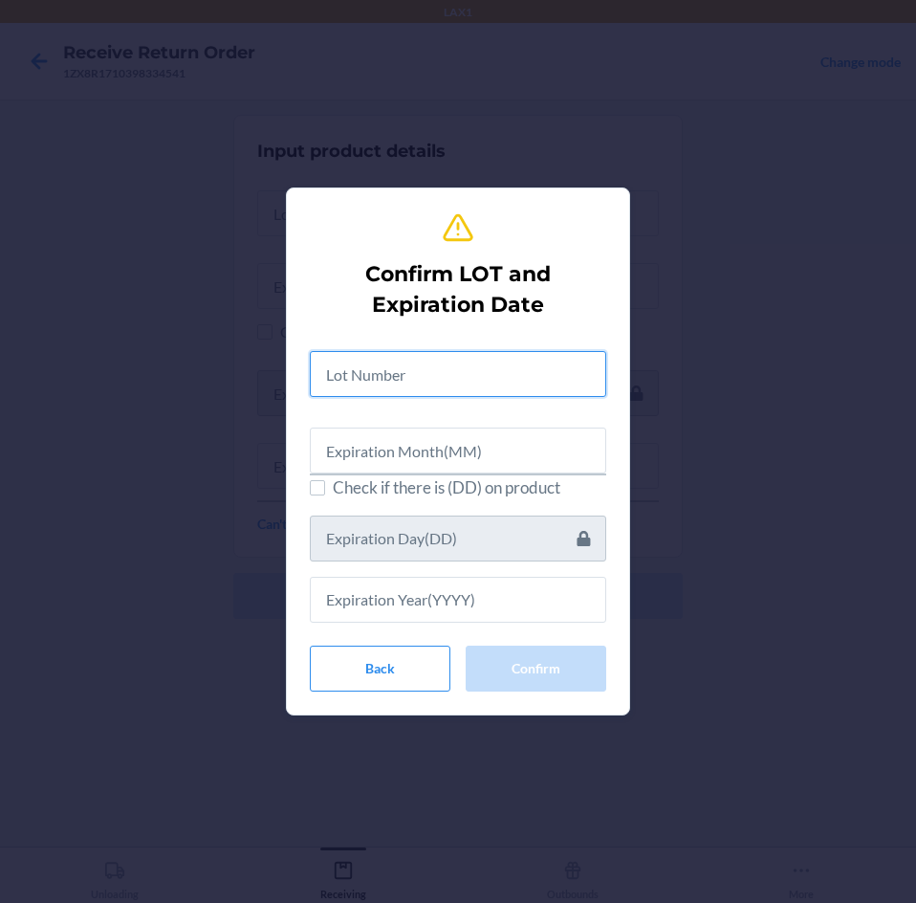
click at [476, 382] on input "text" at bounding box center [458, 374] width 296 height 46
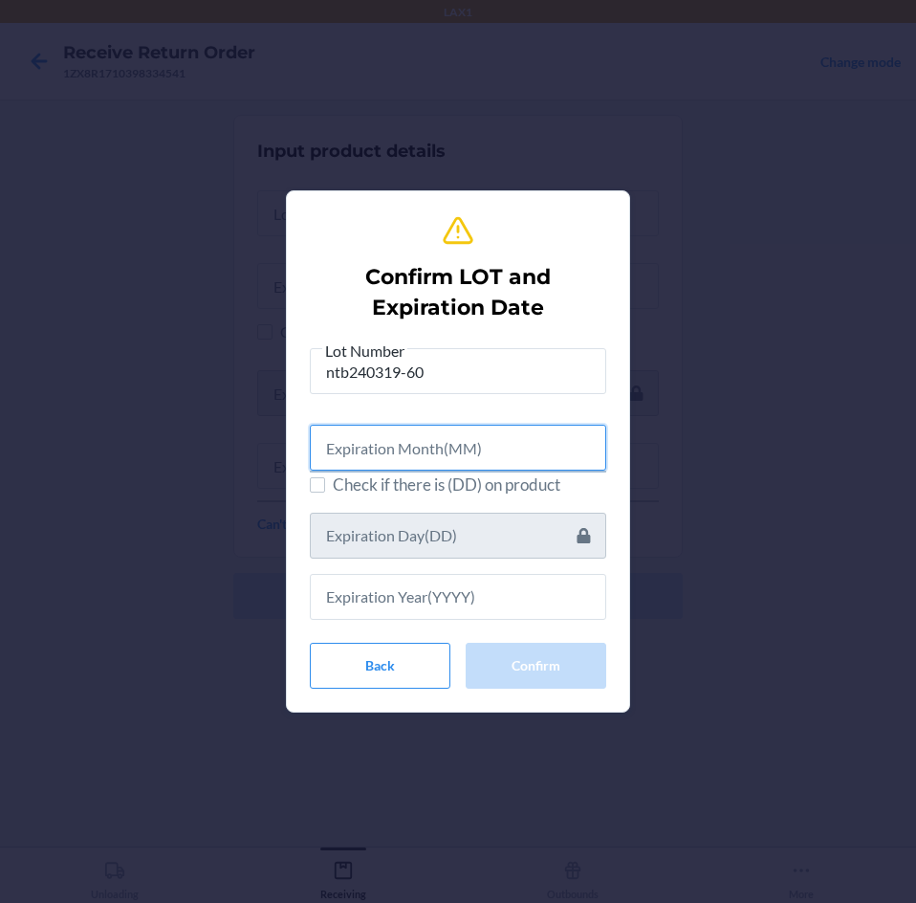
click at [477, 444] on input "text" at bounding box center [458, 448] width 296 height 46
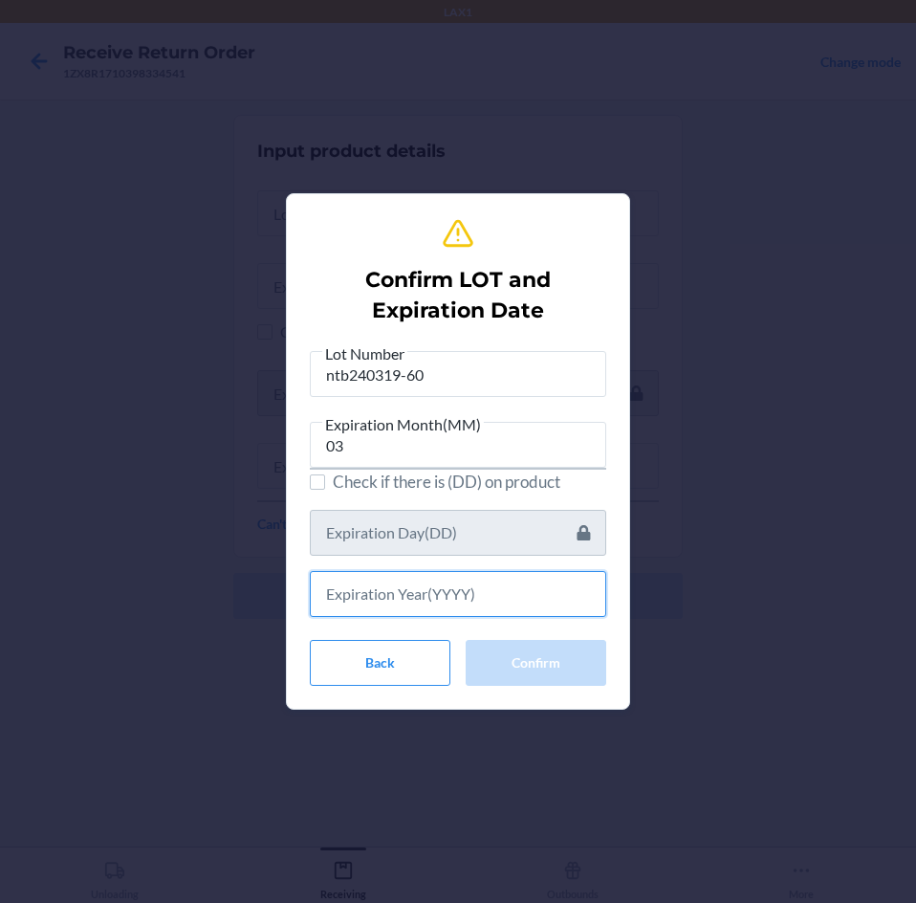
click at [455, 602] on input "text" at bounding box center [458, 594] width 296 height 46
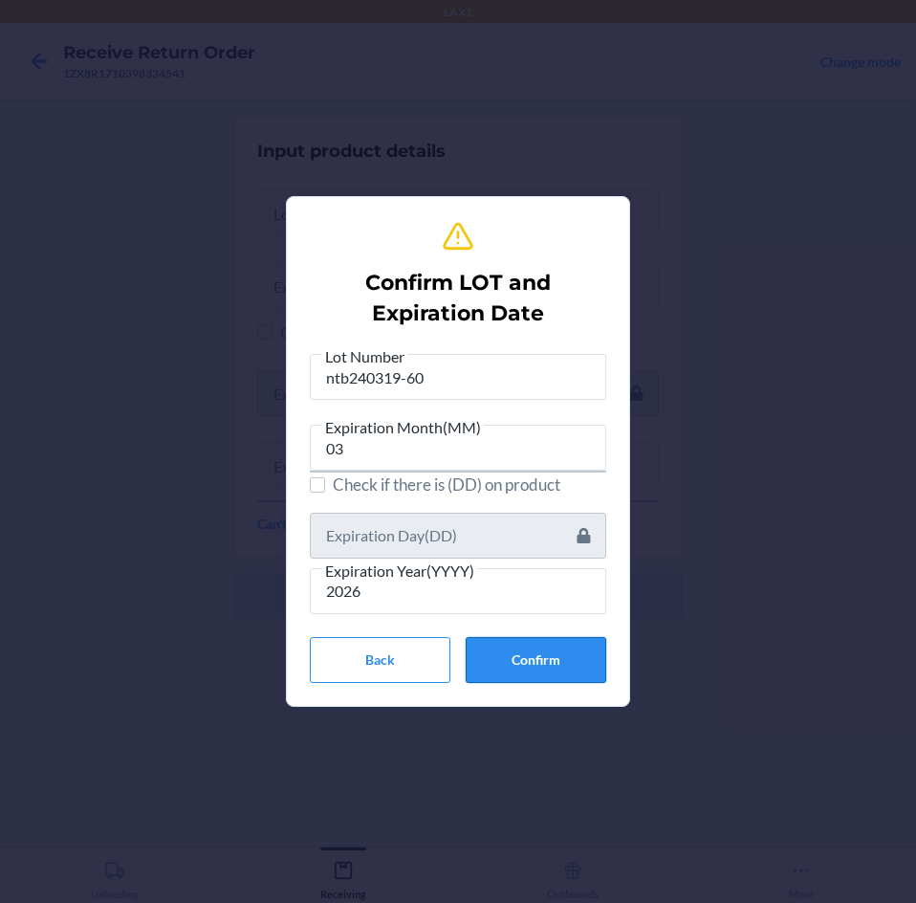
click at [513, 652] on button "Confirm" at bounding box center [536, 660] width 141 height 46
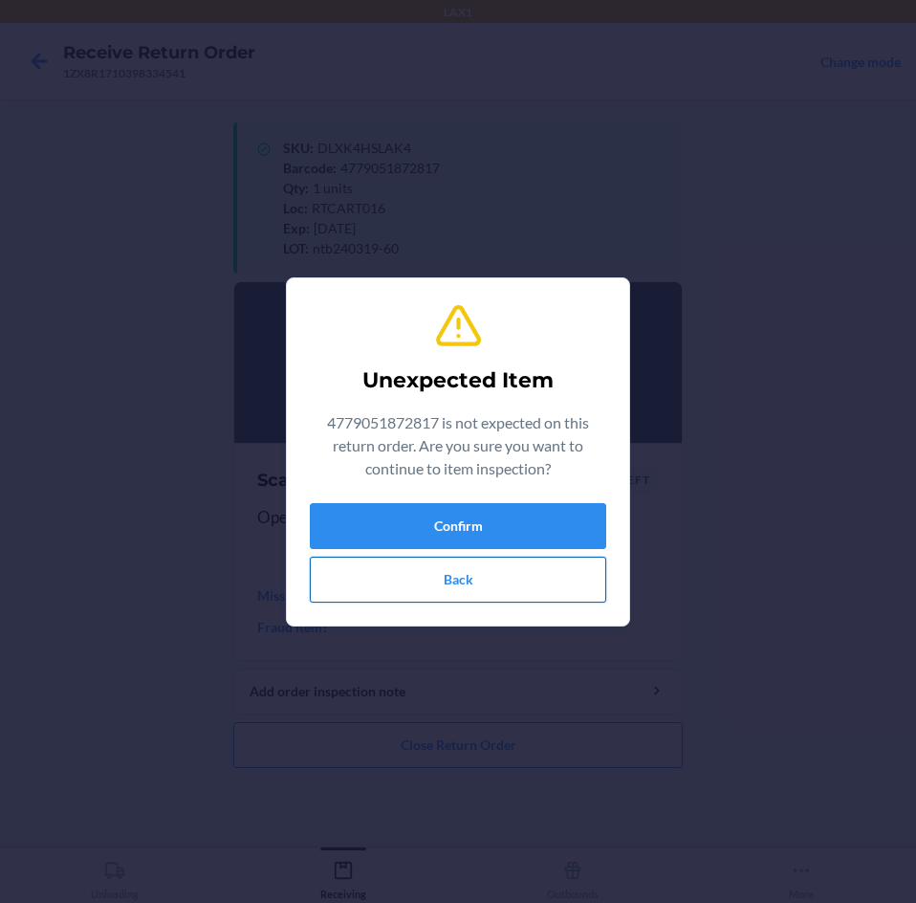
click at [533, 578] on button "Back" at bounding box center [458, 580] width 296 height 46
click at [539, 528] on button "Confirm" at bounding box center [458, 526] width 296 height 46
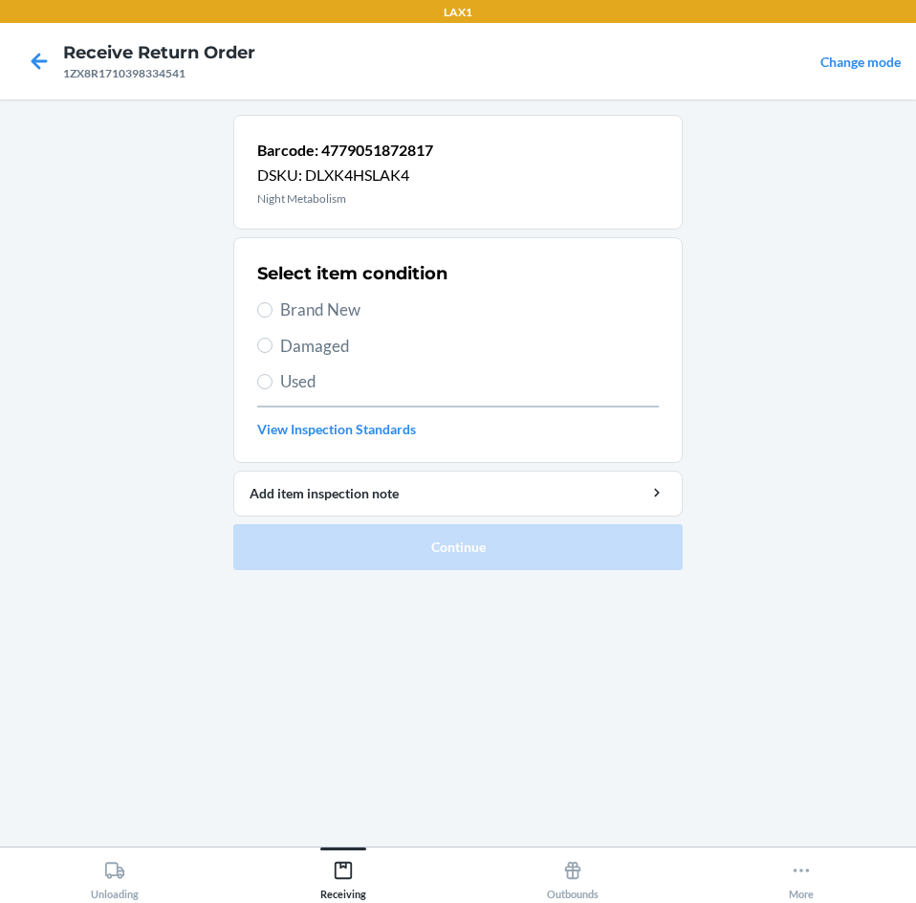
click at [273, 309] on label "Brand New" at bounding box center [458, 309] width 402 height 25
click at [273, 309] on input "Brand New" at bounding box center [264, 309] width 15 height 15
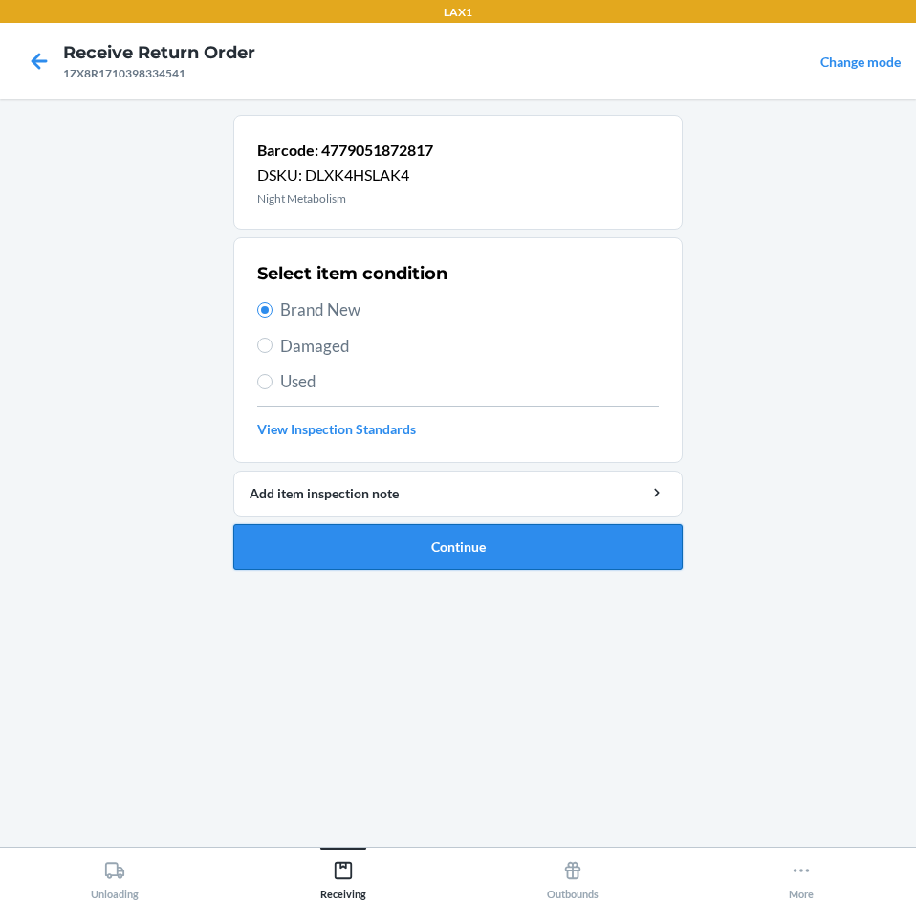
click at [562, 555] on button "Continue" at bounding box center [457, 547] width 449 height 46
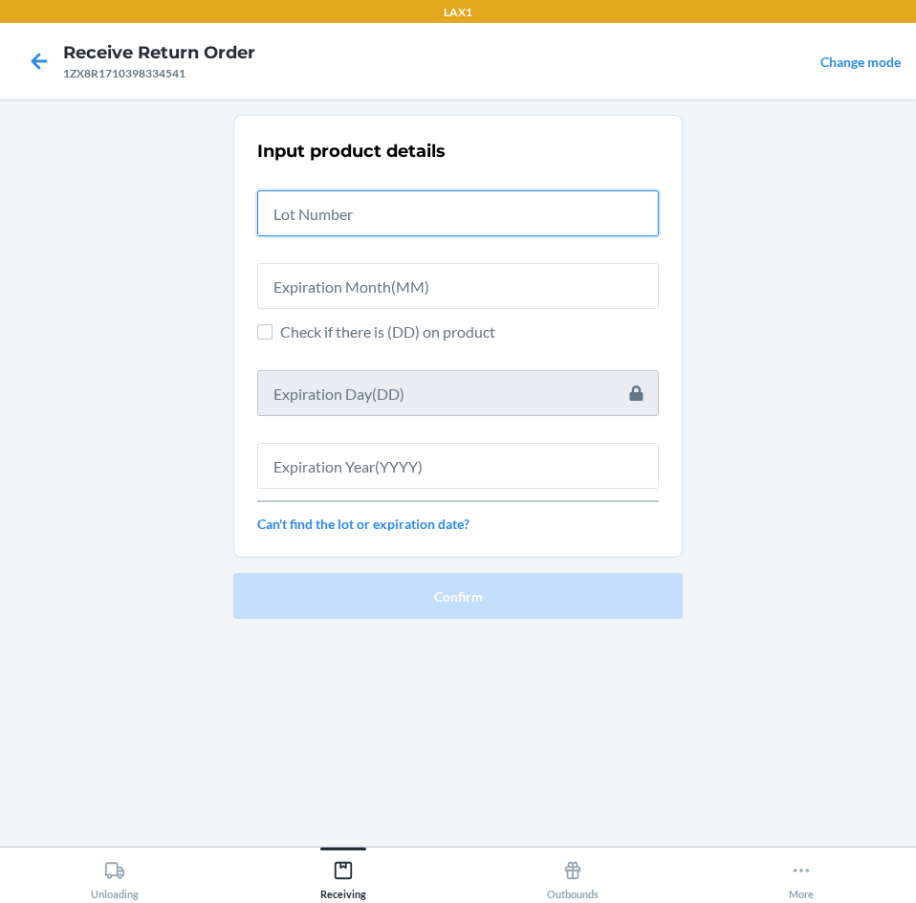
click at [392, 223] on input "text" at bounding box center [458, 213] width 402 height 46
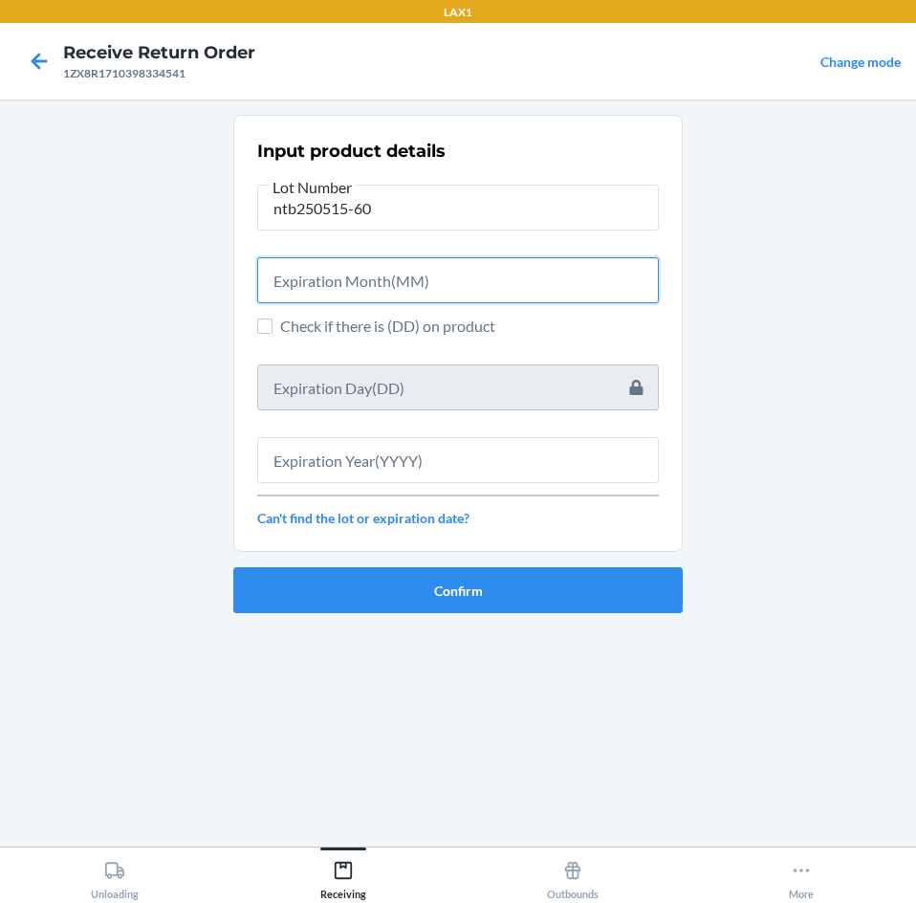
click at [381, 271] on input "text" at bounding box center [458, 280] width 402 height 46
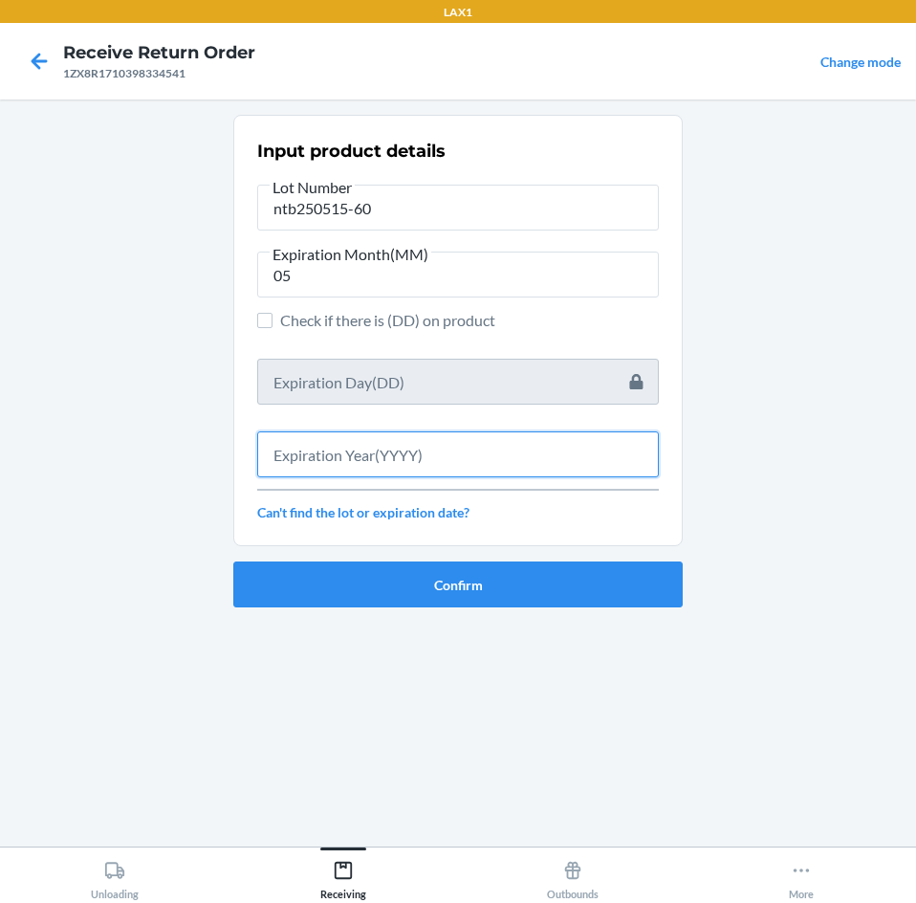
click at [362, 452] on input "text" at bounding box center [458, 454] width 402 height 46
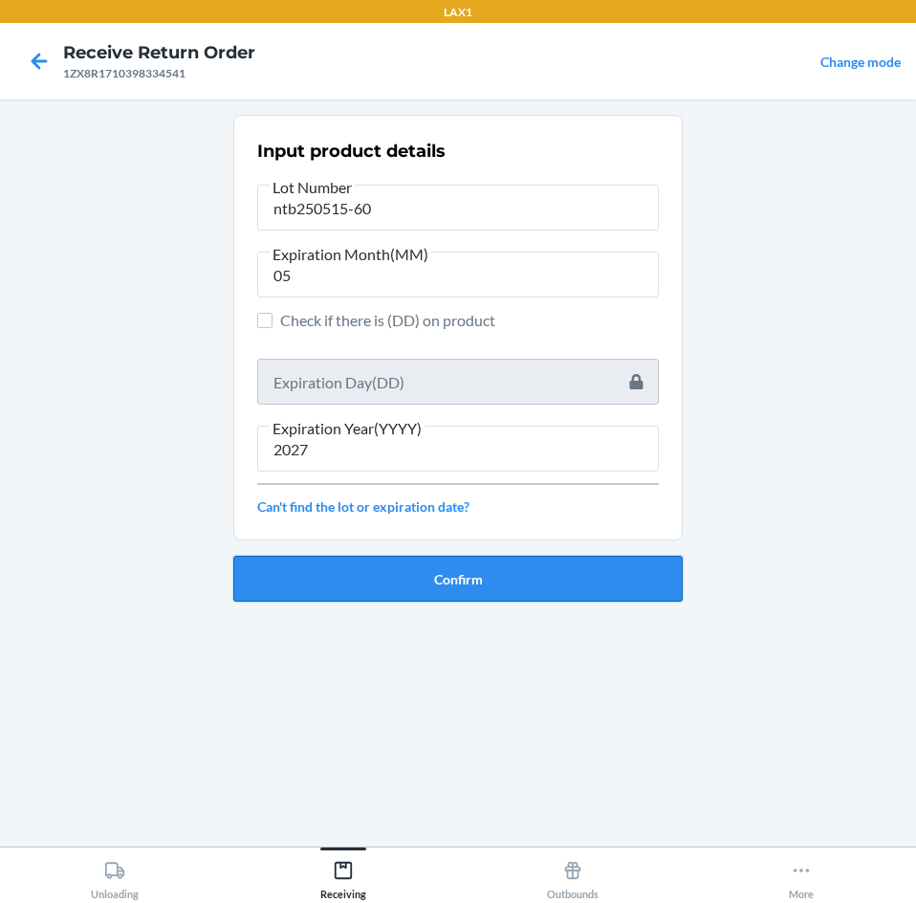
click at [382, 560] on button "Confirm" at bounding box center [457, 579] width 449 height 46
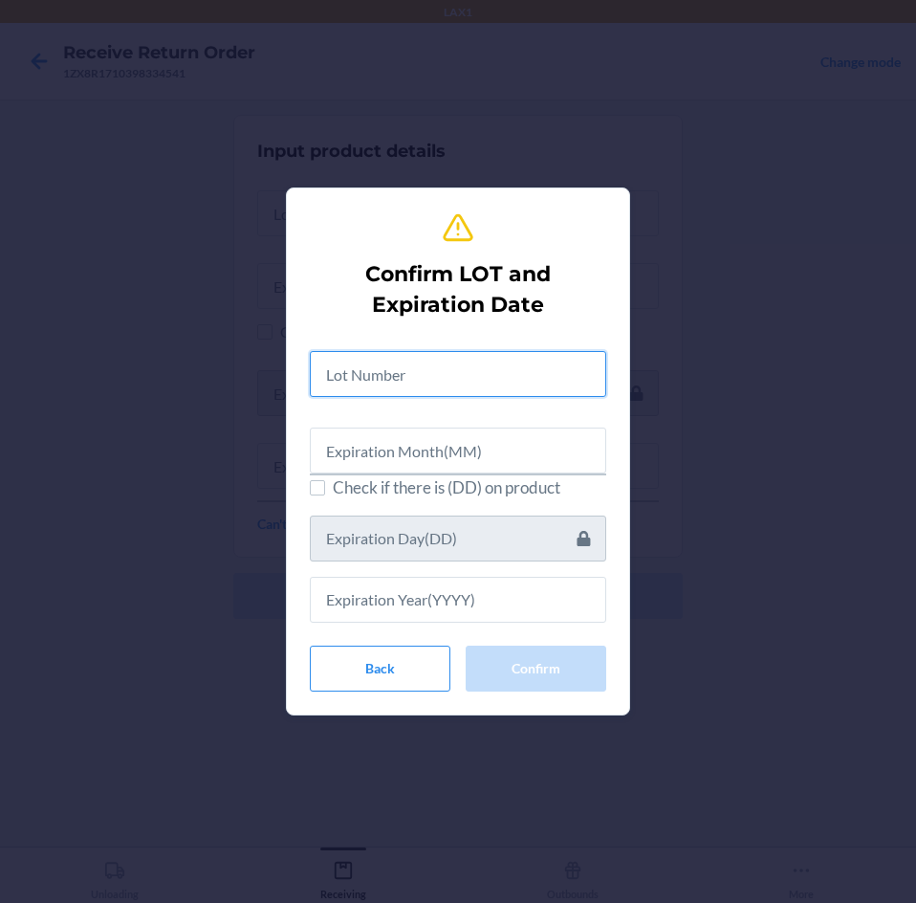
click at [461, 381] on input "text" at bounding box center [458, 374] width 296 height 46
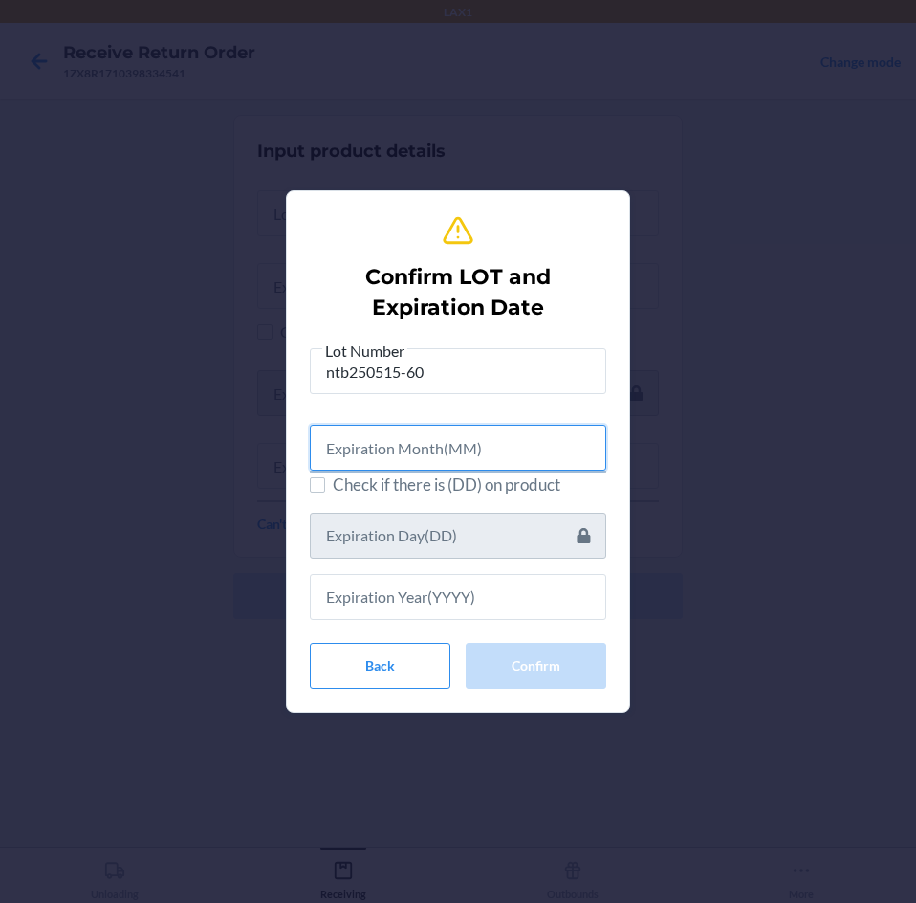
click at [466, 455] on input "text" at bounding box center [458, 448] width 296 height 46
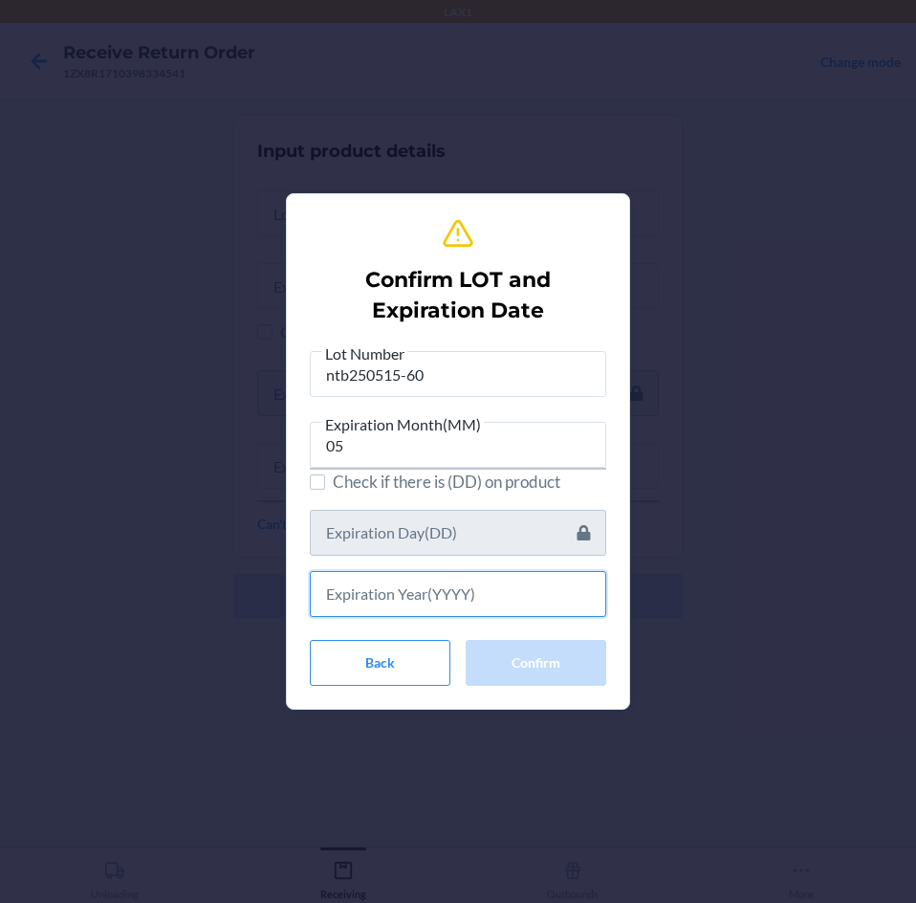
click at [465, 597] on input "text" at bounding box center [458, 594] width 296 height 46
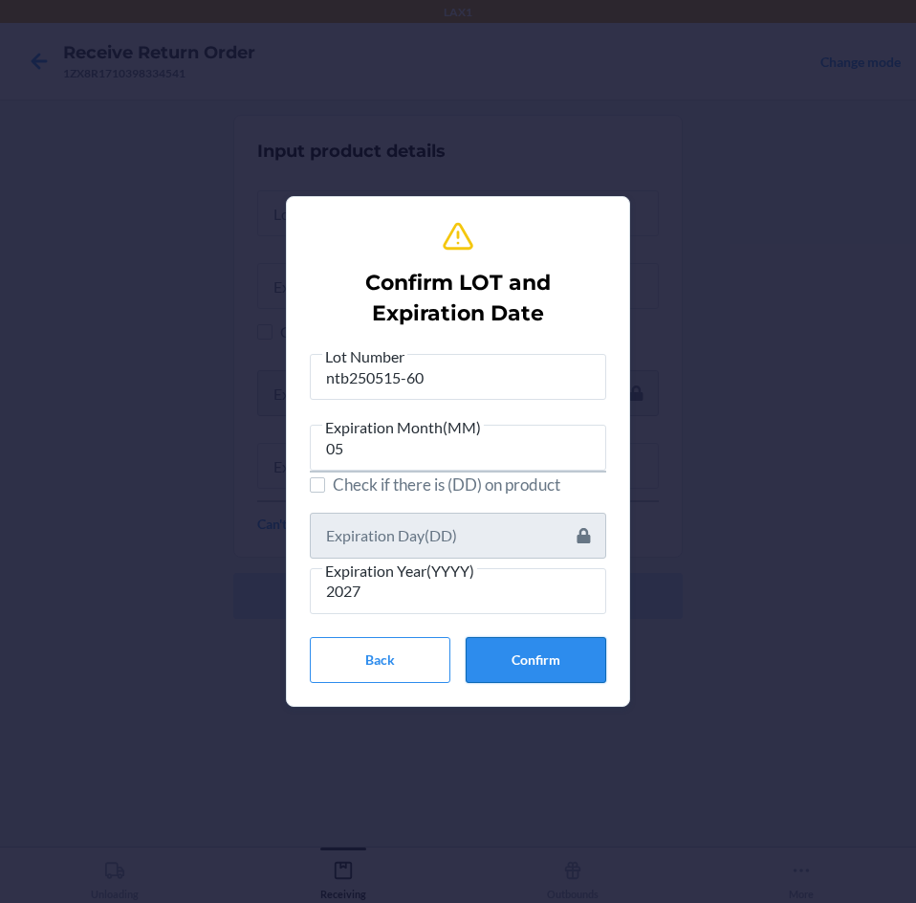
click at [526, 659] on button "Confirm" at bounding box center [536, 660] width 141 height 46
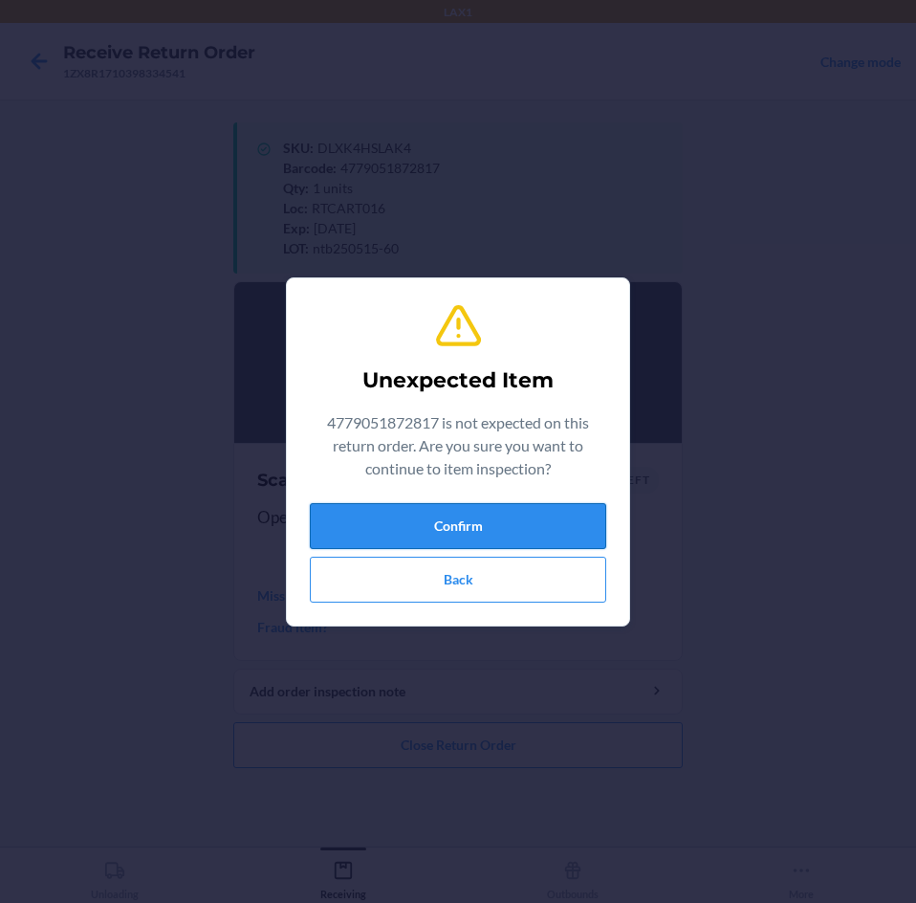
click at [535, 525] on button "Confirm" at bounding box center [458, 526] width 296 height 46
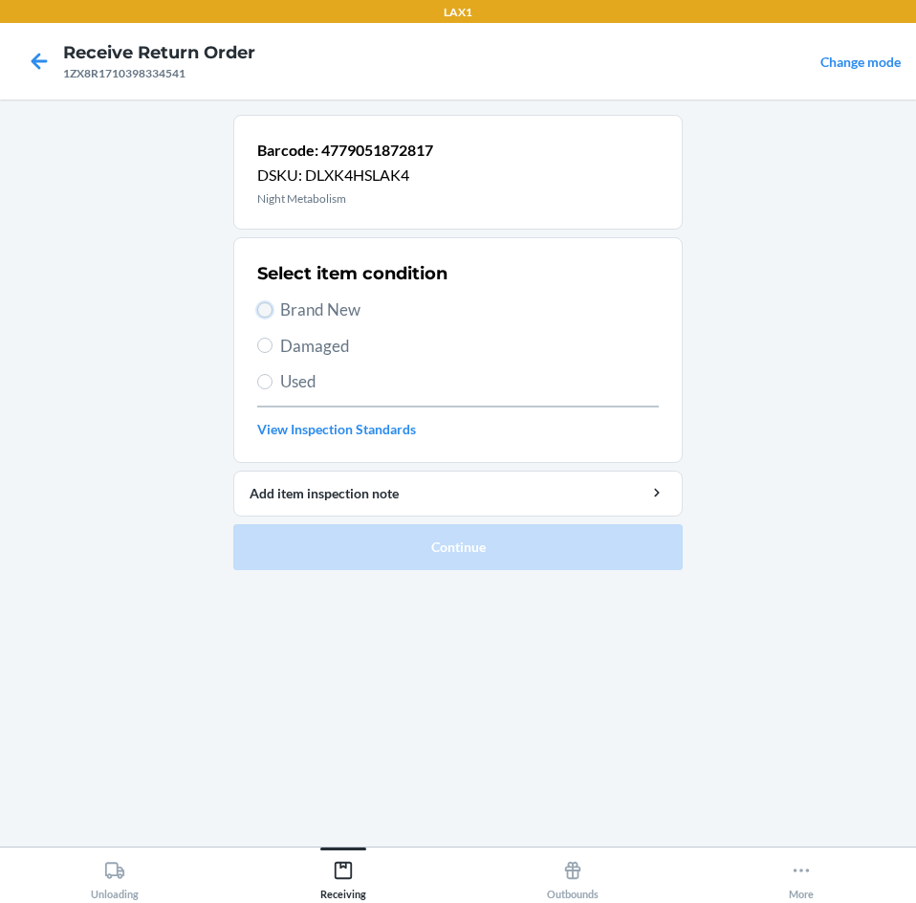
click at [267, 310] on input "Brand New" at bounding box center [264, 309] width 15 height 15
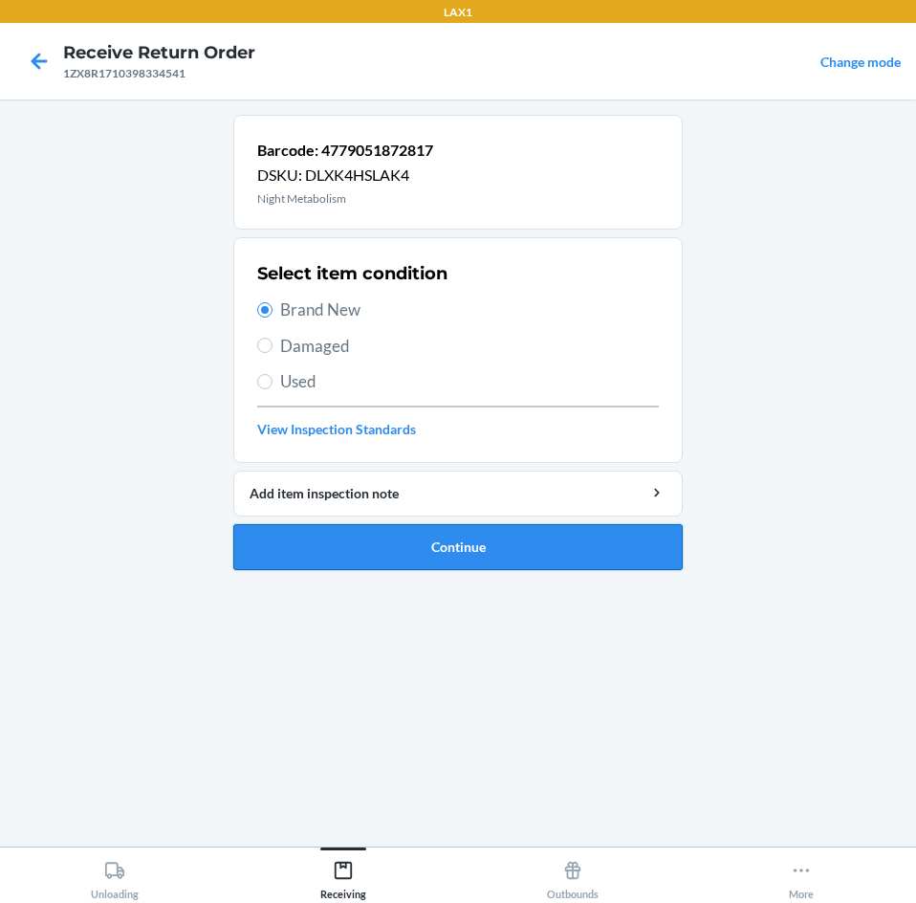
click at [535, 551] on button "Continue" at bounding box center [457, 547] width 449 height 46
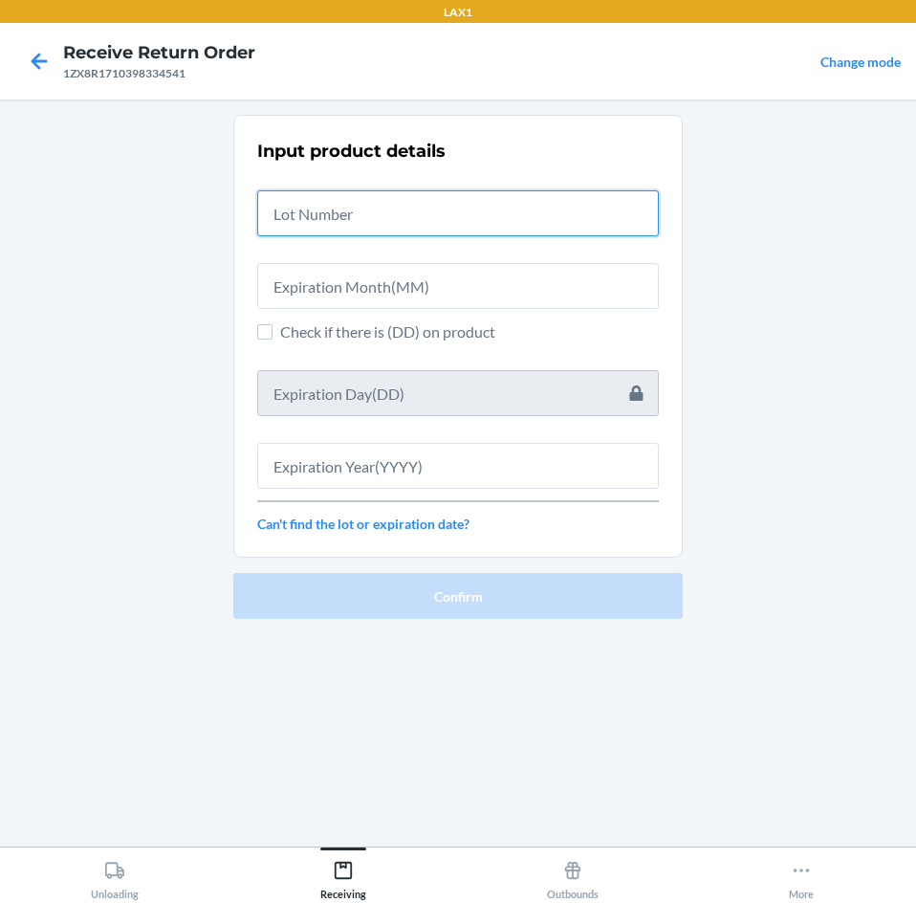
click at [449, 217] on input "text" at bounding box center [458, 213] width 402 height 46
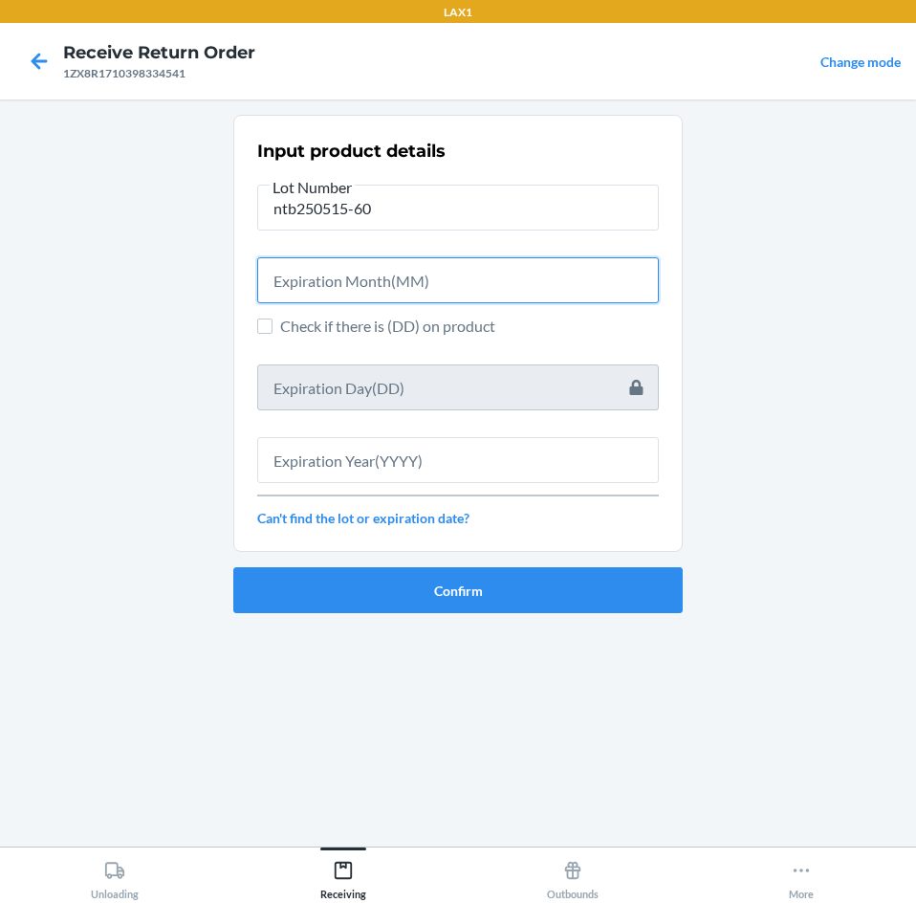
click at [458, 273] on input "text" at bounding box center [458, 280] width 402 height 46
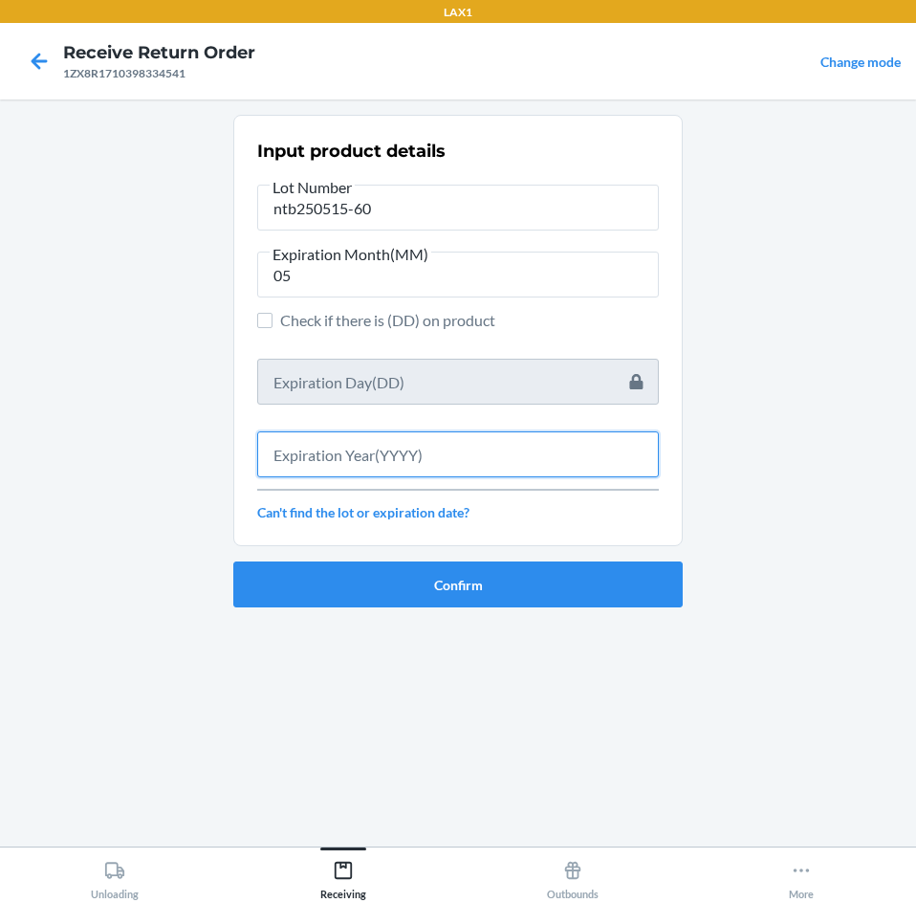
click at [462, 444] on input "text" at bounding box center [458, 454] width 402 height 46
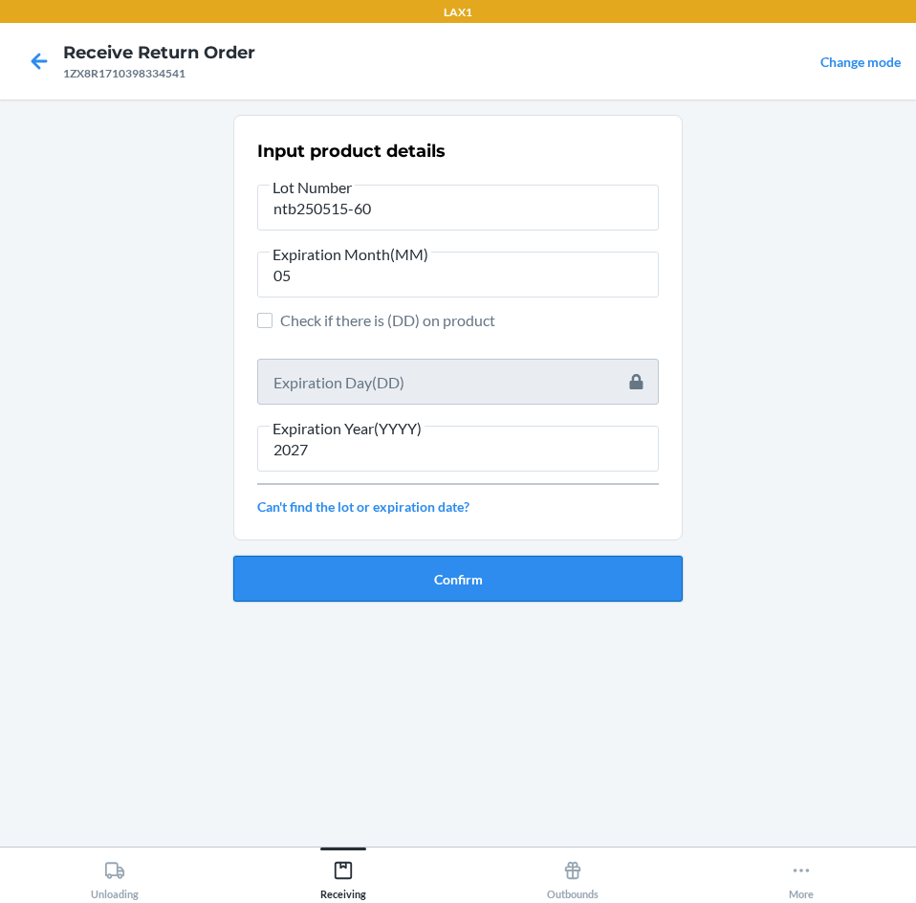
click at [521, 578] on button "Confirm" at bounding box center [457, 579] width 449 height 46
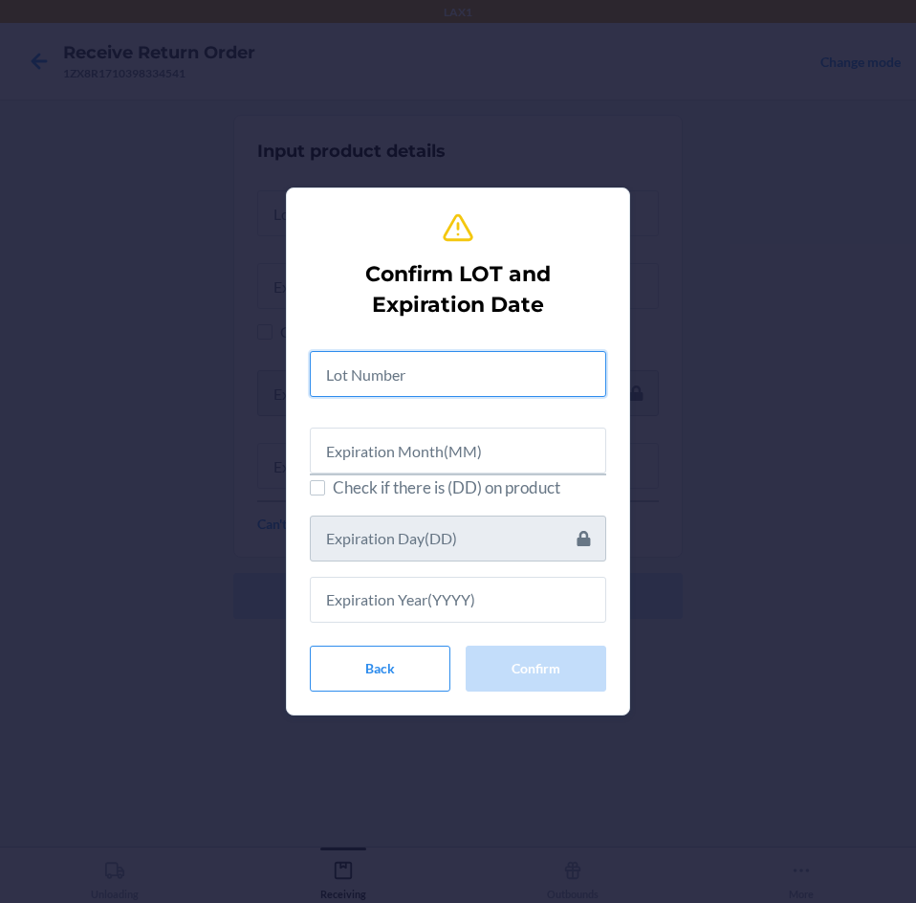
click at [528, 384] on input "text" at bounding box center [458, 374] width 296 height 46
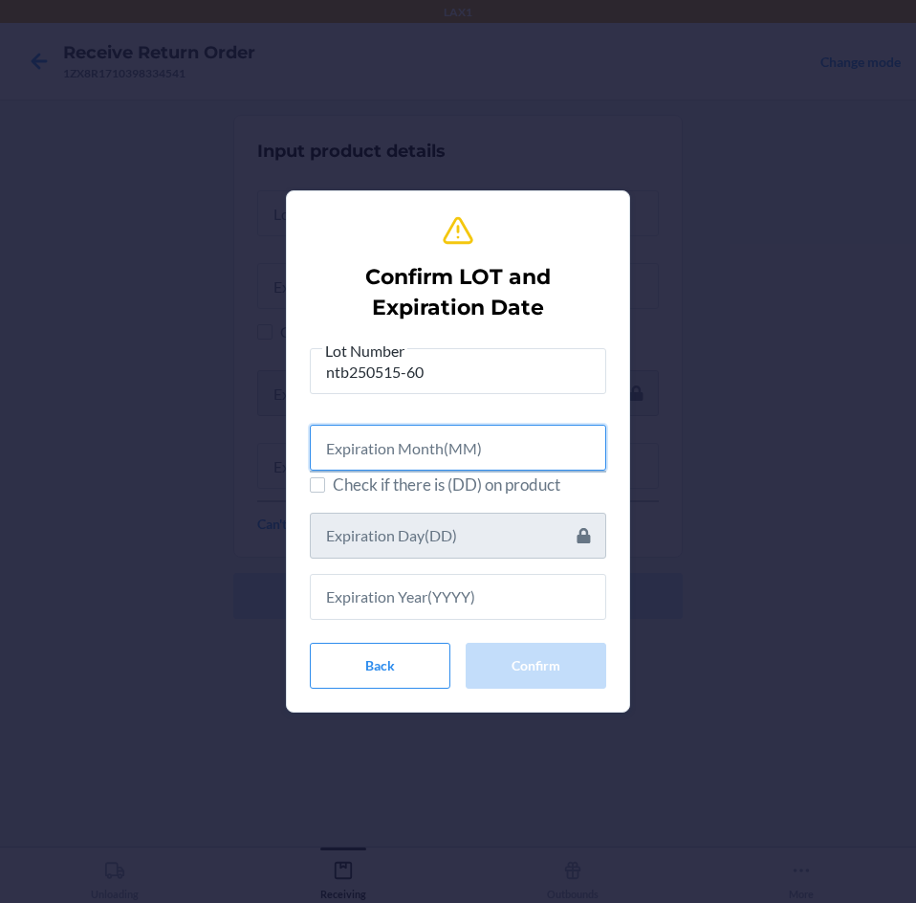
click at [545, 461] on input "text" at bounding box center [458, 448] width 296 height 46
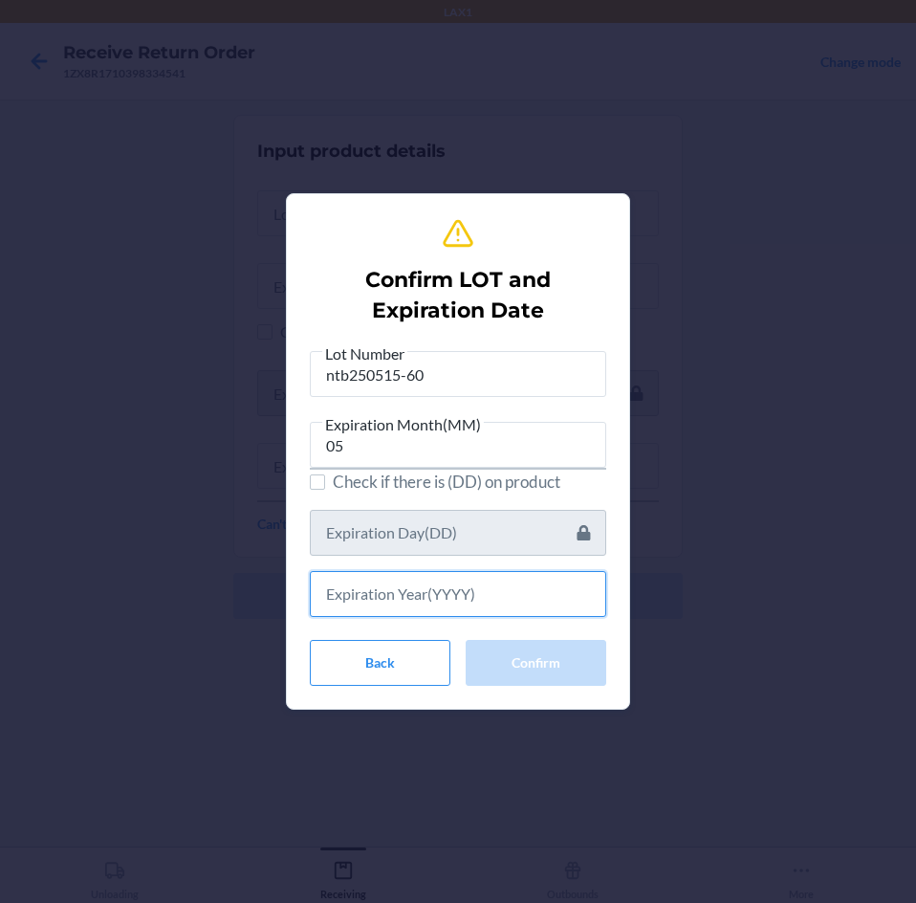
click at [542, 585] on input "text" at bounding box center [458, 594] width 296 height 46
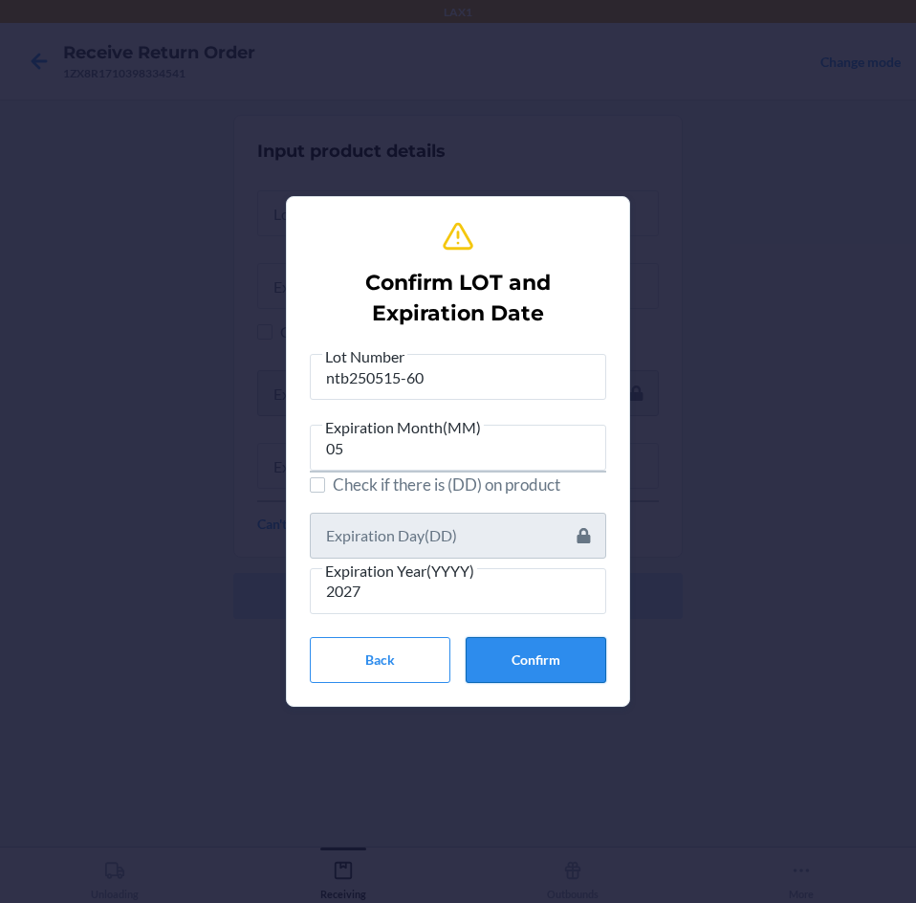
click at [552, 643] on button "Confirm" at bounding box center [536, 660] width 141 height 46
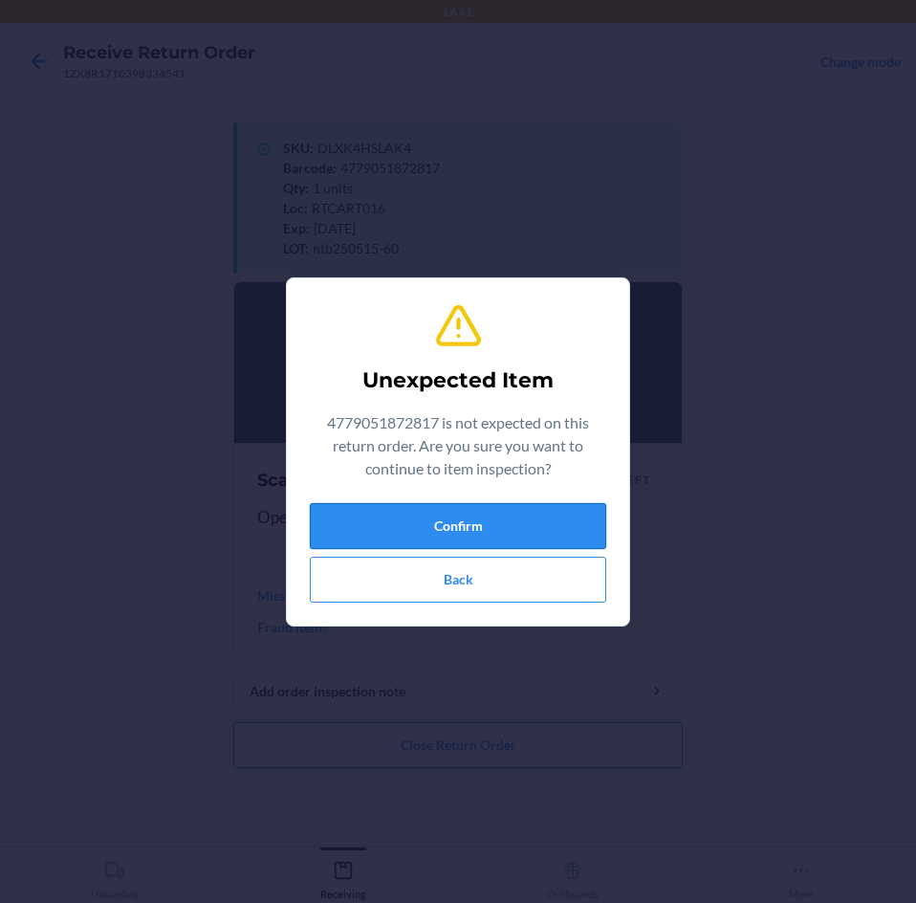
click at [505, 534] on button "Confirm" at bounding box center [458, 526] width 296 height 46
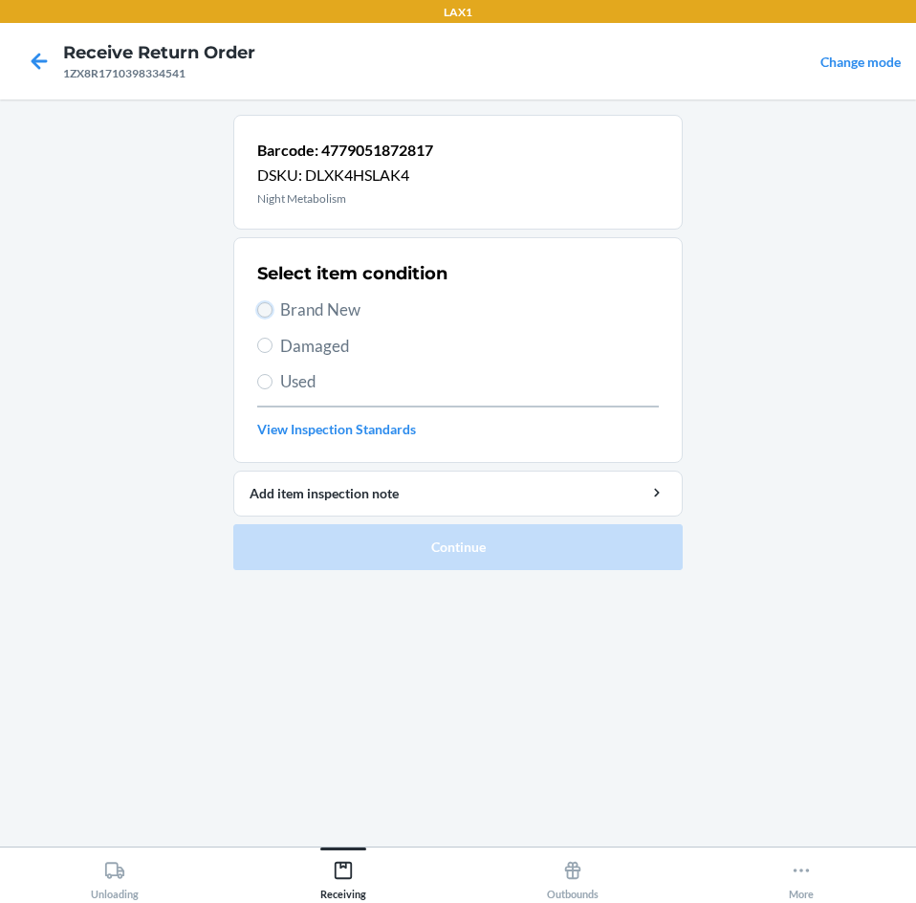
click at [271, 311] on input "Brand New" at bounding box center [264, 309] width 15 height 15
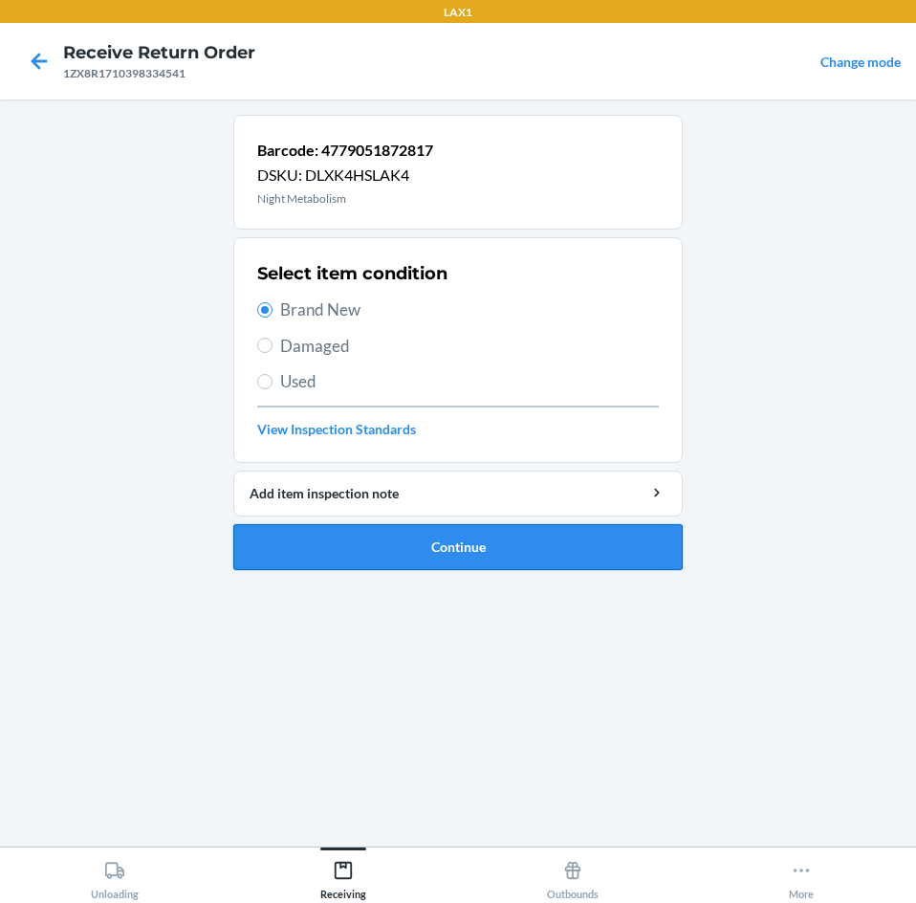
click at [535, 550] on button "Continue" at bounding box center [457, 547] width 449 height 46
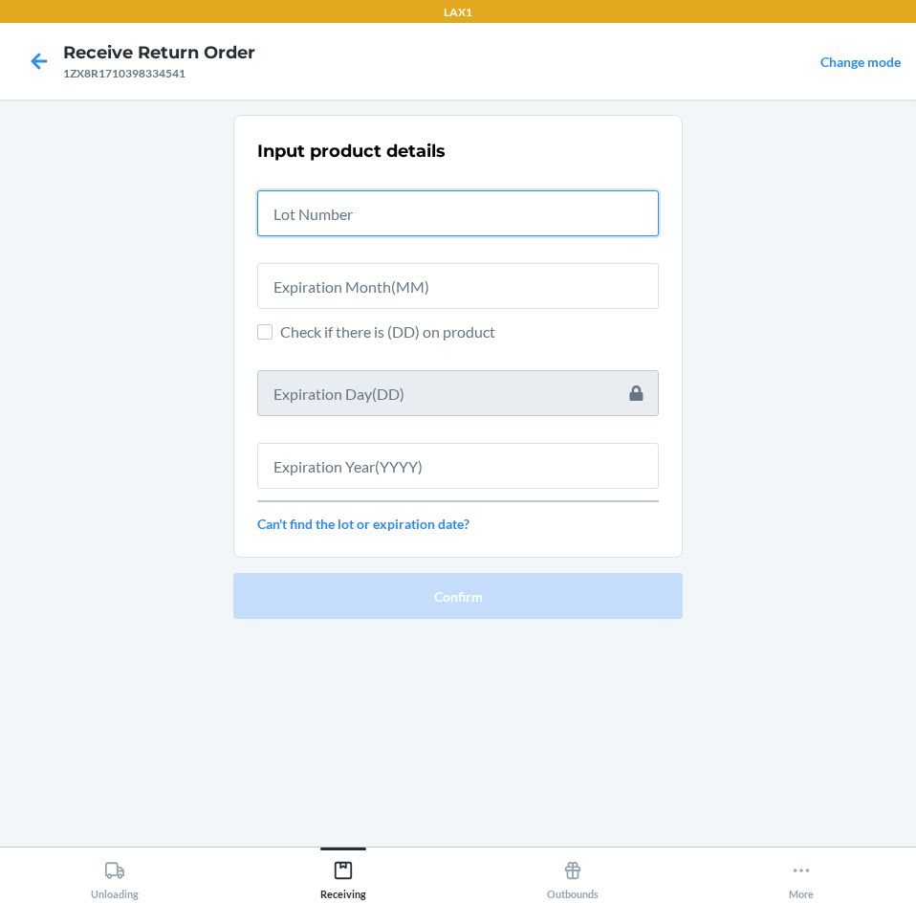
click at [544, 219] on input "text" at bounding box center [458, 213] width 402 height 46
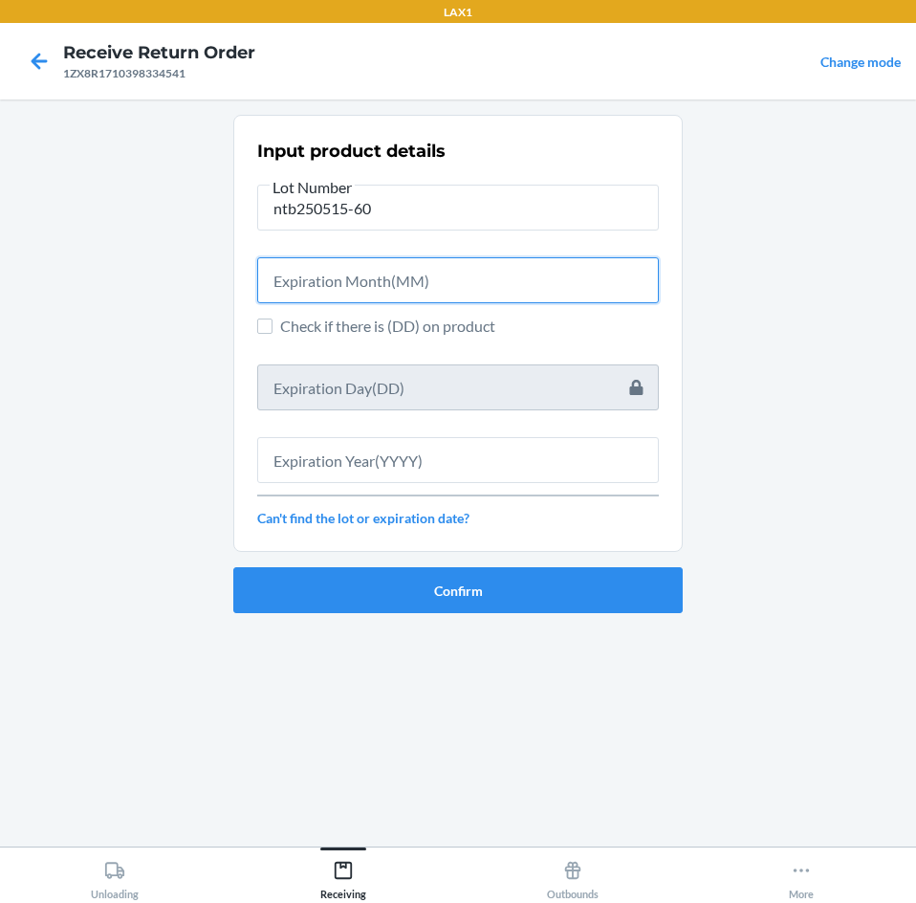
click at [508, 289] on input "text" at bounding box center [458, 280] width 402 height 46
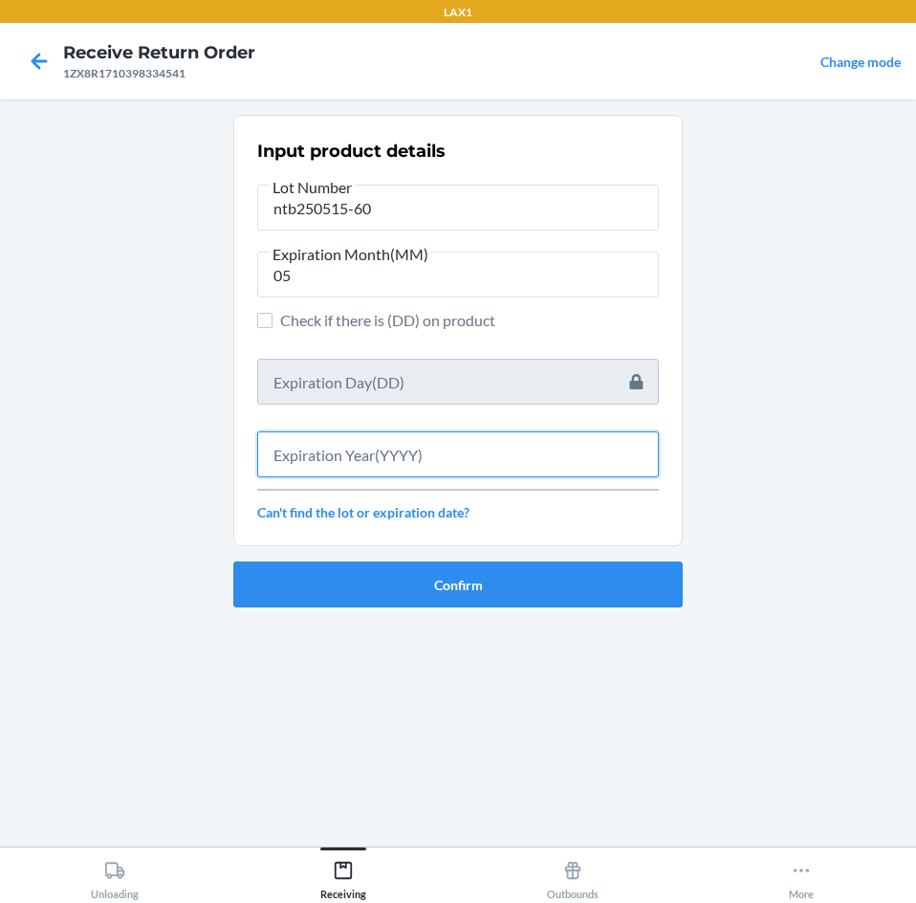
click at [501, 443] on input "text" at bounding box center [458, 454] width 402 height 46
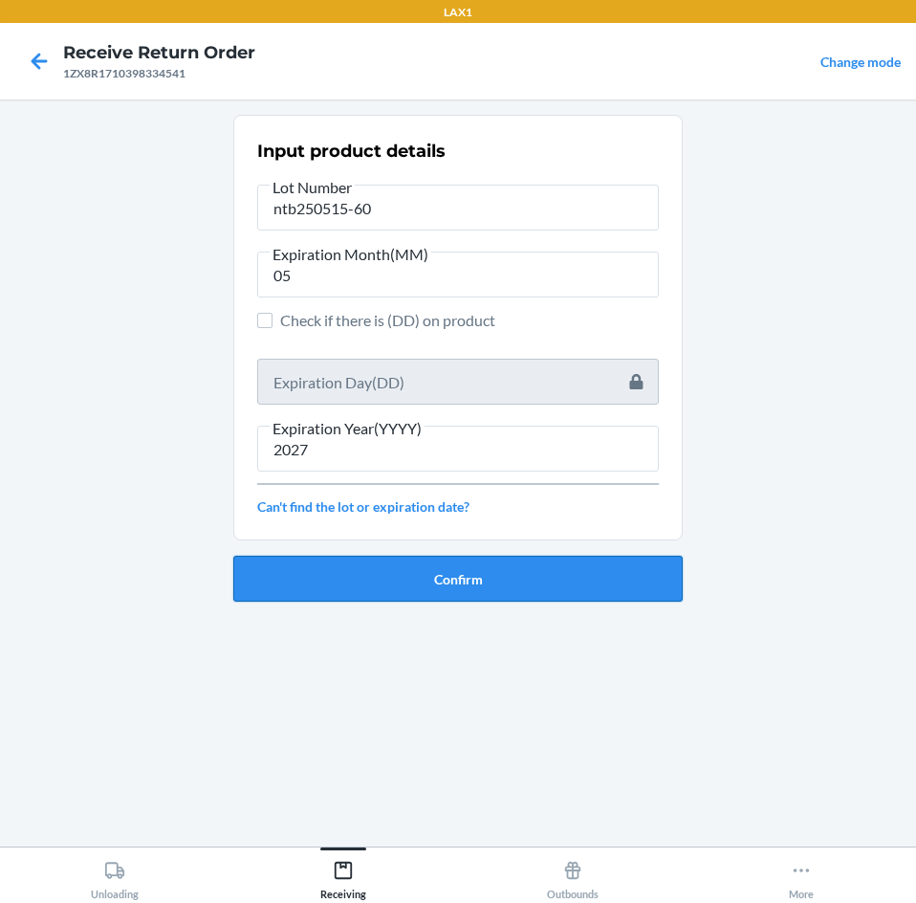
click at [491, 588] on button "Confirm" at bounding box center [457, 579] width 449 height 46
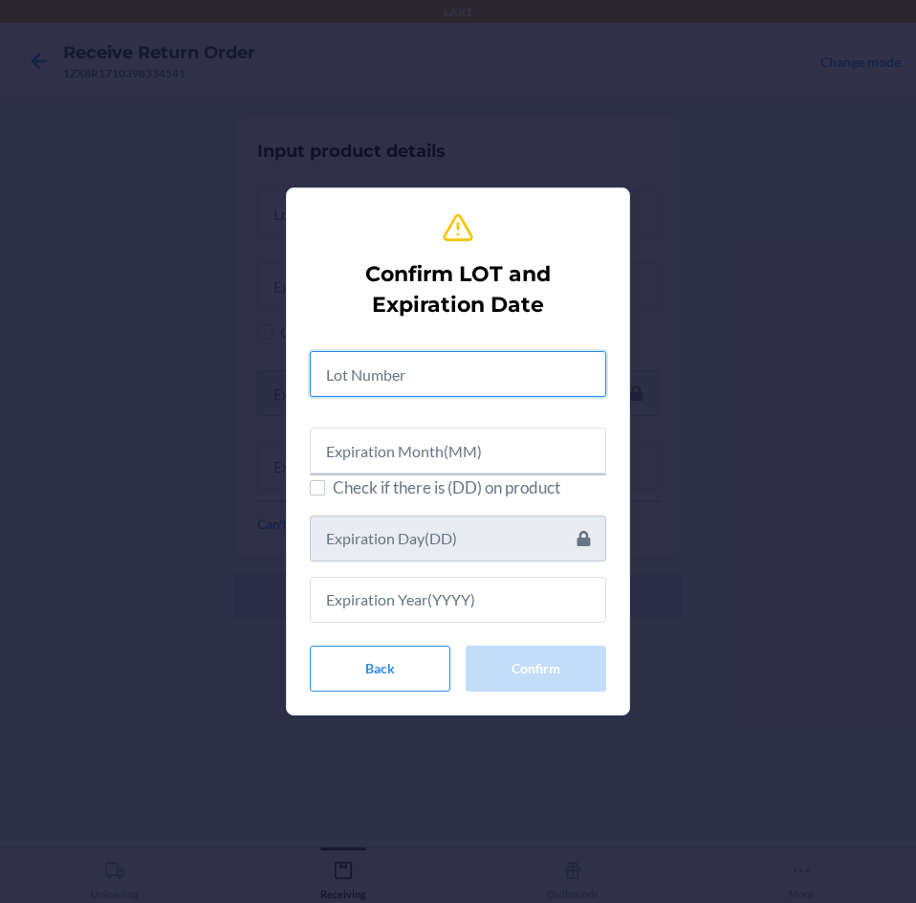
click at [525, 359] on input "text" at bounding box center [458, 374] width 296 height 46
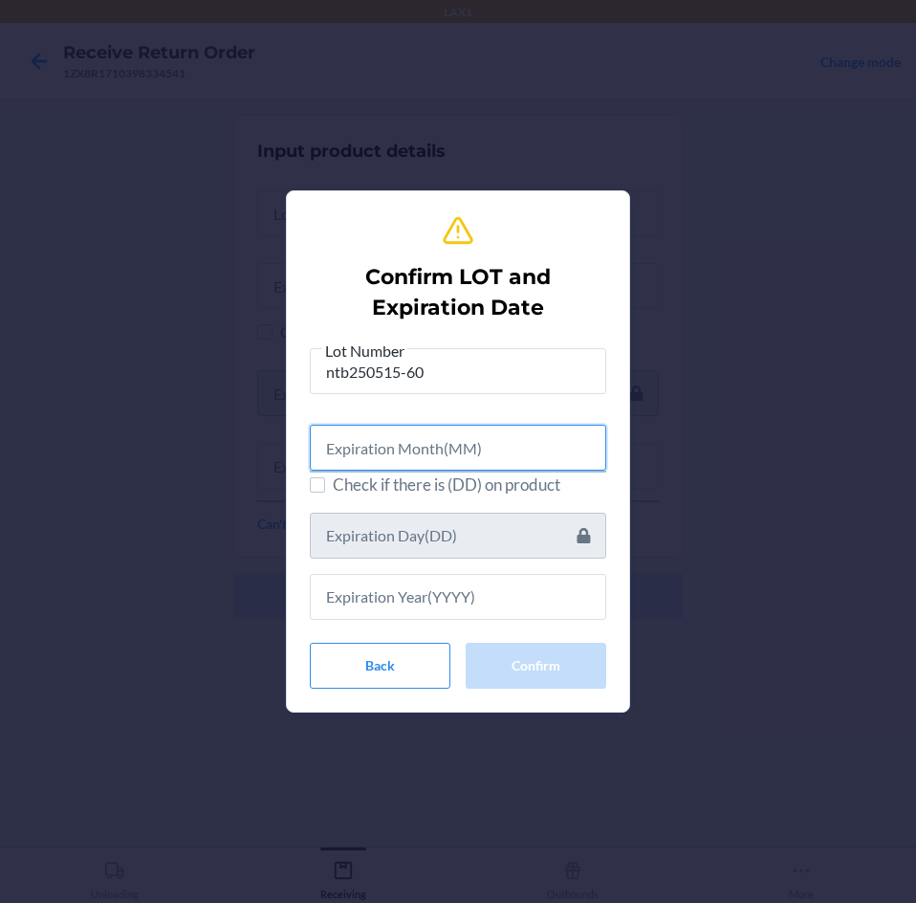
click at [520, 435] on input "text" at bounding box center [458, 448] width 296 height 46
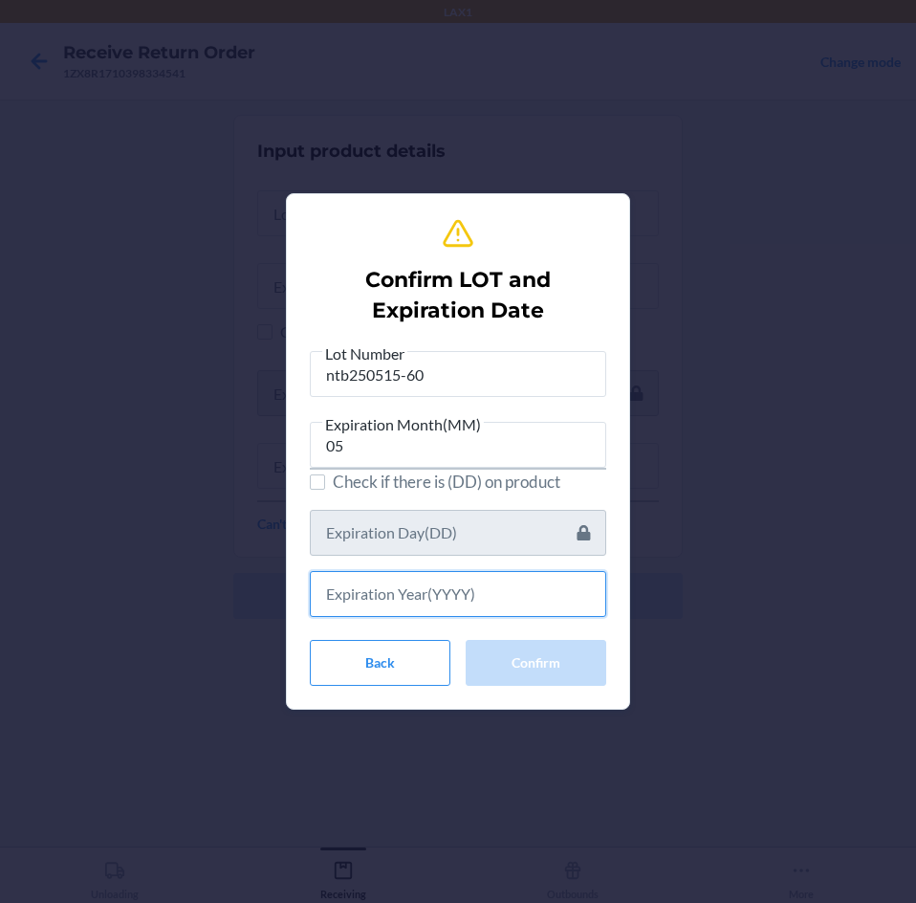
click at [517, 598] on input "text" at bounding box center [458, 594] width 296 height 46
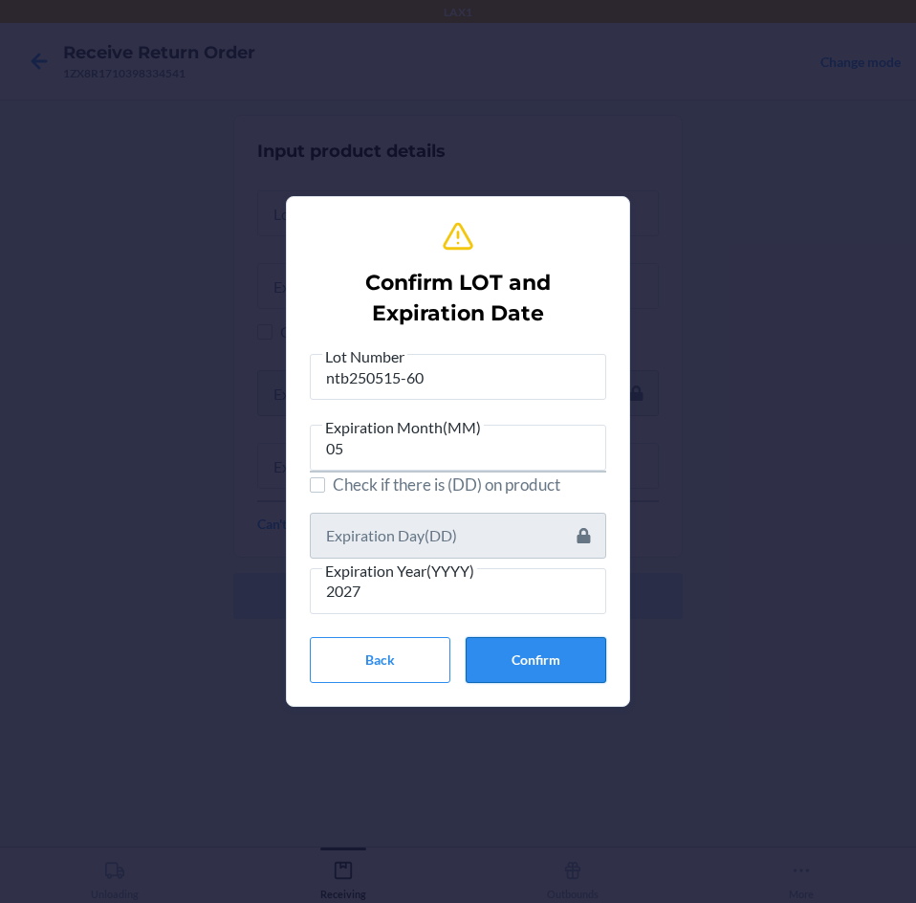
click at [567, 664] on button "Confirm" at bounding box center [536, 660] width 141 height 46
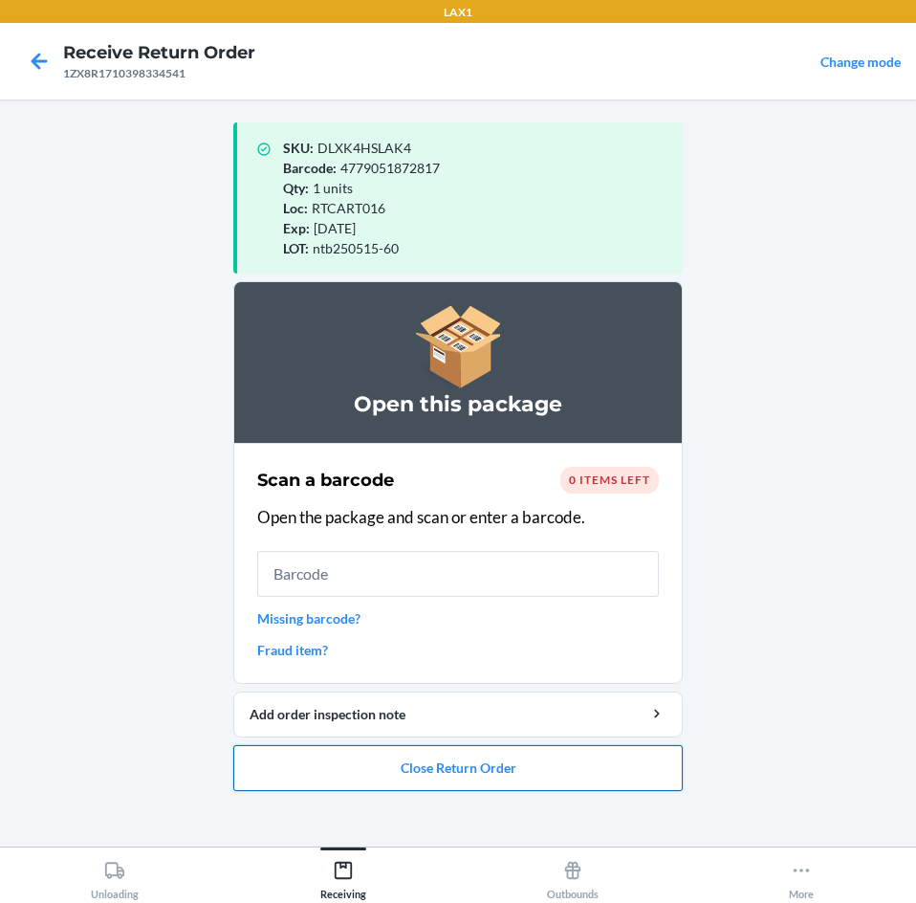
click at [584, 775] on button "Close Return Order" at bounding box center [457, 768] width 449 height 46
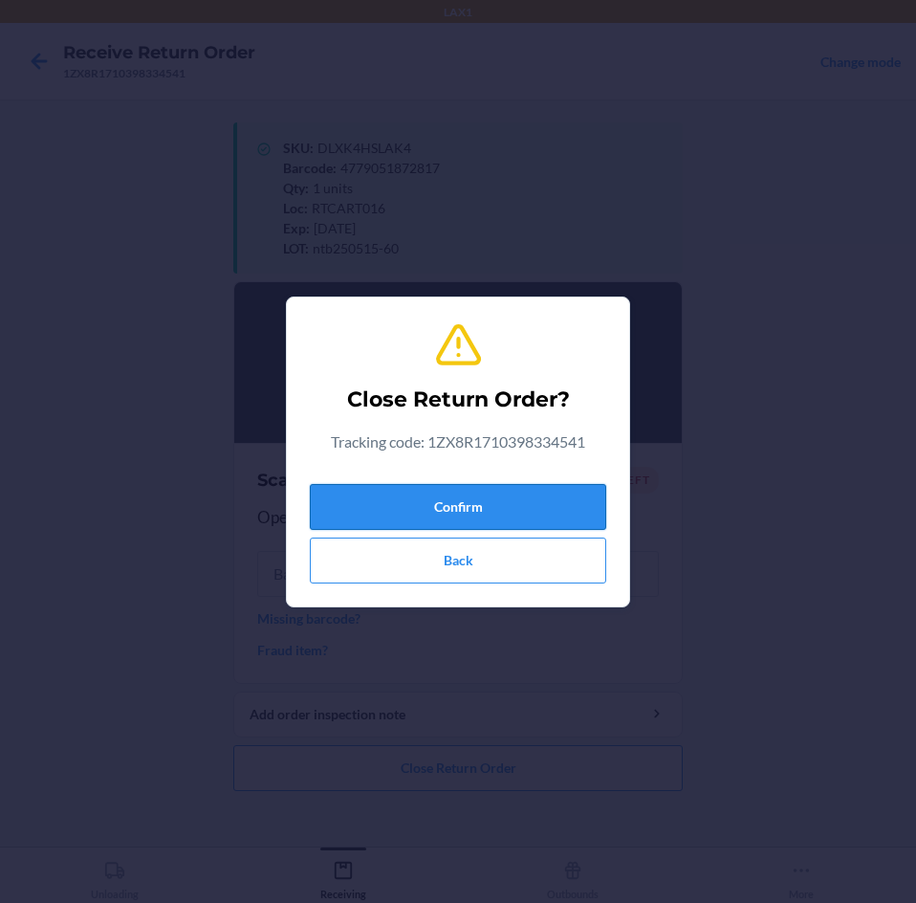
click at [567, 504] on button "Confirm" at bounding box center [458, 507] width 296 height 46
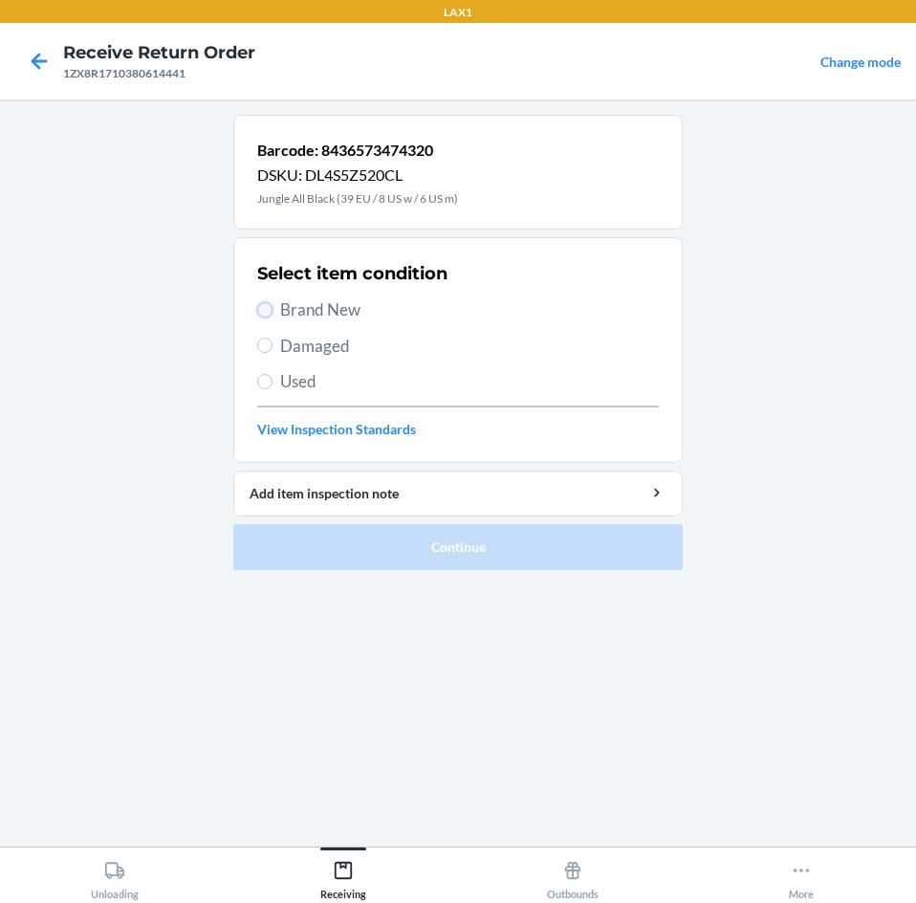
click at [265, 311] on input "Brand New" at bounding box center [264, 309] width 15 height 15
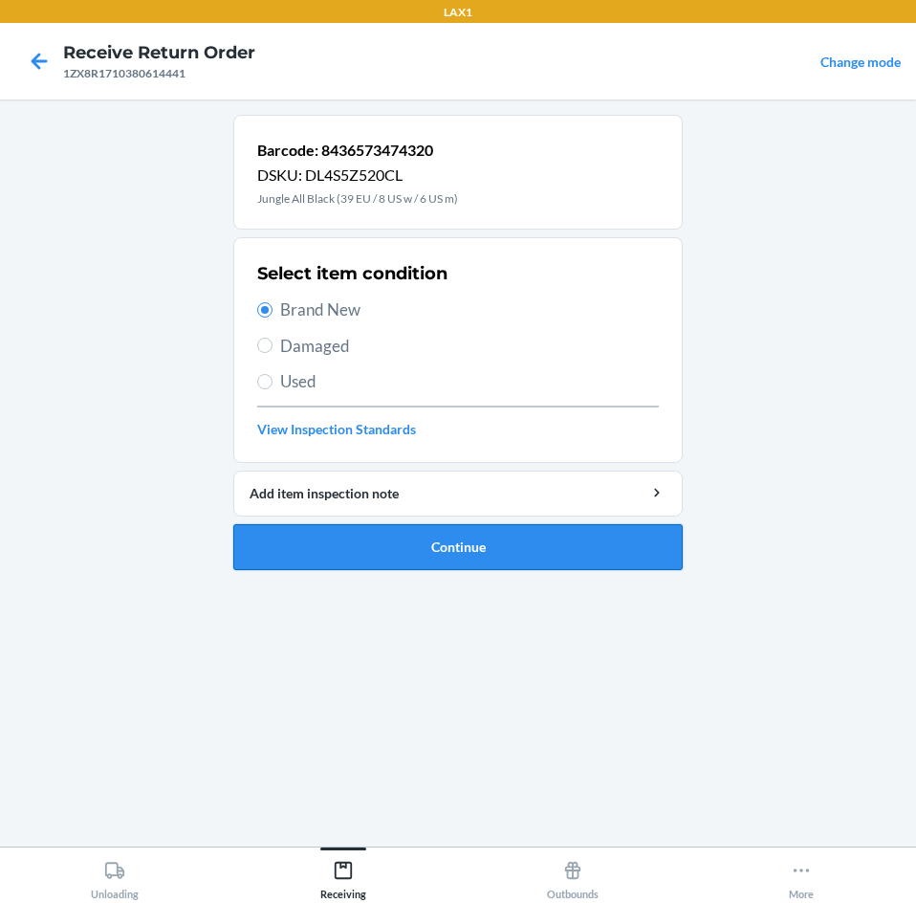
click at [543, 535] on button "Continue" at bounding box center [457, 547] width 449 height 46
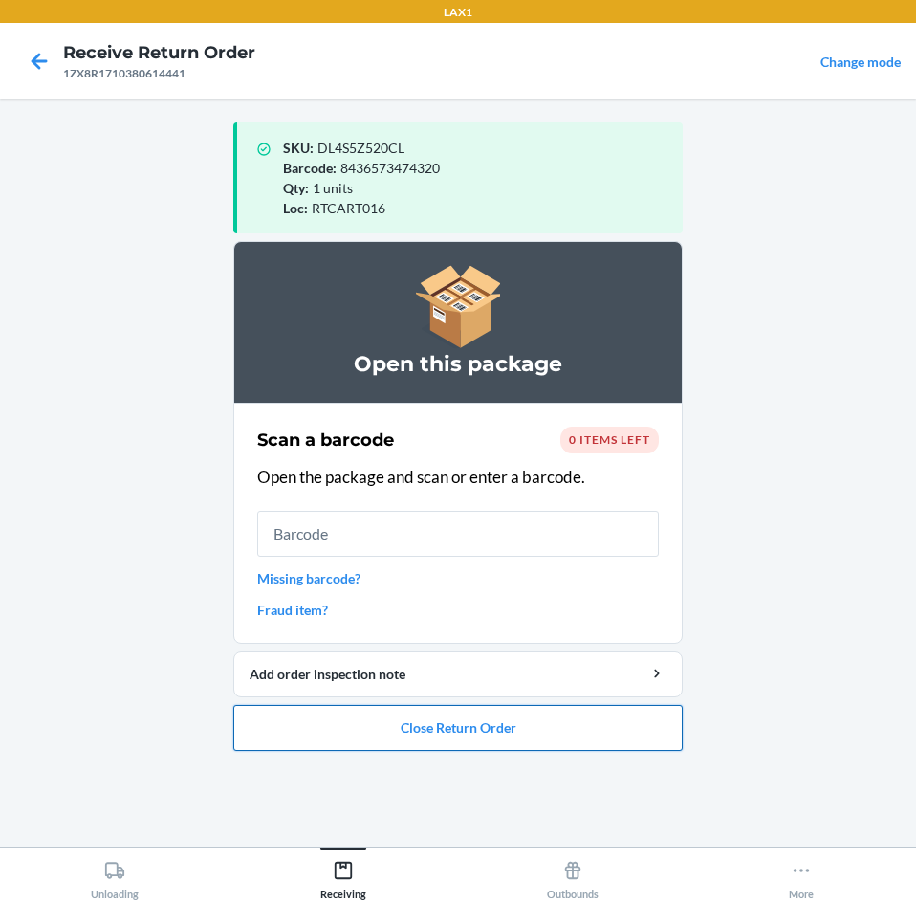
click at [587, 721] on button "Close Return Order" at bounding box center [457, 728] width 449 height 46
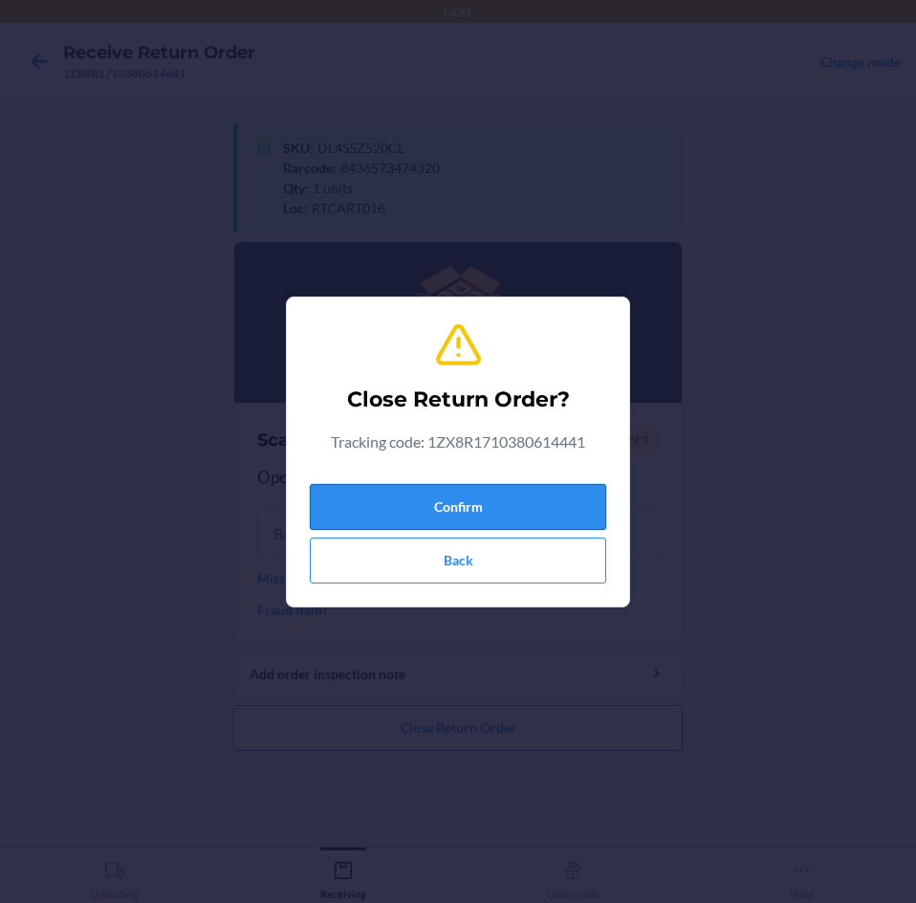
click at [518, 516] on button "Confirm" at bounding box center [458, 507] width 296 height 46
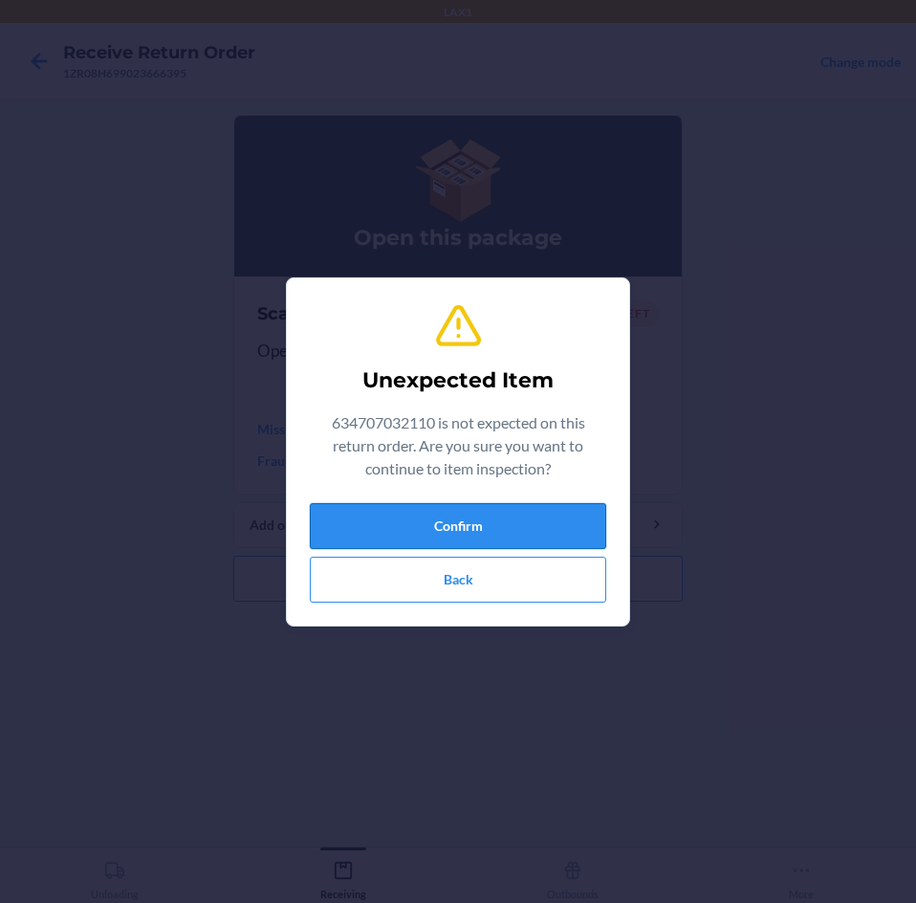
click at [428, 521] on button "Confirm" at bounding box center [458, 526] width 296 height 46
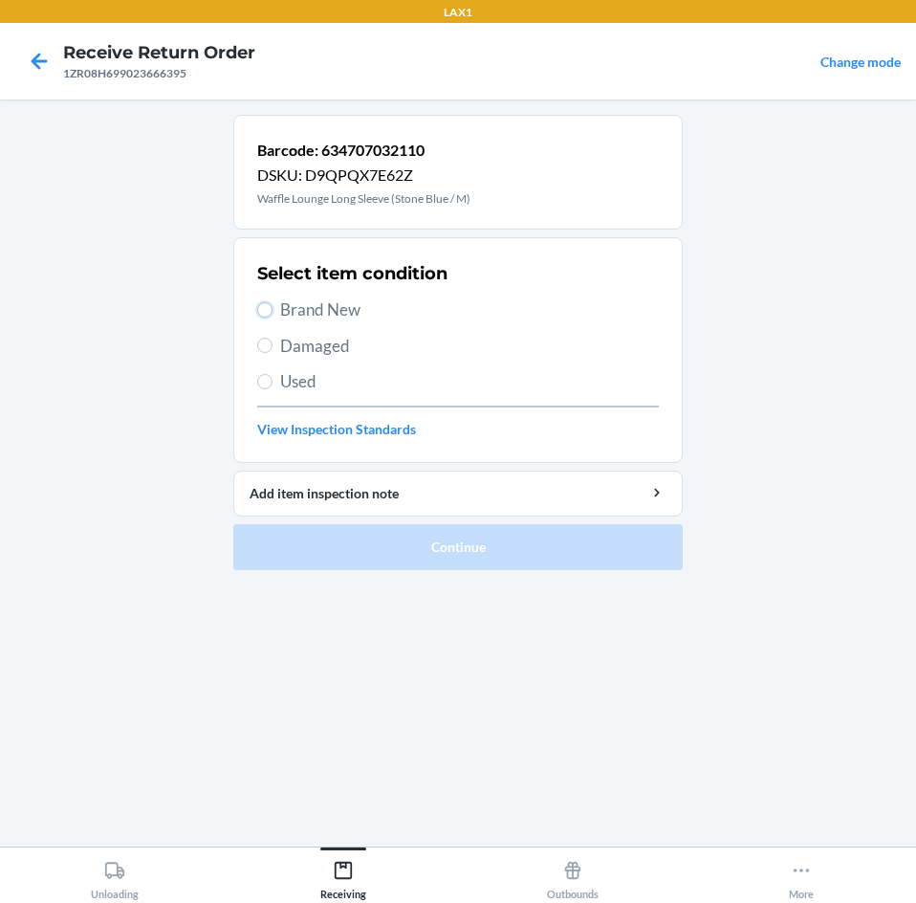
drag, startPoint x: 267, startPoint y: 312, endPoint x: 282, endPoint y: 329, distance: 23.0
click at [270, 315] on input "Brand New" at bounding box center [264, 309] width 15 height 15
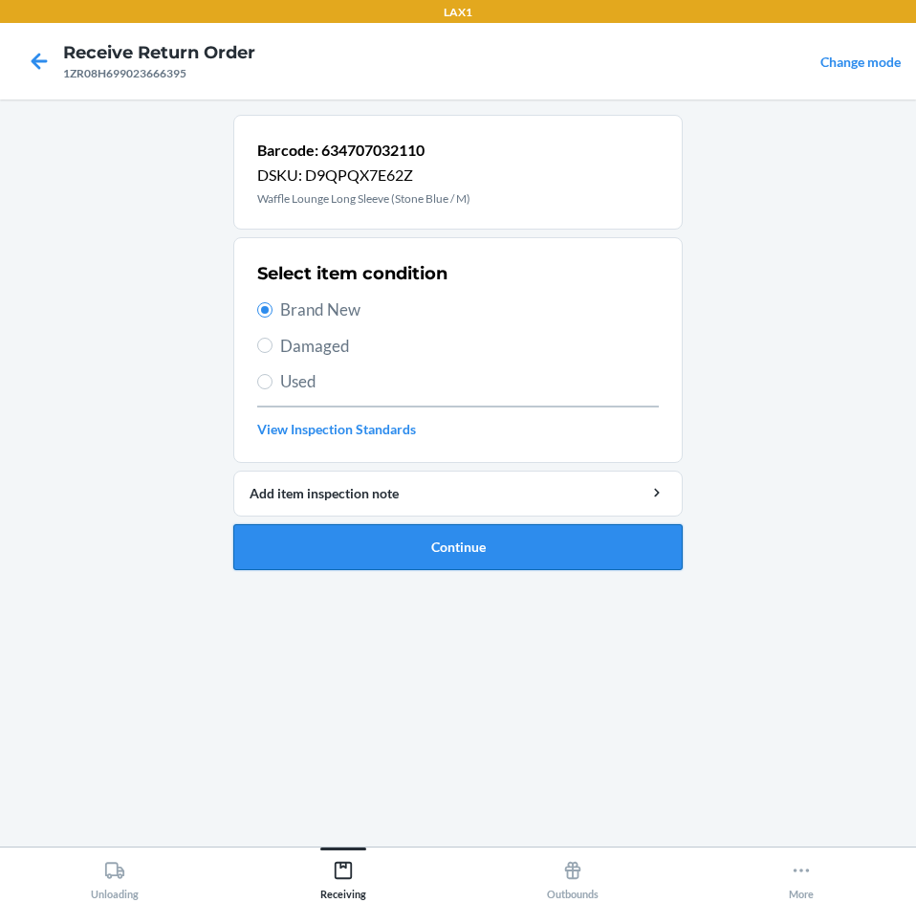
click at [559, 553] on button "Continue" at bounding box center [457, 547] width 449 height 46
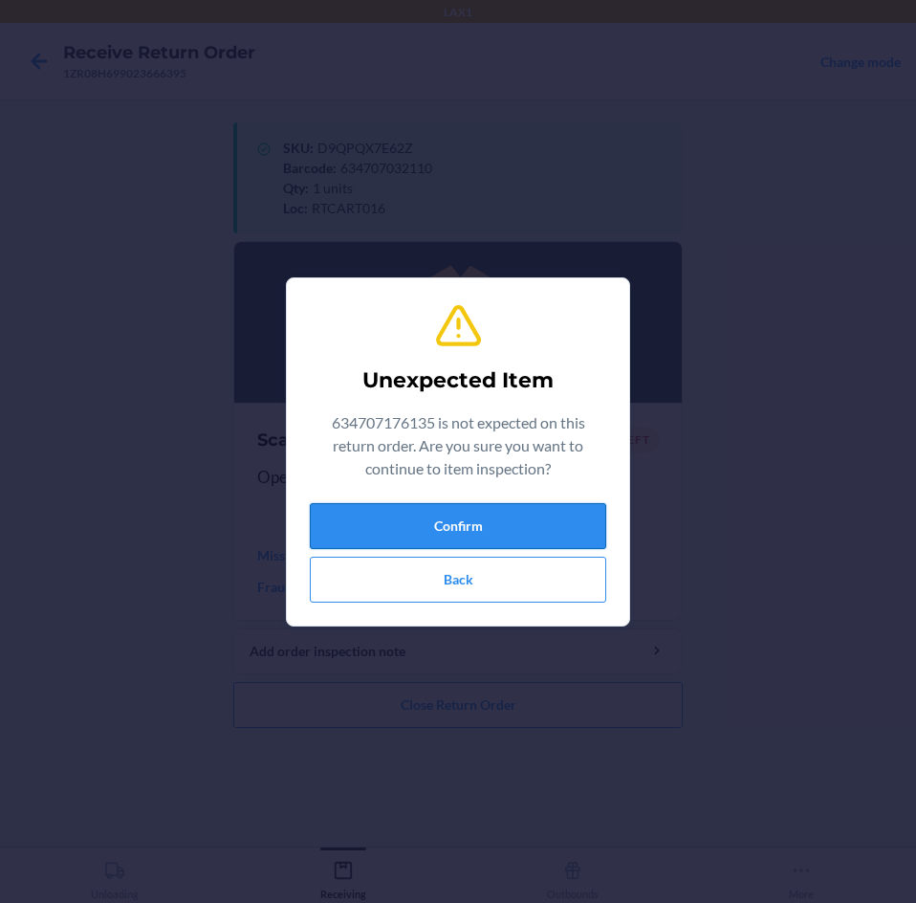
click at [554, 530] on button "Confirm" at bounding box center [458, 526] width 296 height 46
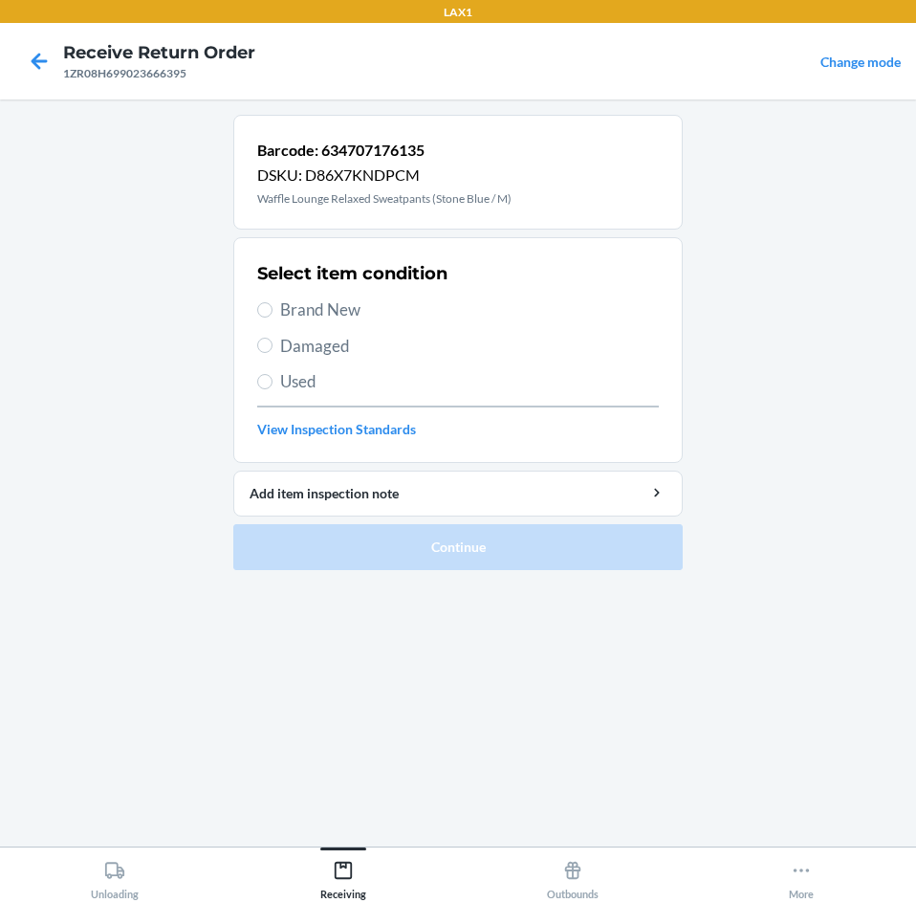
drag, startPoint x: 274, startPoint y: 308, endPoint x: 421, endPoint y: 463, distance: 213.1
click at [274, 309] on label "Brand New" at bounding box center [458, 309] width 402 height 25
click at [273, 309] on input "Brand New" at bounding box center [264, 309] width 15 height 15
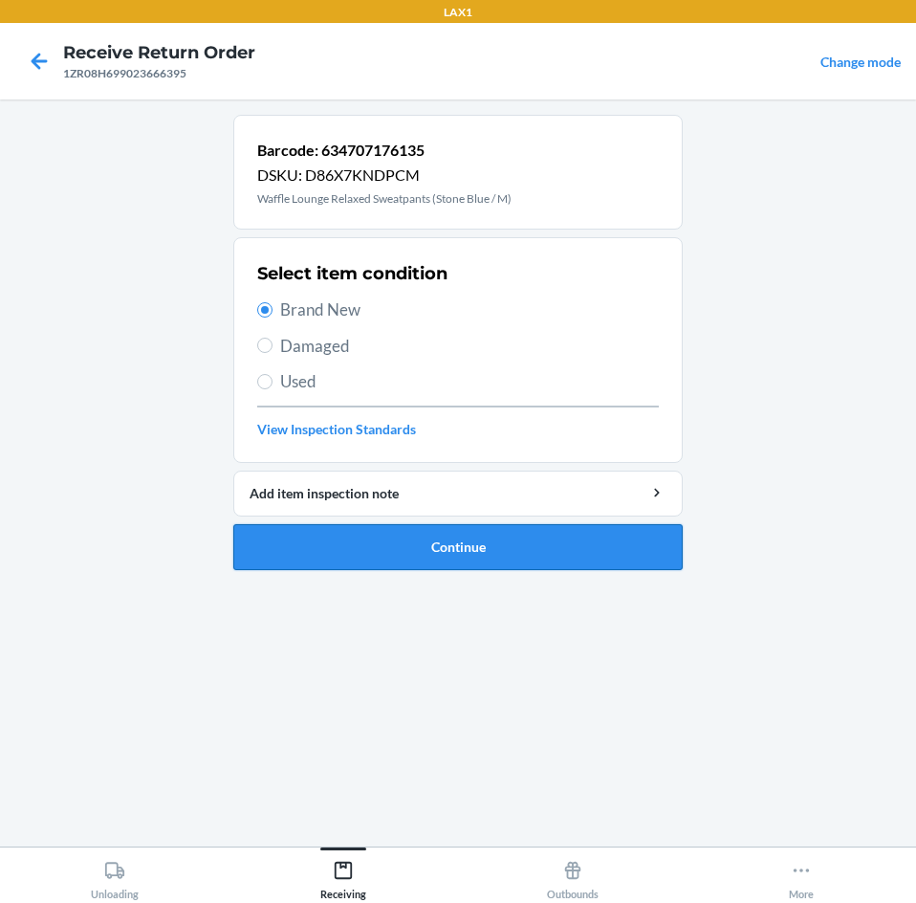
click at [625, 549] on button "Continue" at bounding box center [457, 547] width 449 height 46
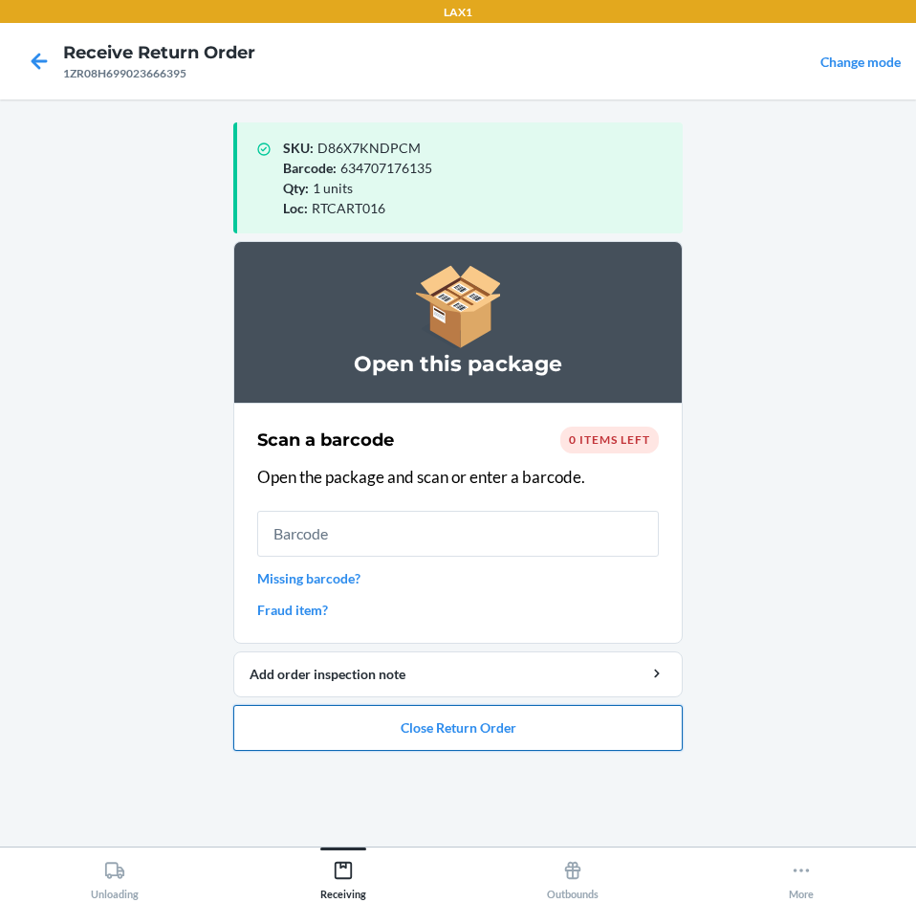
drag, startPoint x: 635, startPoint y: 724, endPoint x: 635, endPoint y: 713, distance: 10.5
click at [635, 718] on button "Close Return Order" at bounding box center [457, 728] width 449 height 46
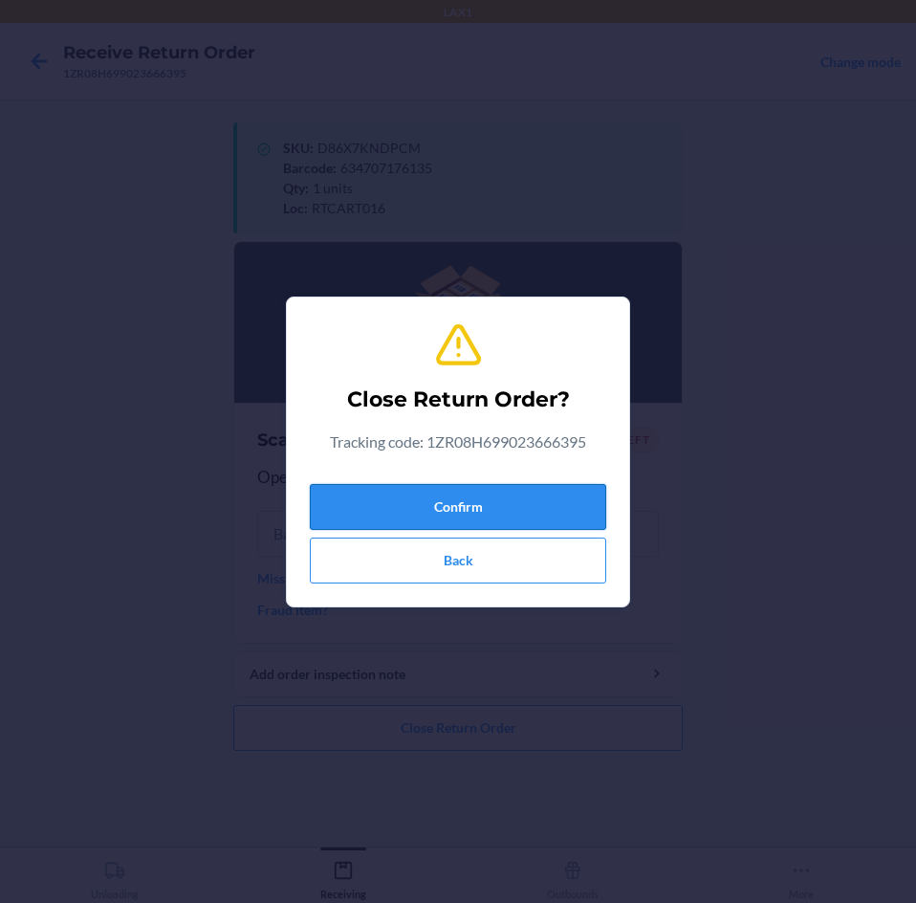
click at [564, 511] on button "Confirm" at bounding box center [458, 507] width 296 height 46
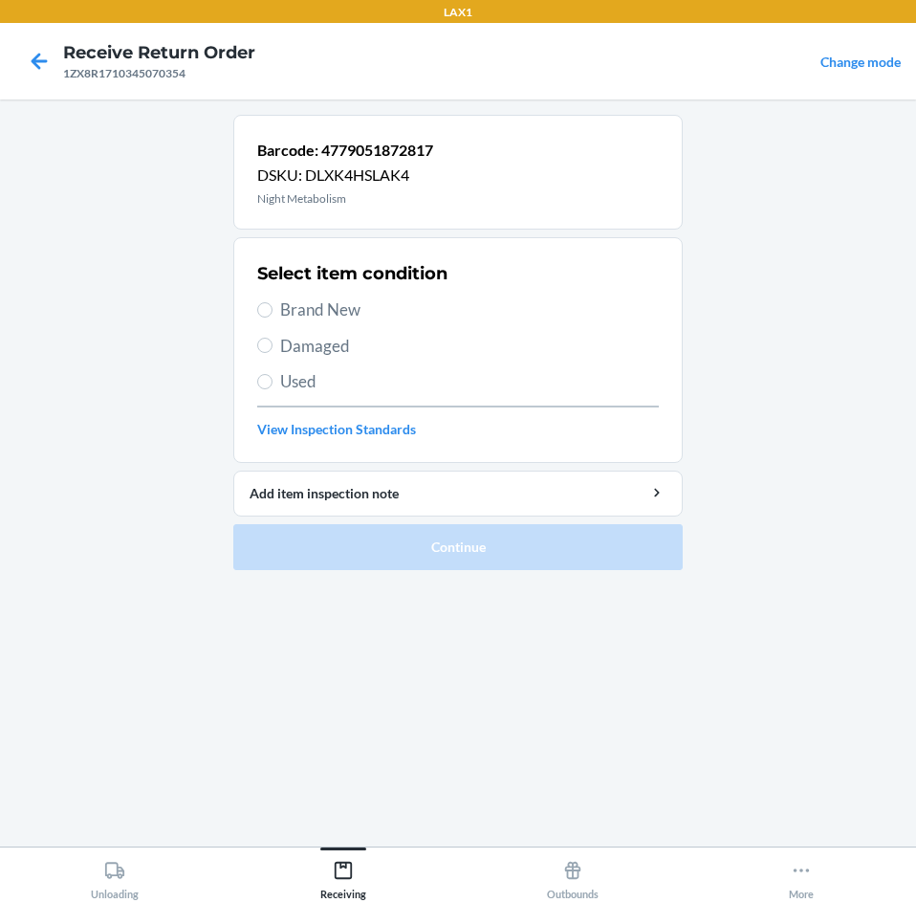
drag, startPoint x: 279, startPoint y: 295, endPoint x: 347, endPoint y: 414, distance: 136.6
click at [281, 305] on div "Select item condition Brand New Damaged Used View Inspection Standards" at bounding box center [458, 349] width 402 height 189
click at [259, 310] on input "Brand New" at bounding box center [264, 309] width 15 height 15
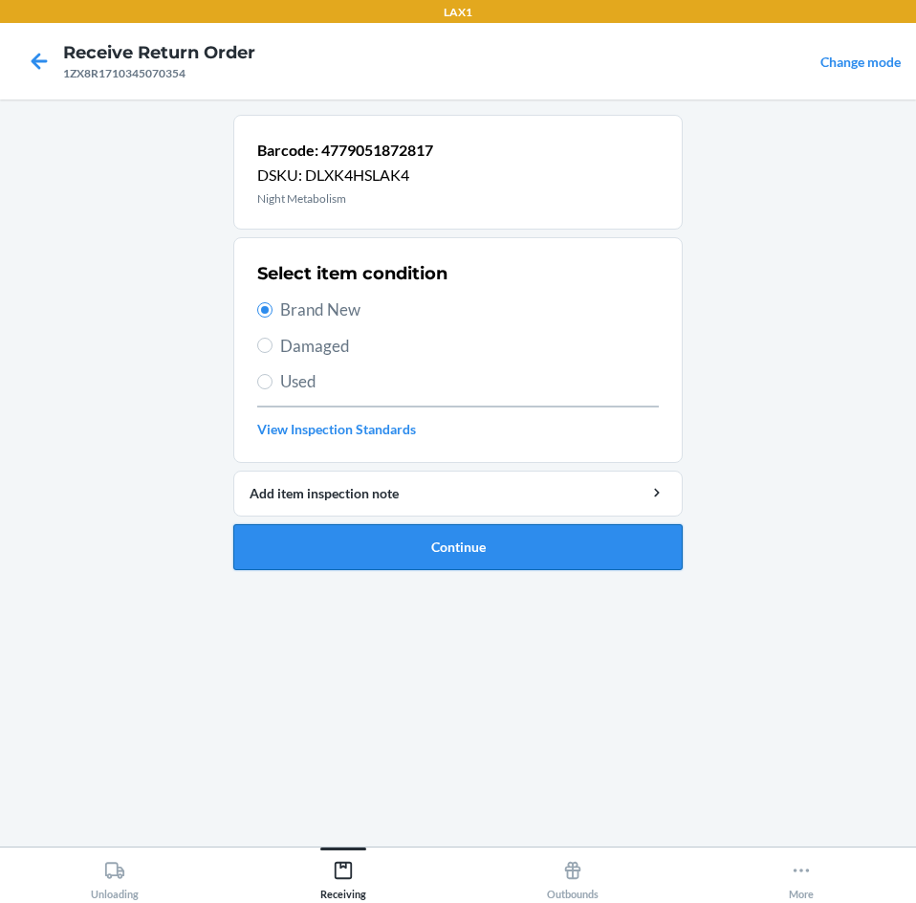
click at [548, 525] on button "Continue" at bounding box center [457, 547] width 449 height 46
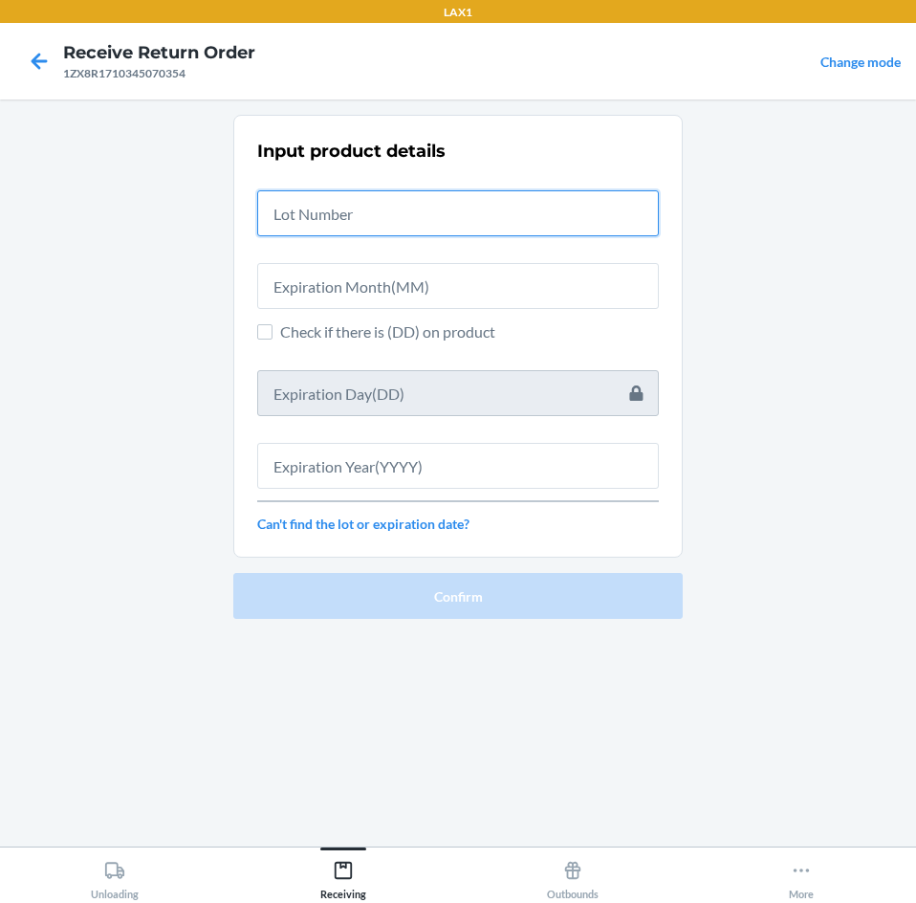
click at [508, 215] on input "text" at bounding box center [458, 213] width 402 height 46
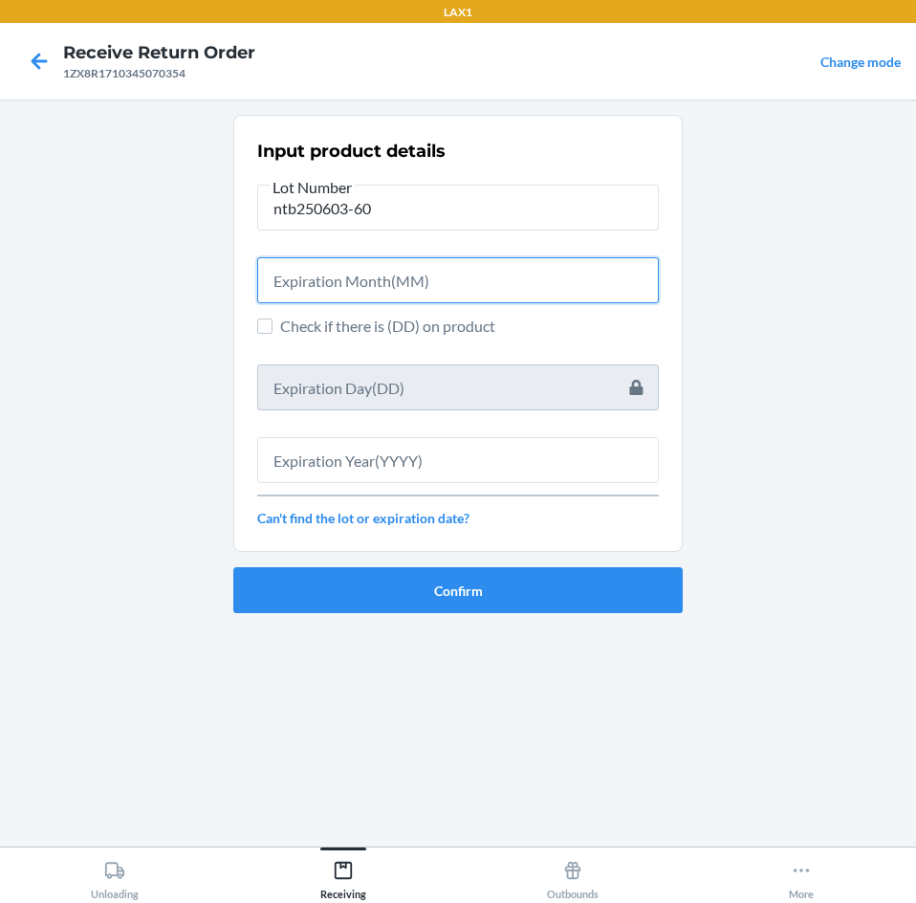
click at [499, 275] on input "text" at bounding box center [458, 280] width 402 height 46
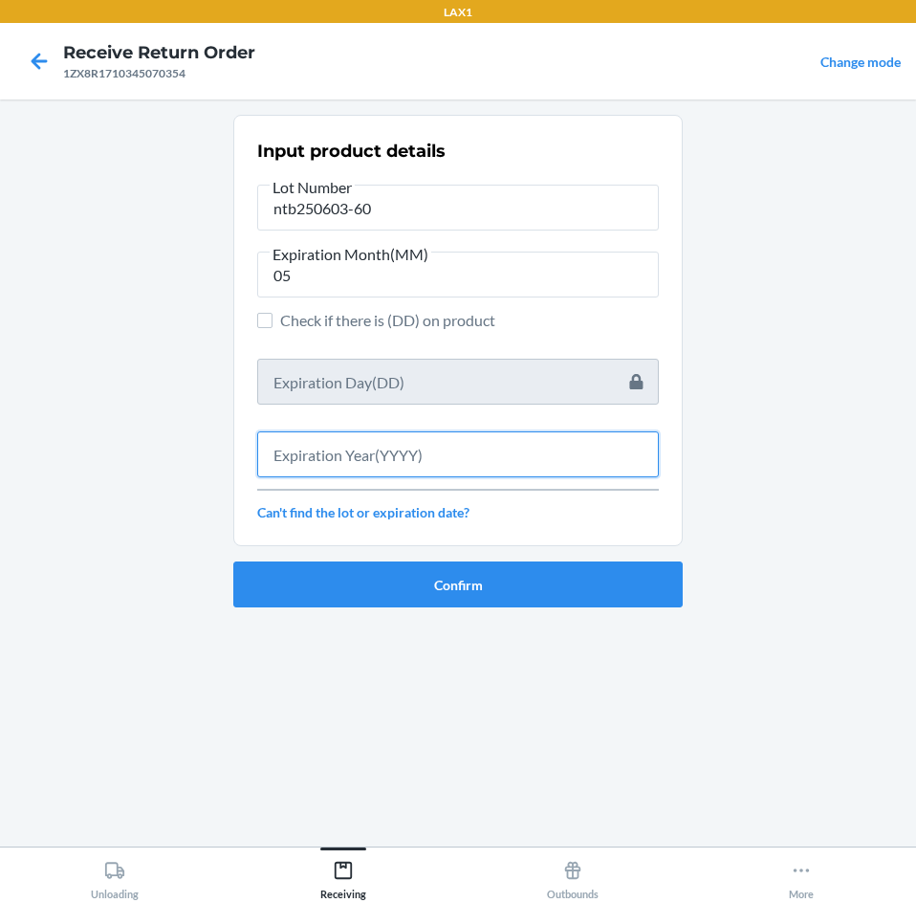
click at [483, 448] on input "text" at bounding box center [458, 454] width 402 height 46
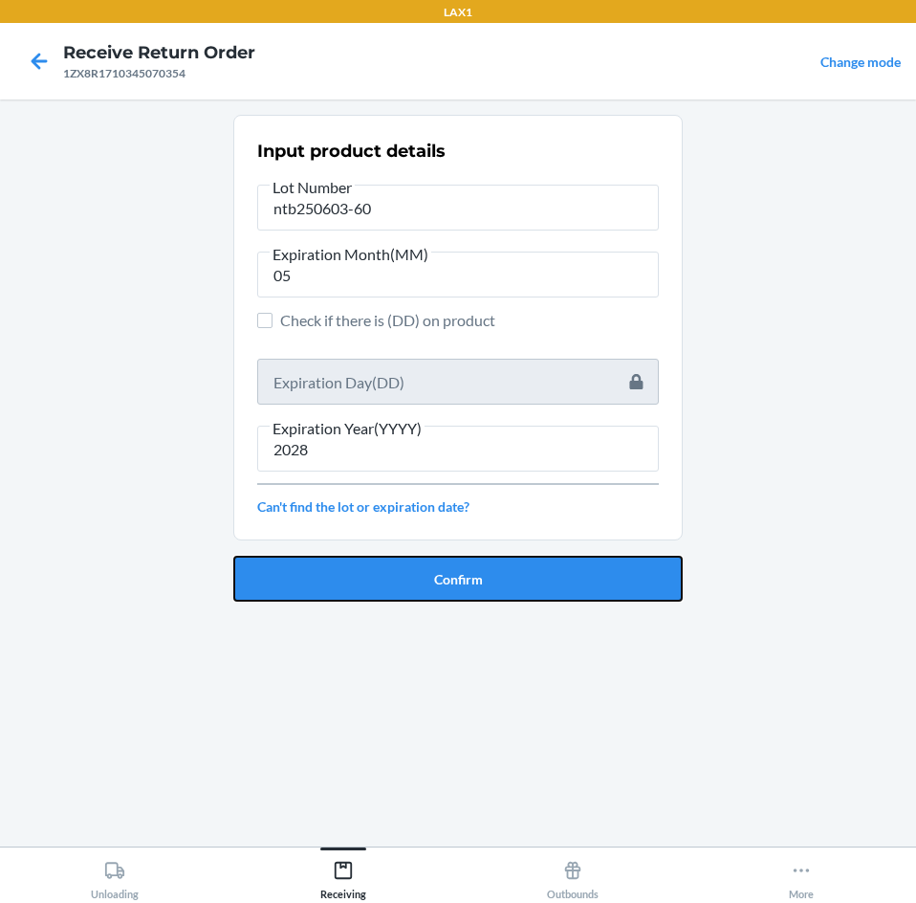
click at [470, 567] on button "Confirm" at bounding box center [457, 579] width 449 height 46
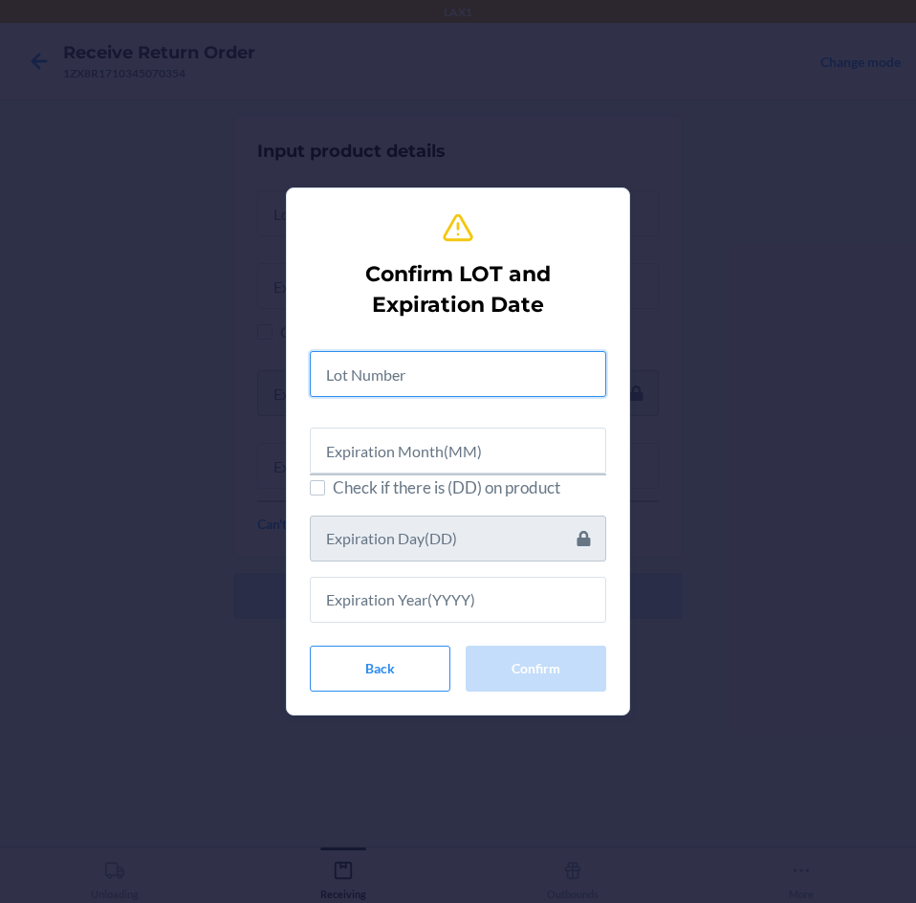
click at [461, 372] on input "text" at bounding box center [458, 374] width 296 height 46
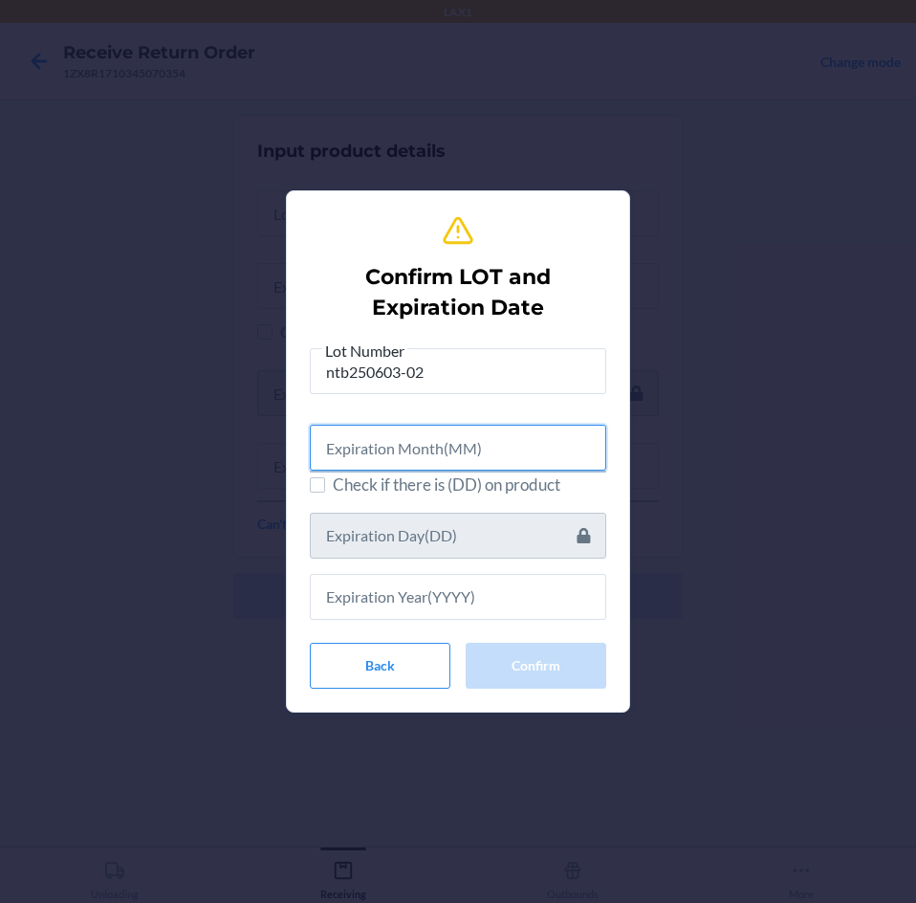
click at [460, 451] on input "text" at bounding box center [458, 448] width 296 height 46
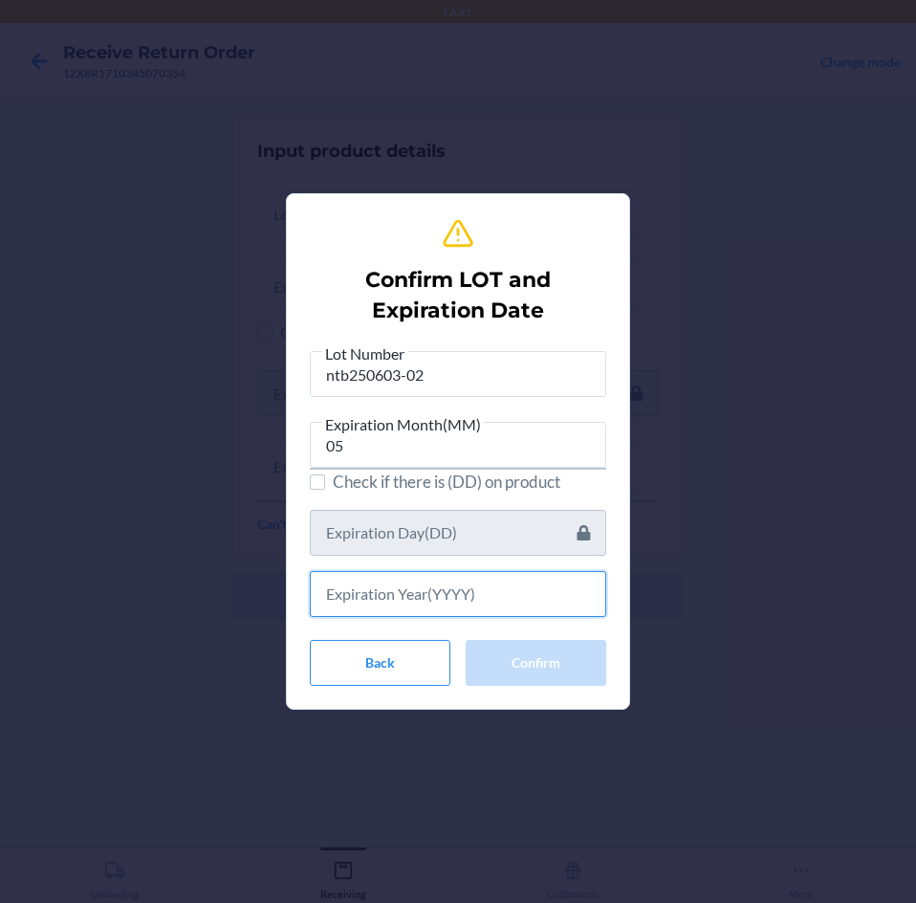
click at [447, 600] on input "text" at bounding box center [458, 594] width 296 height 46
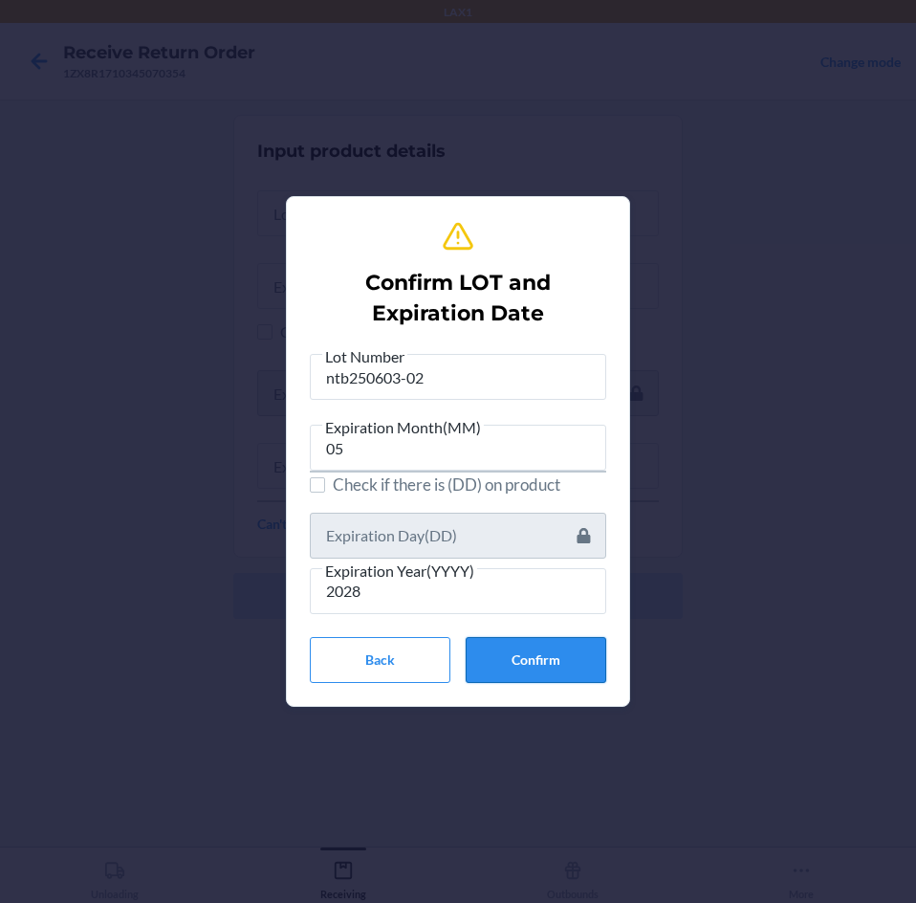
click at [530, 651] on button "Confirm" at bounding box center [536, 660] width 141 height 46
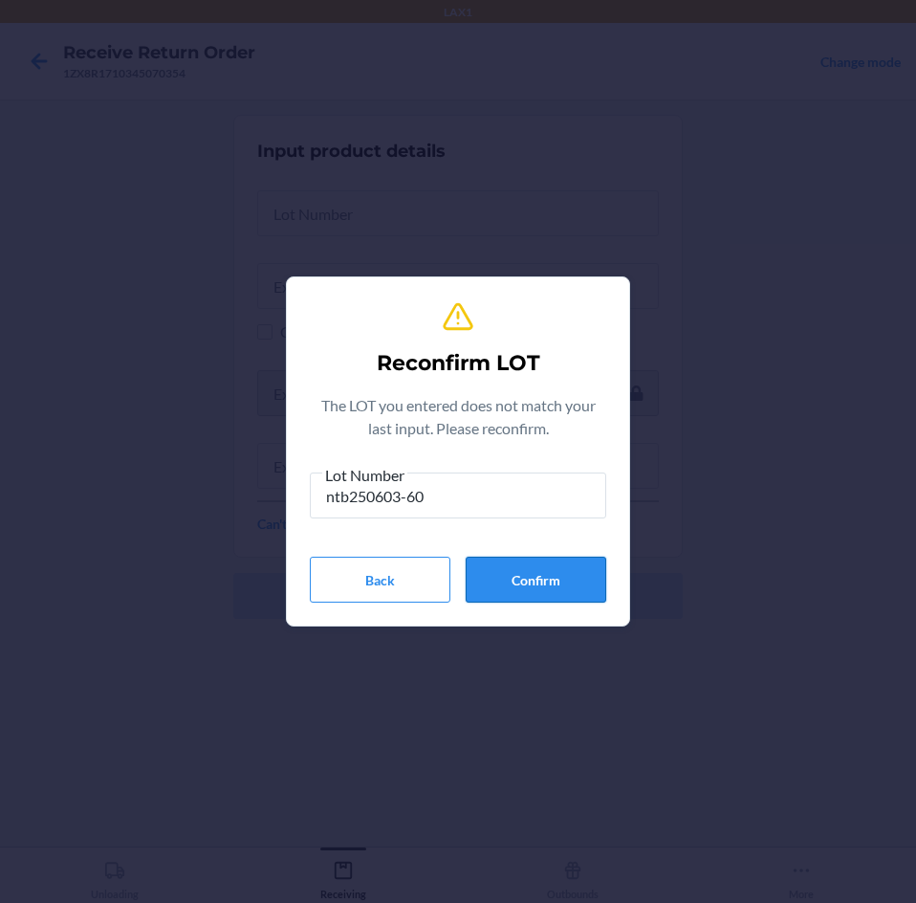
click at [579, 592] on button "Confirm" at bounding box center [536, 580] width 141 height 46
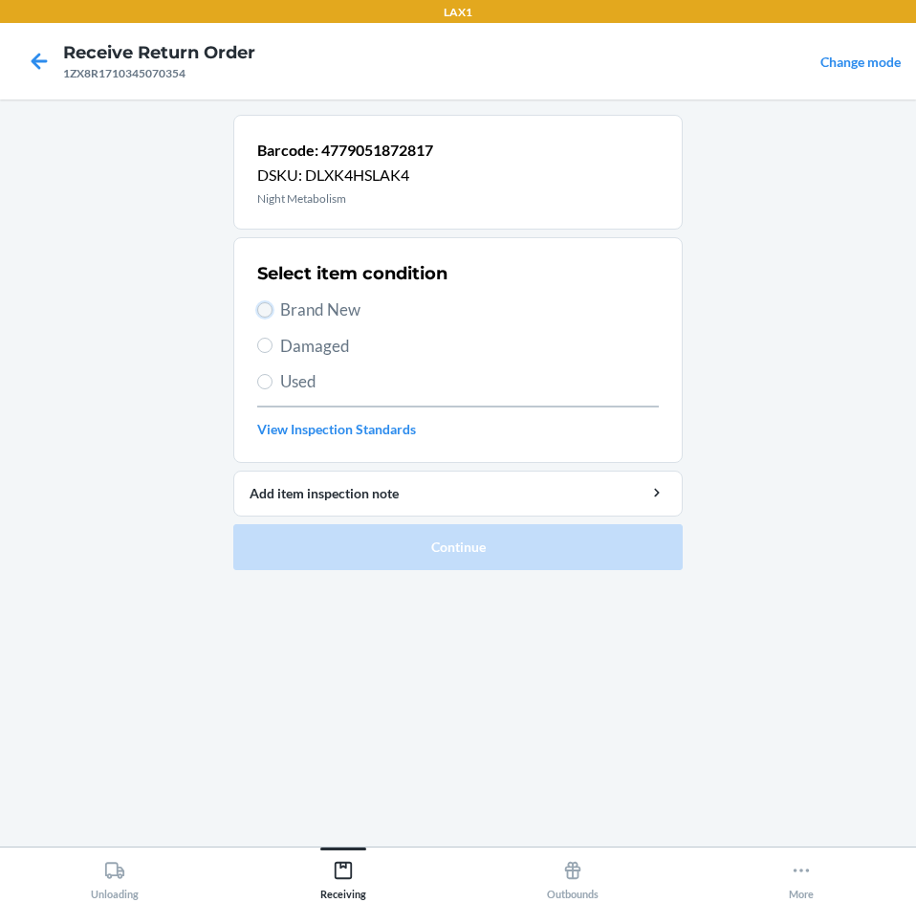
click at [260, 307] on input "Brand New" at bounding box center [264, 309] width 15 height 15
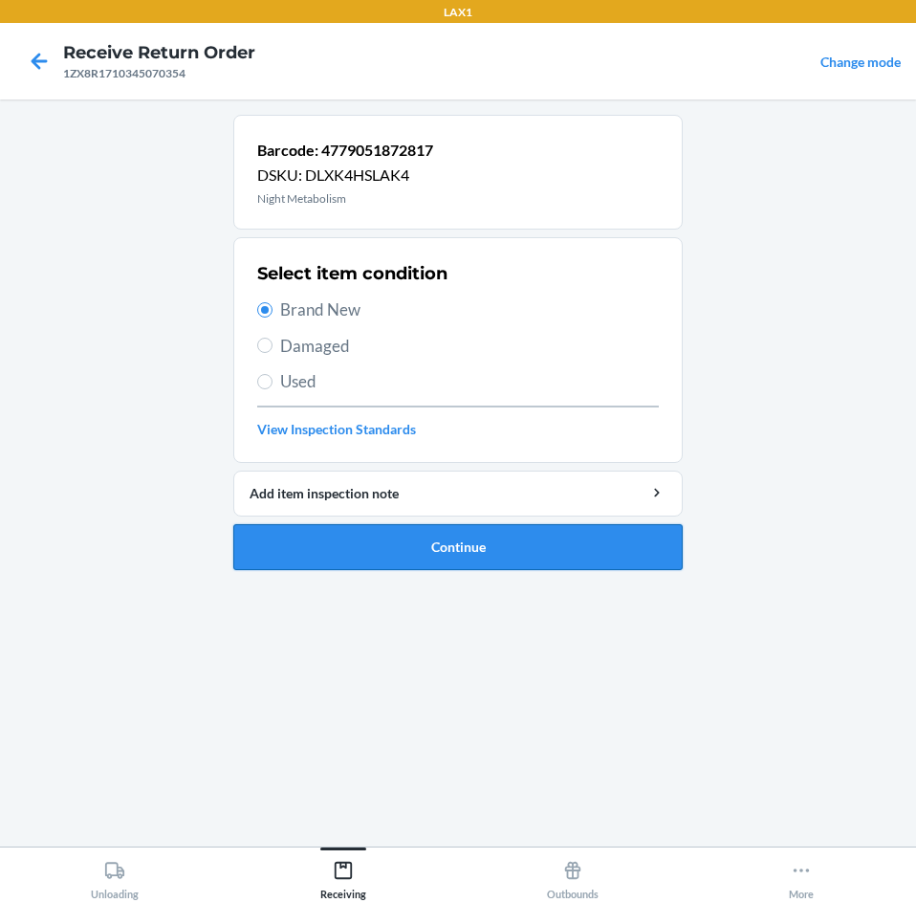
click at [533, 554] on button "Continue" at bounding box center [457, 547] width 449 height 46
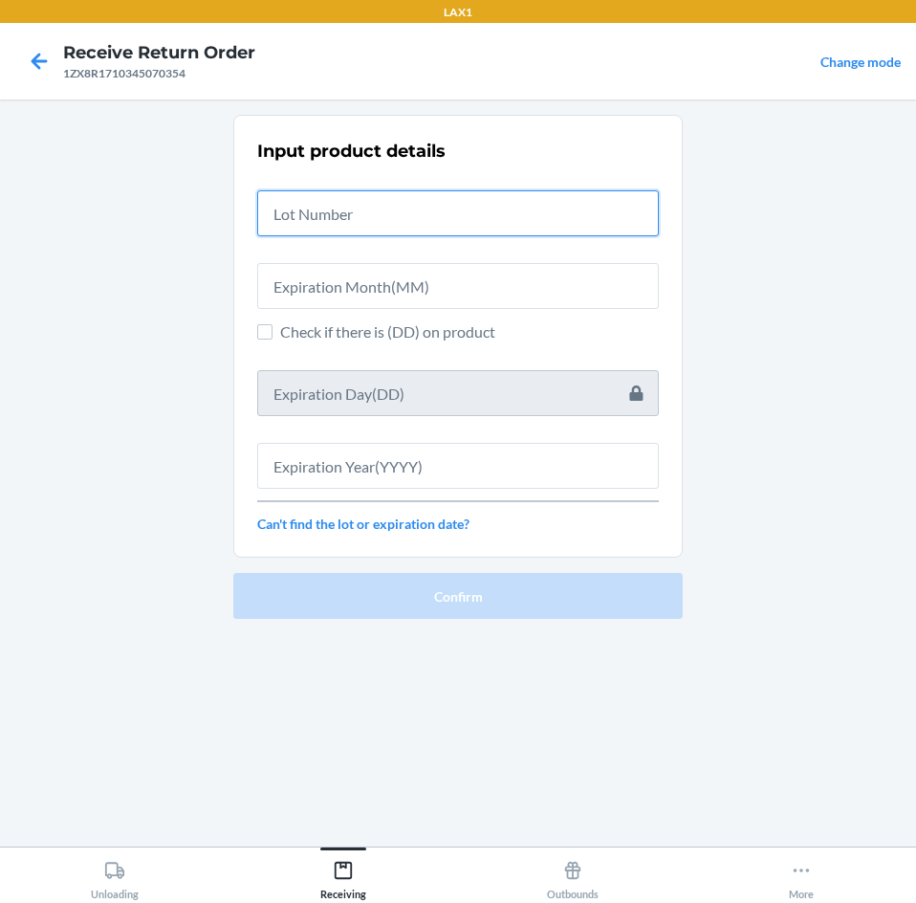
click at [522, 218] on input "text" at bounding box center [458, 213] width 402 height 46
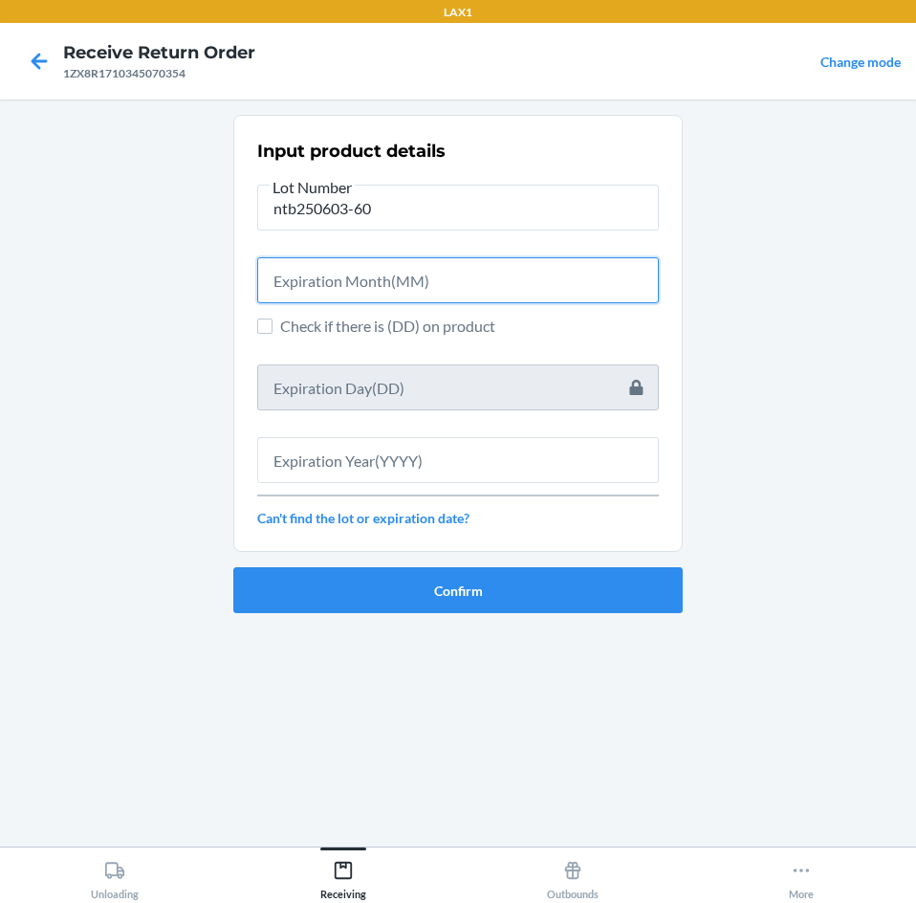
click at [535, 287] on input "text" at bounding box center [458, 280] width 402 height 46
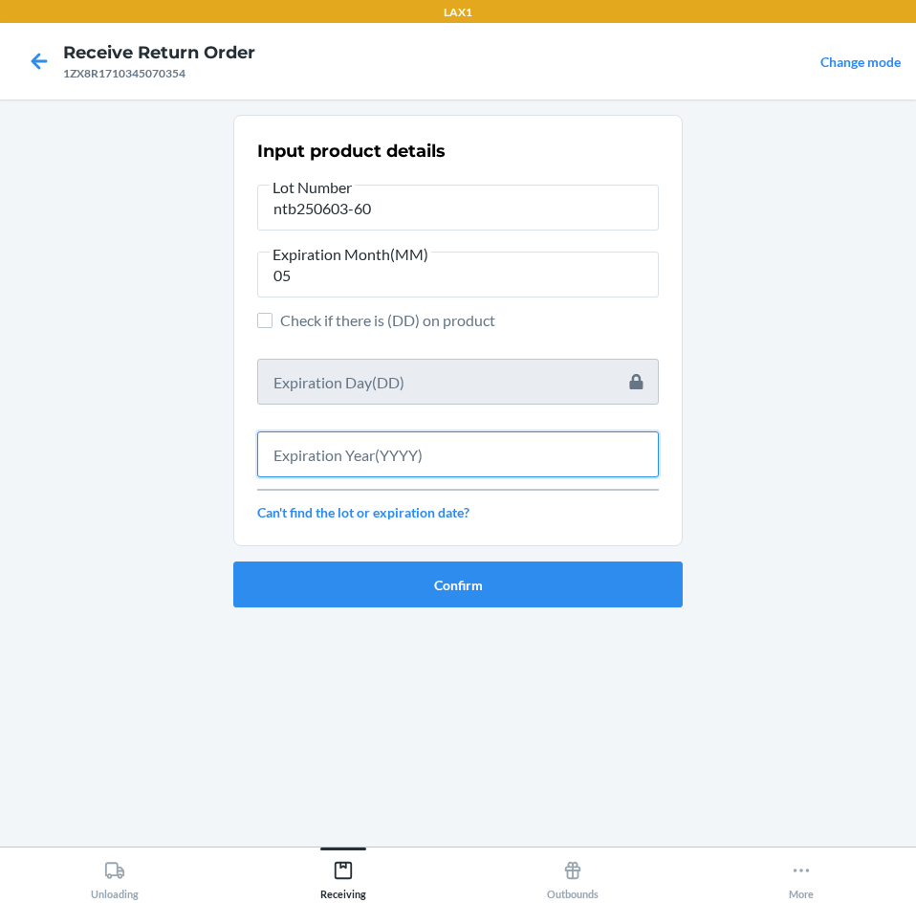
click at [517, 460] on input "text" at bounding box center [458, 454] width 402 height 46
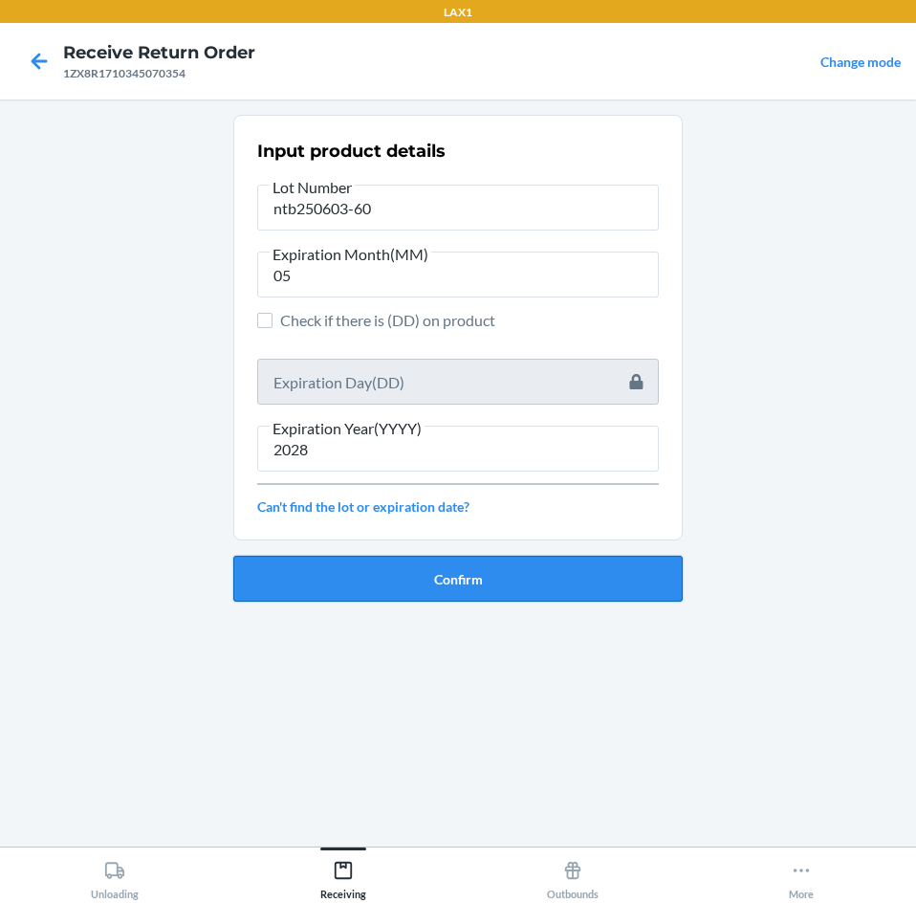
click at [558, 562] on button "Confirm" at bounding box center [457, 579] width 449 height 46
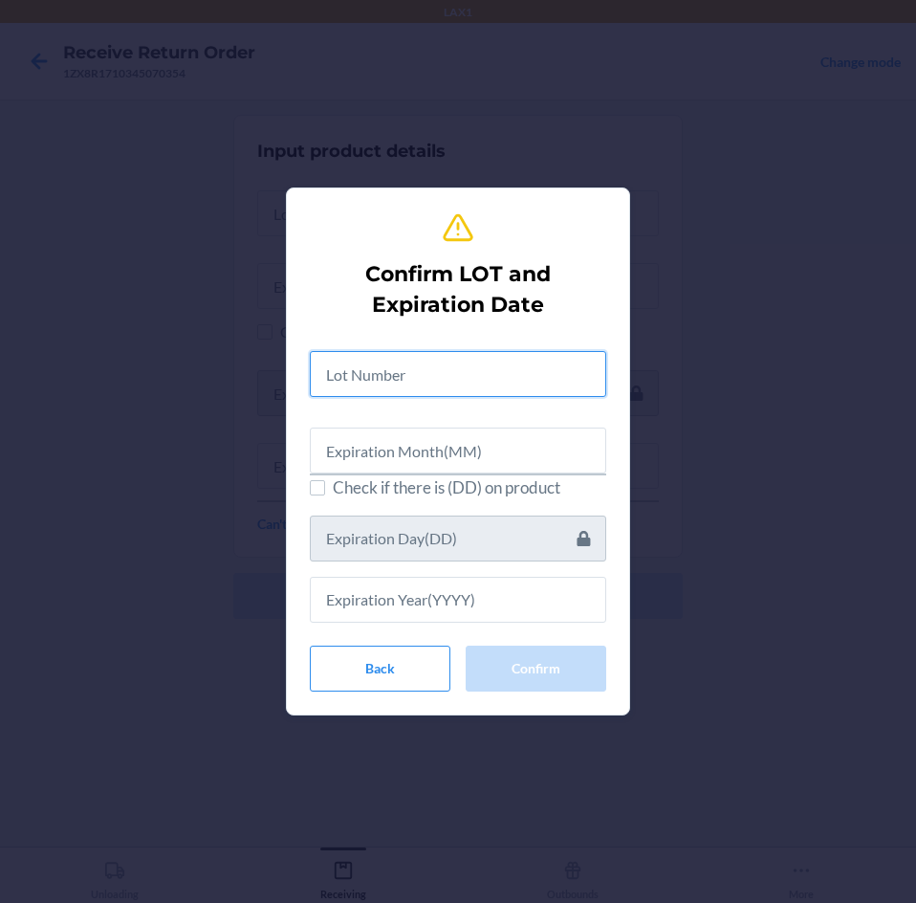
click at [518, 382] on input "text" at bounding box center [458, 374] width 296 height 46
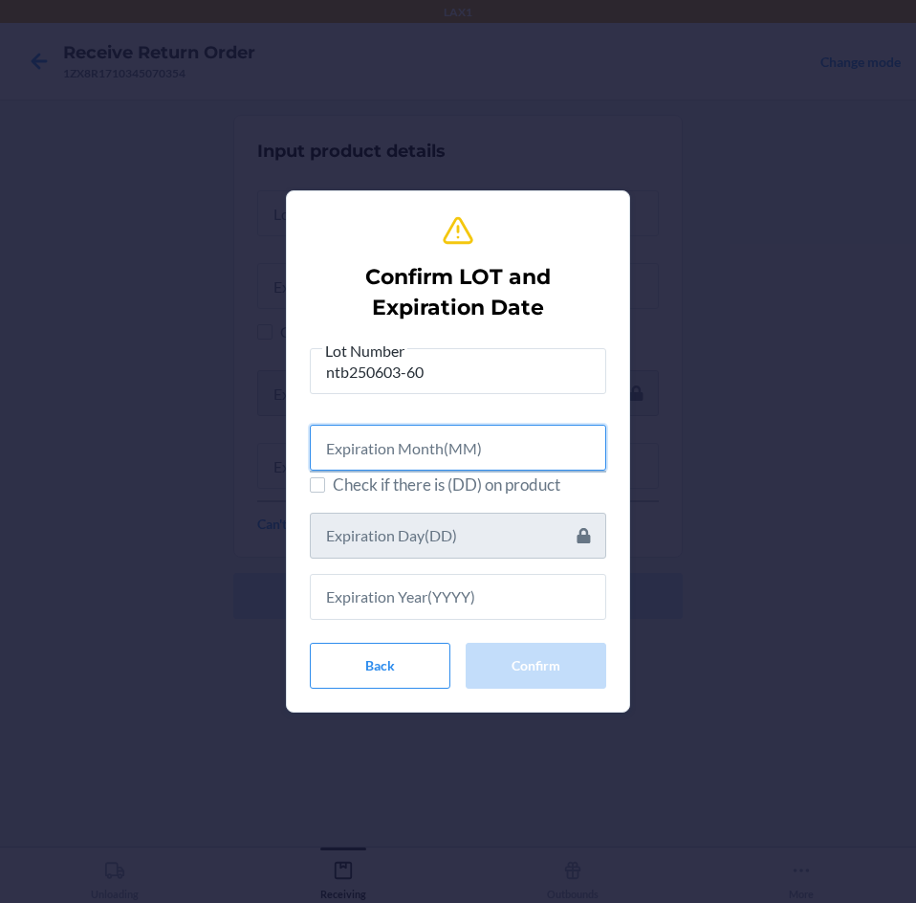
click at [521, 441] on input "text" at bounding box center [458, 448] width 296 height 46
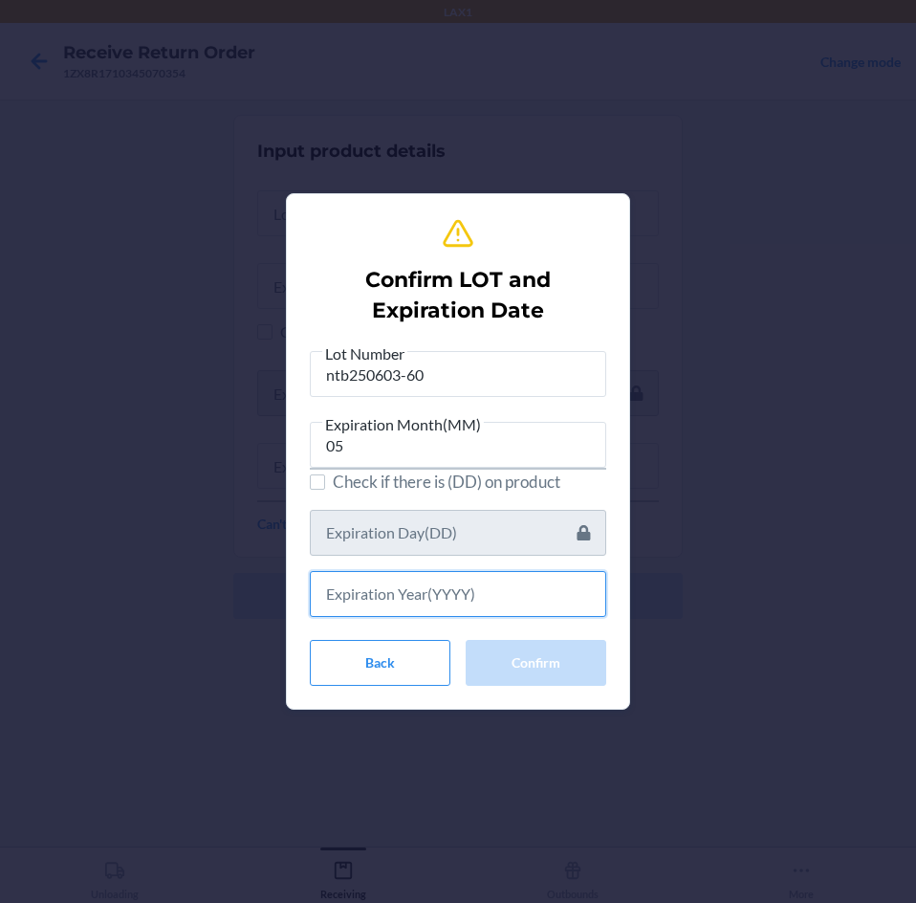
click at [474, 591] on input "text" at bounding box center [458, 594] width 296 height 46
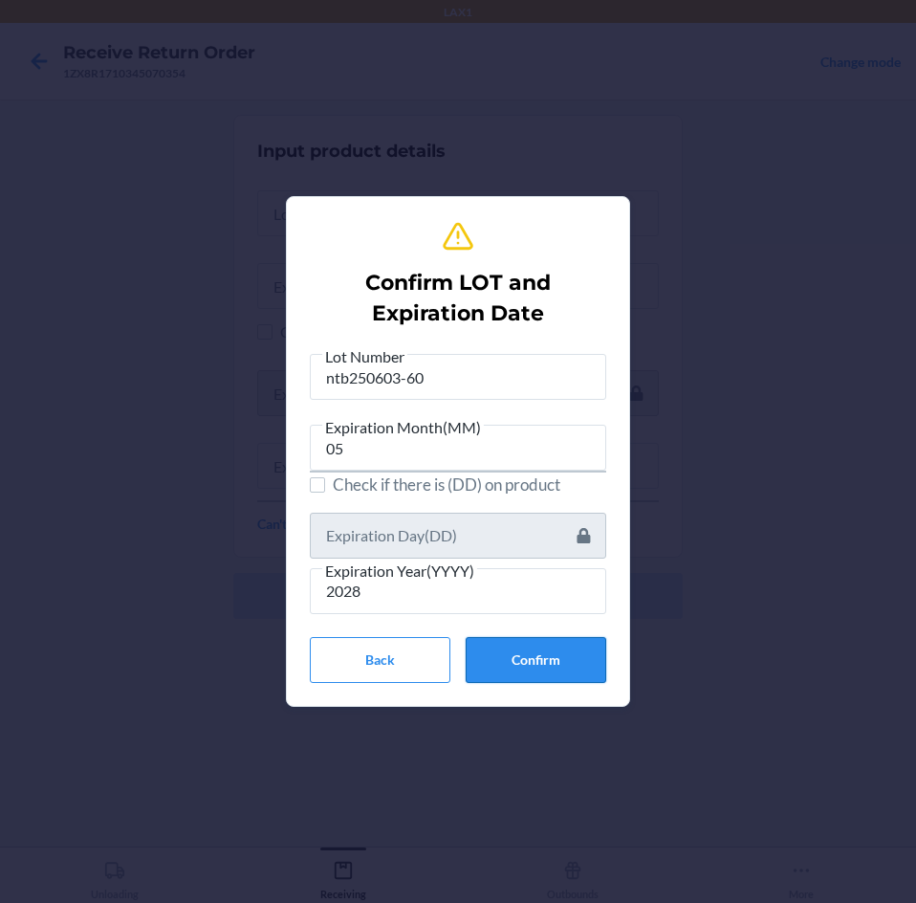
click at [544, 655] on button "Confirm" at bounding box center [536, 660] width 141 height 46
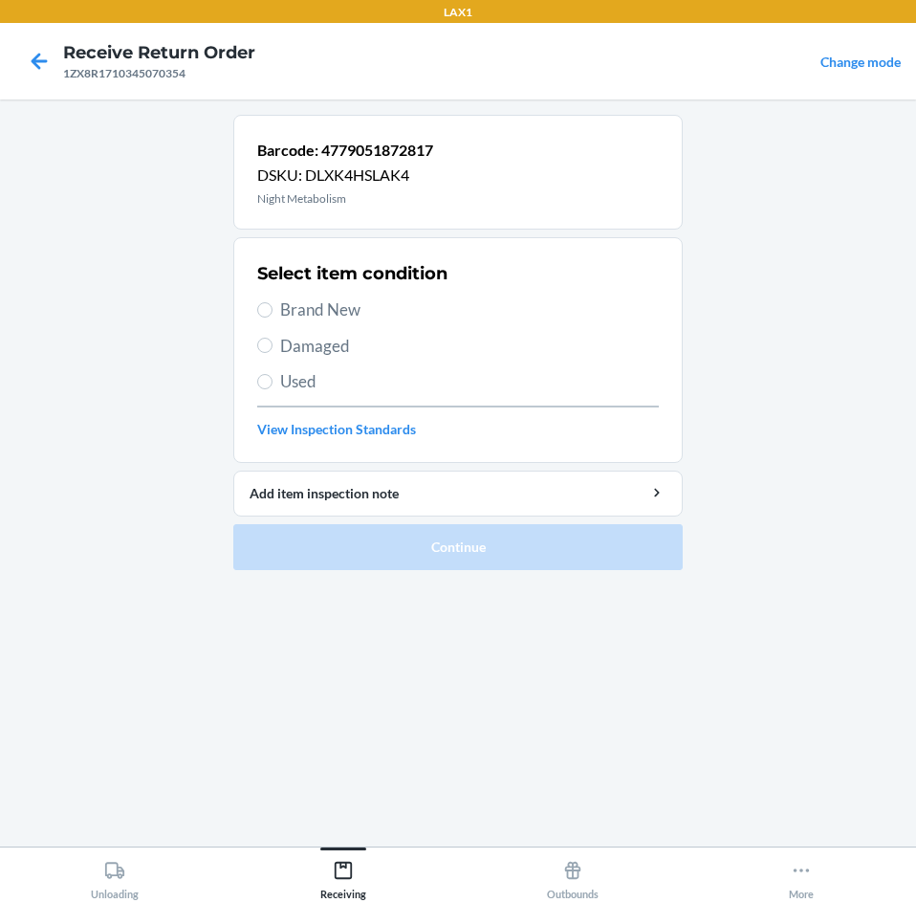
click at [289, 309] on span "Brand New" at bounding box center [469, 309] width 379 height 25
click at [273, 309] on input "Brand New" at bounding box center [264, 309] width 15 height 15
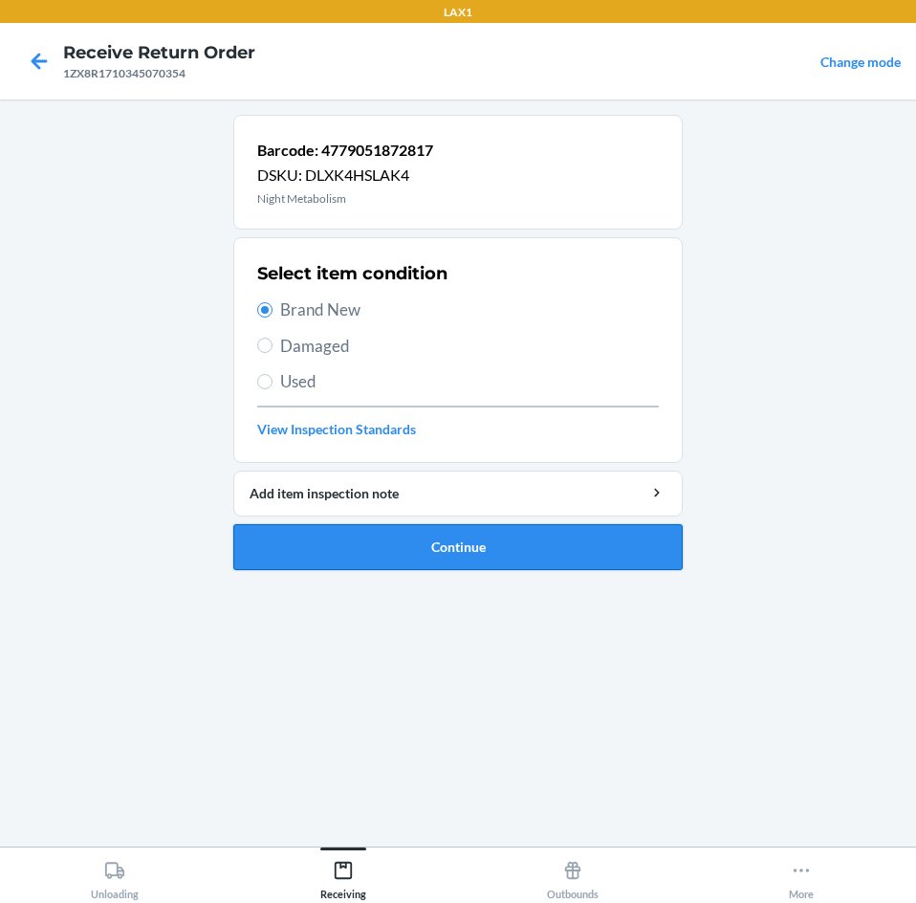
click at [542, 548] on button "Continue" at bounding box center [457, 547] width 449 height 46
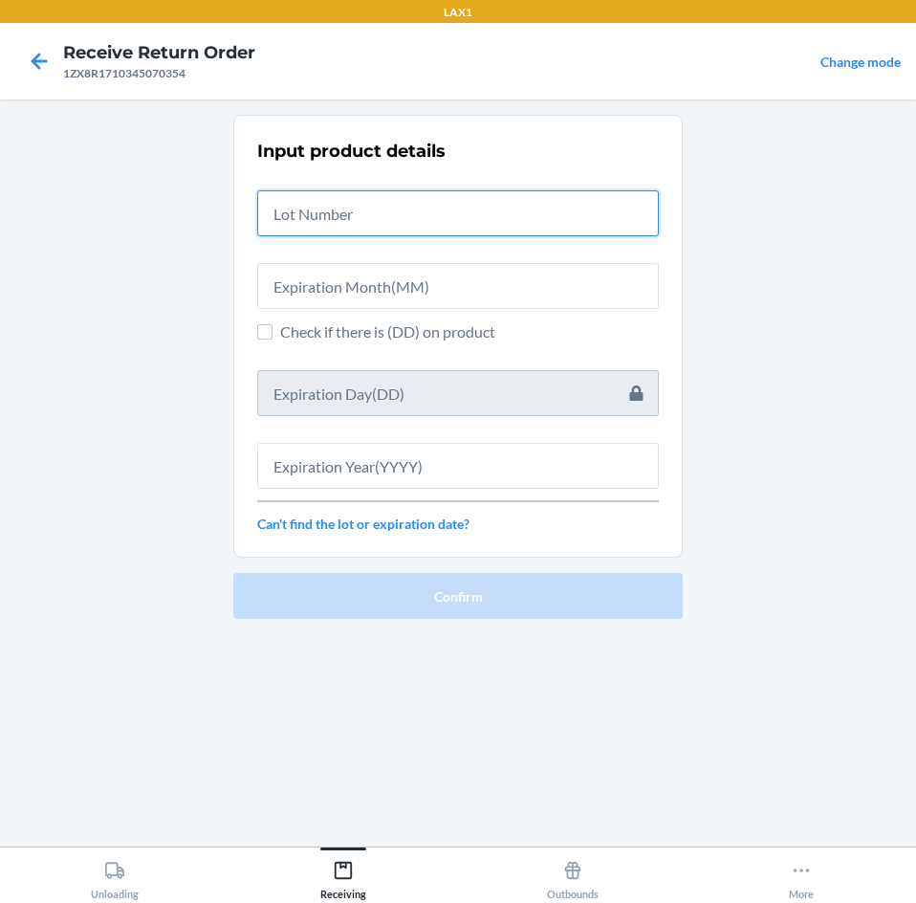
click at [497, 223] on input "text" at bounding box center [458, 213] width 402 height 46
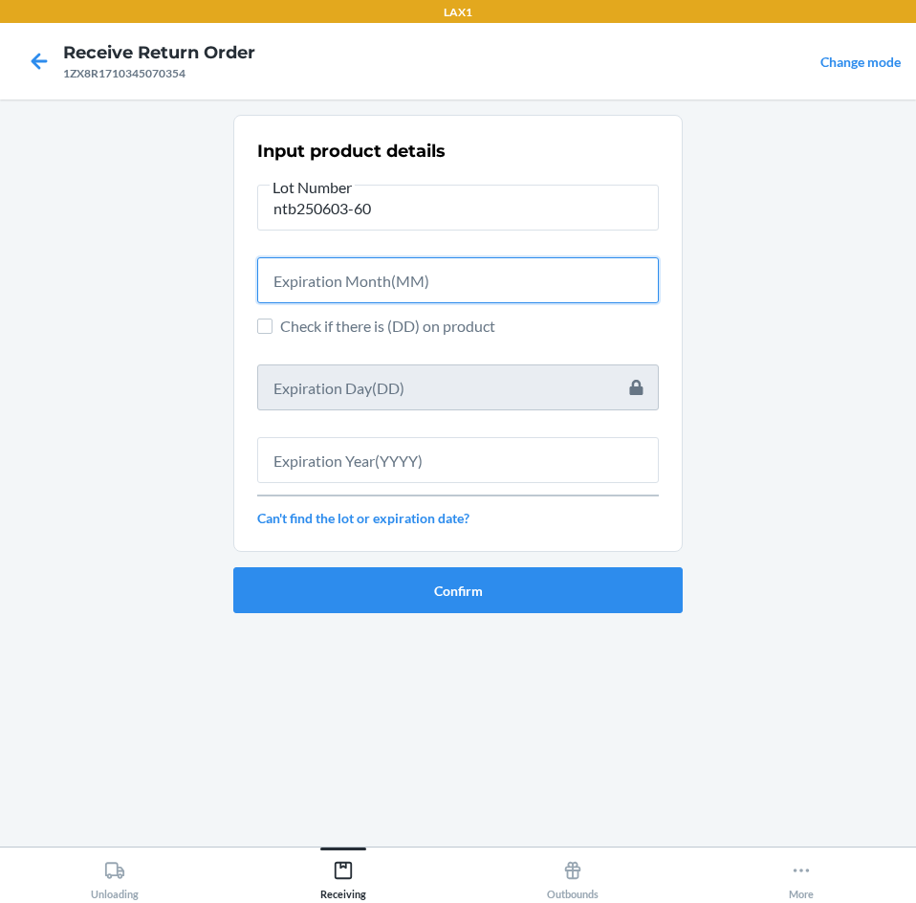
click at [493, 277] on input "text" at bounding box center [458, 280] width 402 height 46
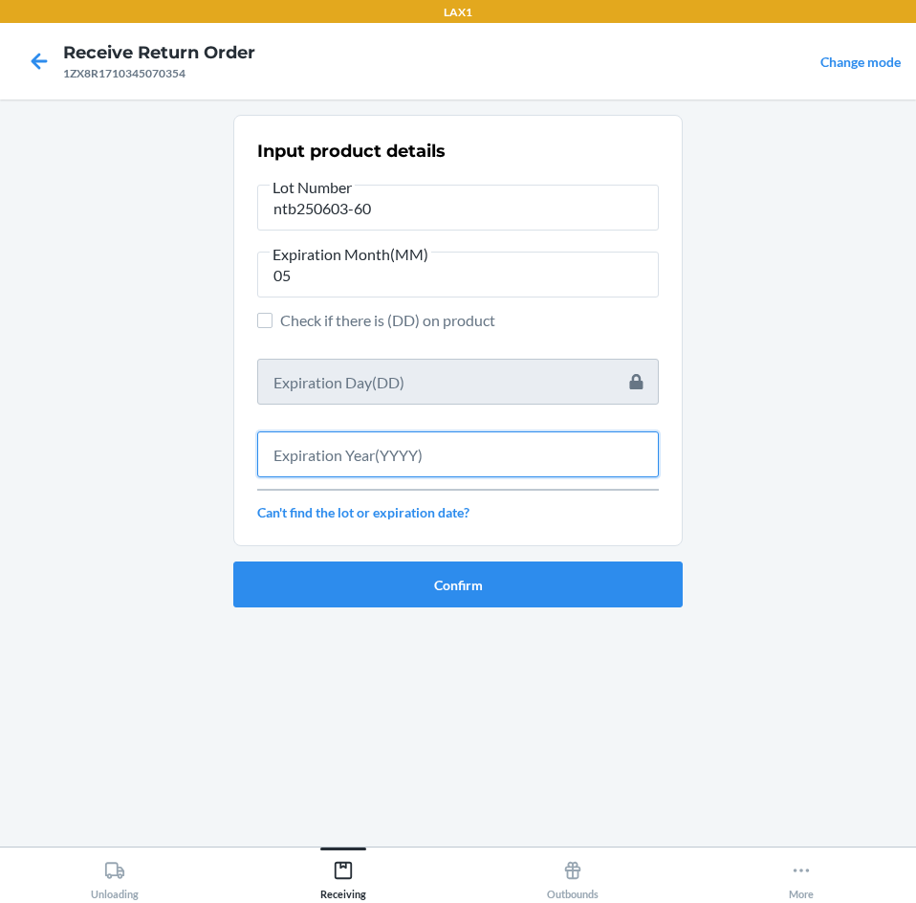
click at [472, 437] on input "text" at bounding box center [458, 454] width 402 height 46
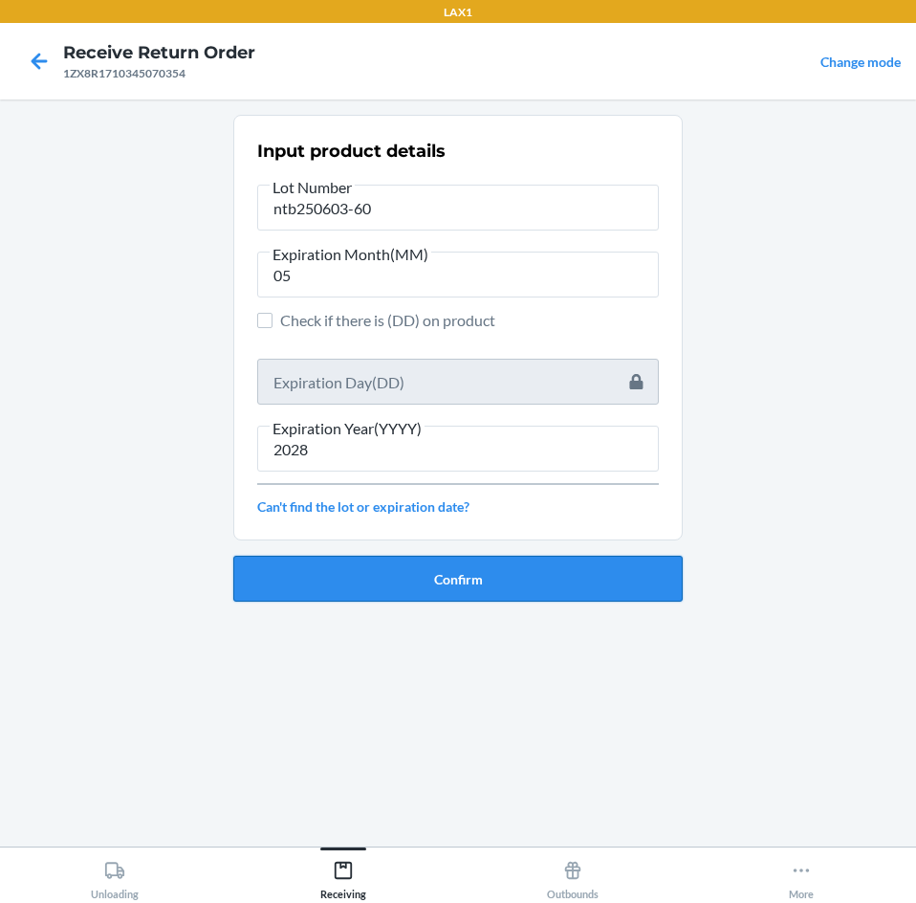
click at [491, 564] on button "Confirm" at bounding box center [457, 579] width 449 height 46
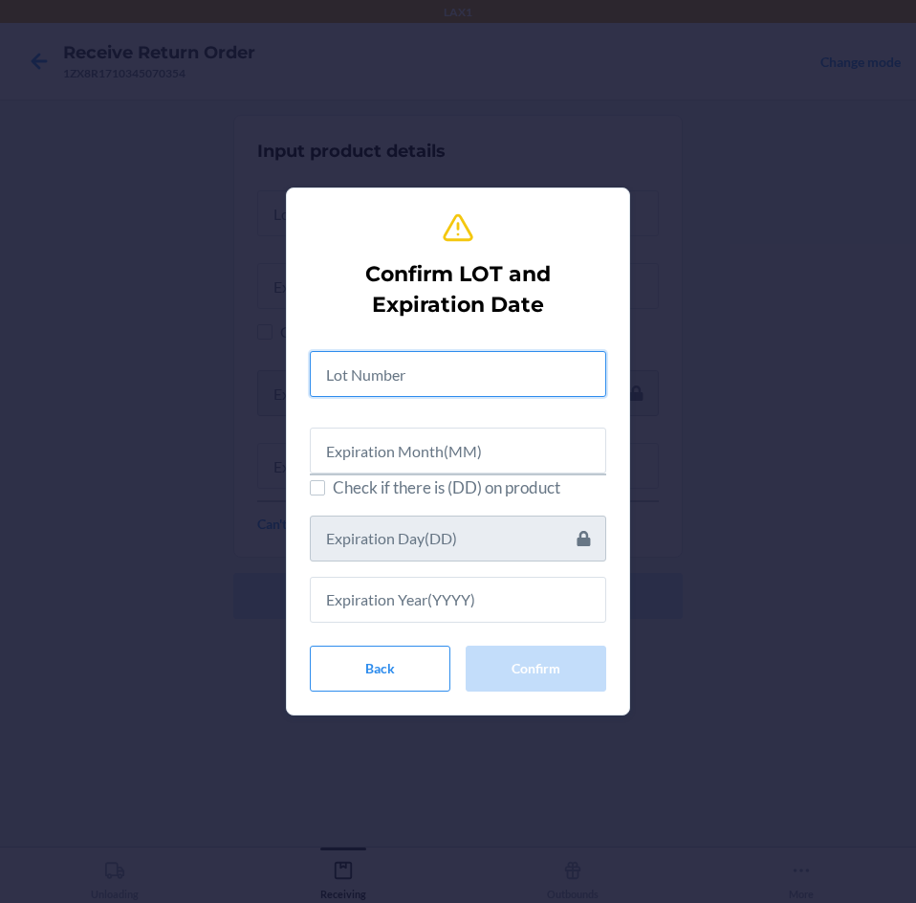
click at [482, 377] on input "text" at bounding box center [458, 374] width 296 height 46
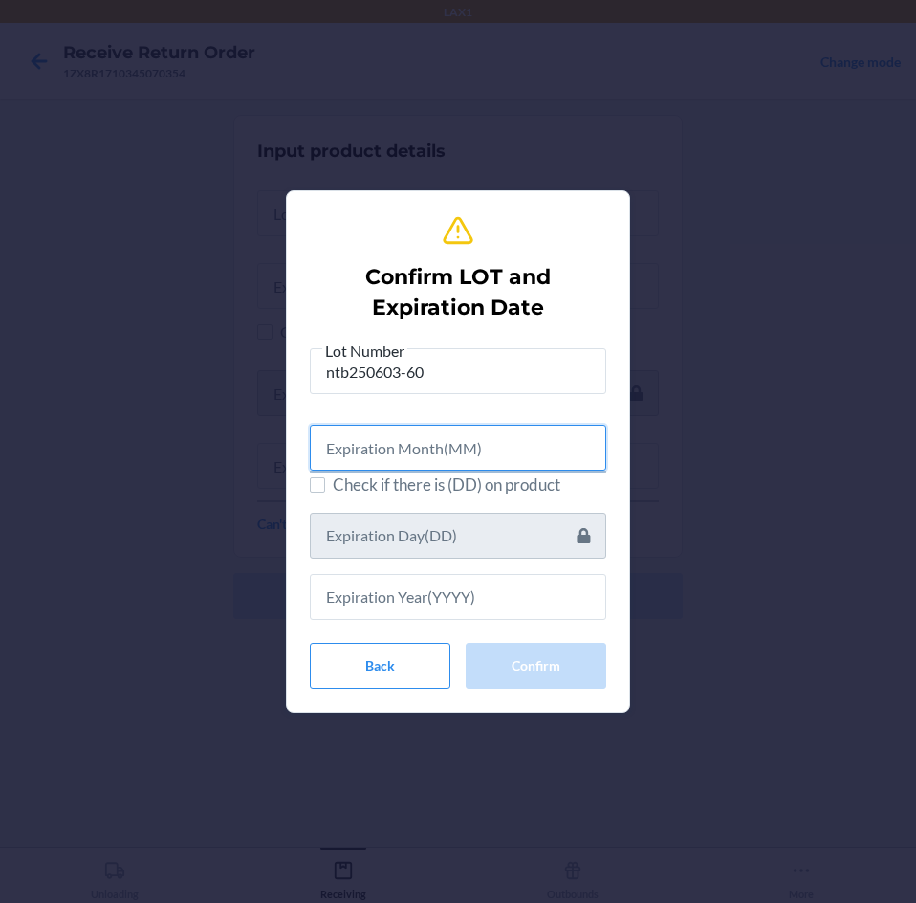
click at [502, 453] on input "text" at bounding box center [458, 448] width 296 height 46
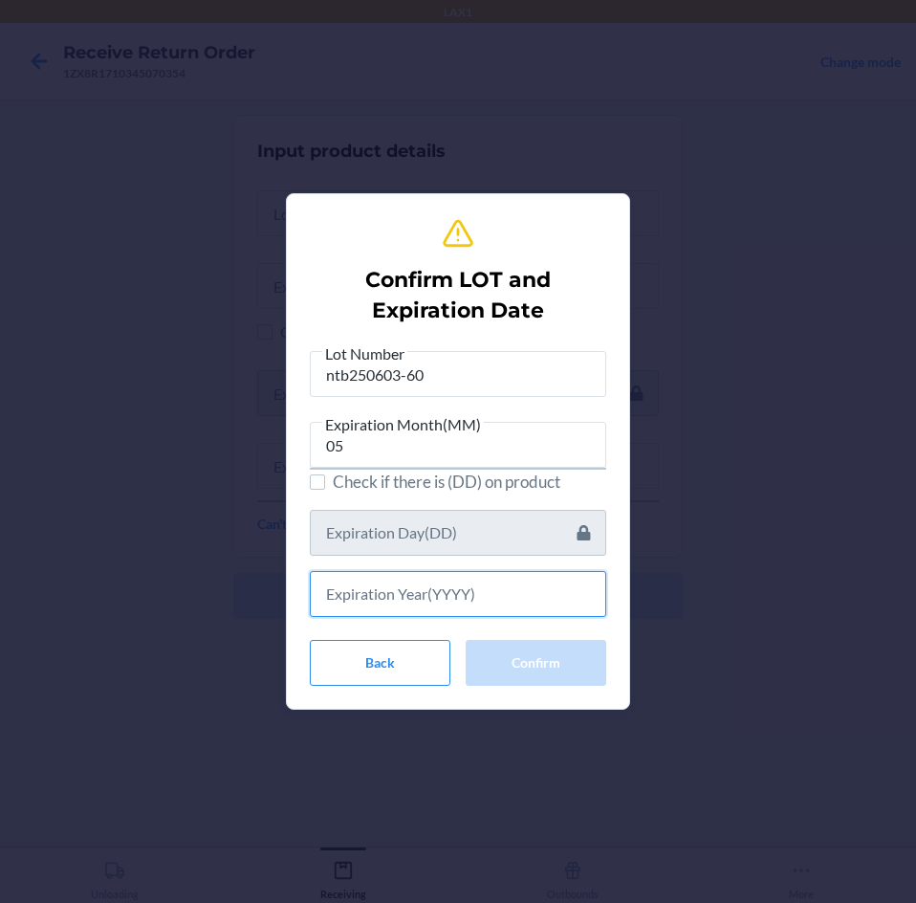
click at [501, 587] on input "text" at bounding box center [458, 594] width 296 height 46
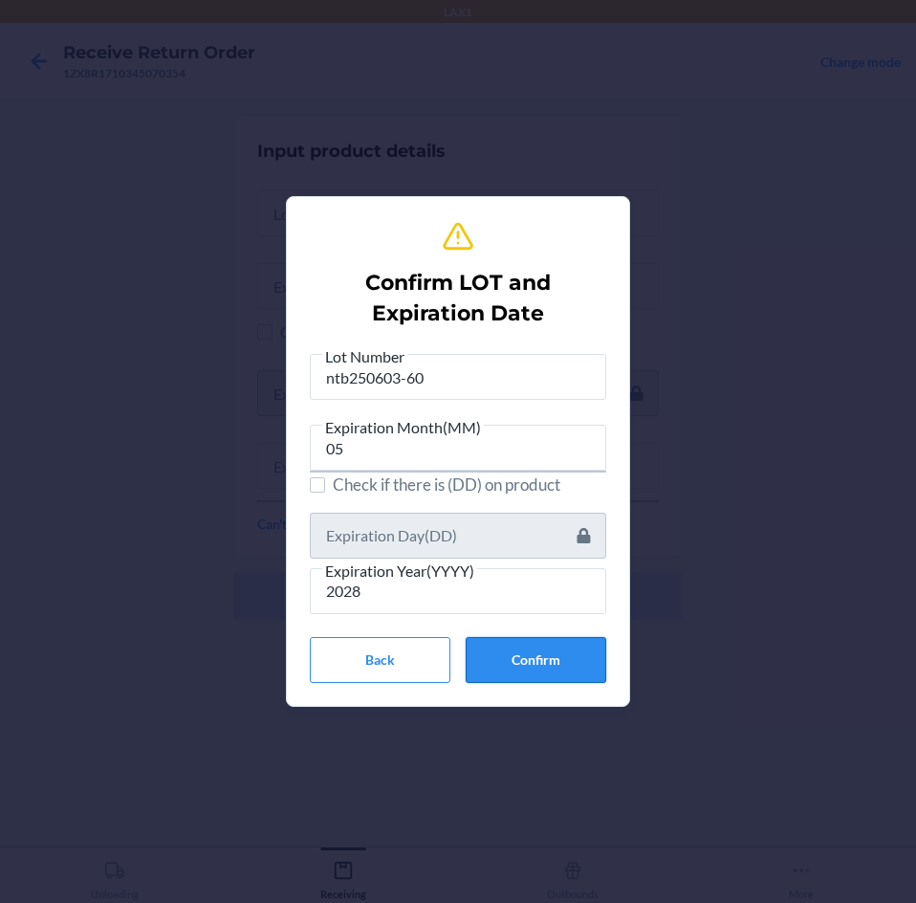
click at [547, 666] on button "Confirm" at bounding box center [536, 660] width 141 height 46
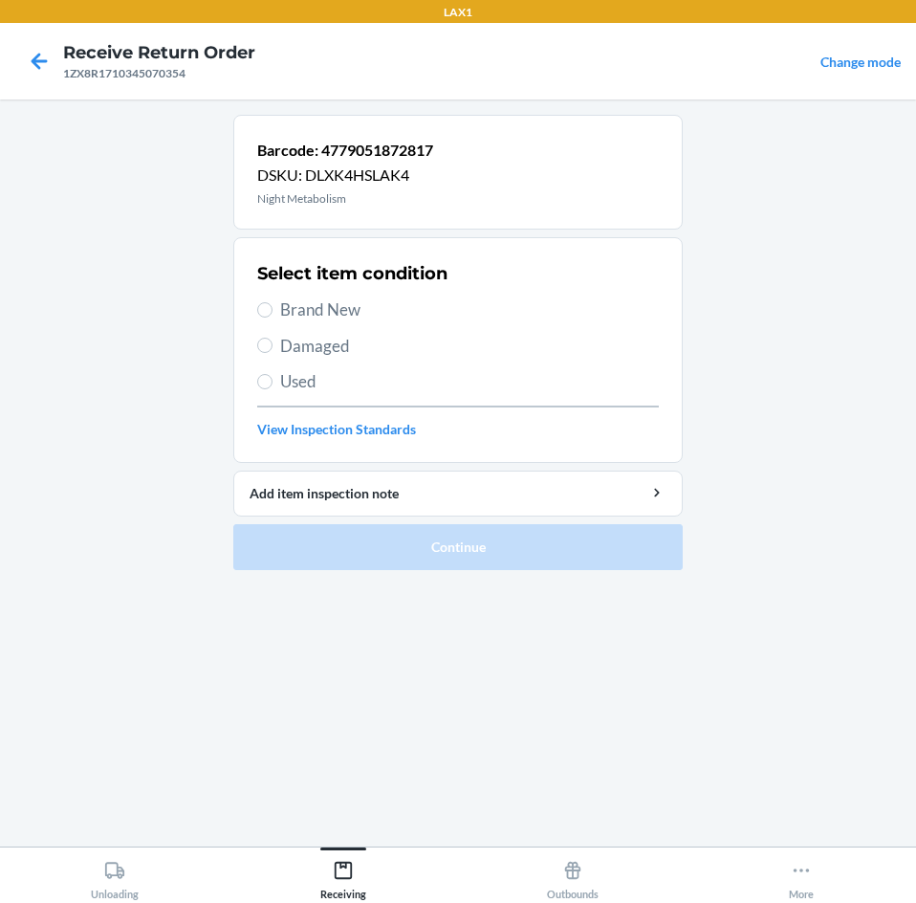
click at [313, 316] on span "Brand New" at bounding box center [469, 309] width 379 height 25
click at [273, 316] on input "Brand New" at bounding box center [264, 309] width 15 height 15
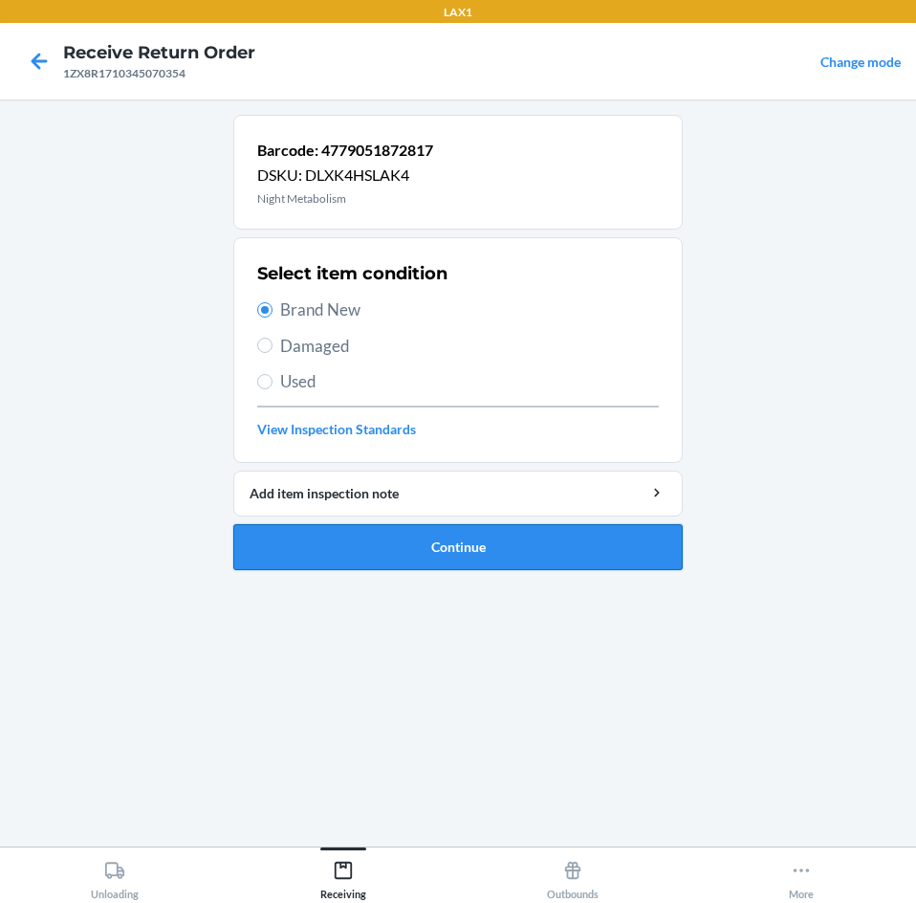
click at [551, 535] on button "Continue" at bounding box center [457, 547] width 449 height 46
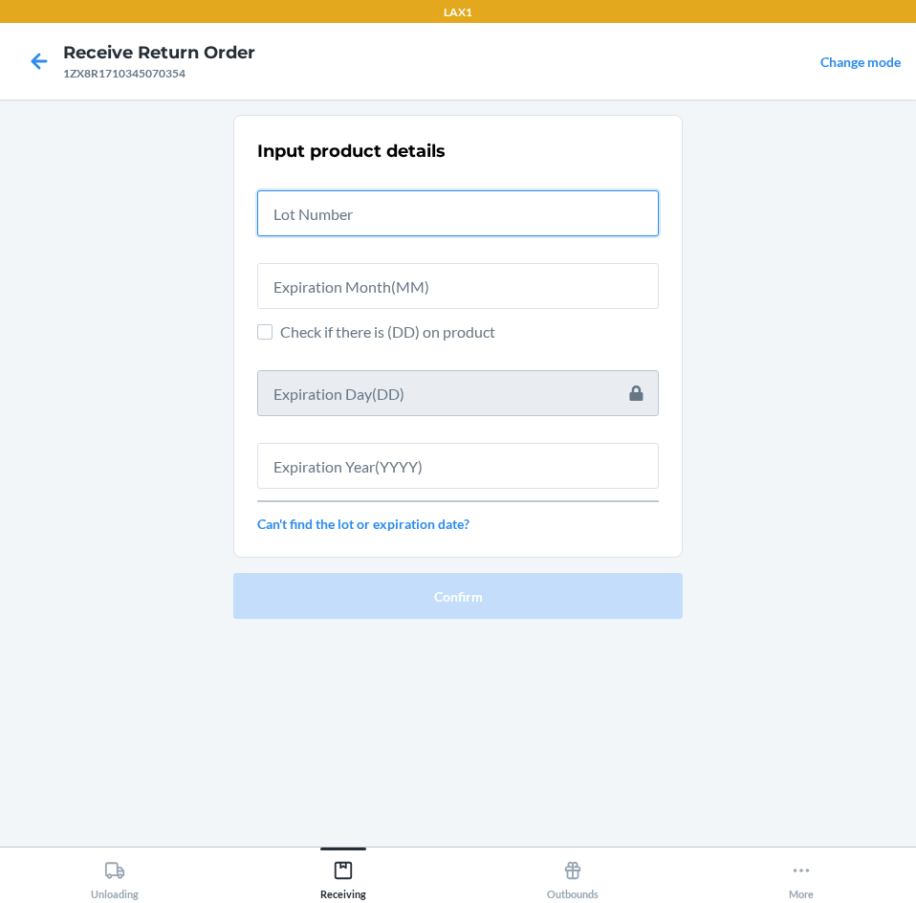
click at [451, 223] on input "text" at bounding box center [458, 213] width 402 height 46
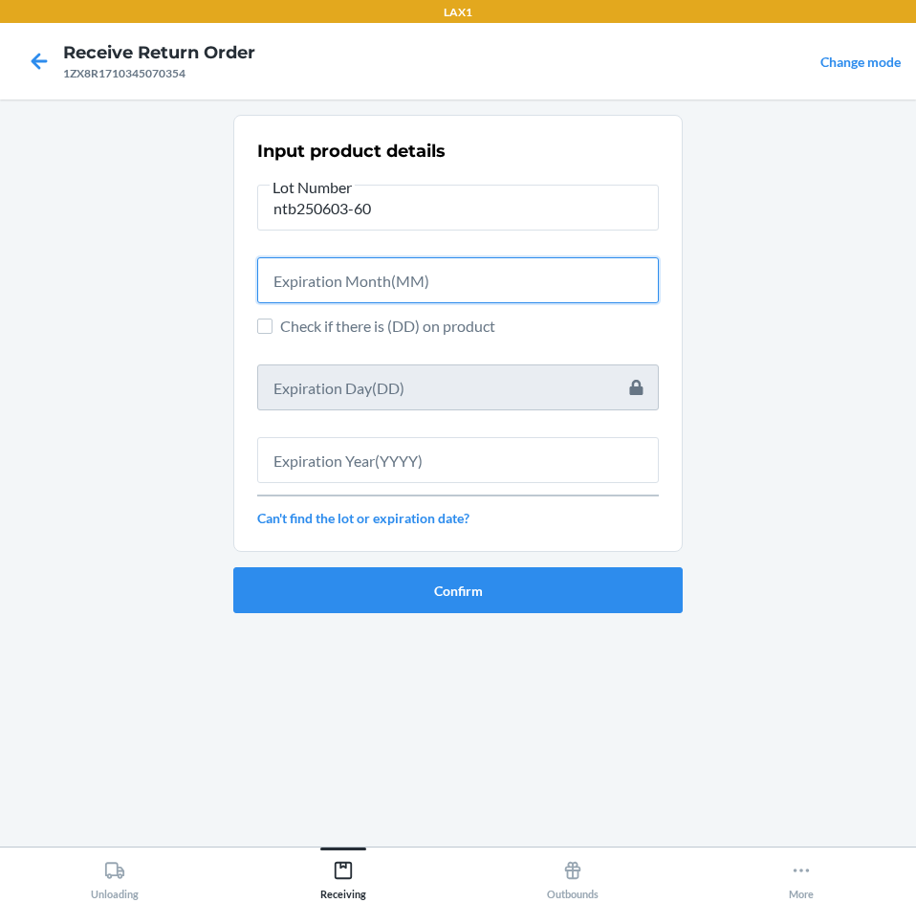
click at [464, 268] on input "text" at bounding box center [458, 280] width 402 height 46
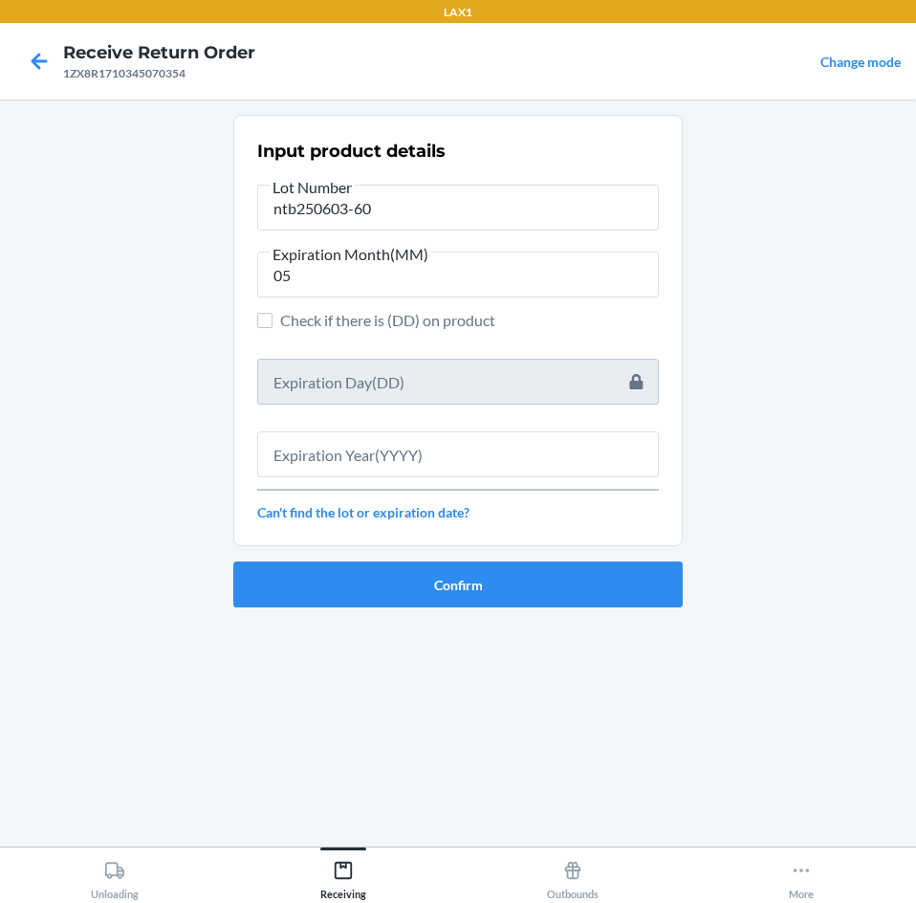
click at [448, 430] on div at bounding box center [458, 446] width 402 height 61
click at [448, 454] on input "text" at bounding box center [458, 454] width 402 height 46
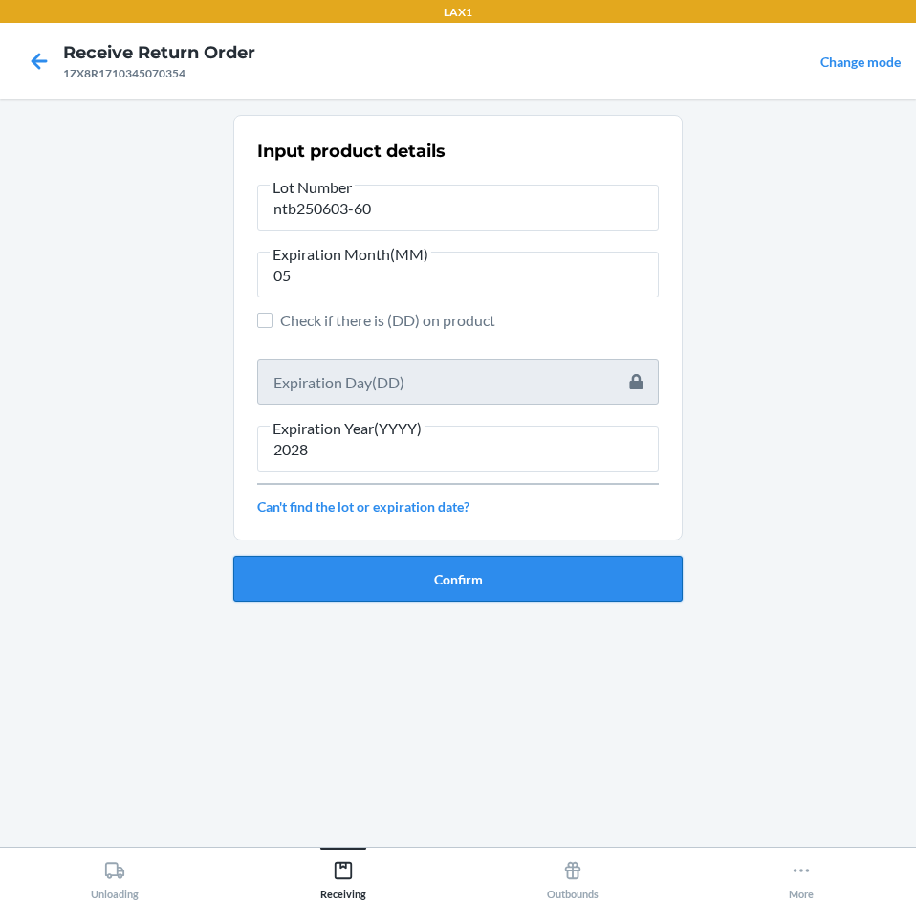
click at [458, 581] on button "Confirm" at bounding box center [457, 579] width 449 height 46
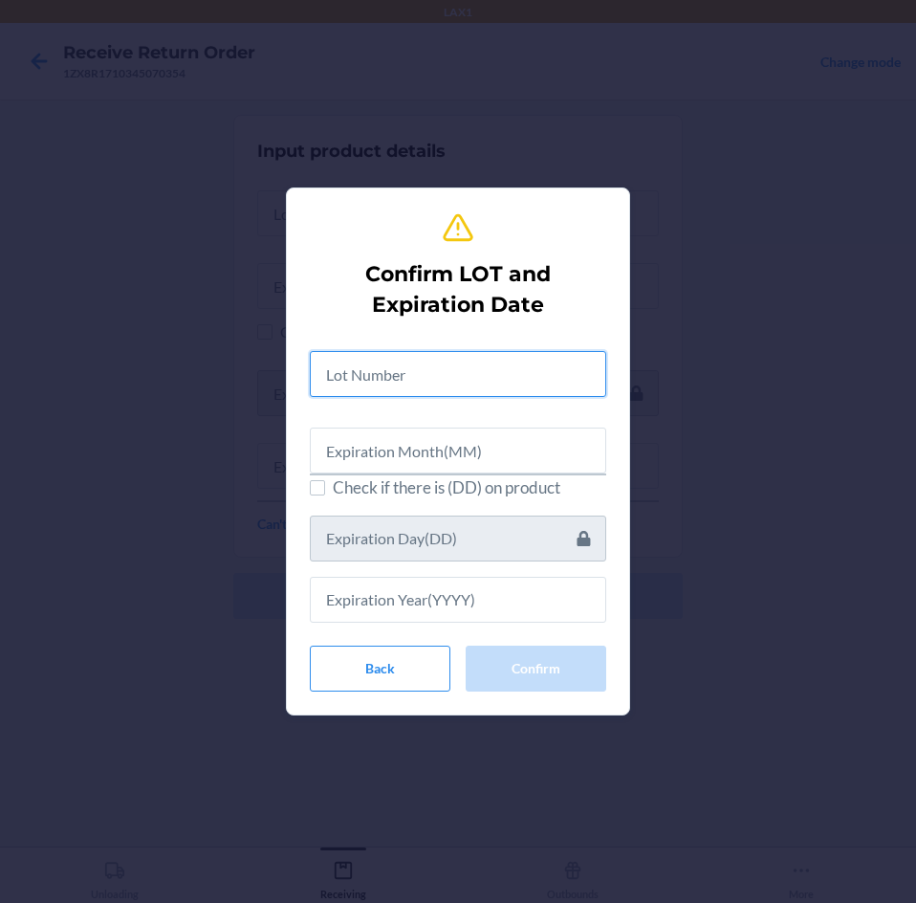
click at [479, 357] on input "text" at bounding box center [458, 374] width 296 height 46
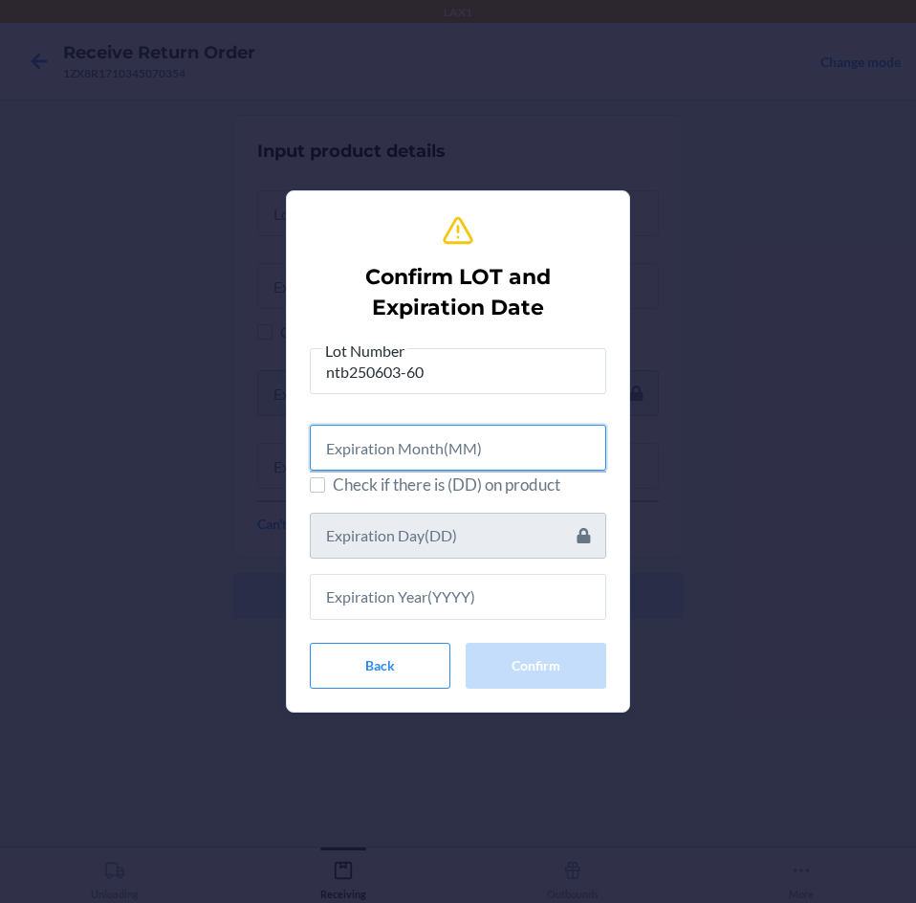
click at [502, 467] on input "text" at bounding box center [458, 448] width 296 height 46
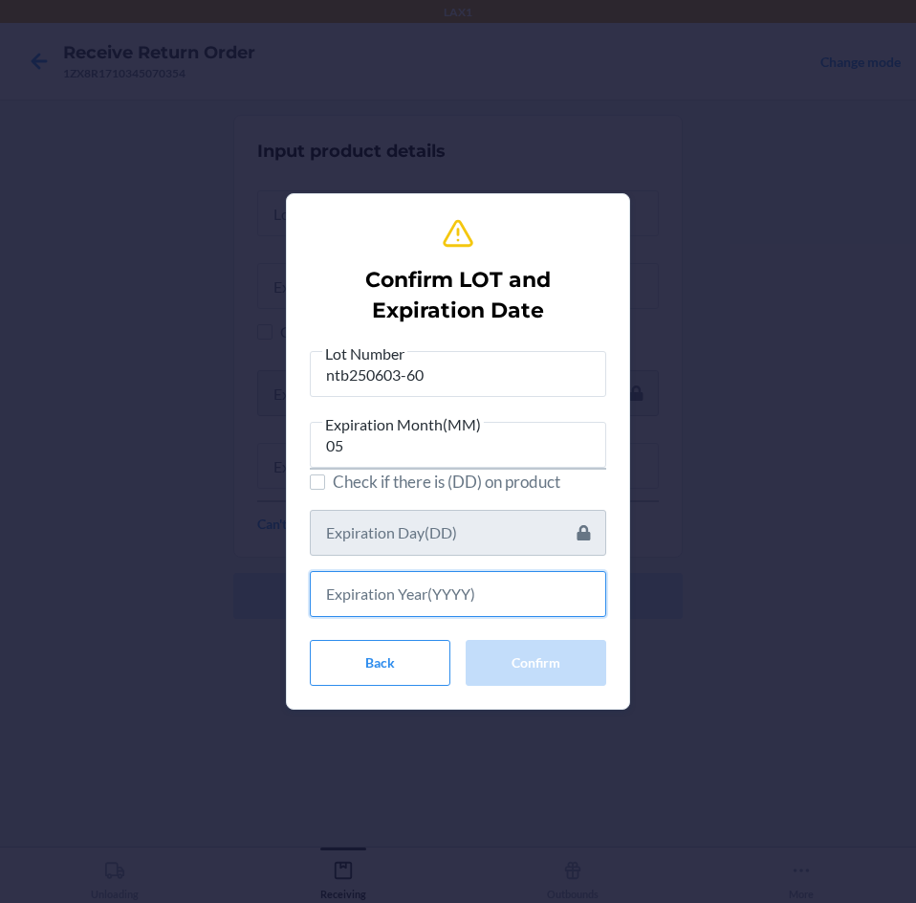
click at [491, 581] on input "text" at bounding box center [458, 594] width 296 height 46
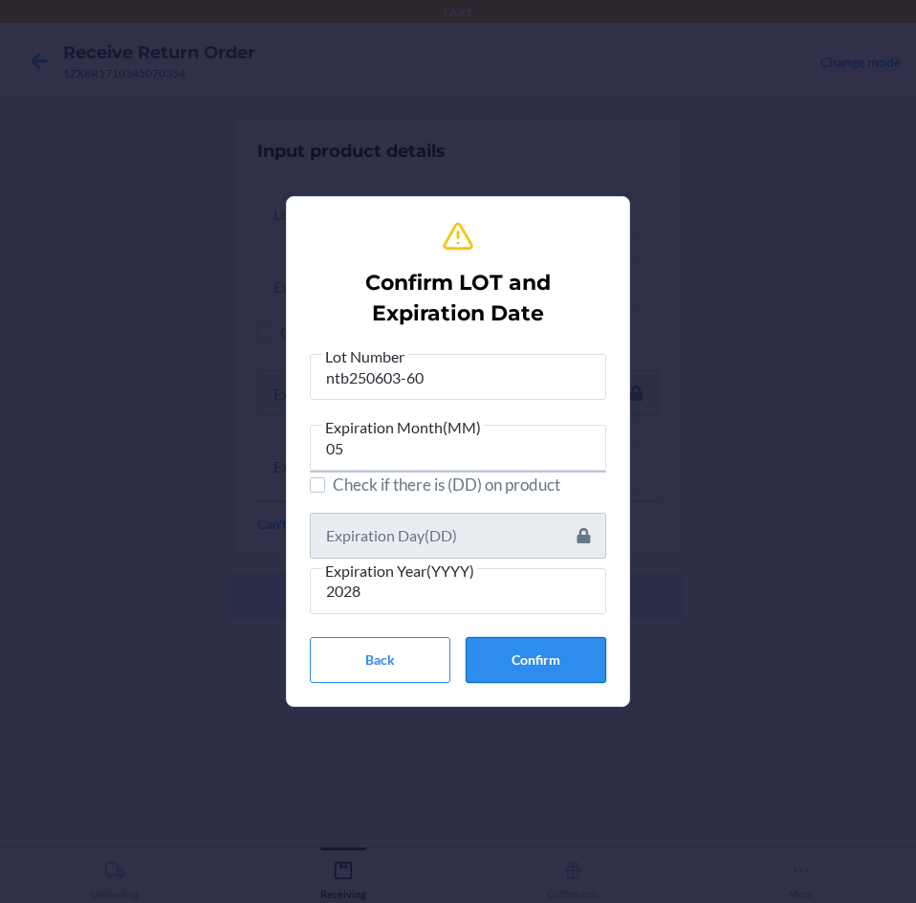
click at [517, 659] on button "Confirm" at bounding box center [536, 660] width 141 height 46
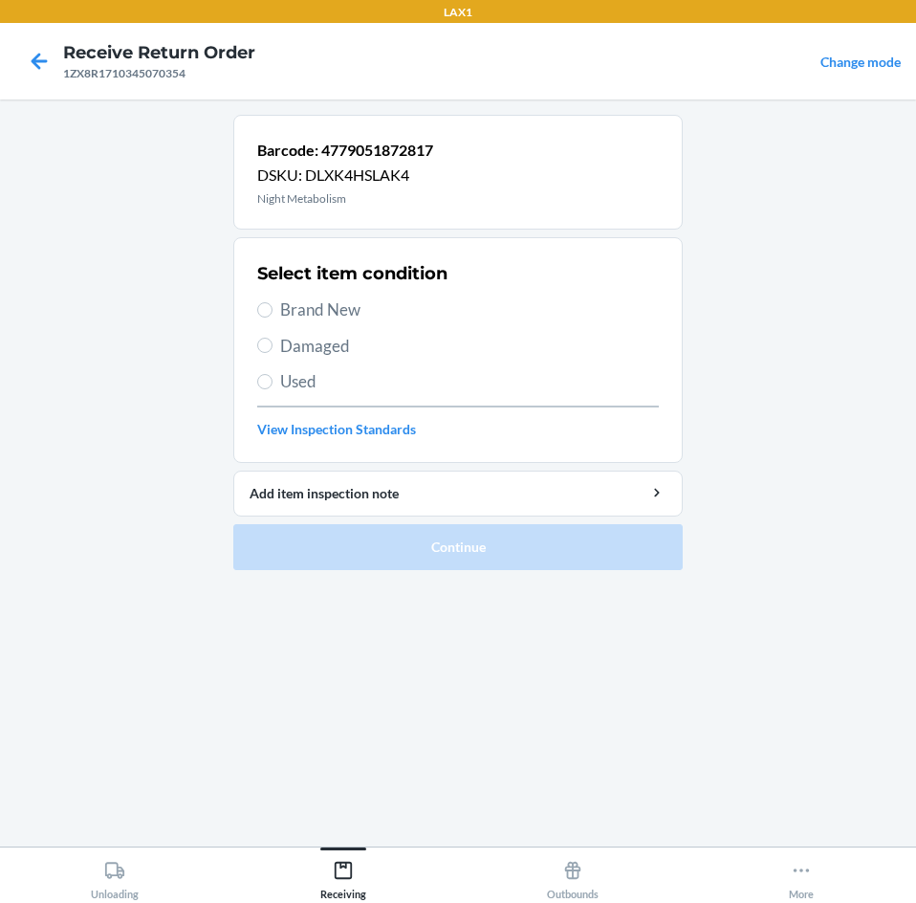
click at [322, 313] on span "Brand New" at bounding box center [469, 309] width 379 height 25
click at [273, 313] on input "Brand New" at bounding box center [264, 309] width 15 height 15
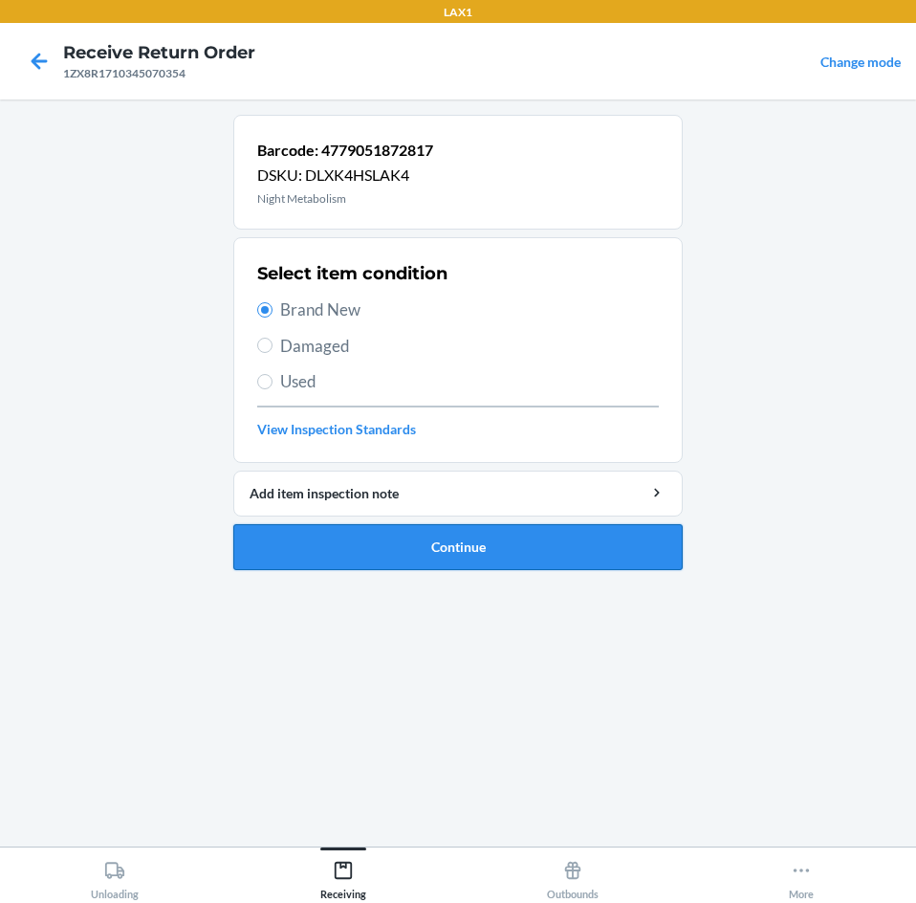
drag, startPoint x: 410, startPoint y: 544, endPoint x: 410, endPoint y: 524, distance: 20.1
click at [410, 537] on button "Continue" at bounding box center [457, 547] width 449 height 46
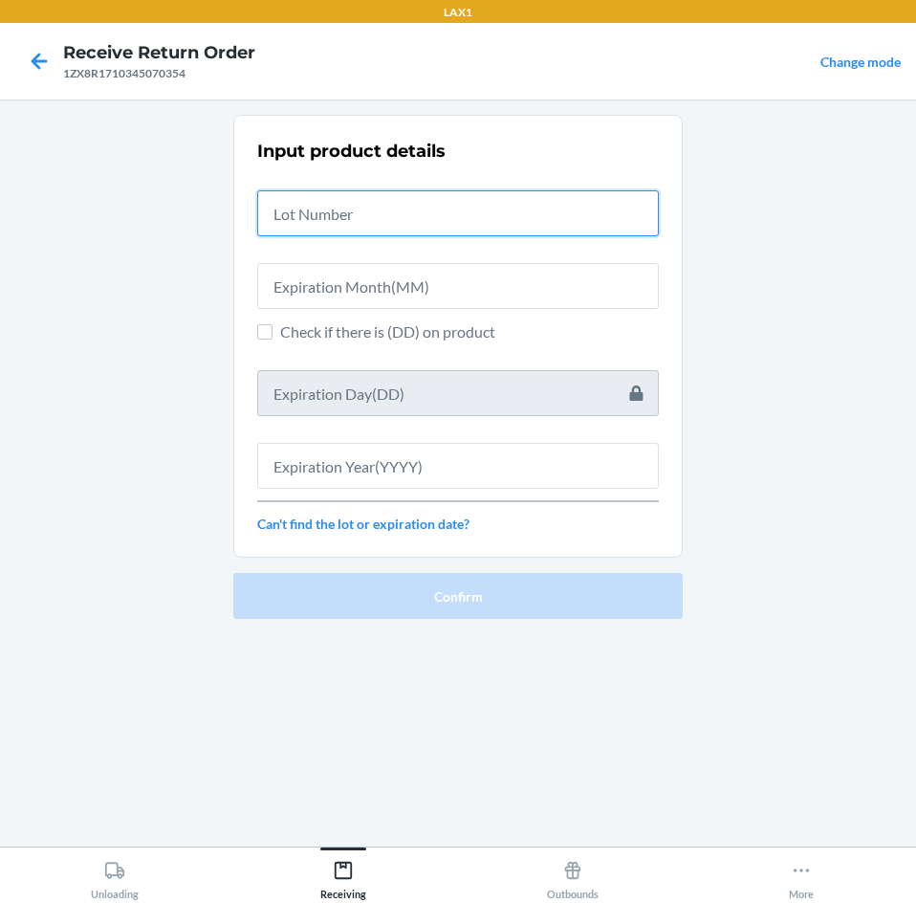
click at [459, 225] on input "text" at bounding box center [458, 213] width 402 height 46
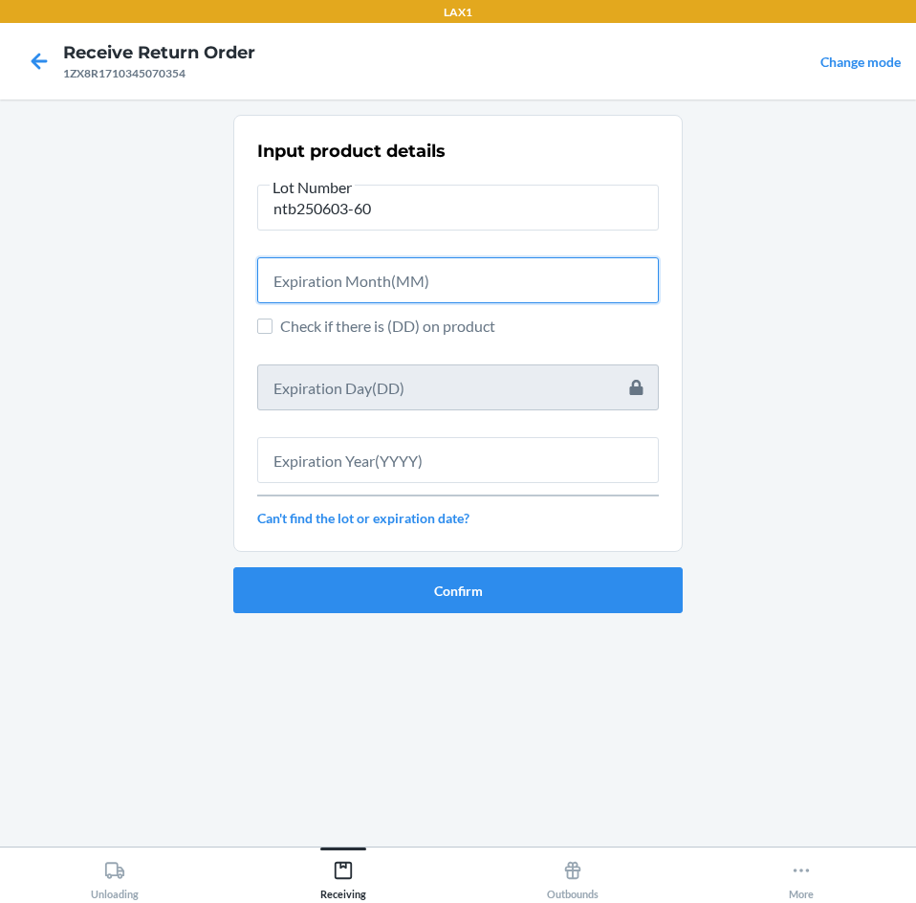
click at [478, 292] on input "text" at bounding box center [458, 280] width 402 height 46
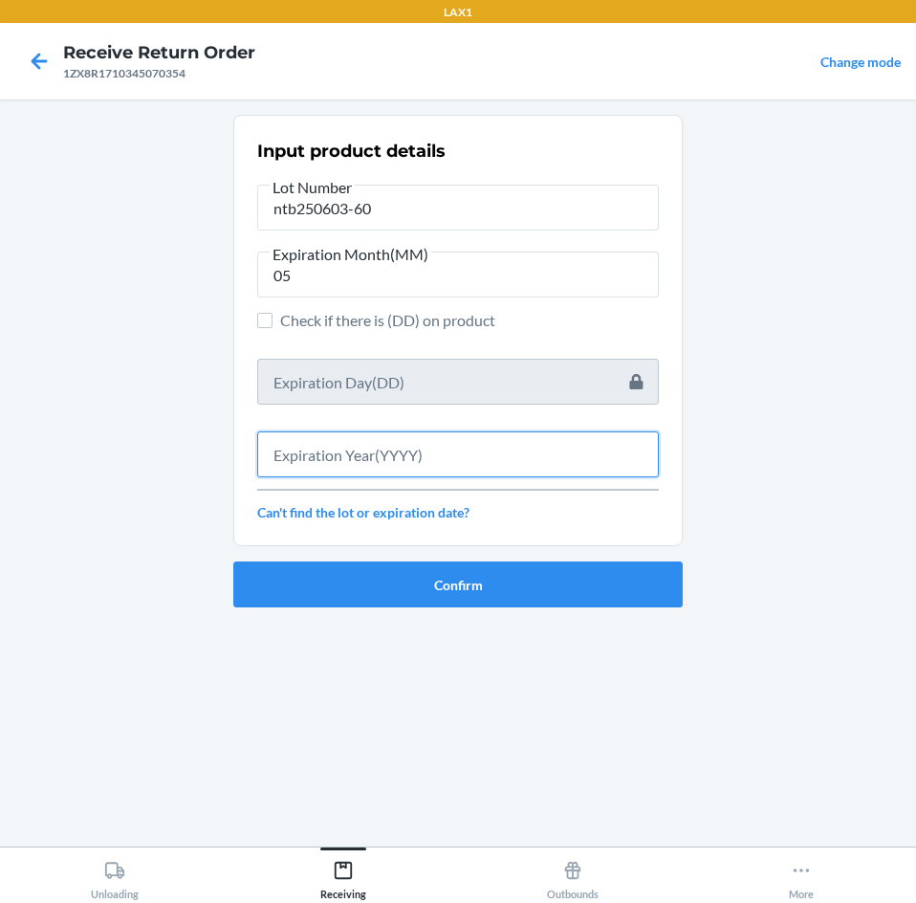
click at [477, 453] on input "text" at bounding box center [458, 454] width 402 height 46
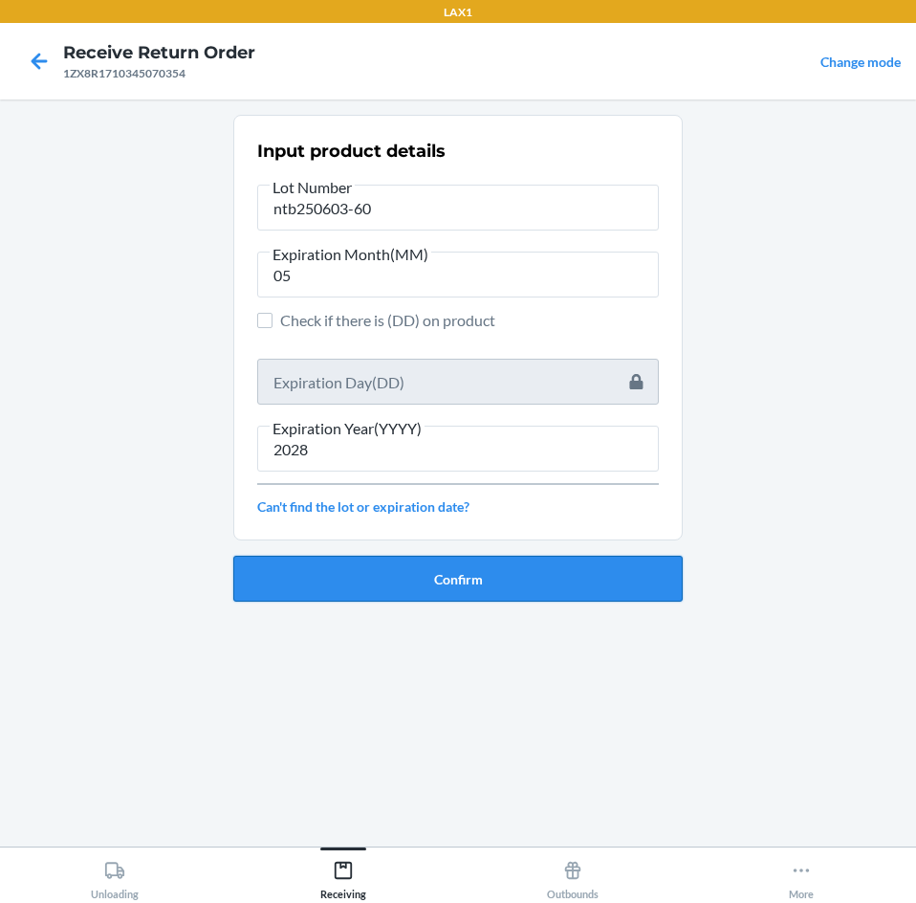
click at [490, 568] on button "Confirm" at bounding box center [457, 579] width 449 height 46
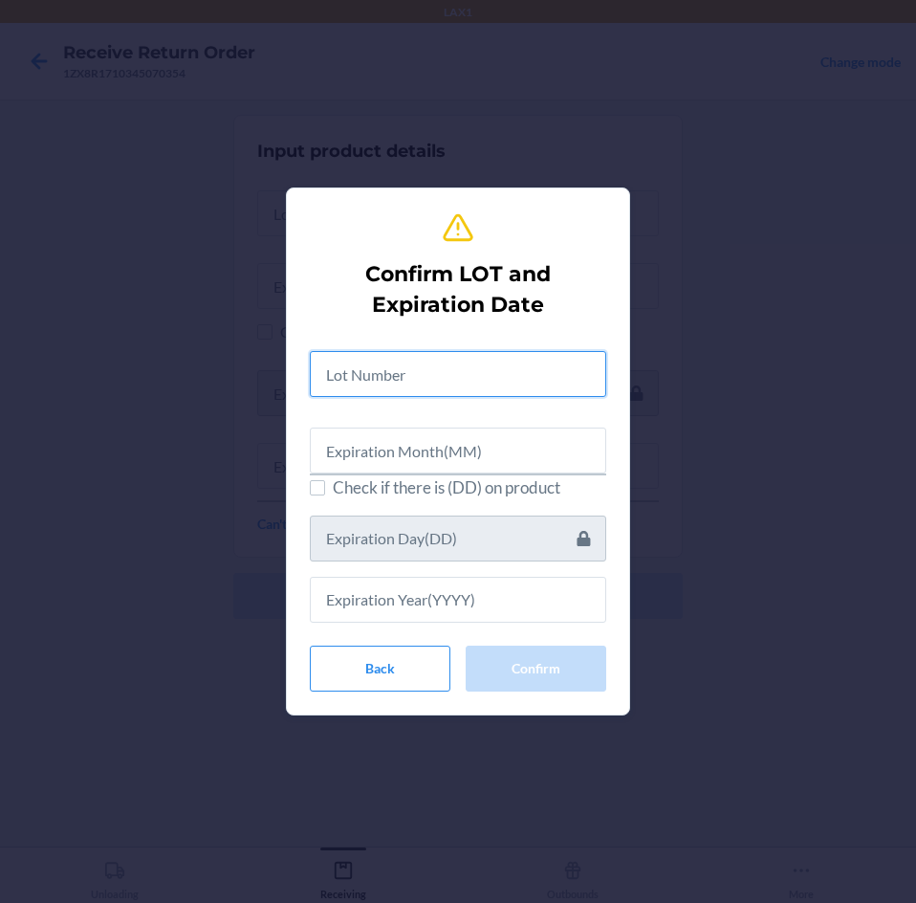
click at [497, 365] on input "text" at bounding box center [458, 374] width 296 height 46
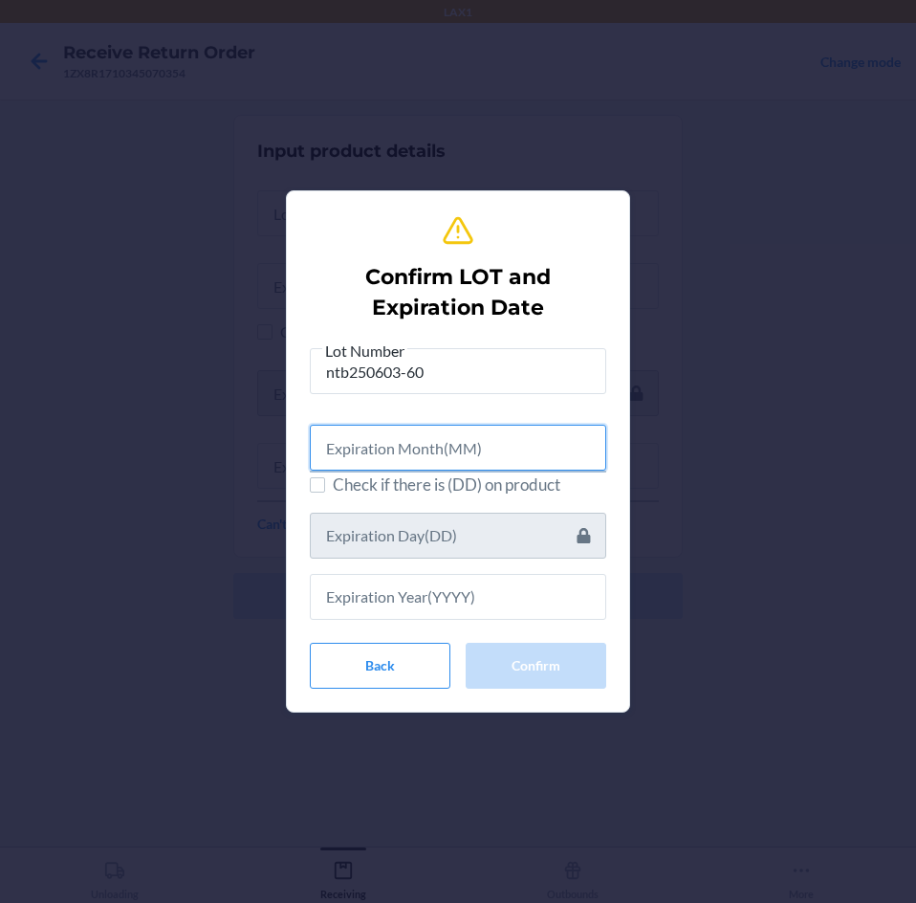
click at [510, 455] on input "text" at bounding box center [458, 448] width 296 height 46
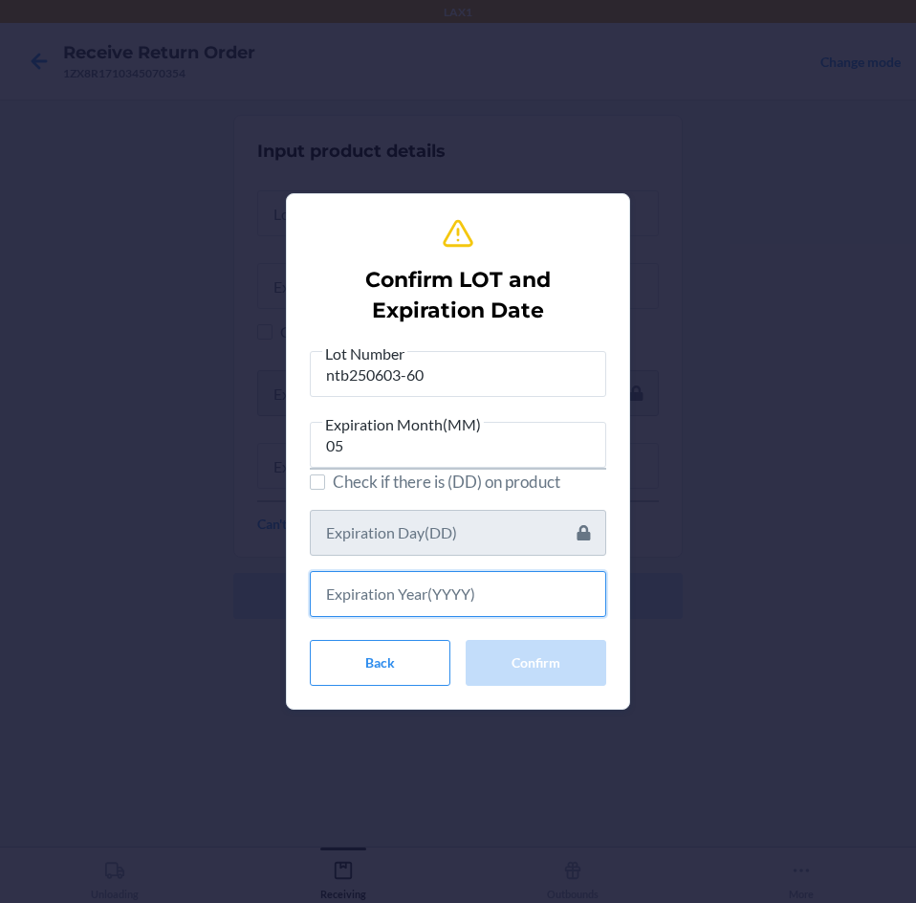
click at [499, 576] on input "text" at bounding box center [458, 594] width 296 height 46
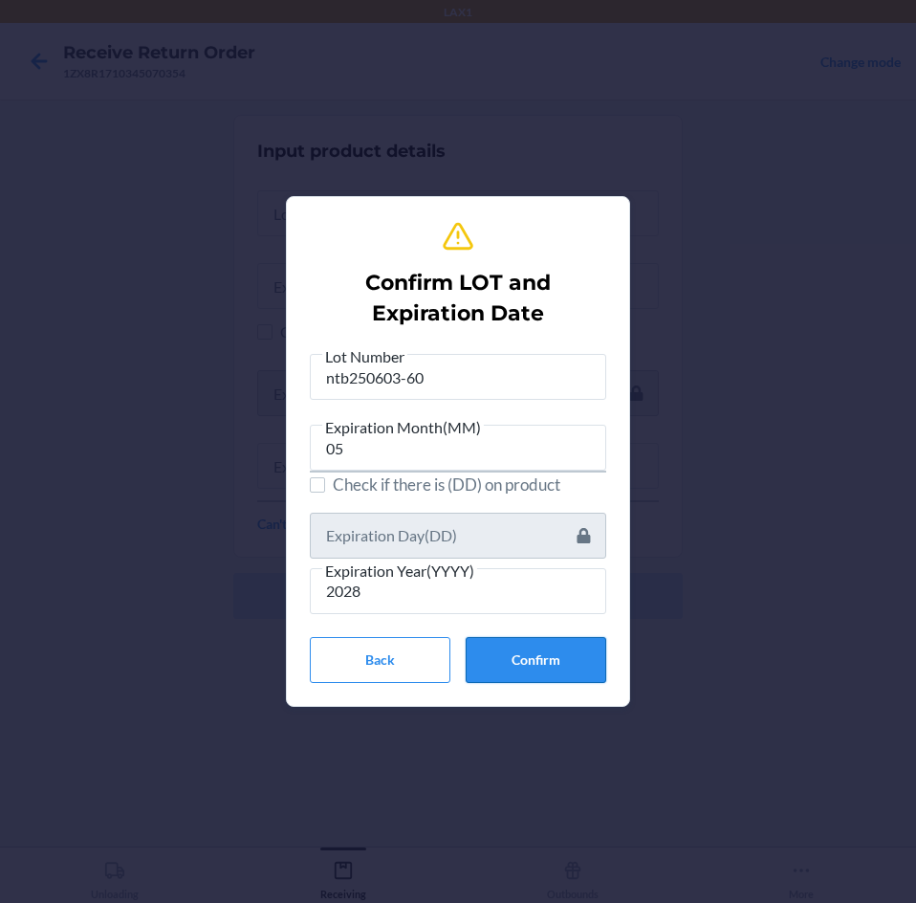
click at [518, 652] on button "Confirm" at bounding box center [536, 660] width 141 height 46
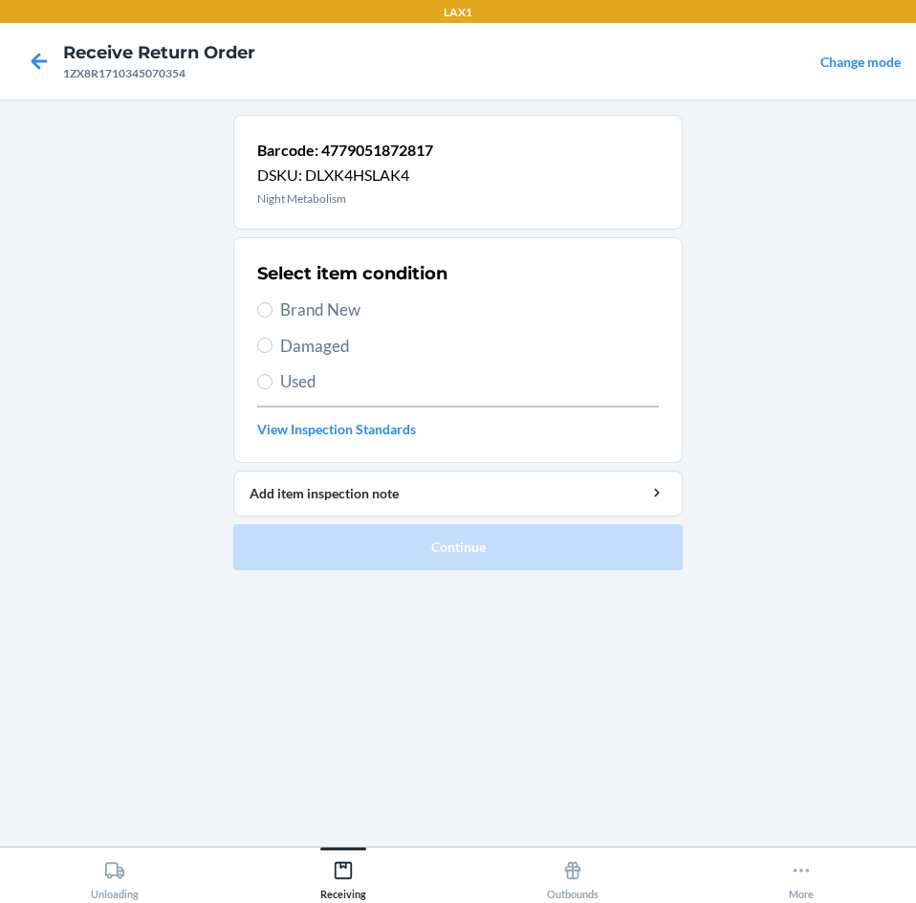
drag, startPoint x: 273, startPoint y: 311, endPoint x: 330, endPoint y: 384, distance: 92.8
click at [274, 312] on label "Brand New" at bounding box center [458, 309] width 402 height 25
click at [273, 312] on input "Brand New" at bounding box center [264, 309] width 15 height 15
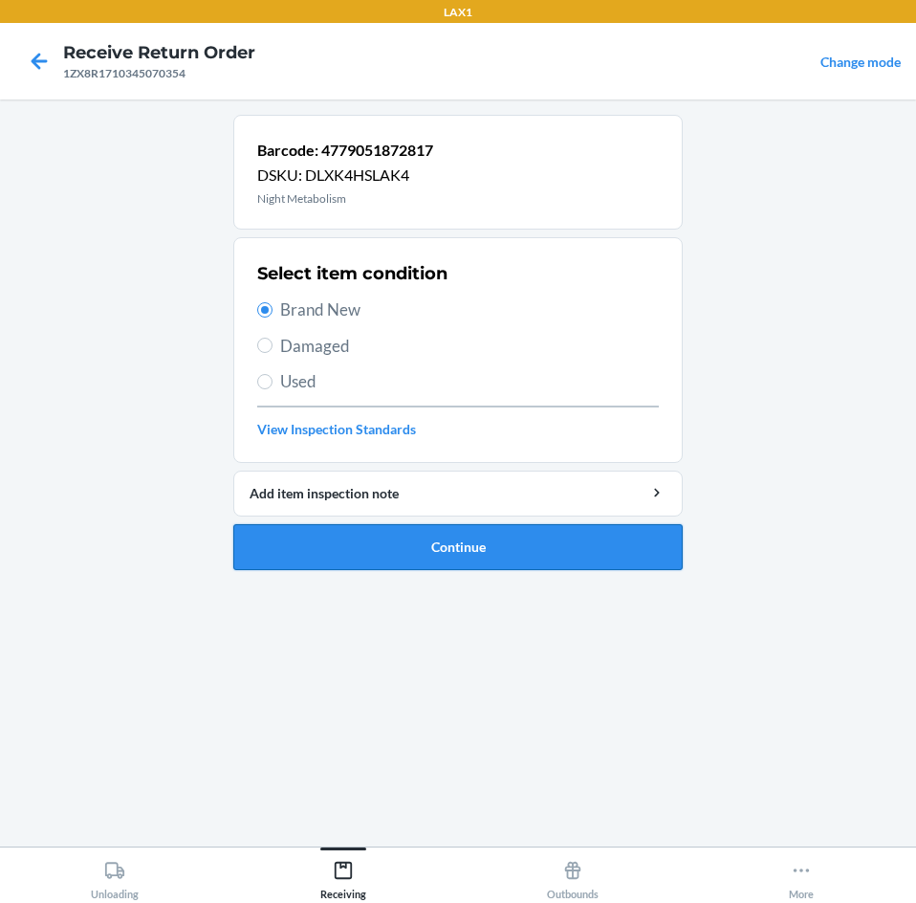
click at [522, 540] on button "Continue" at bounding box center [457, 547] width 449 height 46
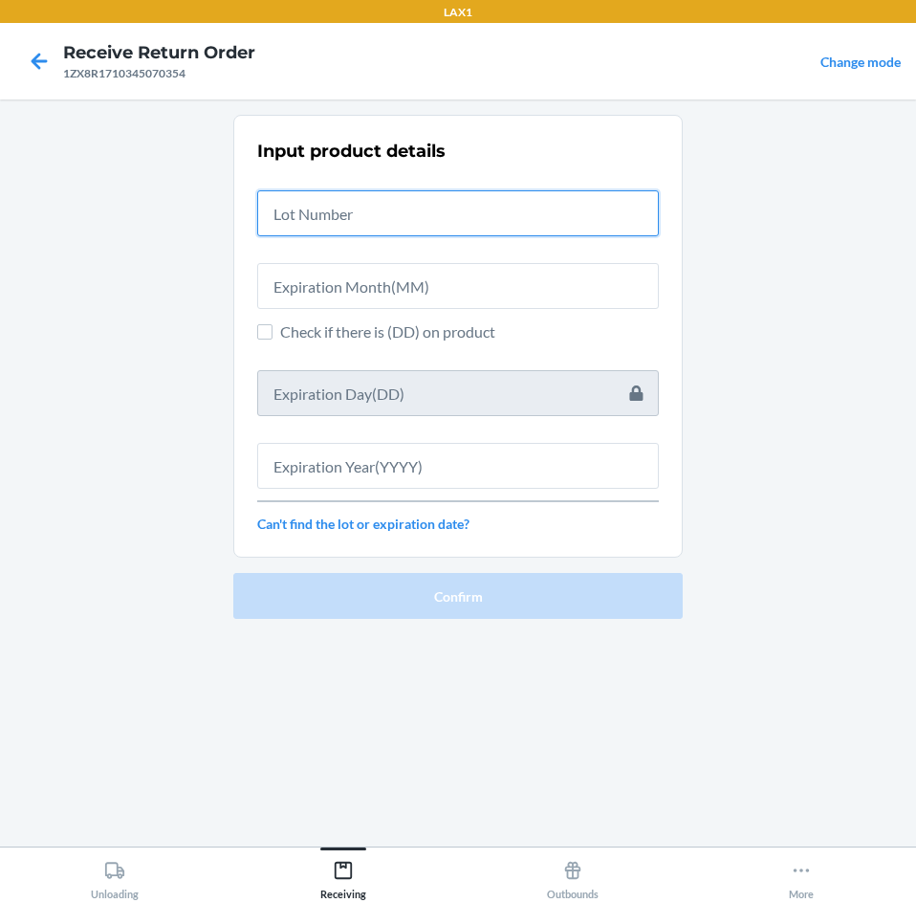
click at [488, 220] on input "text" at bounding box center [458, 213] width 402 height 46
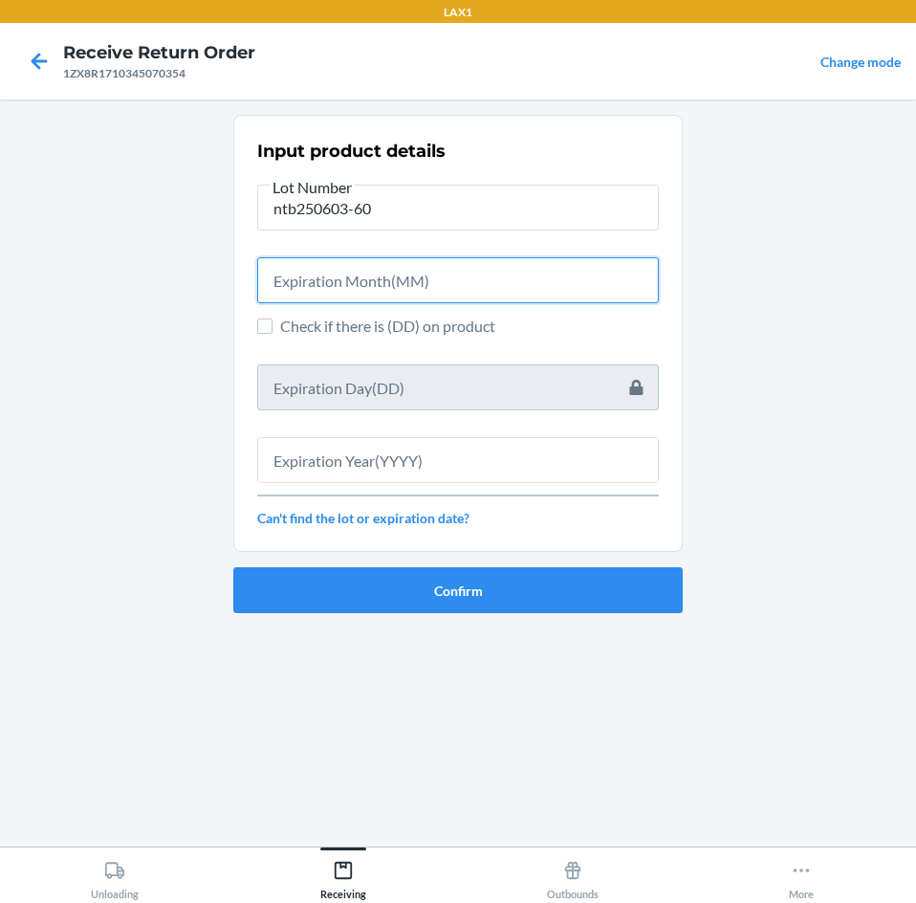
click at [494, 284] on input "text" at bounding box center [458, 280] width 402 height 46
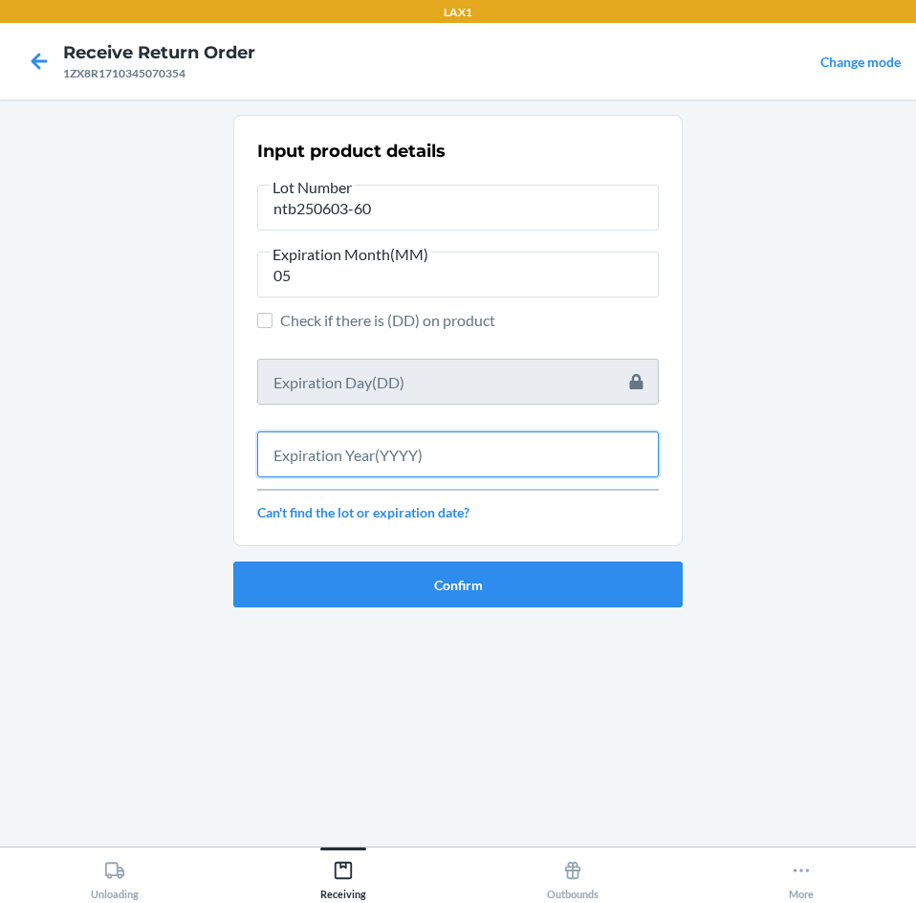
click at [513, 463] on input "text" at bounding box center [458, 454] width 402 height 46
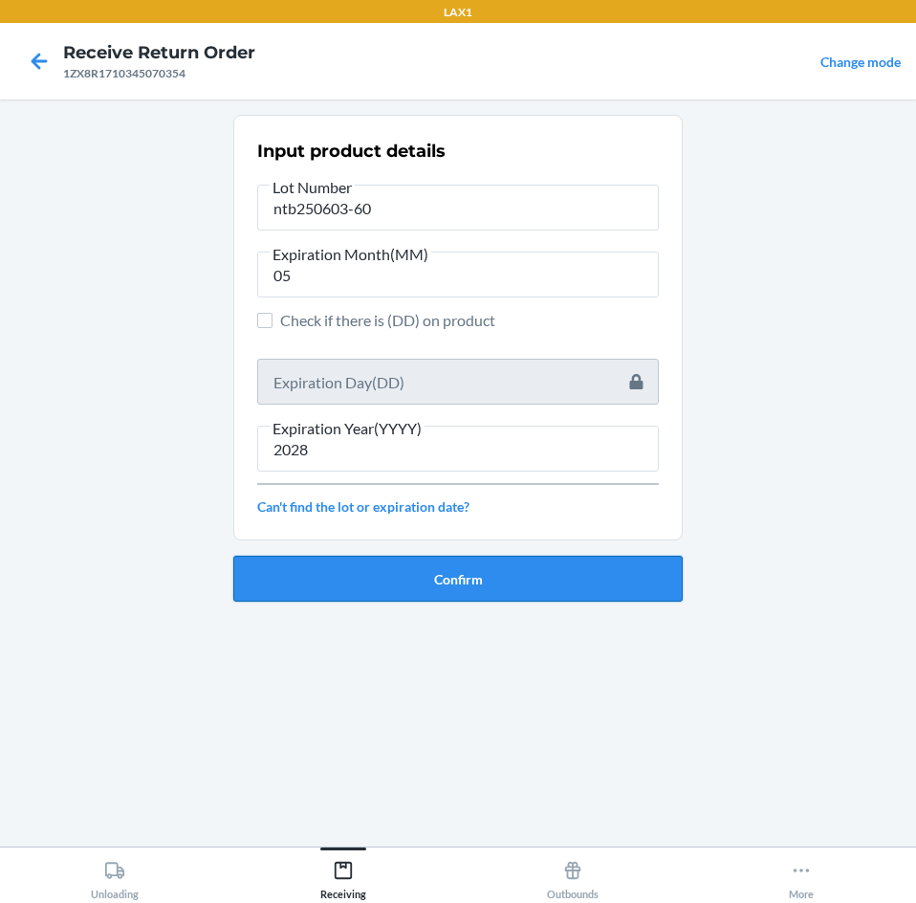
click at [537, 574] on button "Confirm" at bounding box center [457, 579] width 449 height 46
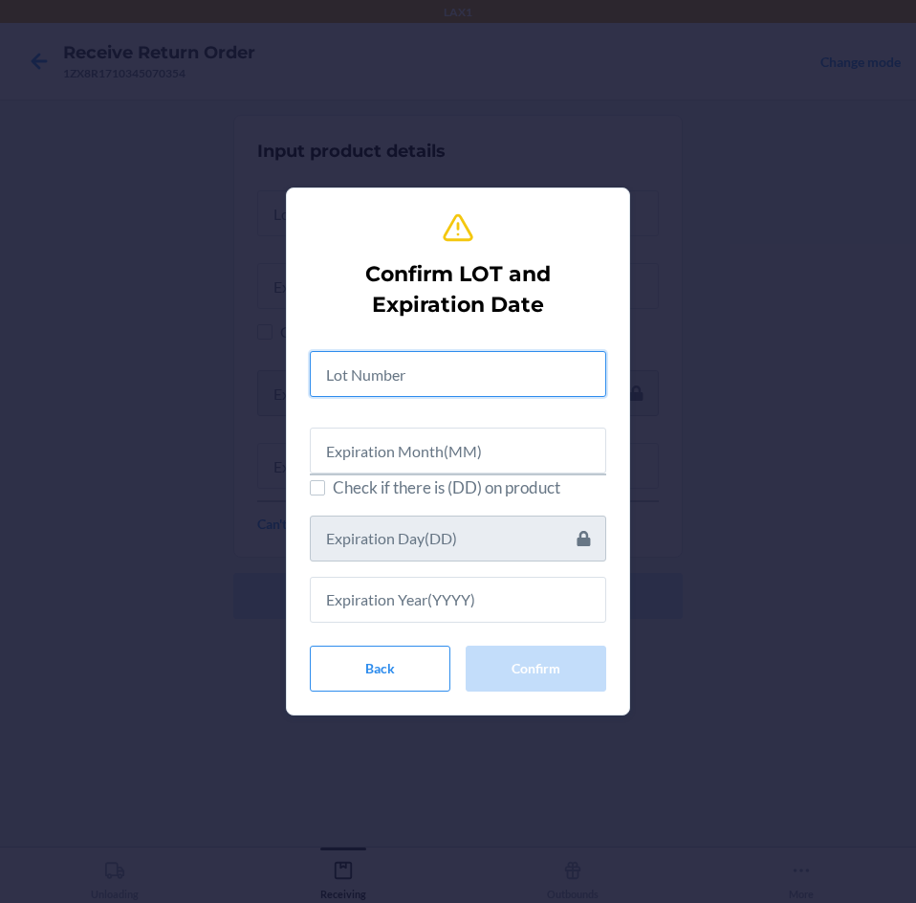
click at [527, 383] on input "text" at bounding box center [458, 374] width 296 height 46
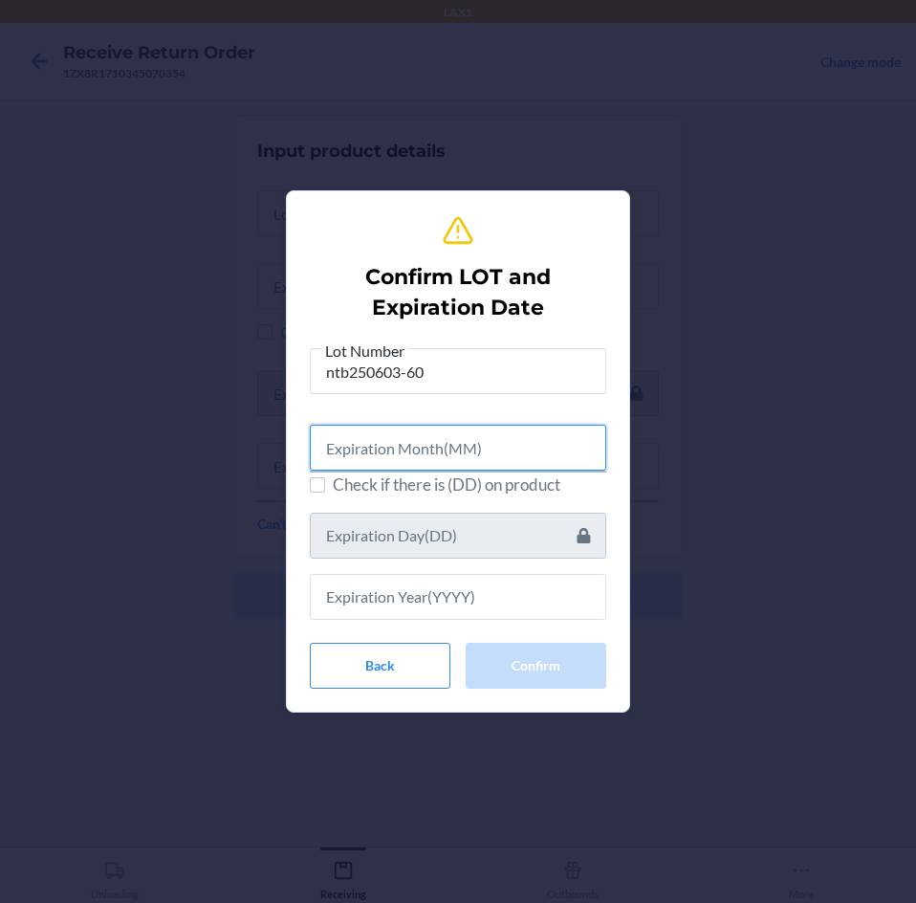
click at [517, 460] on input "text" at bounding box center [458, 448] width 296 height 46
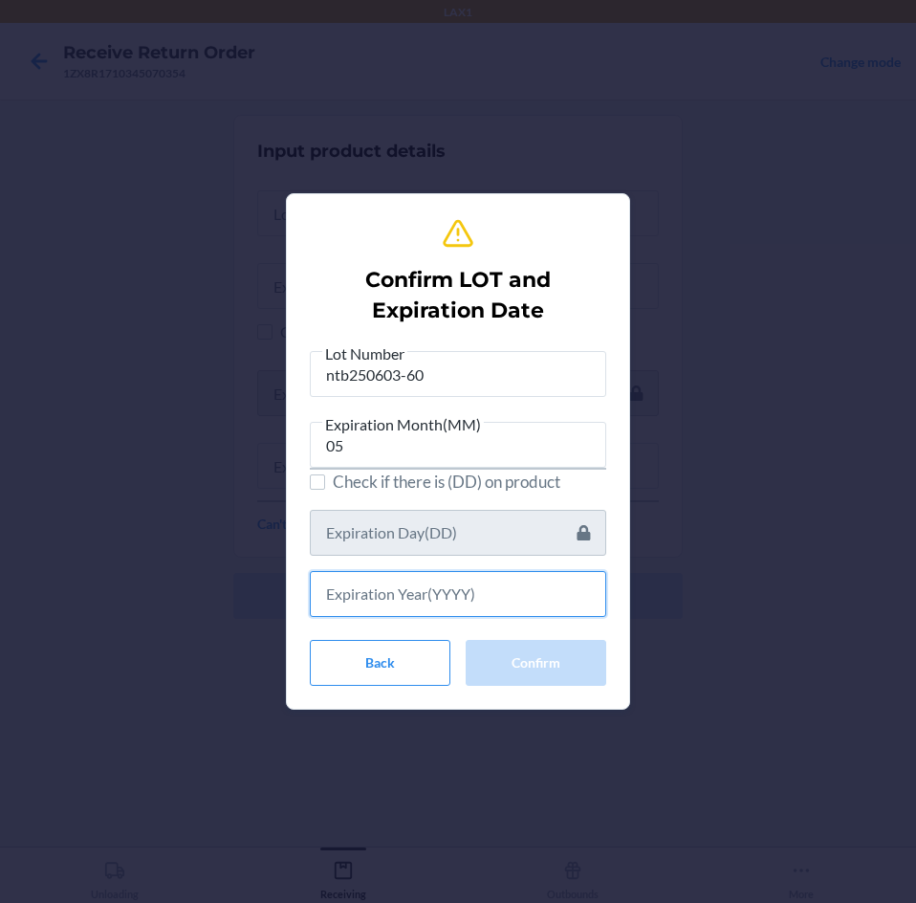
click at [534, 593] on input "text" at bounding box center [458, 594] width 296 height 46
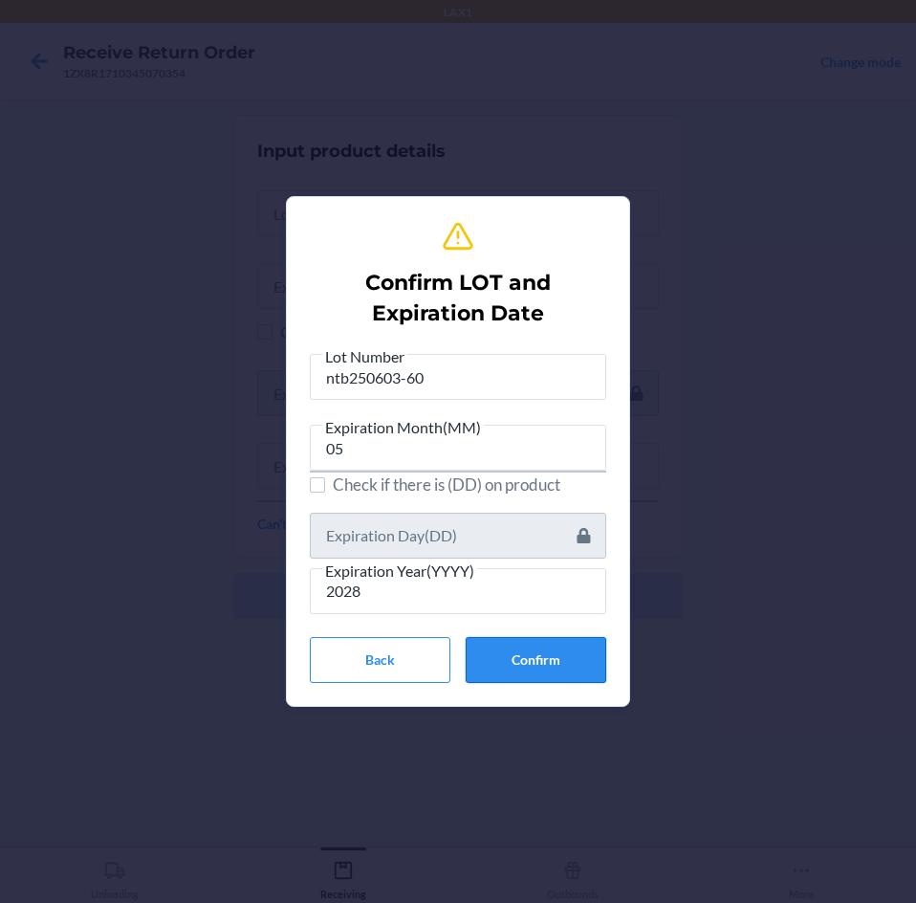
click at [573, 650] on button "Confirm" at bounding box center [536, 660] width 141 height 46
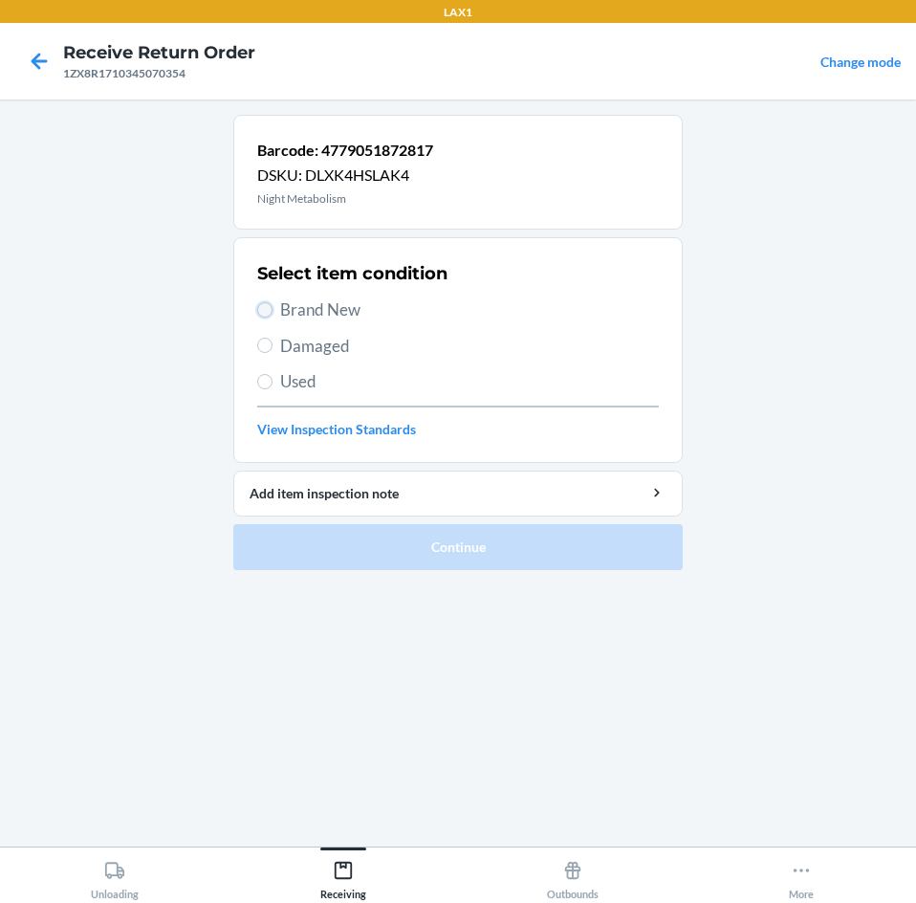
click at [262, 305] on input "Brand New" at bounding box center [264, 309] width 15 height 15
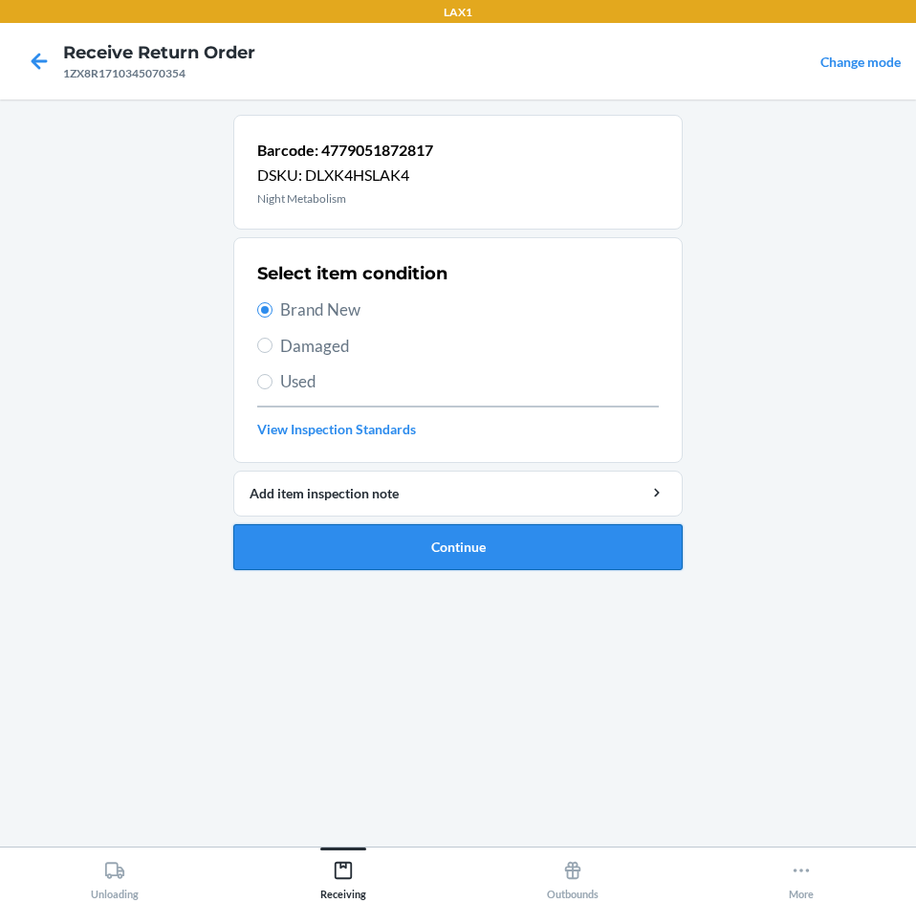
click at [514, 543] on button "Continue" at bounding box center [457, 547] width 449 height 46
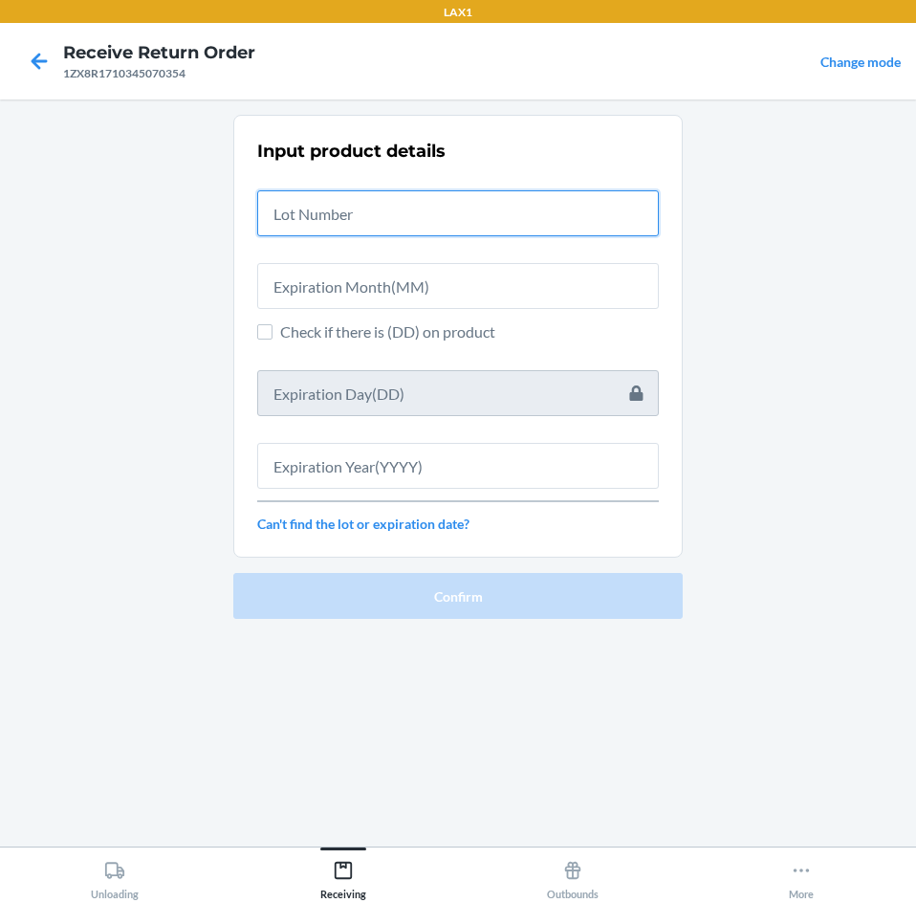
click at [538, 202] on input "text" at bounding box center [458, 213] width 402 height 46
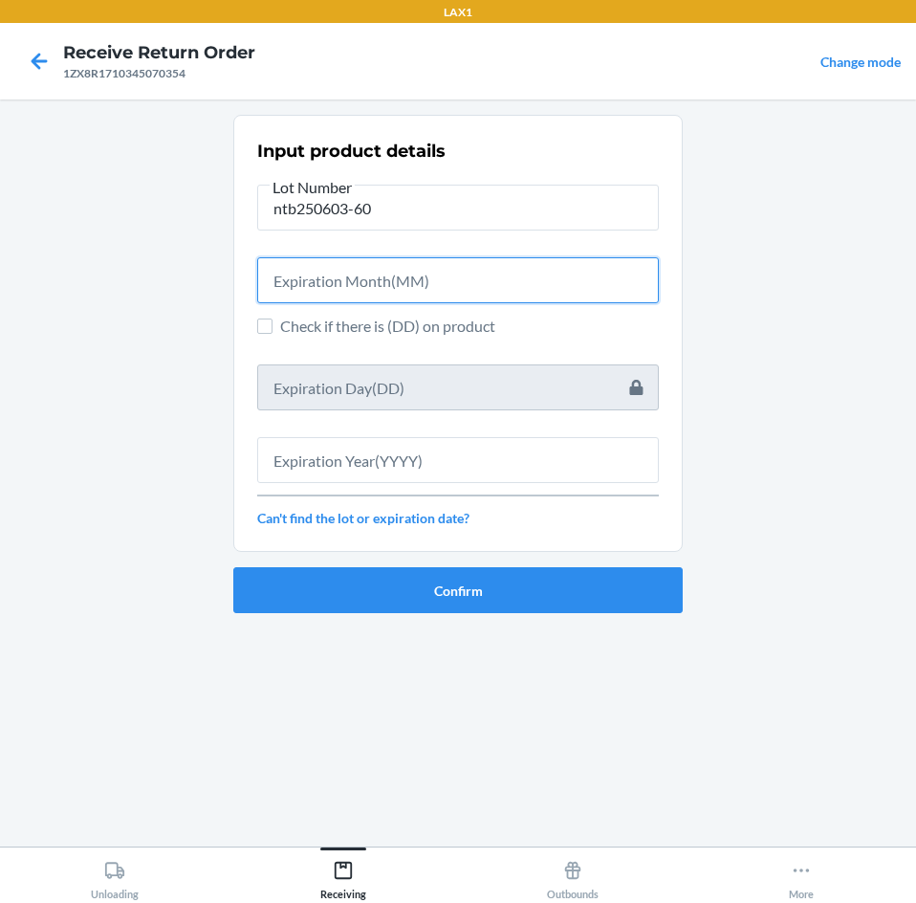
click at [547, 296] on input "text" at bounding box center [458, 280] width 402 height 46
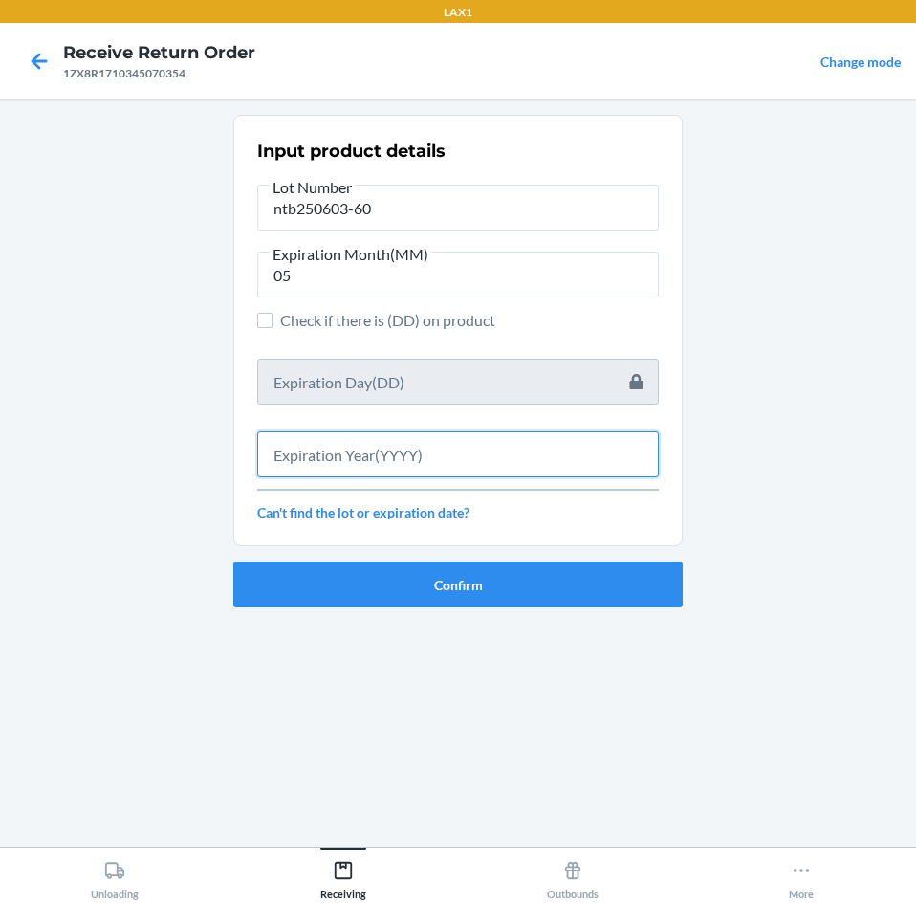
click at [541, 449] on input "text" at bounding box center [458, 454] width 402 height 46
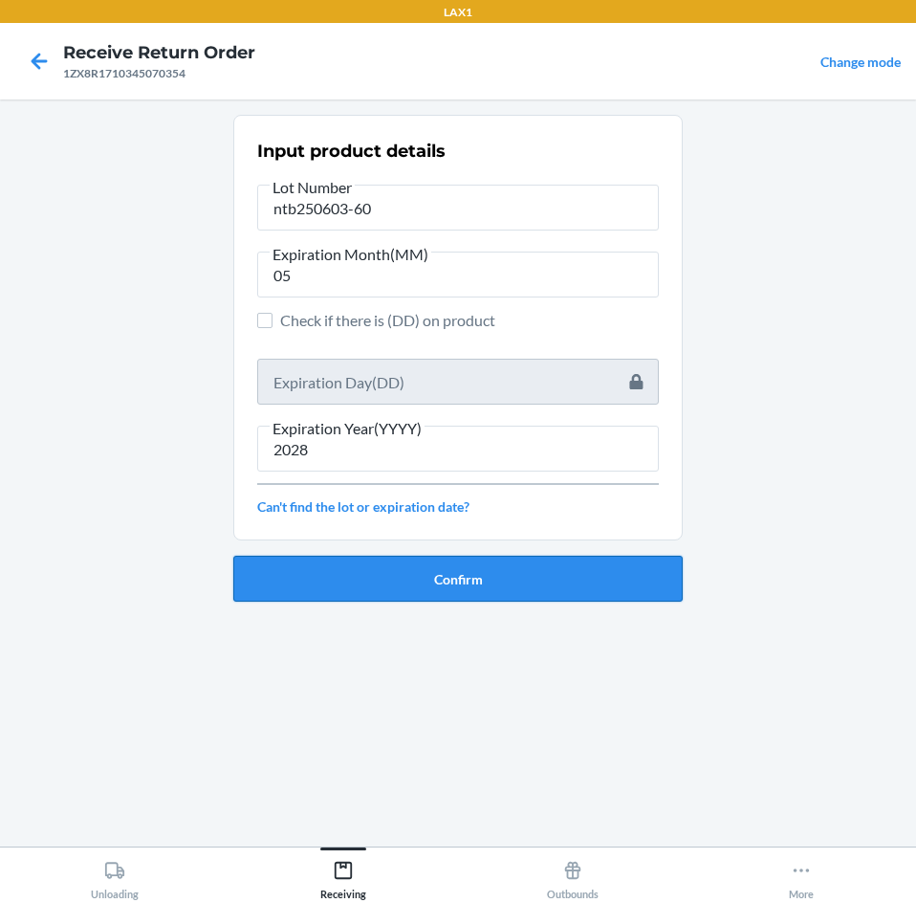
click at [569, 583] on button "Confirm" at bounding box center [457, 579] width 449 height 46
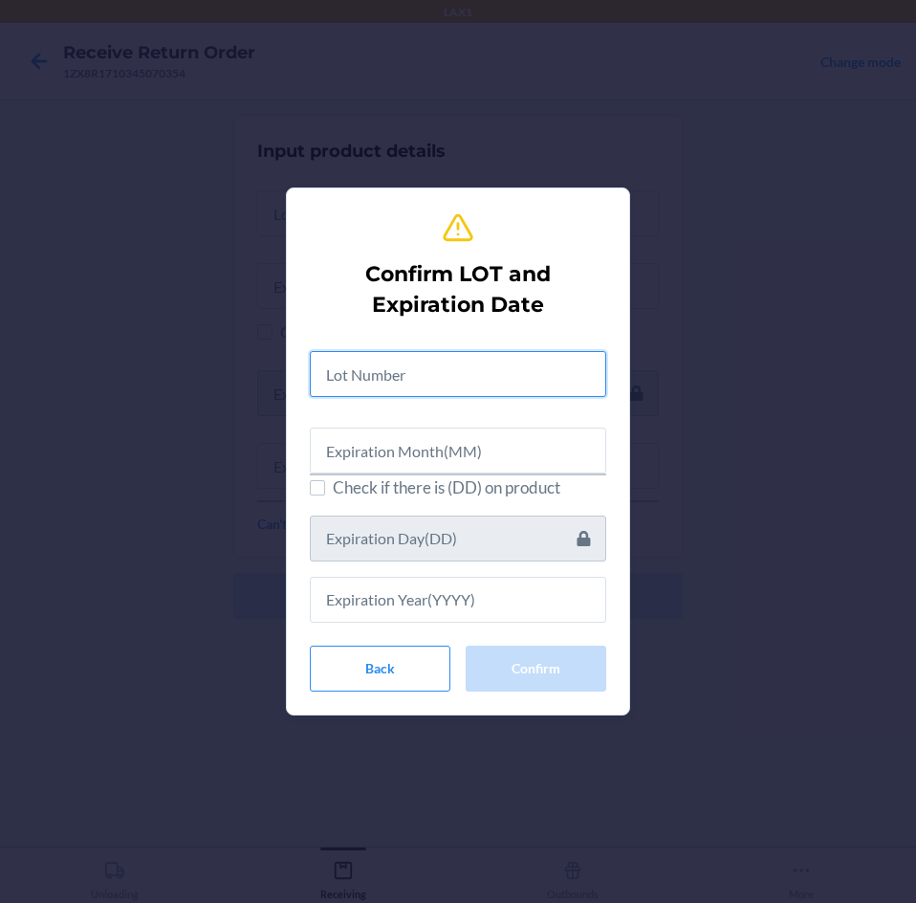
click at [537, 377] on input "text" at bounding box center [458, 374] width 296 height 46
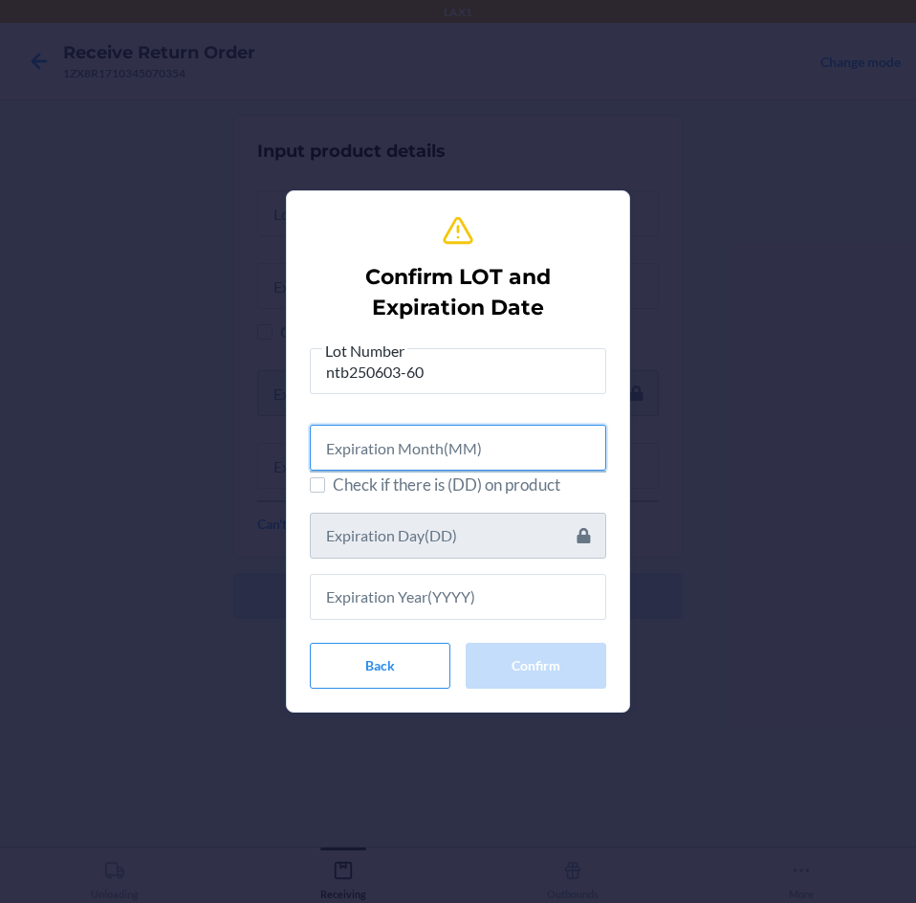
click at [535, 443] on input "text" at bounding box center [458, 448] width 296 height 46
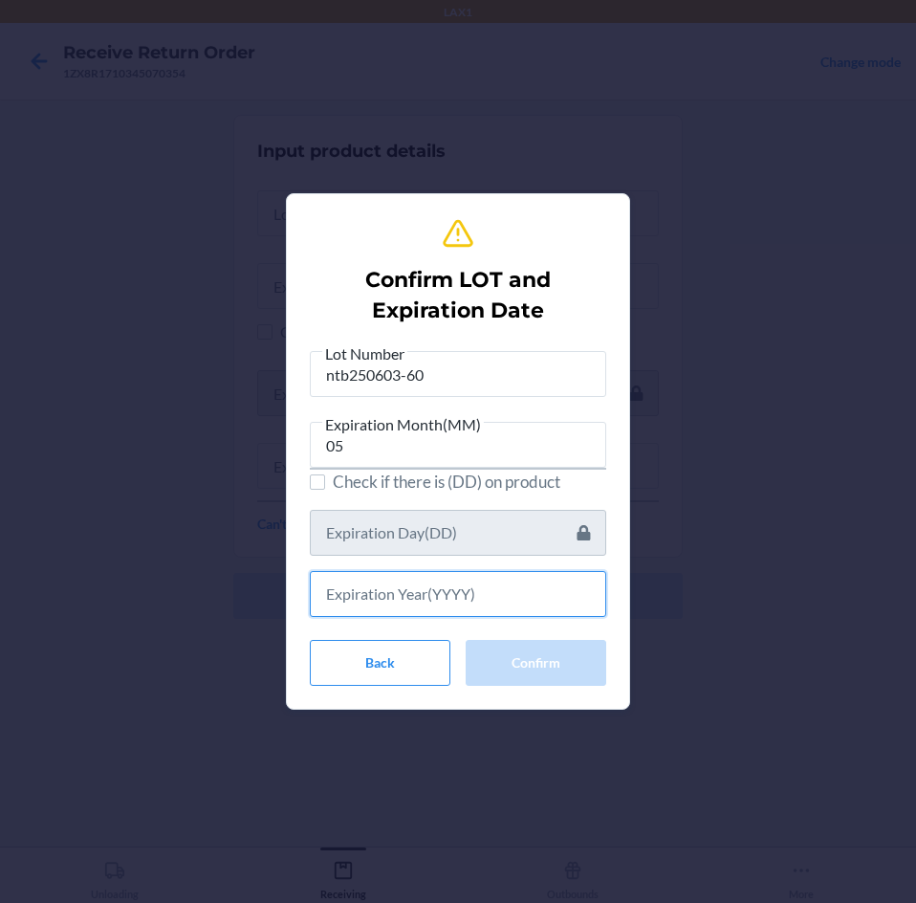
click at [536, 589] on input "text" at bounding box center [458, 594] width 296 height 46
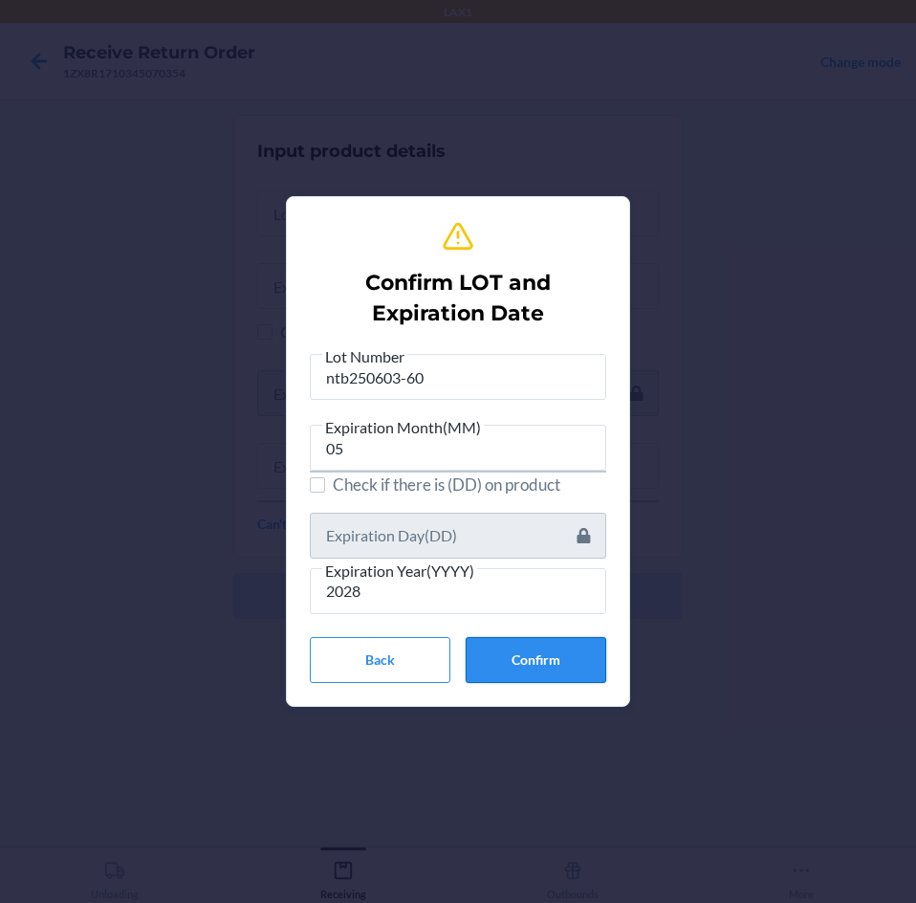
click at [539, 669] on button "Confirm" at bounding box center [536, 660] width 141 height 46
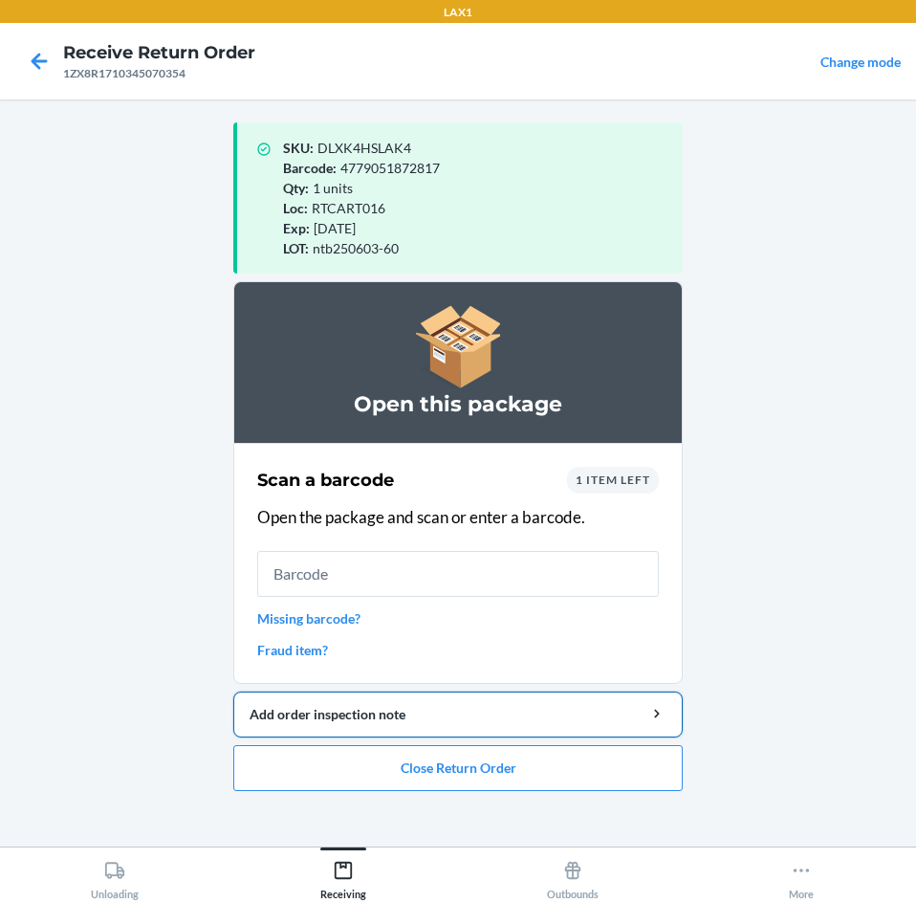
click at [494, 720] on div "Add order inspection note" at bounding box center [458, 714] width 417 height 20
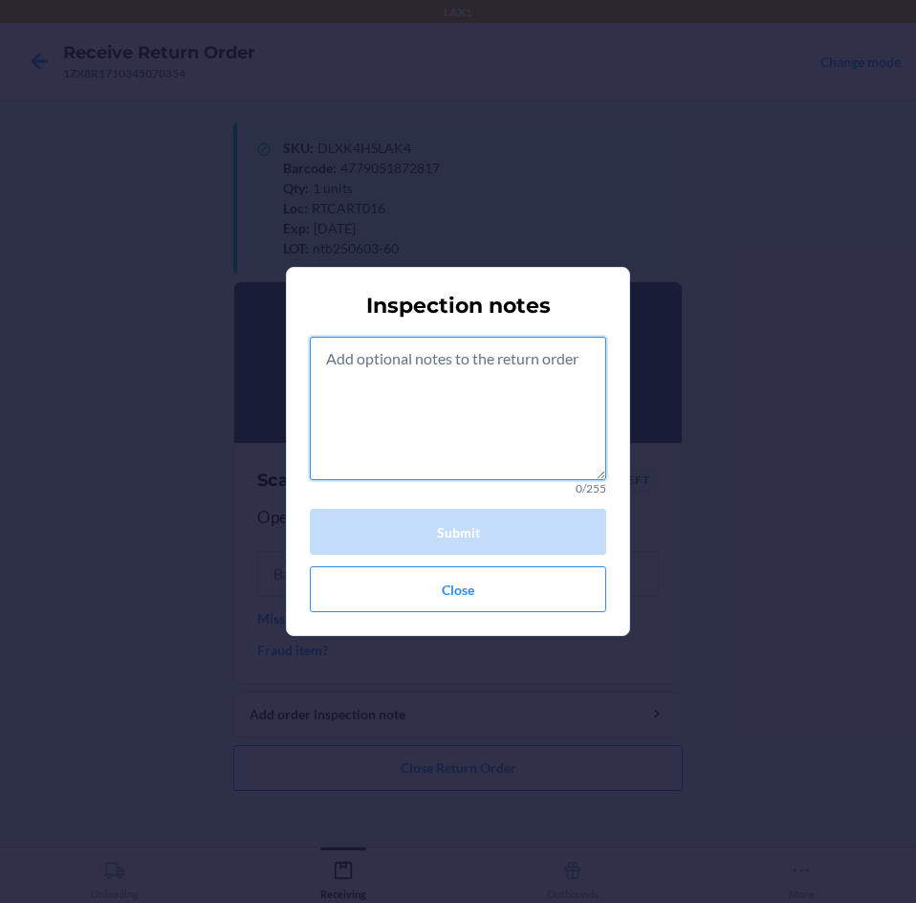
click at [514, 385] on textarea at bounding box center [458, 408] width 296 height 143
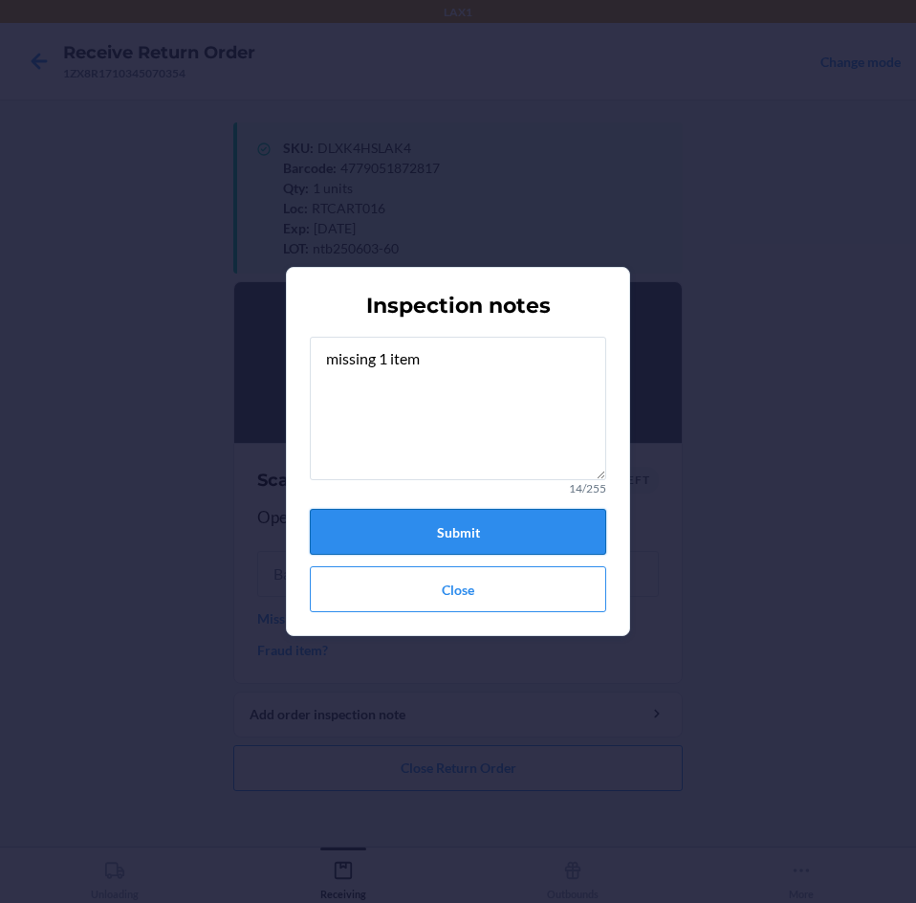
click at [525, 521] on button "Submit" at bounding box center [458, 532] width 296 height 46
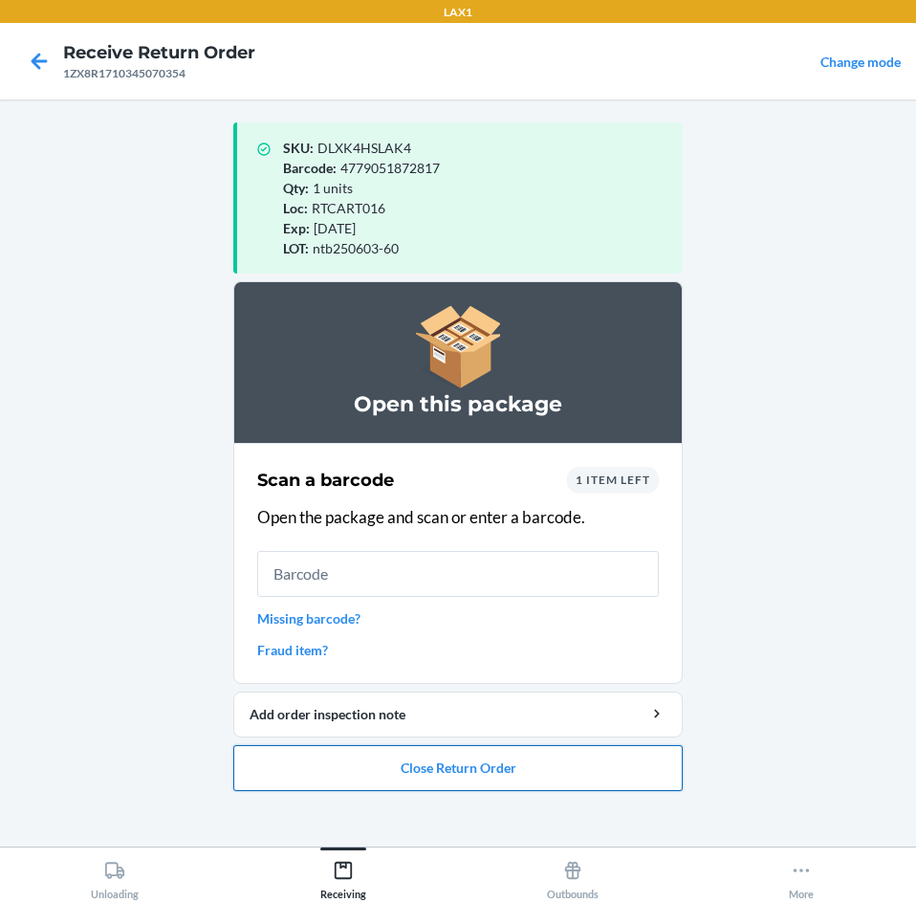
click at [514, 757] on button "Close Return Order" at bounding box center [457, 768] width 449 height 46
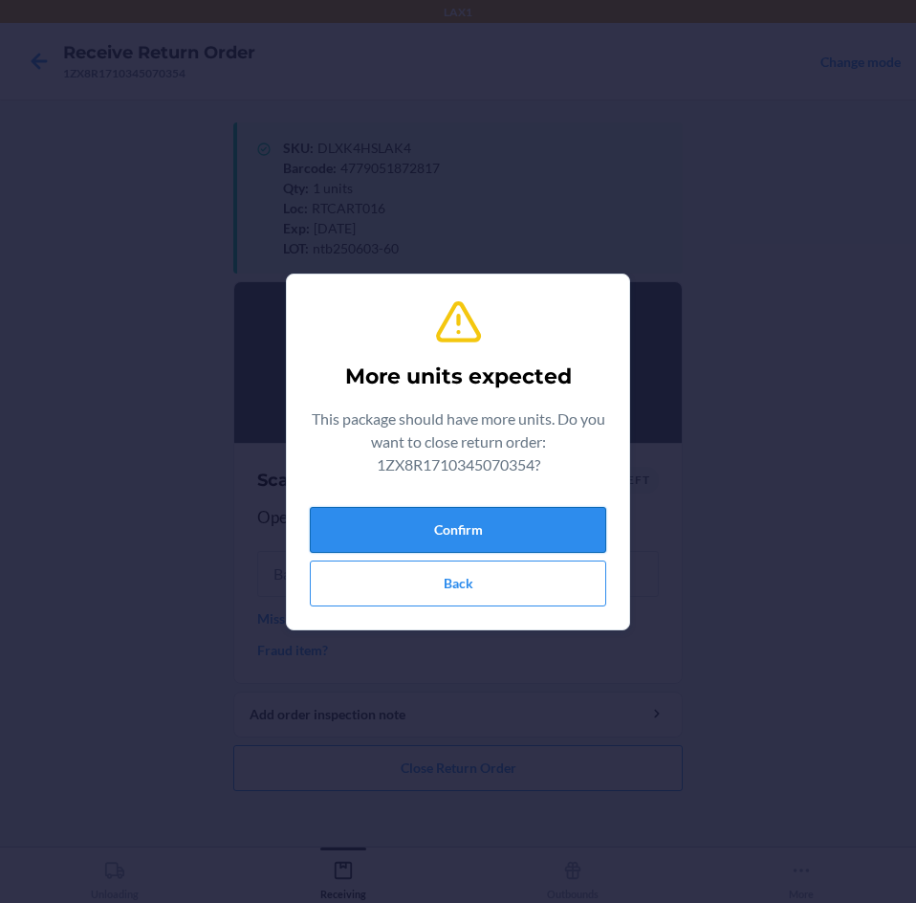
click at [534, 522] on button "Confirm" at bounding box center [458, 530] width 296 height 46
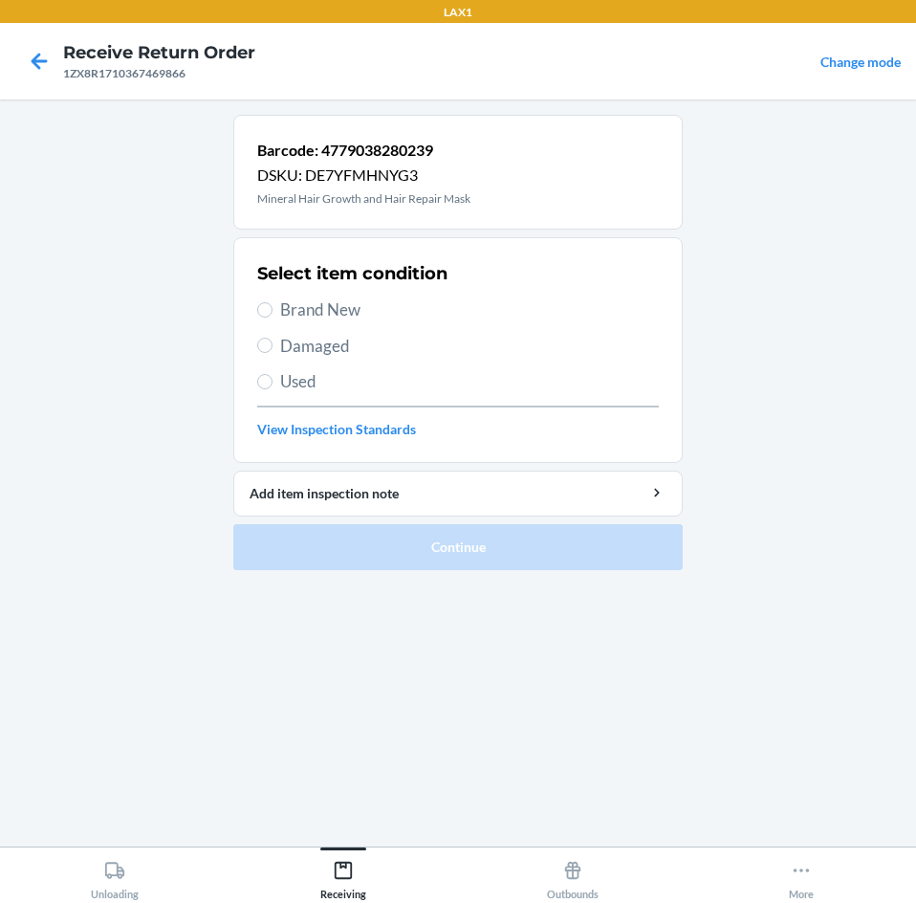
click at [282, 309] on span "Brand New" at bounding box center [469, 309] width 379 height 25
click at [273, 309] on input "Brand New" at bounding box center [264, 309] width 15 height 15
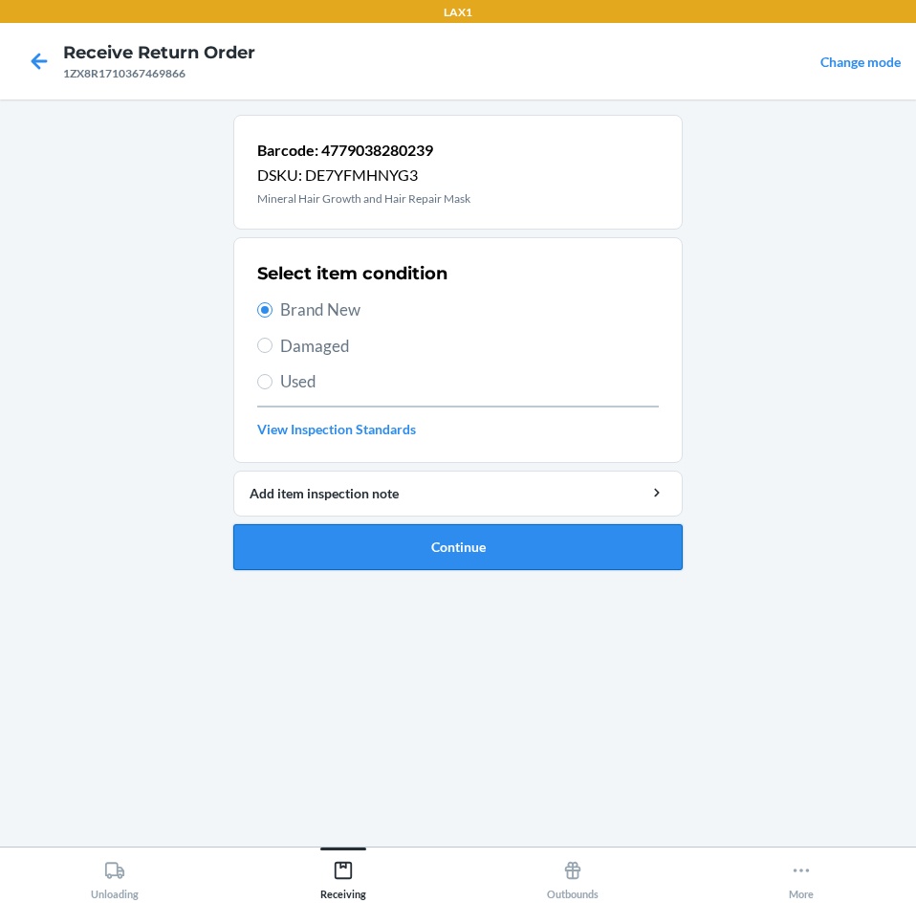
click at [636, 548] on button "Continue" at bounding box center [457, 547] width 449 height 46
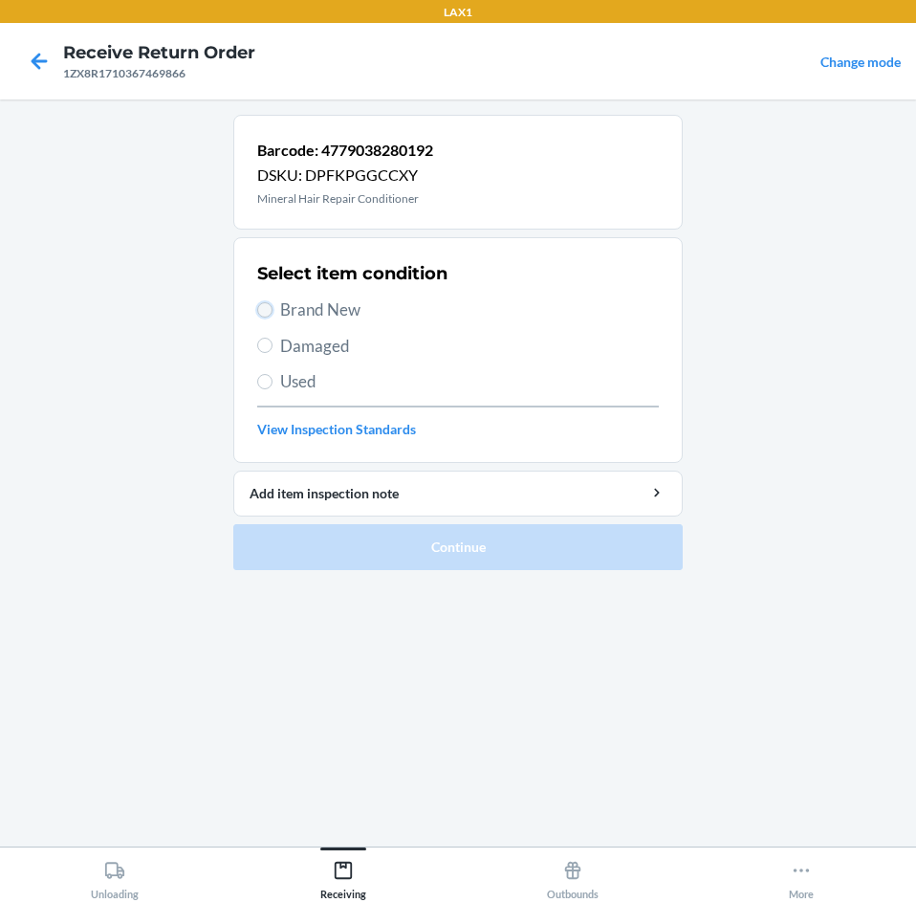
click at [264, 312] on input "Brand New" at bounding box center [264, 309] width 15 height 15
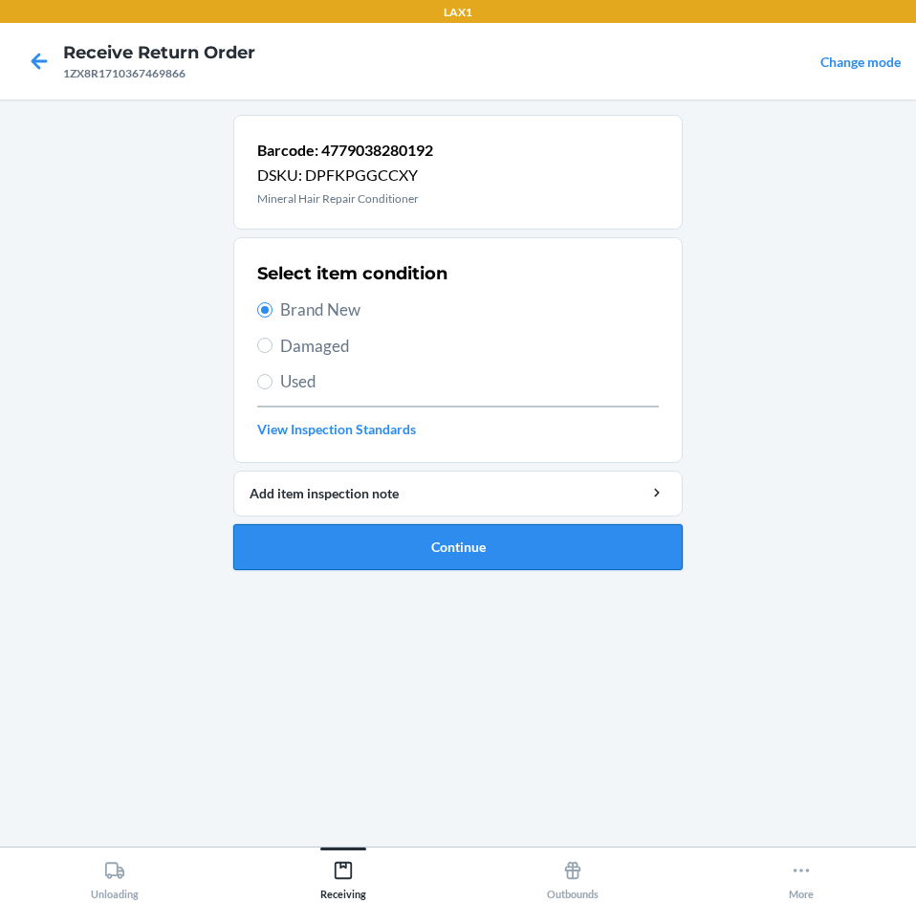
click at [538, 549] on button "Continue" at bounding box center [457, 547] width 449 height 46
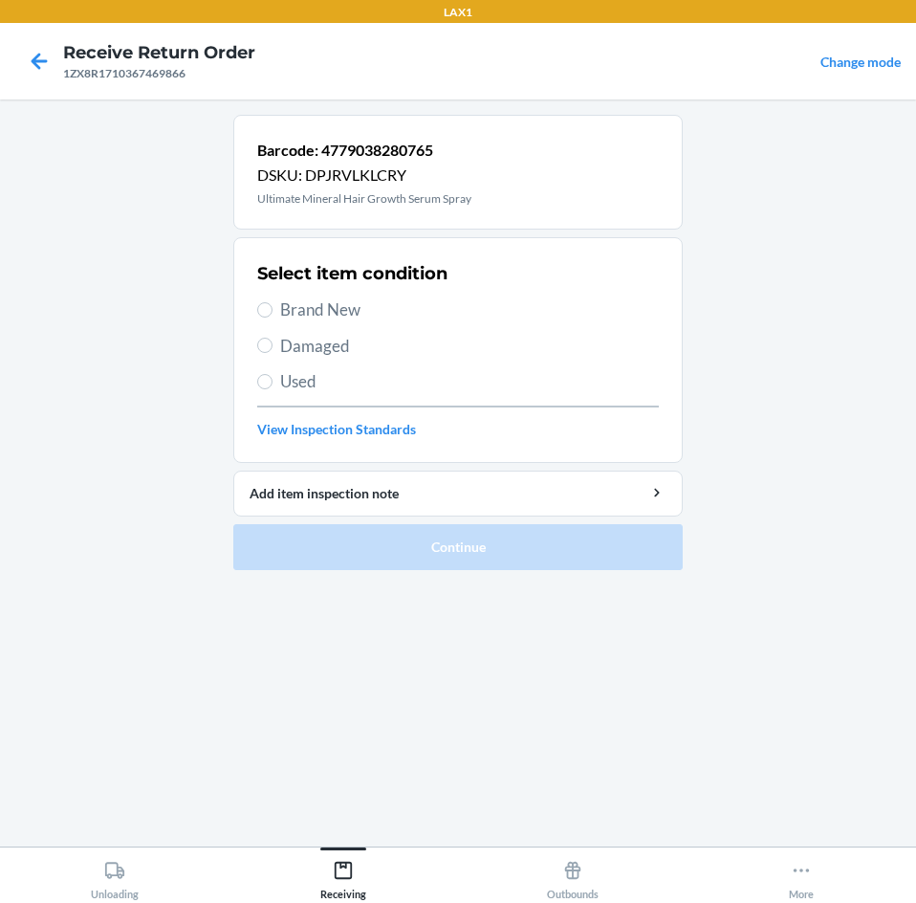
click at [291, 313] on span "Brand New" at bounding box center [469, 309] width 379 height 25
click at [273, 313] on input "Brand New" at bounding box center [264, 309] width 15 height 15
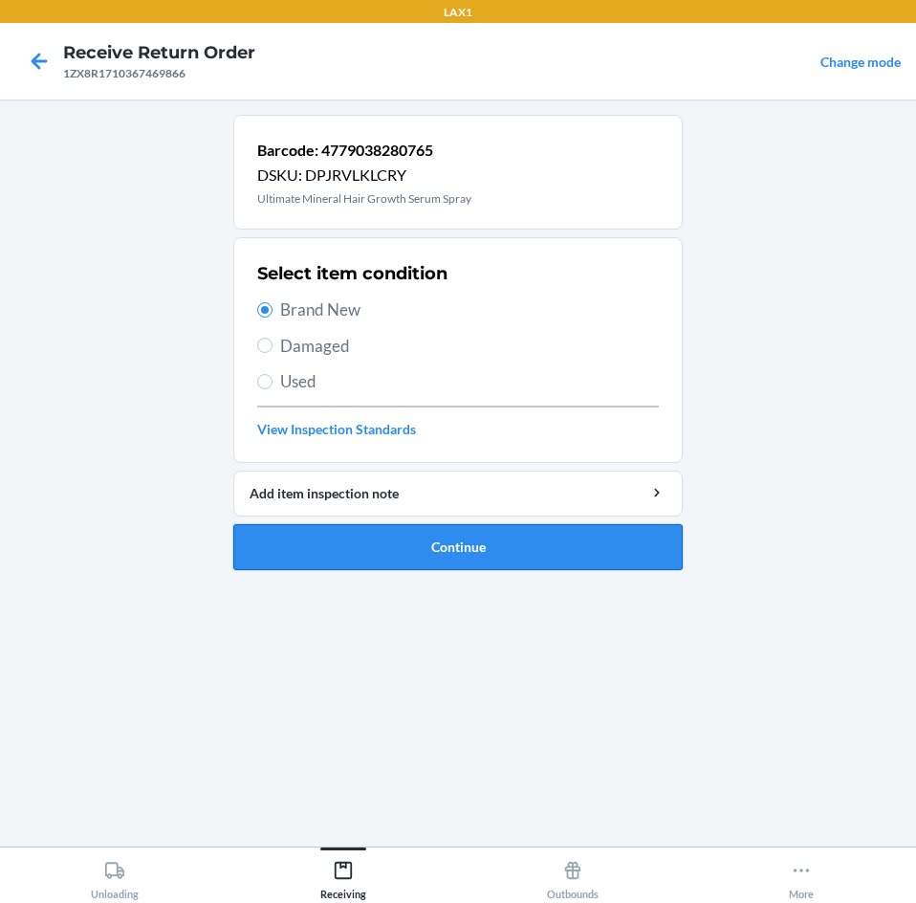
click at [620, 561] on button "Continue" at bounding box center [457, 547] width 449 height 46
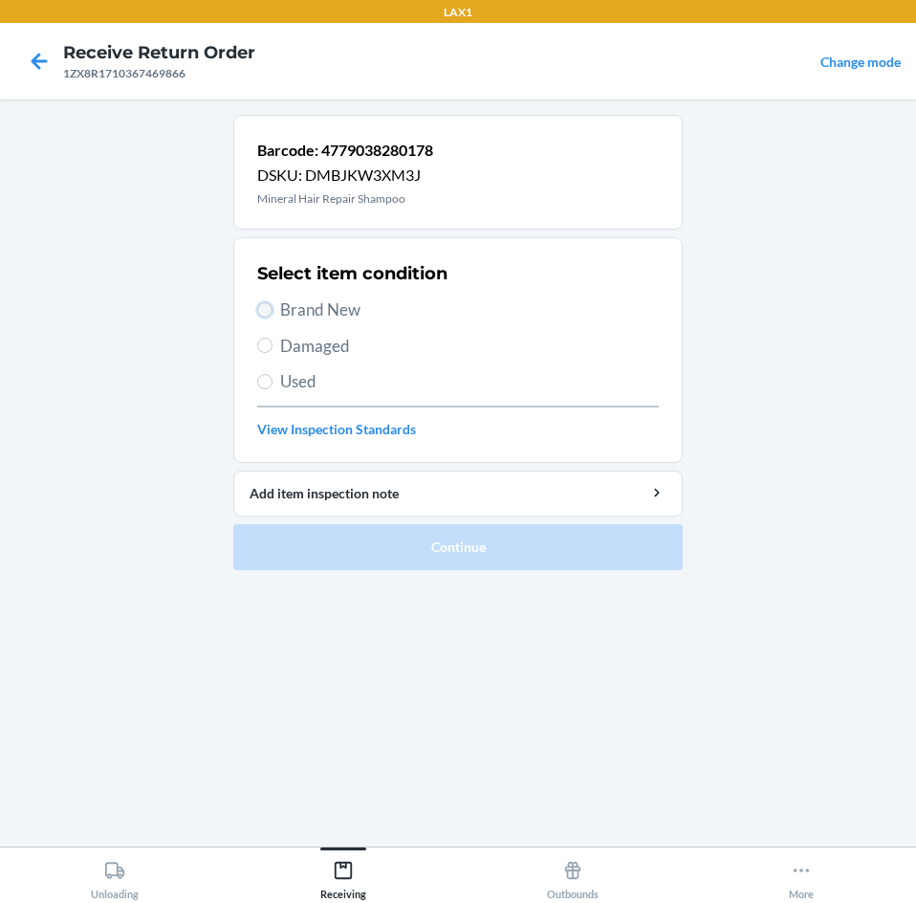
click at [267, 311] on input "Brand New" at bounding box center [264, 309] width 15 height 15
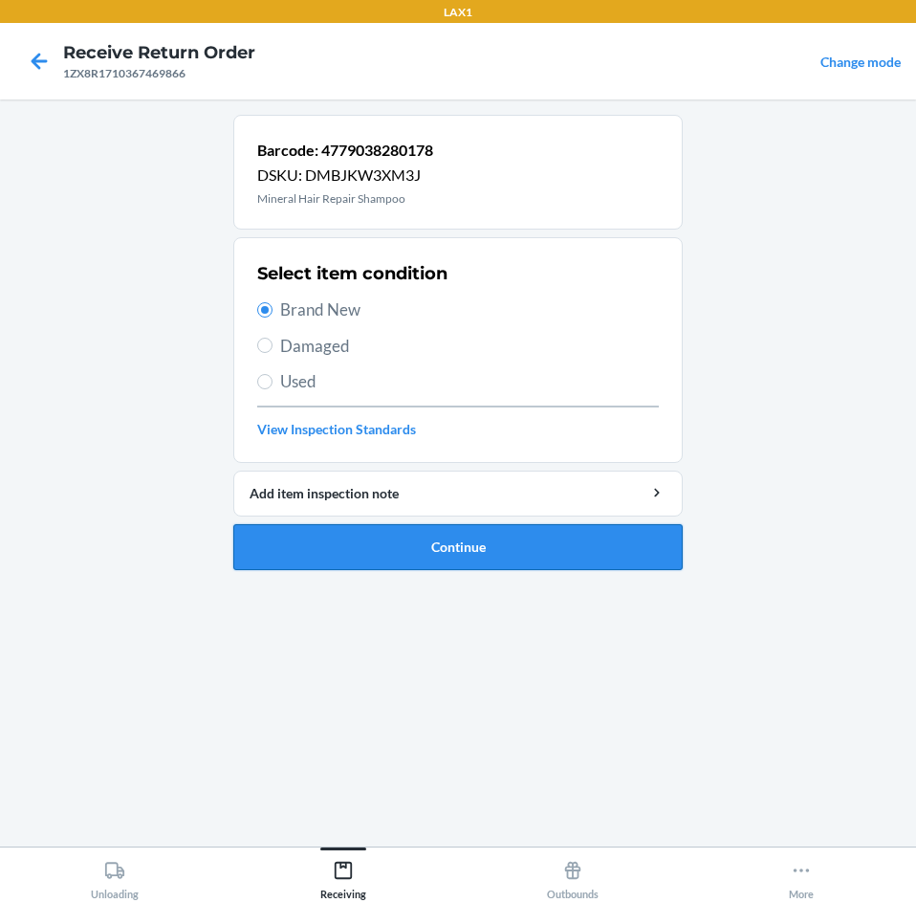
click at [569, 537] on button "Continue" at bounding box center [457, 547] width 449 height 46
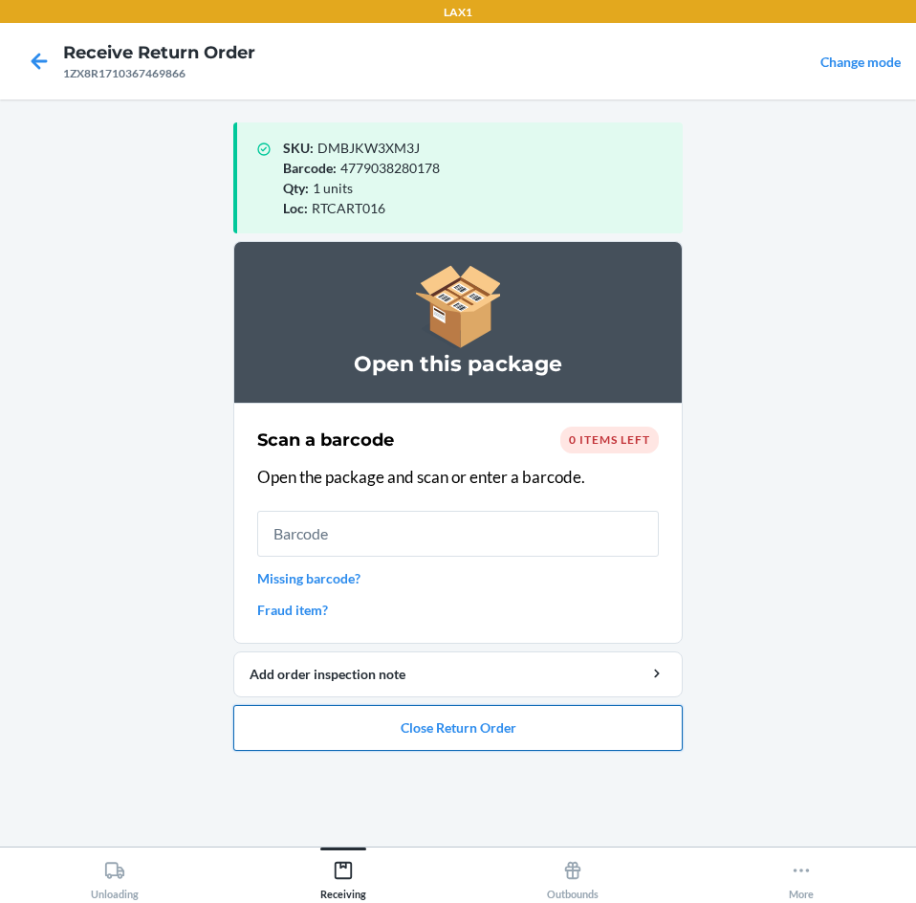
click at [608, 725] on button "Close Return Order" at bounding box center [457, 728] width 449 height 46
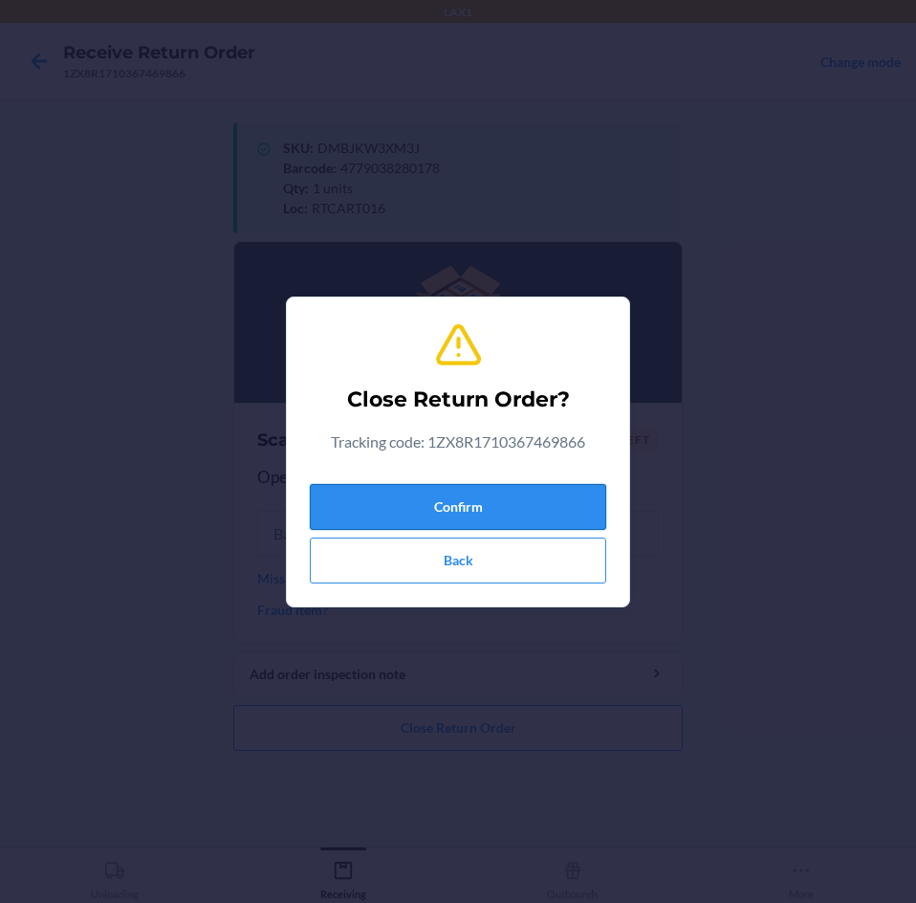
click at [579, 510] on button "Confirm" at bounding box center [458, 507] width 296 height 46
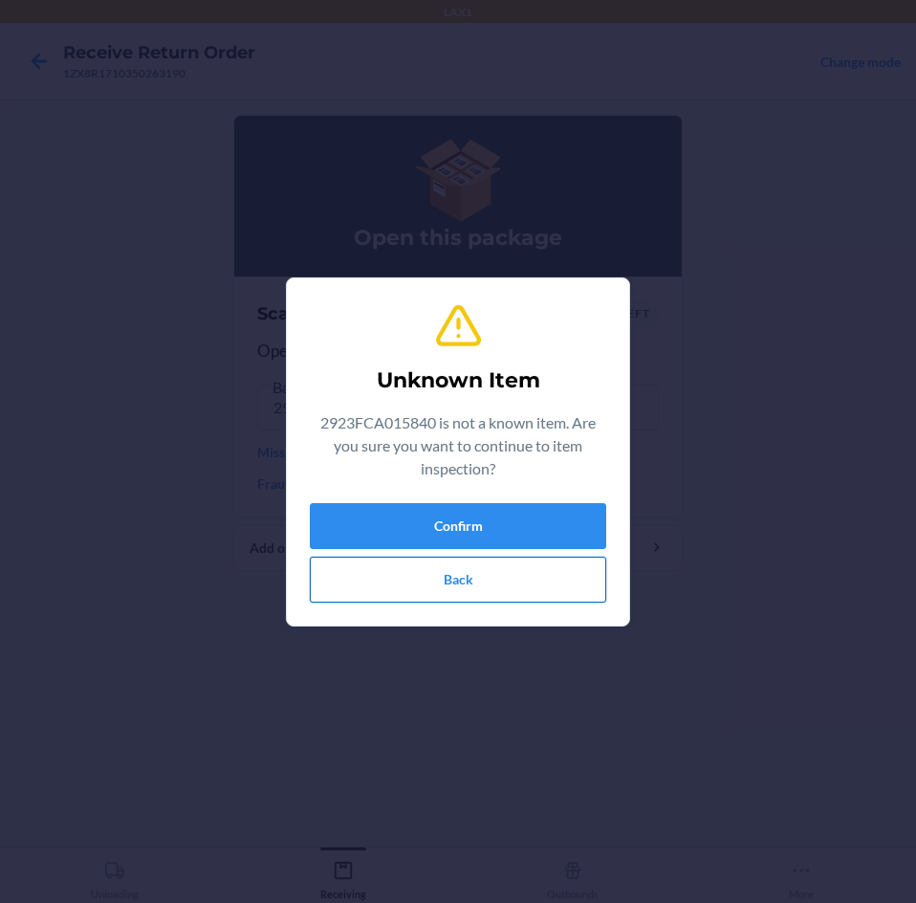
click at [513, 577] on button "Back" at bounding box center [458, 580] width 296 height 46
click at [517, 597] on button "Back" at bounding box center [458, 580] width 296 height 46
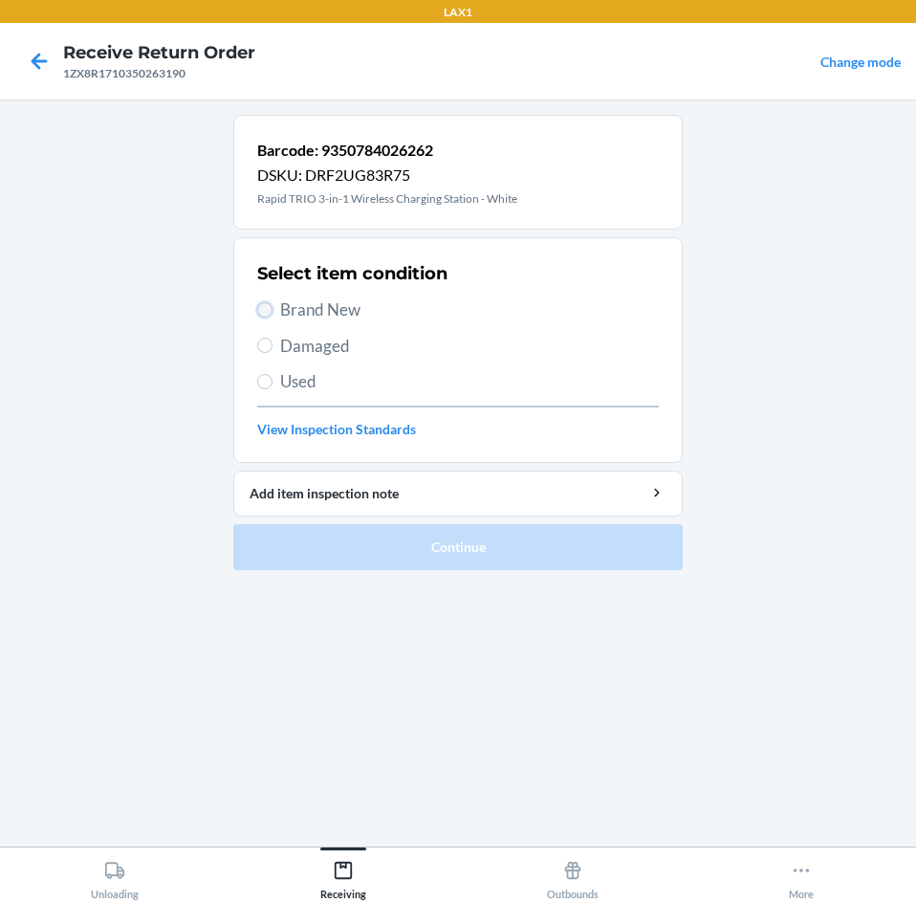
click at [262, 311] on input "Brand New" at bounding box center [264, 309] width 15 height 15
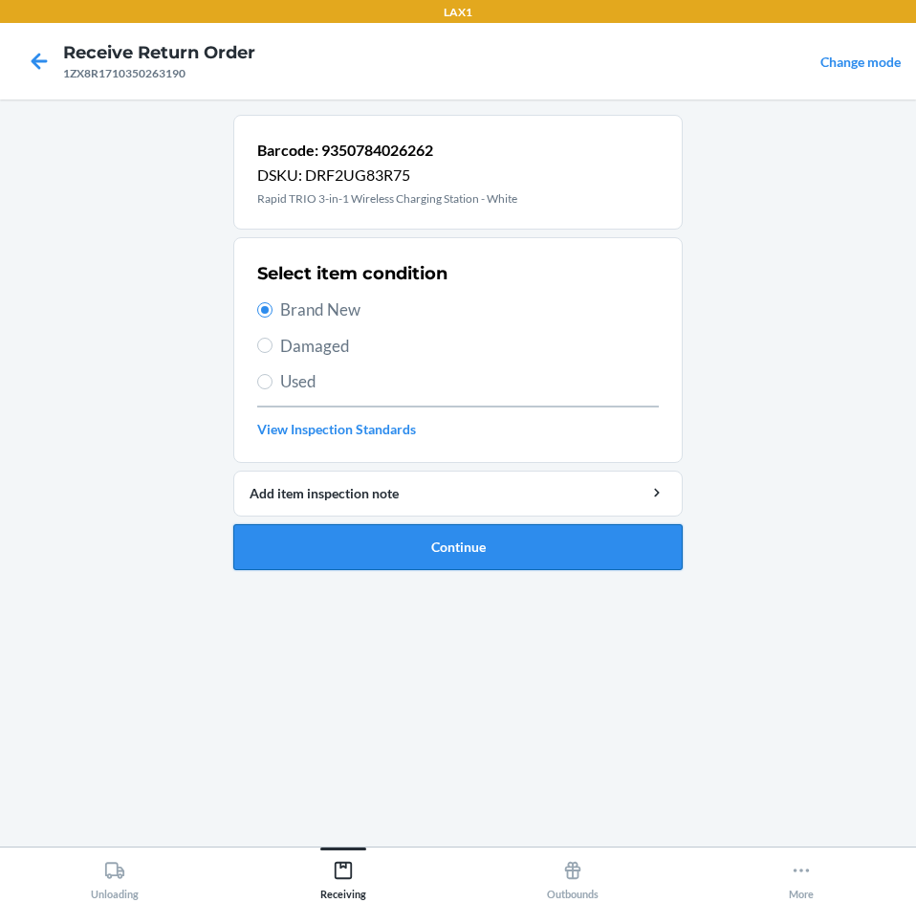
click at [496, 549] on button "Continue" at bounding box center [457, 547] width 449 height 46
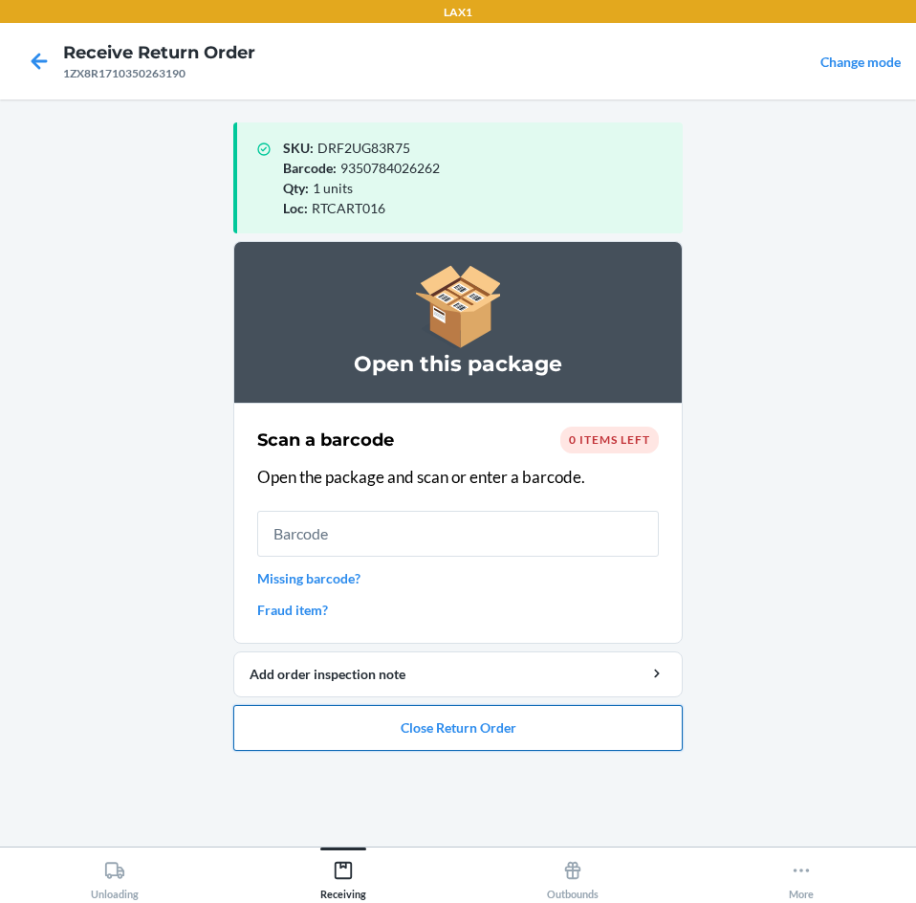
click at [526, 722] on button "Close Return Order" at bounding box center [457, 728] width 449 height 46
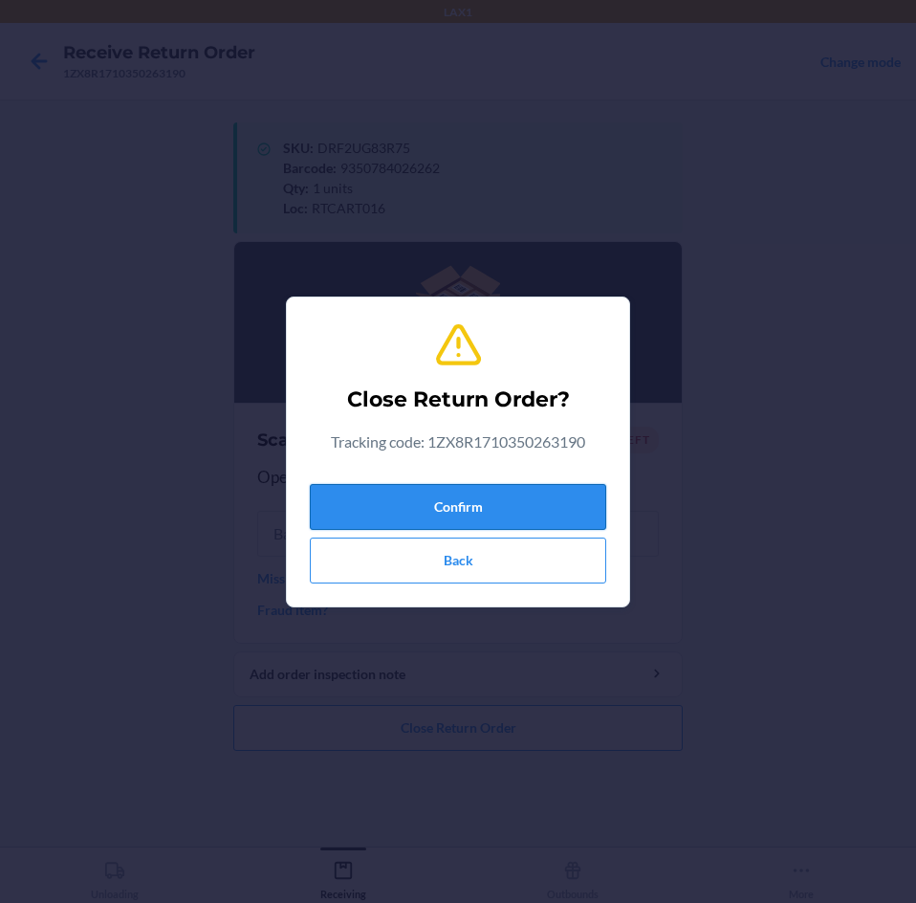
click at [529, 517] on button "Confirm" at bounding box center [458, 507] width 296 height 46
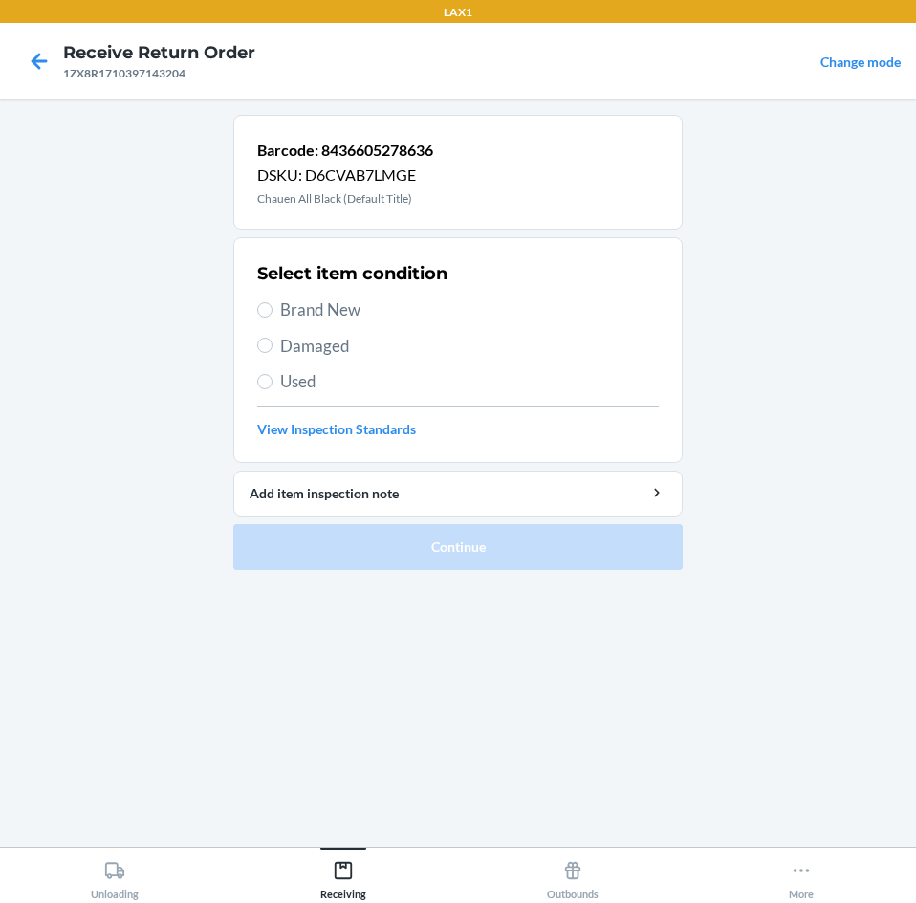
click at [262, 300] on label "Brand New" at bounding box center [458, 309] width 402 height 25
click at [262, 302] on input "Brand New" at bounding box center [264, 309] width 15 height 15
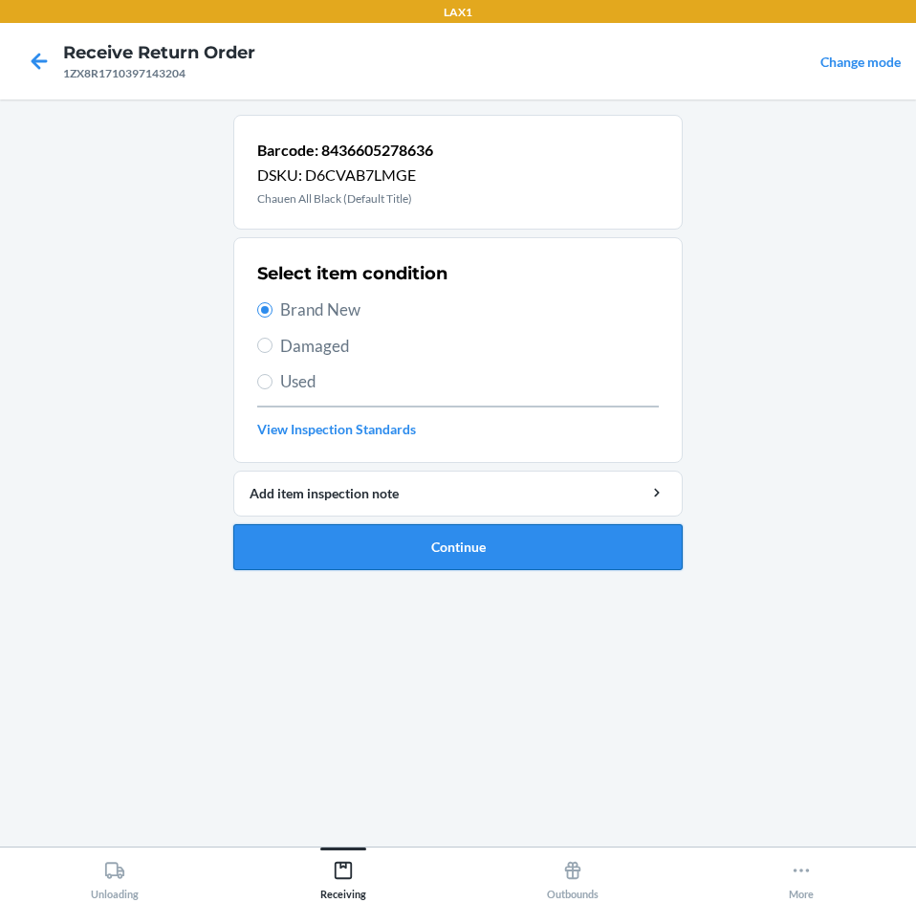
click at [580, 553] on button "Continue" at bounding box center [457, 547] width 449 height 46
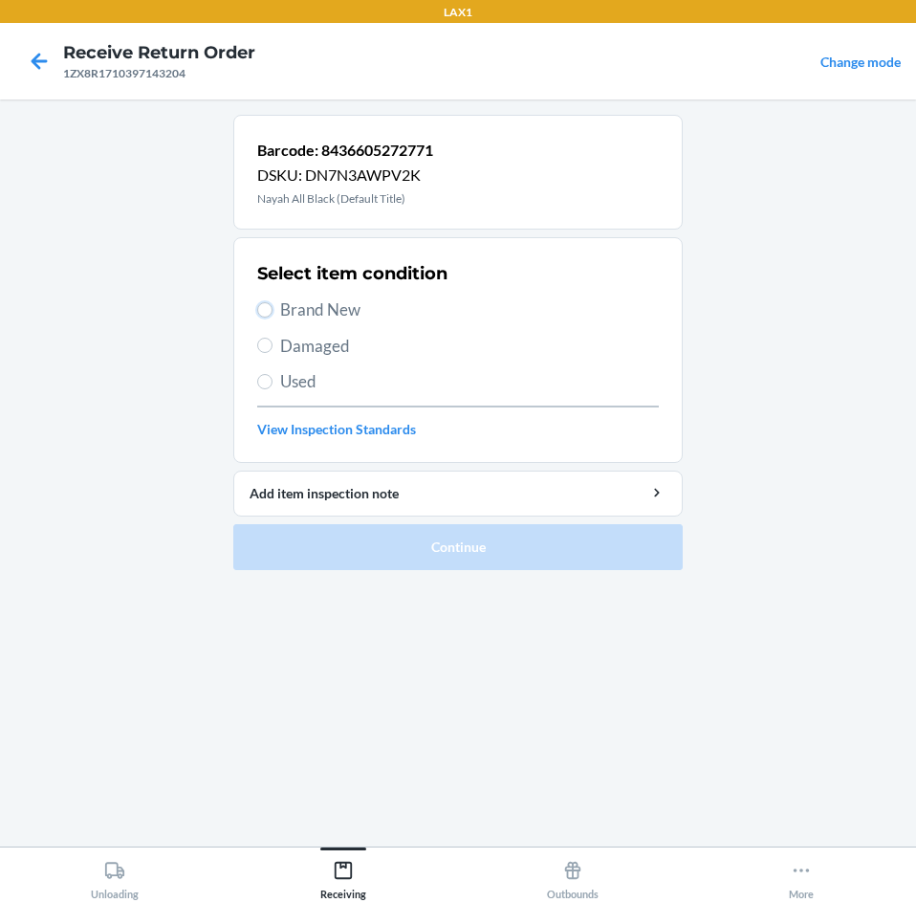
drag, startPoint x: 266, startPoint y: 314, endPoint x: 355, endPoint y: 531, distance: 234.6
click at [266, 317] on label "Brand New" at bounding box center [458, 309] width 402 height 25
click at [266, 317] on input "Brand New" at bounding box center [264, 309] width 15 height 15
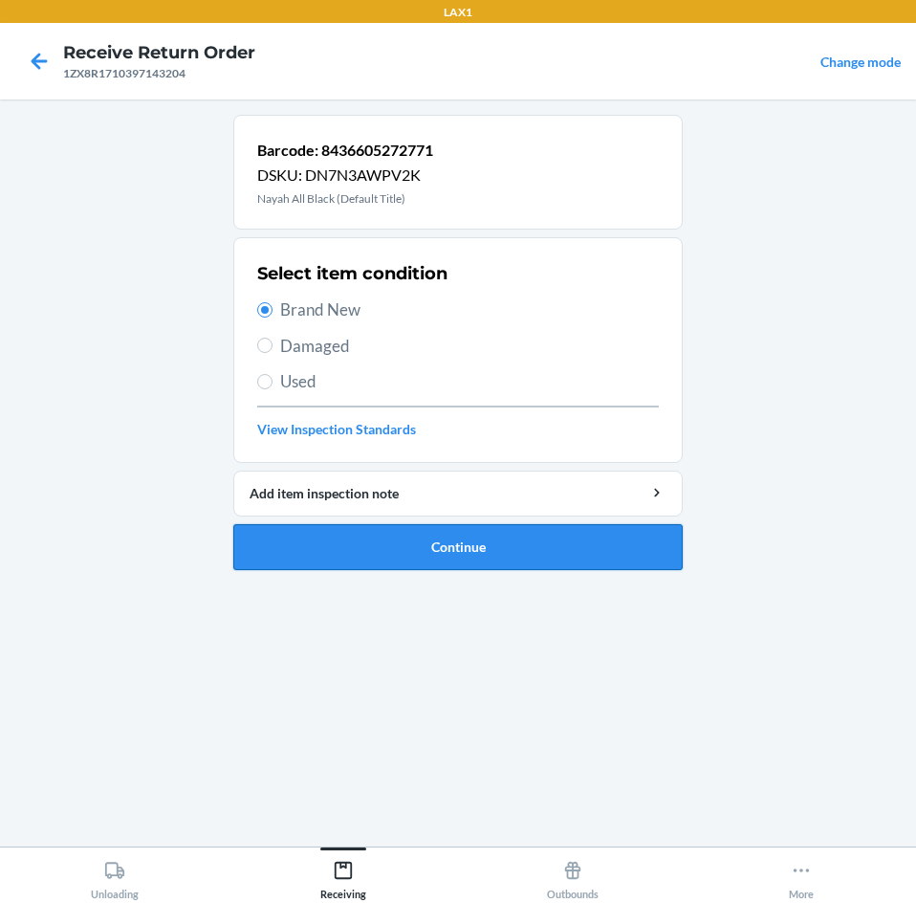
click at [535, 549] on button "Continue" at bounding box center [457, 547] width 449 height 46
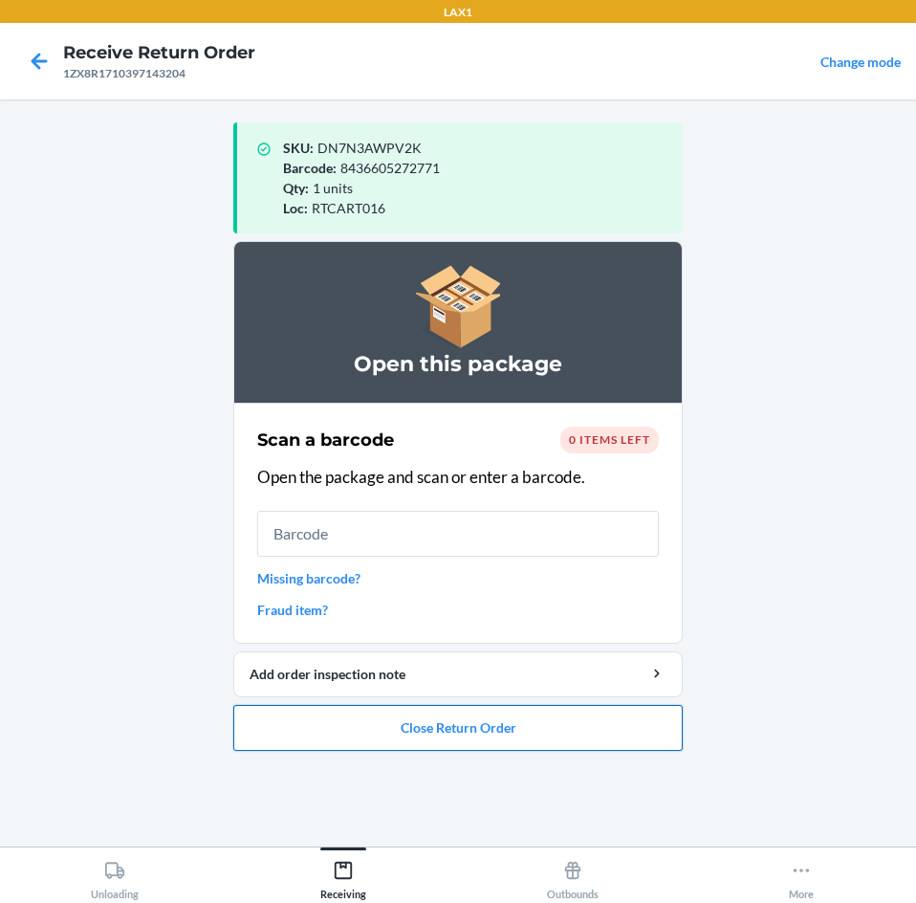
click at [522, 723] on button "Close Return Order" at bounding box center [457, 728] width 449 height 46
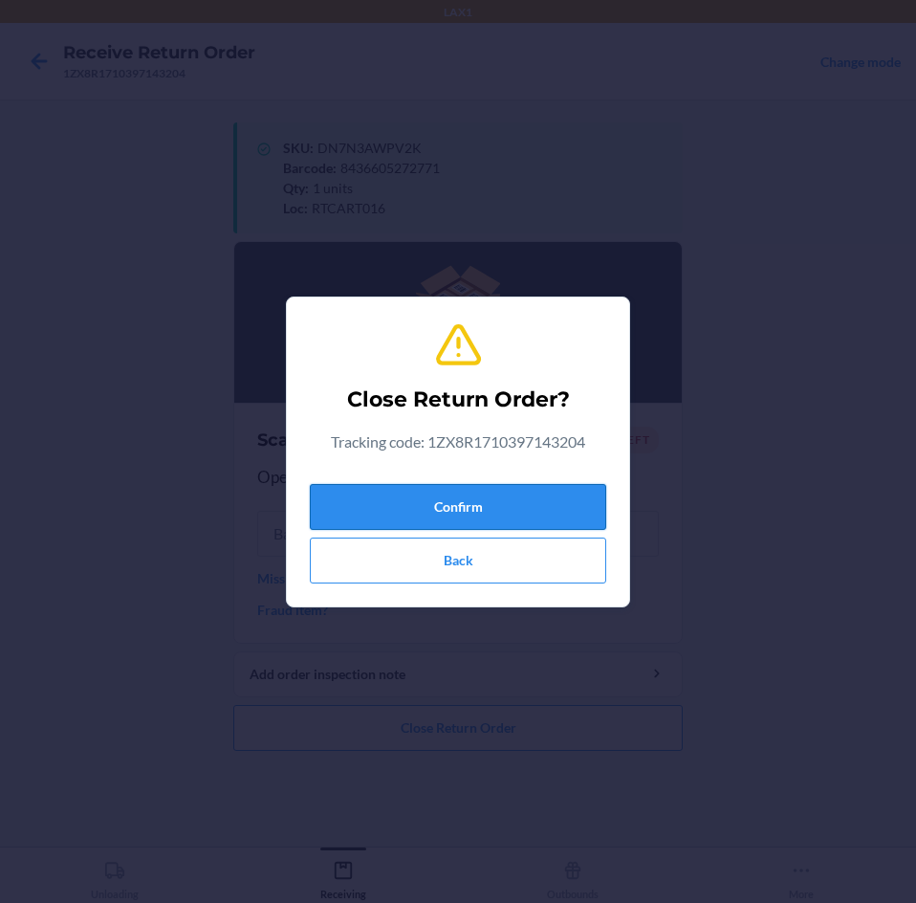
click at [549, 512] on button "Confirm" at bounding box center [458, 507] width 296 height 46
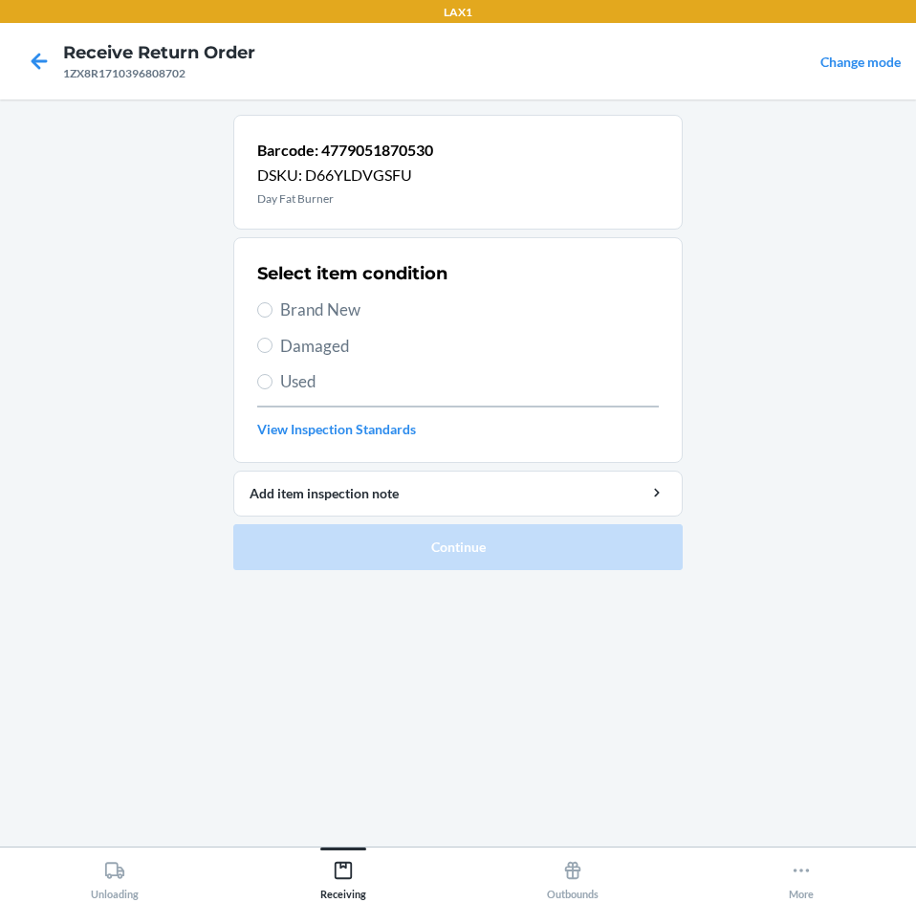
drag, startPoint x: 255, startPoint y: 298, endPoint x: 251, endPoint y: 326, distance: 28.1
click at [248, 316] on section "Select item condition Brand New Damaged Used View Inspection Standards" at bounding box center [457, 350] width 449 height 226
click at [268, 315] on label "Brand New" at bounding box center [458, 309] width 402 height 25
click at [268, 315] on input "Brand New" at bounding box center [264, 309] width 15 height 15
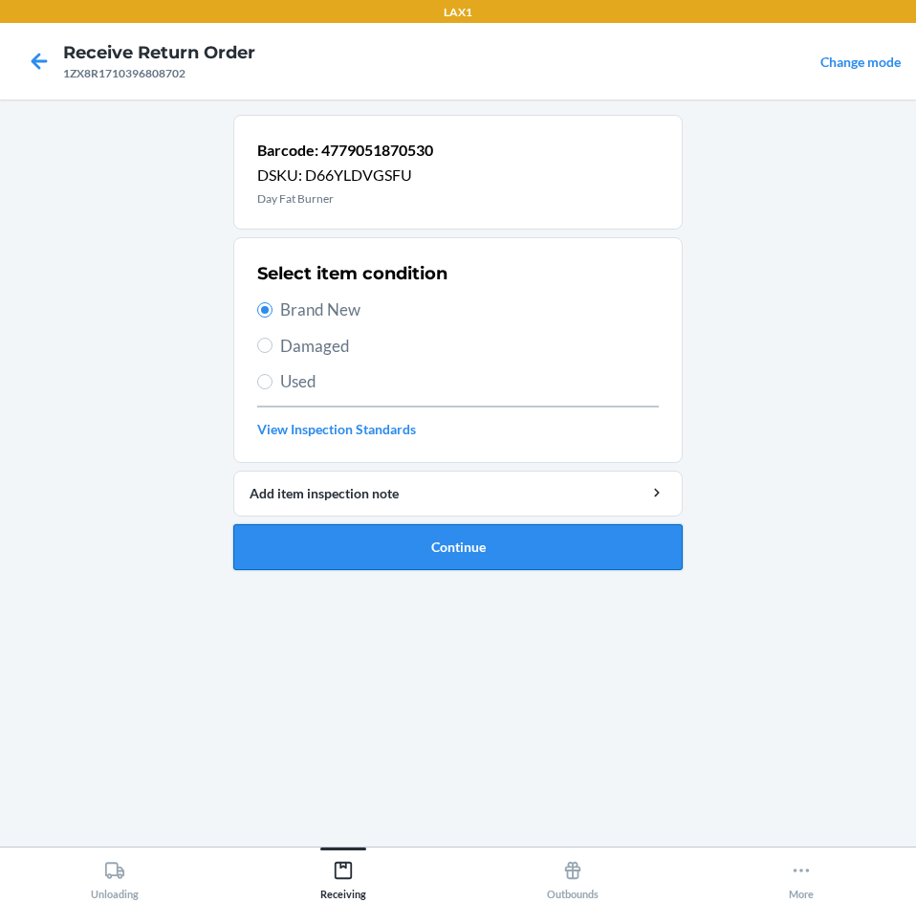
click at [493, 547] on button "Continue" at bounding box center [457, 547] width 449 height 46
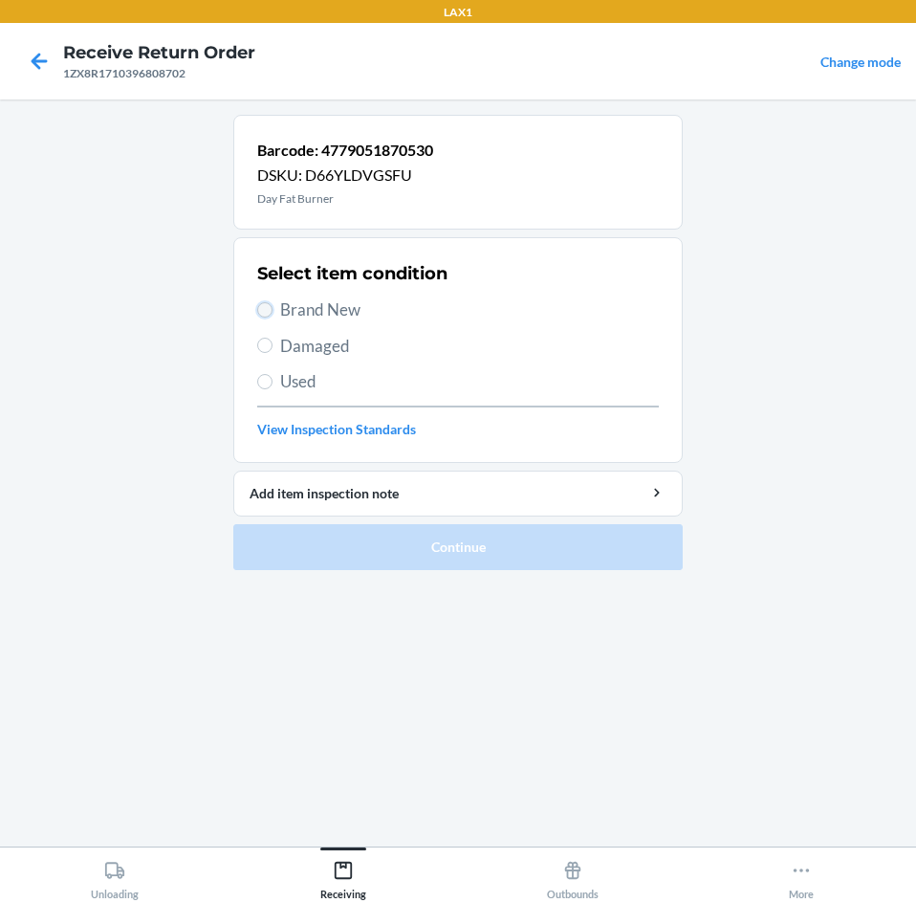
click at [260, 312] on input "Brand New" at bounding box center [264, 309] width 15 height 15
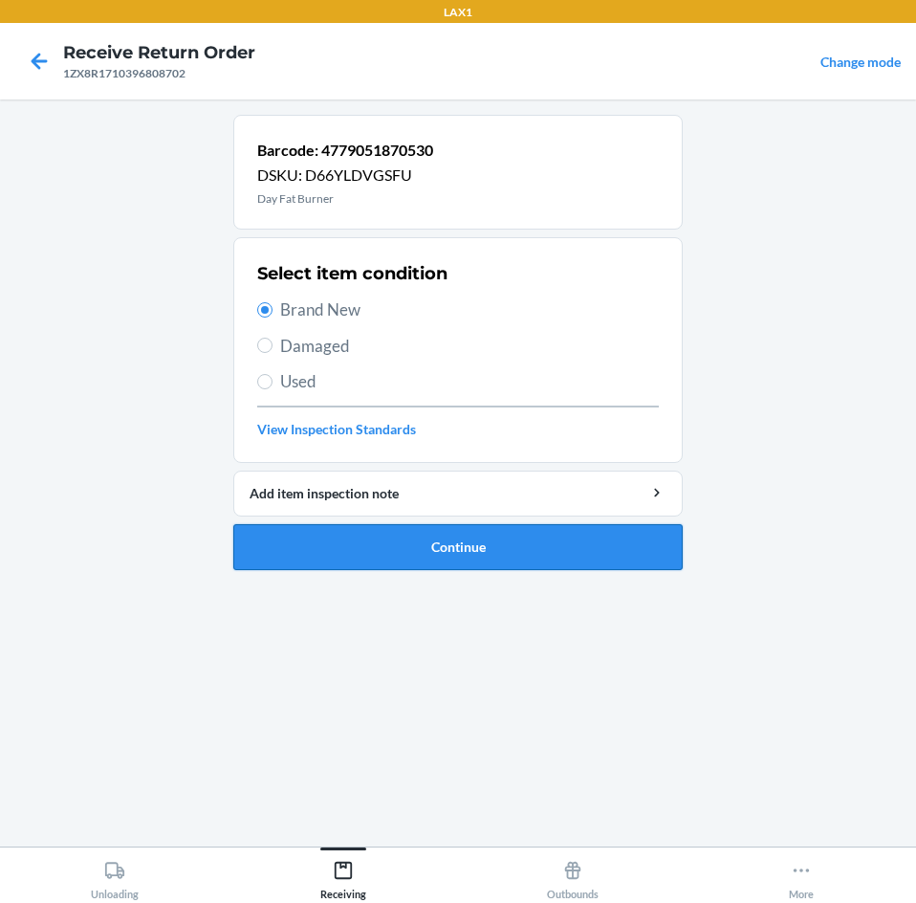
click at [514, 546] on button "Continue" at bounding box center [457, 547] width 449 height 46
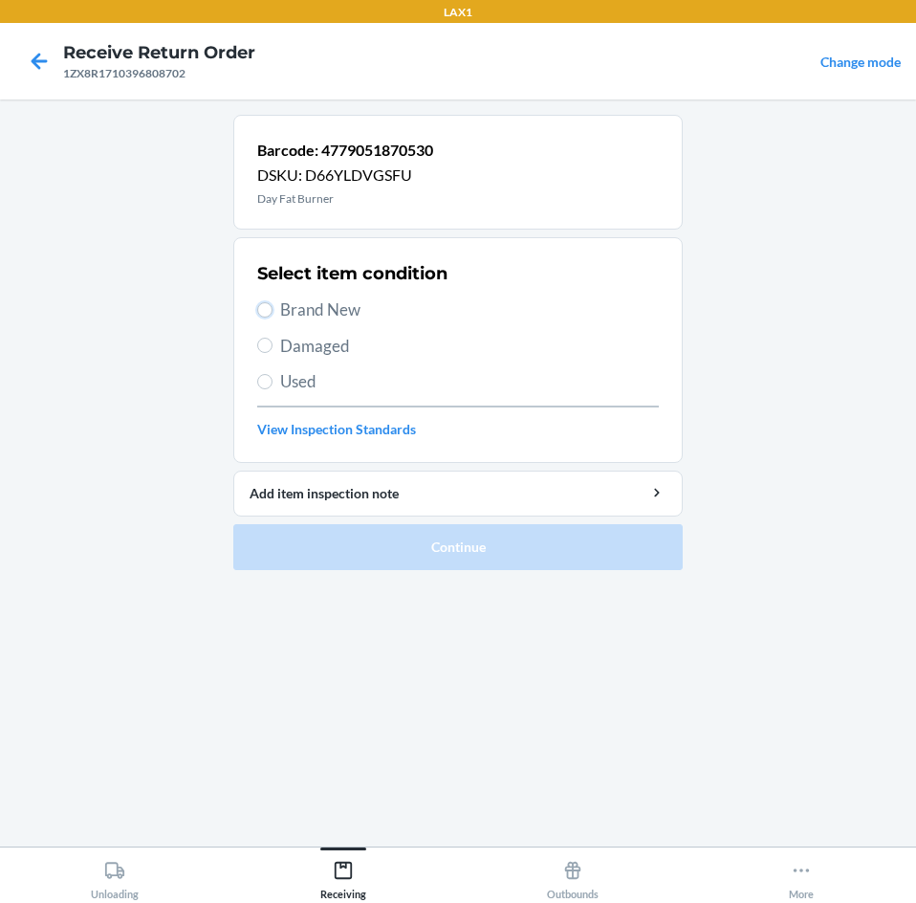
drag, startPoint x: 261, startPoint y: 304, endPoint x: 328, endPoint y: 437, distance: 148.8
click at [261, 307] on input "Brand New" at bounding box center [264, 309] width 15 height 15
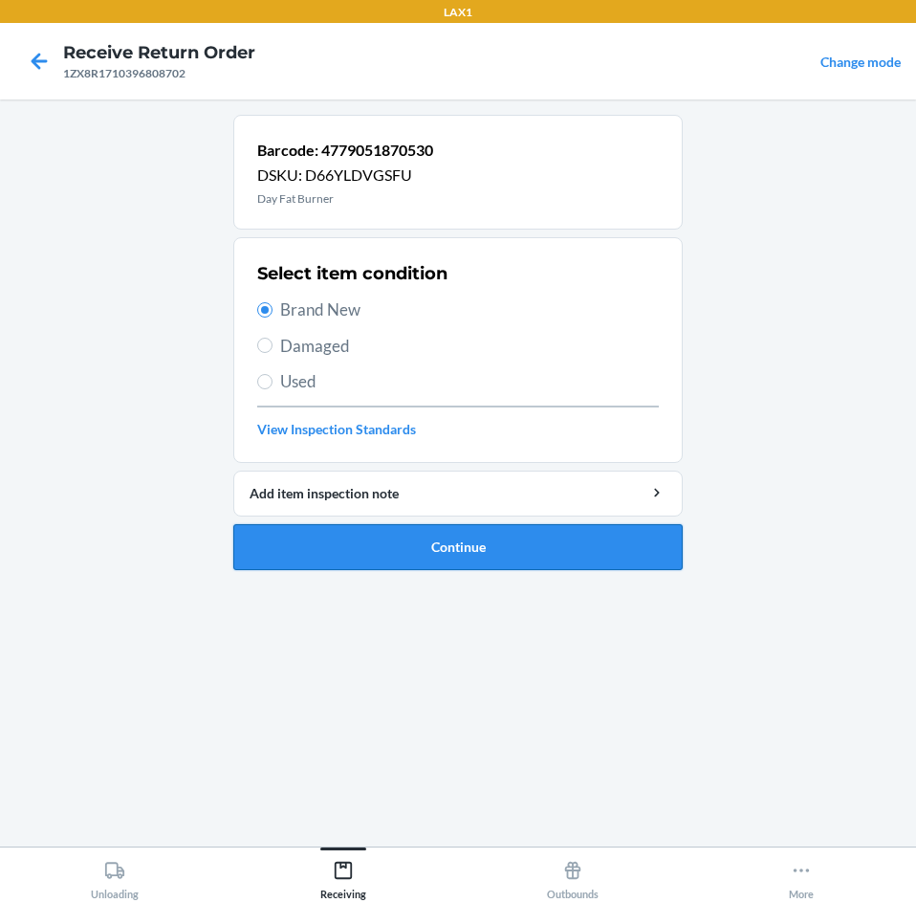
click at [601, 543] on button "Continue" at bounding box center [457, 547] width 449 height 46
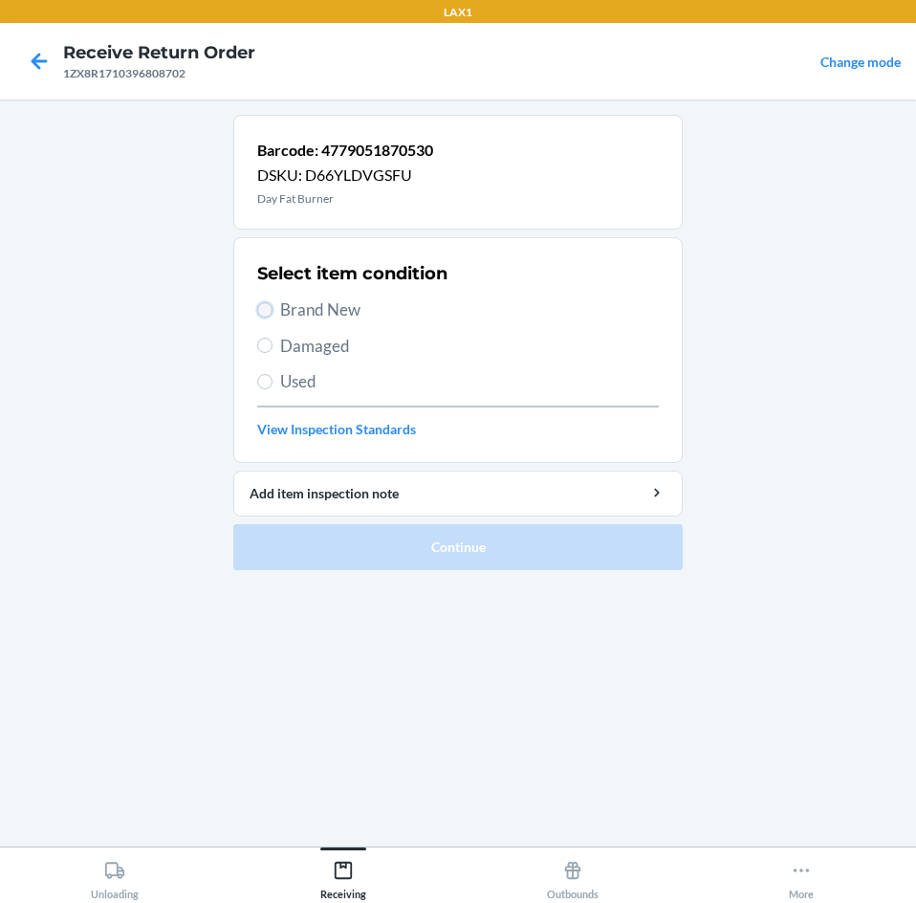
click at [267, 315] on input "Brand New" at bounding box center [264, 309] width 15 height 15
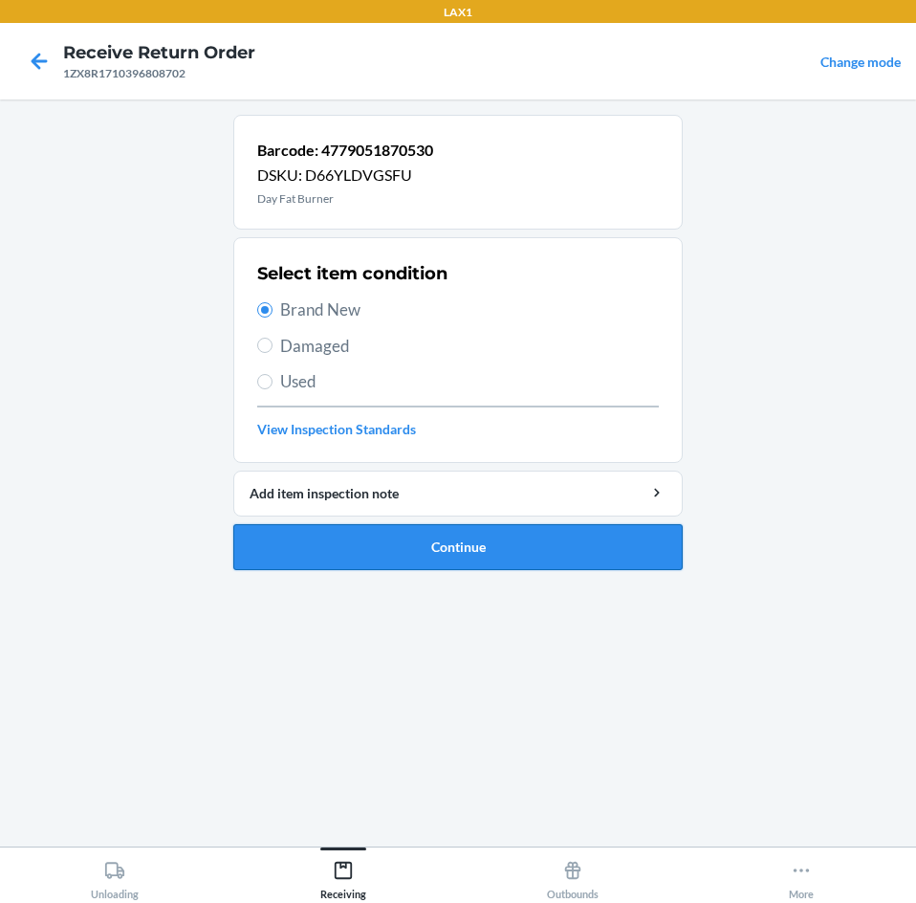
click at [554, 545] on button "Continue" at bounding box center [457, 547] width 449 height 46
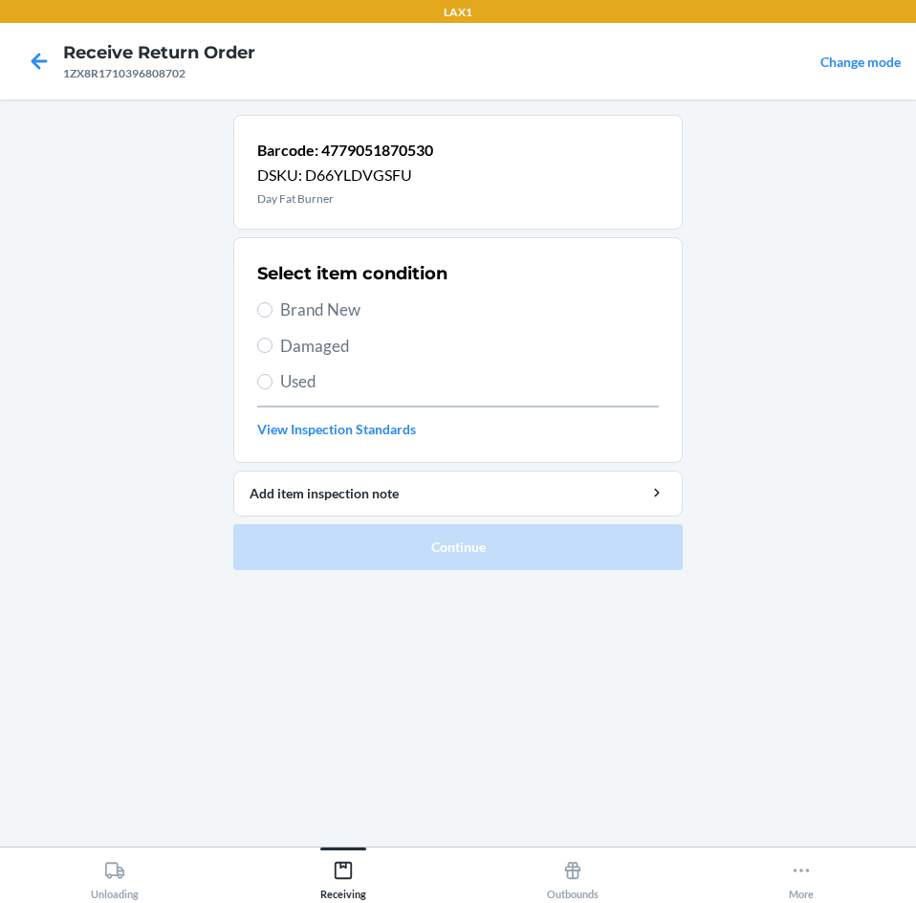
click at [273, 306] on label "Brand New" at bounding box center [458, 309] width 402 height 25
click at [273, 306] on input "Brand New" at bounding box center [264, 309] width 15 height 15
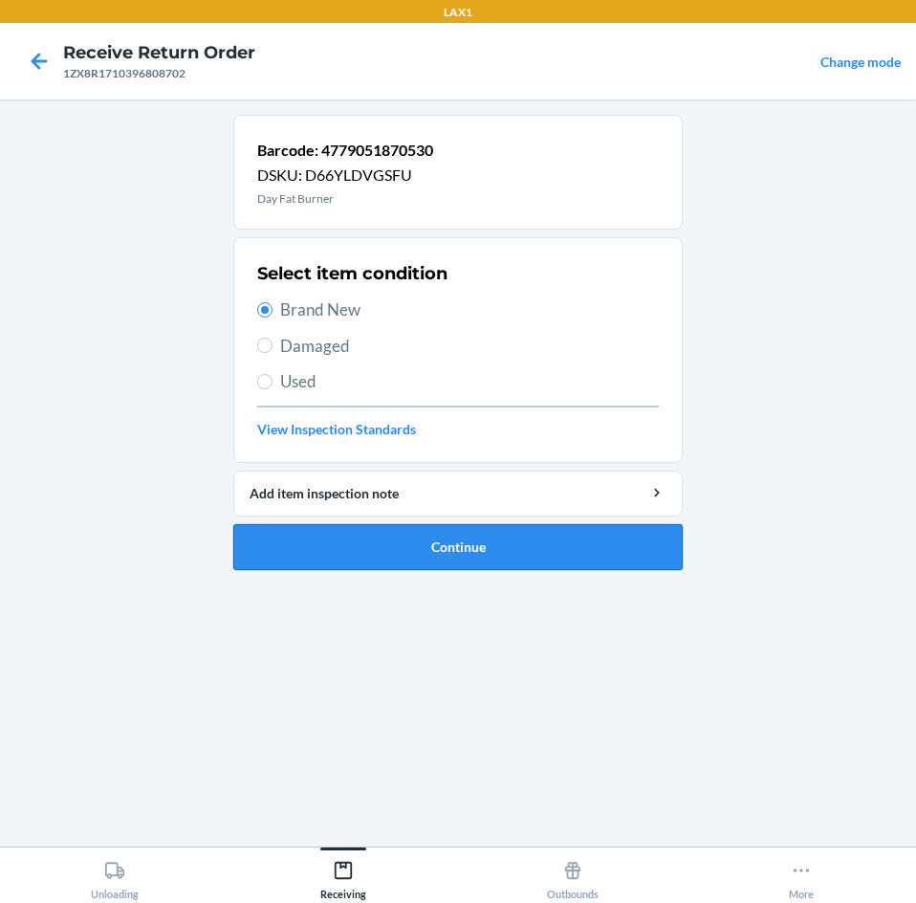
click at [551, 537] on button "Continue" at bounding box center [457, 547] width 449 height 46
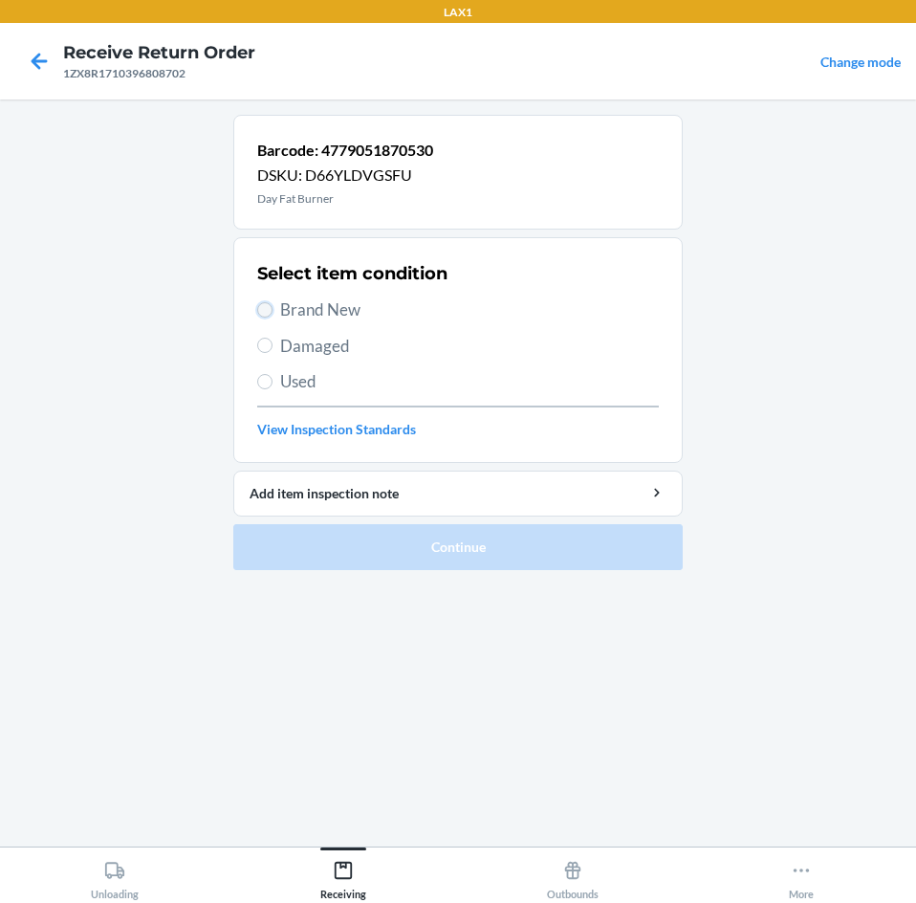
click at [259, 309] on input "Brand New" at bounding box center [264, 309] width 15 height 15
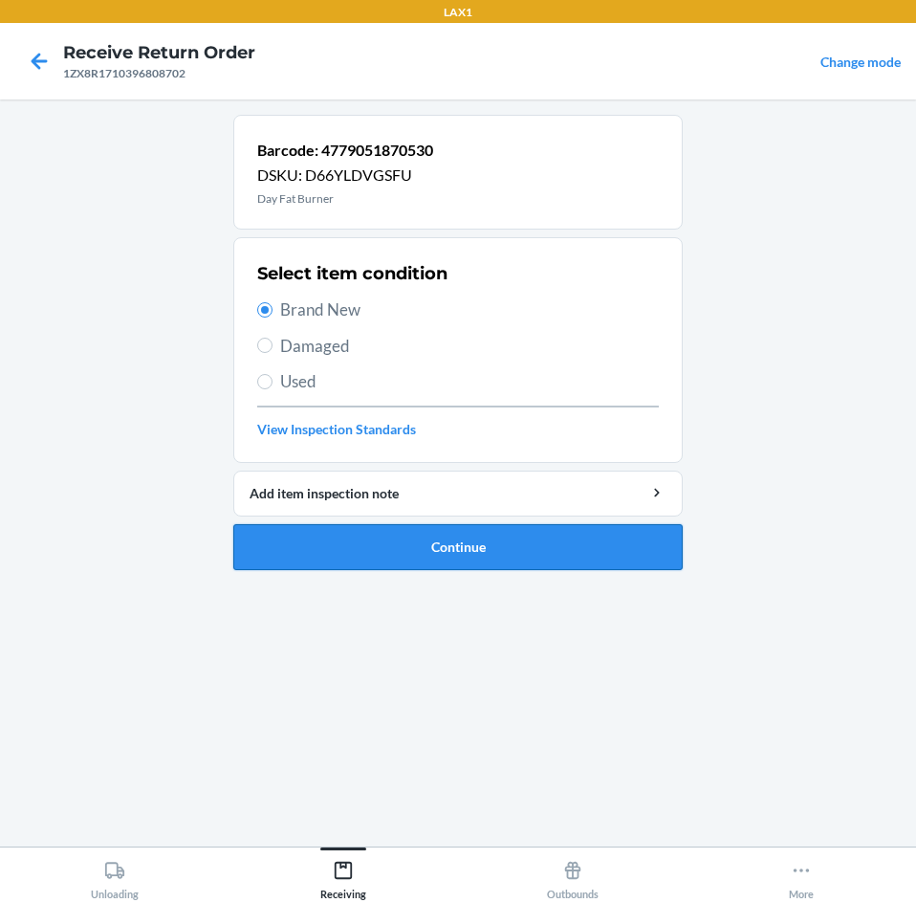
click at [541, 548] on button "Continue" at bounding box center [457, 547] width 449 height 46
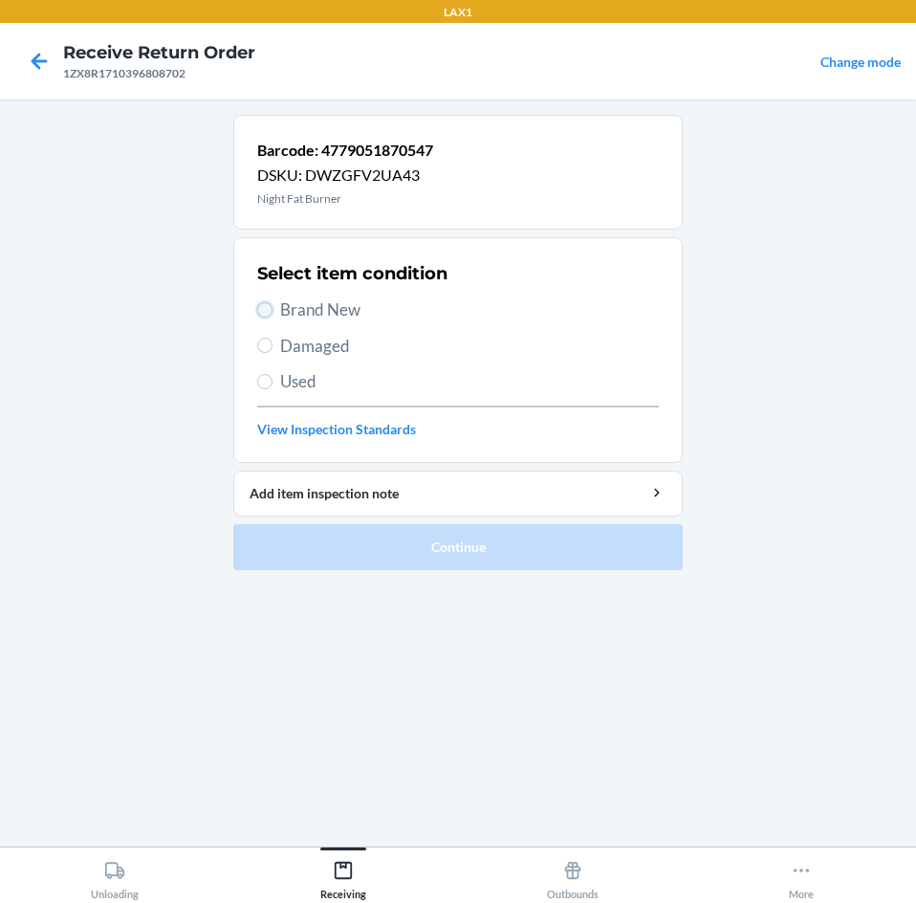
click at [272, 306] on input "Brand New" at bounding box center [264, 309] width 15 height 15
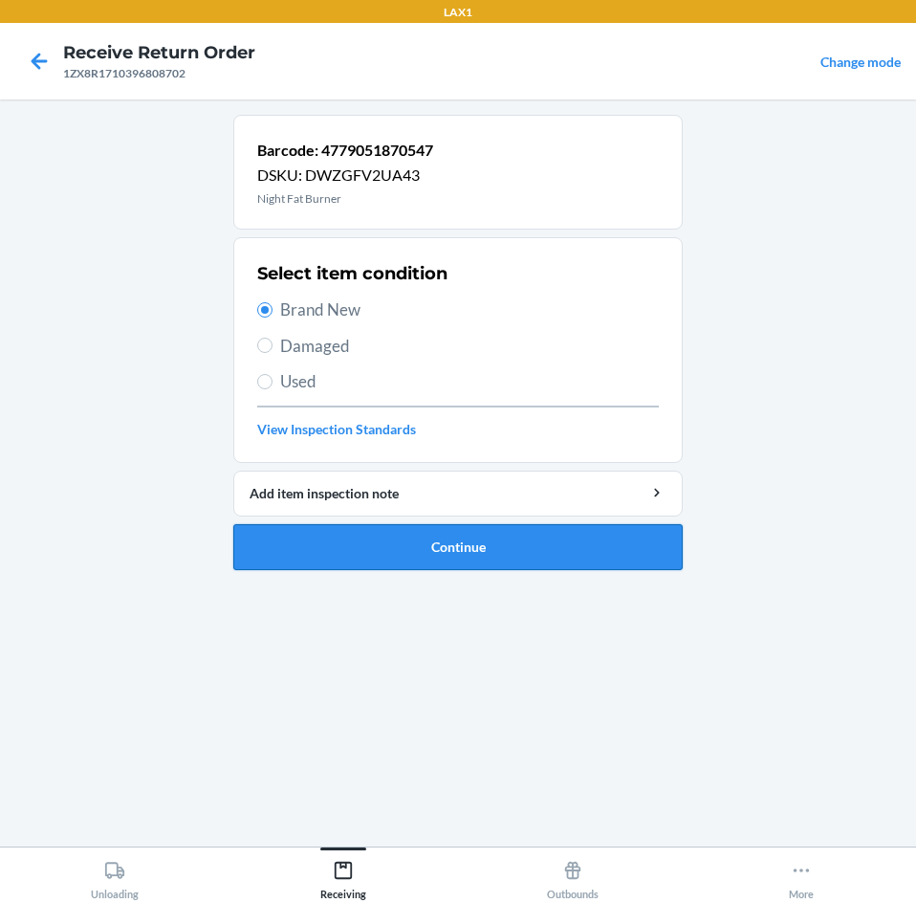
click at [573, 543] on button "Continue" at bounding box center [457, 547] width 449 height 46
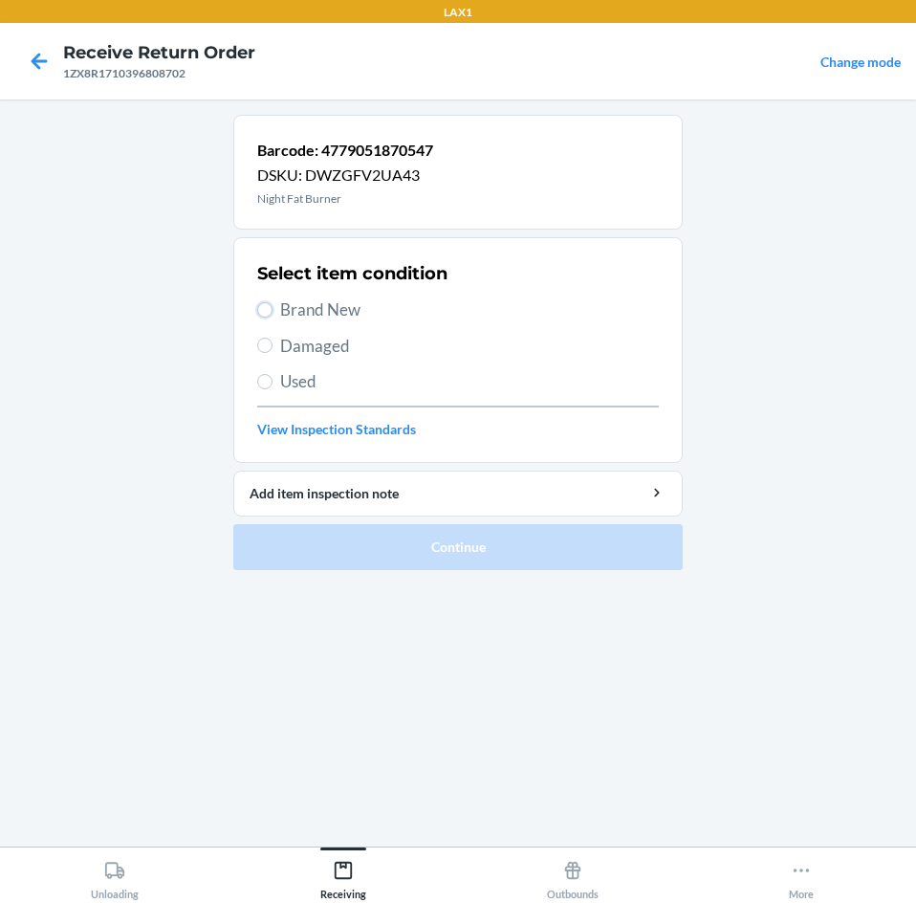
drag, startPoint x: 266, startPoint y: 306, endPoint x: 272, endPoint y: 319, distance: 14.6
click at [266, 308] on input "Brand New" at bounding box center [264, 309] width 15 height 15
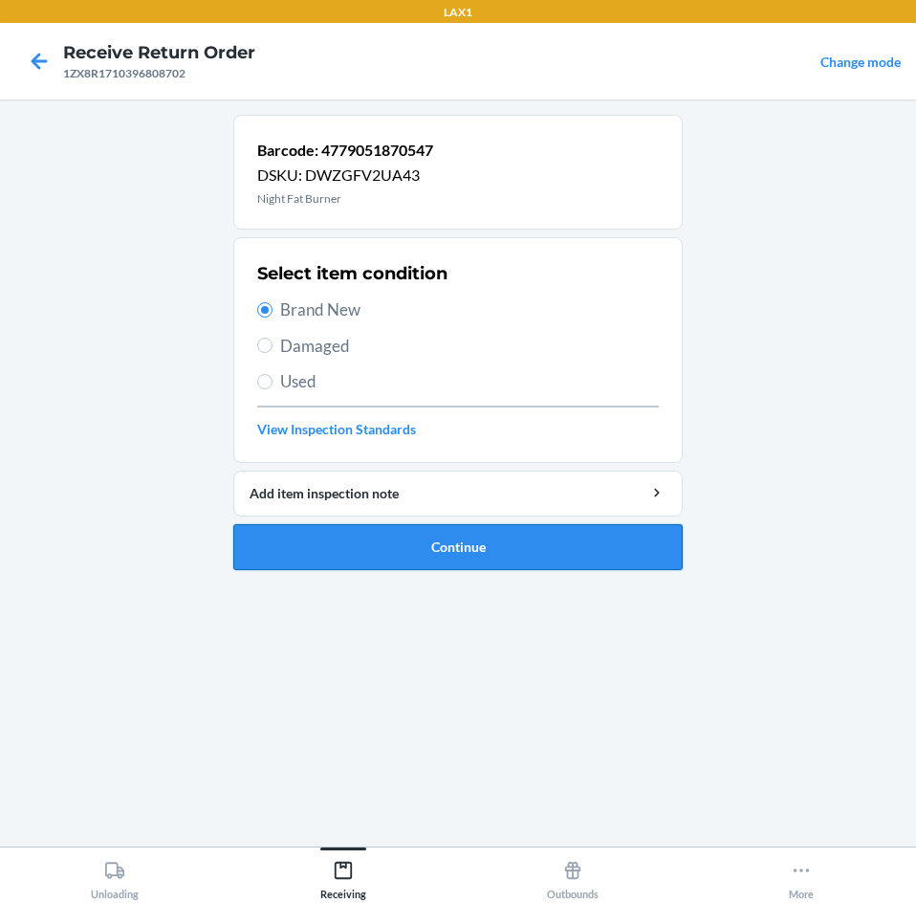
click at [605, 531] on button "Continue" at bounding box center [457, 547] width 449 height 46
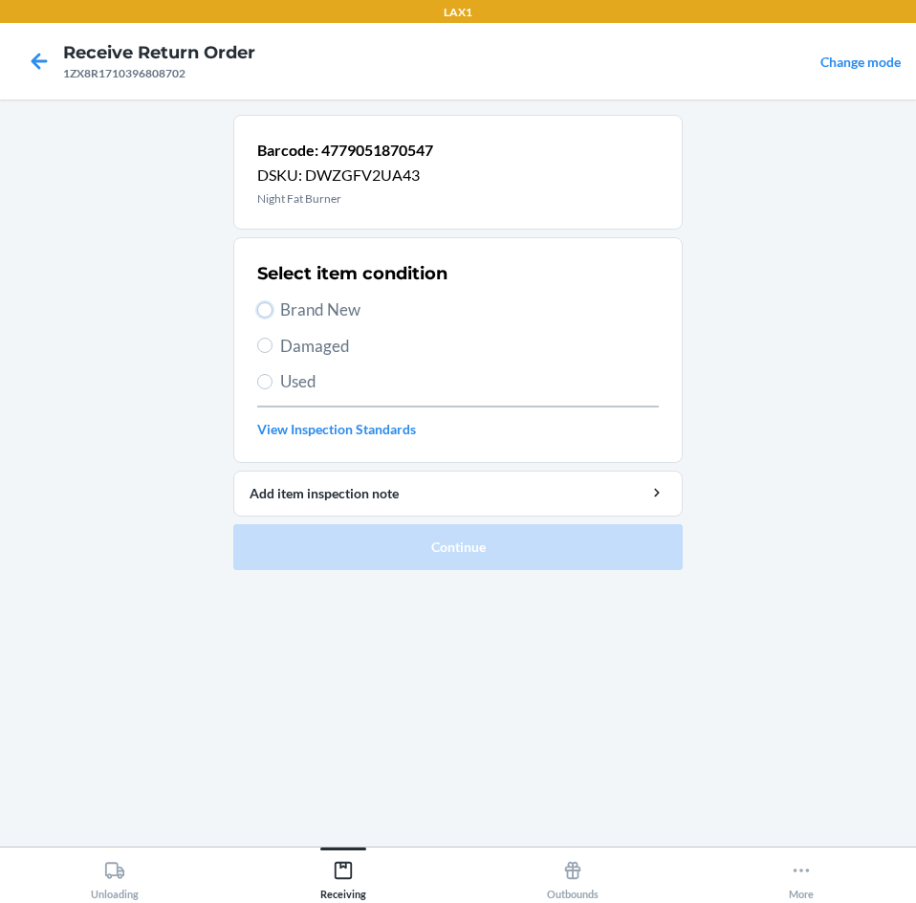
drag, startPoint x: 269, startPoint y: 311, endPoint x: 286, endPoint y: 353, distance: 45.5
click at [269, 314] on input "Brand New" at bounding box center [264, 309] width 15 height 15
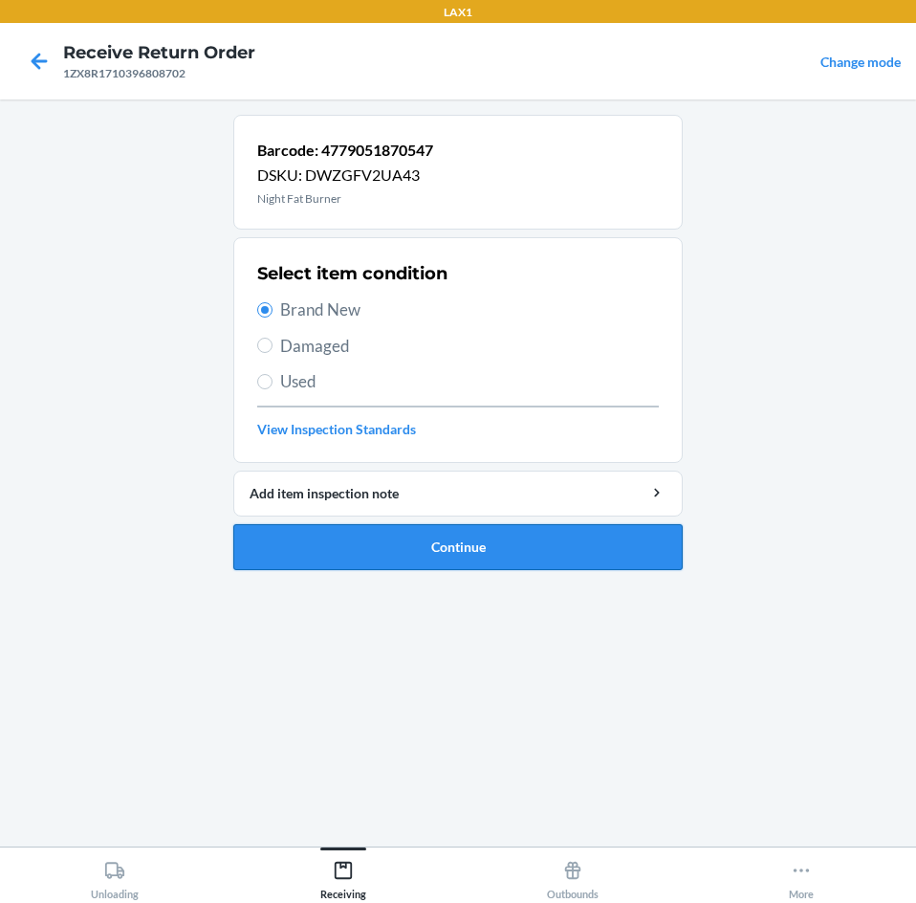
click at [619, 552] on button "Continue" at bounding box center [457, 547] width 449 height 46
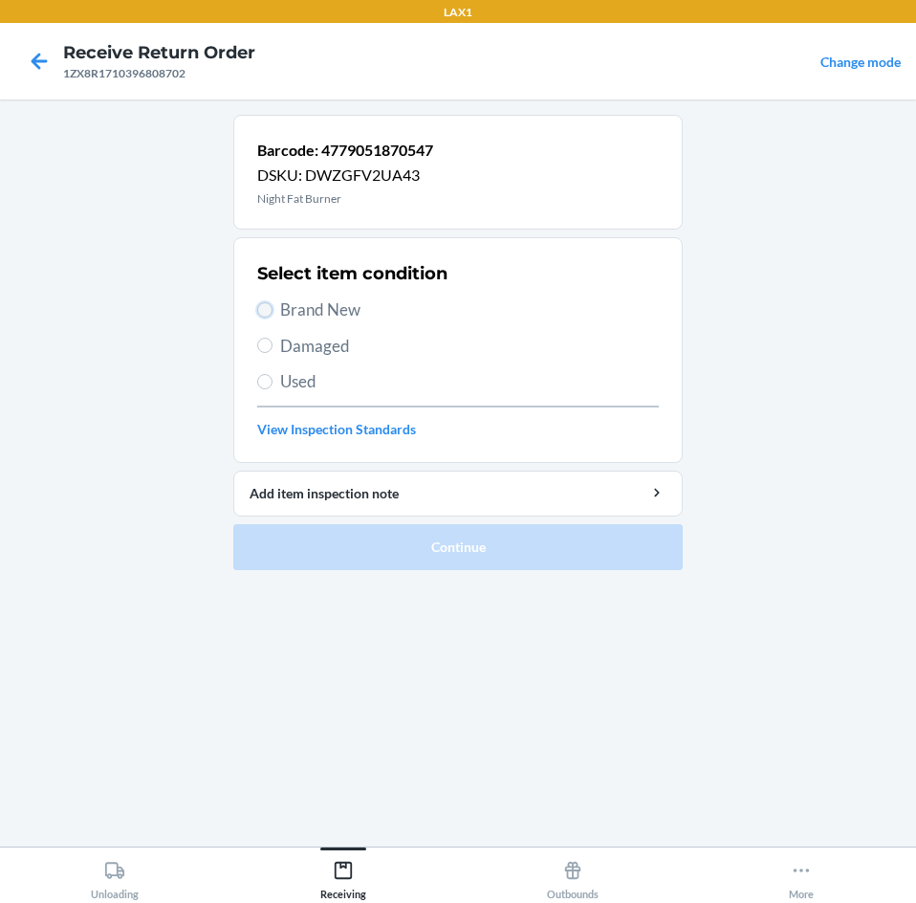
click at [267, 309] on input "Brand New" at bounding box center [264, 309] width 15 height 15
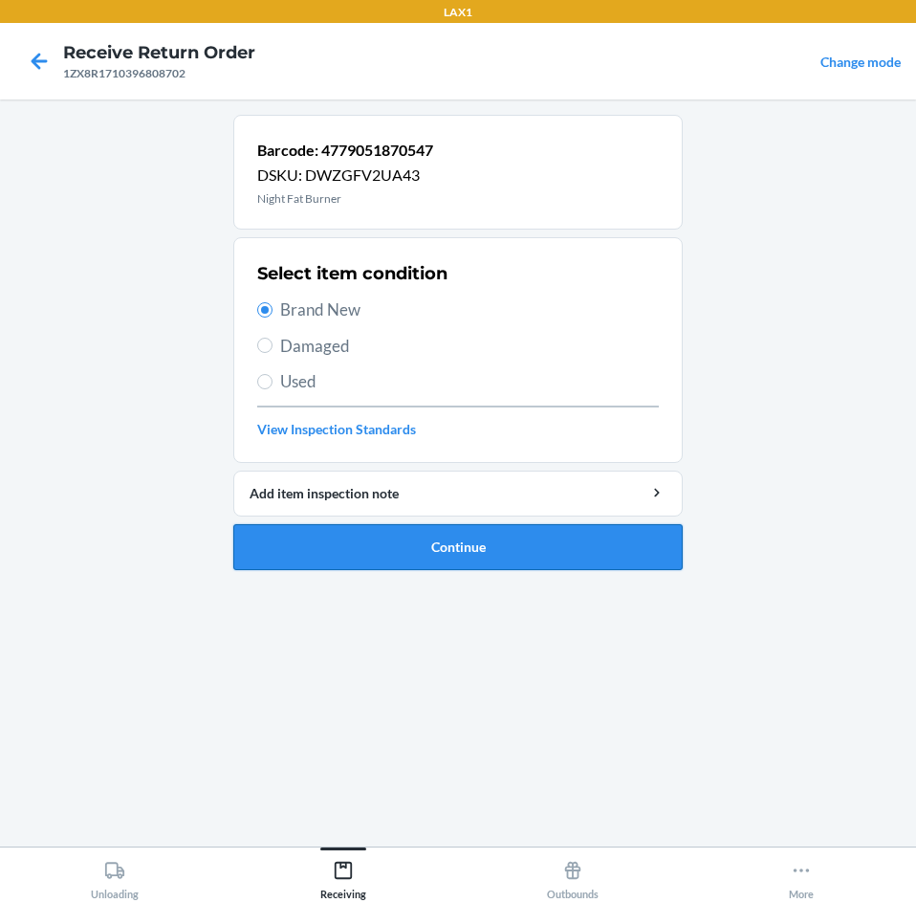
click at [529, 535] on button "Continue" at bounding box center [457, 547] width 449 height 46
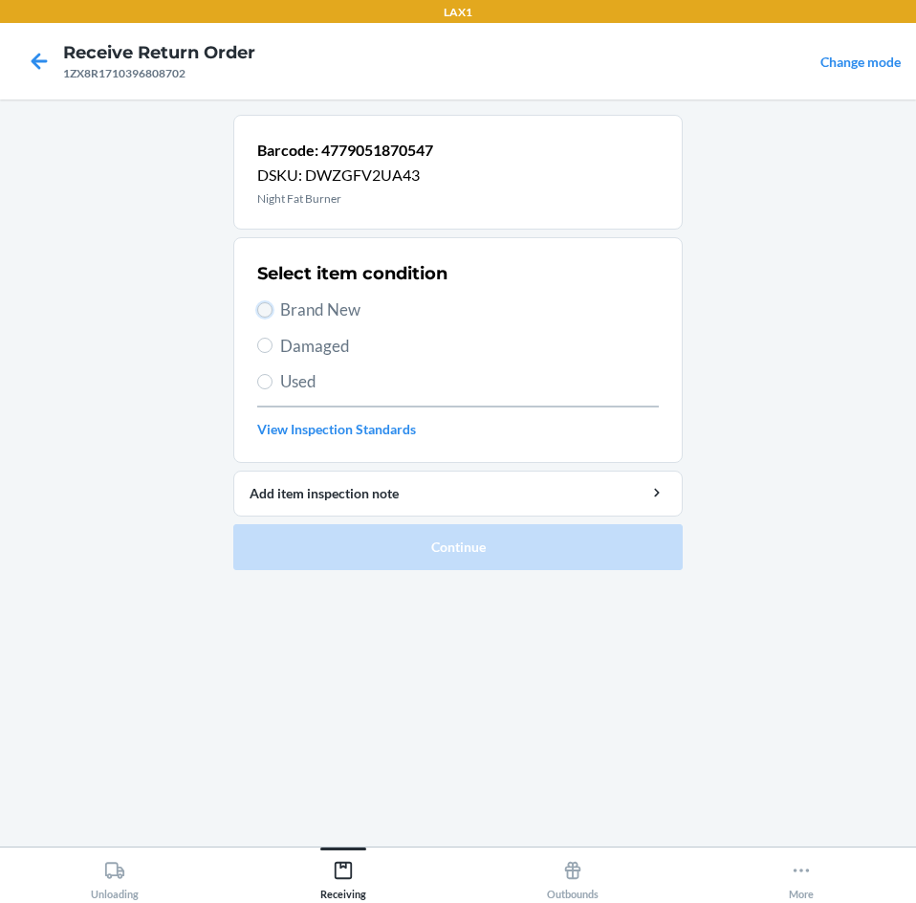
click at [265, 304] on input "Brand New" at bounding box center [264, 309] width 15 height 15
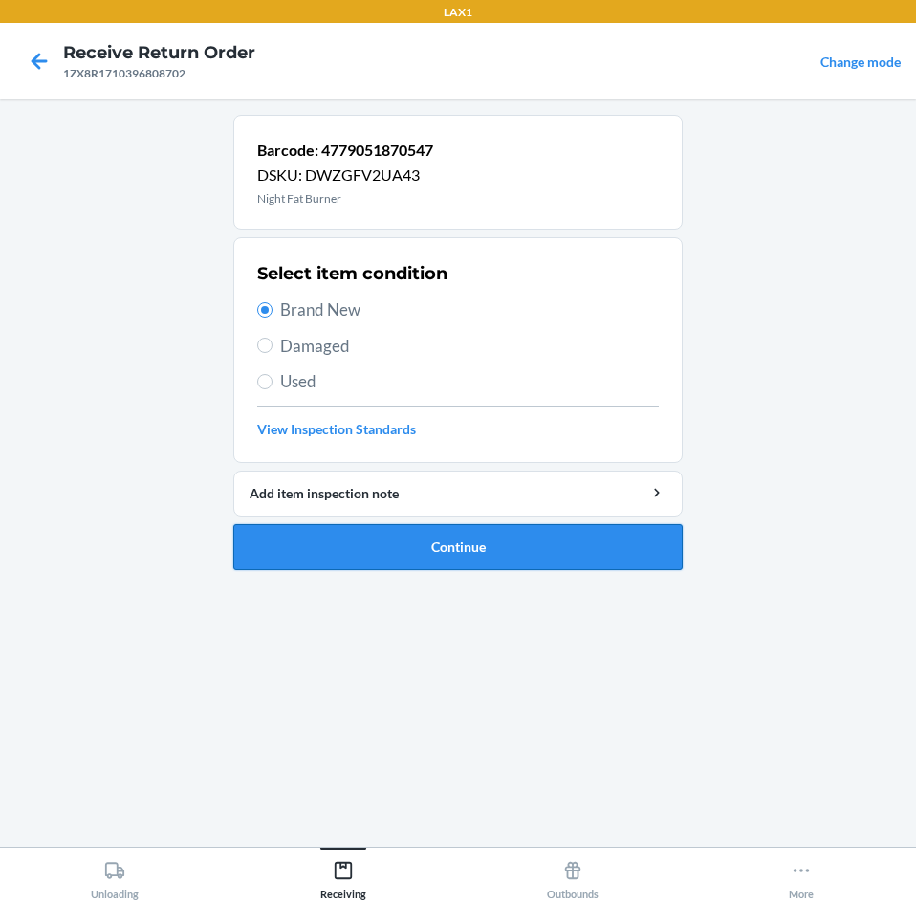
click at [545, 537] on button "Continue" at bounding box center [457, 547] width 449 height 46
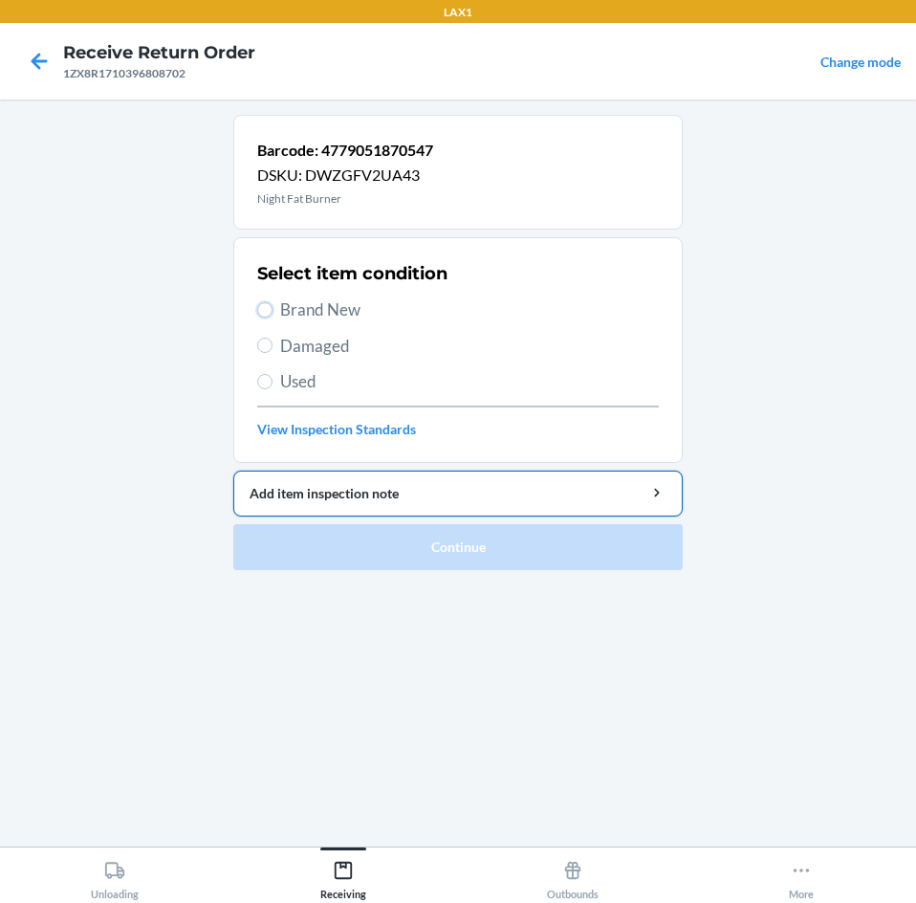
drag, startPoint x: 271, startPoint y: 308, endPoint x: 392, endPoint y: 470, distance: 202.1
click at [272, 310] on input "Brand New" at bounding box center [264, 309] width 15 height 15
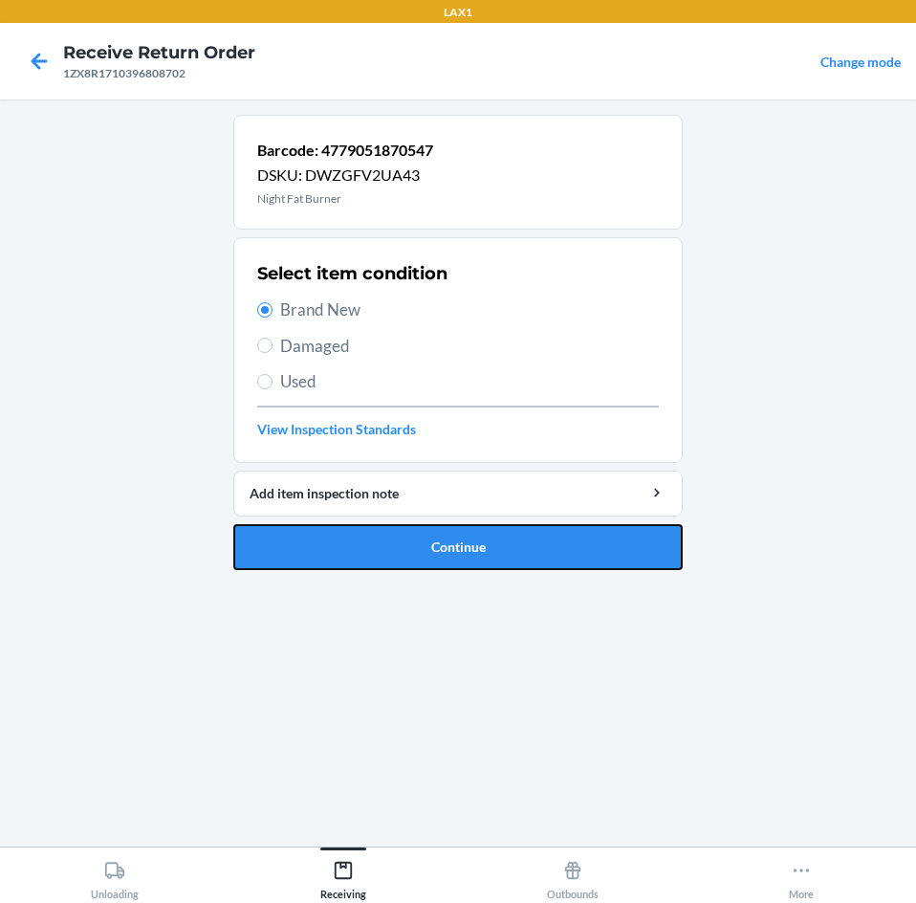
click at [627, 543] on button "Continue" at bounding box center [457, 547] width 449 height 46
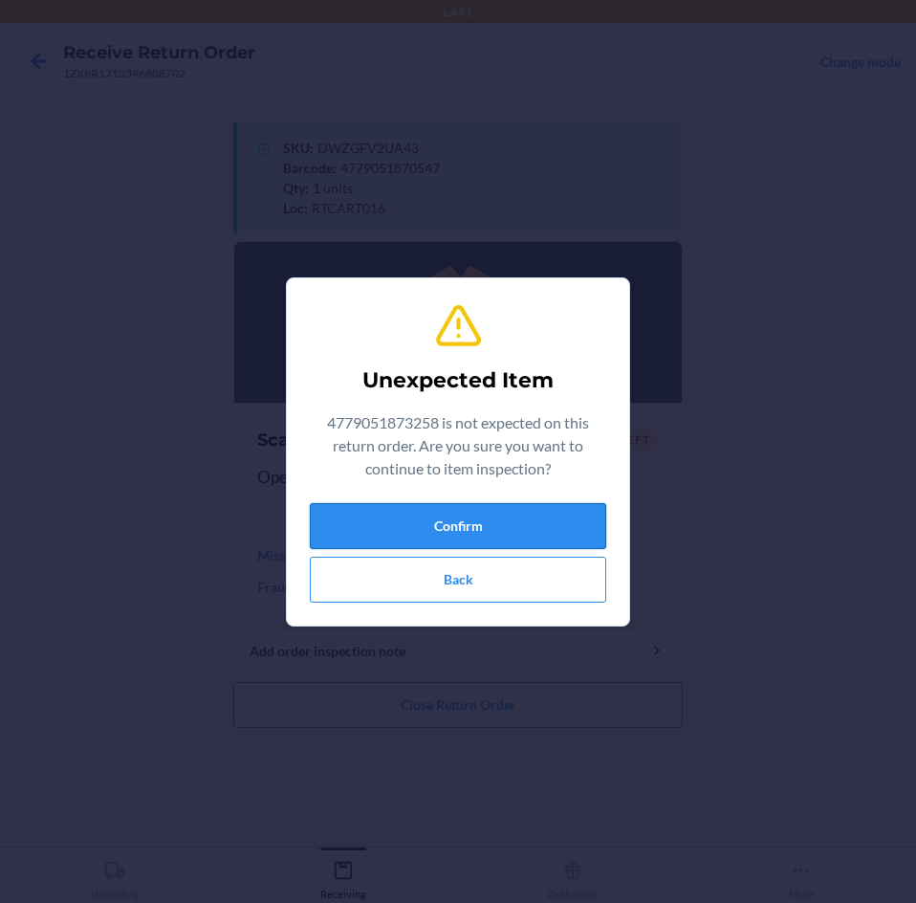
click at [593, 530] on button "Confirm" at bounding box center [458, 526] width 296 height 46
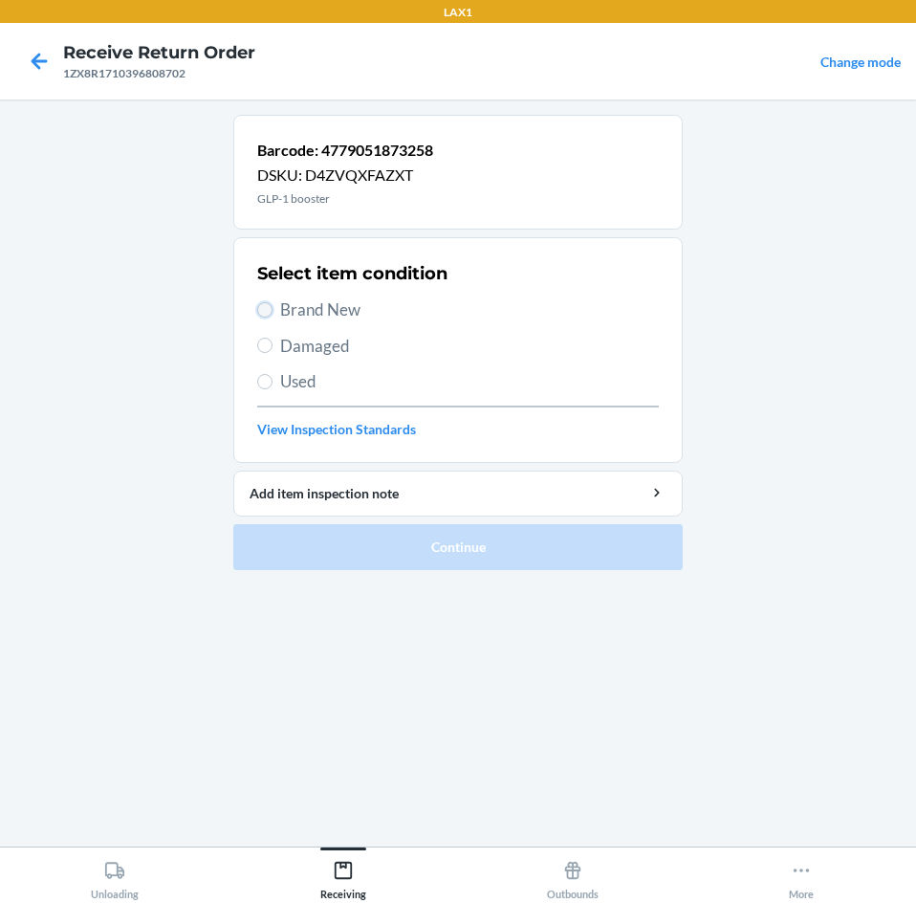
drag, startPoint x: 264, startPoint y: 310, endPoint x: 288, endPoint y: 350, distance: 46.7
click at [264, 313] on input "Brand New" at bounding box center [264, 309] width 15 height 15
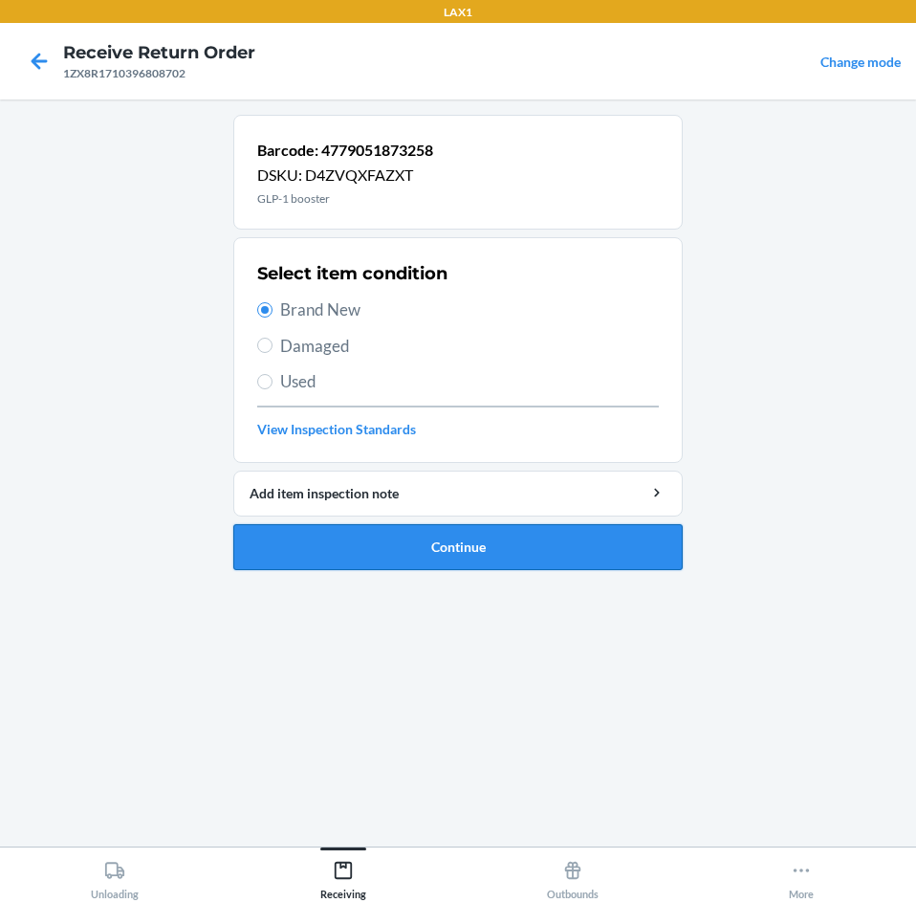
click at [537, 557] on button "Continue" at bounding box center [457, 547] width 449 height 46
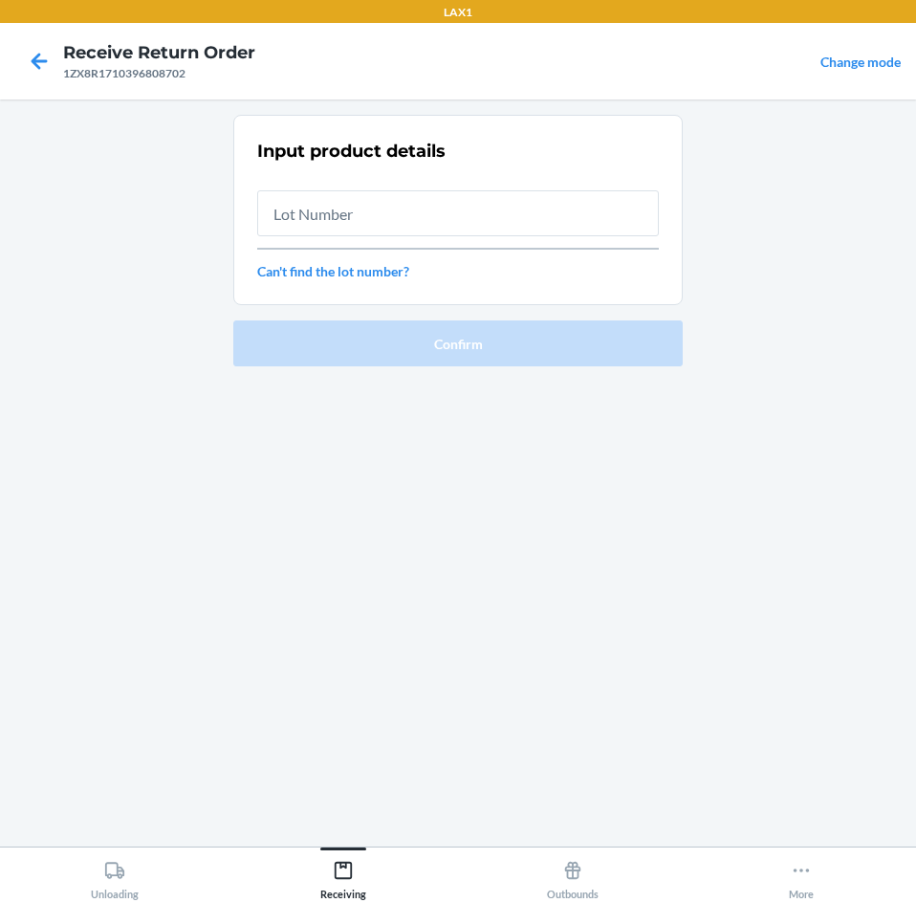
click at [513, 224] on input "text" at bounding box center [458, 213] width 402 height 46
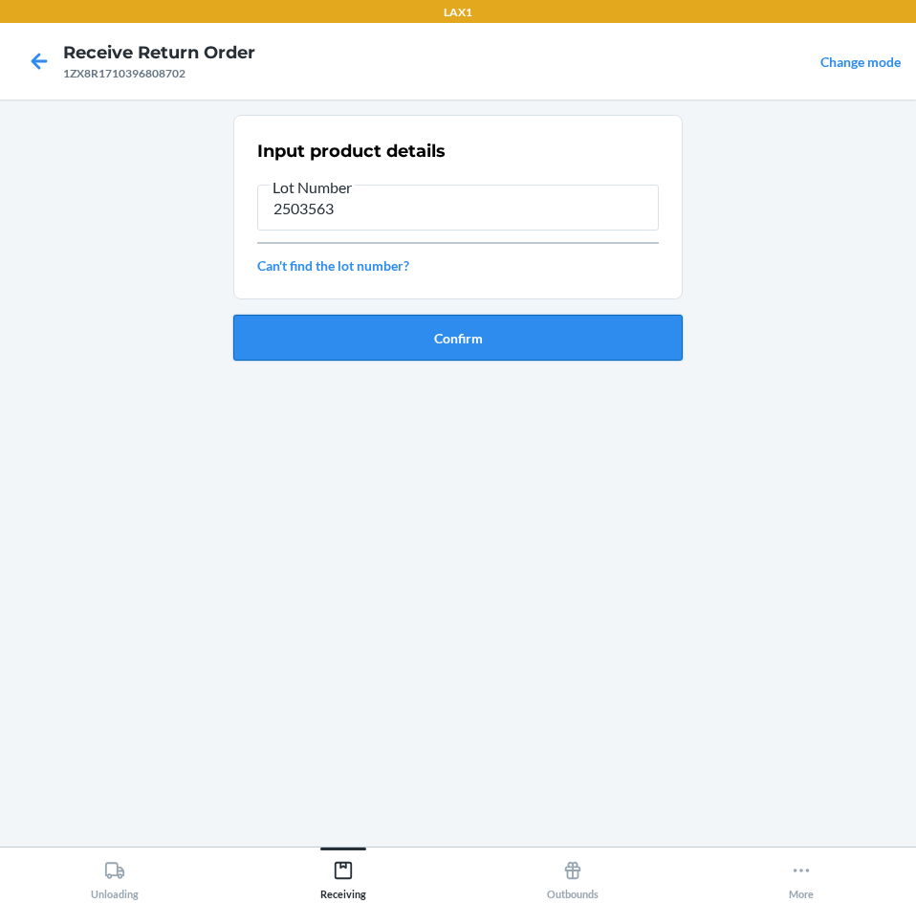
click at [511, 323] on button "Confirm" at bounding box center [457, 338] width 449 height 46
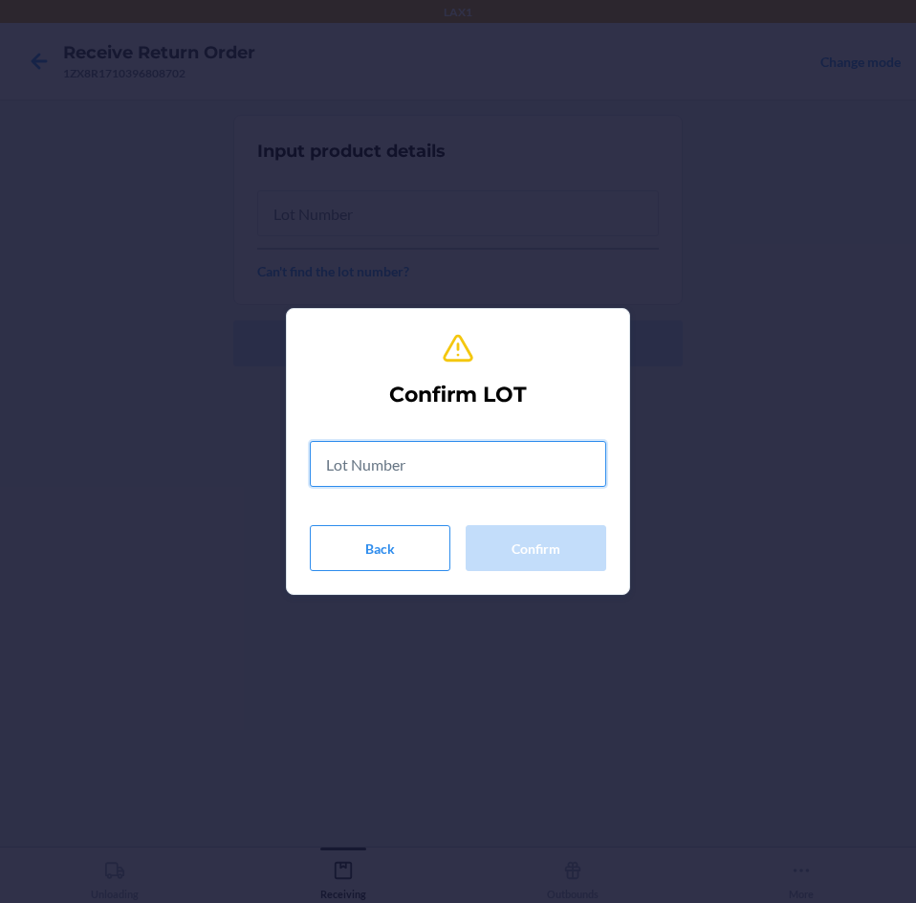
click at [506, 458] on input "text" at bounding box center [458, 464] width 296 height 46
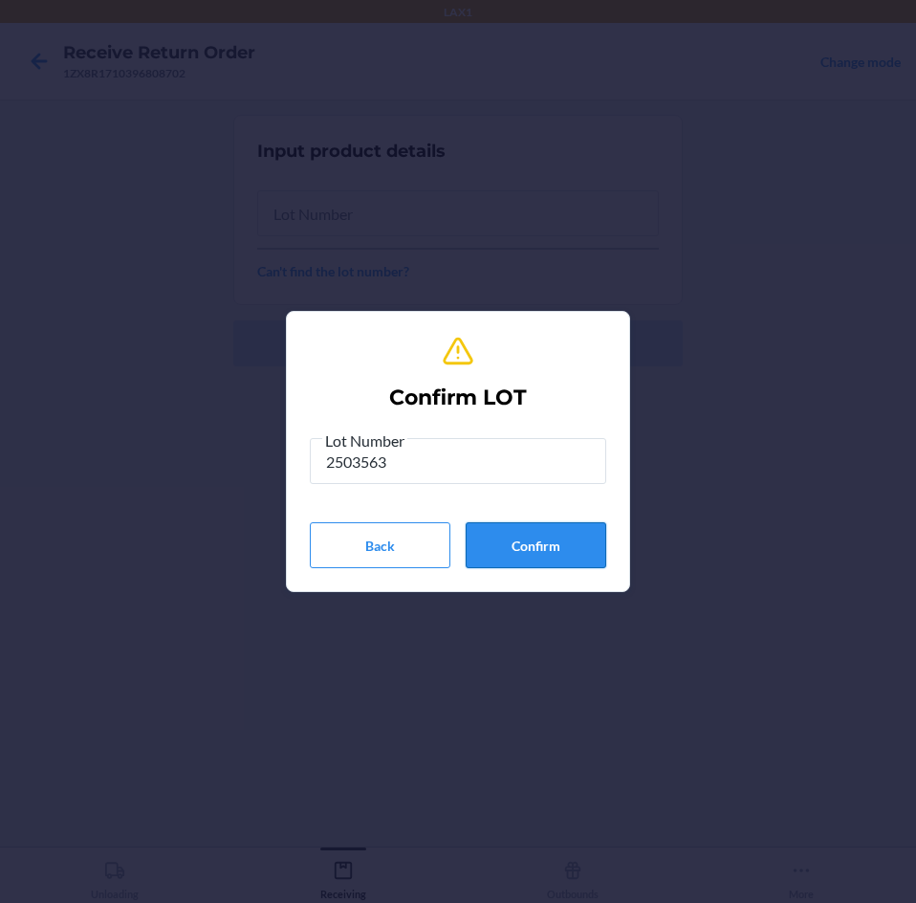
click at [548, 549] on button "Confirm" at bounding box center [536, 545] width 141 height 46
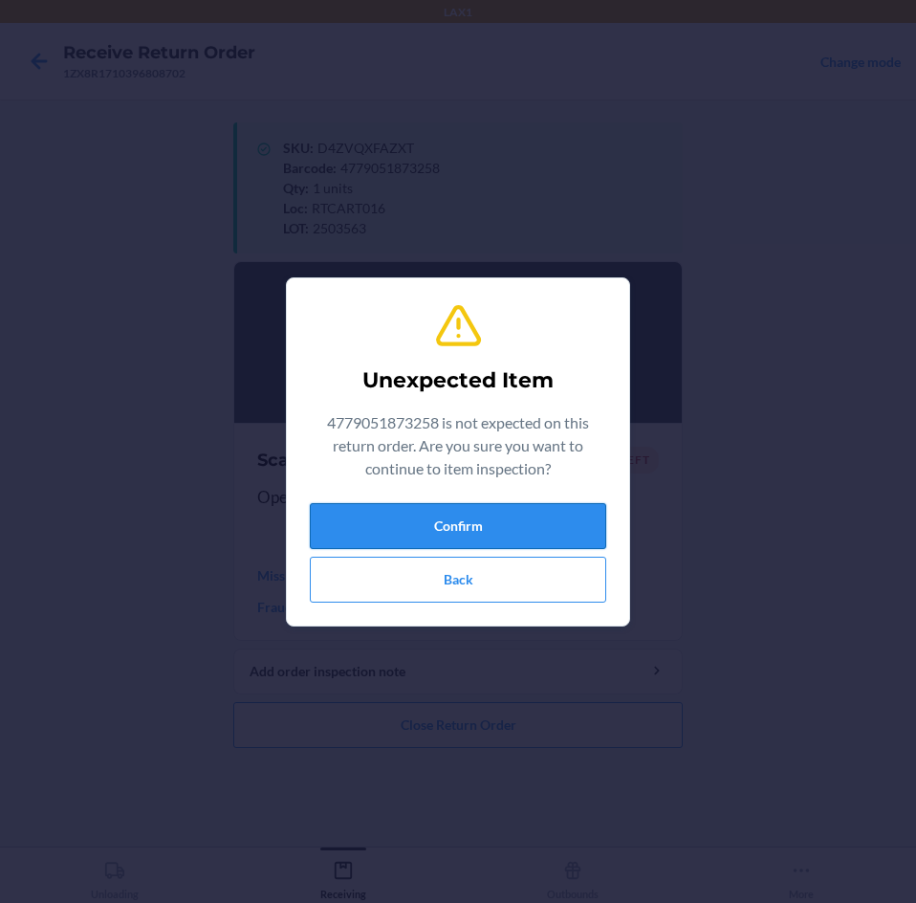
click at [513, 535] on button "Confirm" at bounding box center [458, 526] width 296 height 46
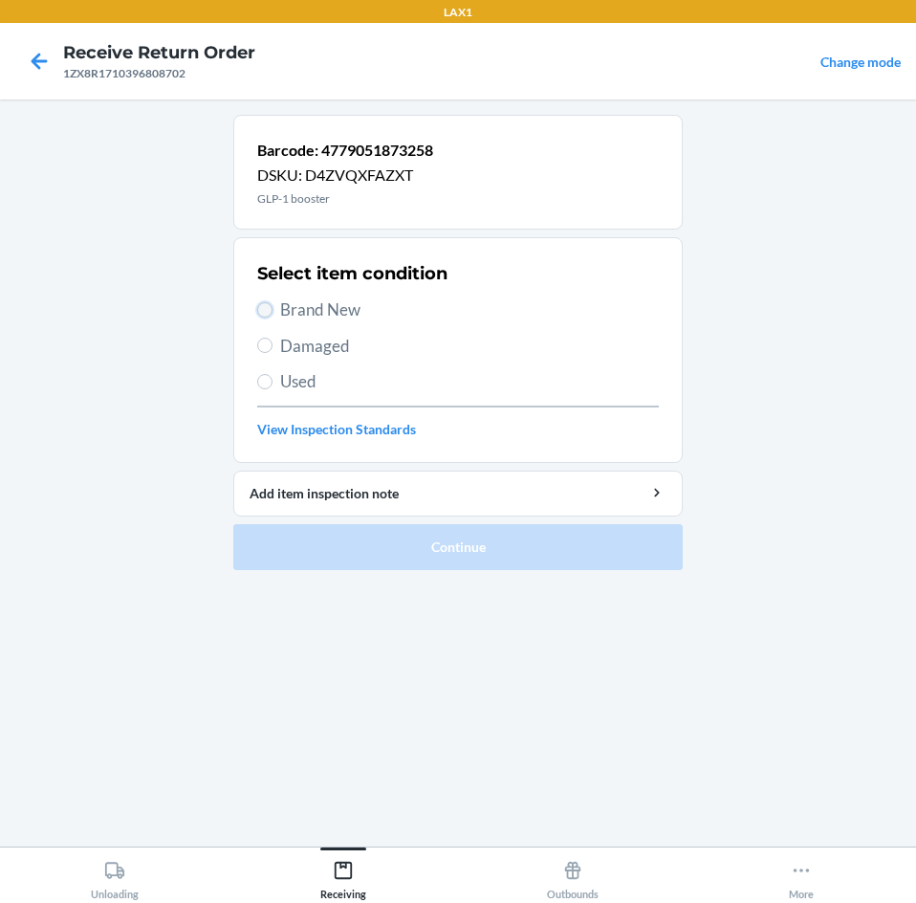
click at [271, 313] on input "Brand New" at bounding box center [264, 309] width 15 height 15
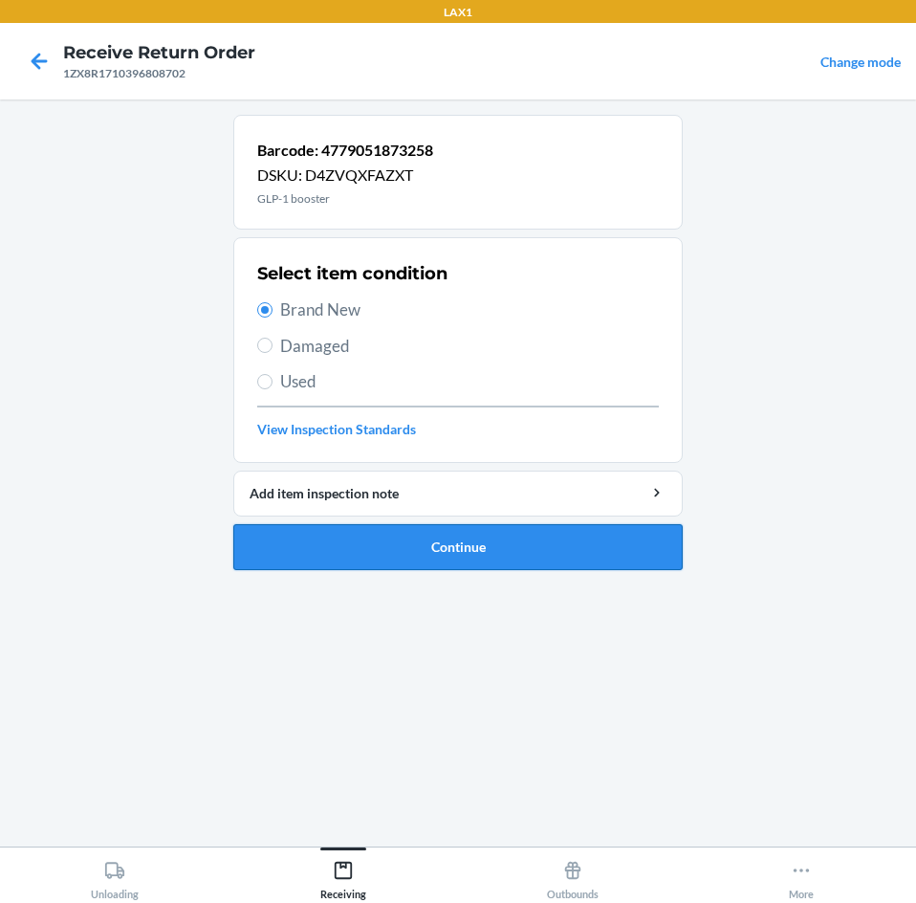
click at [520, 546] on button "Continue" at bounding box center [457, 547] width 449 height 46
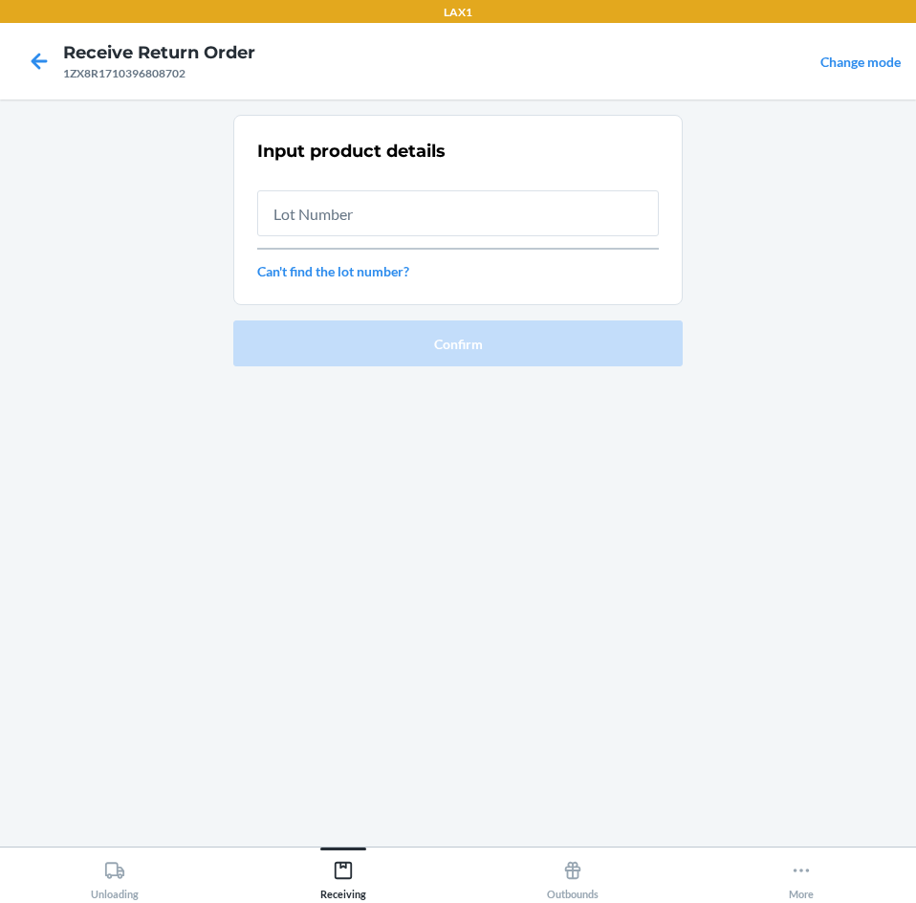
click at [497, 229] on input "text" at bounding box center [458, 213] width 402 height 46
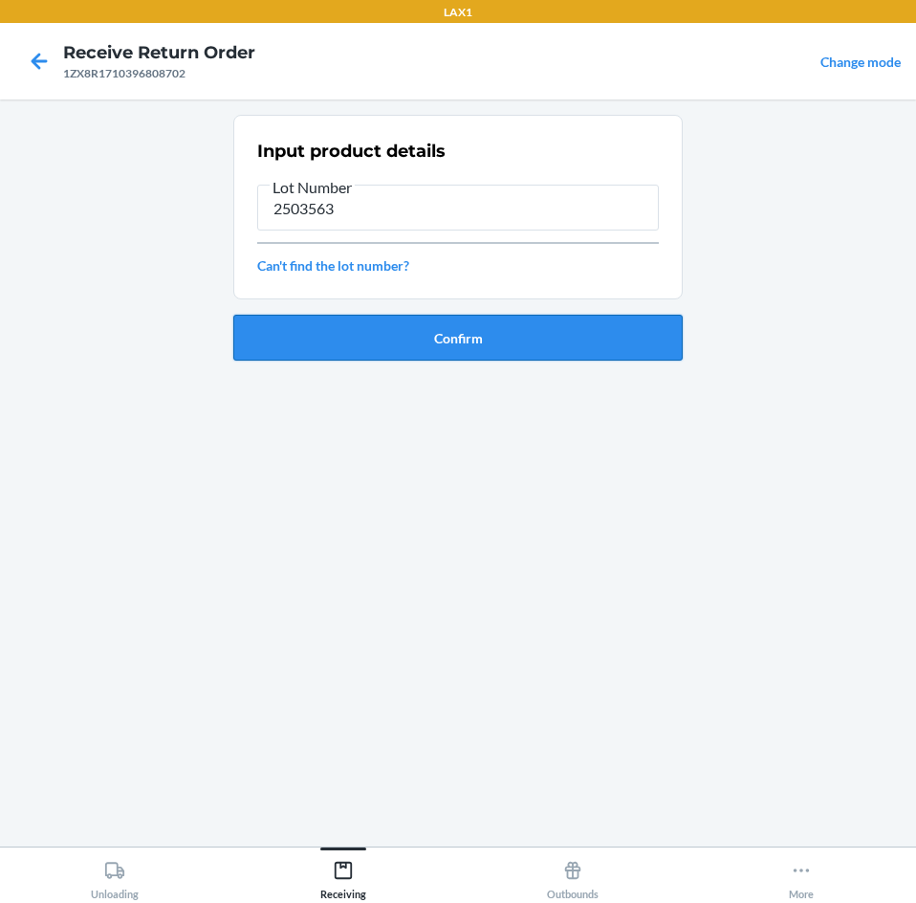
click at [499, 333] on button "Confirm" at bounding box center [457, 338] width 449 height 46
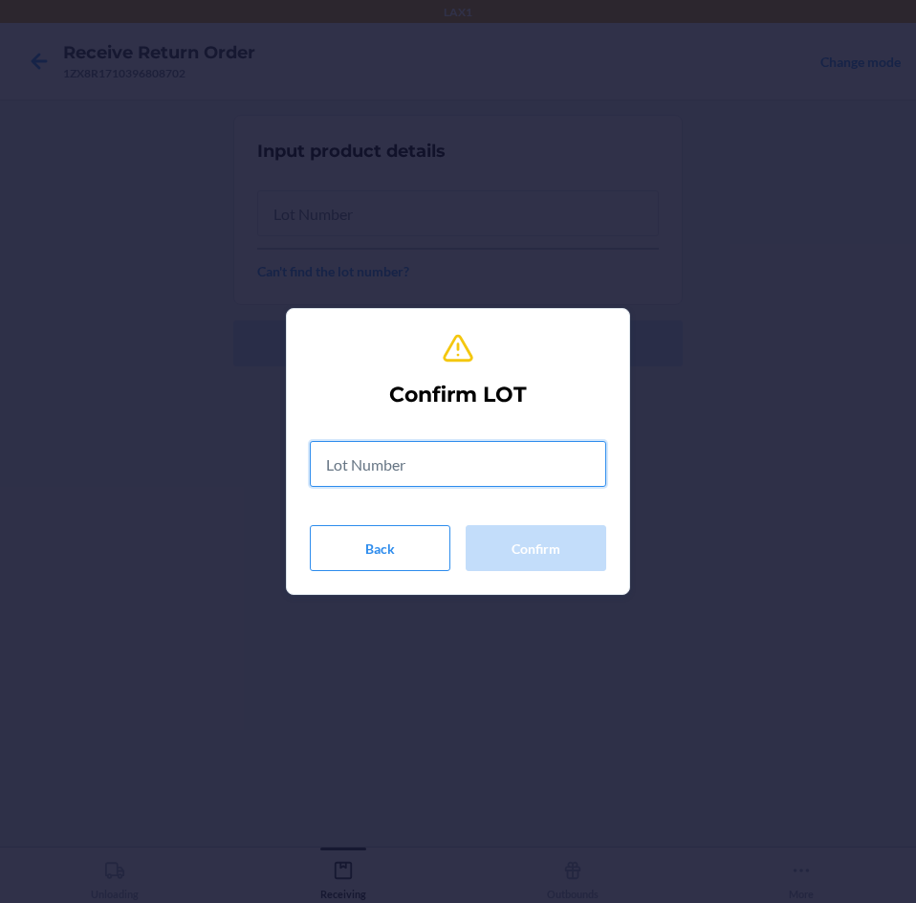
click at [509, 465] on input "text" at bounding box center [458, 464] width 296 height 46
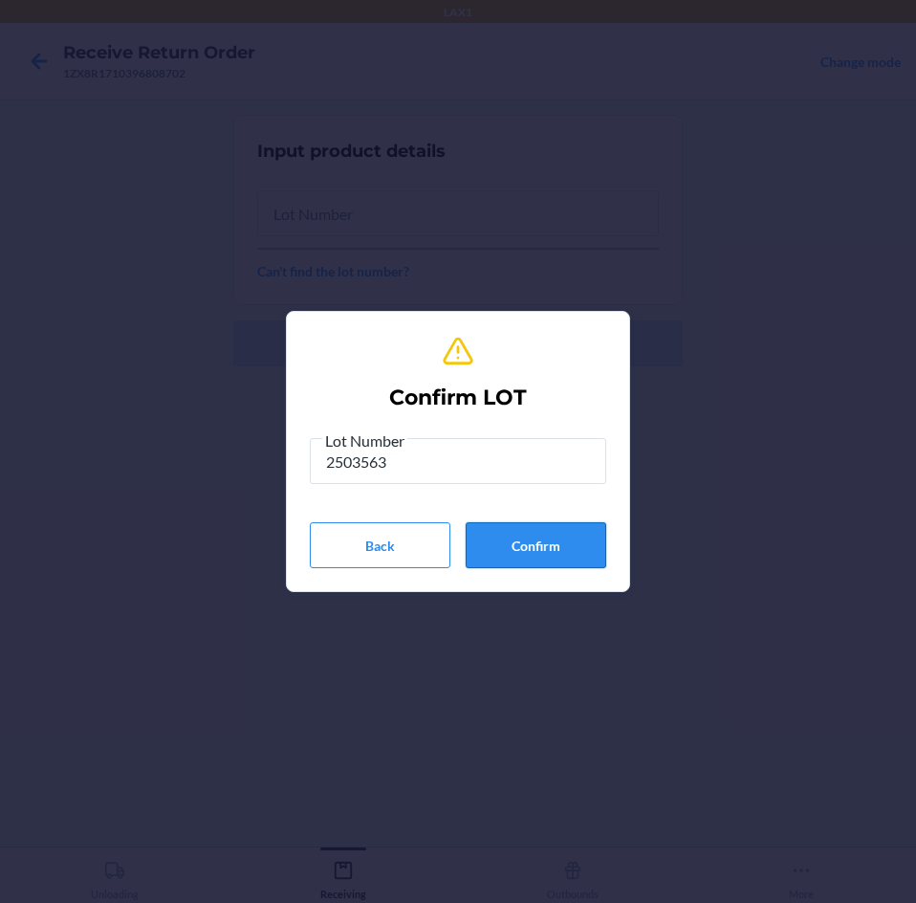
click at [544, 550] on button "Confirm" at bounding box center [536, 545] width 141 height 46
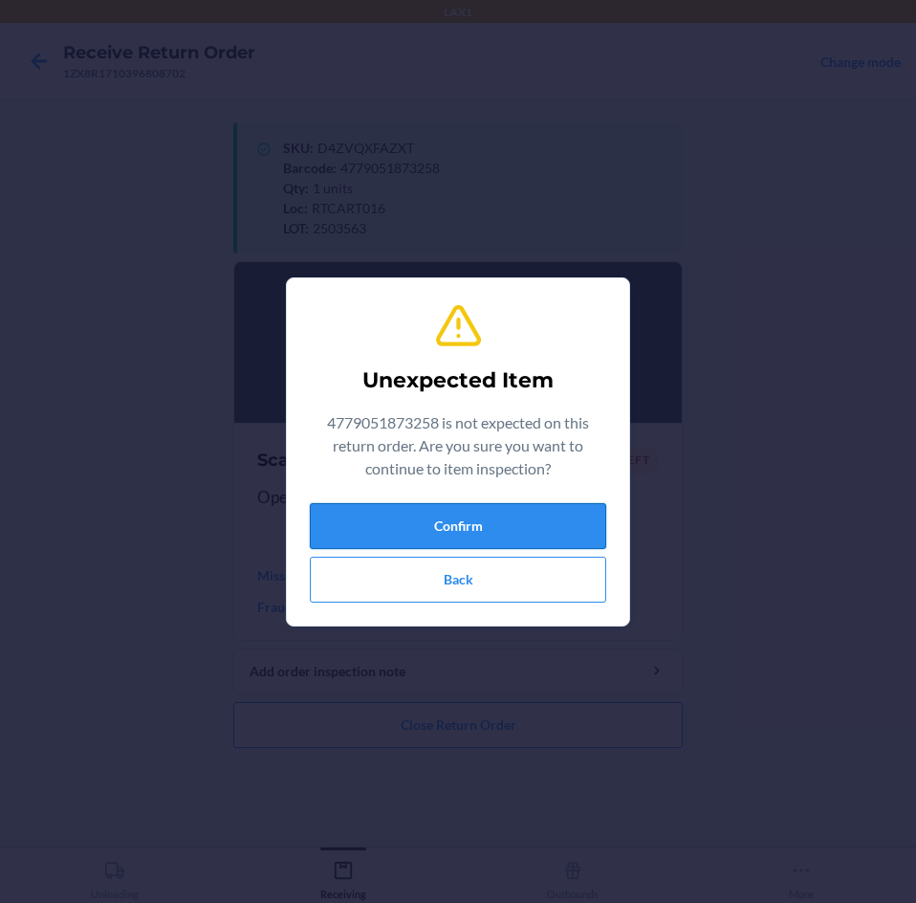
click at [531, 536] on button "Confirm" at bounding box center [458, 526] width 296 height 46
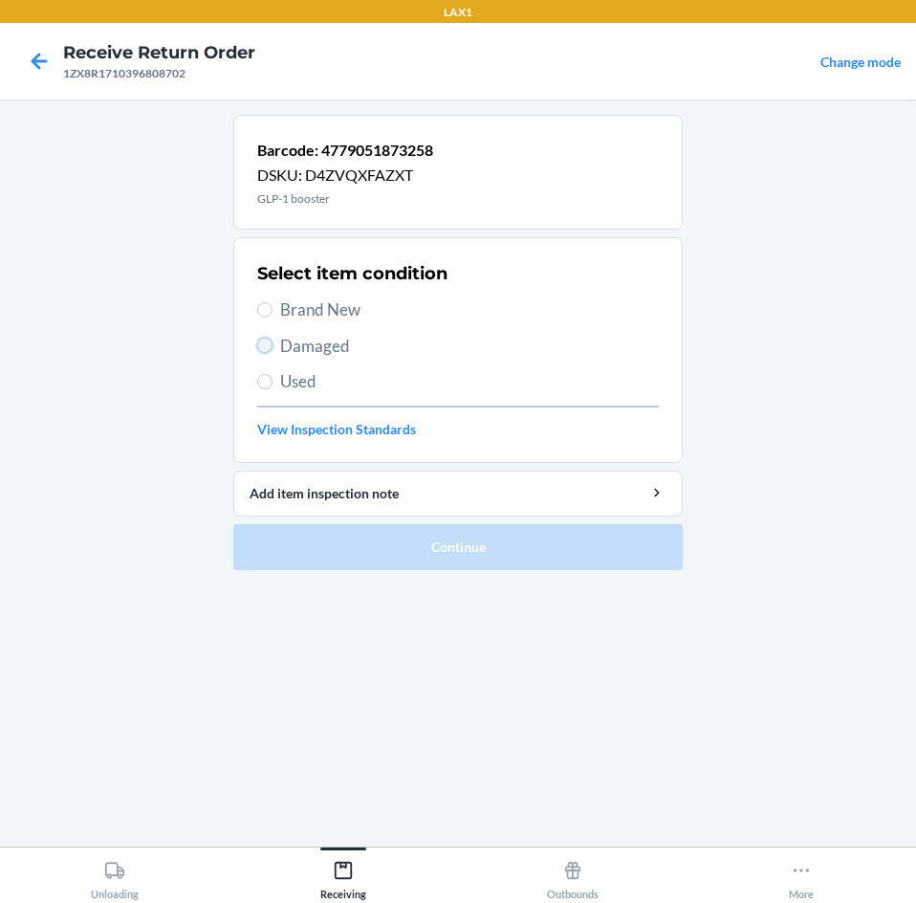
click at [264, 343] on input "Damaged" at bounding box center [264, 345] width 15 height 15
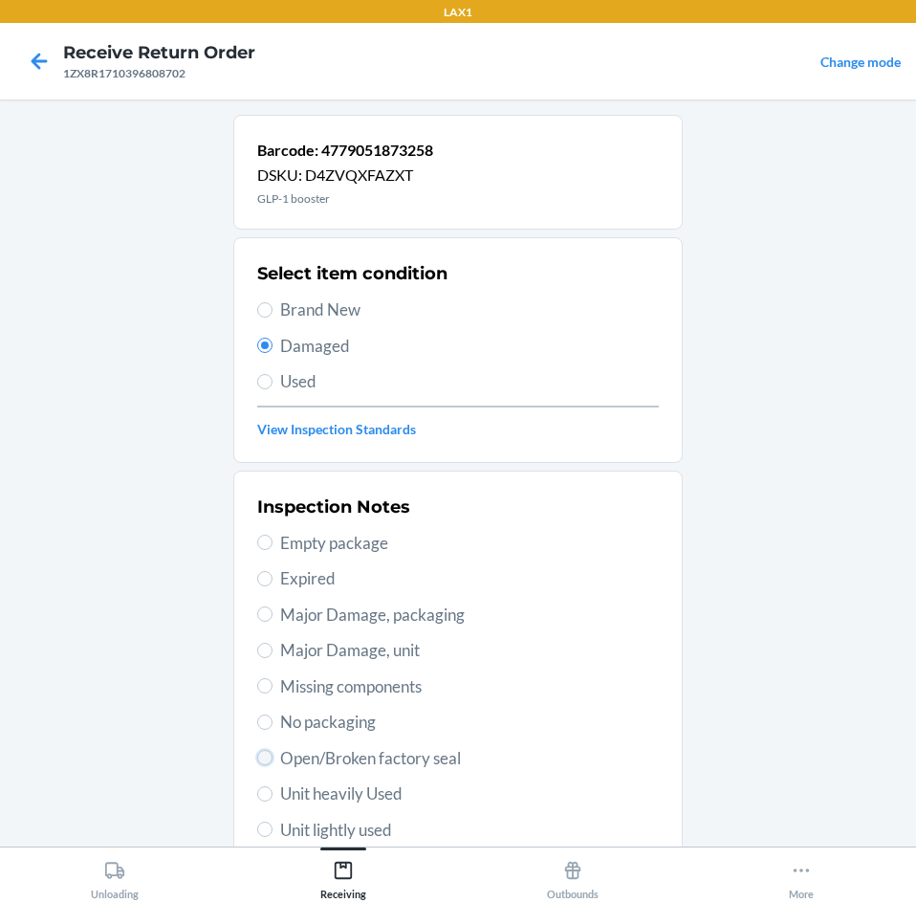
click at [262, 755] on input "Open/Broken factory seal" at bounding box center [264, 757] width 15 height 15
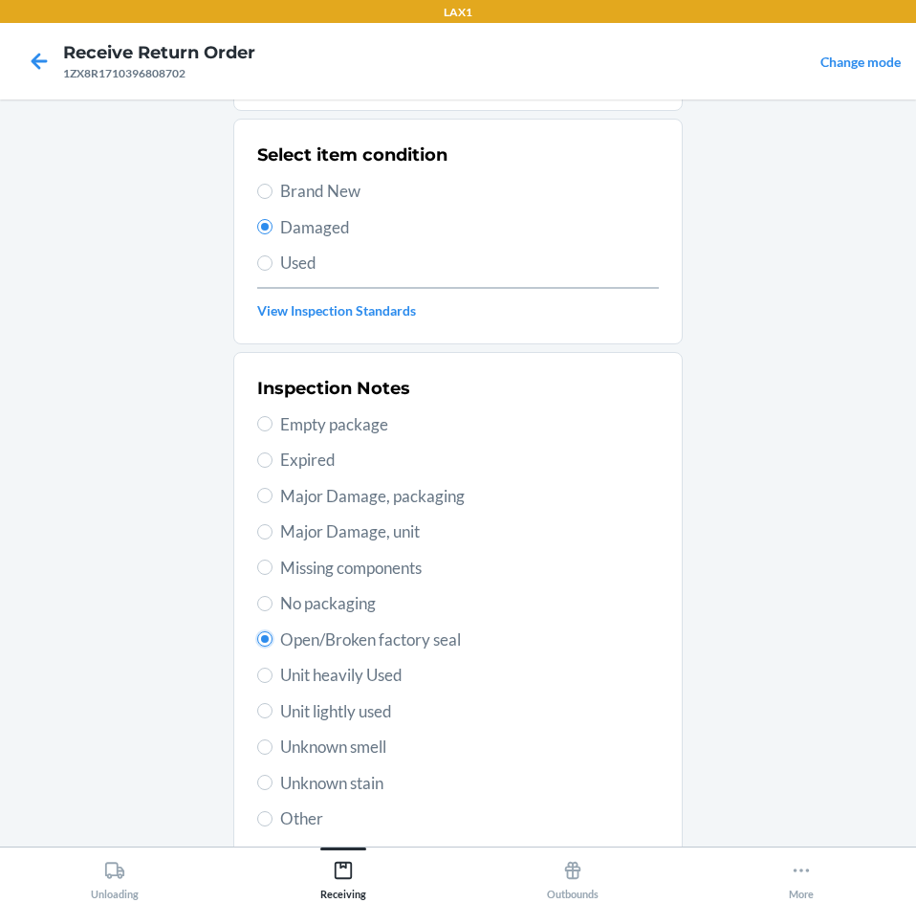
scroll to position [250, 0]
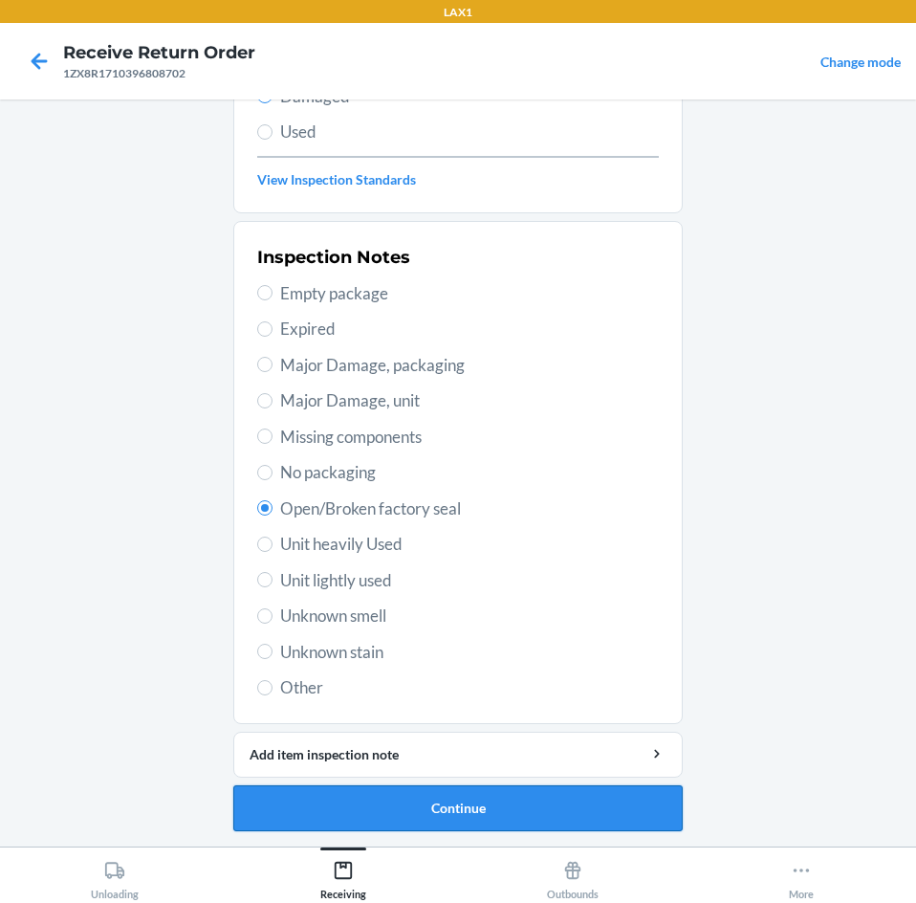
click at [501, 811] on button "Continue" at bounding box center [457, 808] width 449 height 46
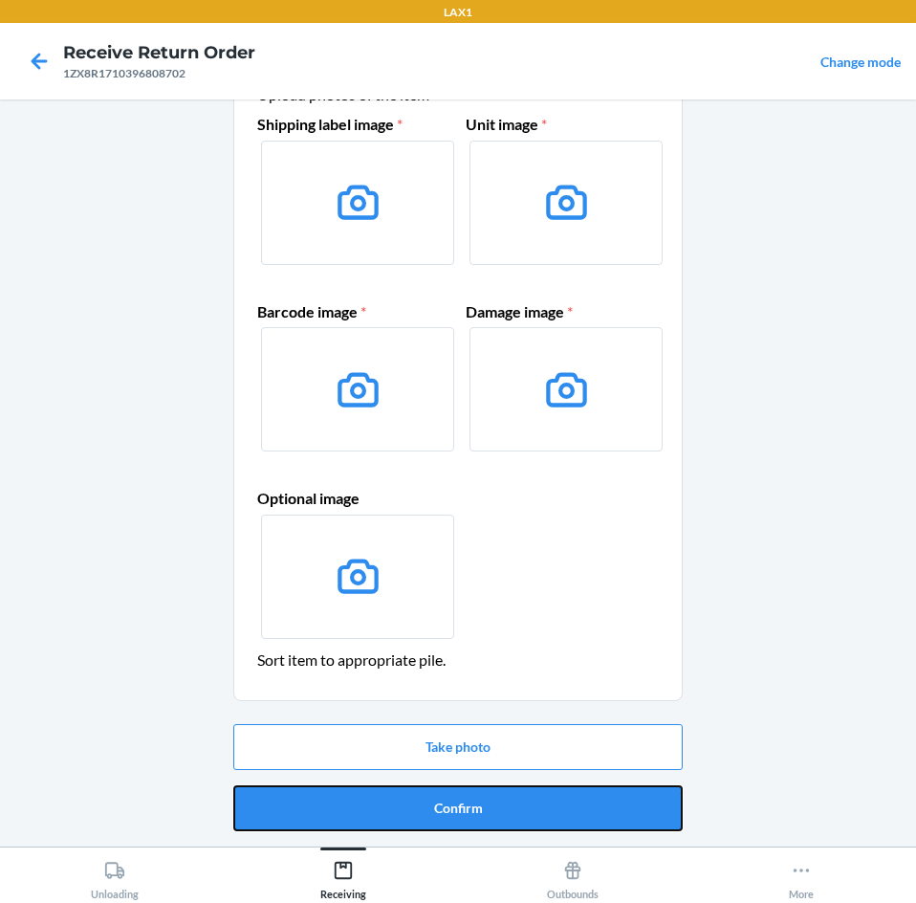
click at [501, 811] on button "Confirm" at bounding box center [457, 808] width 449 height 46
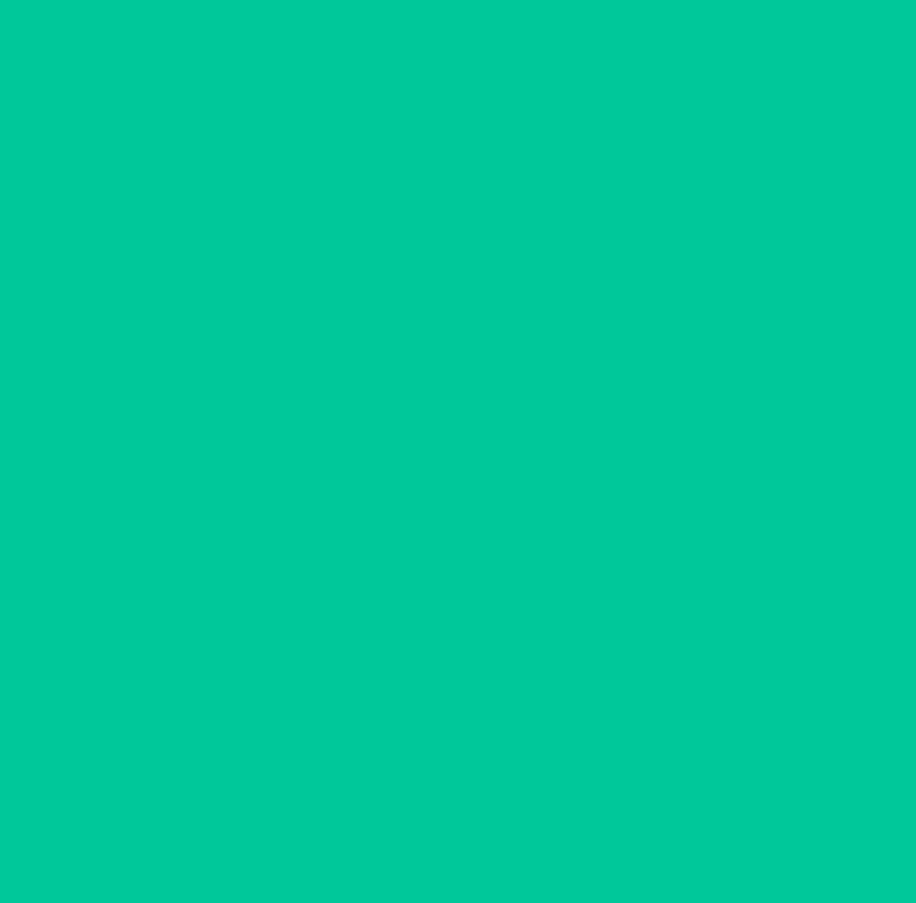
scroll to position [0, 0]
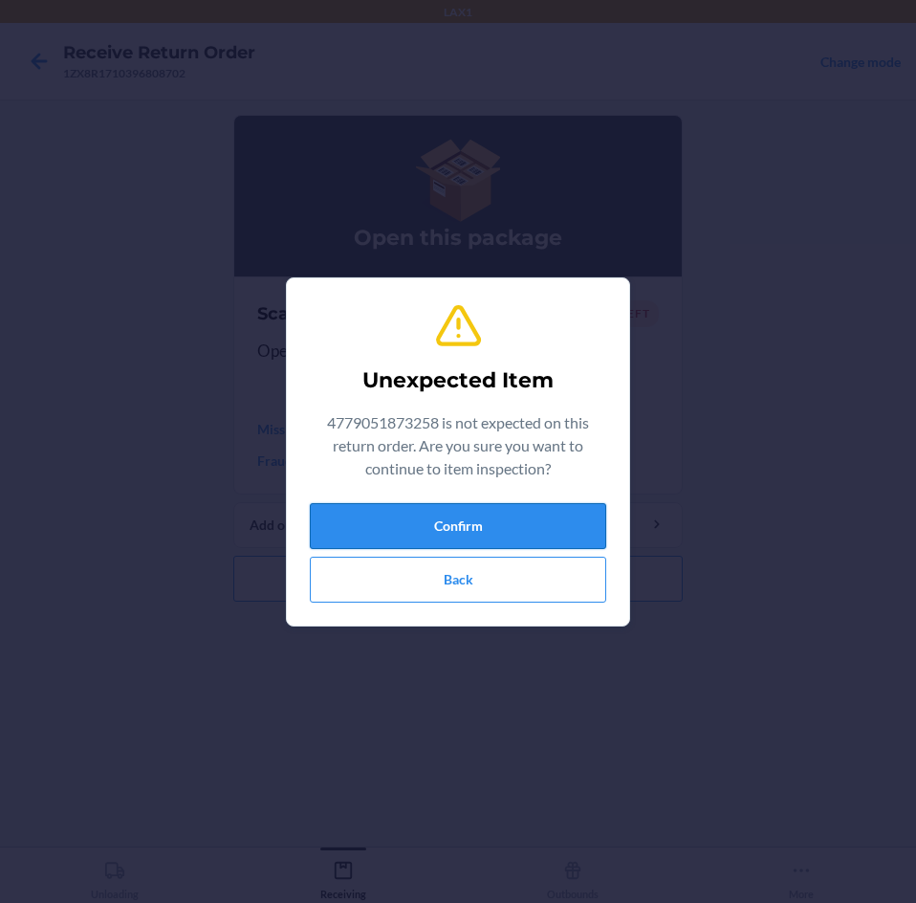
click at [520, 537] on button "Confirm" at bounding box center [458, 526] width 296 height 46
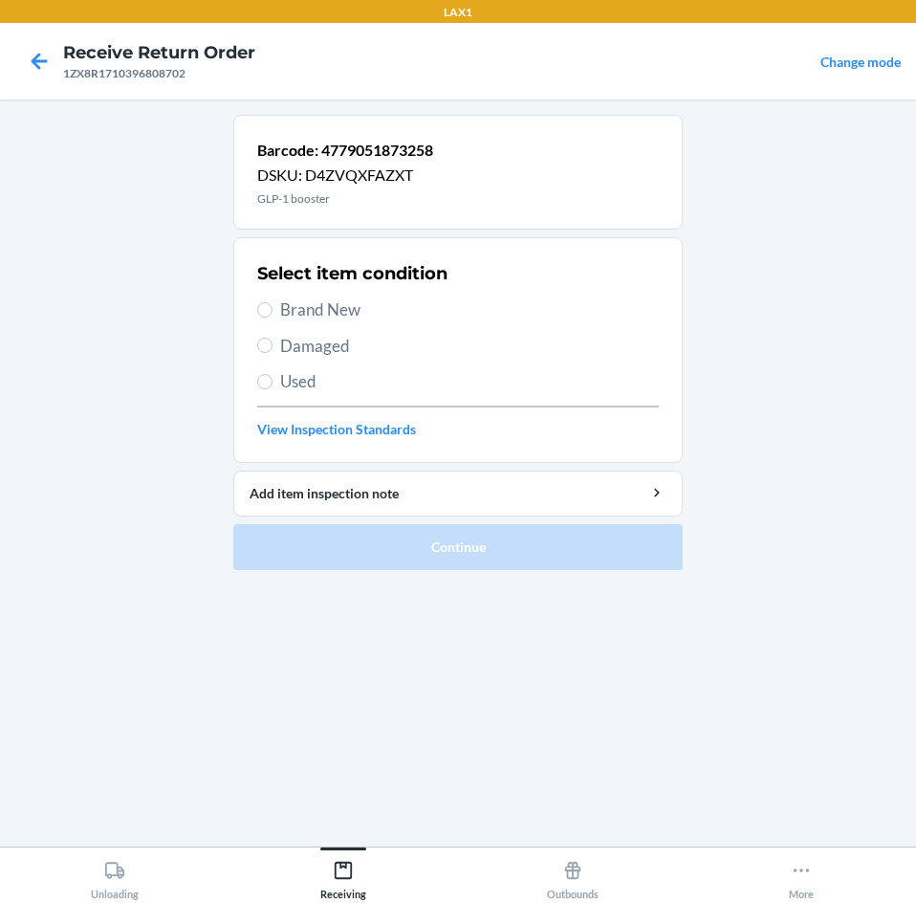
click at [275, 345] on label "Damaged" at bounding box center [458, 346] width 402 height 25
click at [273, 345] on input "Damaged" at bounding box center [264, 345] width 15 height 15
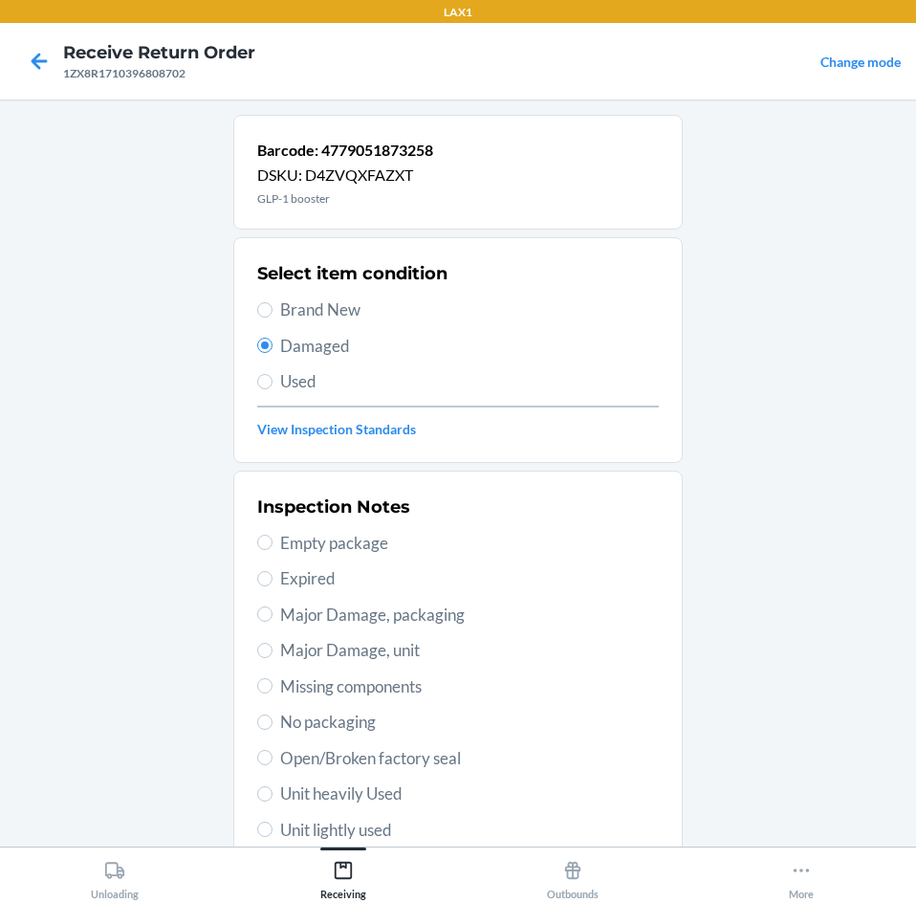
click at [269, 616] on label "Major Damage, packaging" at bounding box center [458, 614] width 402 height 25
click at [269, 616] on input "Major Damage, packaging" at bounding box center [264, 613] width 15 height 15
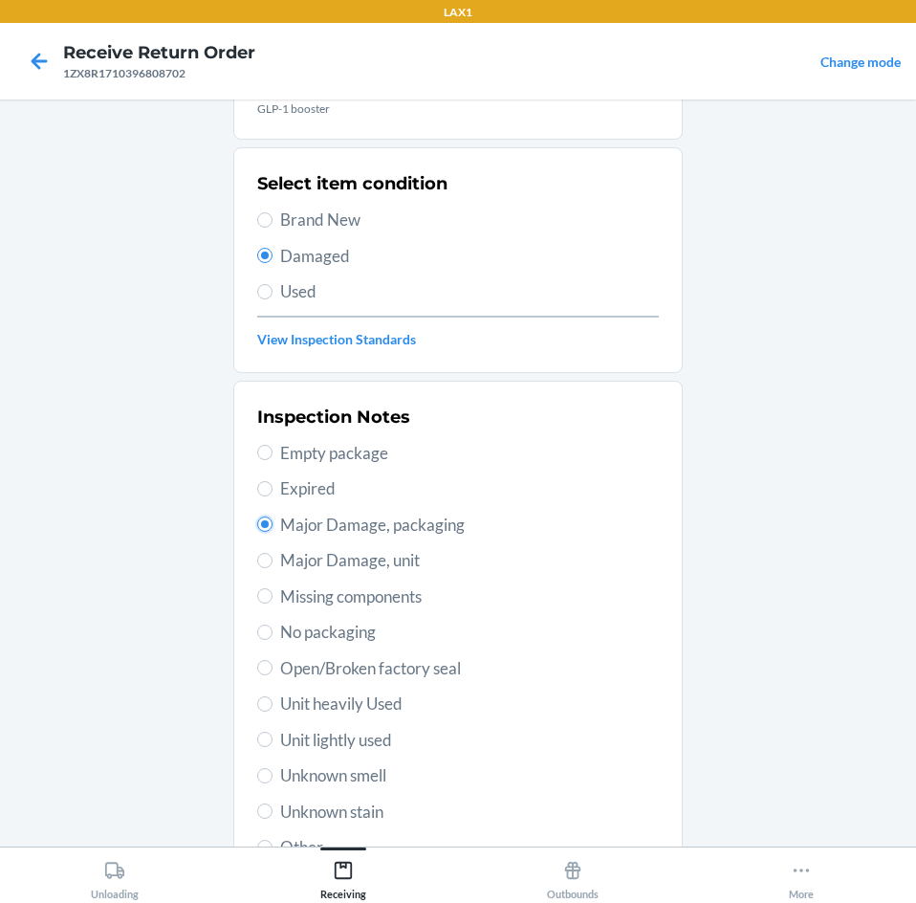
scroll to position [250, 0]
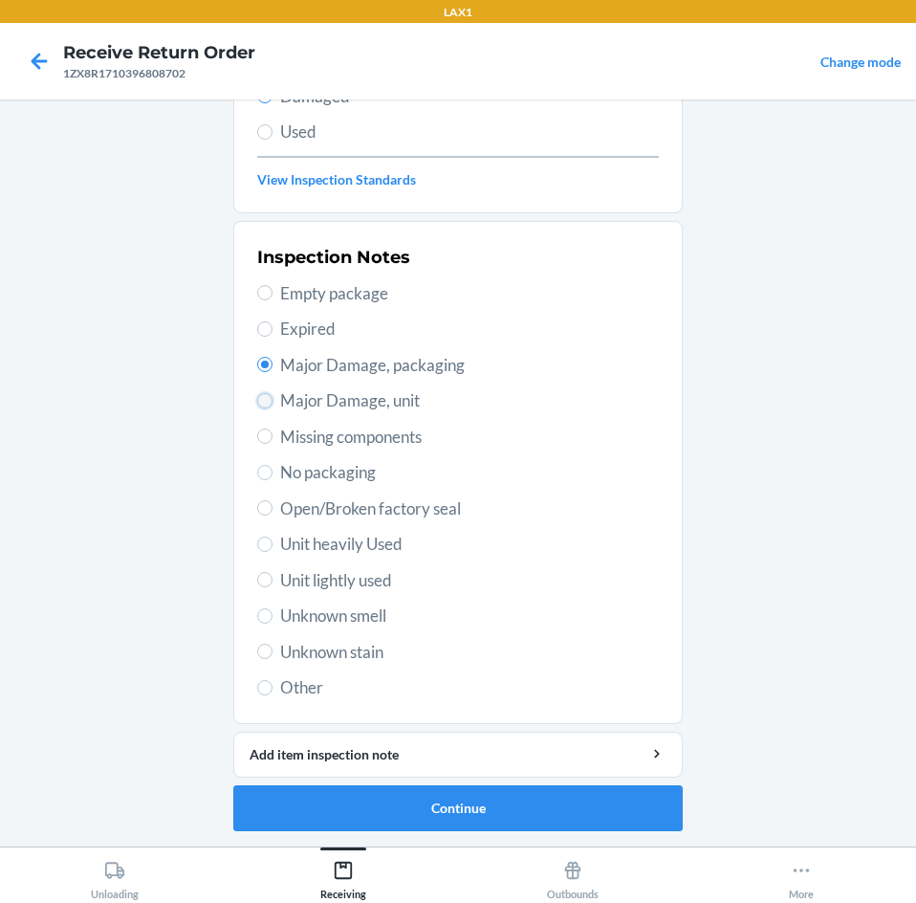
click at [257, 401] on input "Major Damage, unit" at bounding box center [264, 400] width 15 height 15
click at [505, 809] on button "Continue" at bounding box center [457, 808] width 449 height 46
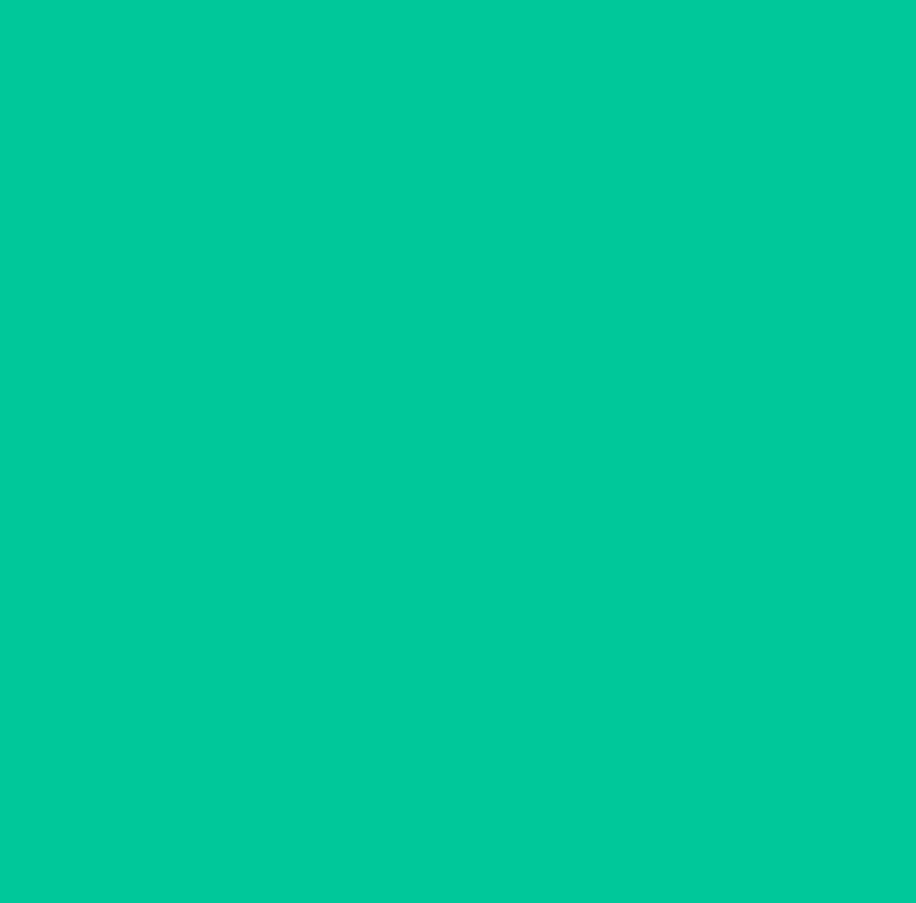
scroll to position [92, 0]
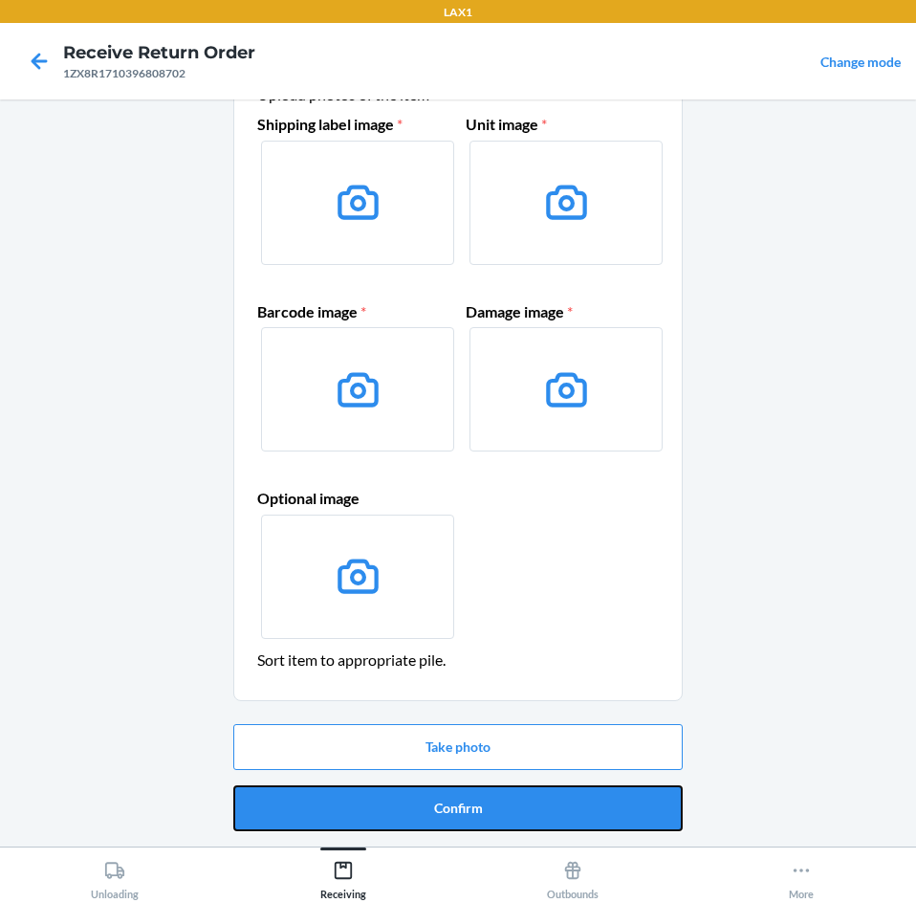
click at [505, 809] on button "Confirm" at bounding box center [457, 808] width 449 height 46
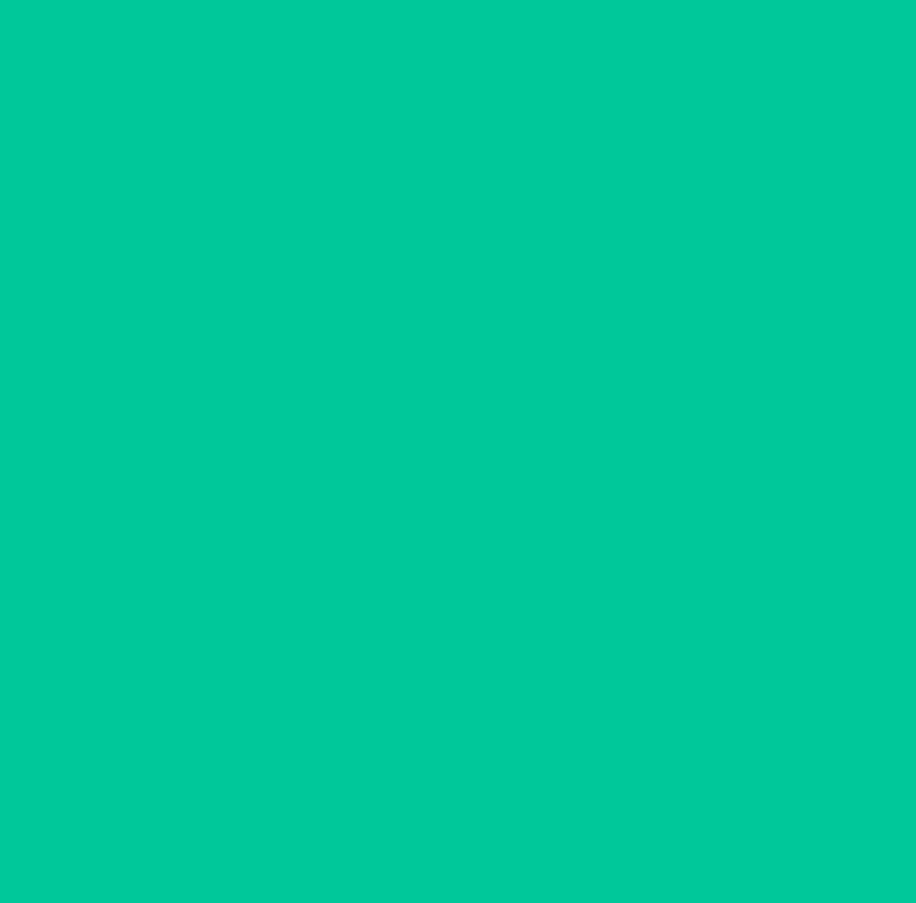
scroll to position [0, 0]
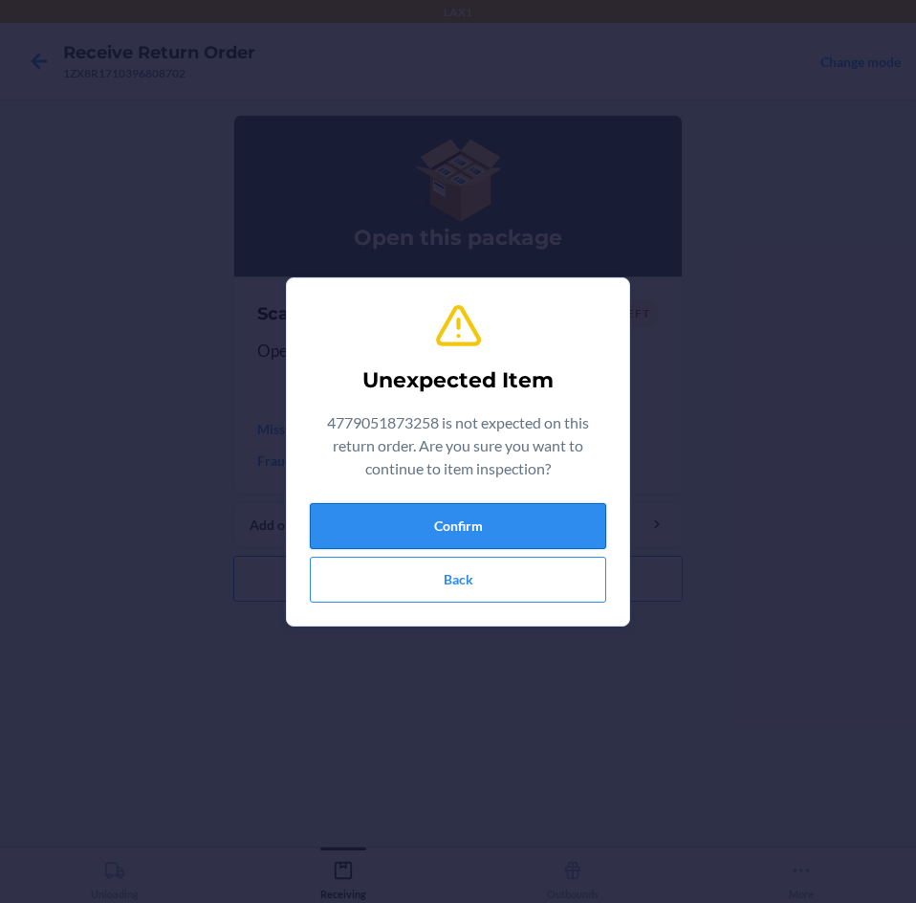
click at [545, 530] on button "Confirm" at bounding box center [458, 526] width 296 height 46
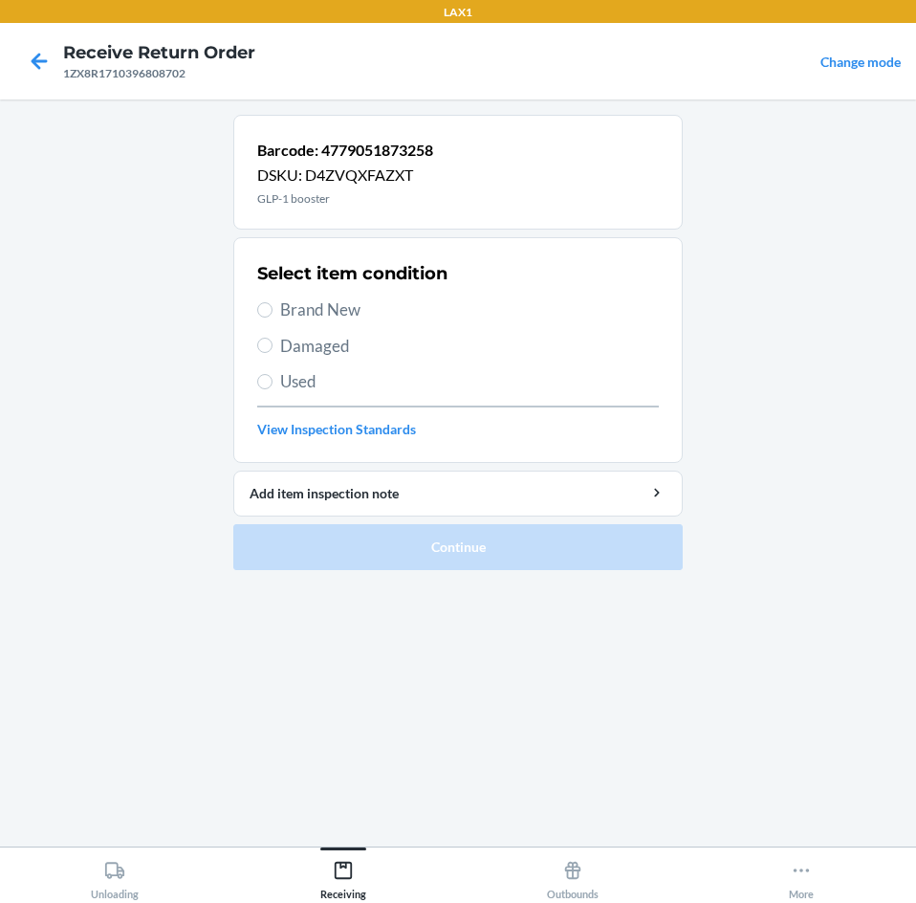
click at [275, 344] on label "Damaged" at bounding box center [458, 346] width 402 height 25
click at [273, 344] on input "Damaged" at bounding box center [264, 345] width 15 height 15
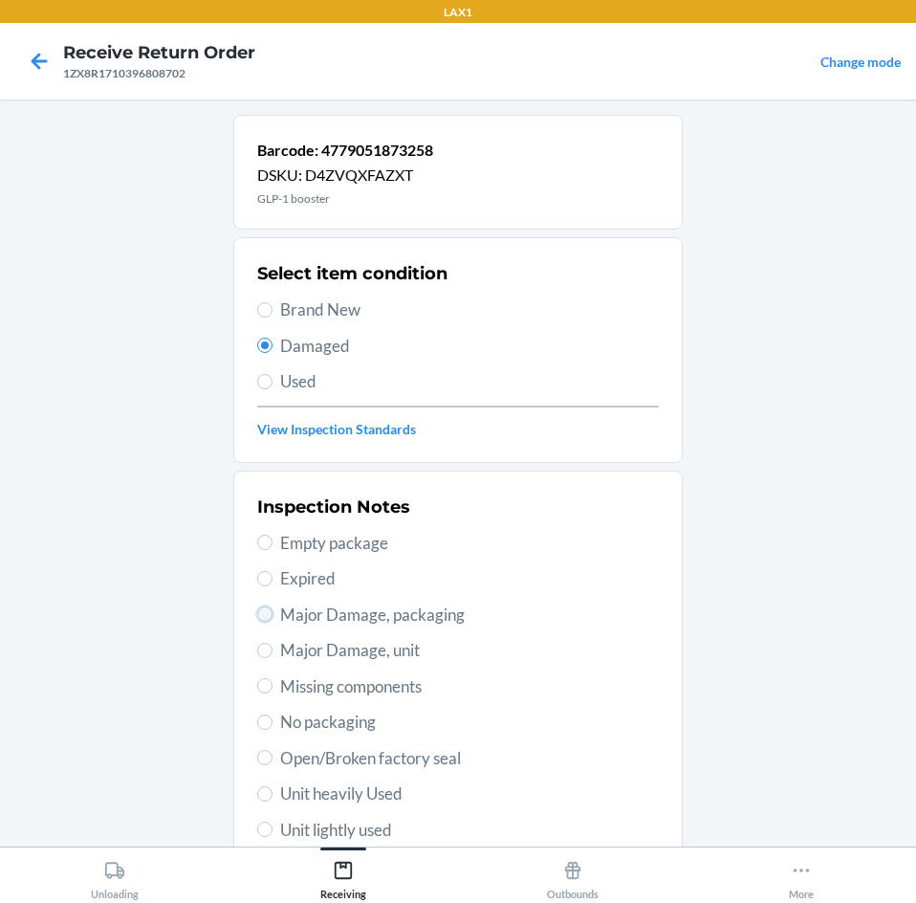
click at [263, 610] on input "Major Damage, packaging" at bounding box center [264, 613] width 15 height 15
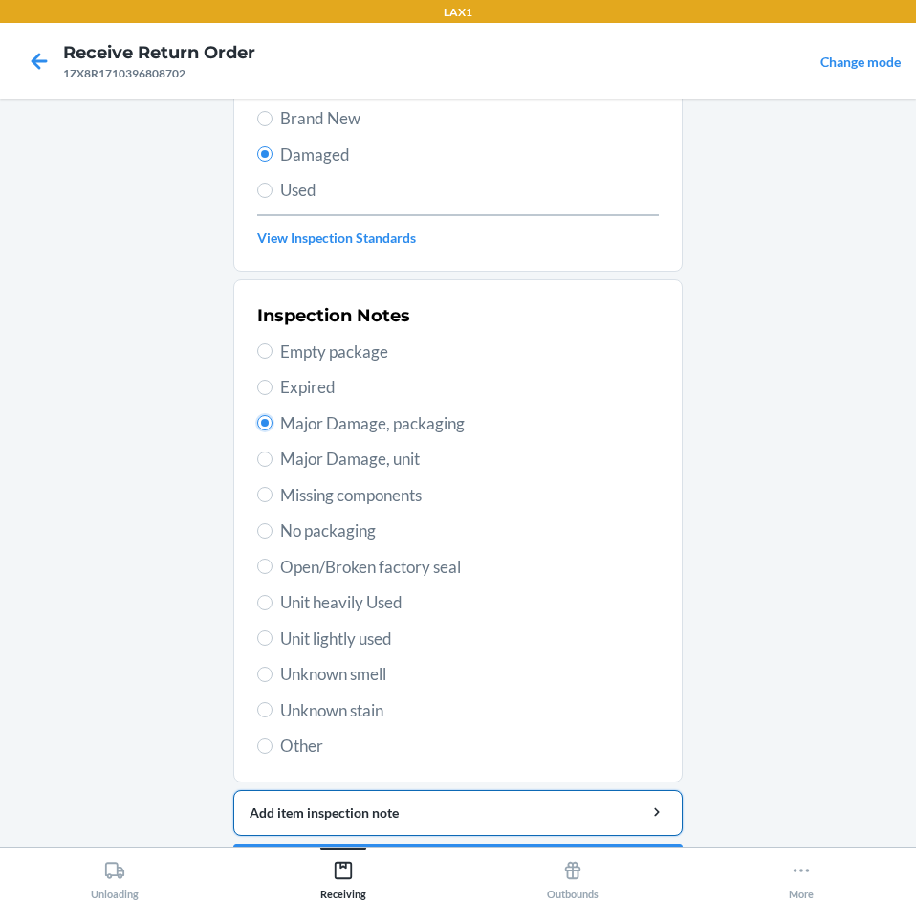
scroll to position [250, 0]
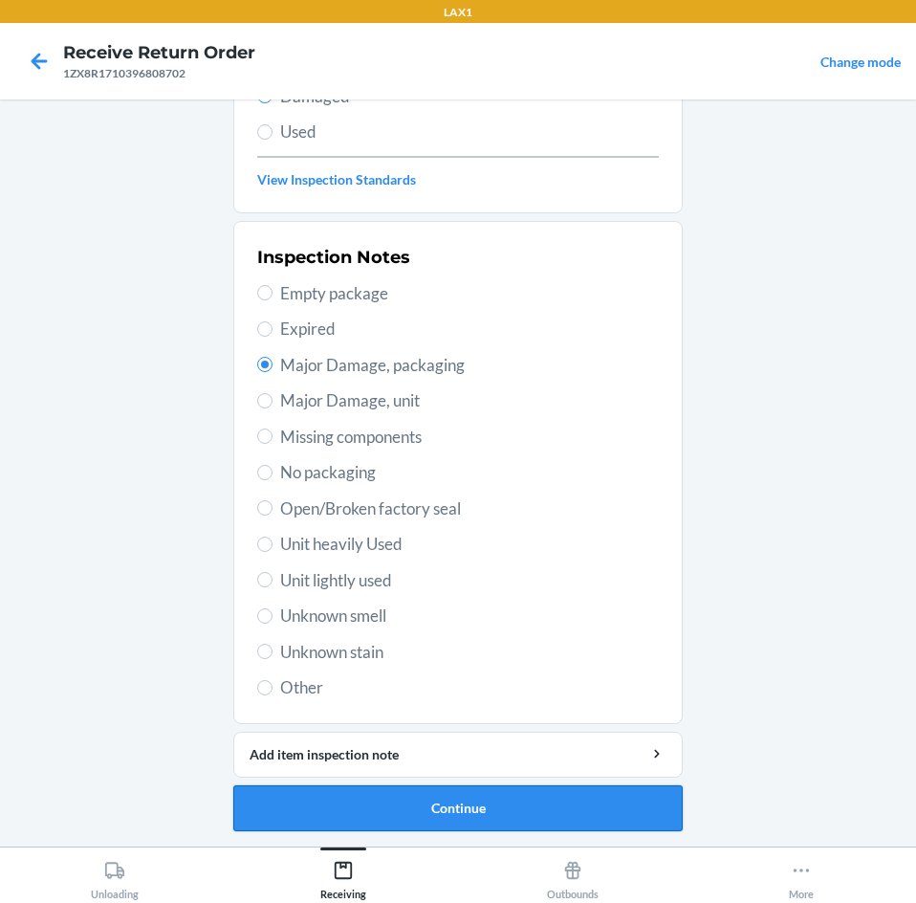
click at [624, 796] on button "Continue" at bounding box center [457, 808] width 449 height 46
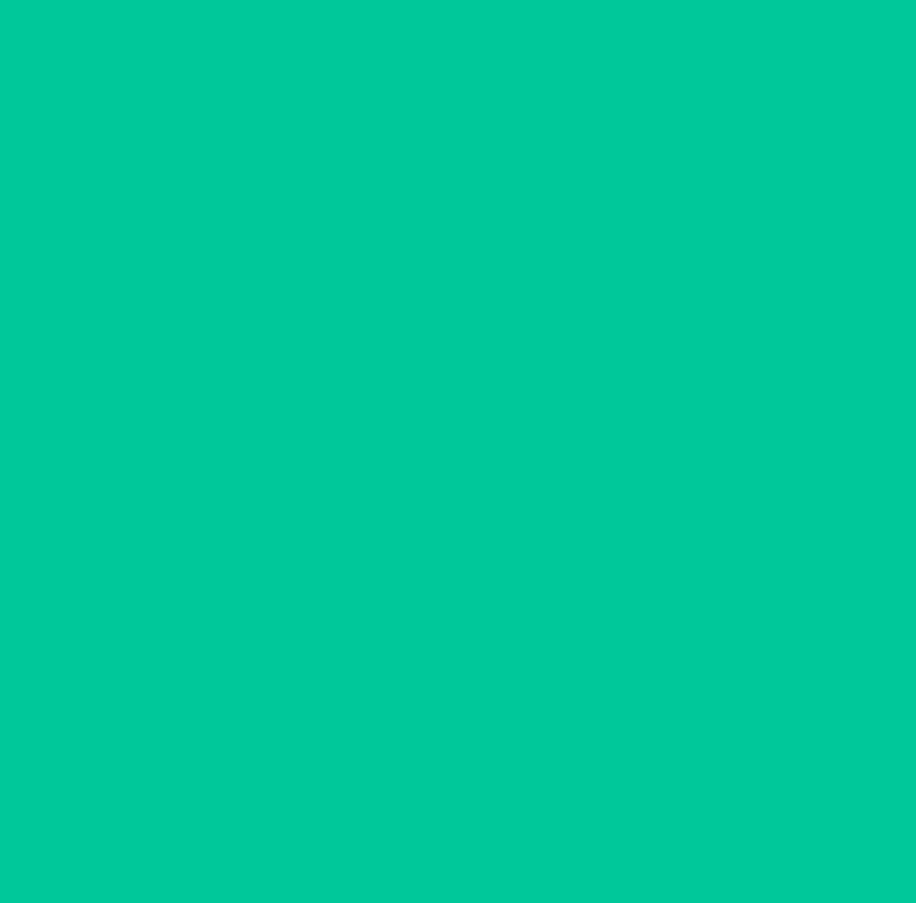
scroll to position [92, 0]
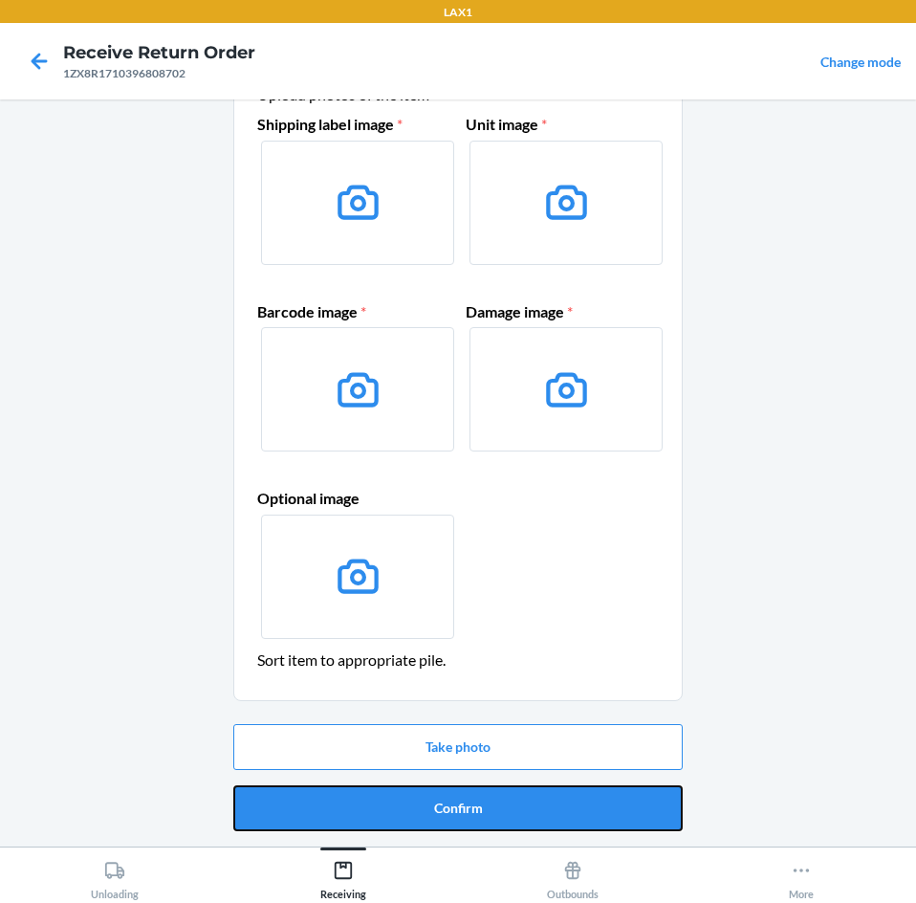
click at [624, 796] on button "Confirm" at bounding box center [457, 808] width 449 height 46
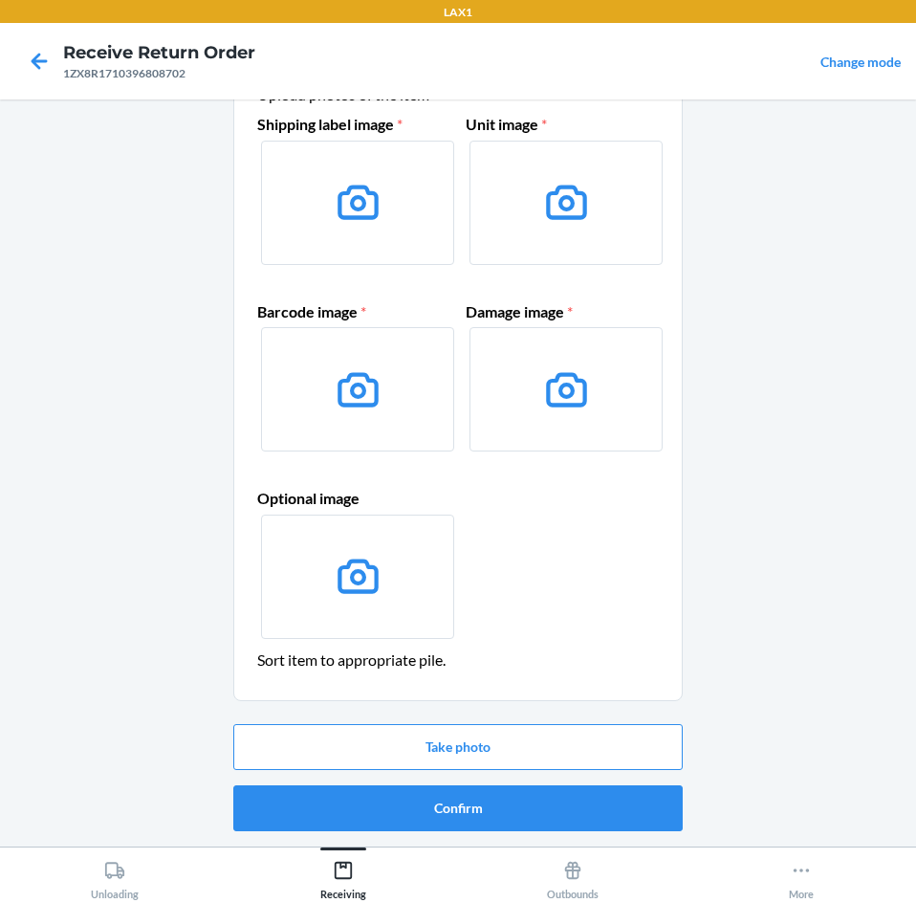
scroll to position [0, 0]
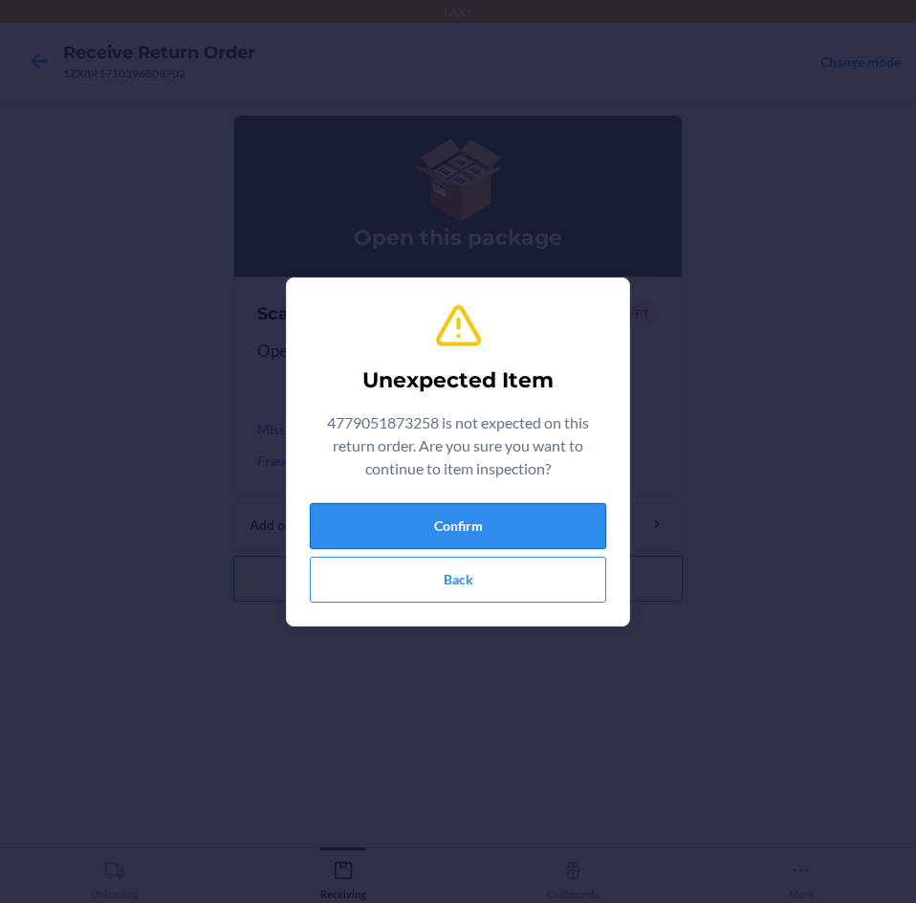
click at [467, 523] on button "Confirm" at bounding box center [458, 526] width 296 height 46
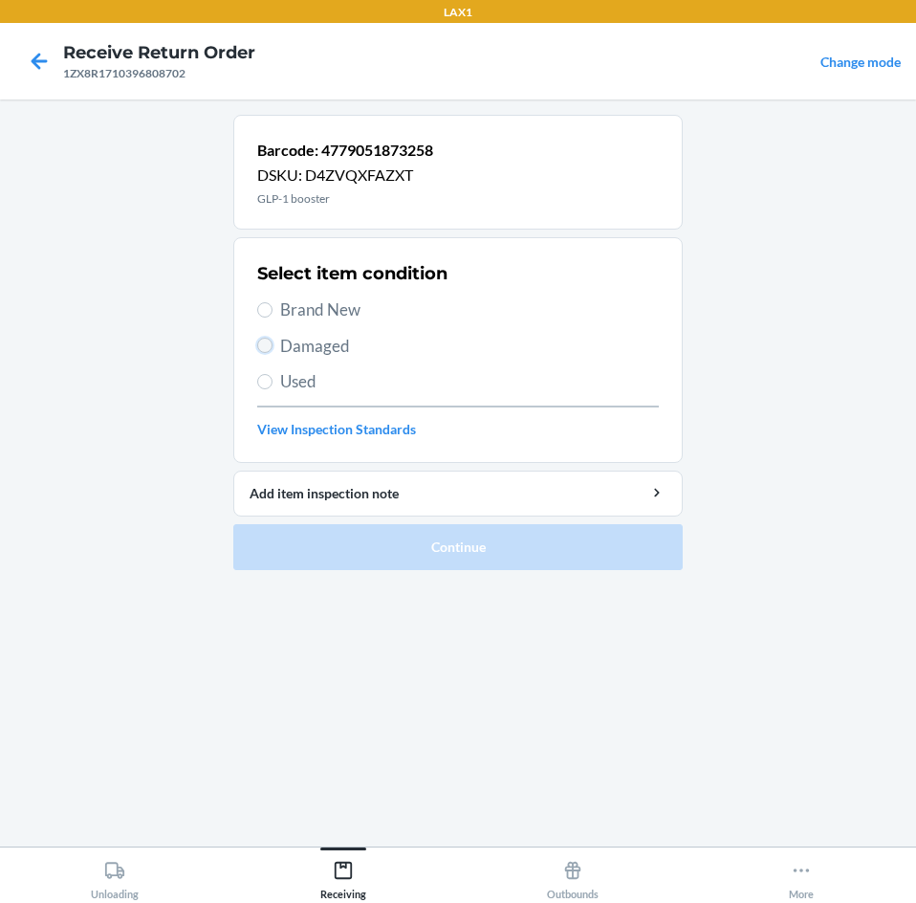
click at [257, 347] on input "Damaged" at bounding box center [264, 345] width 15 height 15
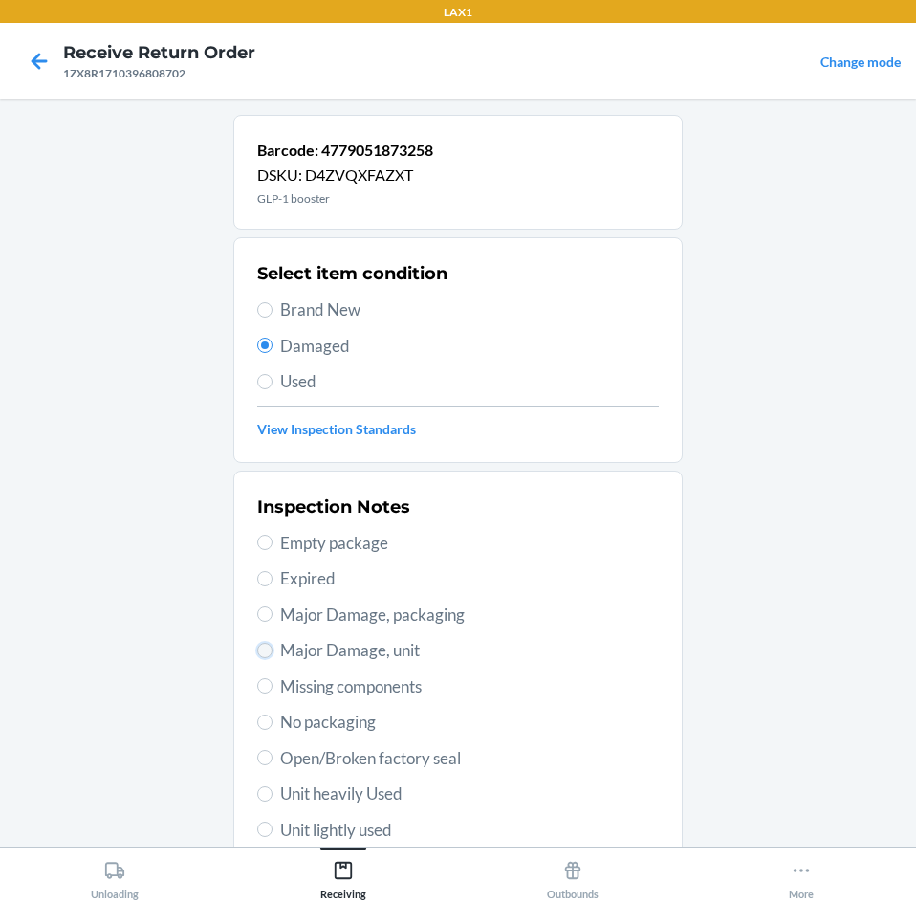
click at [257, 644] on input "Major Damage, unit" at bounding box center [264, 650] width 15 height 15
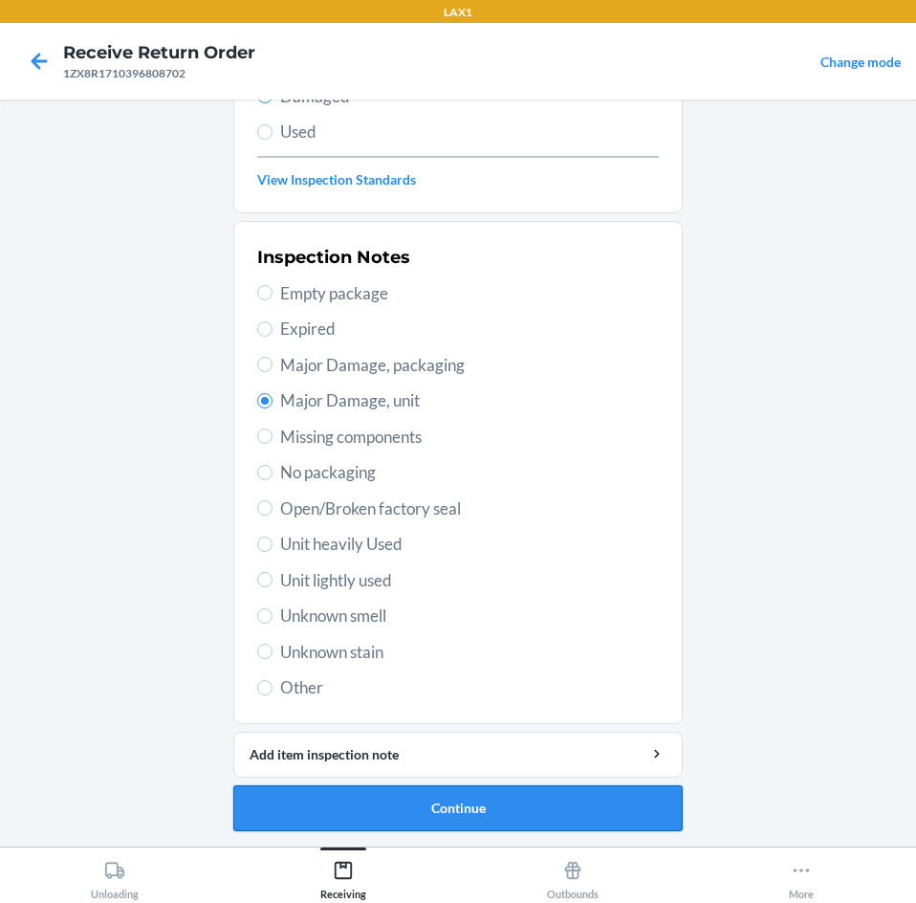
click at [499, 804] on button "Continue" at bounding box center [457, 808] width 449 height 46
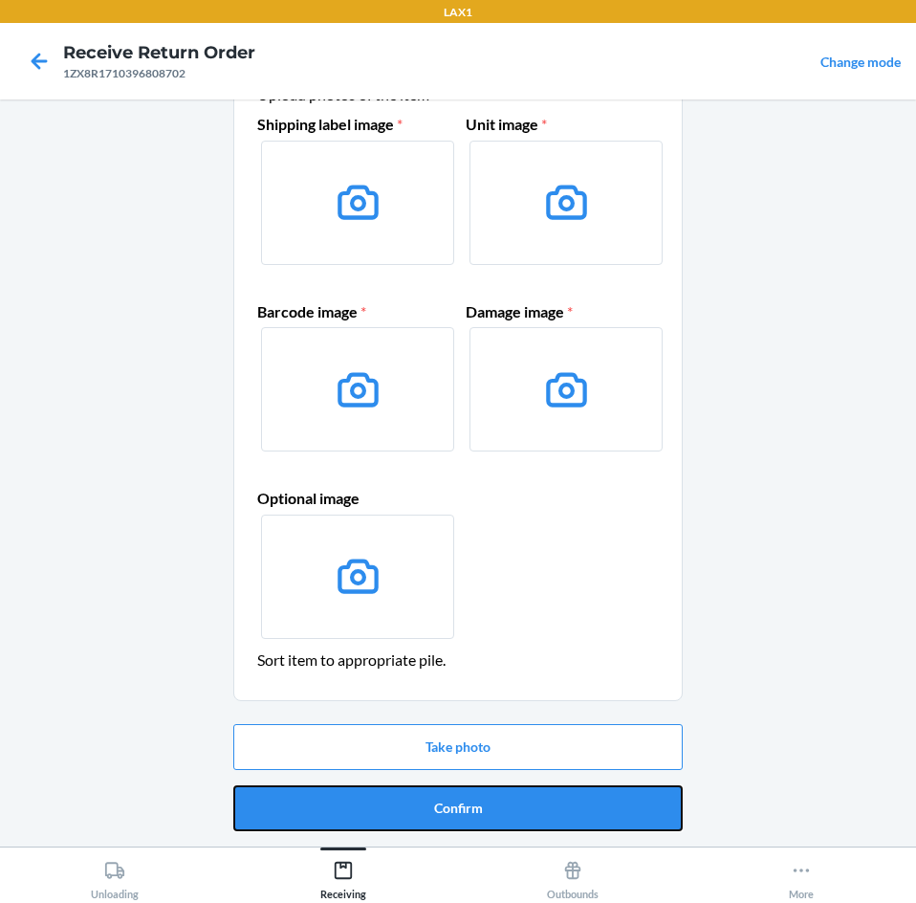
click at [499, 804] on button "Confirm" at bounding box center [457, 808] width 449 height 46
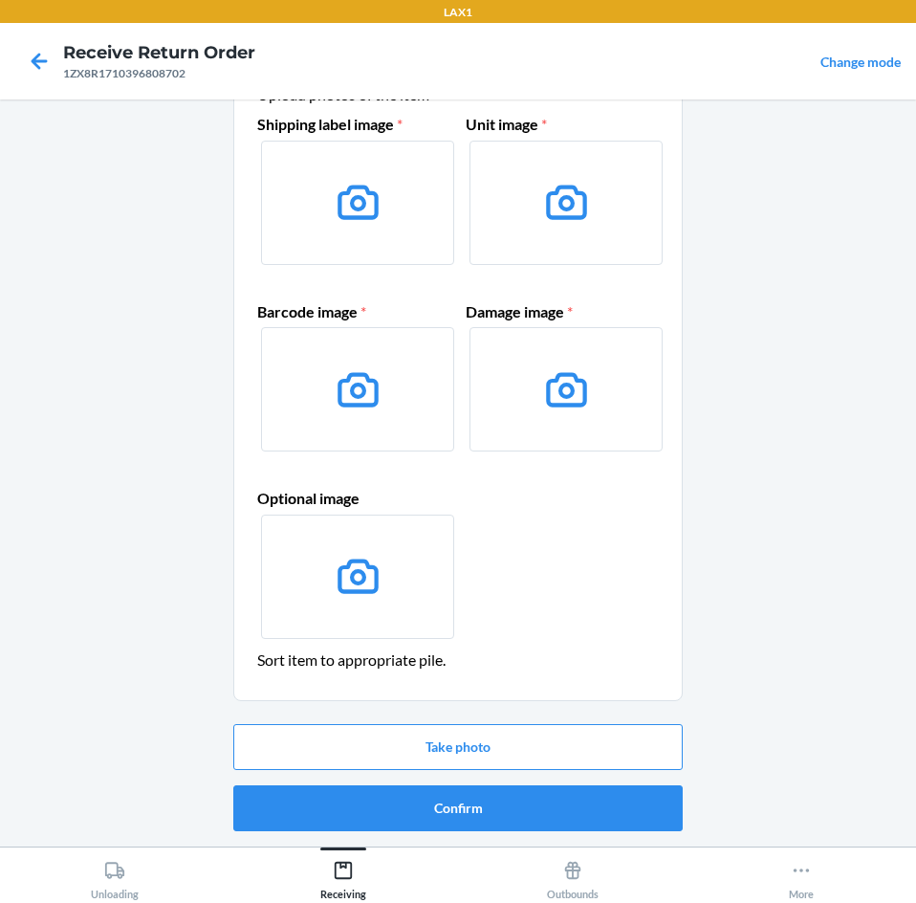
scroll to position [0, 0]
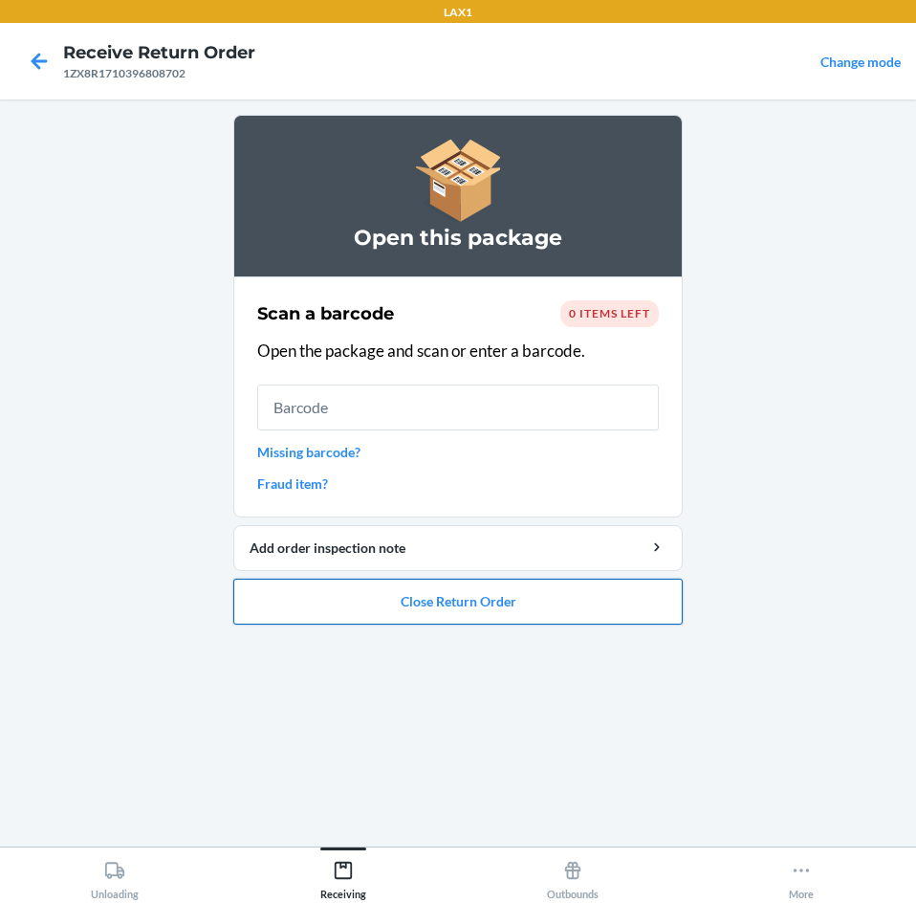
click at [525, 623] on button "Close Return Order" at bounding box center [457, 602] width 449 height 46
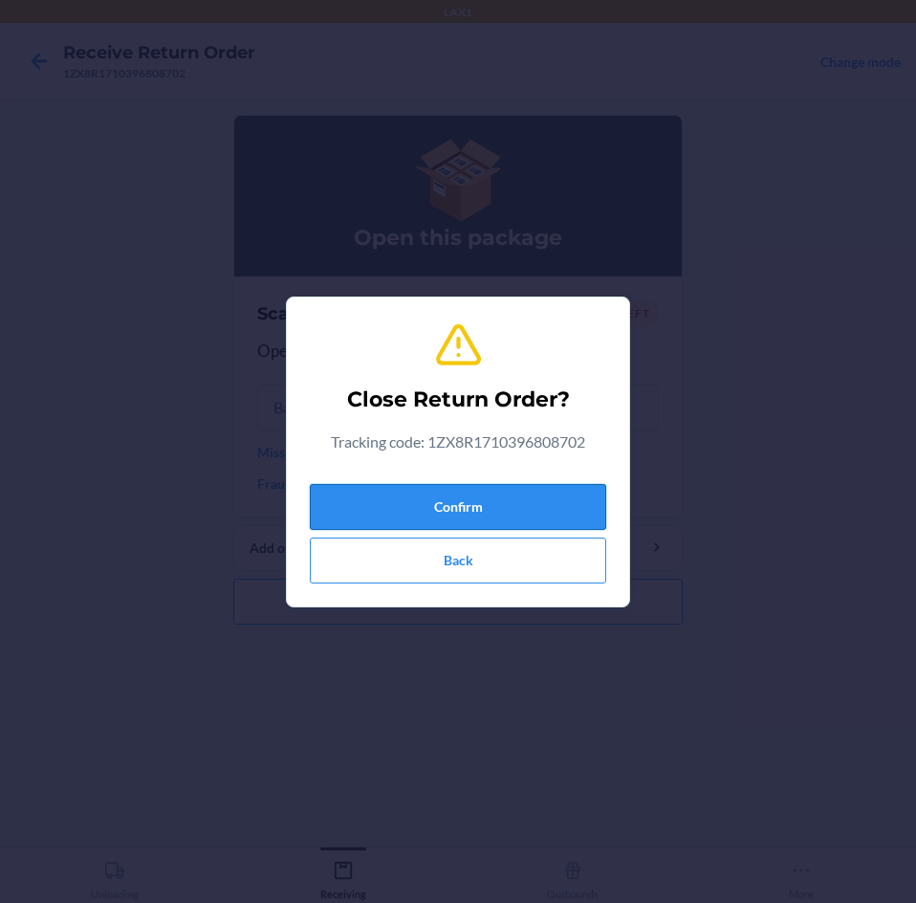
click at [553, 507] on button "Confirm" at bounding box center [458, 507] width 296 height 46
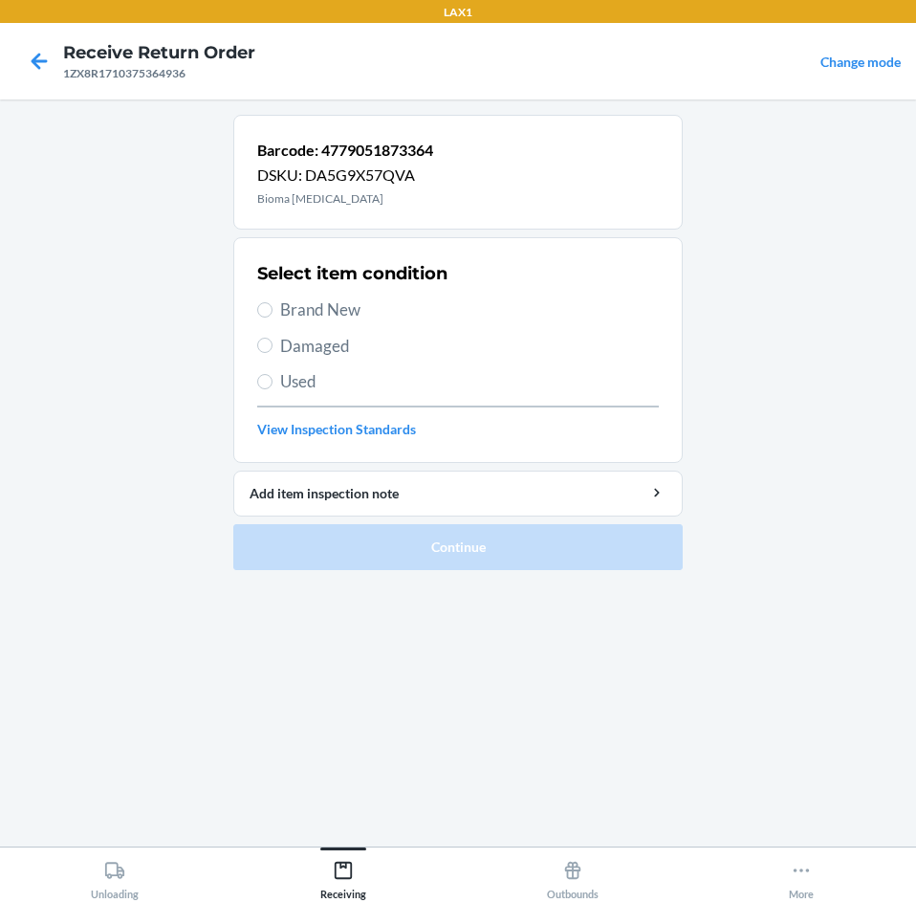
click at [252, 336] on section "Select item condition Brand New Damaged Used View Inspection Standards" at bounding box center [457, 350] width 449 height 226
click at [267, 340] on input "Damaged" at bounding box center [264, 345] width 15 height 15
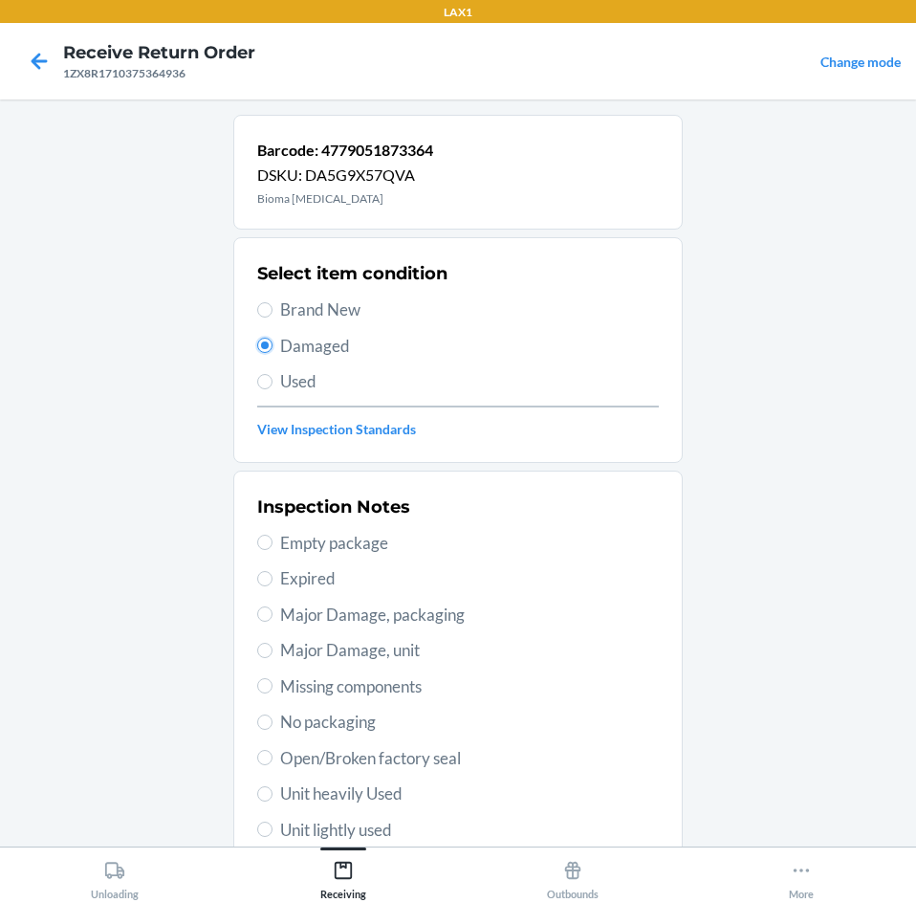
scroll to position [191, 0]
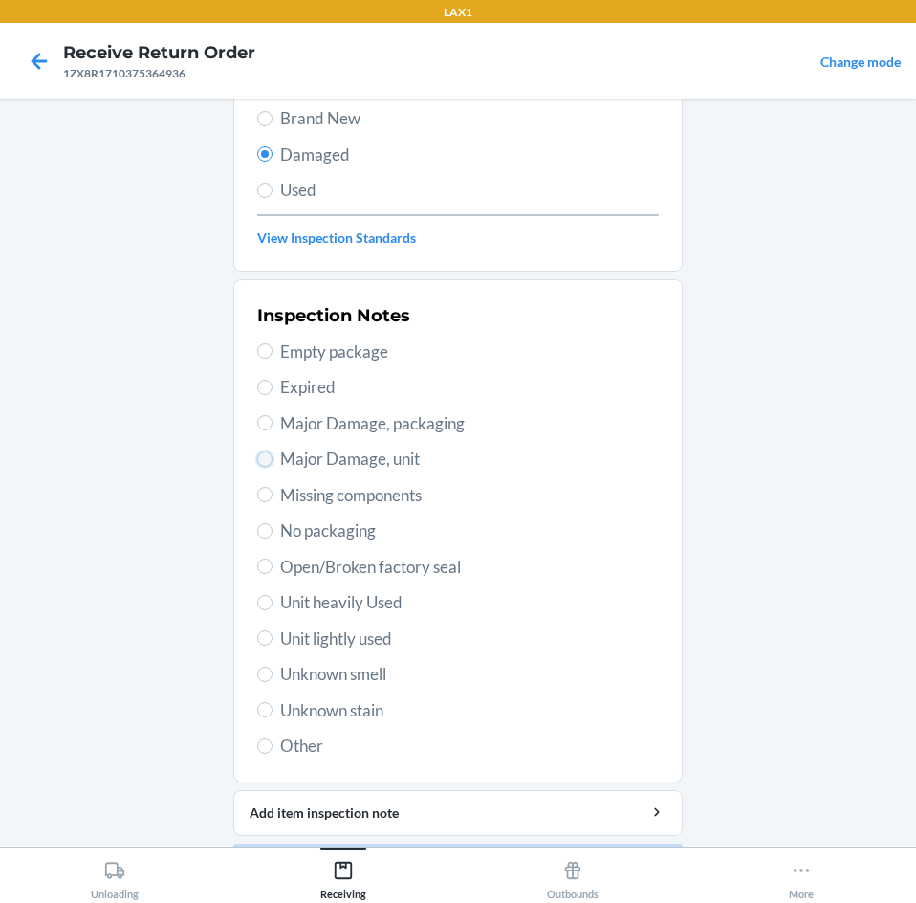
click at [257, 455] on input "Major Damage, unit" at bounding box center [264, 458] width 15 height 15
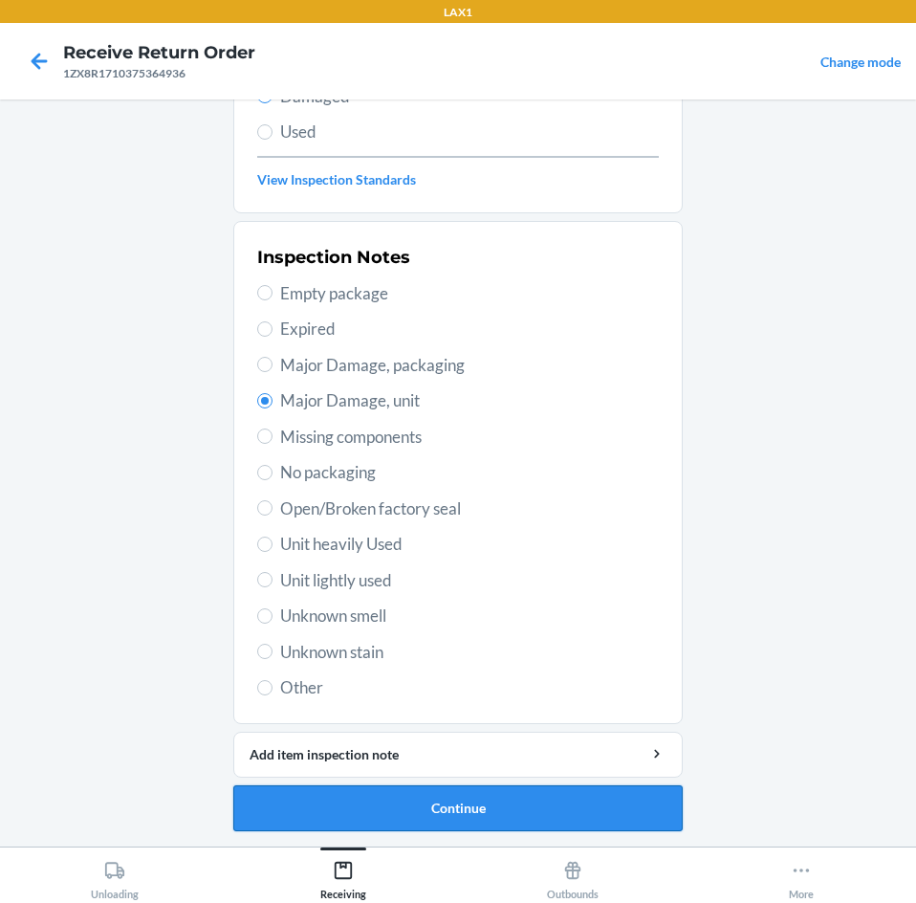
click at [480, 809] on button "Continue" at bounding box center [457, 808] width 449 height 46
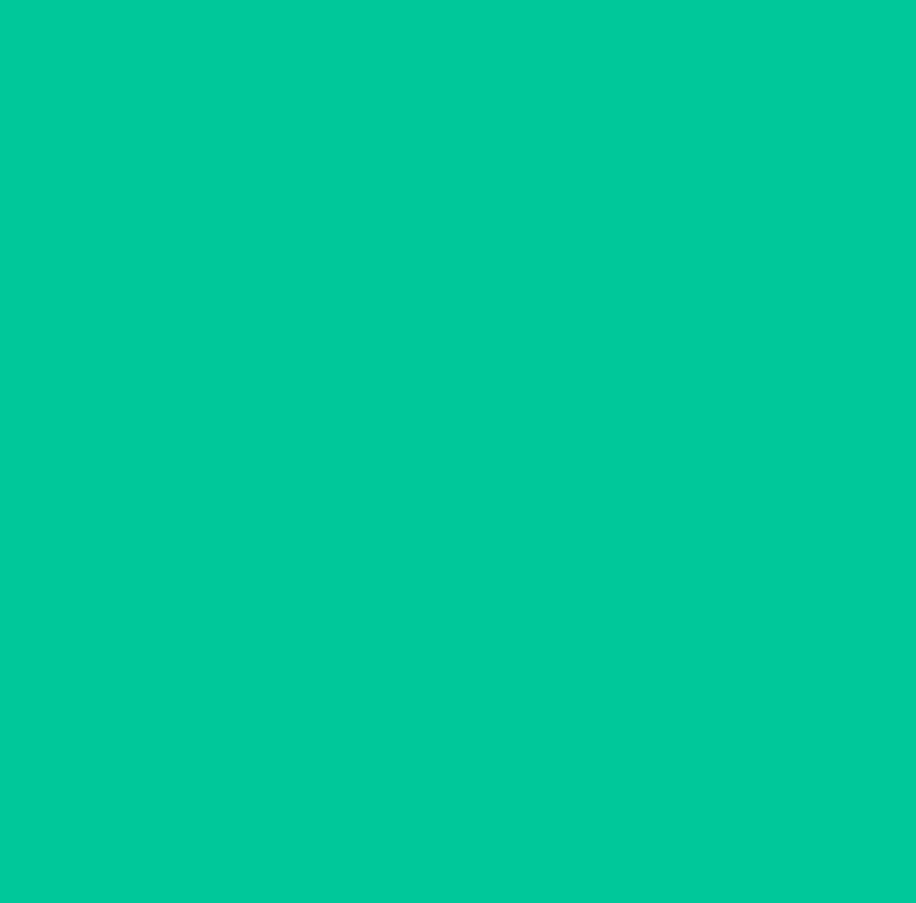
scroll to position [92, 0]
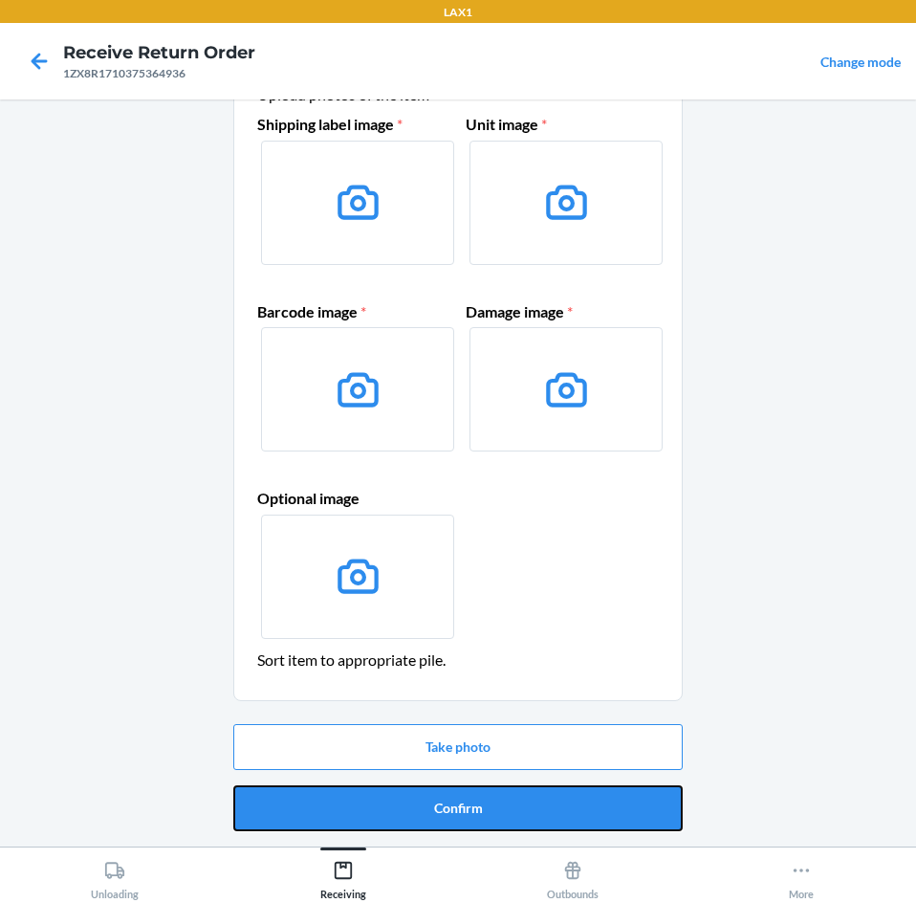
click at [480, 809] on button "Confirm" at bounding box center [457, 808] width 449 height 46
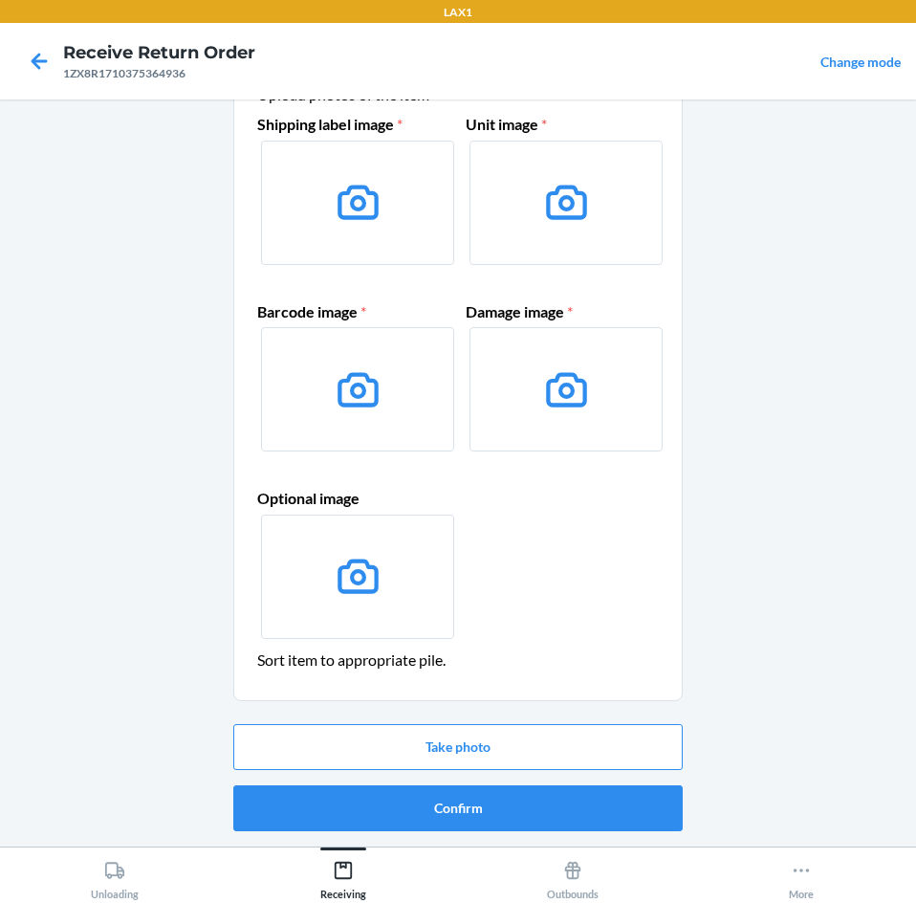
scroll to position [0, 0]
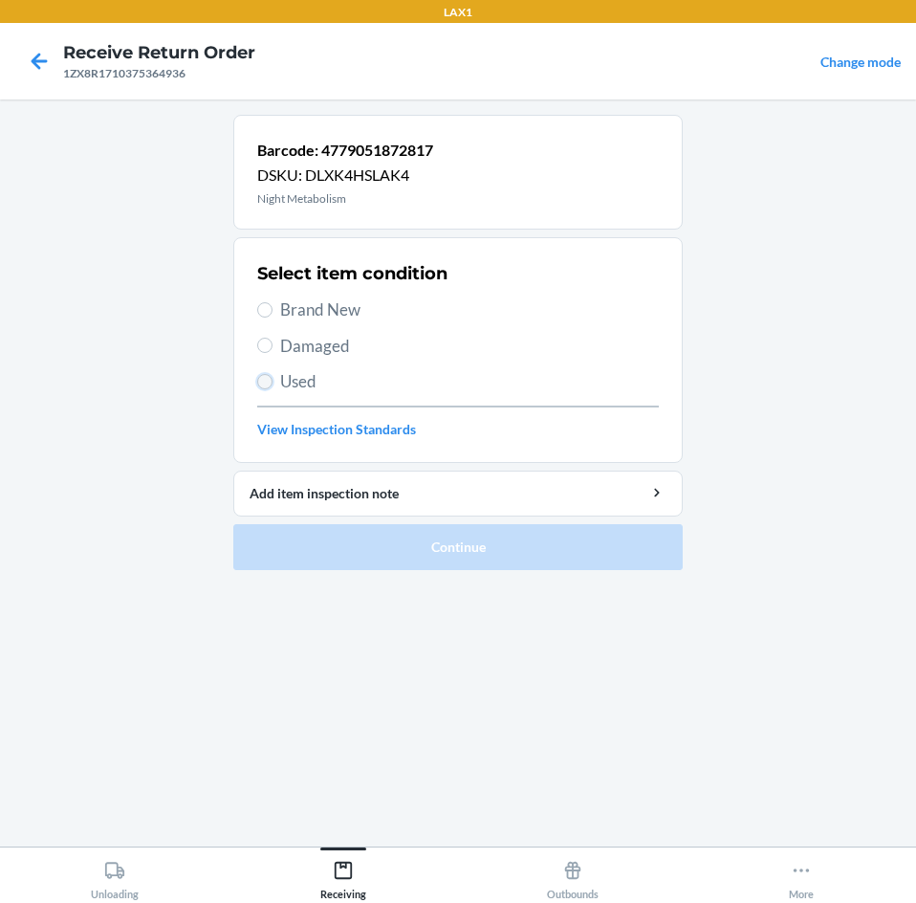
click at [270, 382] on input "Used" at bounding box center [264, 381] width 15 height 15
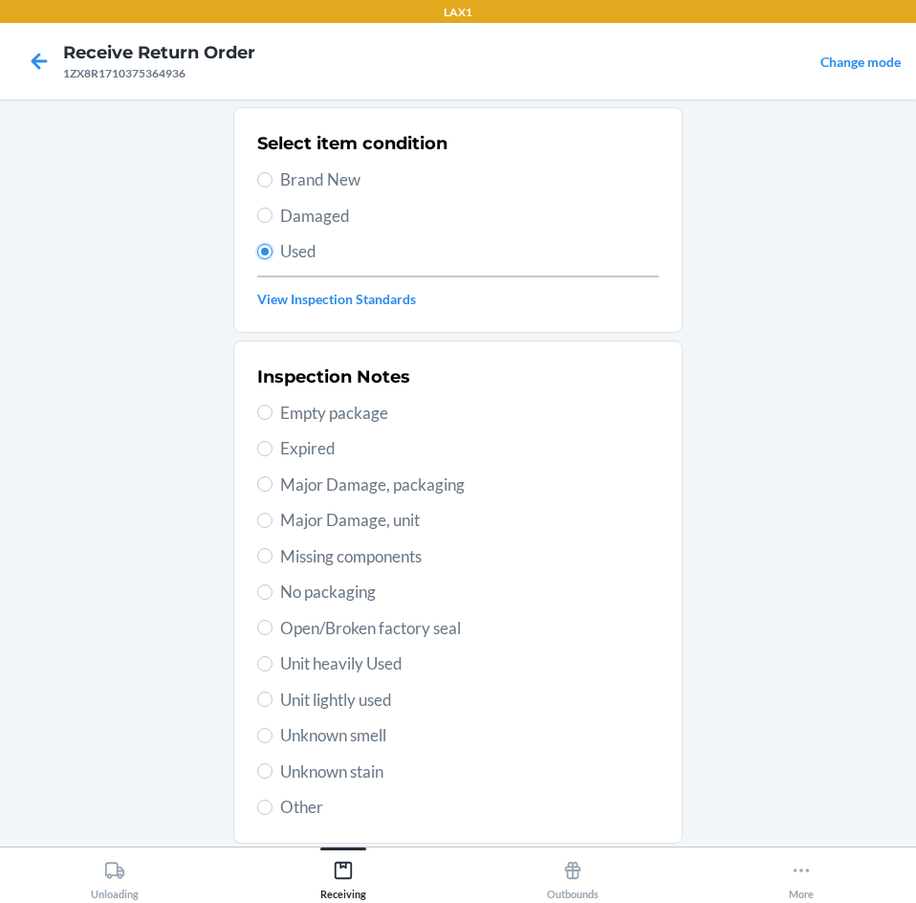
scroll to position [250, 0]
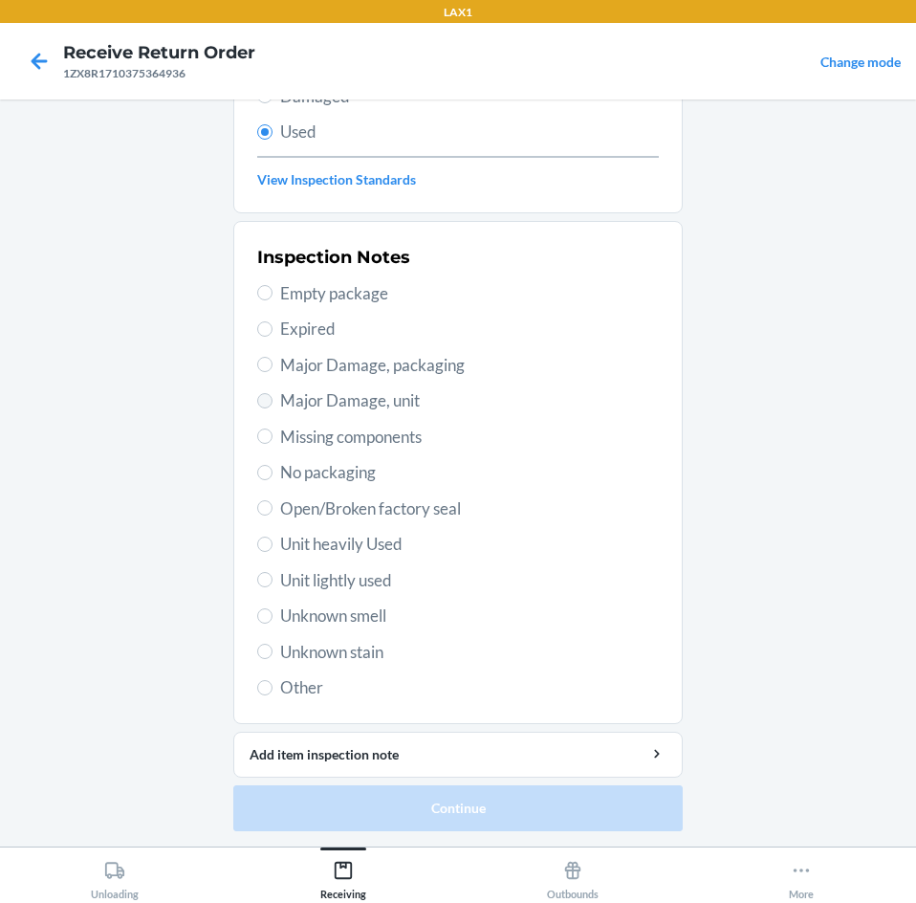
click at [257, 396] on label "Major Damage, unit" at bounding box center [458, 400] width 402 height 25
click at [257, 396] on input "Major Damage, unit" at bounding box center [264, 400] width 15 height 15
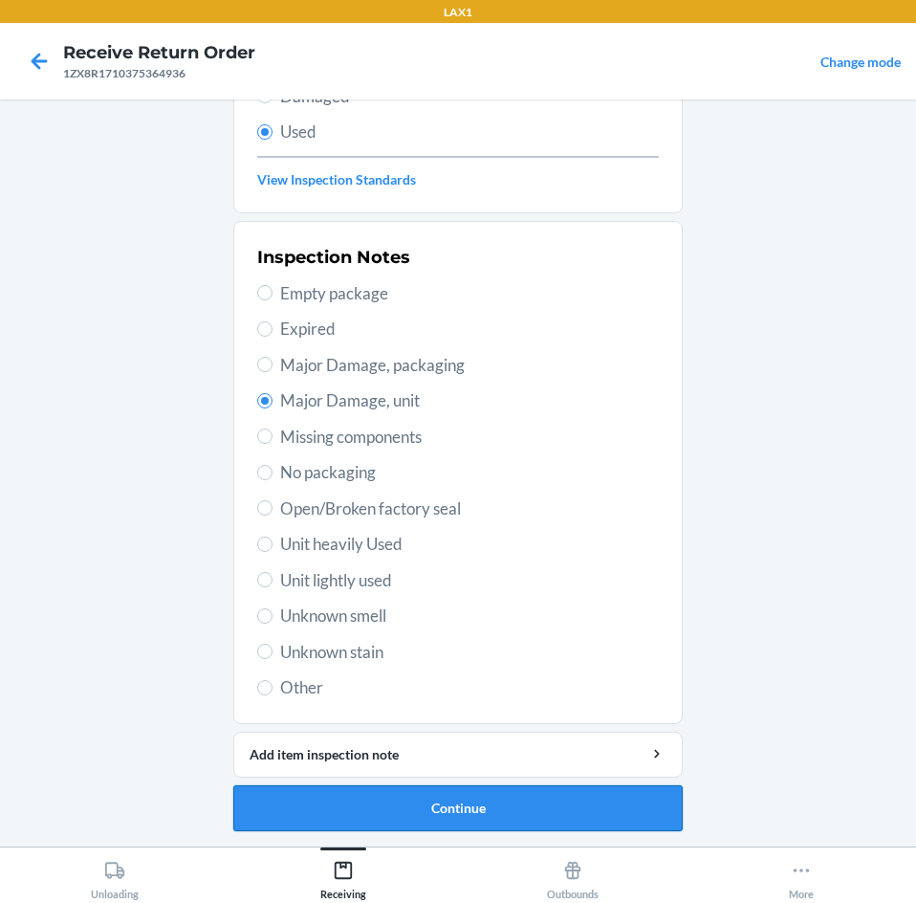
click at [576, 807] on button "Continue" at bounding box center [457, 808] width 449 height 46
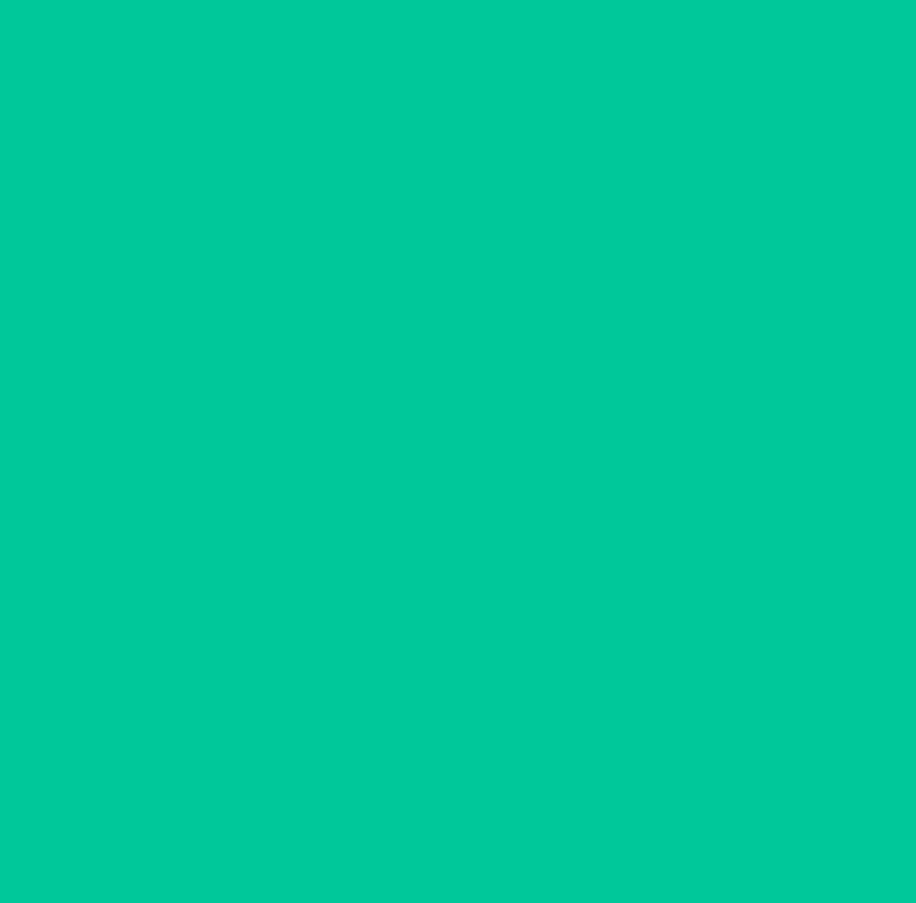
scroll to position [0, 0]
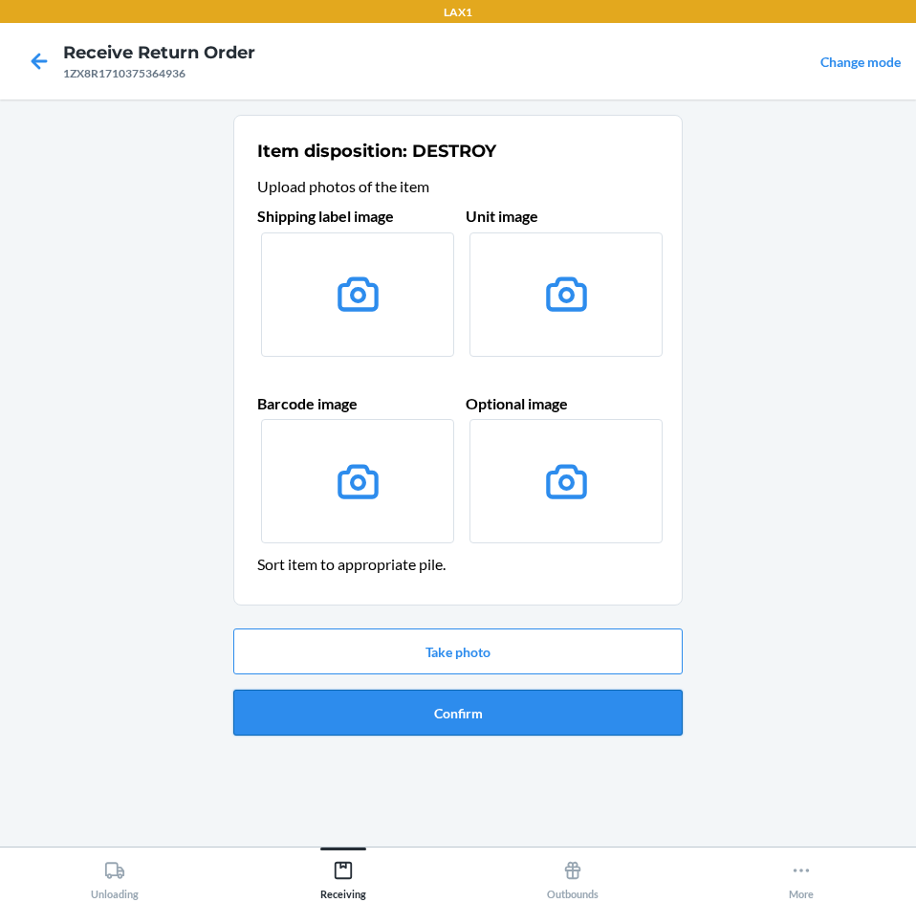
click at [589, 709] on button "Confirm" at bounding box center [457, 712] width 449 height 46
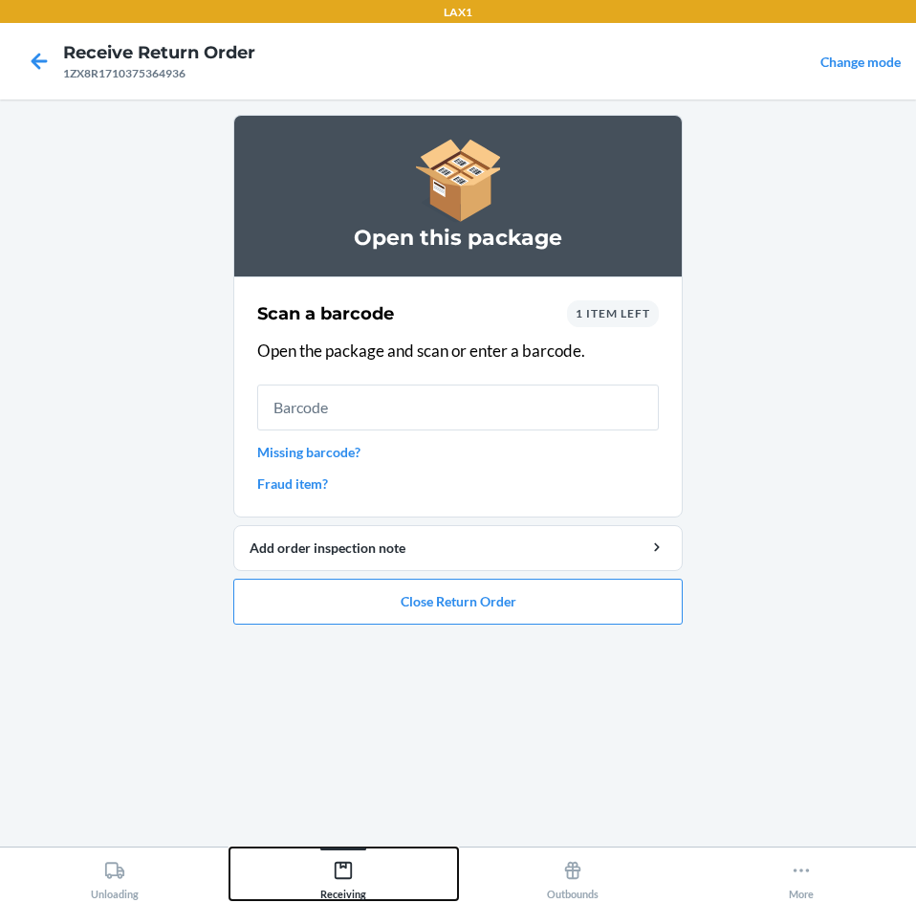
click at [337, 860] on icon at bounding box center [343, 870] width 21 height 21
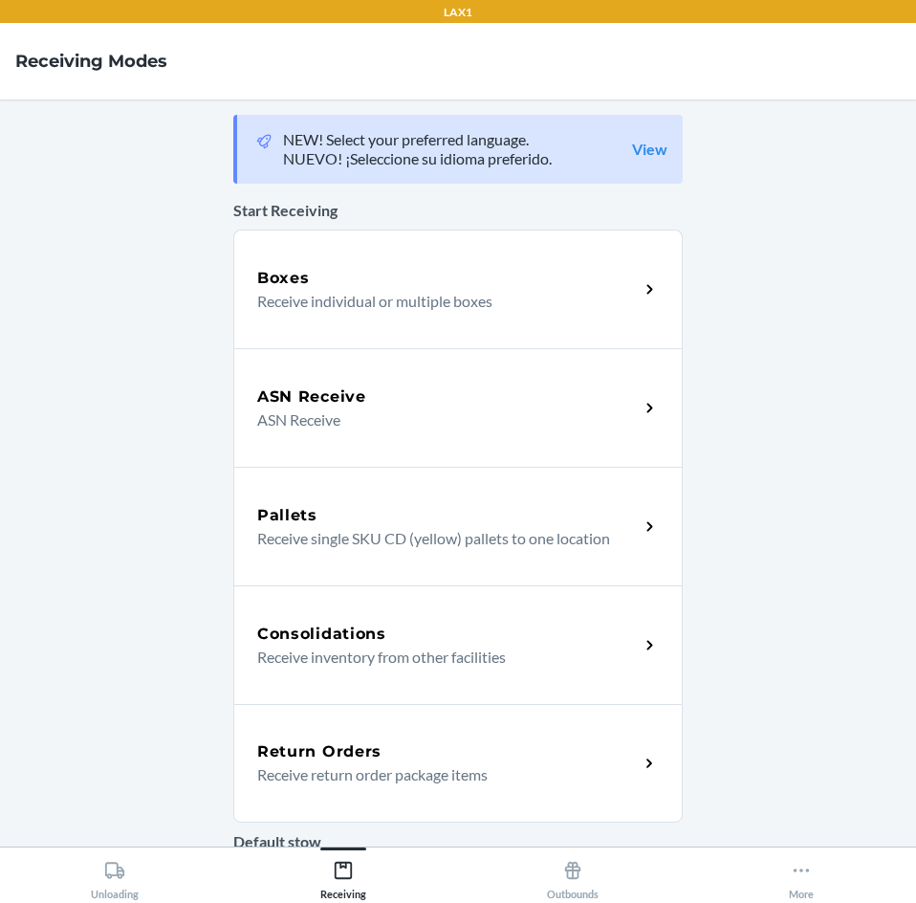
click at [437, 776] on p "Receive return order package items" at bounding box center [440, 774] width 366 height 23
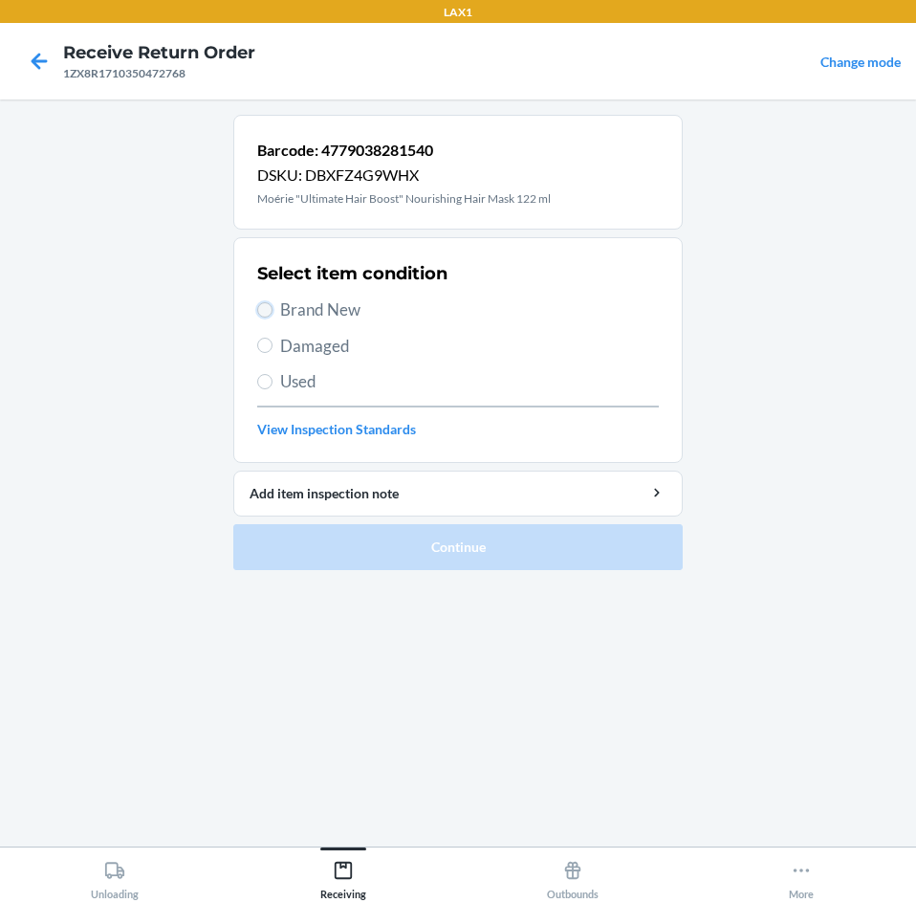
click at [271, 313] on input "Brand New" at bounding box center [264, 309] width 15 height 15
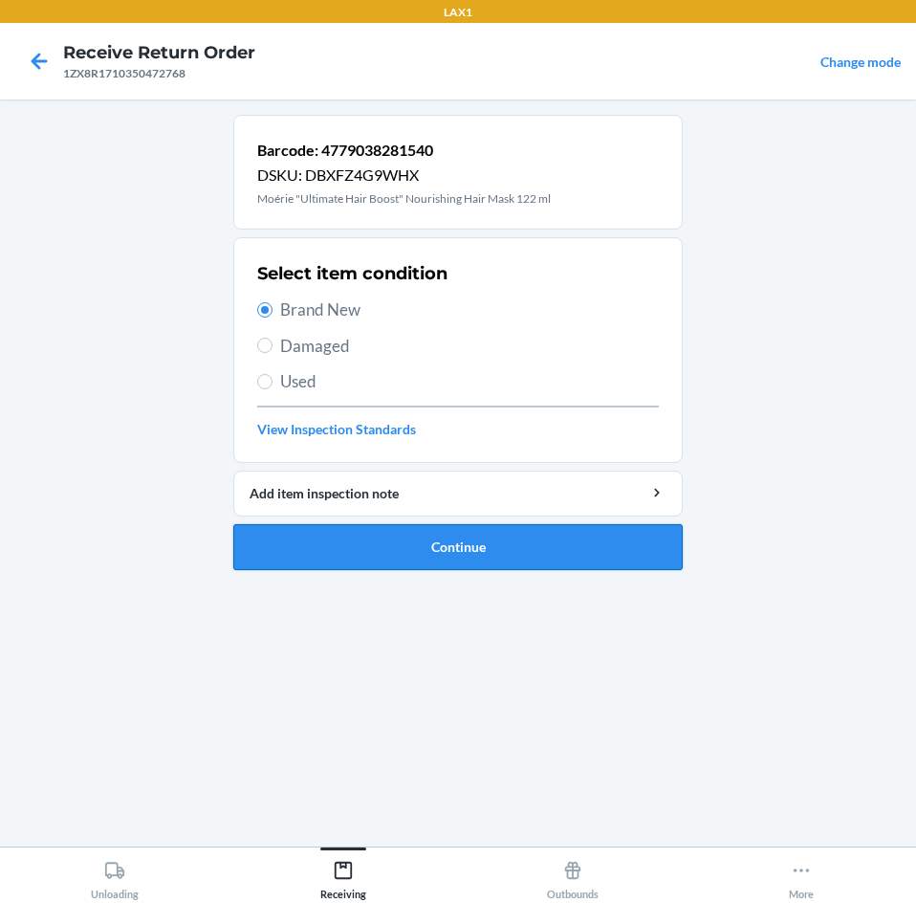
click at [551, 555] on button "Continue" at bounding box center [457, 547] width 449 height 46
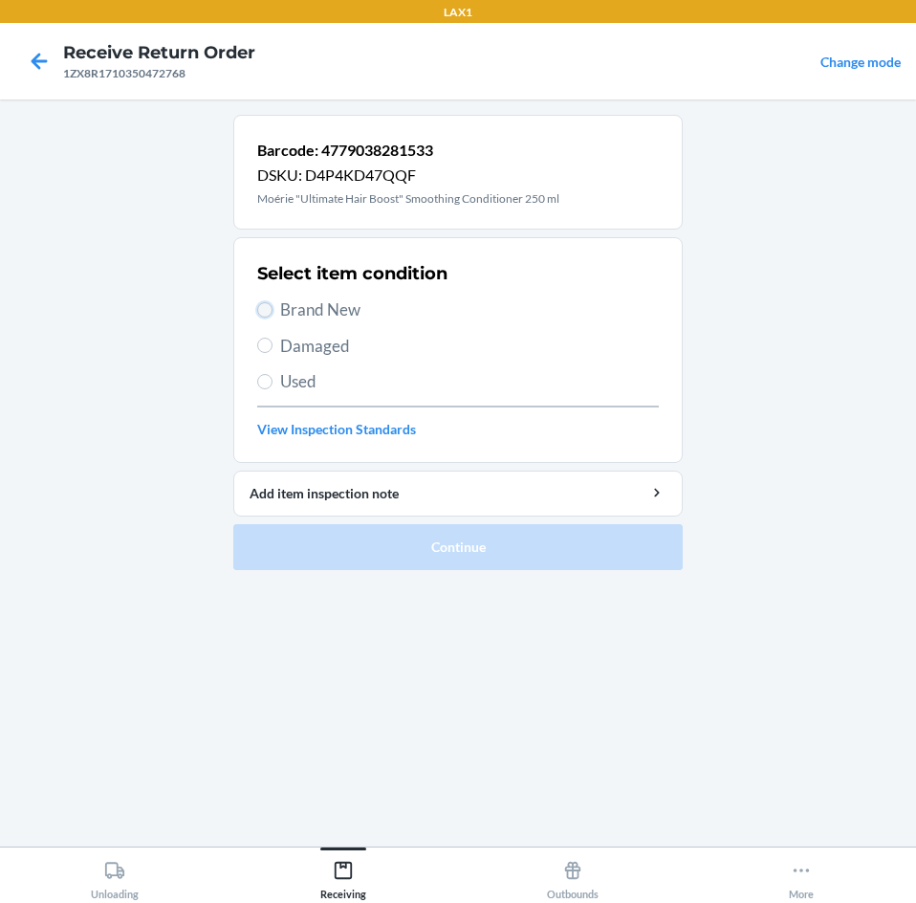
click at [270, 305] on input "Brand New" at bounding box center [264, 309] width 15 height 15
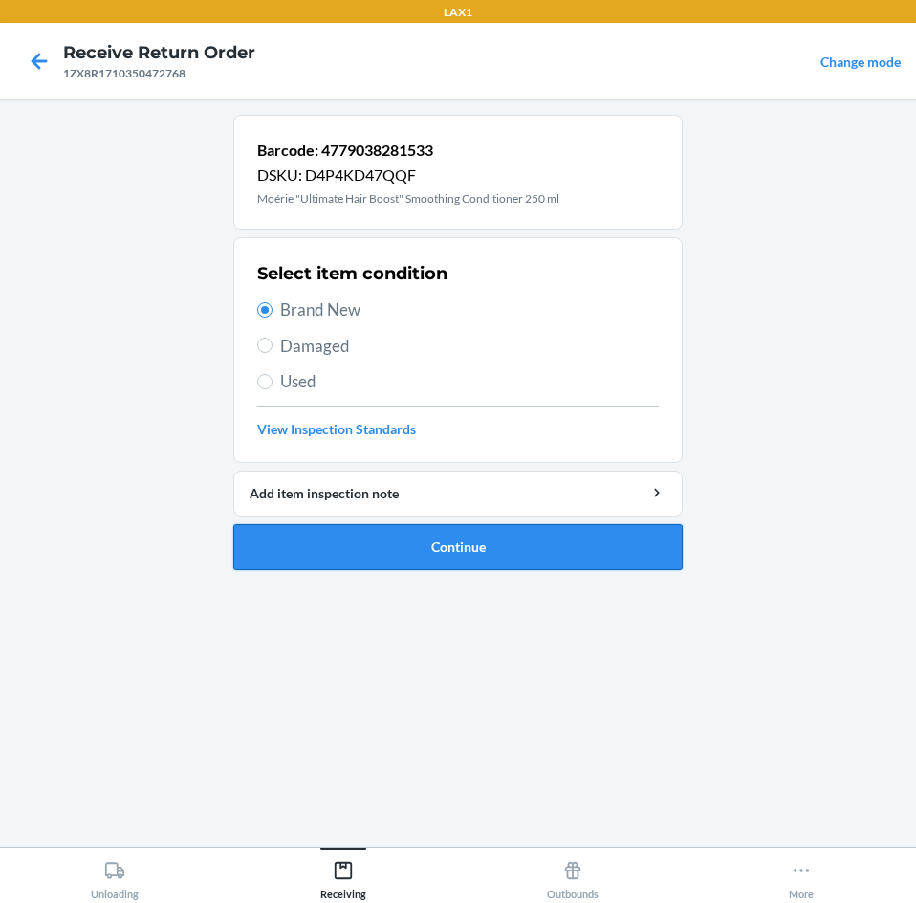
click at [531, 541] on button "Continue" at bounding box center [457, 547] width 449 height 46
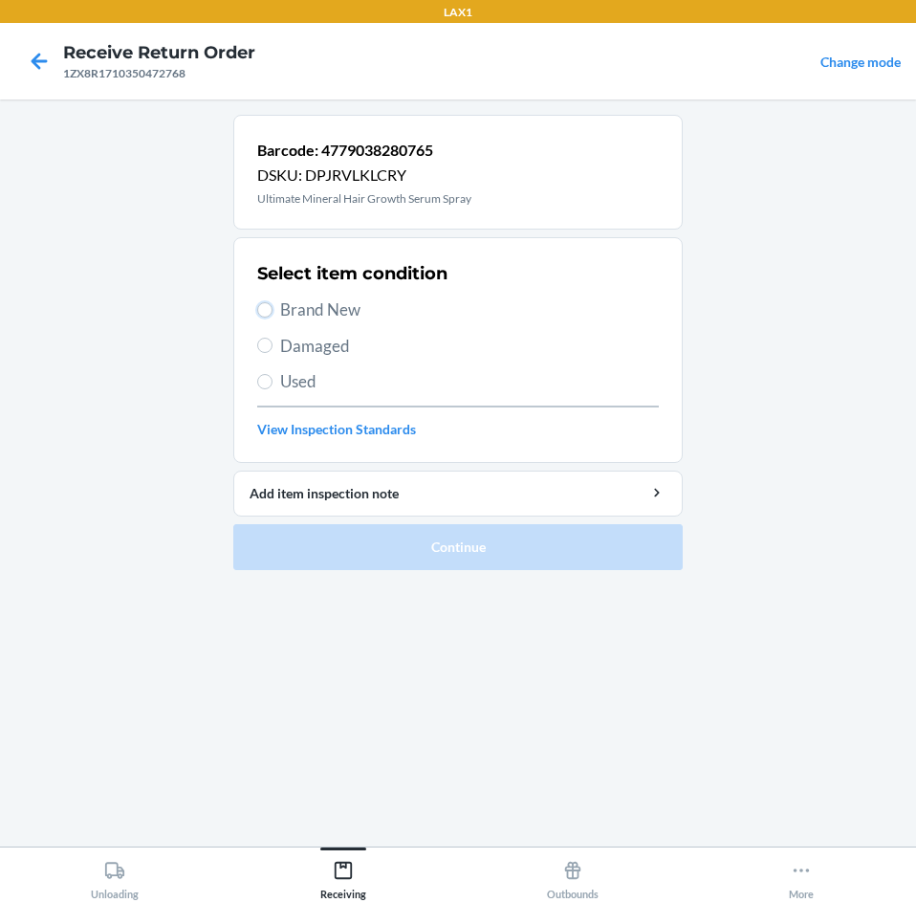
drag, startPoint x: 264, startPoint y: 303, endPoint x: 339, endPoint y: 405, distance: 127.2
click at [264, 304] on input "Brand New" at bounding box center [264, 309] width 15 height 15
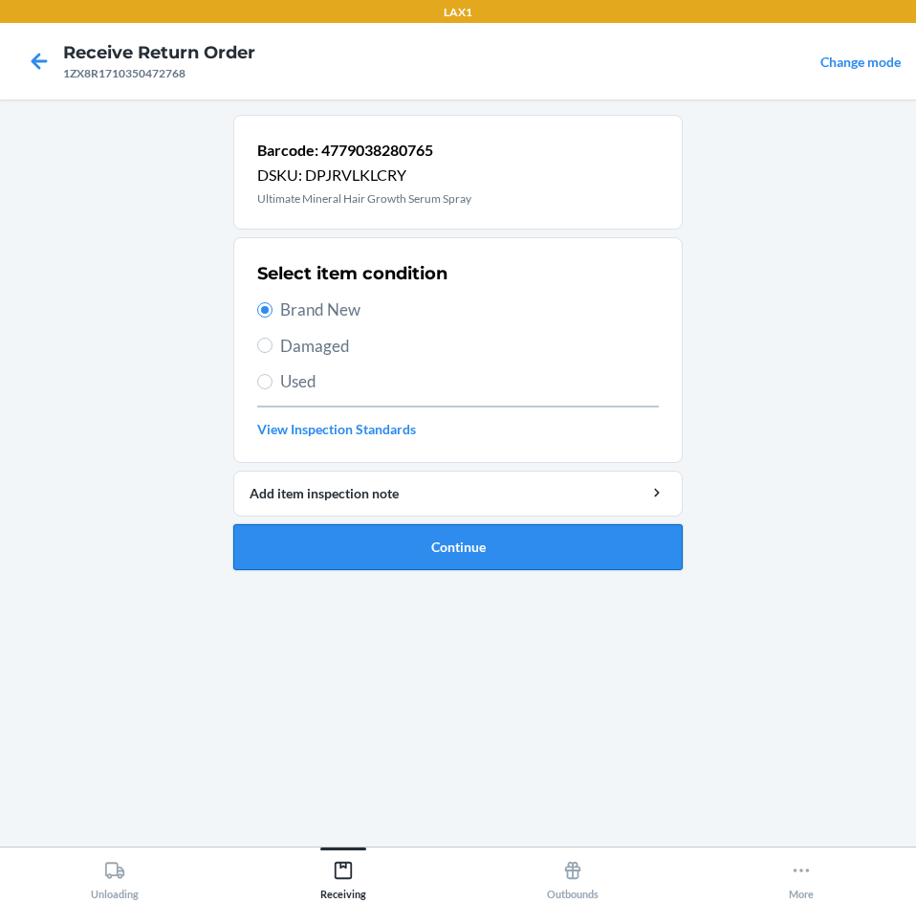
click at [539, 538] on button "Continue" at bounding box center [457, 547] width 449 height 46
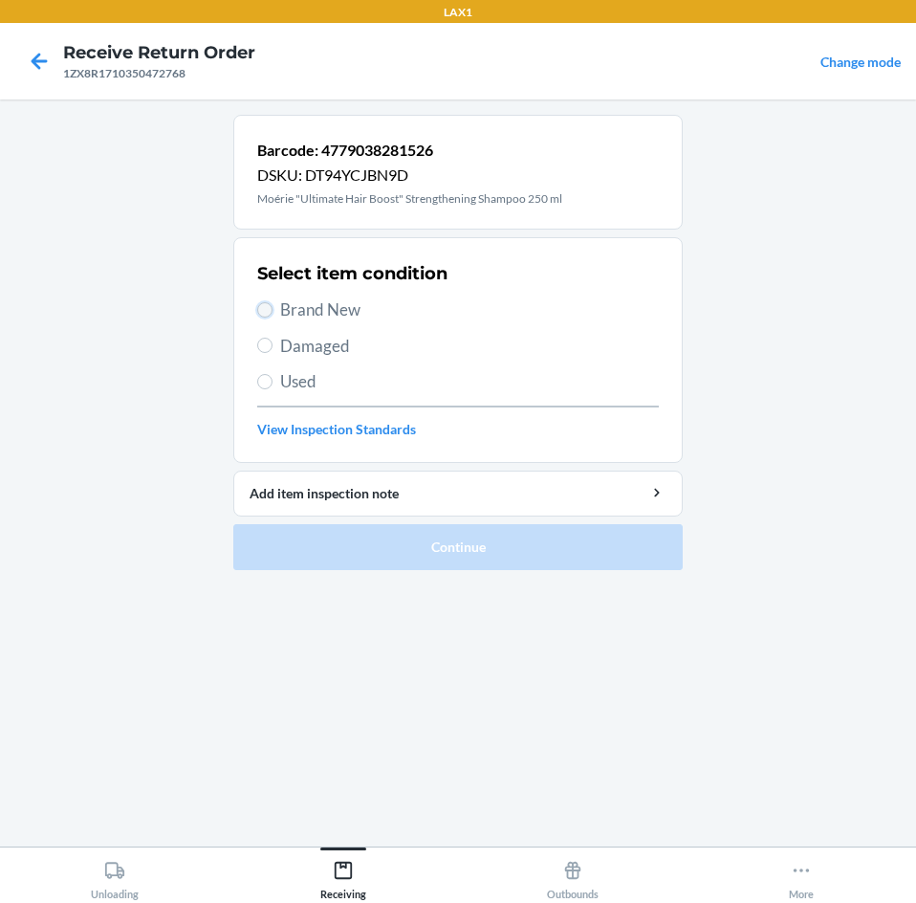
click at [258, 313] on input "Brand New" at bounding box center [264, 309] width 15 height 15
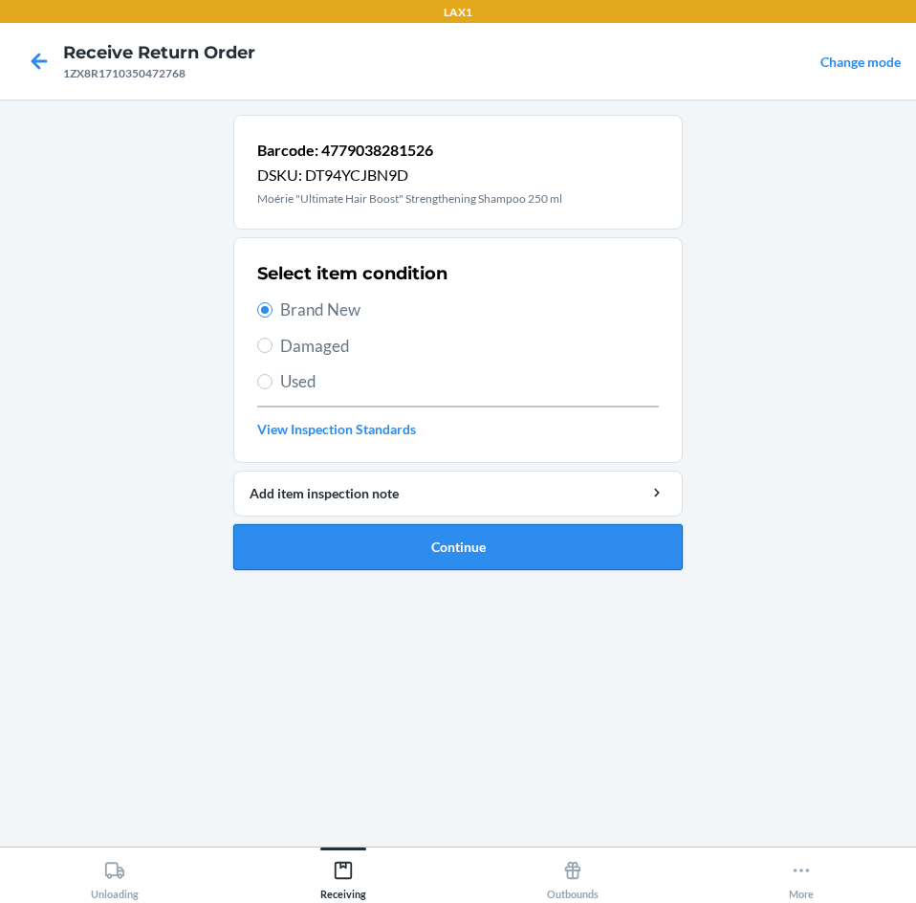
click at [576, 535] on button "Continue" at bounding box center [457, 547] width 449 height 46
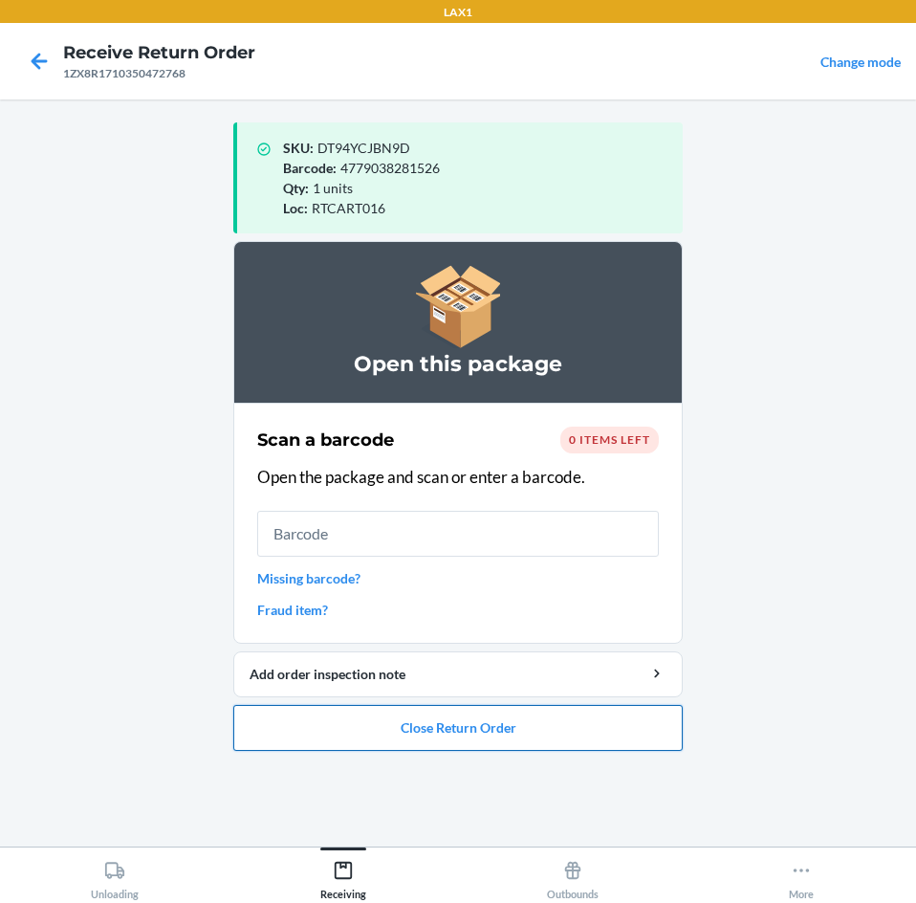
click at [585, 730] on button "Close Return Order" at bounding box center [457, 728] width 449 height 46
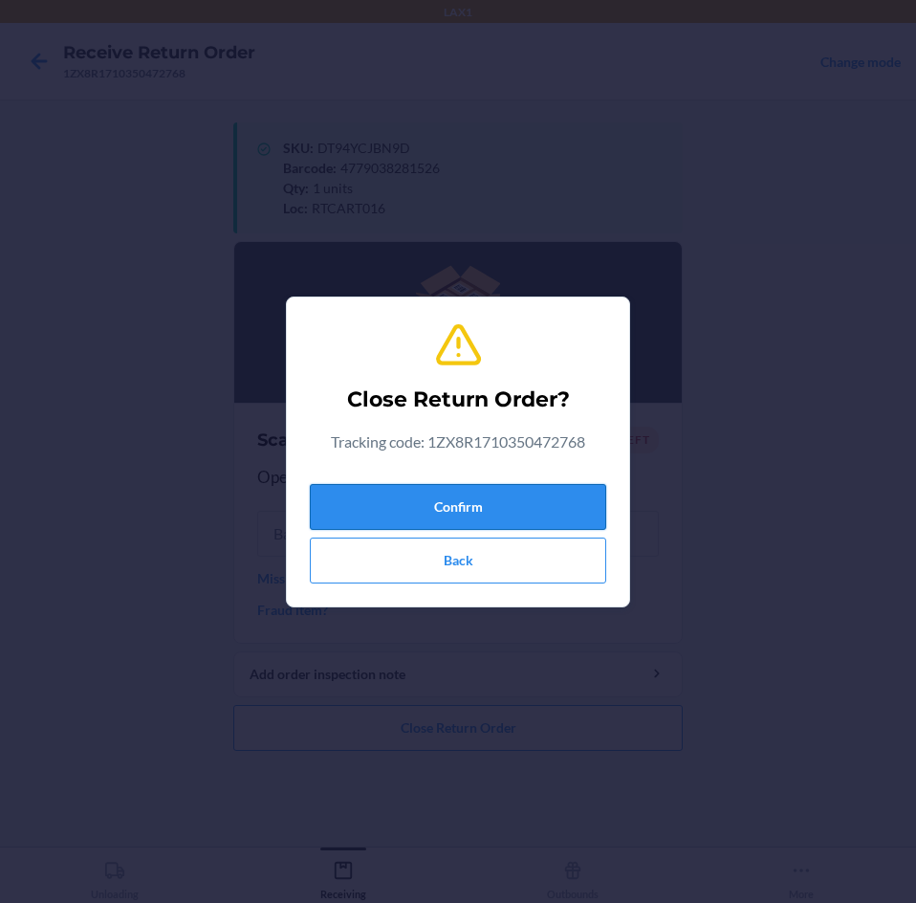
click at [574, 508] on button "Confirm" at bounding box center [458, 507] width 296 height 46
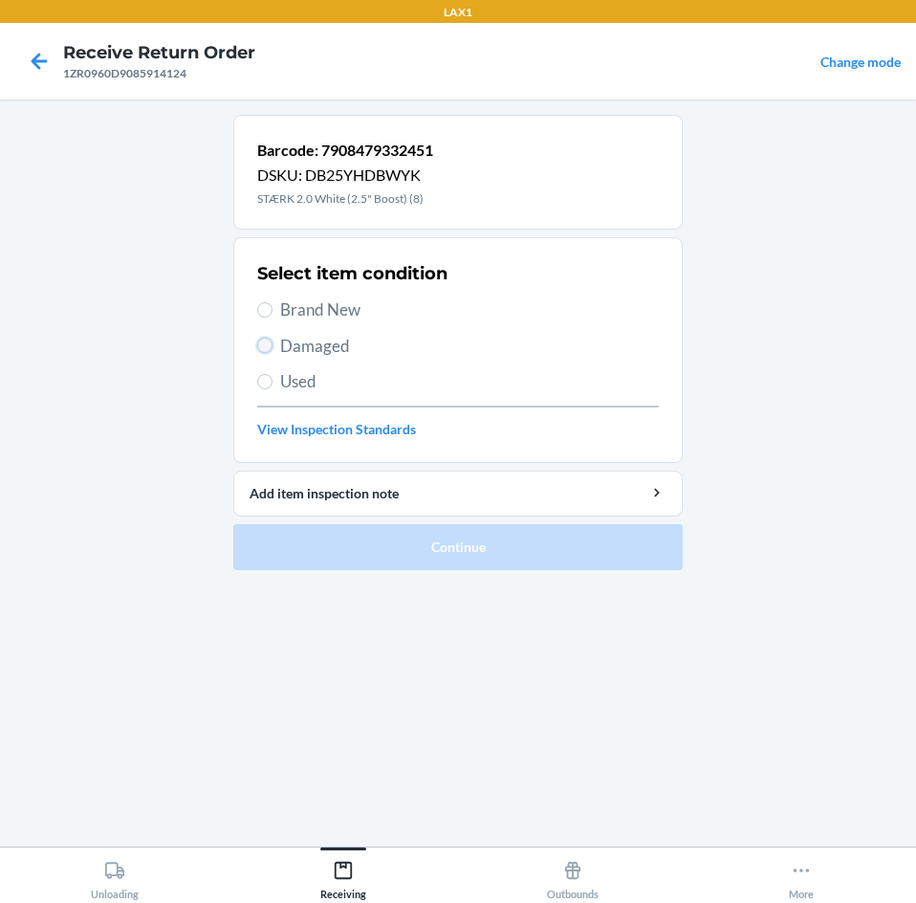
click at [268, 343] on input "Damaged" at bounding box center [264, 345] width 15 height 15
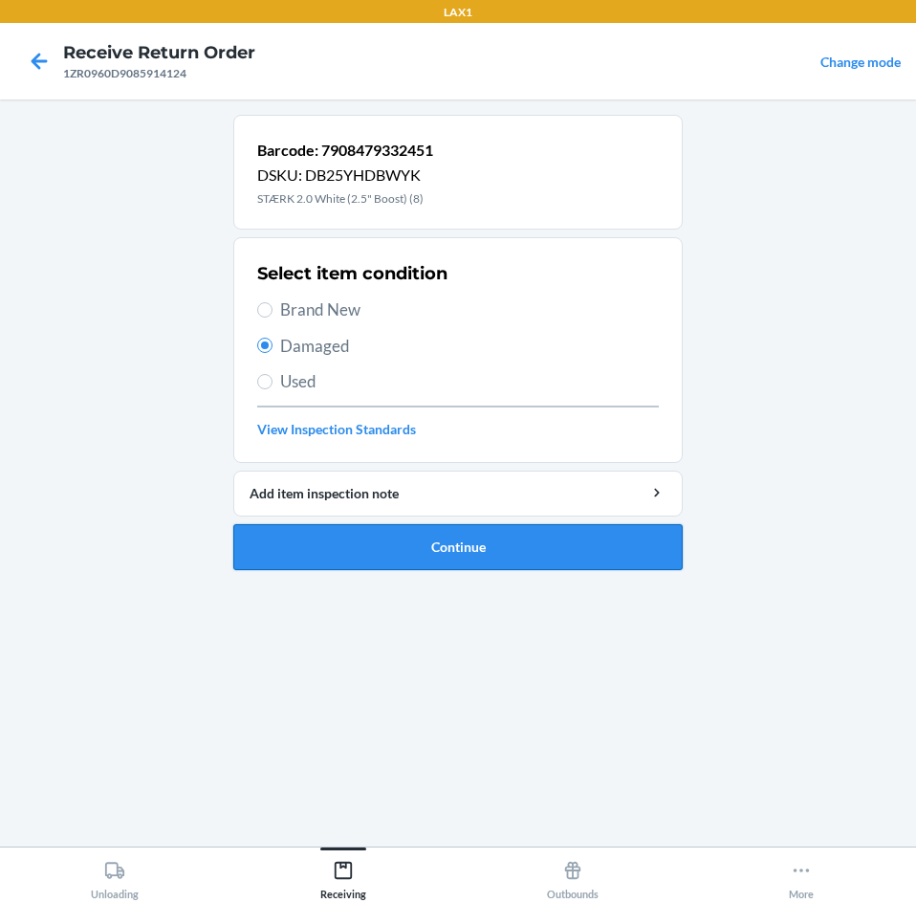
click at [501, 544] on button "Continue" at bounding box center [457, 547] width 449 height 46
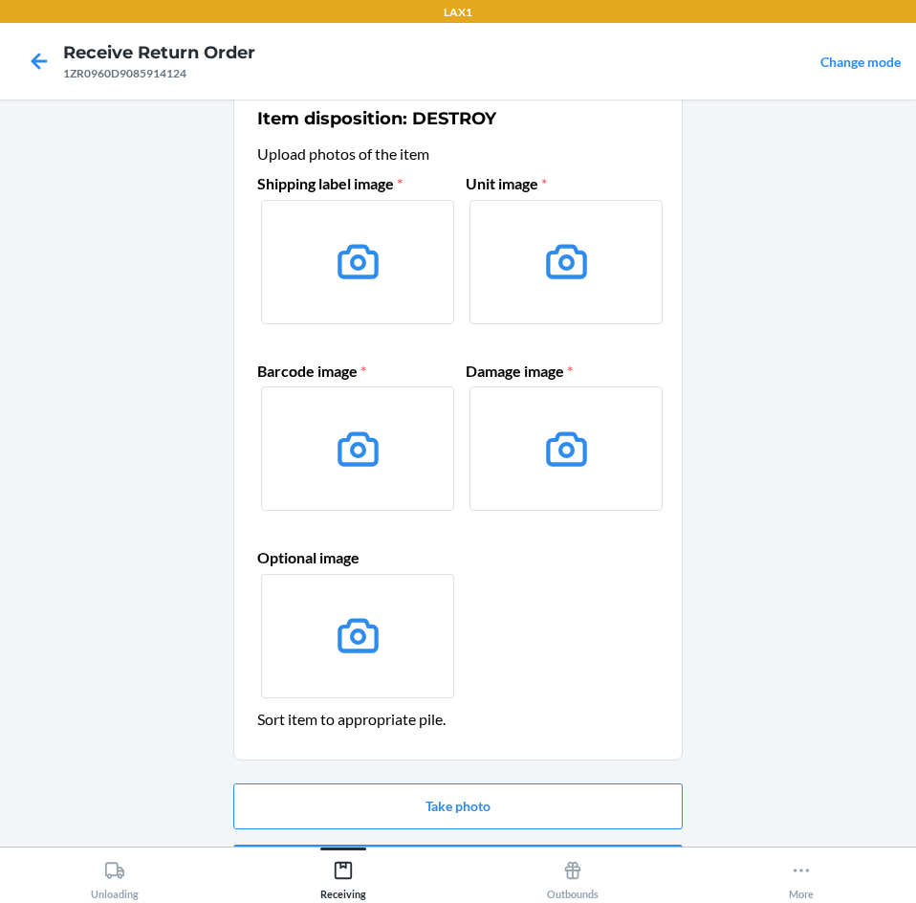
scroll to position [92, 0]
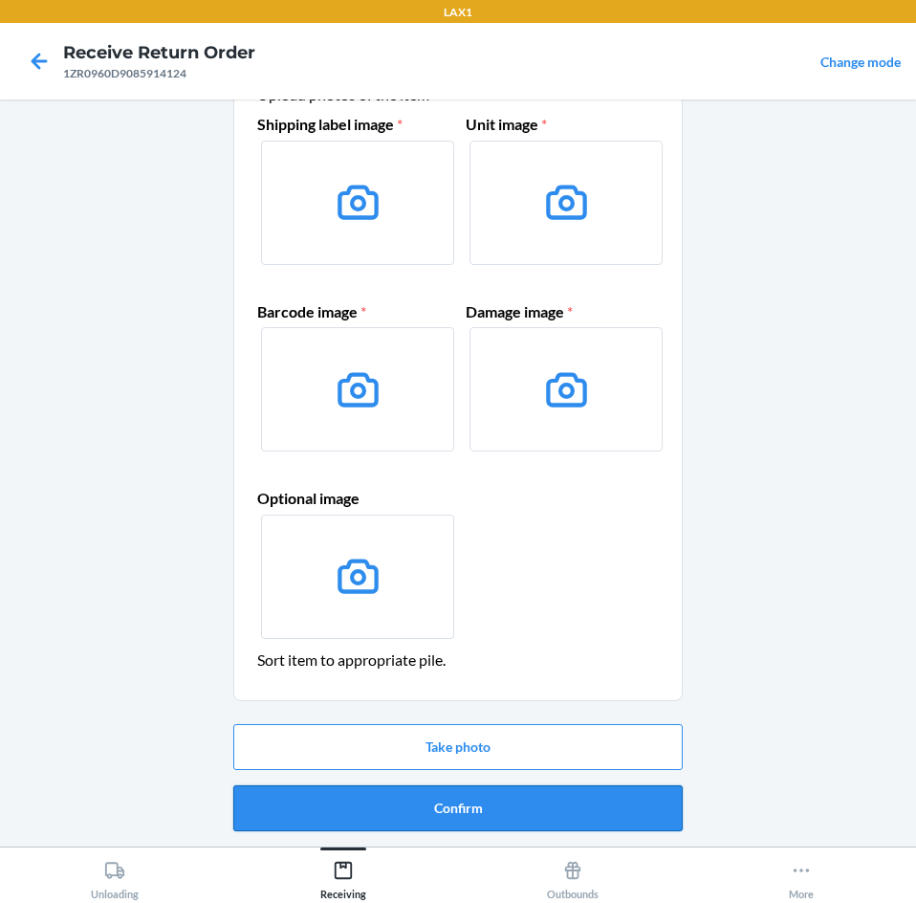
click at [666, 800] on button "Confirm" at bounding box center [457, 808] width 449 height 46
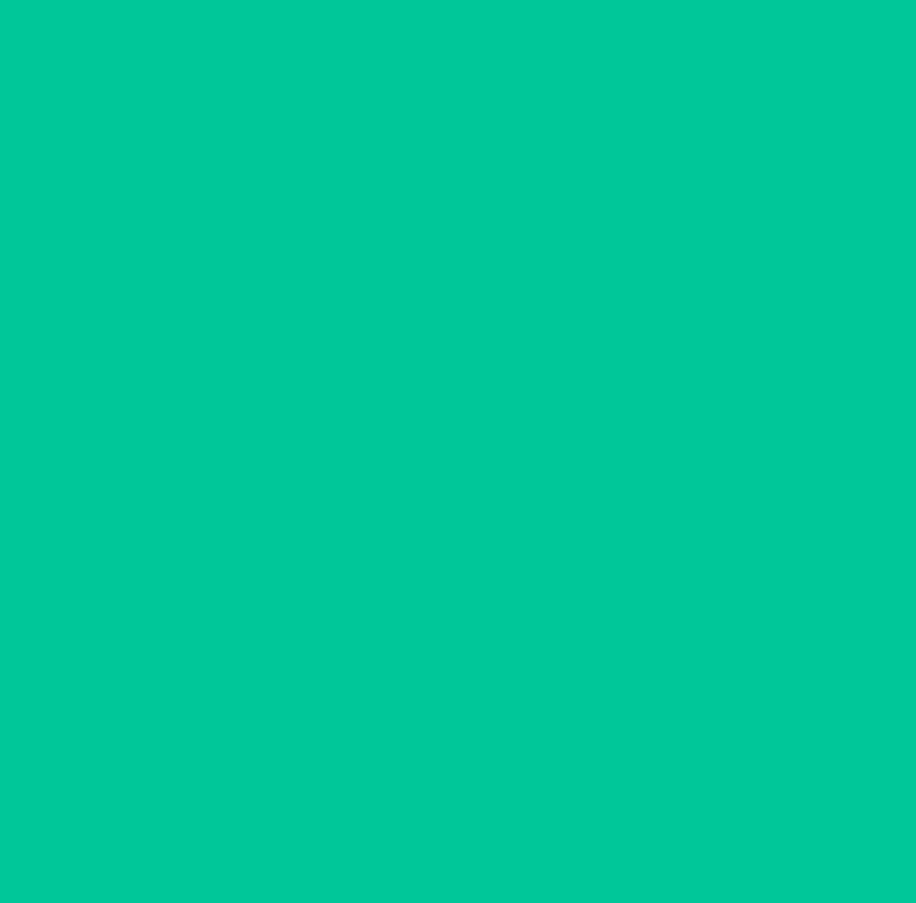
scroll to position [0, 0]
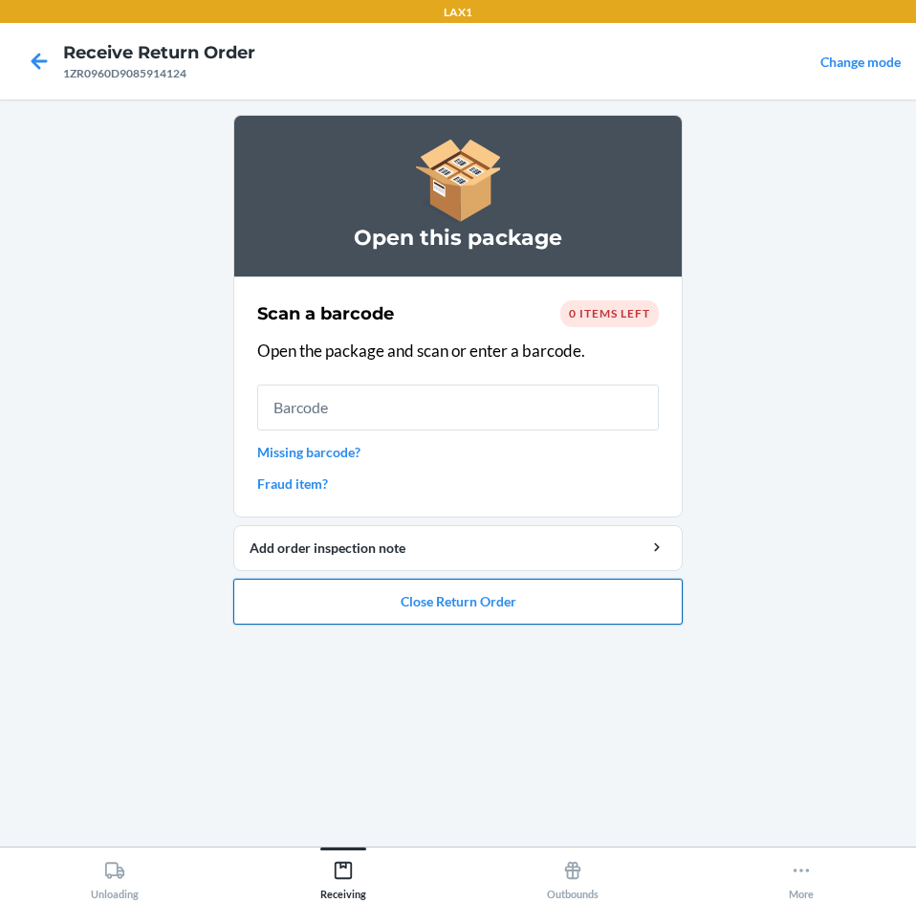
click at [628, 592] on button "Close Return Order" at bounding box center [457, 602] width 449 height 46
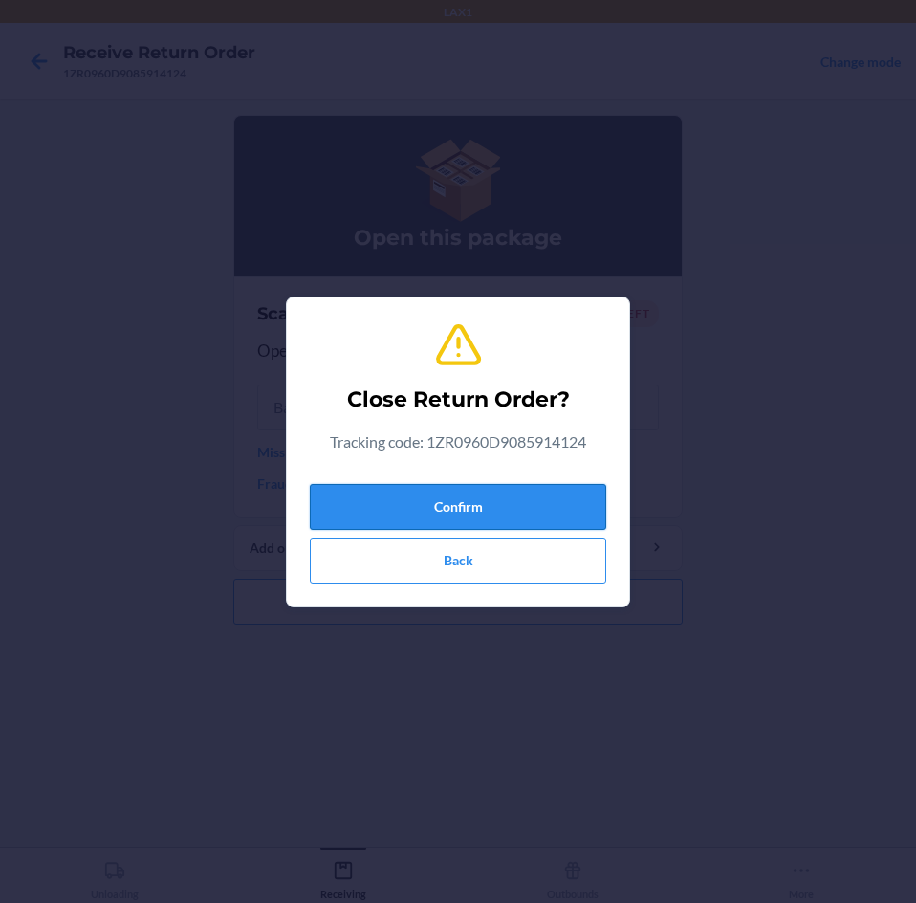
click at [588, 500] on button "Confirm" at bounding box center [458, 507] width 296 height 46
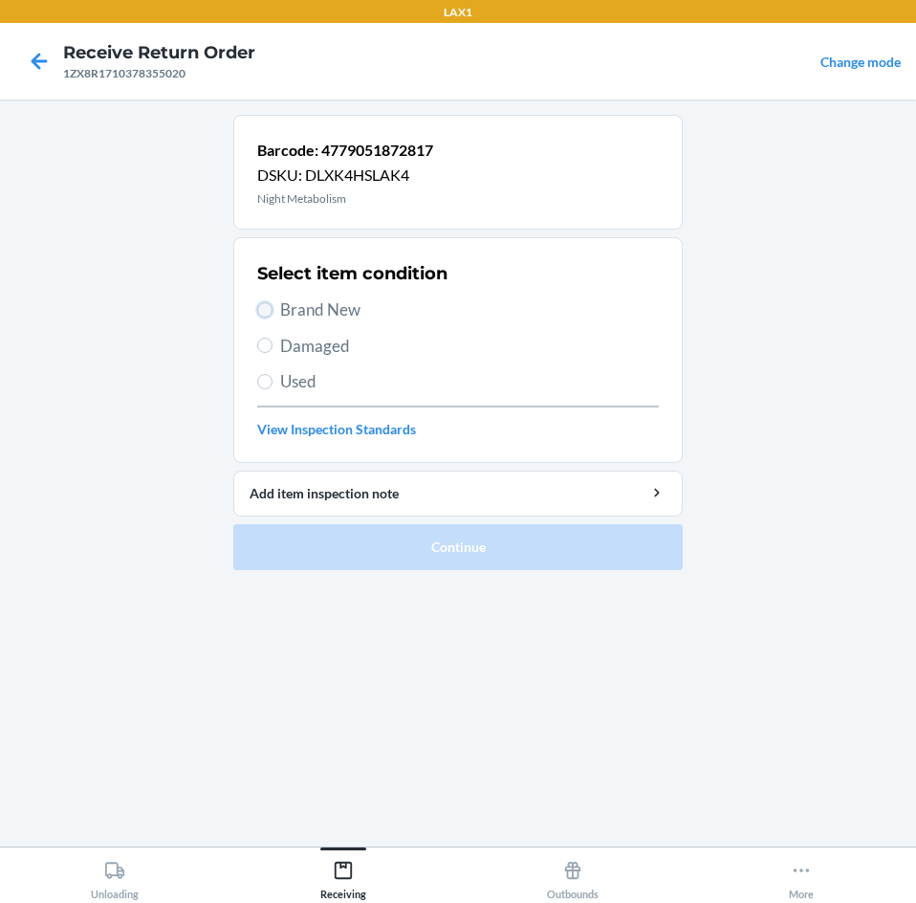
click at [266, 311] on input "Brand New" at bounding box center [264, 309] width 15 height 15
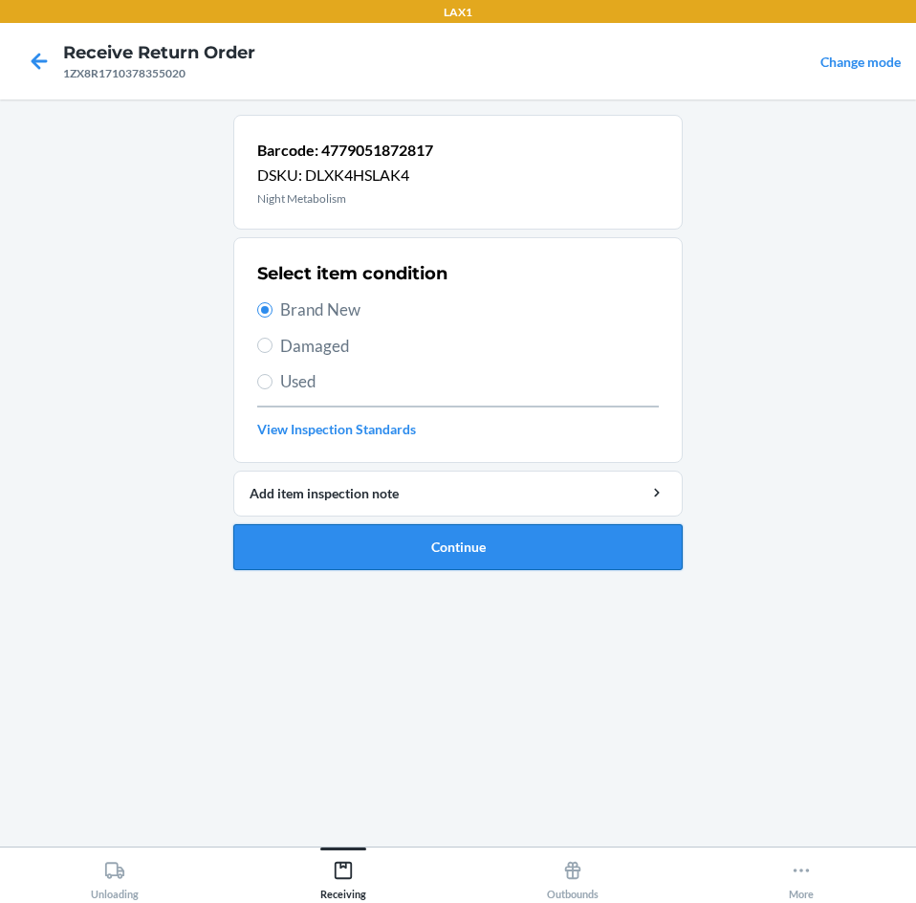
click at [579, 545] on button "Continue" at bounding box center [457, 547] width 449 height 46
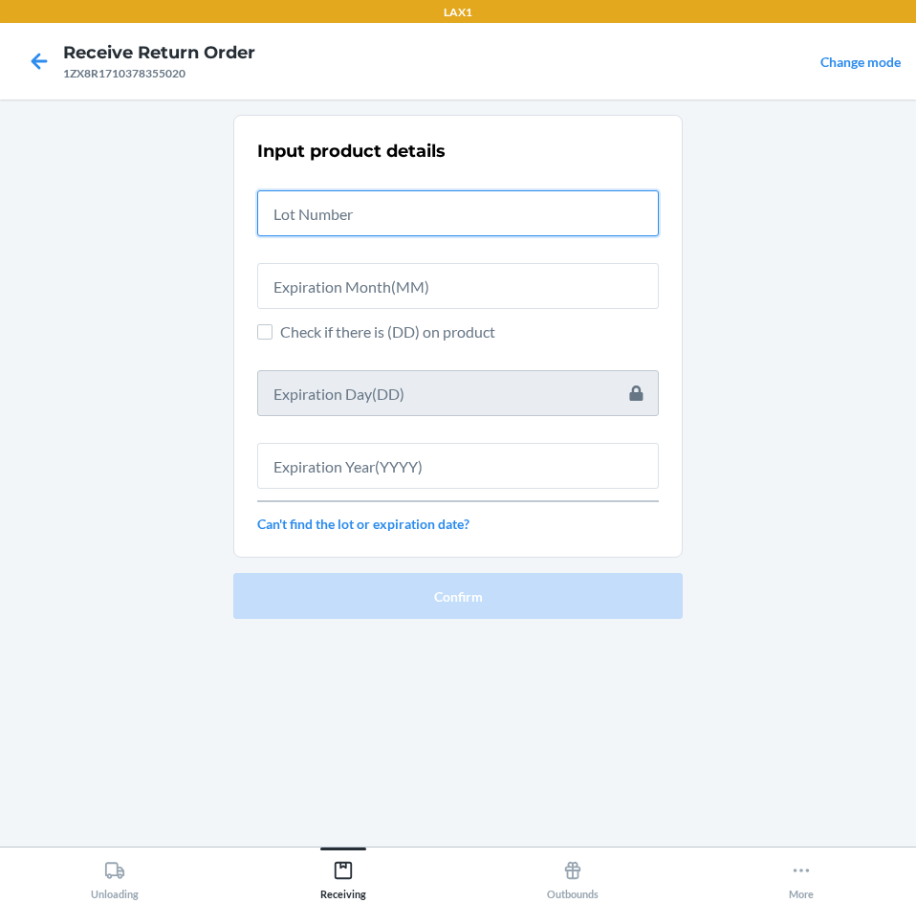
click at [519, 210] on input "text" at bounding box center [458, 213] width 402 height 46
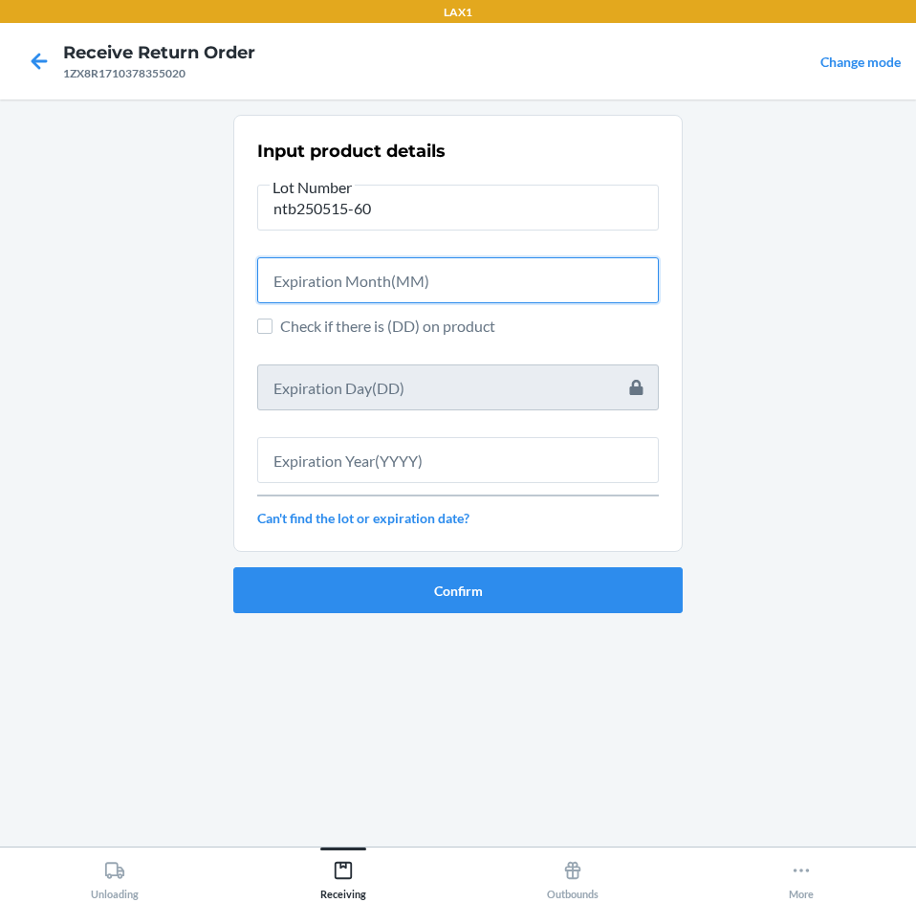
click at [566, 278] on input "text" at bounding box center [458, 280] width 402 height 46
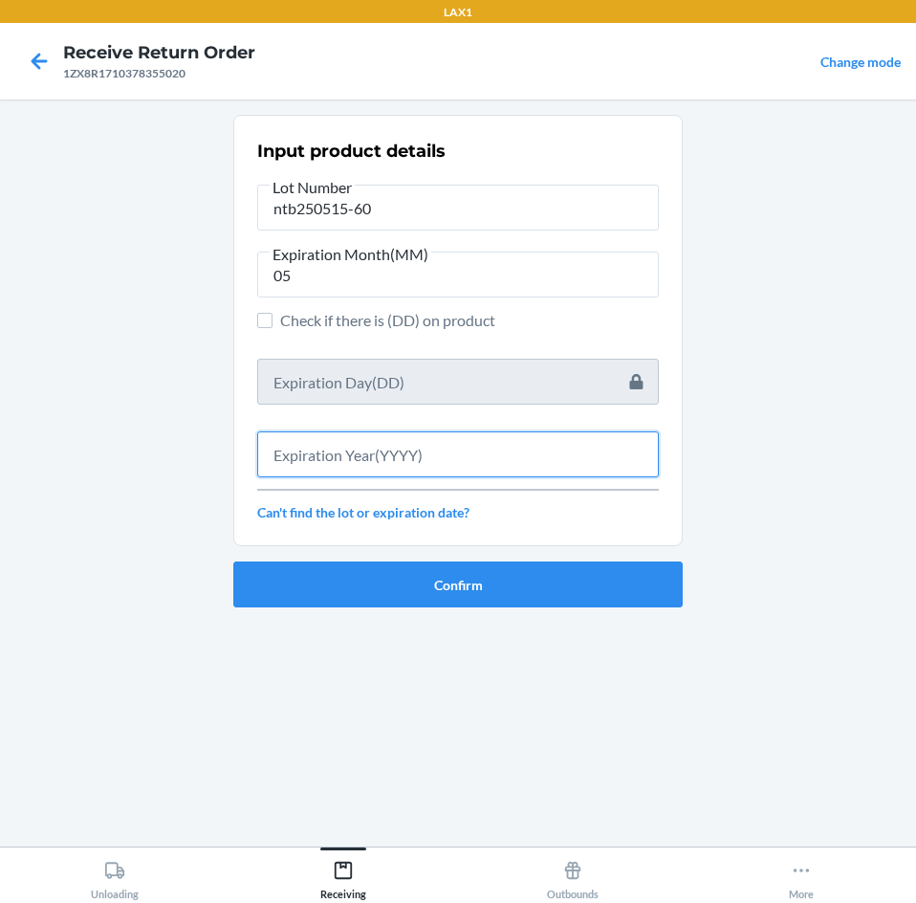
click at [397, 455] on input "text" at bounding box center [458, 454] width 402 height 46
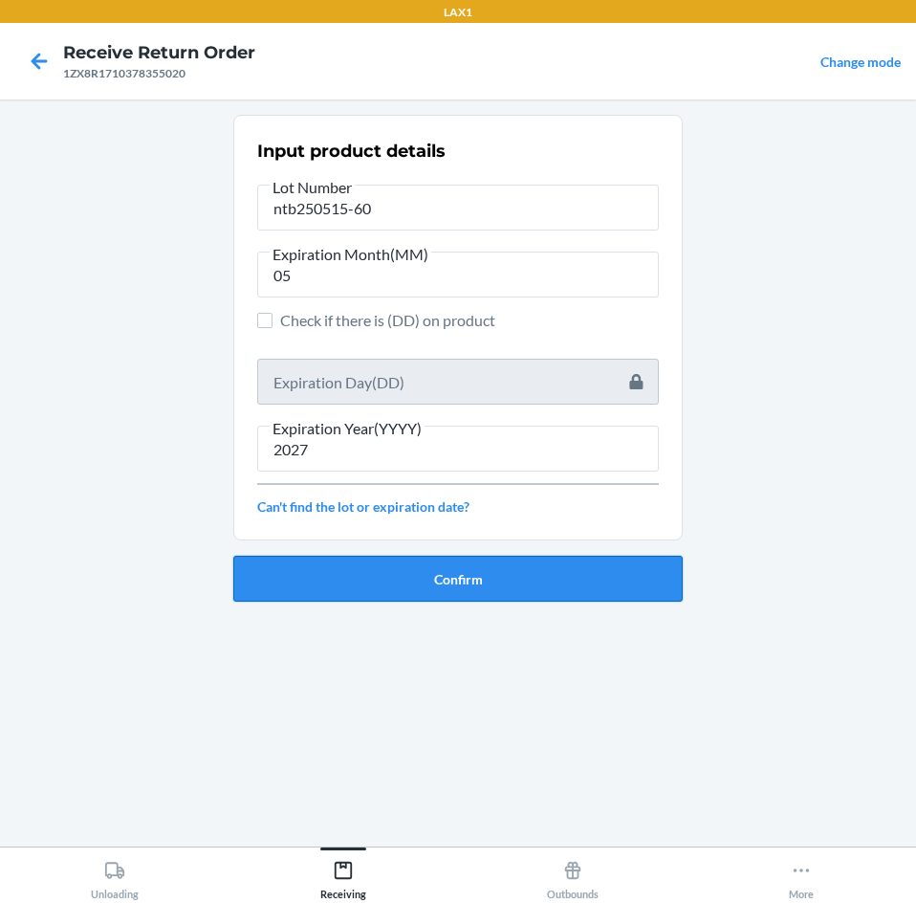
click at [454, 571] on button "Confirm" at bounding box center [457, 579] width 449 height 46
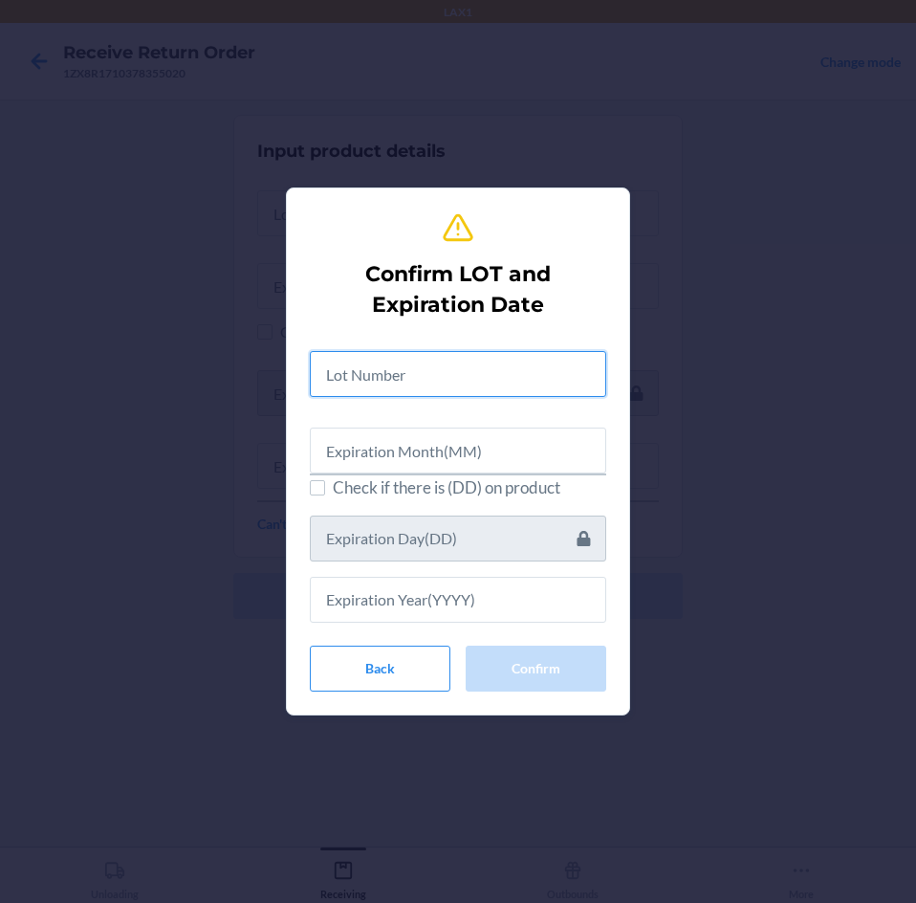
click at [471, 381] on input "text" at bounding box center [458, 374] width 296 height 46
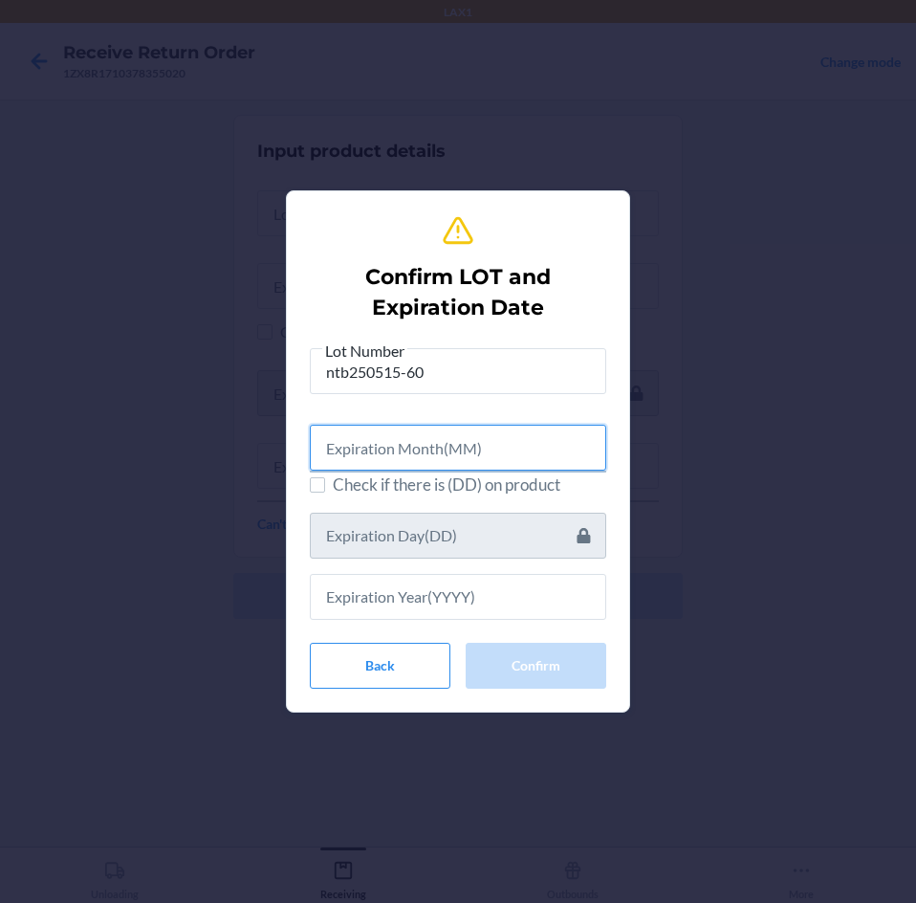
click at [478, 444] on input "text" at bounding box center [458, 448] width 296 height 46
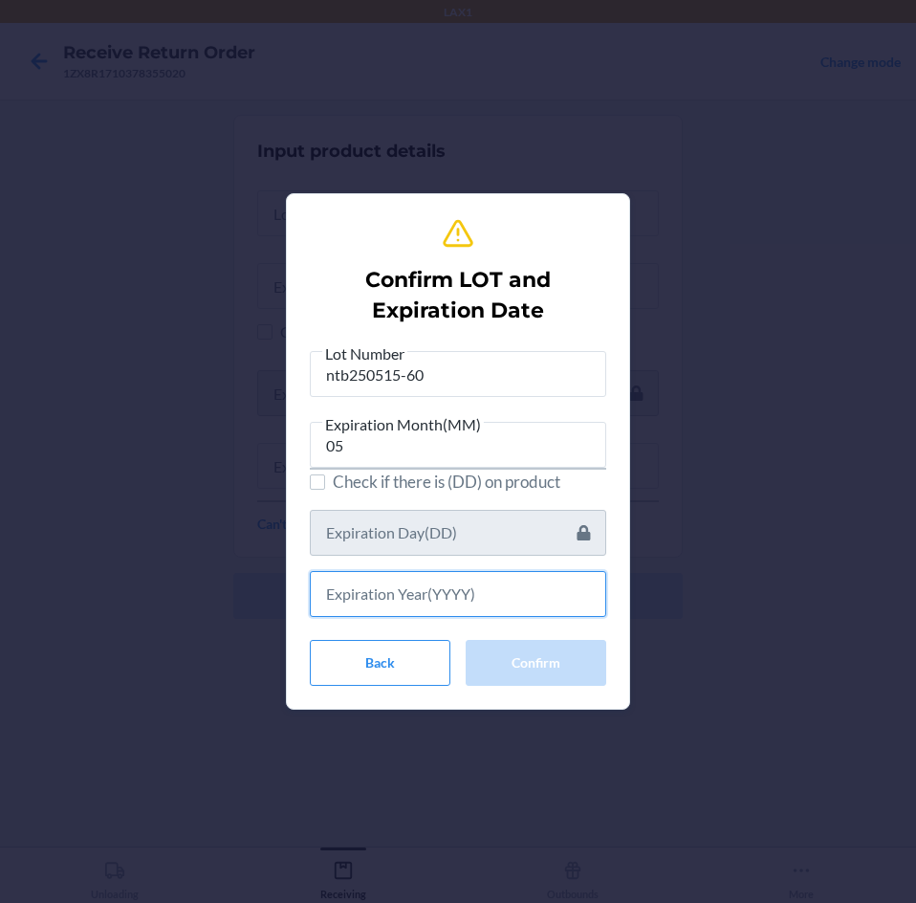
click at [484, 596] on input "text" at bounding box center [458, 594] width 296 height 46
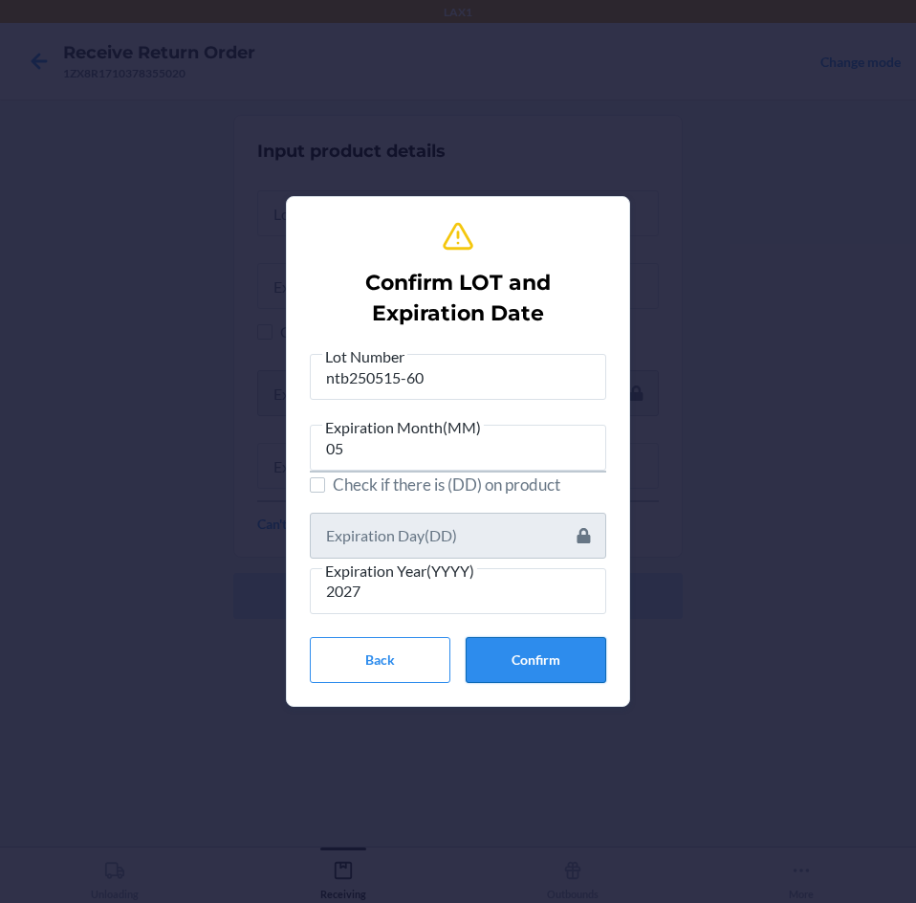
click at [535, 647] on button "Confirm" at bounding box center [536, 660] width 141 height 46
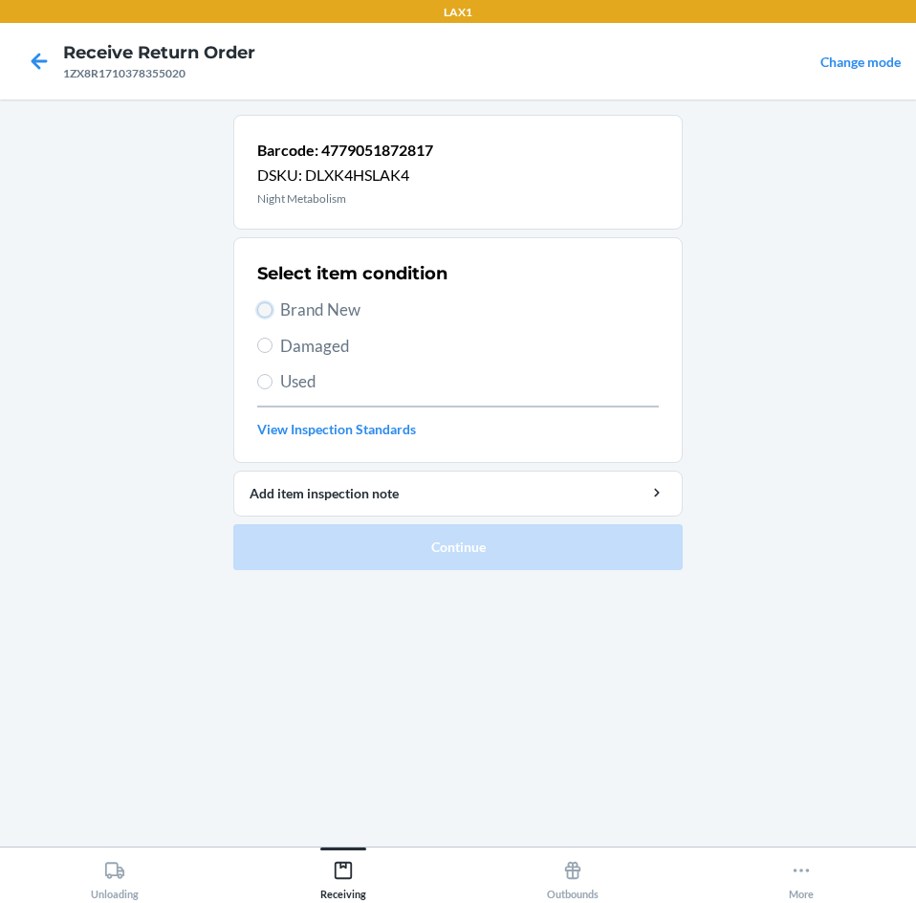
click at [272, 307] on input "Brand New" at bounding box center [264, 309] width 15 height 15
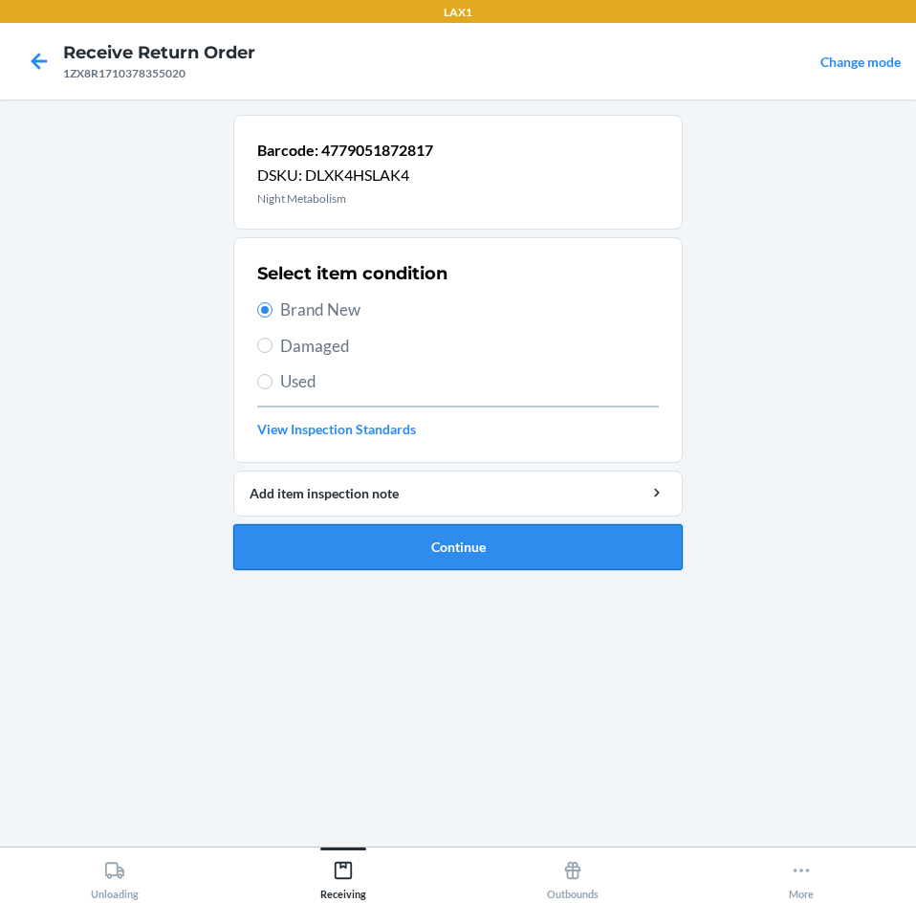
click at [559, 531] on button "Continue" at bounding box center [457, 547] width 449 height 46
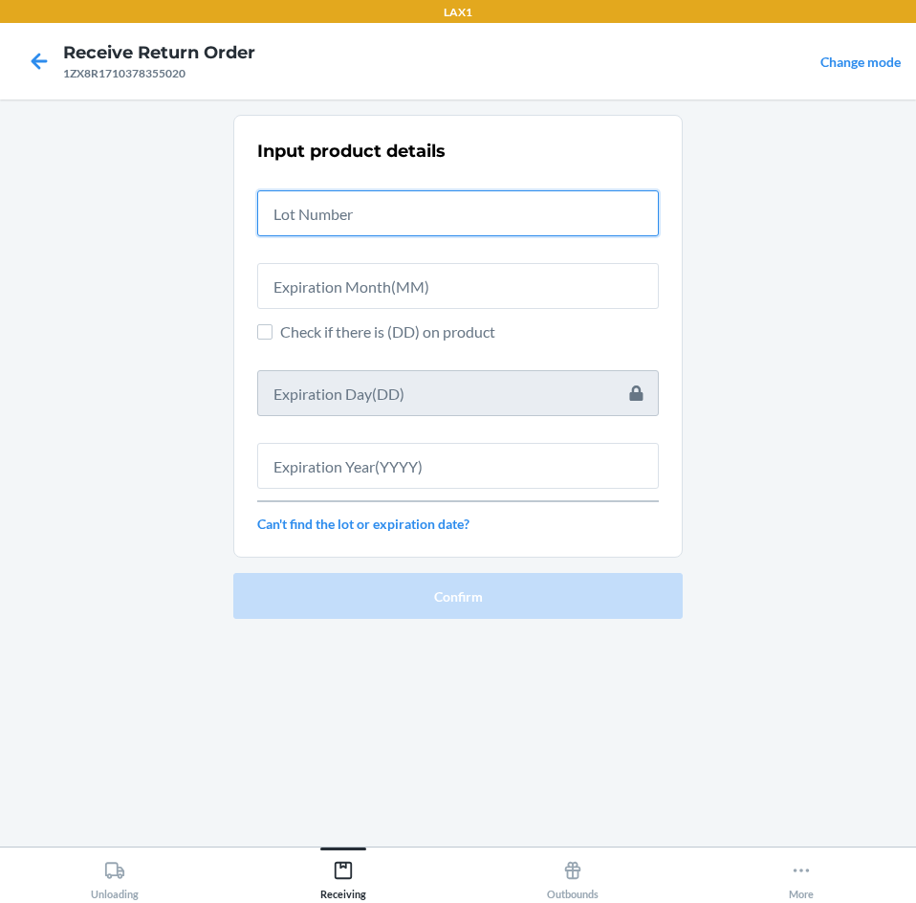
click at [487, 228] on input "text" at bounding box center [458, 213] width 402 height 46
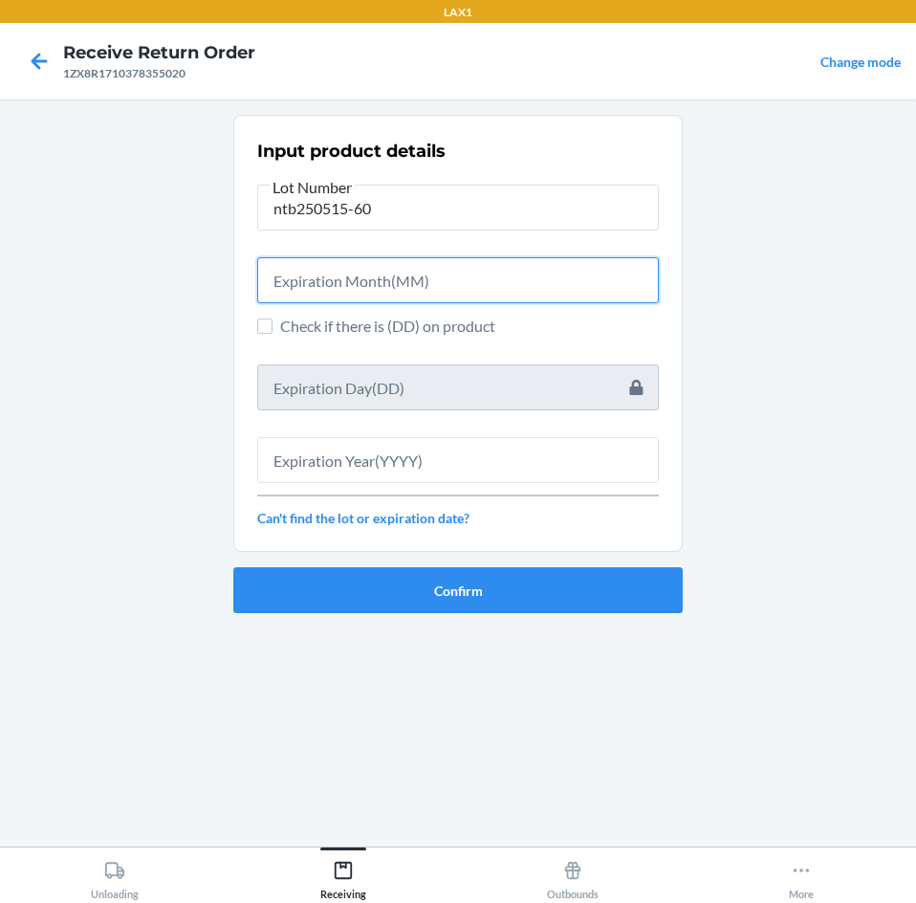
click at [489, 281] on input "text" at bounding box center [458, 280] width 402 height 46
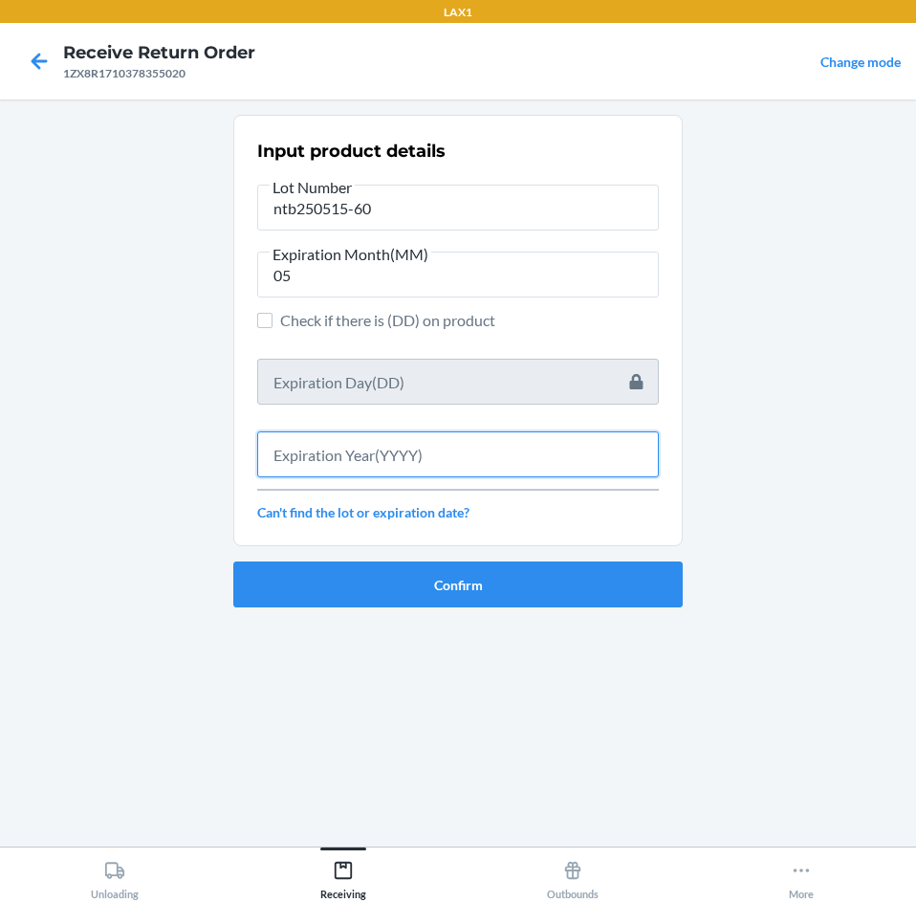
click at [513, 458] on input "text" at bounding box center [458, 454] width 402 height 46
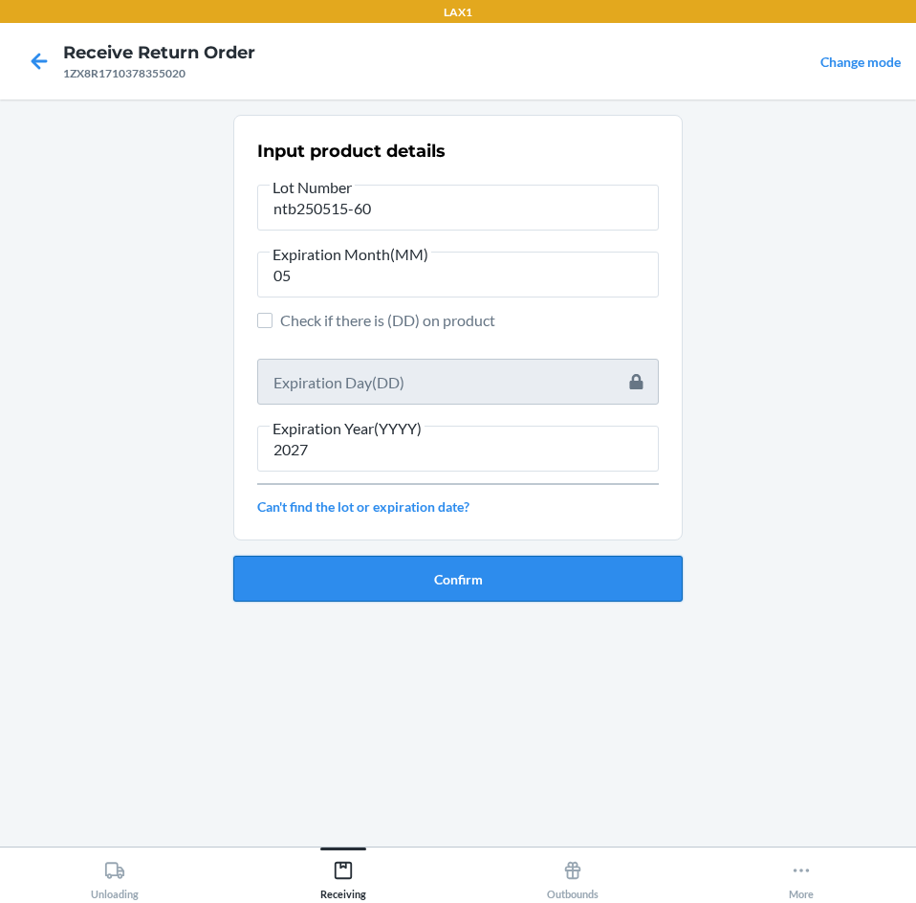
click at [510, 562] on button "Confirm" at bounding box center [457, 579] width 449 height 46
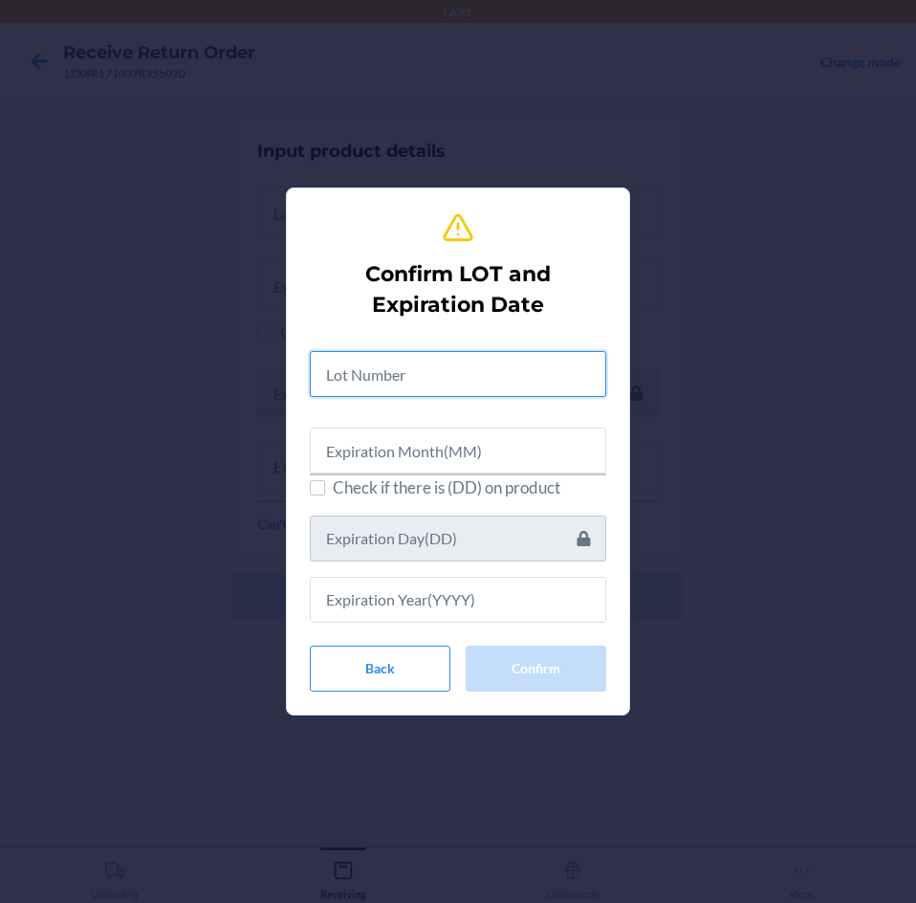
click at [507, 360] on input "text" at bounding box center [458, 374] width 296 height 46
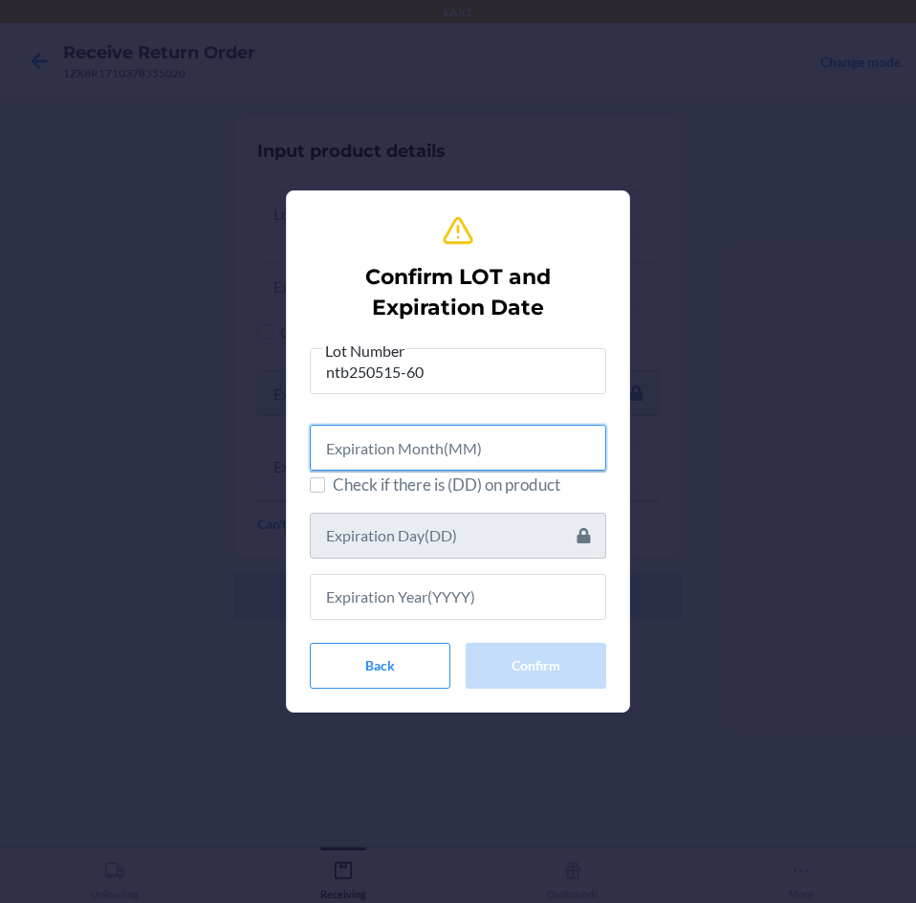
click at [527, 457] on input "text" at bounding box center [458, 448] width 296 height 46
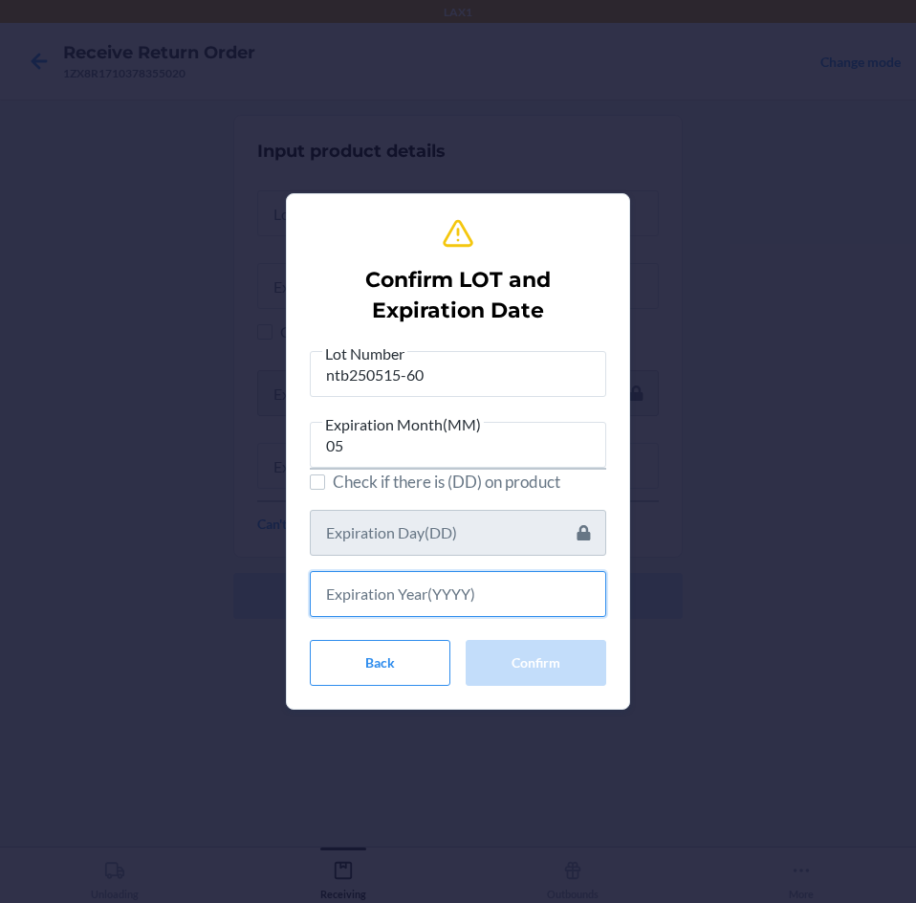
click at [532, 603] on input "text" at bounding box center [458, 594] width 296 height 46
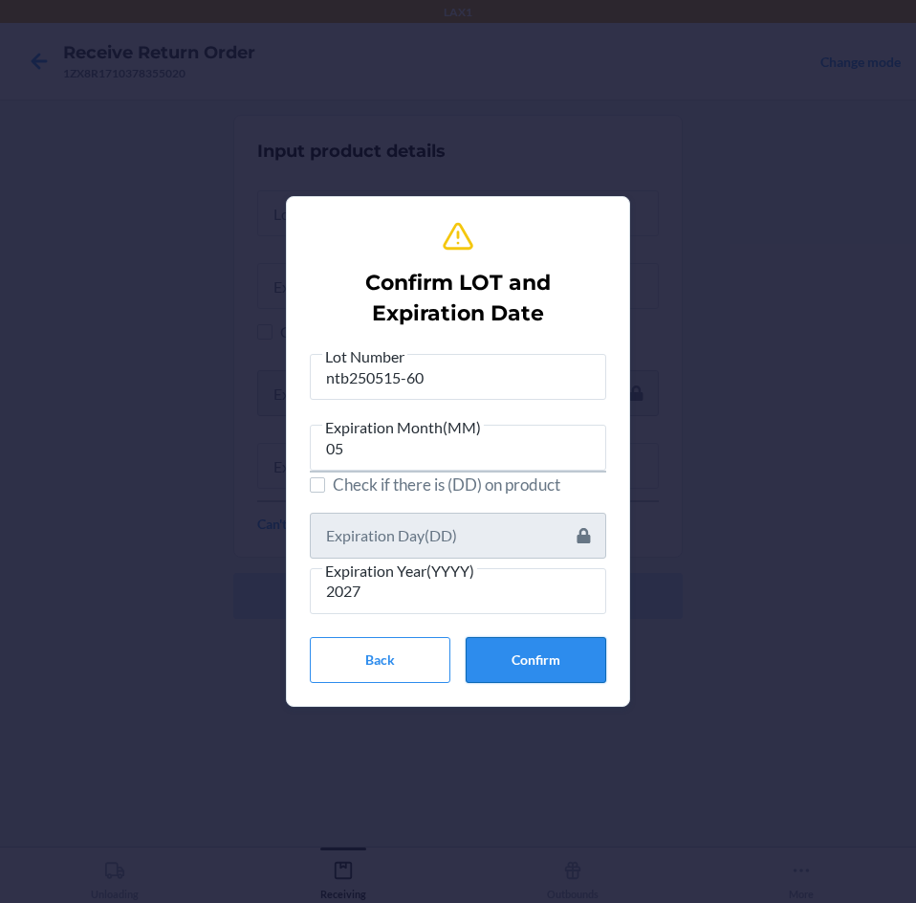
click at [552, 665] on button "Confirm" at bounding box center [536, 660] width 141 height 46
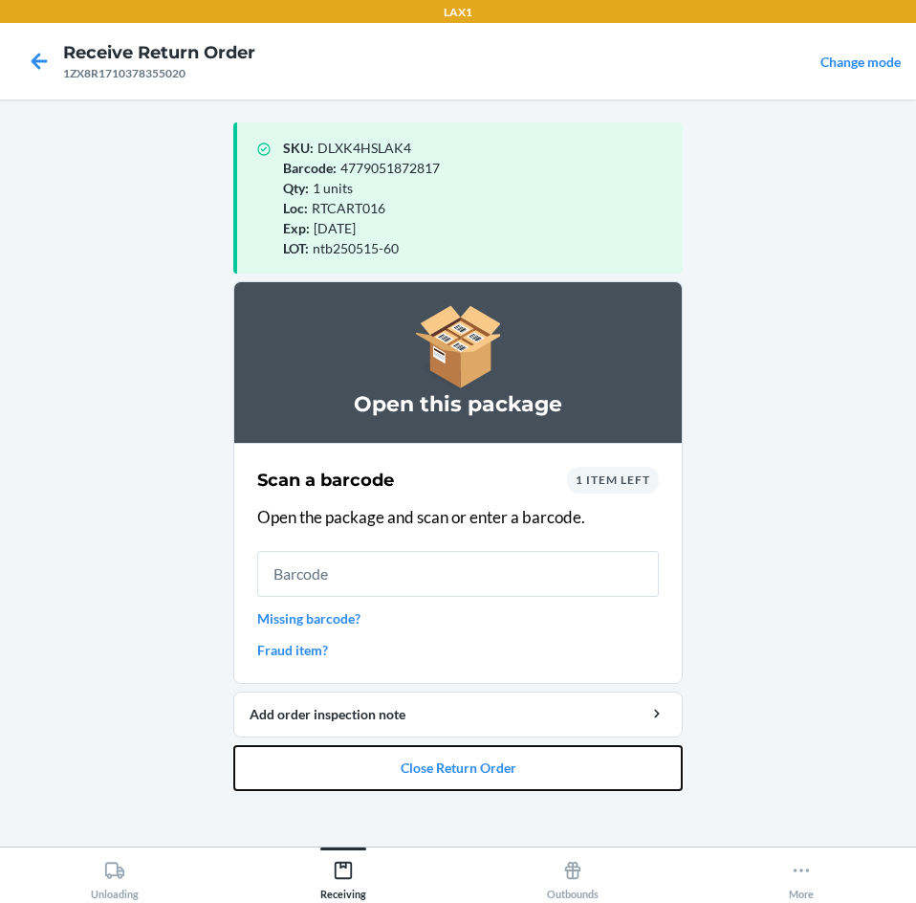
click at [585, 775] on button "Close Return Order" at bounding box center [457, 768] width 449 height 46
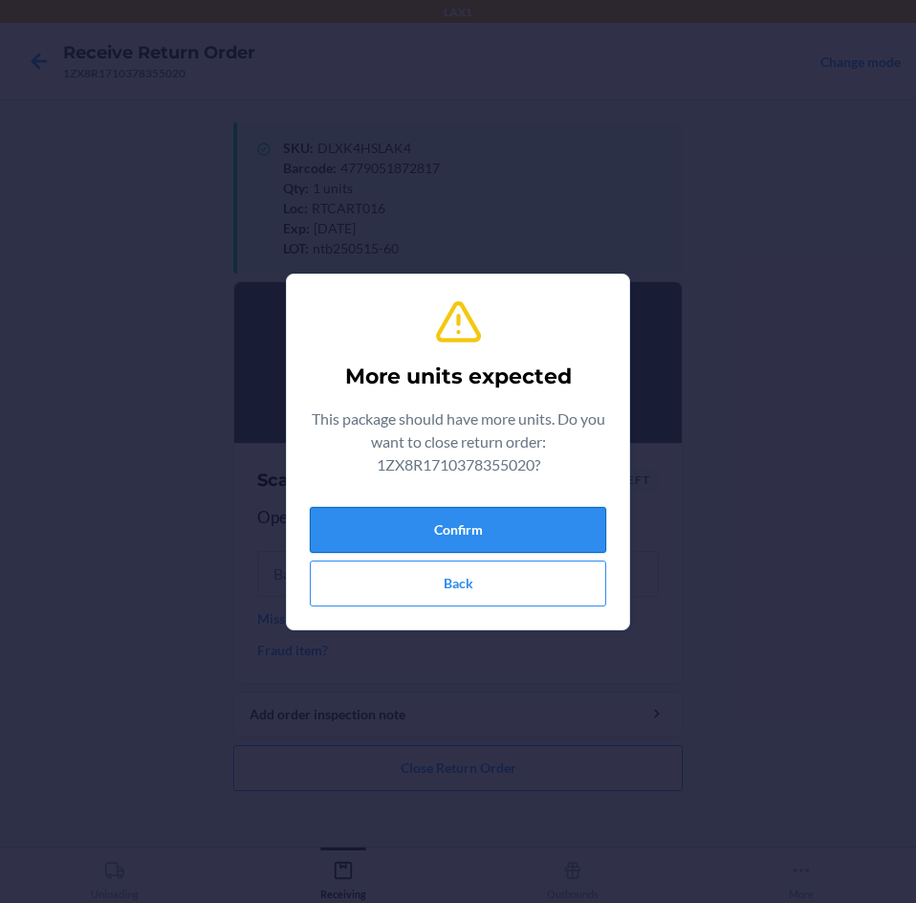
click at [570, 532] on button "Confirm" at bounding box center [458, 530] width 296 height 46
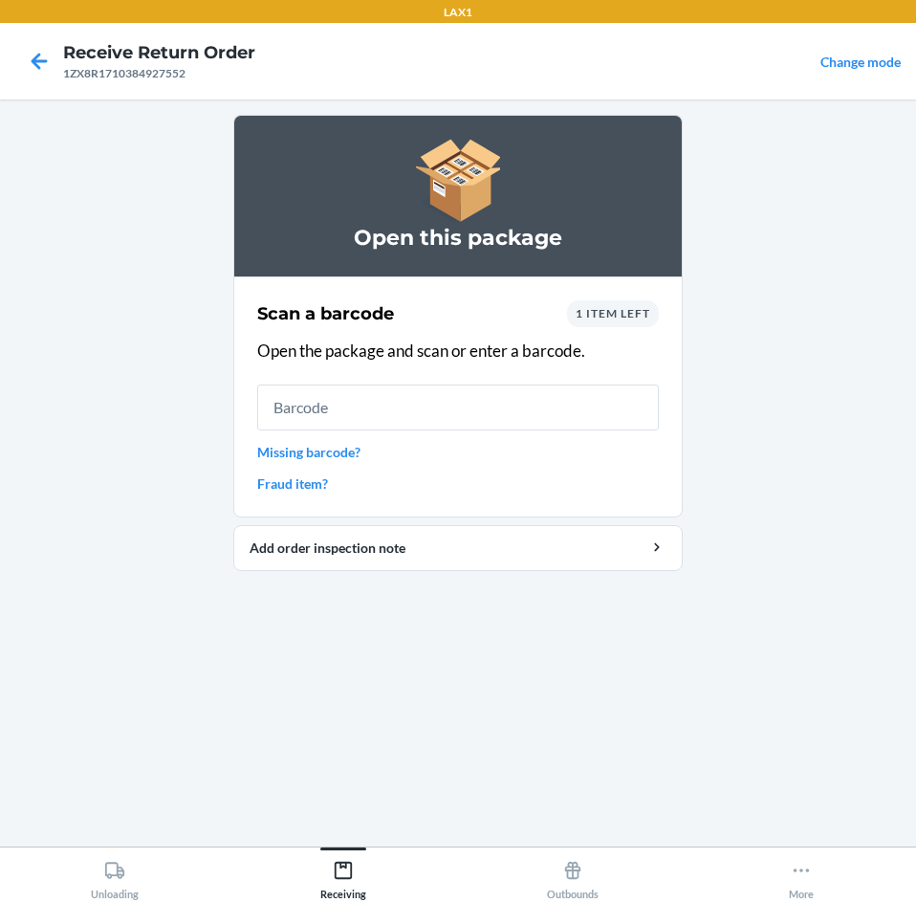
click at [626, 320] on div "1 item left" at bounding box center [613, 313] width 92 height 27
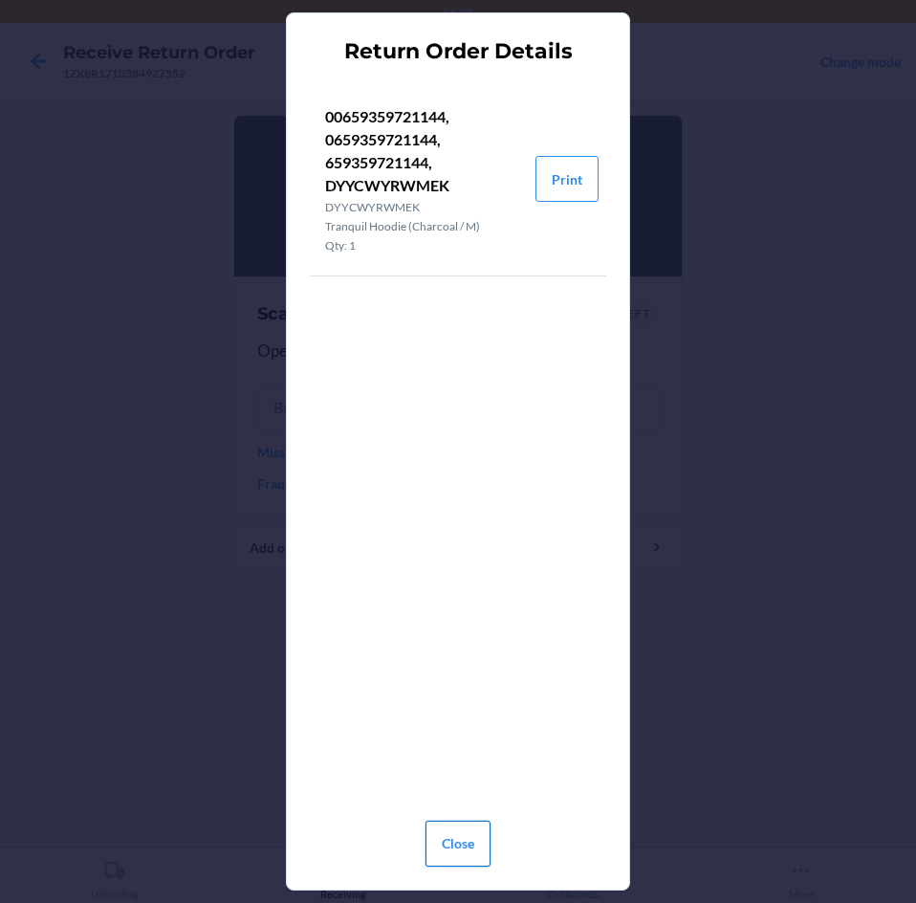
click at [460, 839] on button "Close" at bounding box center [458, 843] width 65 height 46
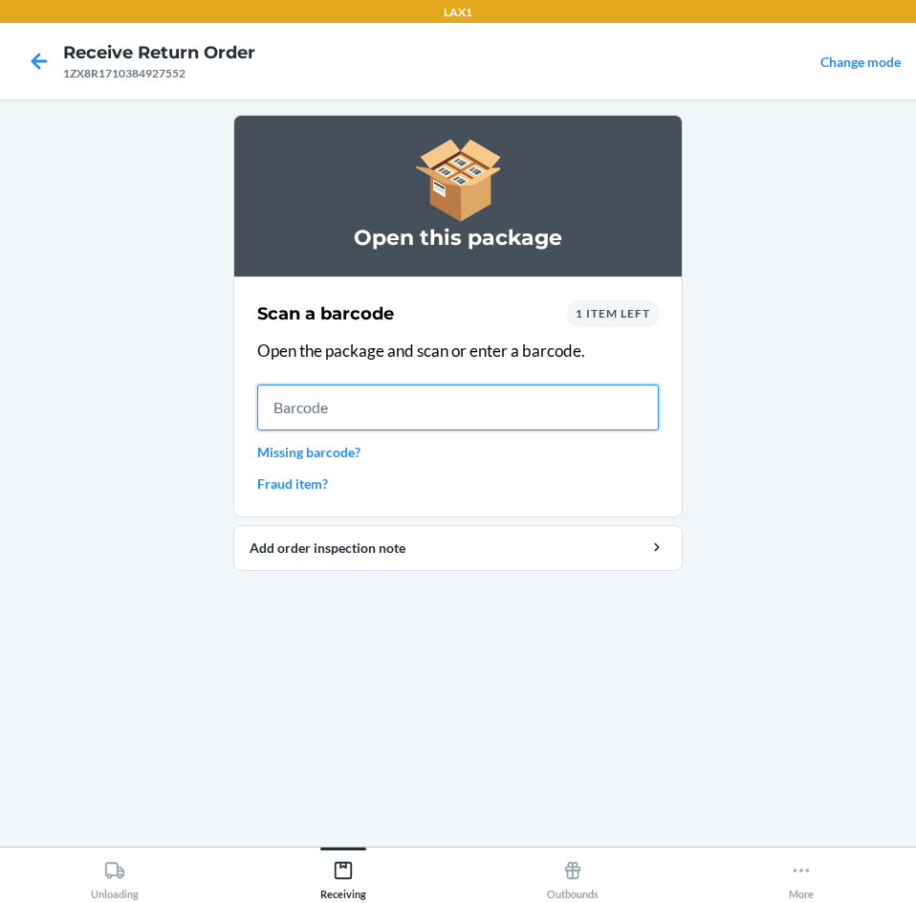
click at [487, 400] on input "text" at bounding box center [458, 407] width 402 height 46
click at [402, 405] on input "text" at bounding box center [458, 407] width 402 height 46
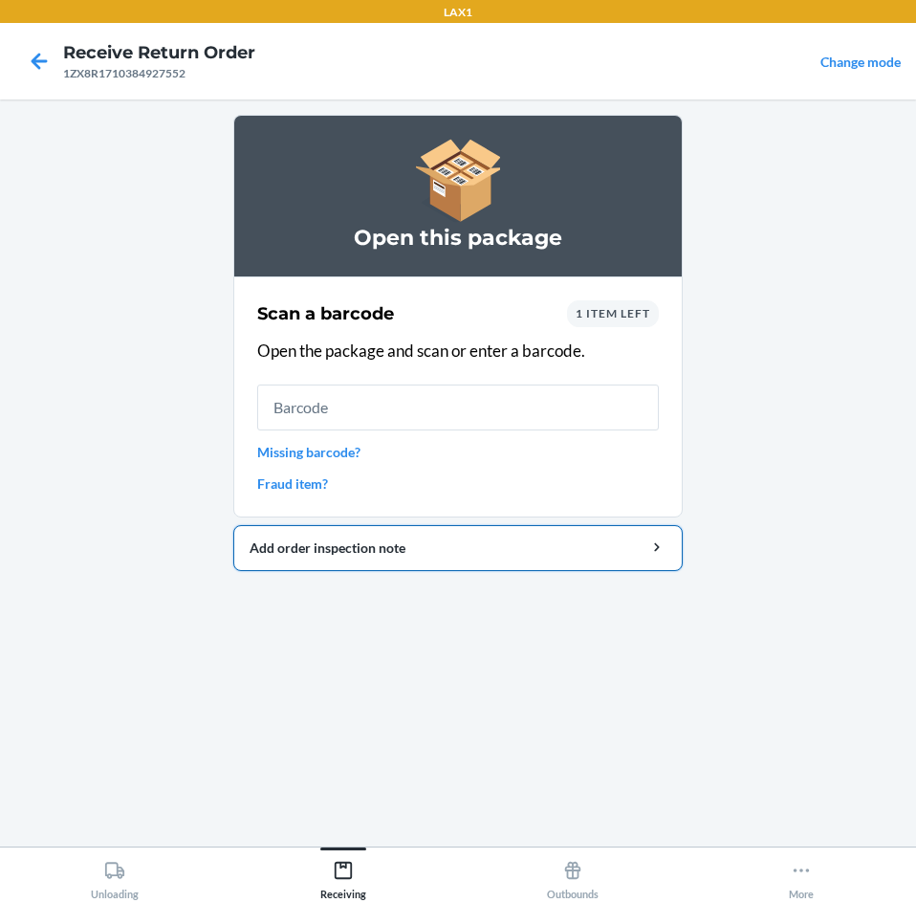
click at [394, 547] on div "Add order inspection note" at bounding box center [458, 547] width 417 height 20
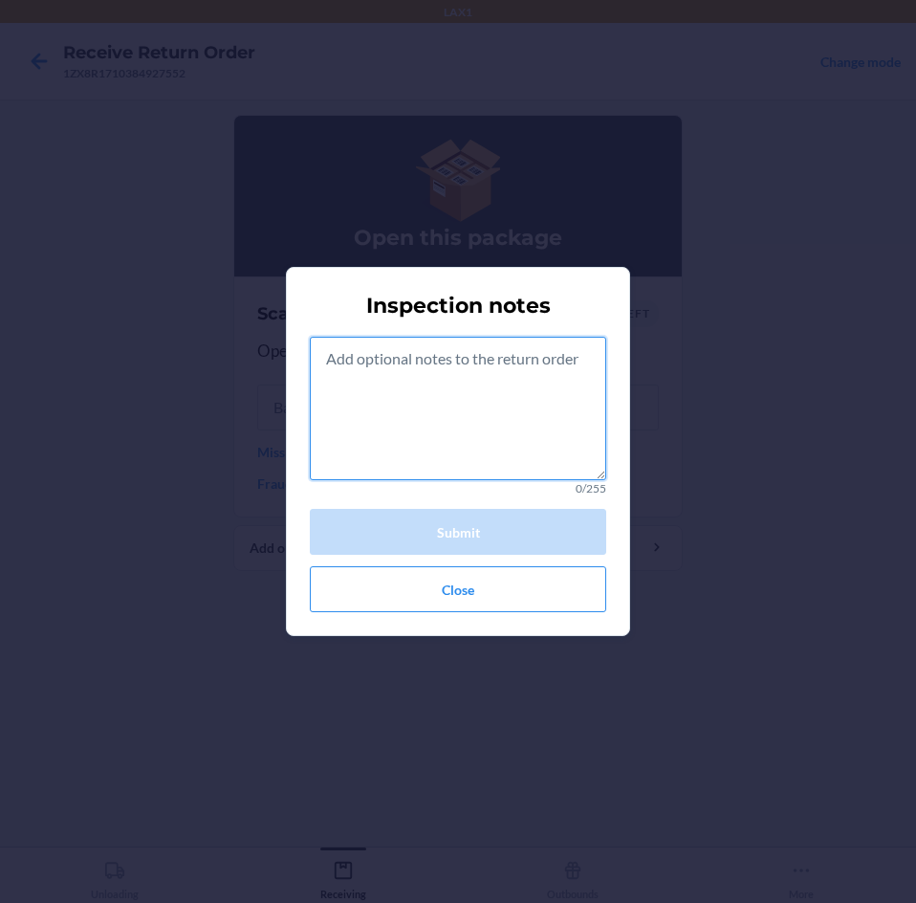
click at [463, 414] on textarea at bounding box center [458, 408] width 296 height 143
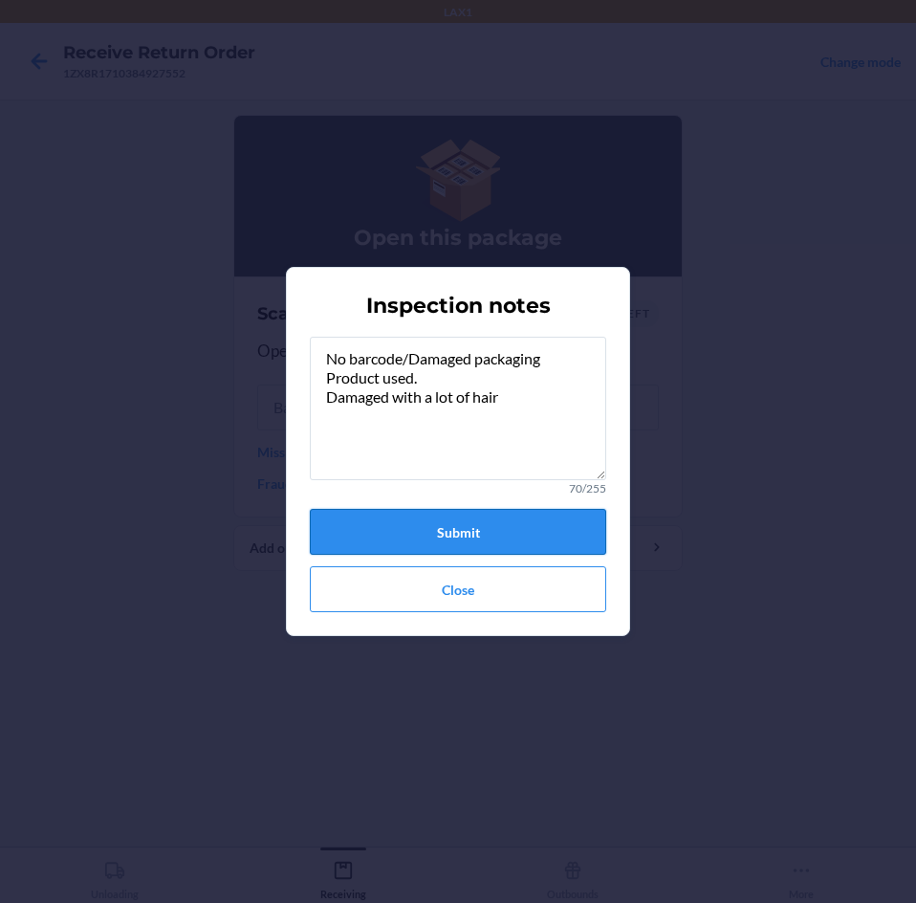
click at [472, 532] on button "Submit" at bounding box center [458, 532] width 296 height 46
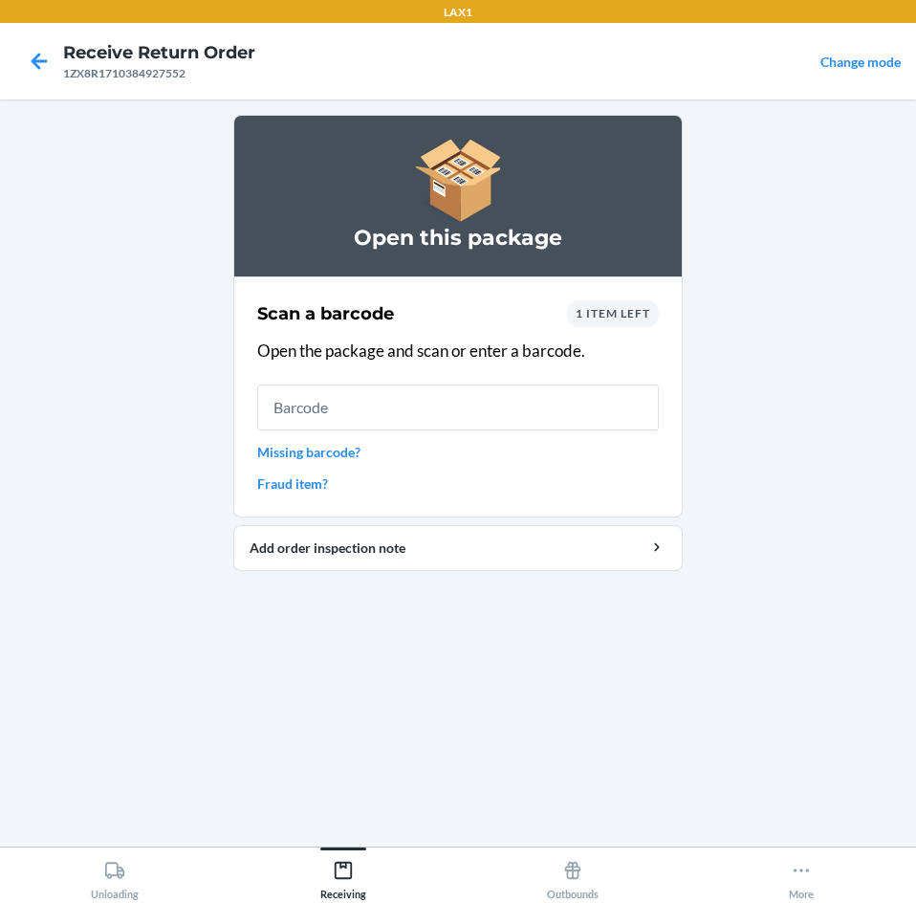
click at [344, 453] on link "Missing barcode?" at bounding box center [458, 452] width 402 height 20
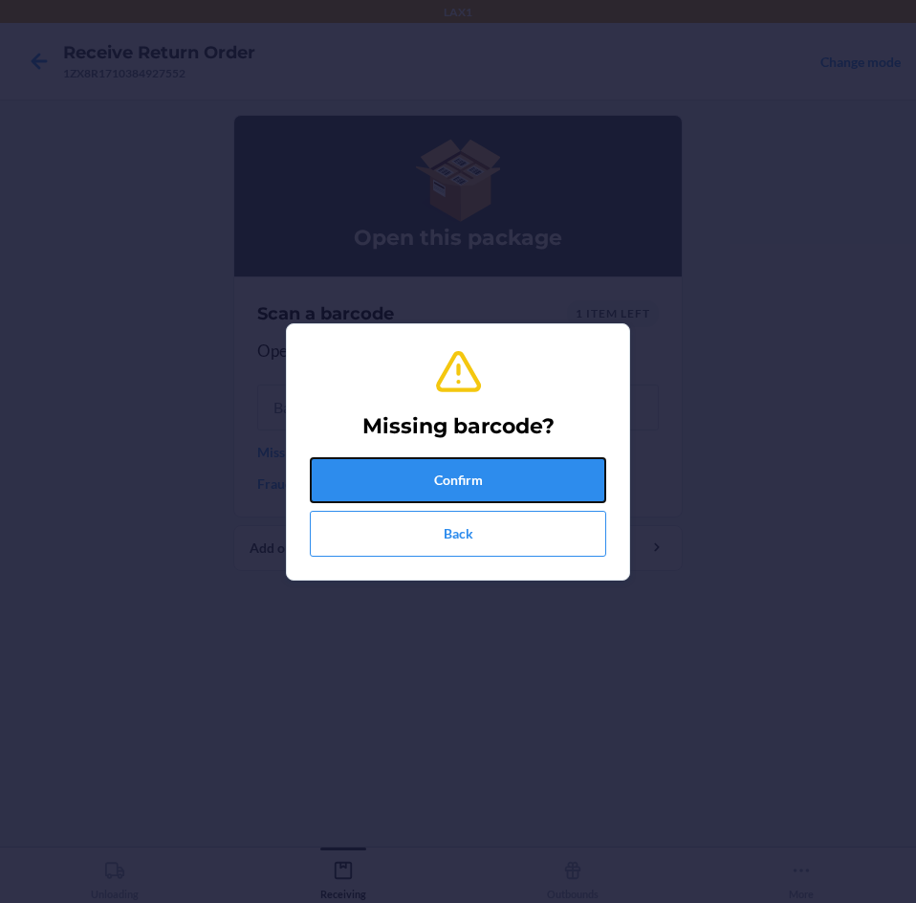
click at [466, 478] on button "Confirm" at bounding box center [458, 480] width 296 height 46
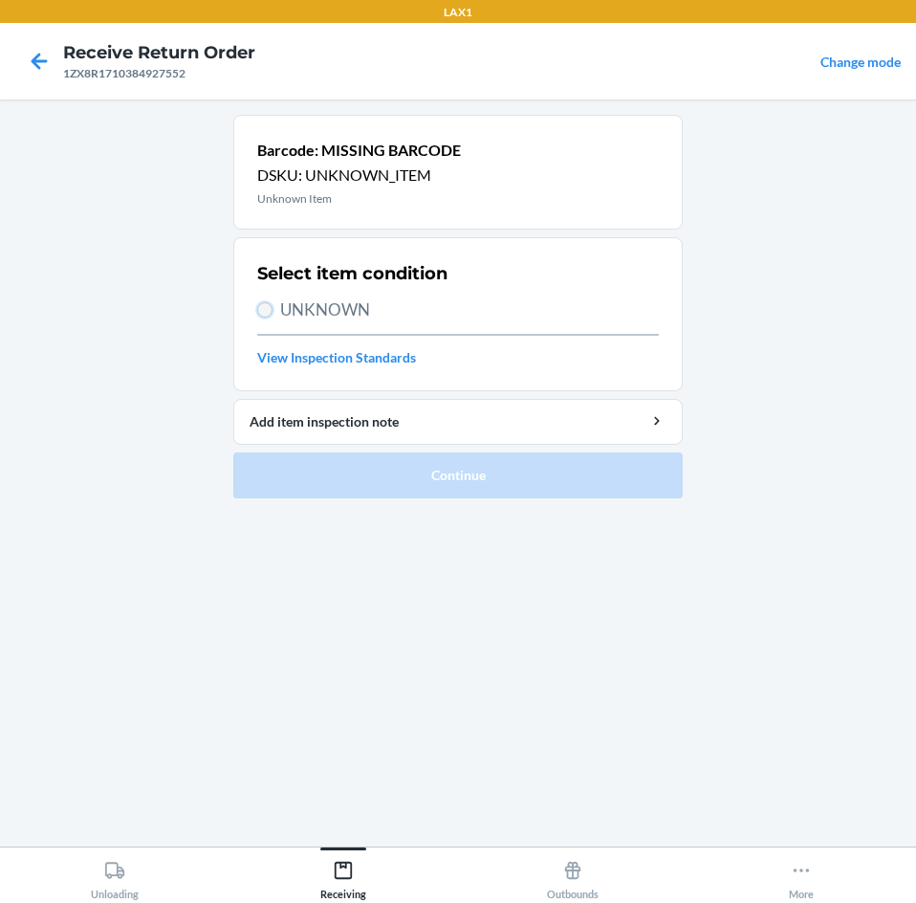
click at [268, 311] on input "UNKNOWN" at bounding box center [264, 309] width 15 height 15
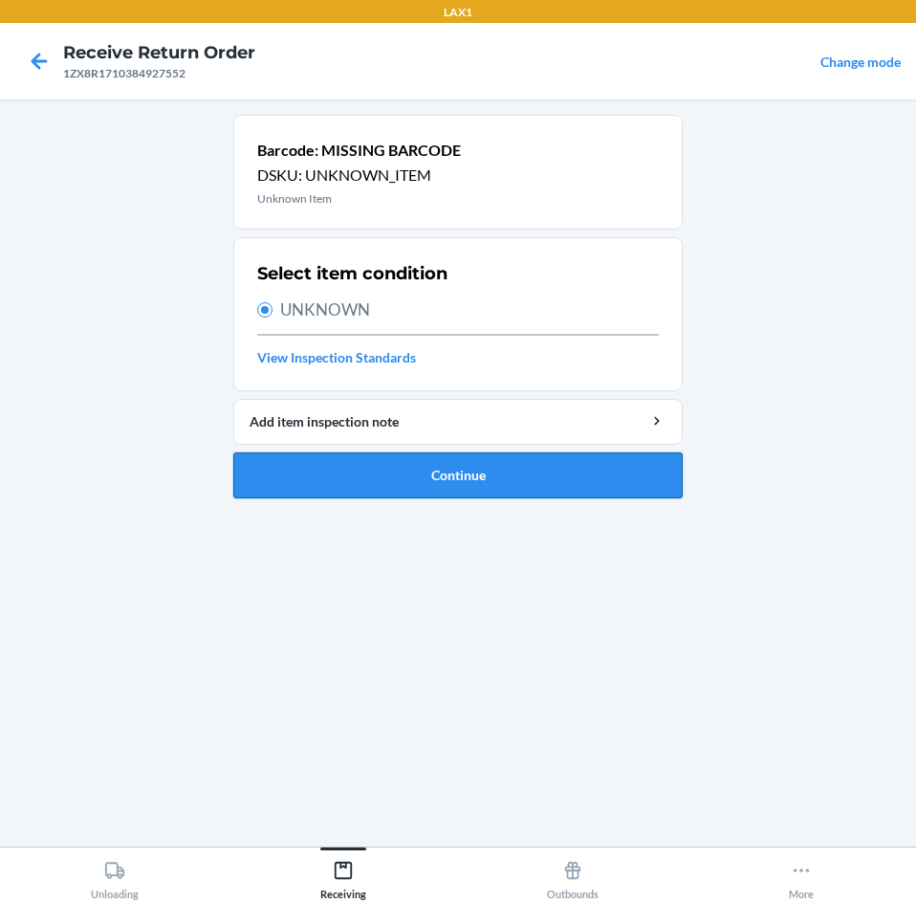
click at [508, 483] on button "Continue" at bounding box center [457, 475] width 449 height 46
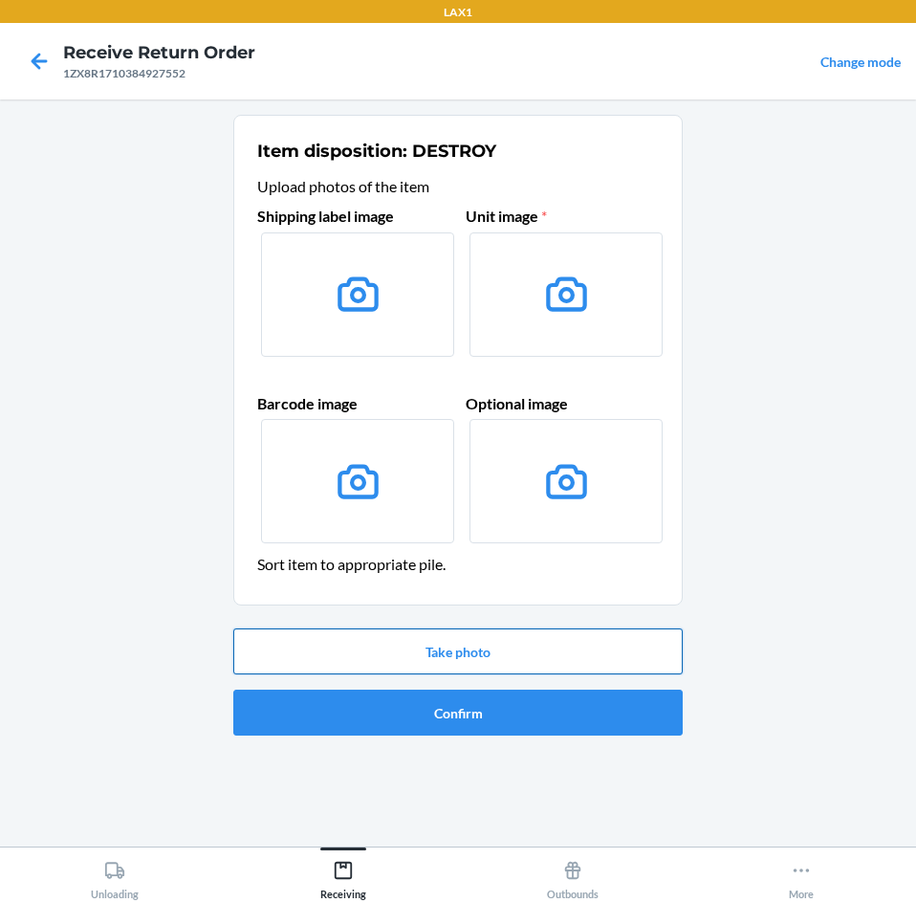
click at [534, 647] on button "Take photo" at bounding box center [457, 651] width 449 height 46
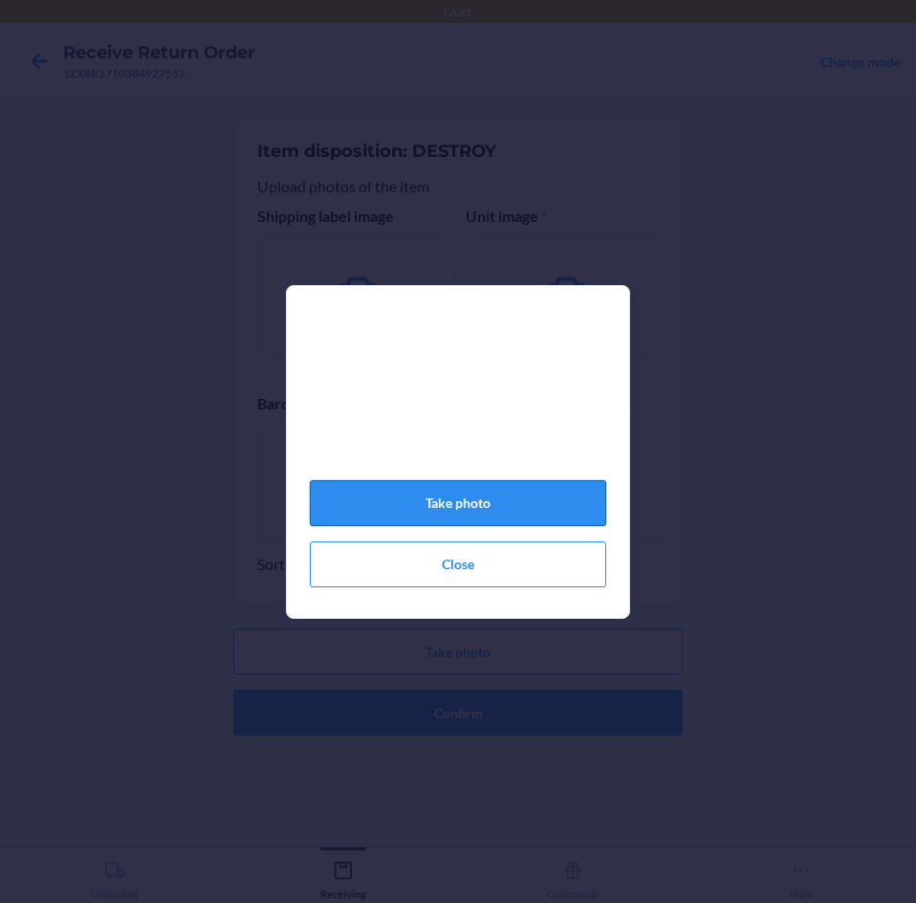
click at [494, 509] on button "Take photo" at bounding box center [458, 503] width 296 height 46
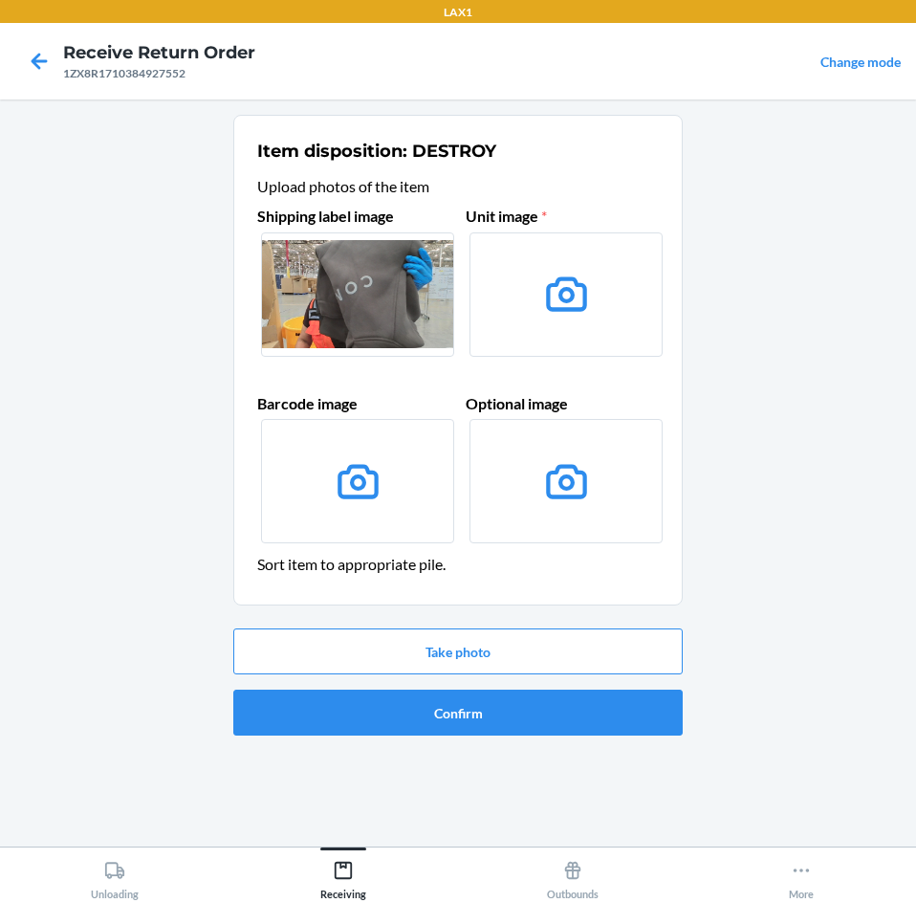
click at [510, 687] on div "Take photo Confirm" at bounding box center [457, 682] width 449 height 122
click at [512, 699] on button "Confirm" at bounding box center [457, 712] width 449 height 46
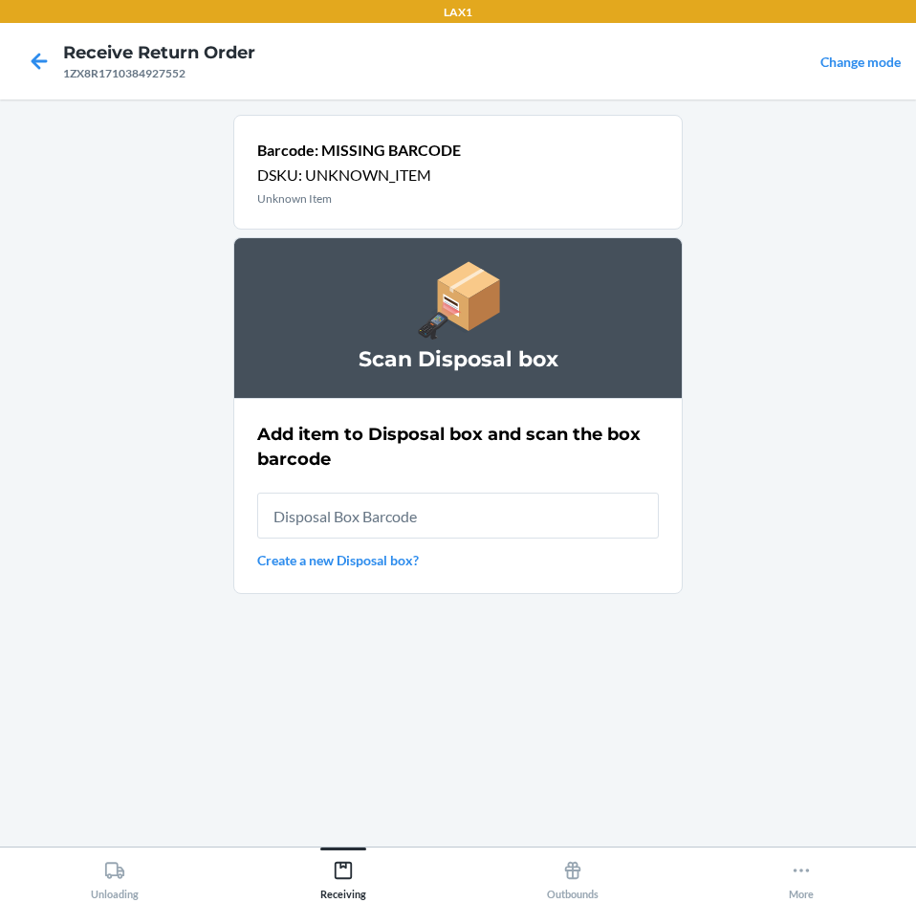
click at [294, 561] on link "Create a new Disposal box?" at bounding box center [458, 560] width 402 height 20
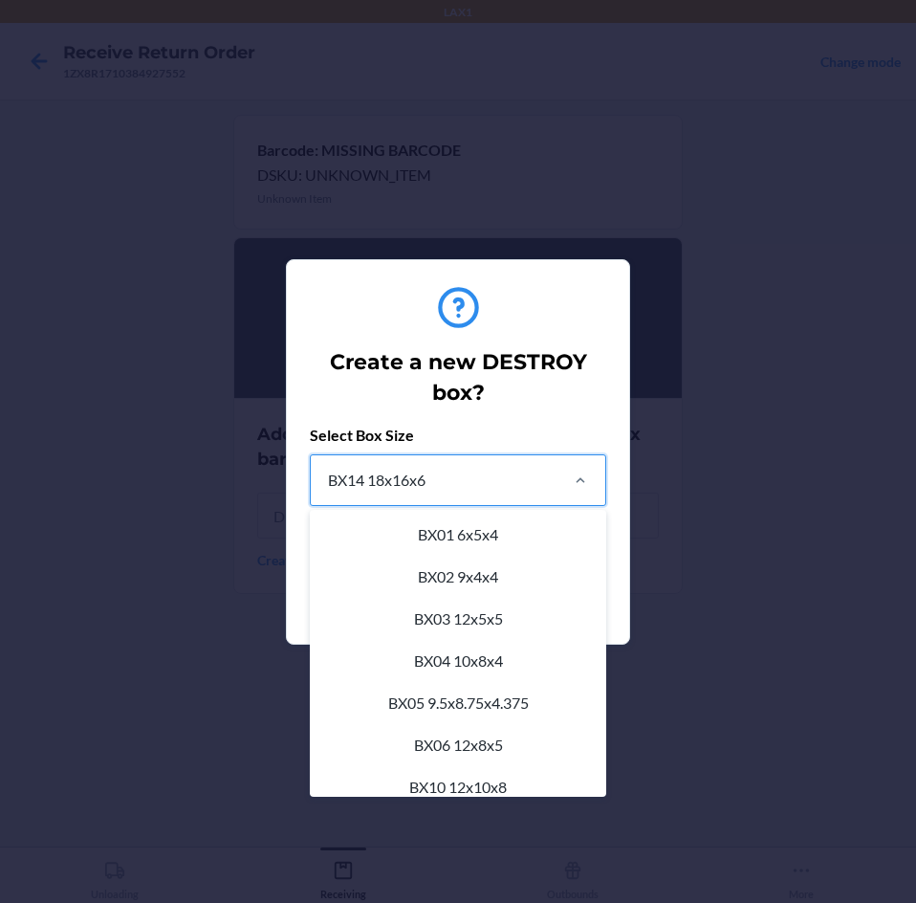
click at [440, 495] on div "BX14 18x16x6" at bounding box center [433, 480] width 245 height 50
click at [328, 491] on input "option BX14 18x16x6 focused, 11 of 22. 22 results available. Use Up and Down to…" at bounding box center [327, 480] width 2 height 23
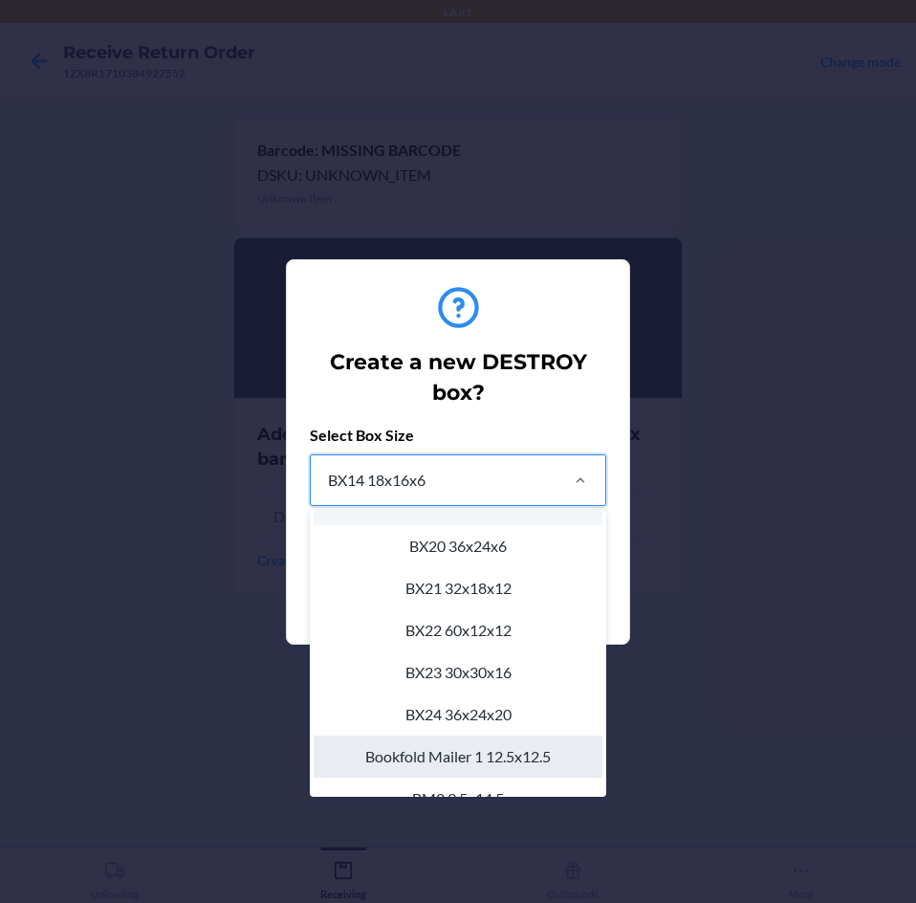
scroll to position [481, 0]
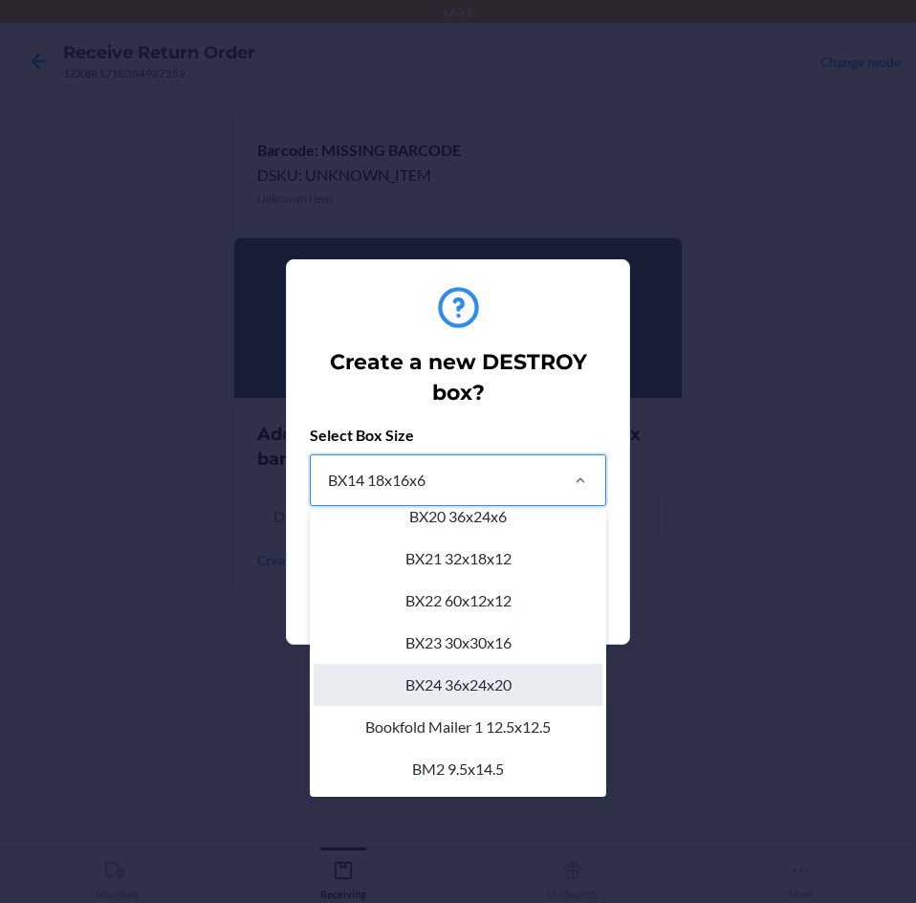
click at [445, 677] on div "BX24 36x24x20" at bounding box center [458, 685] width 289 height 42
click at [328, 491] on input "option BX24 36x24x20 focused, 16 of 22. 22 results available. Use Up and Down t…" at bounding box center [327, 480] width 2 height 23
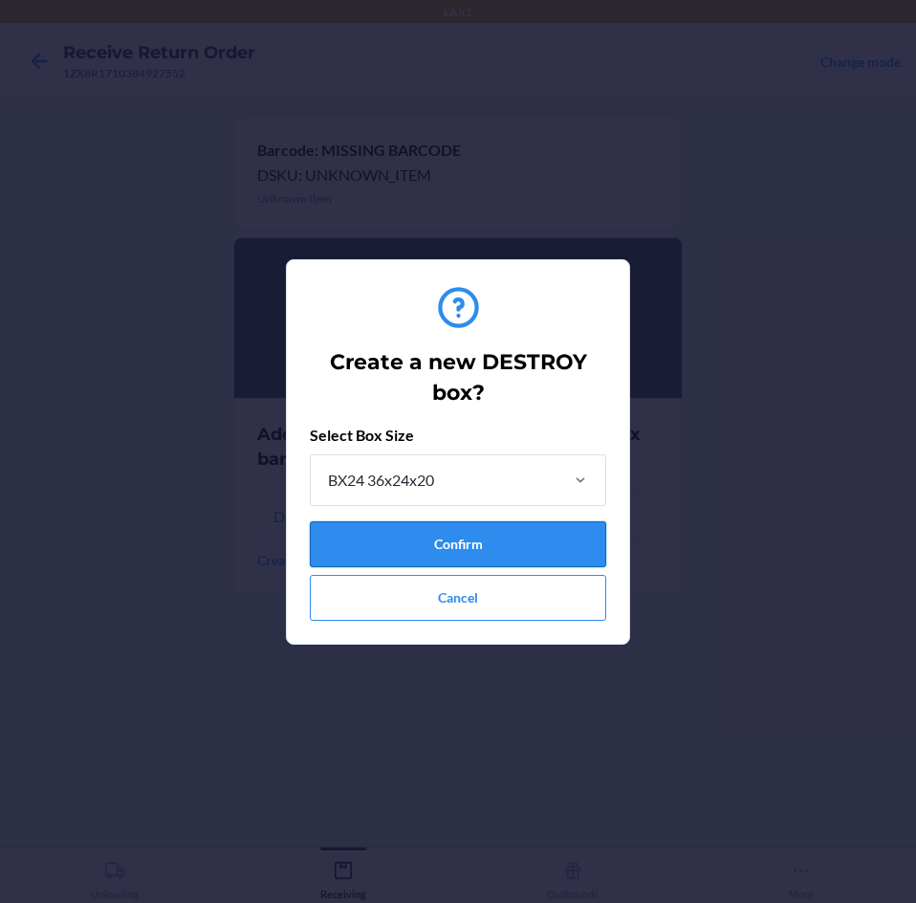
click at [500, 543] on button "Confirm" at bounding box center [458, 544] width 296 height 46
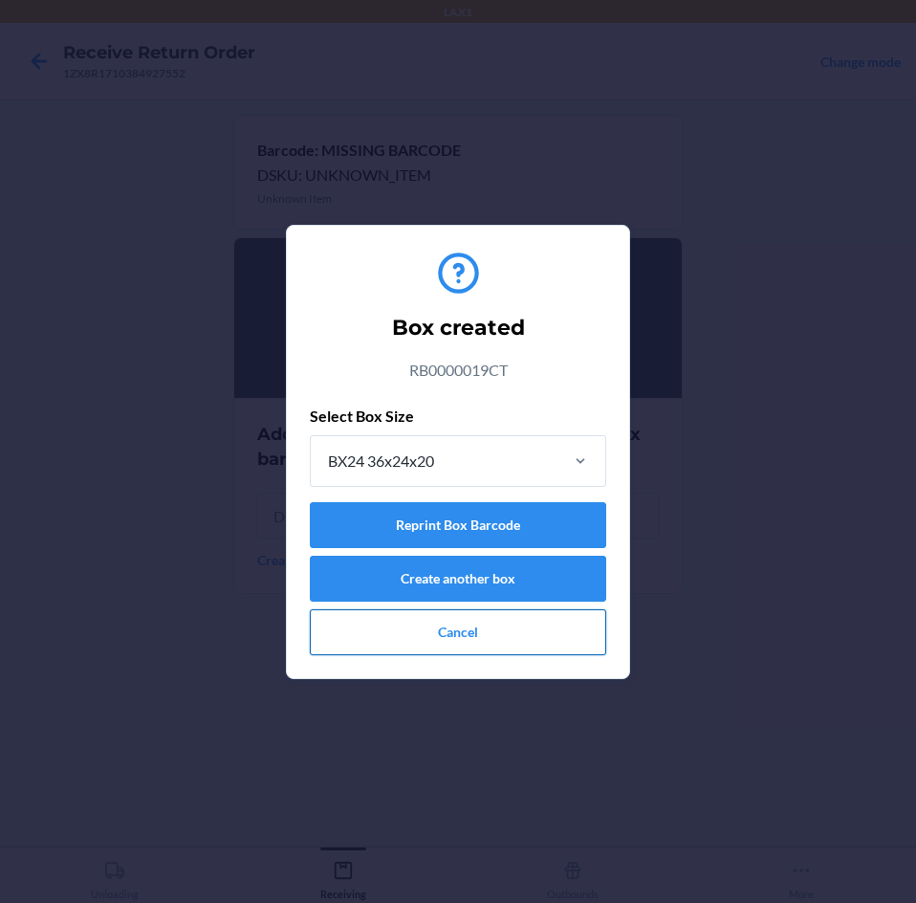
click at [483, 642] on button "Cancel" at bounding box center [458, 632] width 296 height 46
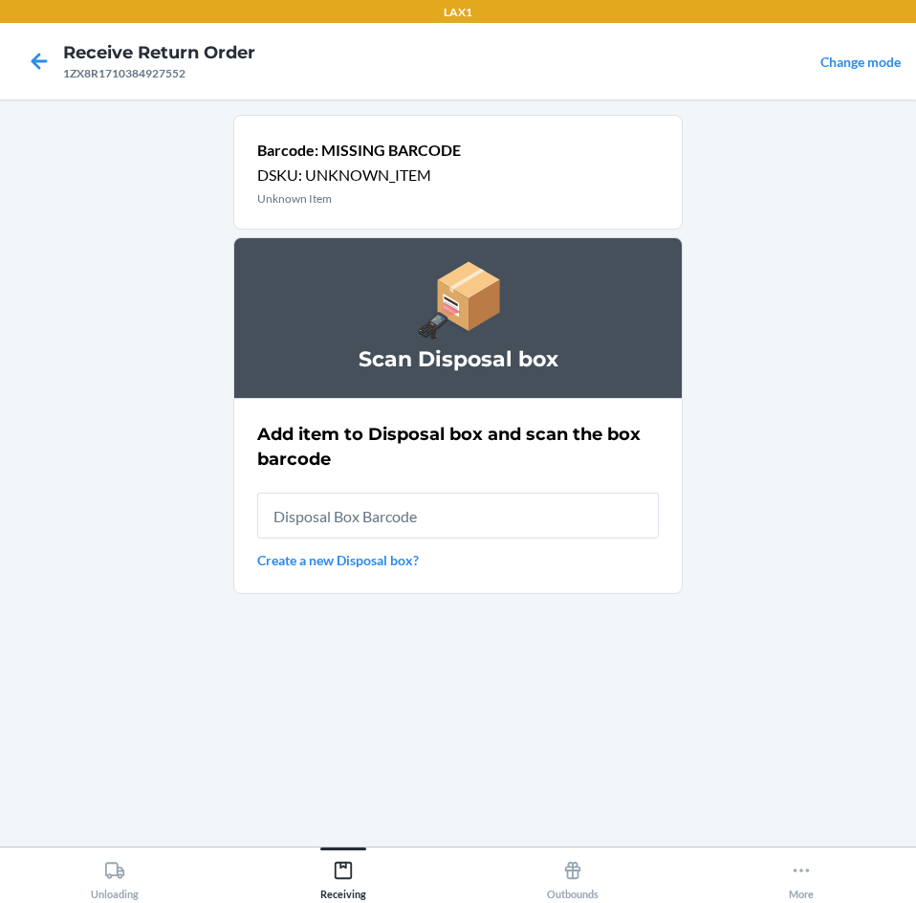
click at [375, 559] on link "Create a new Disposal box?" at bounding box center [458, 560] width 402 height 20
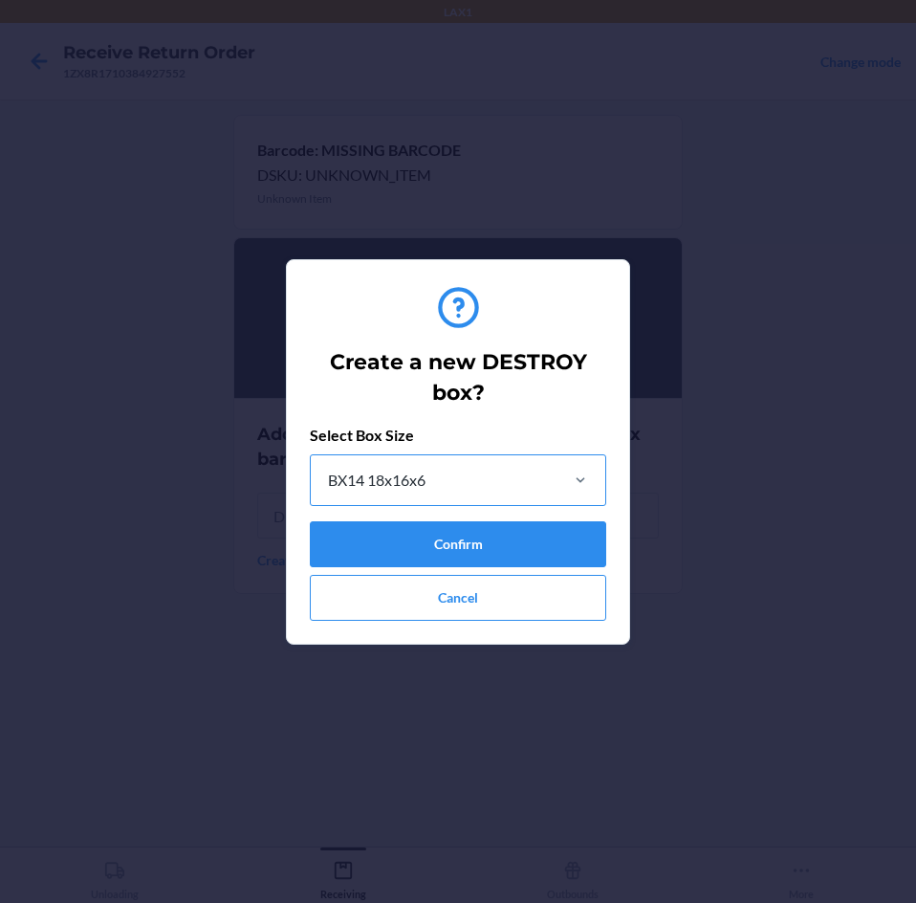
click at [463, 490] on div "BX14 18x16x6" at bounding box center [433, 480] width 245 height 50
click at [328, 490] on input "BX14 18x16x6" at bounding box center [327, 480] width 2 height 23
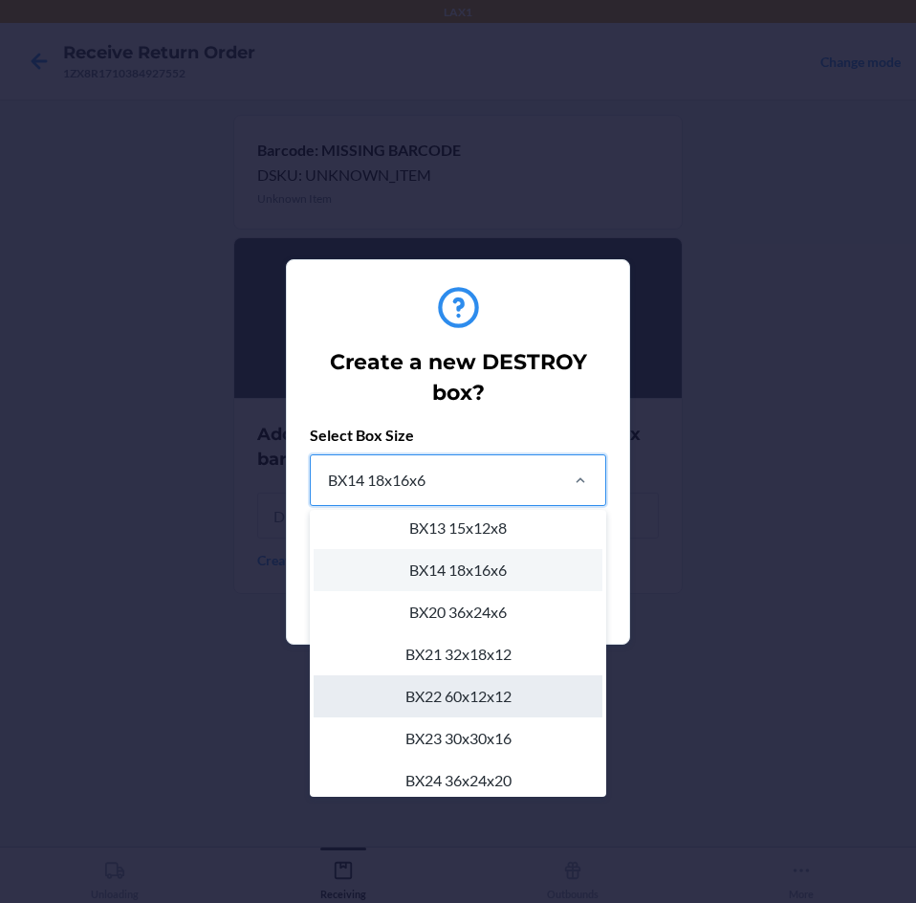
scroll to position [577, 0]
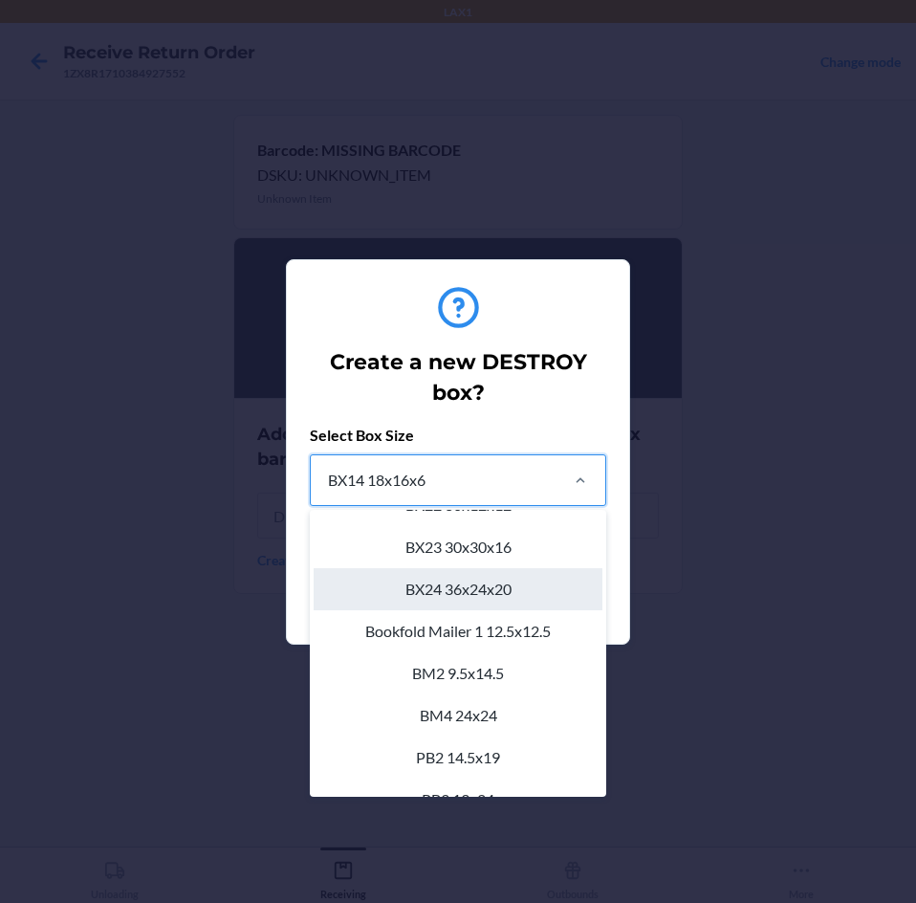
click at [463, 597] on div "BX24 36x24x20" at bounding box center [458, 589] width 289 height 42
click at [328, 491] on input "option BX24 36x24x20 focused, 16 of 22. 22 results available. Use Up and Down t…" at bounding box center [327, 480] width 2 height 23
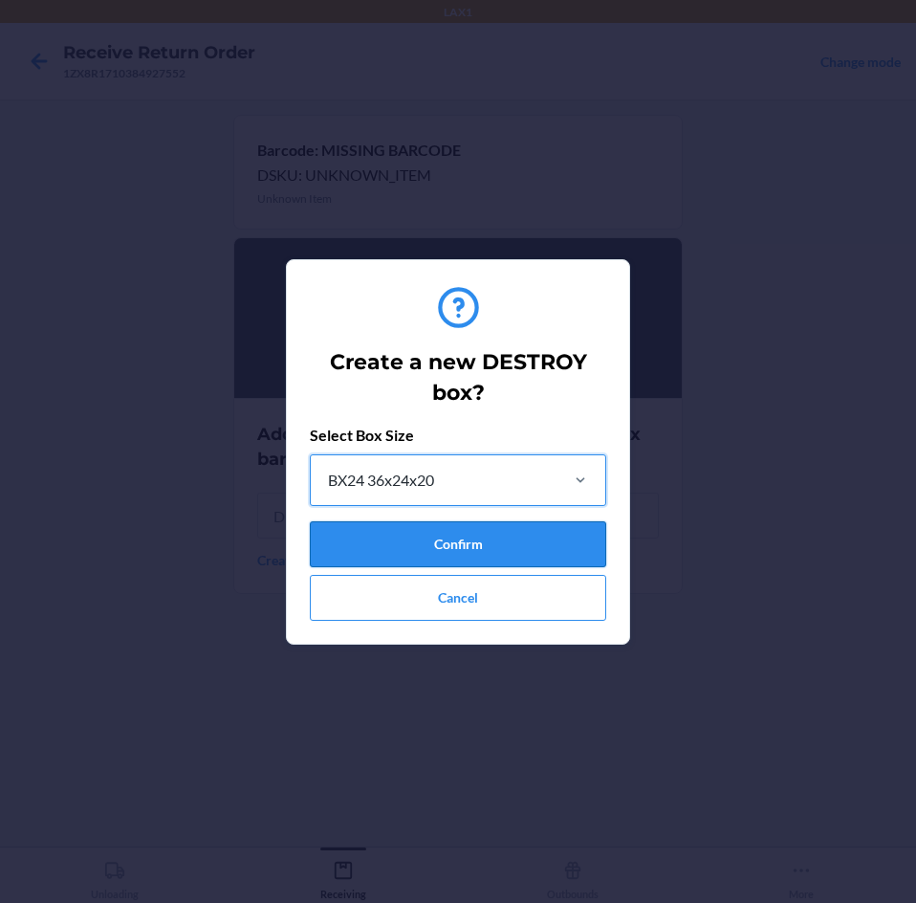
click at [438, 553] on button "Confirm" at bounding box center [458, 544] width 296 height 46
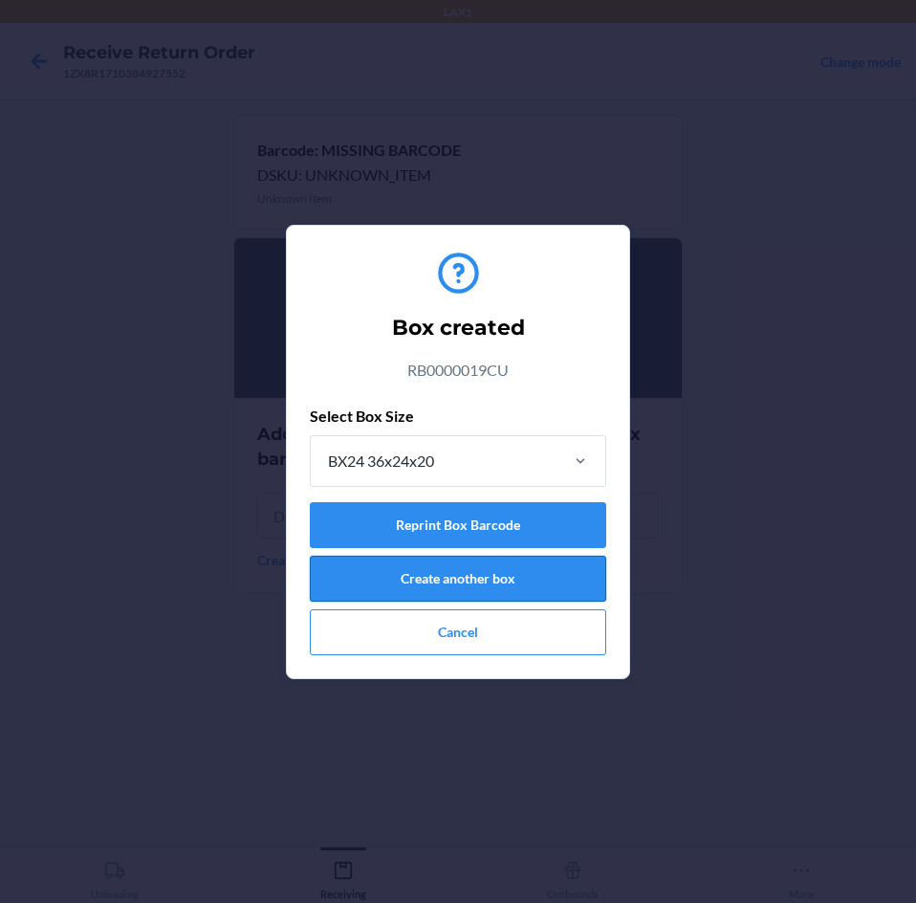
click at [468, 585] on button "Create another box" at bounding box center [458, 579] width 296 height 46
click at [468, 529] on button "Reprint Box Barcode" at bounding box center [458, 525] width 296 height 46
click at [474, 630] on button "Cancel" at bounding box center [458, 632] width 296 height 46
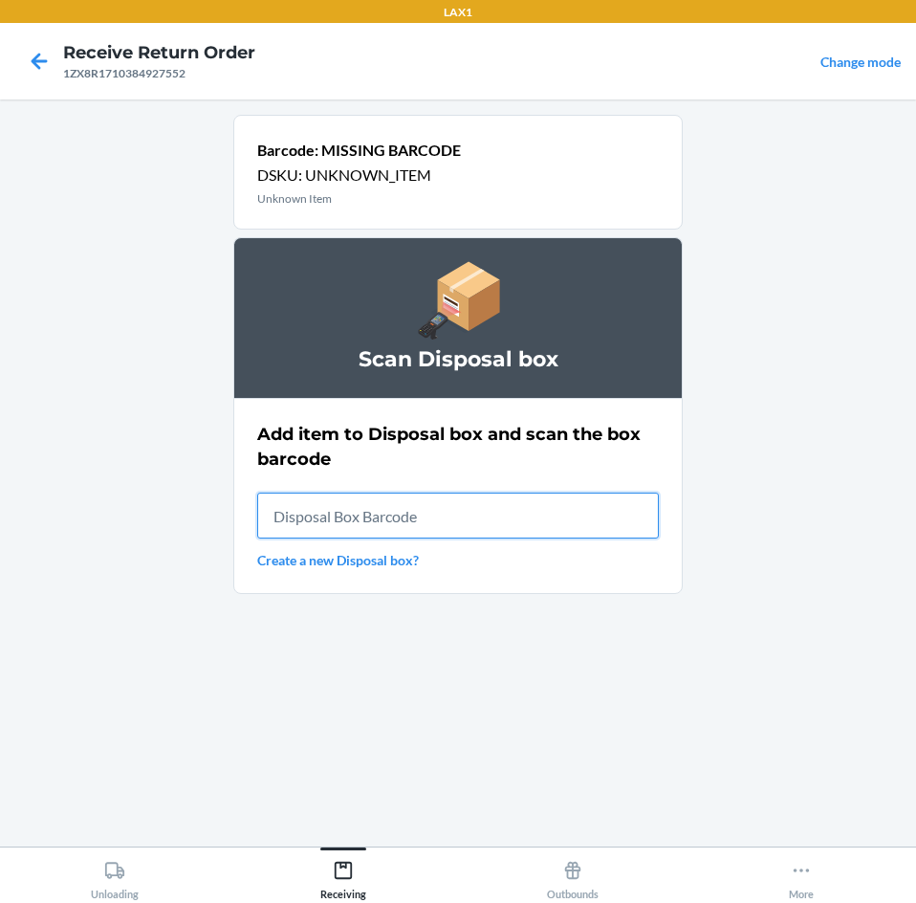
click at [476, 505] on input "text" at bounding box center [458, 515] width 402 height 46
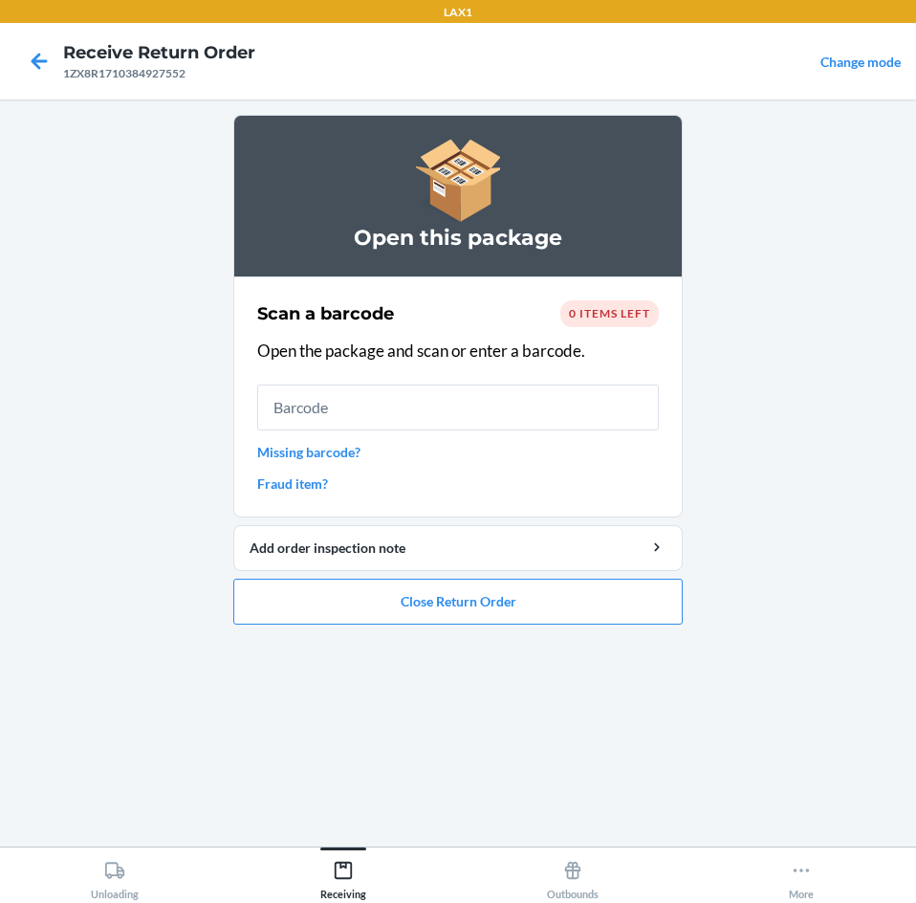
click at [354, 468] on div "Scan a barcode 0 items left Open the package and scan or enter a barcode. Missi…" at bounding box center [458, 397] width 402 height 205
click at [353, 453] on link "Missing barcode?" at bounding box center [458, 452] width 402 height 20
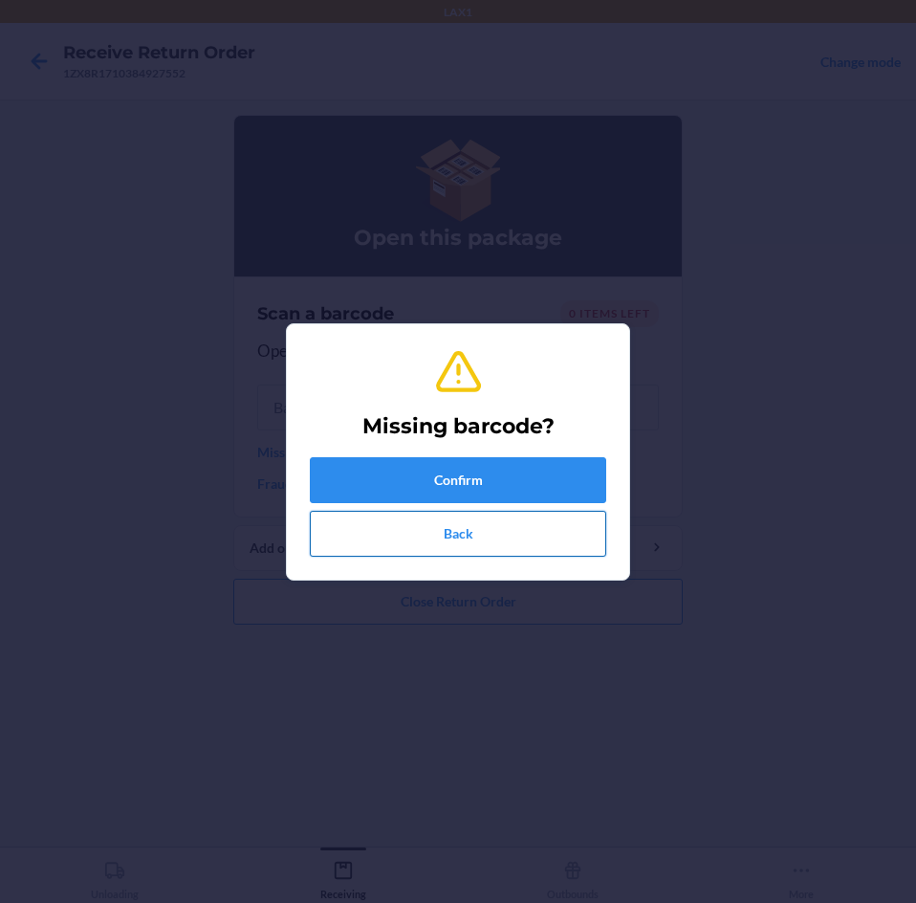
click at [463, 536] on button "Back" at bounding box center [458, 534] width 296 height 46
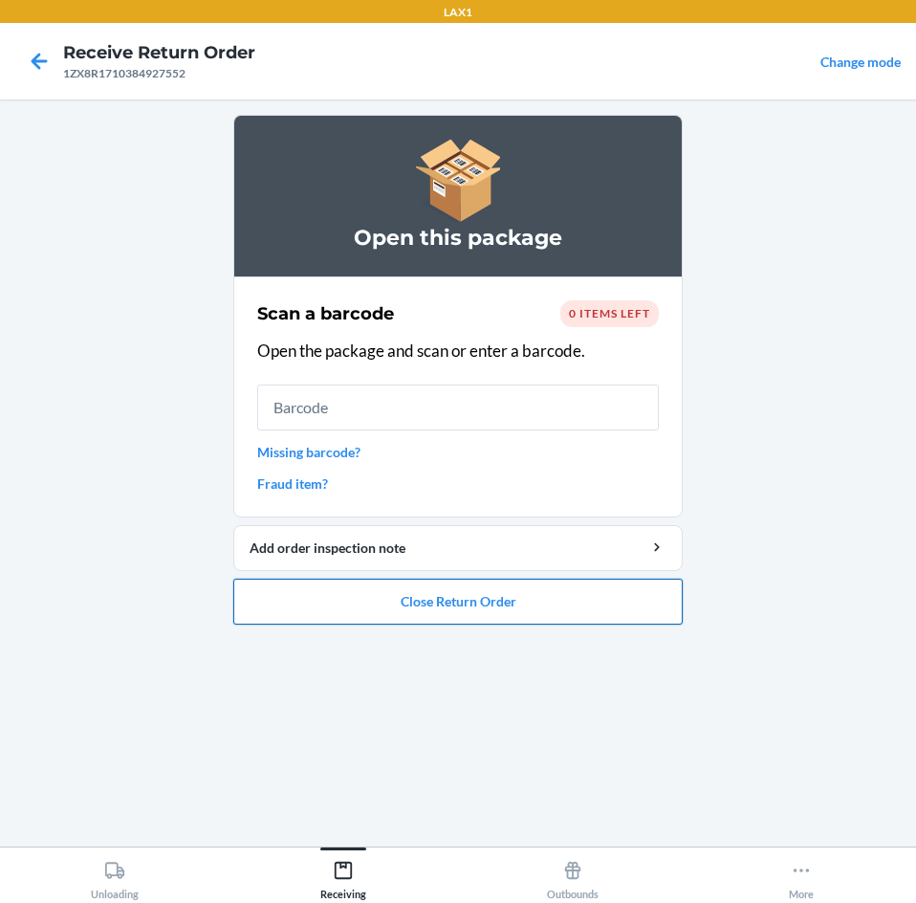
click at [454, 611] on button "Close Return Order" at bounding box center [457, 602] width 449 height 46
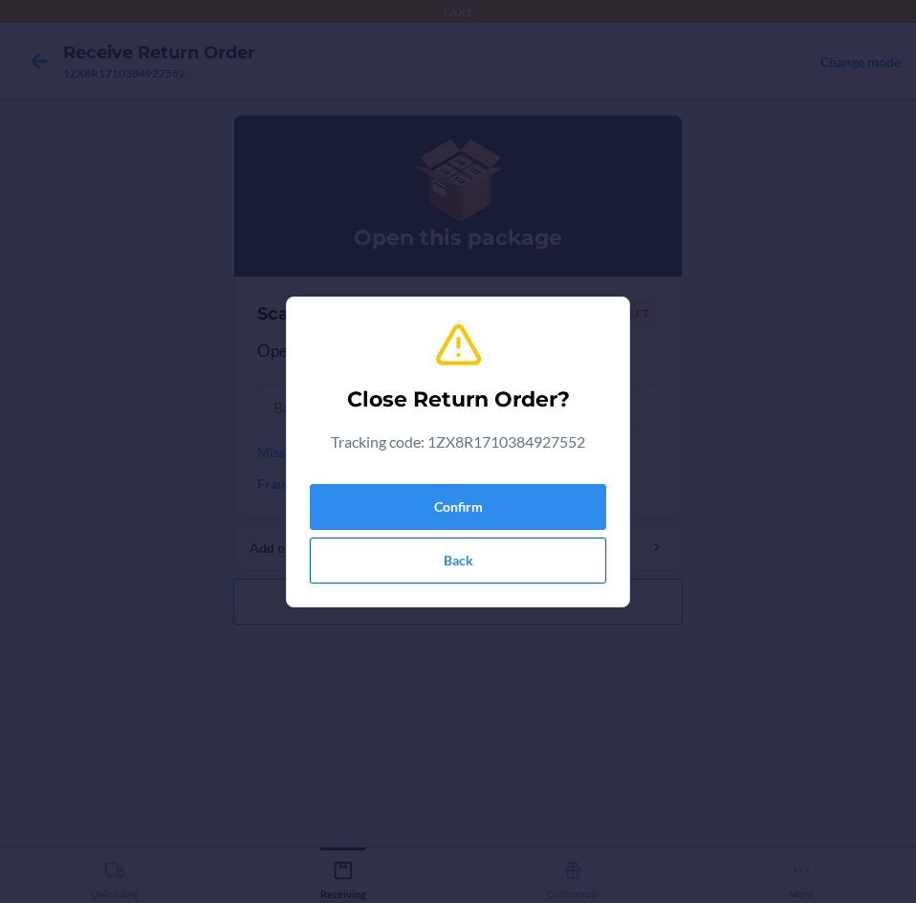
click at [471, 564] on button "Back" at bounding box center [458, 560] width 296 height 46
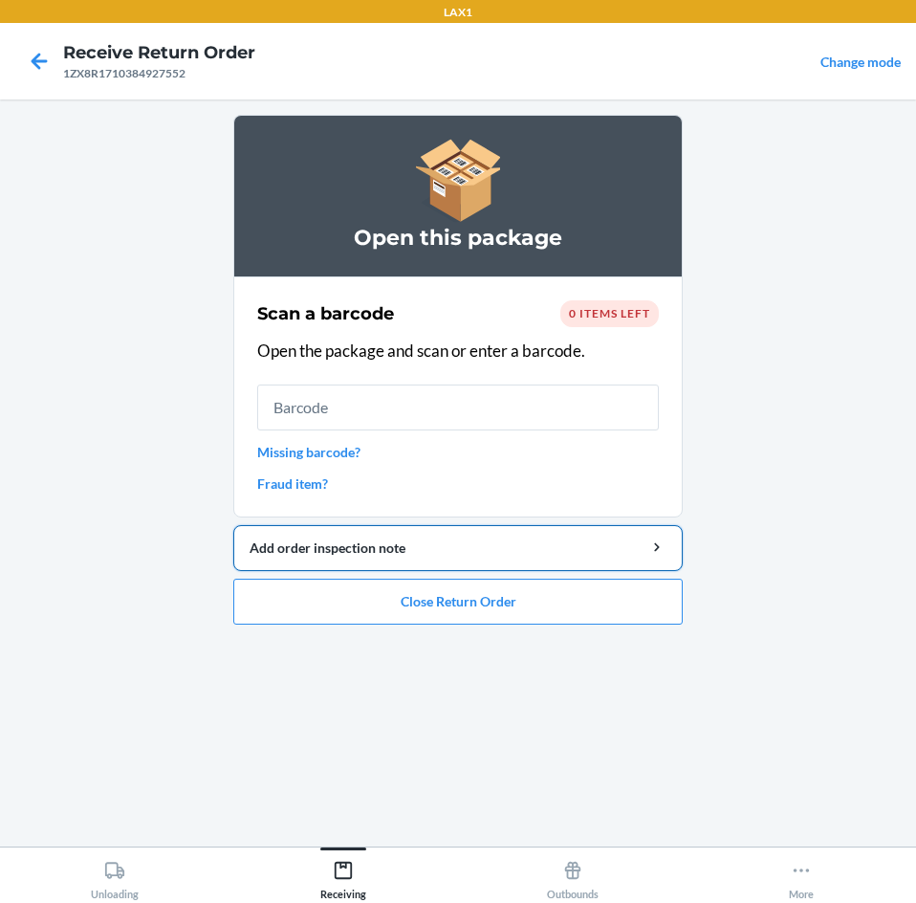
click at [366, 544] on div "Add order inspection note" at bounding box center [458, 547] width 417 height 20
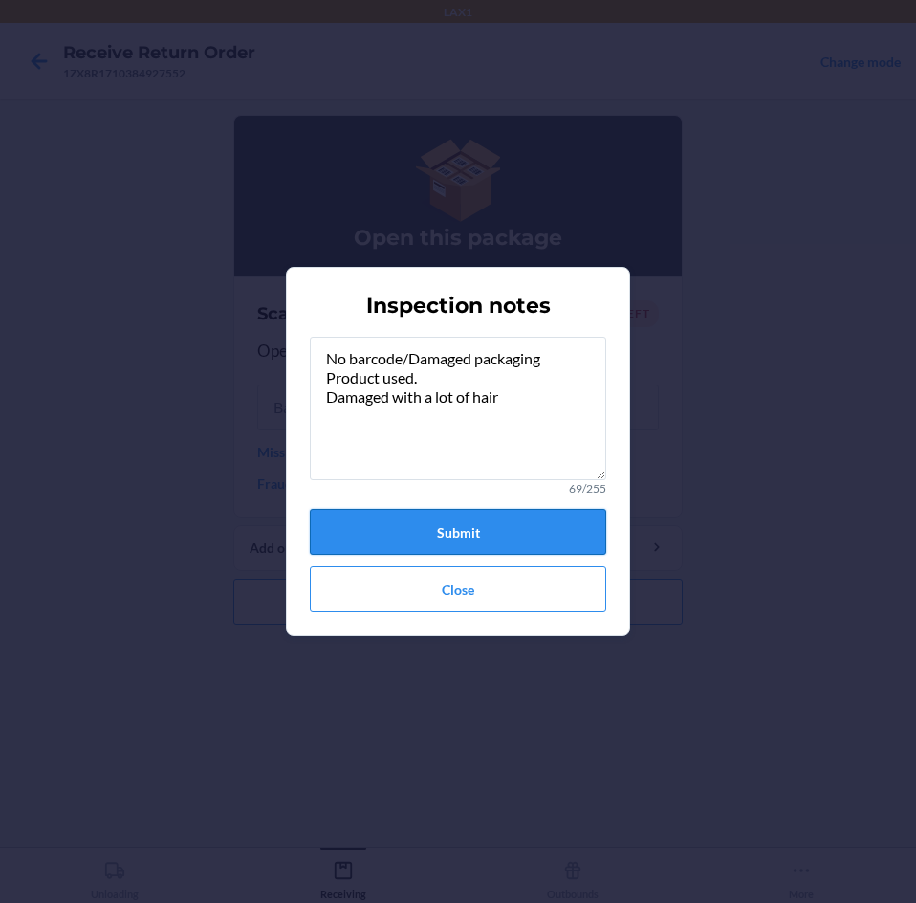
click at [513, 540] on button "Submit" at bounding box center [458, 532] width 296 height 46
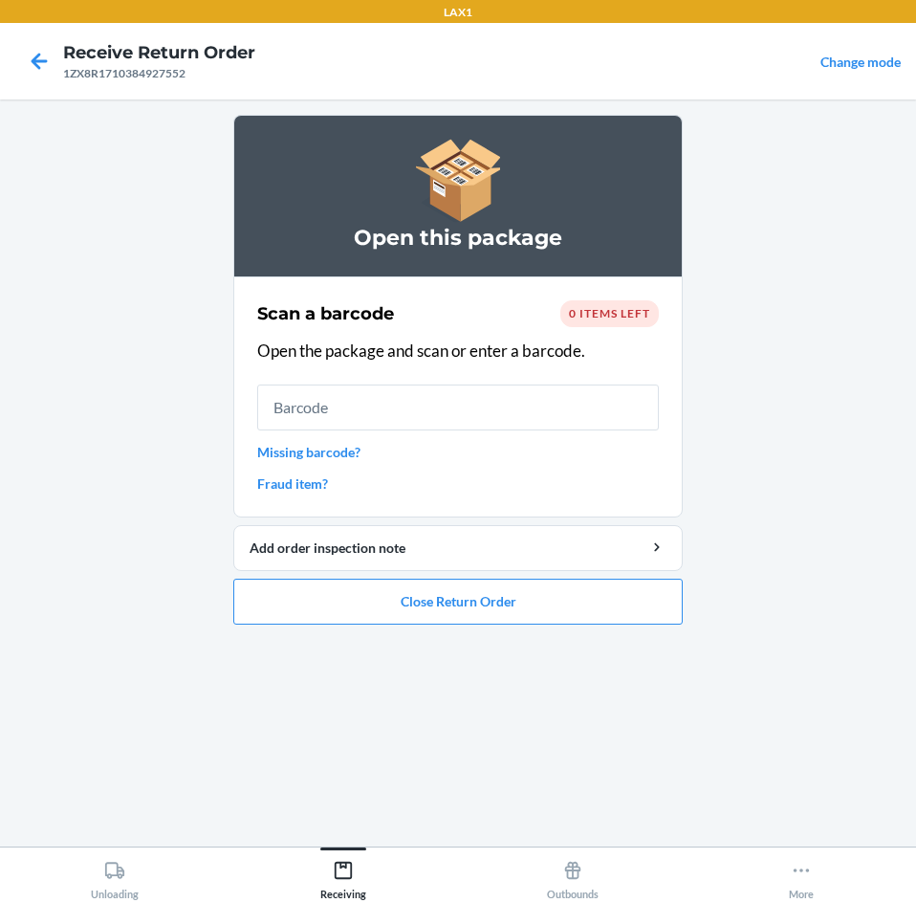
click at [327, 451] on link "Missing barcode?" at bounding box center [458, 452] width 402 height 20
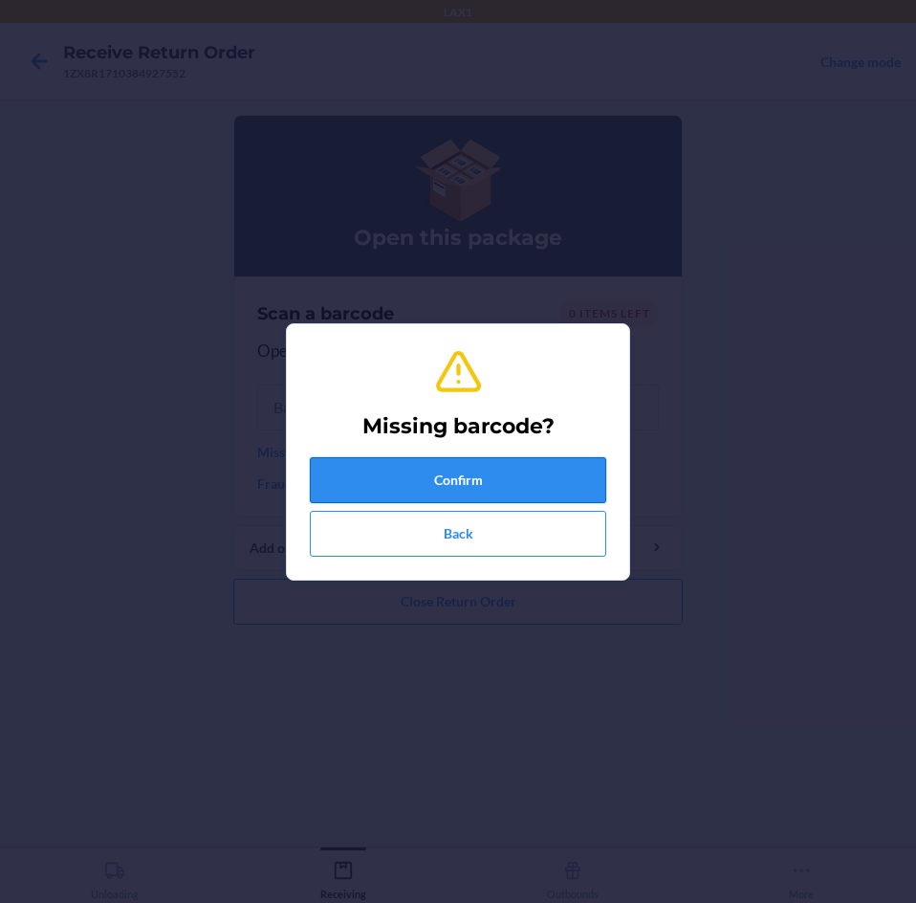
click at [534, 497] on button "Confirm" at bounding box center [458, 480] width 296 height 46
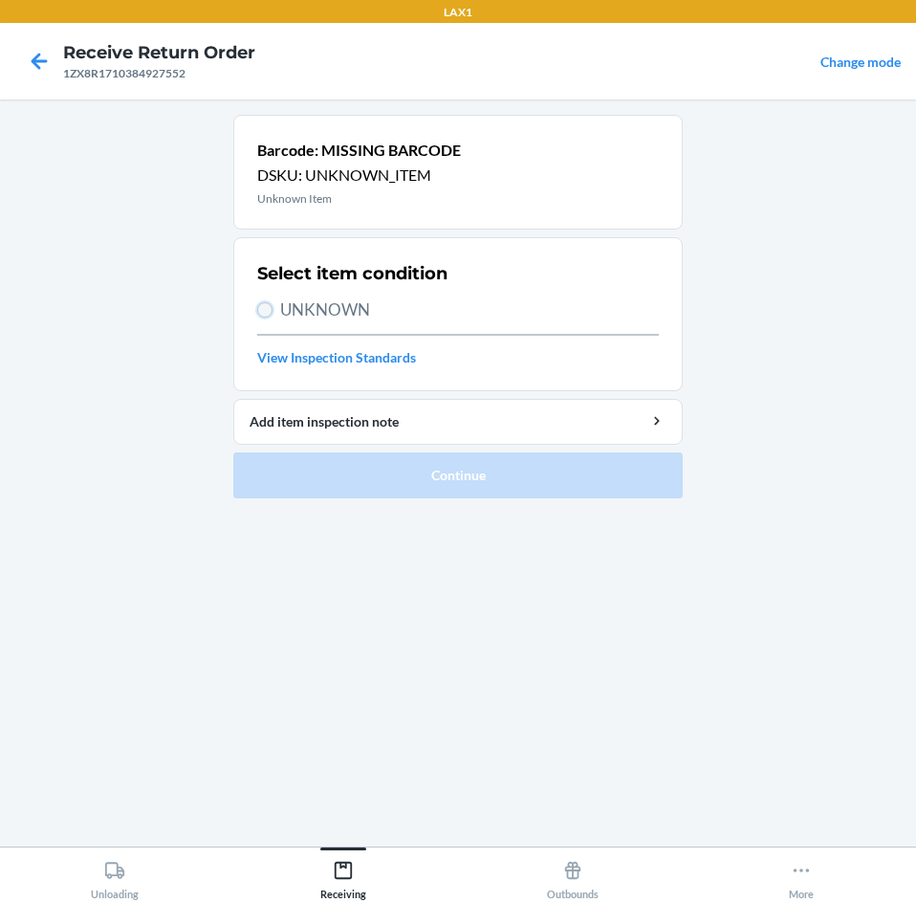
click at [262, 304] on input "UNKNOWN" at bounding box center [264, 309] width 15 height 15
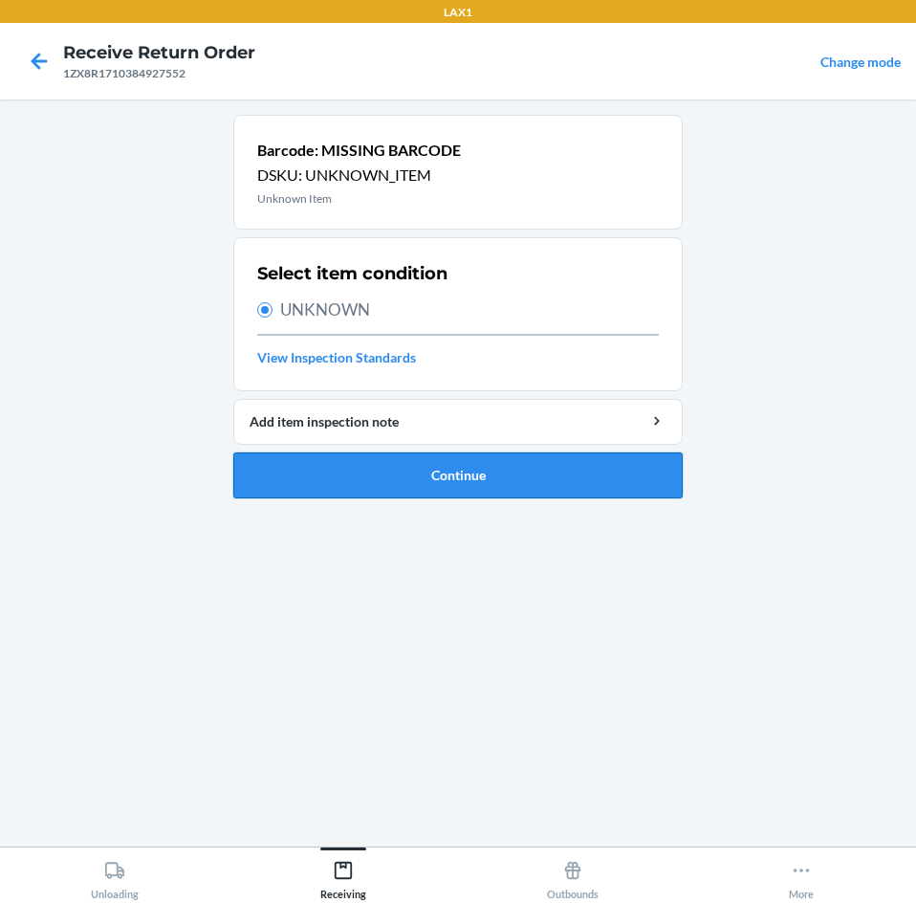
click at [576, 486] on button "Continue" at bounding box center [457, 475] width 449 height 46
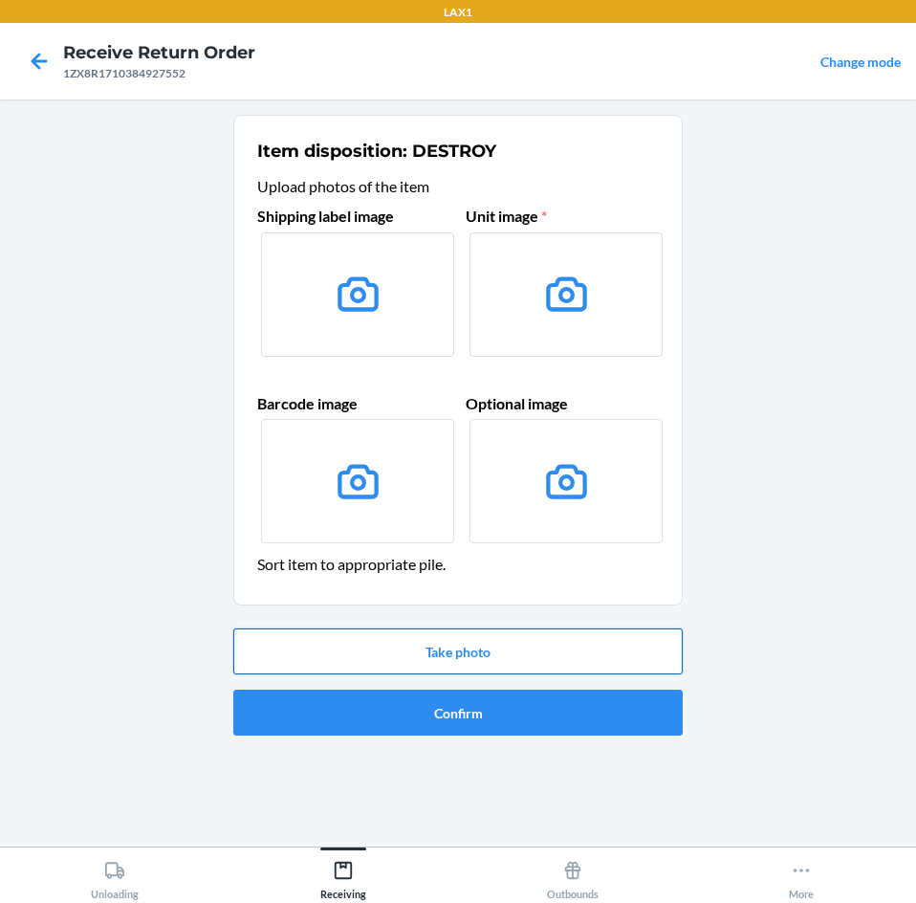
click at [560, 670] on button "Take photo" at bounding box center [457, 651] width 449 height 46
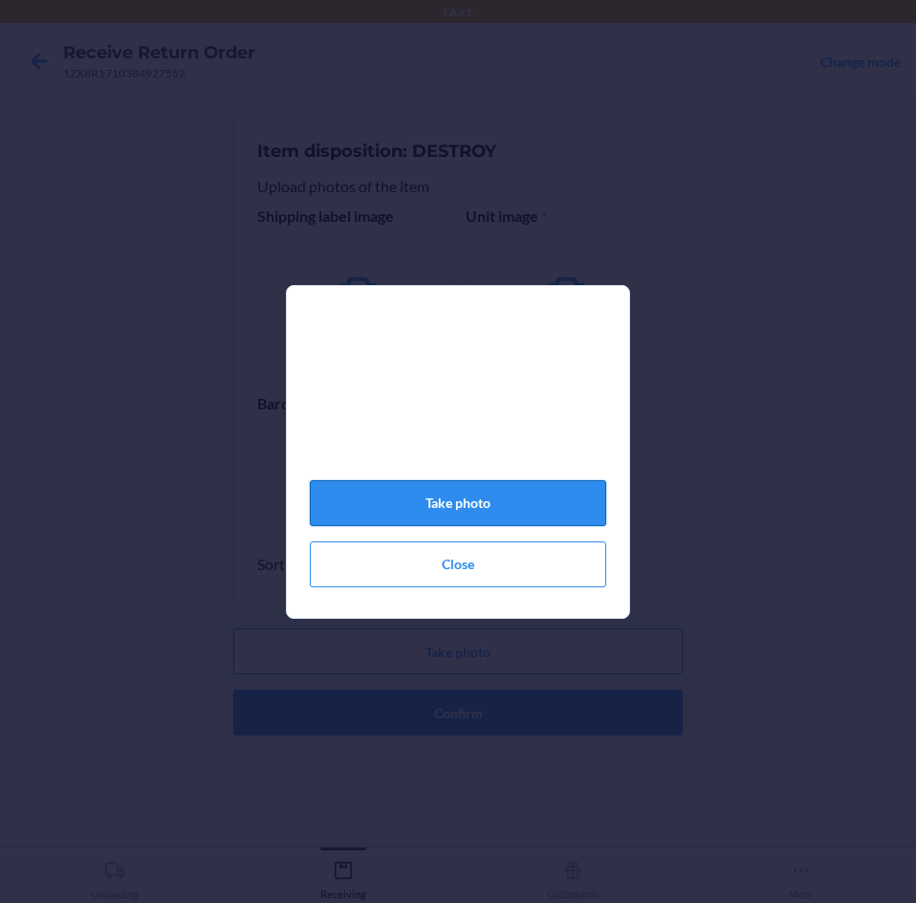
click at [465, 509] on button "Take photo" at bounding box center [458, 503] width 296 height 46
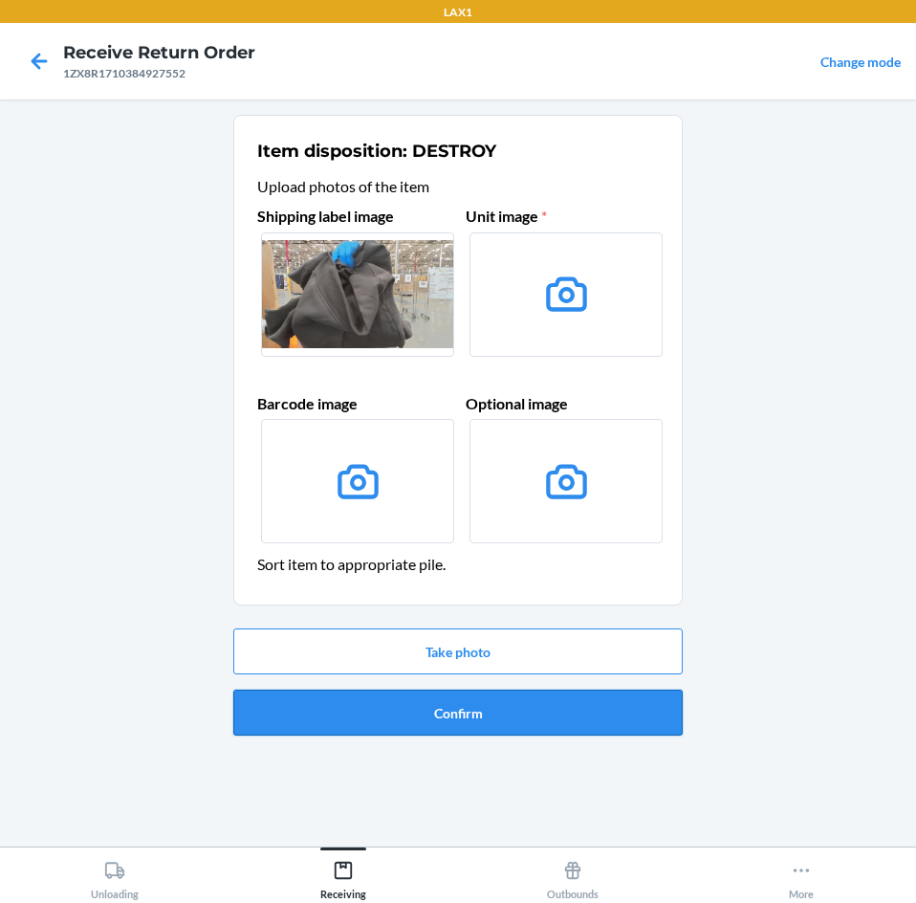
click at [508, 705] on button "Confirm" at bounding box center [457, 712] width 449 height 46
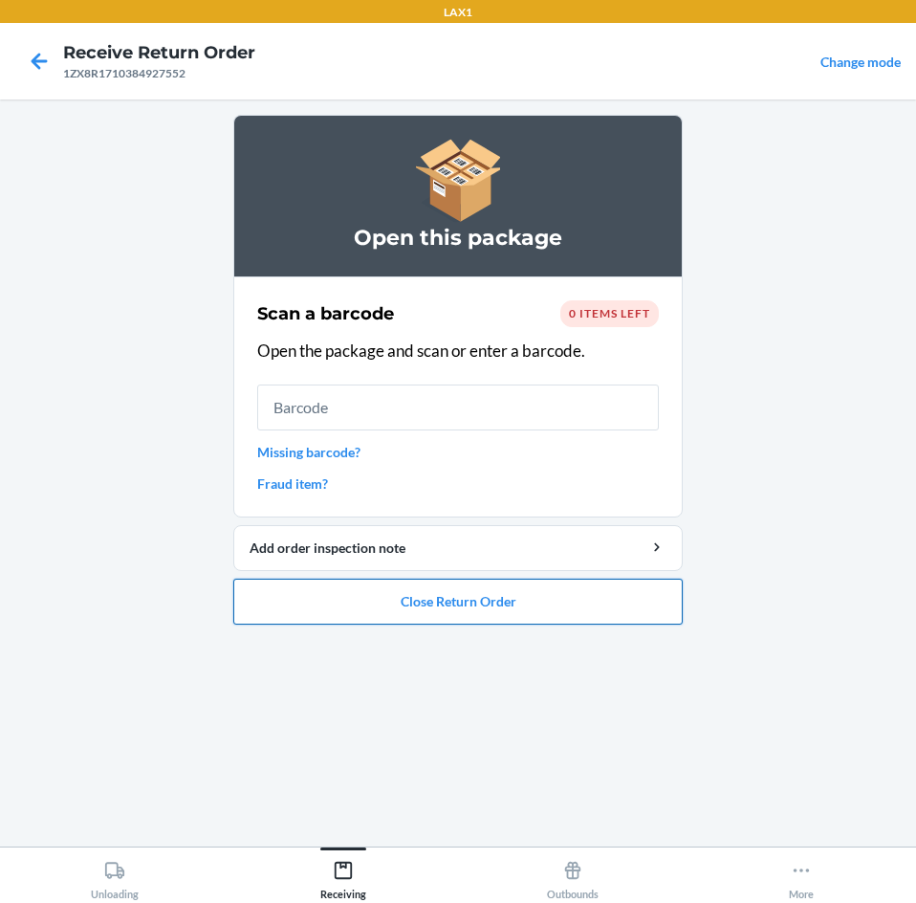
click at [596, 602] on button "Close Return Order" at bounding box center [457, 602] width 449 height 46
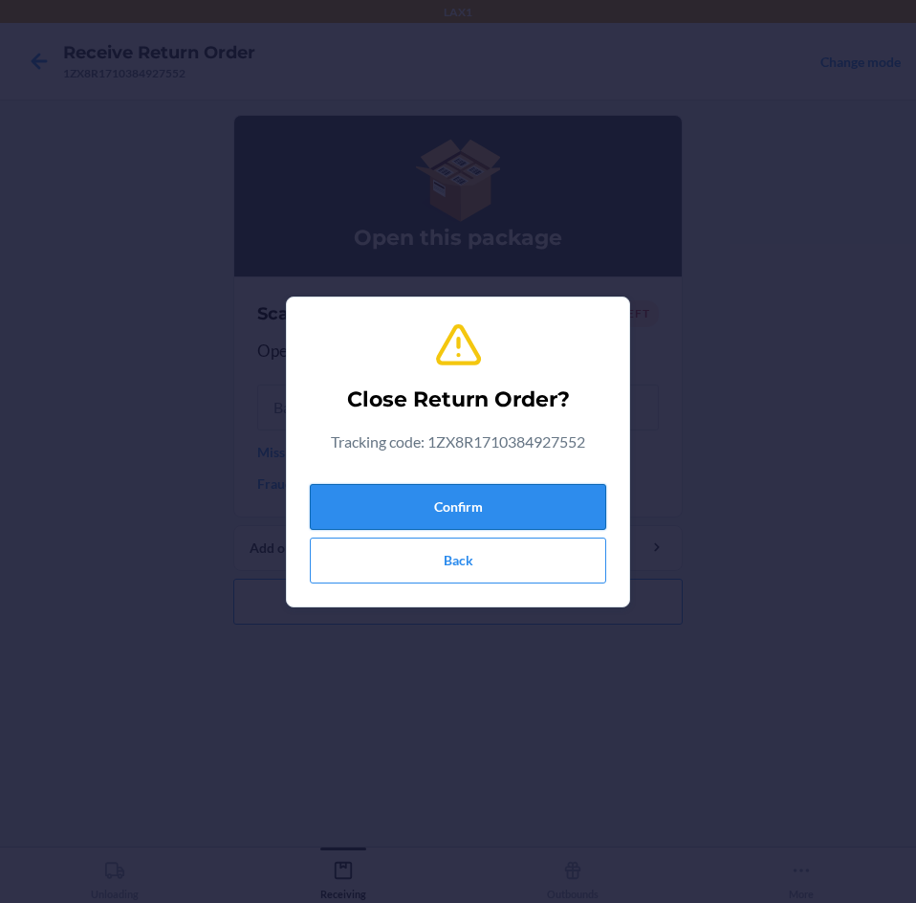
click at [584, 520] on button "Confirm" at bounding box center [458, 507] width 296 height 46
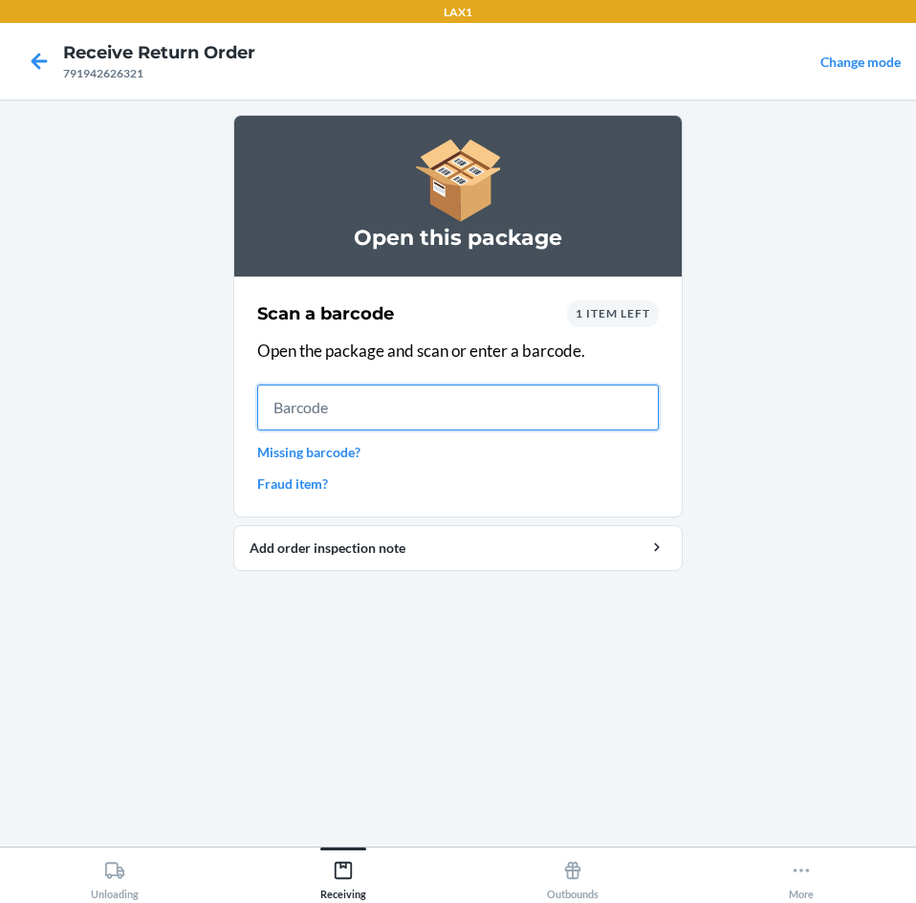
click at [440, 412] on input "text" at bounding box center [458, 407] width 402 height 46
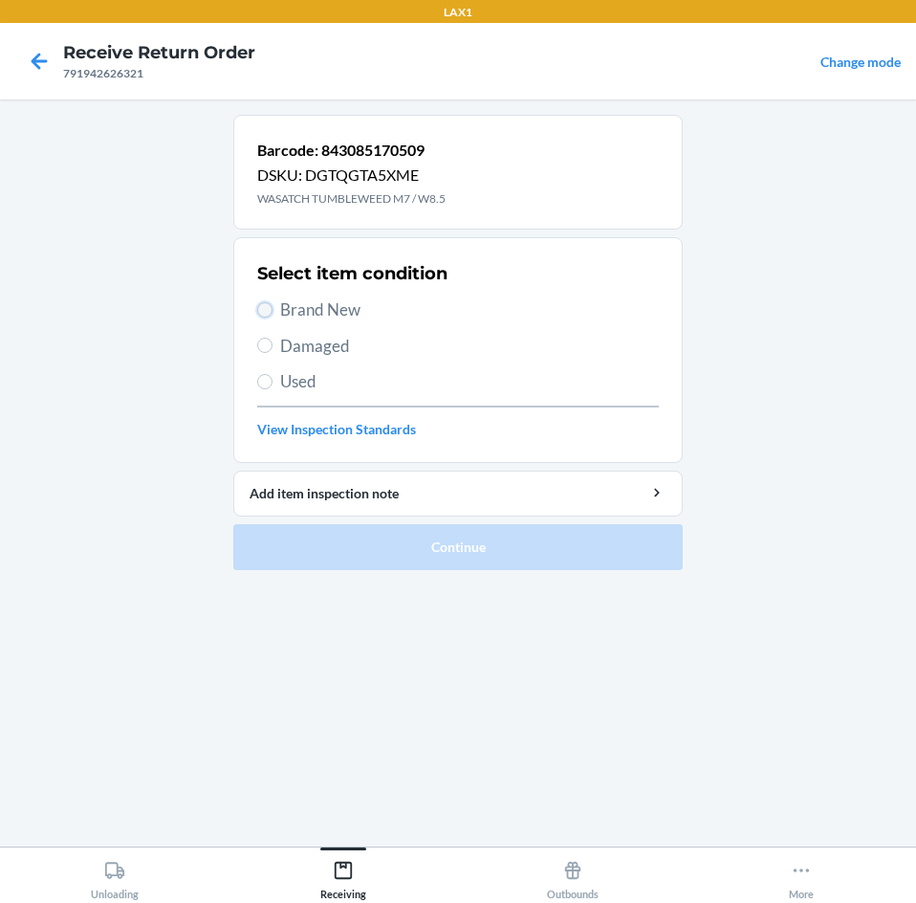
click at [265, 306] on input "Brand New" at bounding box center [264, 309] width 15 height 15
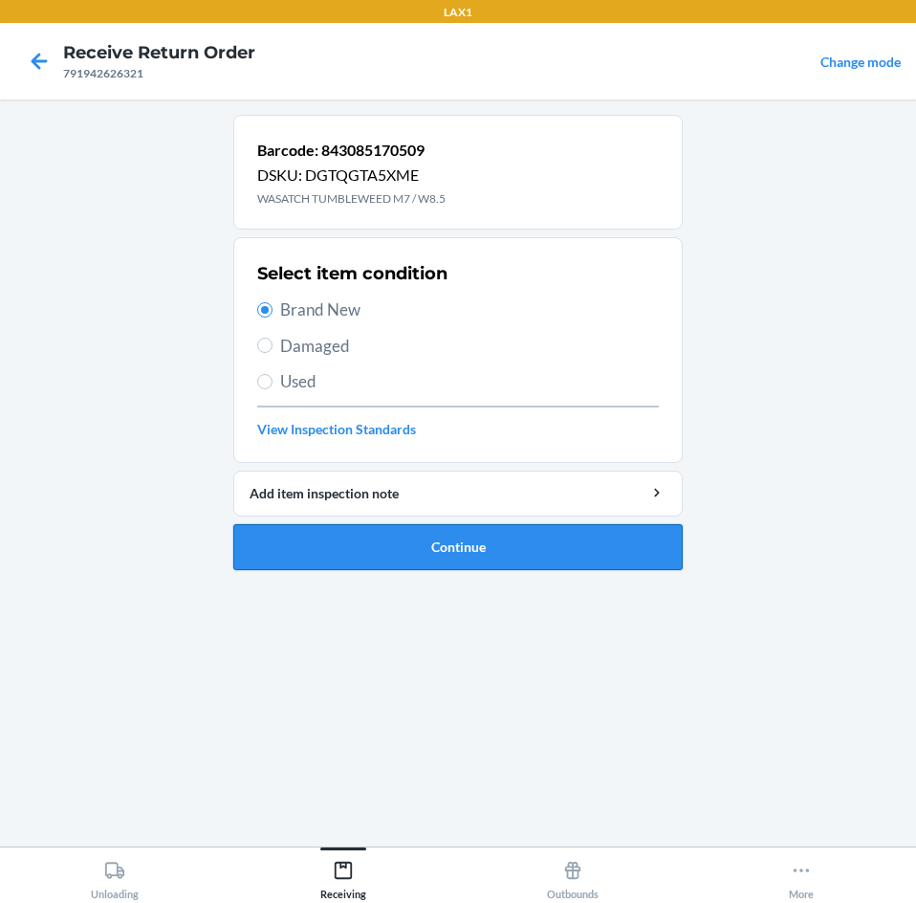
click at [528, 543] on button "Continue" at bounding box center [457, 547] width 449 height 46
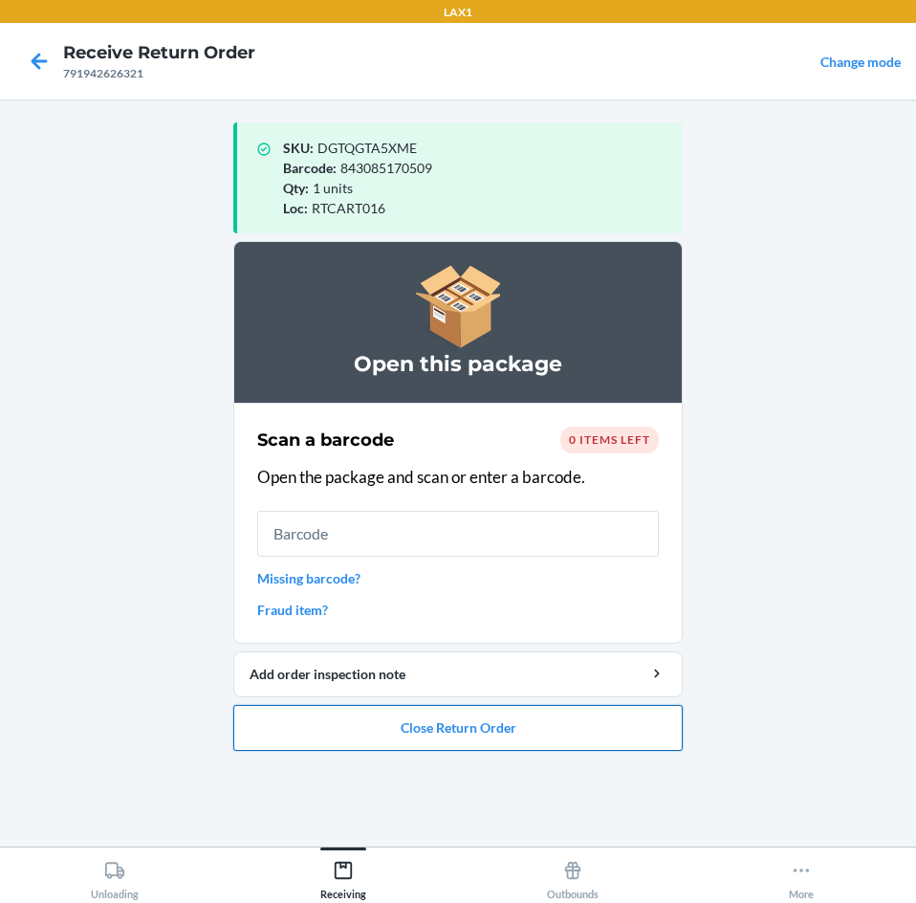
click at [526, 717] on button "Close Return Order" at bounding box center [457, 728] width 449 height 46
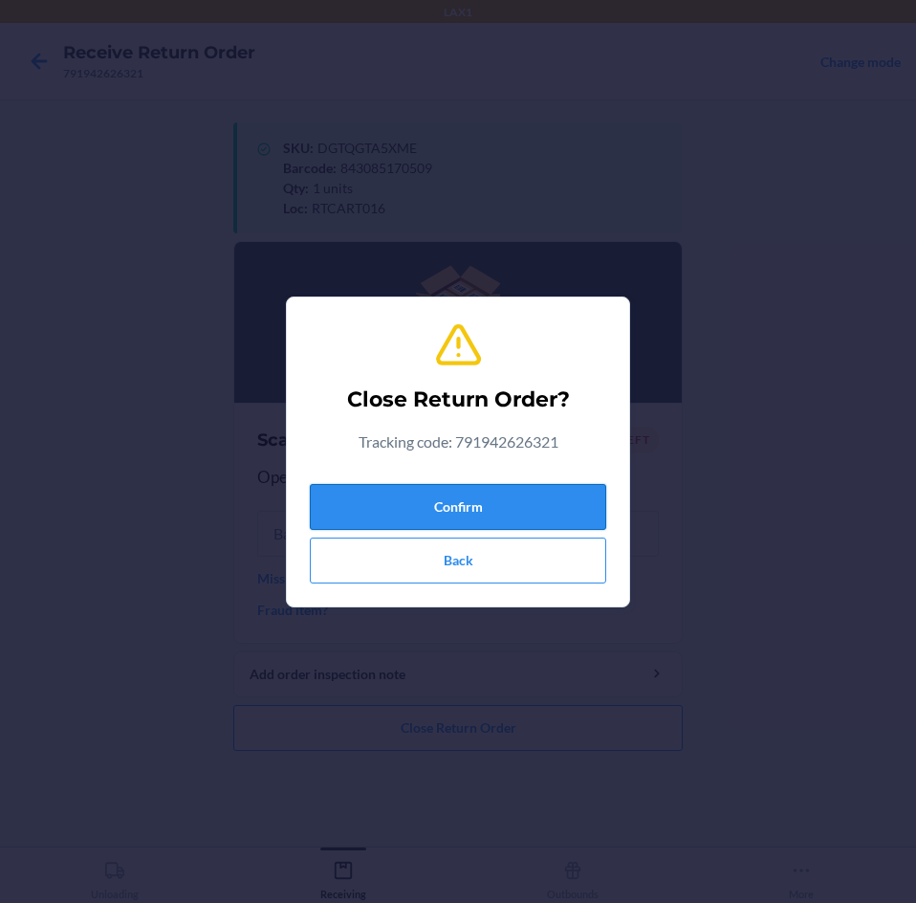
click at [530, 504] on button "Confirm" at bounding box center [458, 507] width 296 height 46
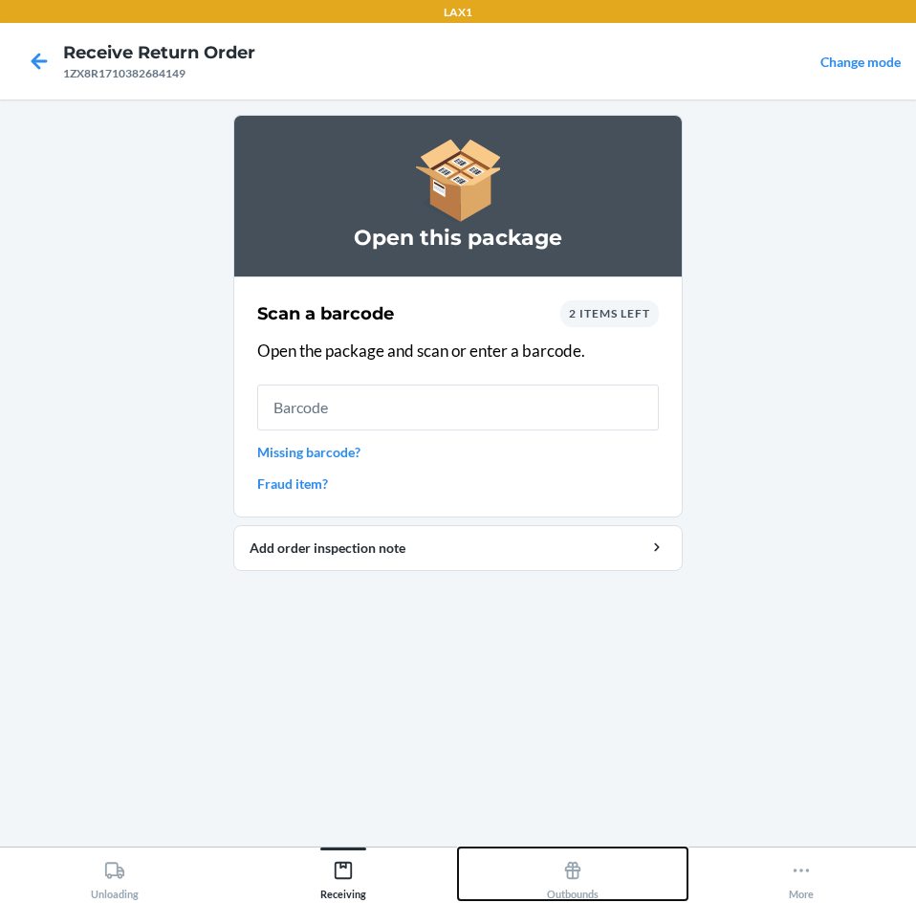
click at [569, 867] on icon at bounding box center [573, 870] width 16 height 17
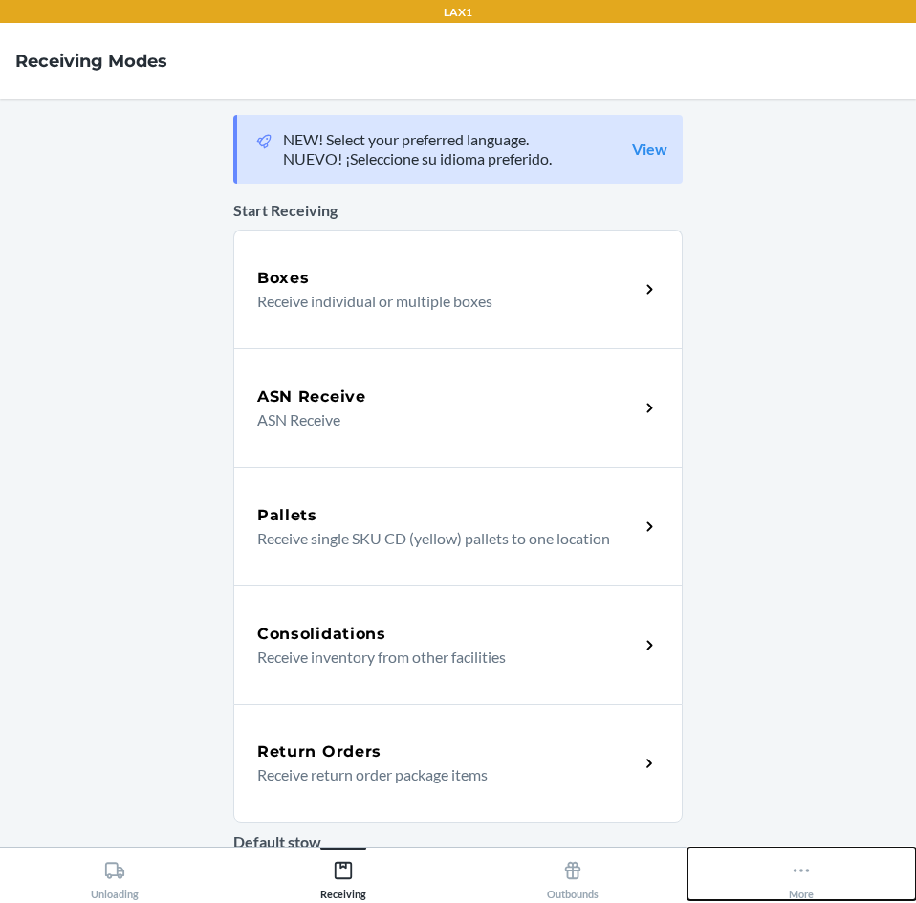
drag, startPoint x: 801, startPoint y: 877, endPoint x: 727, endPoint y: 772, distance: 128.9
click at [802, 877] on icon at bounding box center [801, 870] width 21 height 21
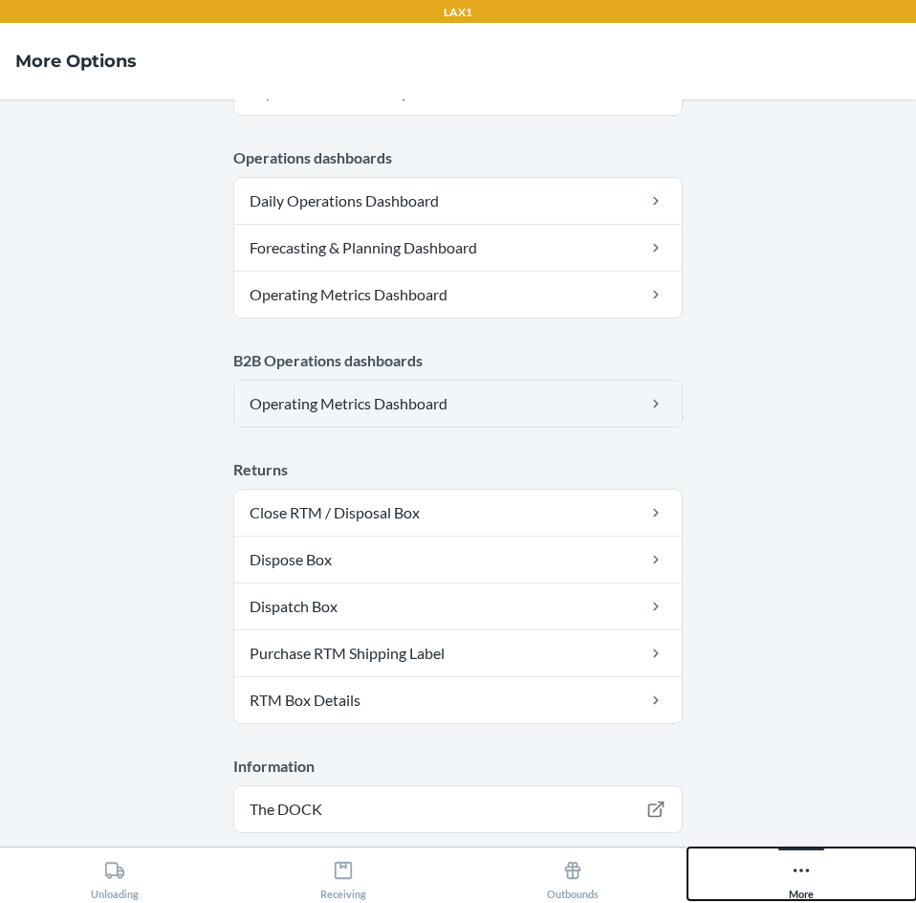
scroll to position [861, 0]
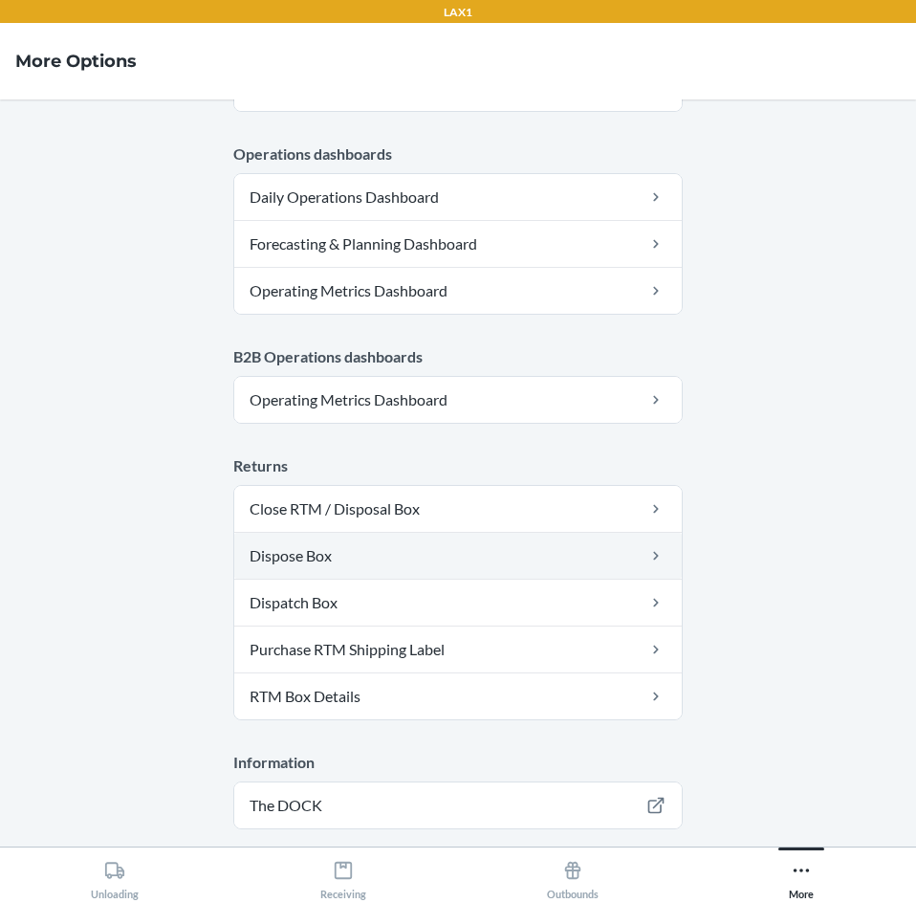
click at [346, 558] on link "Dispose Box" at bounding box center [458, 556] width 448 height 46
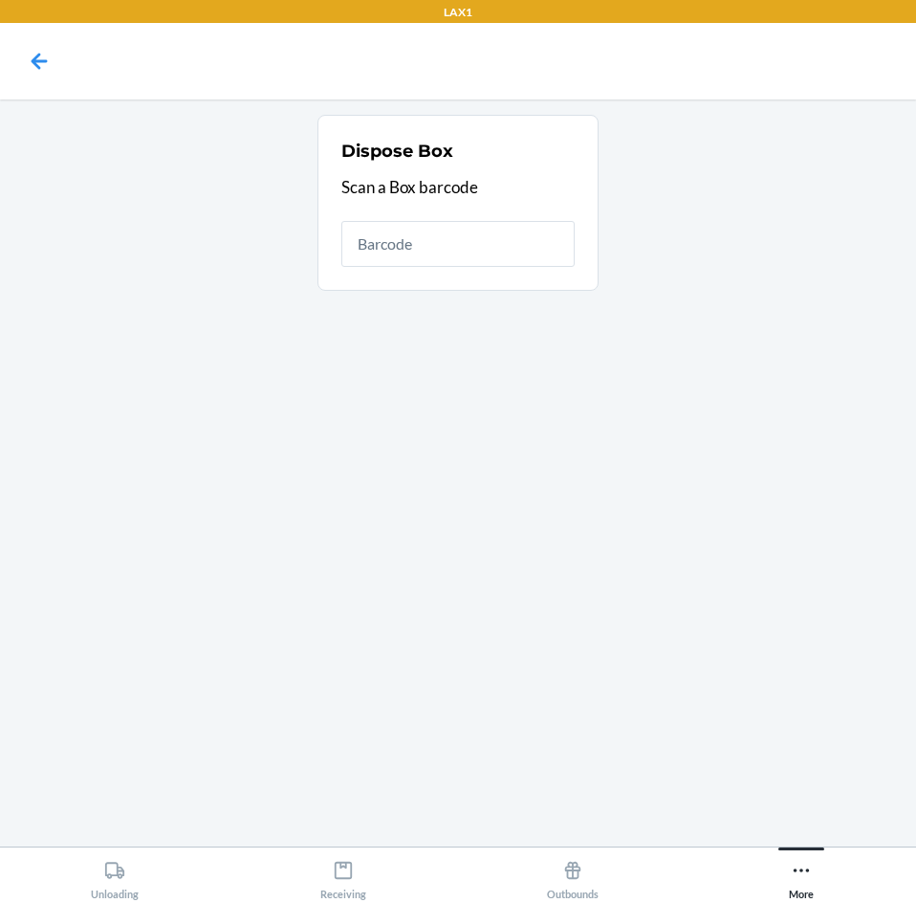
click at [440, 250] on input "text" at bounding box center [457, 244] width 233 height 46
click at [47, 75] on icon at bounding box center [39, 61] width 33 height 33
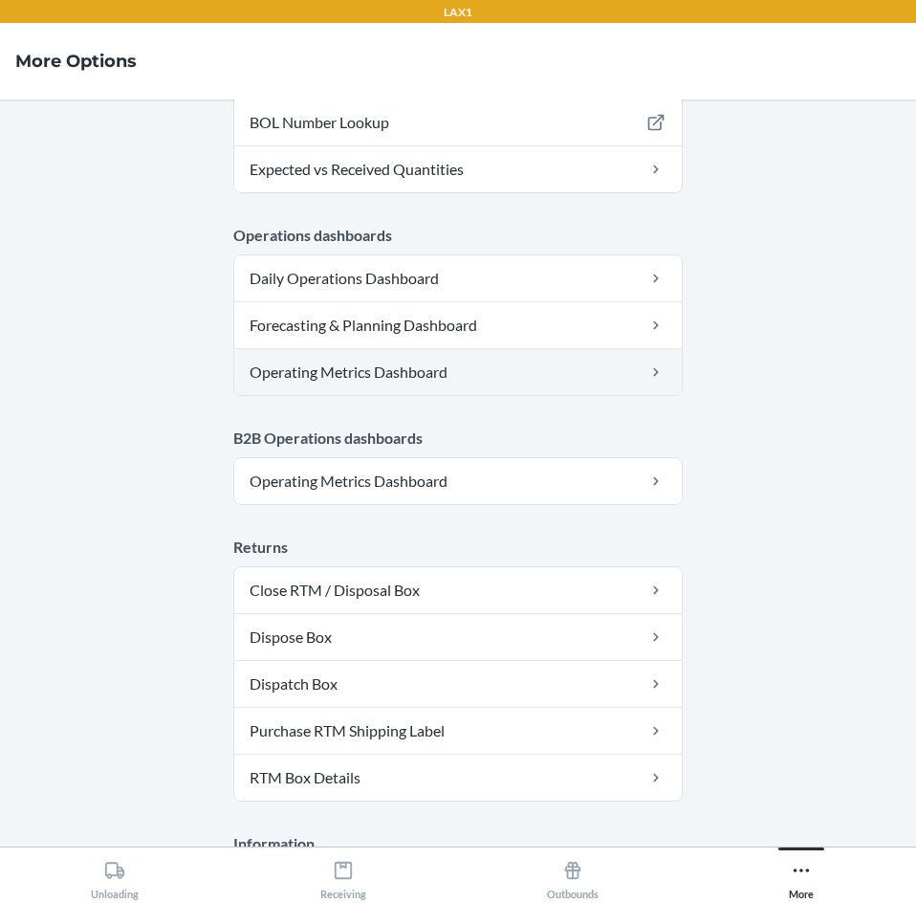
scroll to position [861, 0]
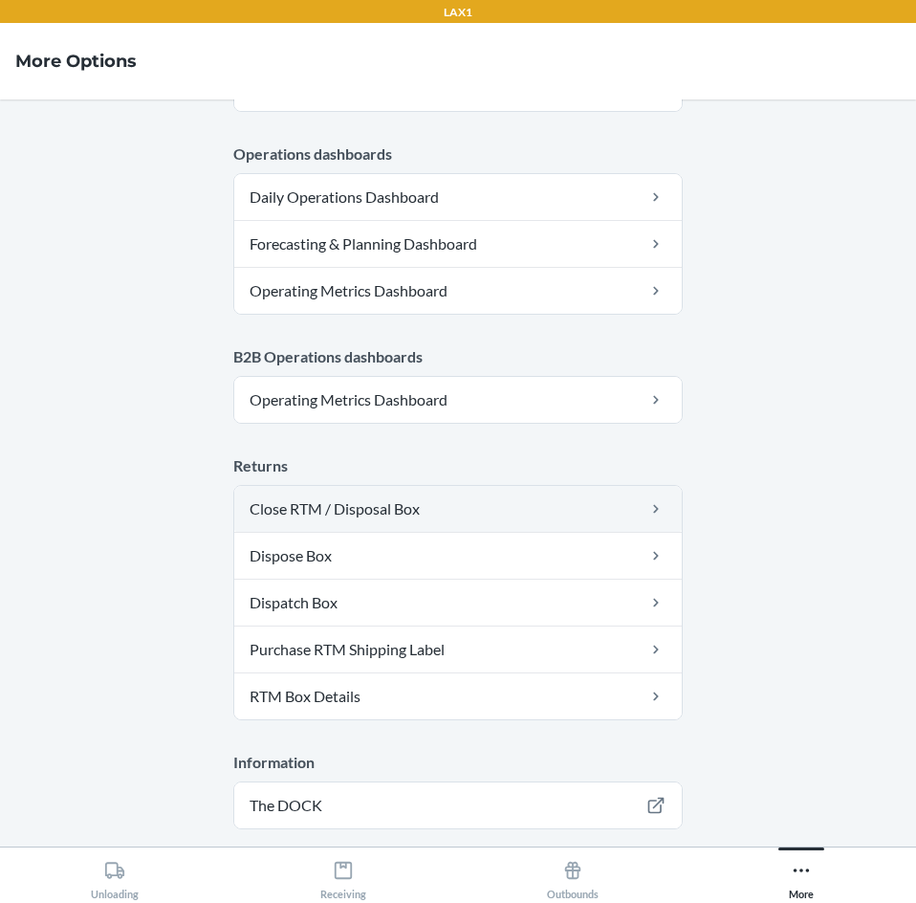
click at [430, 511] on link "Close RTM / Disposal Box" at bounding box center [458, 509] width 448 height 46
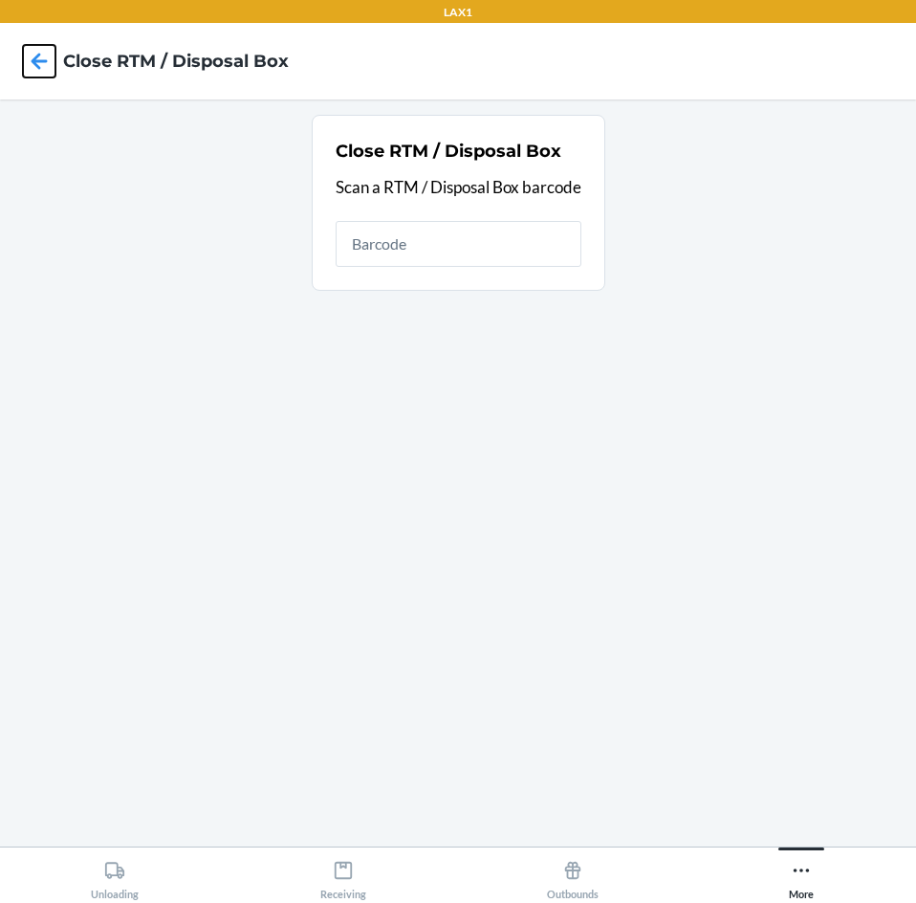
drag, startPoint x: 44, startPoint y: 72, endPoint x: 87, endPoint y: 3, distance: 81.2
click at [44, 71] on icon at bounding box center [39, 61] width 33 height 33
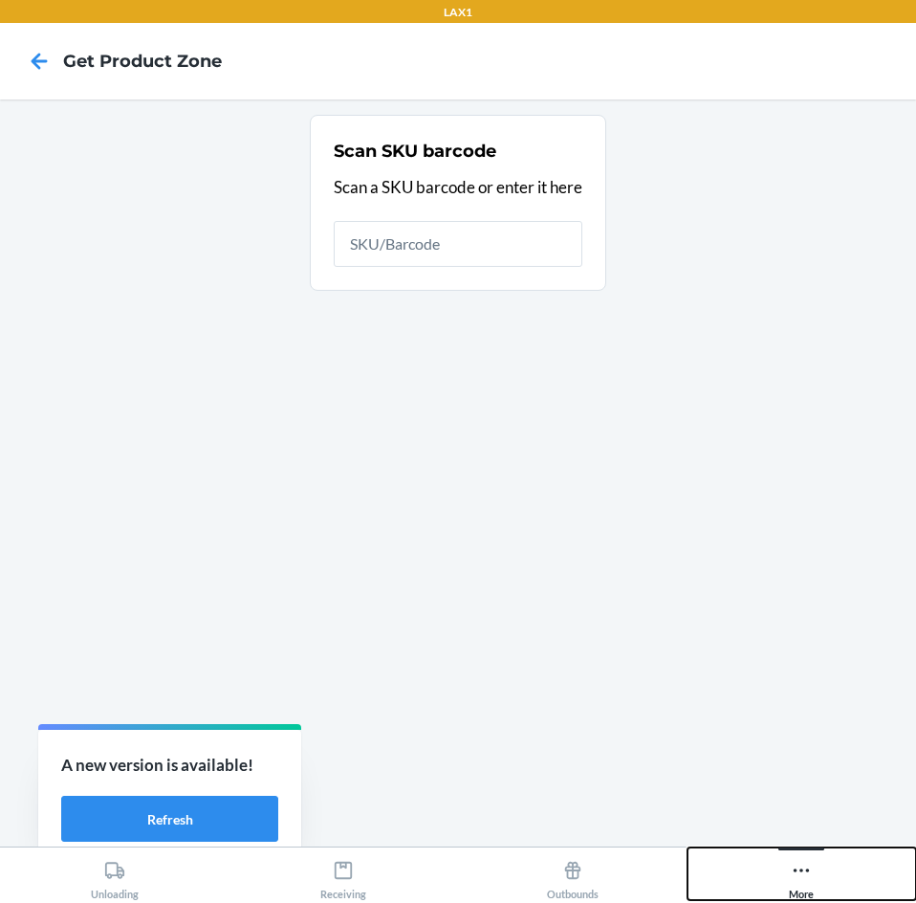
click at [784, 849] on div at bounding box center [801, 848] width 46 height 3
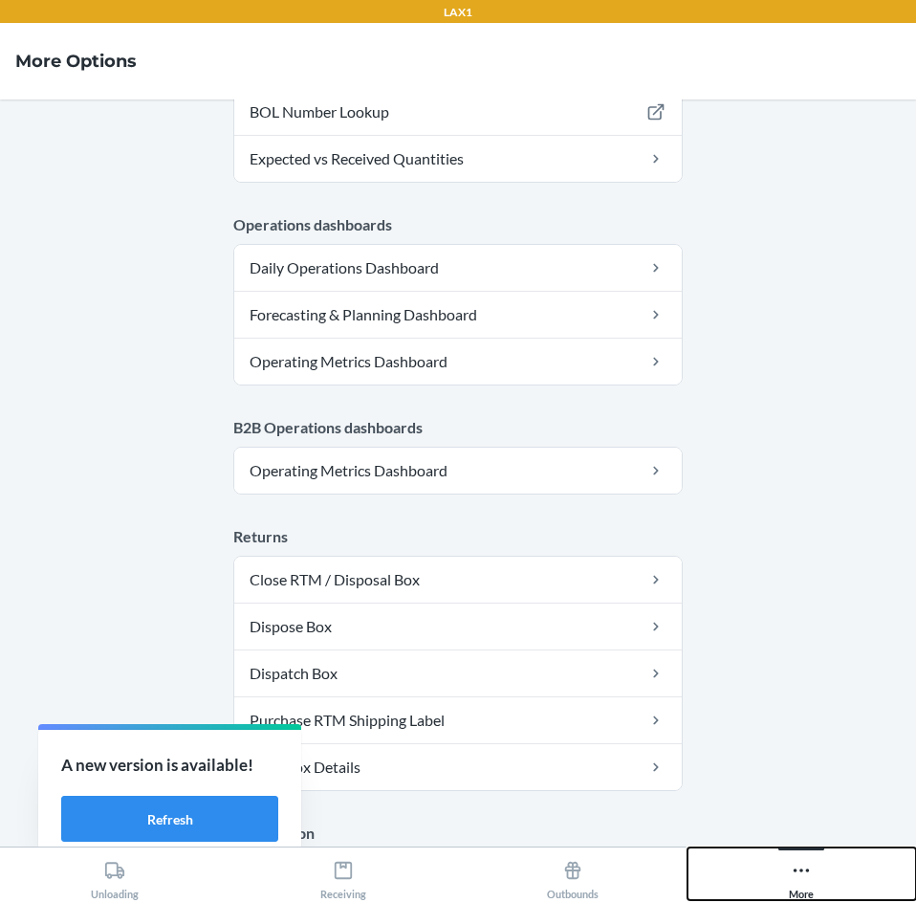
scroll to position [935, 0]
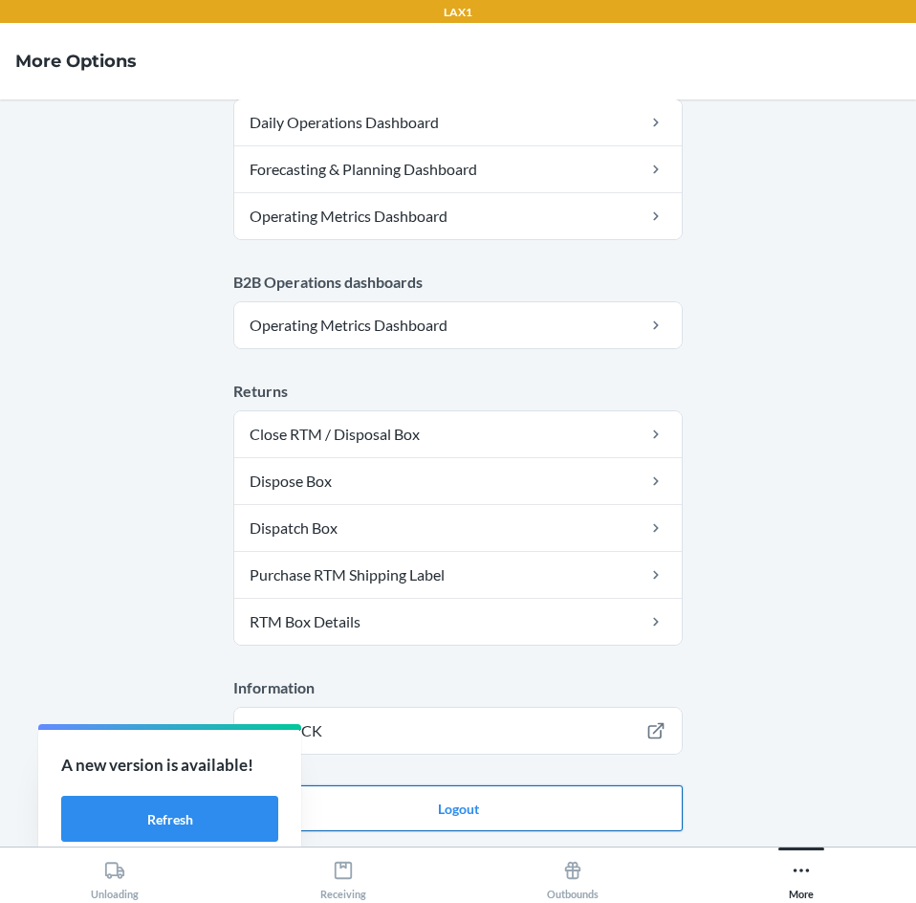
click at [577, 812] on button "Logout" at bounding box center [457, 808] width 449 height 46
